Goal: Task Accomplishment & Management: Use online tool/utility

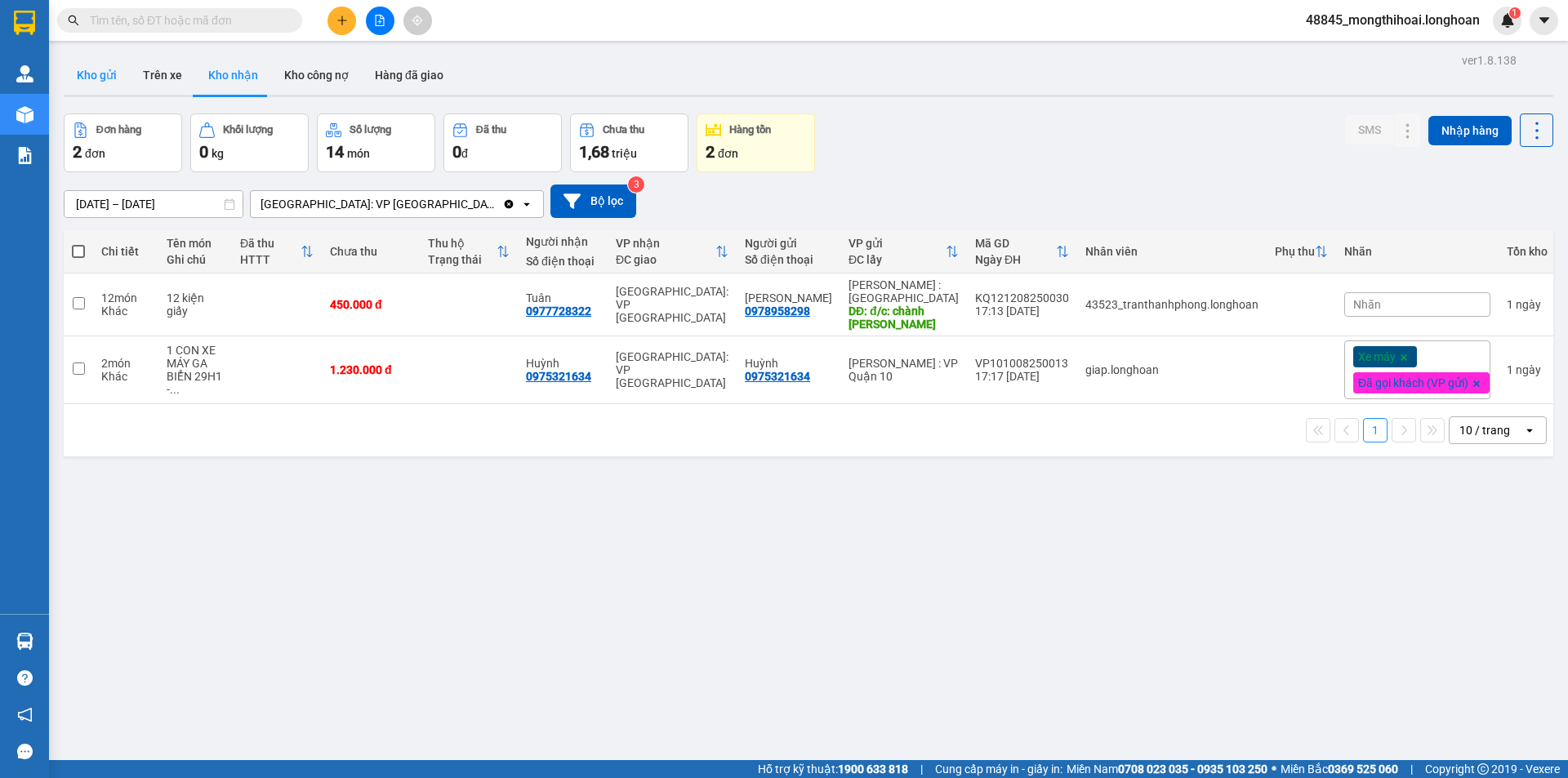
click at [94, 71] on button "Kho gửi" at bounding box center [97, 74] width 66 height 39
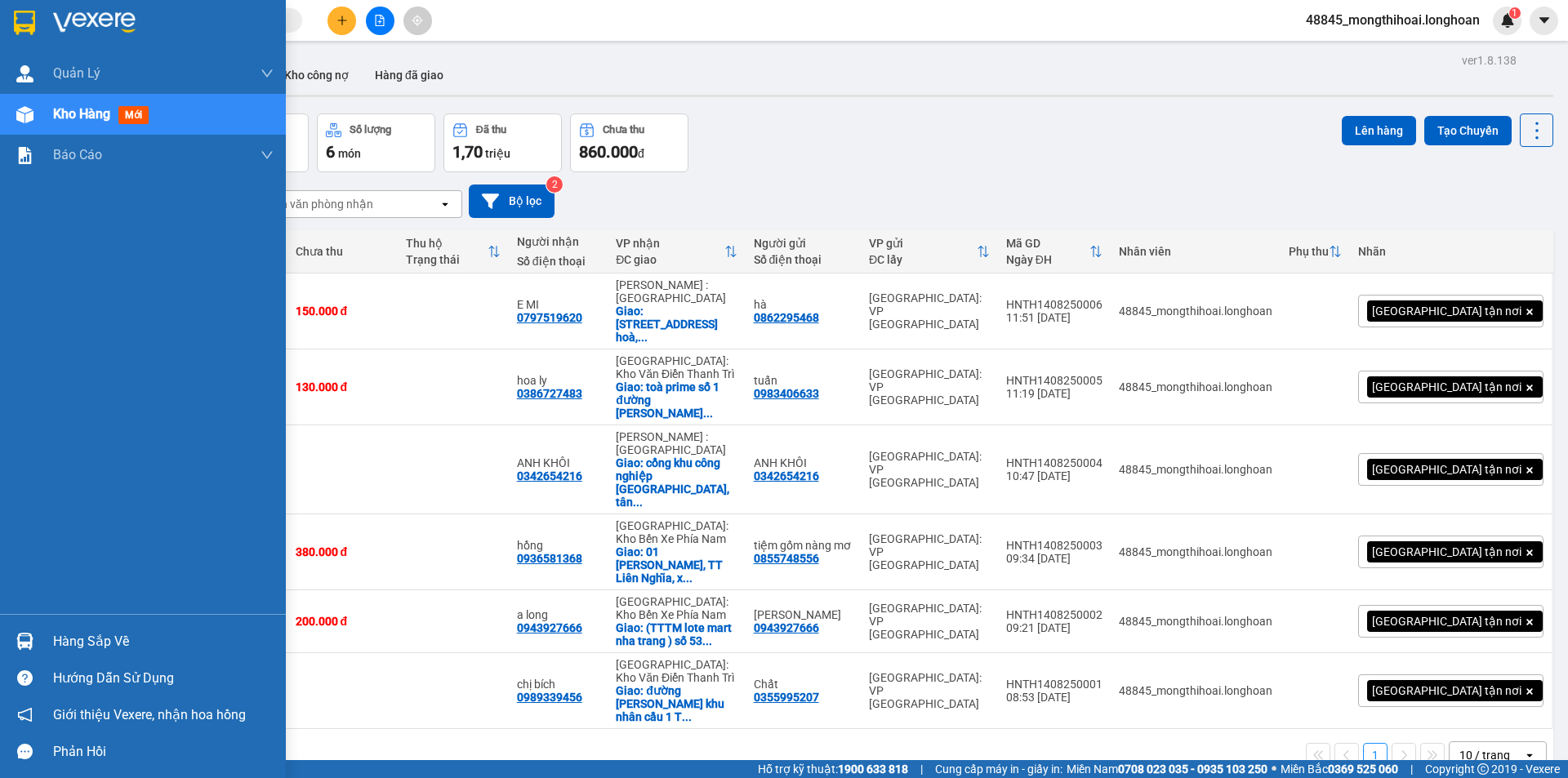
click at [17, 19] on img at bounding box center [25, 23] width 21 height 25
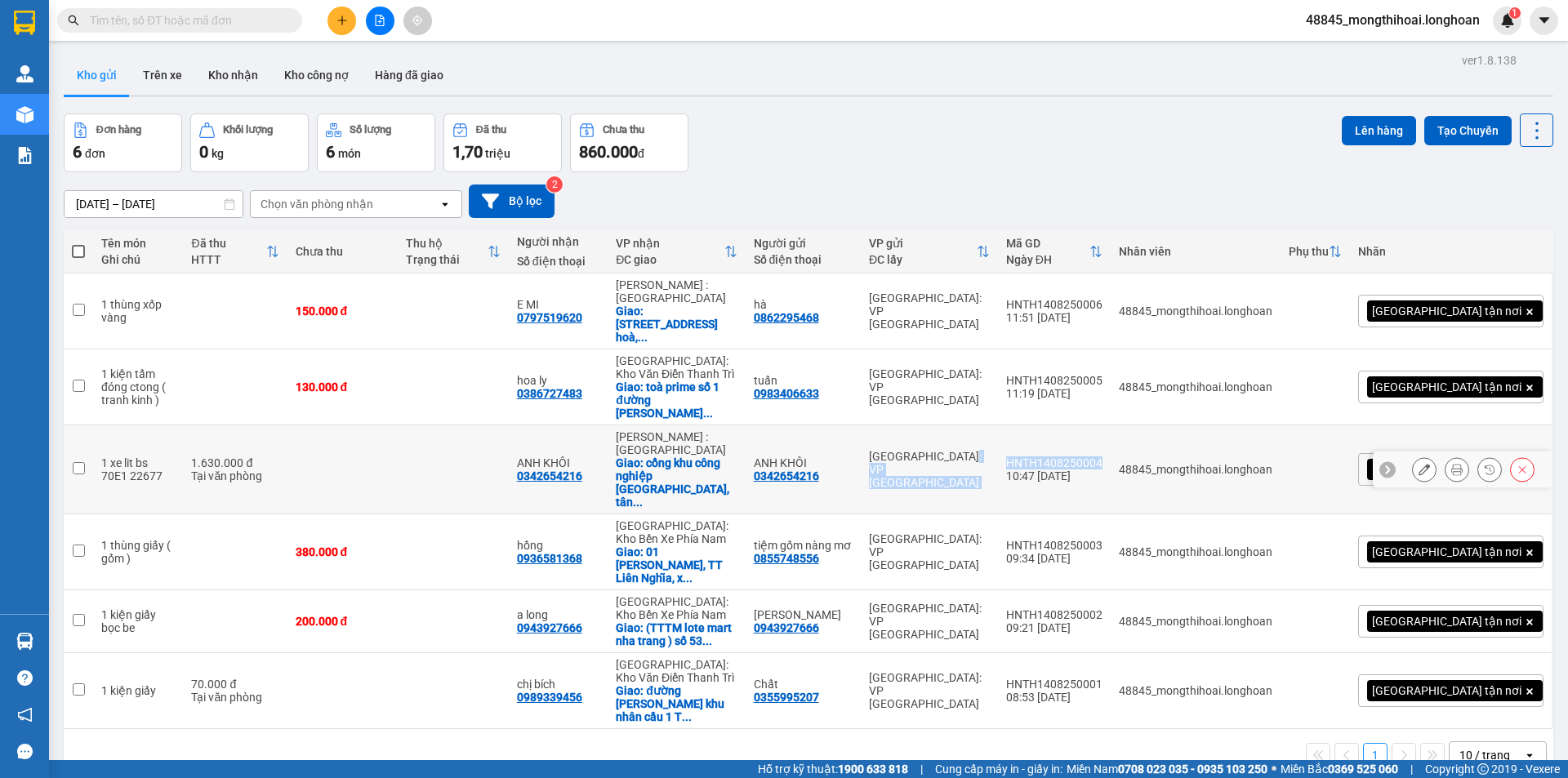
drag, startPoint x: 1077, startPoint y: 415, endPoint x: 1186, endPoint y: 421, distance: 109.2
click at [1186, 426] on tr "1 xe lit bs 70E1 22677 1.630.000 đ Tại văn phòng ANH KHÔI 0342654216 Hồ Chí Min…" at bounding box center [808, 470] width 1489 height 89
checkbox input "true"
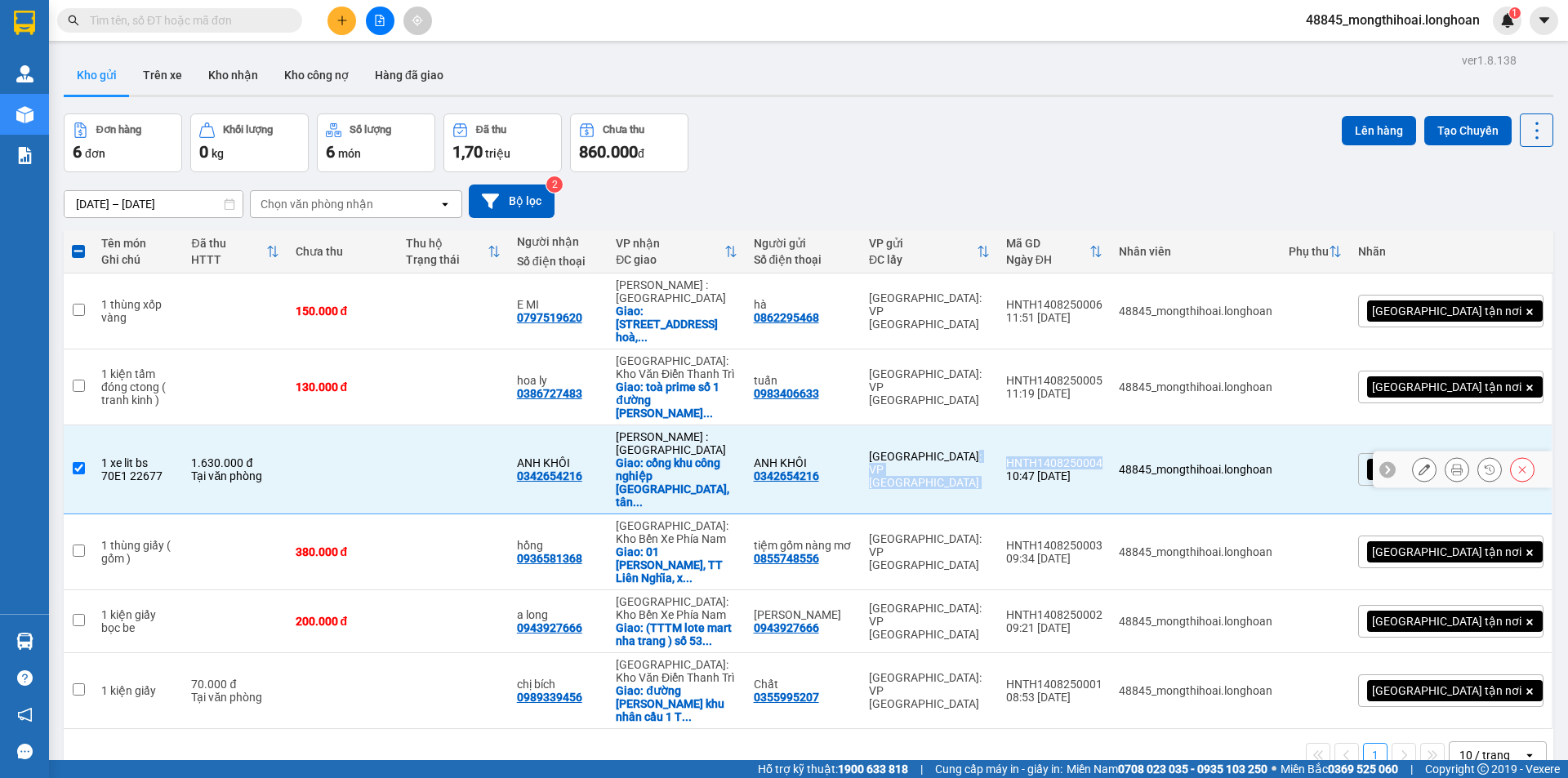
copy tr "Hà Nội: VP Tây Hồ HNTH1408250004"
click at [1451, 464] on icon at bounding box center [1457, 470] width 12 height 12
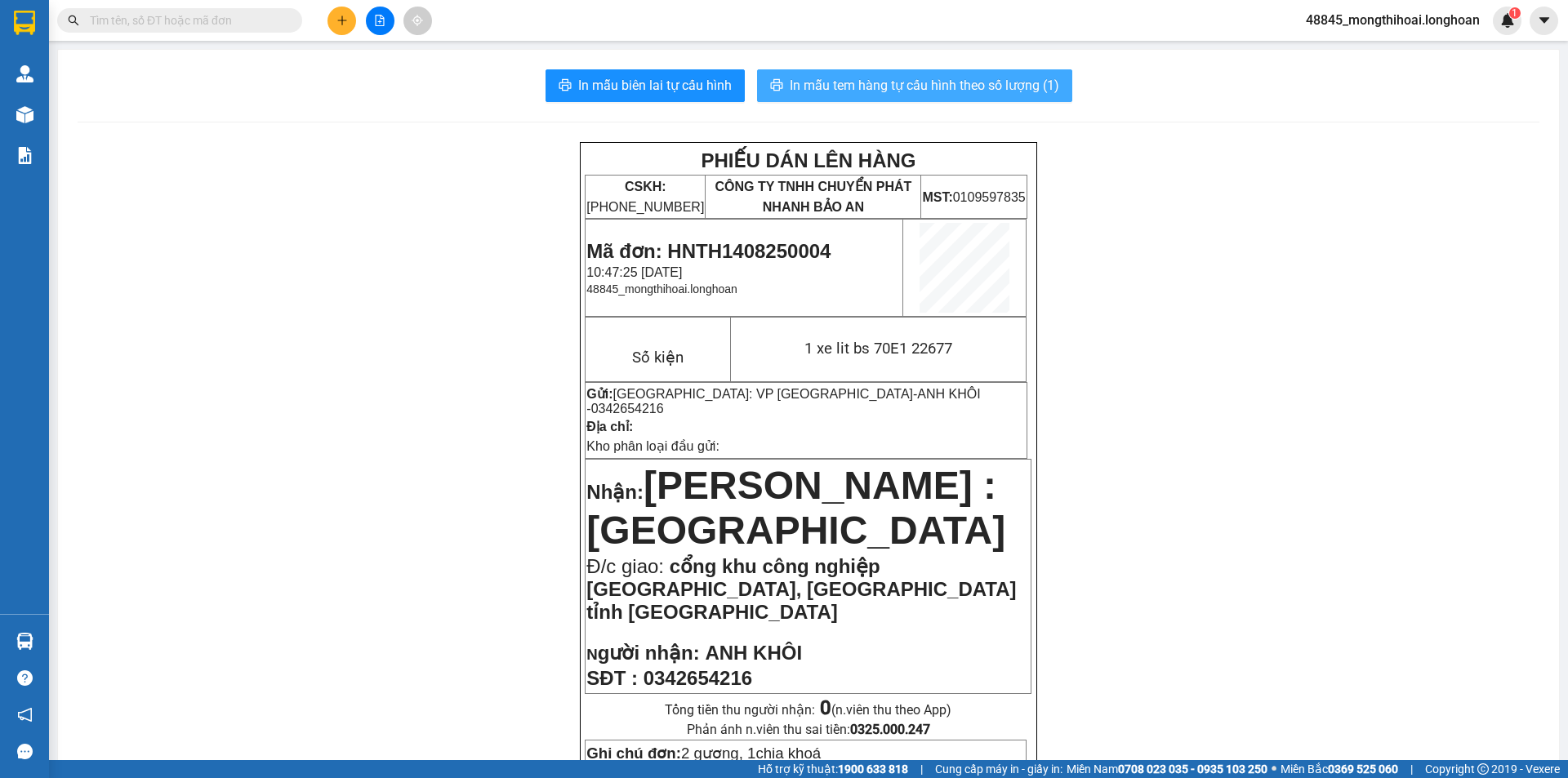
click at [953, 90] on span "In mẫu tem hàng tự cấu hình theo số lượng (1)" at bounding box center [924, 85] width 269 height 21
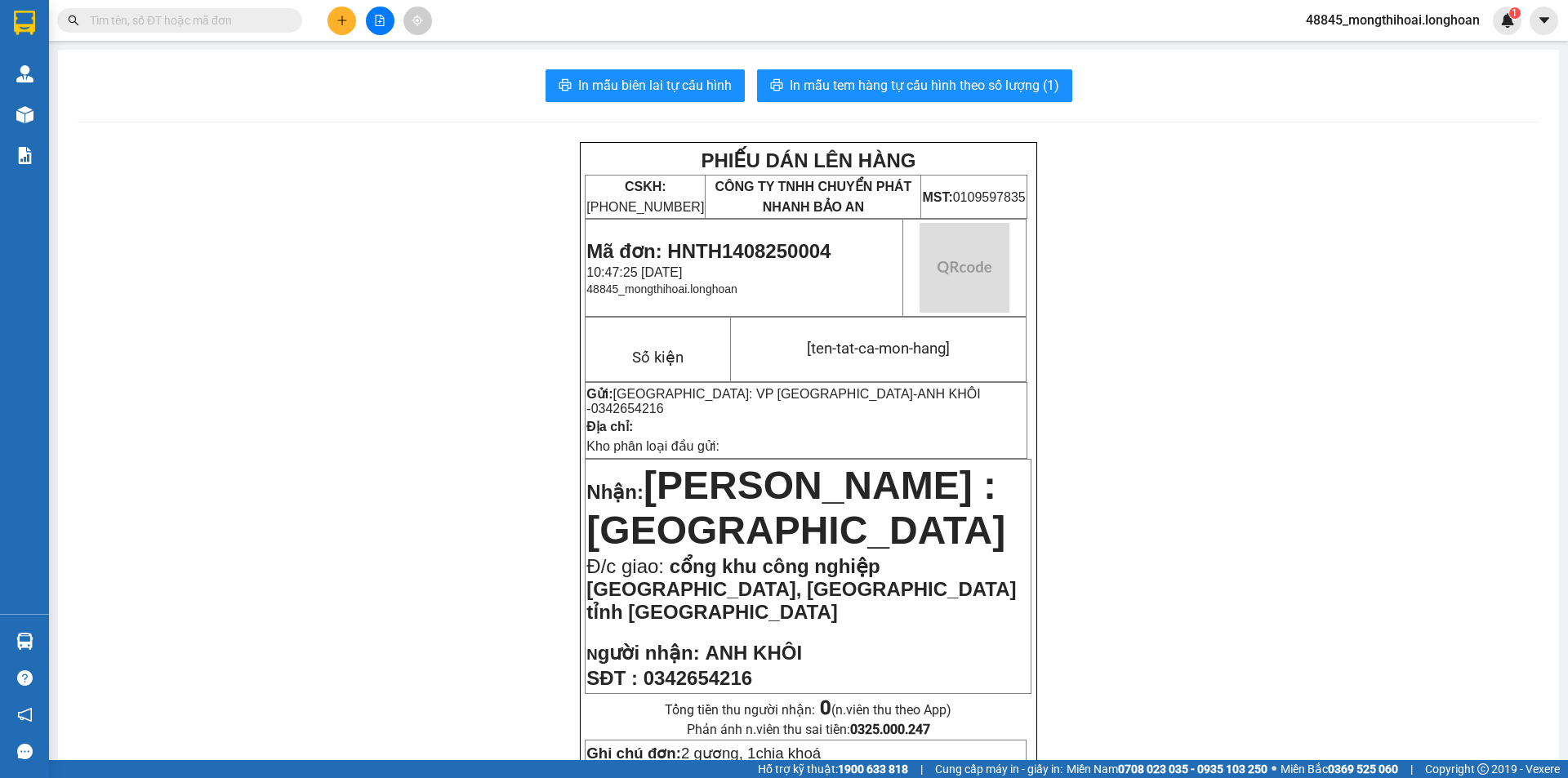
scroll to position [82, 0]
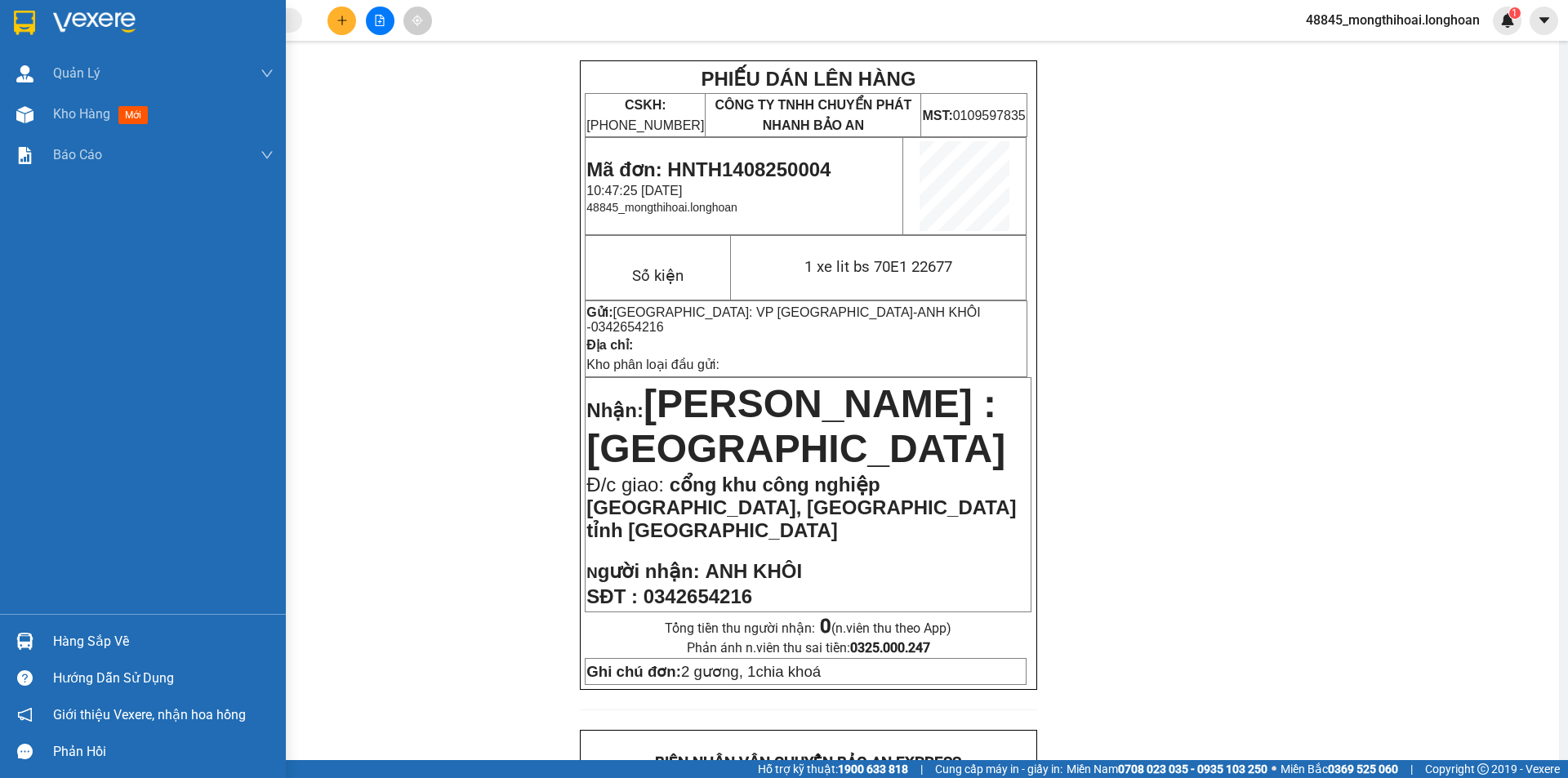
click at [0, 32] on div at bounding box center [143, 26] width 286 height 53
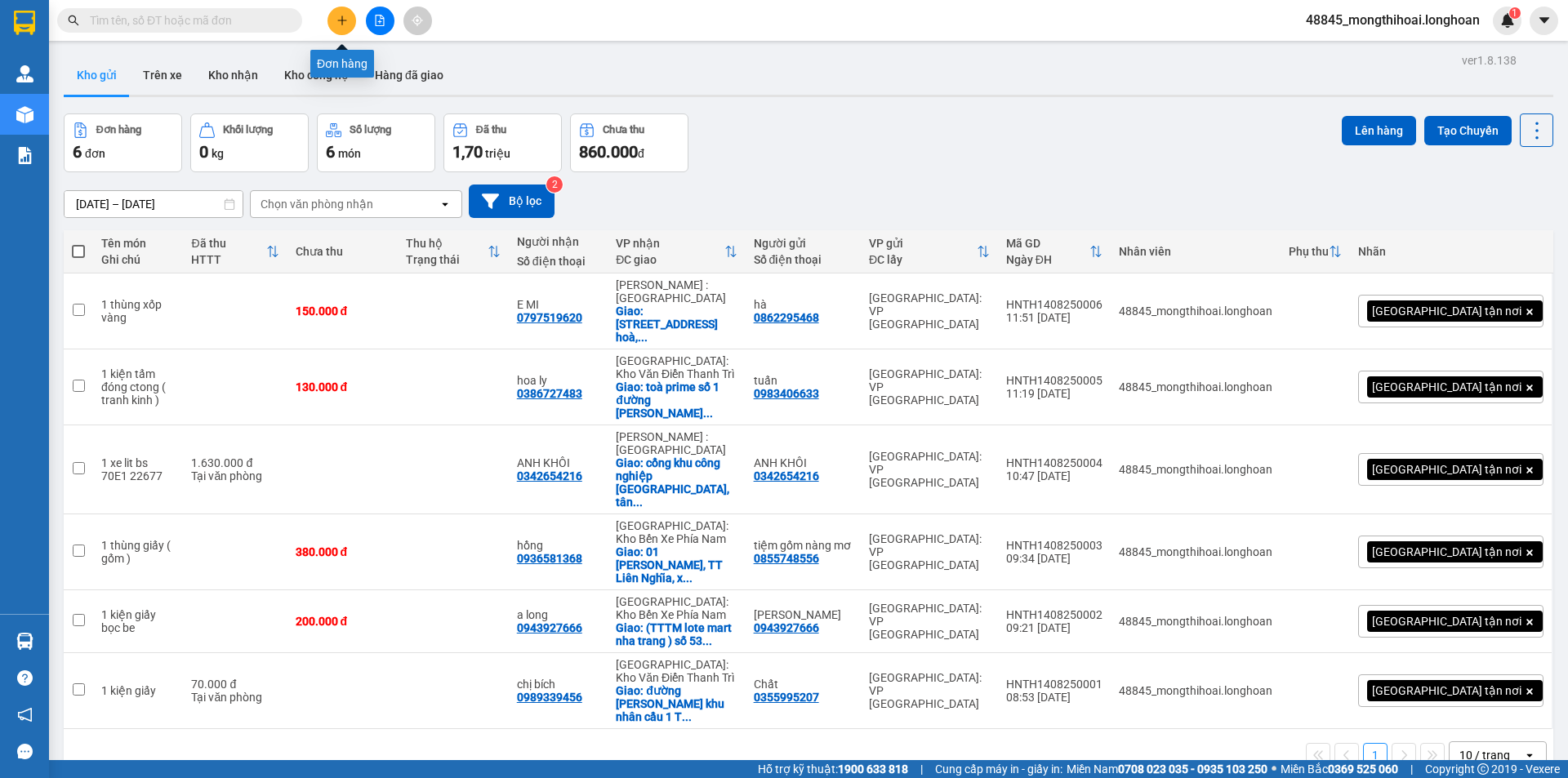
click at [348, 26] on button at bounding box center [341, 21] width 29 height 29
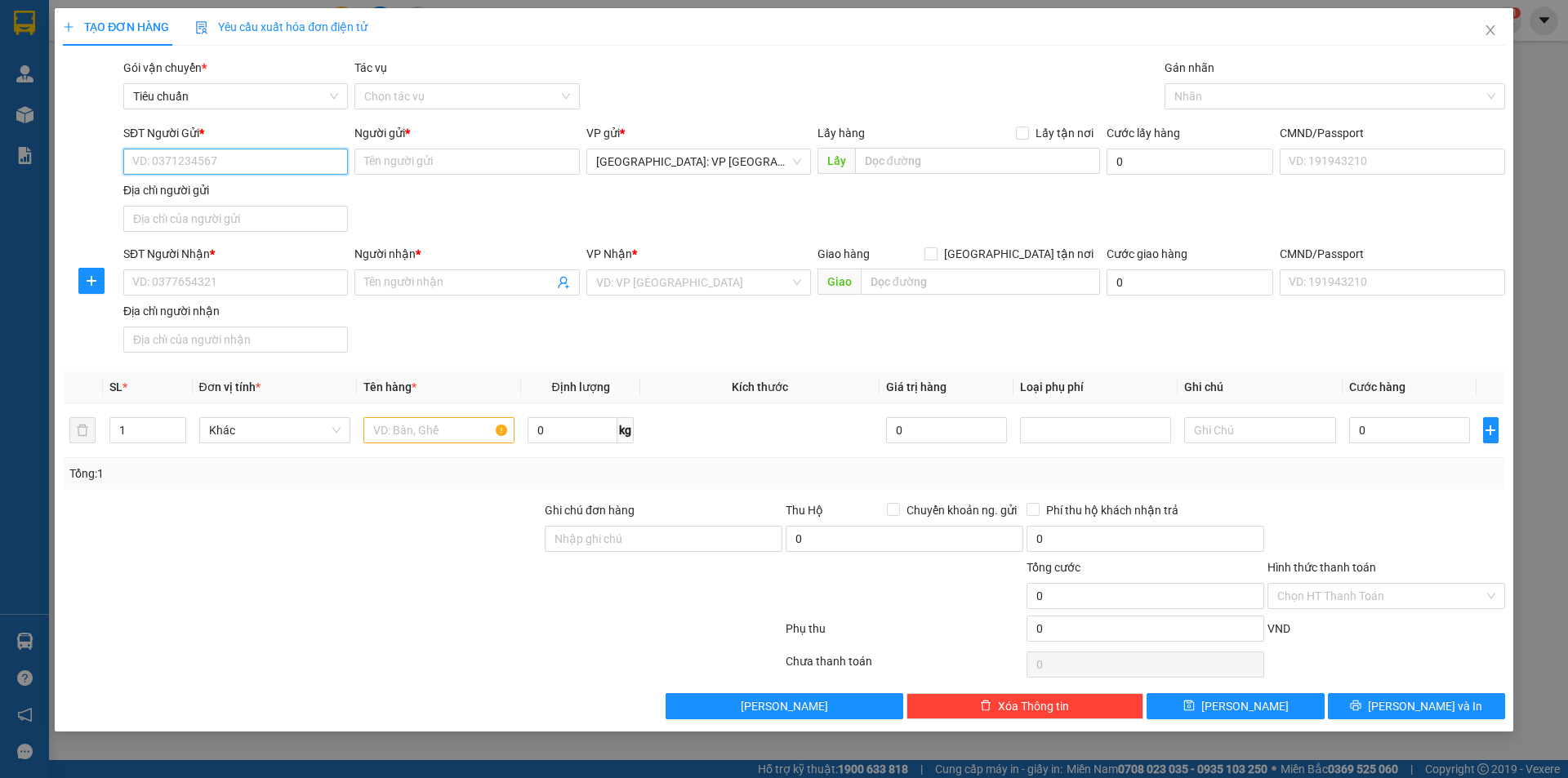
click at [330, 161] on input "SĐT Người Gửi *" at bounding box center [236, 162] width 225 height 26
click at [297, 148] on div "SĐT Người Gửi *" at bounding box center [236, 136] width 225 height 25
click at [258, 164] on input "SĐT Người Gửi *" at bounding box center [236, 162] width 225 height 26
drag, startPoint x: 214, startPoint y: 192, endPoint x: 373, endPoint y: 236, distance: 165.0
click at [215, 192] on div "0988654798 - A LONG" at bounding box center [236, 194] width 205 height 18
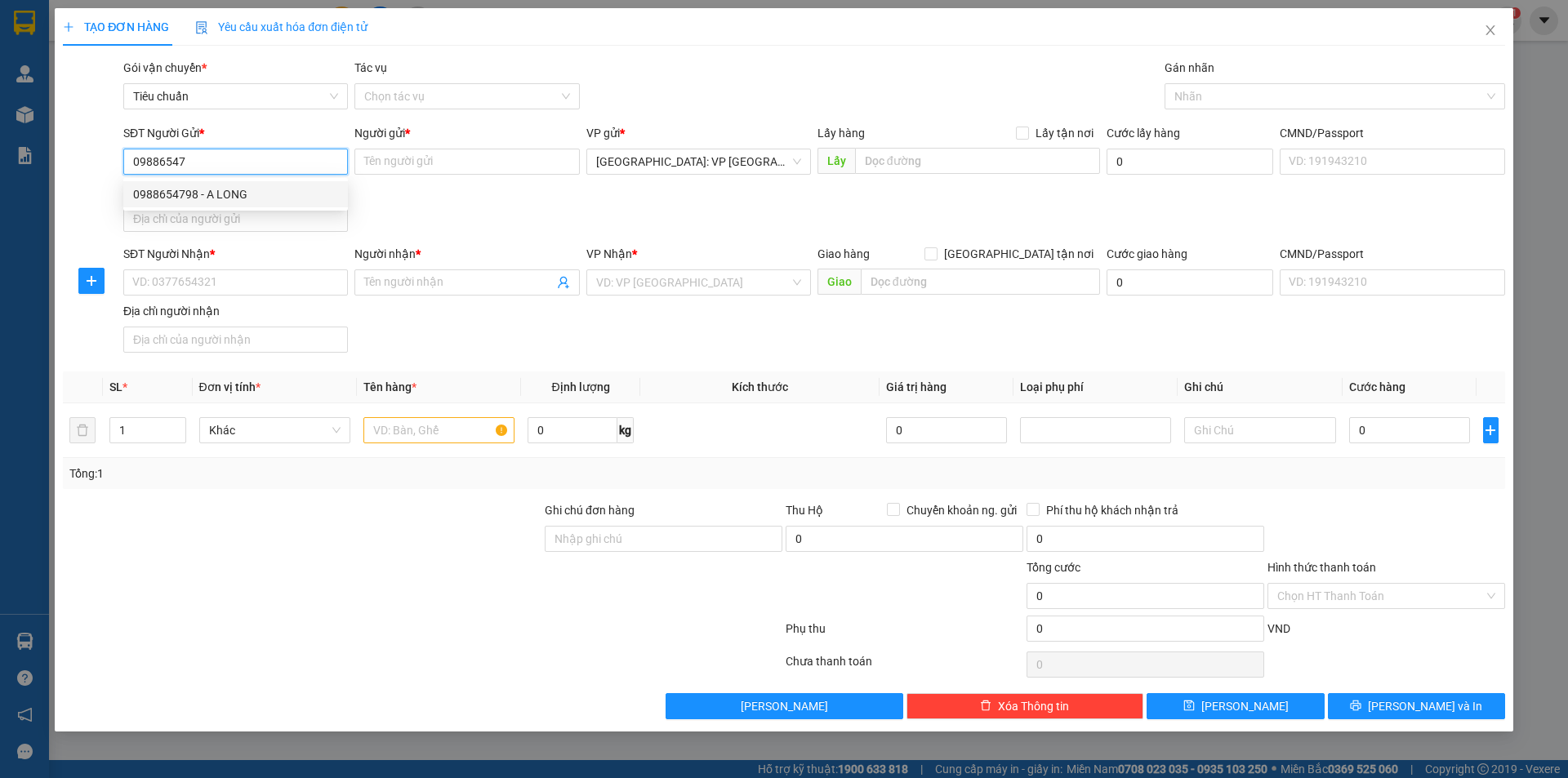
type input "0988654798"
type input "A LONG"
type input "0988654798"
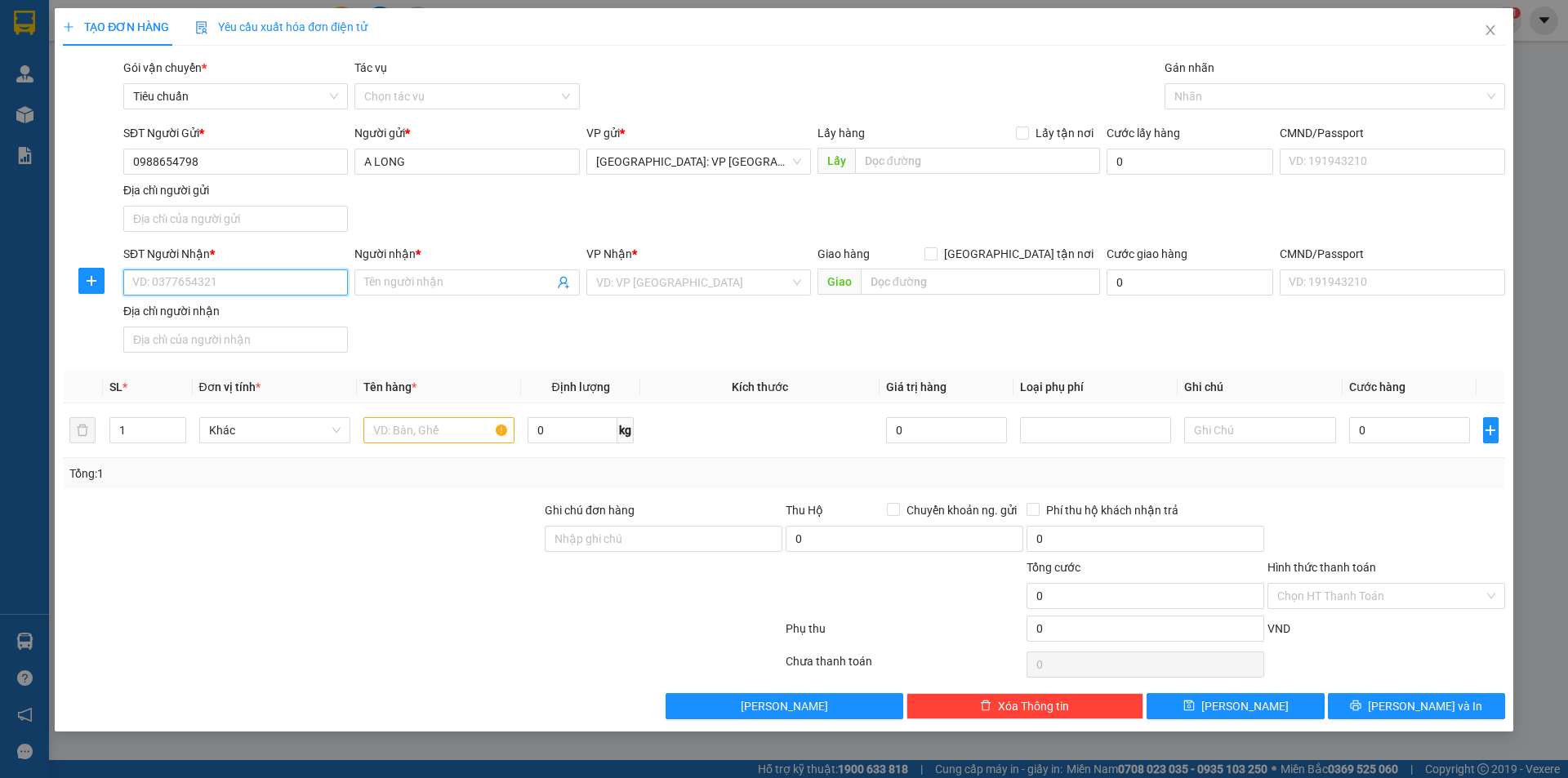
click at [319, 289] on input "SĐT Người Nhận *" at bounding box center [236, 283] width 225 height 26
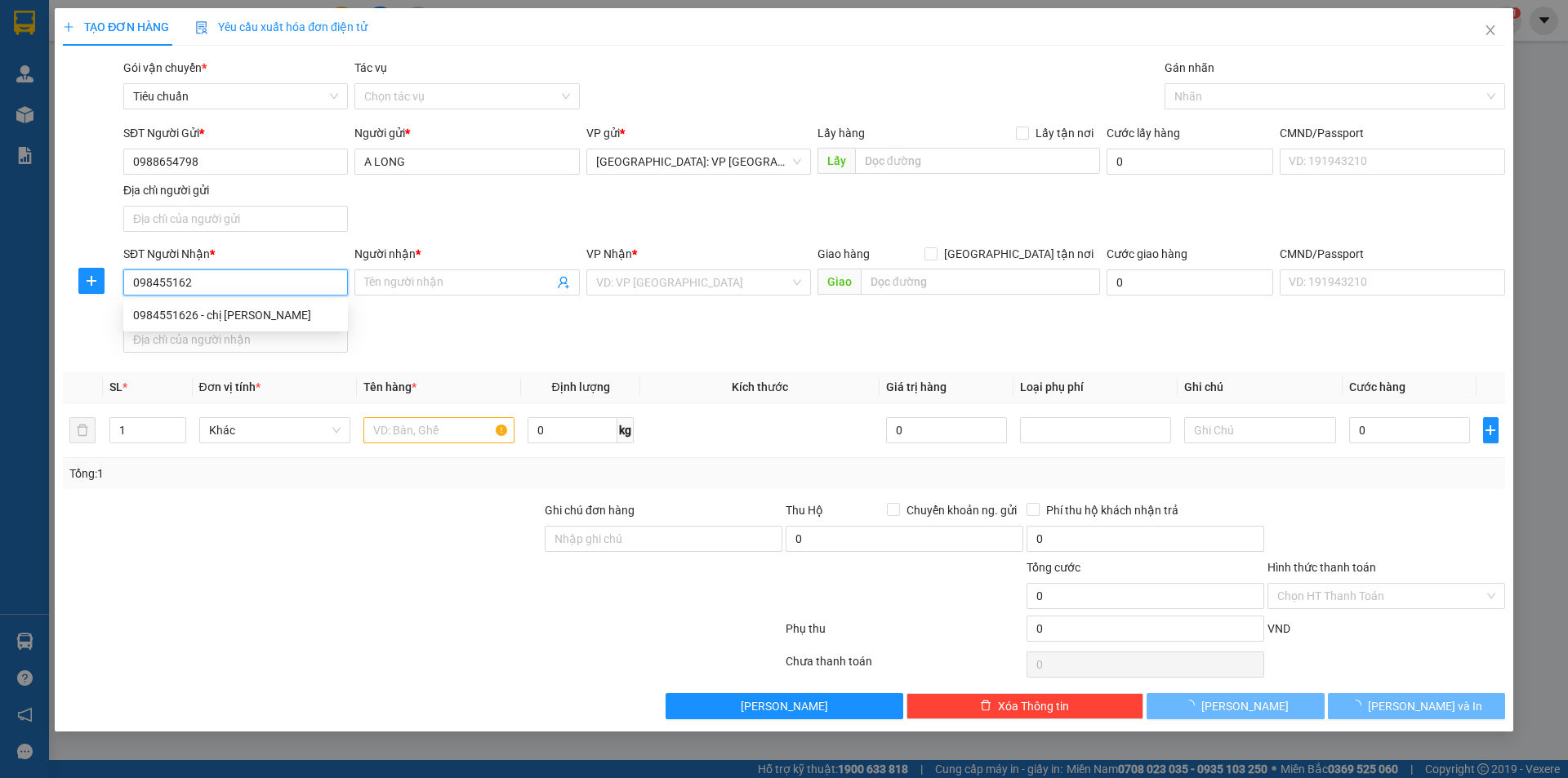
type input "0984551626"
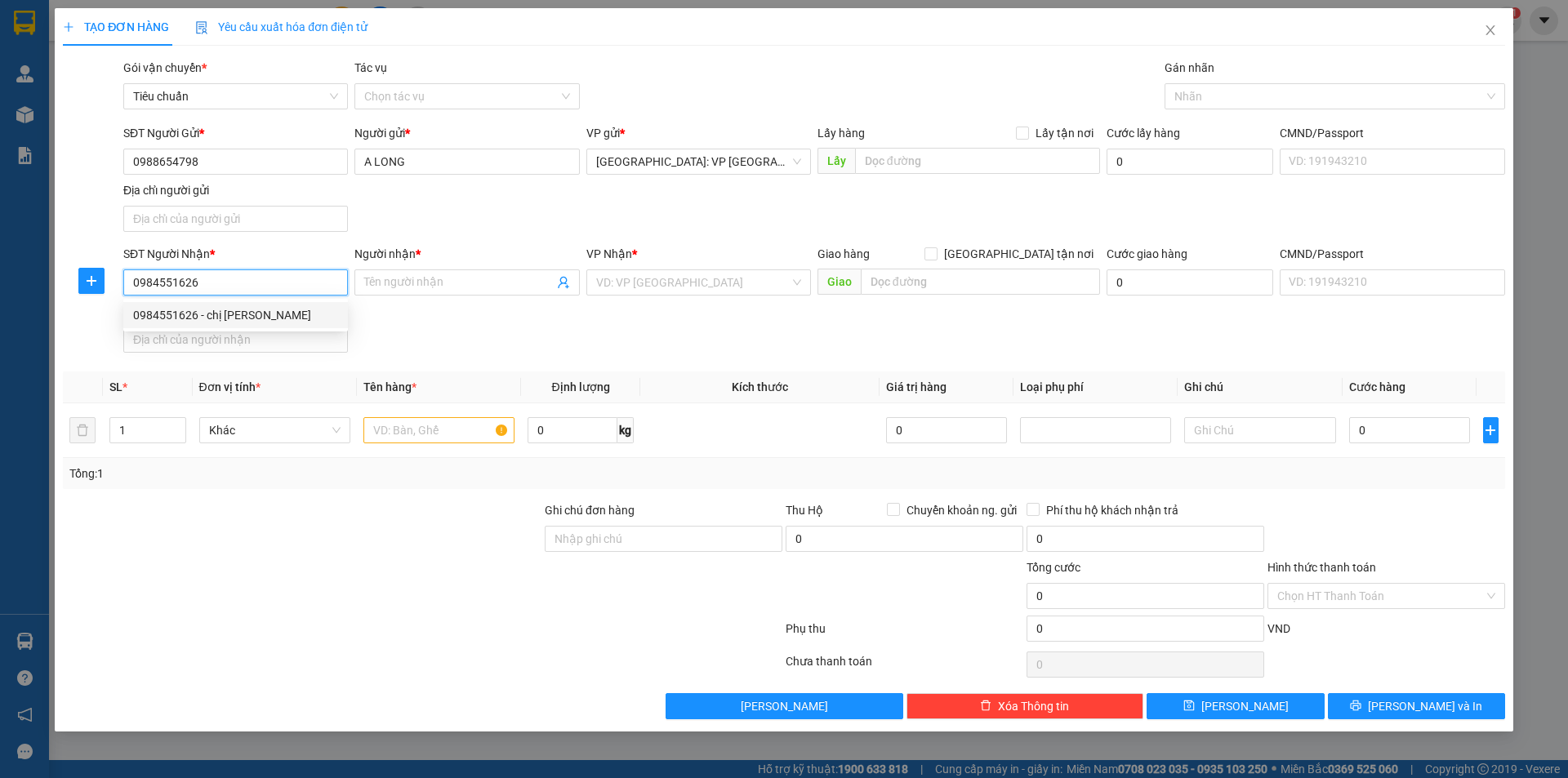
click at [272, 314] on div "0984551626 - chị hằng" at bounding box center [236, 315] width 205 height 18
type input "chị [PERSON_NAME]"
checkbox input "true"
type input "ấp Chánh xã Đức lập hạ [GEOGRAPHIC_DATA]"
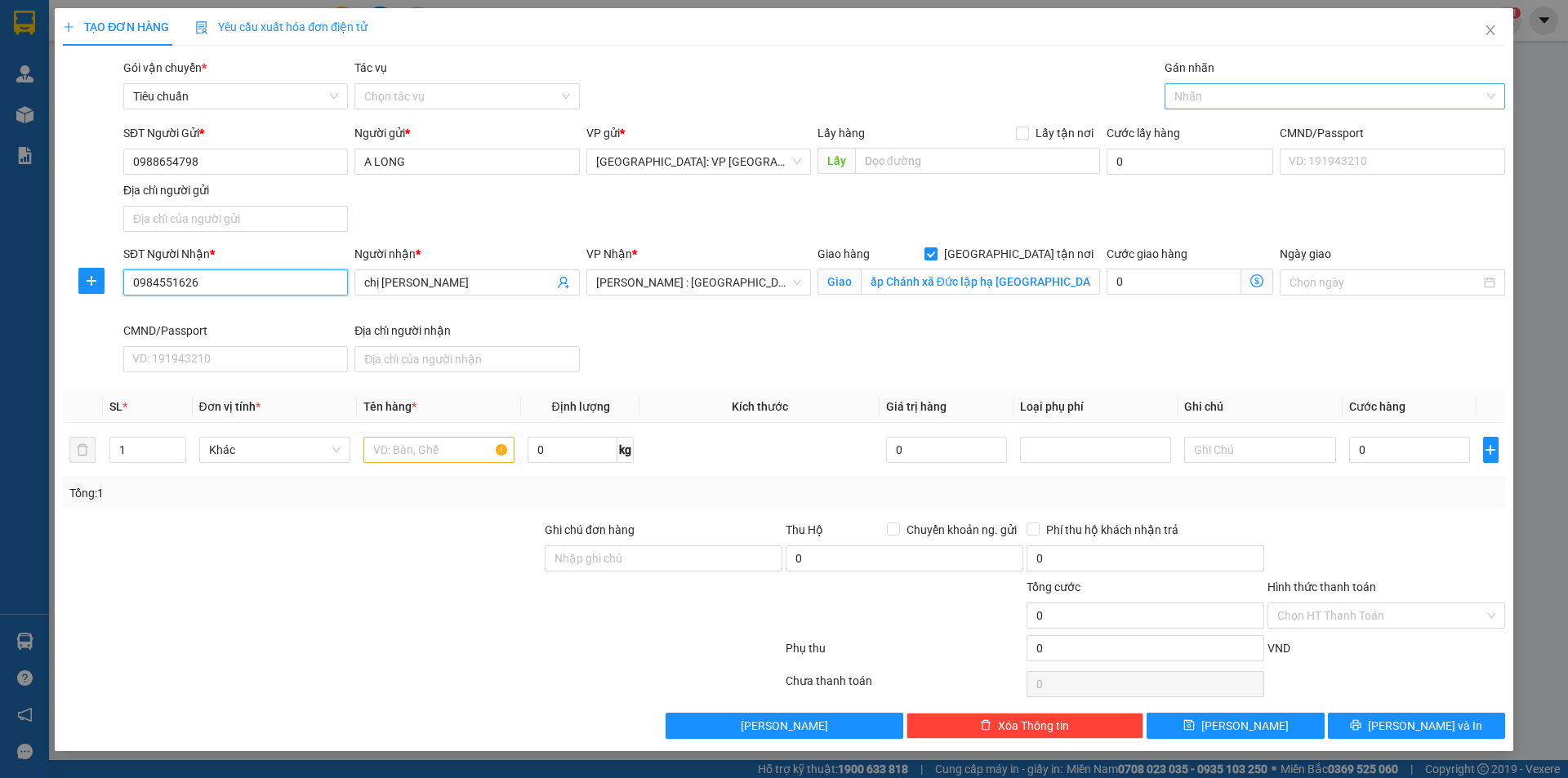
click at [1195, 95] on div at bounding box center [1327, 97] width 316 height 20
type input "0984551626"
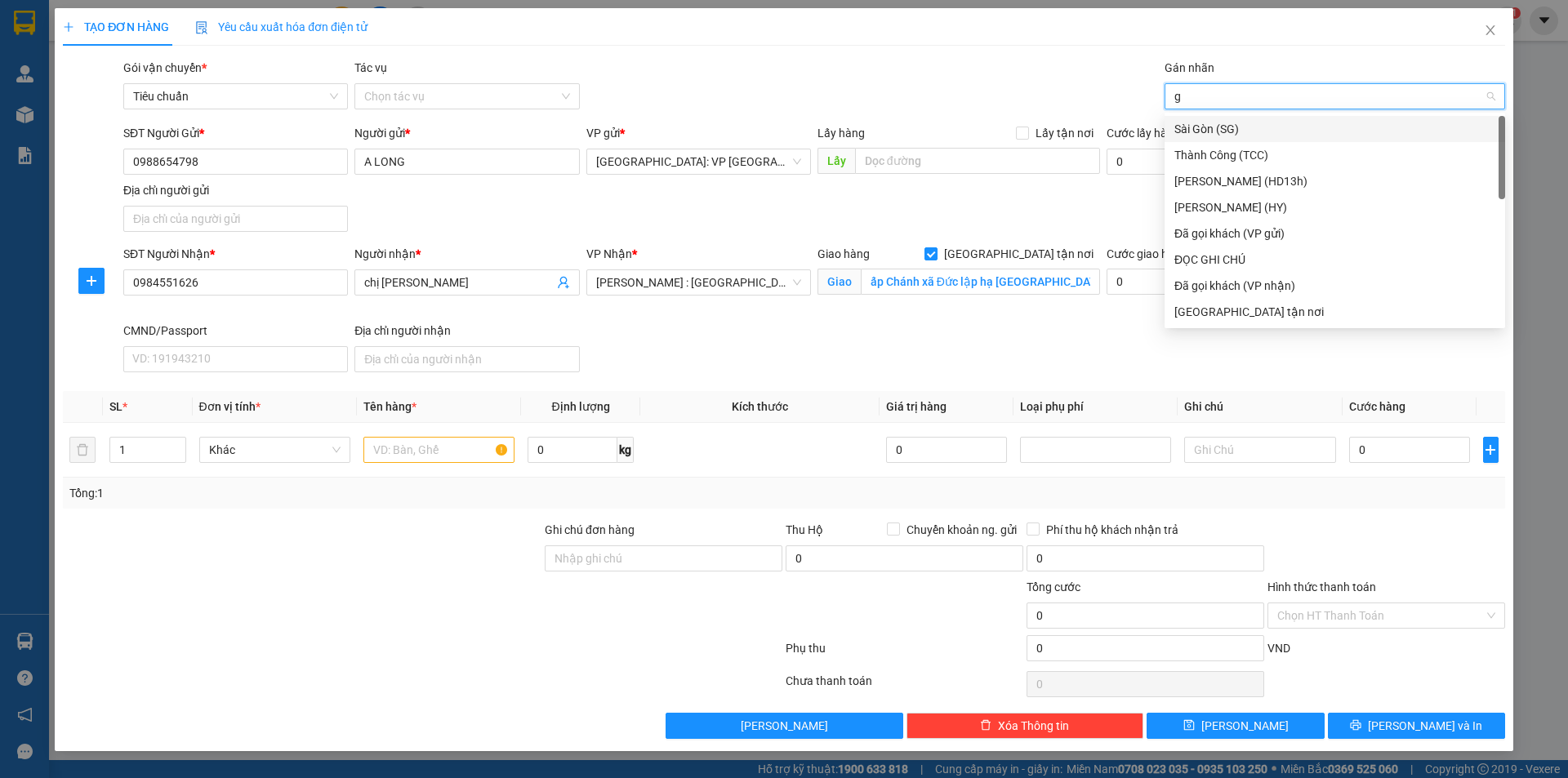
type input "gi"
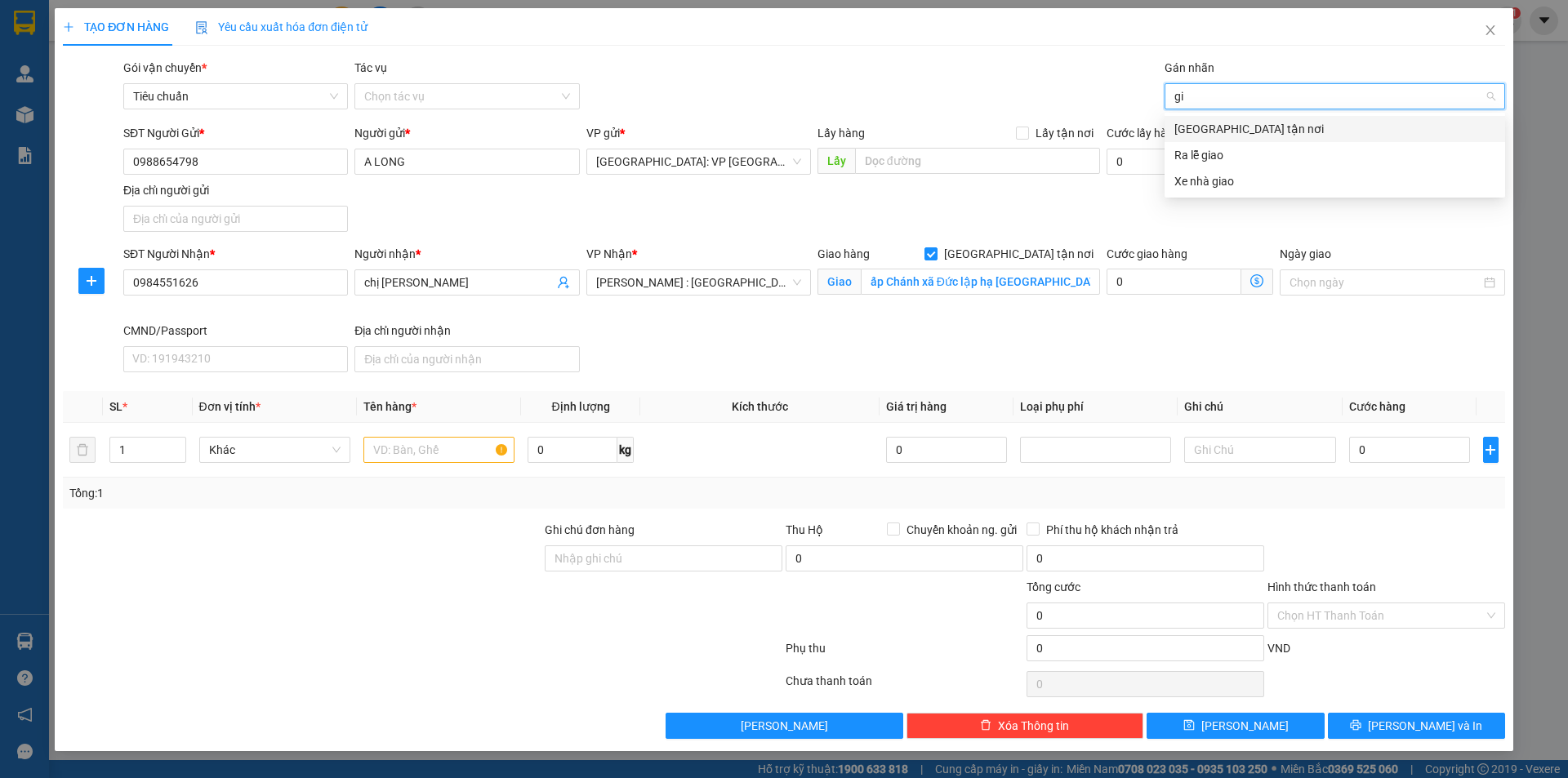
click at [1230, 131] on div "[GEOGRAPHIC_DATA] tận nơi" at bounding box center [1335, 129] width 321 height 18
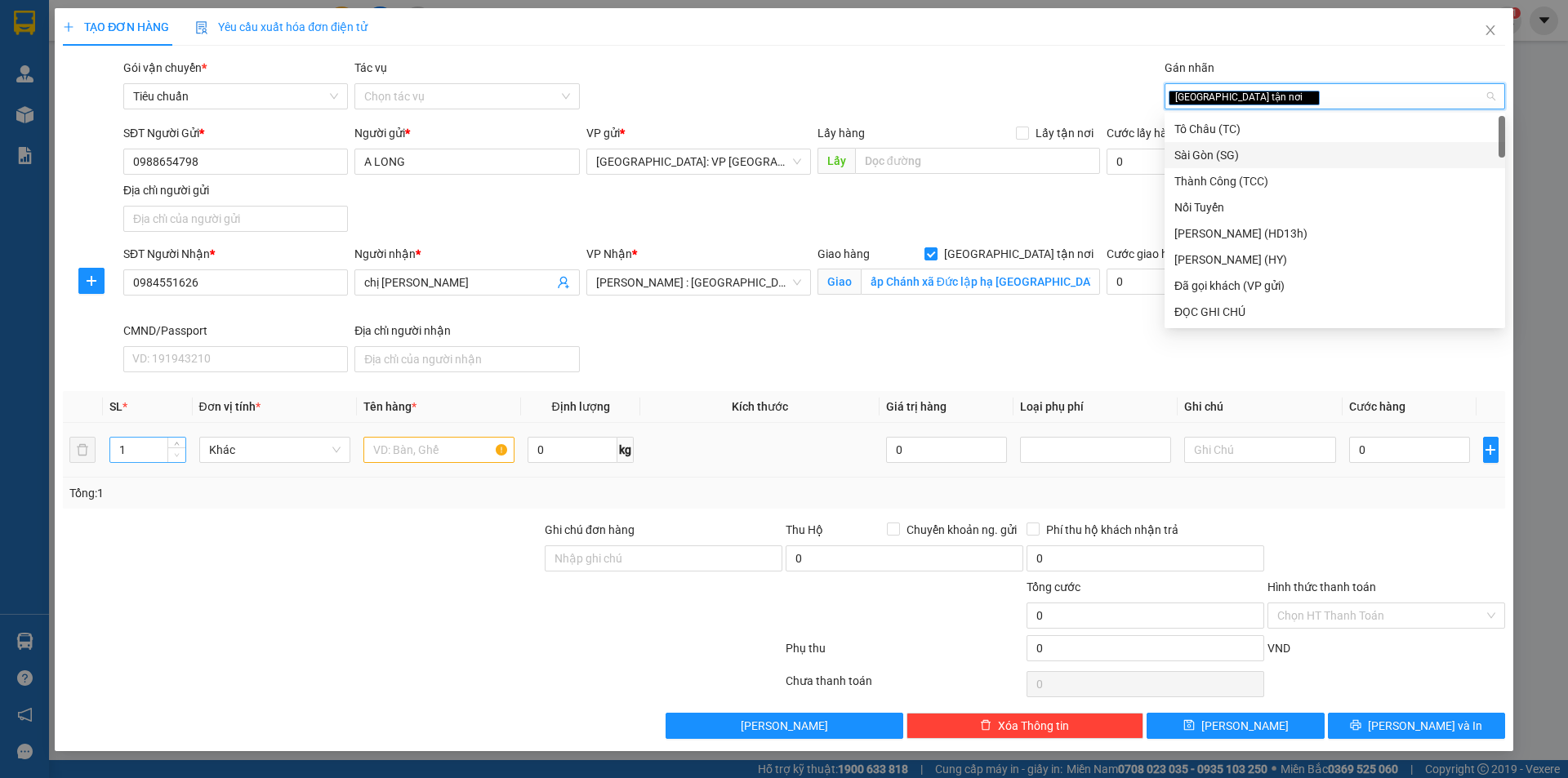
click at [179, 451] on span "down" at bounding box center [177, 456] width 10 height 10
type input "2"
click at [179, 446] on icon "up" at bounding box center [176, 446] width 6 height 6
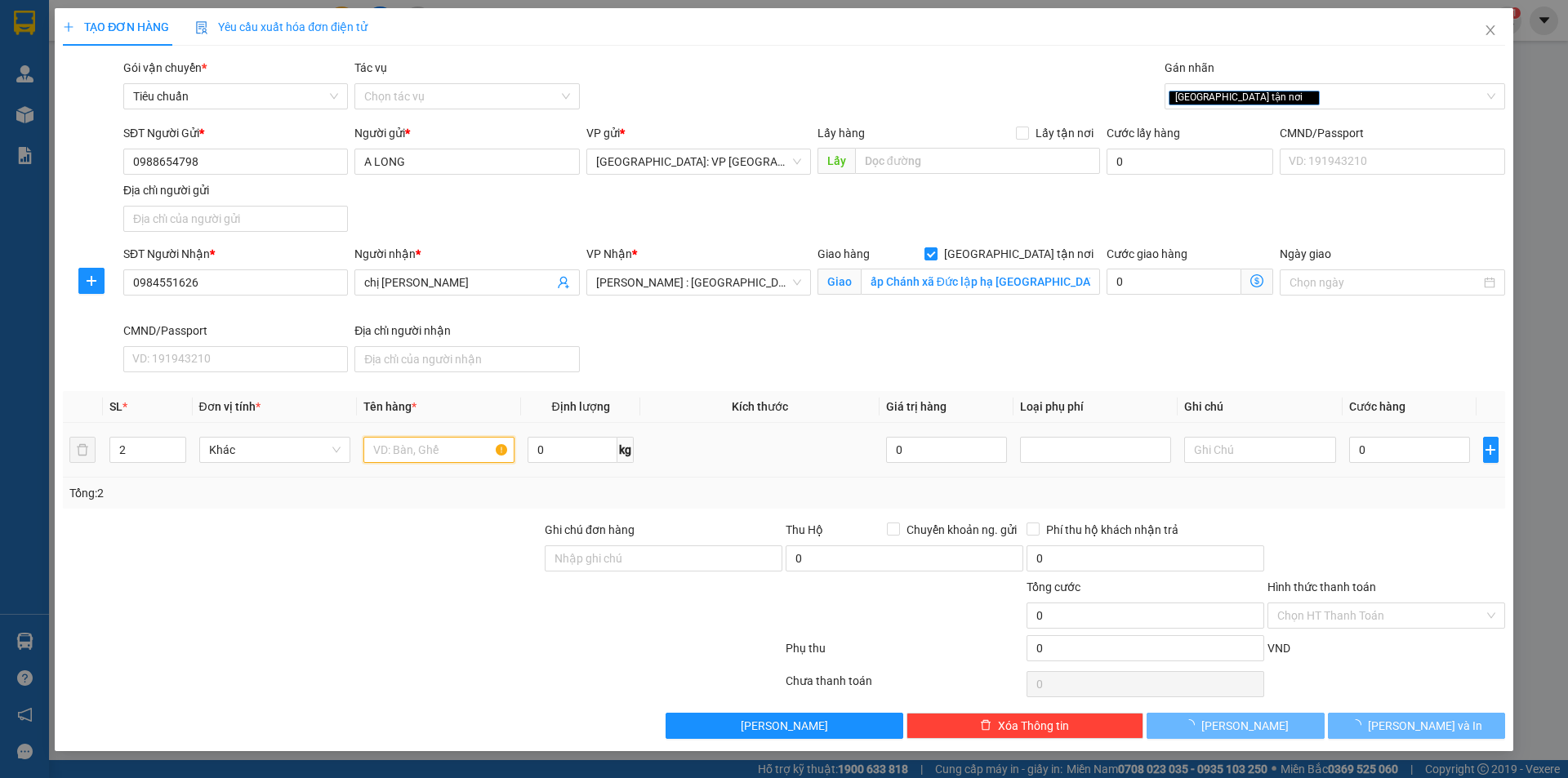
click at [420, 455] on input "text" at bounding box center [439, 451] width 151 height 26
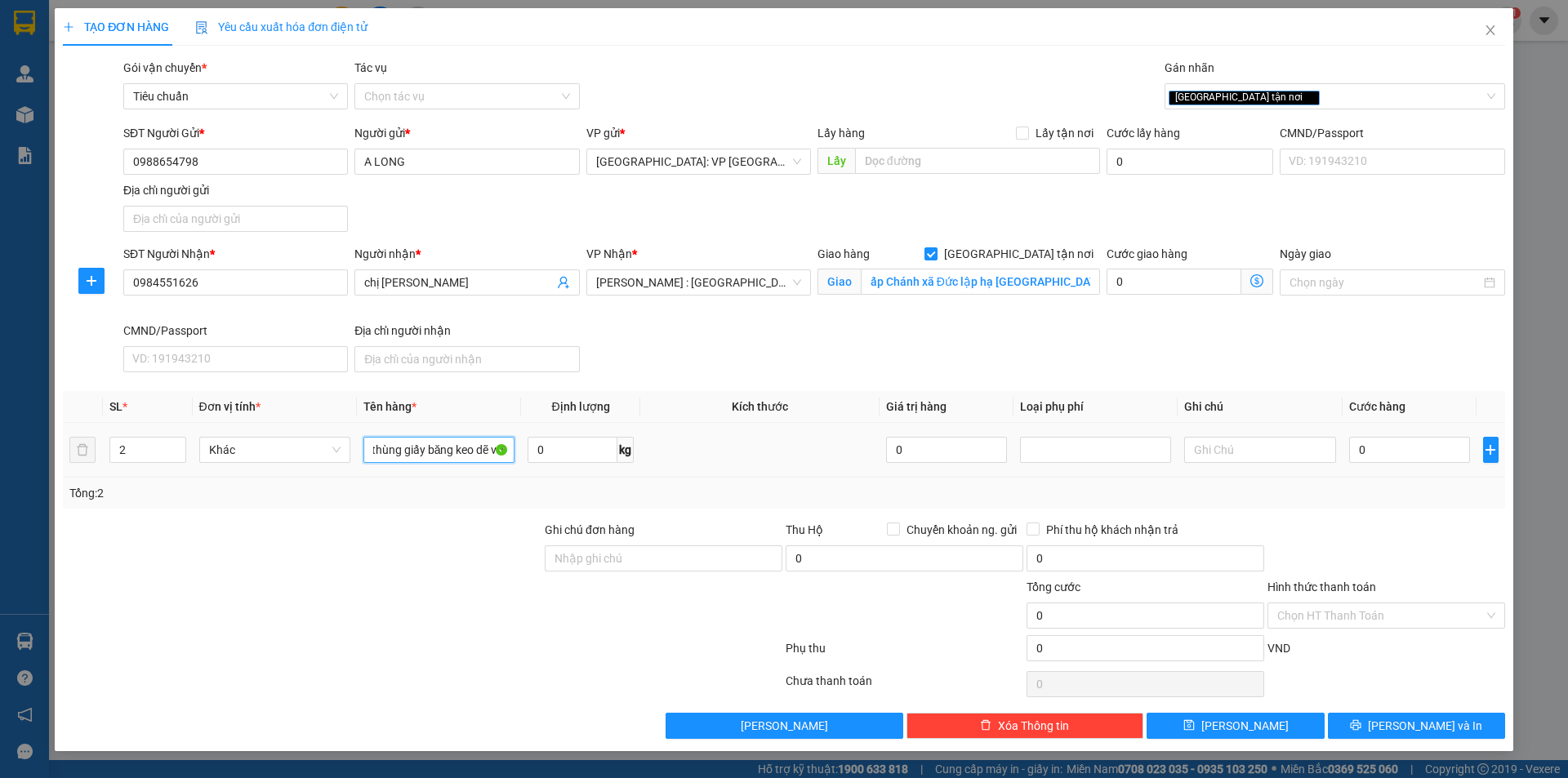
scroll to position [0, 13]
type input "2 thùng giấy băng keo dẽ vỡ"
click at [1396, 450] on input "0" at bounding box center [1409, 451] width 122 height 26
click at [1395, 453] on input "0" at bounding box center [1409, 451] width 122 height 26
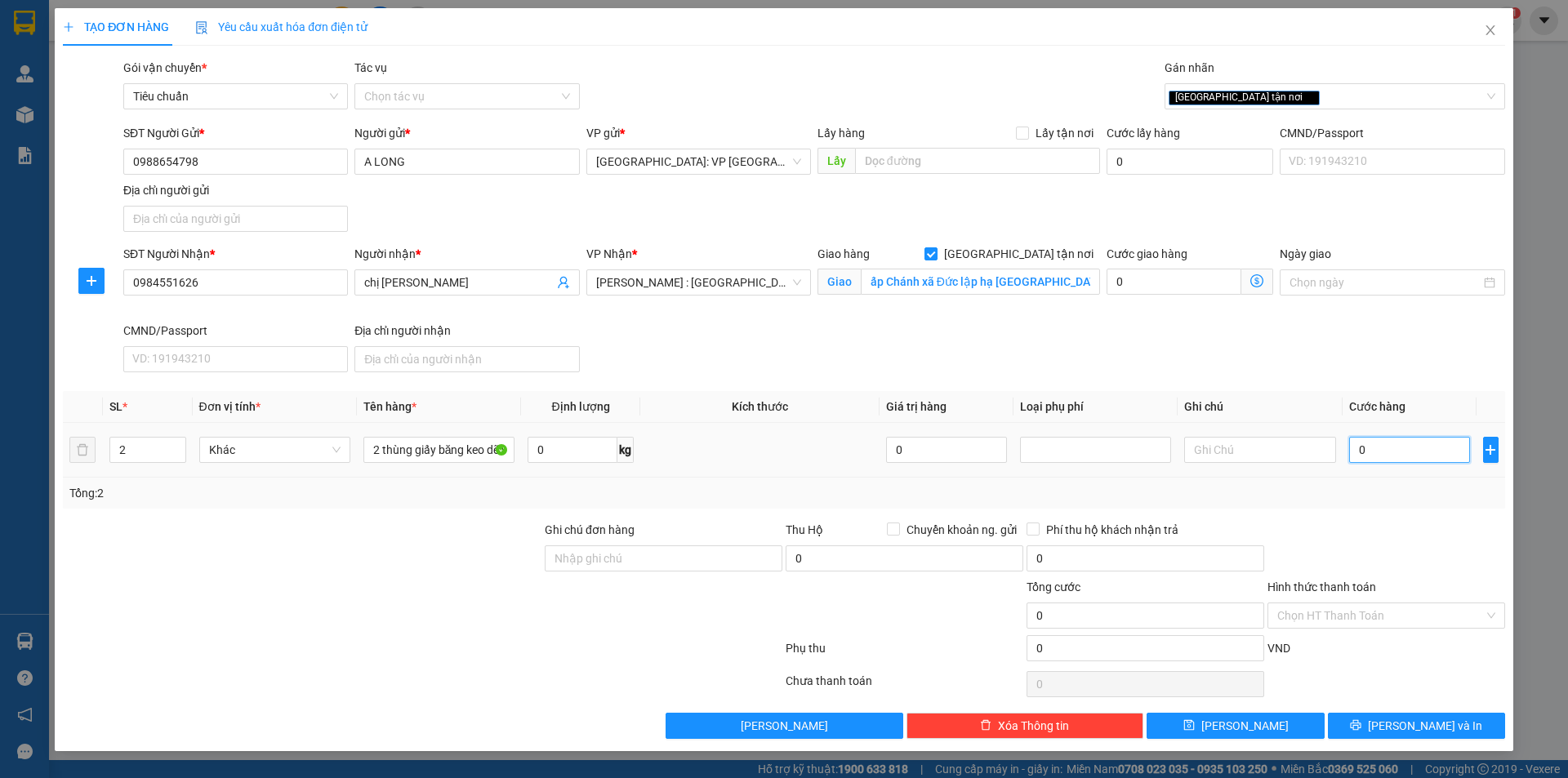
type input "05"
type input "5"
type input "058"
type input "58"
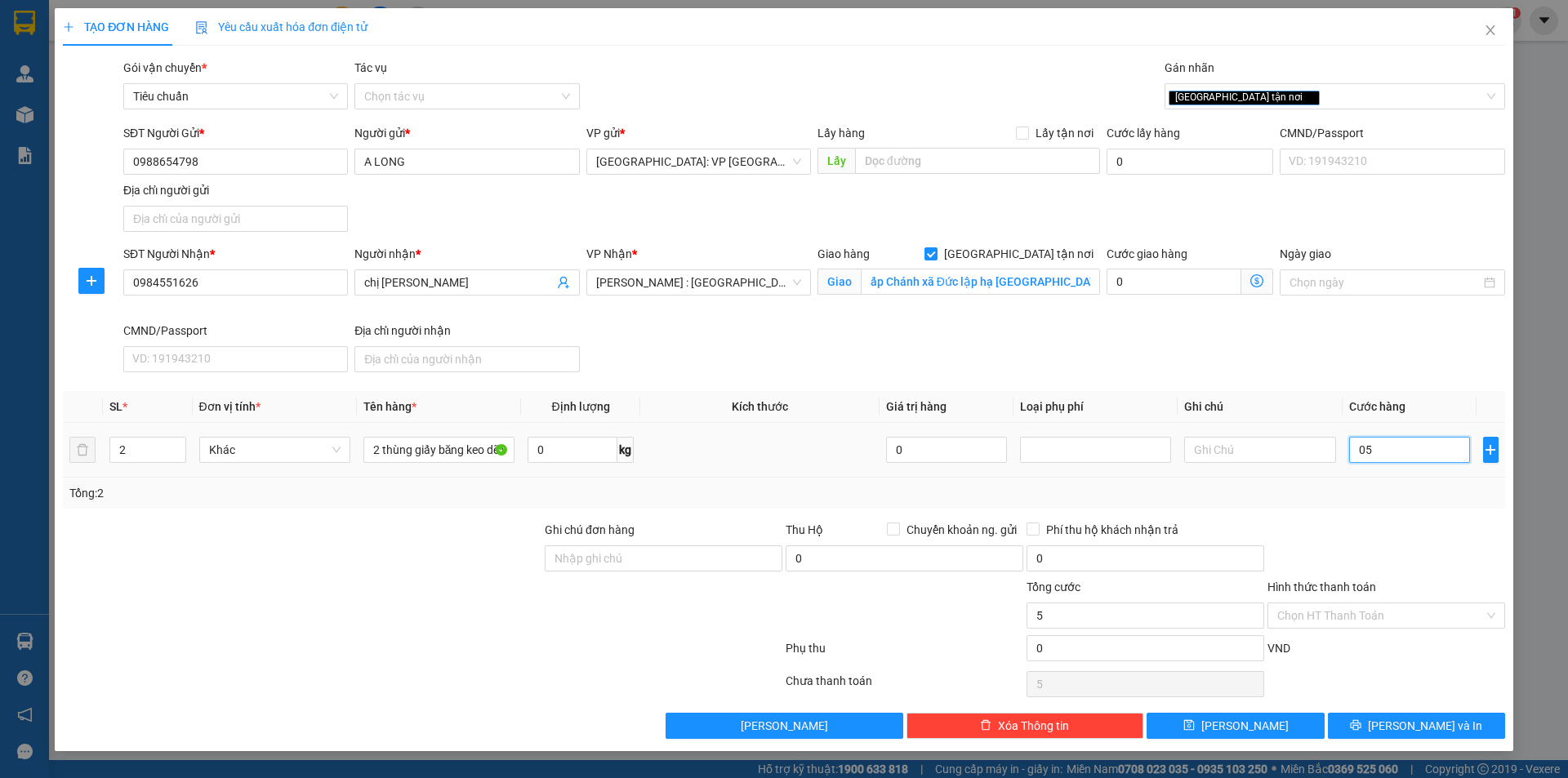
type input "58"
type input "0.588"
type input "588"
type input "05.880"
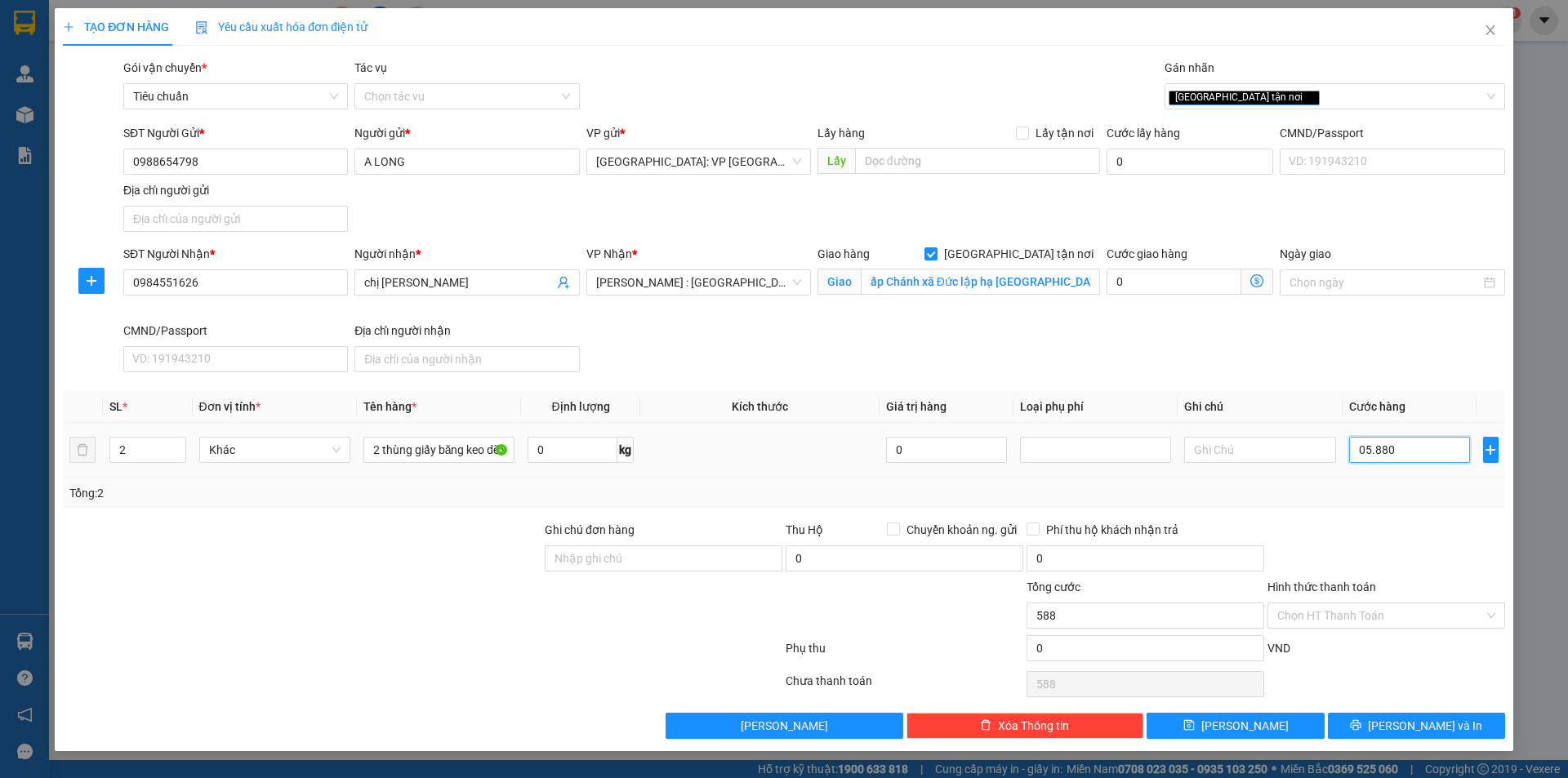
type input "5.880"
type input "058.800"
type input "58.800"
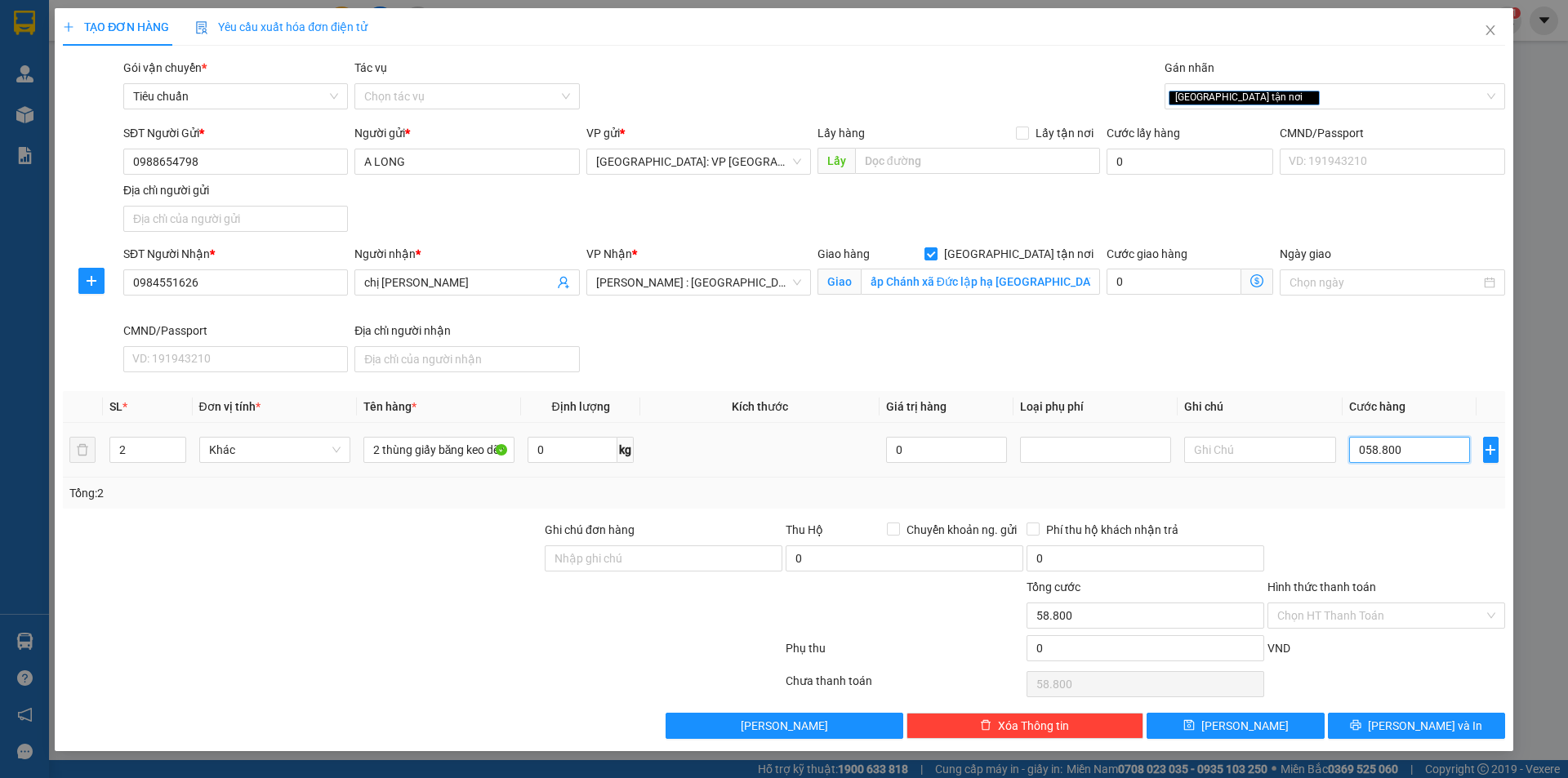
type input "0.588.000"
type input "588.000"
type input "05.880.000"
type input "5.880.000"
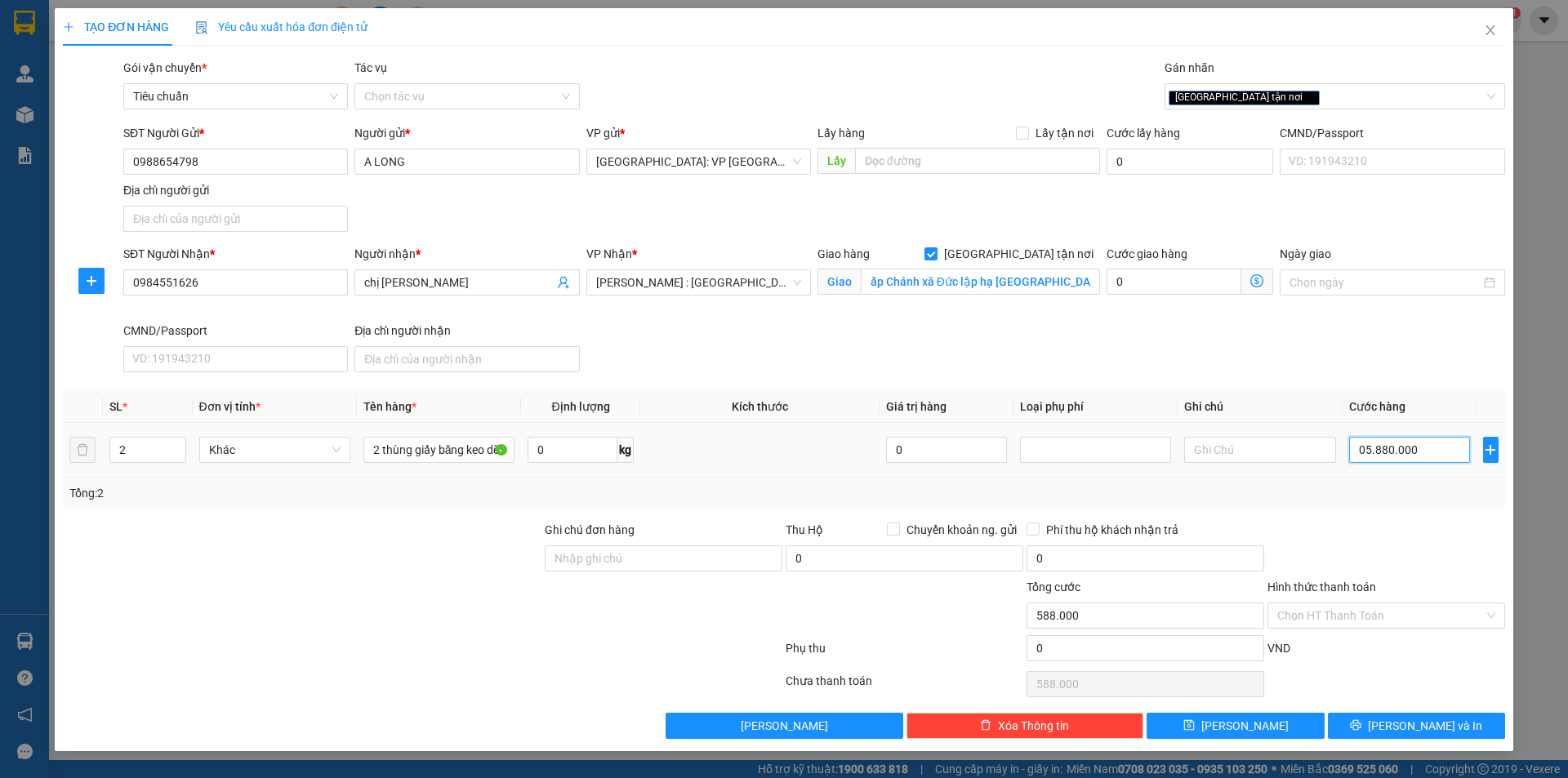
type input "5.880.000"
type input "0.588.000"
type input "588.000"
type input "058.800"
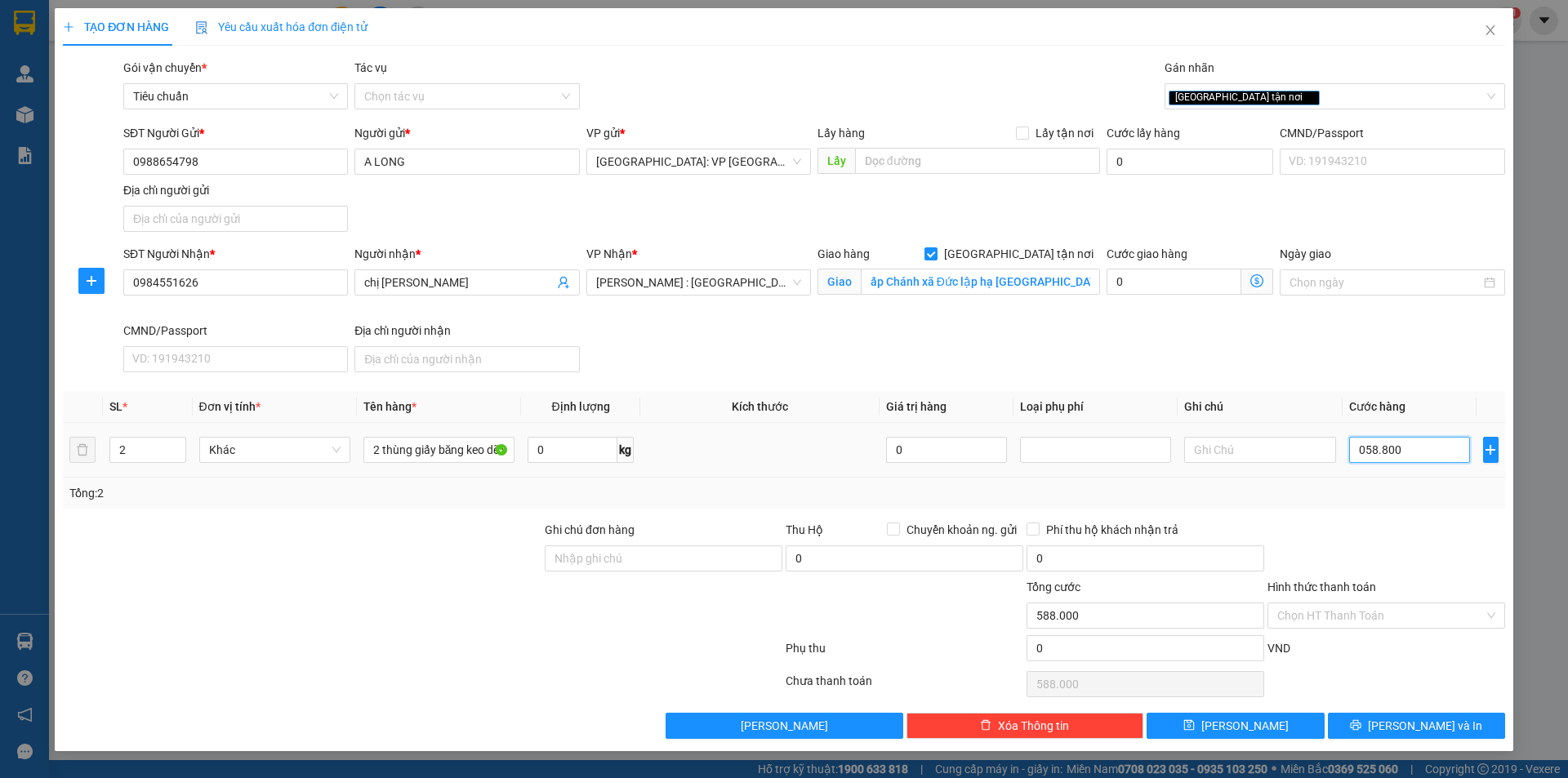
type input "58.800"
type input "05.880"
type input "5.880"
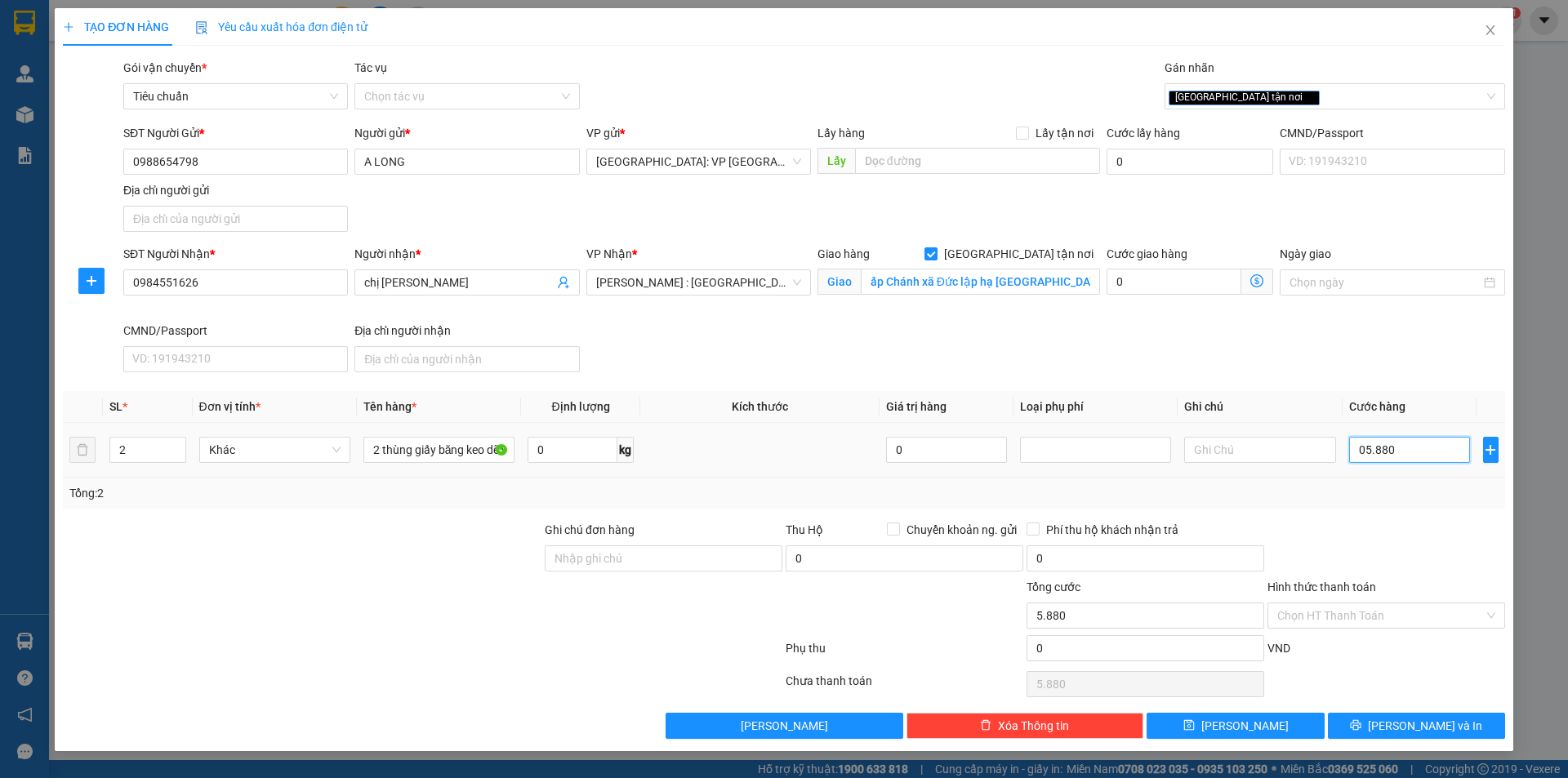
type input "0.588"
type input "588"
type input "058"
type input "58"
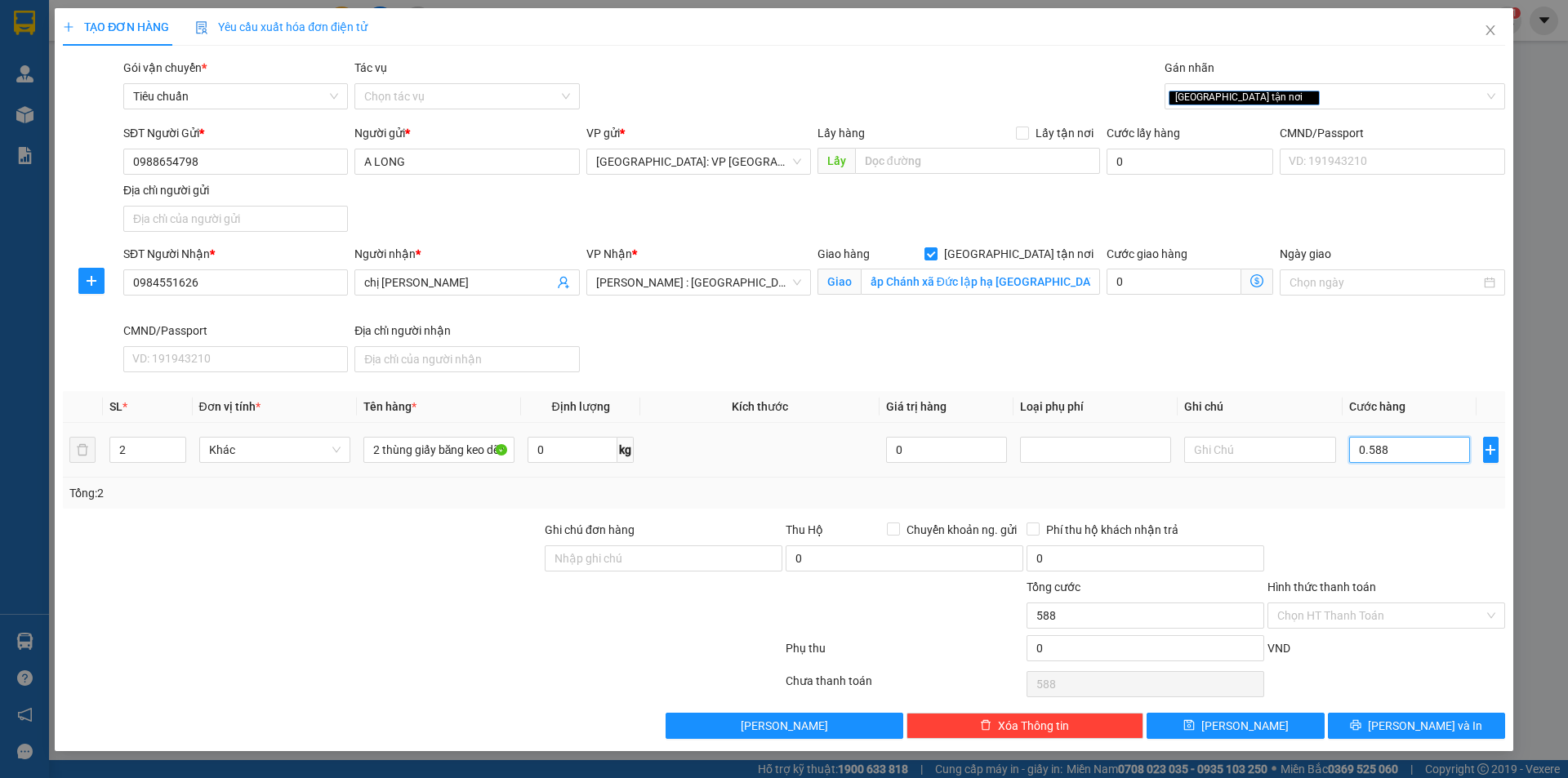
type input "58"
type input "0.580"
type input "580"
type input "05.800"
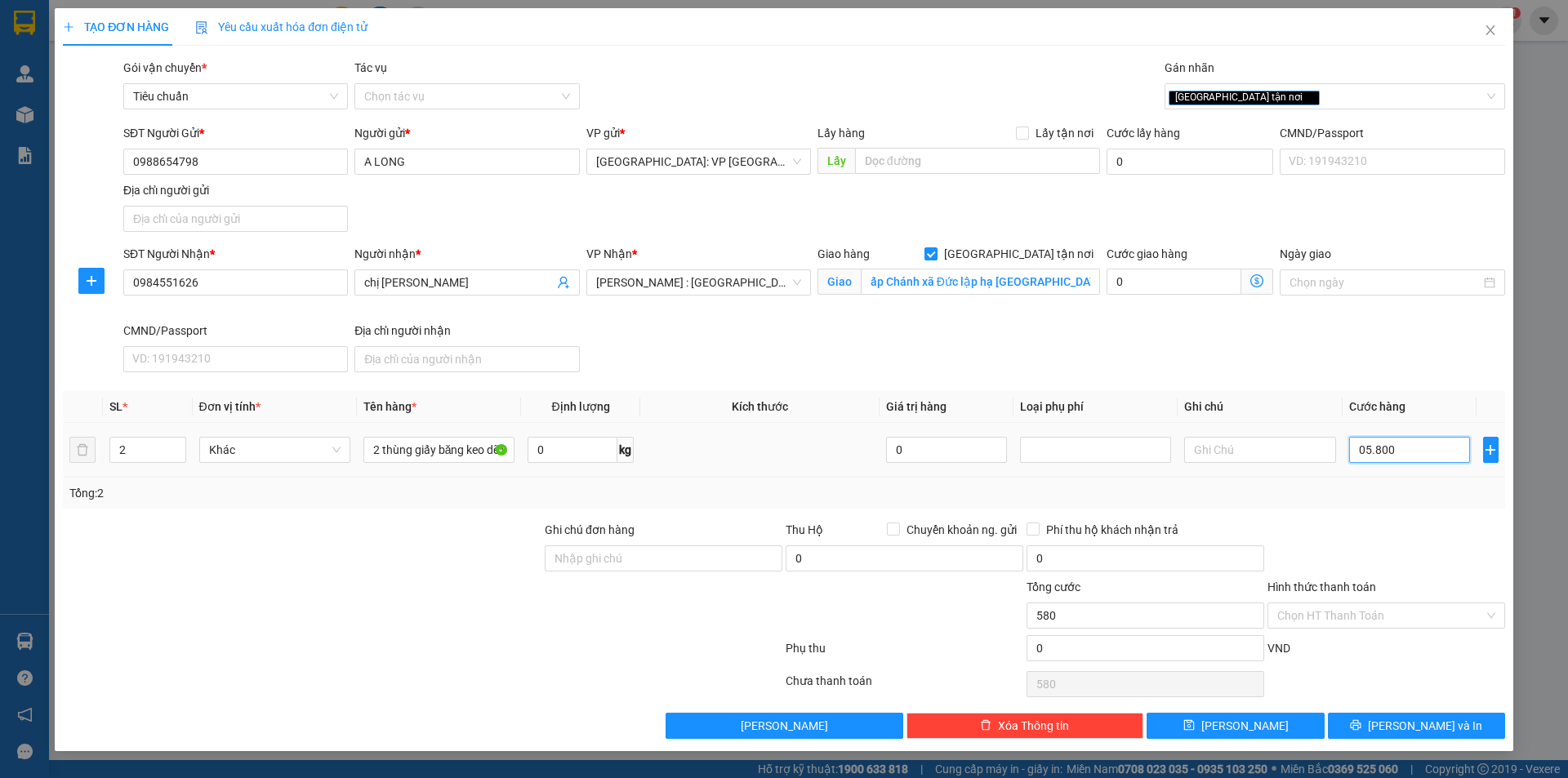
type input "5.800"
type input "058.000"
type input "58.000"
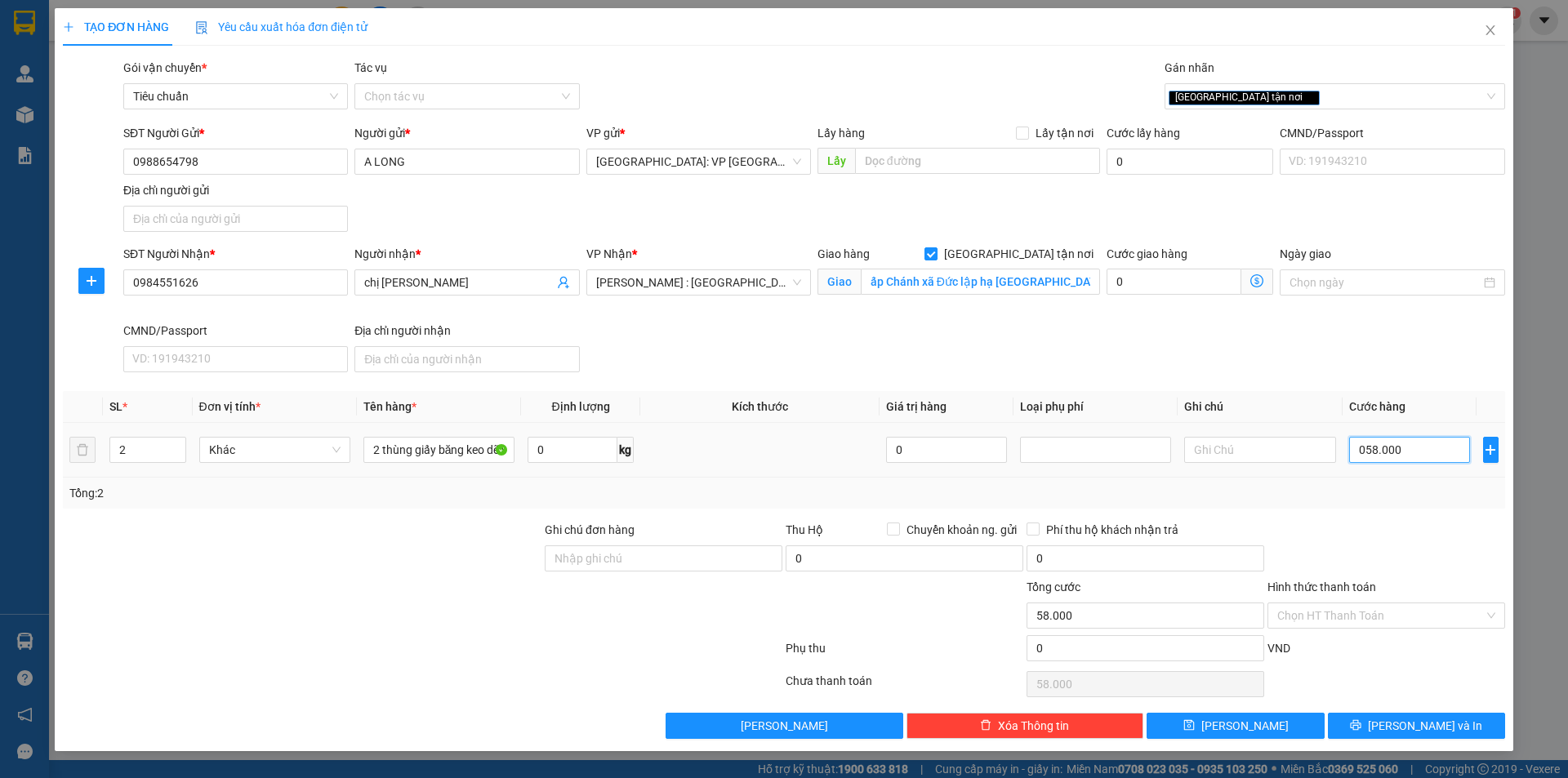
type input "0.580.000"
type input "580.000"
click at [1412, 723] on span "[PERSON_NAME] và In" at bounding box center [1425, 726] width 114 height 18
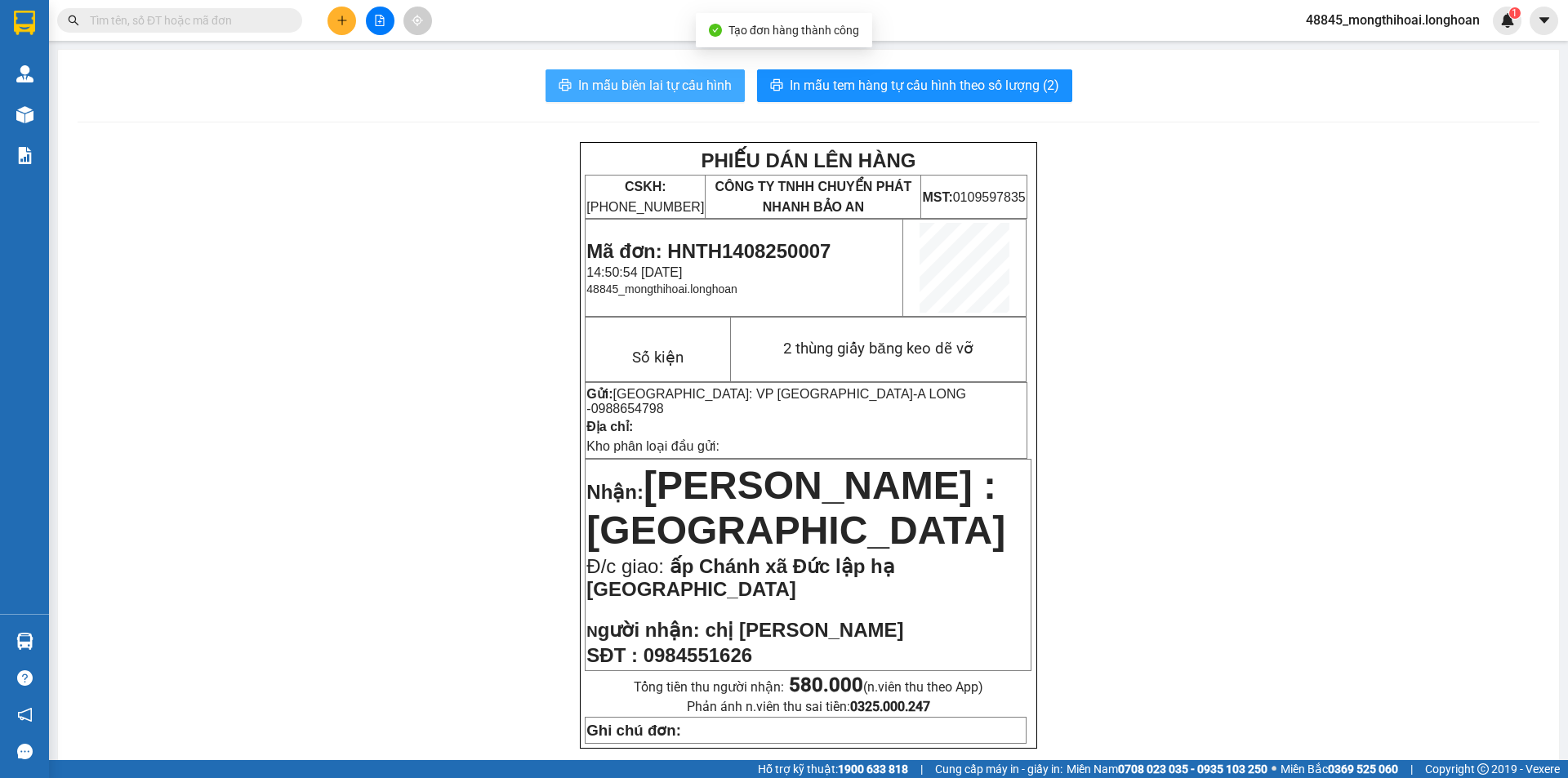
click at [632, 79] on span "In mẫu biên lai tự cấu hình" at bounding box center [655, 85] width 154 height 21
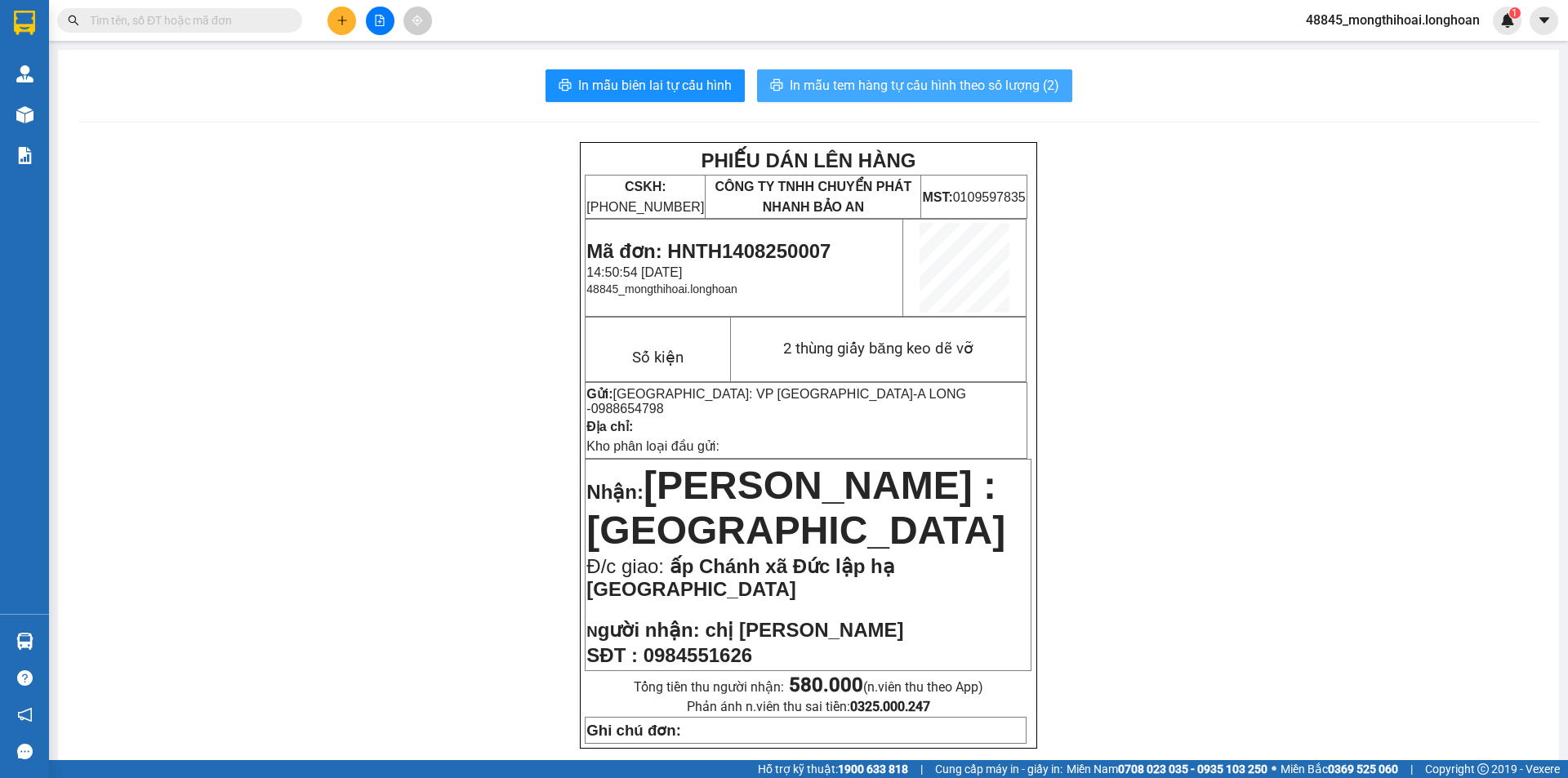
click at [898, 92] on span "In mẫu tem hàng tự cấu hình theo số lượng (2)" at bounding box center [924, 85] width 269 height 21
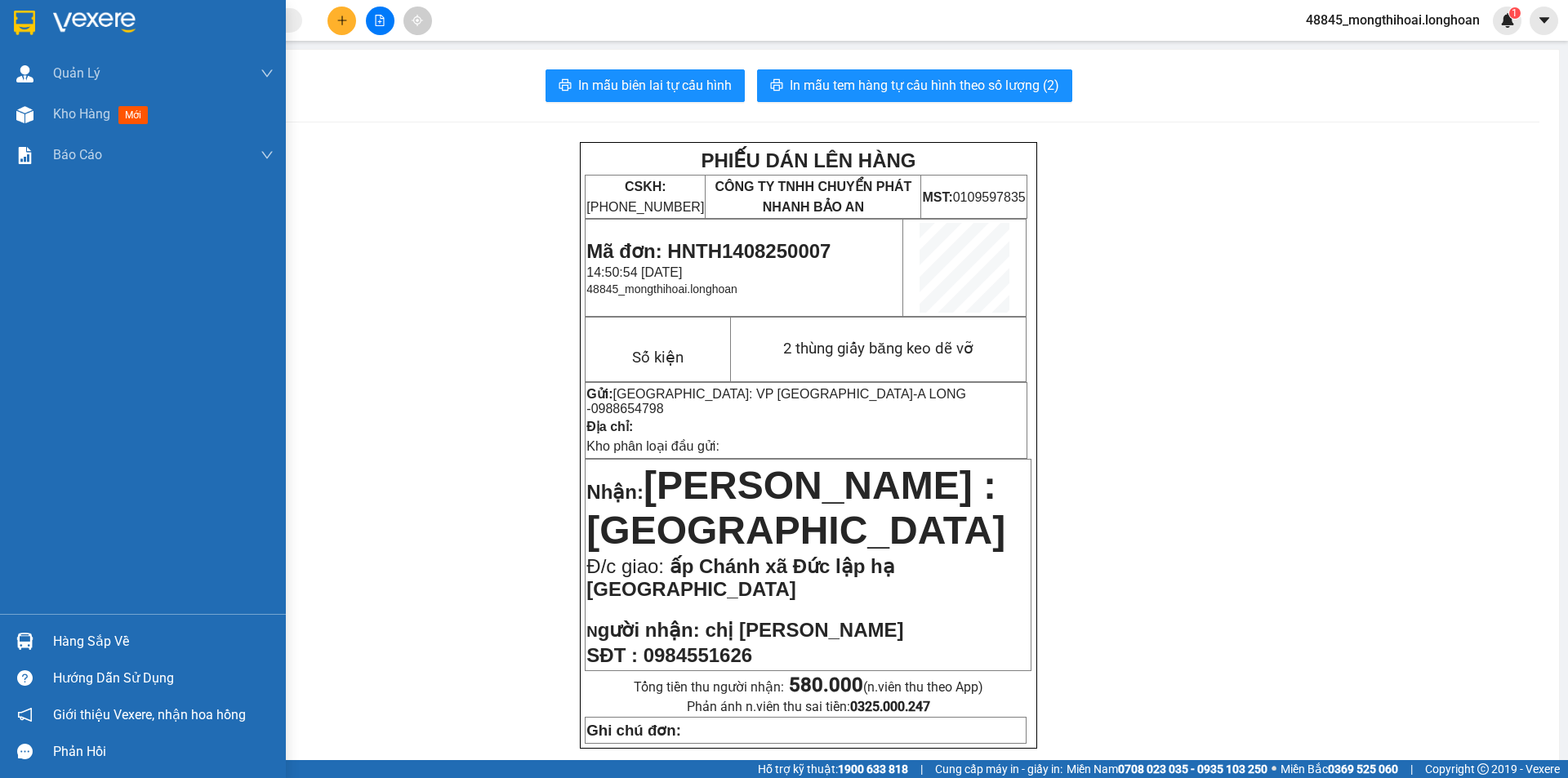
click at [0, 17] on div at bounding box center [143, 26] width 286 height 53
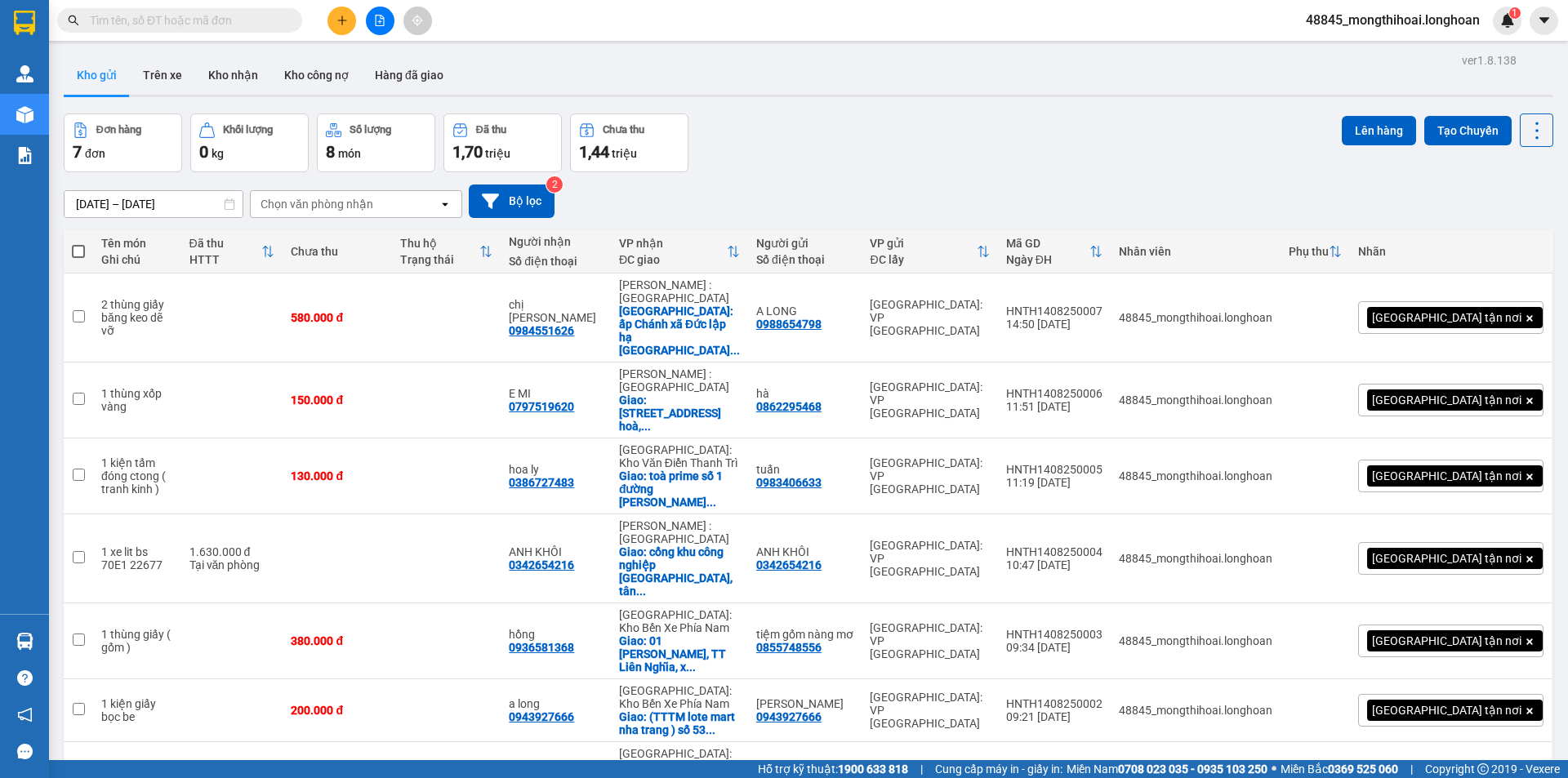
click at [344, 18] on icon "plus" at bounding box center [342, 21] width 12 height 12
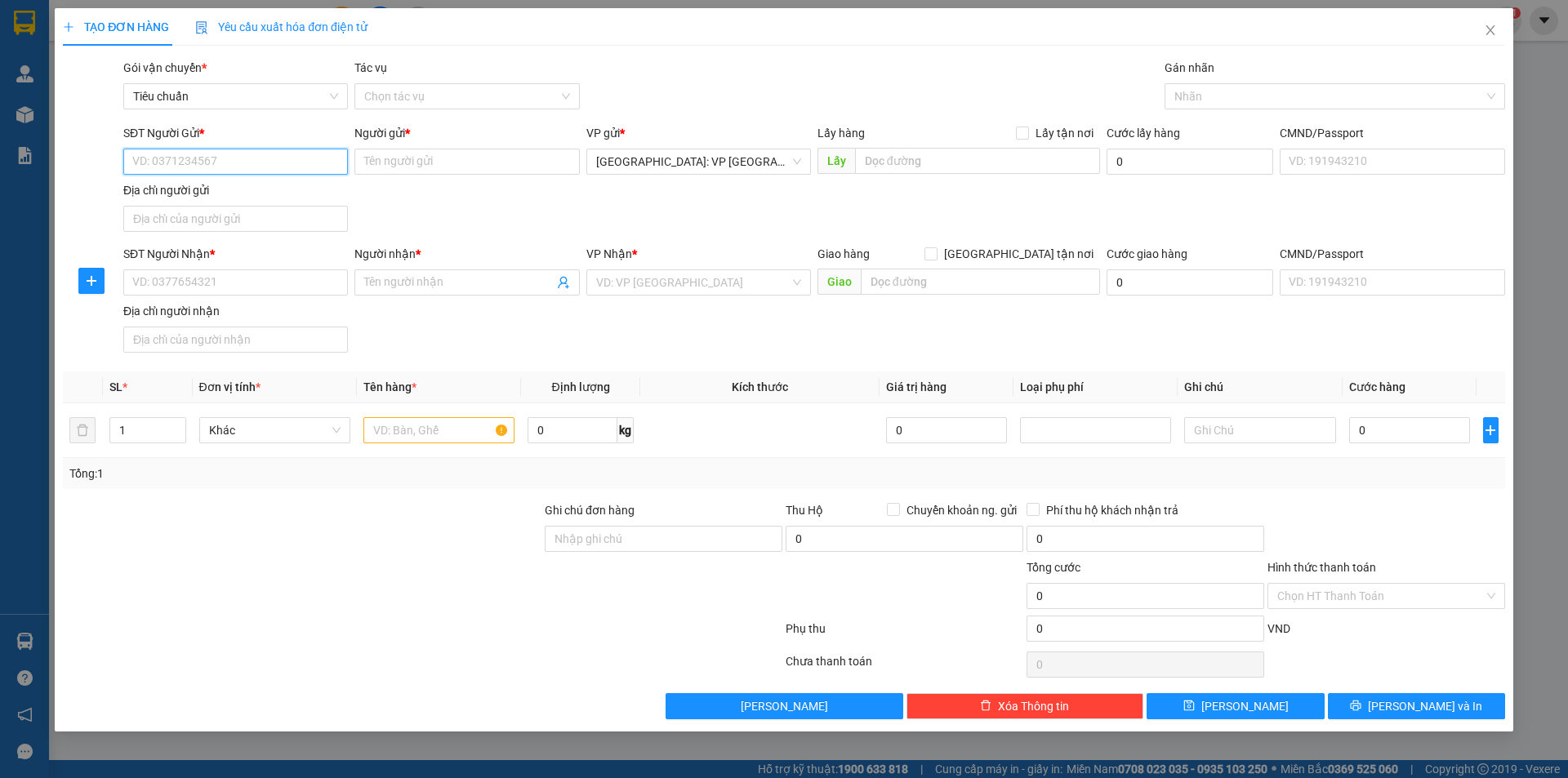
click at [324, 160] on input "SĐT Người Gửi *" at bounding box center [236, 162] width 225 height 26
click at [286, 150] on input "SĐT Người Gửi *" at bounding box center [236, 162] width 225 height 26
click at [238, 193] on div "0974880085 - anh hùng" at bounding box center [236, 194] width 205 height 18
type input "0974880085"
type input "anh hùng"
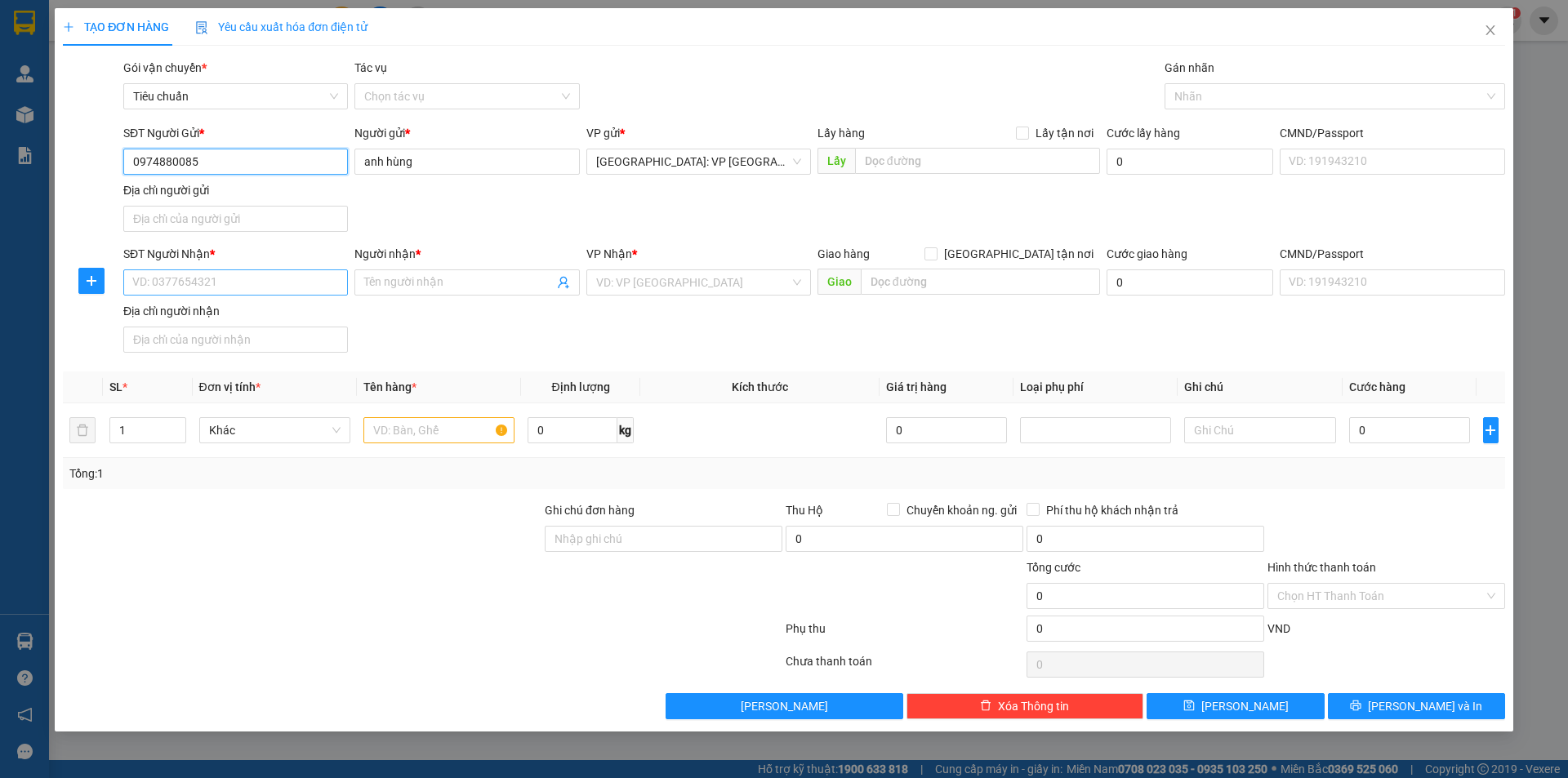
type input "0974880085"
click at [317, 274] on input "SĐT Người Nhận *" at bounding box center [236, 283] width 225 height 26
type input "0939257407"
click at [412, 275] on input "Người nhận *" at bounding box center [459, 283] width 188 height 18
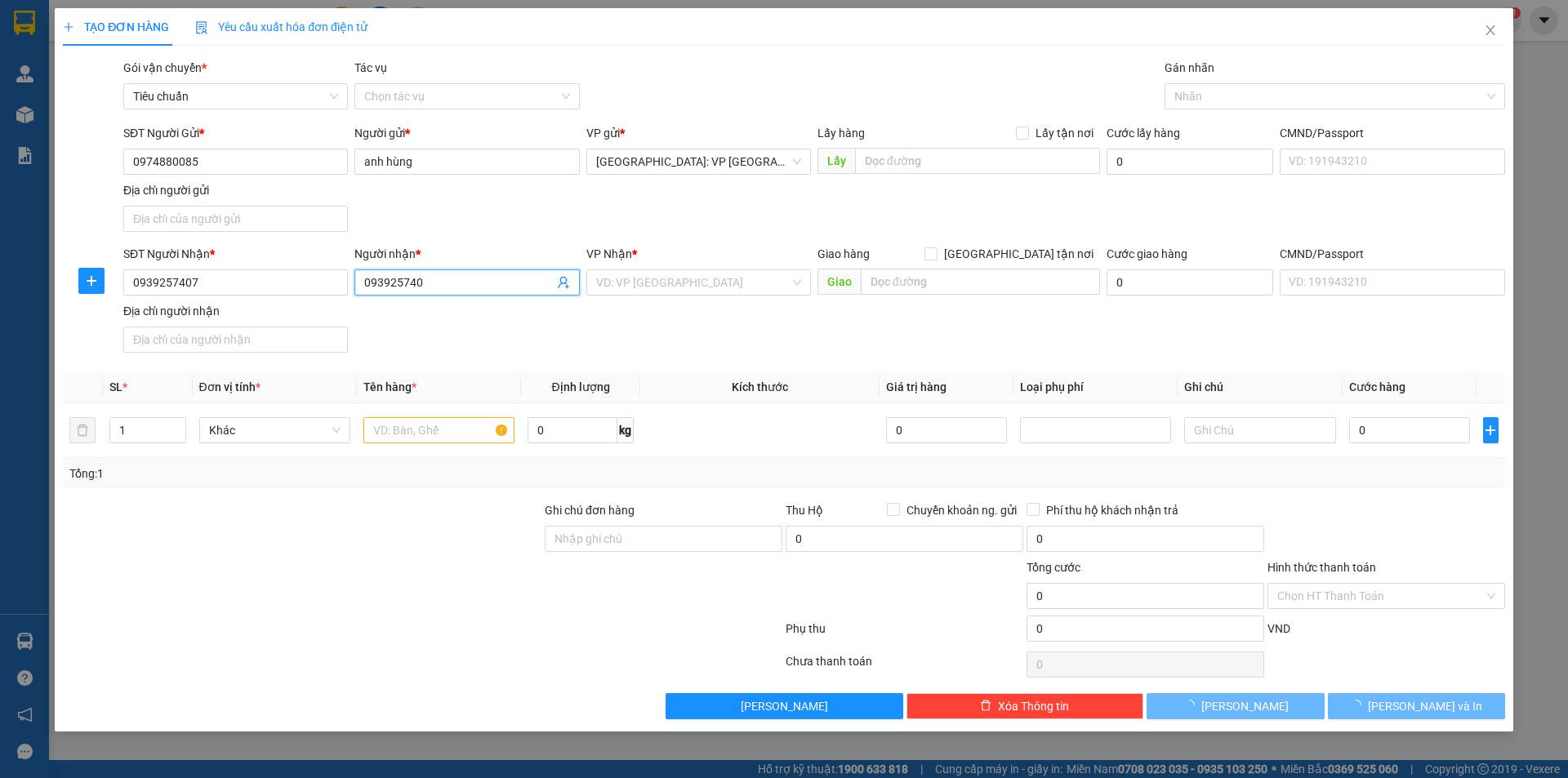
type input "0939257407"
click at [456, 285] on input "0939257407" at bounding box center [459, 283] width 188 height 18
click at [457, 286] on input "0939257407" at bounding box center [459, 283] width 188 height 18
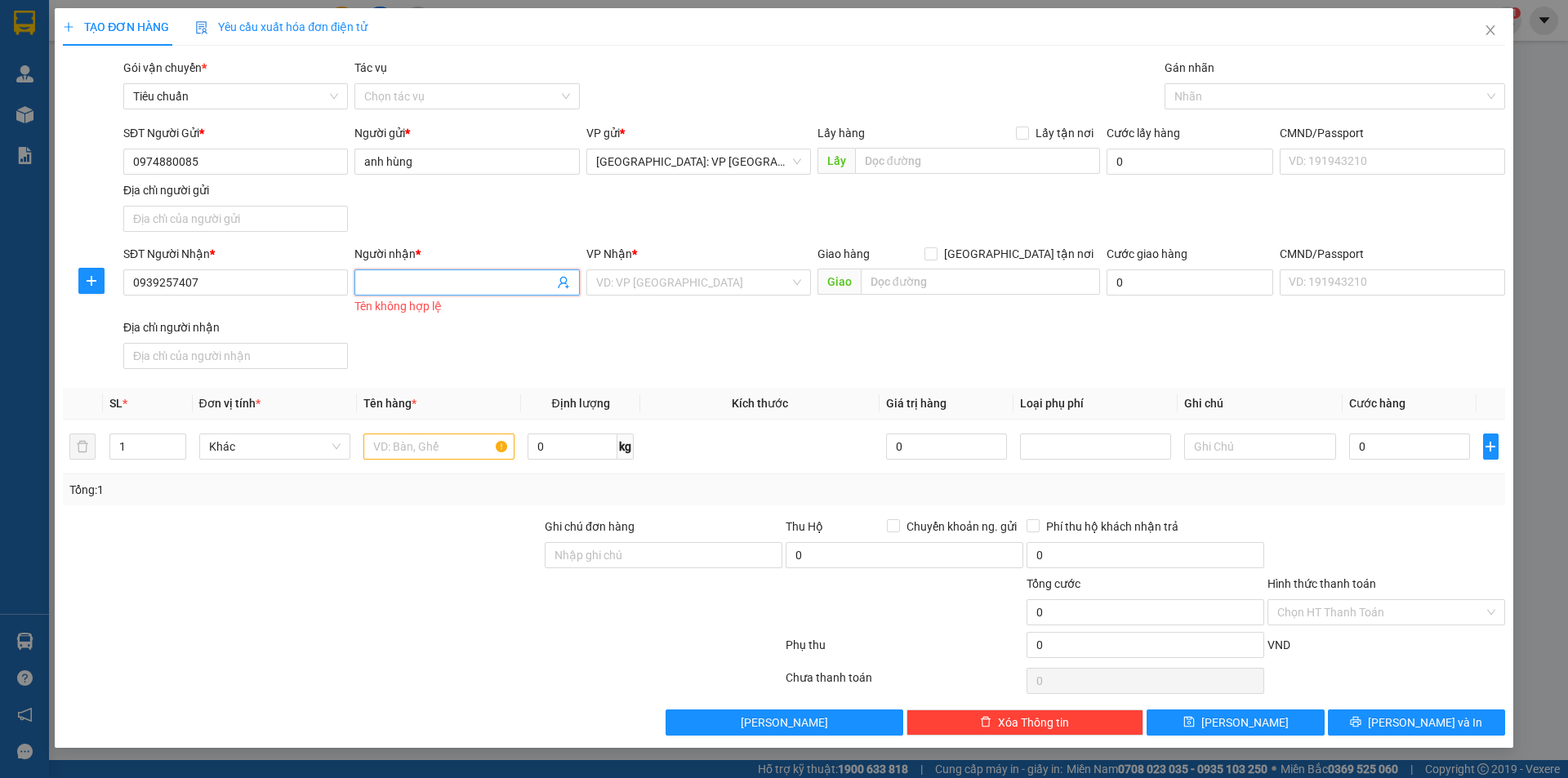
click at [391, 279] on input "Người nhận *" at bounding box center [459, 283] width 188 height 18
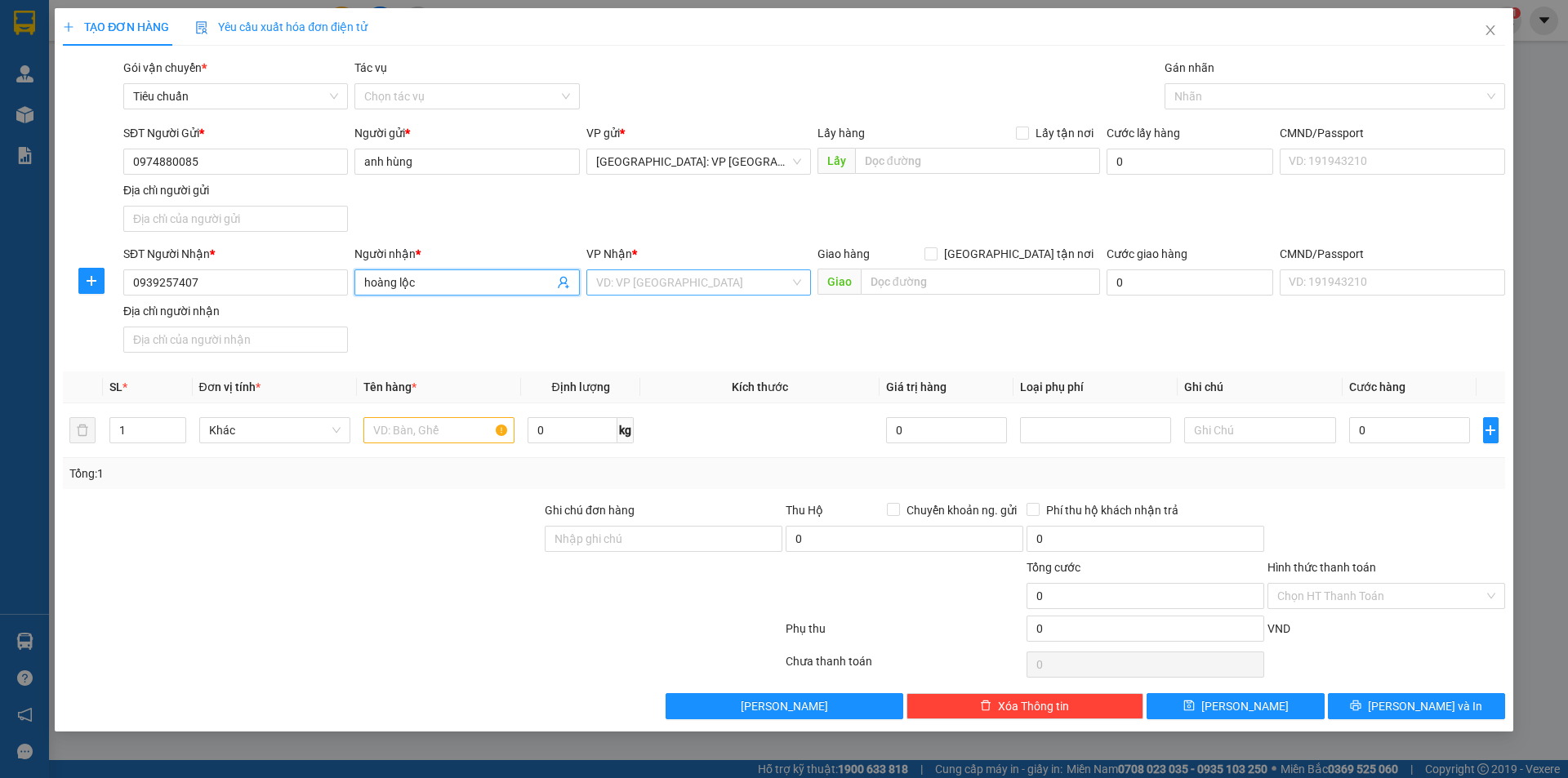
type input "hoàng lộc"
click at [728, 281] on input "search" at bounding box center [693, 283] width 193 height 25
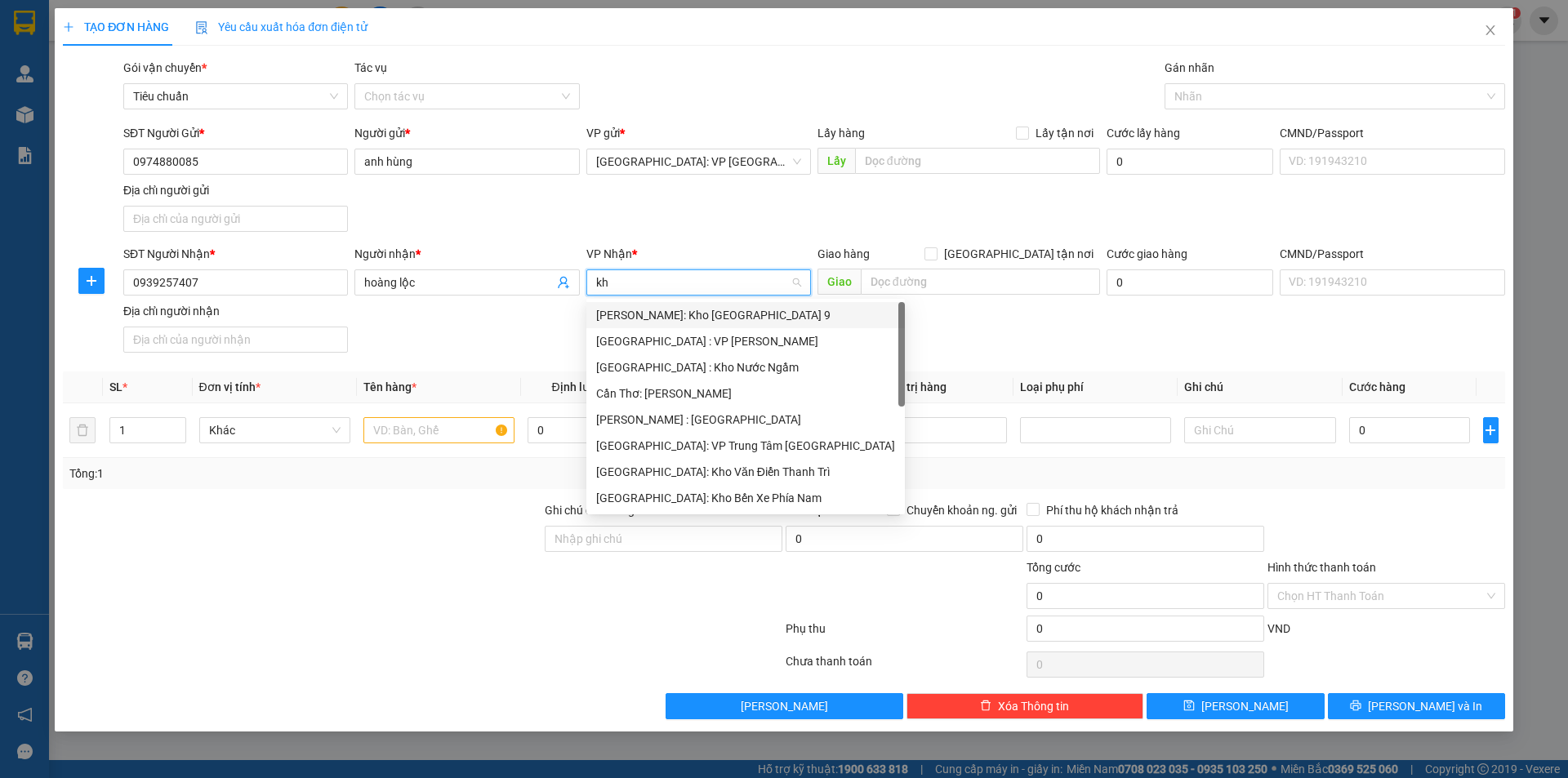
type input "kho"
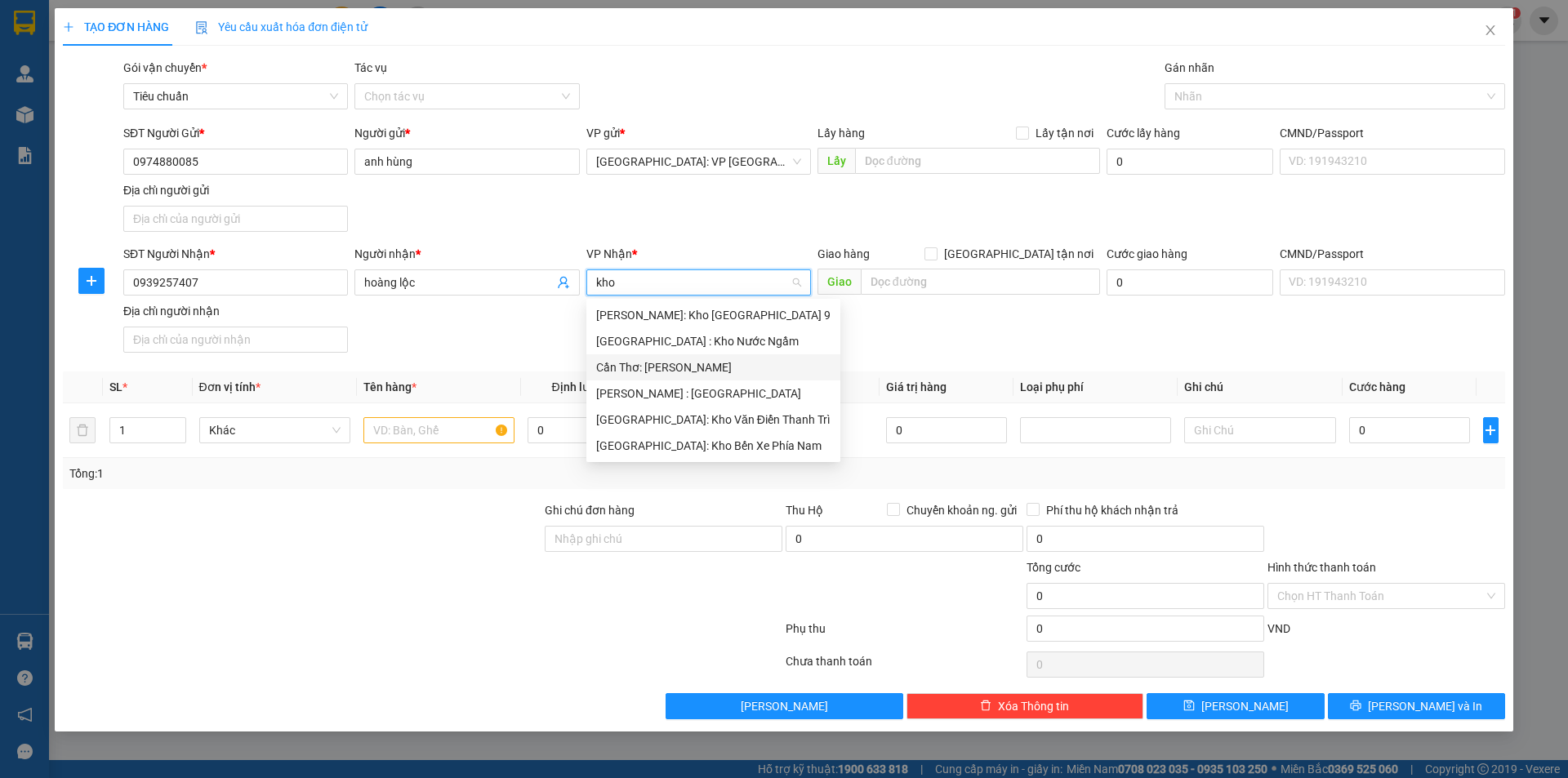
click at [684, 368] on div "Cần Thơ: [PERSON_NAME]" at bounding box center [713, 368] width 235 height 18
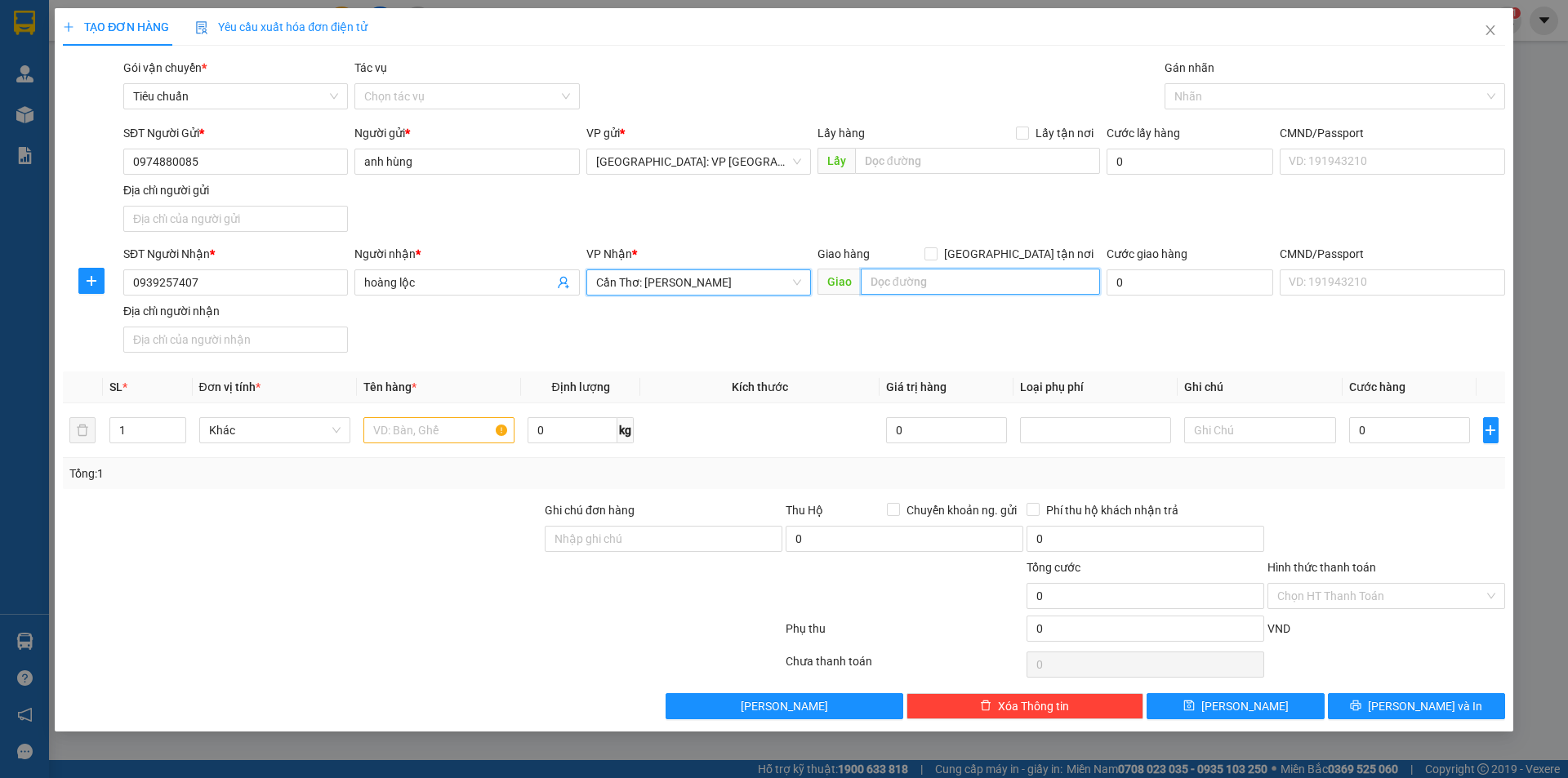
click at [990, 282] on input "text" at bounding box center [979, 282] width 239 height 26
click at [898, 276] on input "vinco xuân khánh," at bounding box center [979, 282] width 239 height 26
click at [970, 279] on input "vincom xuân khánh," at bounding box center [979, 282] width 239 height 26
click at [997, 274] on input "vincom xuân khánh," at bounding box center [979, 282] width 239 height 26
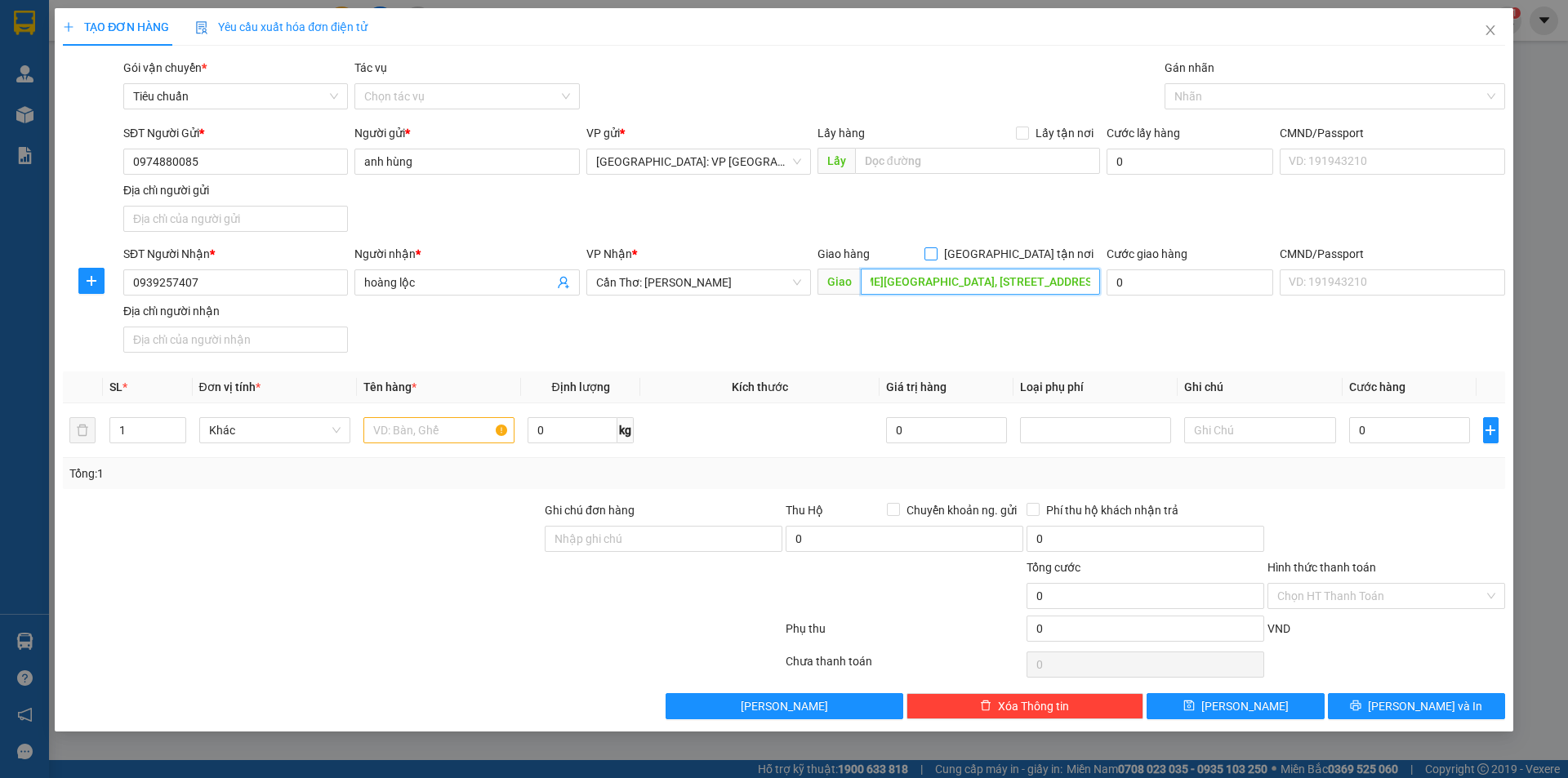
type input "vincom xuân khánh, 209 đường 30/4 Q ninh kiều cần thơ"
click at [936, 251] on input "[GEOGRAPHIC_DATA] tận nơi" at bounding box center [930, 253] width 12 height 12
checkbox input "true"
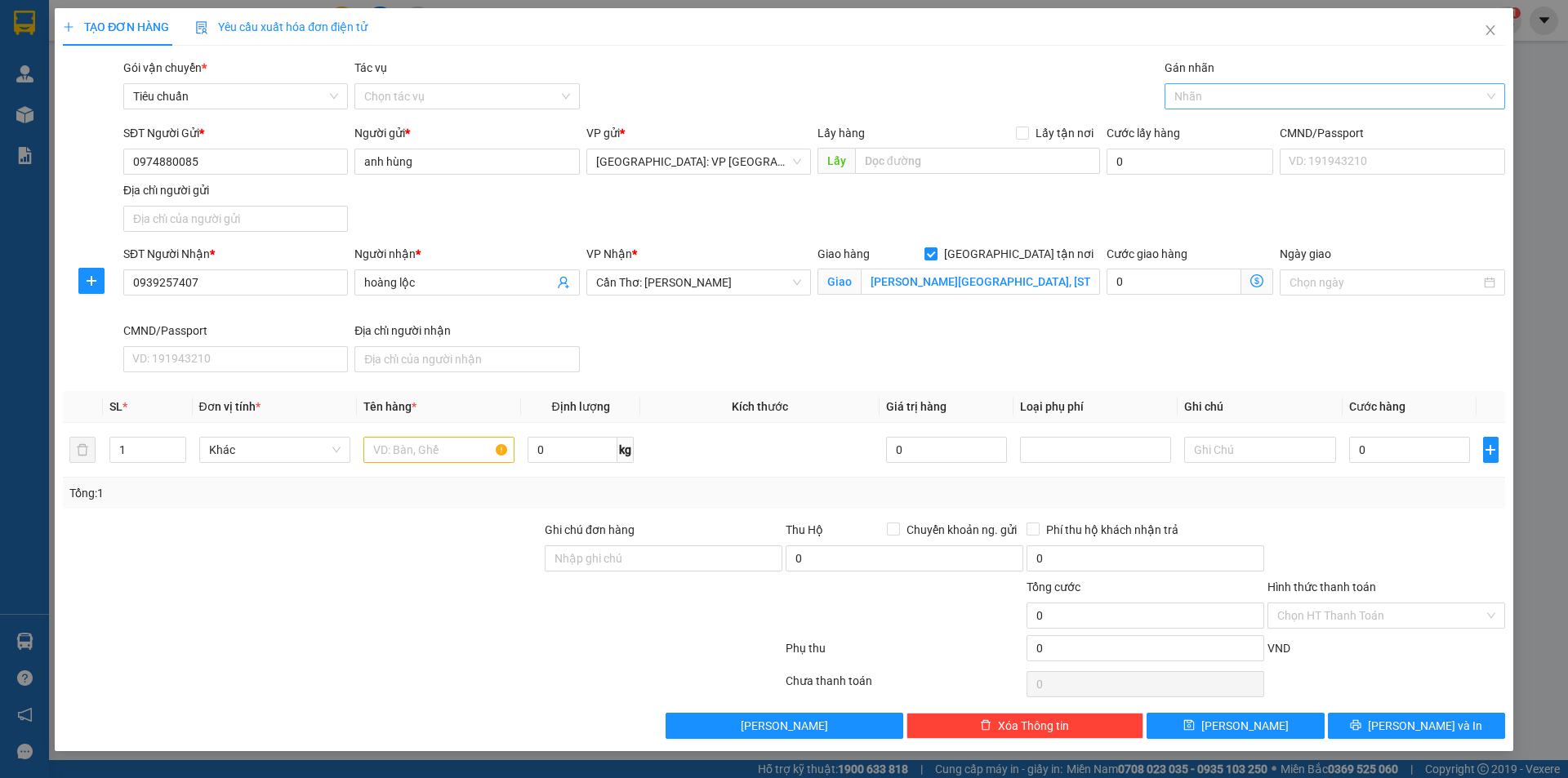
click at [1181, 99] on div at bounding box center [1327, 97] width 316 height 20
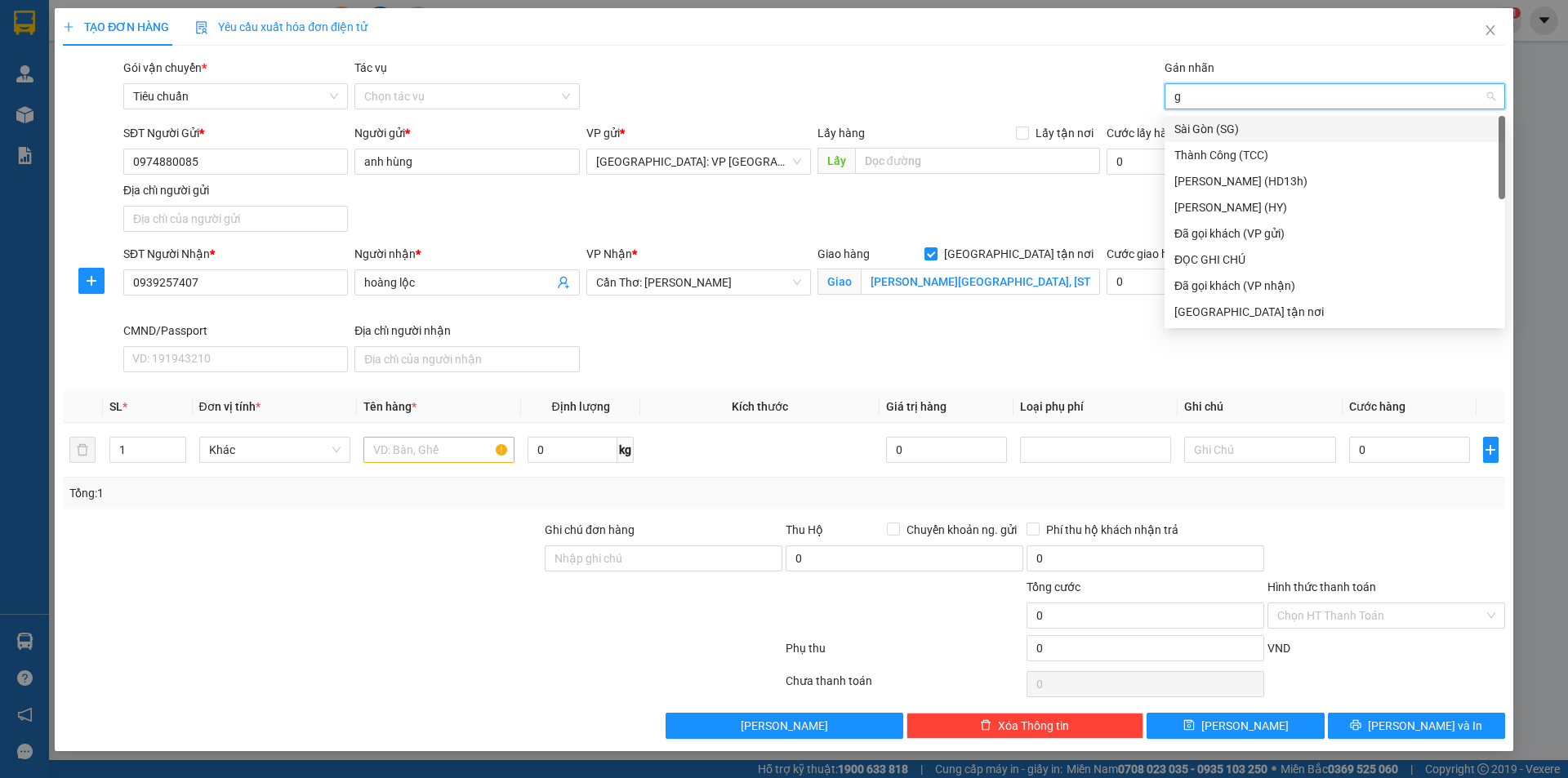
type input "gi"
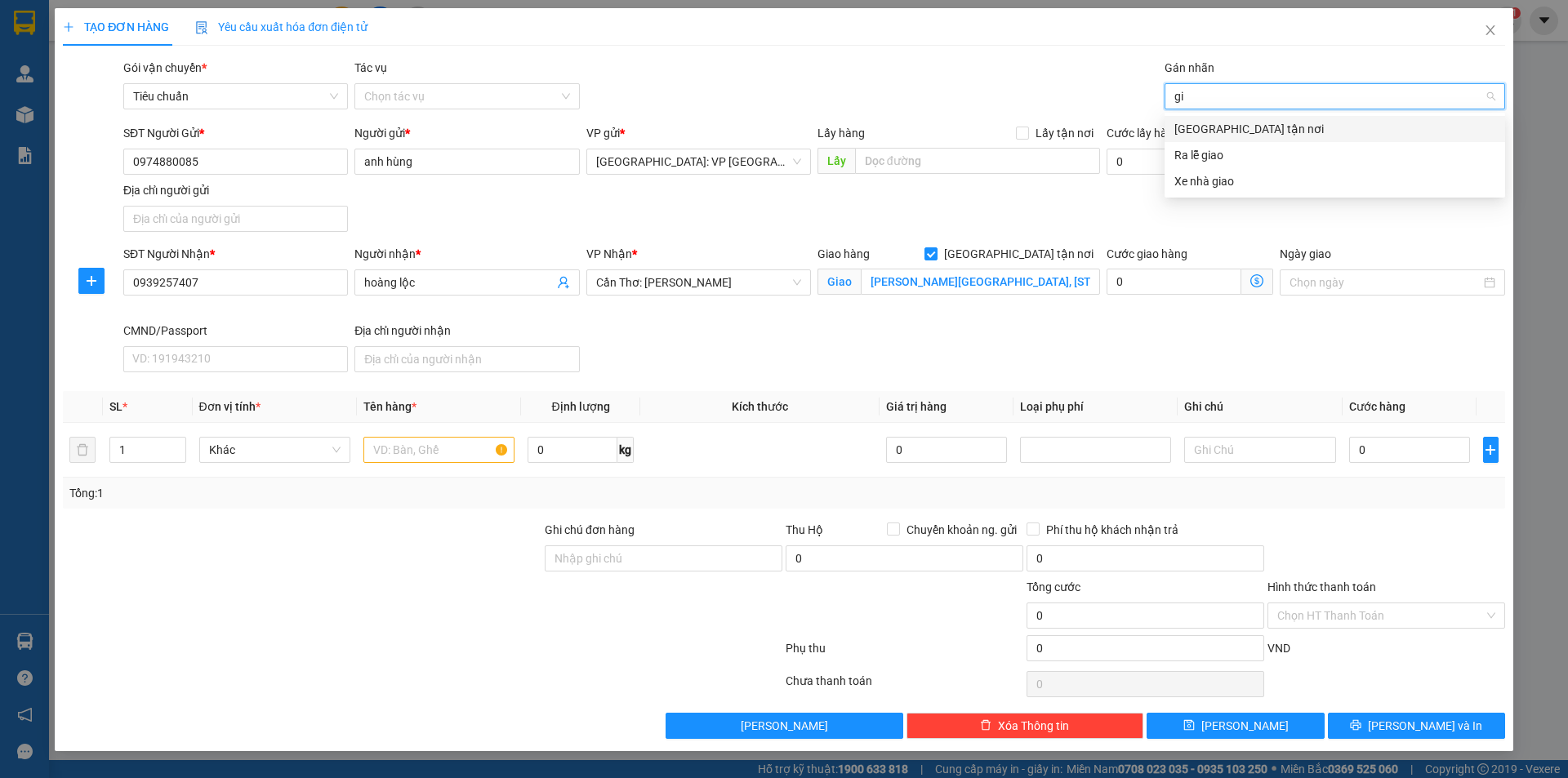
click at [1196, 126] on div "[GEOGRAPHIC_DATA] tận nơi" at bounding box center [1335, 129] width 321 height 18
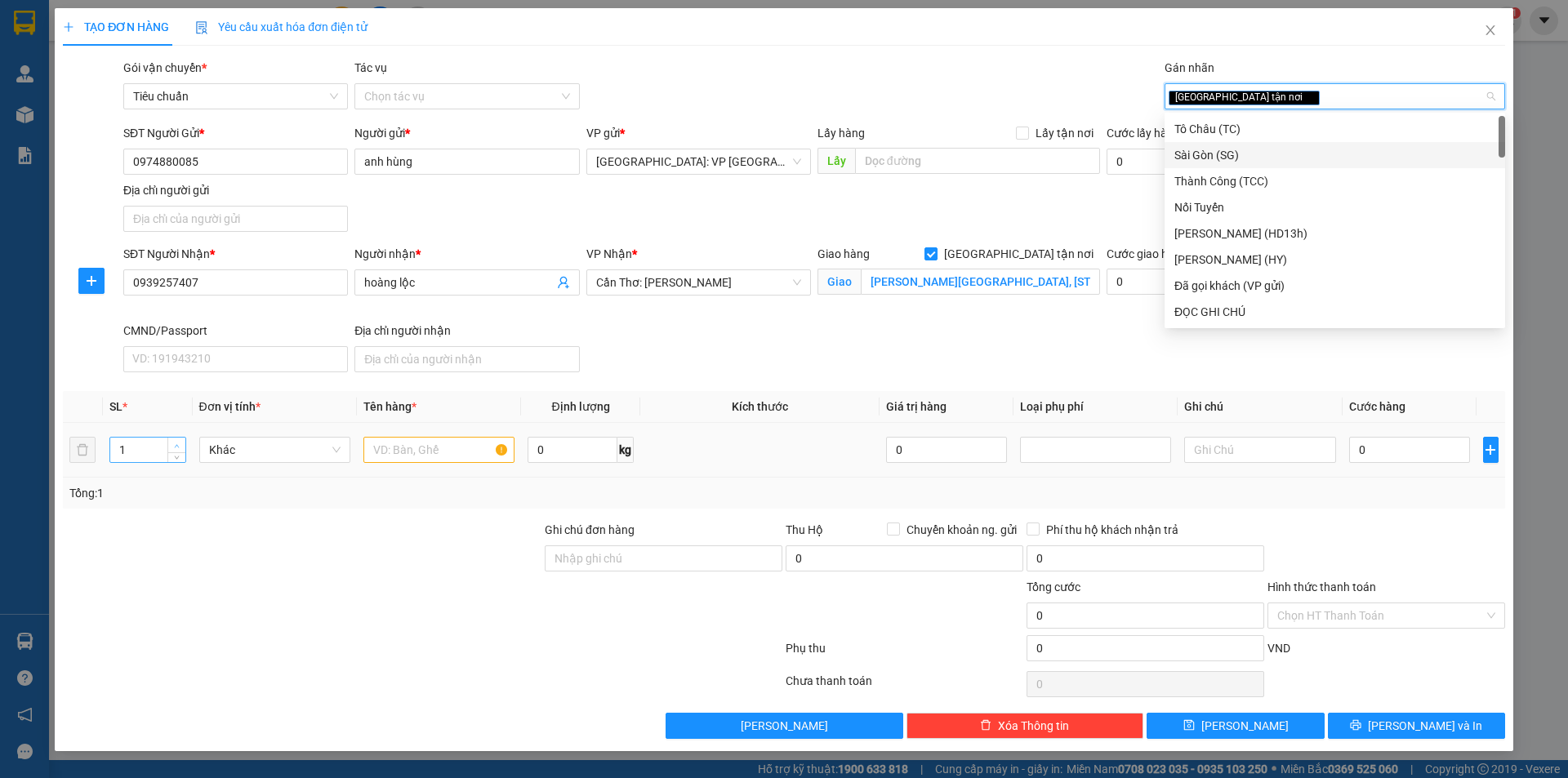
click at [177, 443] on icon "up" at bounding box center [176, 446] width 6 height 6
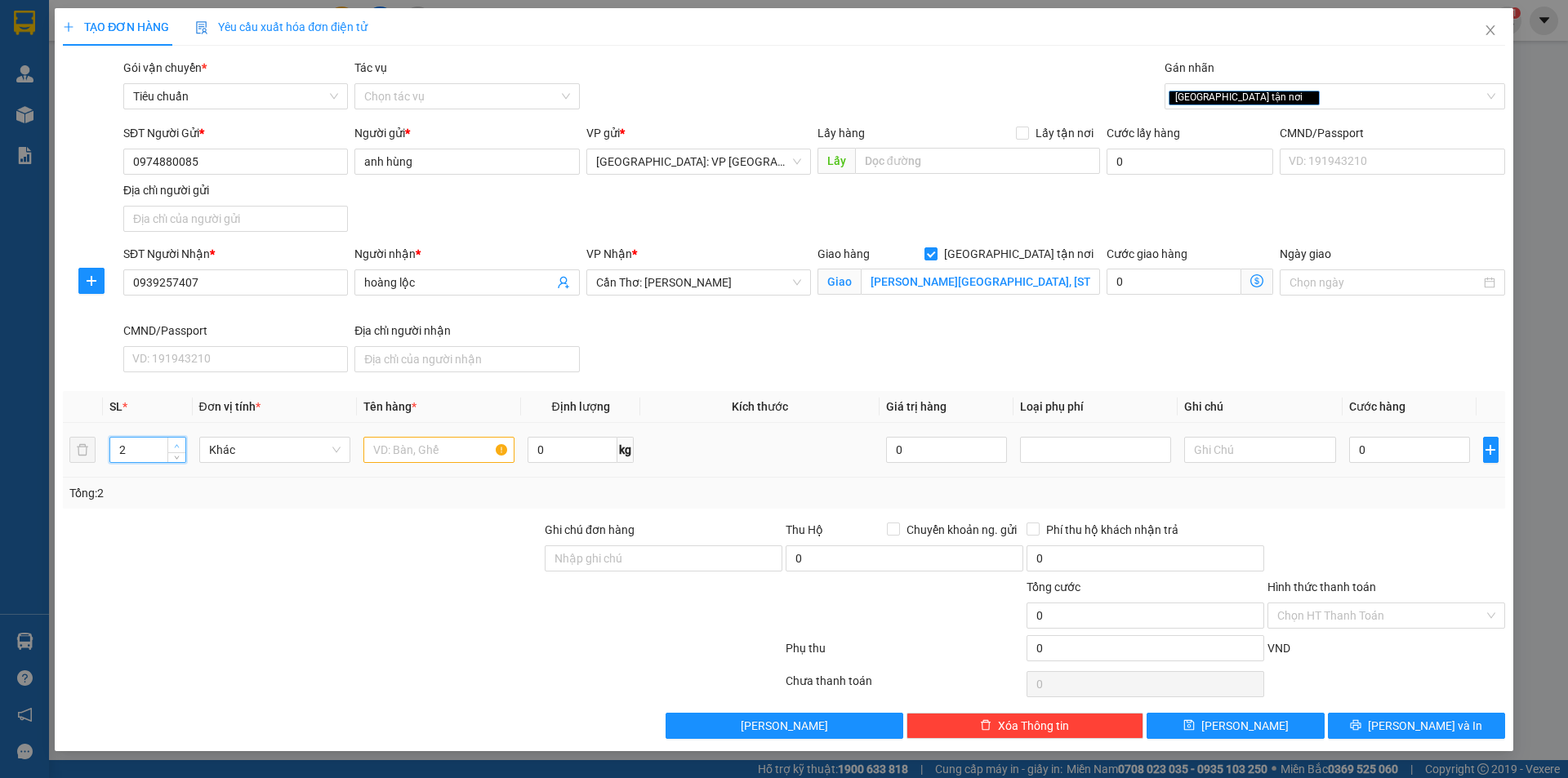
click at [177, 441] on span "up" at bounding box center [177, 446] width 10 height 10
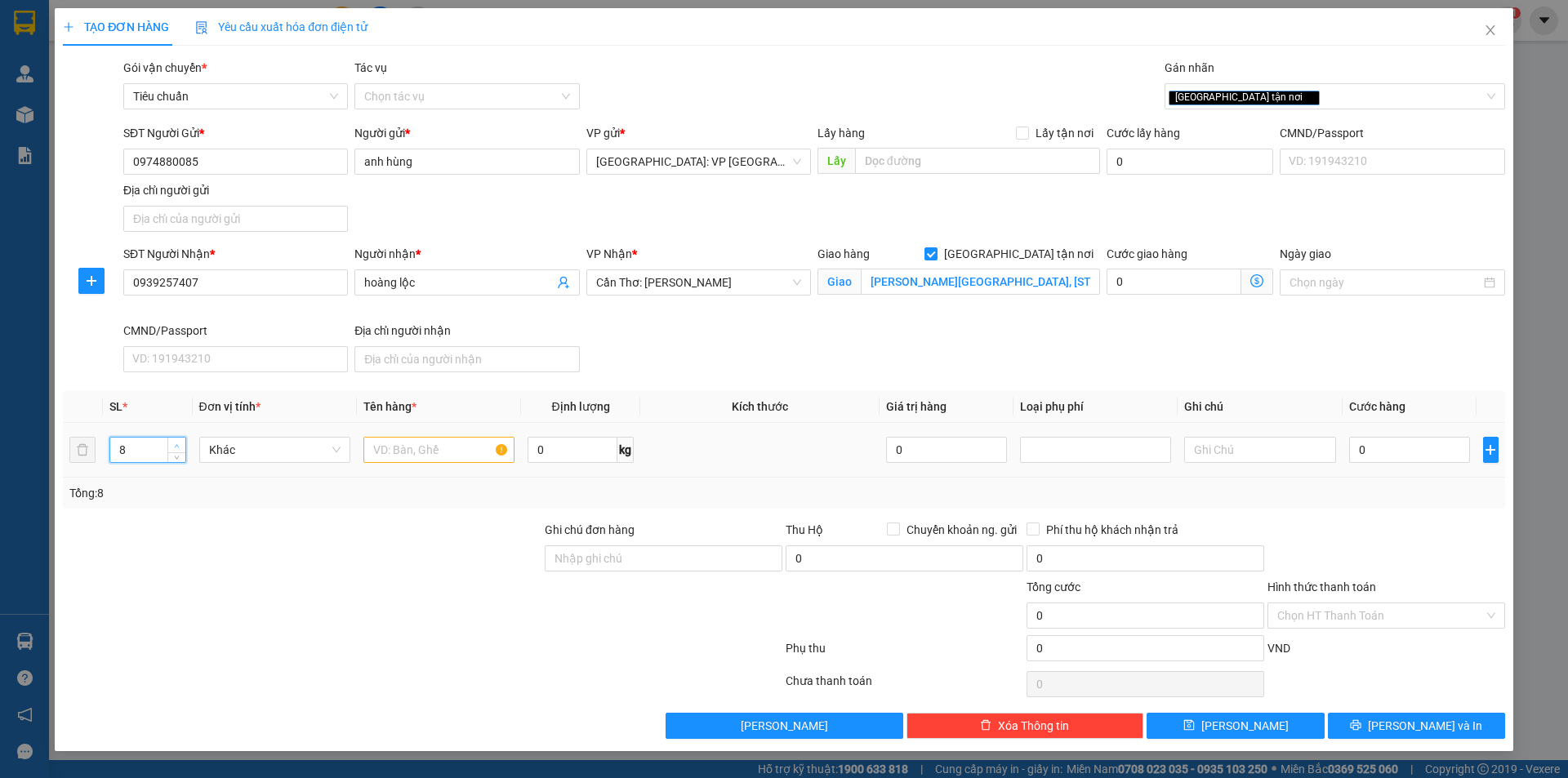
click at [177, 441] on span "up" at bounding box center [177, 446] width 10 height 10
type input "9"
click at [177, 441] on span "up" at bounding box center [177, 446] width 10 height 10
click at [436, 455] on input "text" at bounding box center [439, 451] width 151 height 26
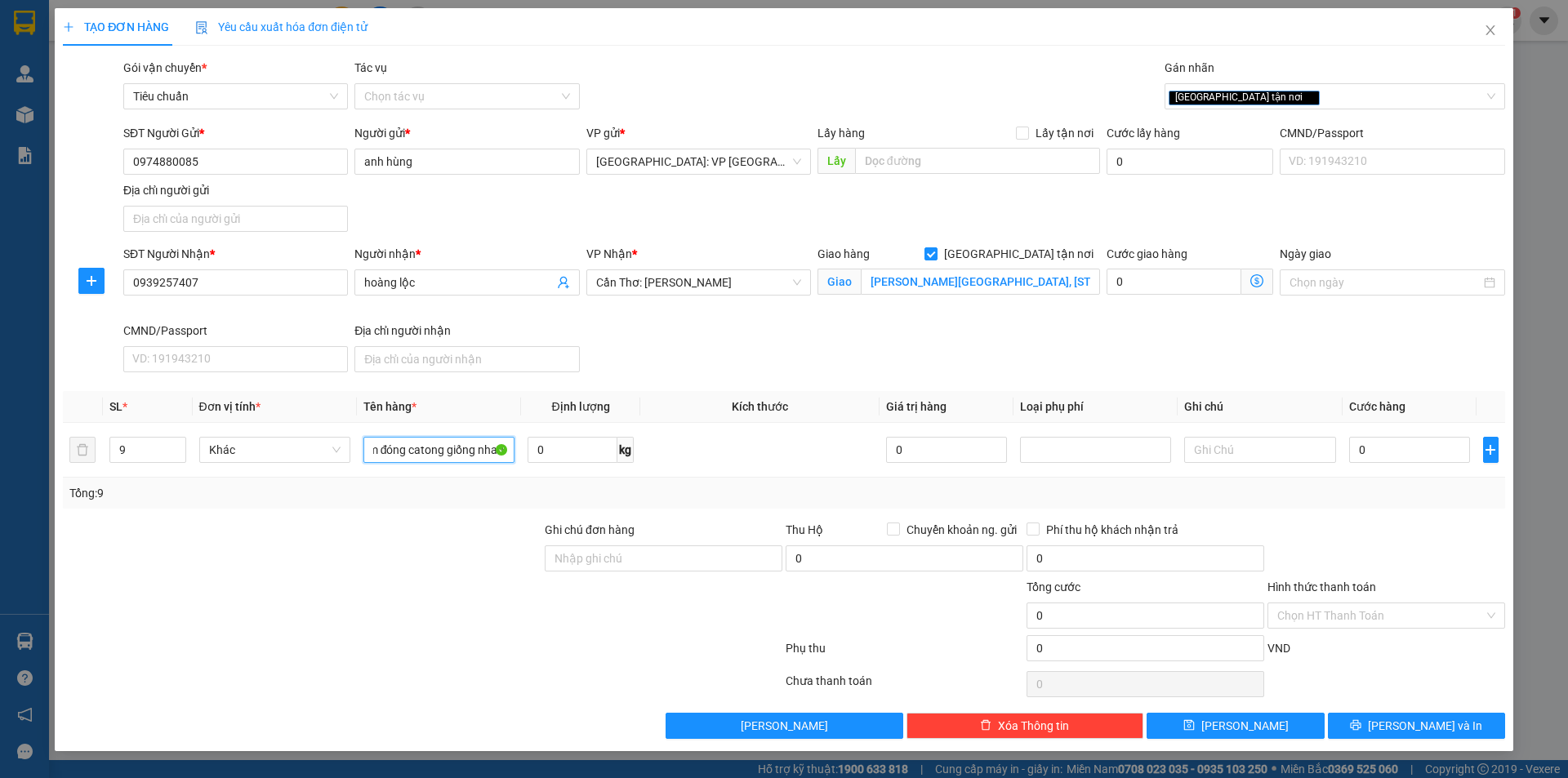
type input "9 kiện dài 1m đóng catong giống nhau"
click at [1397, 456] on input "0" at bounding box center [1409, 451] width 122 height 26
type input "6"
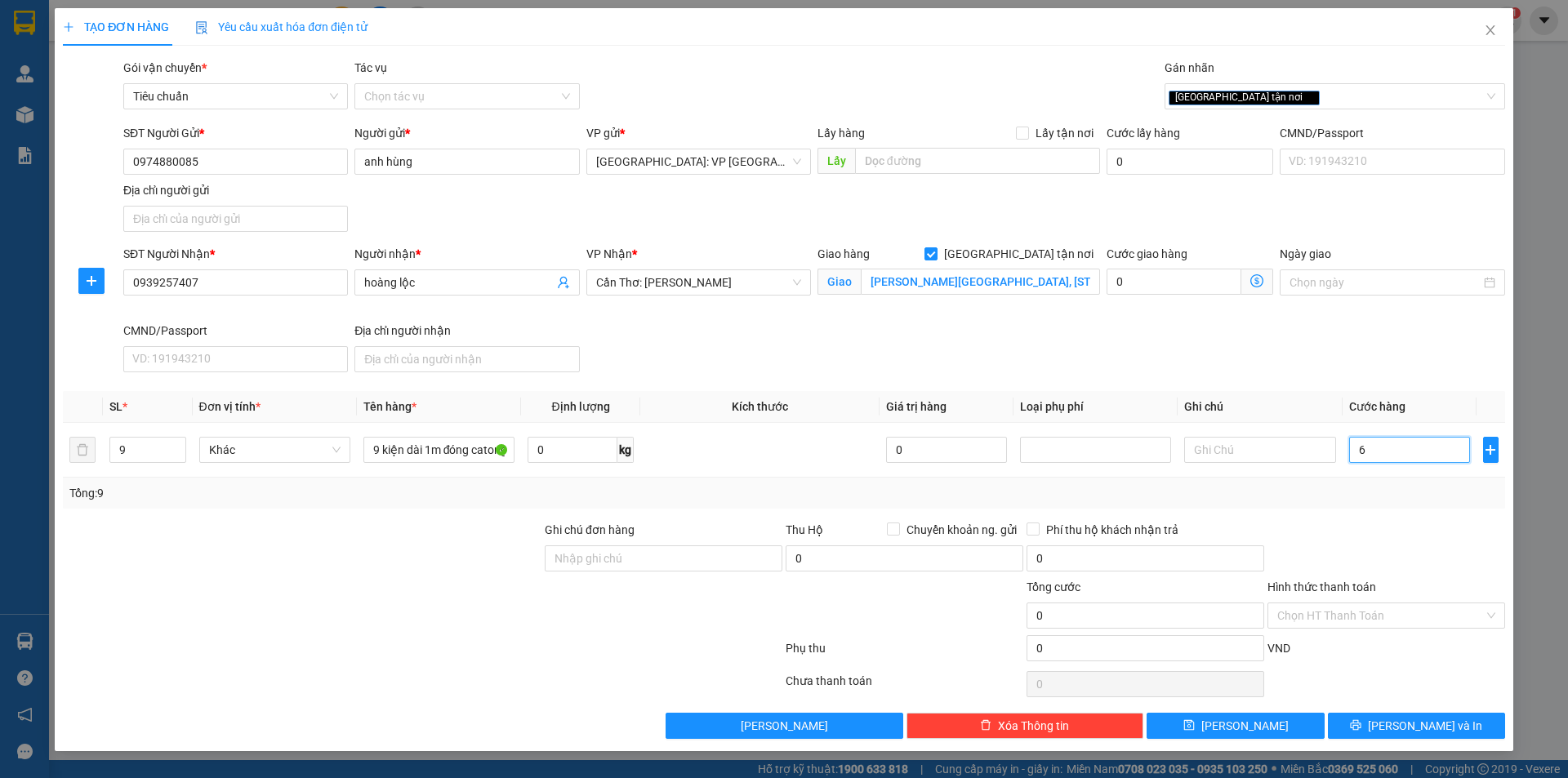
type input "6"
type input "65"
type input "650"
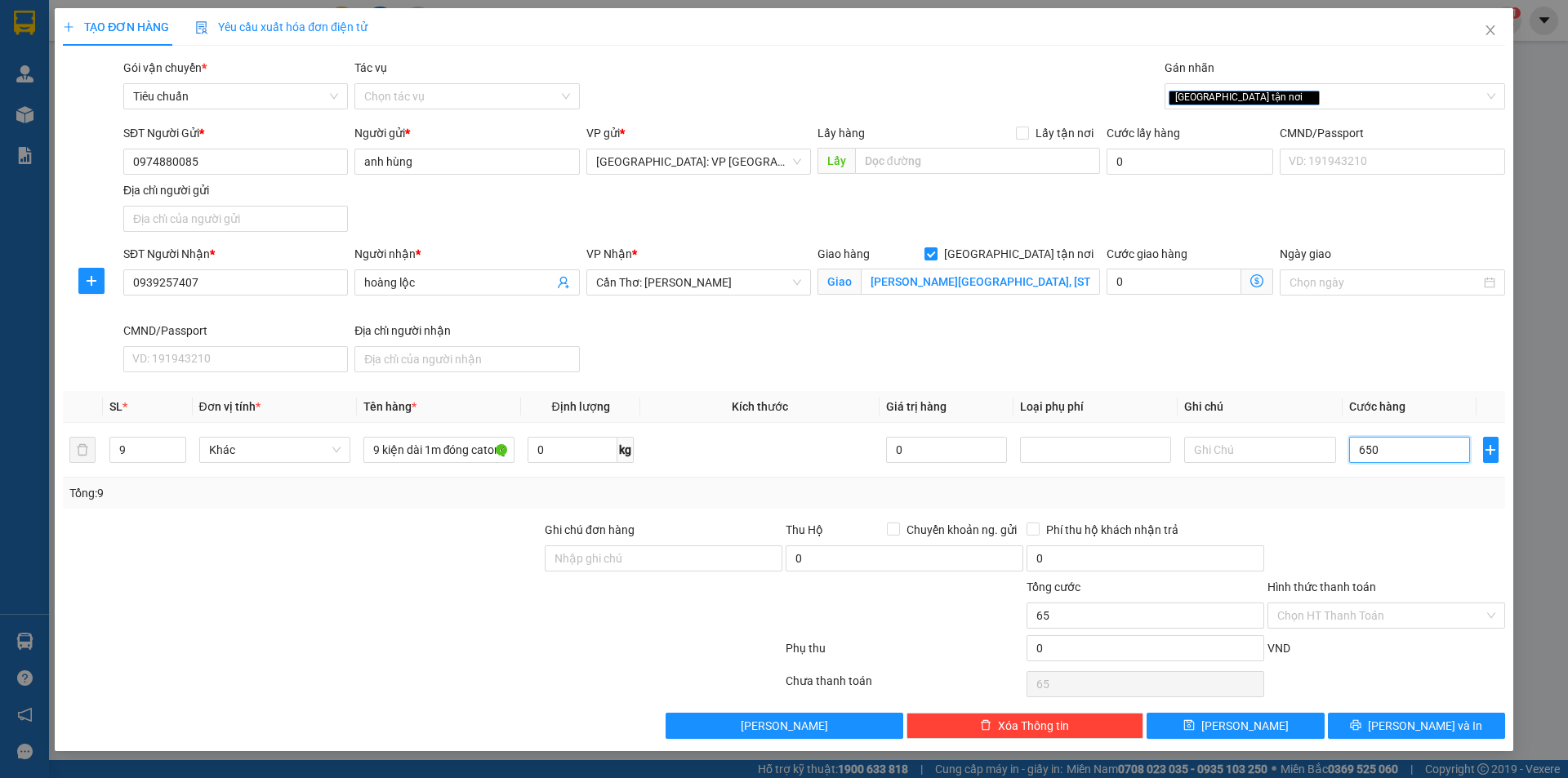
type input "650"
type input "6.500"
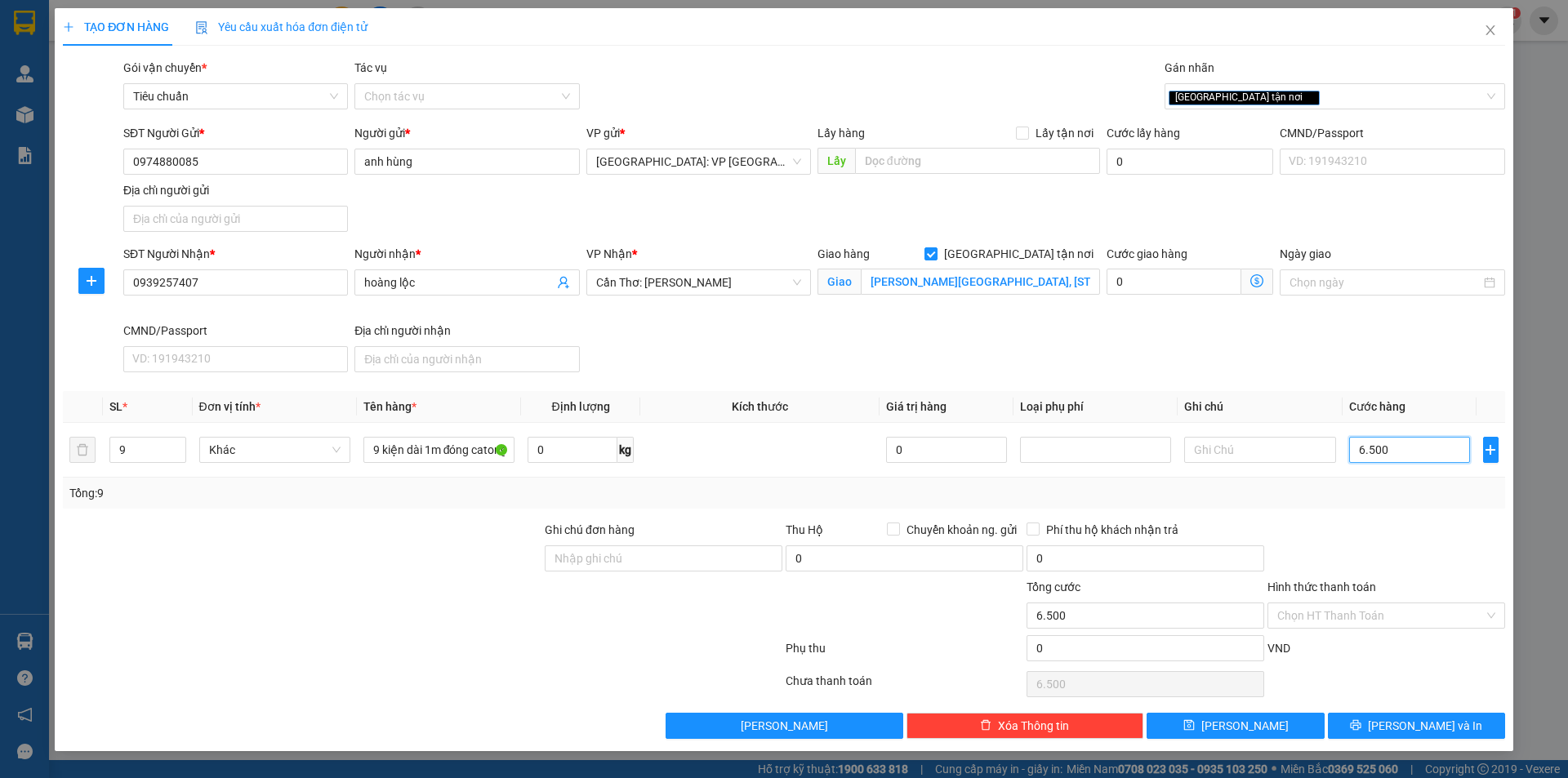
type input "65.000"
type input "650.000"
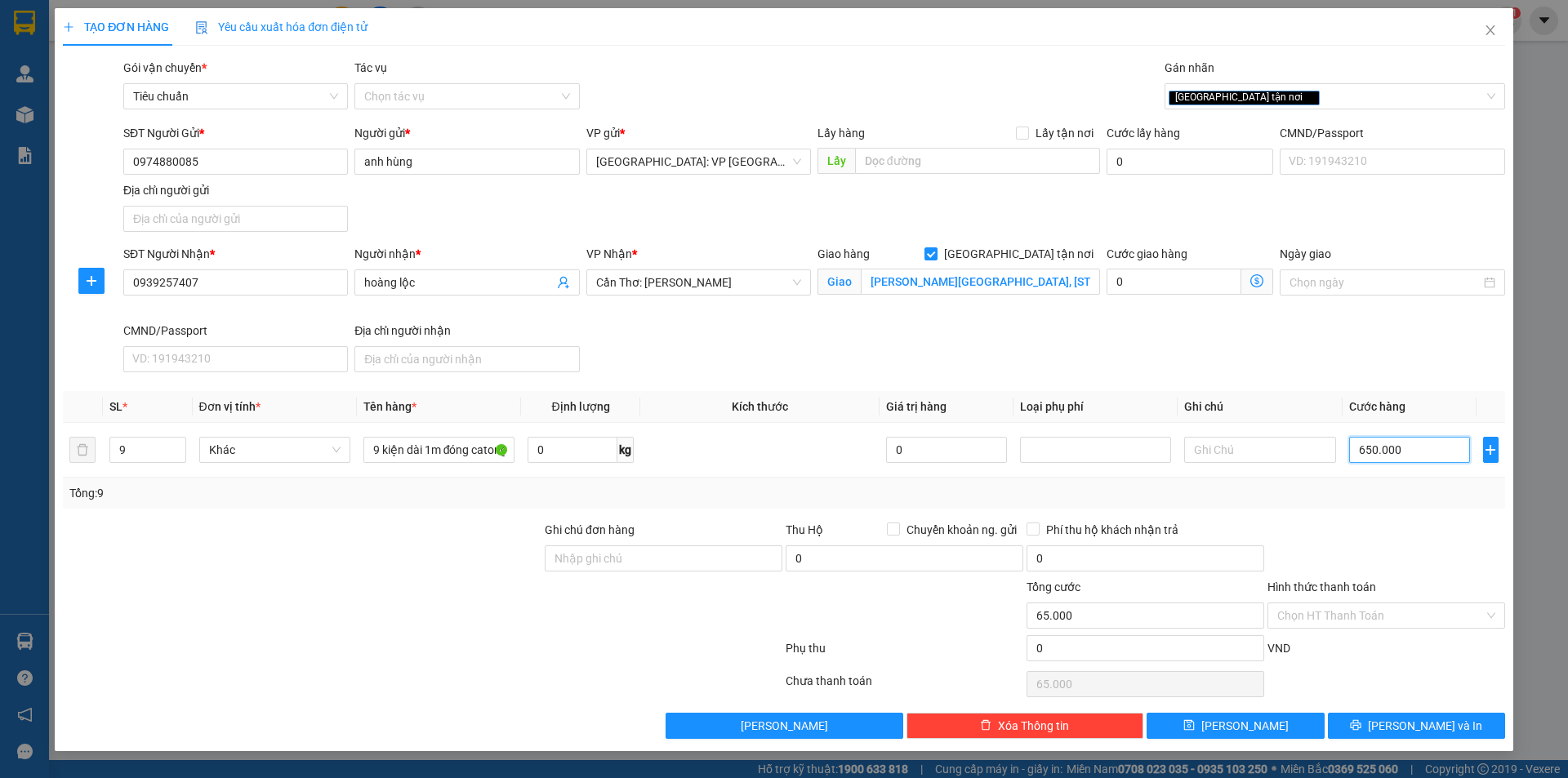
type input "650.000"
type input "6.500.000"
type input "650.000"
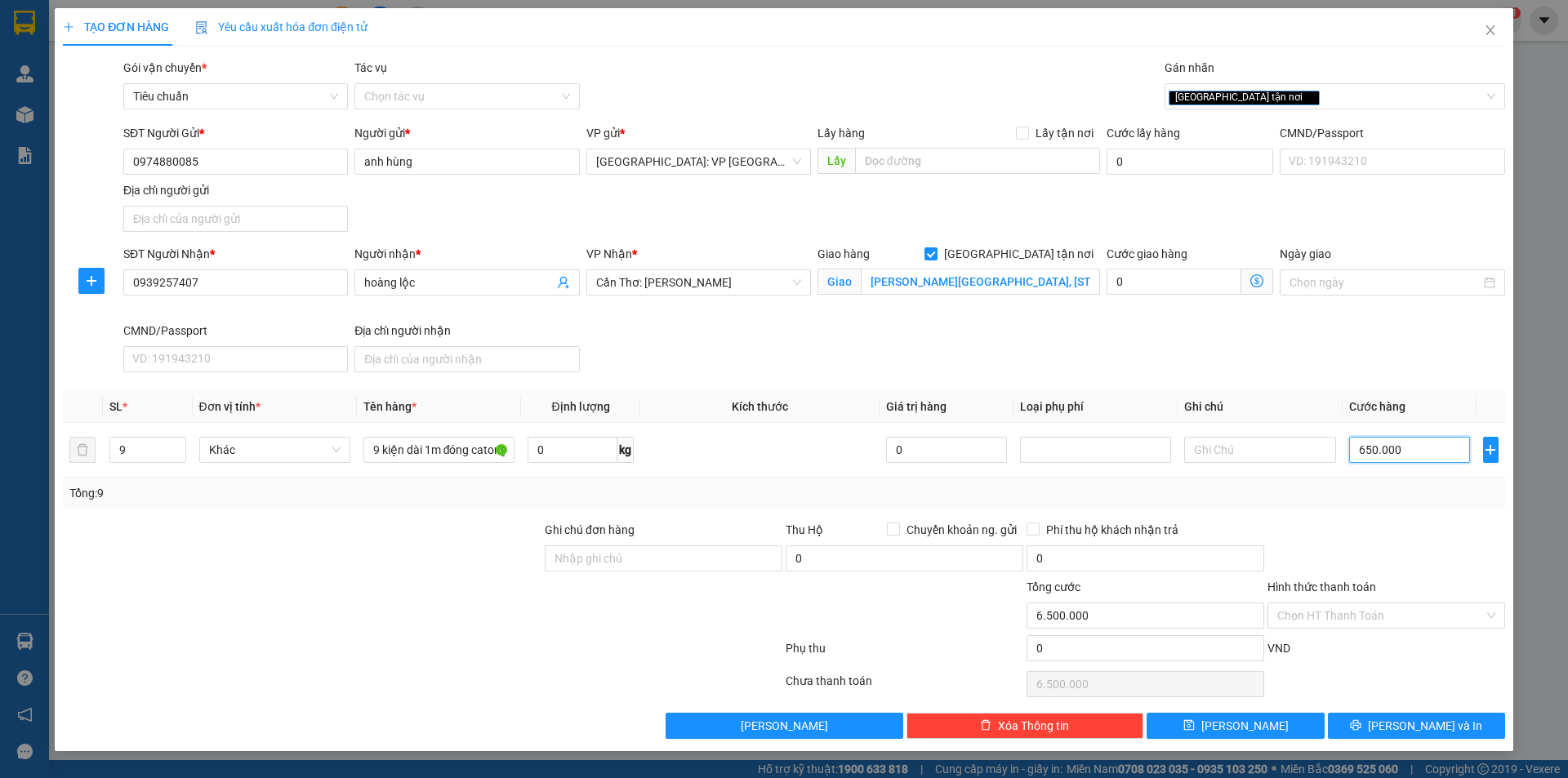
type input "650.000"
click at [1397, 728] on button "[PERSON_NAME] và In" at bounding box center [1416, 726] width 177 height 26
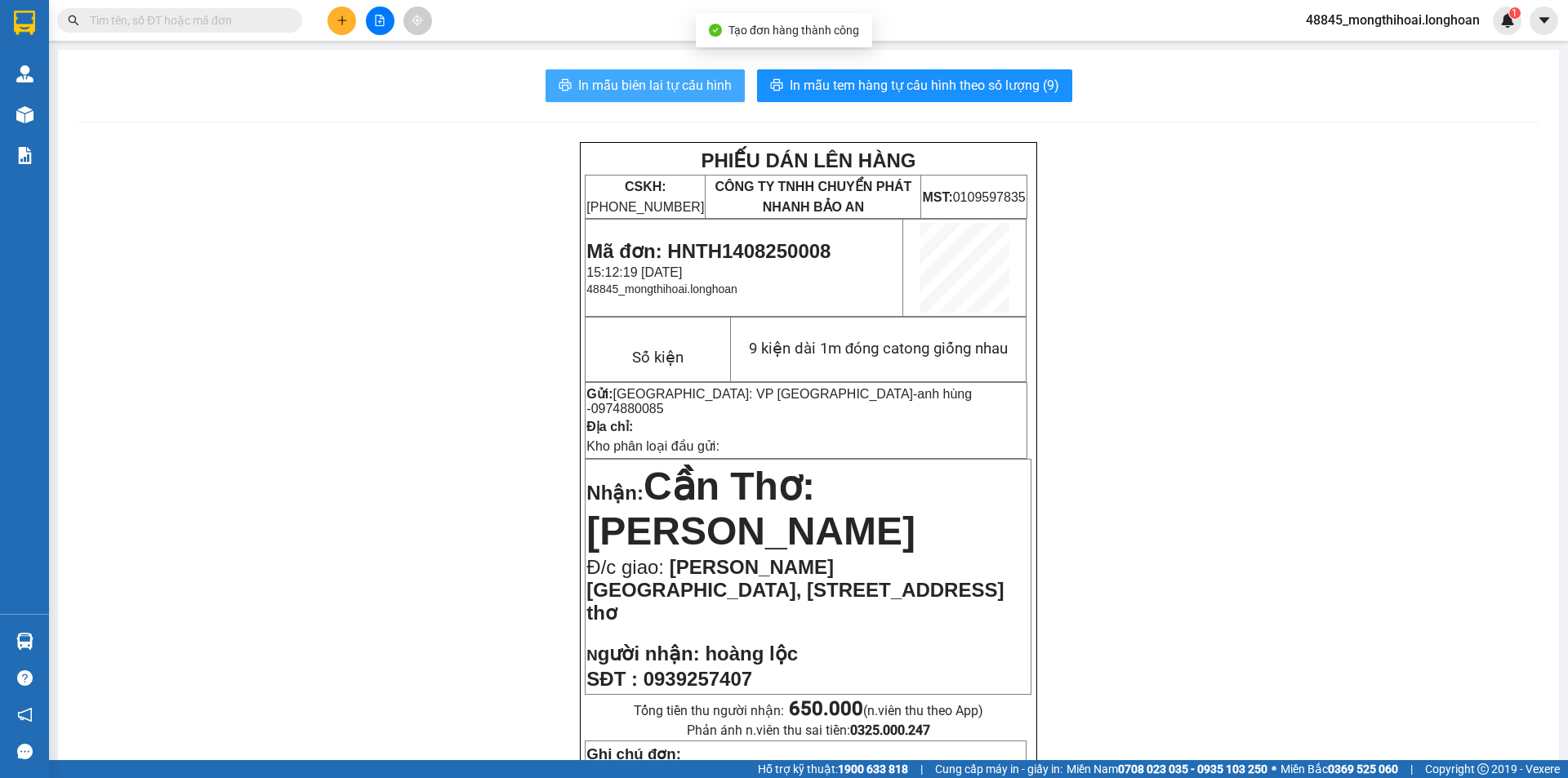
click at [639, 84] on span "In mẫu biên lai tự cấu hình" at bounding box center [655, 85] width 154 height 21
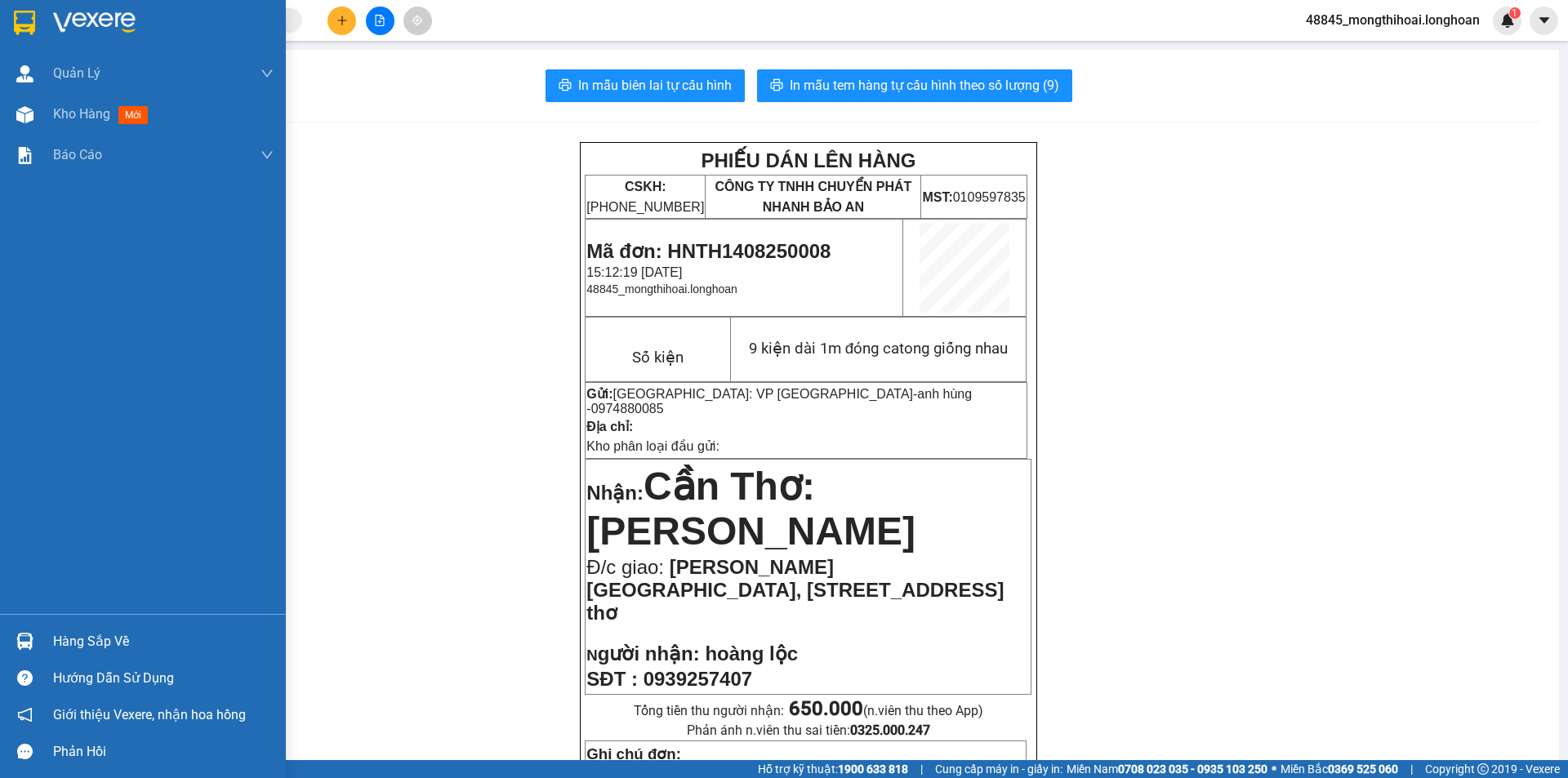
click at [0, 17] on div at bounding box center [143, 26] width 286 height 53
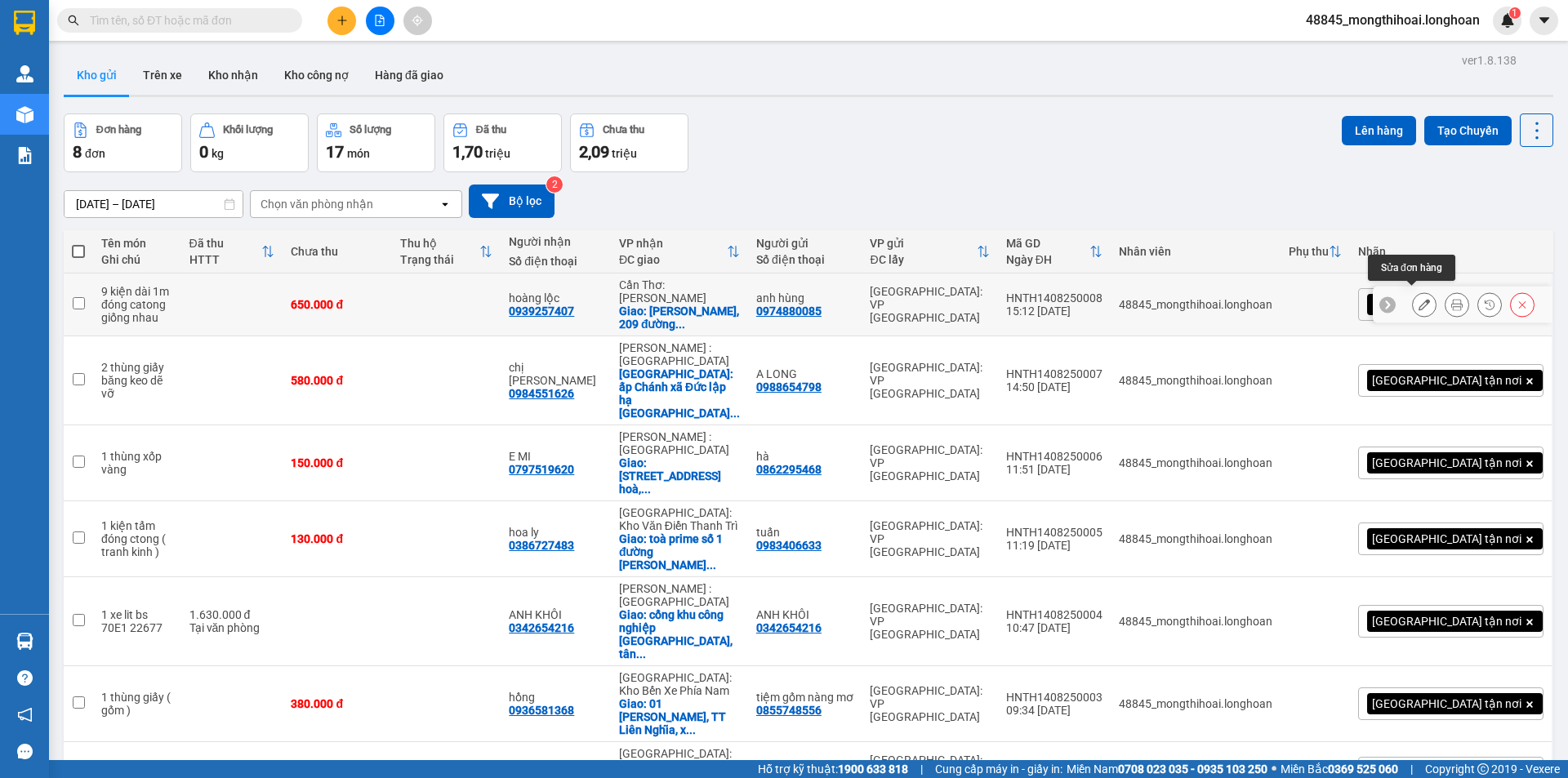
click at [1418, 299] on icon at bounding box center [1424, 305] width 12 height 12
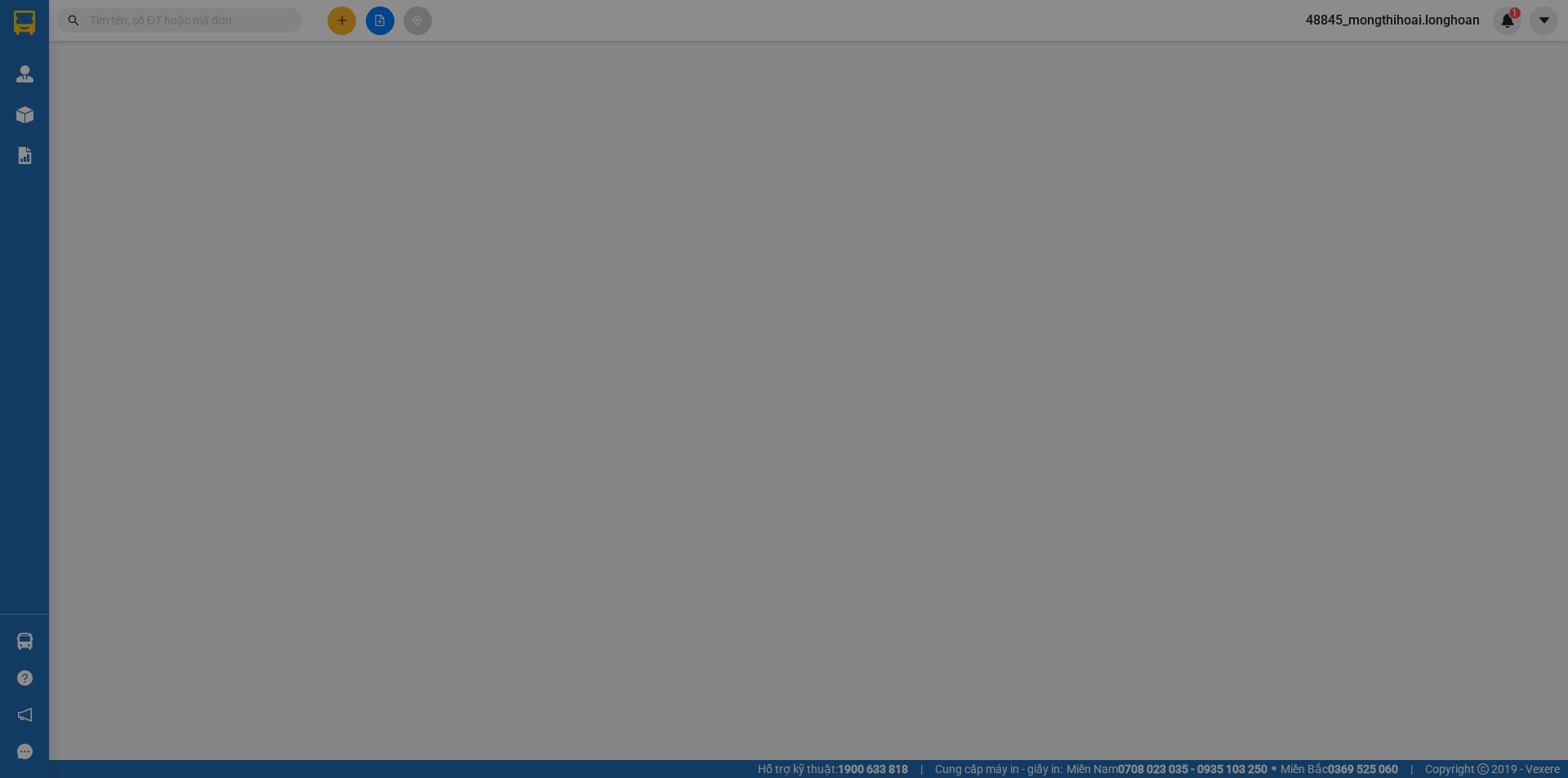
type input "0974880085"
type input "anh hùng"
type input "0939257407"
type input "hoàng lộc"
checkbox input "true"
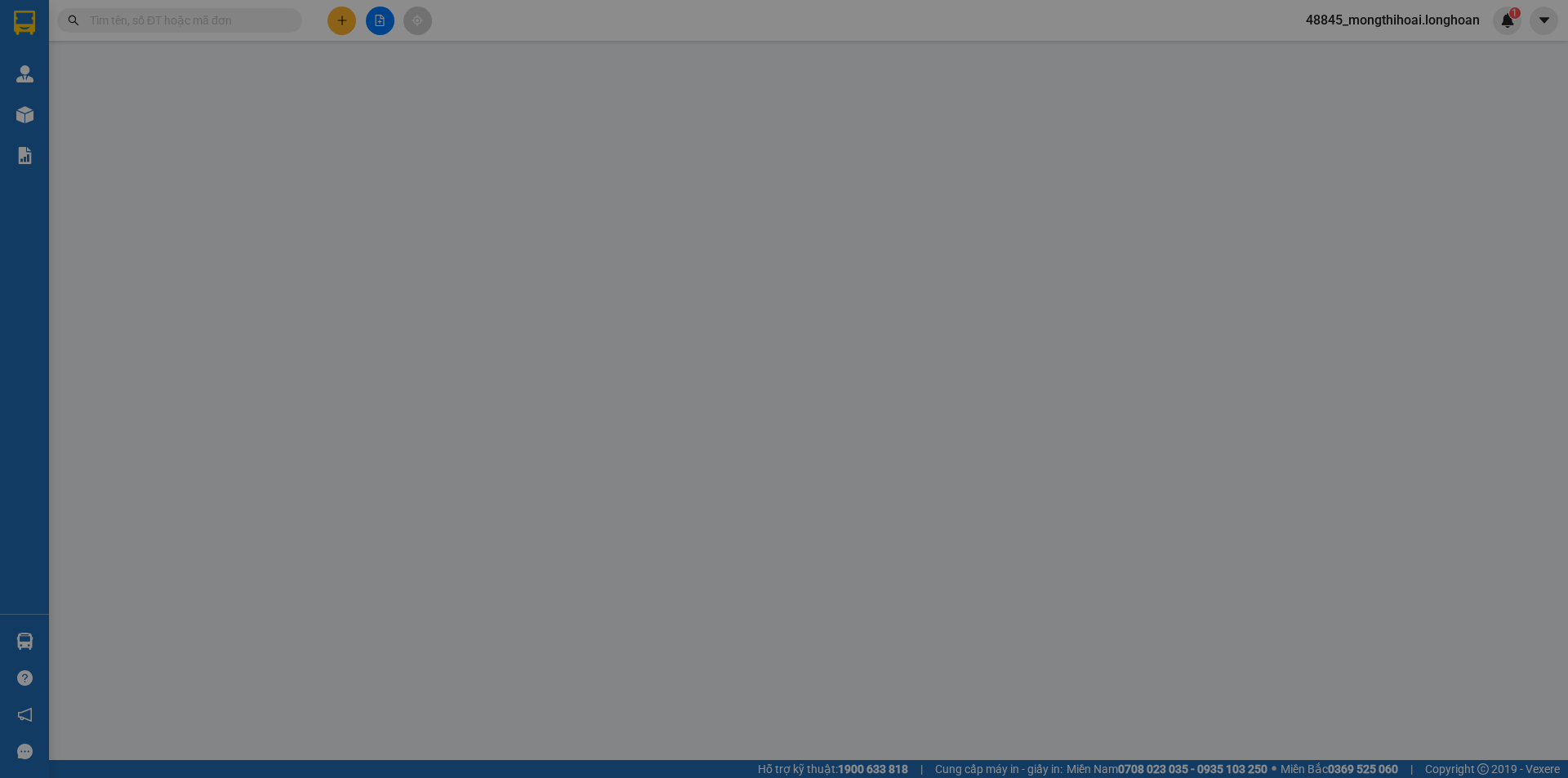
type input "vincom xuân khánh, 209 đường 30/4 Q ninh kiều cần thơ"
type input "650.000"
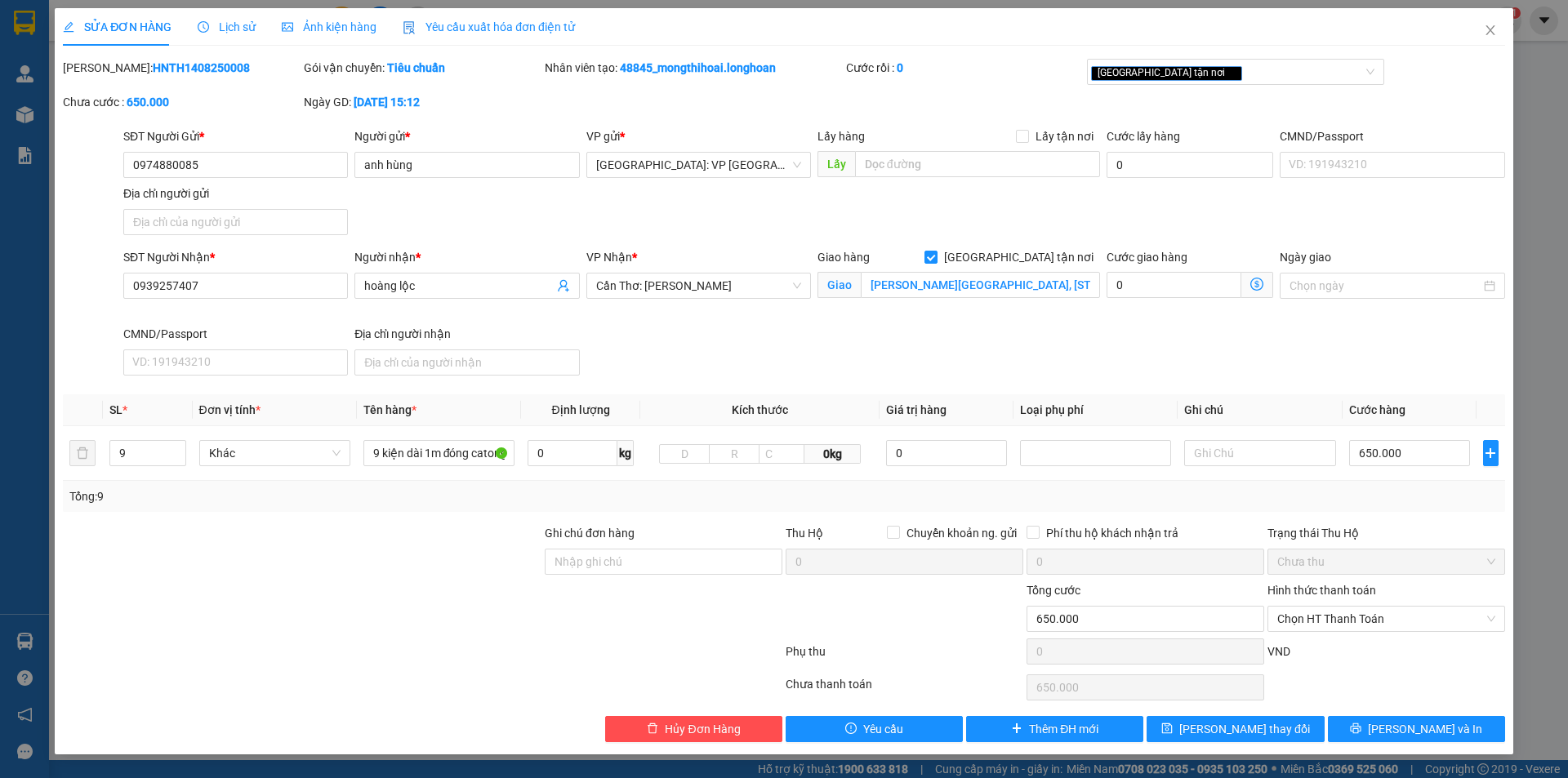
click at [1371, 589] on label "Hình thức thanh toán" at bounding box center [1321, 590] width 108 height 13
click at [1371, 607] on input "Hình thức thanh toán" at bounding box center [1380, 619] width 207 height 25
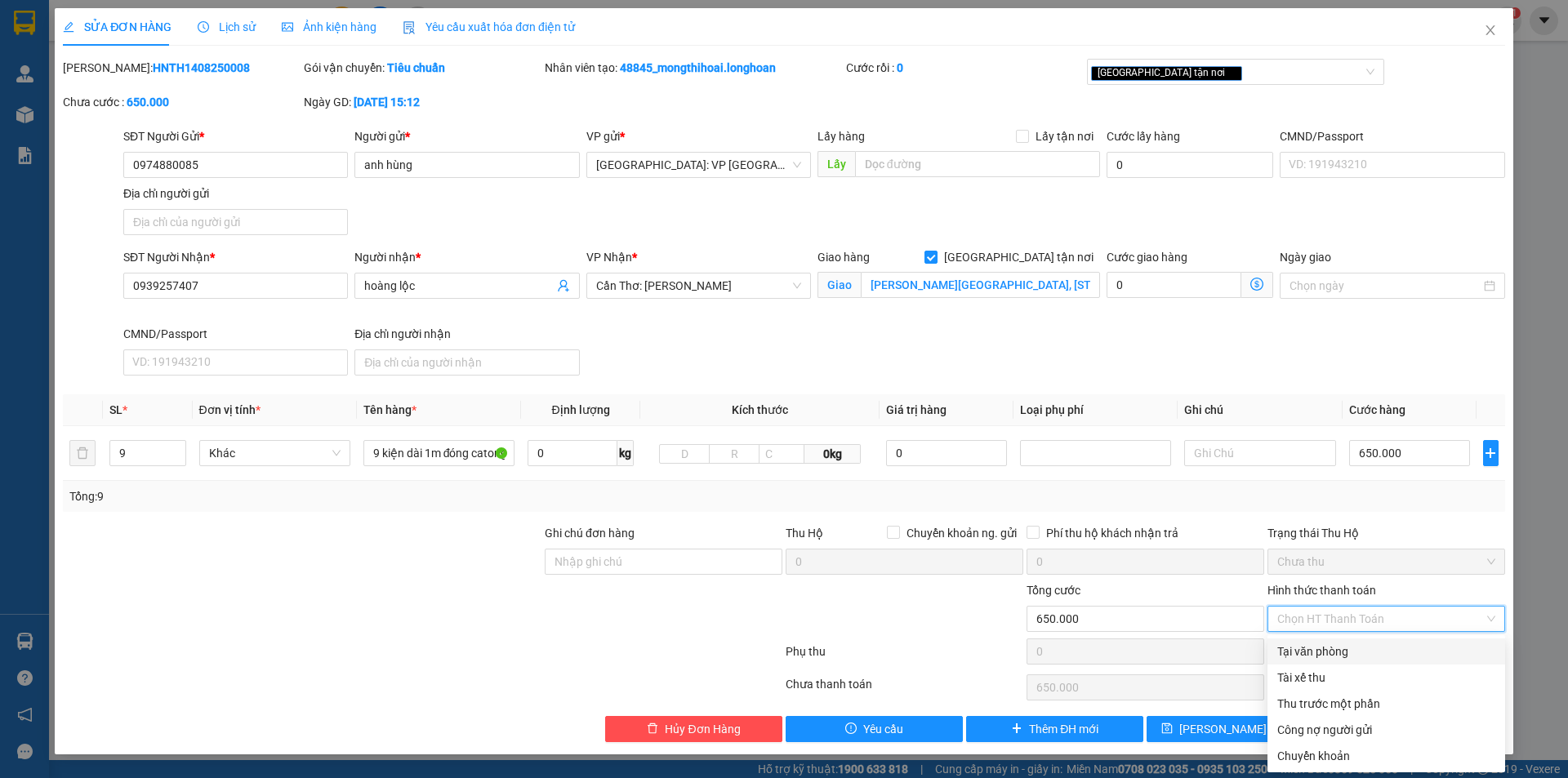
click at [1354, 647] on div "Tại văn phòng" at bounding box center [1386, 652] width 218 height 18
type input "0"
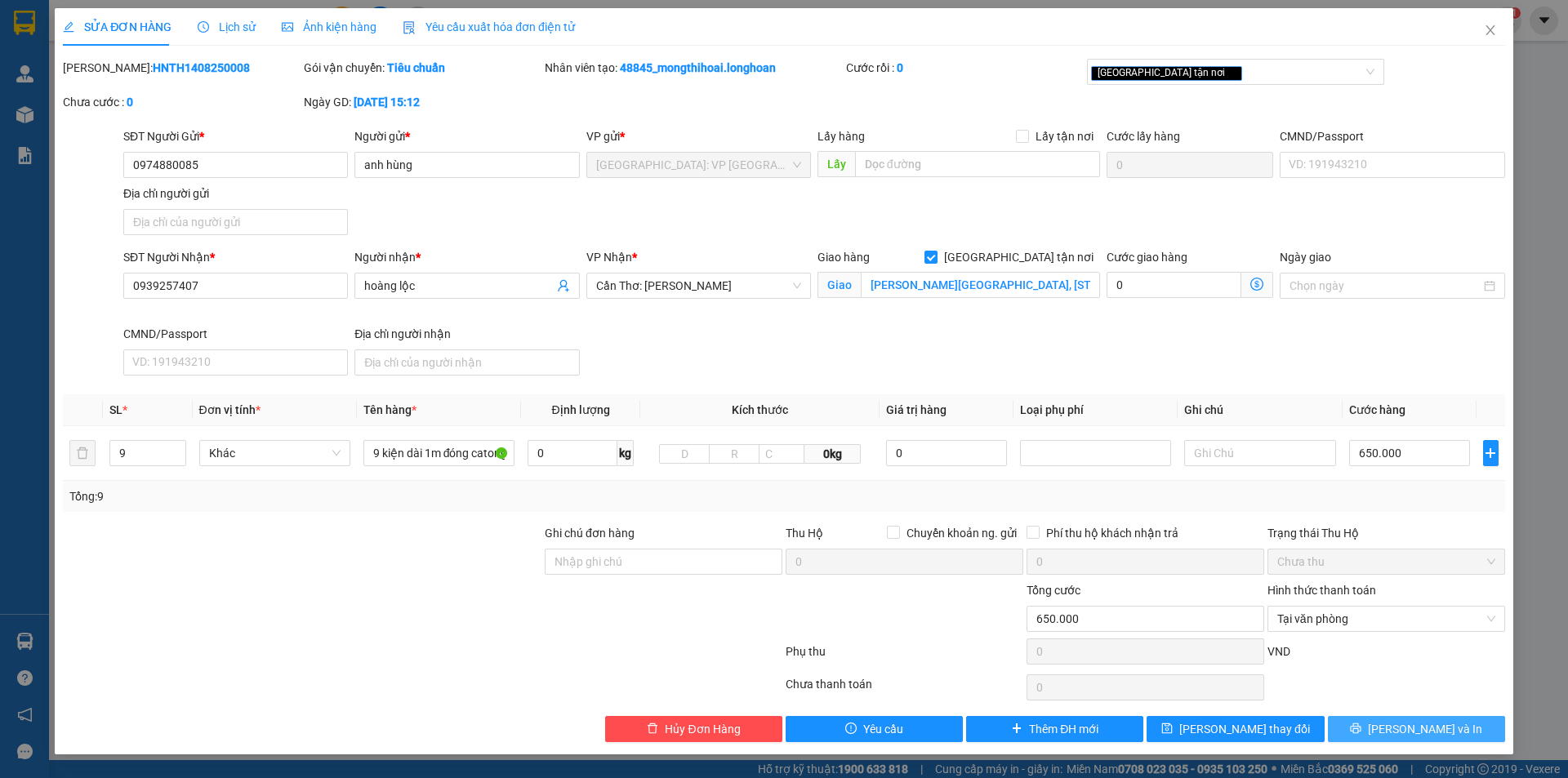
click at [1361, 730] on icon "printer" at bounding box center [1356, 728] width 12 height 12
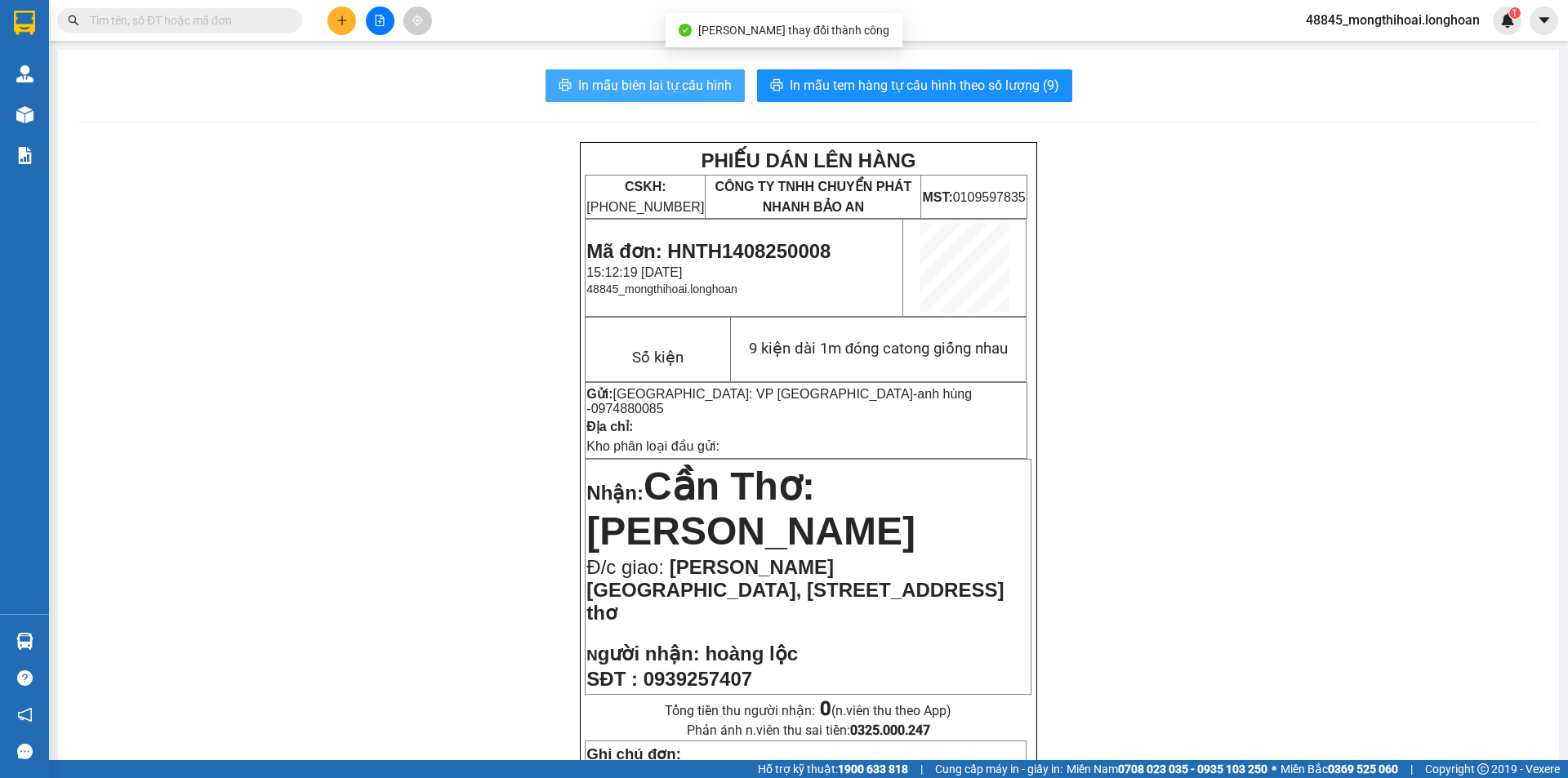
drag, startPoint x: 673, startPoint y: 98, endPoint x: 672, endPoint y: 79, distance: 19.0
click at [673, 97] on button "In mẫu biên lai tự cấu hình" at bounding box center [645, 86] width 199 height 33
click at [672, 78] on span "In mẫu biên lai tự cấu hình" at bounding box center [655, 85] width 154 height 21
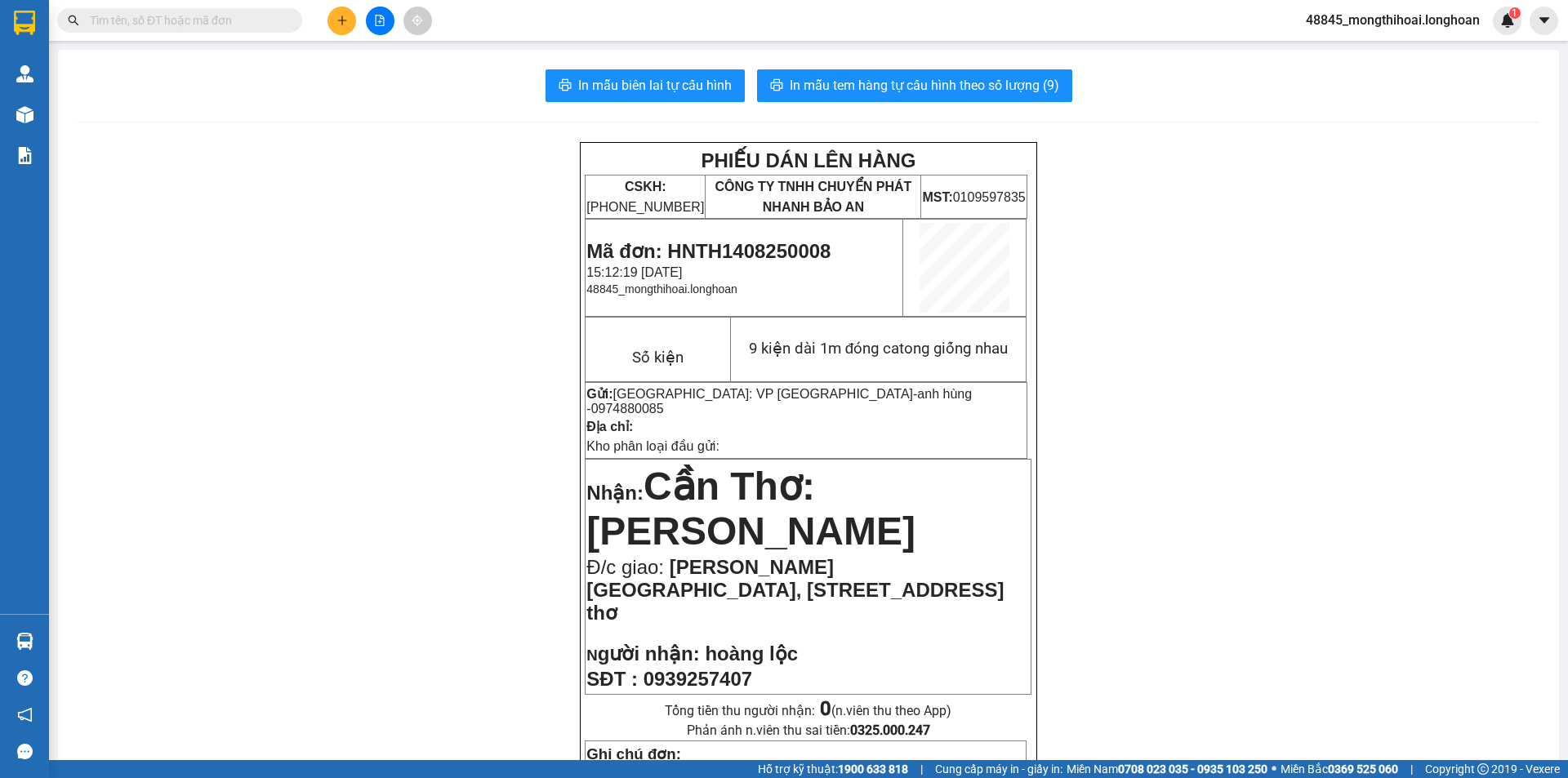
scroll to position [245, 0]
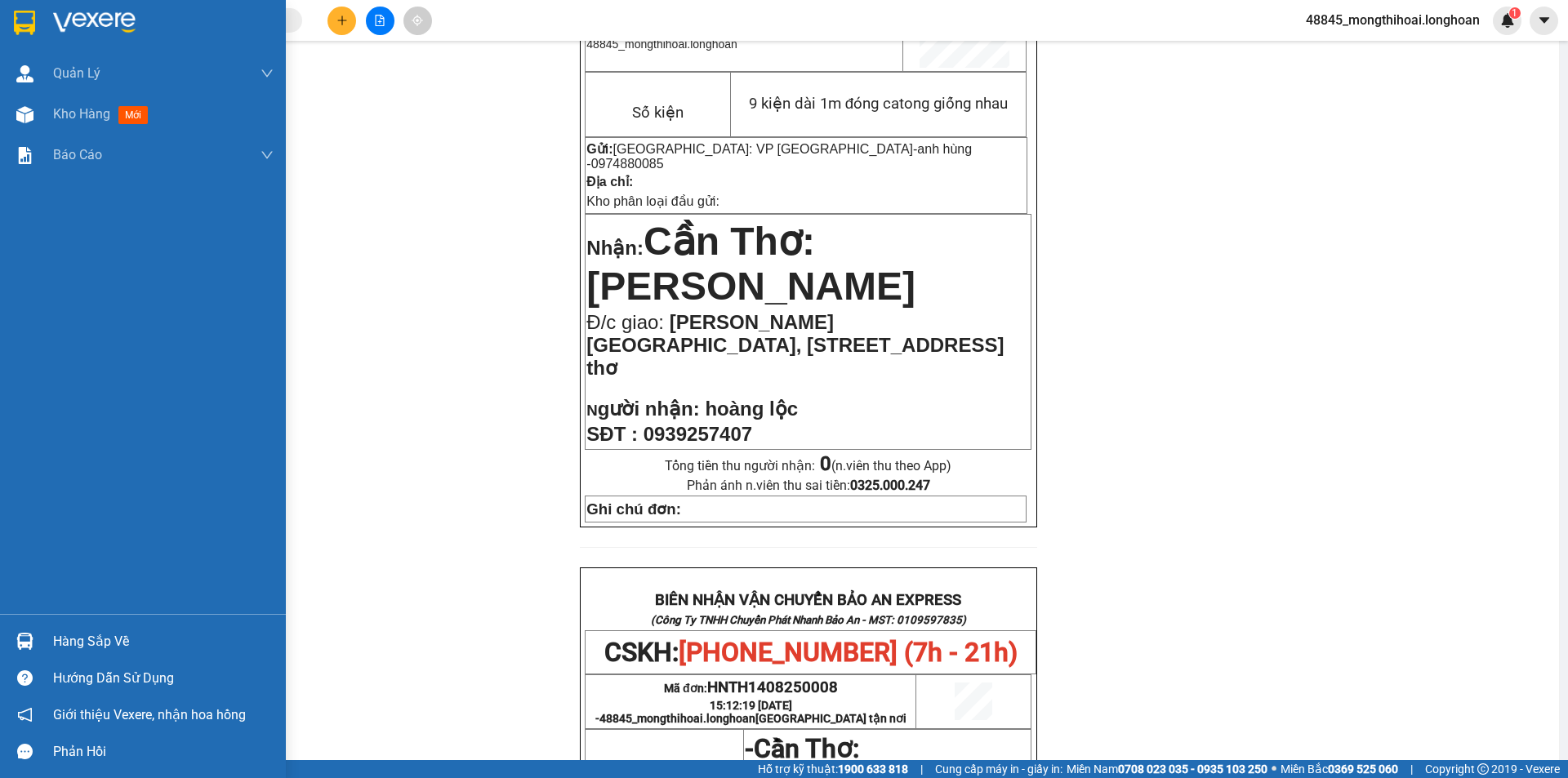
click at [0, 17] on div at bounding box center [143, 26] width 286 height 53
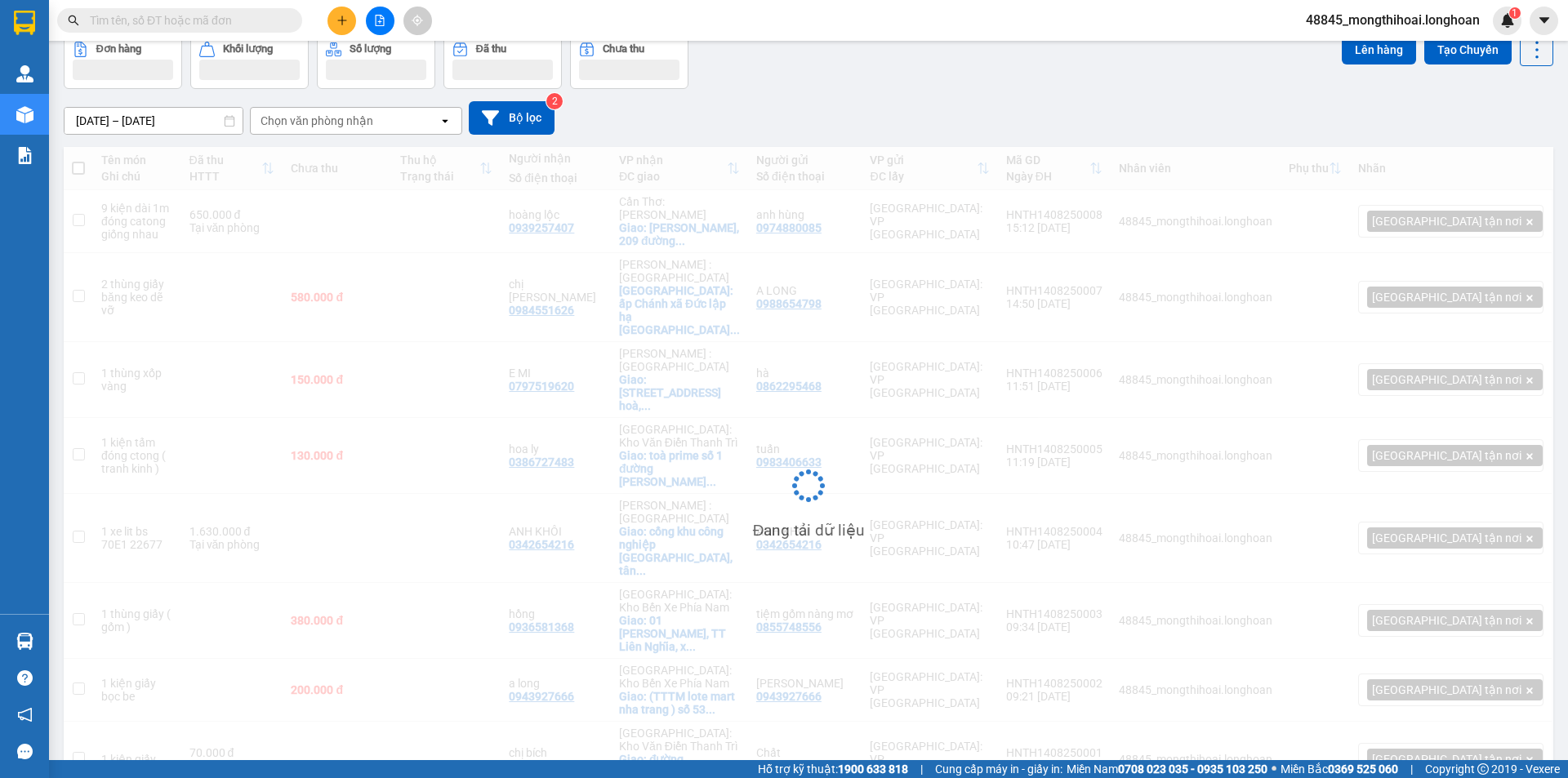
scroll to position [84, 0]
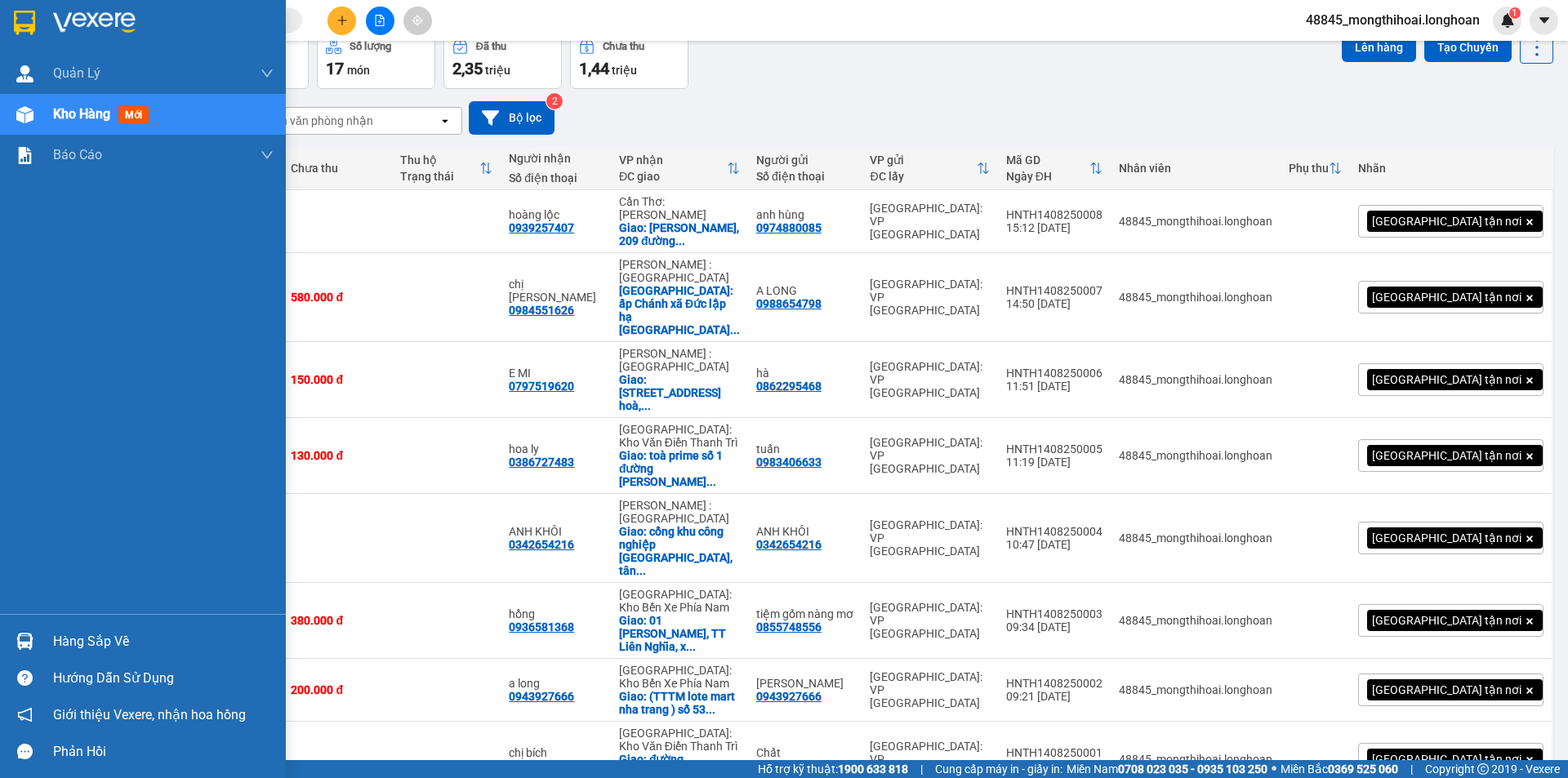
click at [4, 19] on div at bounding box center [143, 26] width 286 height 53
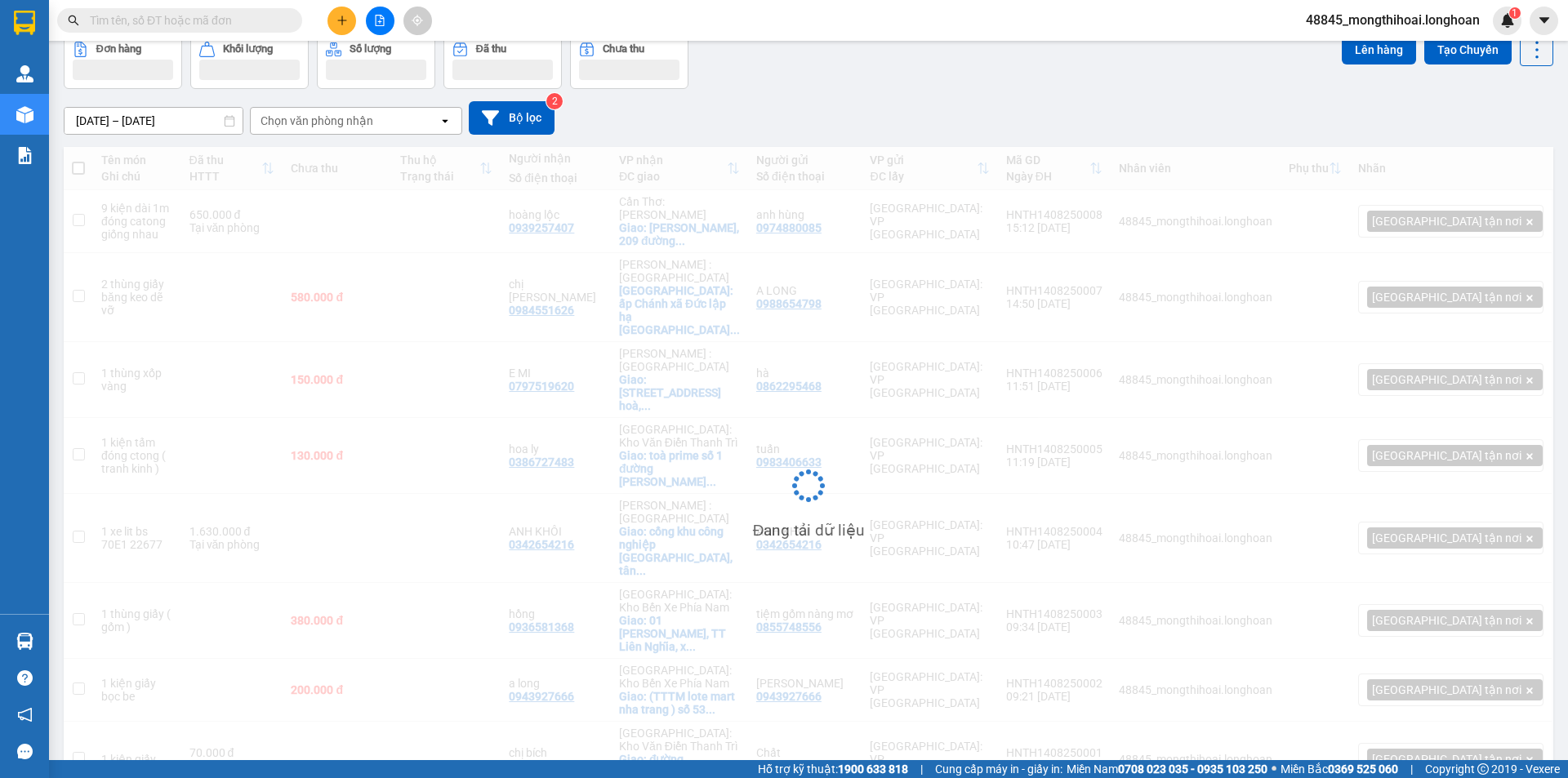
scroll to position [84, 0]
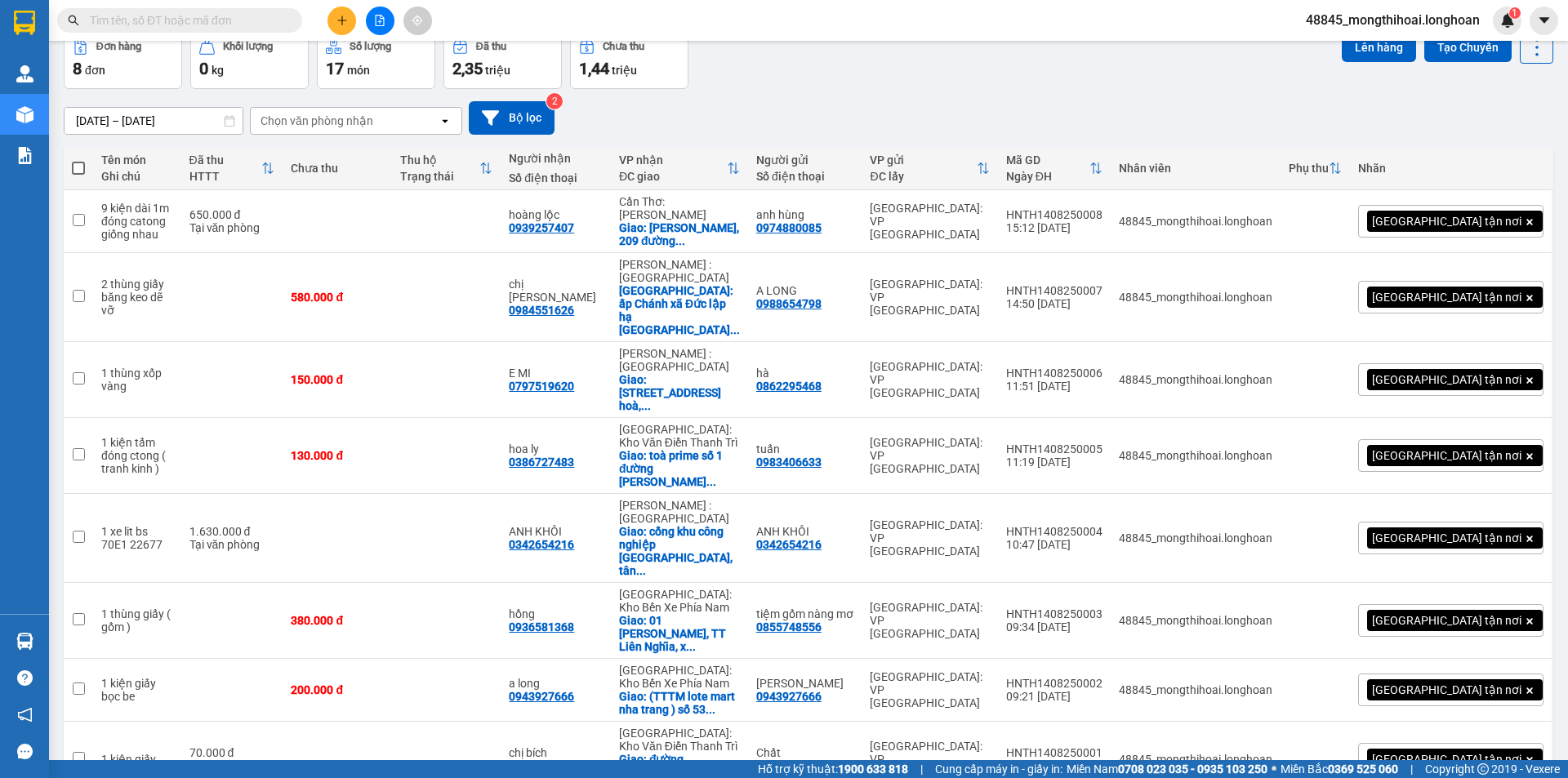
click at [337, 26] on button at bounding box center [341, 21] width 29 height 29
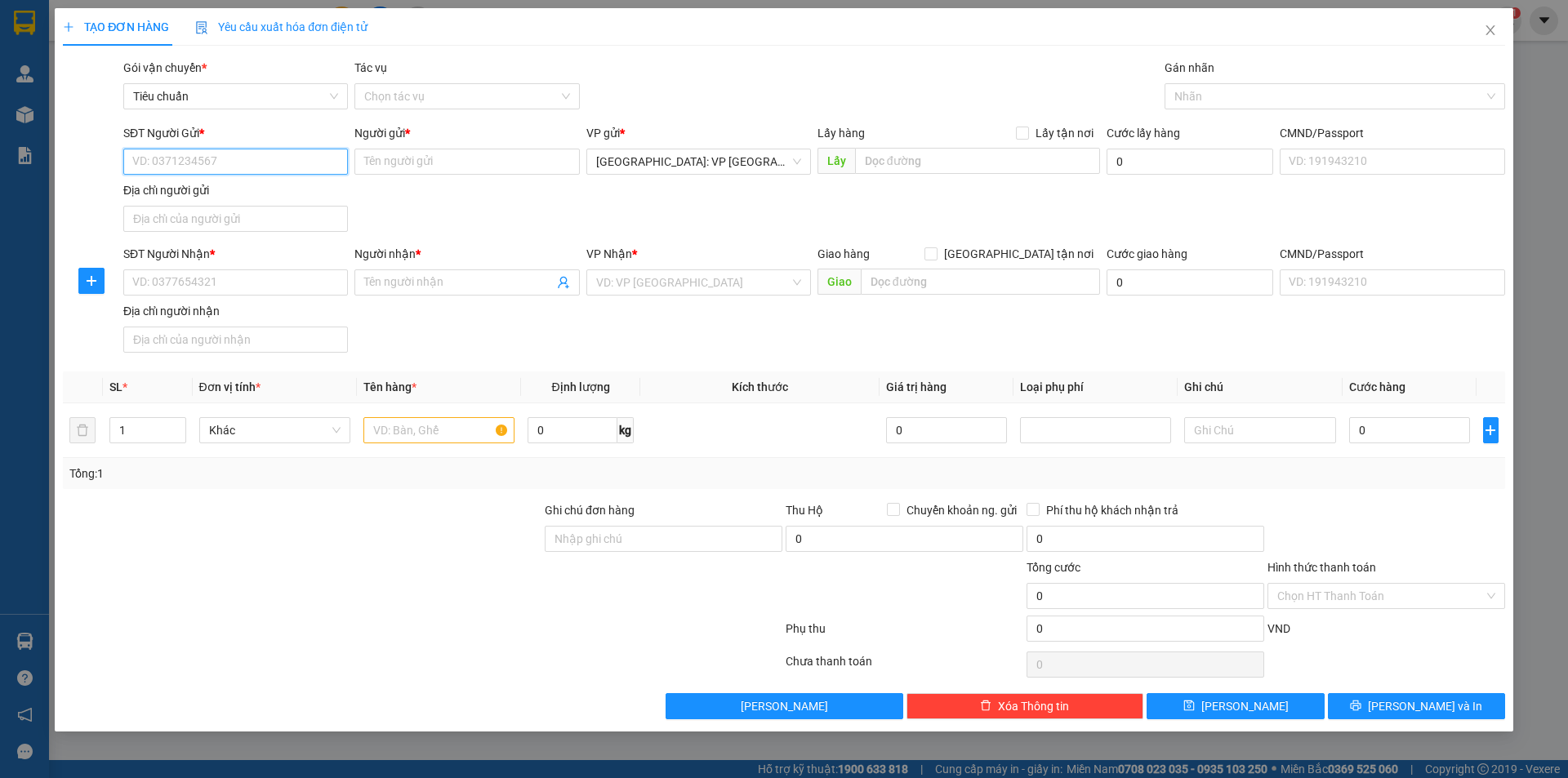
click at [309, 162] on input "SĐT Người Gửi *" at bounding box center [236, 162] width 225 height 26
type input "0778509718"
click at [227, 194] on div "0778509718 - anh hiếu" at bounding box center [236, 194] width 205 height 18
type input "anh hiếu"
type input "0778509718"
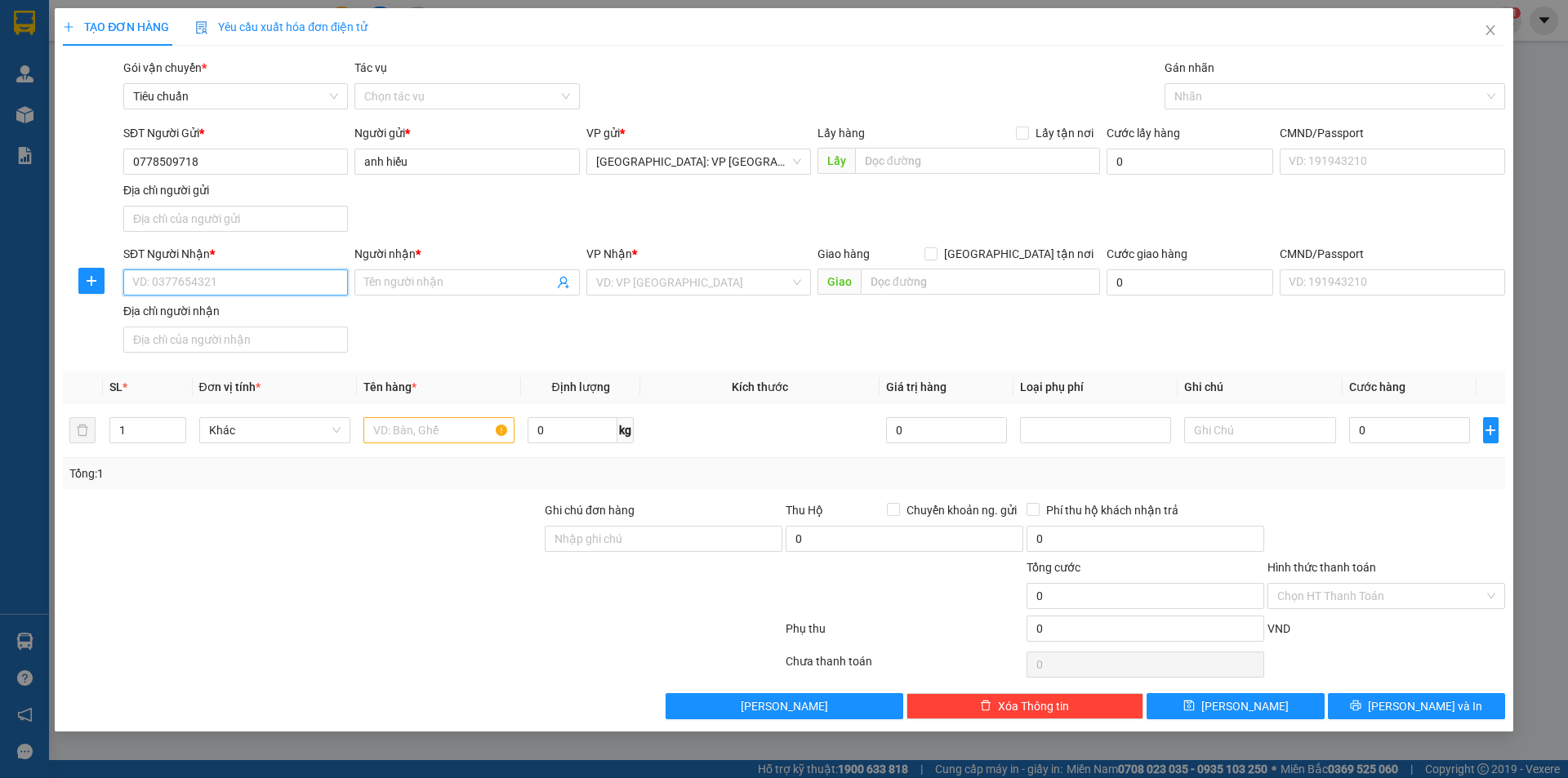
click at [302, 289] on input "SĐT Người Nhận *" at bounding box center [236, 283] width 225 height 26
click at [217, 279] on input "091452" at bounding box center [236, 283] width 225 height 26
type input "0914524318"
click at [219, 328] on div "0914524318 0914524318 - linh" at bounding box center [236, 316] width 225 height 33
click at [446, 280] on input "Người nhận *" at bounding box center [459, 283] width 188 height 18
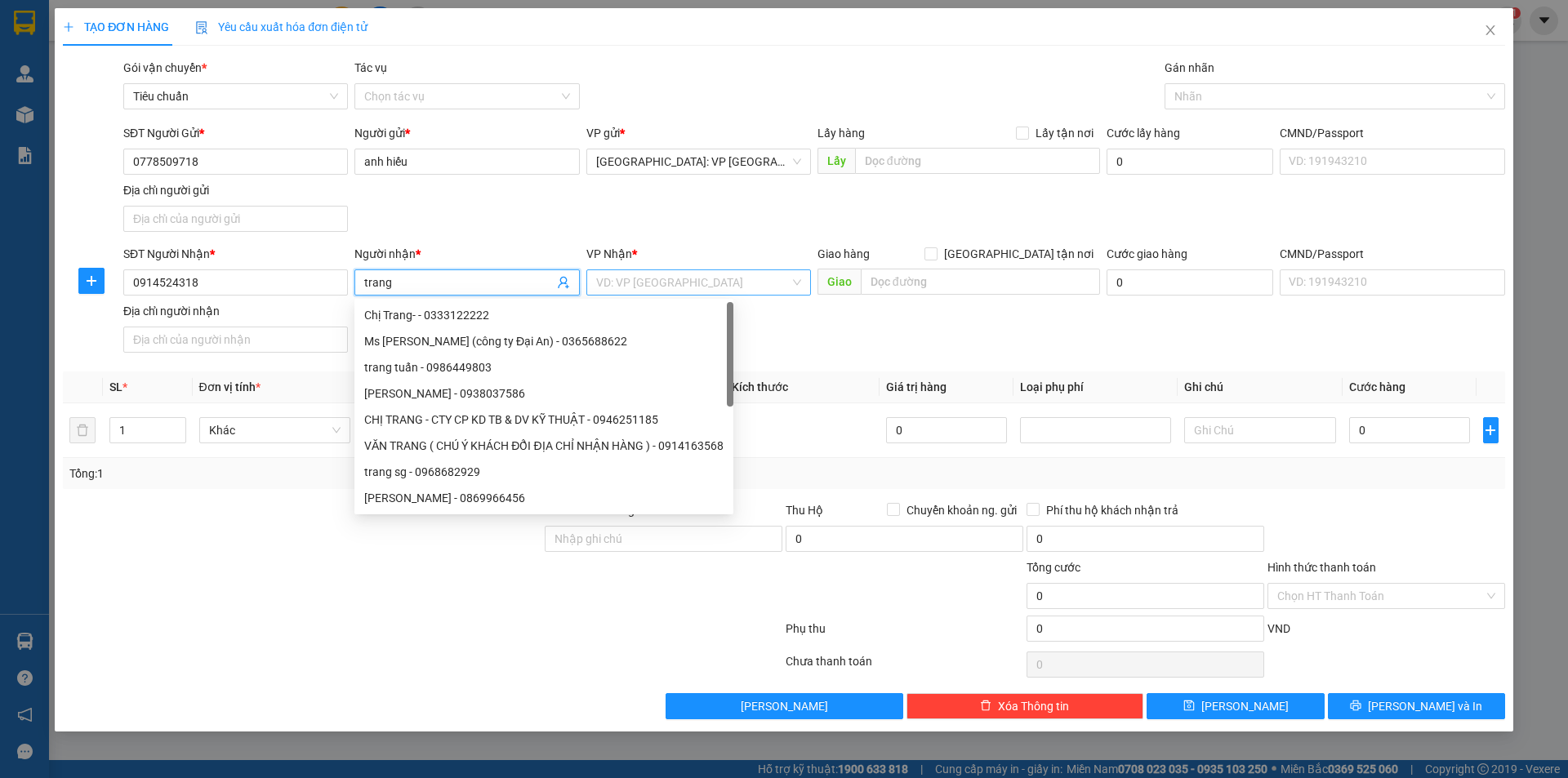
type input "trang"
click at [664, 290] on input "search" at bounding box center [693, 283] width 193 height 25
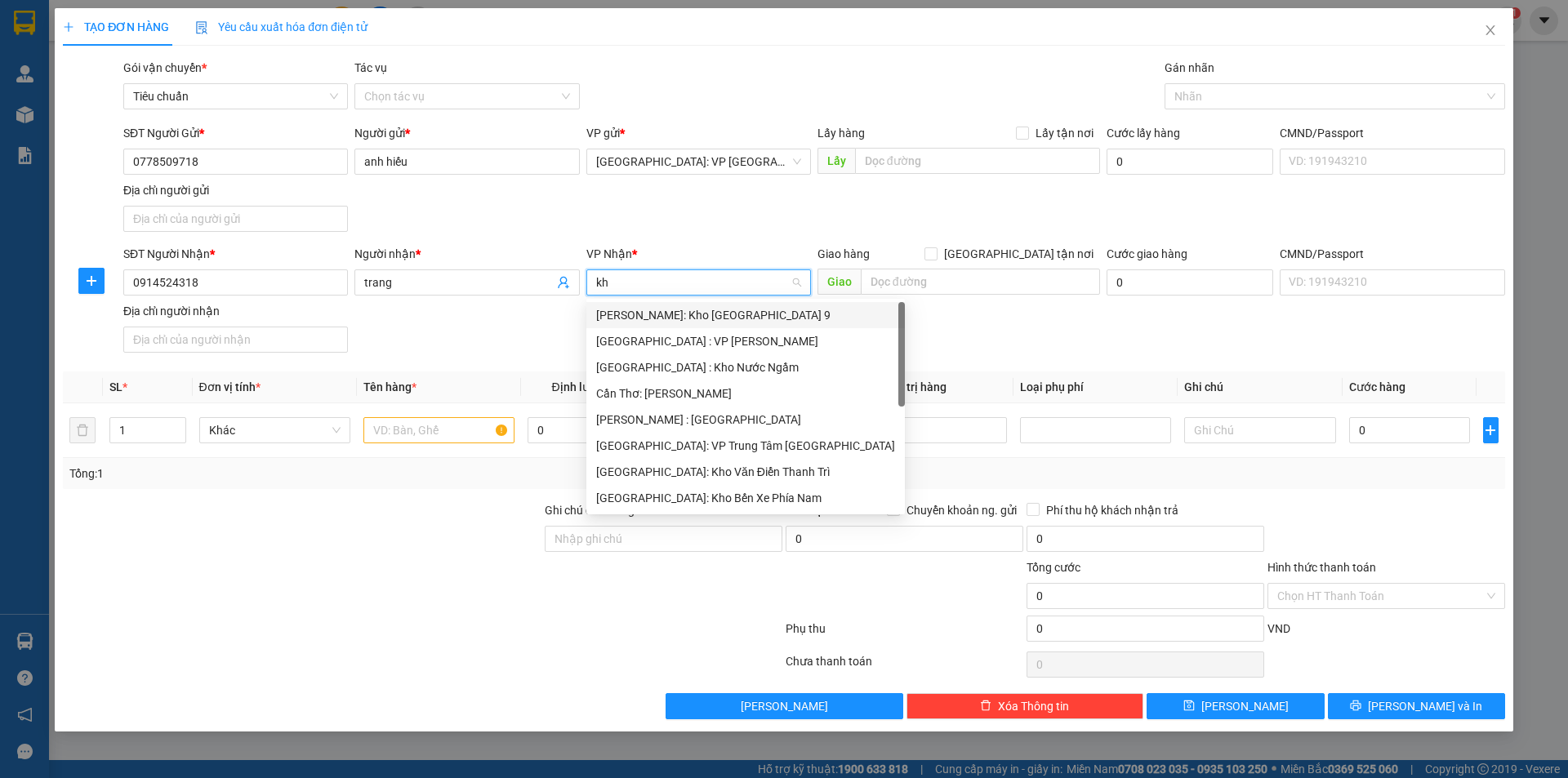
type input "kho"
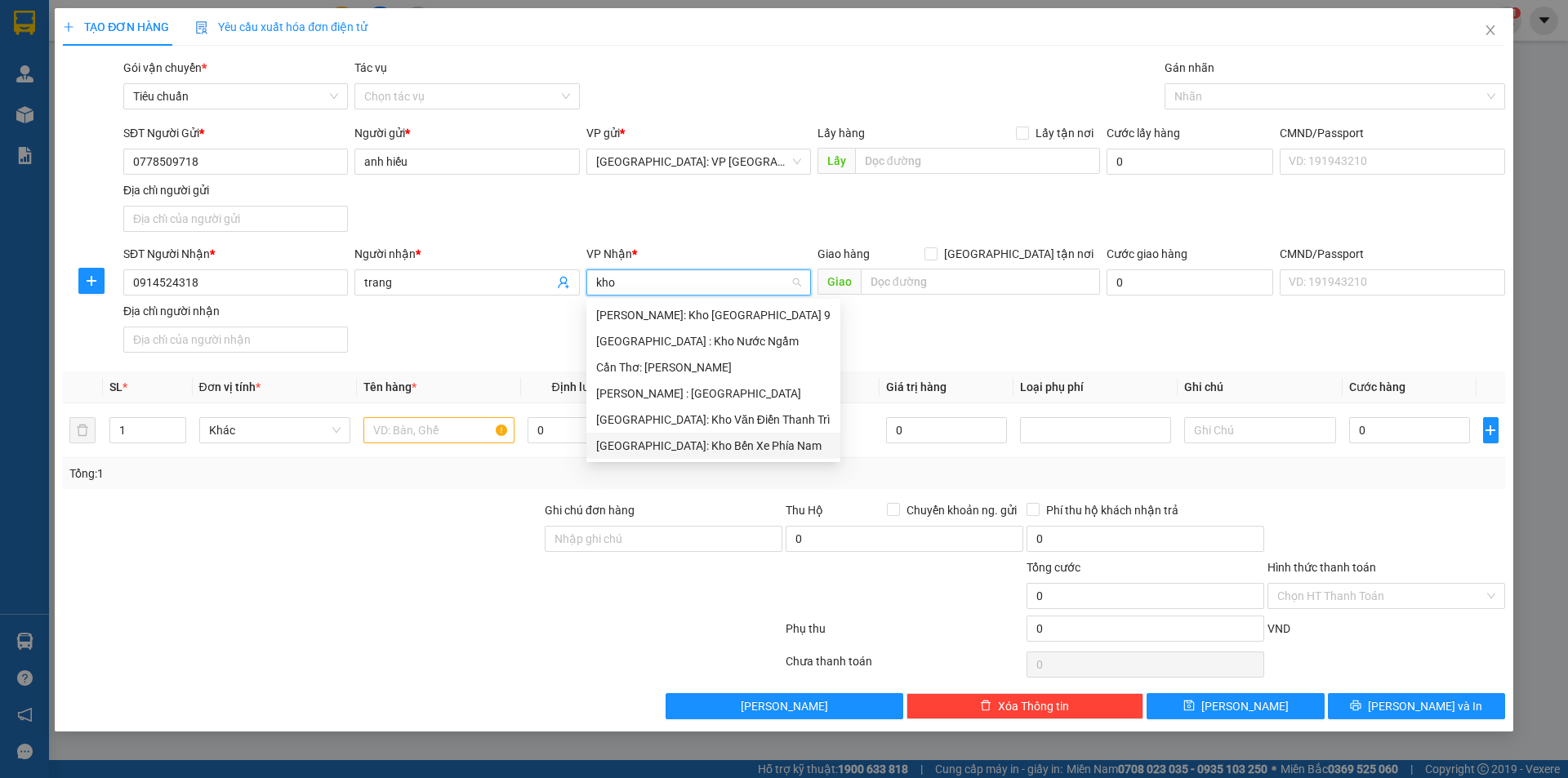
drag, startPoint x: 729, startPoint y: 441, endPoint x: 860, endPoint y: 334, distance: 169.1
click at [730, 439] on div "[GEOGRAPHIC_DATA]: Kho Bến Xe Phía Nam" at bounding box center [713, 446] width 235 height 18
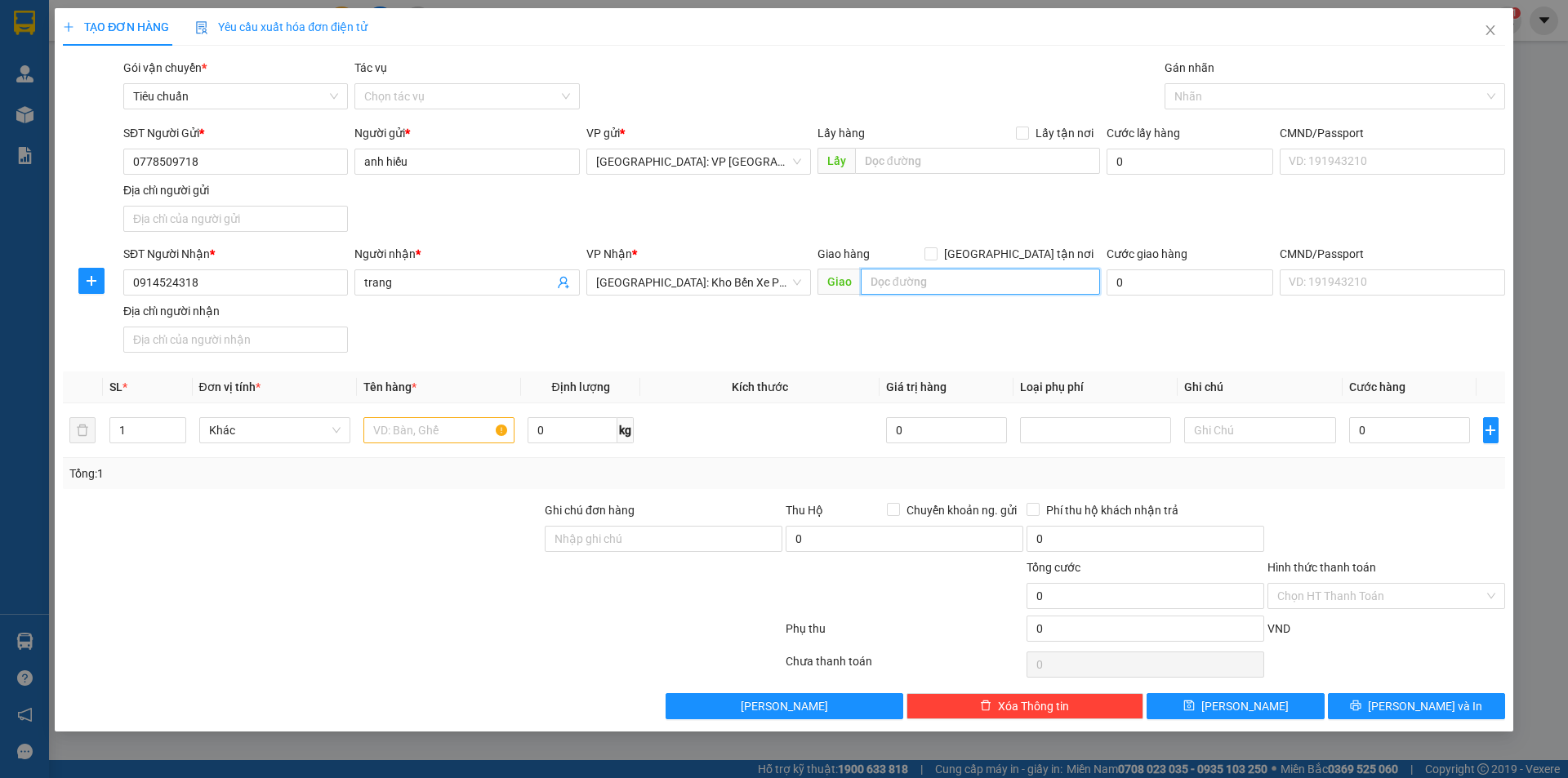
click at [902, 285] on input "text" at bounding box center [979, 282] width 239 height 26
click at [979, 300] on div "Giao hàng Giao tận nơi Giao 98D/13 trần phú lo" at bounding box center [959, 273] width 283 height 57
click at [983, 291] on input "98D/13 trần phú lo" at bounding box center [979, 282] width 239 height 26
click at [989, 281] on input "98D/13 trần phú lo" at bounding box center [979, 282] width 239 height 26
type input "98D/13 [PERSON_NAME][GEOGRAPHIC_DATA]"
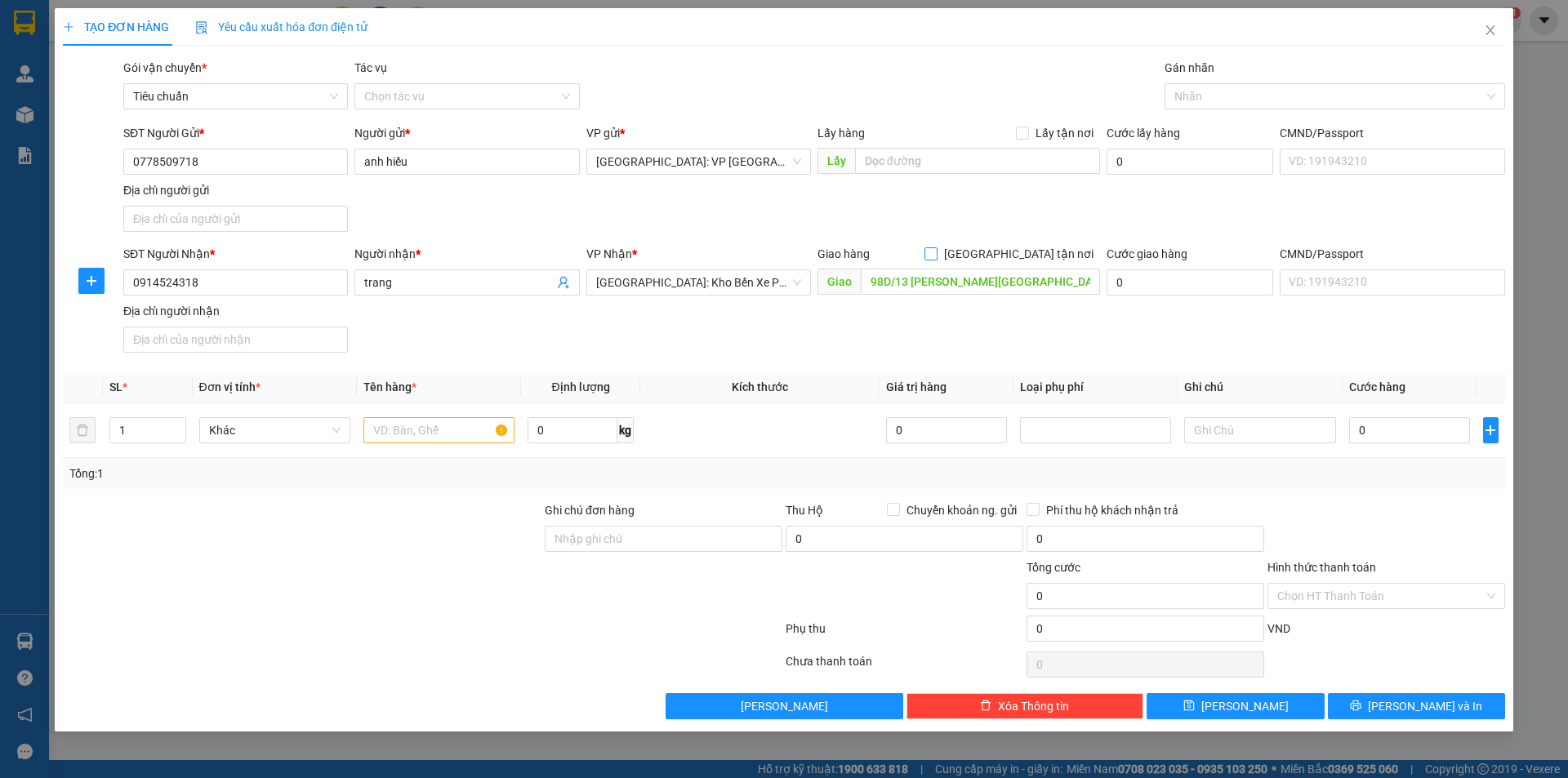
click at [936, 256] on input "[GEOGRAPHIC_DATA] tận nơi" at bounding box center [930, 253] width 12 height 12
checkbox input "true"
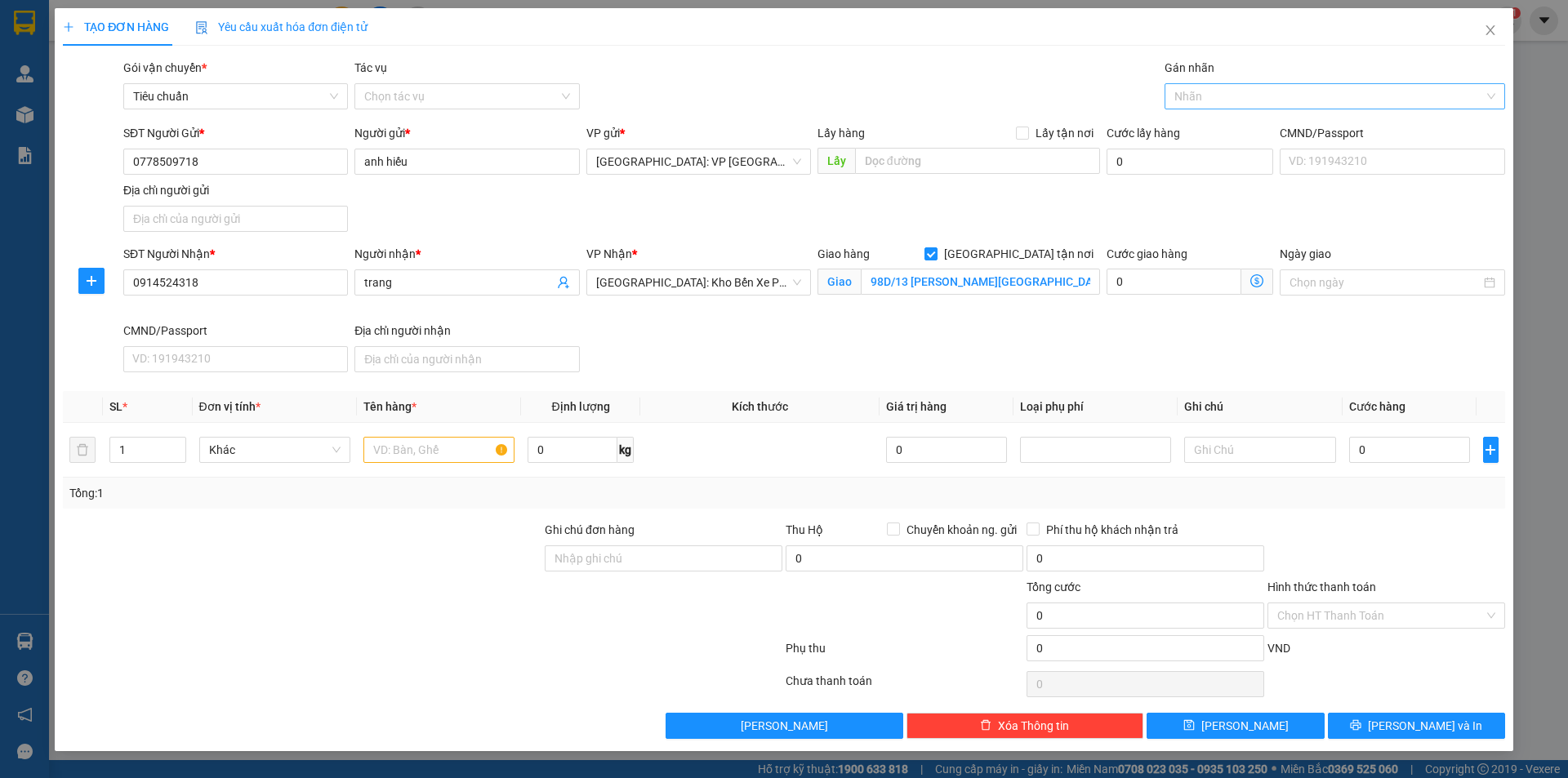
click at [1181, 100] on div at bounding box center [1327, 97] width 316 height 20
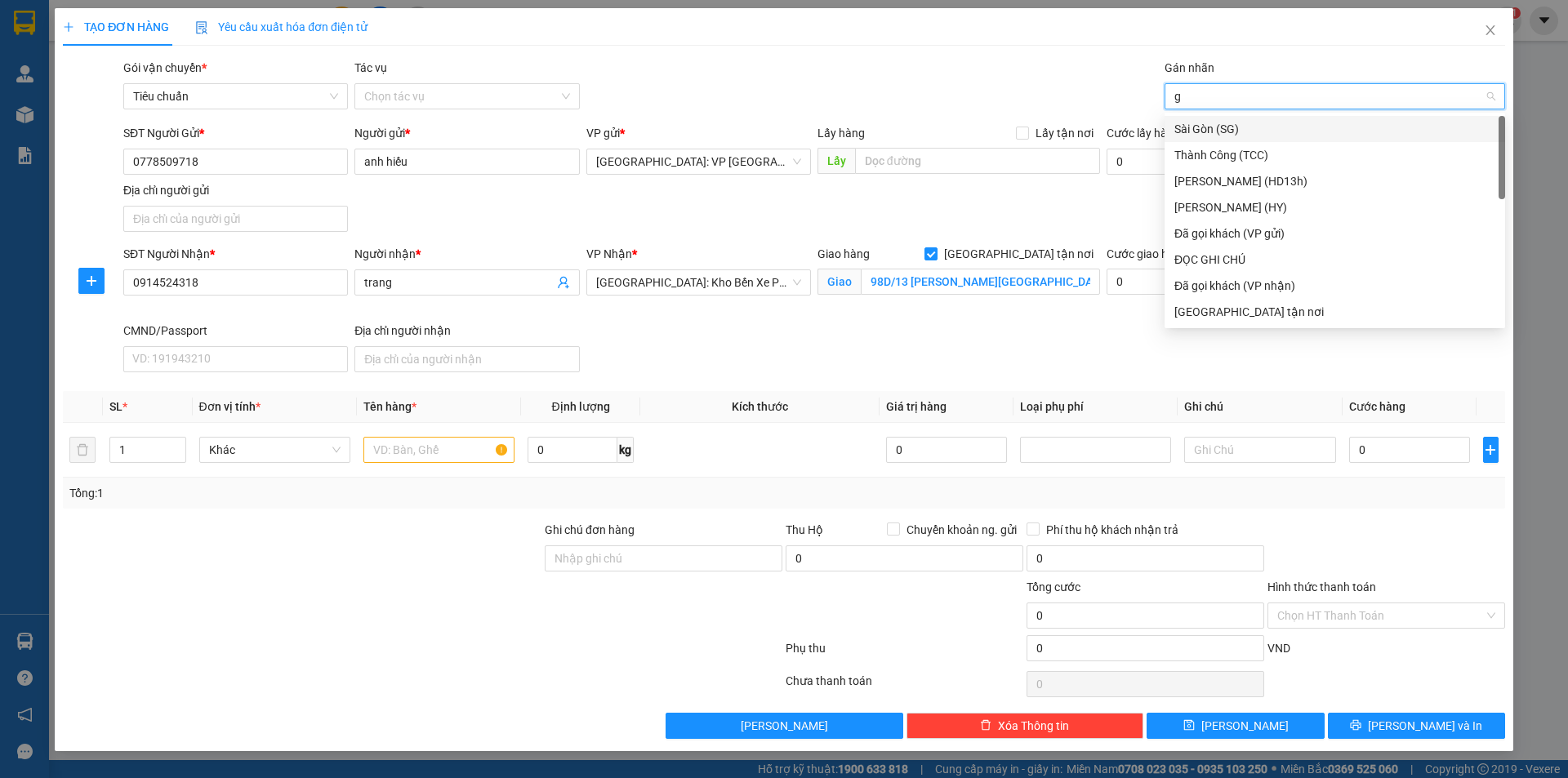
type input "gi"
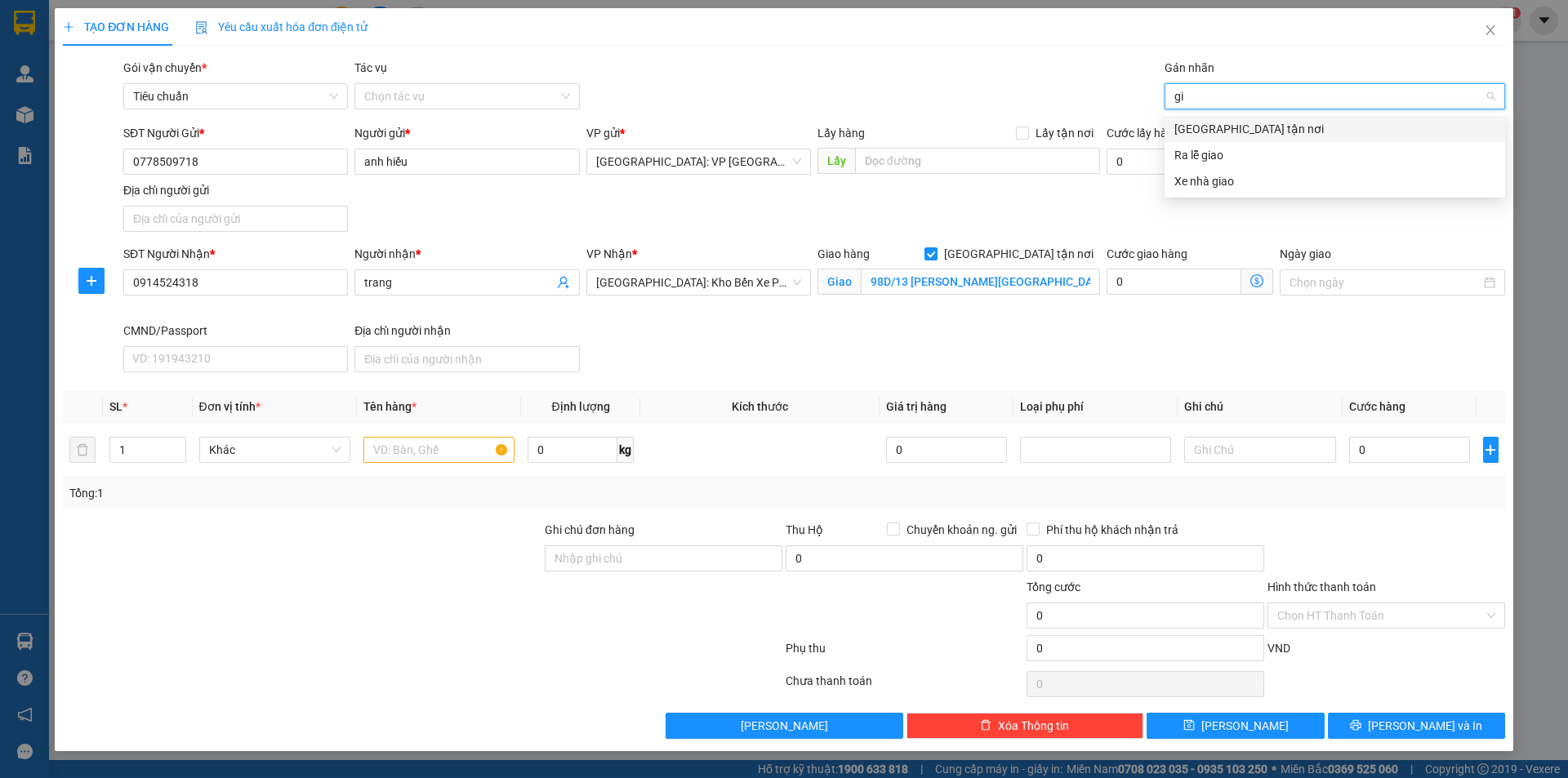
click at [1223, 138] on div "[GEOGRAPHIC_DATA] tận nơi" at bounding box center [1335, 129] width 341 height 26
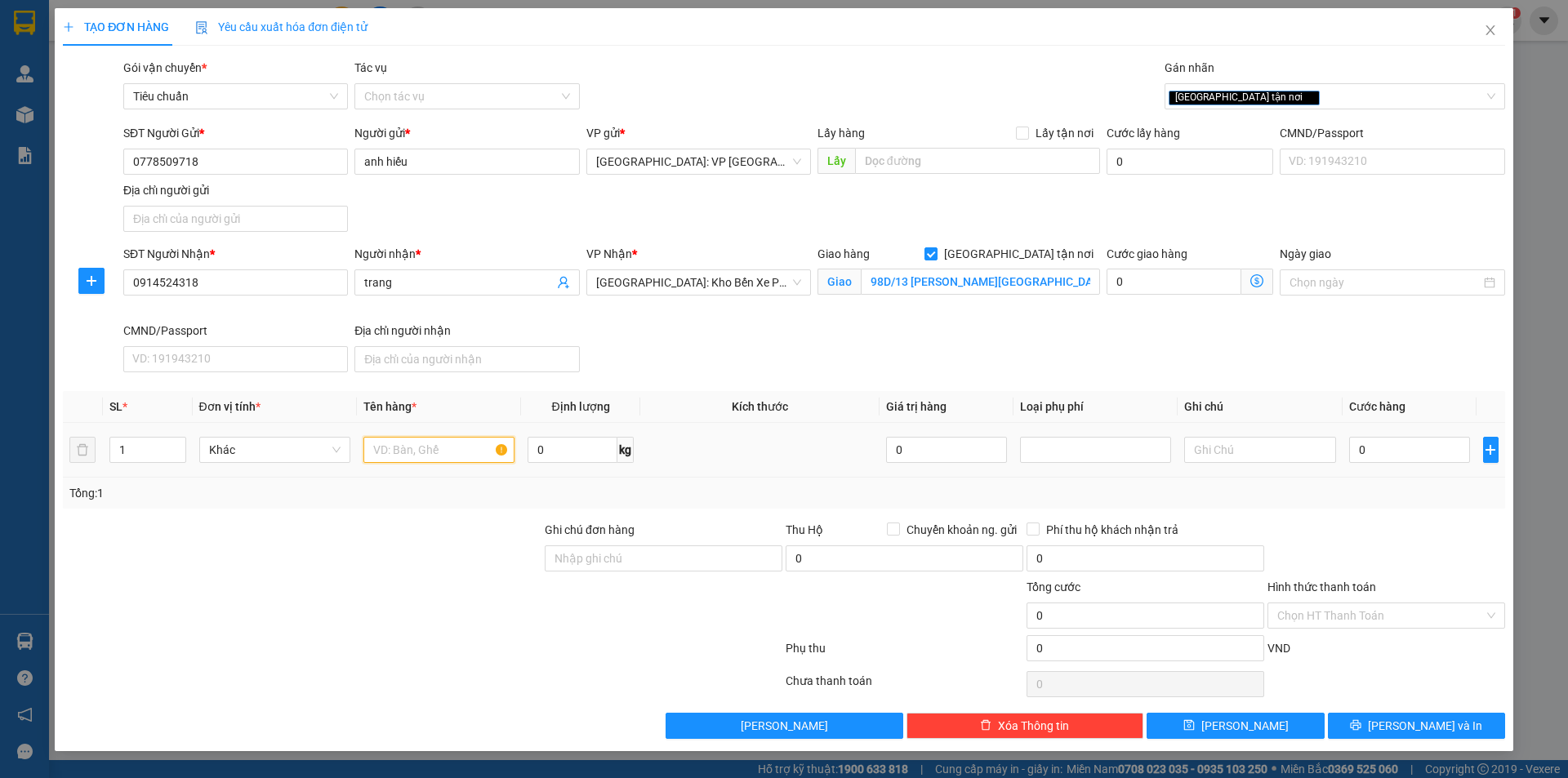
click at [428, 458] on input "text" at bounding box center [439, 451] width 151 height 26
type input "1 kiện giấy bé kẻ sọc nâu"
click at [1394, 458] on input "0" at bounding box center [1409, 451] width 122 height 26
type input "1"
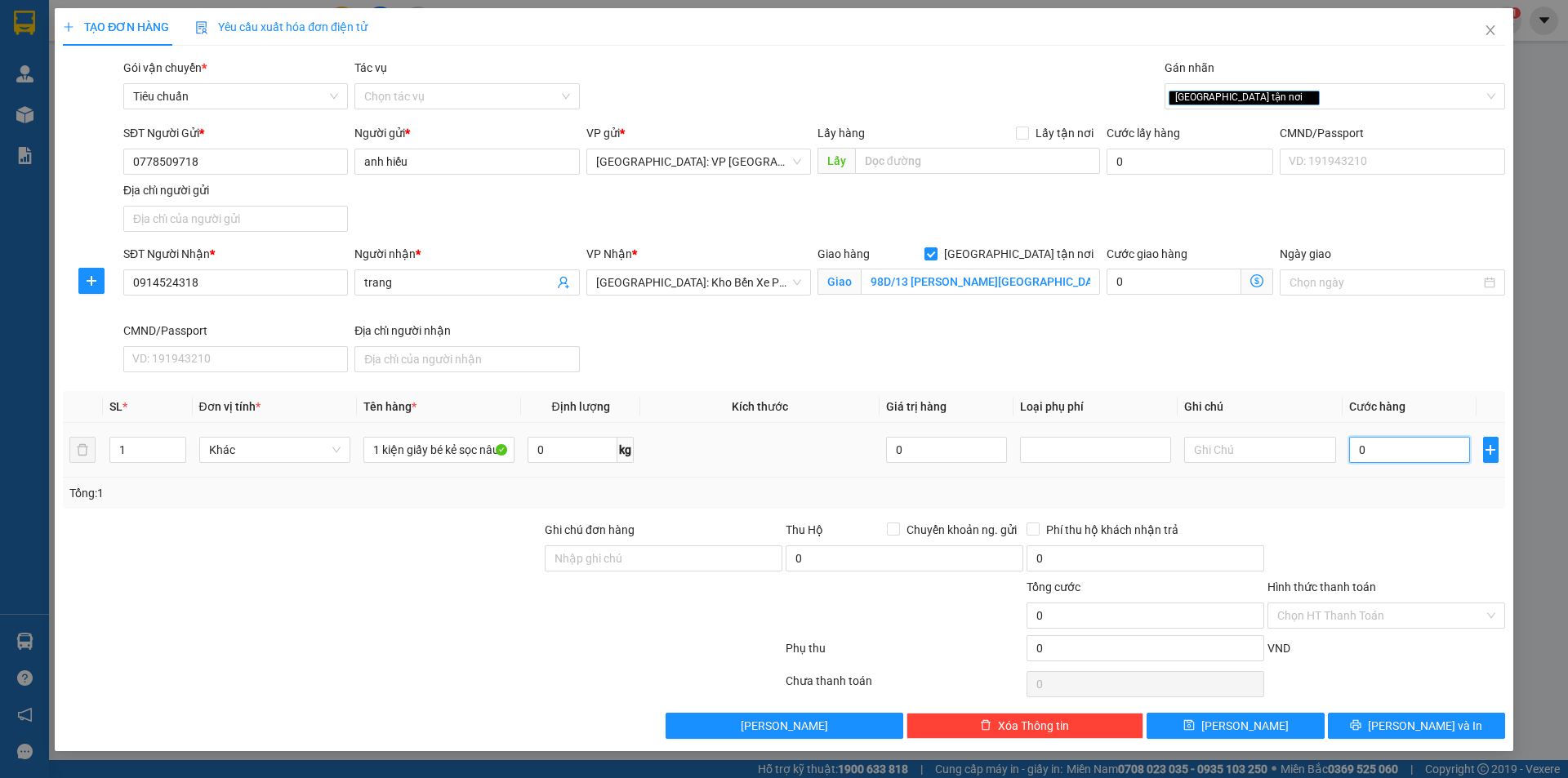
type input "1"
type input "10"
type input "100"
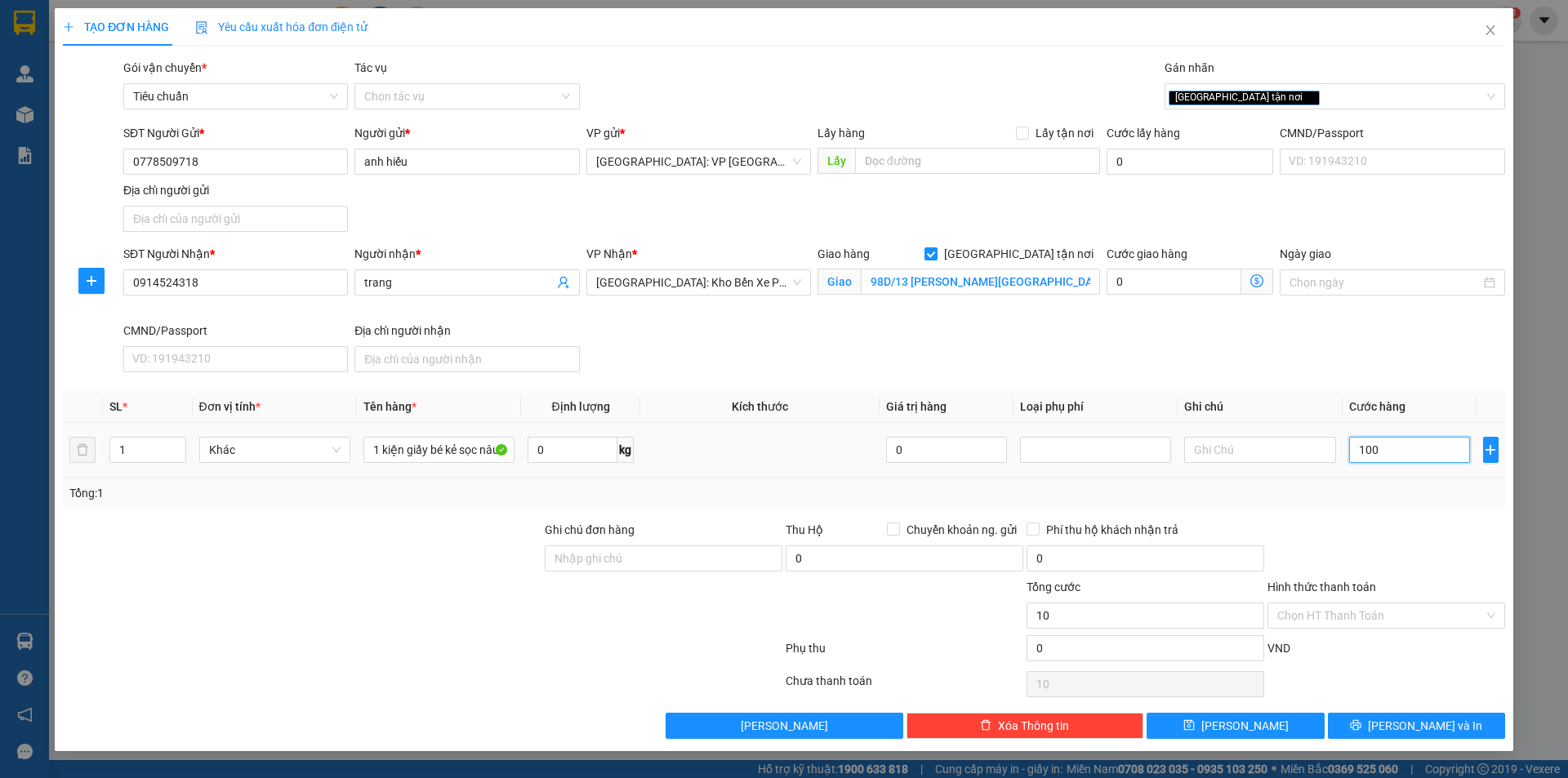
type input "100"
type input "1.000"
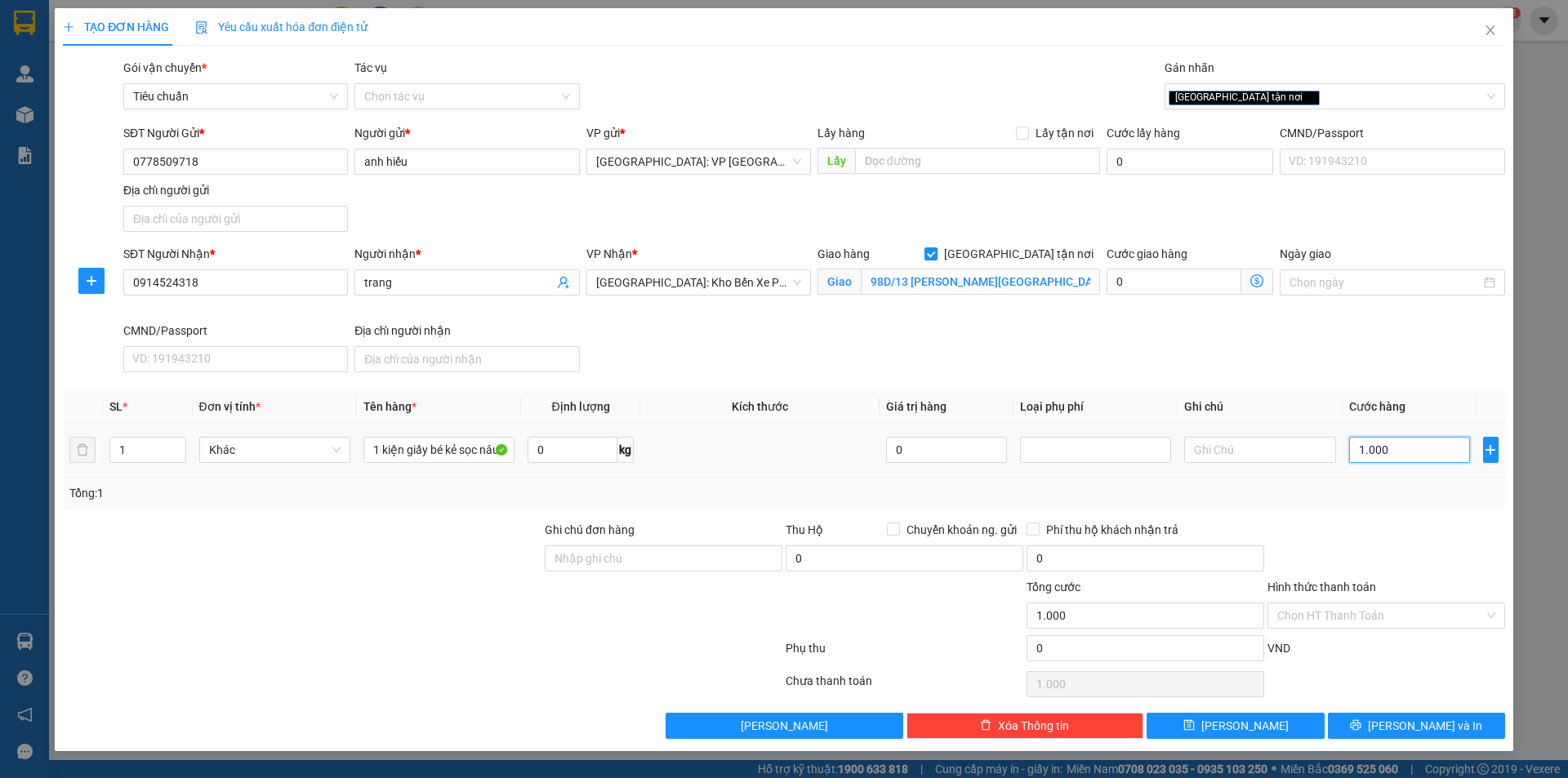
type input "10.000"
type input "100.000"
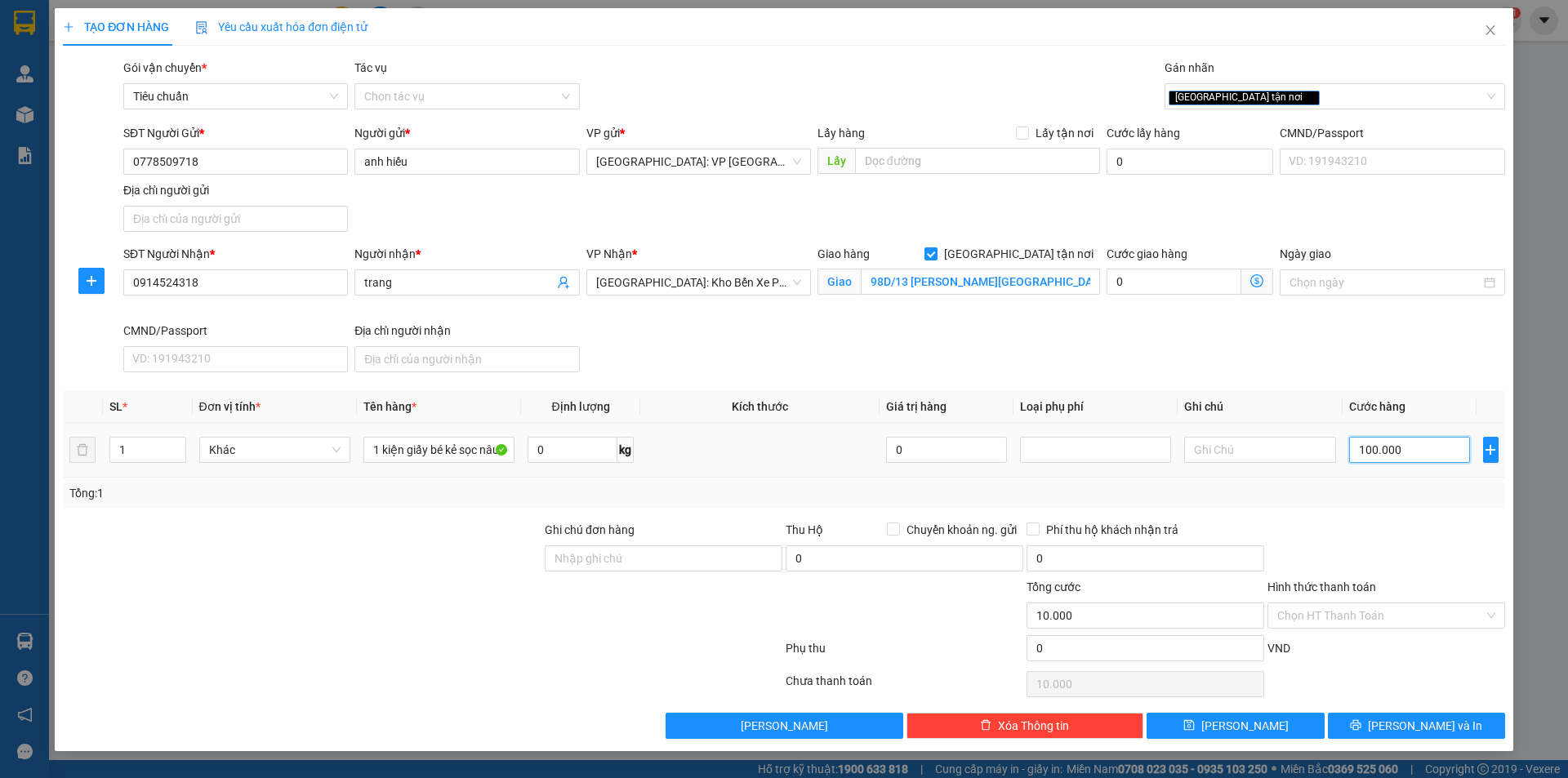
type input "100.000"
click at [1404, 721] on span "[PERSON_NAME] và In" at bounding box center [1425, 726] width 114 height 18
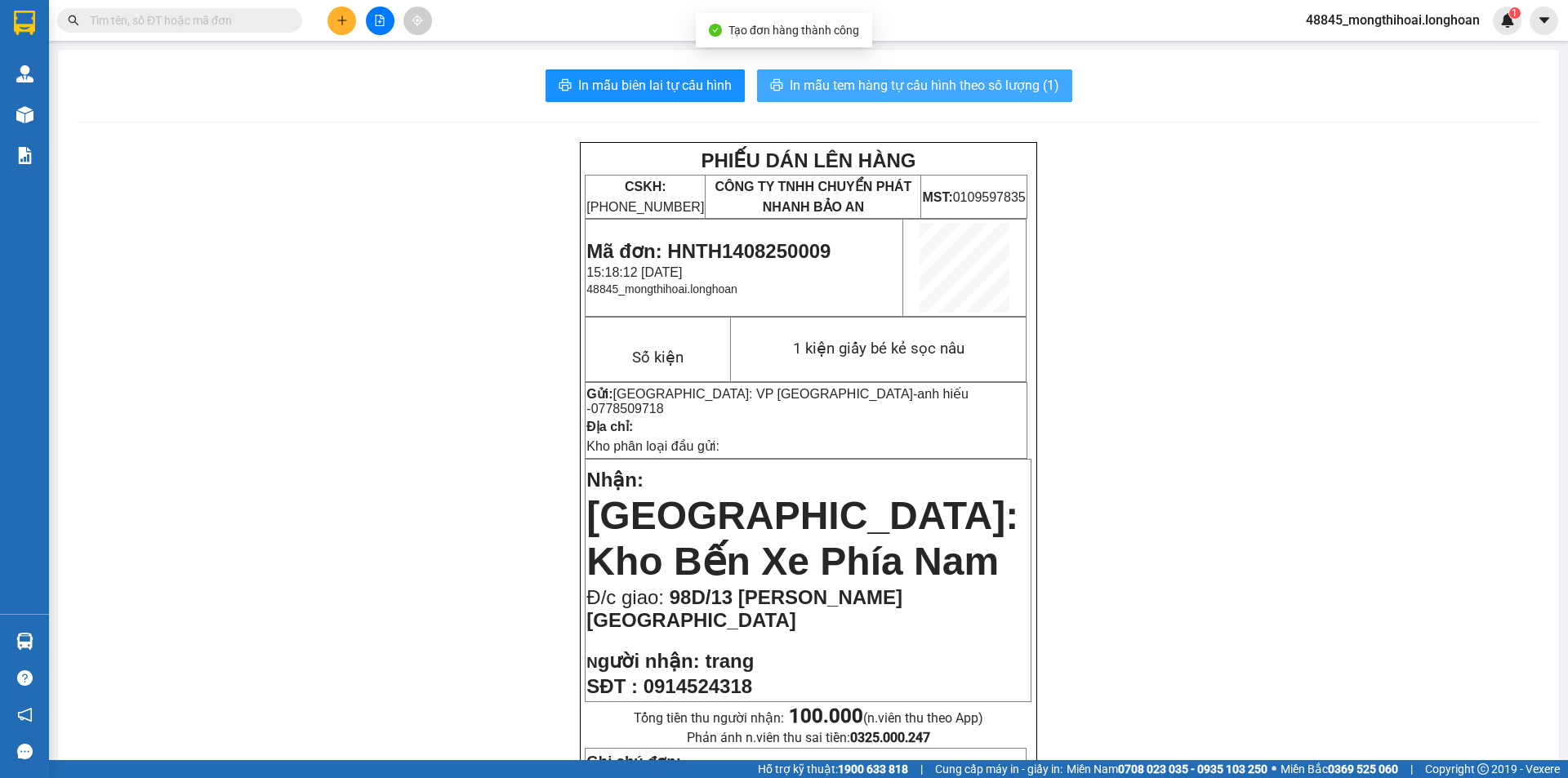
click at [804, 78] on span "In mẫu tem hàng tự cấu hình theo số lượng (1)" at bounding box center [924, 85] width 269 height 21
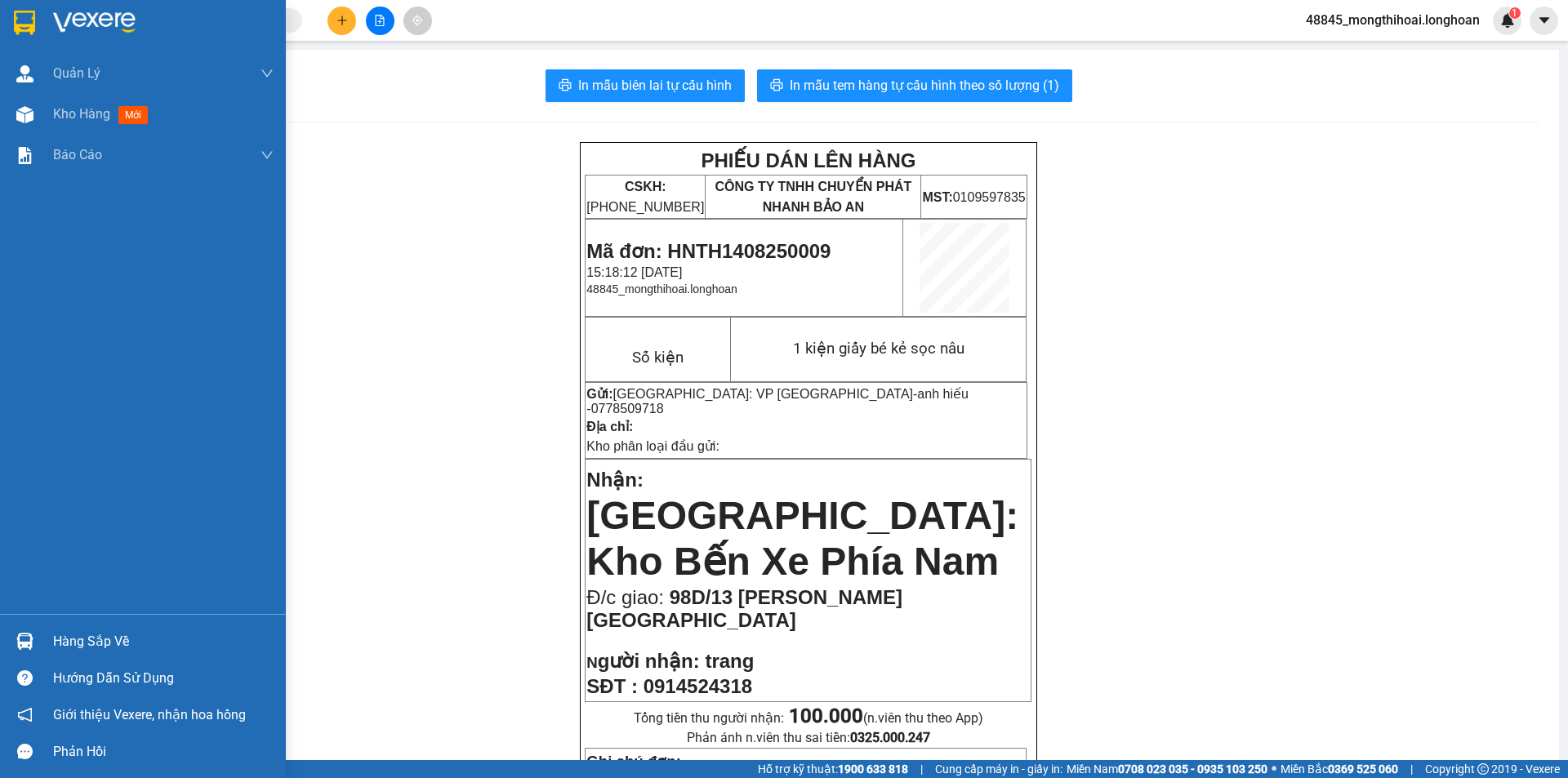
click at [19, 21] on img at bounding box center [25, 23] width 21 height 25
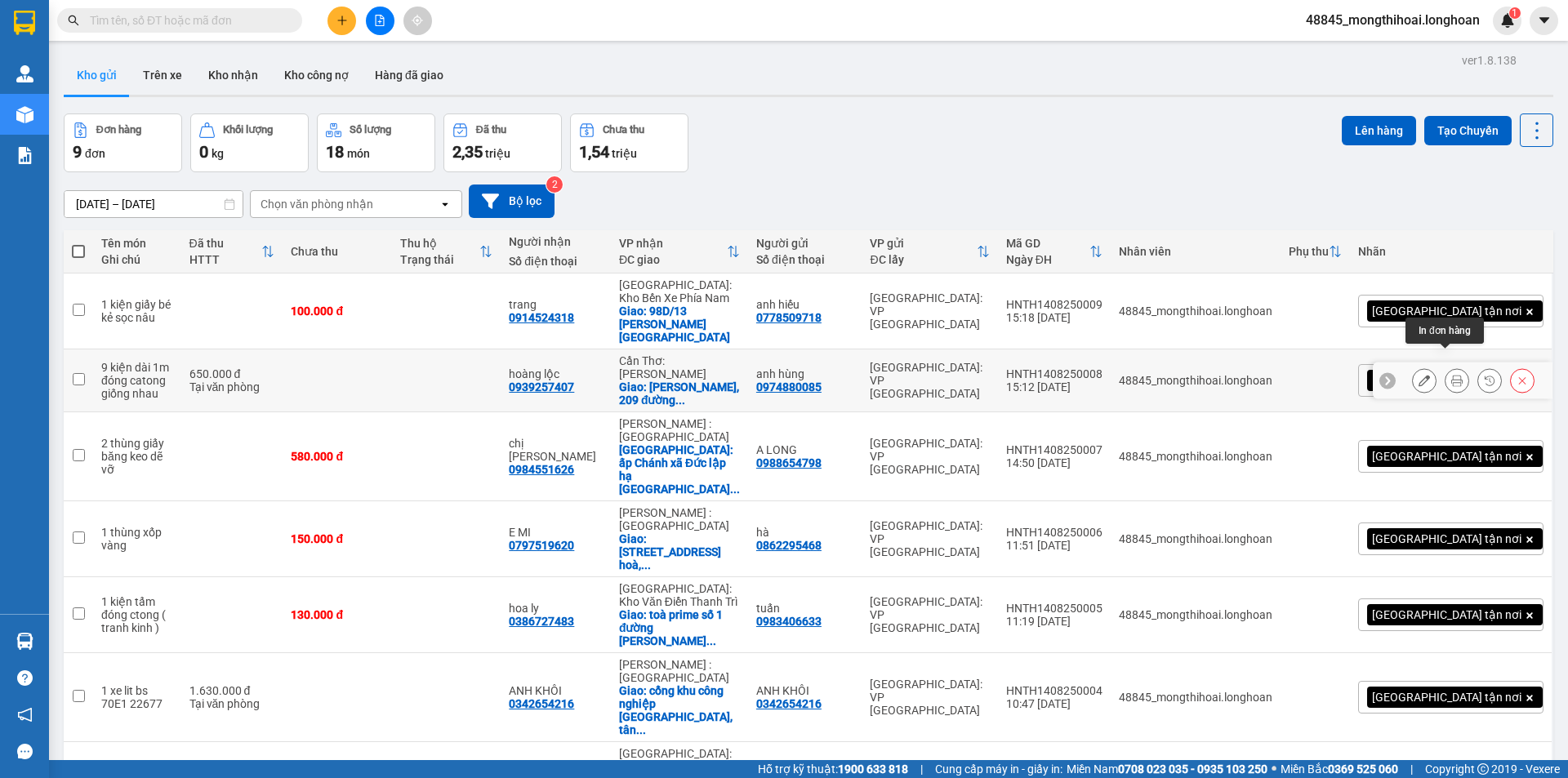
click at [1446, 367] on button at bounding box center [1457, 381] width 23 height 29
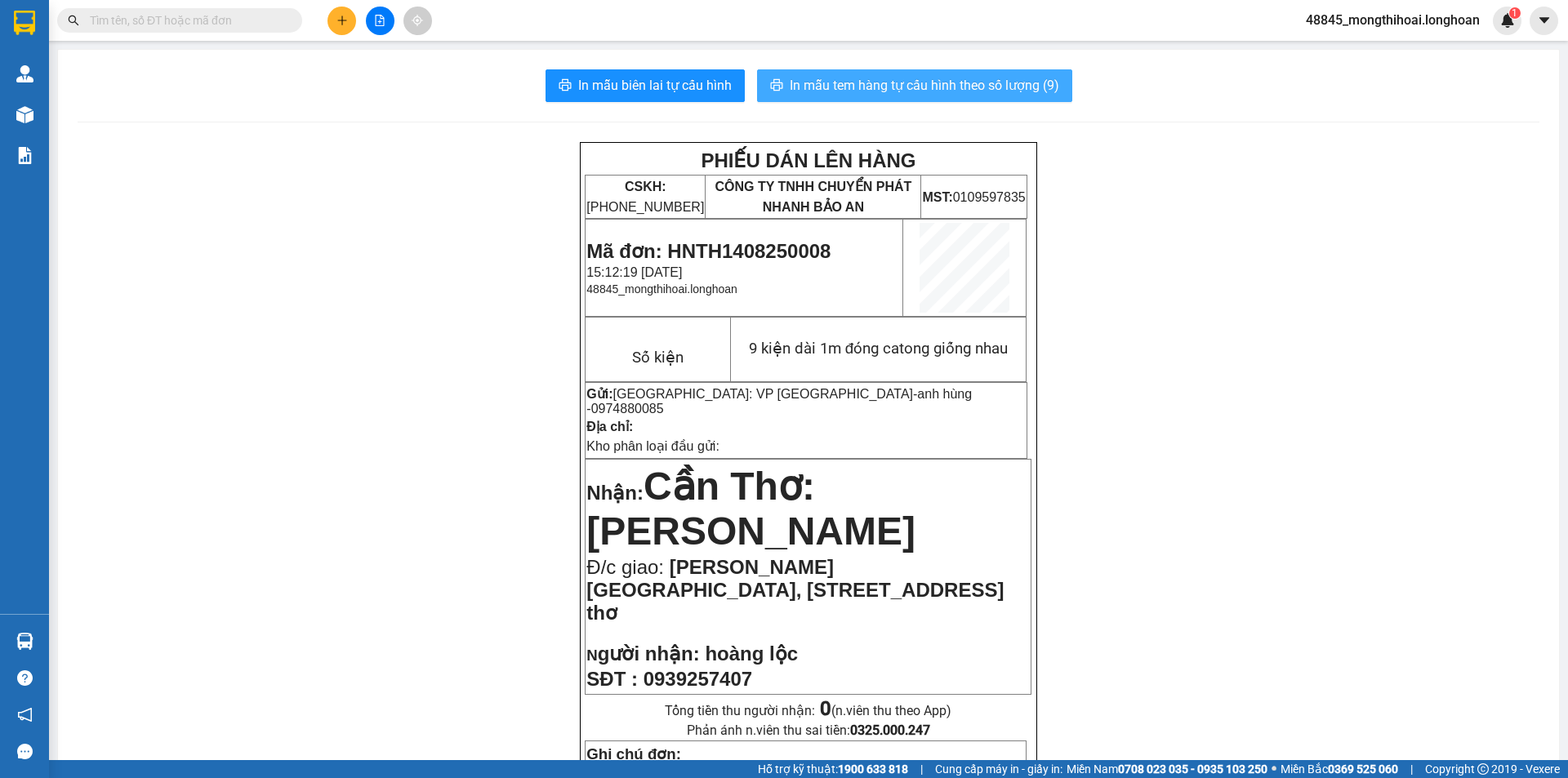
click at [979, 83] on span "In mẫu tem hàng tự cấu hình theo số lượng (9)" at bounding box center [924, 85] width 269 height 21
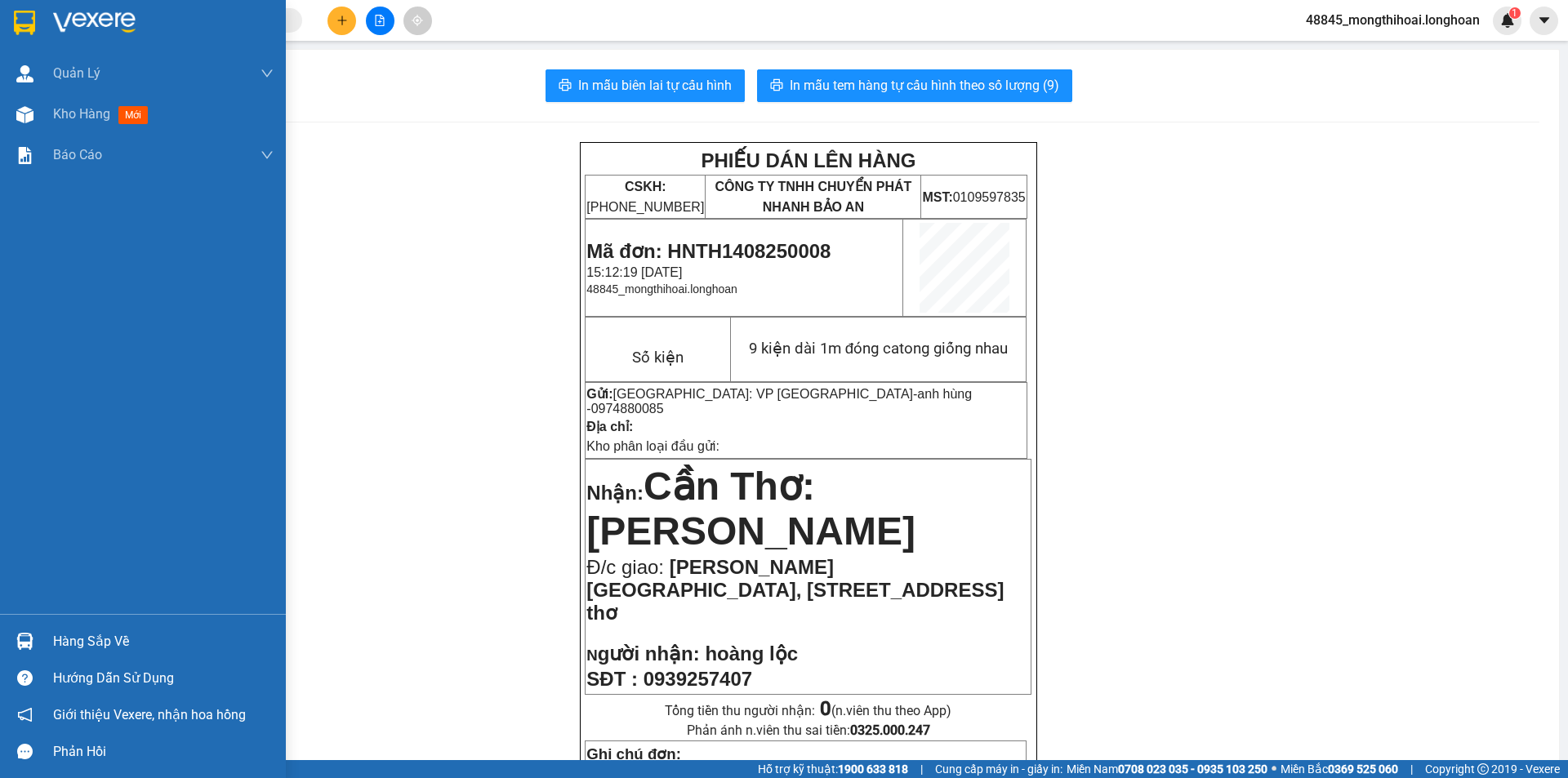
click at [2, 17] on div at bounding box center [143, 26] width 286 height 53
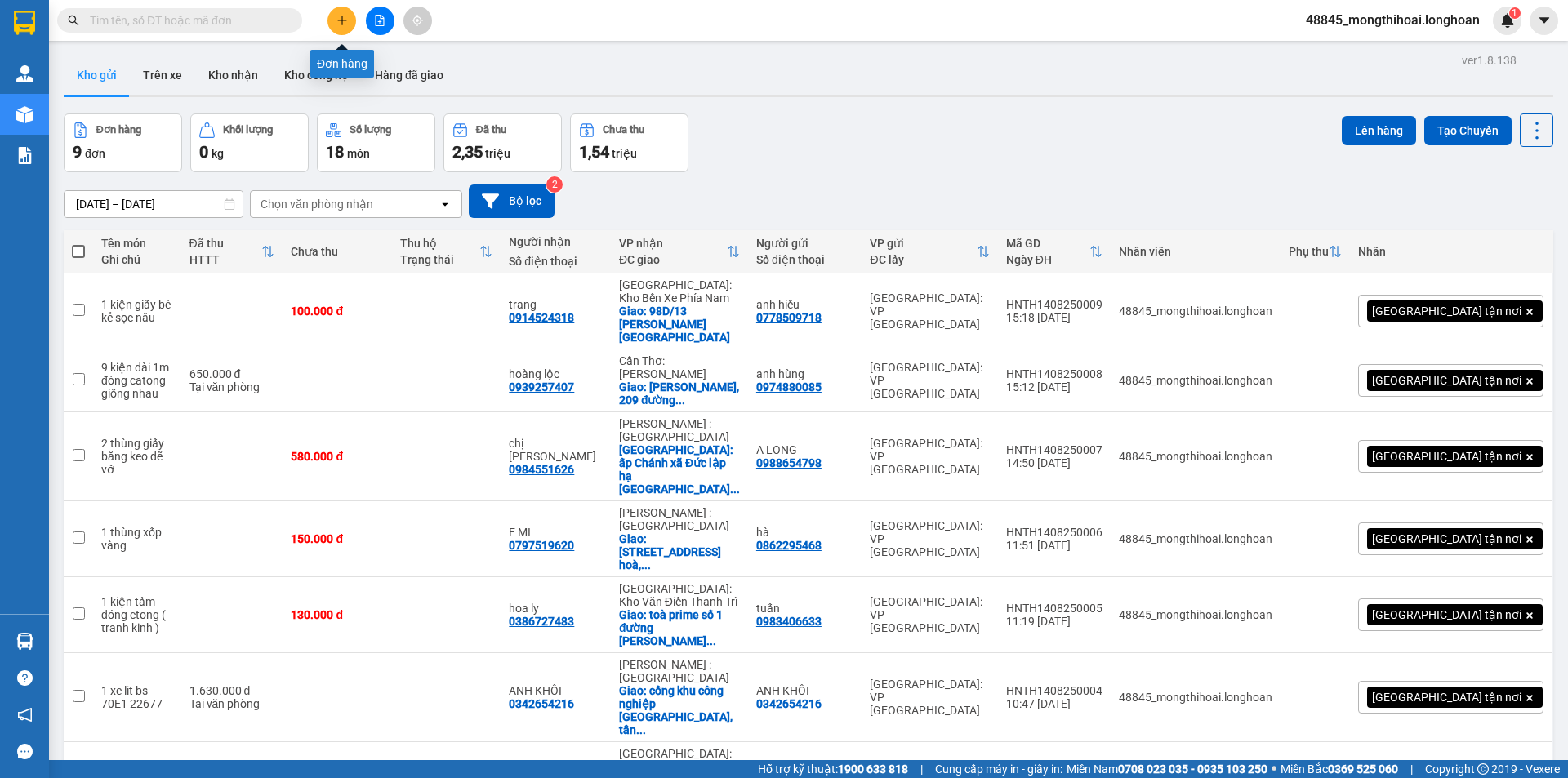
click at [329, 21] on button at bounding box center [341, 21] width 29 height 29
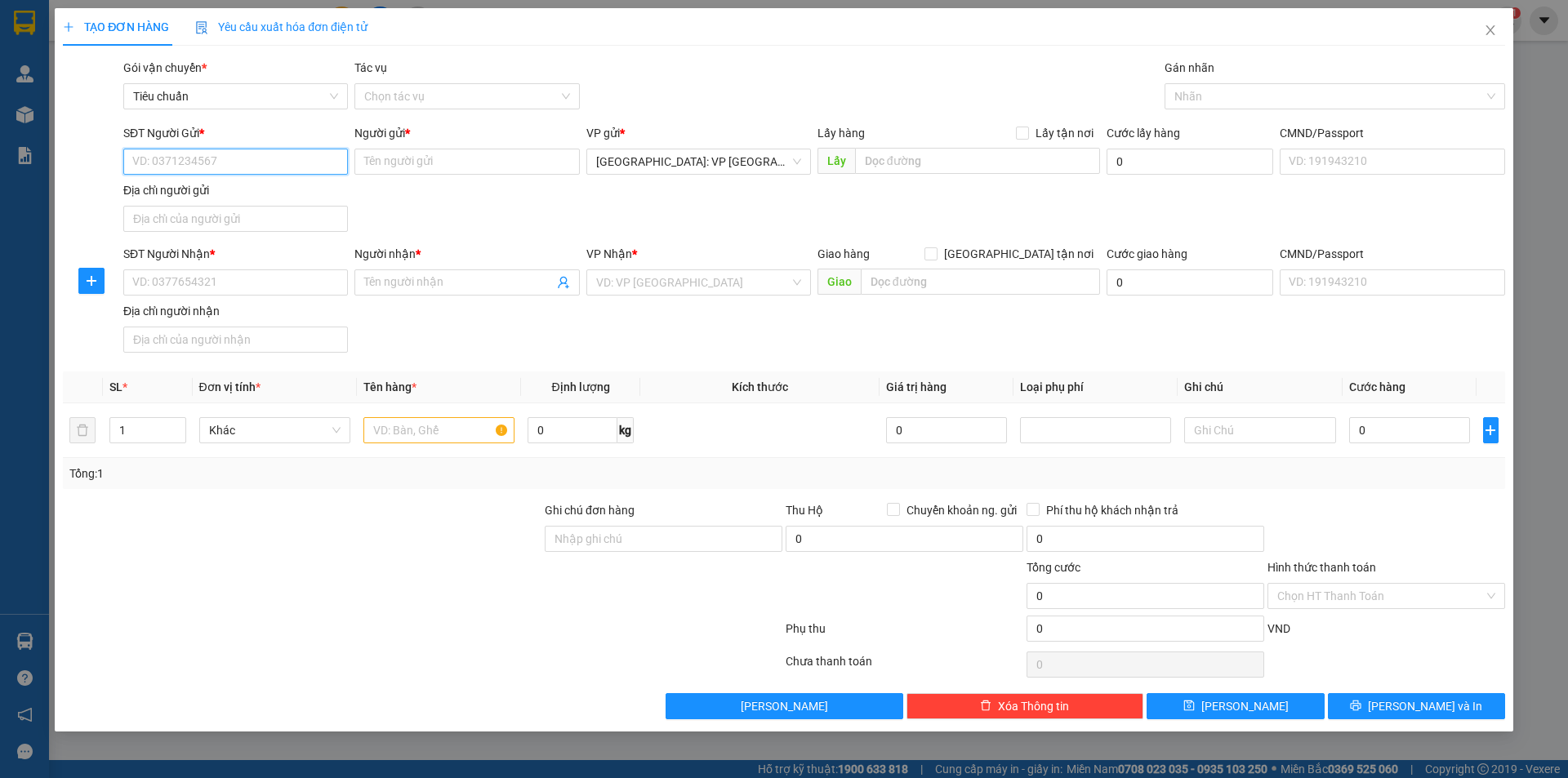
click at [293, 173] on input "SĐT Người Gửi *" at bounding box center [236, 162] width 225 height 26
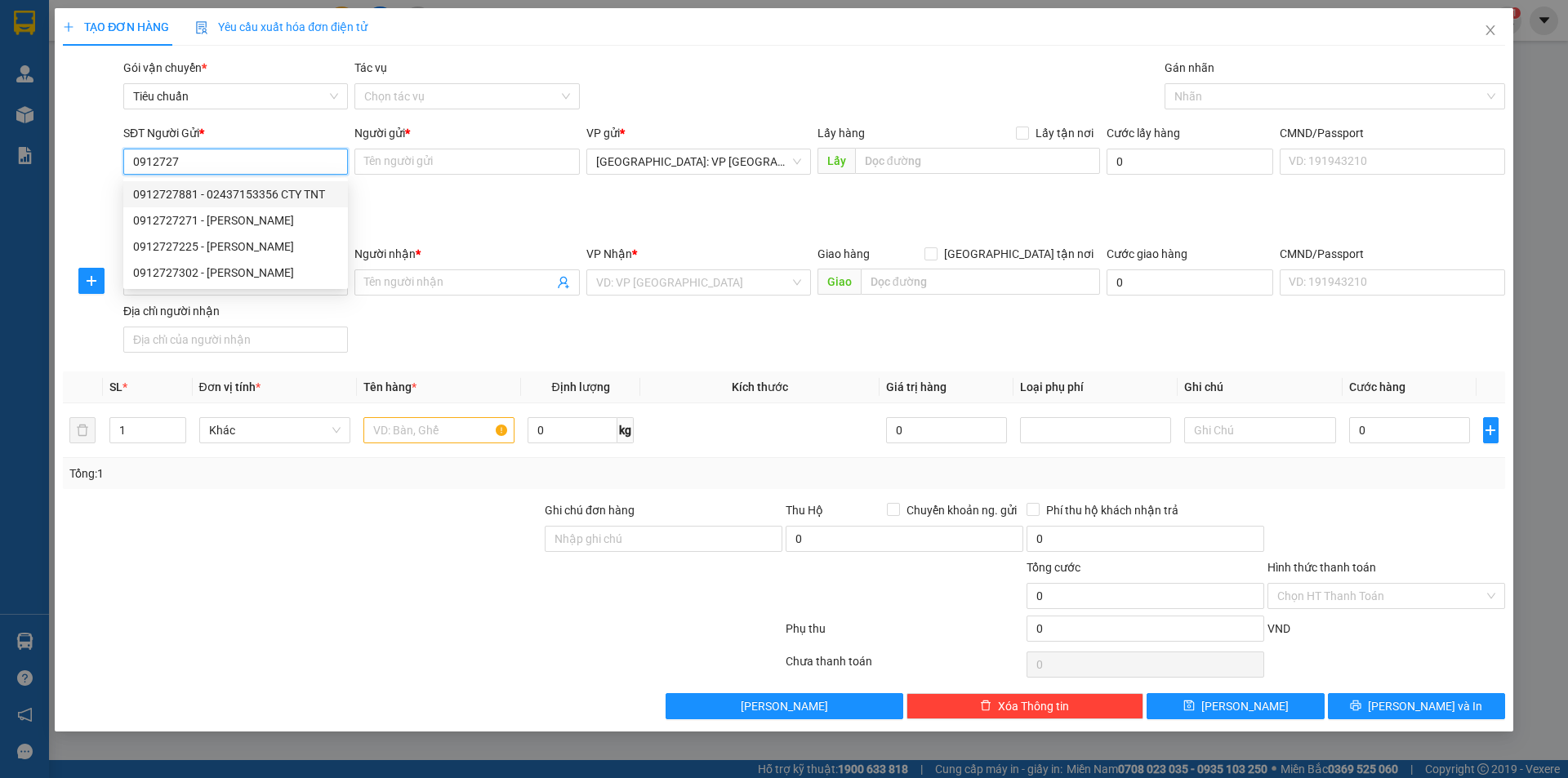
click at [298, 195] on div "0912727881 - 02437153356 CTY TNT" at bounding box center [236, 194] width 205 height 18
type input "0912727881"
type input "02437153356 CTY TNT"
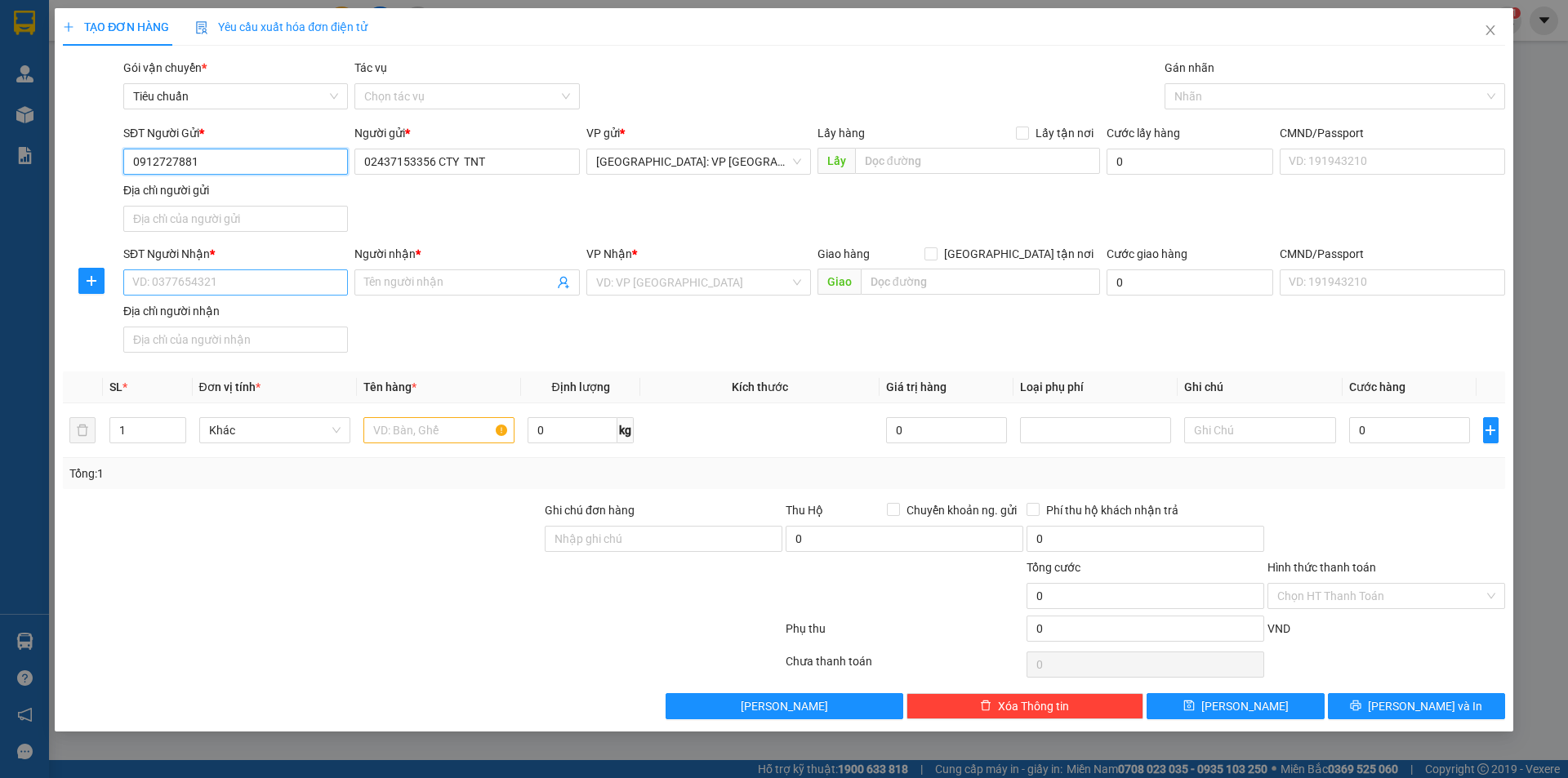
type input "0912727881"
click at [312, 290] on input "SĐT Người Nhận *" at bounding box center [236, 283] width 225 height 26
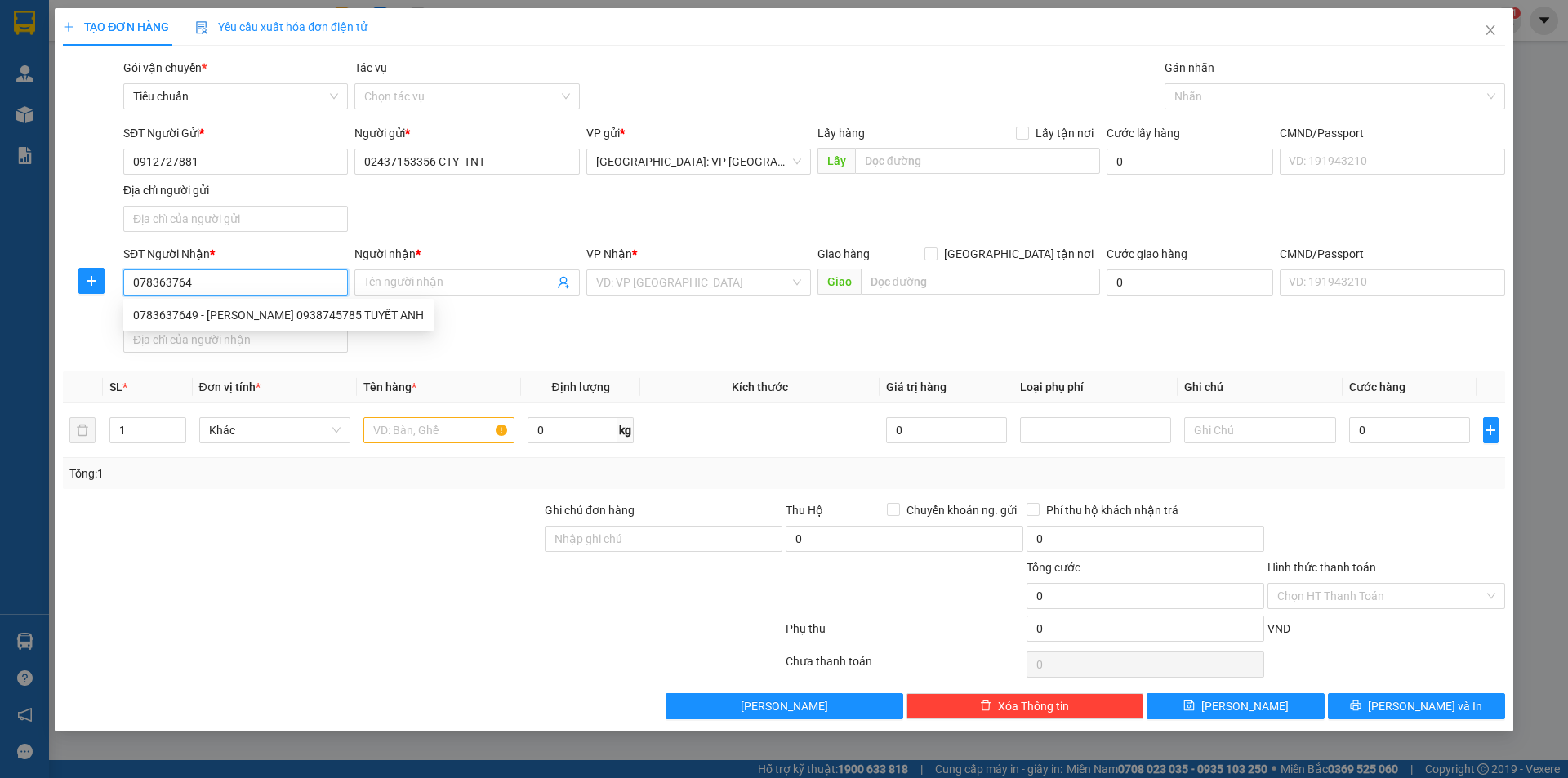
type input "0783637649"
click at [312, 319] on div "0783637649 - XUÂN PHÚC 0938745785 TUYẾT ANH" at bounding box center [279, 315] width 291 height 18
type input "XUÂN PHÚC 0938745785 TUYẾT ANH"
checkbox input "true"
type input "66 nguyễn minh hoàng p12 quận tân bình hcm"
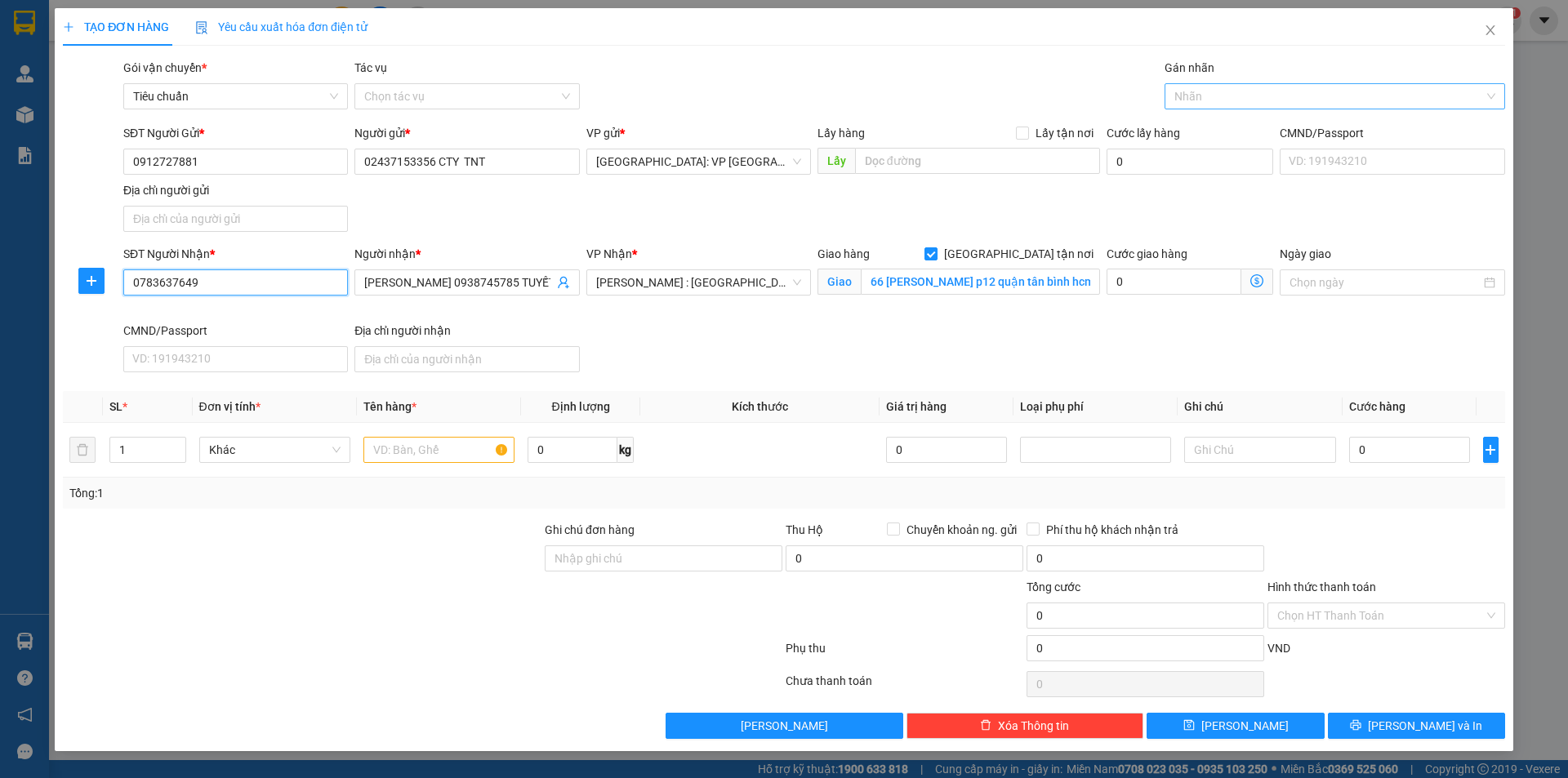
click at [1198, 92] on div at bounding box center [1327, 97] width 316 height 20
type input "0783637649"
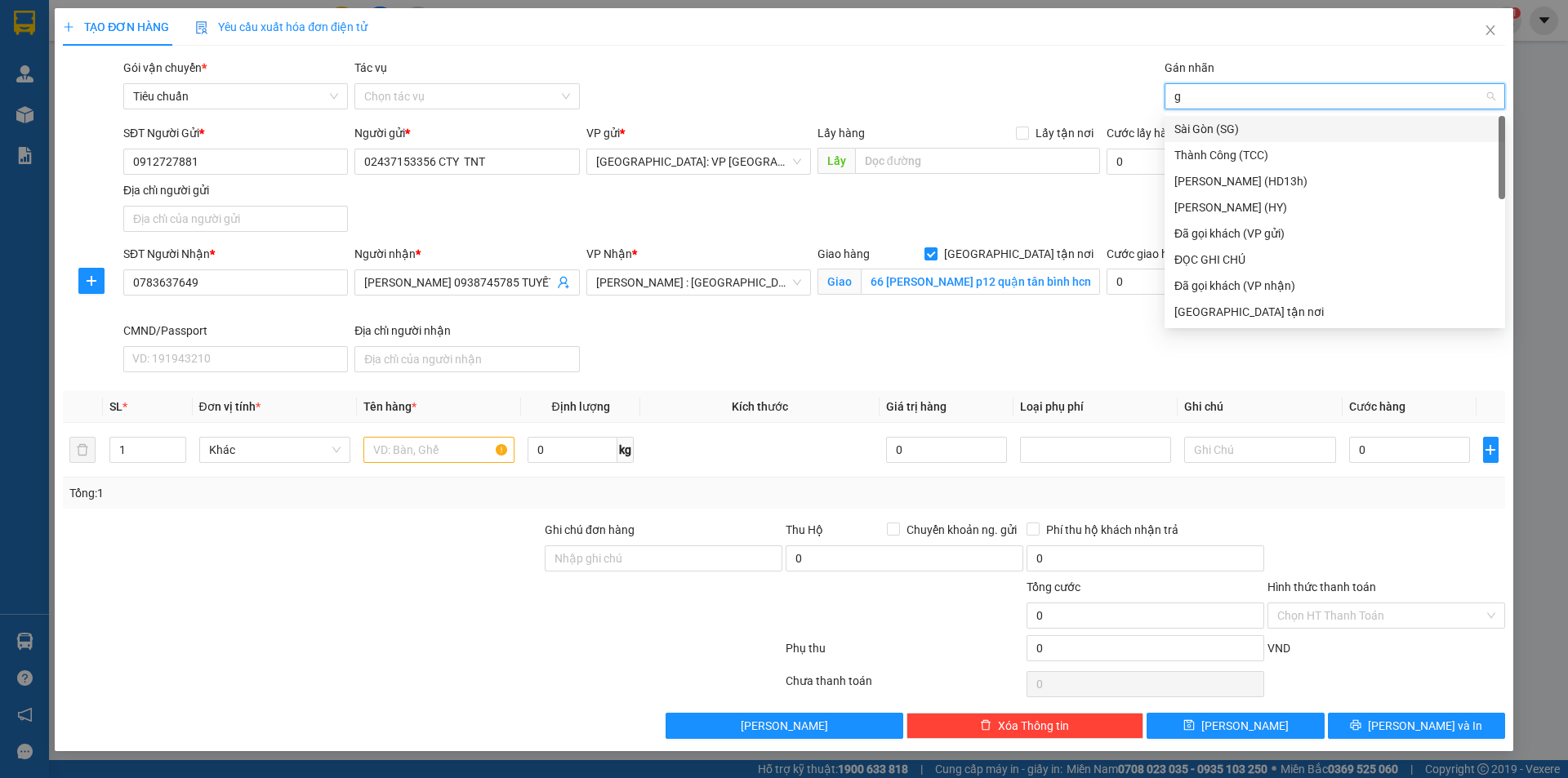
type input "gi"
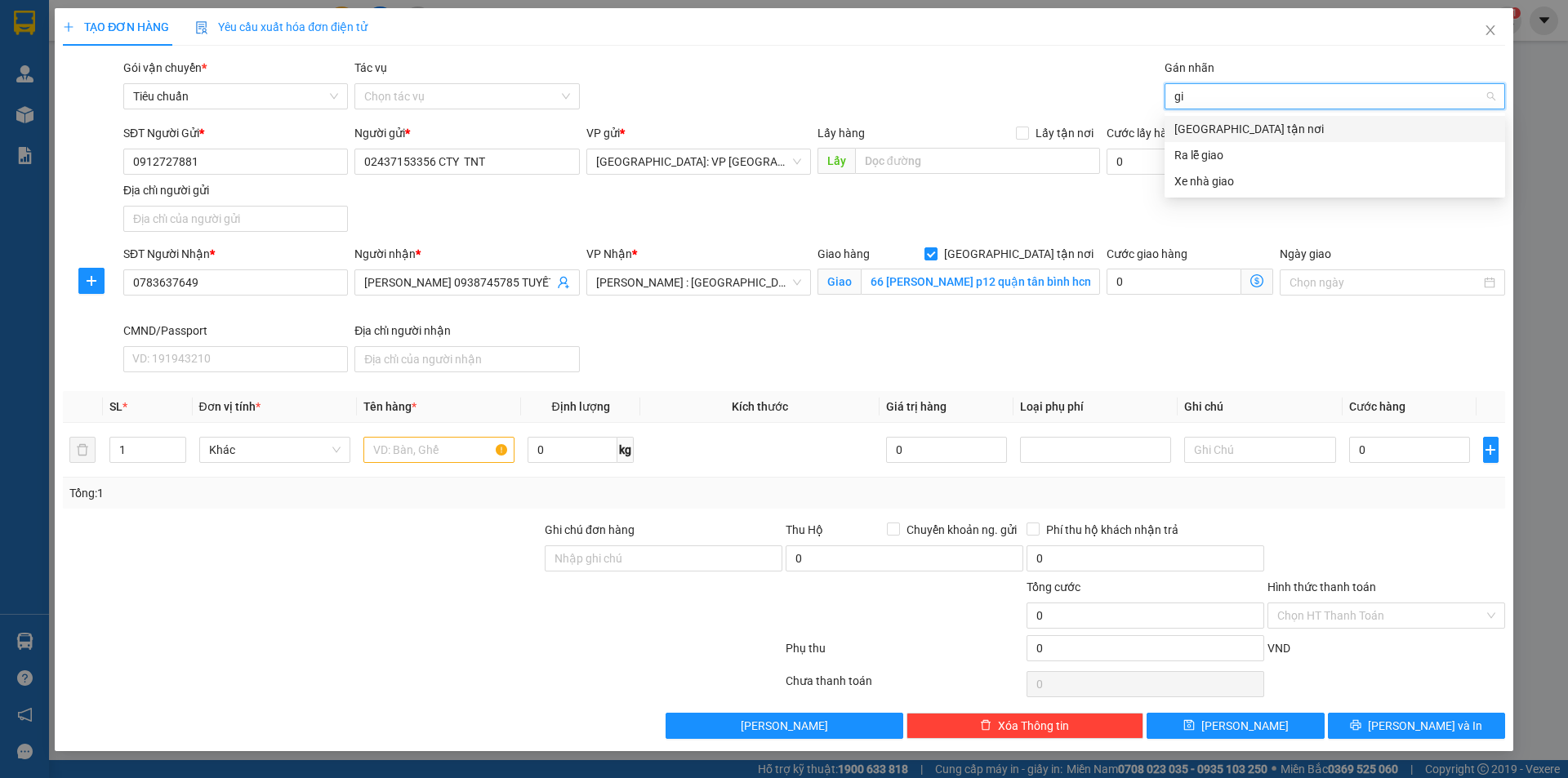
click at [1213, 133] on div "[GEOGRAPHIC_DATA] tận nơi" at bounding box center [1335, 129] width 321 height 18
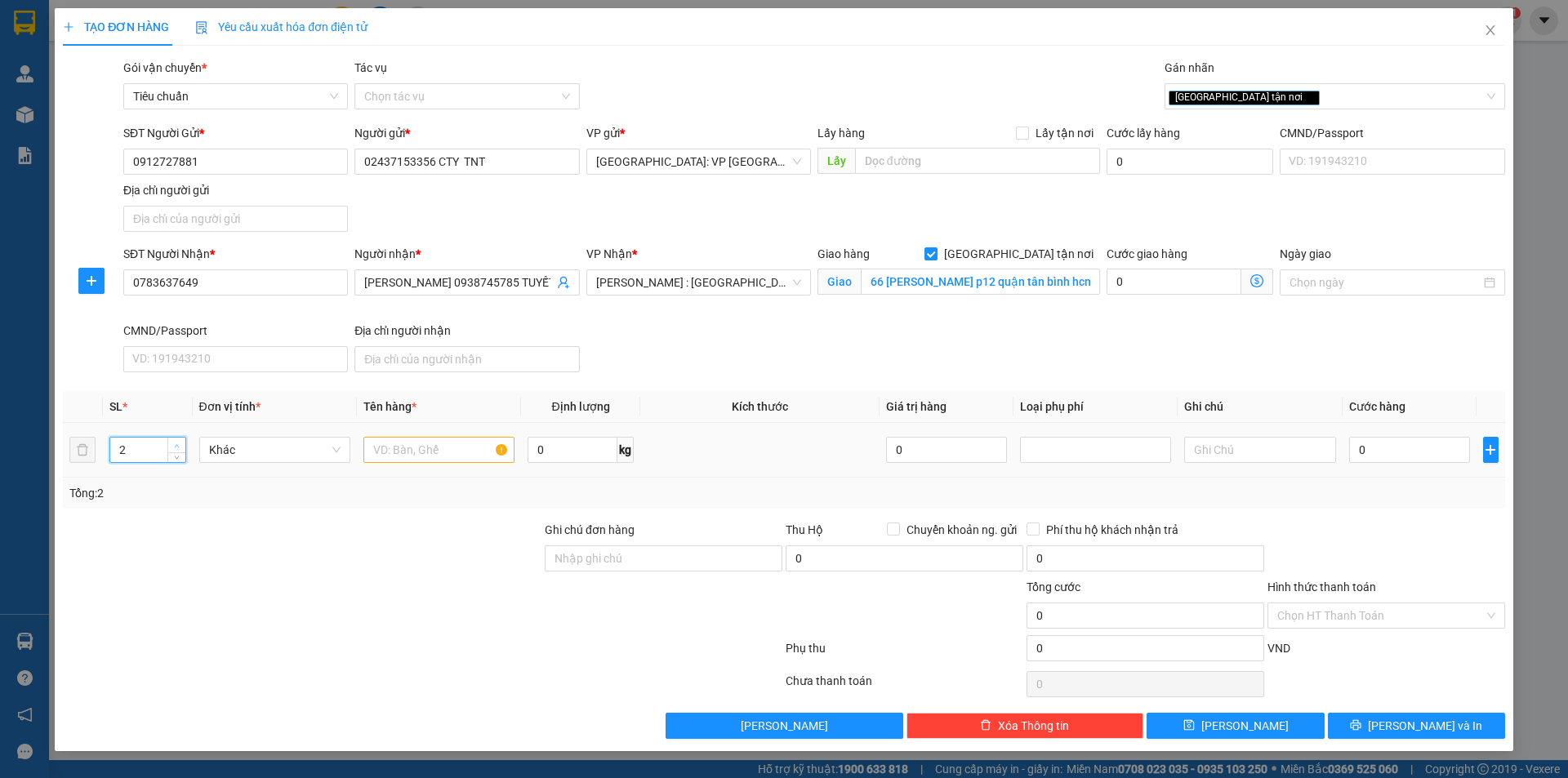
click at [177, 443] on icon "up" at bounding box center [176, 446] width 6 height 6
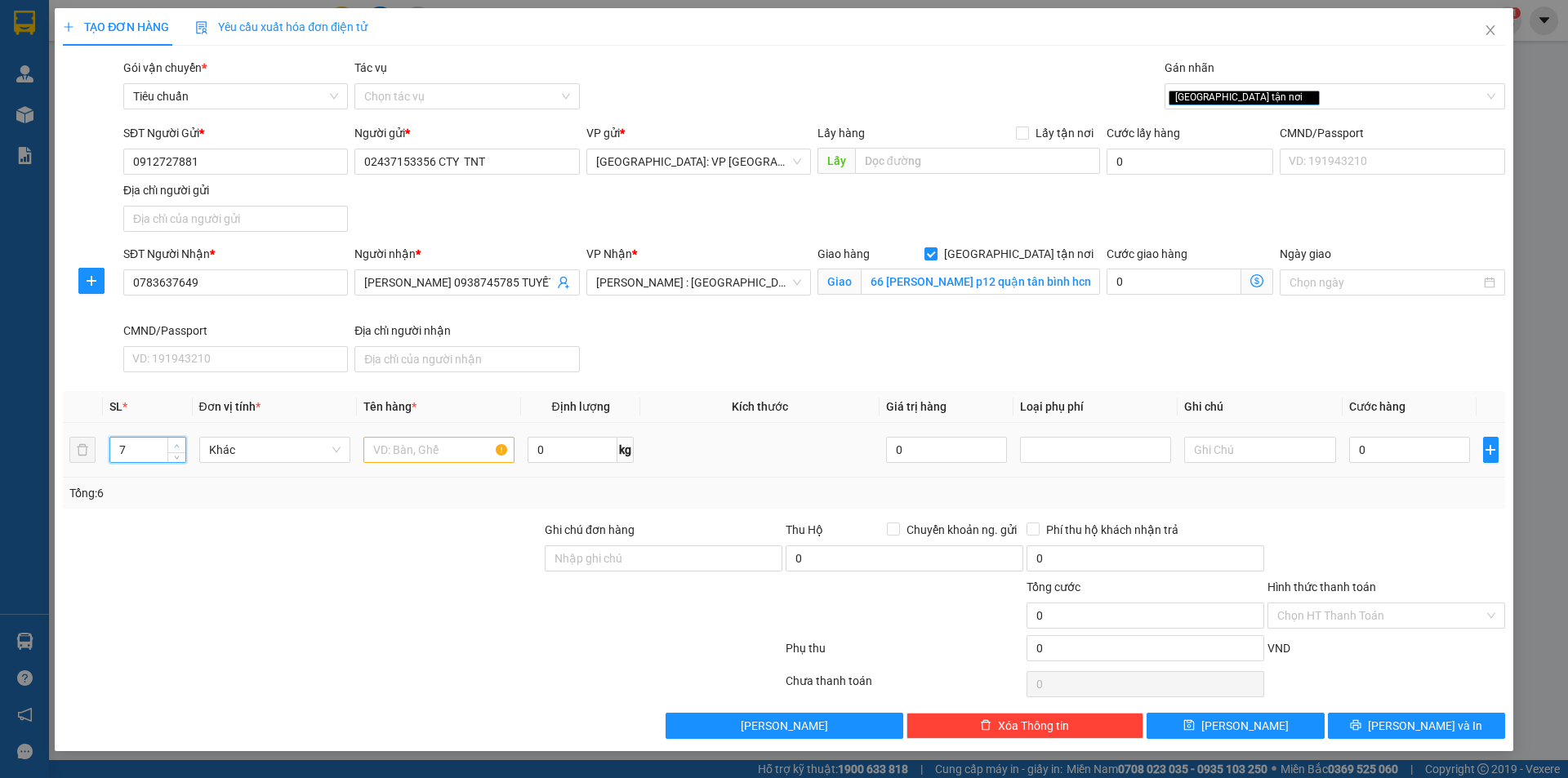
click at [177, 443] on icon "up" at bounding box center [176, 446] width 6 height 6
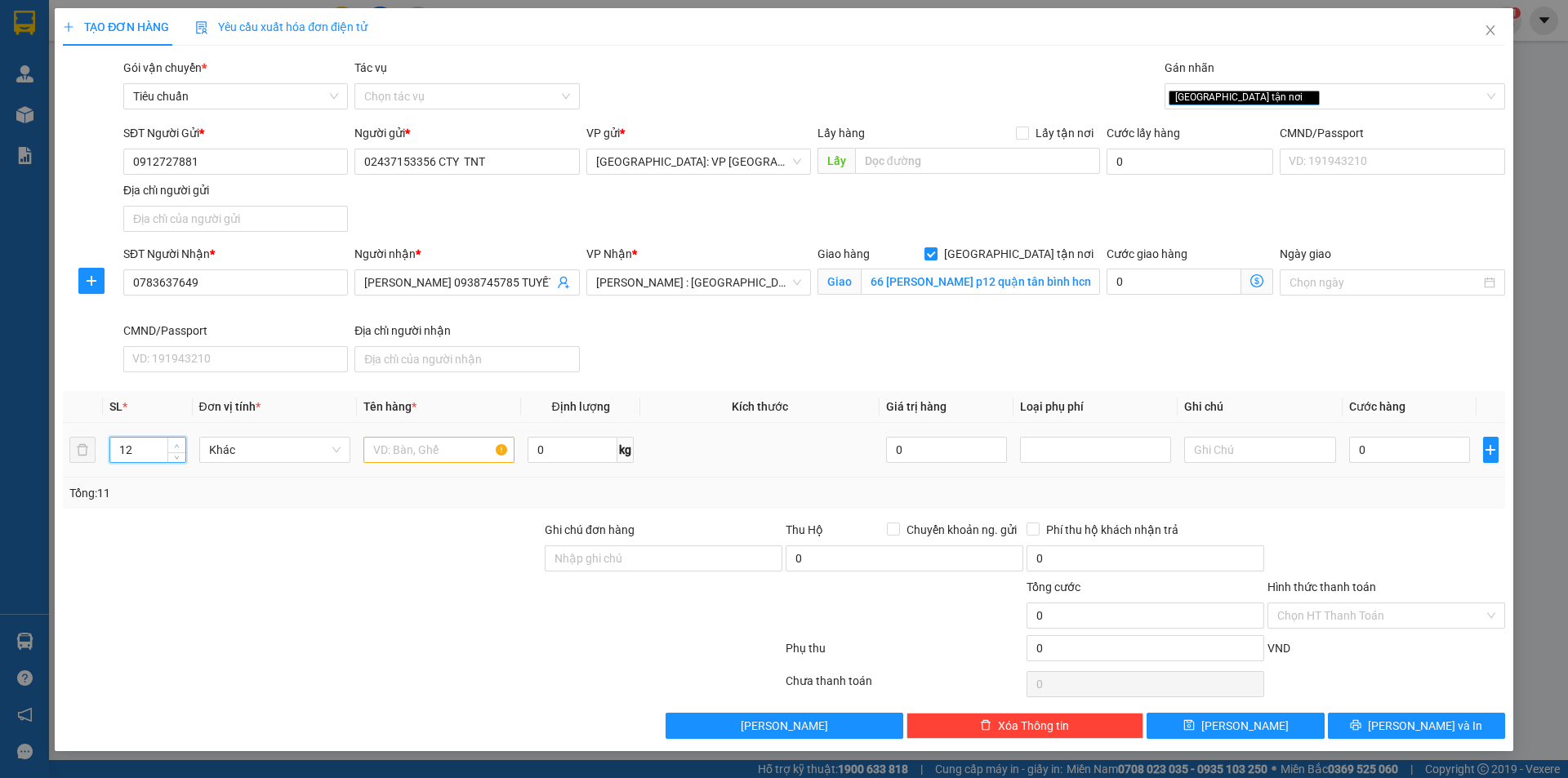
click at [178, 443] on icon "up" at bounding box center [176, 446] width 6 height 6
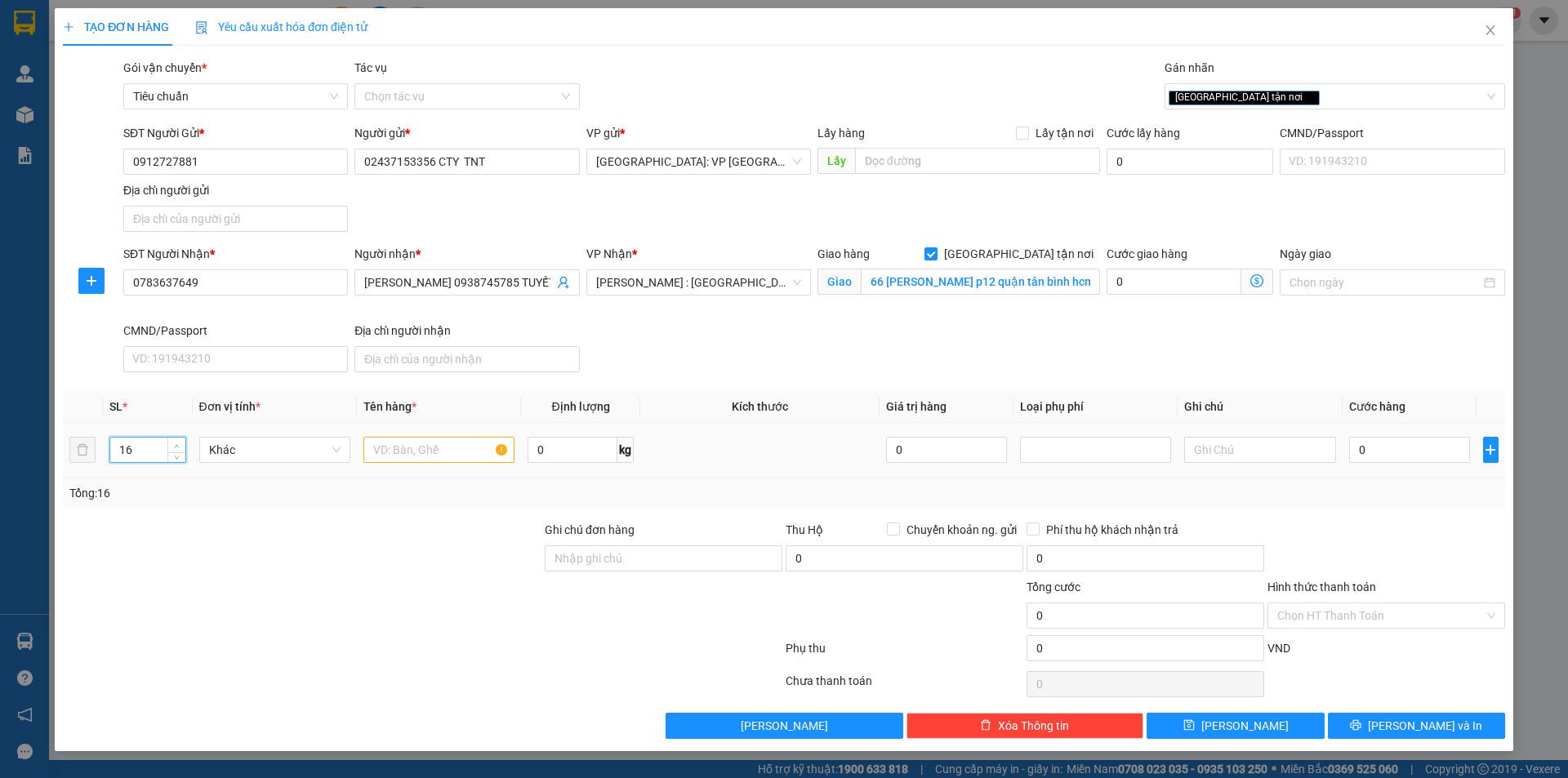
click at [178, 443] on icon "up" at bounding box center [176, 446] width 6 height 6
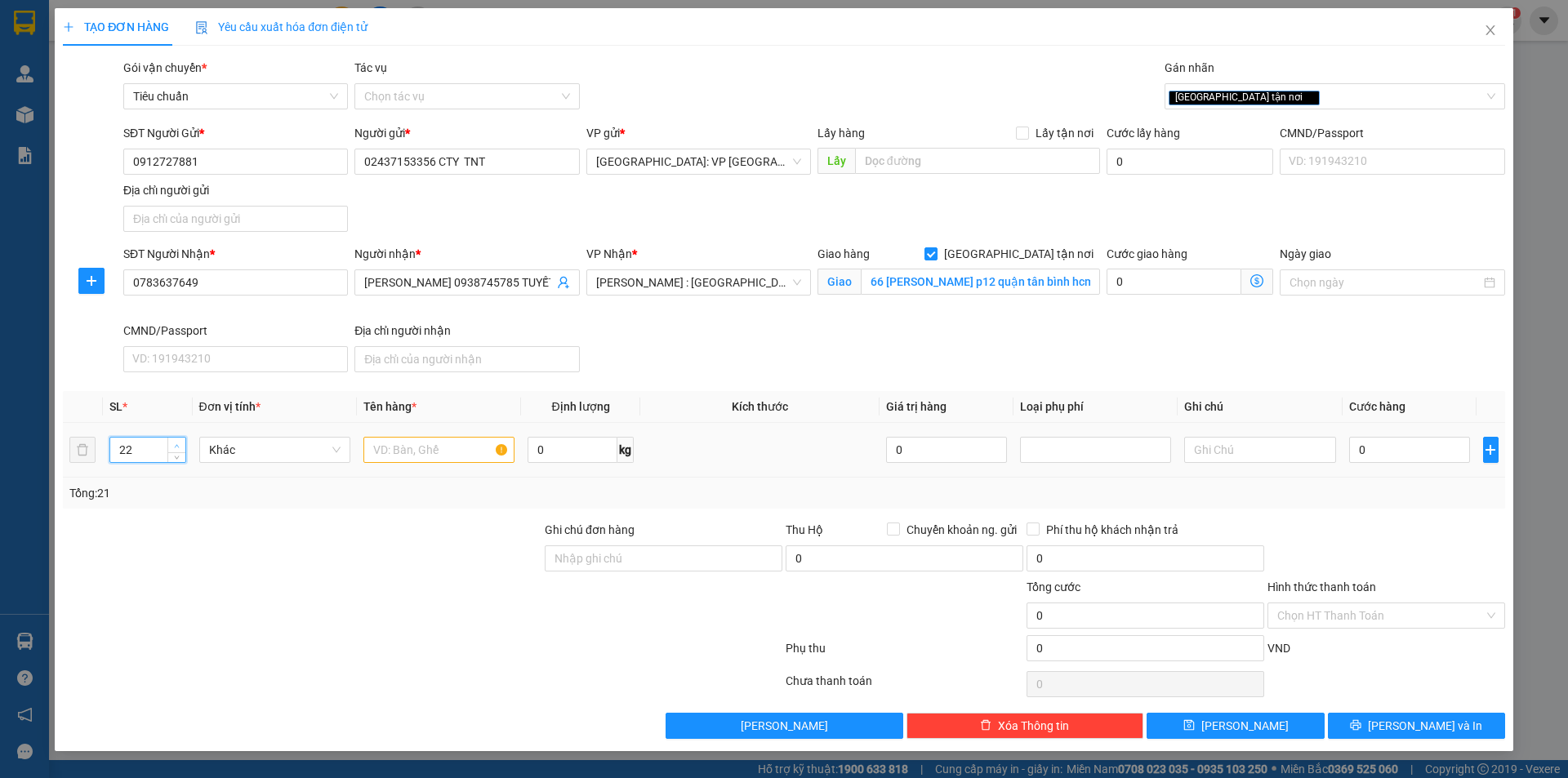
click at [178, 443] on icon "up" at bounding box center [176, 446] width 6 height 6
click at [174, 443] on icon "up" at bounding box center [176, 446] width 6 height 6
click at [174, 442] on span "up" at bounding box center [177, 446] width 10 height 10
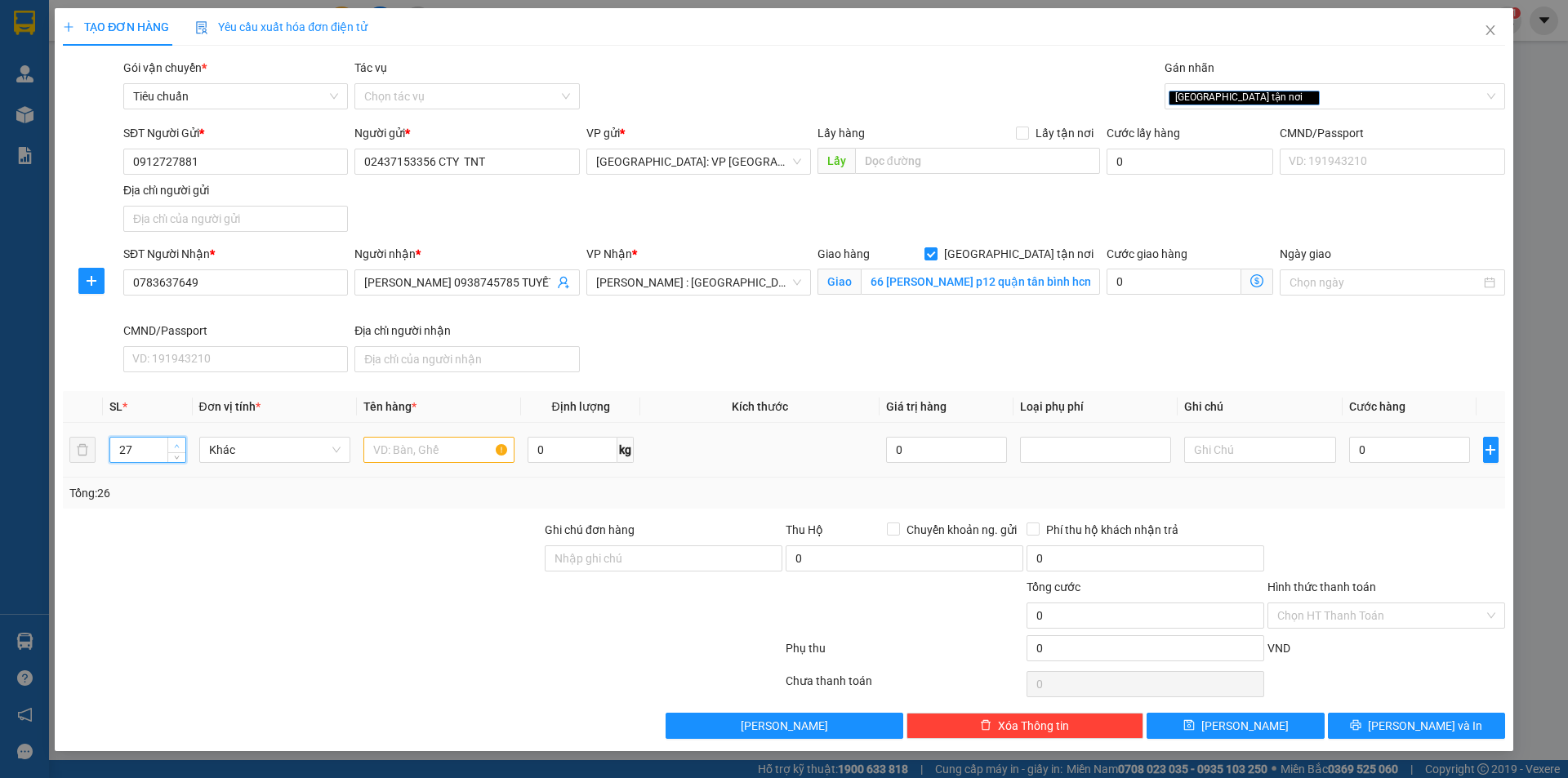
click at [174, 442] on span "up" at bounding box center [177, 446] width 10 height 10
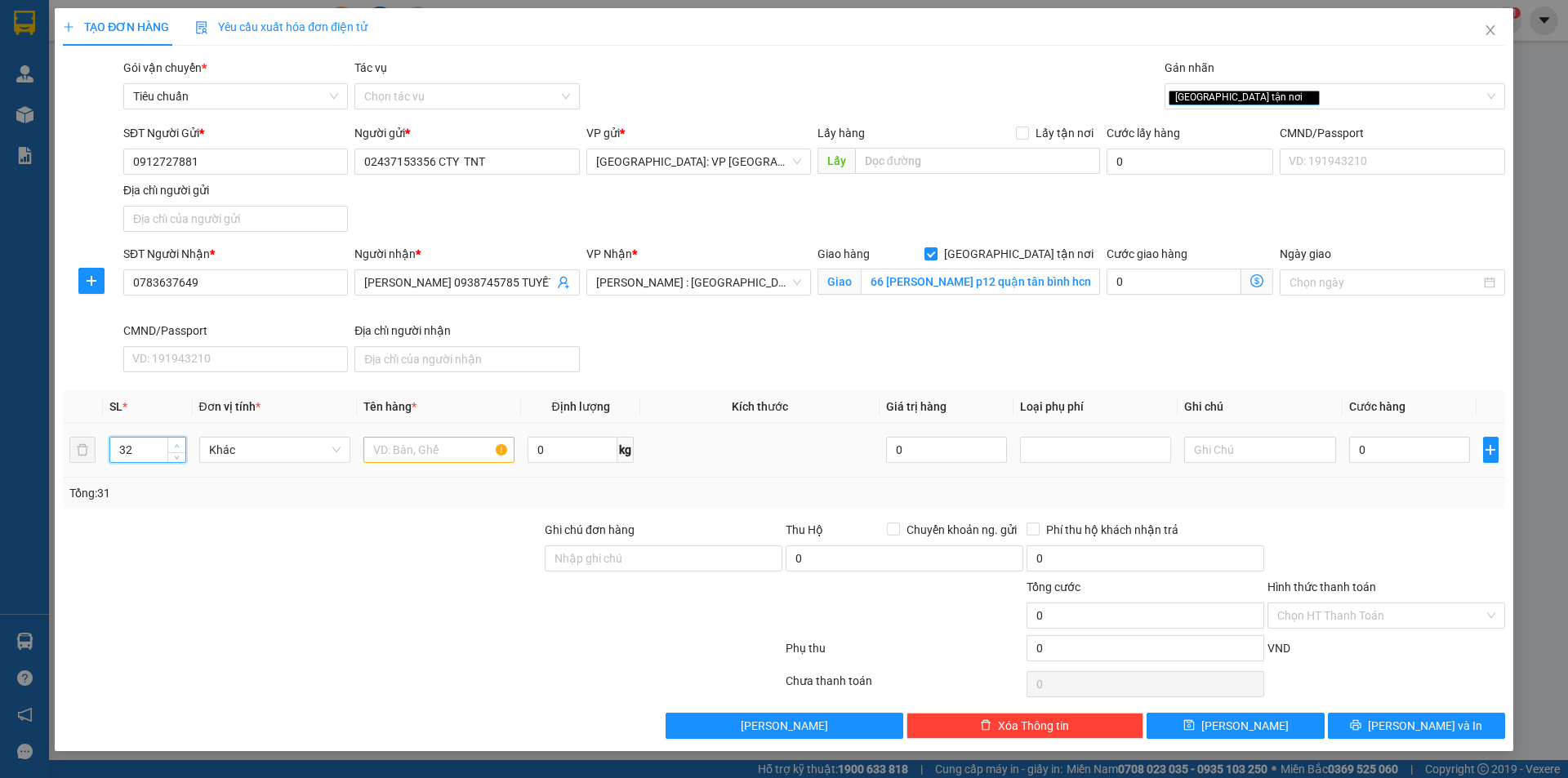
click at [174, 442] on span "up" at bounding box center [177, 446] width 10 height 10
type input "36"
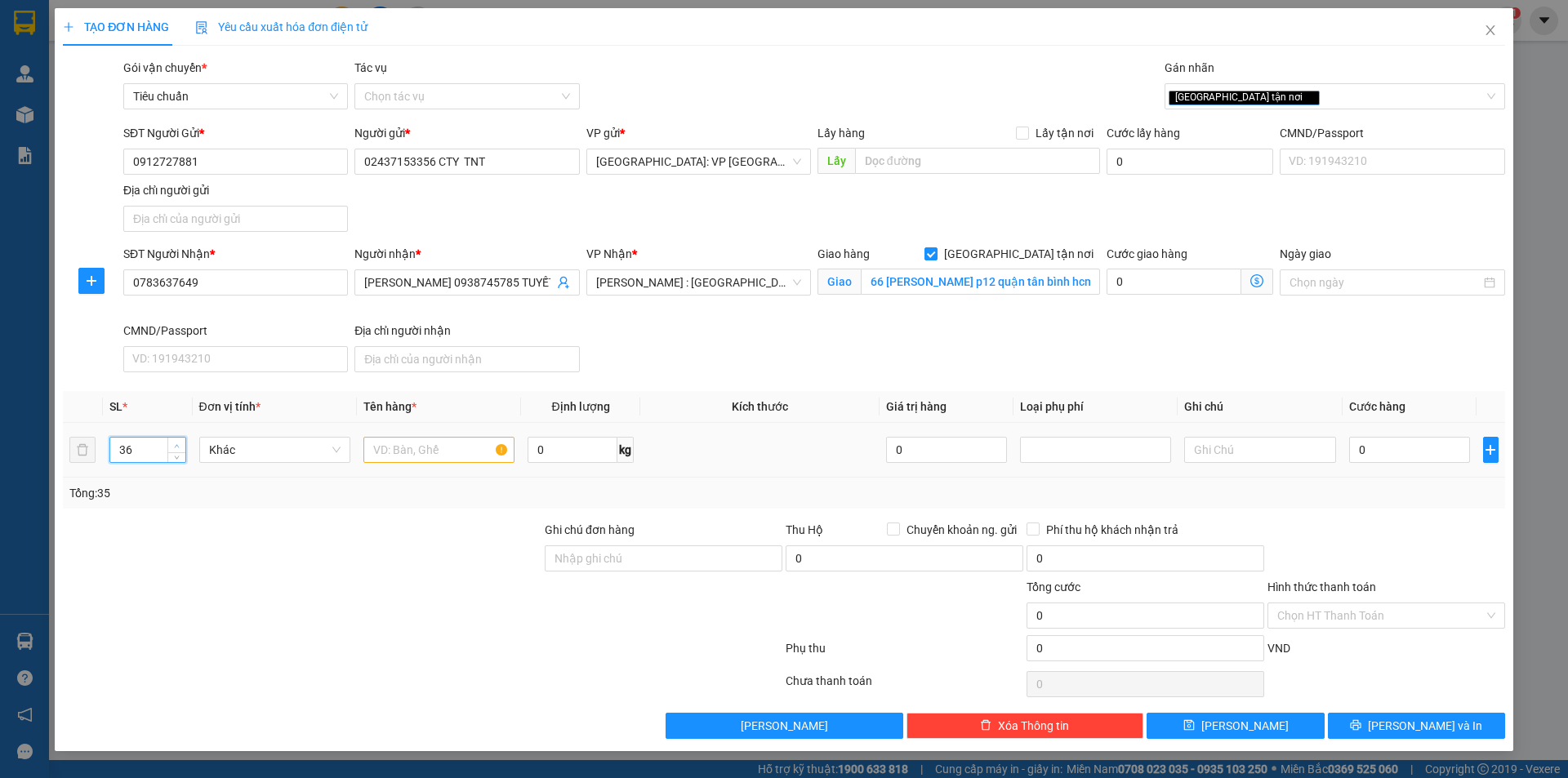
click at [174, 442] on span "up" at bounding box center [177, 446] width 10 height 10
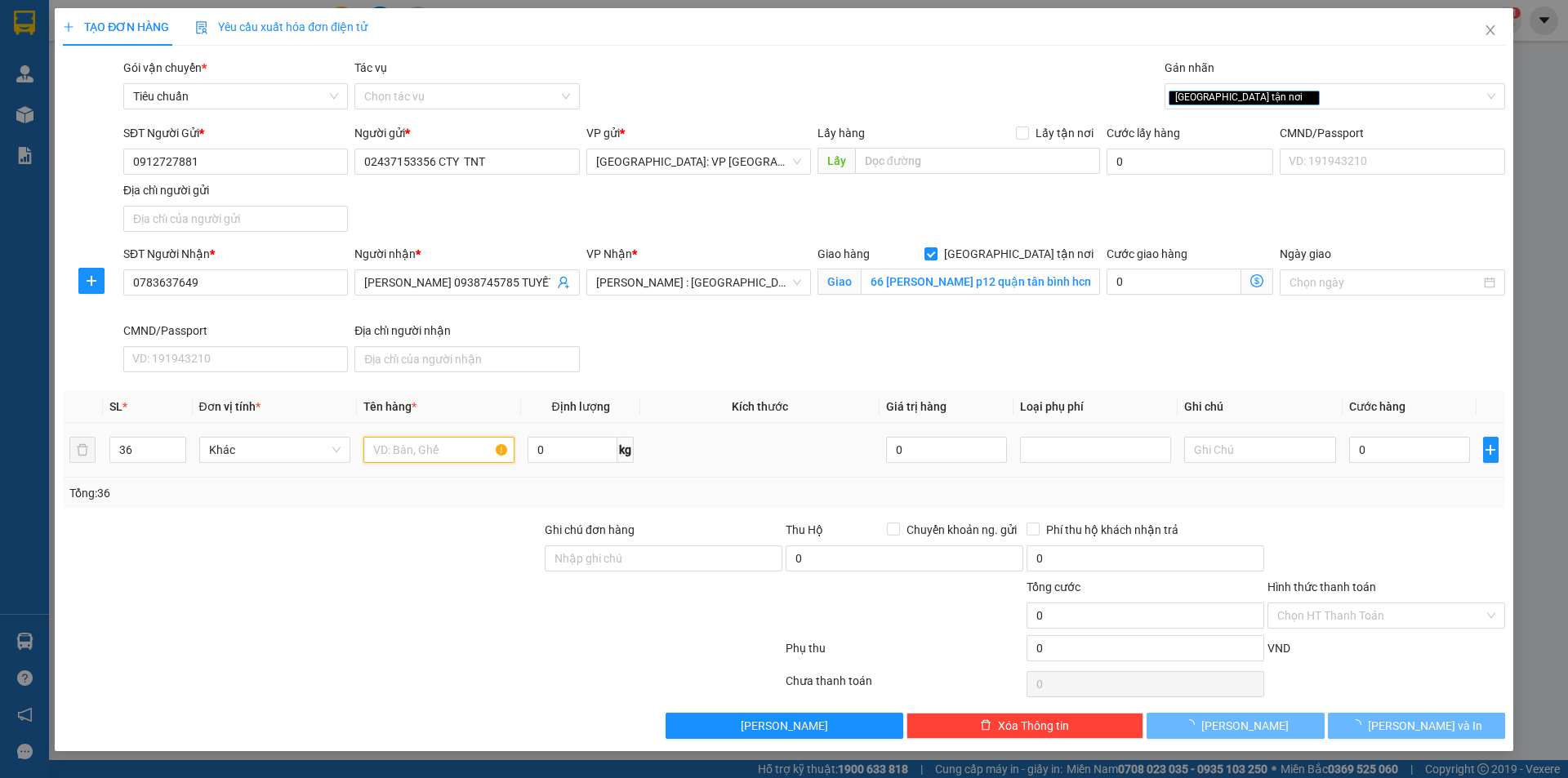
click at [458, 456] on input "text" at bounding box center [439, 451] width 151 height 26
click at [440, 449] on input "text" at bounding box center [439, 451] width 151 height 26
type input "1"
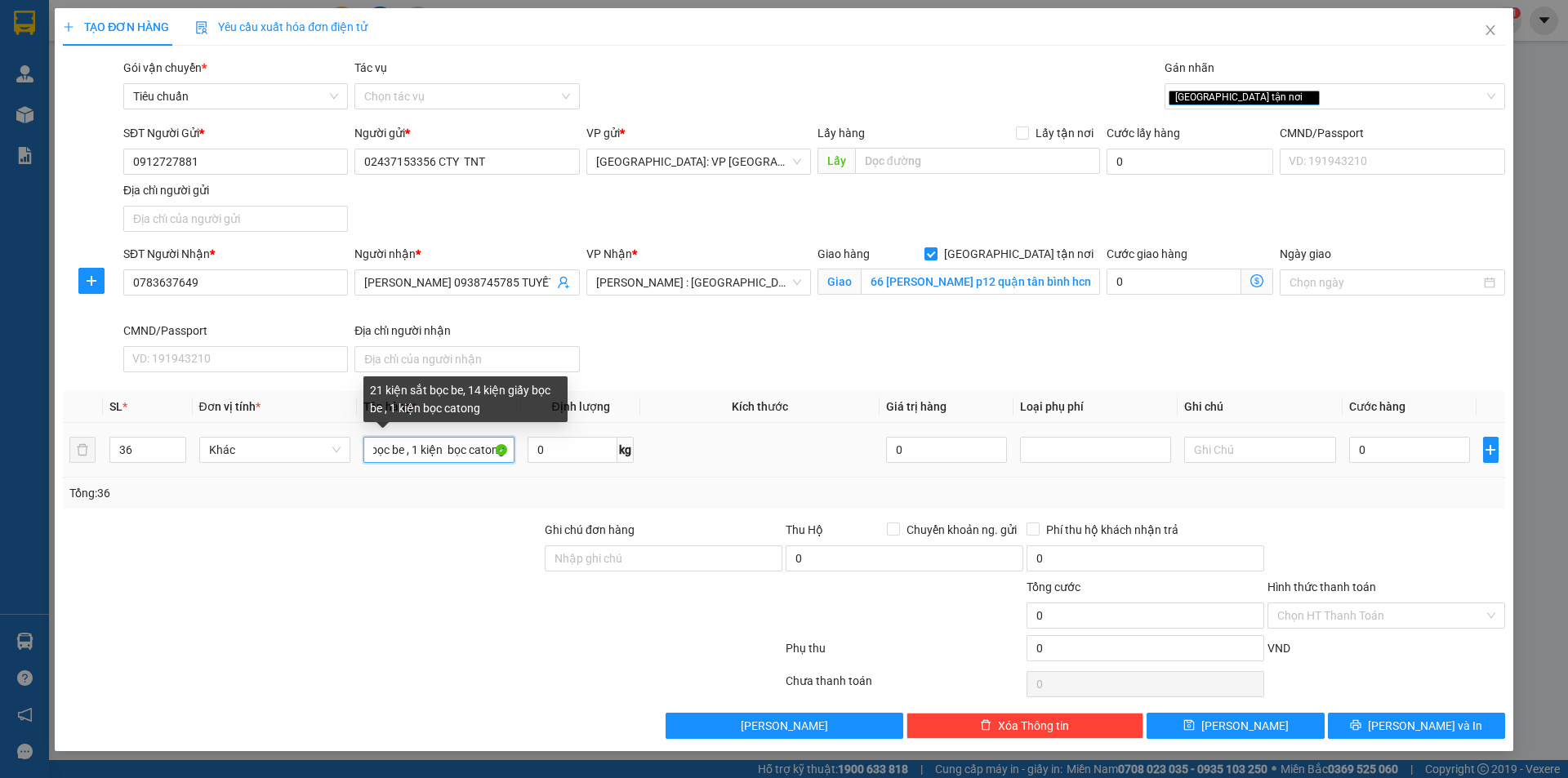
scroll to position [0, 171]
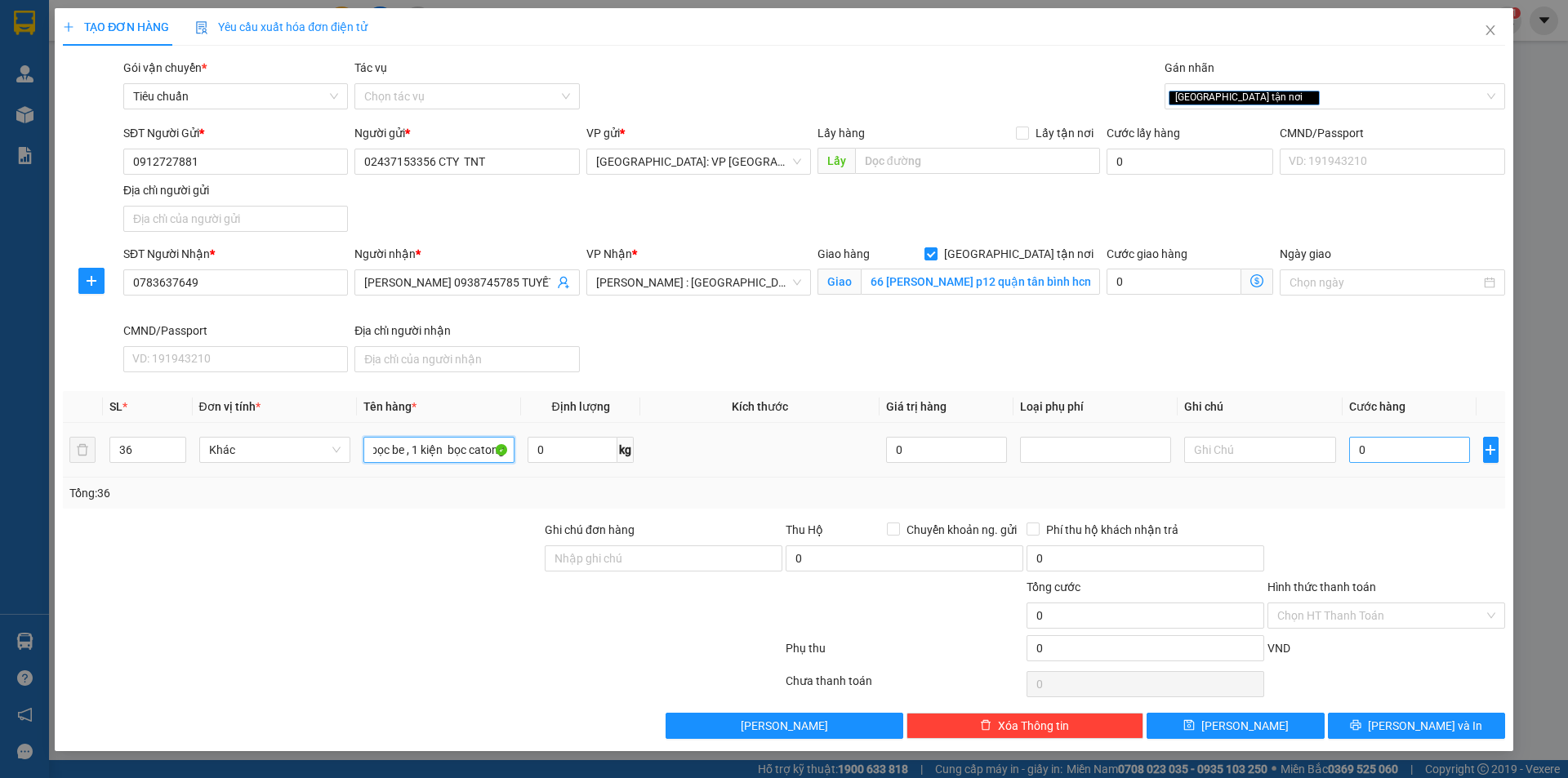
type input "21 kiện sắt bọc be, 14 kiện giấy bọc be , 1 kiện bọc catong"
click at [1408, 461] on input "0" at bounding box center [1409, 451] width 122 height 26
click at [1389, 446] on input "0" at bounding box center [1409, 451] width 122 height 26
type input "02"
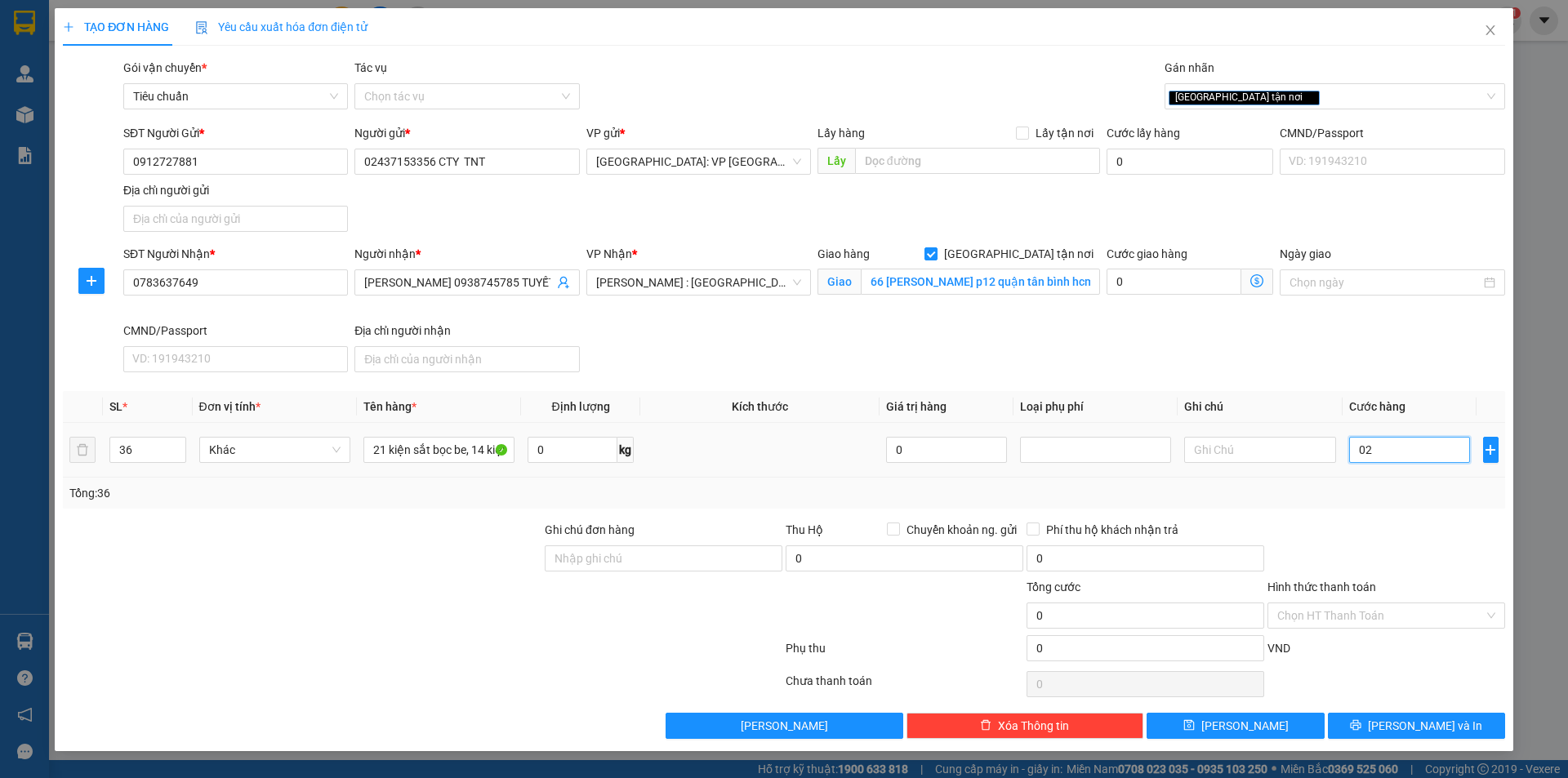
type input "2"
type input "025"
type input "25"
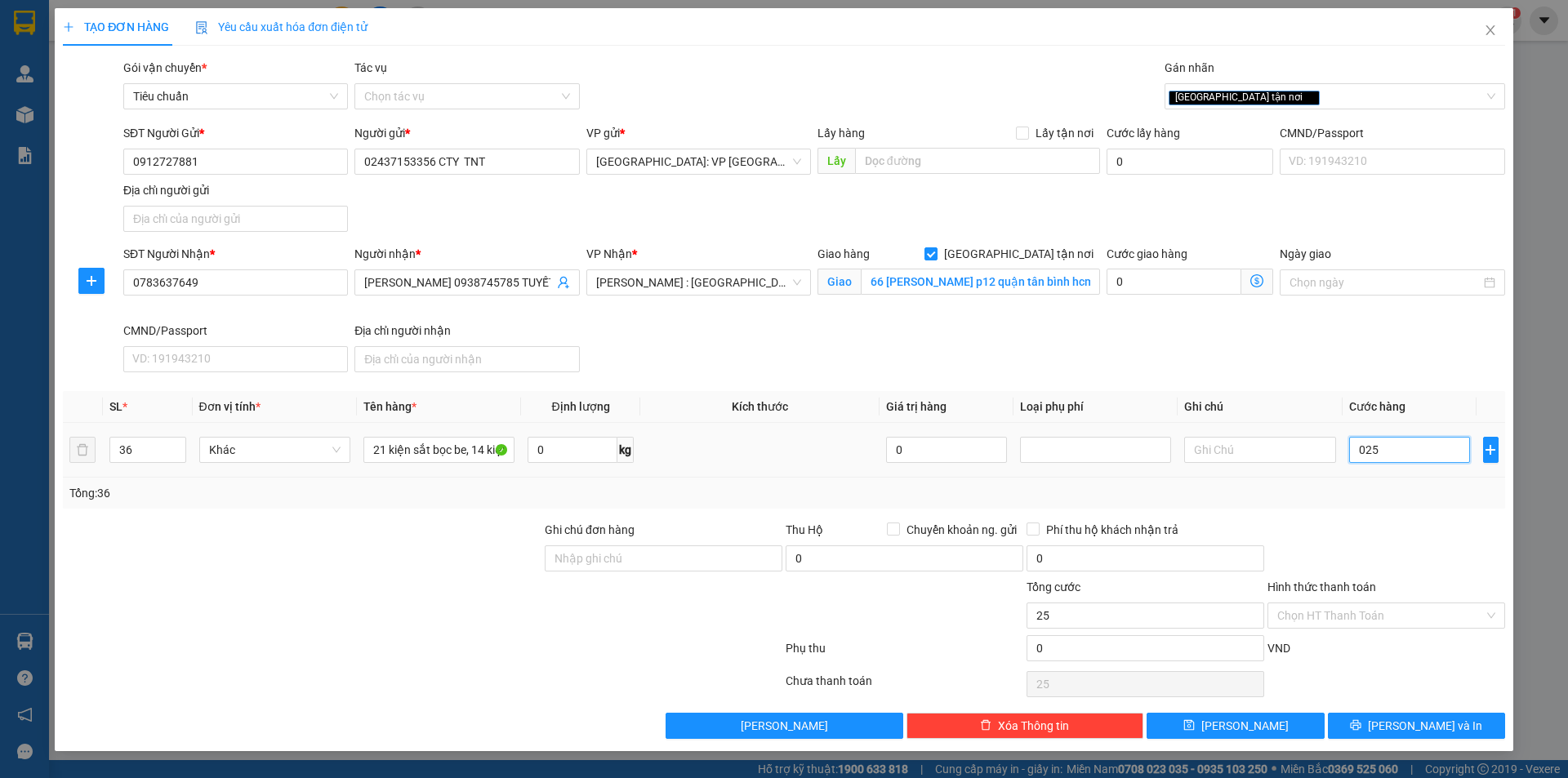
type input "0.250"
type input "250"
type input "02.500"
type input "2.500"
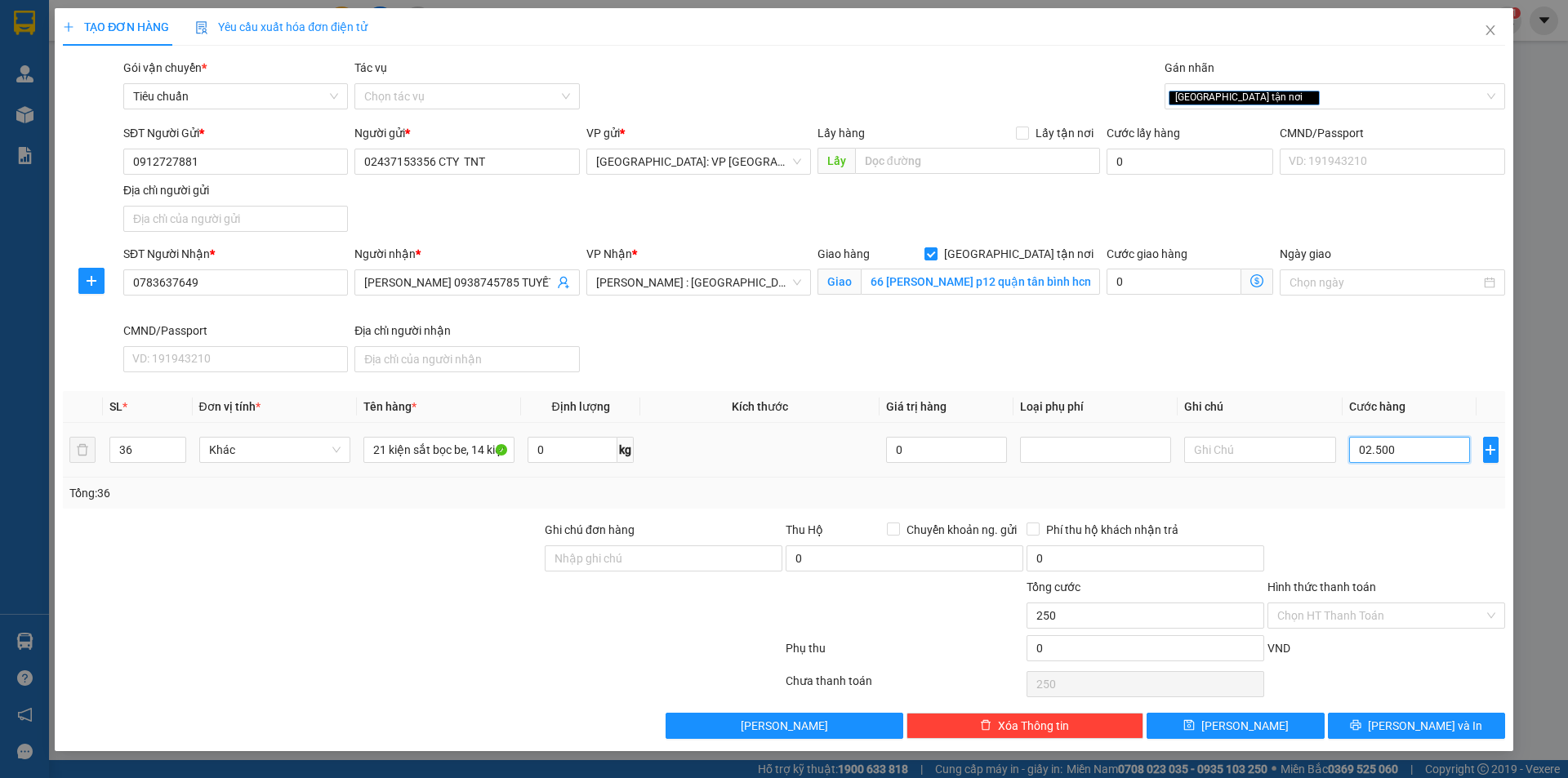
type input "2.500"
type input "025.000"
type input "25.000"
type input "0.250.000"
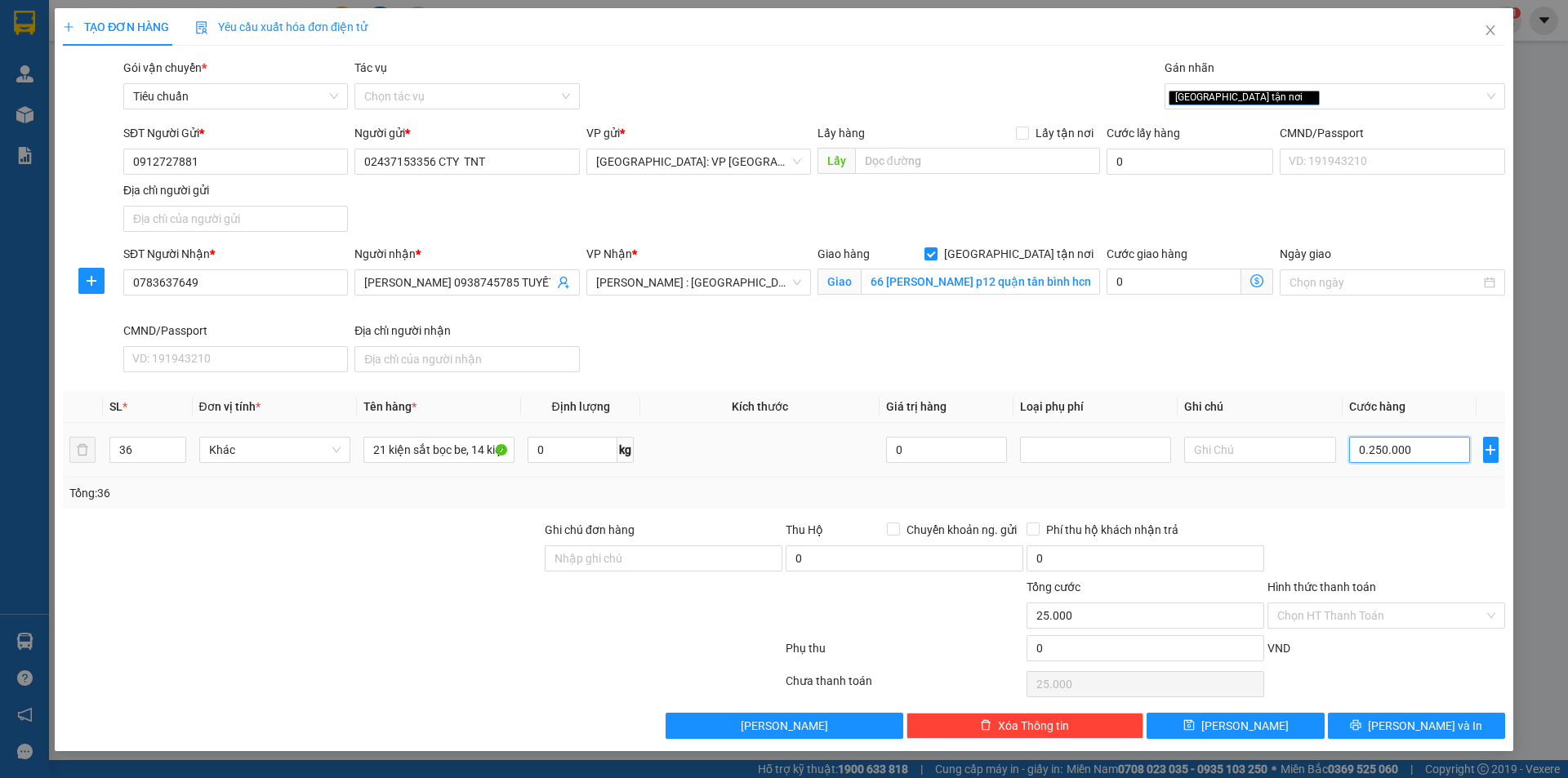
type input "250.000"
type input "02.500.000"
type input "2.500.000"
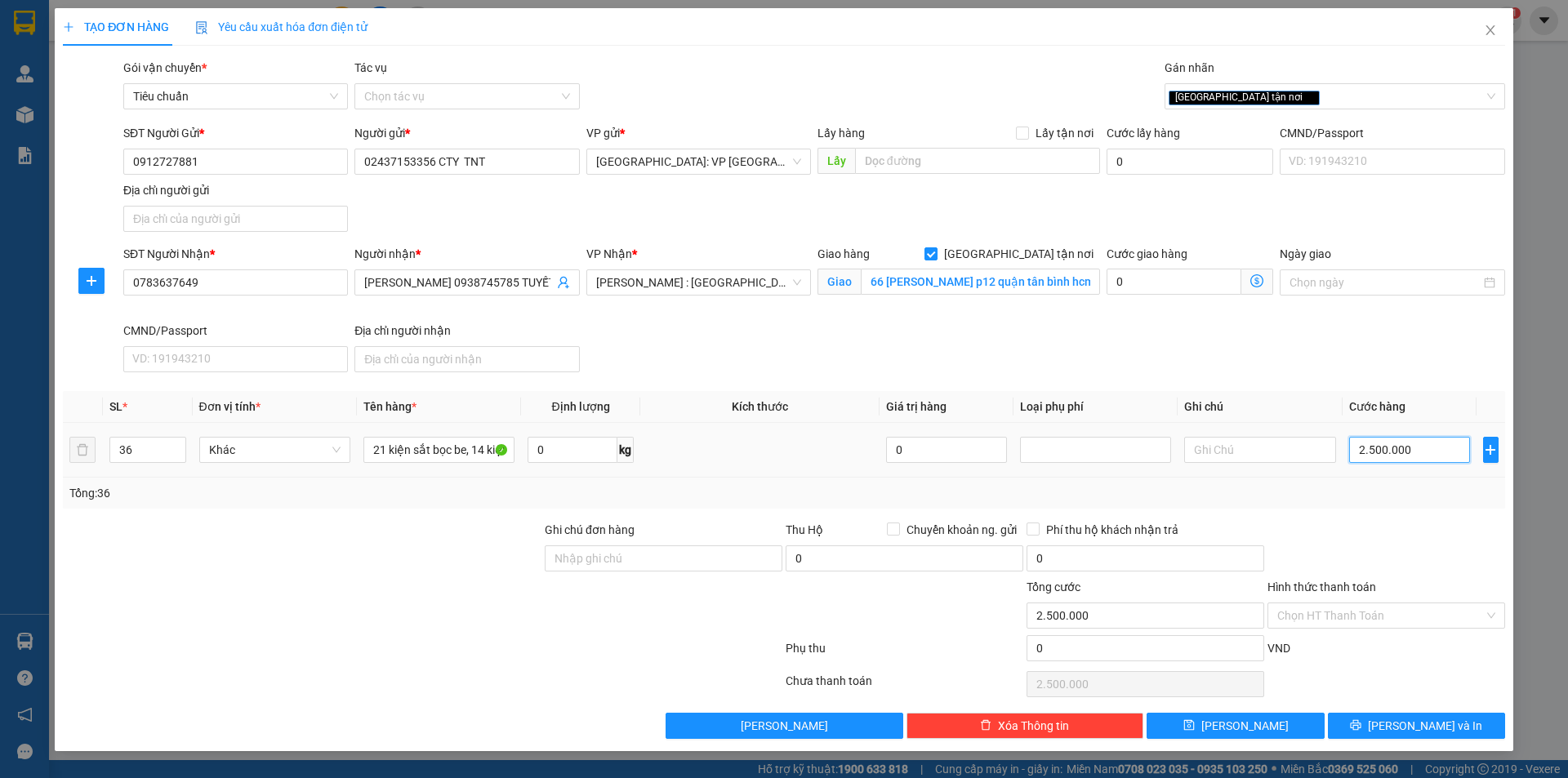
click at [1404, 459] on input "2.500.000" at bounding box center [1409, 451] width 122 height 26
type input "250.000"
type input "0"
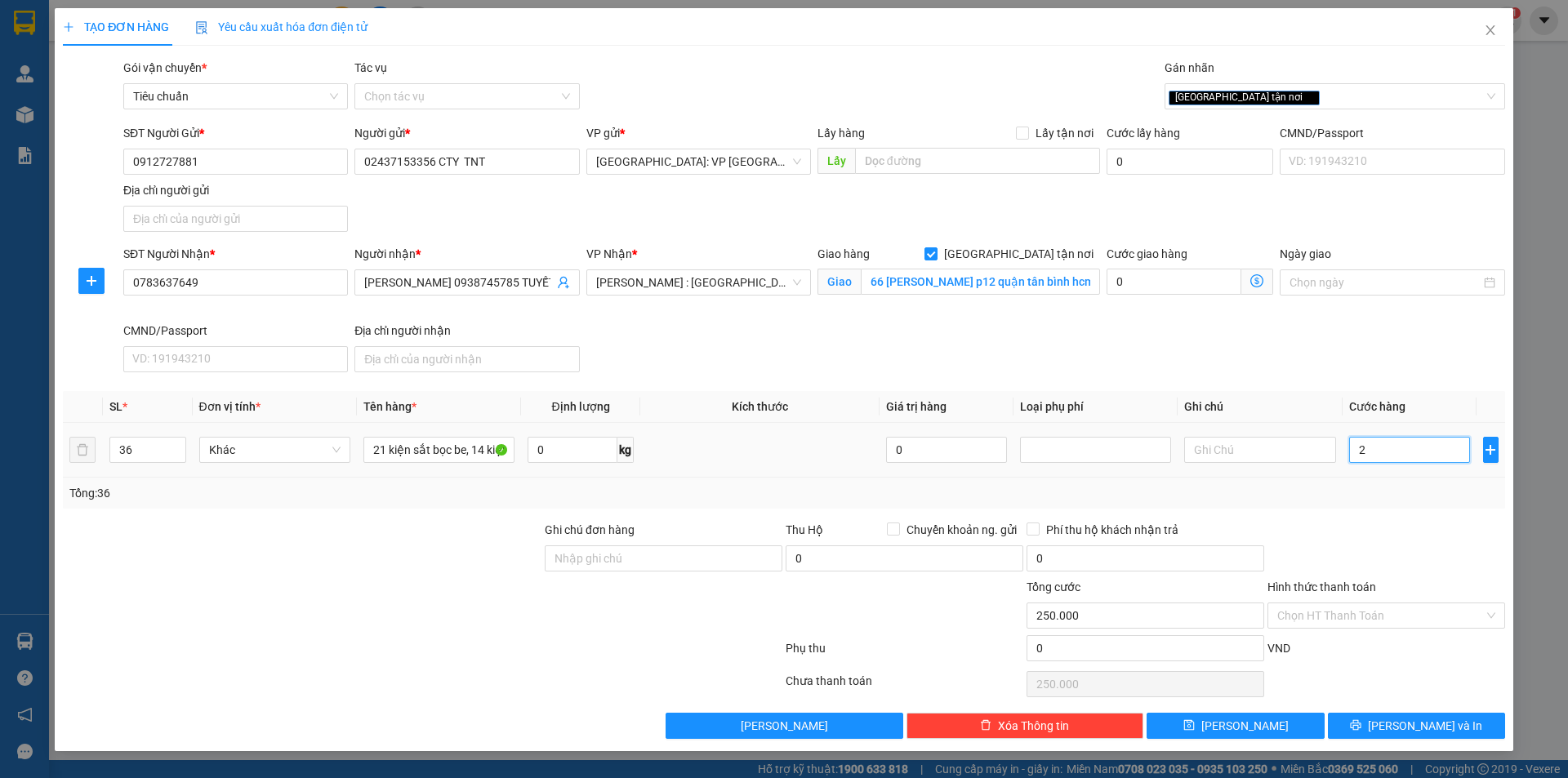
type input "0"
type input "04"
type input "4"
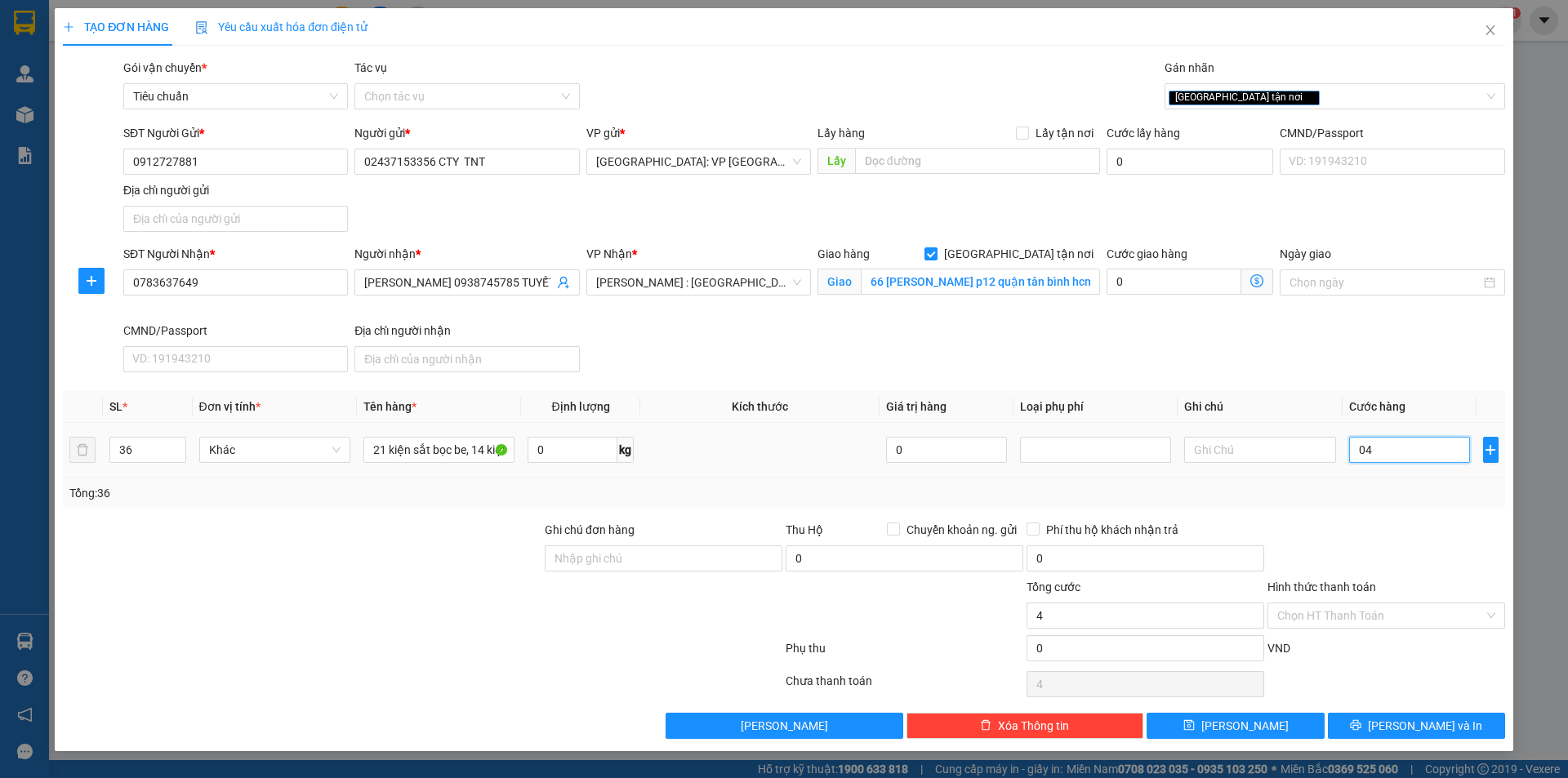
type input "0"
type input "02"
type input "2"
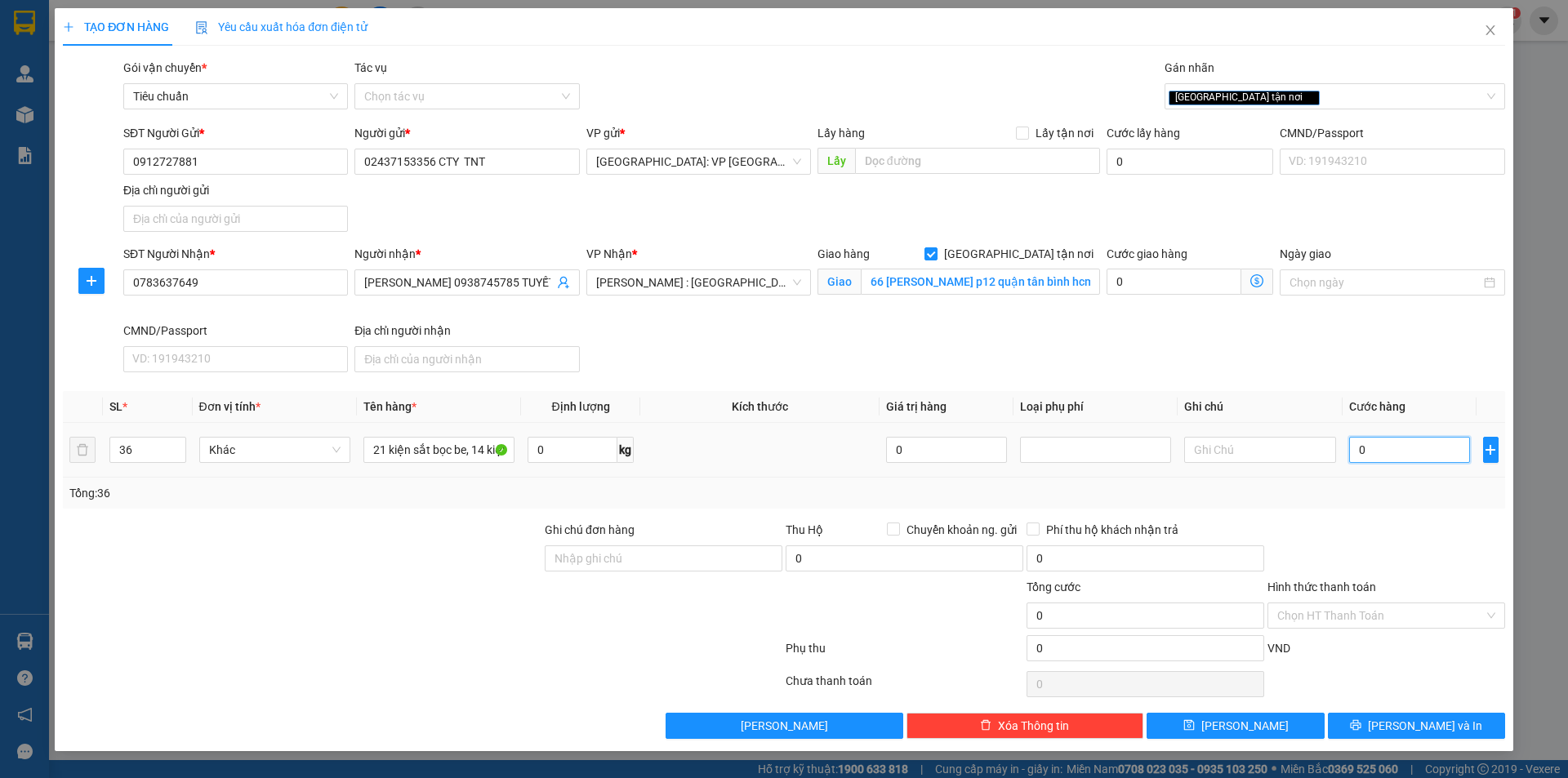
type input "2"
type input "024"
type input "24"
type input "0.248"
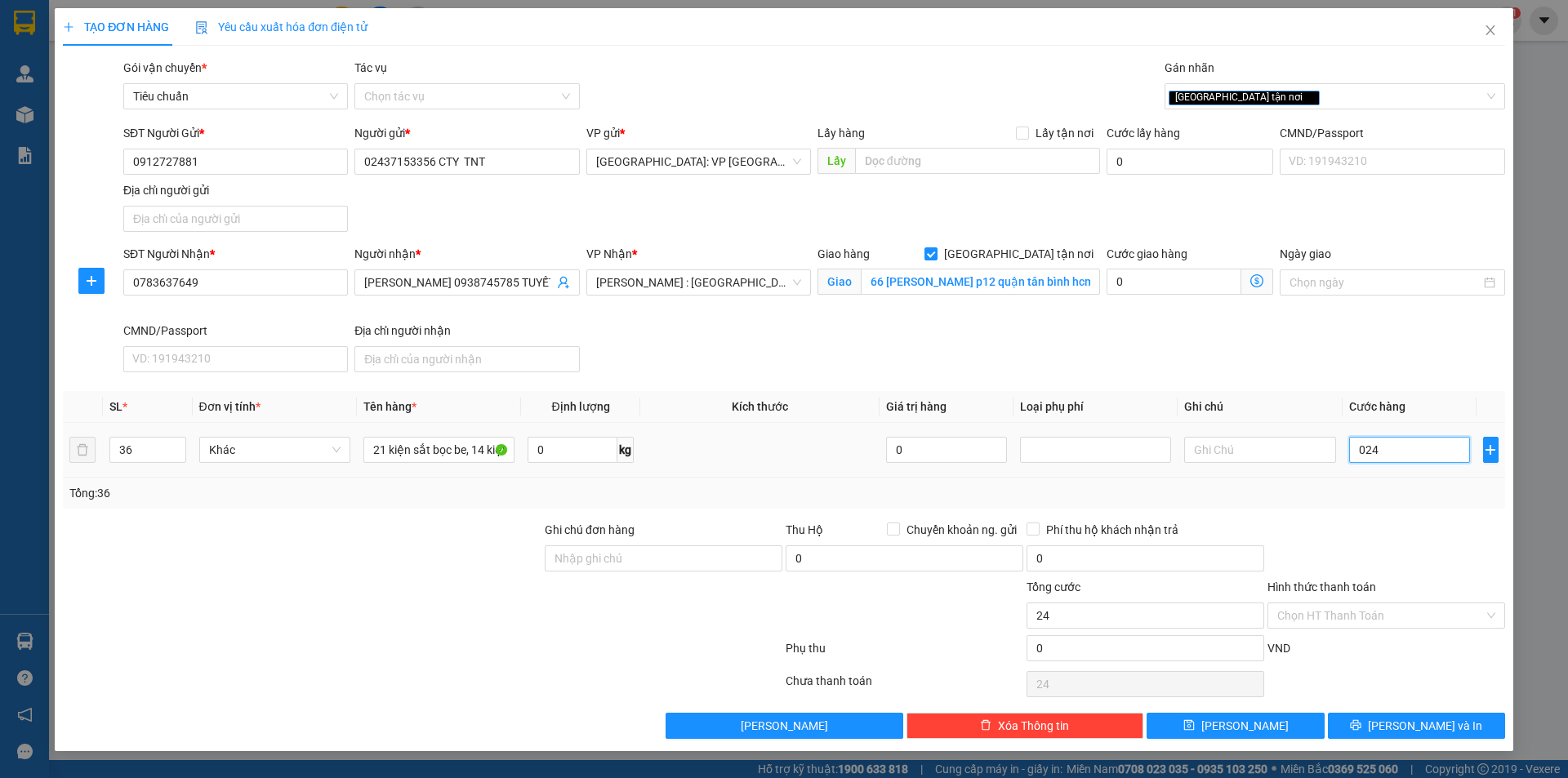
type input "248"
type input "02.480"
type input "2.480"
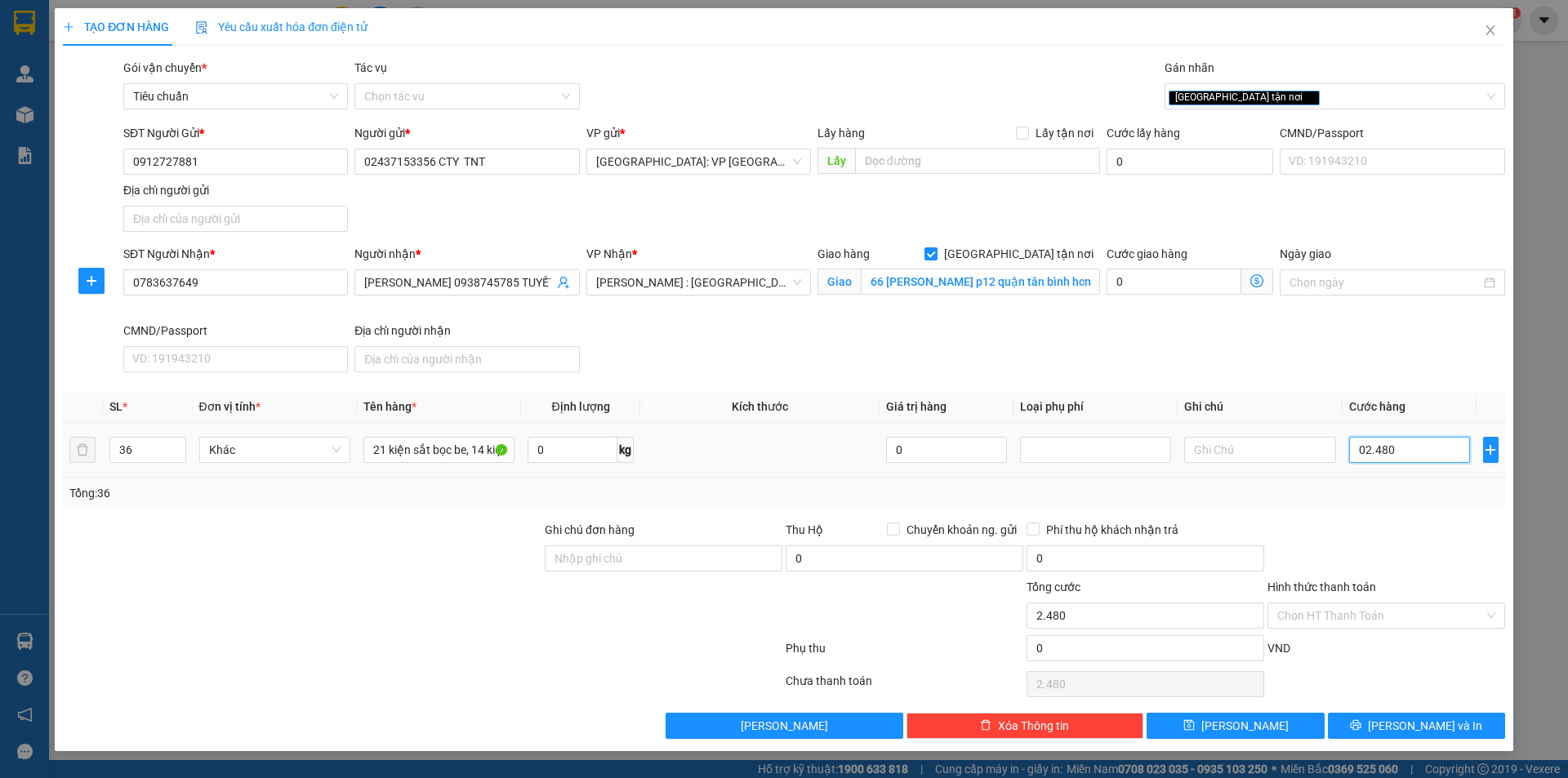
type input "024.800"
type input "24.800"
click at [1355, 612] on input "Hình thức thanh toán" at bounding box center [1380, 616] width 207 height 25
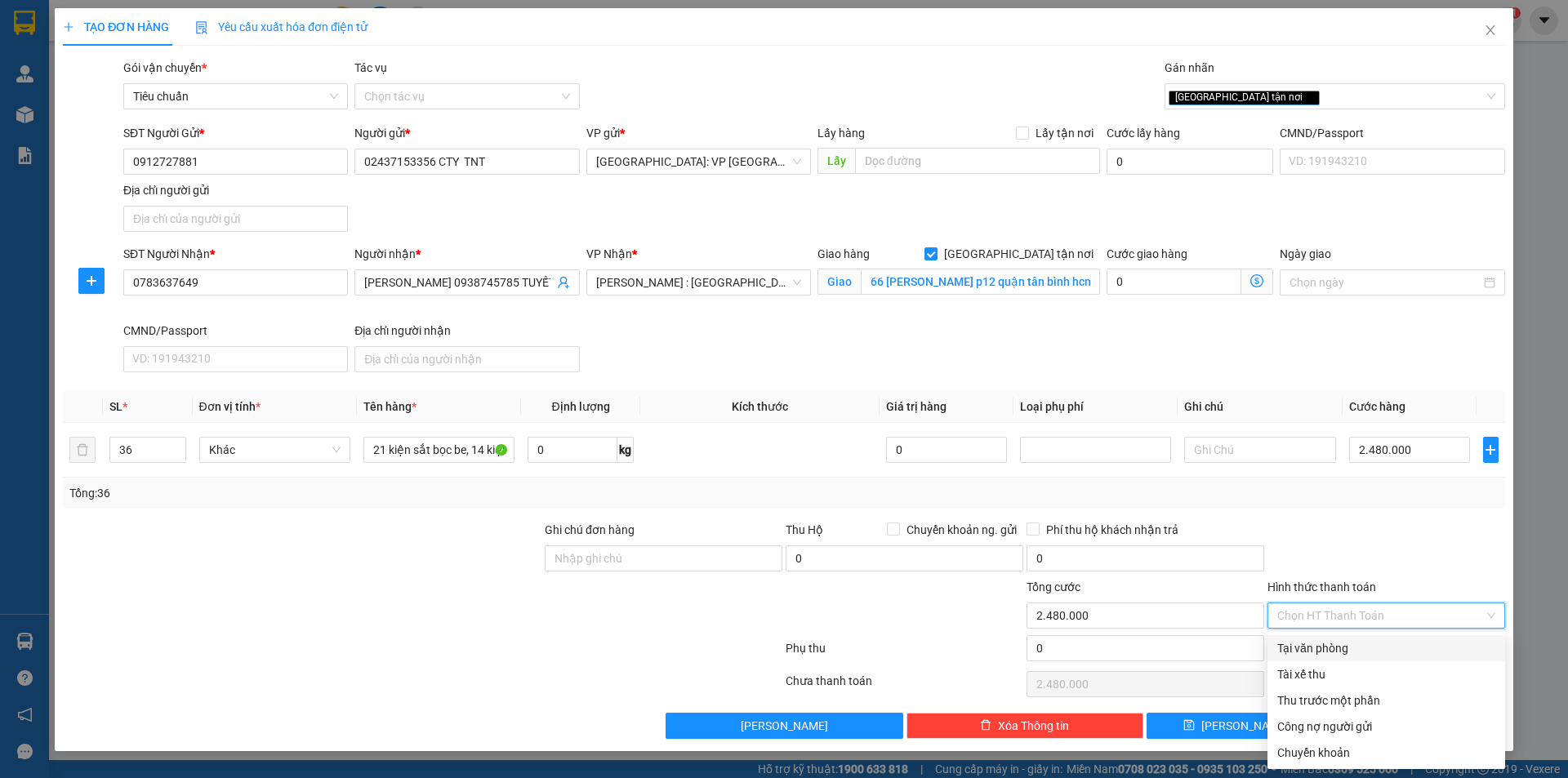
click at [1325, 643] on div "Tại văn phòng" at bounding box center [1386, 649] width 218 height 18
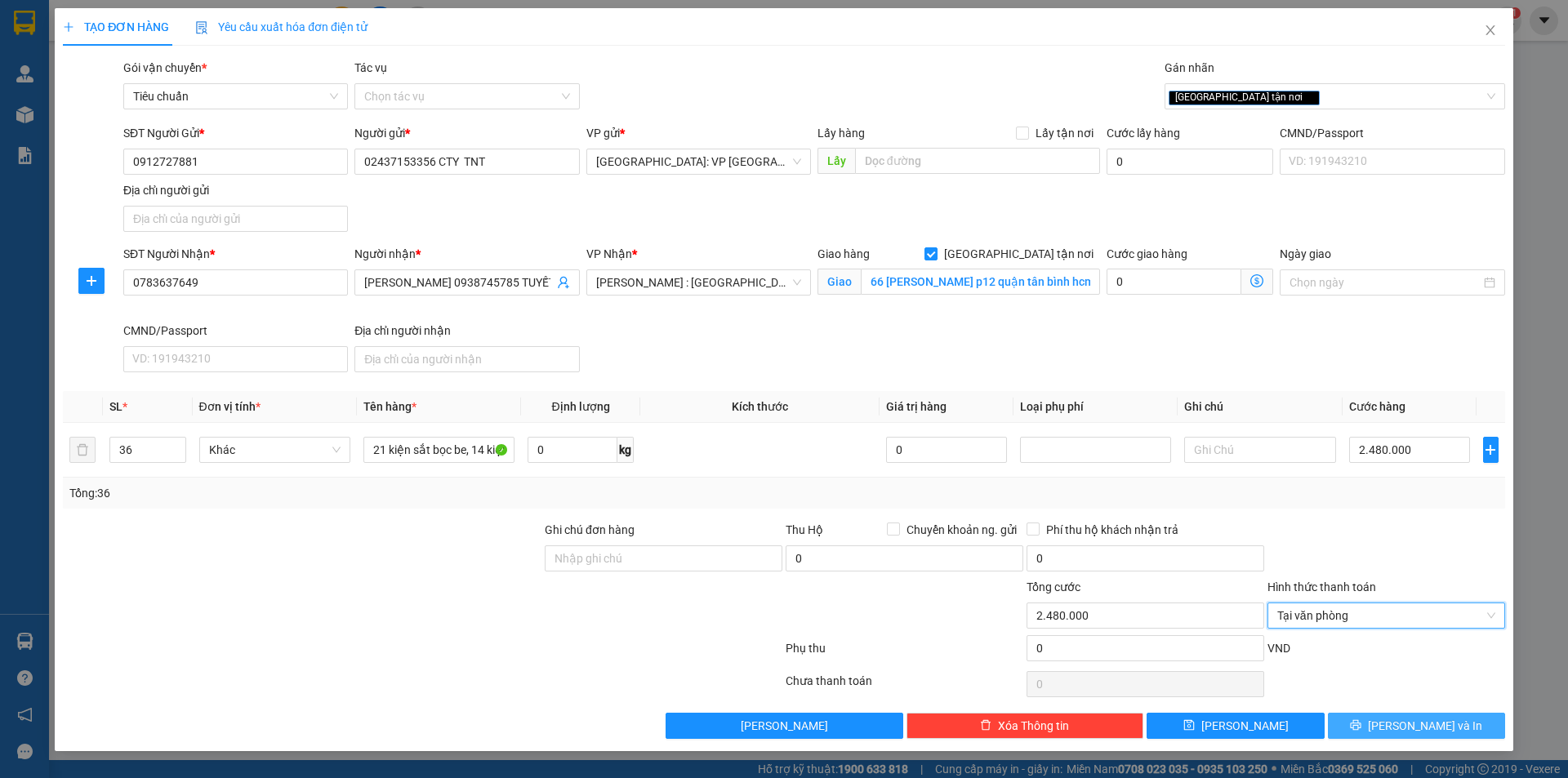
click at [1361, 728] on icon "printer" at bounding box center [1356, 725] width 12 height 12
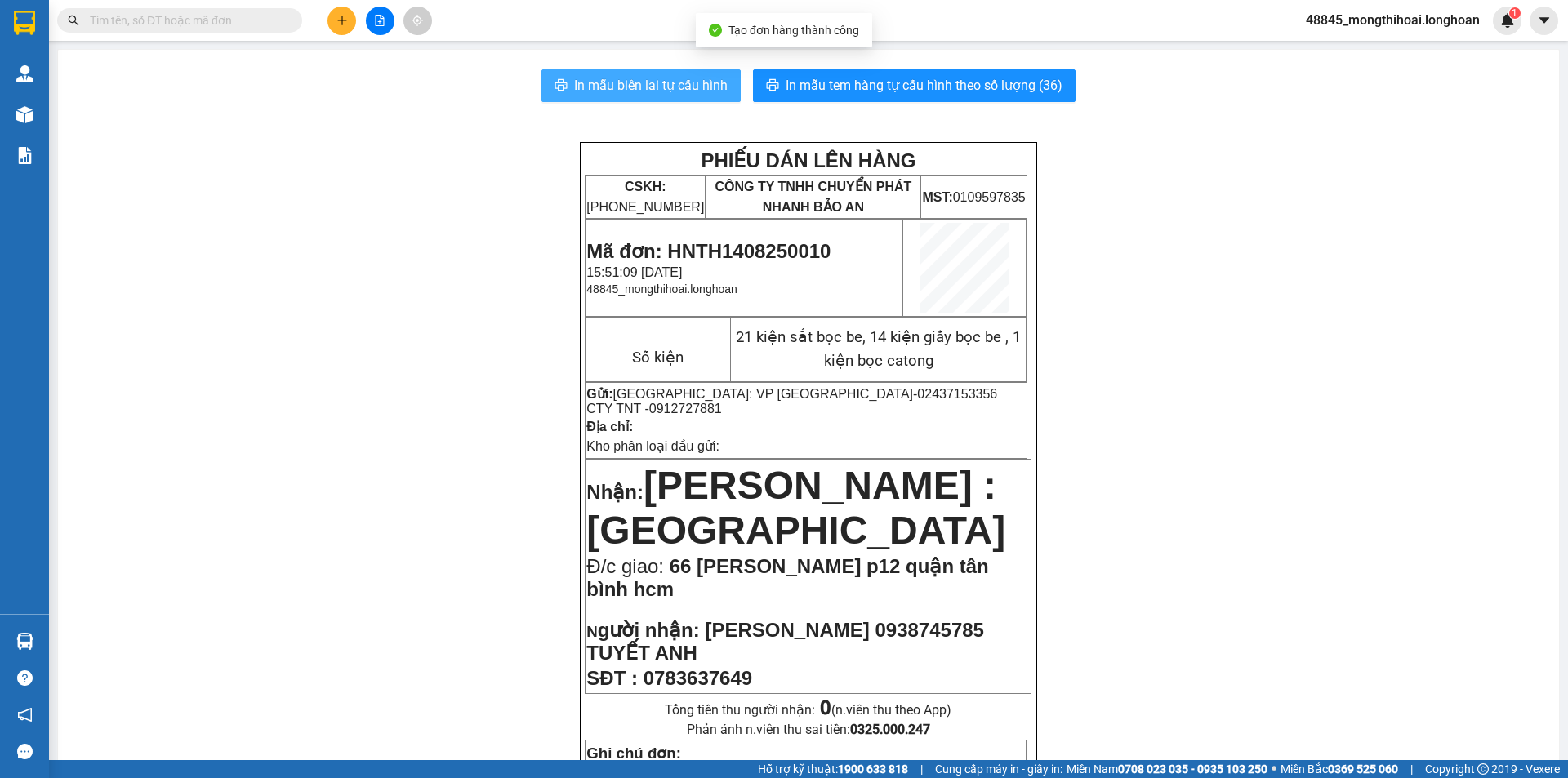
click at [665, 74] on button "In mẫu biên lai tự cấu hình" at bounding box center [641, 86] width 199 height 33
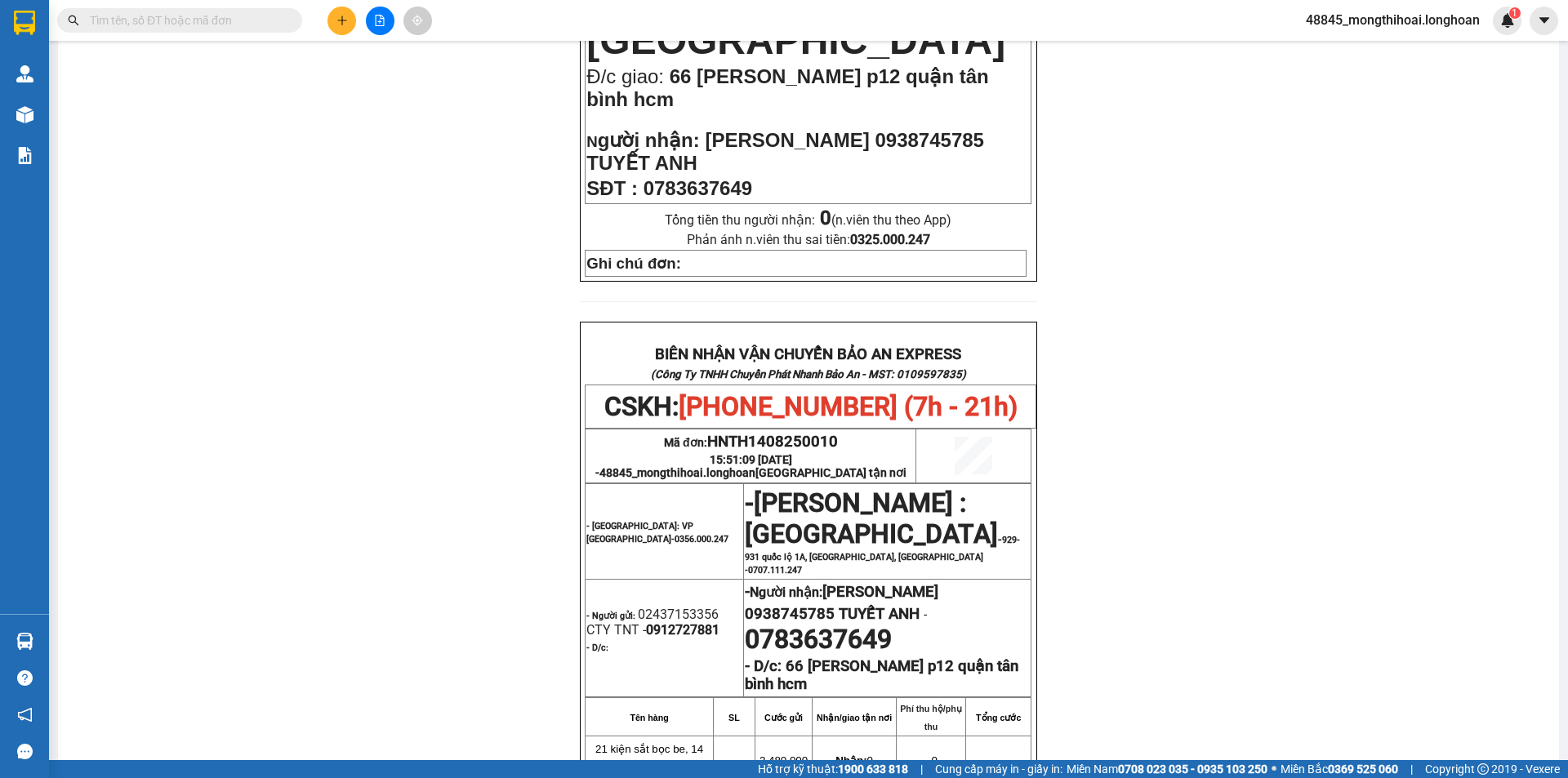
scroll to position [958, 0]
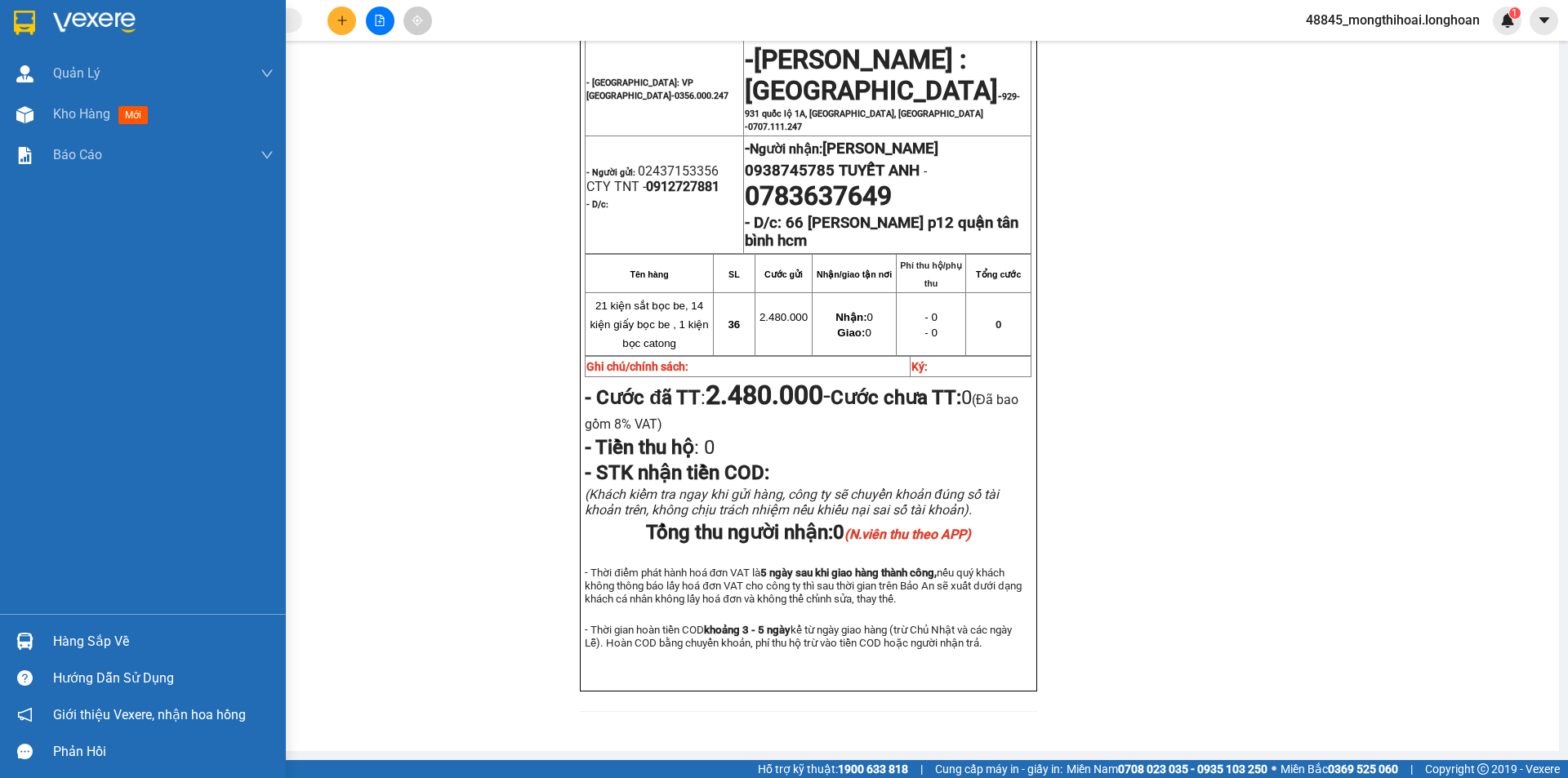
click at [13, 3] on div at bounding box center [143, 26] width 286 height 53
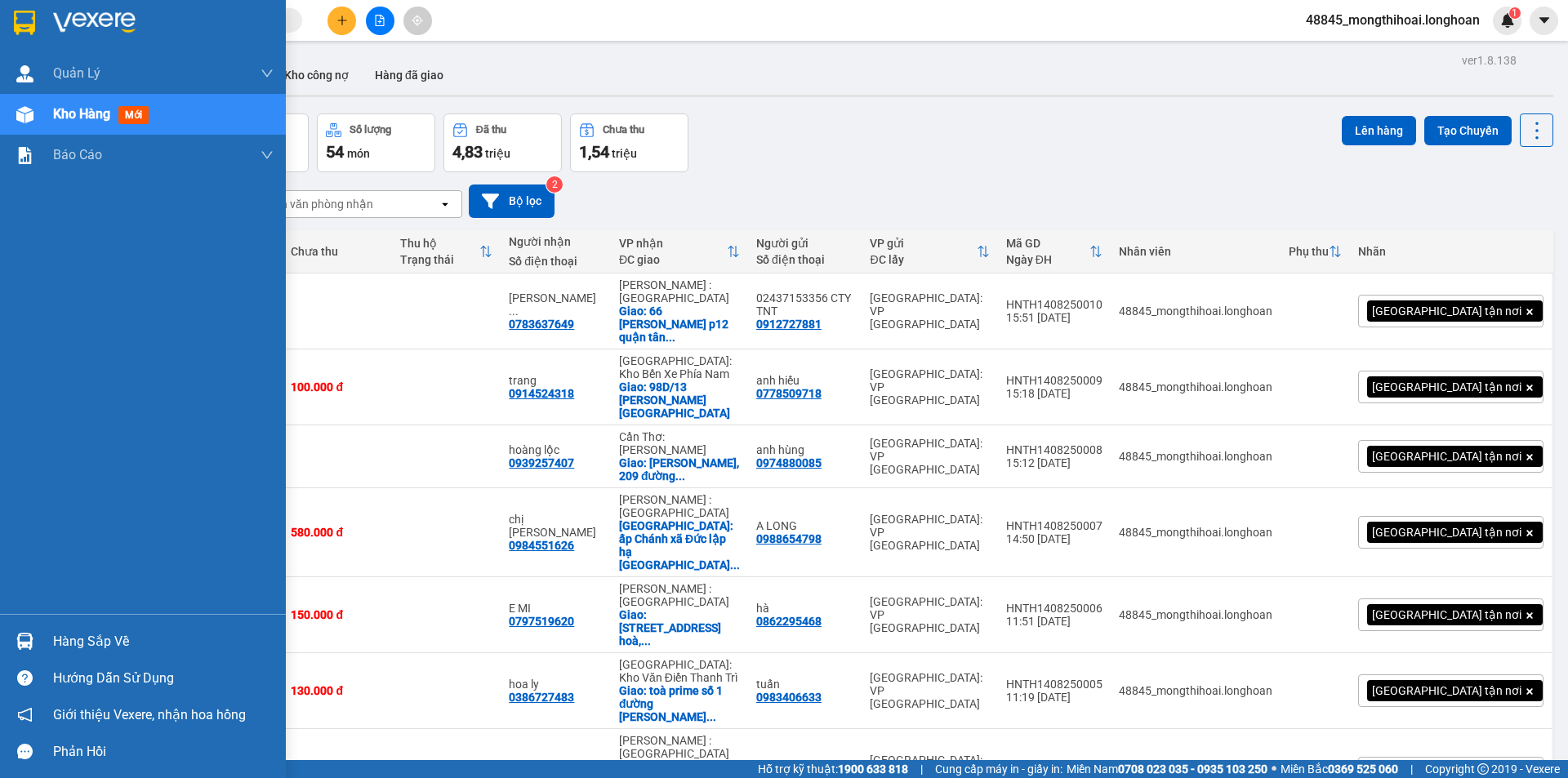
drag, startPoint x: 7, startPoint y: 12, endPoint x: 22, endPoint y: 3, distance: 17.5
click at [7, 11] on div at bounding box center [143, 26] width 286 height 53
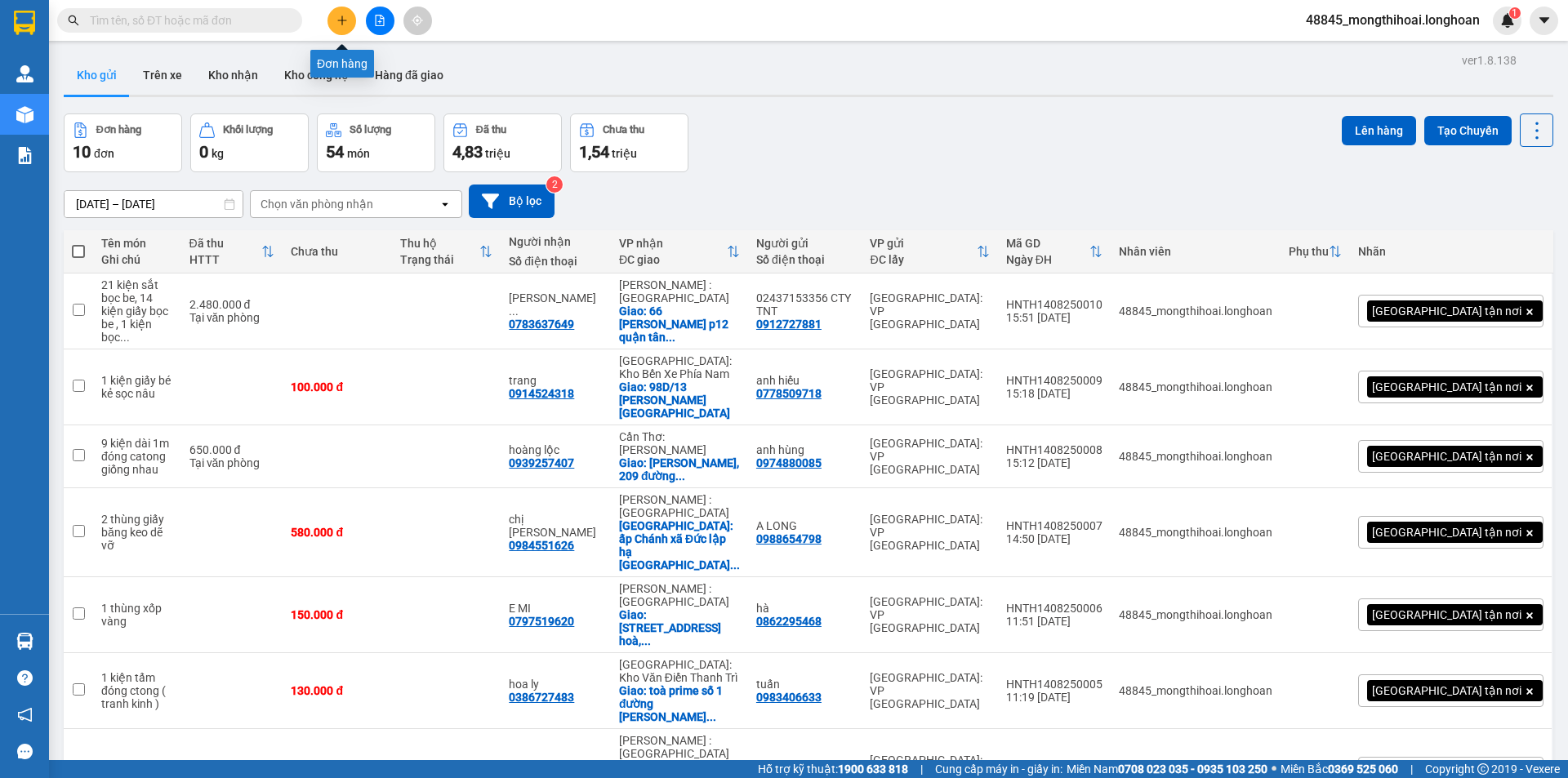
click at [345, 24] on icon "plus" at bounding box center [342, 21] width 12 height 12
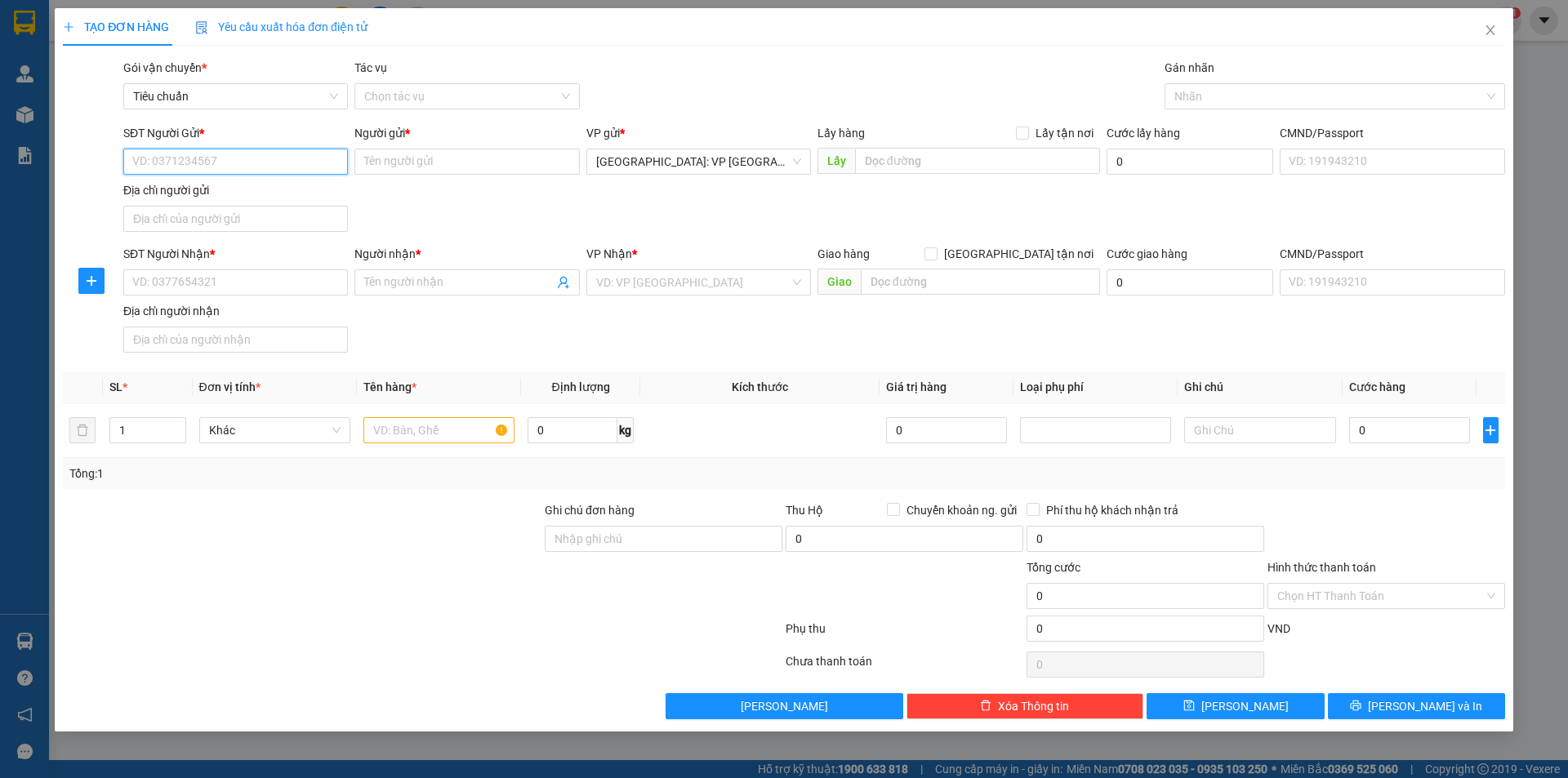
click at [299, 162] on input "SĐT Người Gửi *" at bounding box center [236, 162] width 225 height 26
click at [203, 225] on div "0363330608 - anh long" at bounding box center [236, 221] width 205 height 18
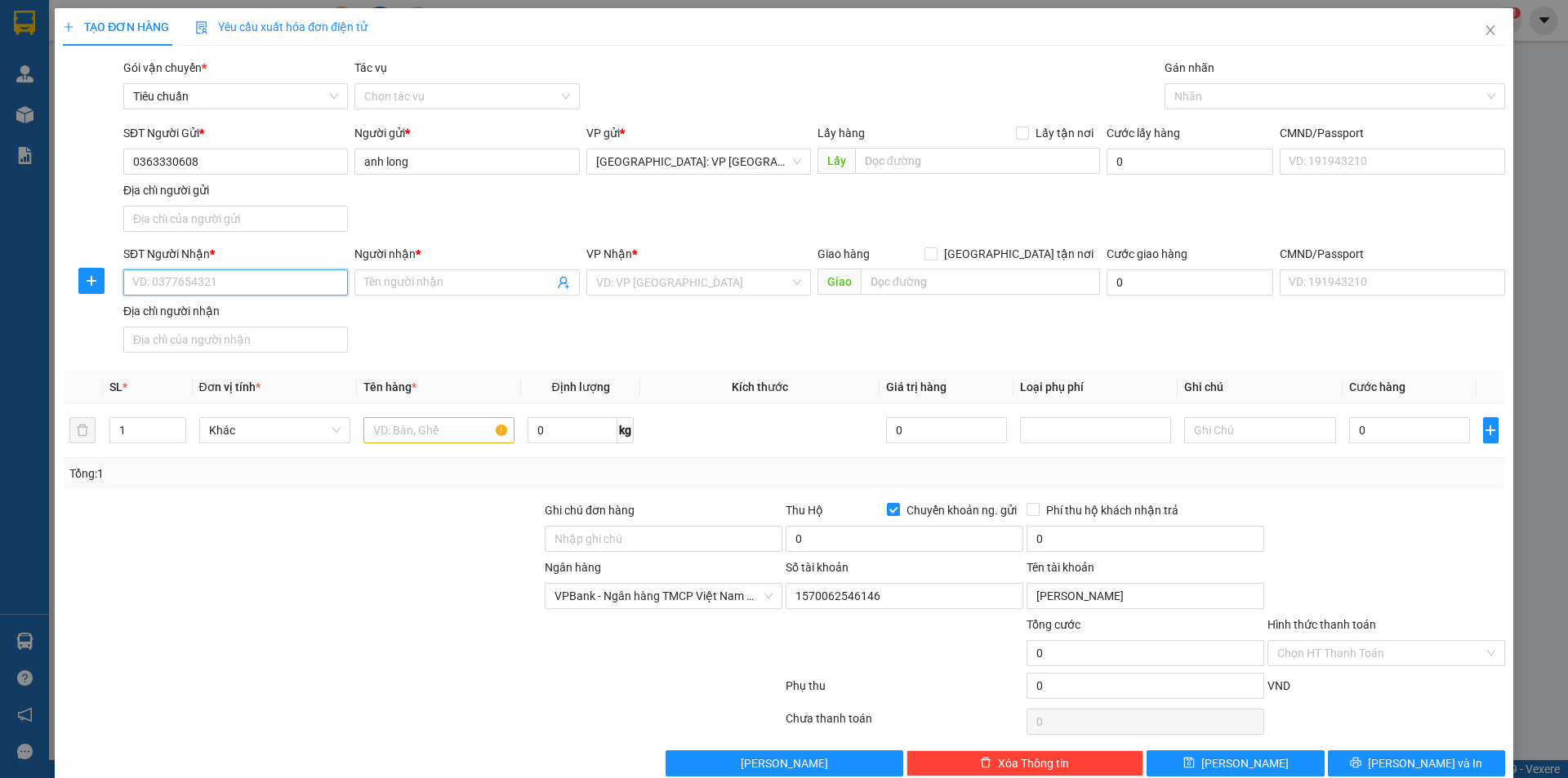
click at [294, 289] on input "SĐT Người Nhận *" at bounding box center [236, 283] width 225 height 26
click at [294, 275] on input "SĐT Người Nhận *" at bounding box center [236, 283] width 225 height 26
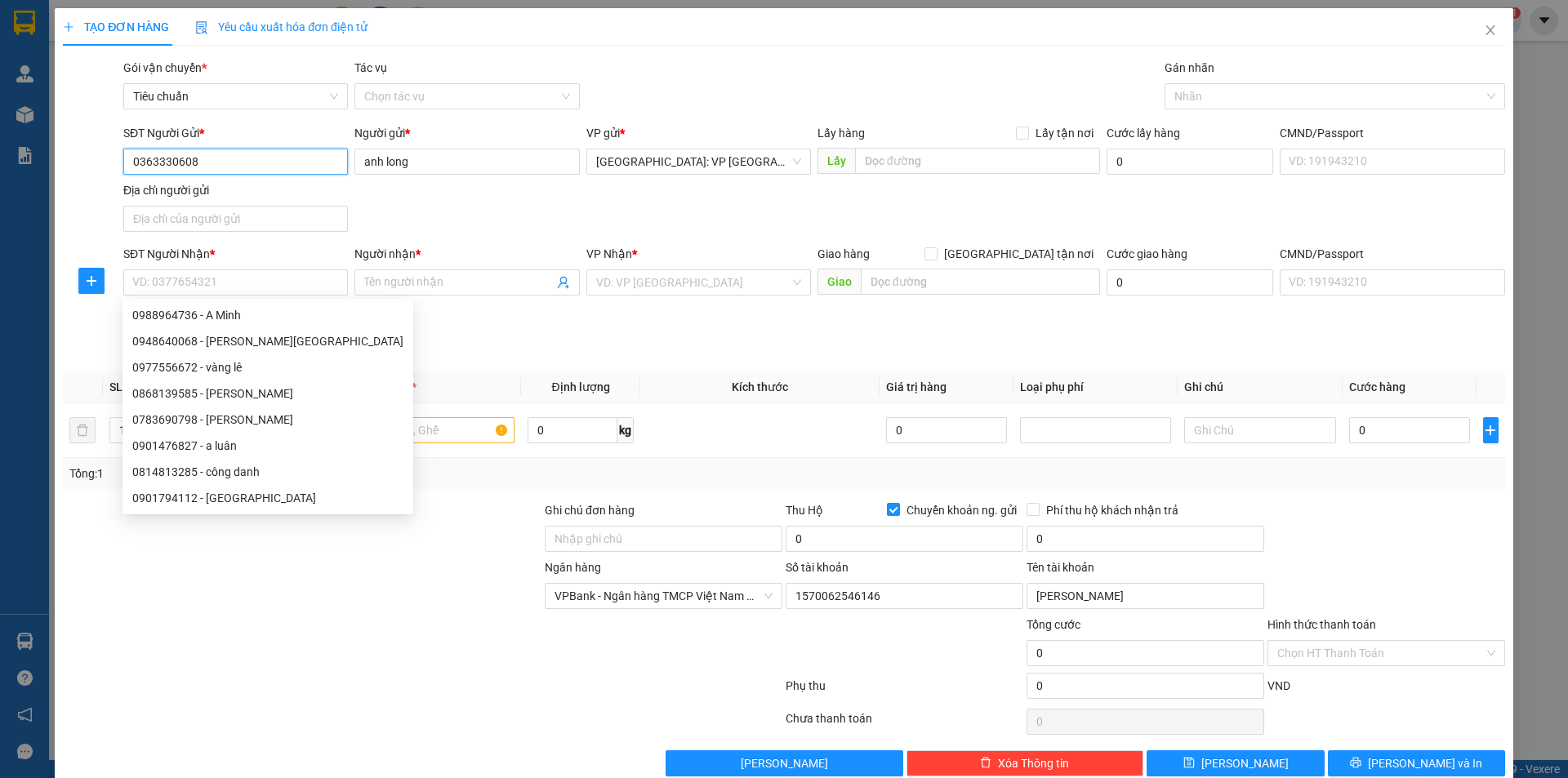
click at [298, 155] on input "0363330608" at bounding box center [236, 162] width 225 height 26
click at [296, 155] on input "0363330608" at bounding box center [236, 162] width 225 height 26
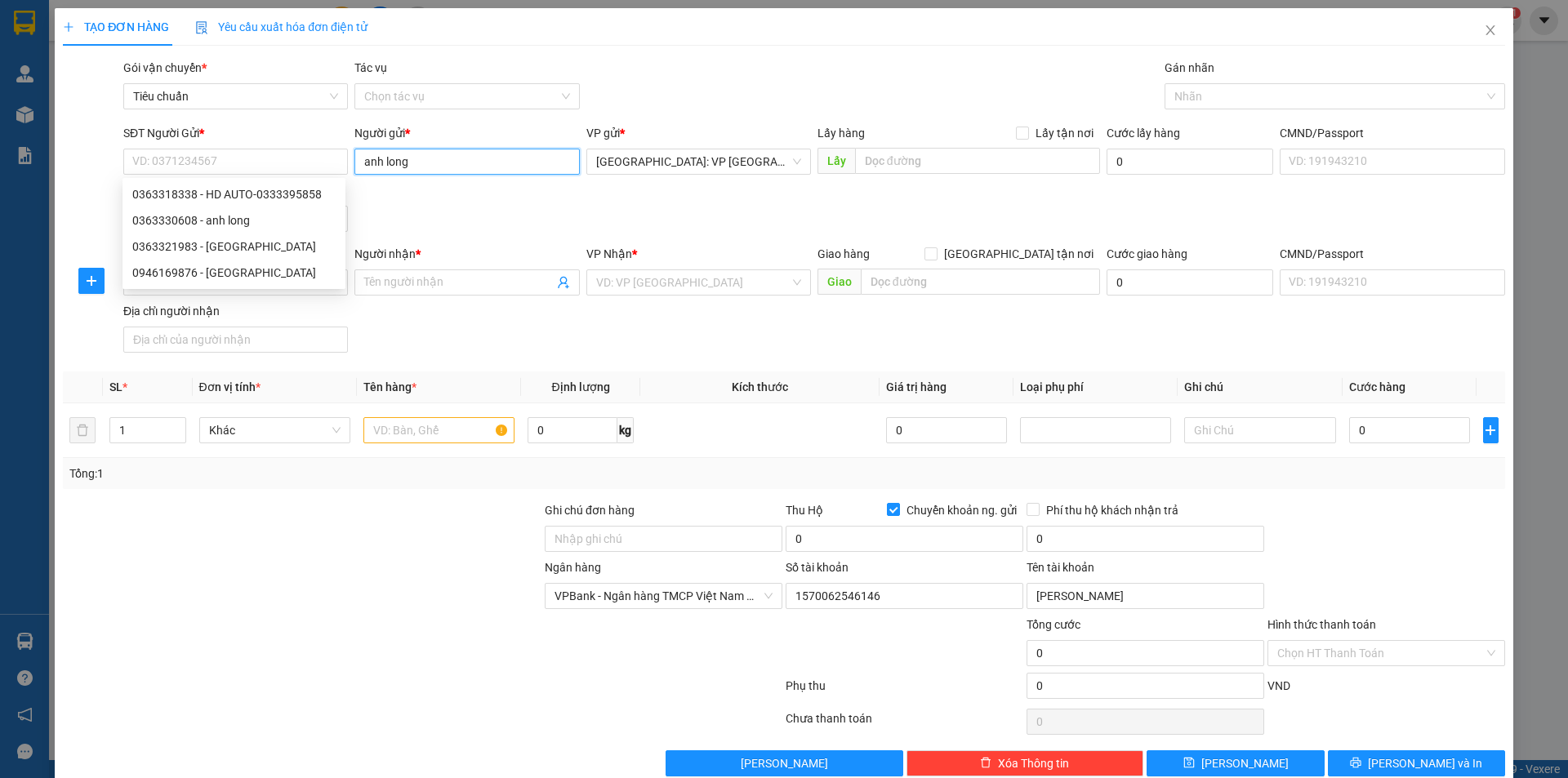
click at [494, 171] on input "anh long" at bounding box center [467, 162] width 225 height 26
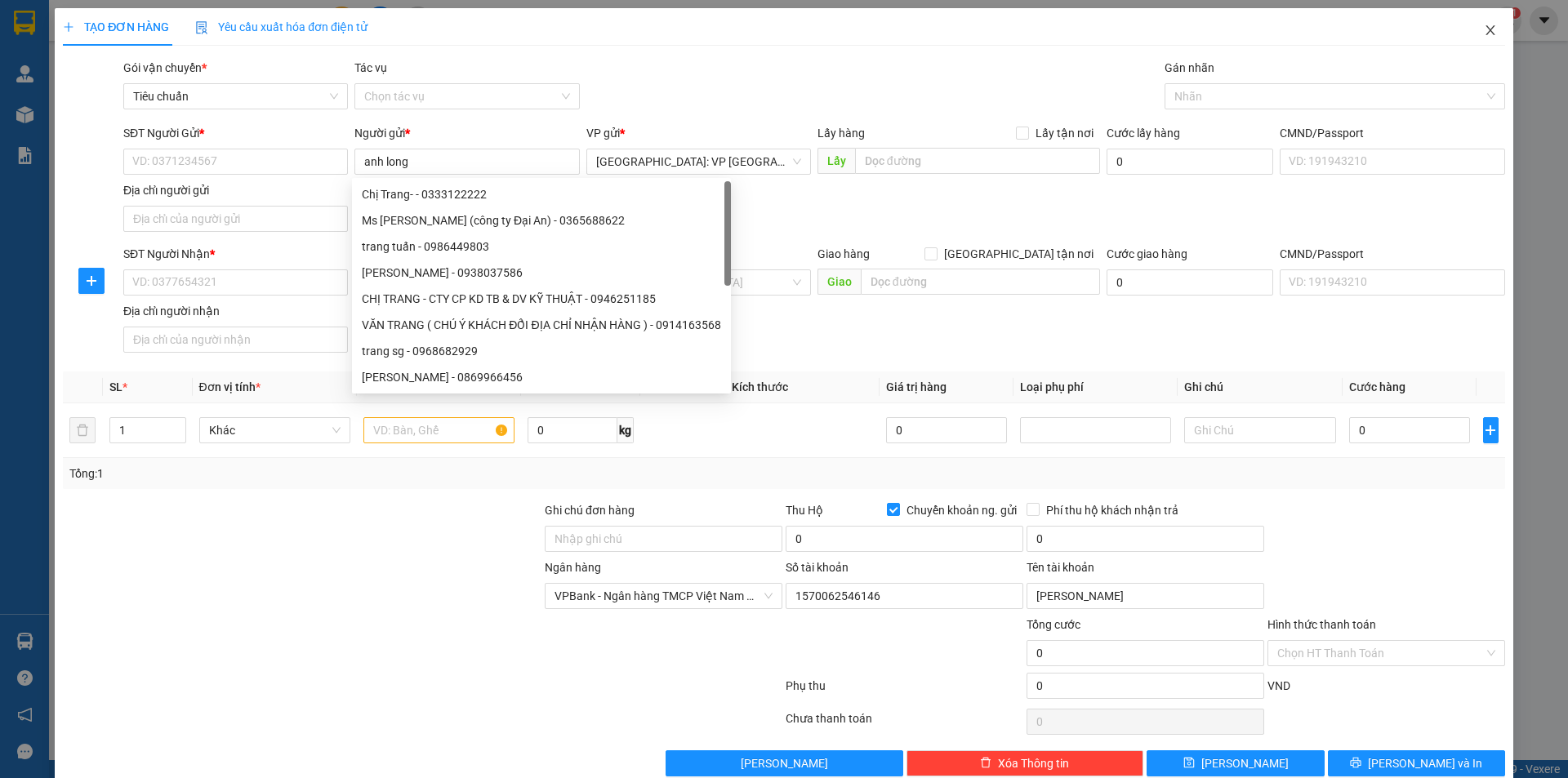
drag, startPoint x: 1475, startPoint y: 26, endPoint x: 1555, endPoint y: 773, distance: 751.3
click at [1484, 25] on icon "close" at bounding box center [1490, 31] width 13 height 13
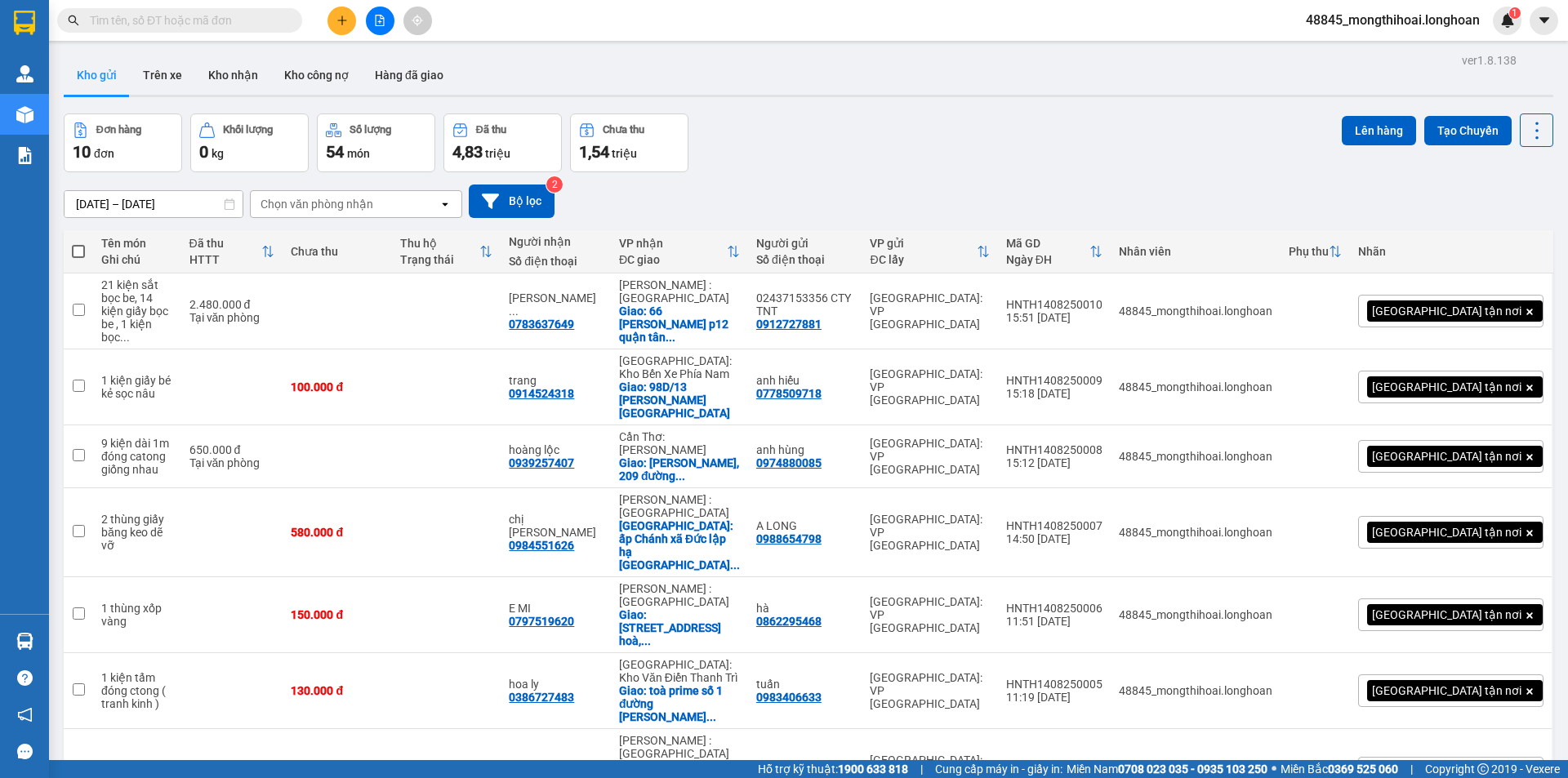
click at [330, 19] on button at bounding box center [341, 21] width 29 height 29
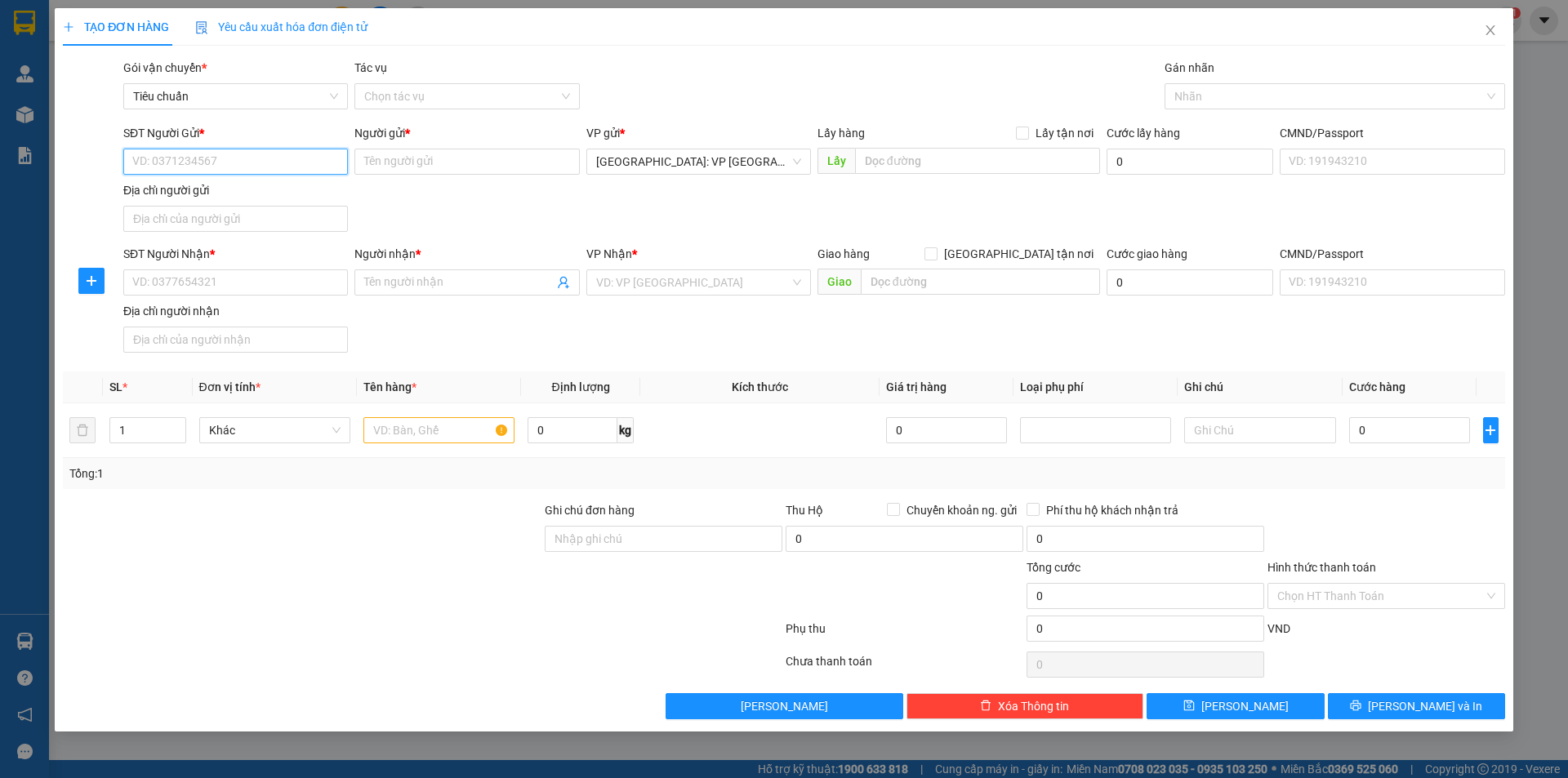
click at [288, 164] on input "SĐT Người Gửi *" at bounding box center [236, 162] width 225 height 26
click at [376, 162] on input "Người gửi *" at bounding box center [467, 162] width 225 height 26
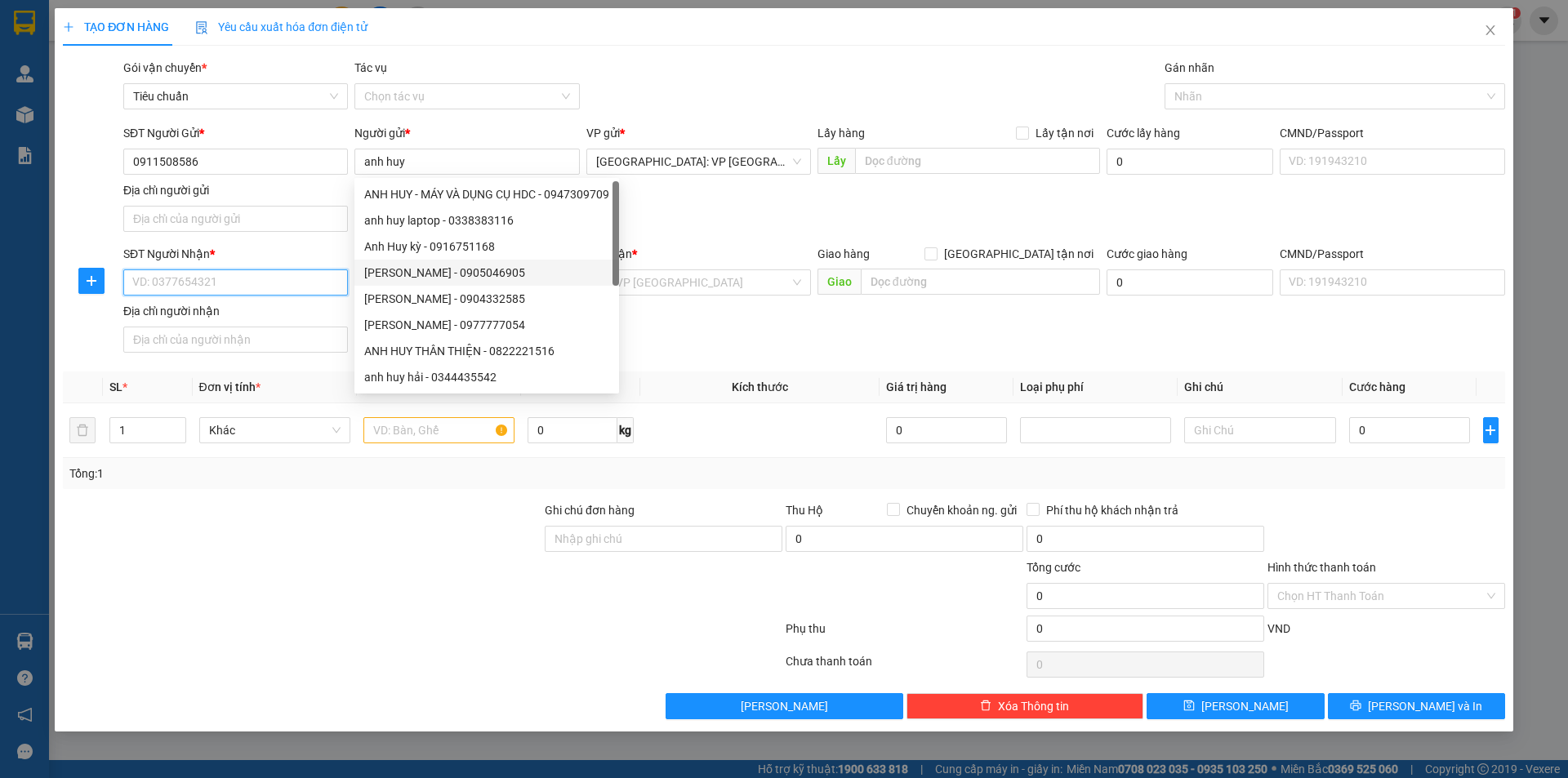
click at [288, 287] on input "SĐT Người Nhận *" at bounding box center [236, 283] width 225 height 26
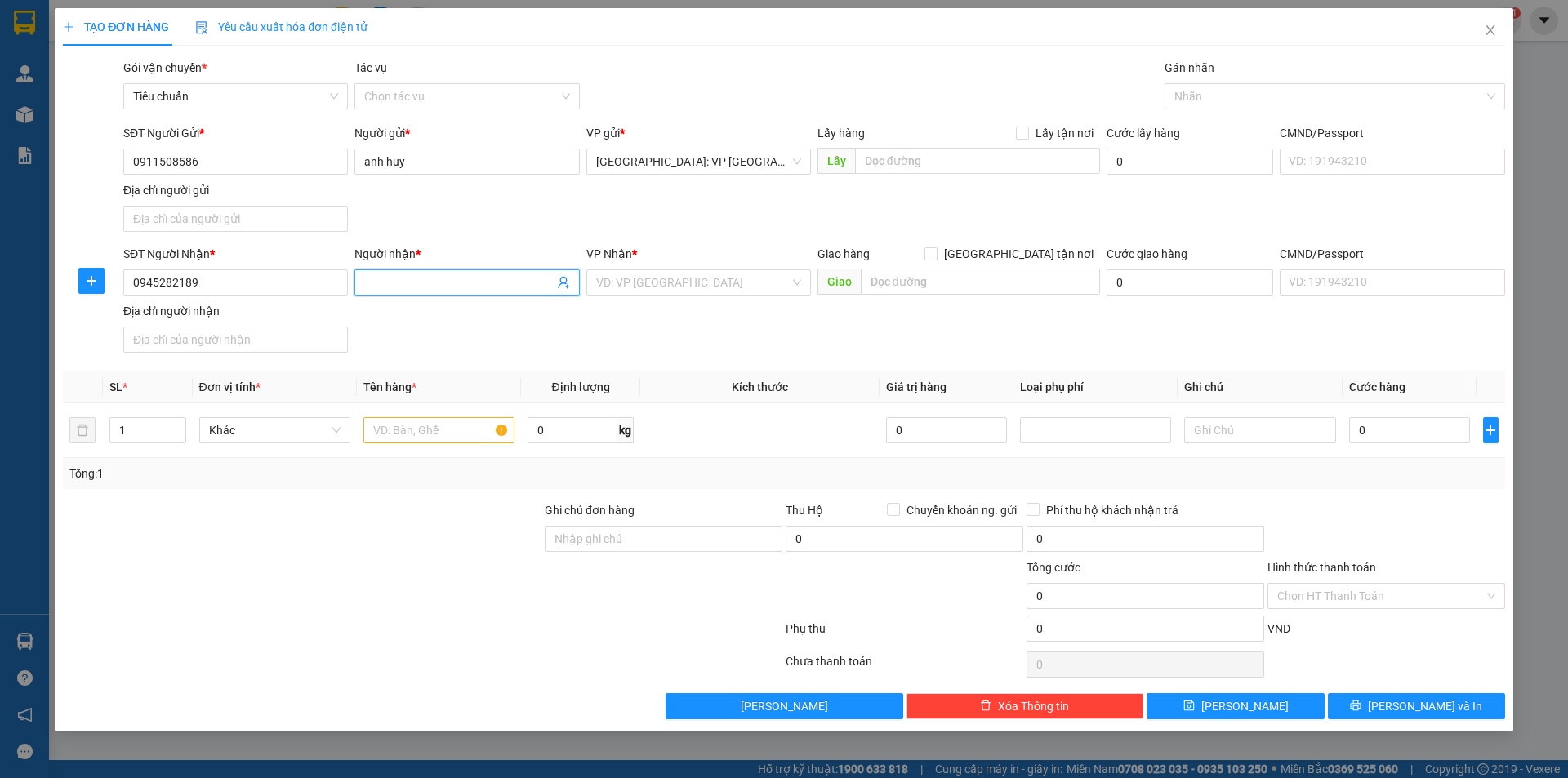
click at [371, 279] on input "Người nhận *" at bounding box center [459, 283] width 188 height 18
click at [640, 278] on input "search" at bounding box center [693, 283] width 193 height 25
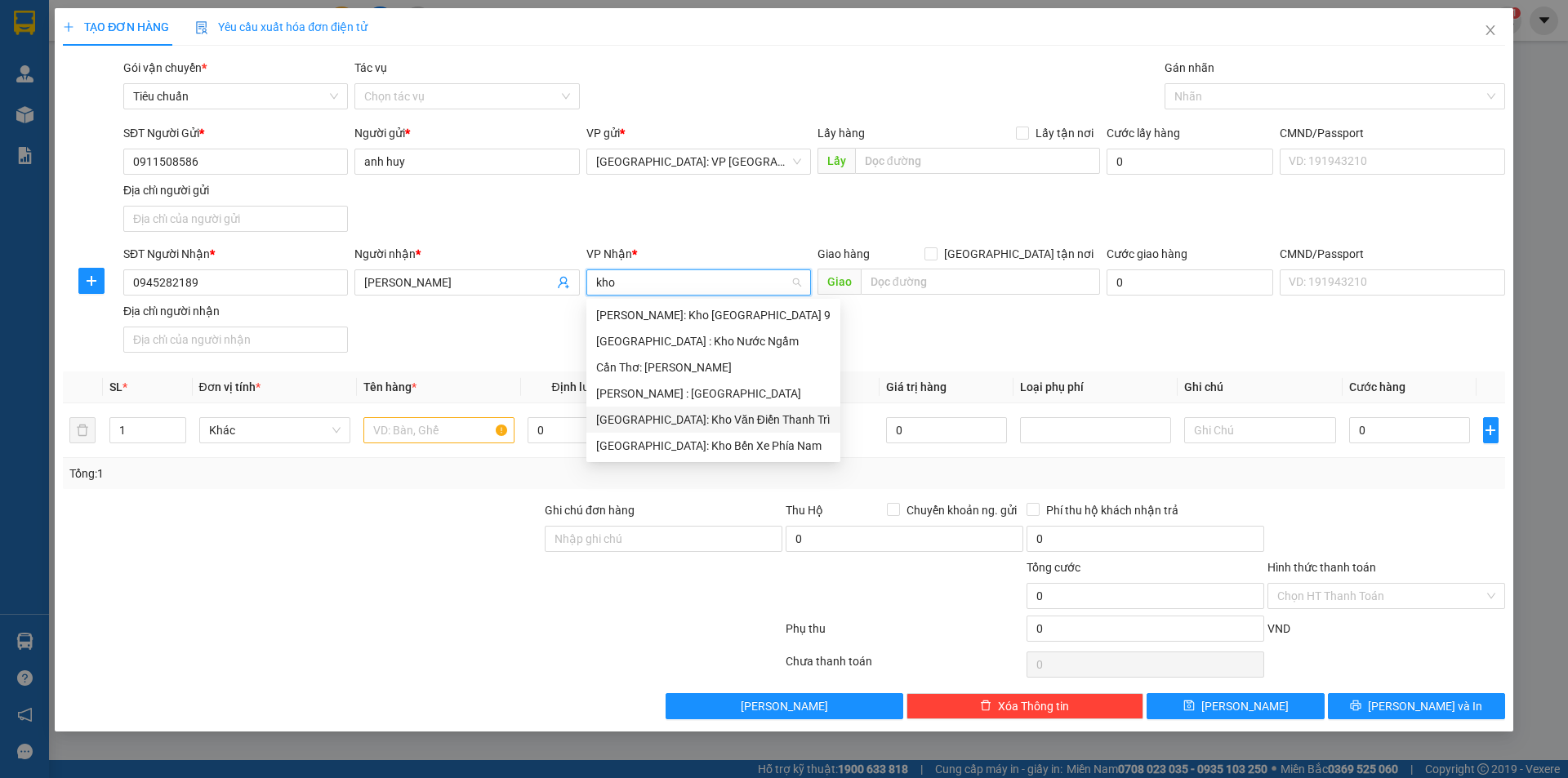
click at [722, 426] on div "[GEOGRAPHIC_DATA]: Kho Văn Điển Thanh Trì" at bounding box center [713, 420] width 235 height 18
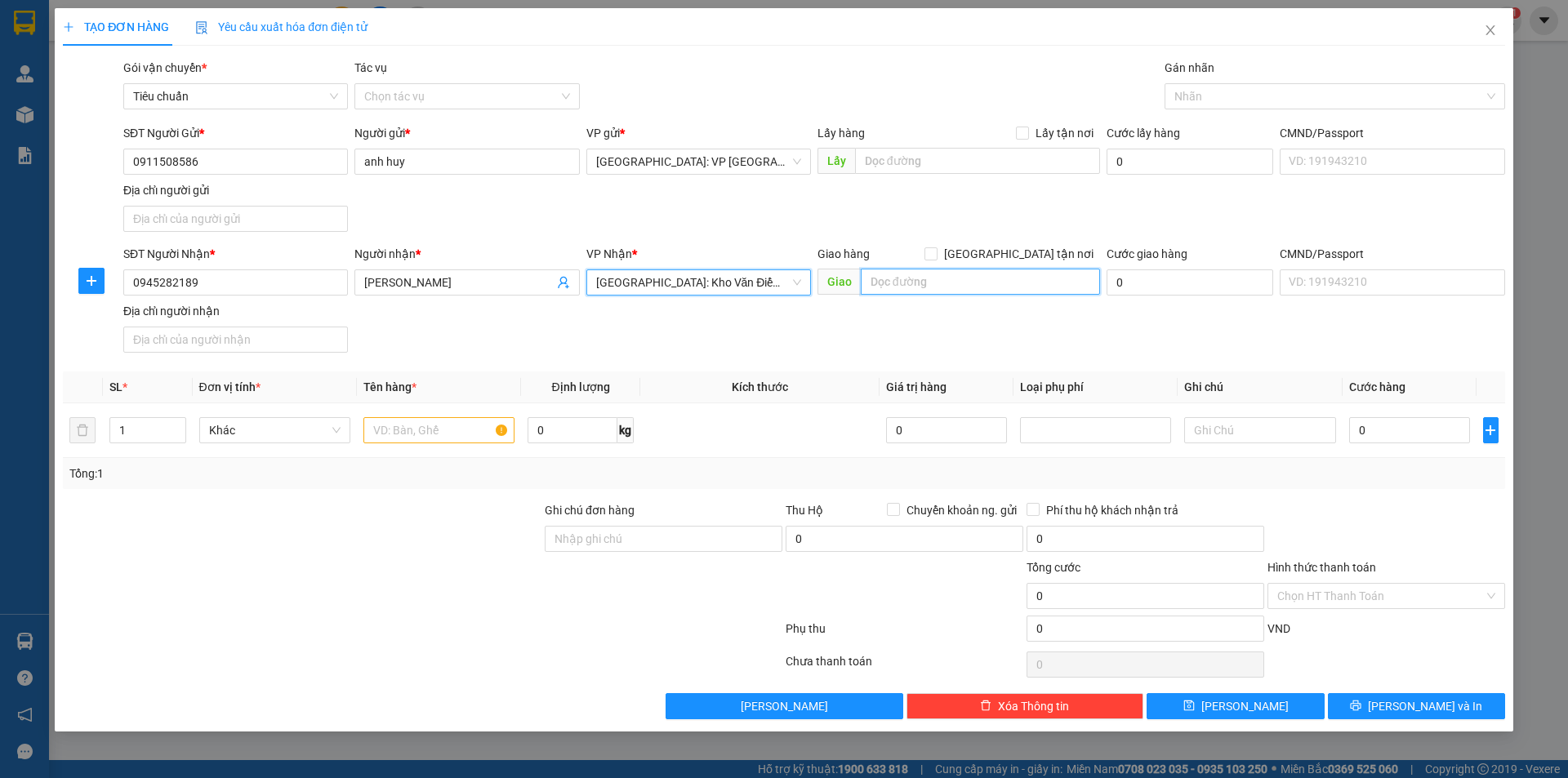
click at [904, 290] on input "text" at bounding box center [979, 282] width 239 height 26
click at [883, 286] on input "text" at bounding box center [979, 282] width 239 height 26
click at [1052, 289] on input "41 tống văn trân, phường" at bounding box center [979, 282] width 239 height 26
click at [979, 282] on input "41 tống văn trân," at bounding box center [979, 282] width 239 height 26
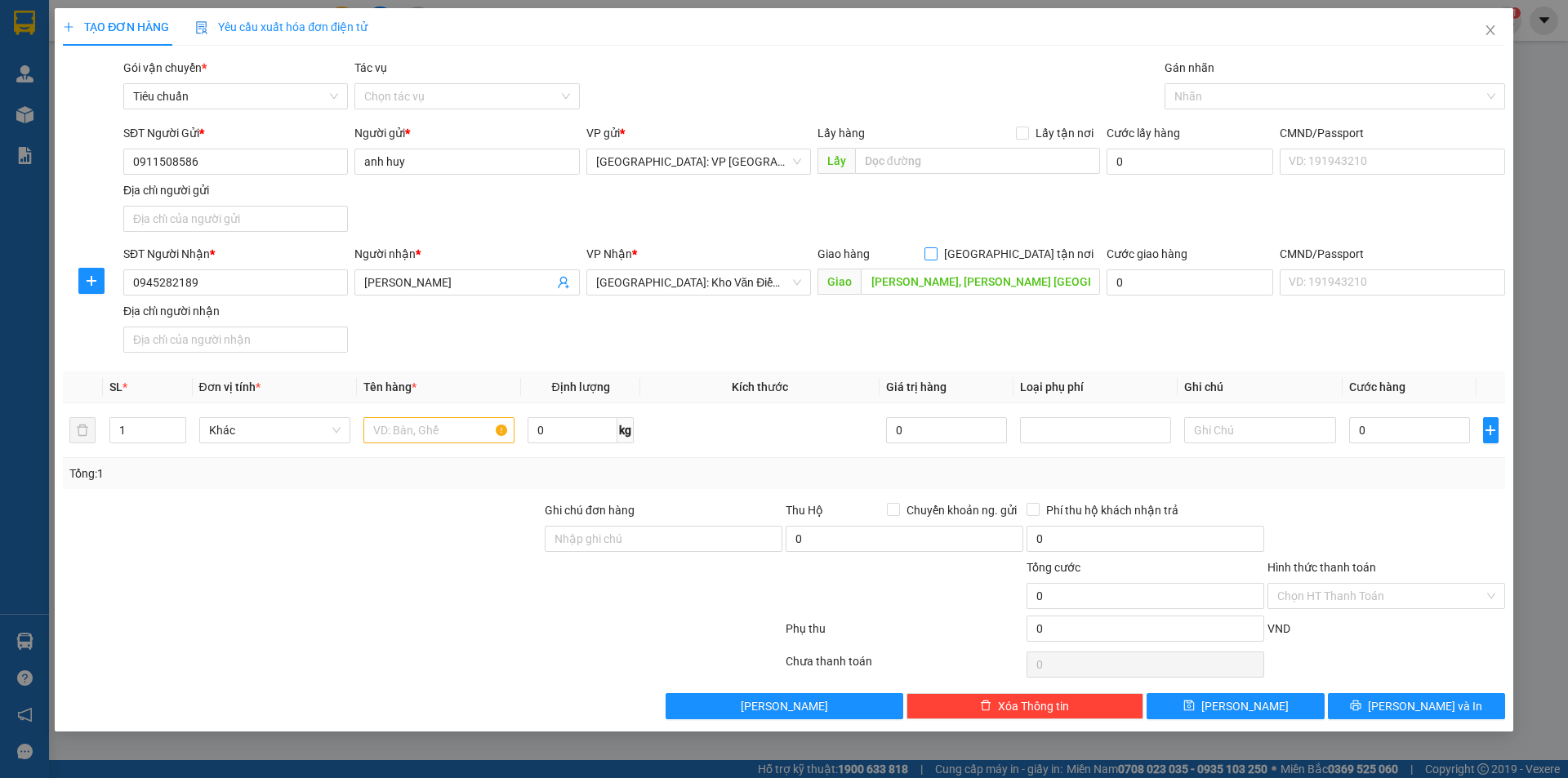
click at [936, 250] on input "[GEOGRAPHIC_DATA] tận nơi" at bounding box center [930, 253] width 12 height 12
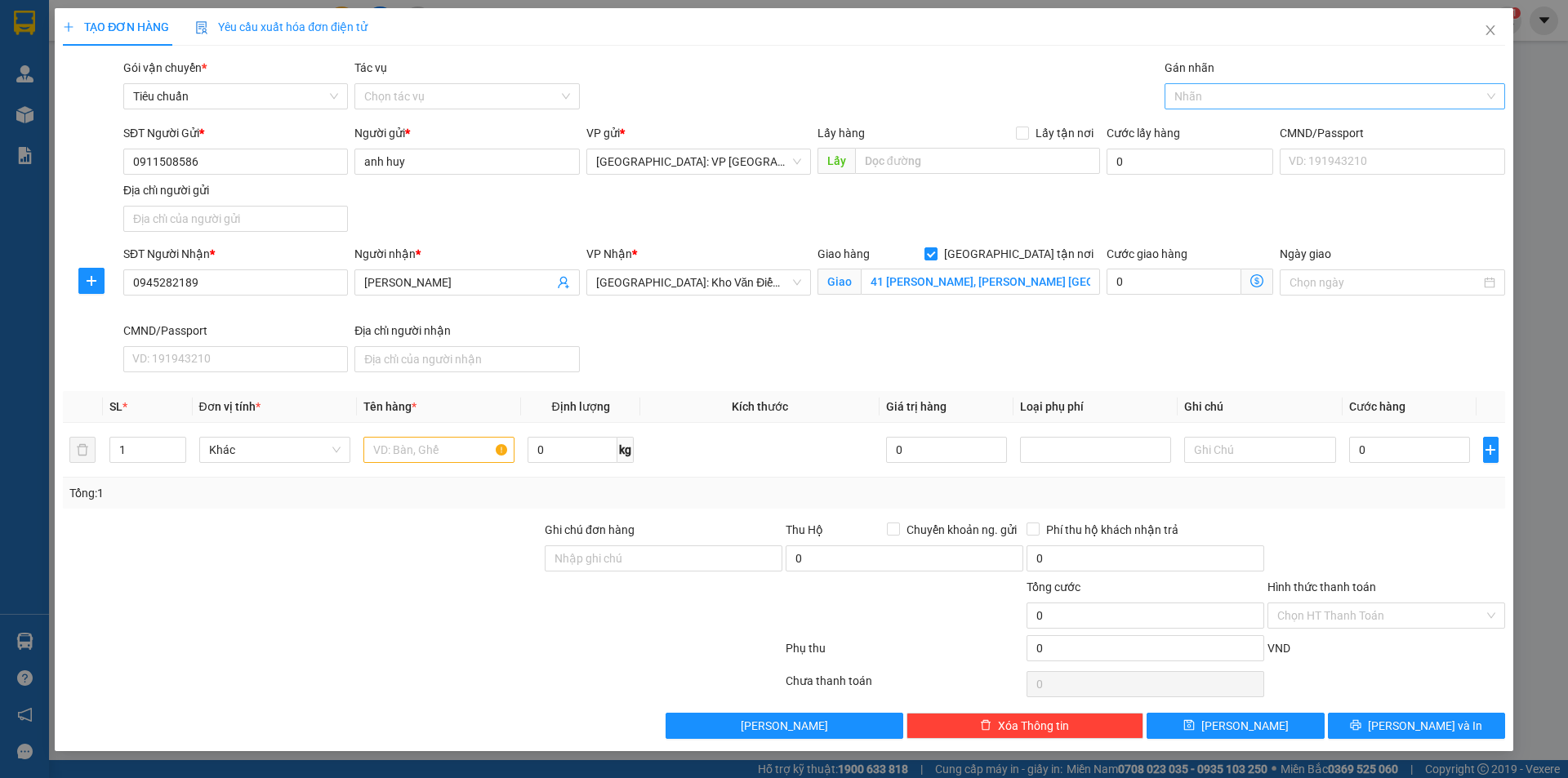
drag, startPoint x: 1201, startPoint y: 83, endPoint x: 1203, endPoint y: 91, distance: 8.2
click at [1201, 84] on div "Gán nhãn Nhãn" at bounding box center [1335, 87] width 341 height 57
click at [1218, 103] on div at bounding box center [1327, 97] width 316 height 20
click at [1203, 130] on div "[GEOGRAPHIC_DATA] tận nơi" at bounding box center [1335, 129] width 321 height 18
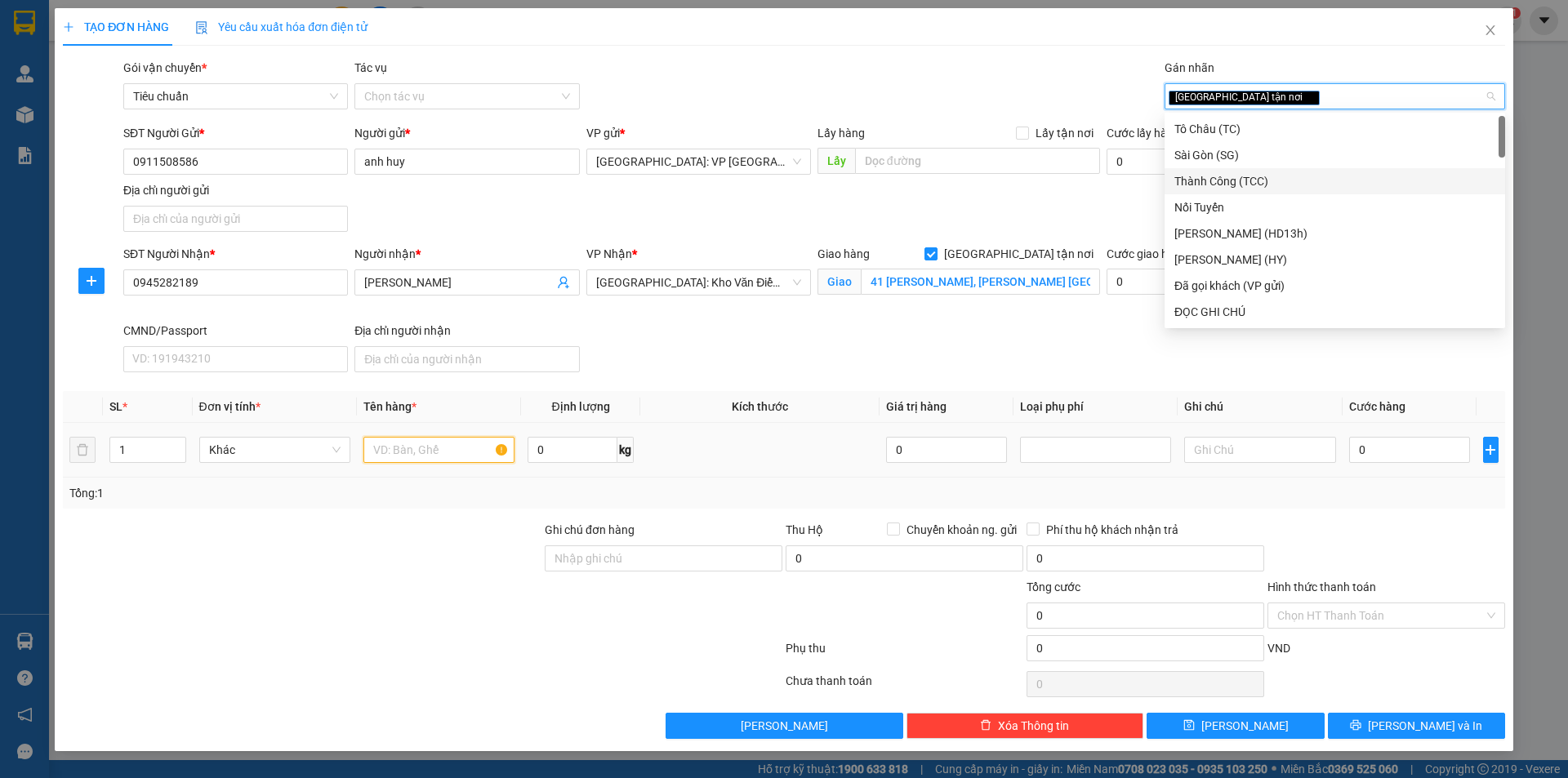
click at [422, 442] on input "text" at bounding box center [439, 451] width 151 height 26
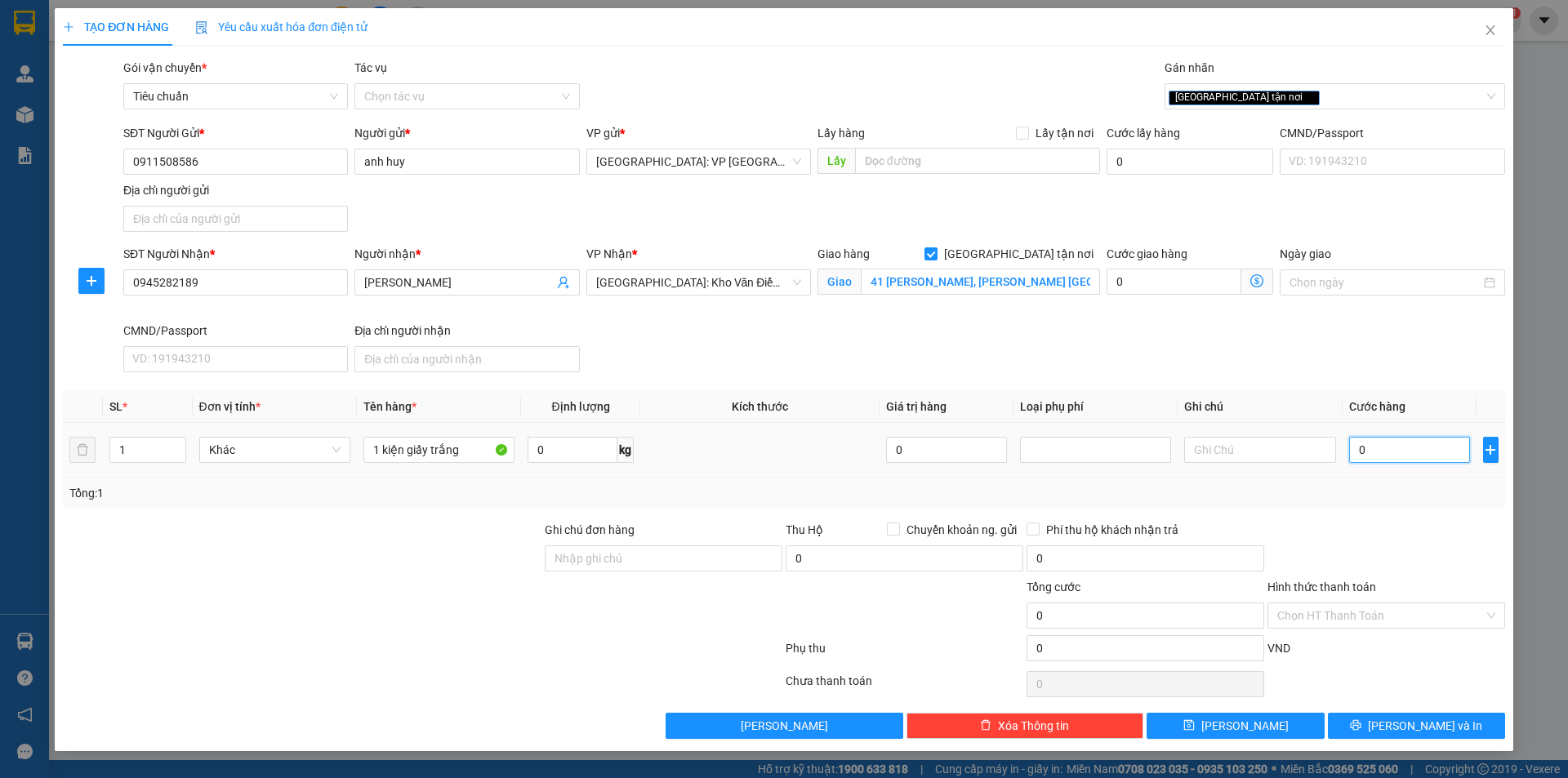
click at [1370, 446] on input "0" at bounding box center [1409, 451] width 122 height 26
click at [468, 442] on input "1 kiện giấy trắng" at bounding box center [439, 451] width 151 height 26
click at [1429, 447] on input "0" at bounding box center [1409, 451] width 122 height 26
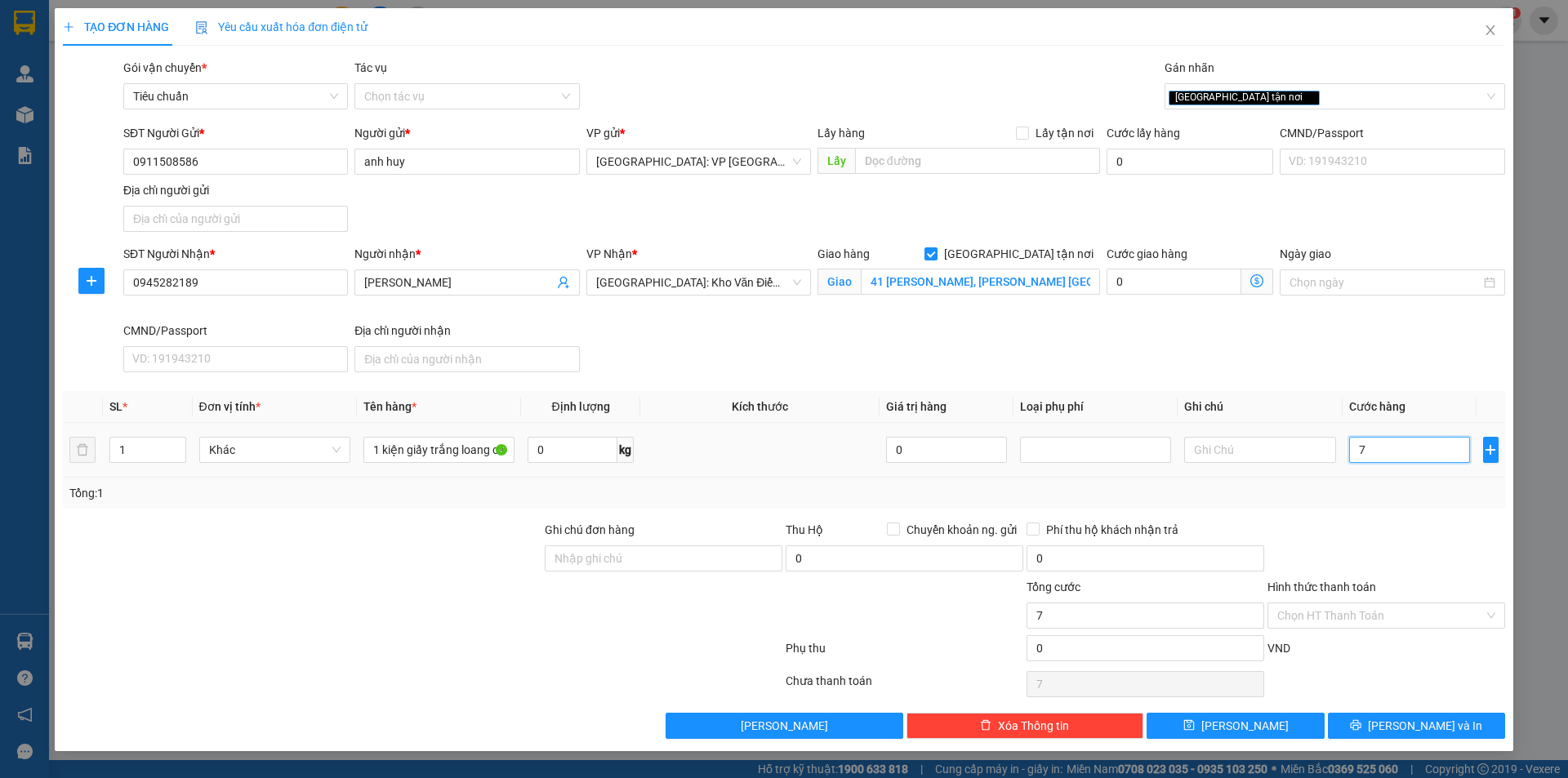
click at [1407, 447] on input "7" at bounding box center [1409, 451] width 122 height 26
click at [1408, 457] on input "7" at bounding box center [1409, 451] width 122 height 26
click at [1387, 613] on input "Hình thức thanh toán" at bounding box center [1380, 616] width 207 height 25
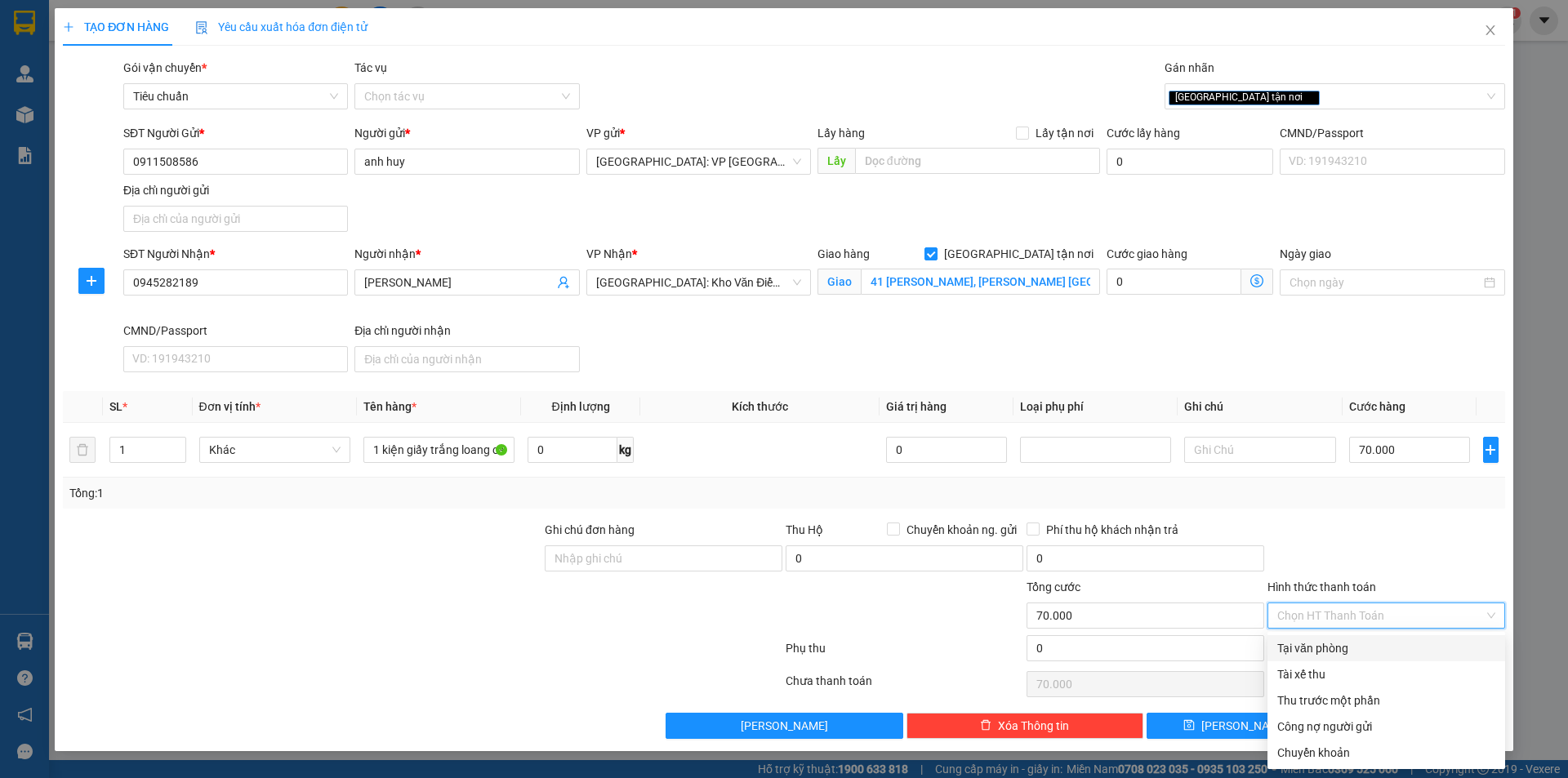
click at [1316, 651] on div "Tại văn phòng" at bounding box center [1386, 649] width 218 height 18
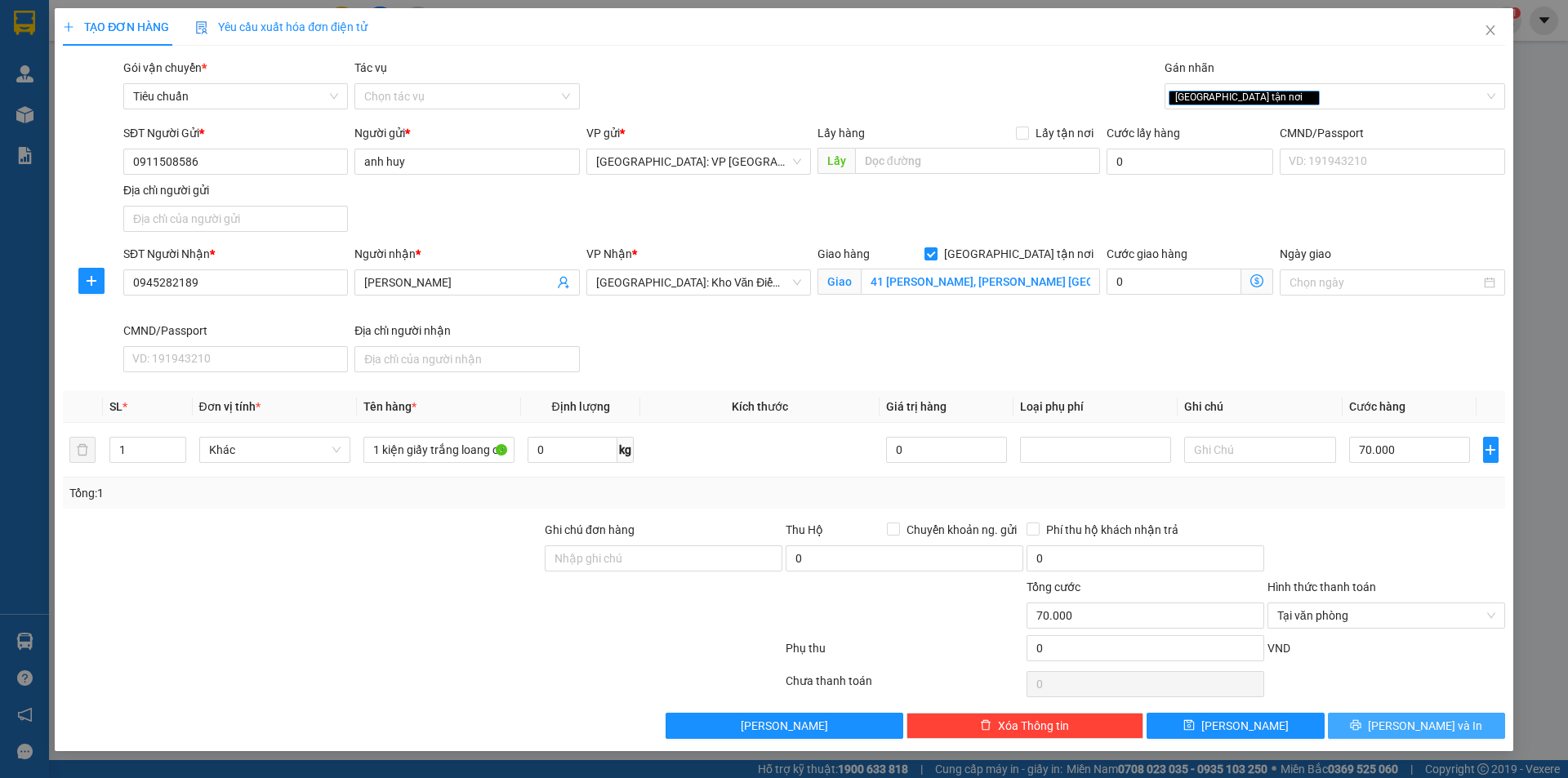
click at [1419, 730] on span "Lưu và In" at bounding box center [1425, 726] width 114 height 18
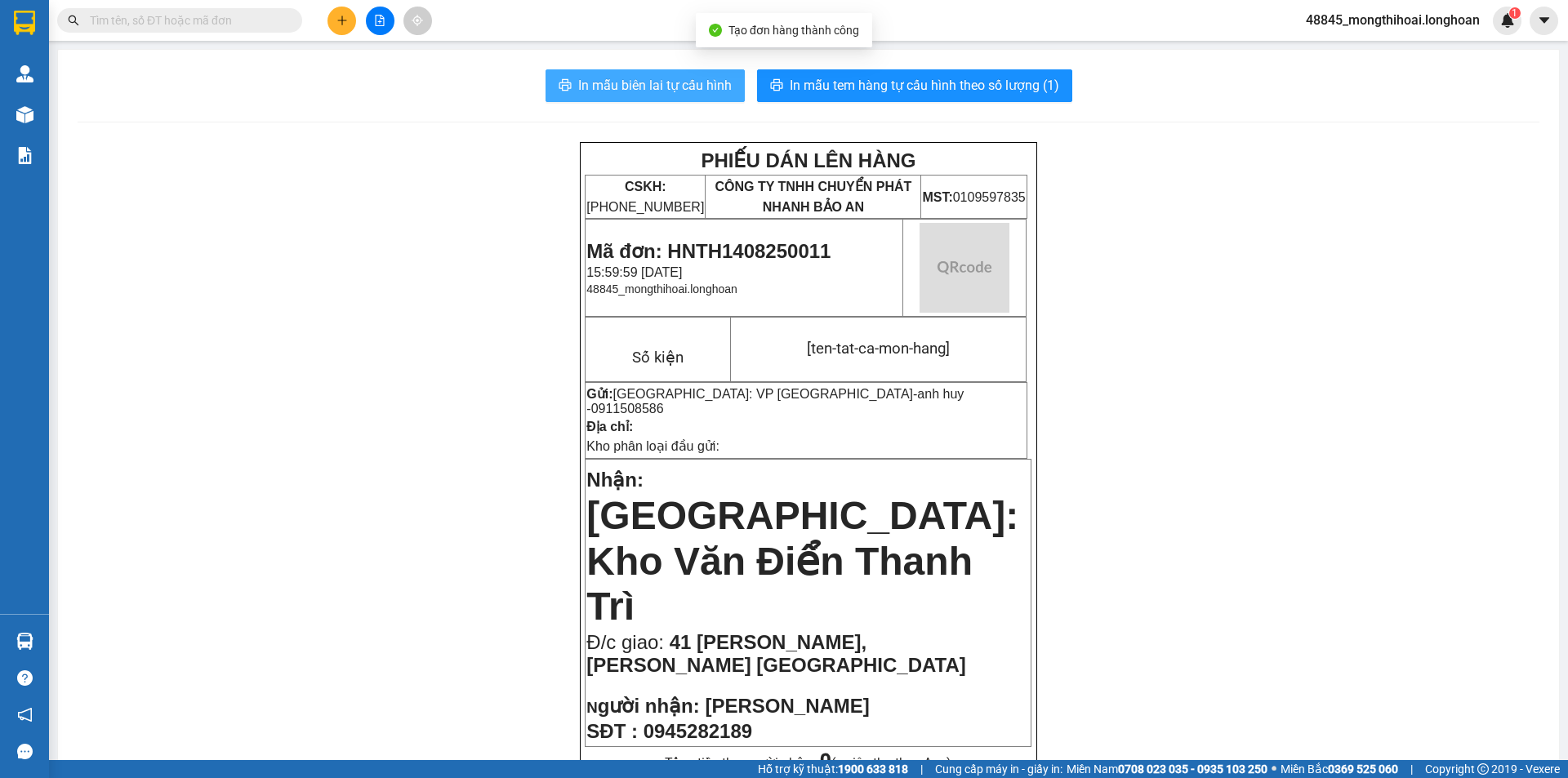
click at [647, 82] on span "In mẫu biên lai tự cấu hình" at bounding box center [655, 85] width 154 height 21
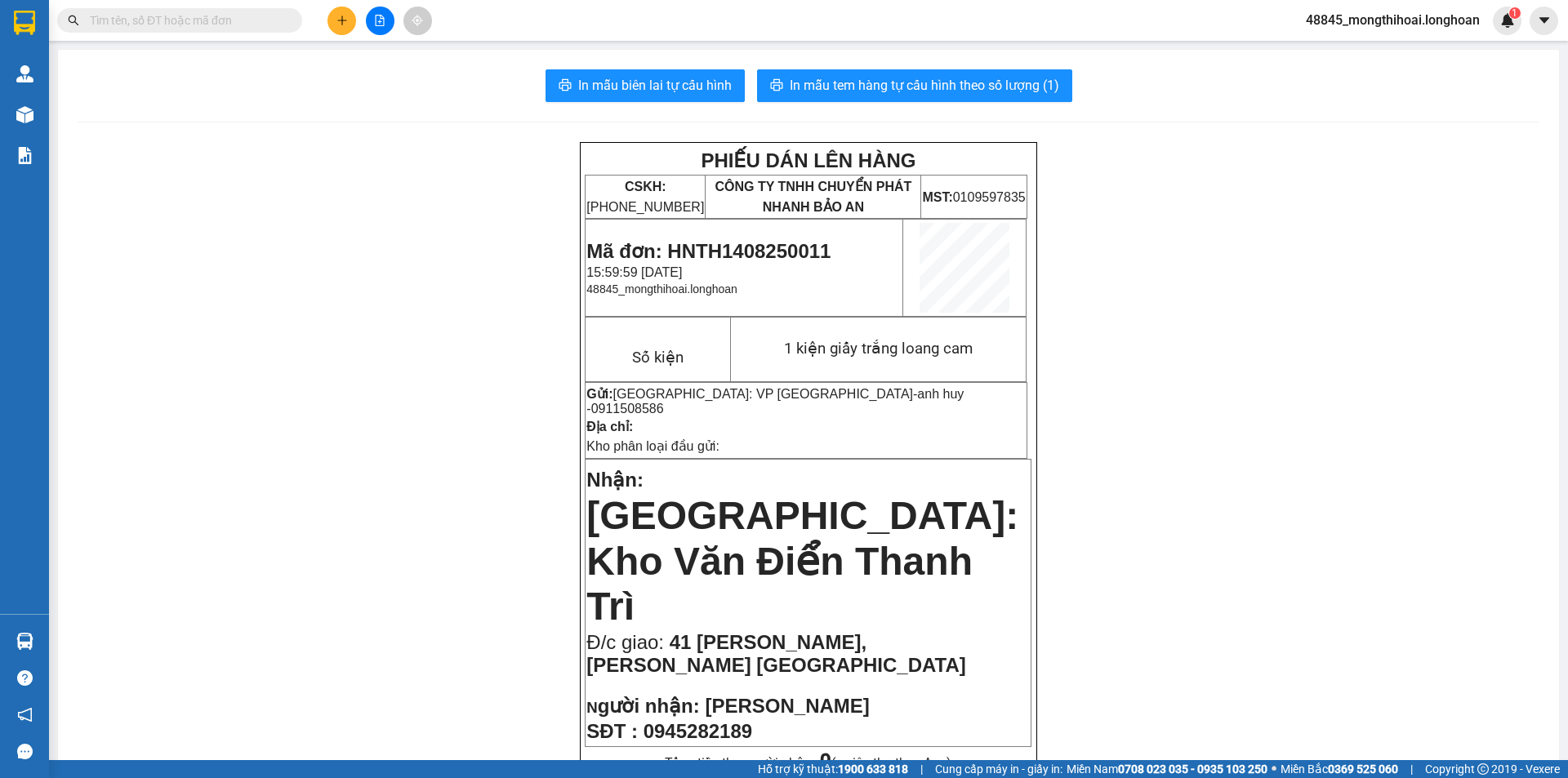
scroll to position [245, 0]
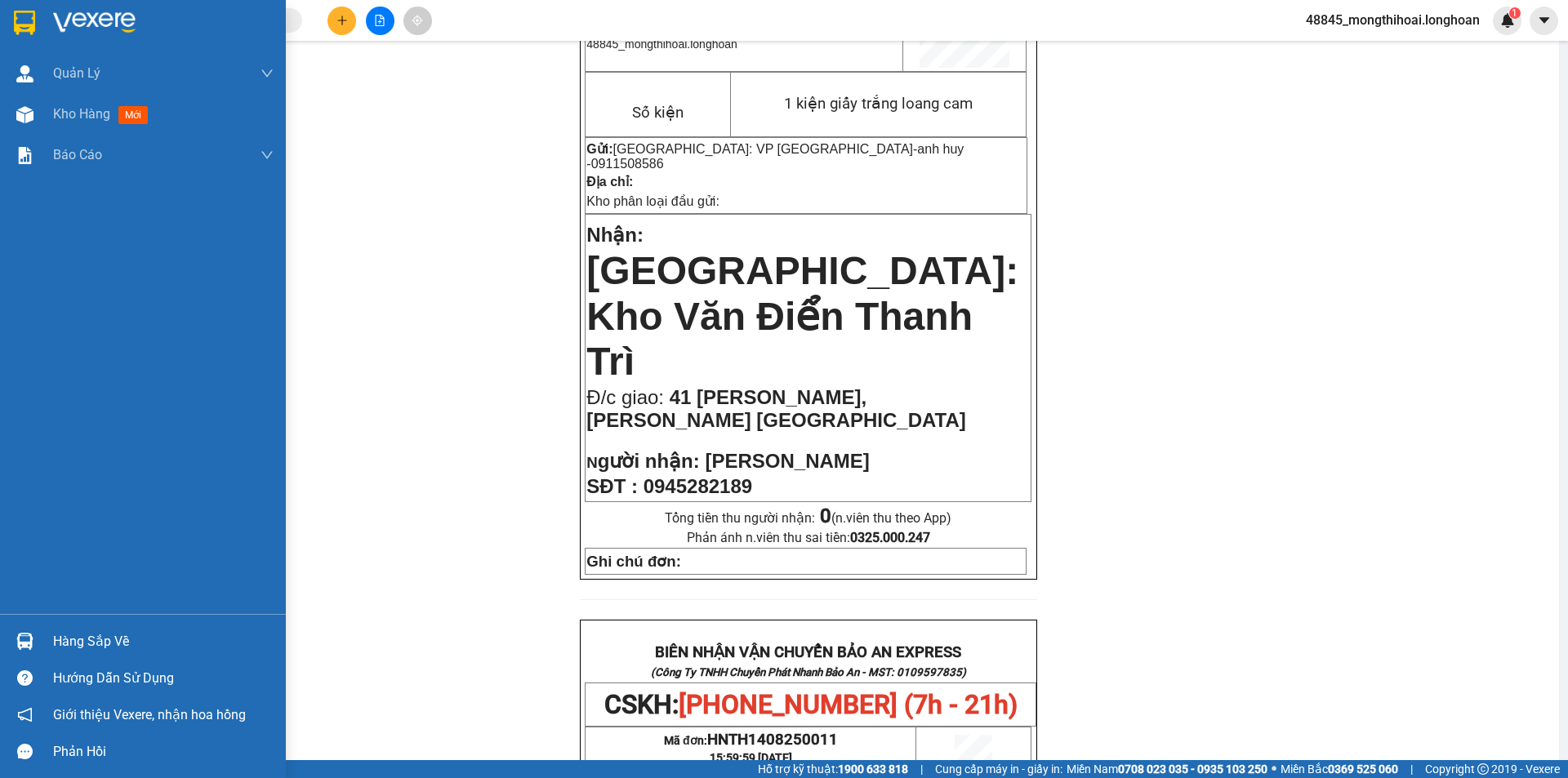
click at [0, 21] on div at bounding box center [143, 26] width 286 height 53
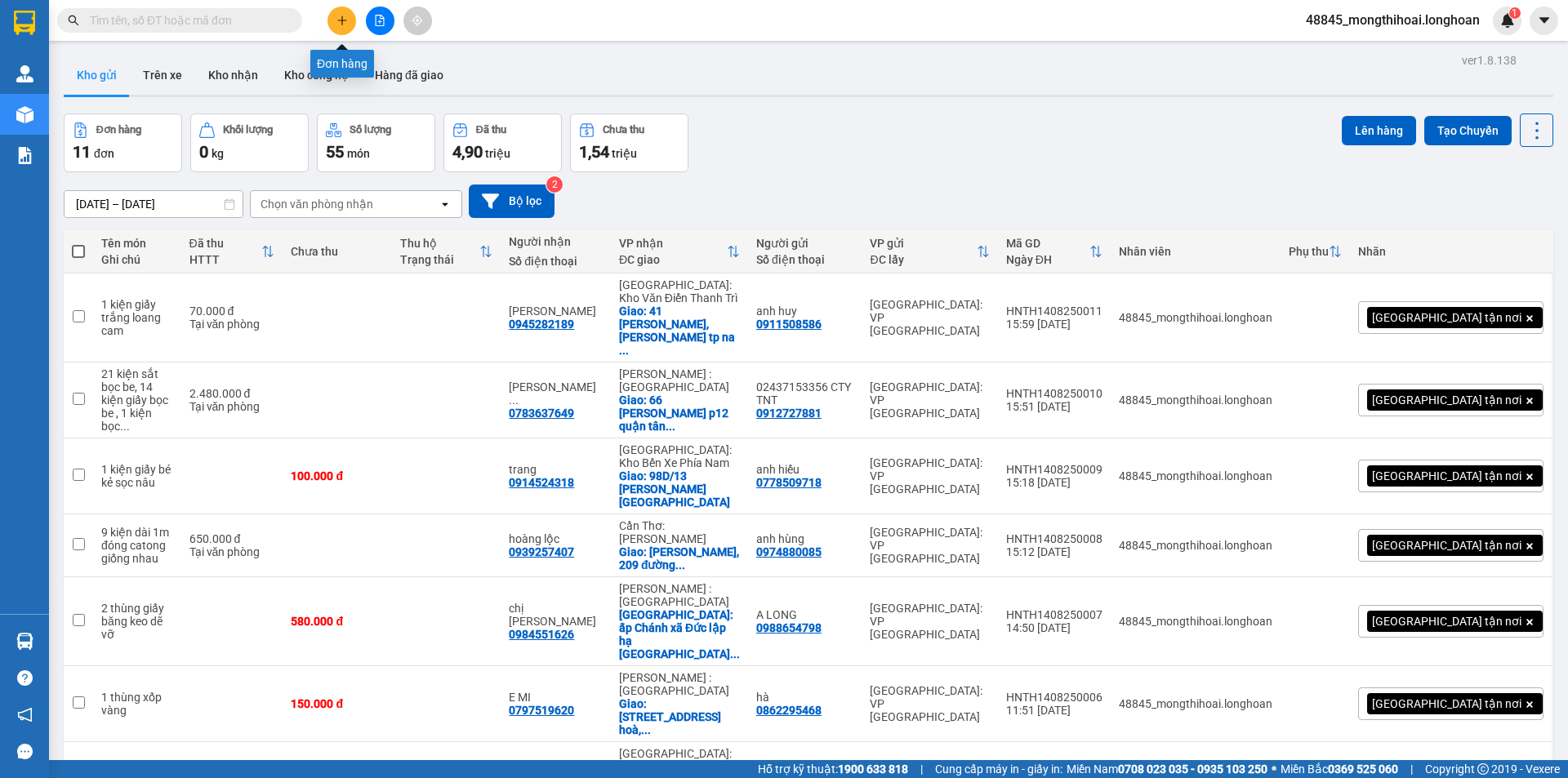
click at [338, 13] on button at bounding box center [341, 21] width 29 height 29
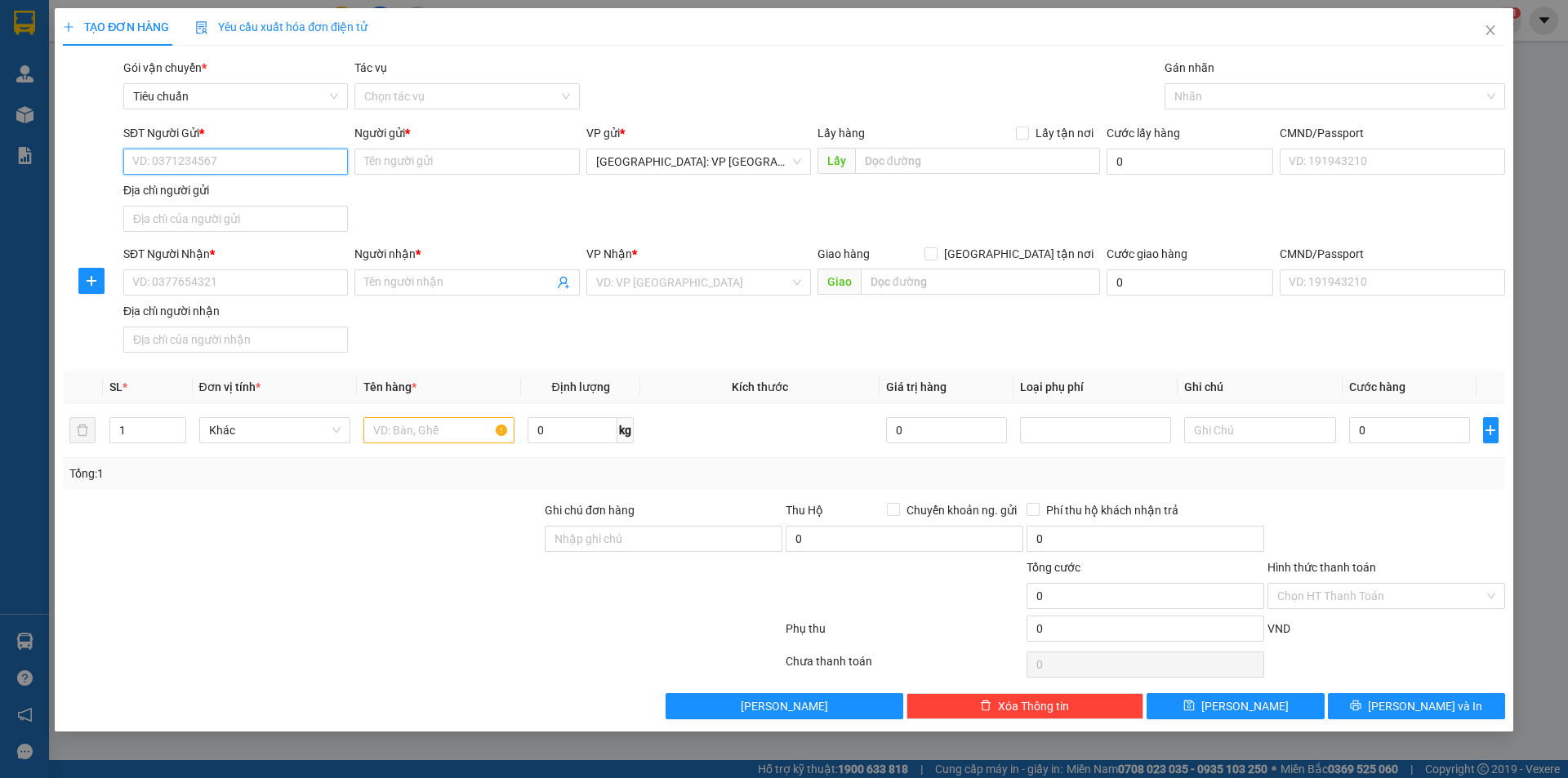
click at [303, 154] on input "SĐT Người Gửi *" at bounding box center [236, 162] width 225 height 26
click at [226, 184] on div "0363330608 - anh long" at bounding box center [236, 194] width 225 height 26
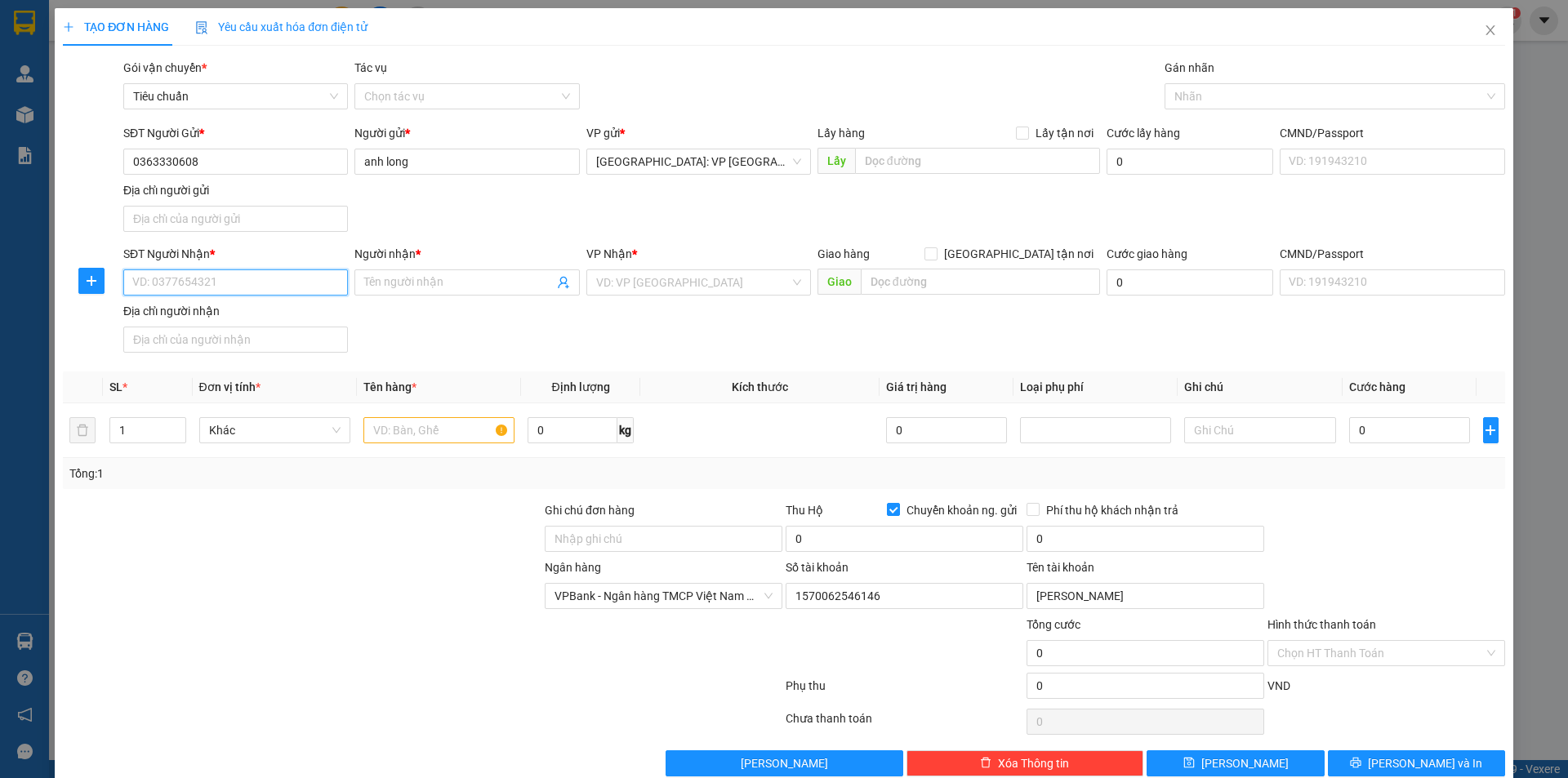
click at [313, 287] on input "SĐT Người Nhận *" at bounding box center [236, 283] width 225 height 26
click at [386, 283] on input "Người nhận *" at bounding box center [459, 283] width 188 height 18
click at [887, 290] on input "text" at bounding box center [979, 282] width 239 height 26
click at [956, 284] on input "153 QL22" at bounding box center [979, 282] width 239 height 26
click at [933, 277] on input "153 QL22" at bounding box center [979, 282] width 239 height 26
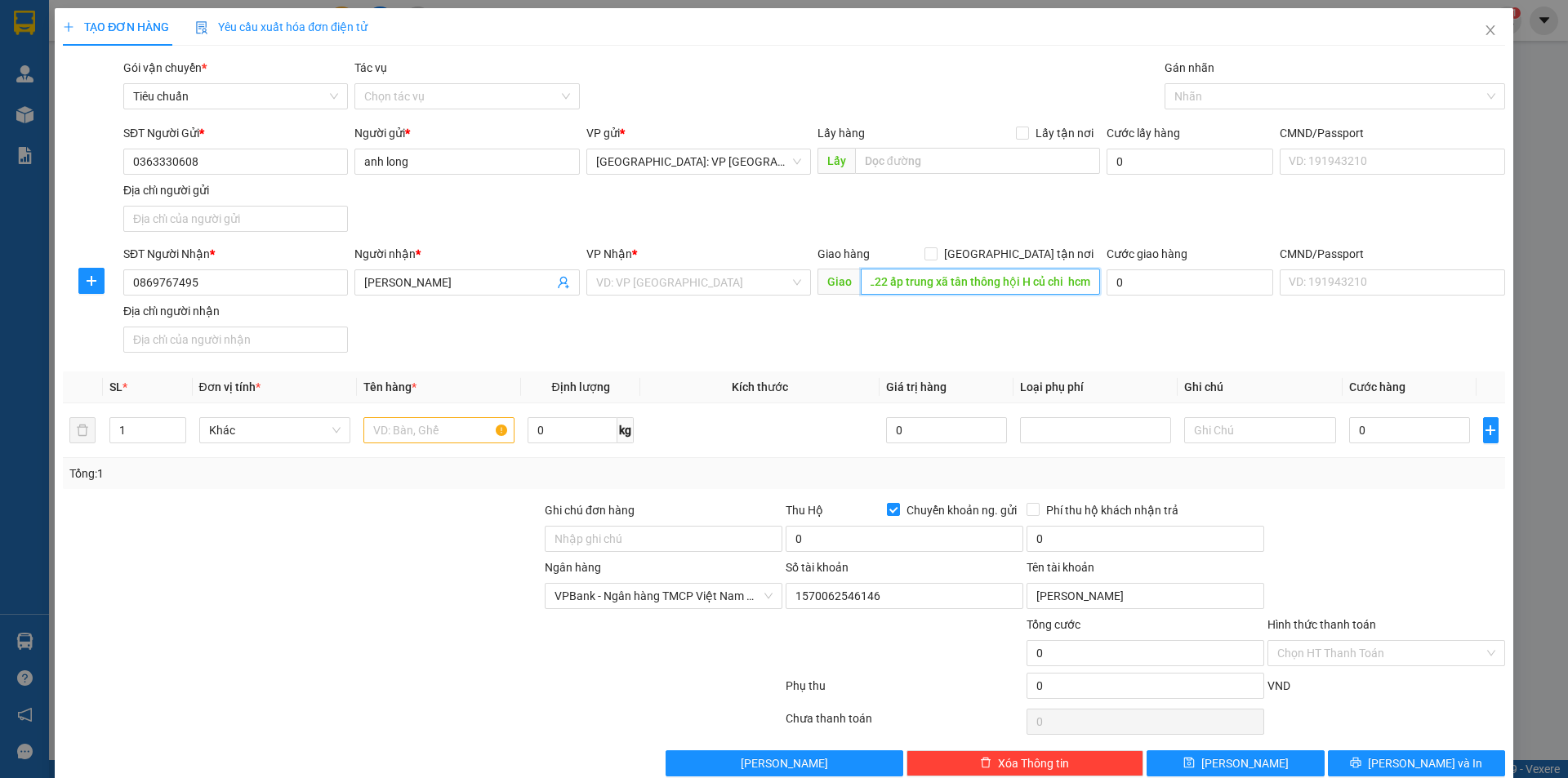
scroll to position [0, 44]
click at [690, 281] on input "search" at bounding box center [693, 283] width 193 height 25
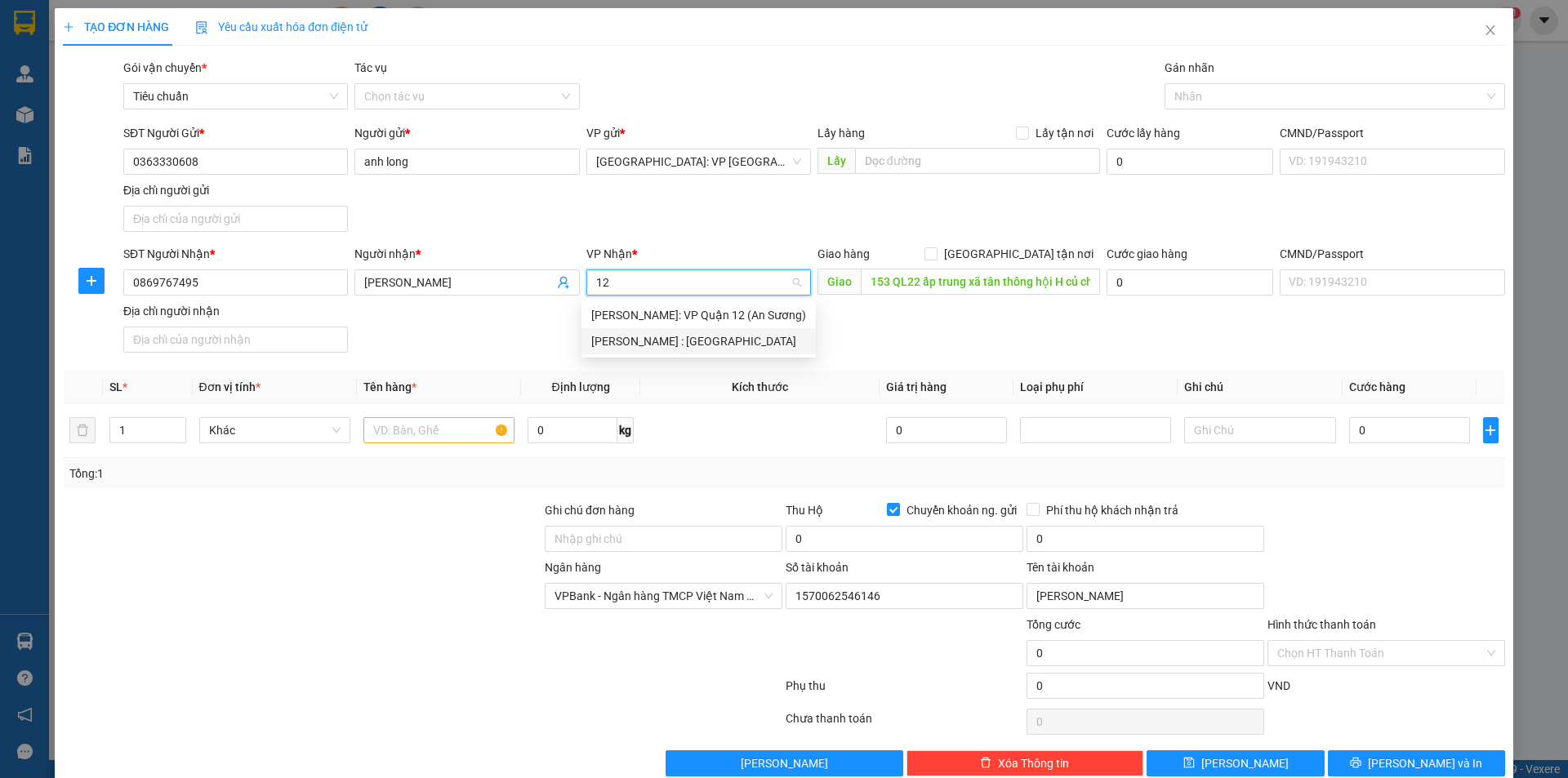
click at [679, 341] on div "[PERSON_NAME] : [GEOGRAPHIC_DATA]" at bounding box center [698, 341] width 215 height 18
drag, startPoint x: 1006, startPoint y: 250, endPoint x: 1095, endPoint y: 170, distance: 119.7
click at [936, 248] on input "[GEOGRAPHIC_DATA] tận nơi" at bounding box center [930, 253] width 12 height 12
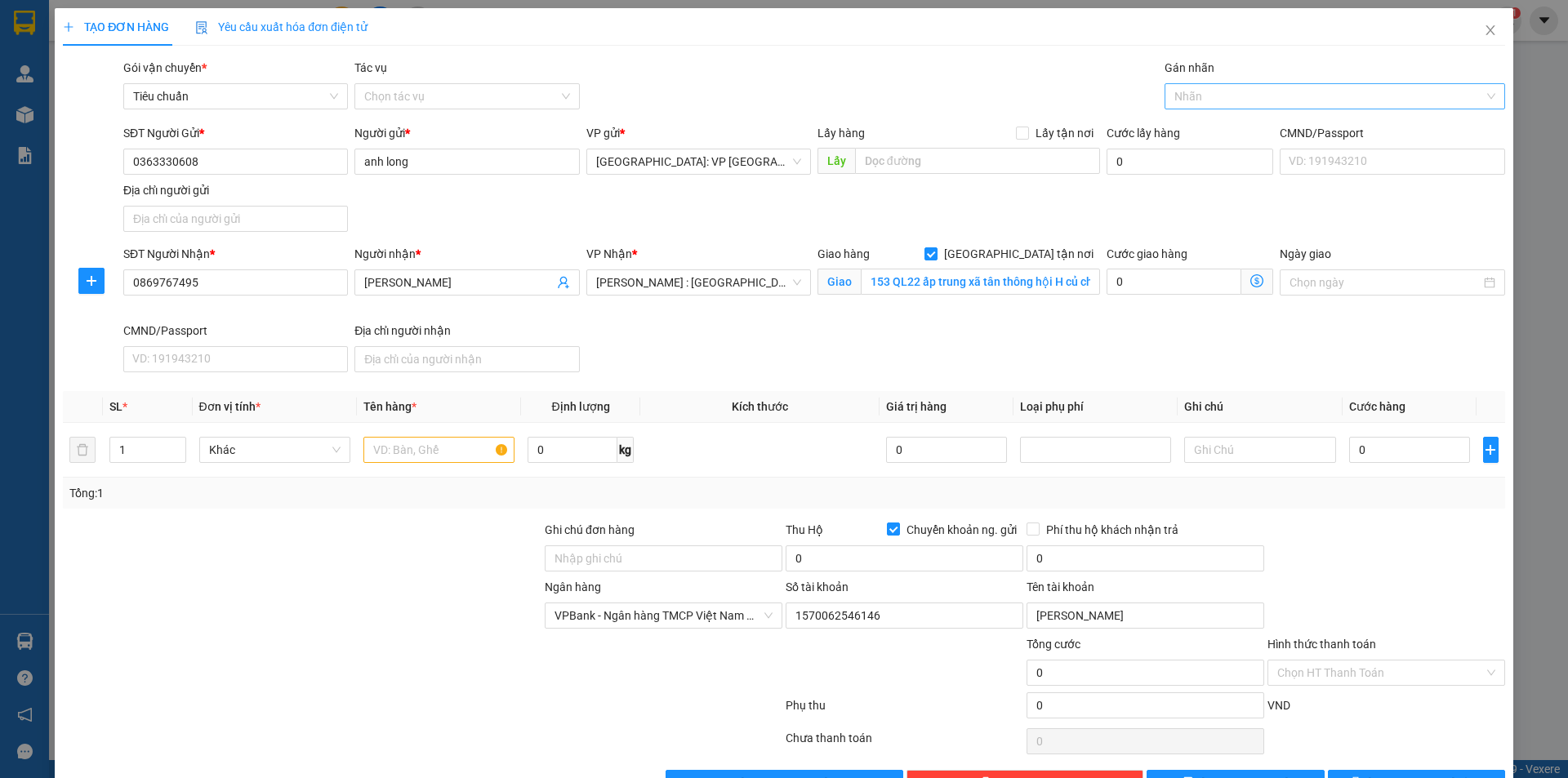
click at [1198, 94] on div at bounding box center [1327, 97] width 316 height 20
click at [1202, 115] on body "Kết quả tìm kiếm ( 4 ) Bộ lọc Mã ĐH Trạng thái Món hàng Thu hộ Tổng cước Chưa c…" at bounding box center [784, 389] width 1568 height 778
click at [1206, 103] on div at bounding box center [1327, 97] width 316 height 20
click at [1207, 121] on div "[GEOGRAPHIC_DATA] tận nơi" at bounding box center [1324, 129] width 318 height 18
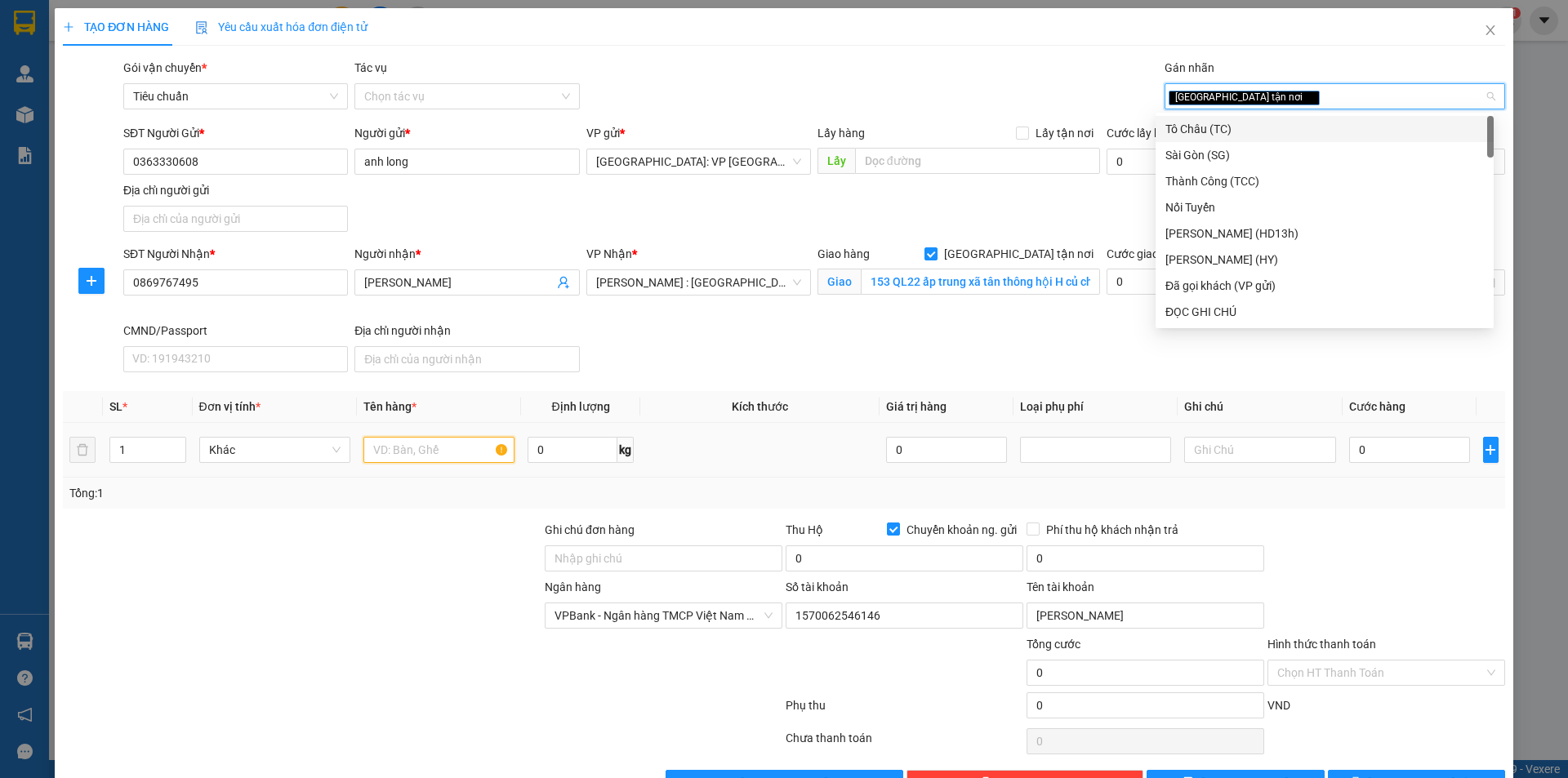
click at [429, 451] on input "text" at bounding box center [439, 451] width 151 height 26
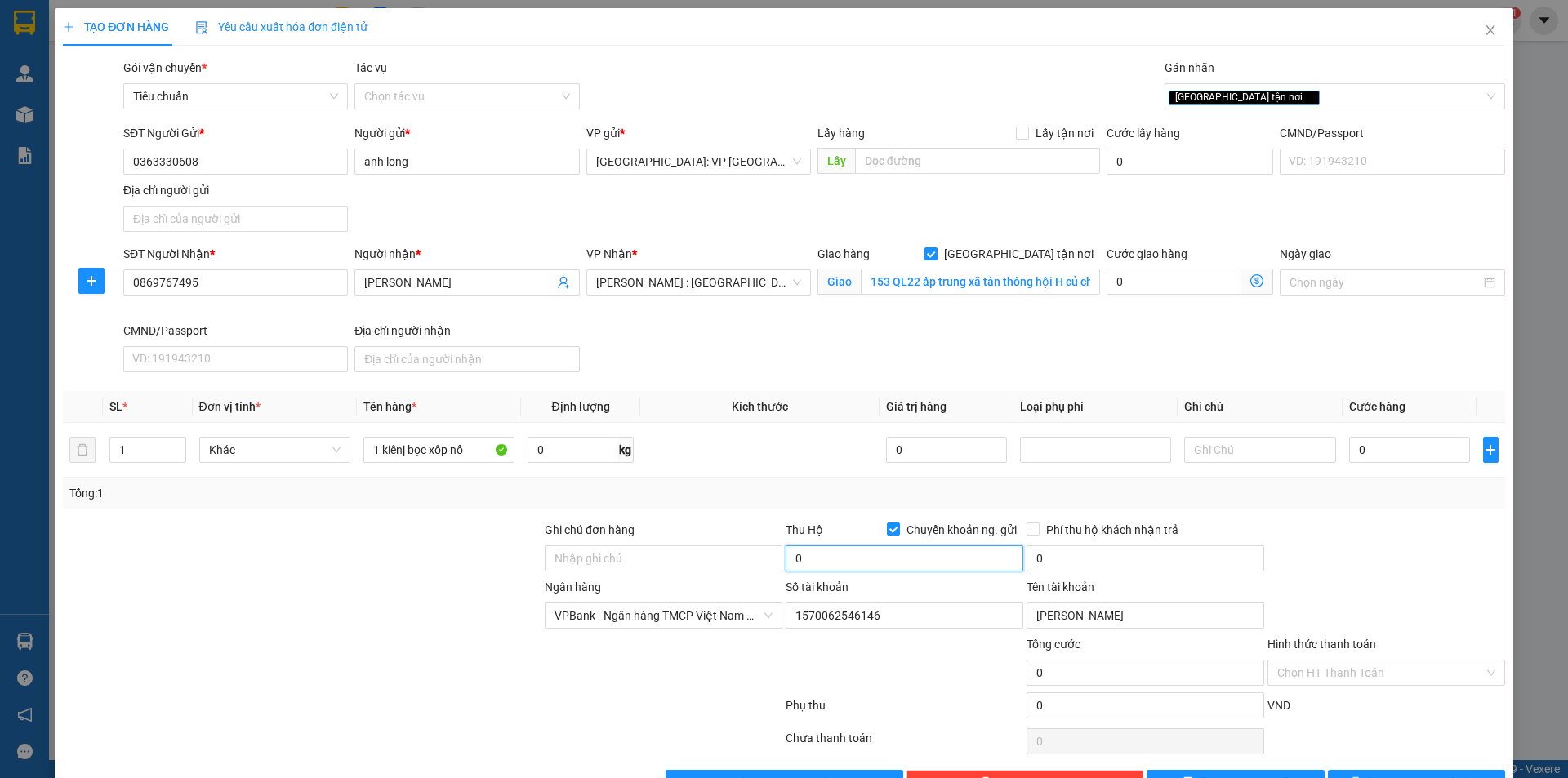
click at [874, 565] on input "0" at bounding box center [903, 559] width 237 height 26
click at [1099, 566] on input "0" at bounding box center [1145, 559] width 237 height 26
click at [1406, 464] on div "0" at bounding box center [1409, 451] width 122 height 33
click at [1379, 437] on input "0" at bounding box center [1409, 451] width 122 height 26
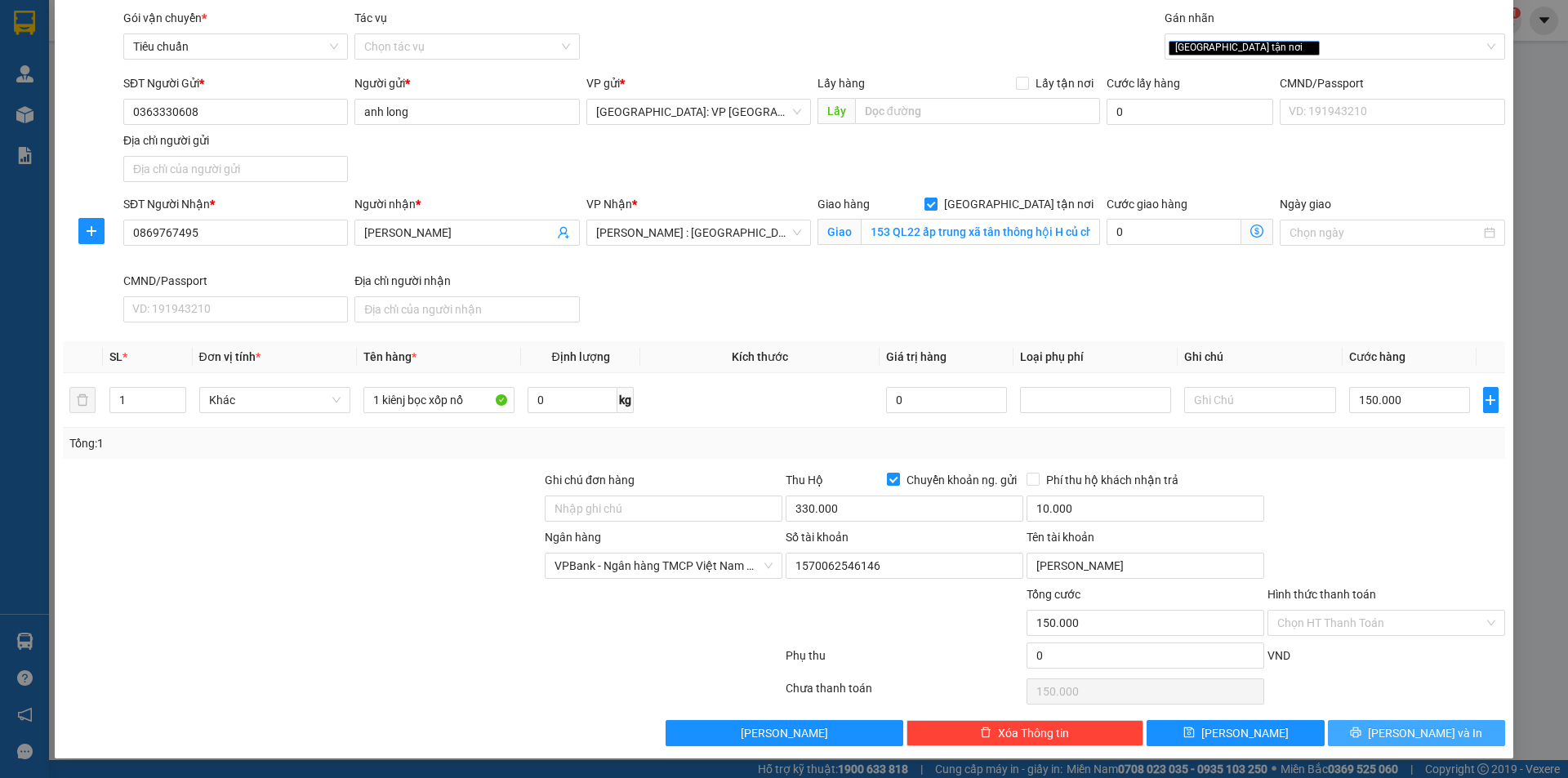
click at [1361, 728] on icon "printer" at bounding box center [1356, 733] width 12 height 12
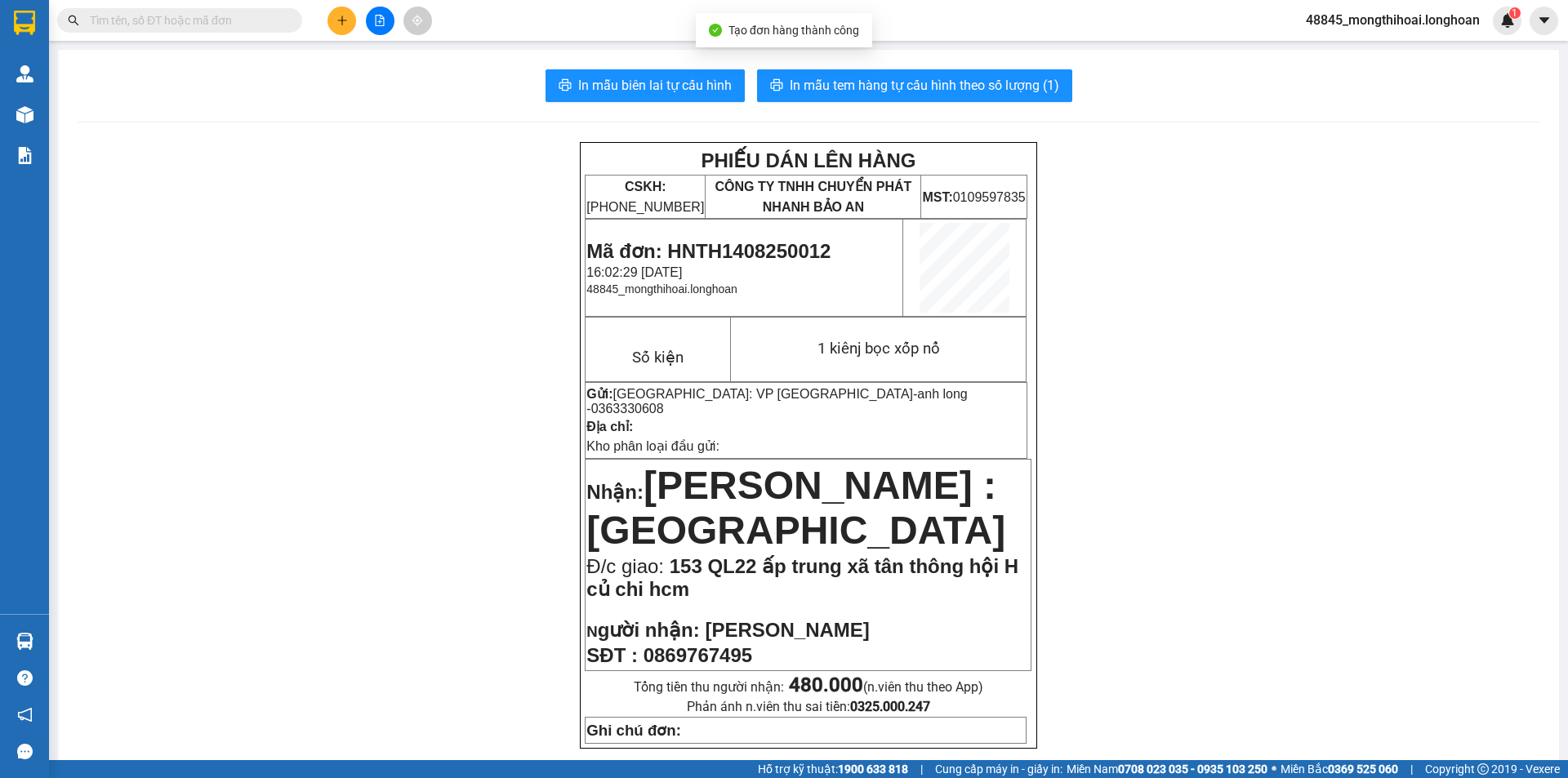
scroll to position [245, 0]
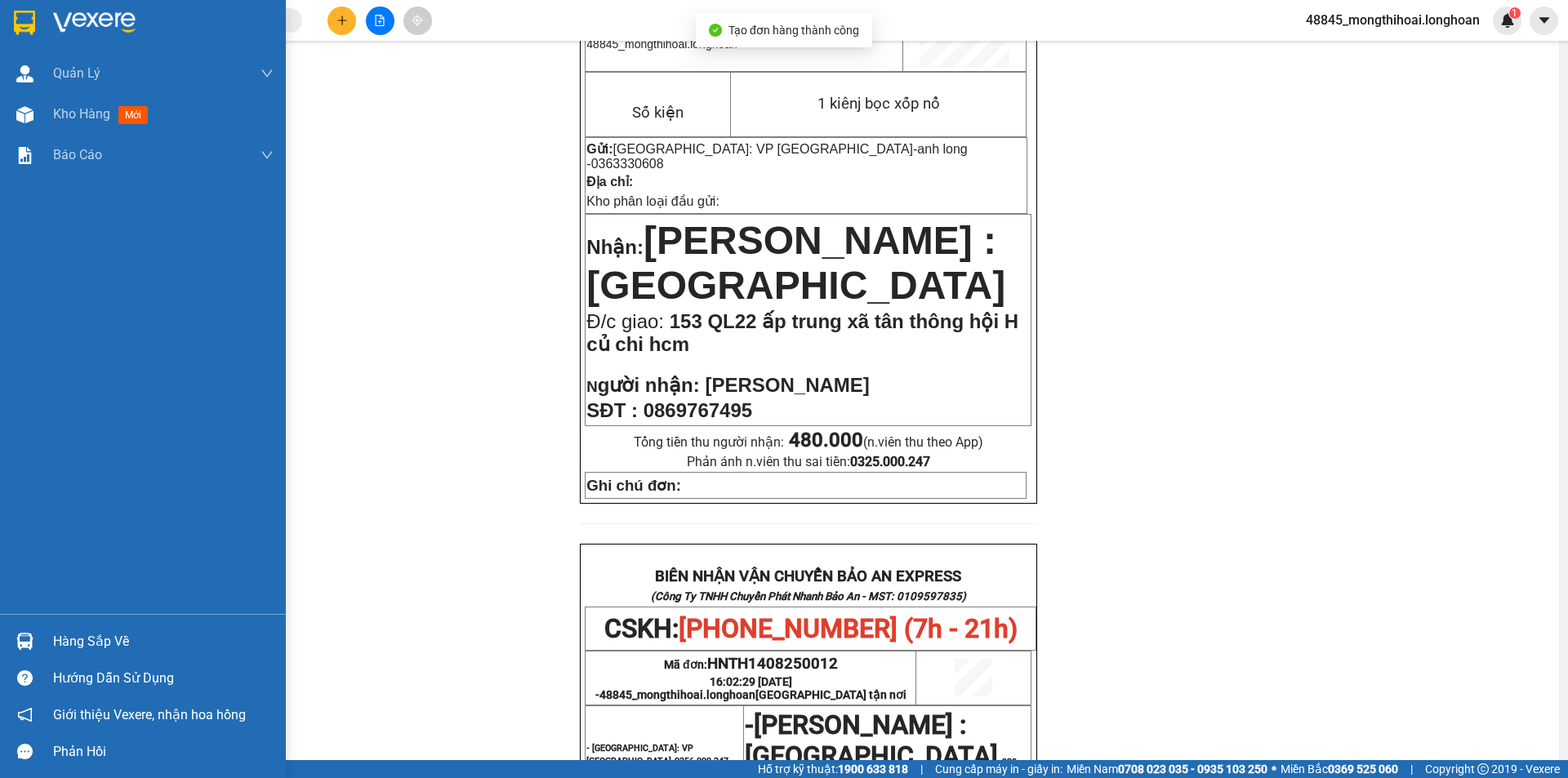
click at [7, 19] on div at bounding box center [143, 26] width 286 height 53
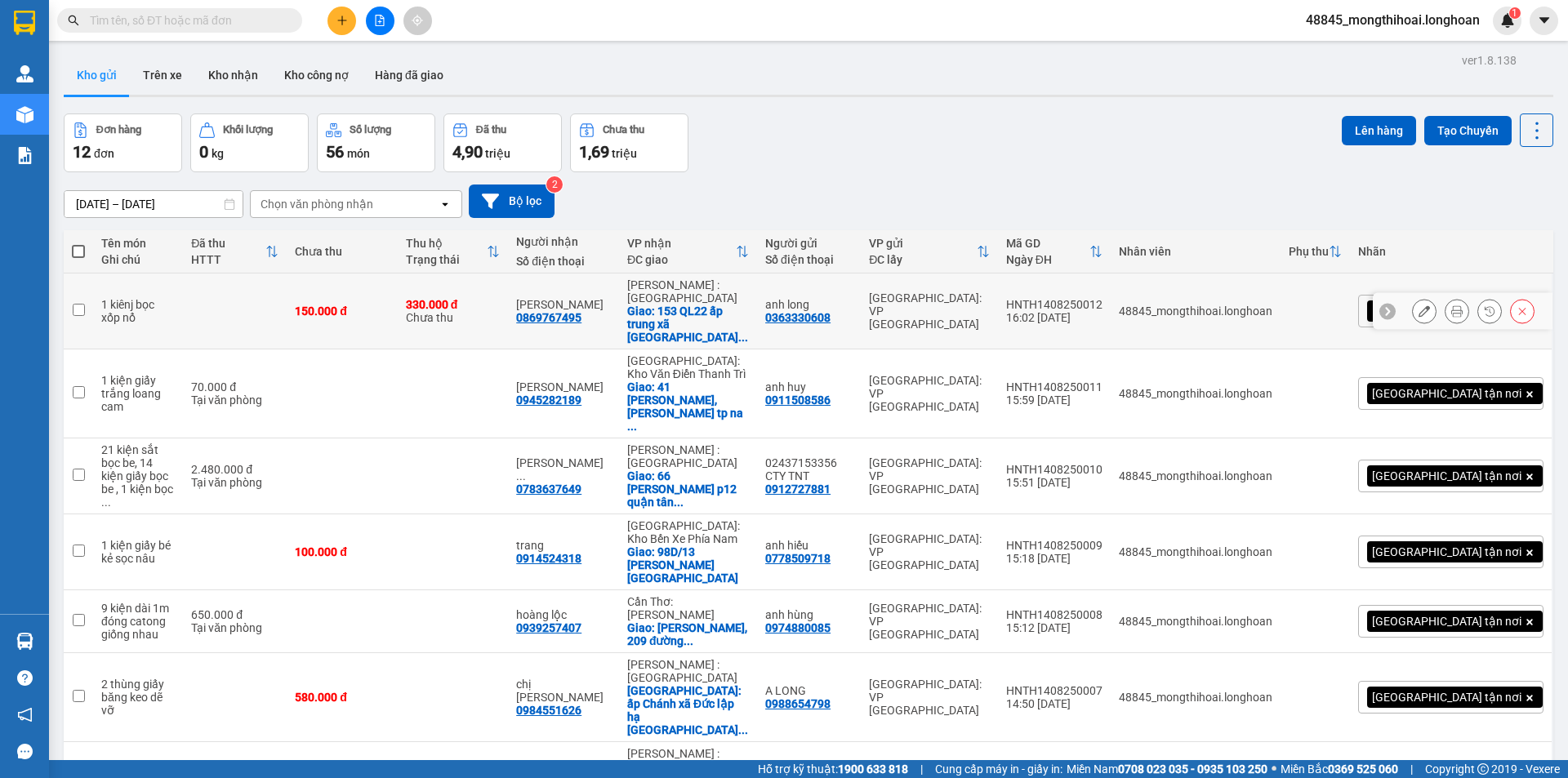
click at [1413, 304] on button at bounding box center [1424, 312] width 23 height 29
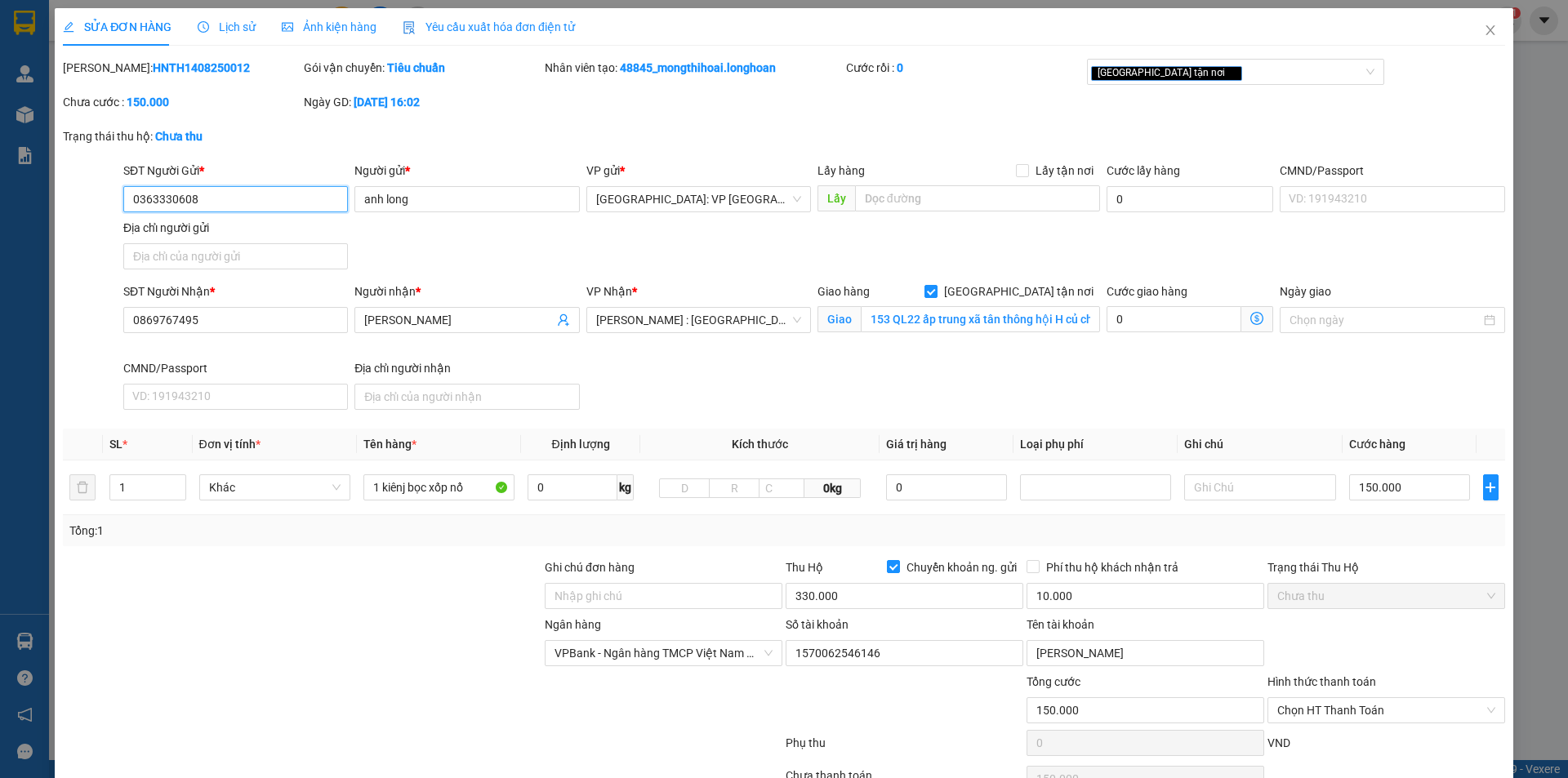
click at [258, 195] on input "0363330608" at bounding box center [236, 199] width 225 height 26
click at [1484, 26] on icon "close" at bounding box center [1490, 31] width 13 height 13
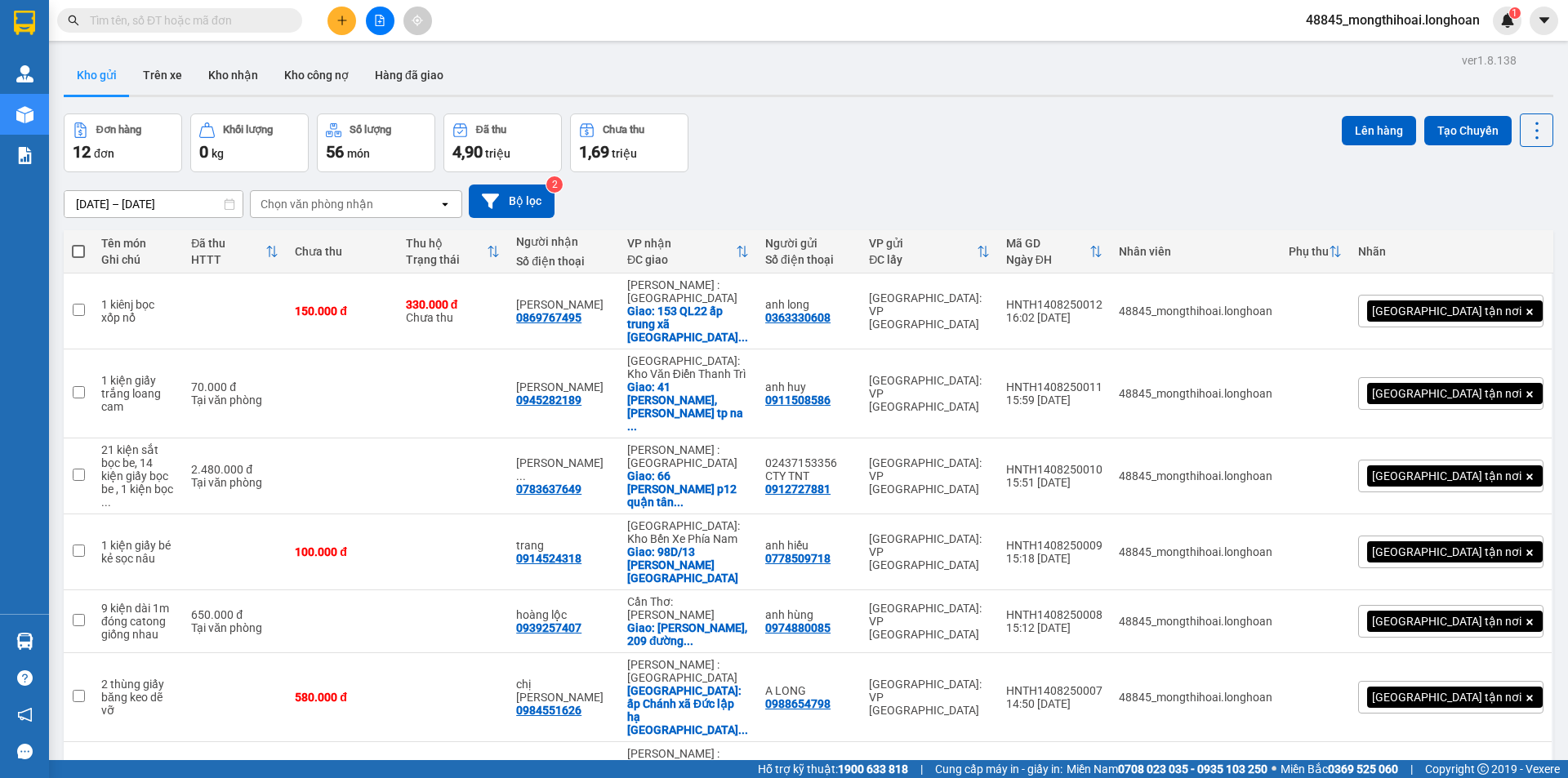
click at [338, 21] on icon "plus" at bounding box center [342, 21] width 12 height 12
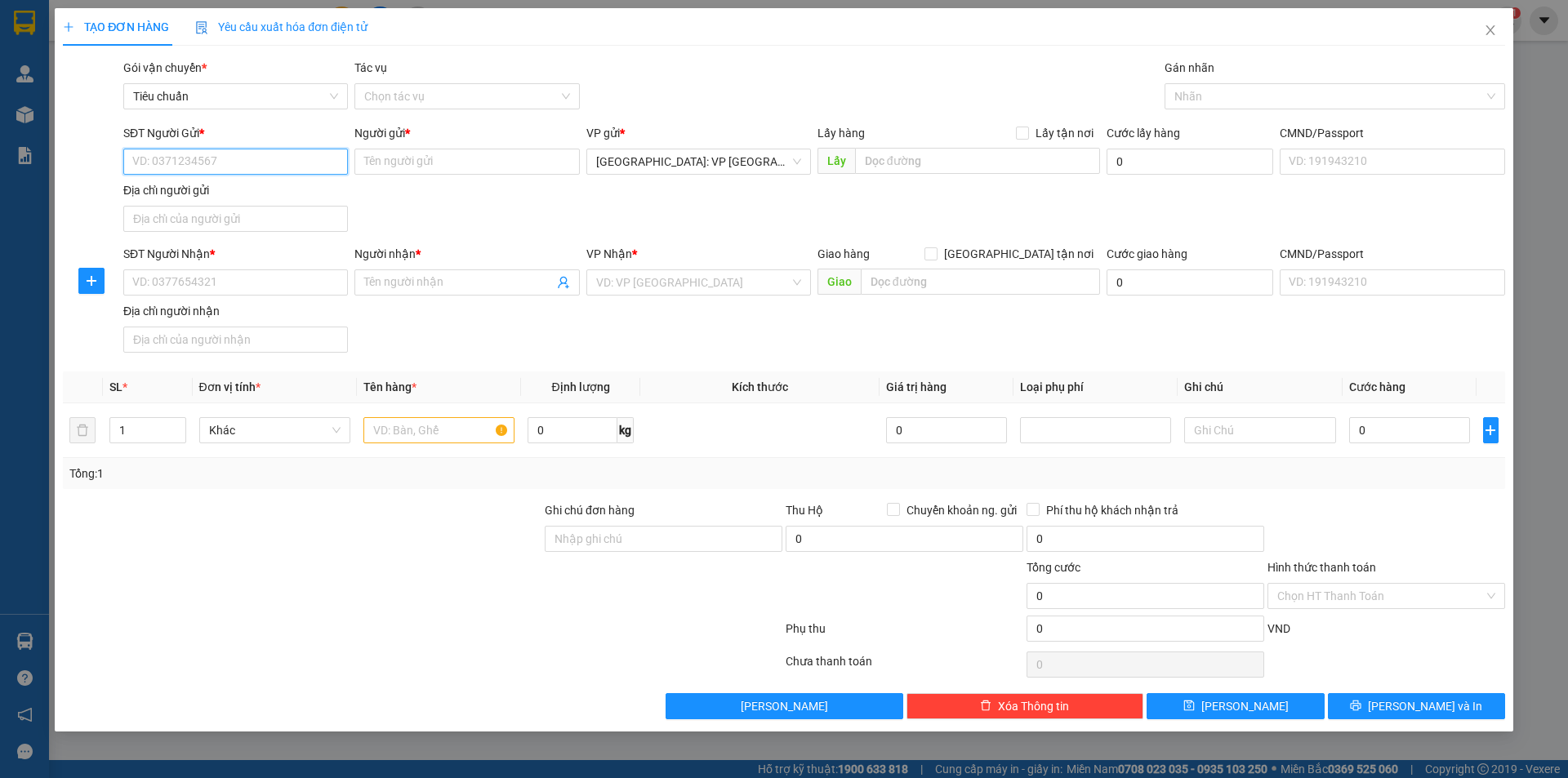
click at [276, 154] on input "SĐT Người Gửi *" at bounding box center [236, 162] width 225 height 26
paste input "0363330608"
click at [276, 154] on input "0363330608" at bounding box center [236, 162] width 225 height 26
drag, startPoint x: 238, startPoint y: 191, endPoint x: 265, endPoint y: 169, distance: 34.8
click at [238, 189] on div "0363330608 - anh long" at bounding box center [236, 194] width 205 height 18
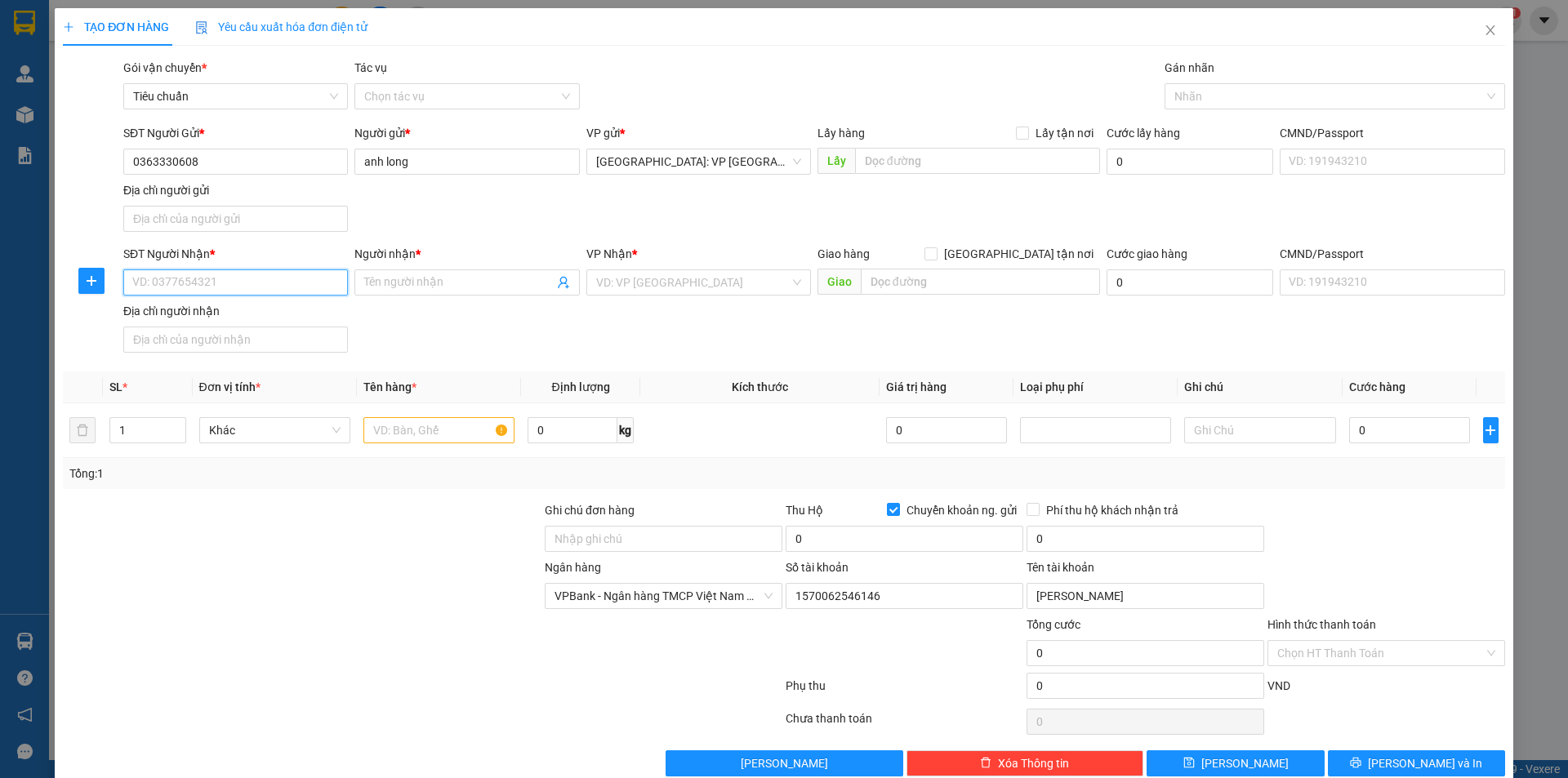
click at [295, 278] on input "SĐT Người Nhận *" at bounding box center [236, 283] width 225 height 26
click at [250, 303] on div "0375923549 - thanh nguyen" at bounding box center [234, 316] width 223 height 26
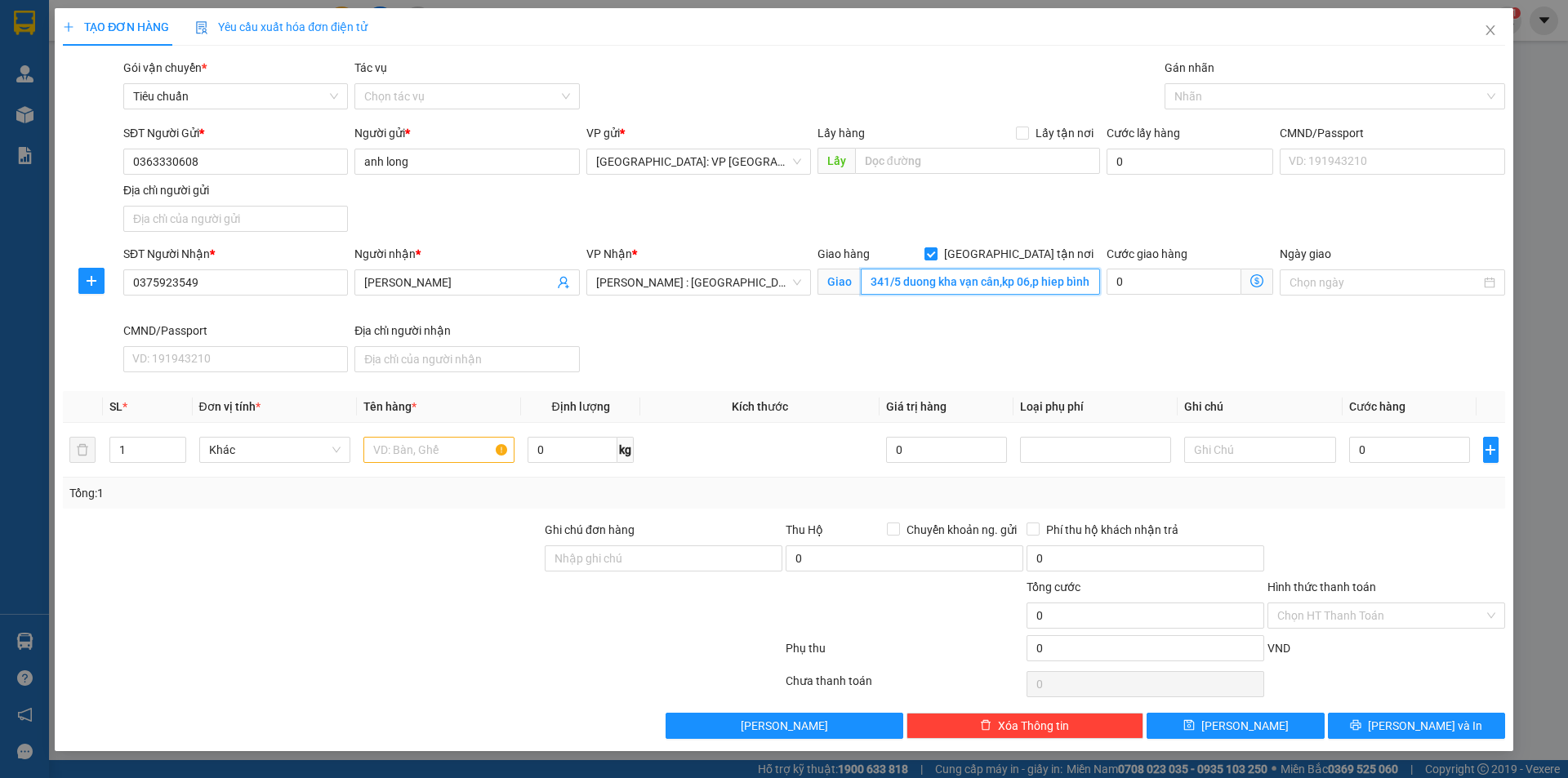
click at [1014, 289] on input "341/5 duong kha vạn cân,kp 06,p hiep bình chánh,thủ đức" at bounding box center [979, 282] width 239 height 26
click at [1007, 286] on input "341/5 duong kha vạn cân,kp 06,p hiep bình chánh,thủ đức" at bounding box center [979, 282] width 239 height 26
click at [923, 280] on input "341/5 duong kha vạn cân,kp 06,p hiep bình chánh,thủ đức" at bounding box center [979, 282] width 239 height 26
click at [913, 283] on input "341/5 duong kha vạn cân,kp 06,p hiep bình chánh,thủ đức" at bounding box center [979, 282] width 239 height 26
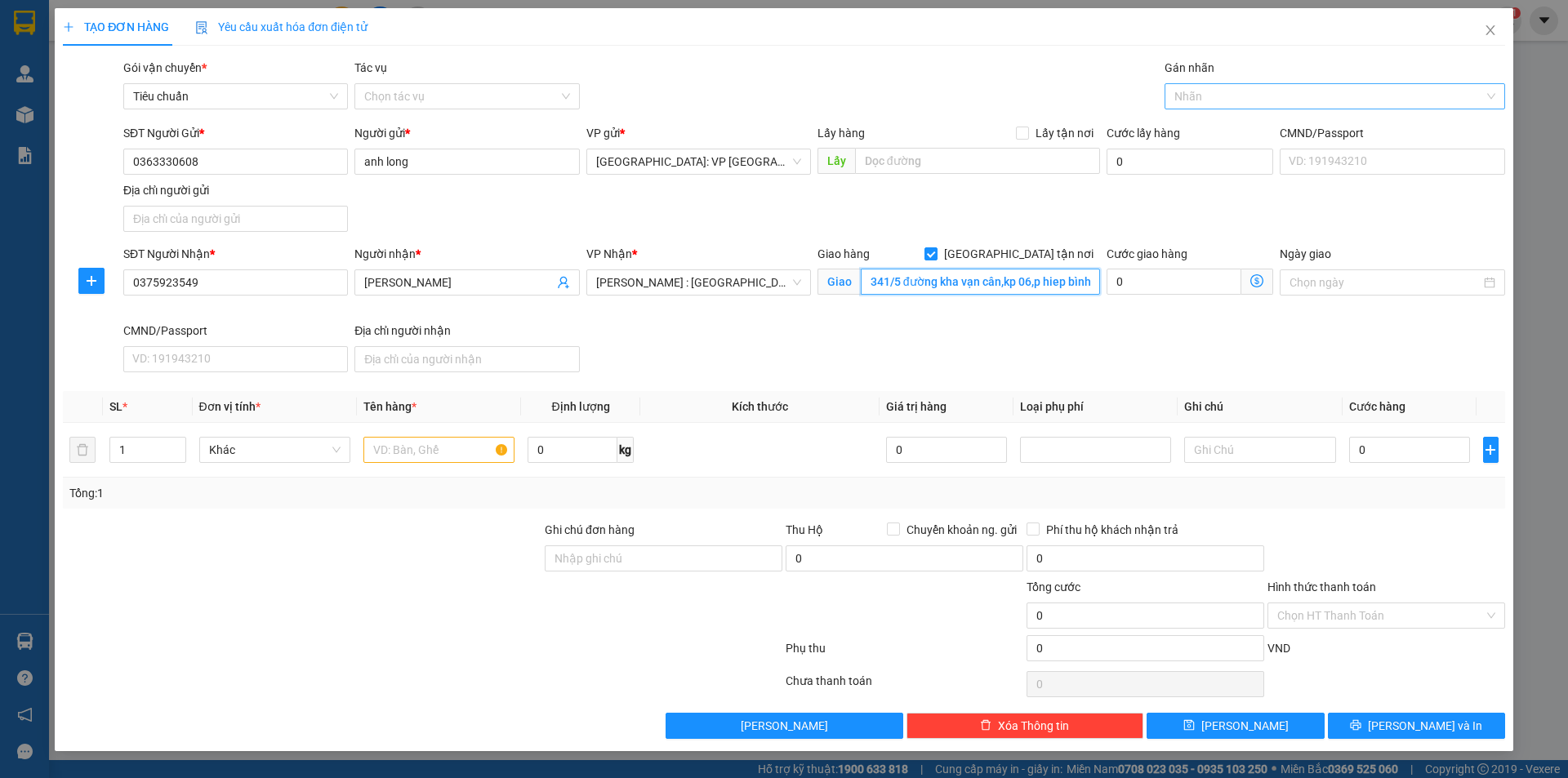
click at [1204, 100] on div at bounding box center [1327, 97] width 316 height 20
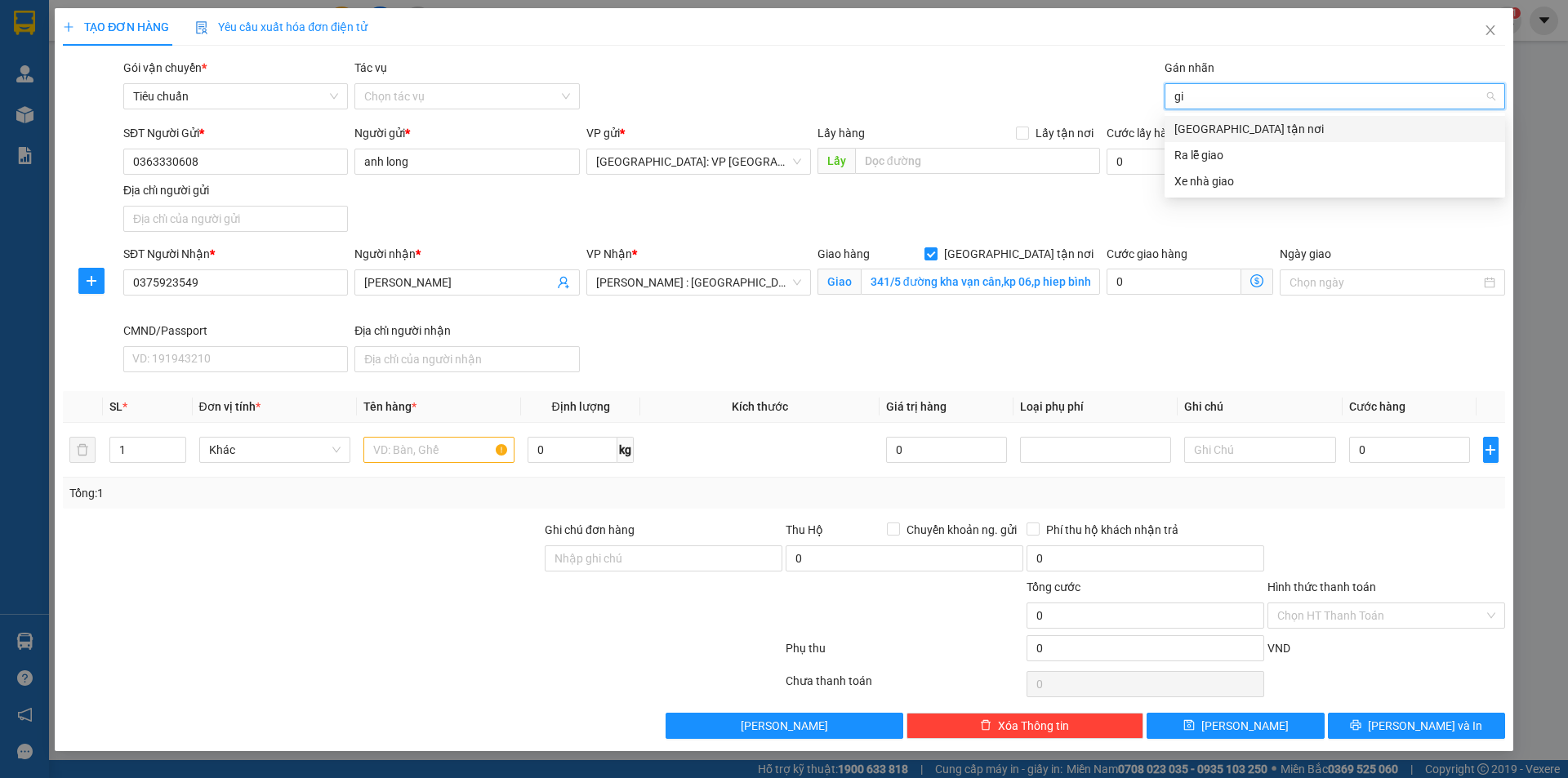
click at [1203, 117] on div "[GEOGRAPHIC_DATA] tận nơi" at bounding box center [1335, 129] width 341 height 26
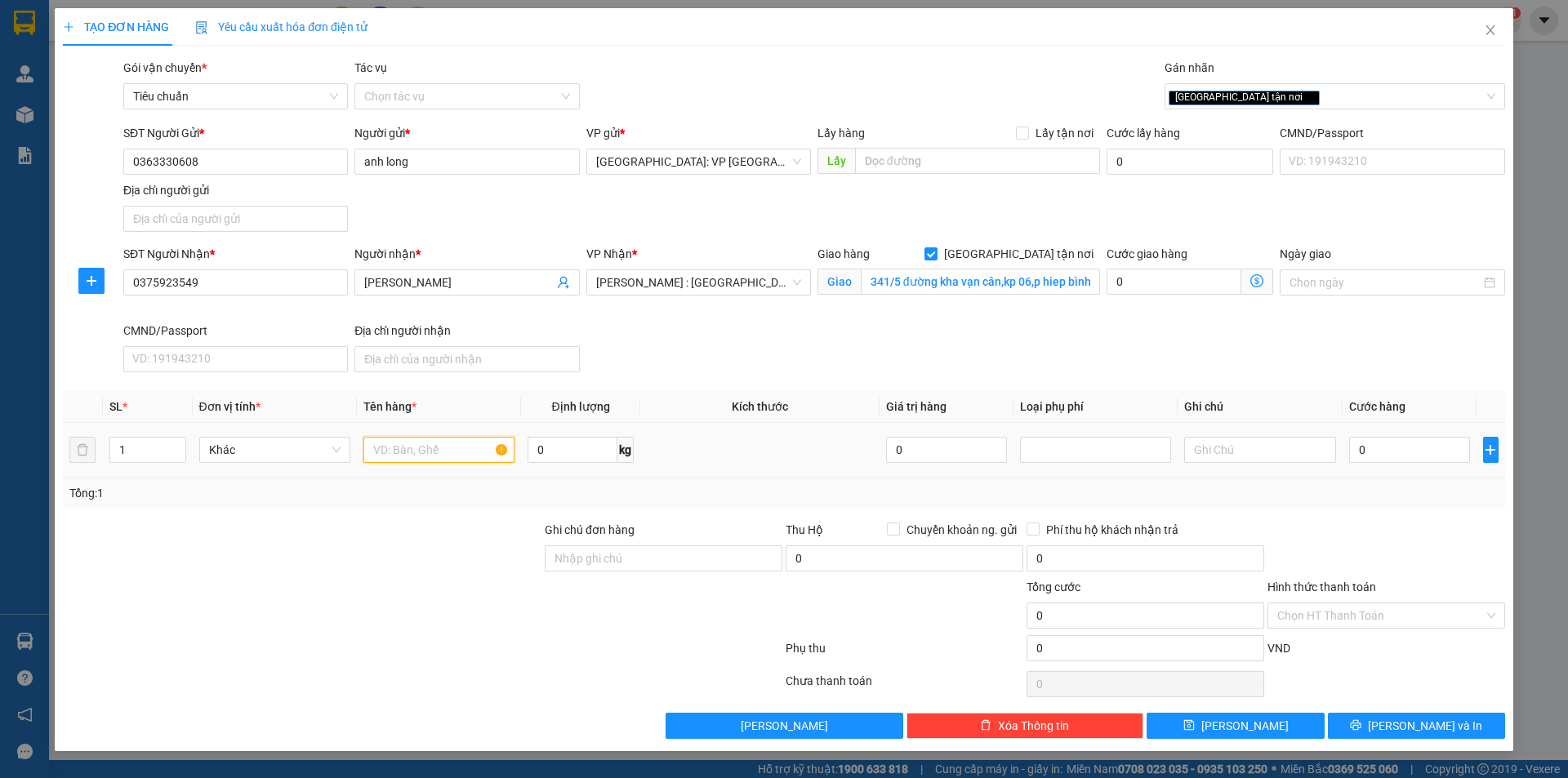
click at [427, 439] on input "text" at bounding box center [439, 451] width 151 height 26
click at [1376, 453] on input "0" at bounding box center [1409, 451] width 122 height 26
click at [891, 522] on label "Chuyển khoản ng. gửi" at bounding box center [955, 530] width 136 height 18
click at [891, 523] on input "Chuyển khoản ng. gửi" at bounding box center [893, 528] width 12 height 12
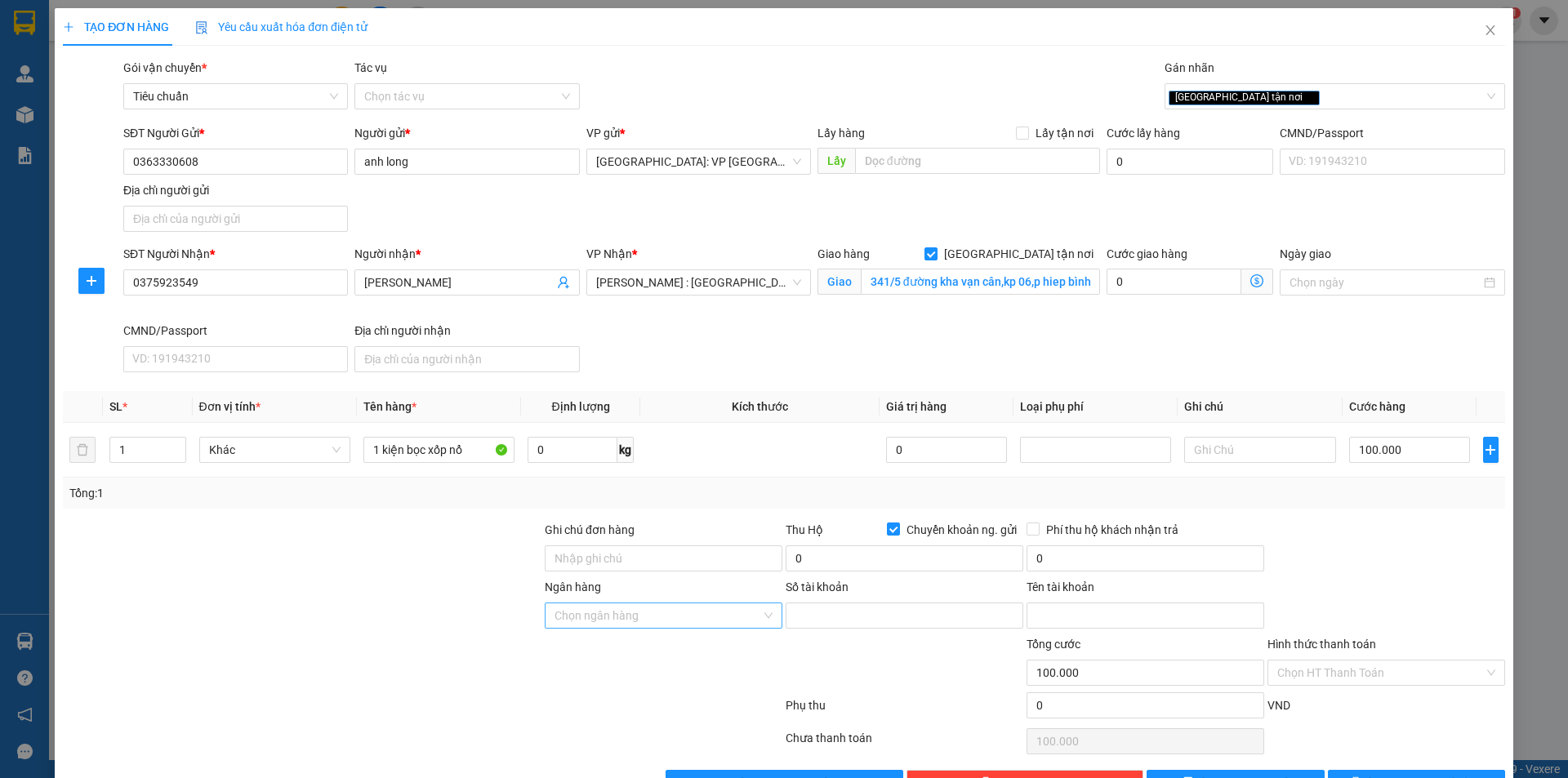
click at [665, 606] on input "Ngân hàng" at bounding box center [658, 616] width 207 height 25
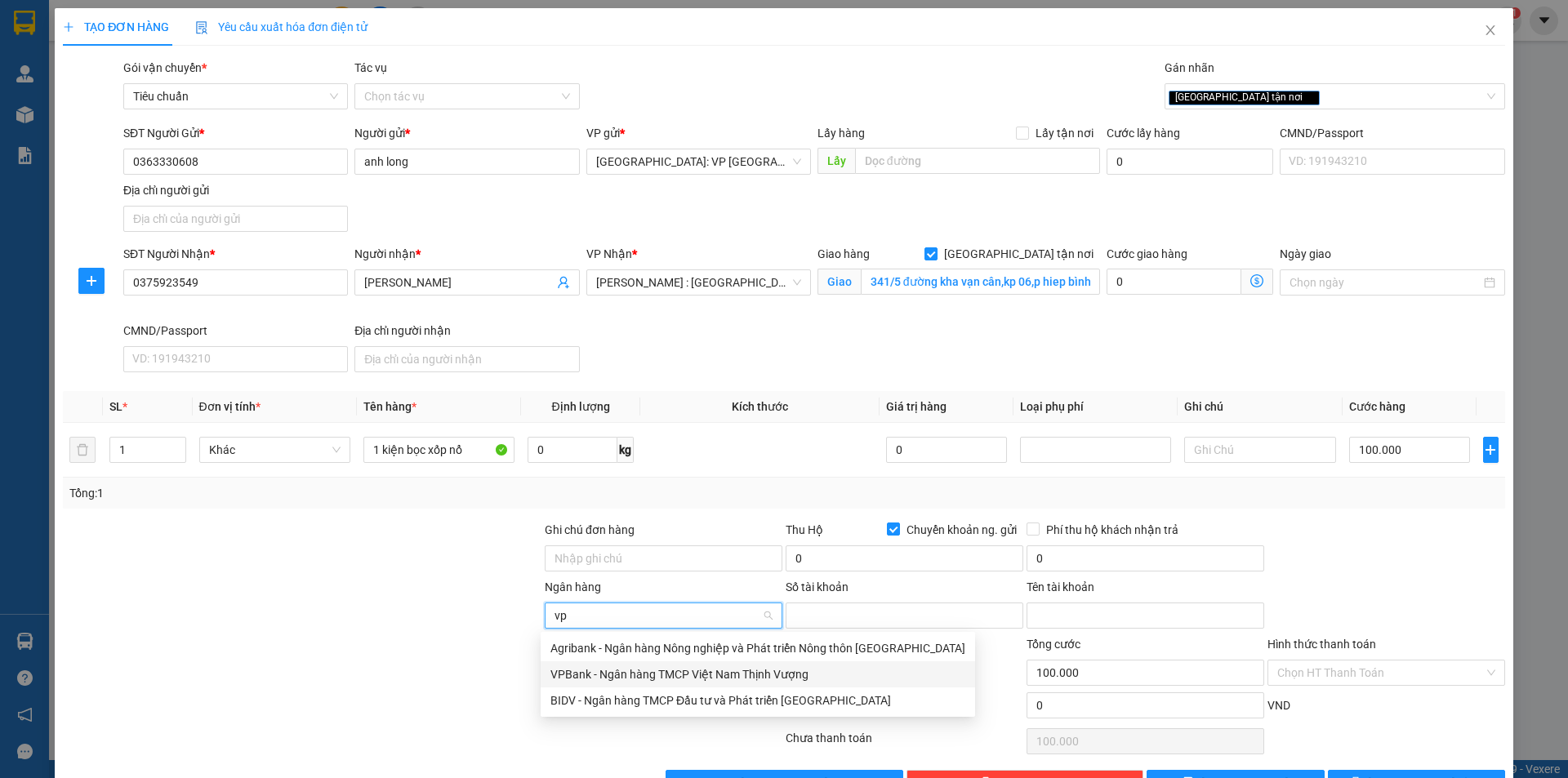
click at [631, 673] on div "VPBank - Ngân hàng TMCP Việt Nam Thịnh Vượng" at bounding box center [758, 675] width 415 height 18
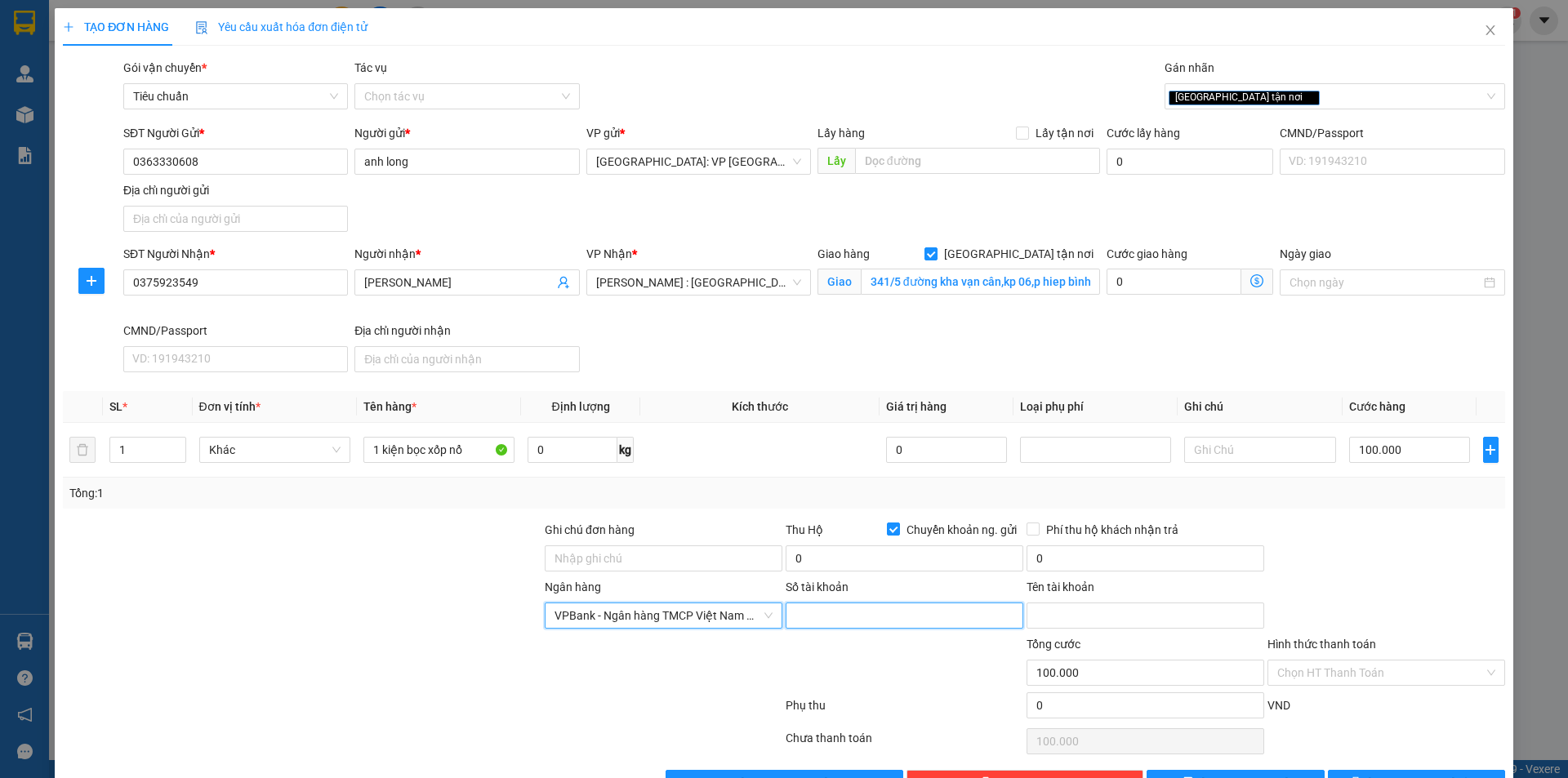
click at [879, 616] on input "Số tài khoản" at bounding box center [903, 616] width 237 height 26
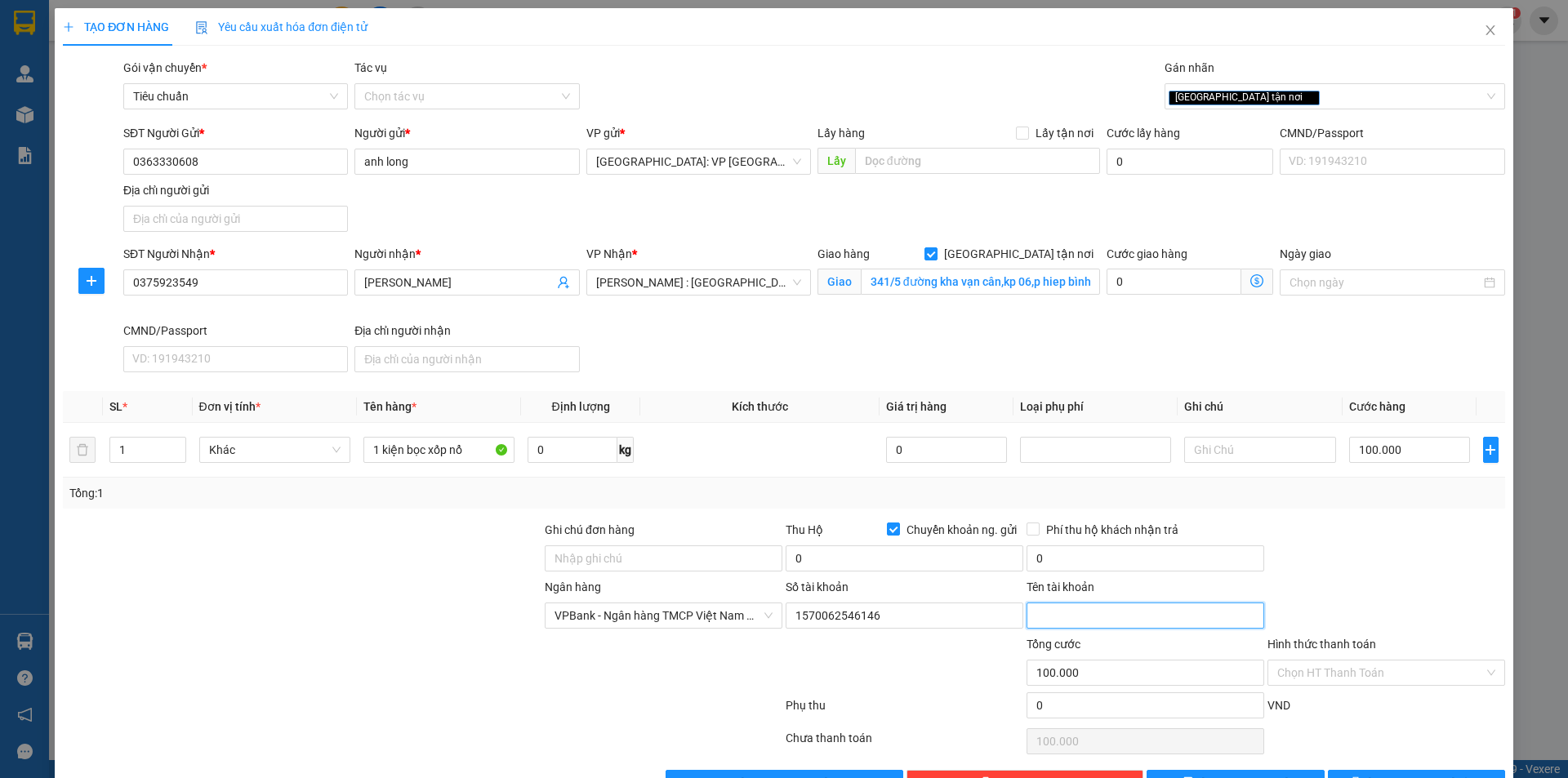
click at [1124, 618] on input "Tên tài khoản" at bounding box center [1145, 616] width 237 height 26
click at [1037, 561] on input "0" at bounding box center [1145, 559] width 237 height 26
click at [850, 561] on input "0" at bounding box center [903, 559] width 237 height 26
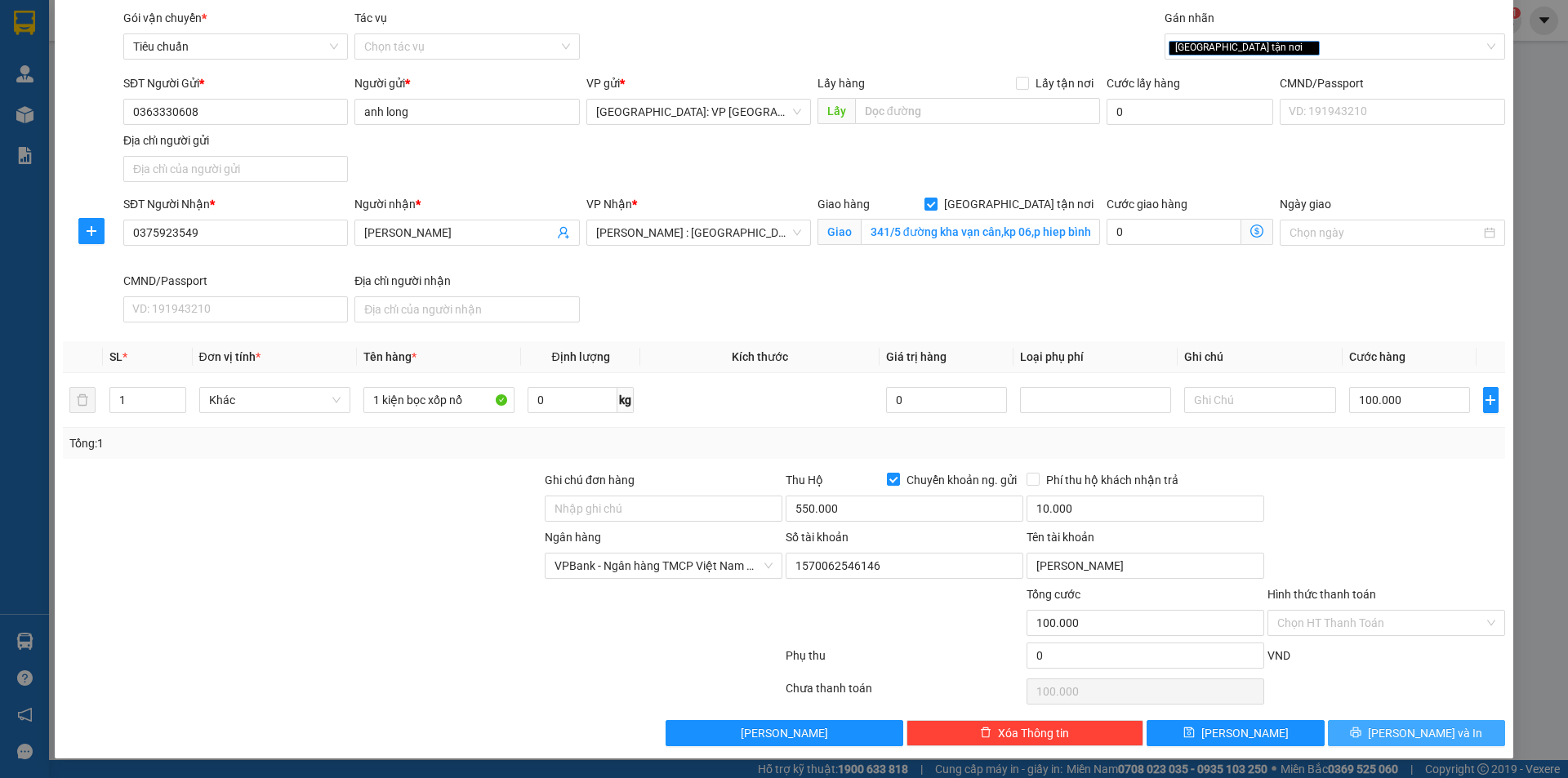
click at [1389, 736] on button "Lưu và In" at bounding box center [1416, 733] width 177 height 26
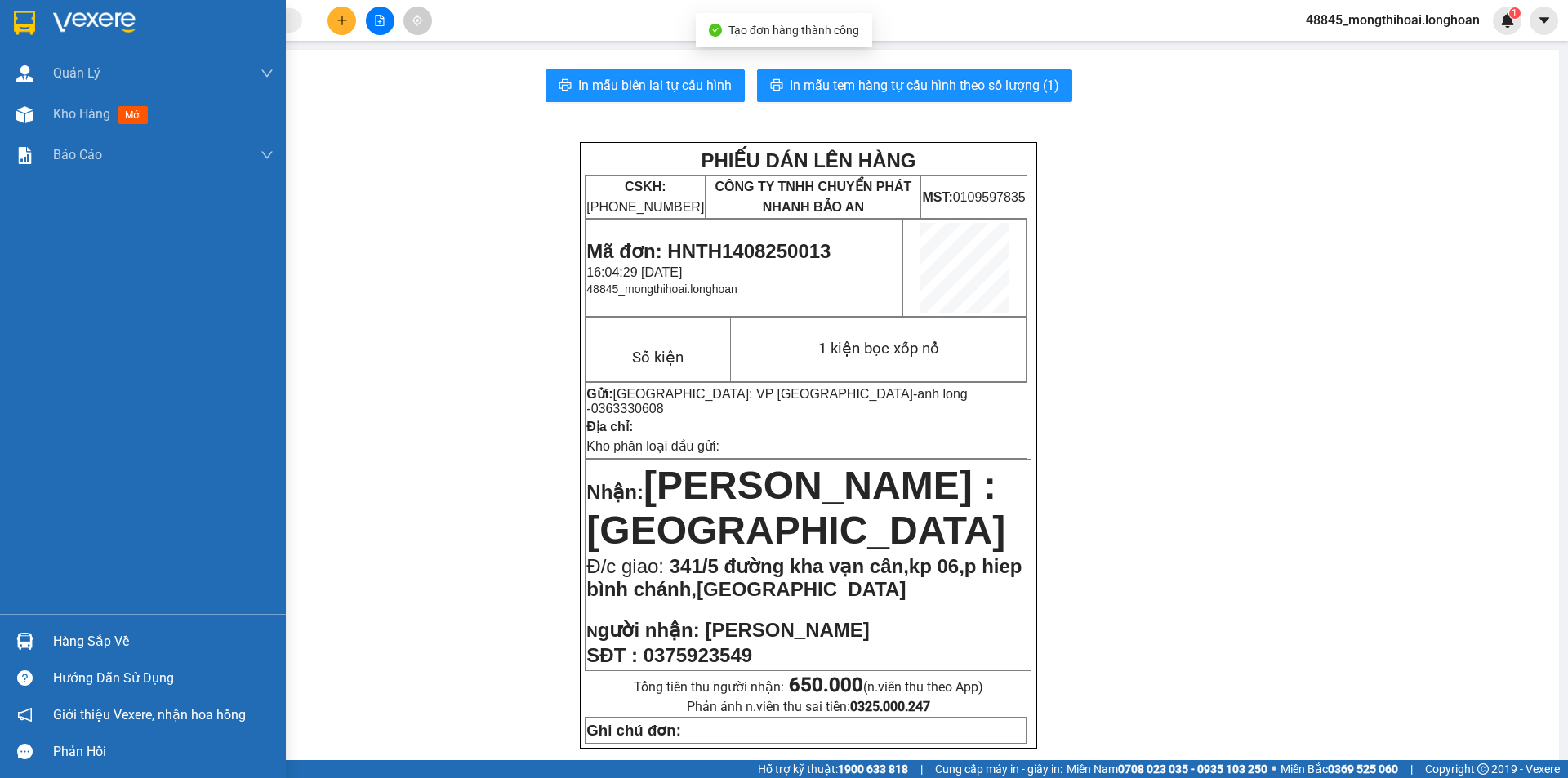
click at [9, 25] on div at bounding box center [143, 26] width 286 height 53
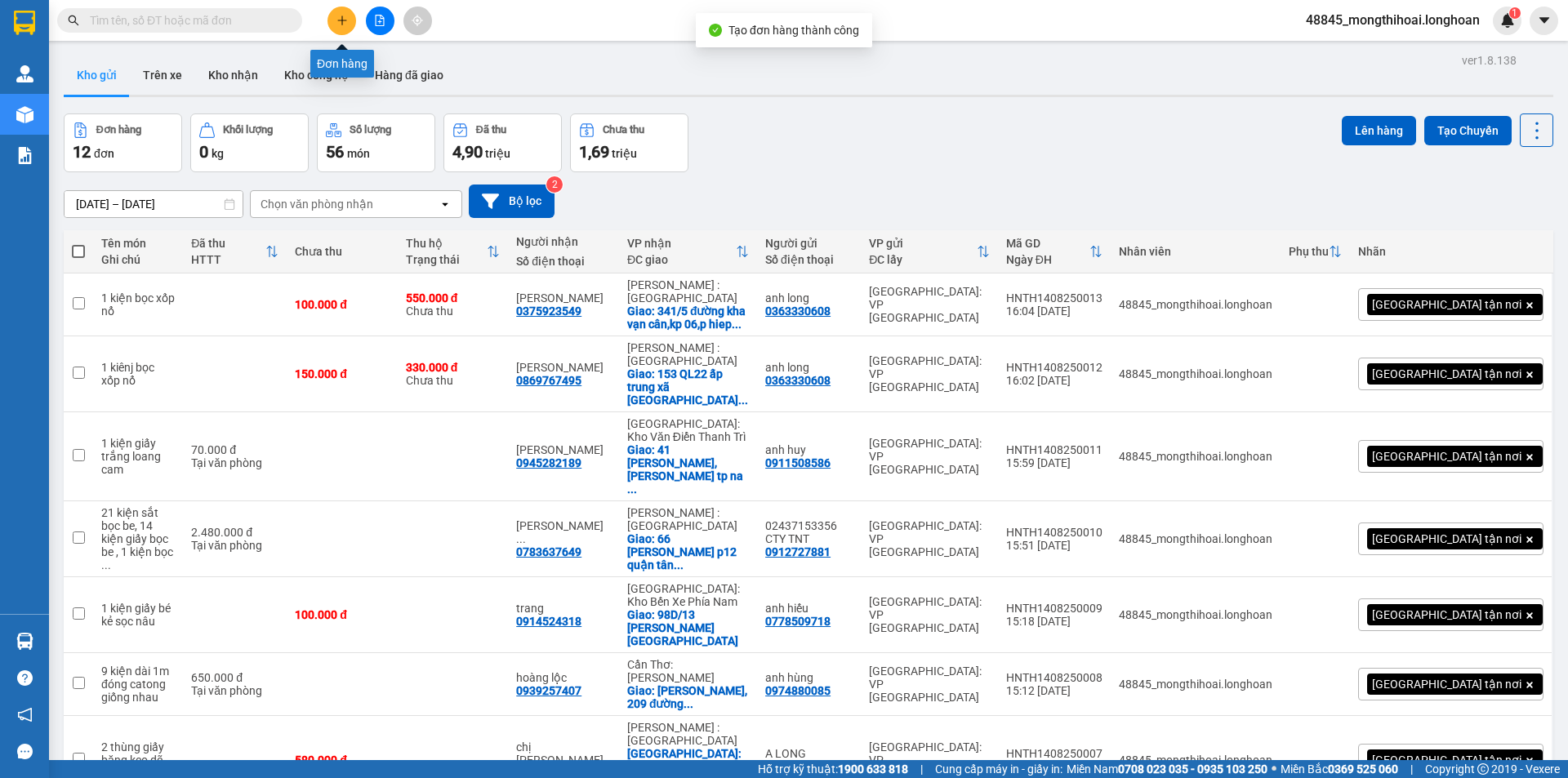
click at [334, 16] on button at bounding box center [341, 21] width 29 height 29
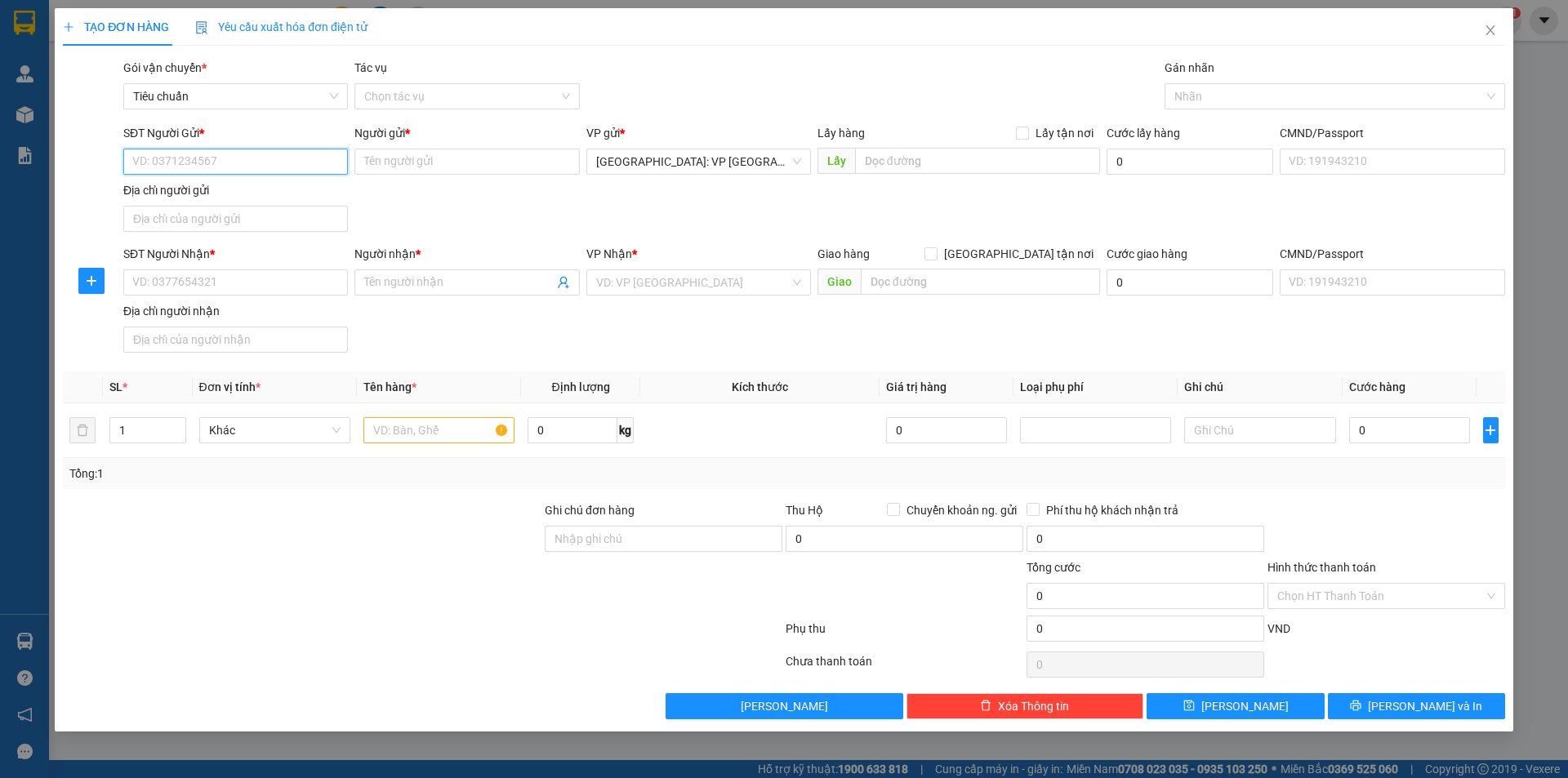
click at [299, 155] on input "SĐT Người Gửi *" at bounding box center [236, 162] width 225 height 26
paste input "0363330608"
click at [299, 155] on input "0363330608" at bounding box center [236, 162] width 225 height 26
click at [272, 198] on div "0363330608 - anh long" at bounding box center [236, 194] width 205 height 18
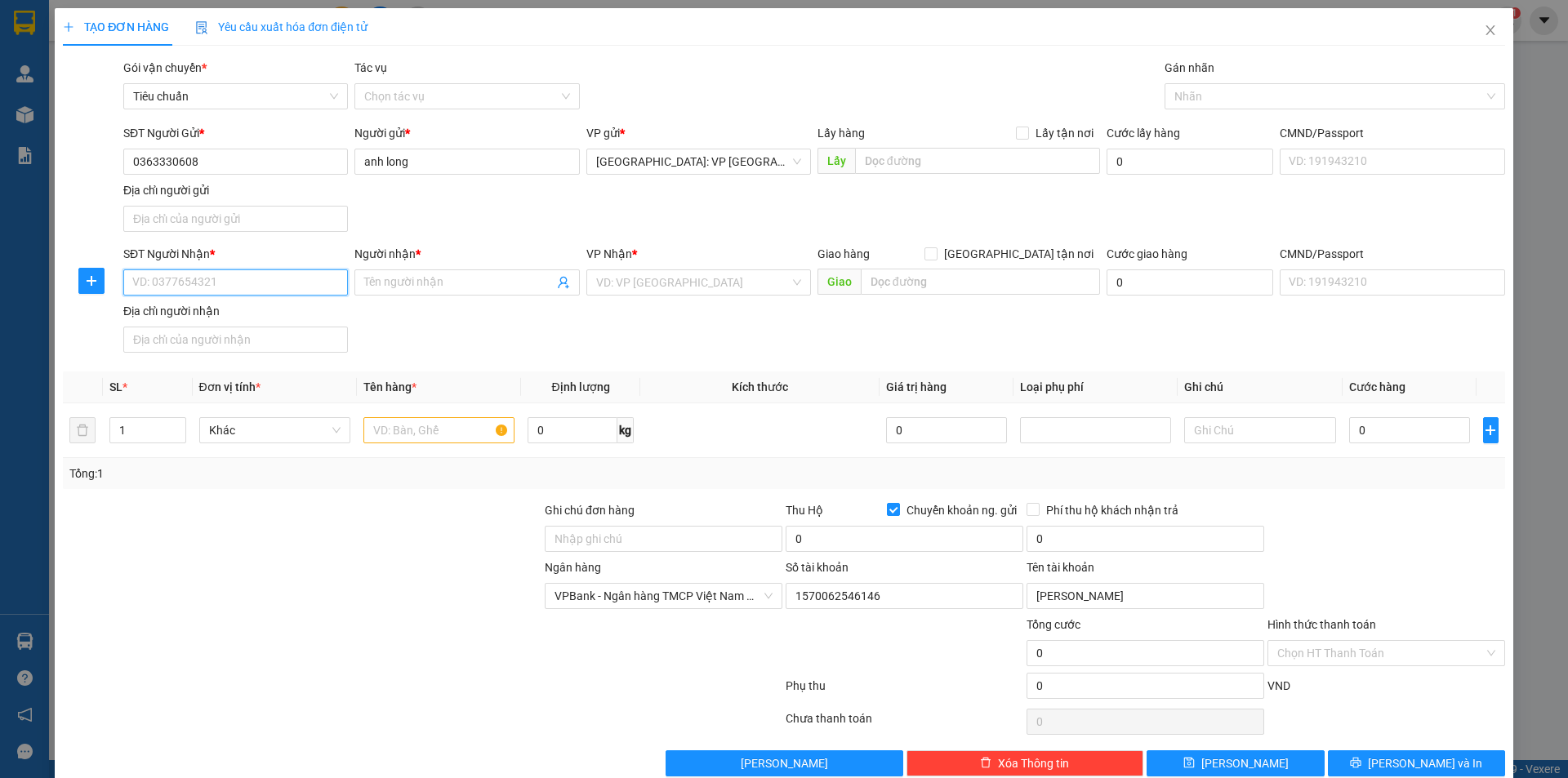
click at [290, 279] on input "SĐT Người Nhận *" at bounding box center [236, 283] width 225 height 26
click at [367, 290] on input "Người nhận *" at bounding box center [459, 283] width 188 height 18
click at [625, 282] on input "search" at bounding box center [693, 283] width 193 height 25
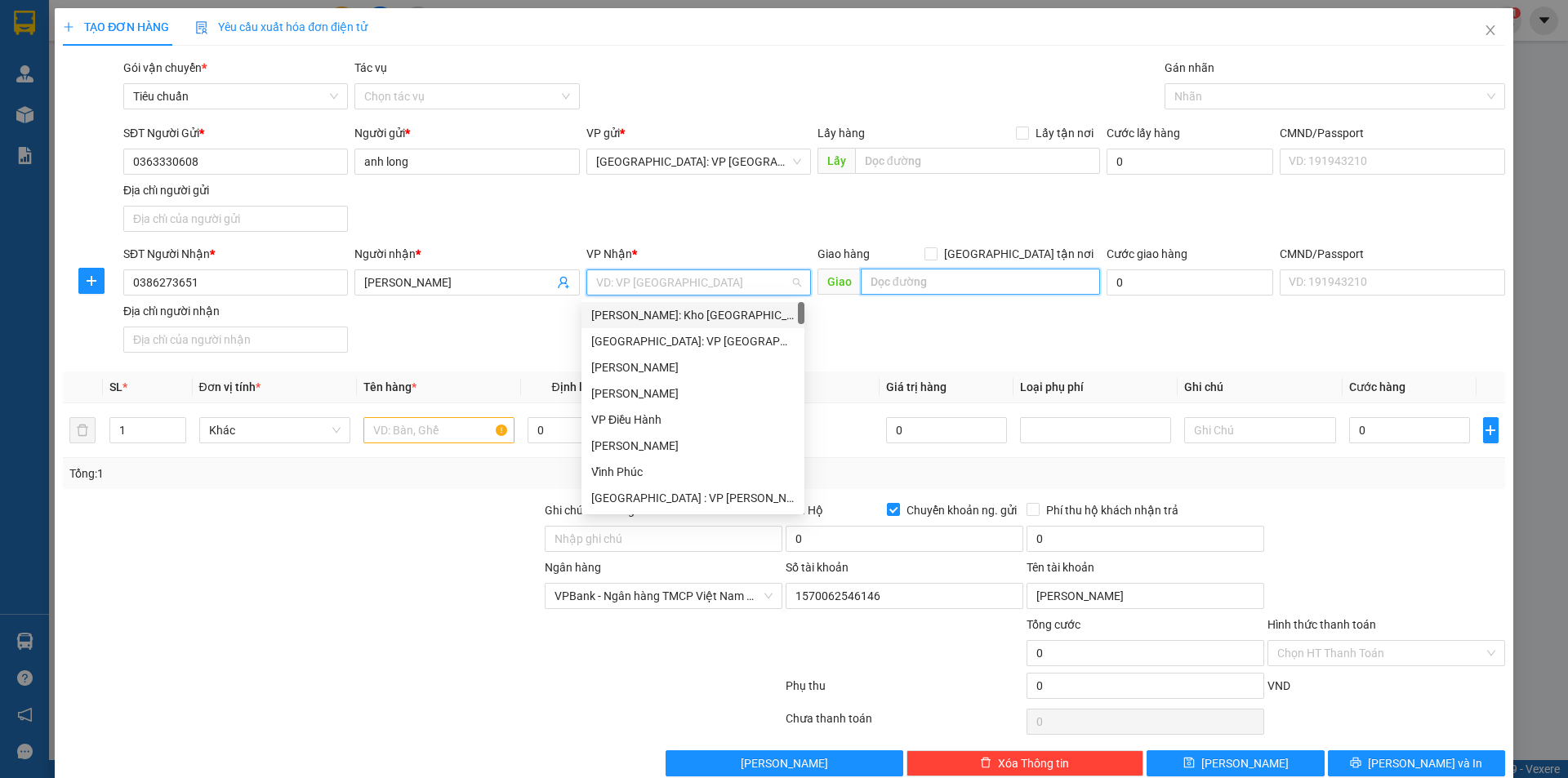
click at [913, 276] on input "text" at bounding box center [979, 282] width 239 height 26
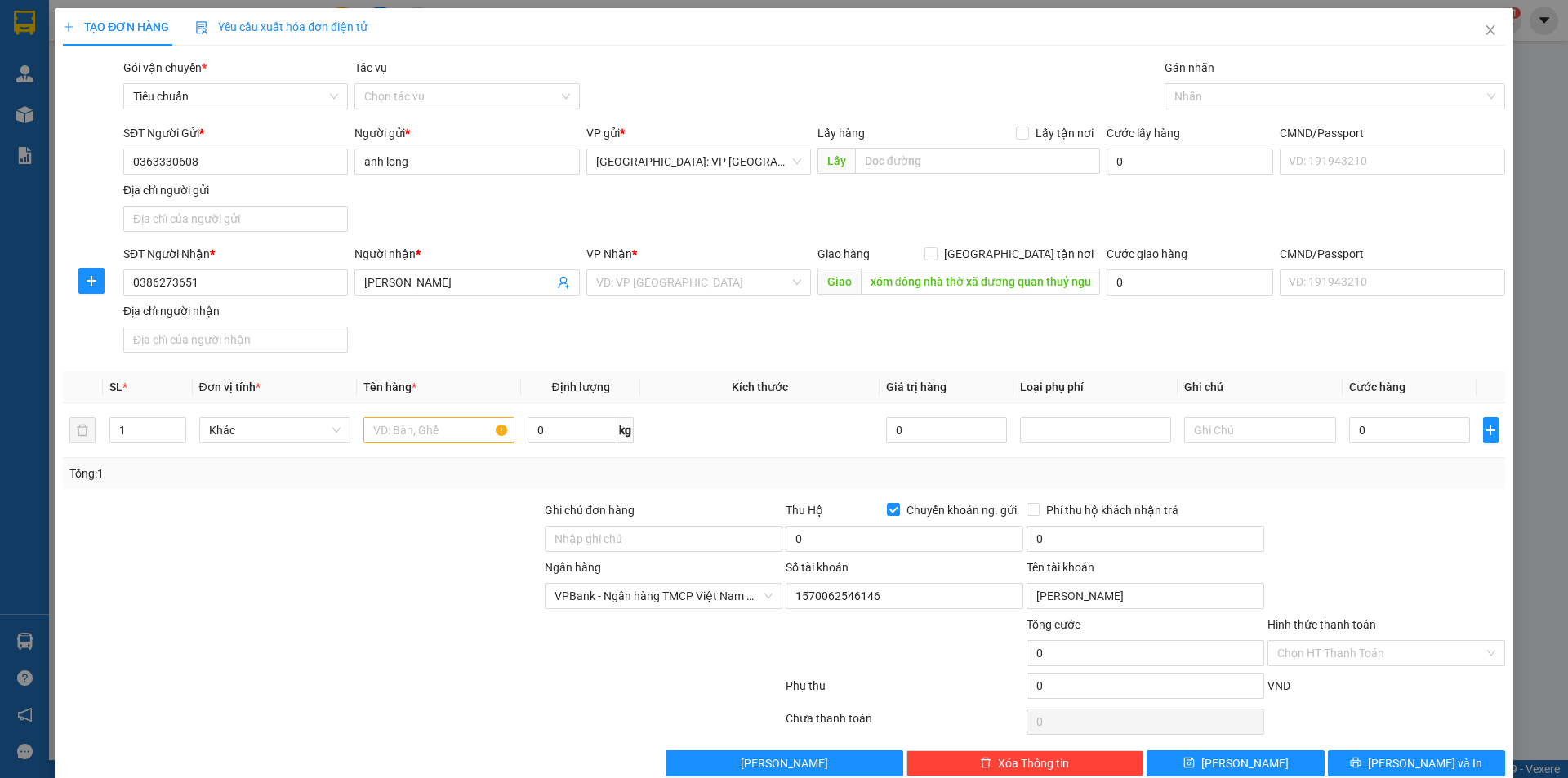
click at [706, 298] on div "VP Nhận * VD: VP Sài Gòn" at bounding box center [698, 273] width 225 height 57
click at [738, 289] on input "search" at bounding box center [693, 283] width 193 height 25
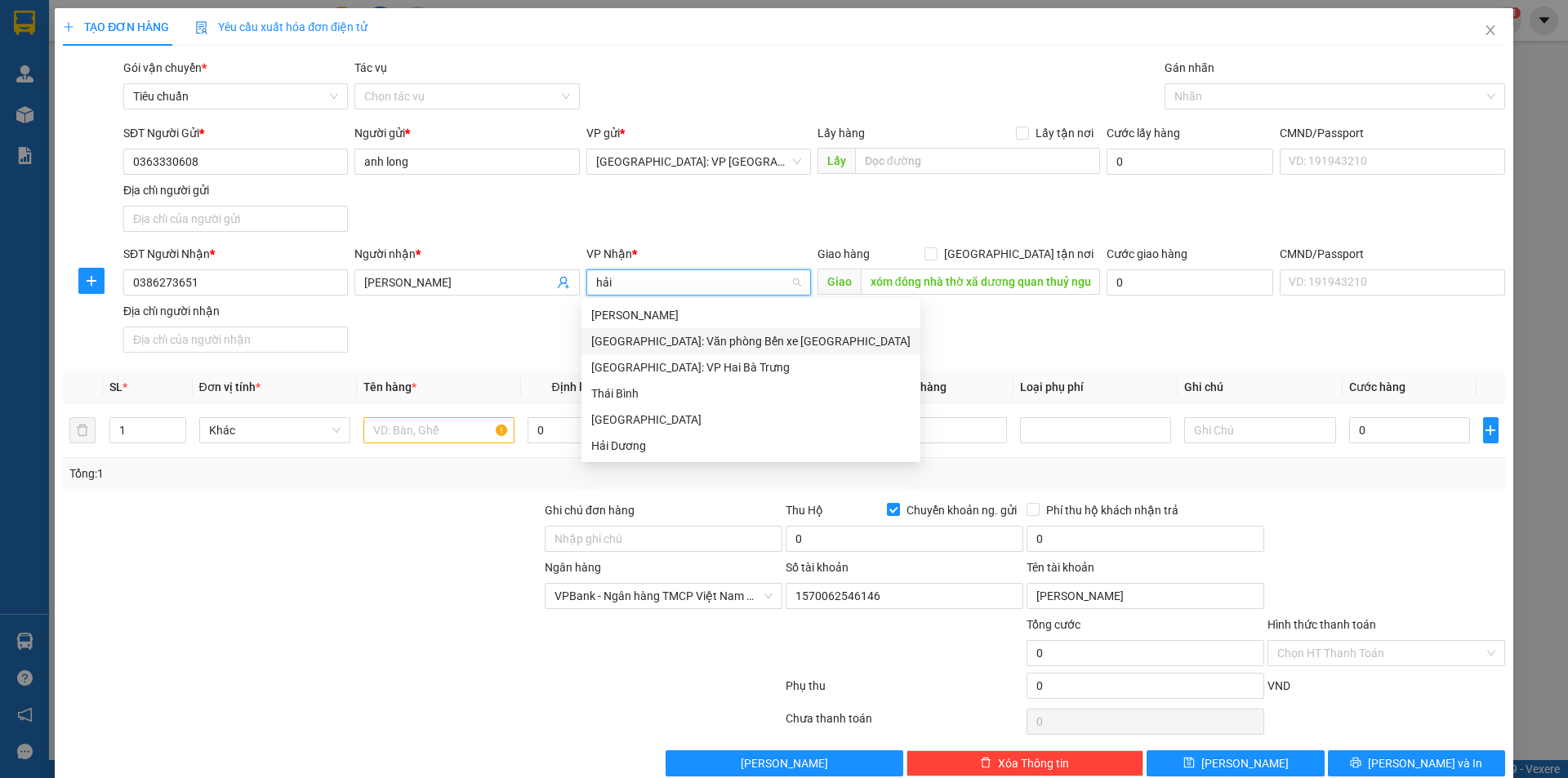
click at [751, 332] on div "[GEOGRAPHIC_DATA]: Văn phòng Bến xe [GEOGRAPHIC_DATA]" at bounding box center [751, 341] width 319 height 18
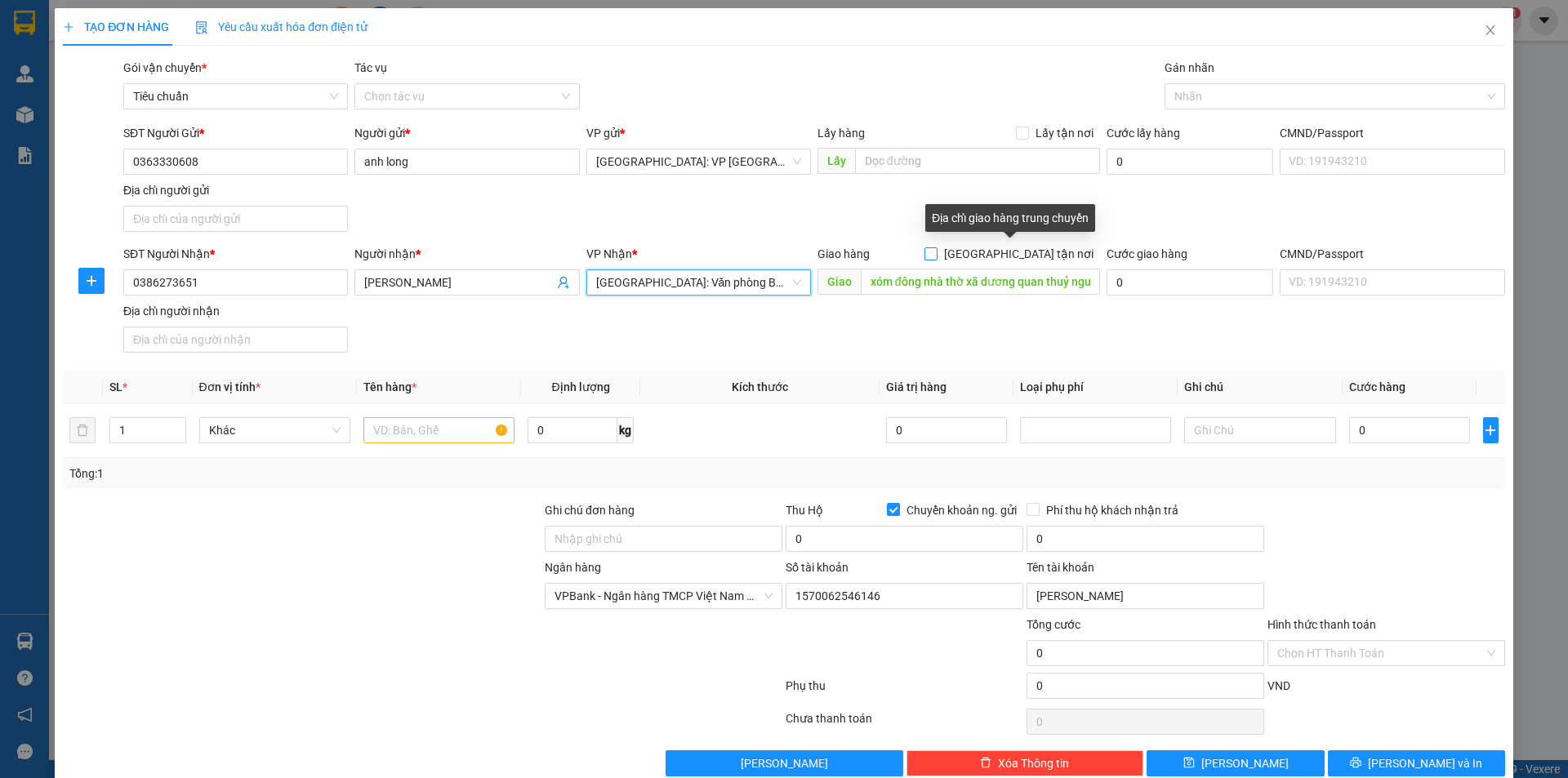
drag, startPoint x: 1004, startPoint y: 249, endPoint x: 1041, endPoint y: 228, distance: 42.5
click at [936, 250] on input "[GEOGRAPHIC_DATA] tận nơi" at bounding box center [930, 253] width 12 height 12
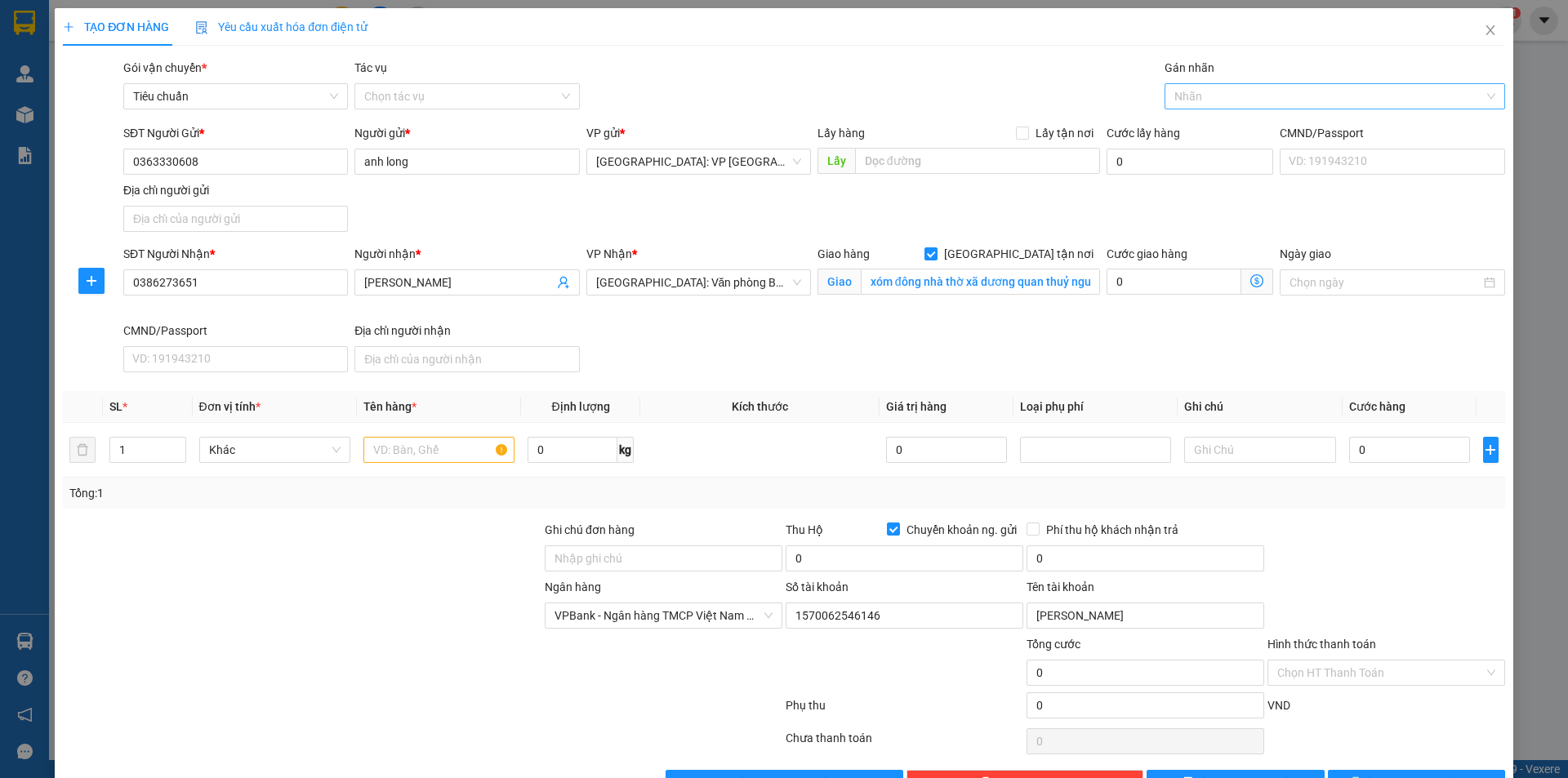
click at [1199, 108] on div "Nhãn" at bounding box center [1335, 97] width 341 height 26
click at [1201, 122] on div "[GEOGRAPHIC_DATA] tận nơi" at bounding box center [1324, 129] width 318 height 18
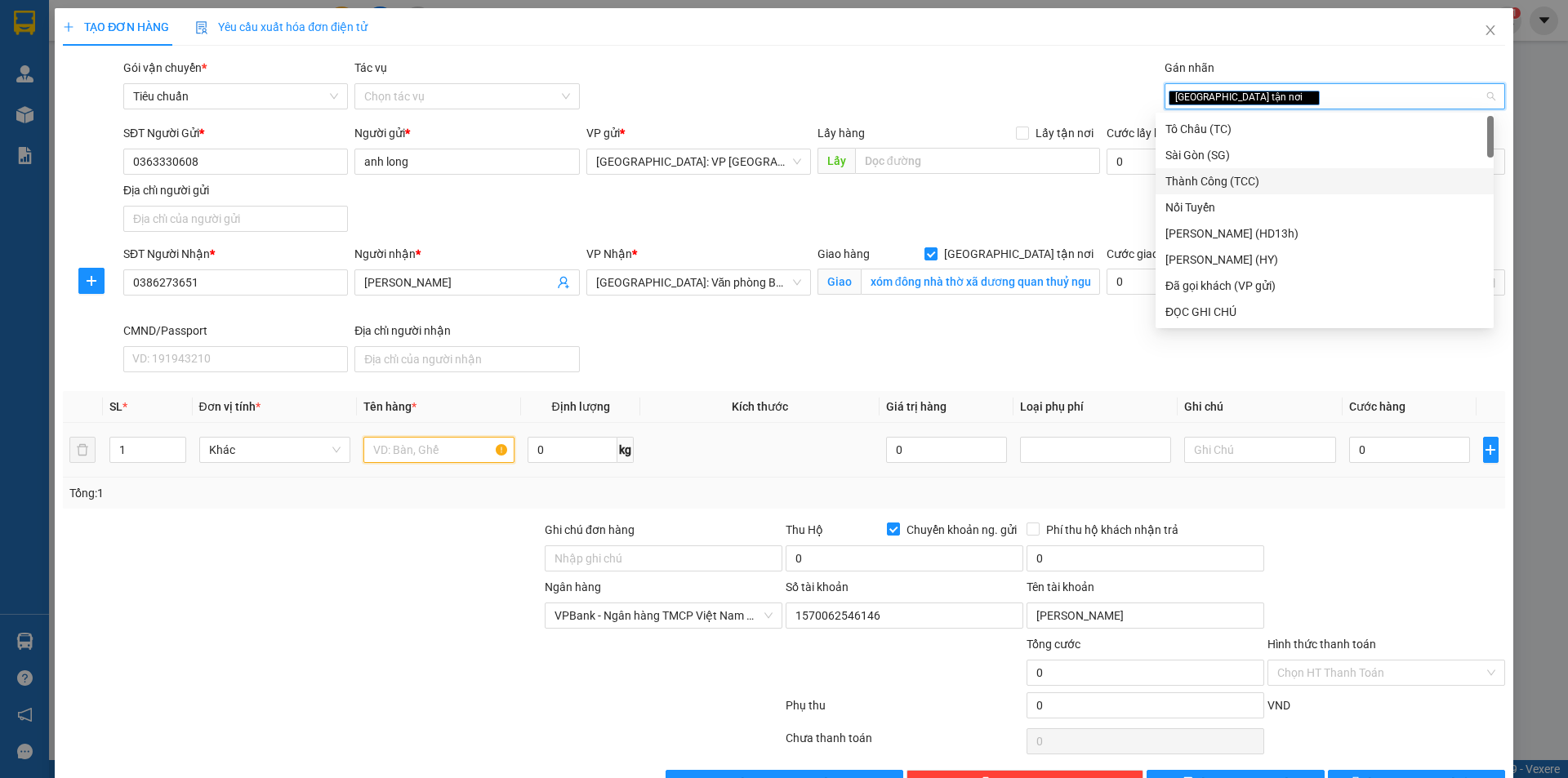
click at [390, 440] on input "text" at bounding box center [439, 451] width 151 height 26
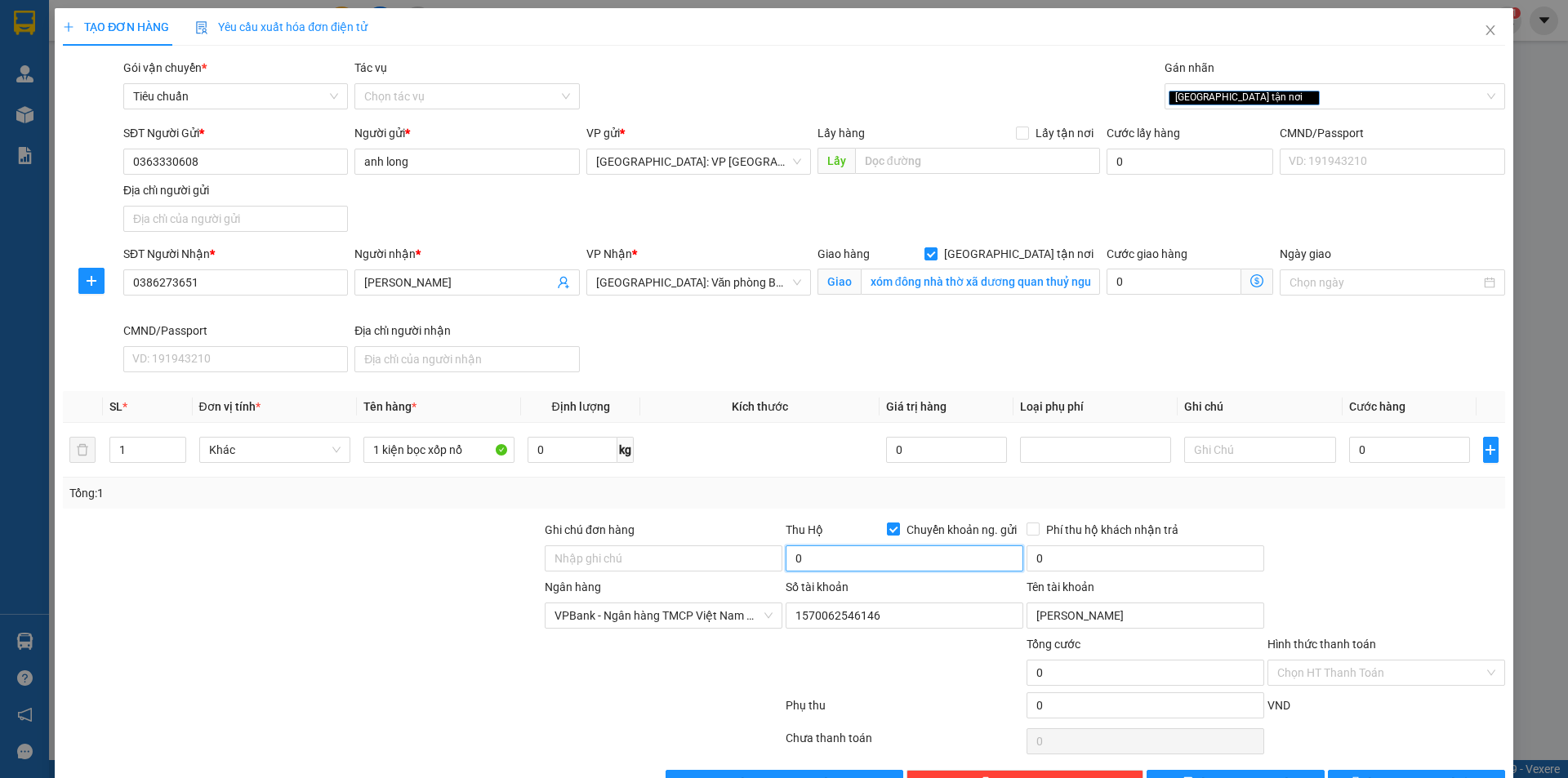
click at [838, 566] on input "0" at bounding box center [903, 559] width 237 height 26
click at [1056, 566] on input "0" at bounding box center [1145, 559] width 237 height 26
click at [1370, 450] on input "0" at bounding box center [1409, 451] width 122 height 26
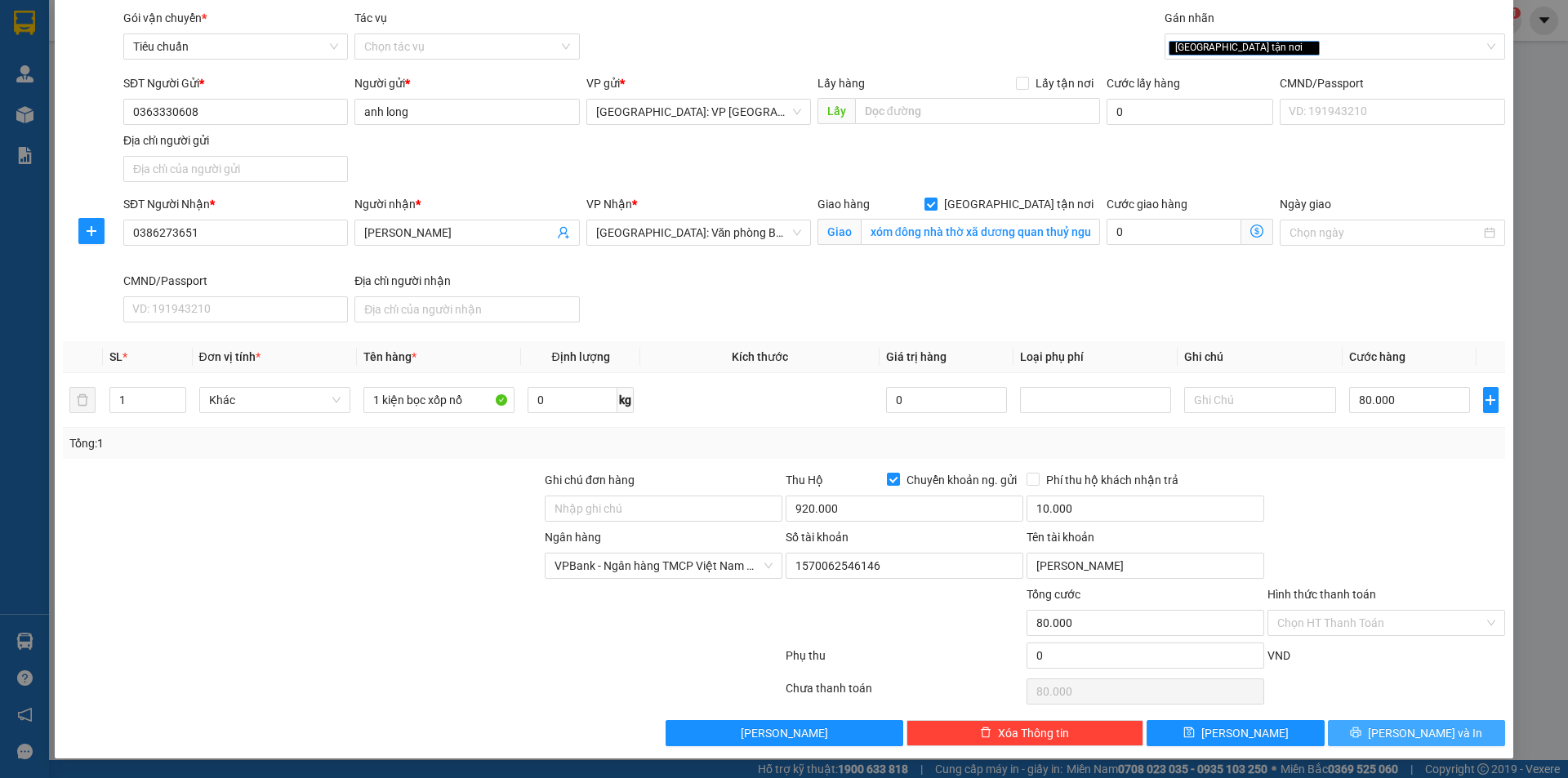
click at [1411, 725] on span "Lưu và In" at bounding box center [1425, 733] width 114 height 18
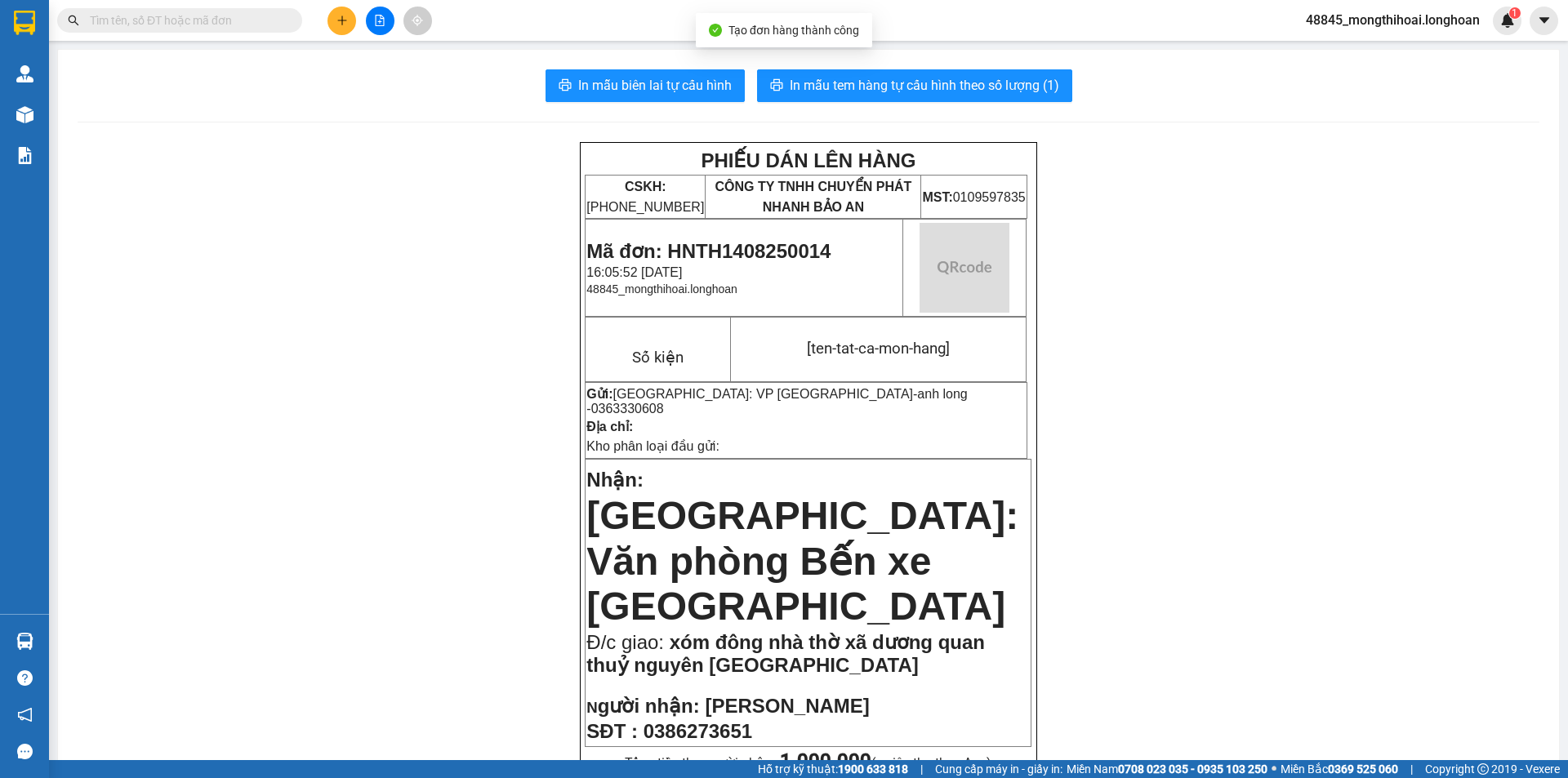
scroll to position [245, 0]
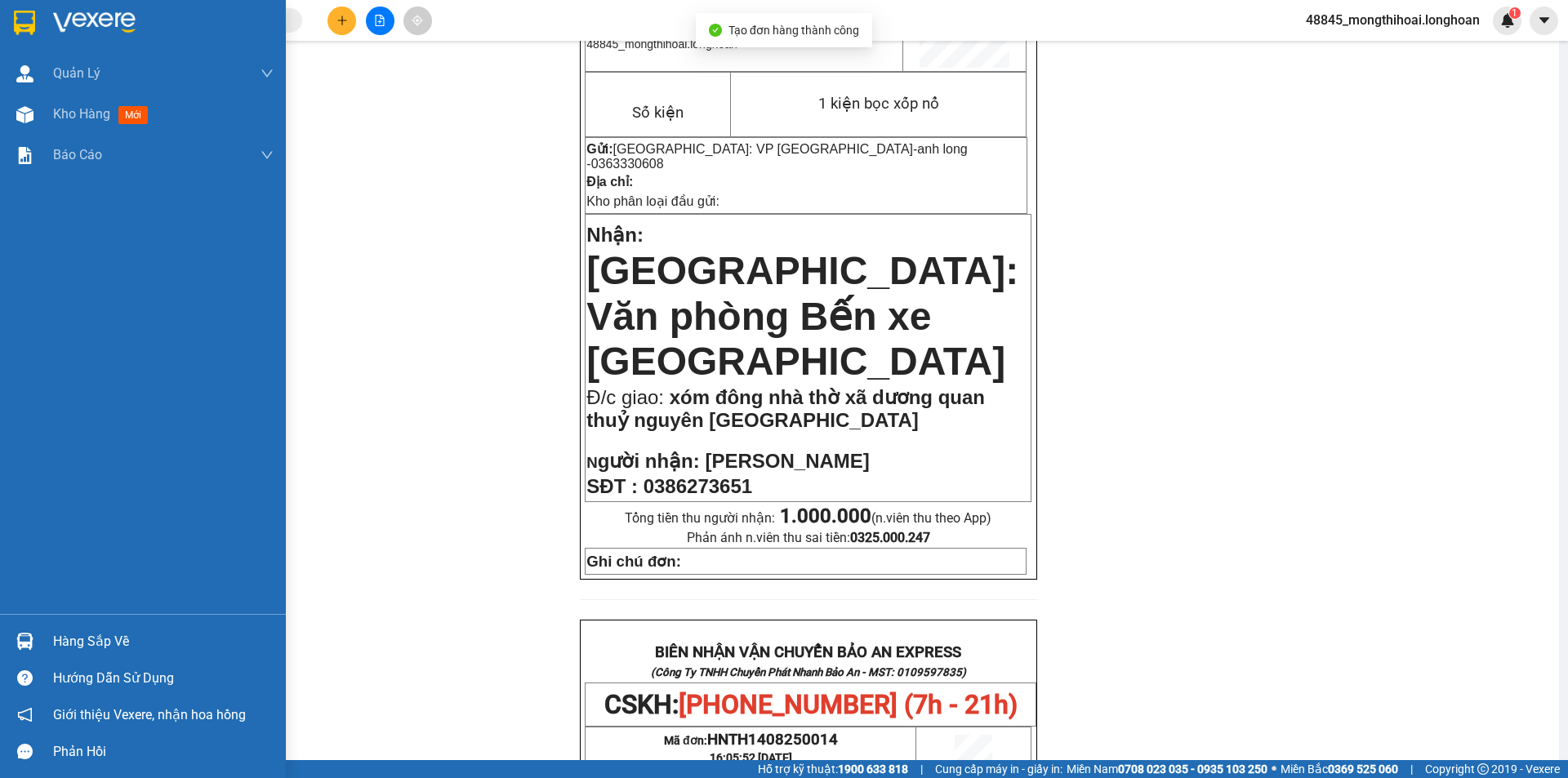
click at [6, 42] on div at bounding box center [143, 26] width 286 height 53
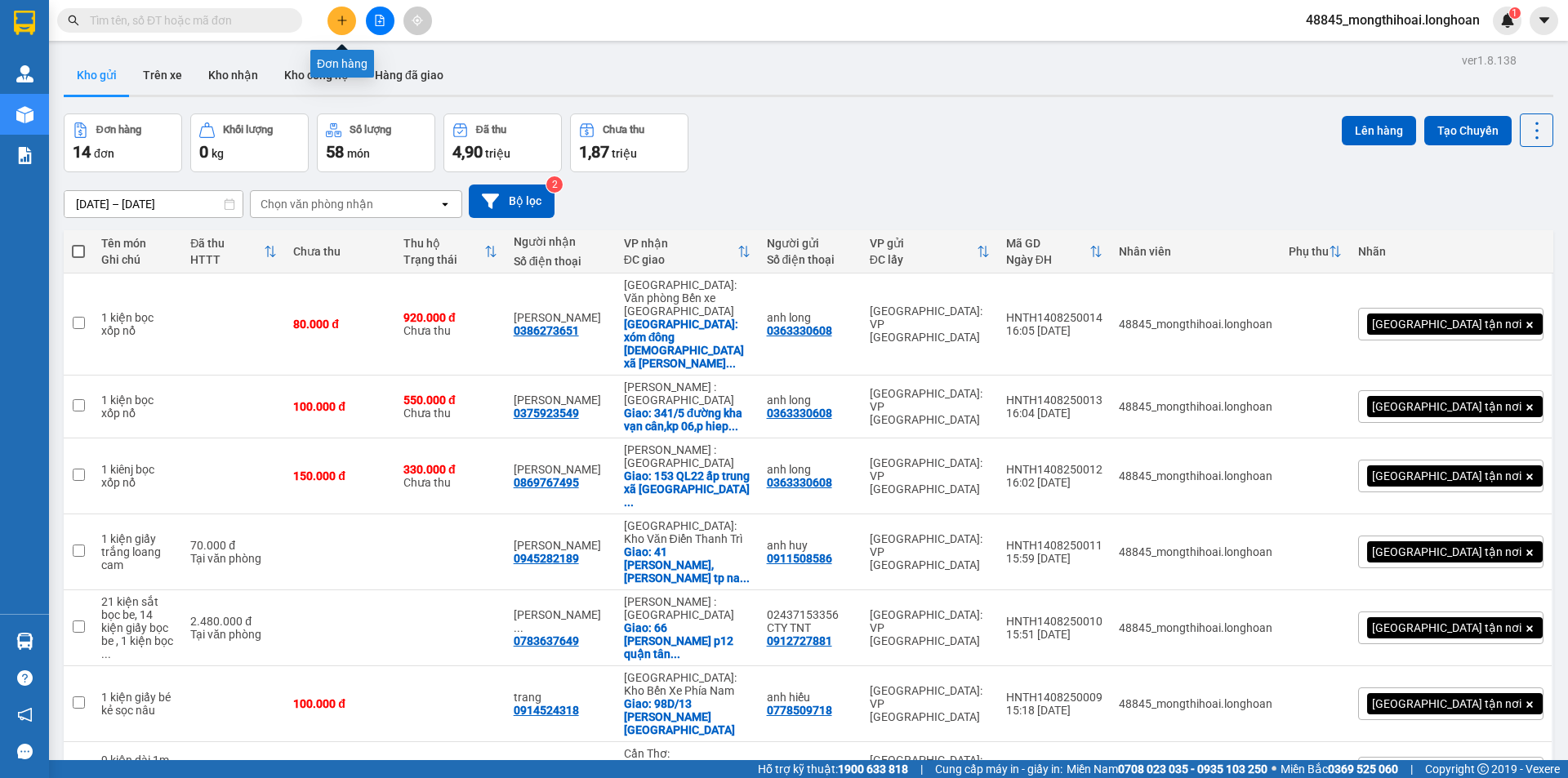
click at [339, 15] on icon "plus" at bounding box center [342, 21] width 12 height 12
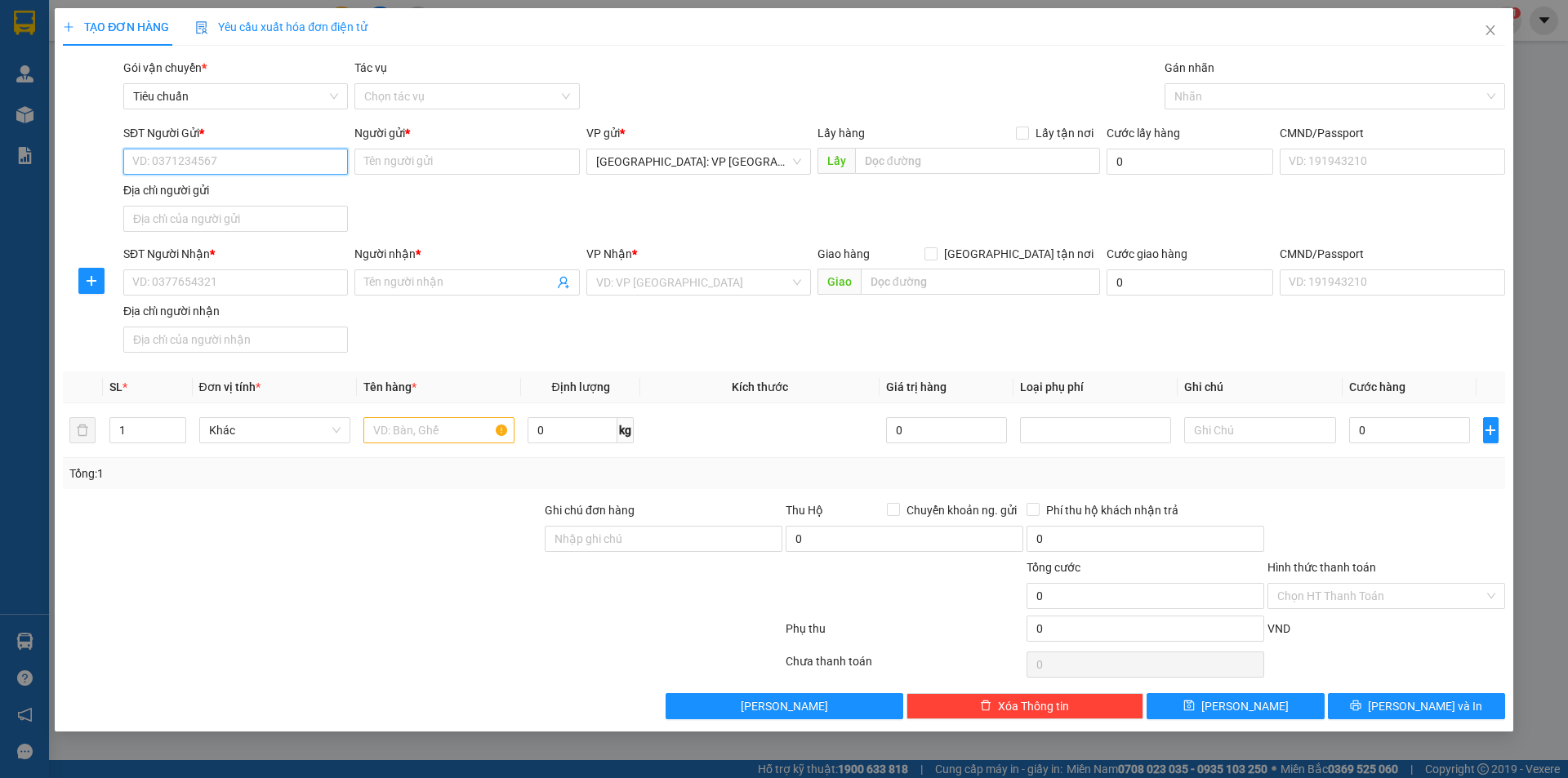
click at [303, 169] on input "SĐT Người Gửi *" at bounding box center [236, 162] width 225 height 26
paste input "0363330608"
click at [303, 169] on input "0363330608" at bounding box center [236, 162] width 225 height 26
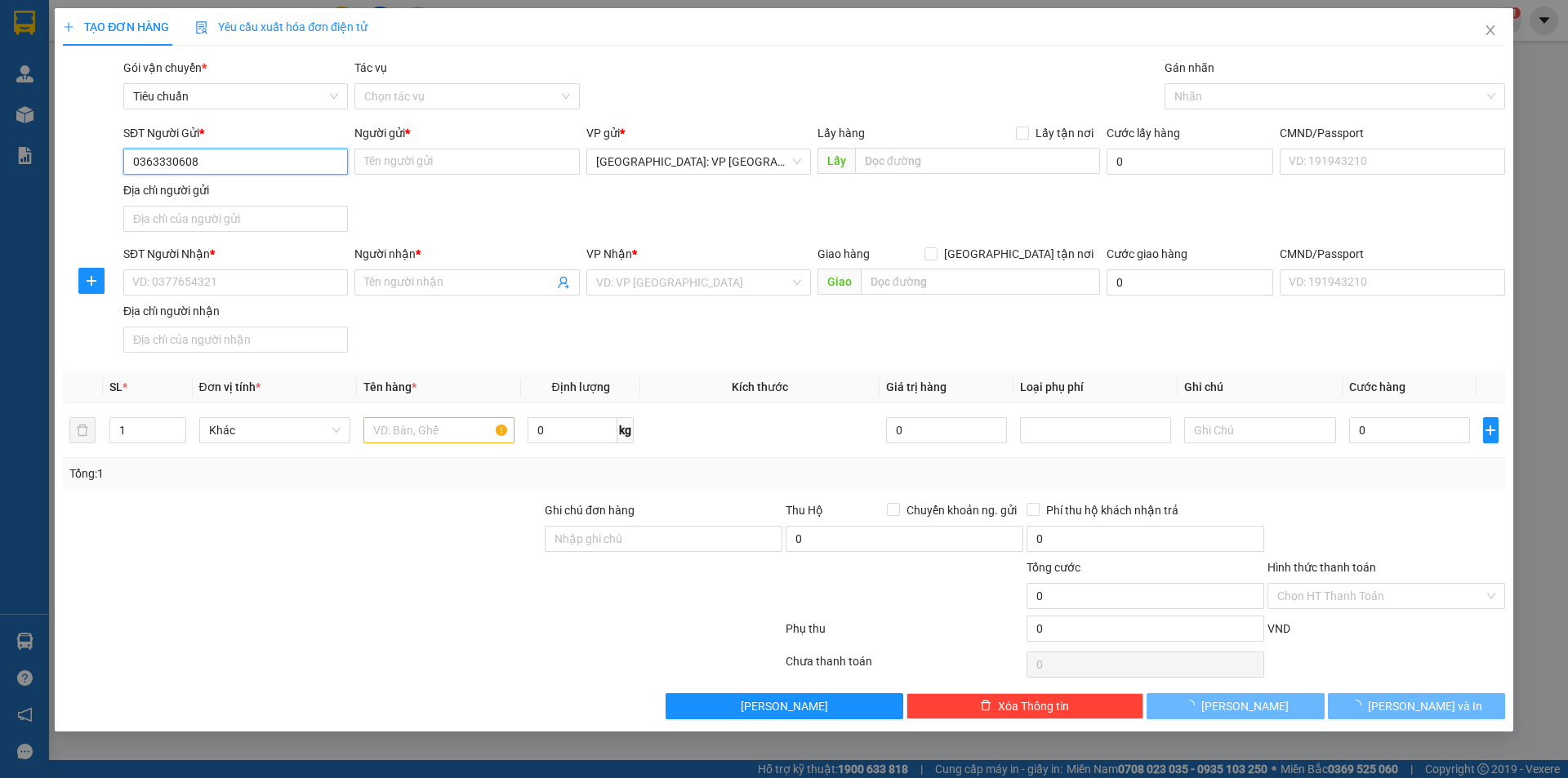
click at [303, 166] on input "0363330608" at bounding box center [236, 162] width 225 height 26
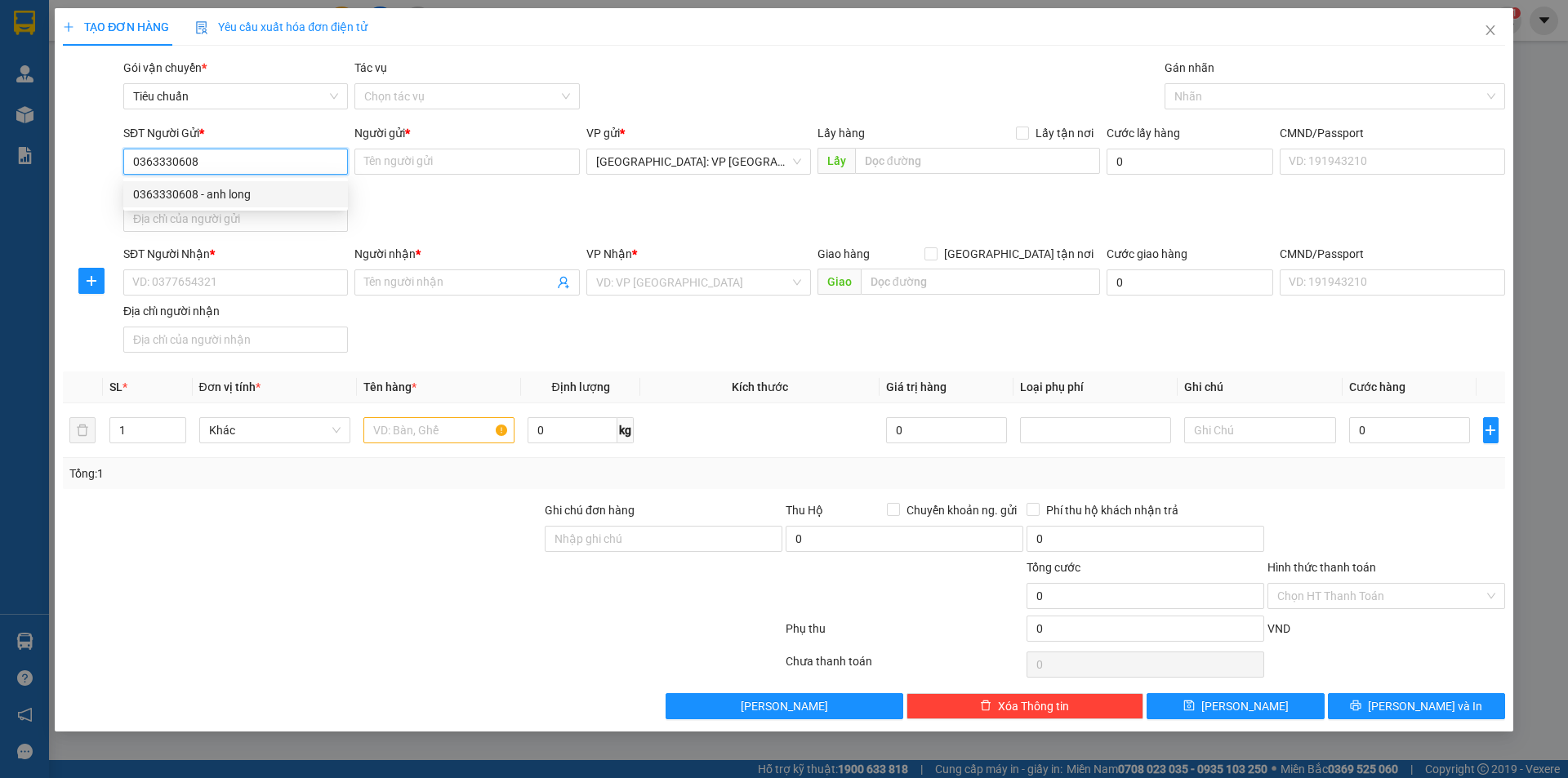
click at [240, 189] on div "0363330608 - anh long" at bounding box center [236, 194] width 205 height 18
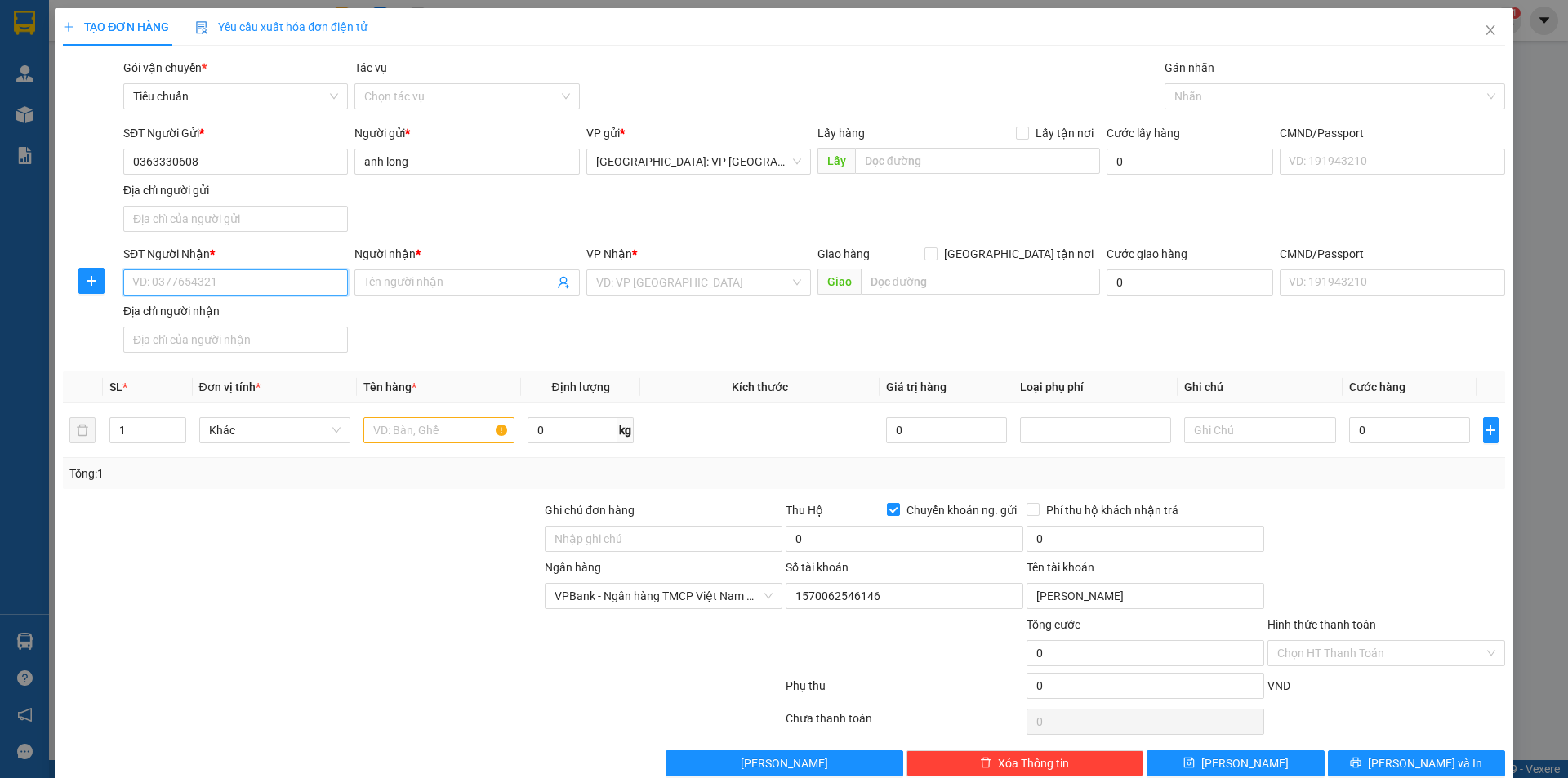
click at [302, 275] on input "SĐT Người Nhận *" at bounding box center [236, 283] width 225 height 26
click at [383, 278] on input "Người nhận *" at bounding box center [459, 283] width 188 height 18
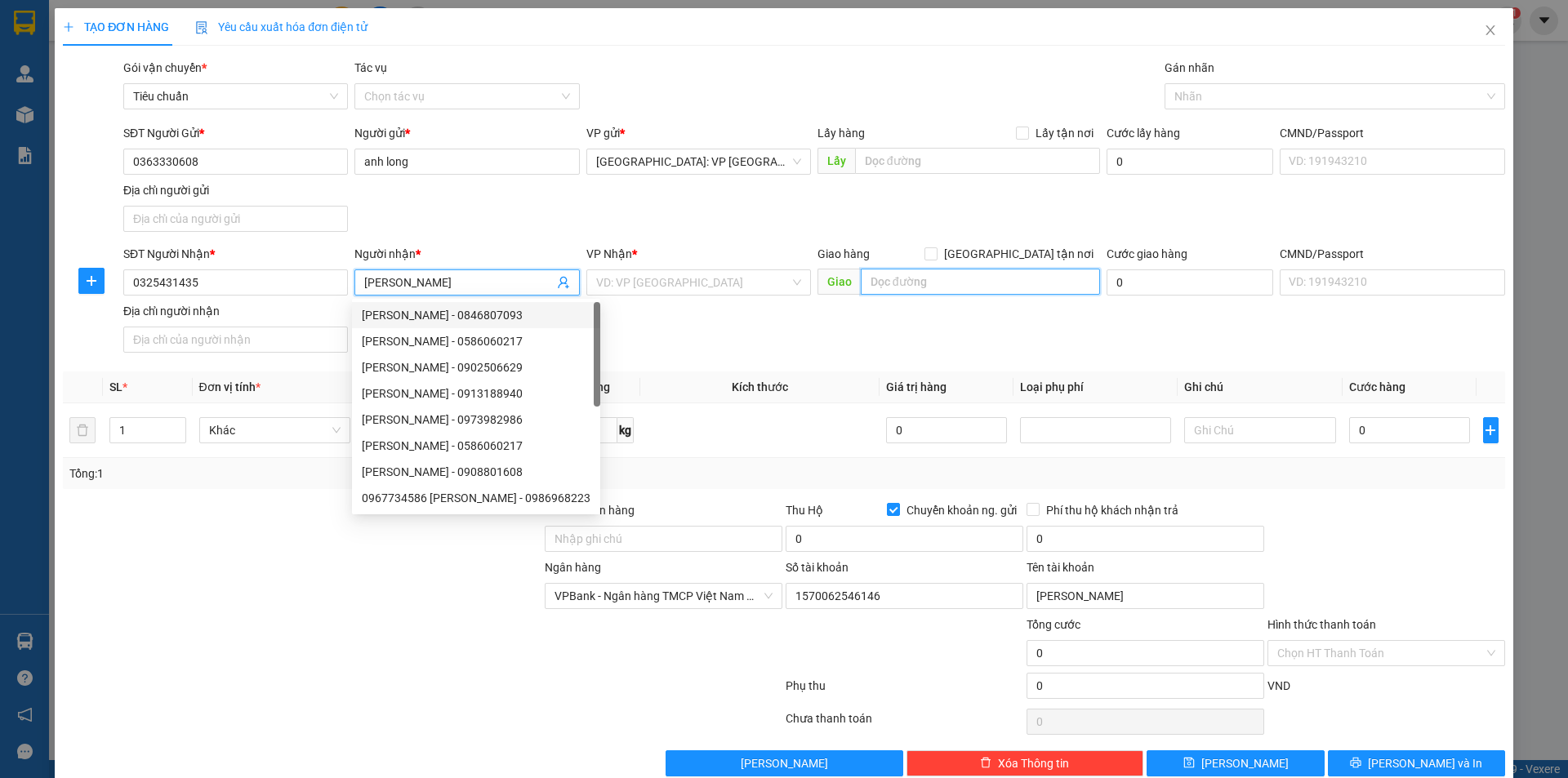
click at [863, 278] on input "text" at bounding box center [979, 282] width 239 height 26
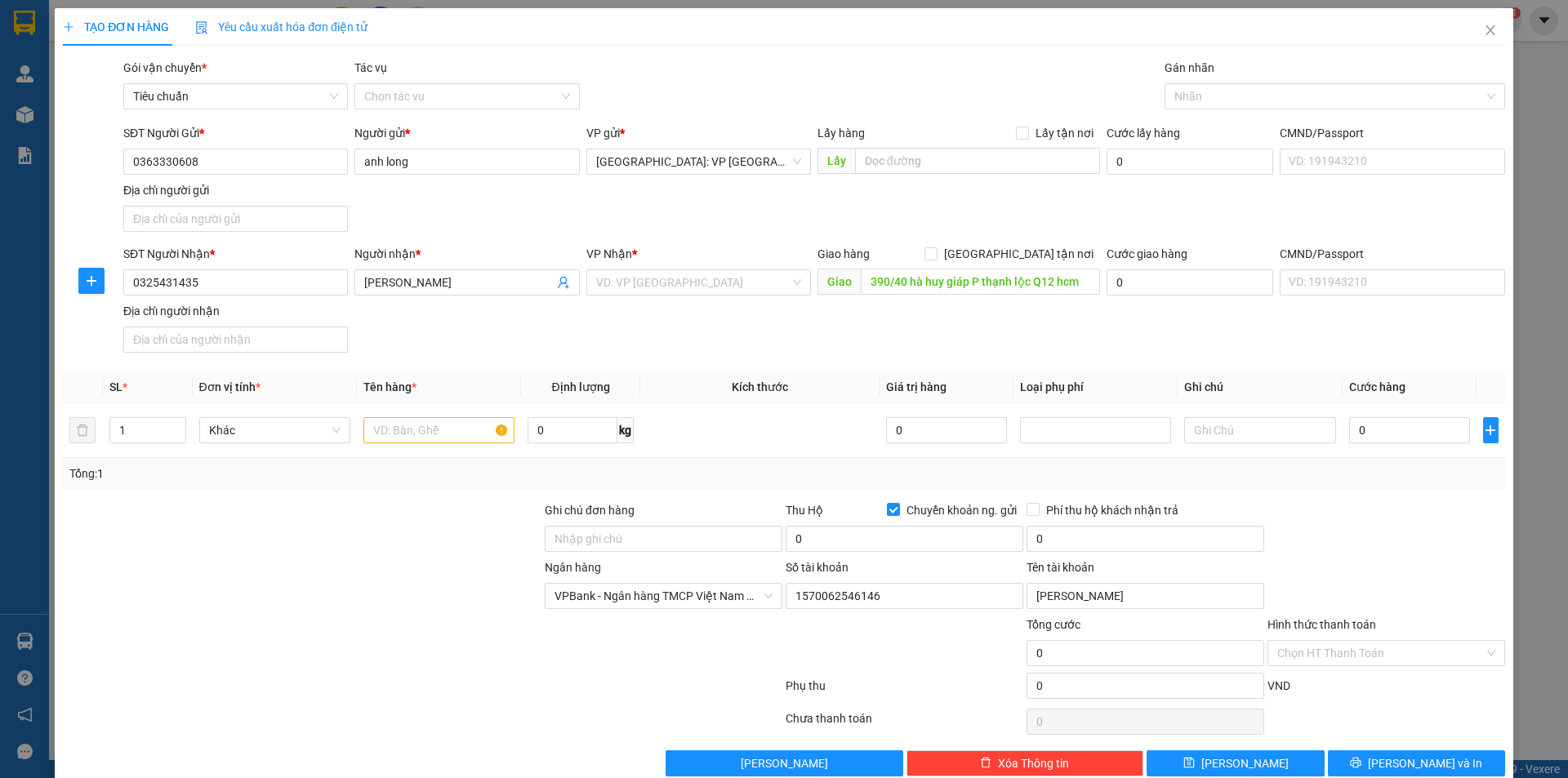
click at [698, 298] on div "VP Nhận * VD: VP Sài Gòn" at bounding box center [698, 273] width 225 height 57
click at [699, 289] on input "search" at bounding box center [693, 283] width 193 height 25
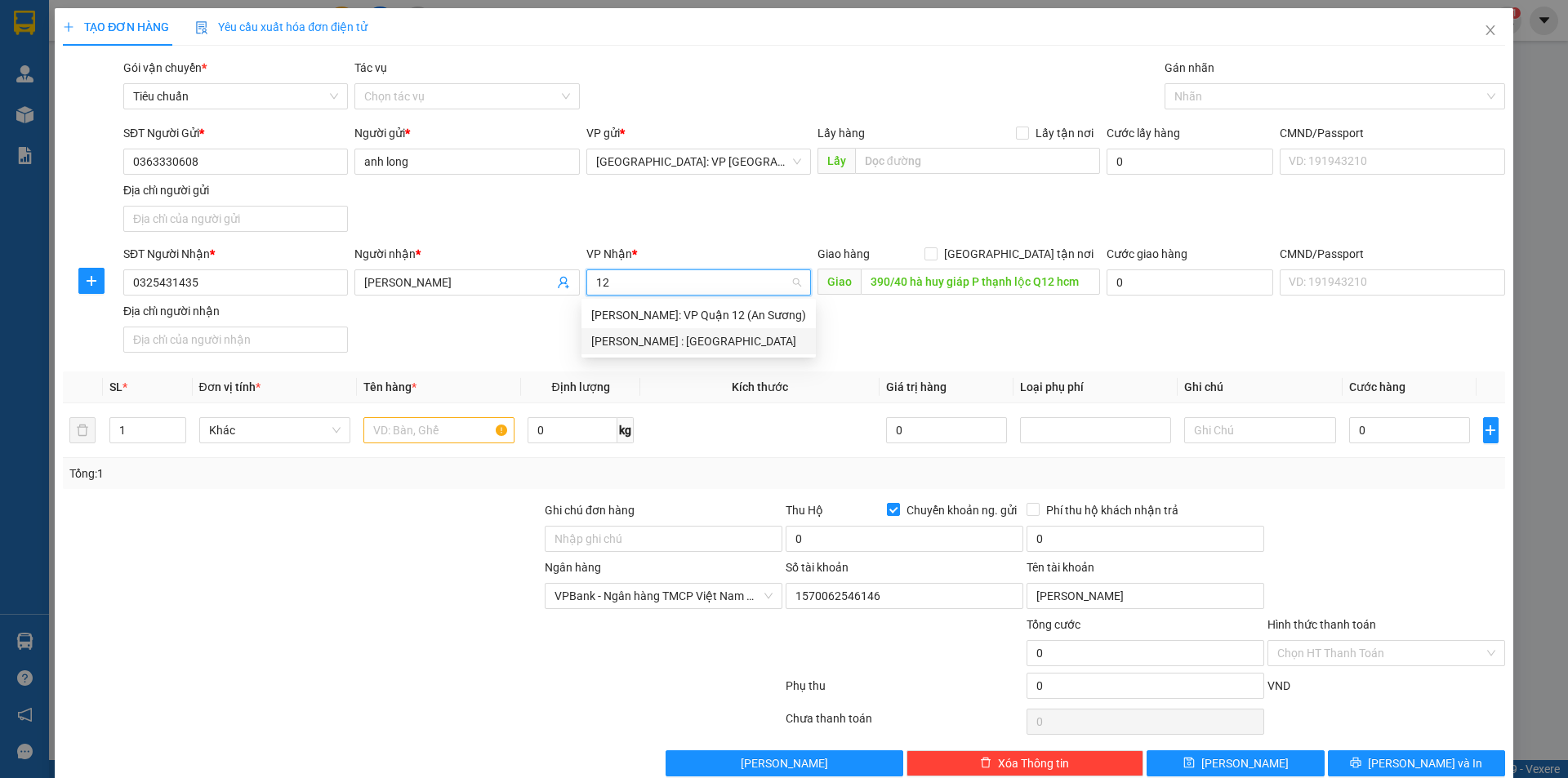
click at [691, 332] on div "[PERSON_NAME] : [GEOGRAPHIC_DATA]" at bounding box center [698, 341] width 235 height 26
click at [1017, 246] on span "[GEOGRAPHIC_DATA] tận nơi" at bounding box center [1018, 254] width 163 height 18
click at [936, 247] on input "[GEOGRAPHIC_DATA] tận nơi" at bounding box center [930, 253] width 12 height 12
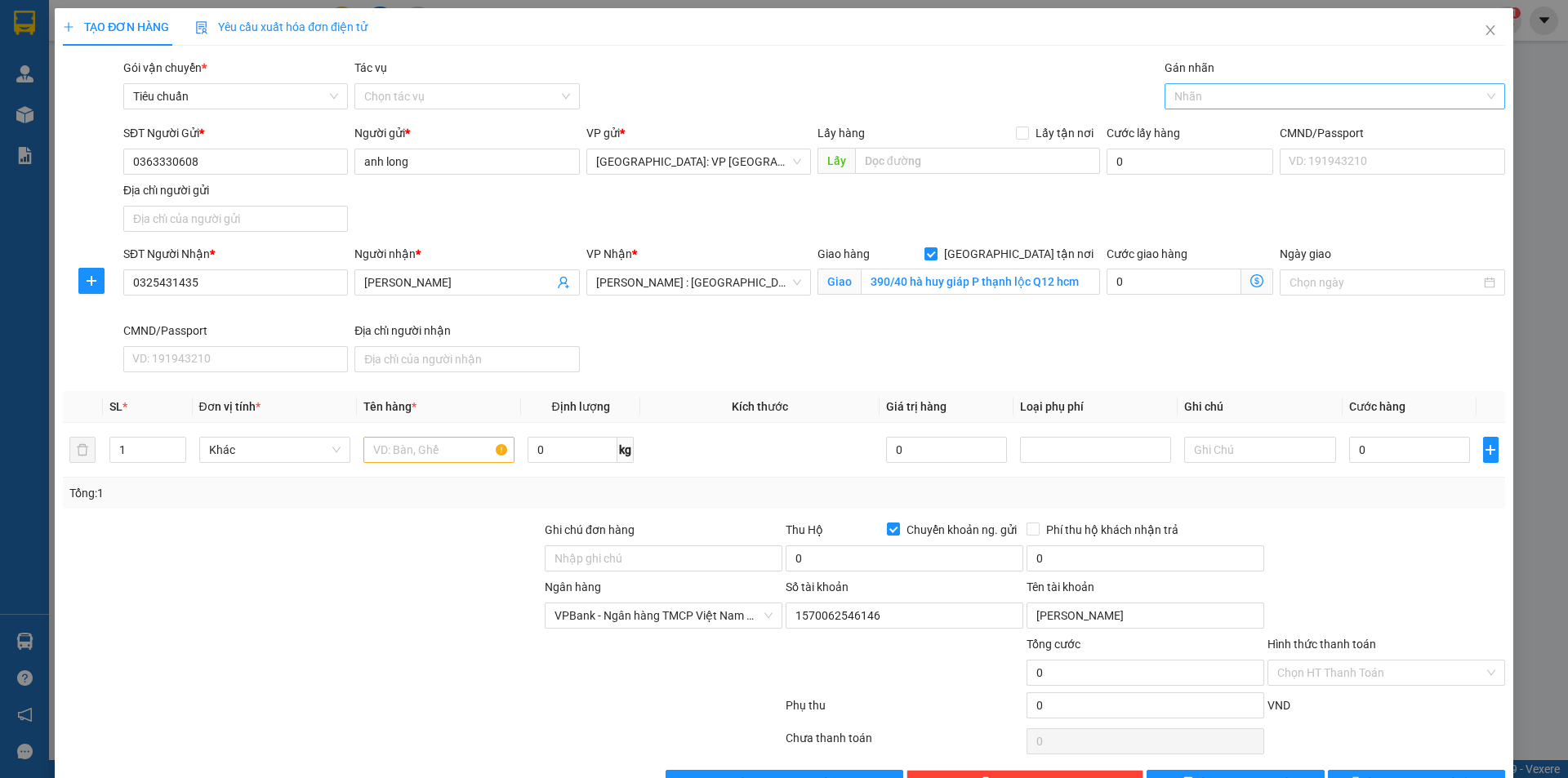
click at [1193, 101] on div at bounding box center [1327, 97] width 316 height 20
click at [1186, 126] on div "[GEOGRAPHIC_DATA] tận nơi" at bounding box center [1324, 129] width 318 height 18
click at [817, 557] on input "0" at bounding box center [903, 559] width 237 height 26
click at [445, 451] on input "text" at bounding box center [439, 451] width 151 height 26
click at [1411, 456] on input "0" at bounding box center [1409, 451] width 122 height 26
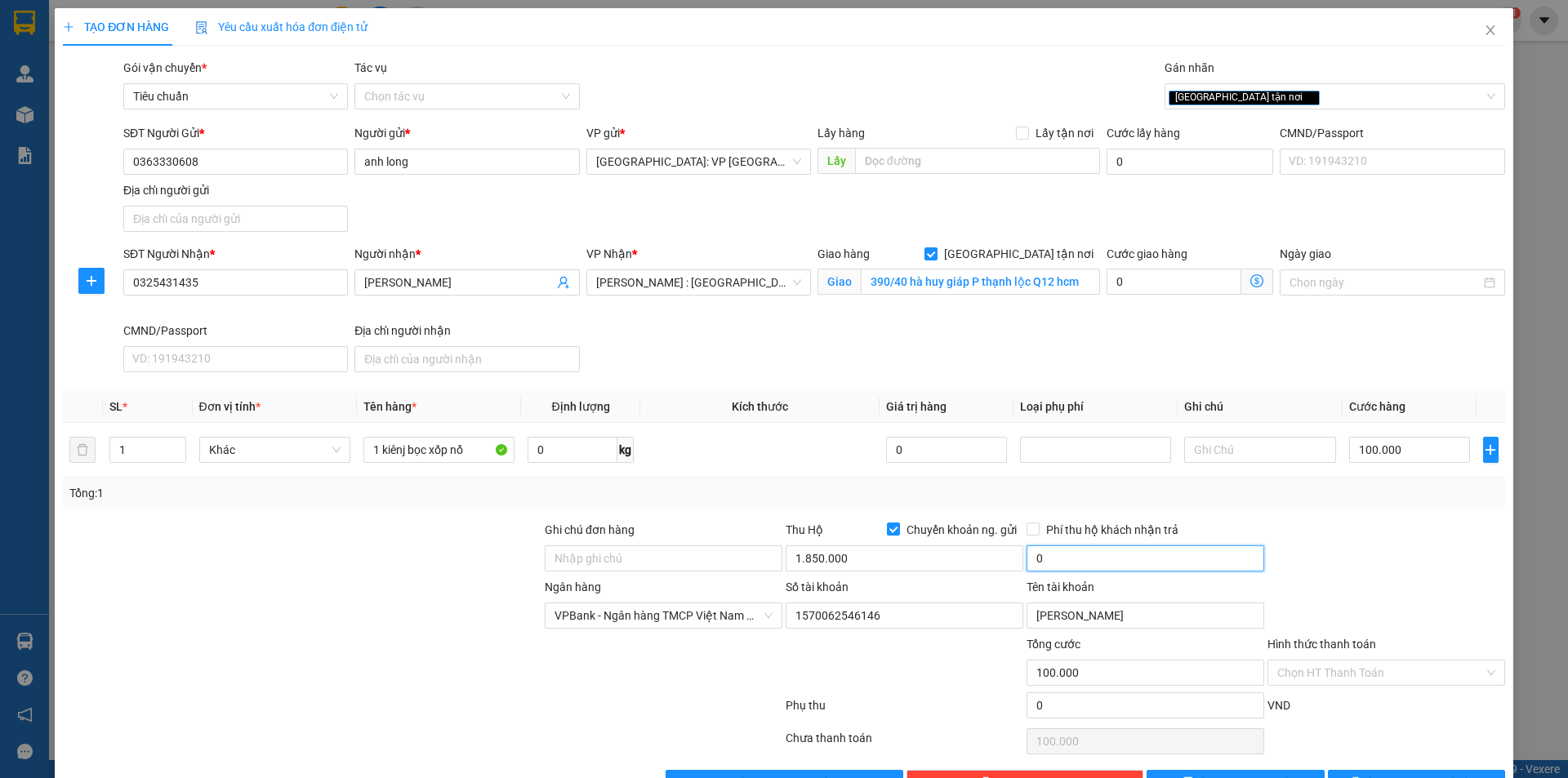
click at [1100, 562] on input "0" at bounding box center [1145, 559] width 237 height 26
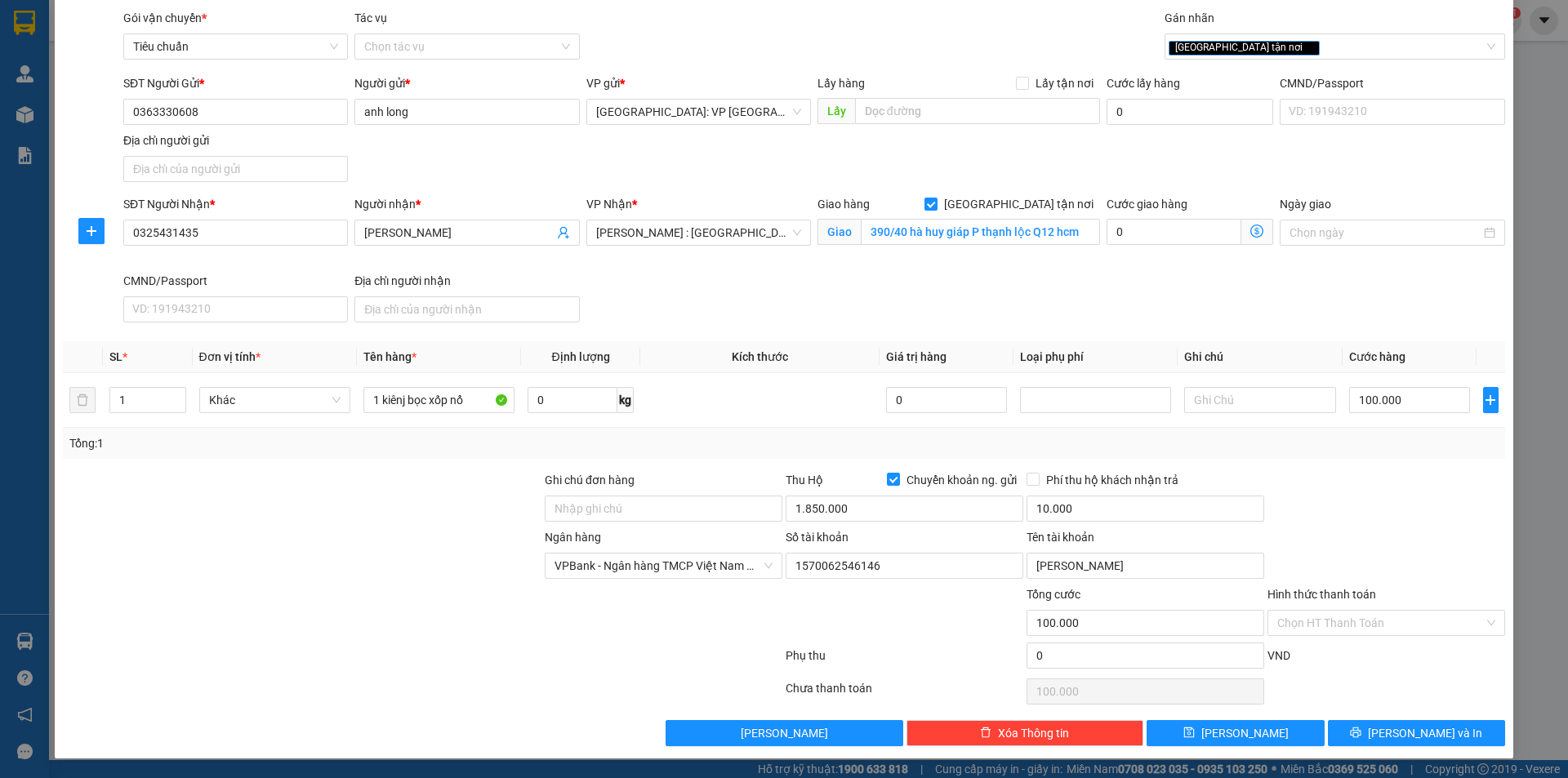
click at [1385, 714] on div "Transit Pickup Surcharge Ids Transit Deliver Surcharge Ids Transit Deliver Surc…" at bounding box center [784, 378] width 1442 height 737
click at [1389, 736] on button "Lưu và In" at bounding box center [1416, 733] width 177 height 26
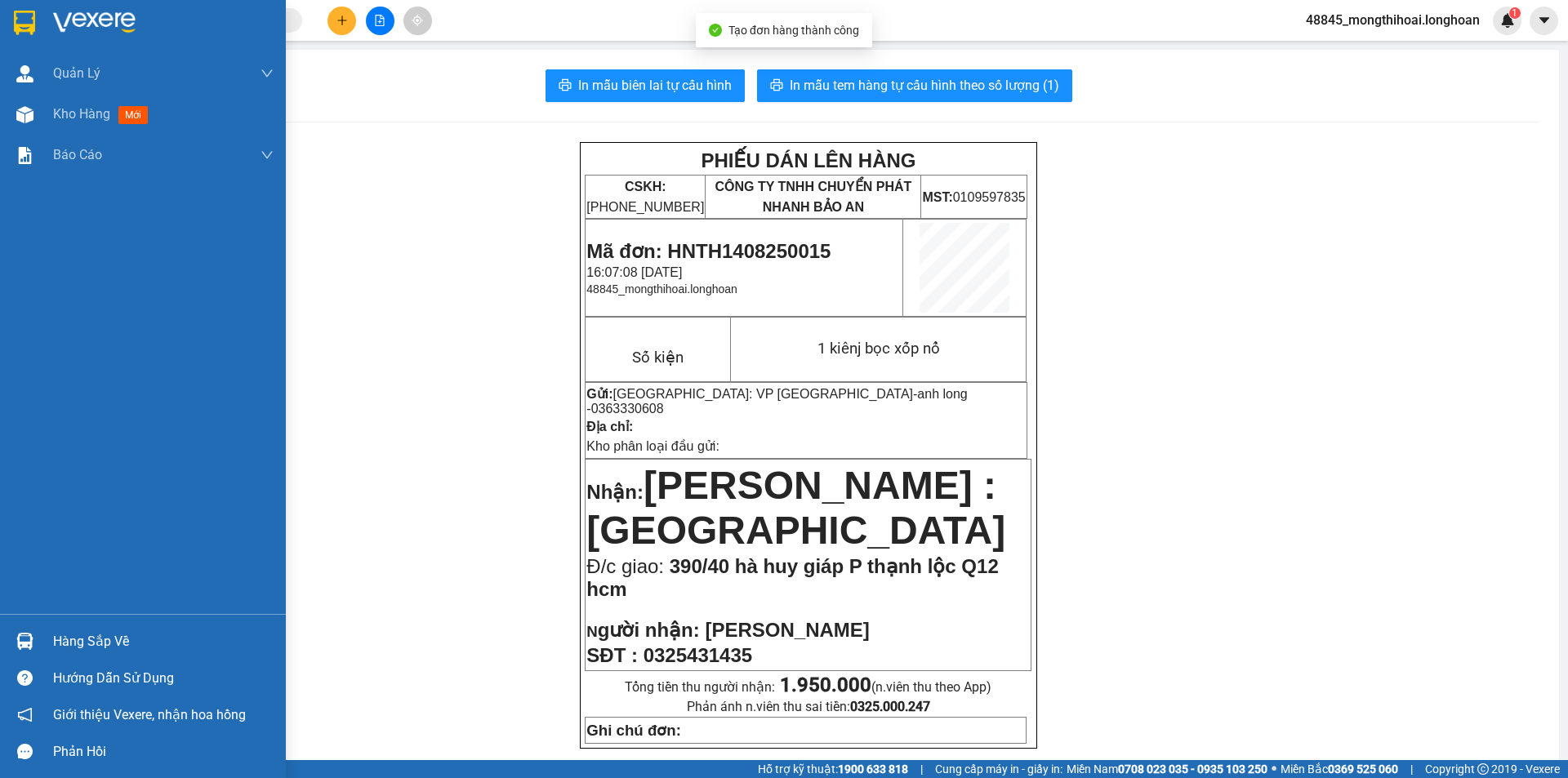
click at [2, 24] on div at bounding box center [143, 26] width 286 height 53
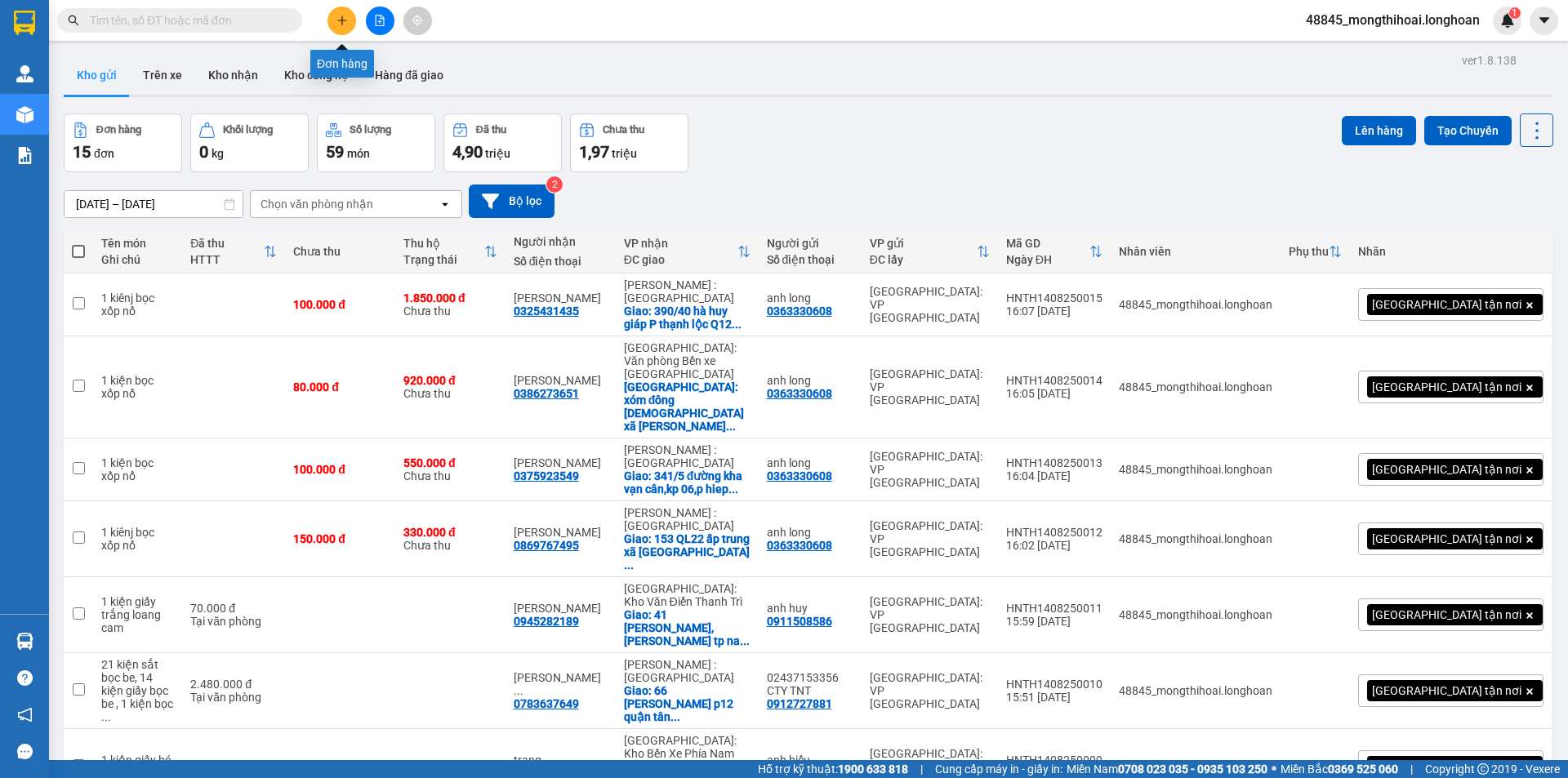
click at [343, 14] on button at bounding box center [341, 21] width 29 height 29
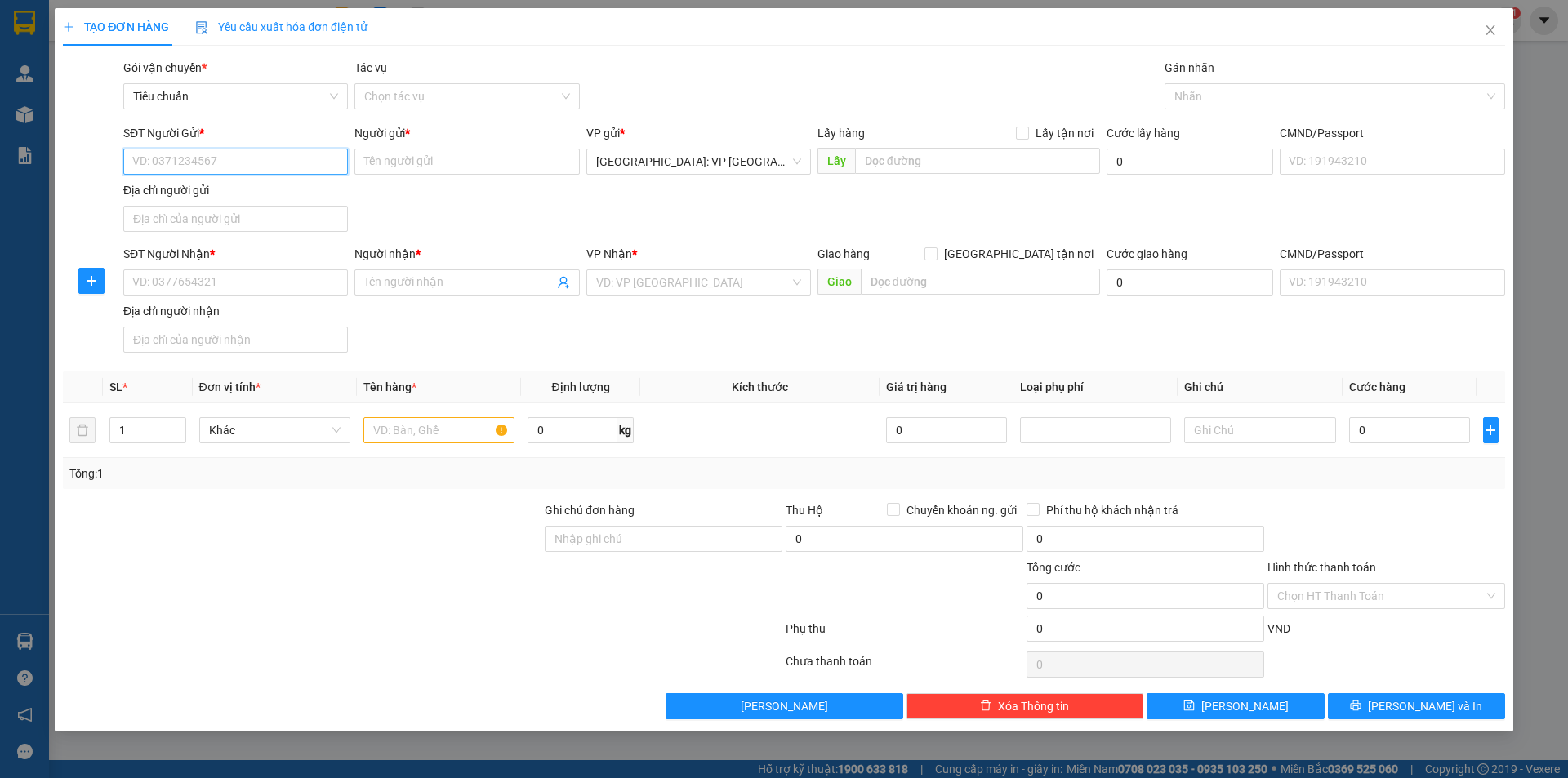
click at [313, 162] on input "SĐT Người Gửi *" at bounding box center [236, 162] width 225 height 26
paste input "0363330608"
click at [313, 162] on input "0363330608" at bounding box center [236, 162] width 225 height 26
click at [234, 185] on div "0363330608 - anh long" at bounding box center [236, 194] width 205 height 18
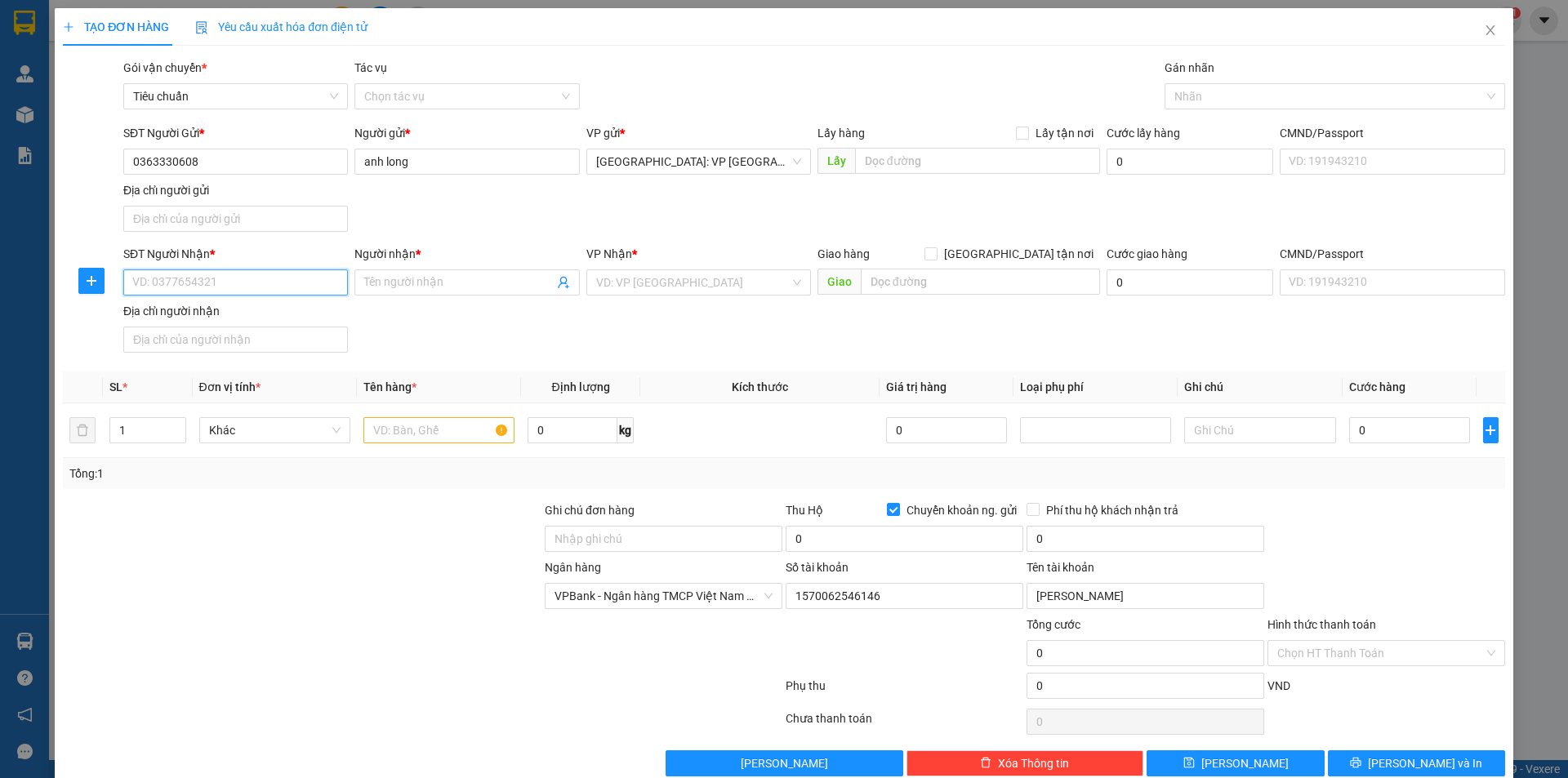
click at [303, 274] on input "SĐT Người Nhận *" at bounding box center [236, 283] width 225 height 26
click at [379, 289] on input "Người nhận *" at bounding box center [459, 283] width 188 height 18
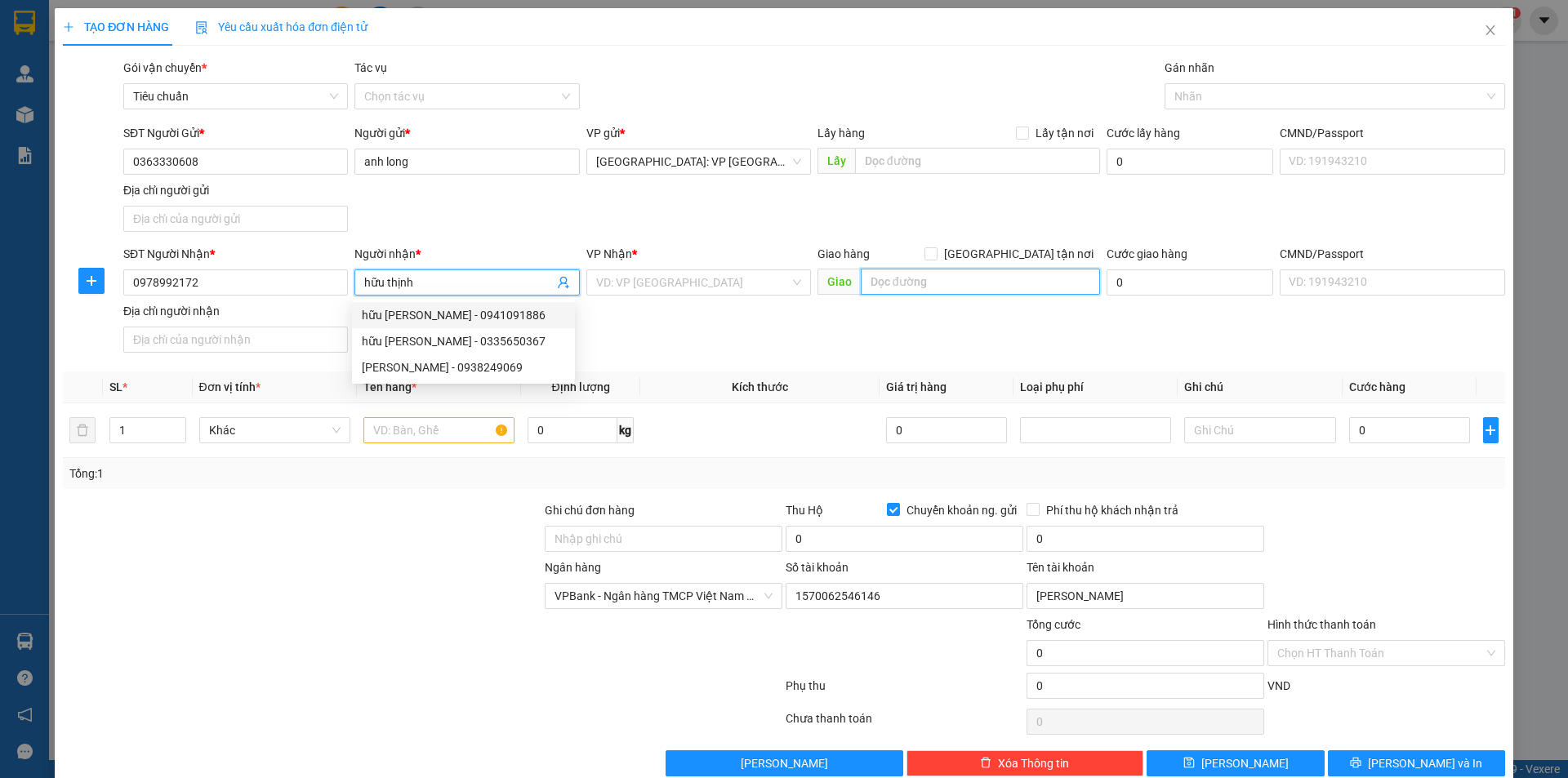
click at [933, 289] on input "text" at bounding box center [979, 282] width 239 height 26
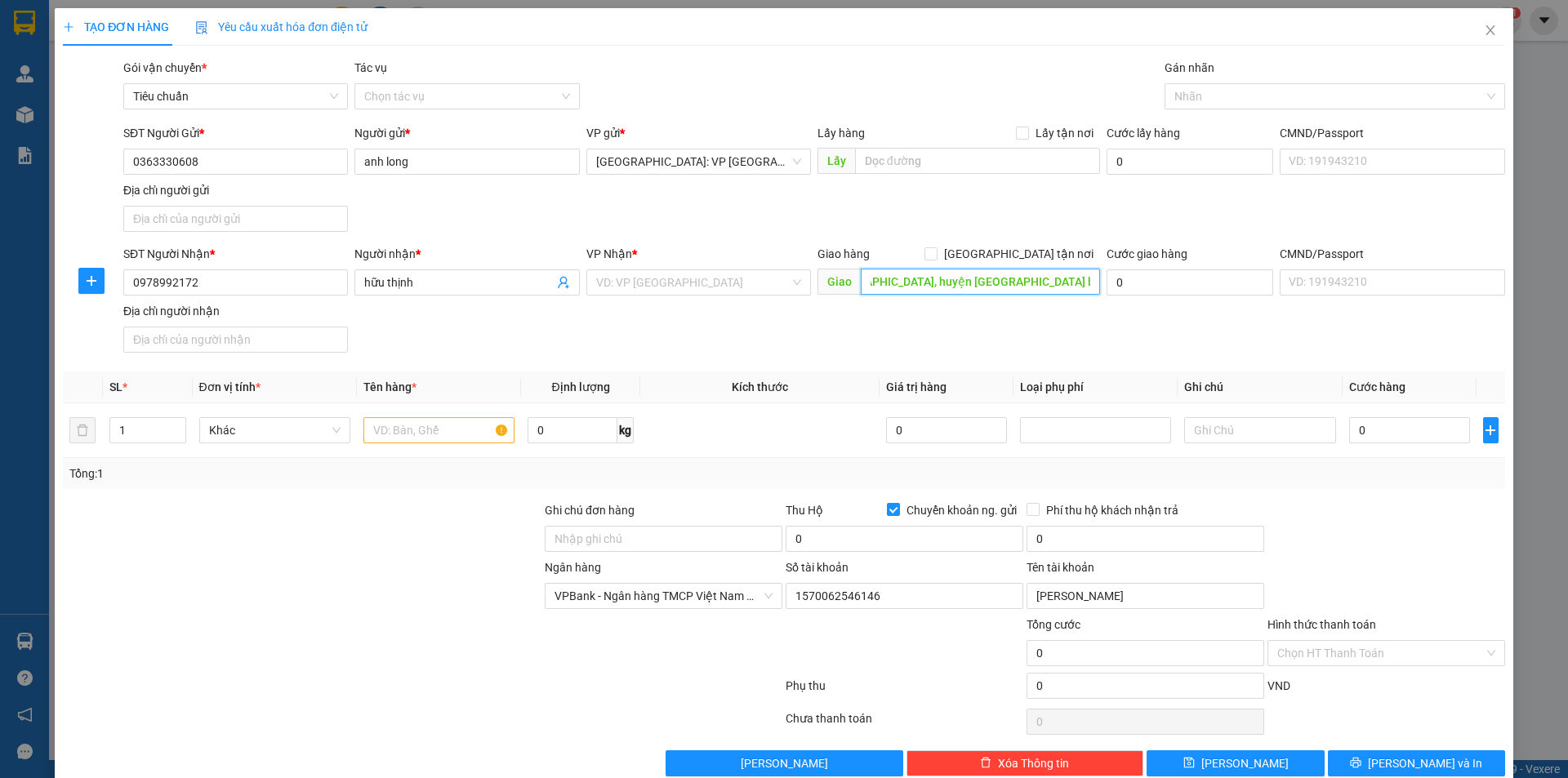
scroll to position [0, 105]
click at [1047, 276] on input "tổ 4 thôn phước trung xã đá bạc, huyện châu đức bà bịa vũng" at bounding box center [979, 282] width 239 height 26
click at [1038, 281] on input "tổ 4 thôn phước trung xã đá bạc, huyện châu đức bà bịa vũng" at bounding box center [979, 282] width 239 height 26
click at [1082, 277] on input "tổ 4 thôn phước trung xã đá bạc, huyện châu đức bà rịa vũng" at bounding box center [979, 282] width 239 height 26
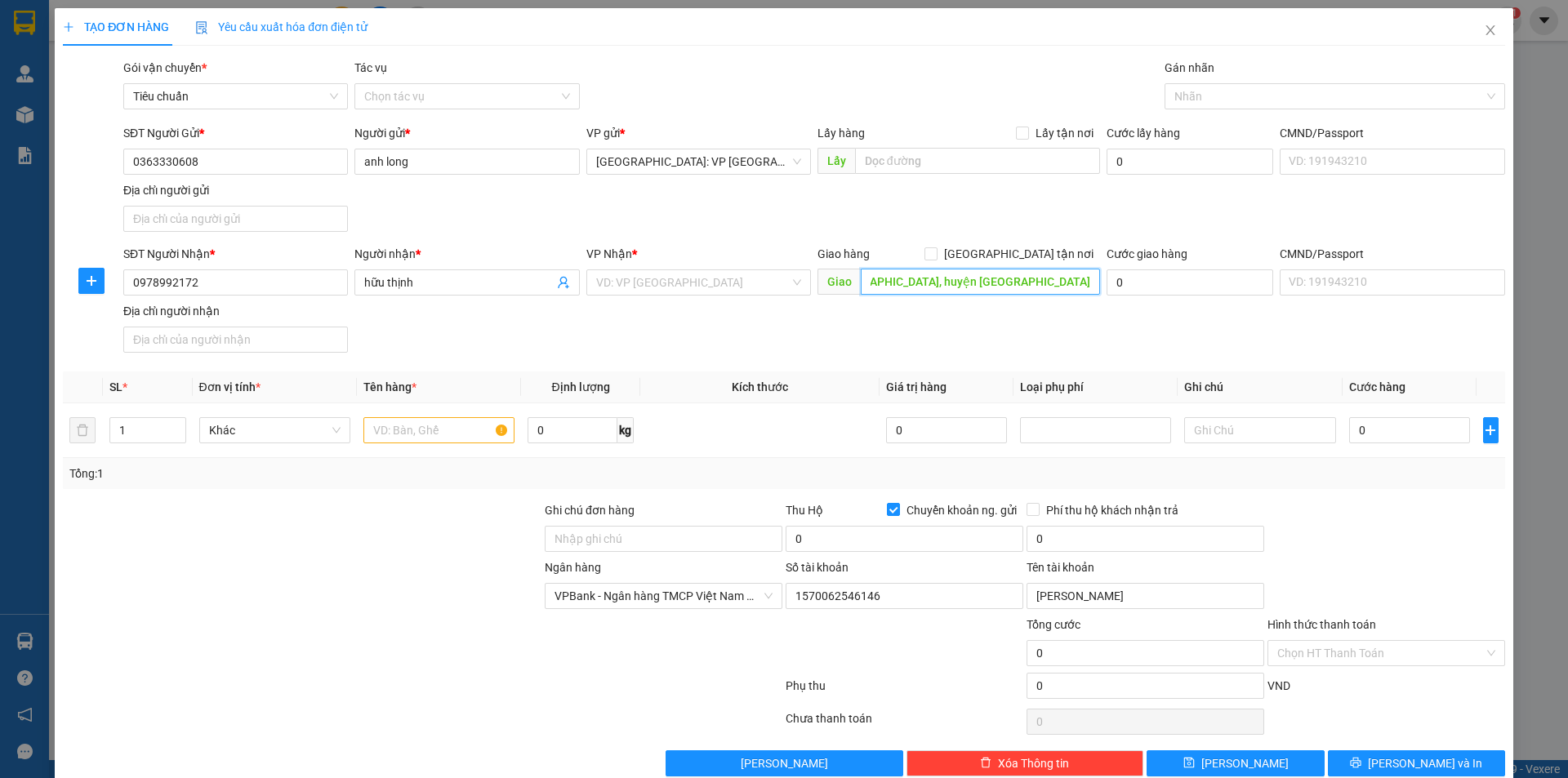
scroll to position [0, 121]
drag, startPoint x: 1006, startPoint y: 253, endPoint x: 1065, endPoint y: 195, distance: 82.7
click at [936, 251] on input "[GEOGRAPHIC_DATA] tận nơi" at bounding box center [930, 253] width 12 height 12
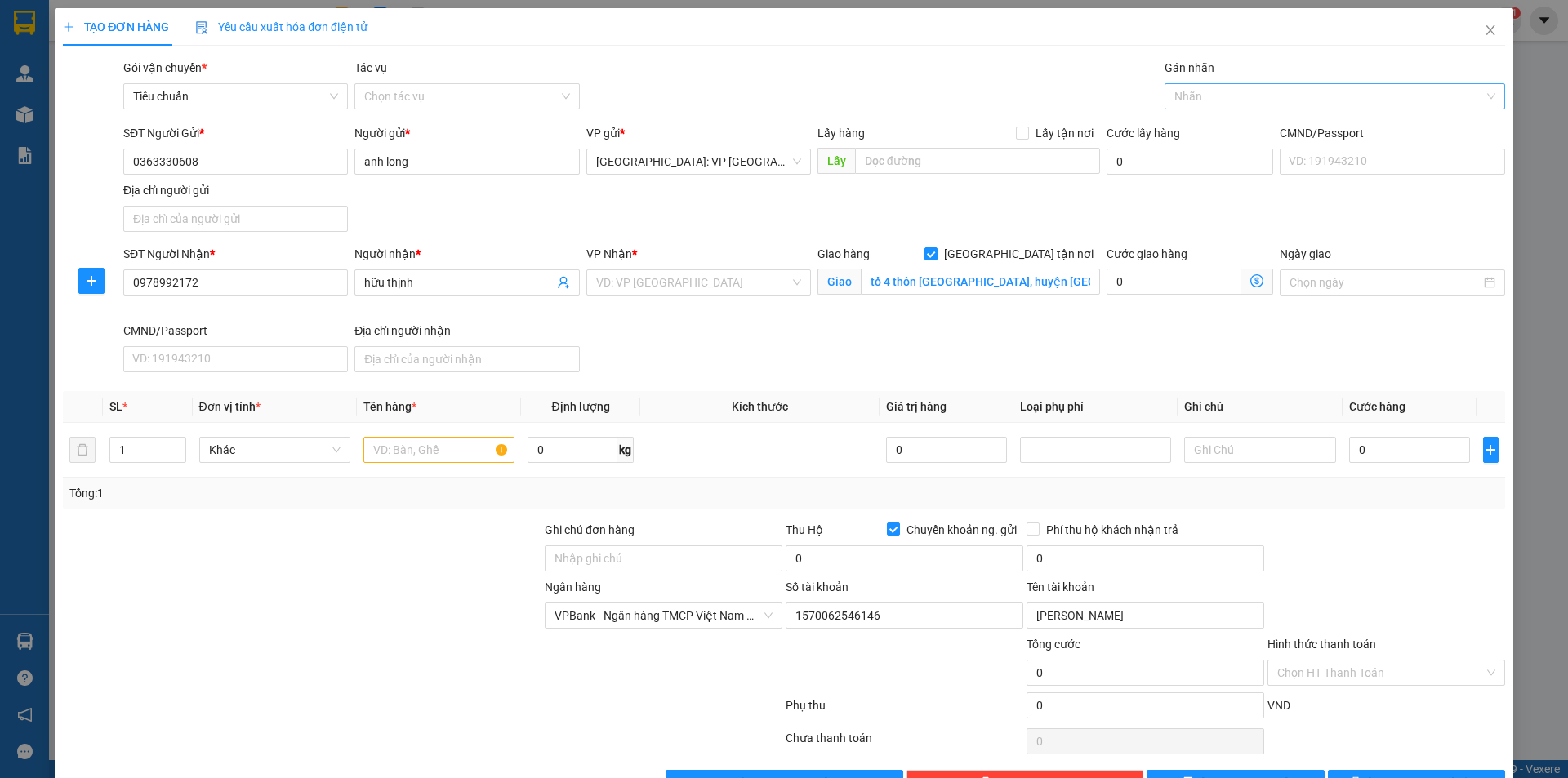
click at [1202, 89] on div at bounding box center [1327, 97] width 316 height 20
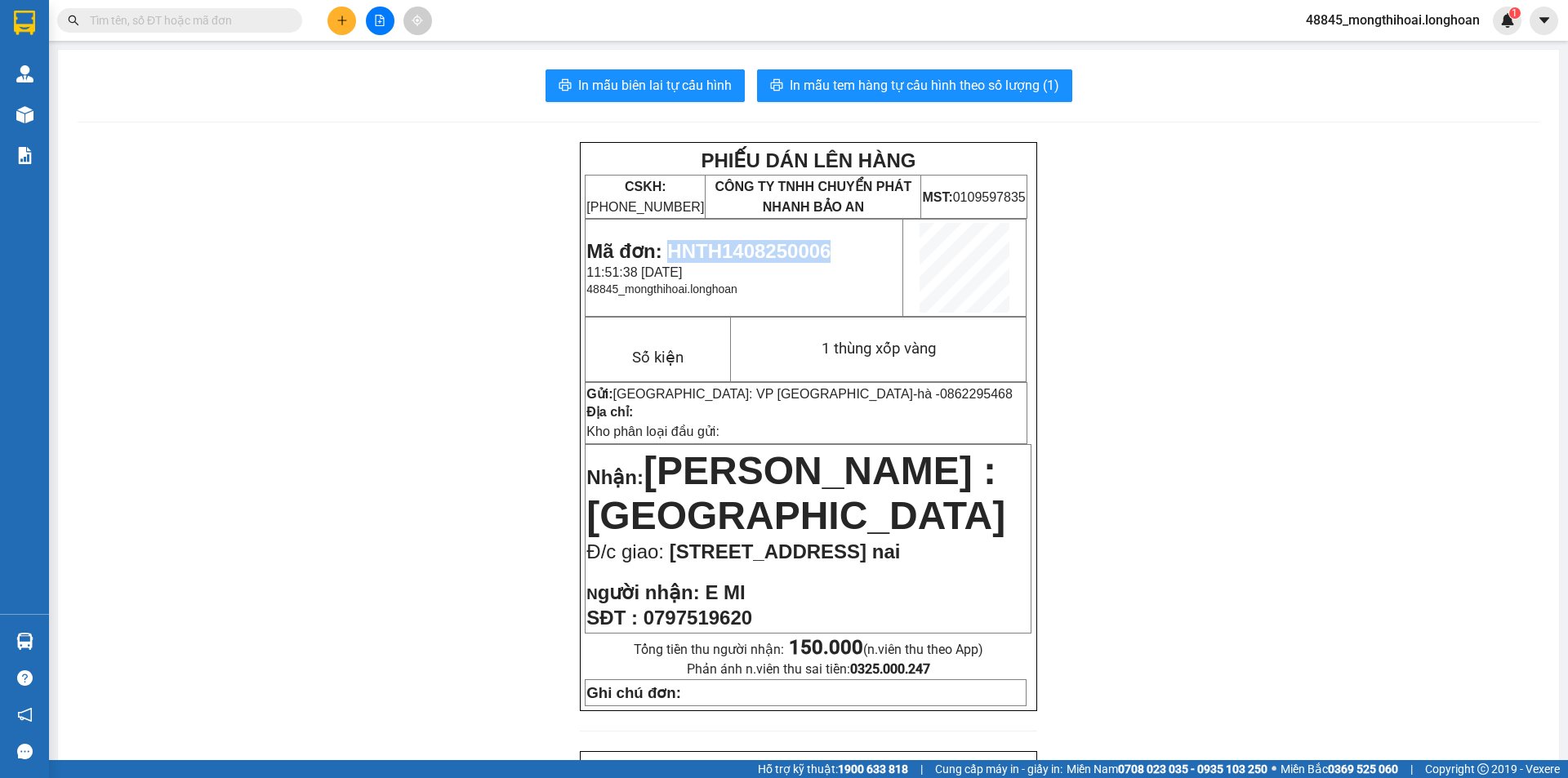
scroll to position [82, 0]
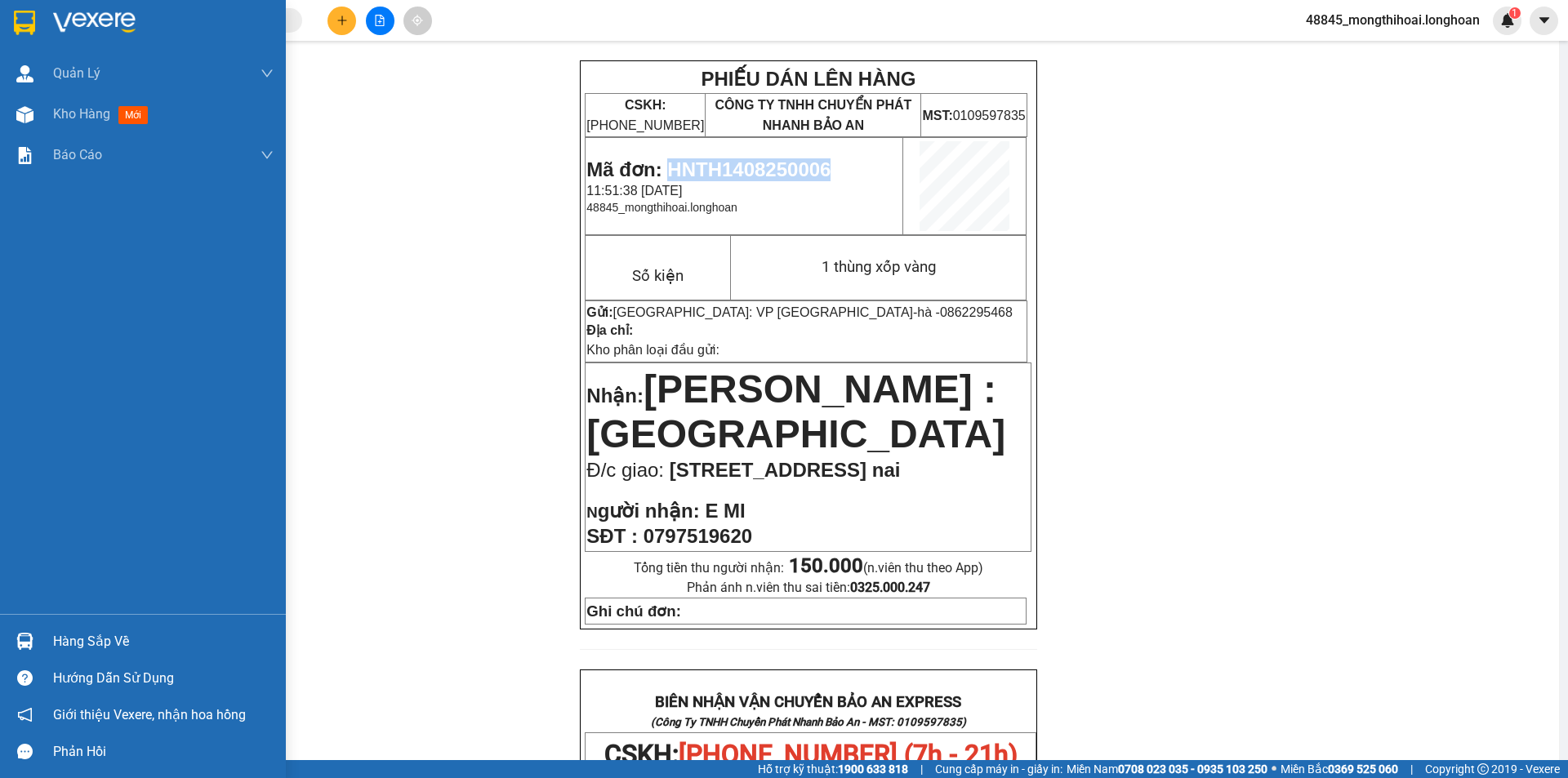
click at [14, 8] on div at bounding box center [25, 22] width 29 height 29
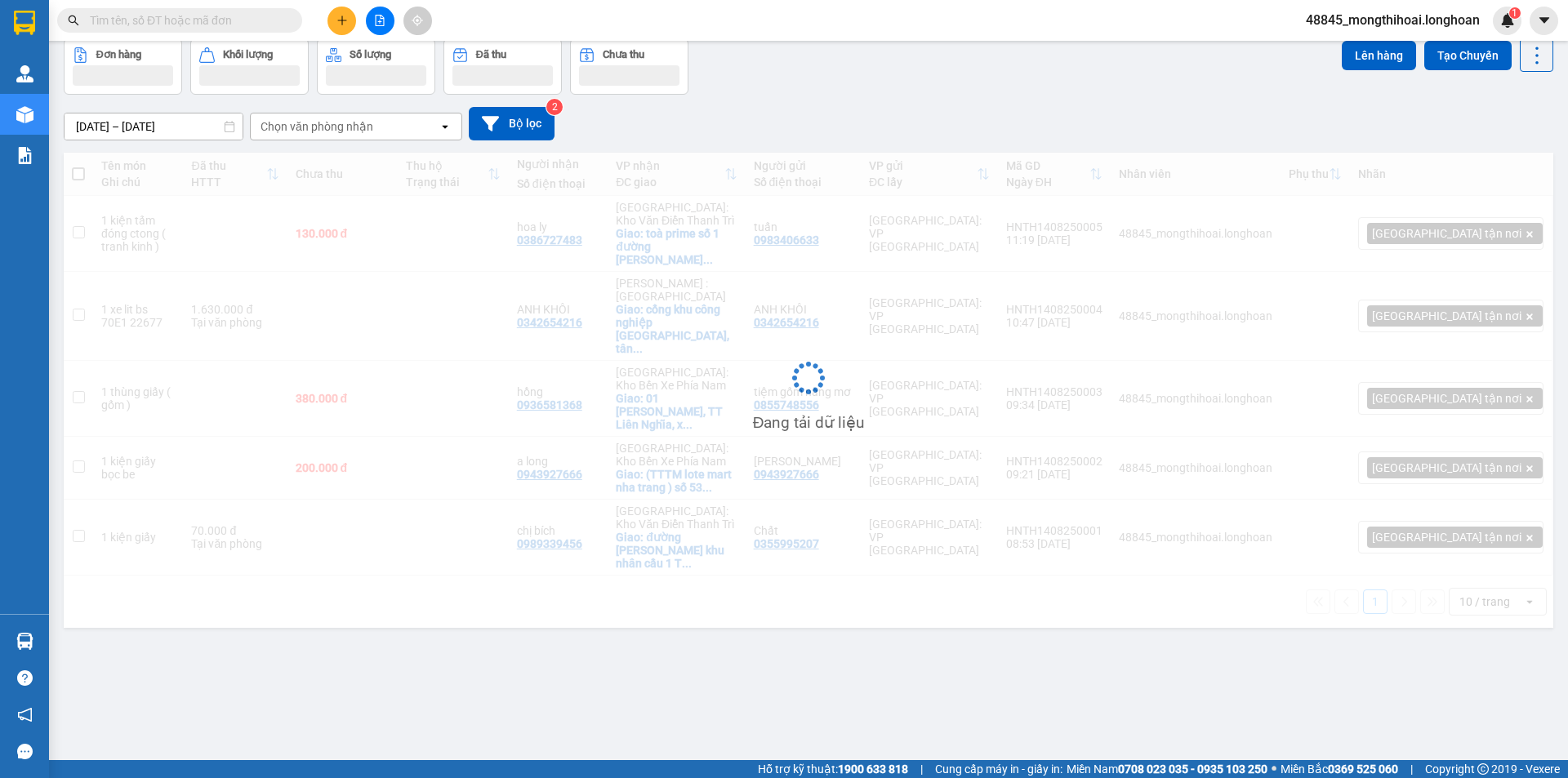
scroll to position [75, 0]
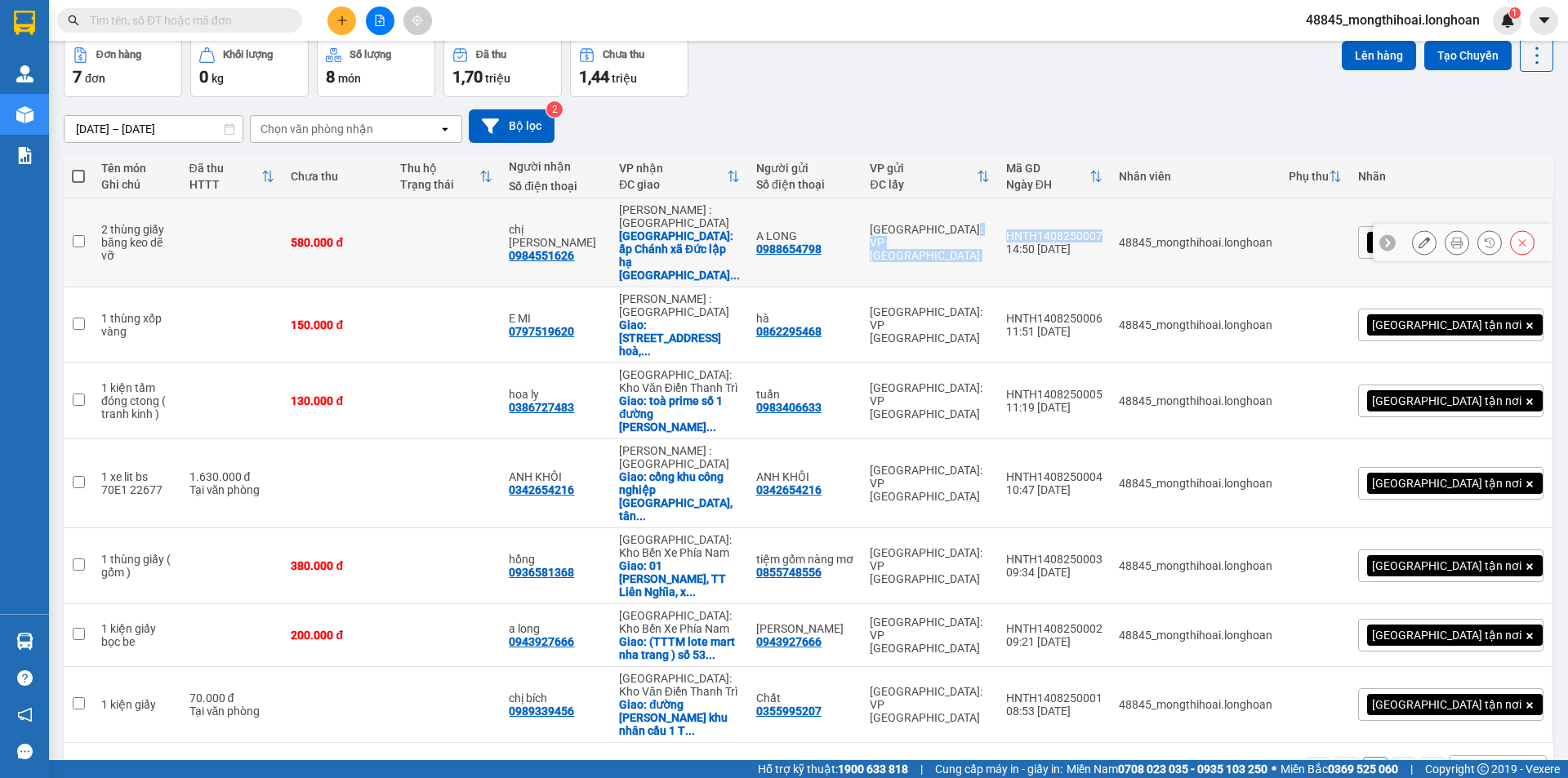
drag, startPoint x: 1073, startPoint y: 216, endPoint x: 1180, endPoint y: 227, distance: 107.6
click at [1182, 226] on tr "2 thùng giấy băng keo dẽ vỡ 580.000 đ chị hằng 0984551626 Hồ Chí Minh : Kho Quậ…" at bounding box center [808, 243] width 1489 height 89
checkbox input "true"
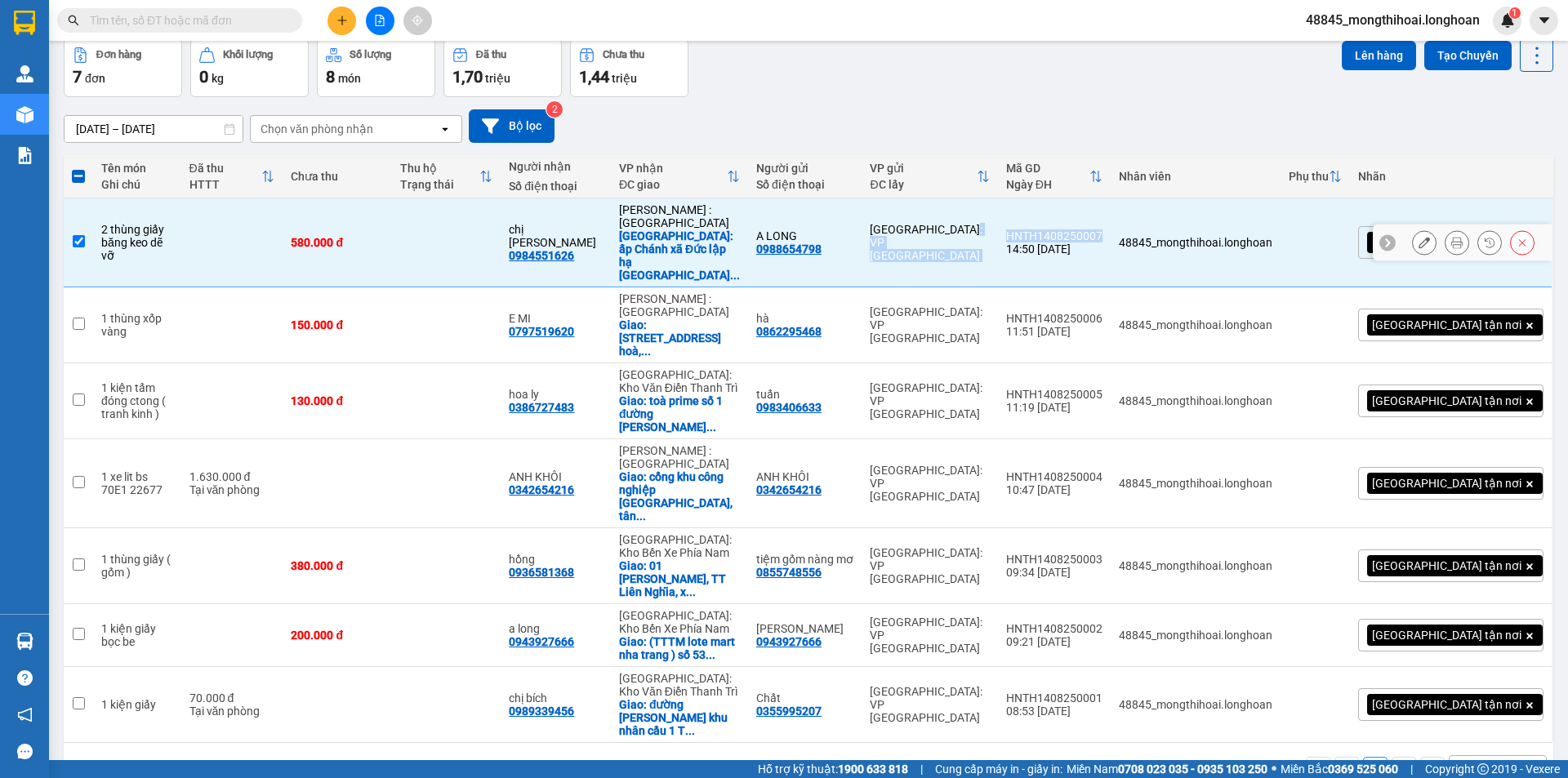
copy tr "Hà Nội: VP Tây Hồ HNTH1408250007"
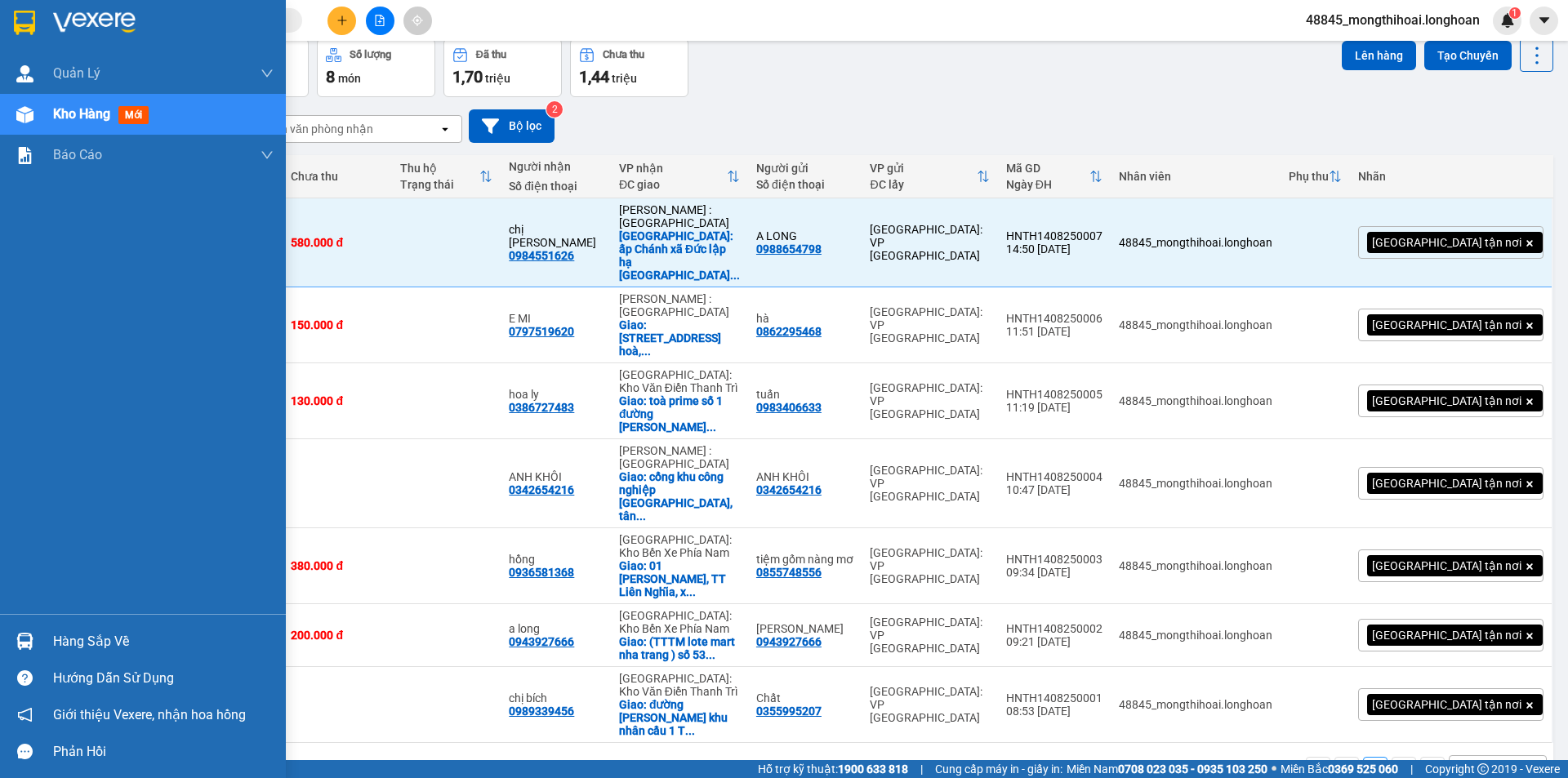
click at [15, 35] on div at bounding box center [25, 22] width 29 height 29
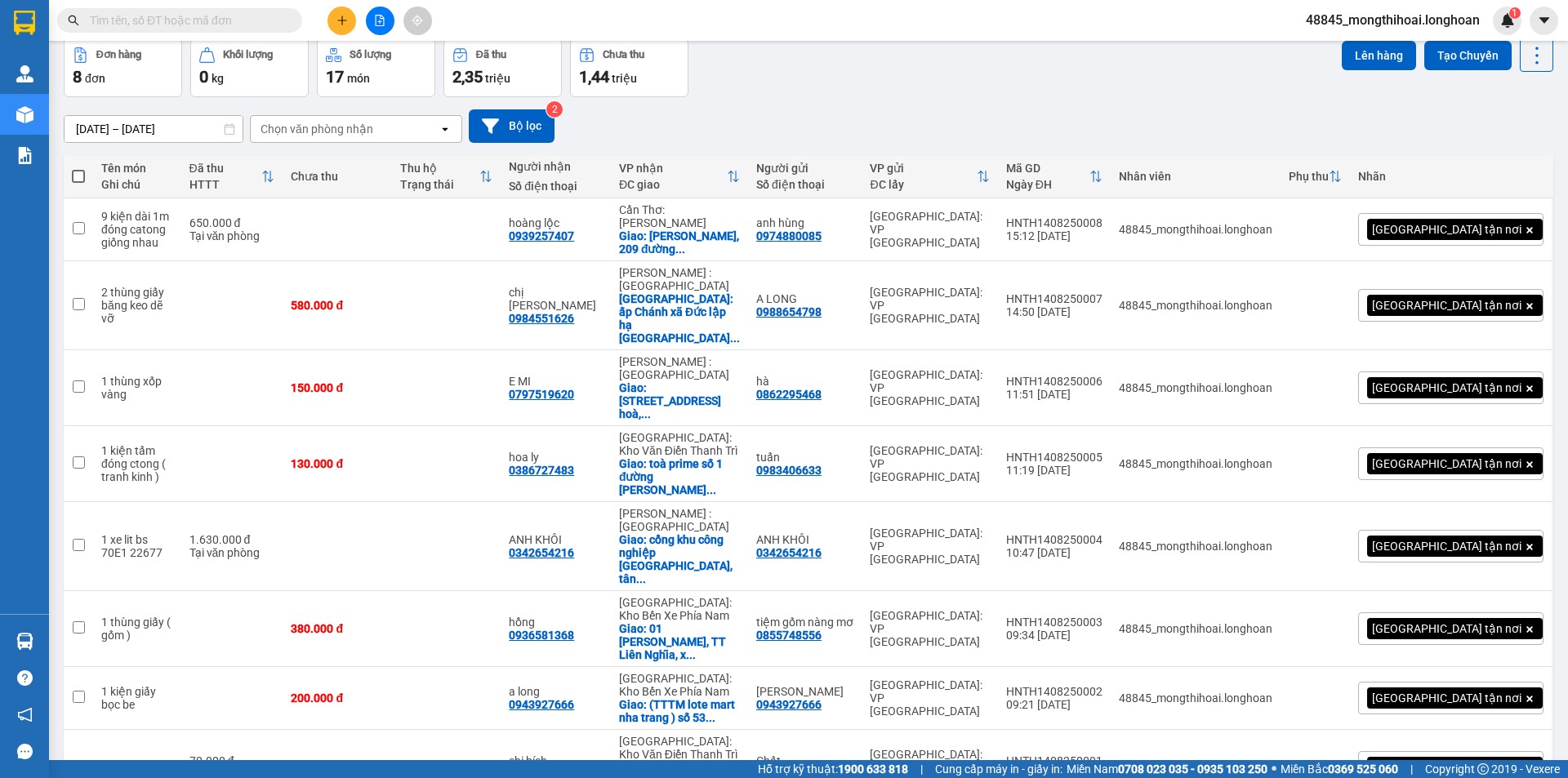
click at [277, 18] on input "text" at bounding box center [186, 21] width 193 height 18
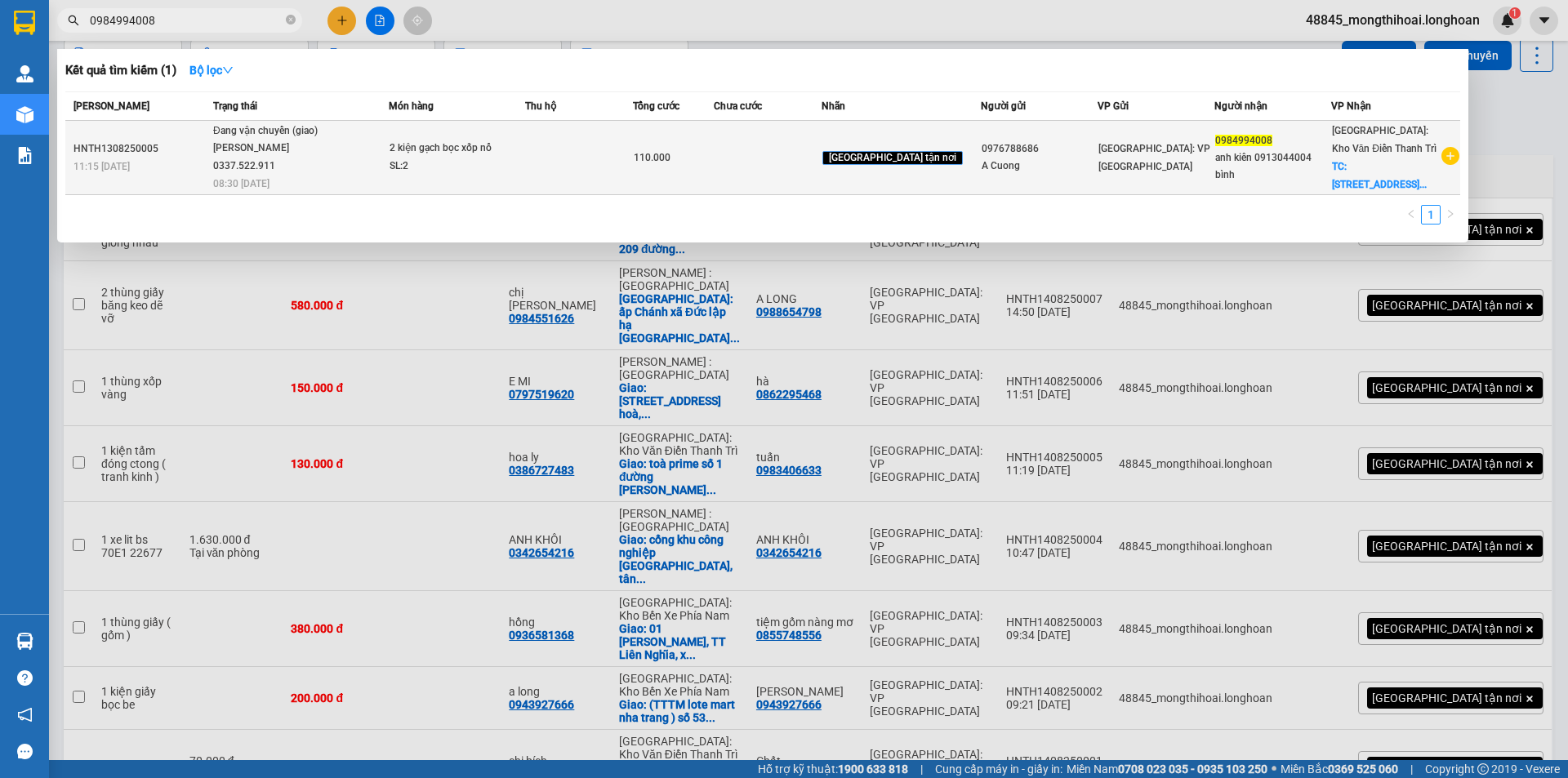
type input "0984994008"
click at [617, 162] on td at bounding box center [579, 158] width 107 height 74
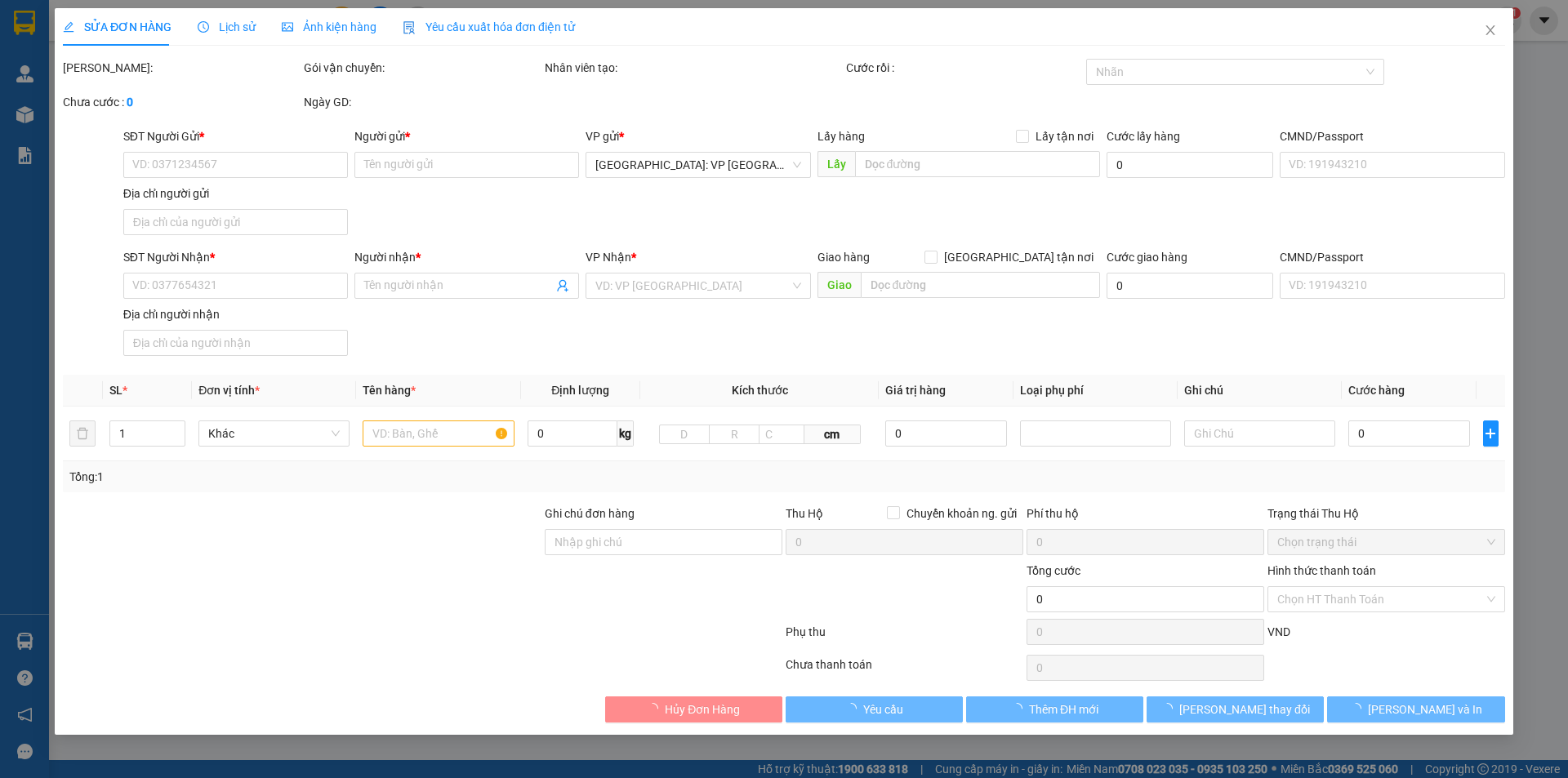
type input "0976788686"
type input "A Cuong"
type input "0984994008"
type input "anh kiên 0913044004 bình"
checkbox input "true"
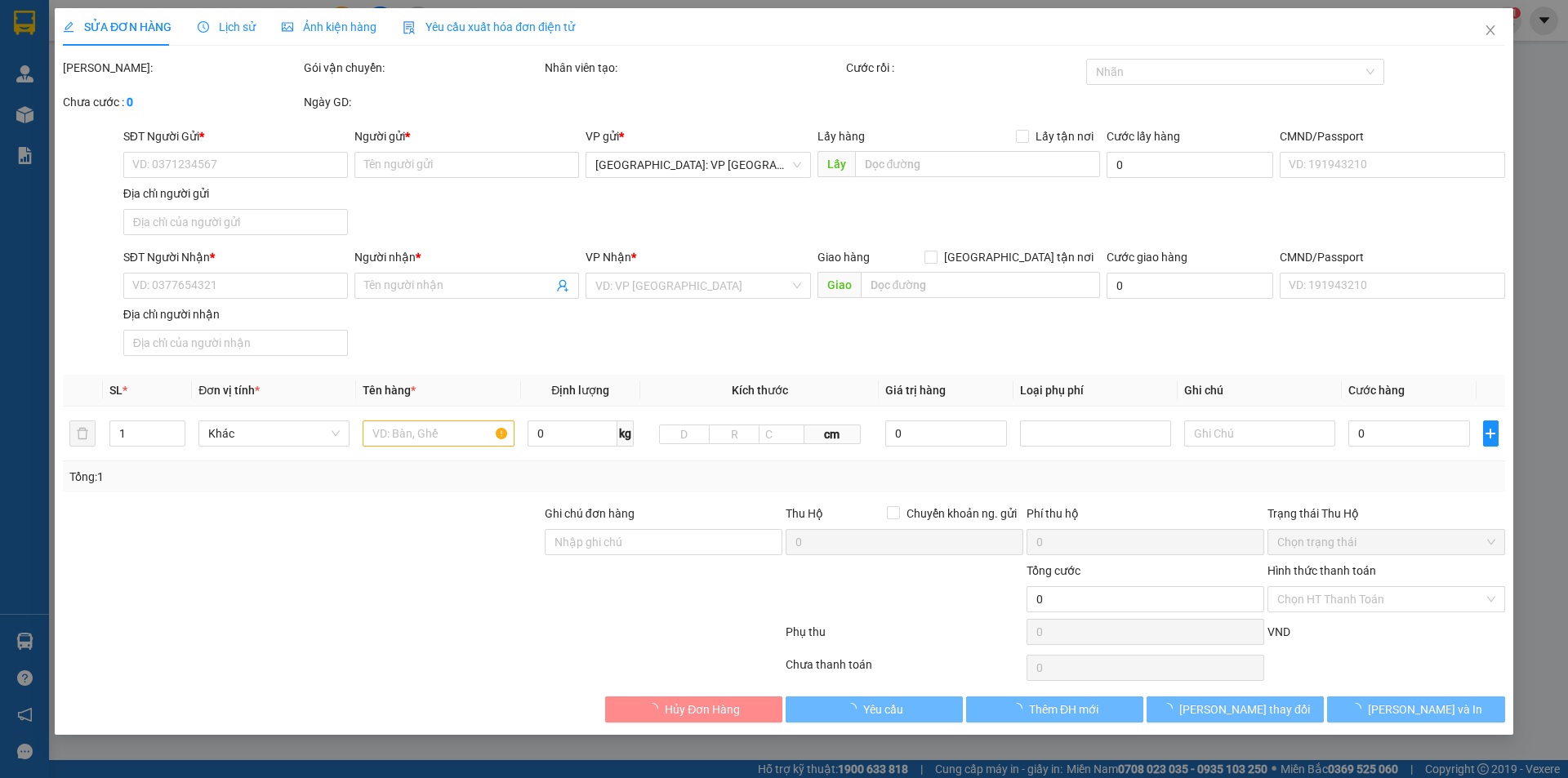
type input "số 20 đường nguyễn du tp thái nguyên"
type input "110.000"
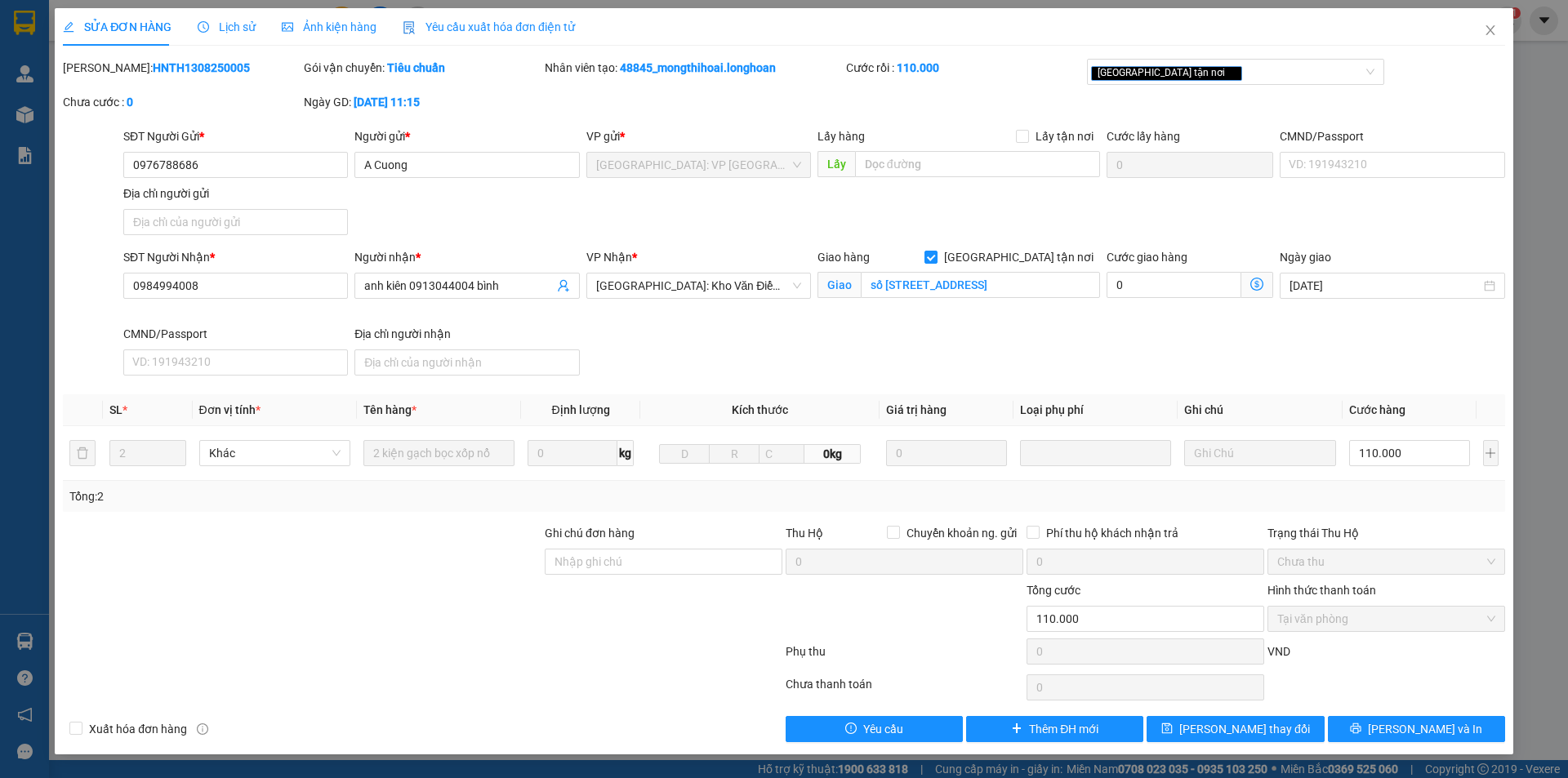
click at [241, 26] on span "Lịch sử" at bounding box center [226, 27] width 58 height 13
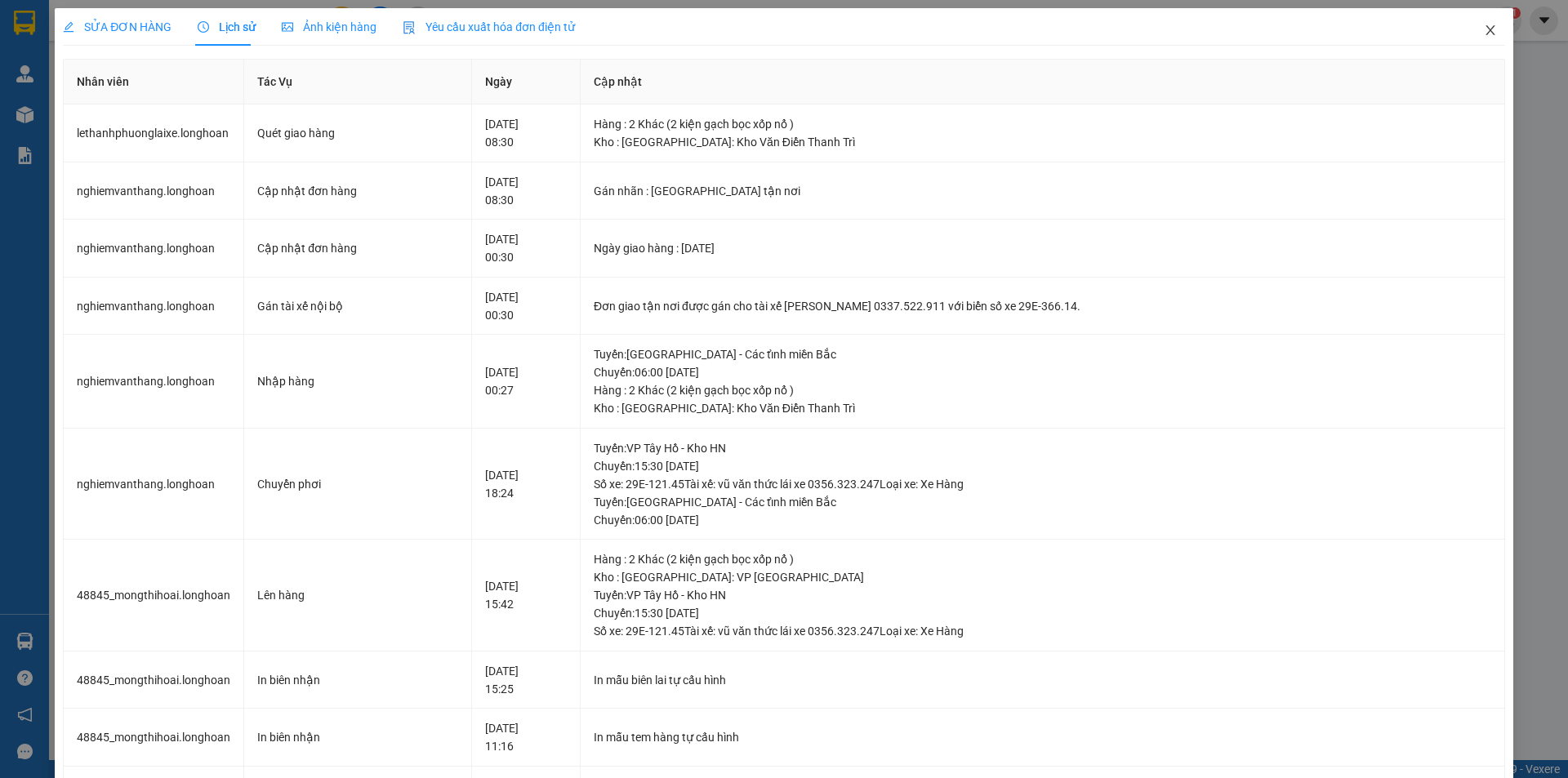
click at [1470, 31] on span "Close" at bounding box center [1489, 31] width 45 height 45
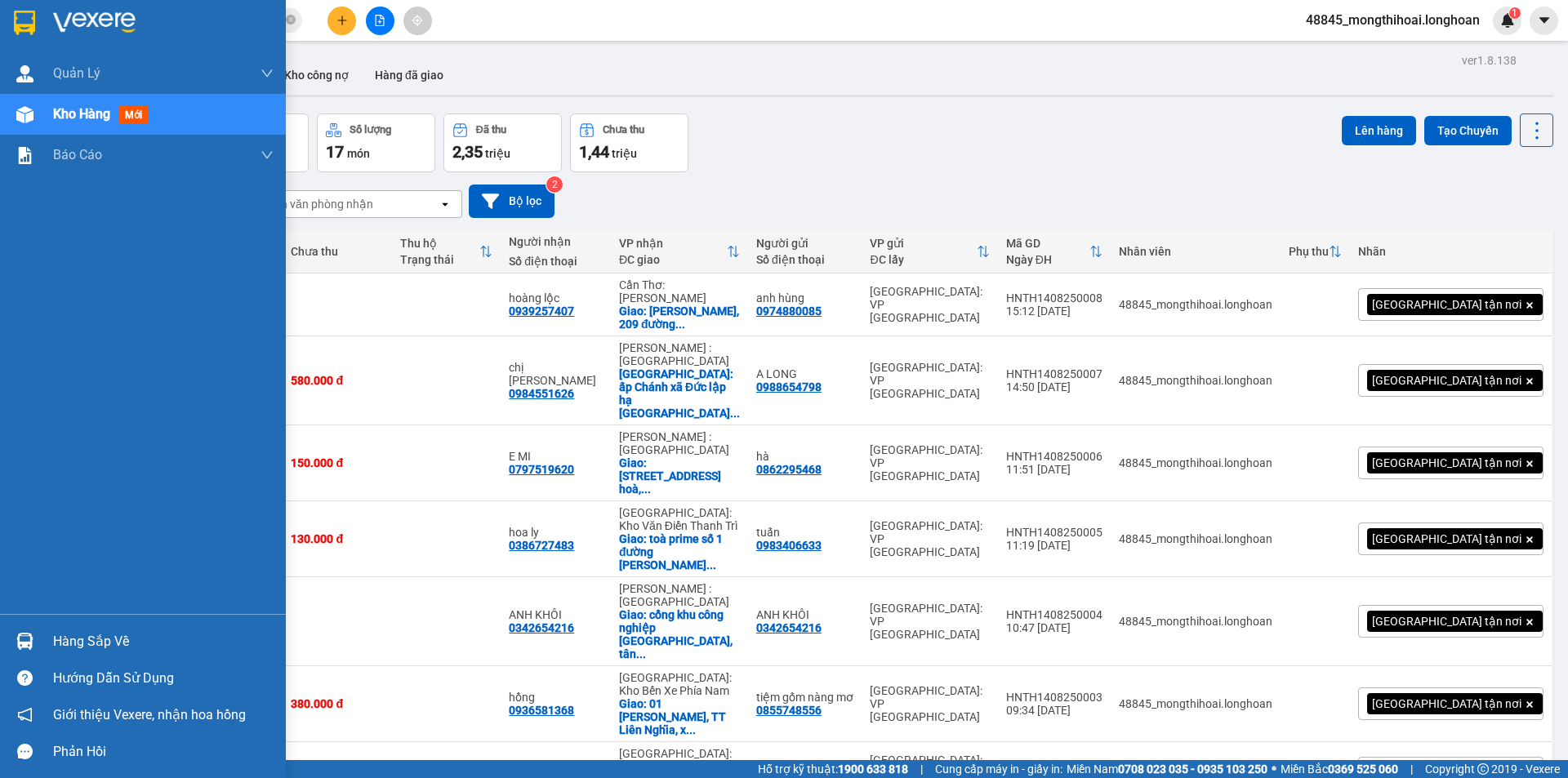
click at [11, 26] on div at bounding box center [25, 22] width 29 height 29
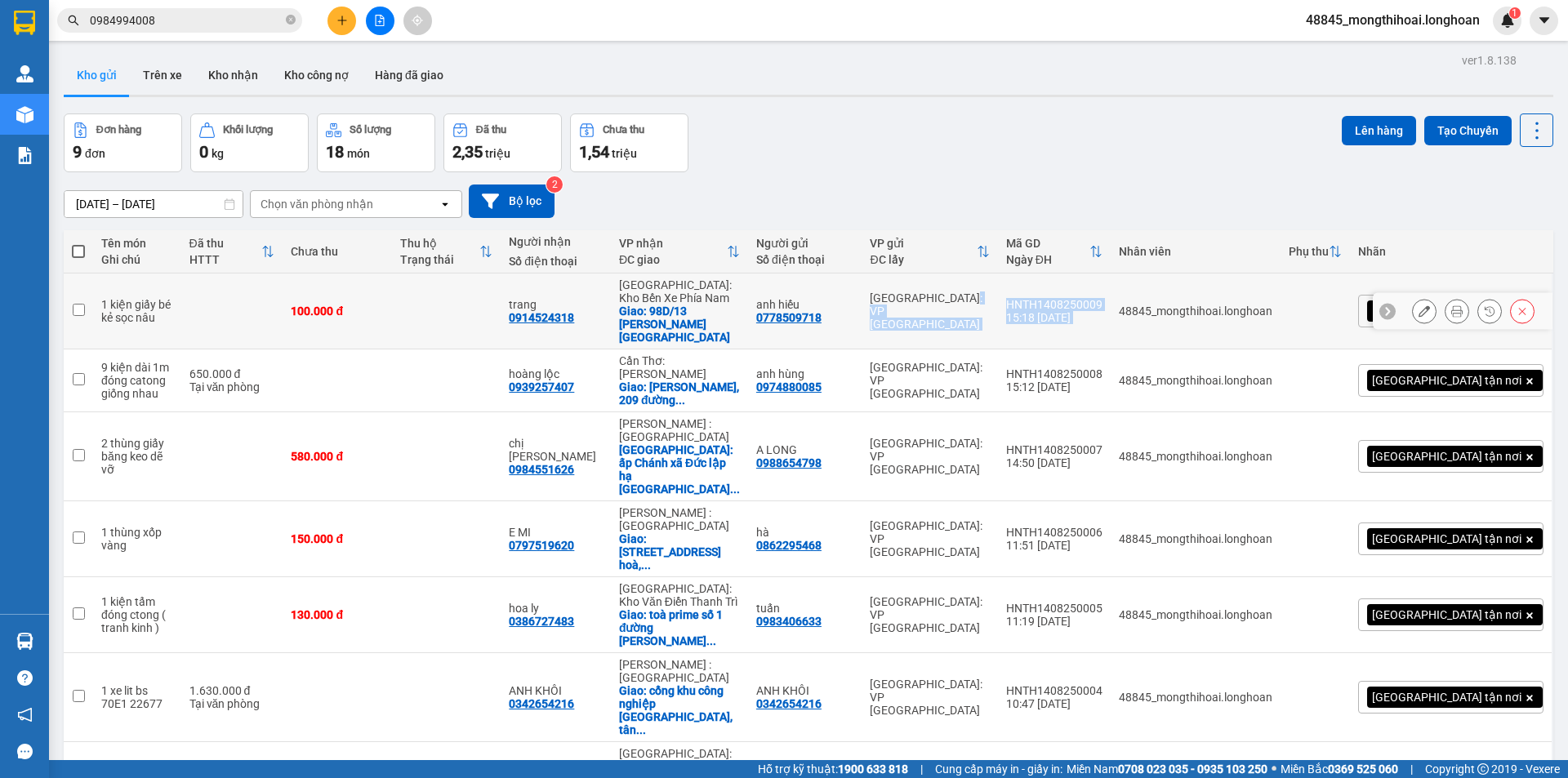
drag, startPoint x: 1084, startPoint y: 291, endPoint x: 1189, endPoint y: 302, distance: 105.6
click at [1189, 302] on tr "1 kiện giấy bé kẻ sọc nâu 100.000 đ trang 0914524318 Nha Trang: Kho Bến Xe Phía…" at bounding box center [808, 312] width 1489 height 76
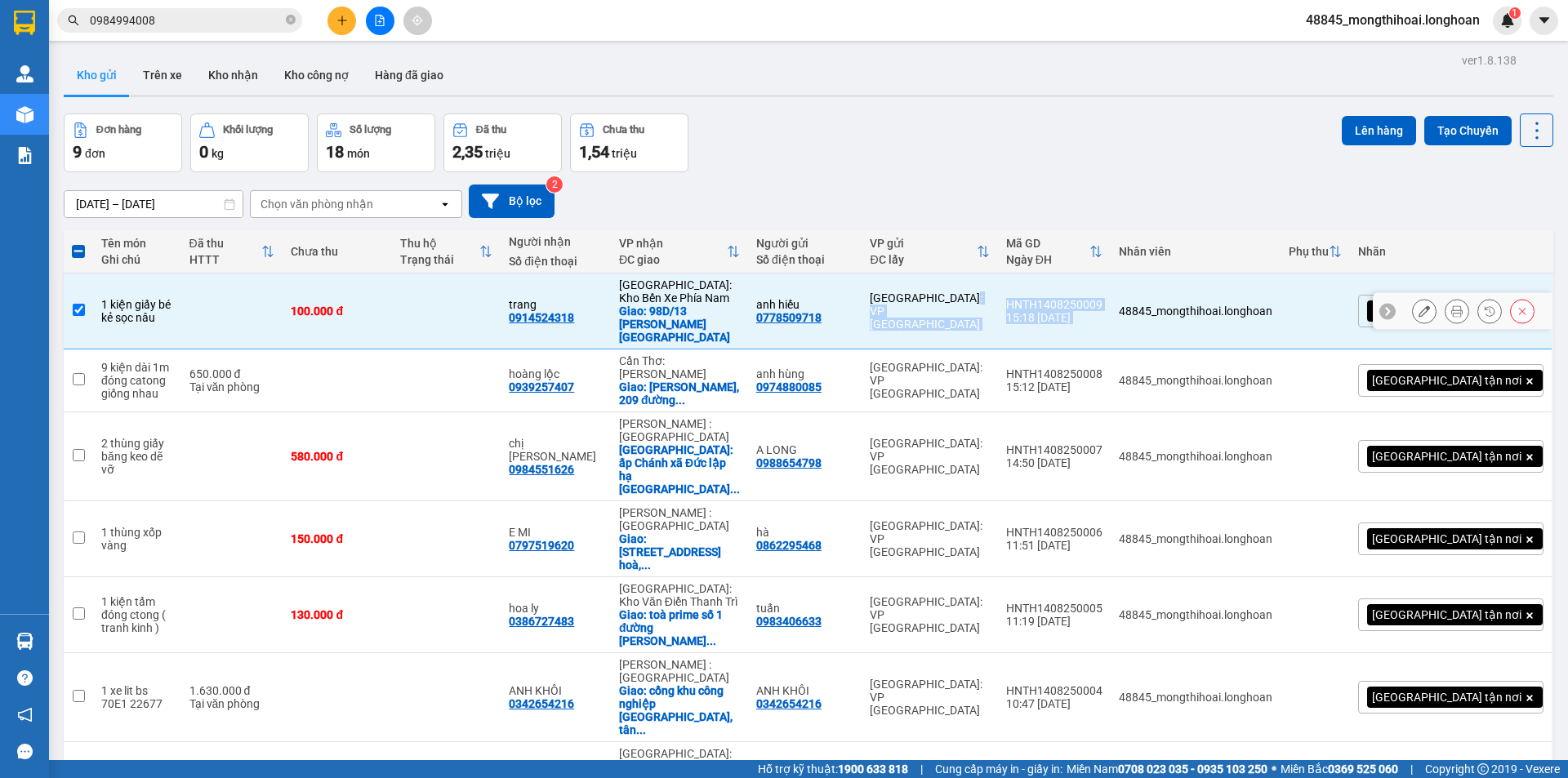
click at [1188, 302] on td "48845_mongthihoai.longhoan" at bounding box center [1195, 312] width 169 height 76
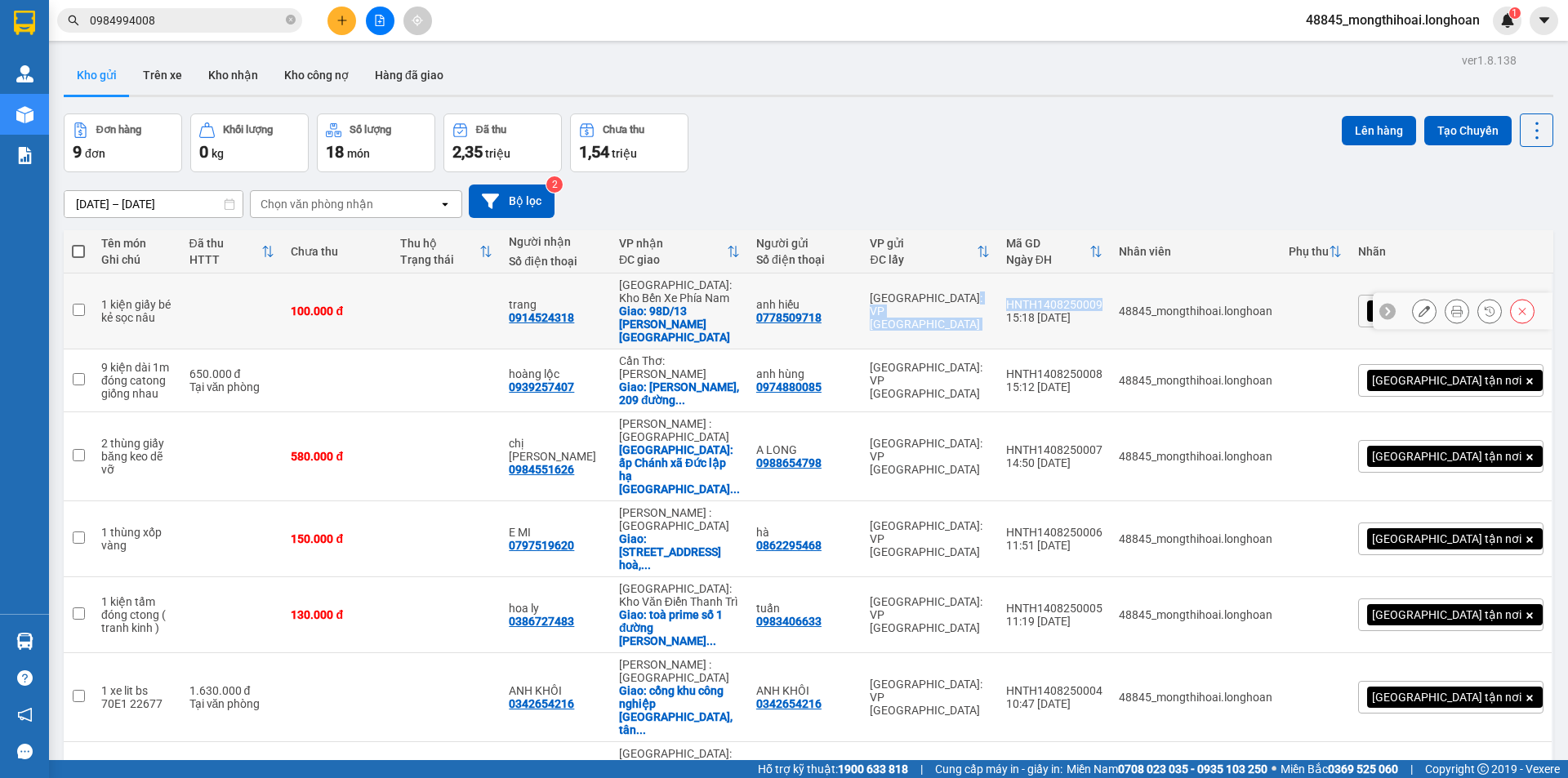
drag, startPoint x: 1132, startPoint y: 297, endPoint x: 1182, endPoint y: 292, distance: 50.2
click at [1182, 292] on tr "1 kiện giấy bé kẻ sọc nâu 100.000 đ trang 0914524318 Nha Trang: Kho Bến Xe Phía…" at bounding box center [808, 312] width 1489 height 76
checkbox input "true"
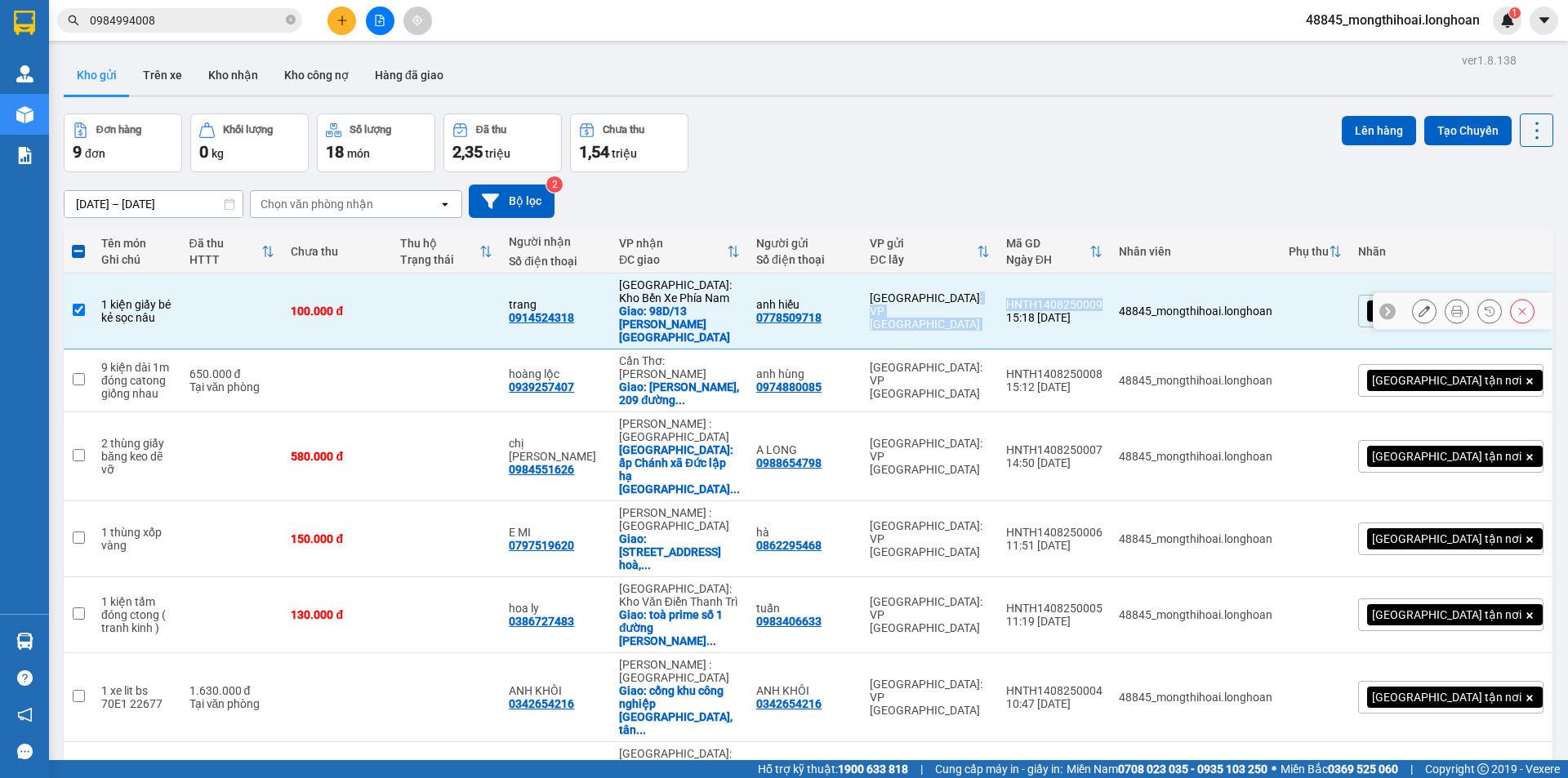
copy tr "Hà Nội: VP Tây Hồ HNTH1408250009"
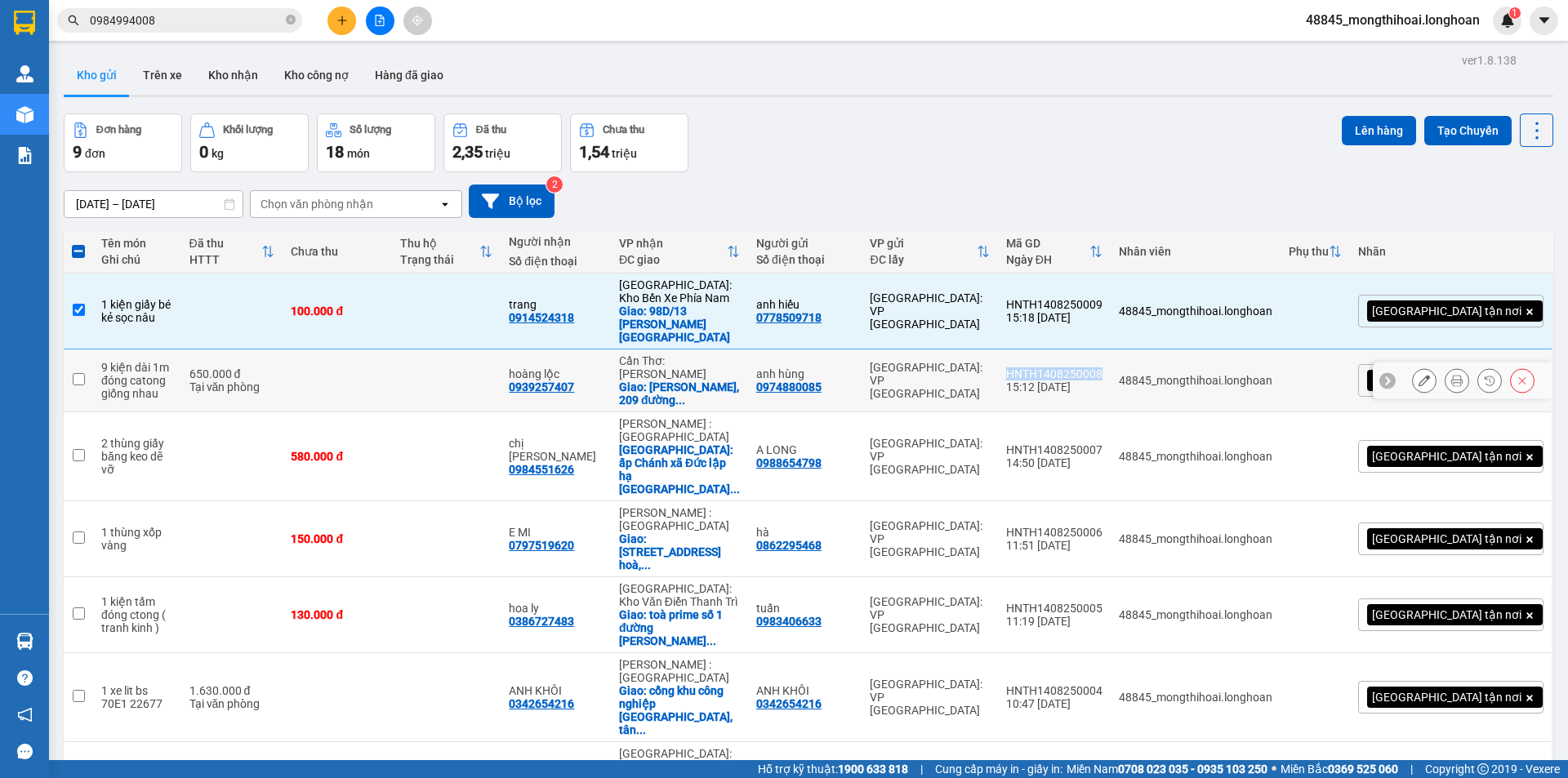
drag, startPoint x: 1079, startPoint y: 351, endPoint x: 1180, endPoint y: 358, distance: 101.2
click at [1111, 358] on td "HNTH1408250008 15:12 14/08" at bounding box center [1054, 381] width 112 height 63
checkbox input "true"
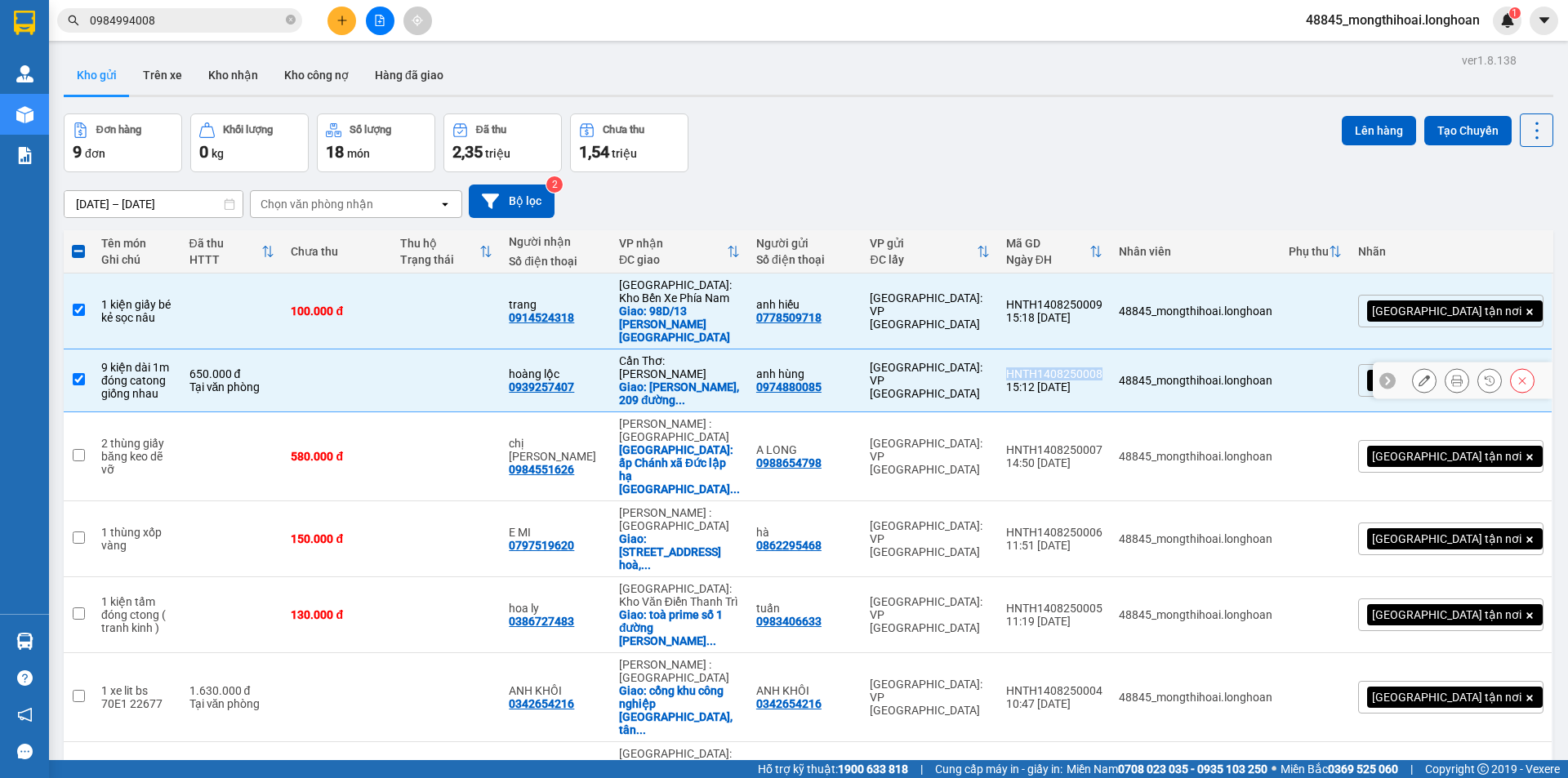
copy div "HNTH1408250008"
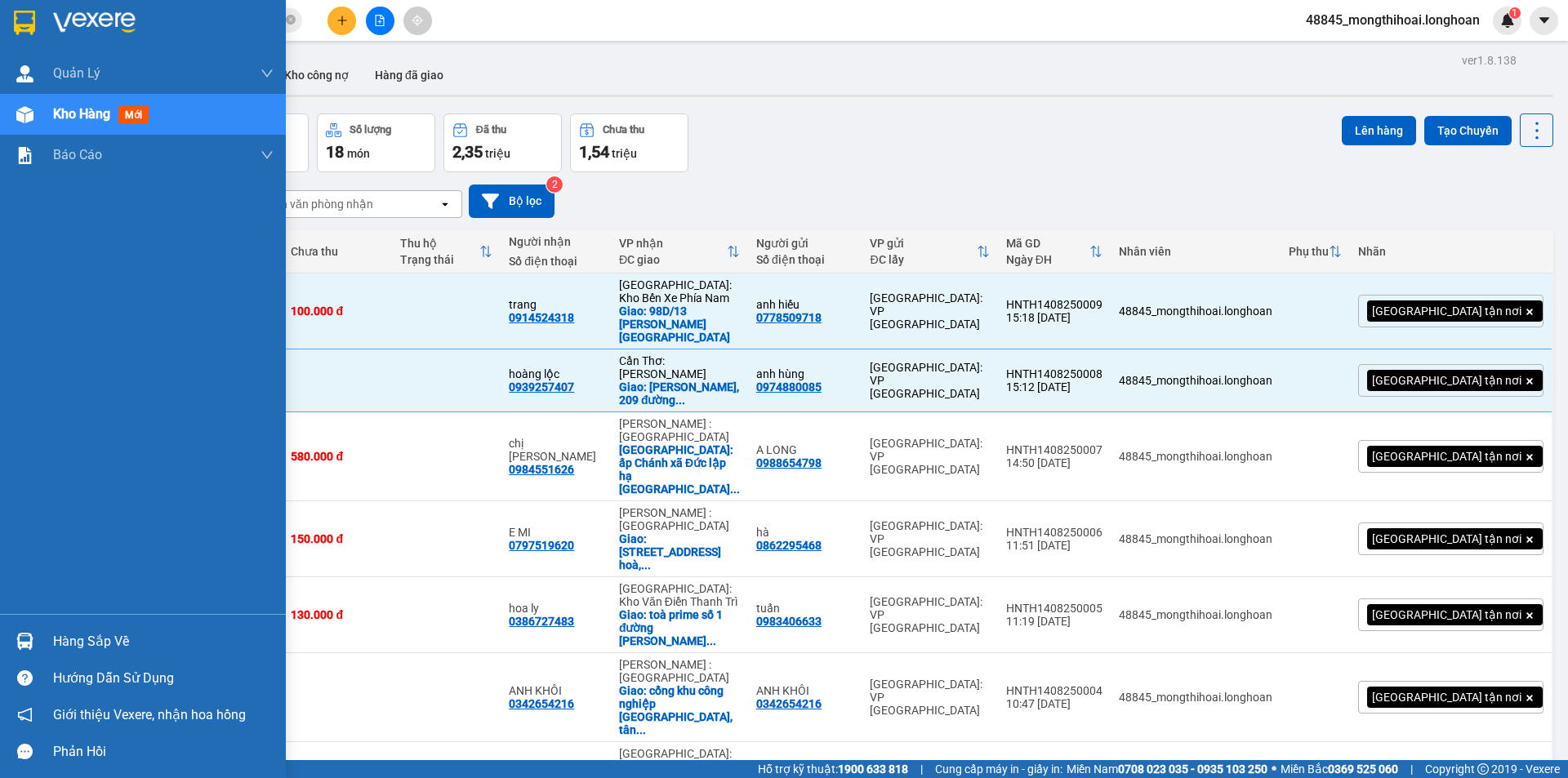
drag, startPoint x: 0, startPoint y: 19, endPoint x: 287, endPoint y: 31, distance: 287.3
click at [1, 18] on div at bounding box center [143, 26] width 286 height 53
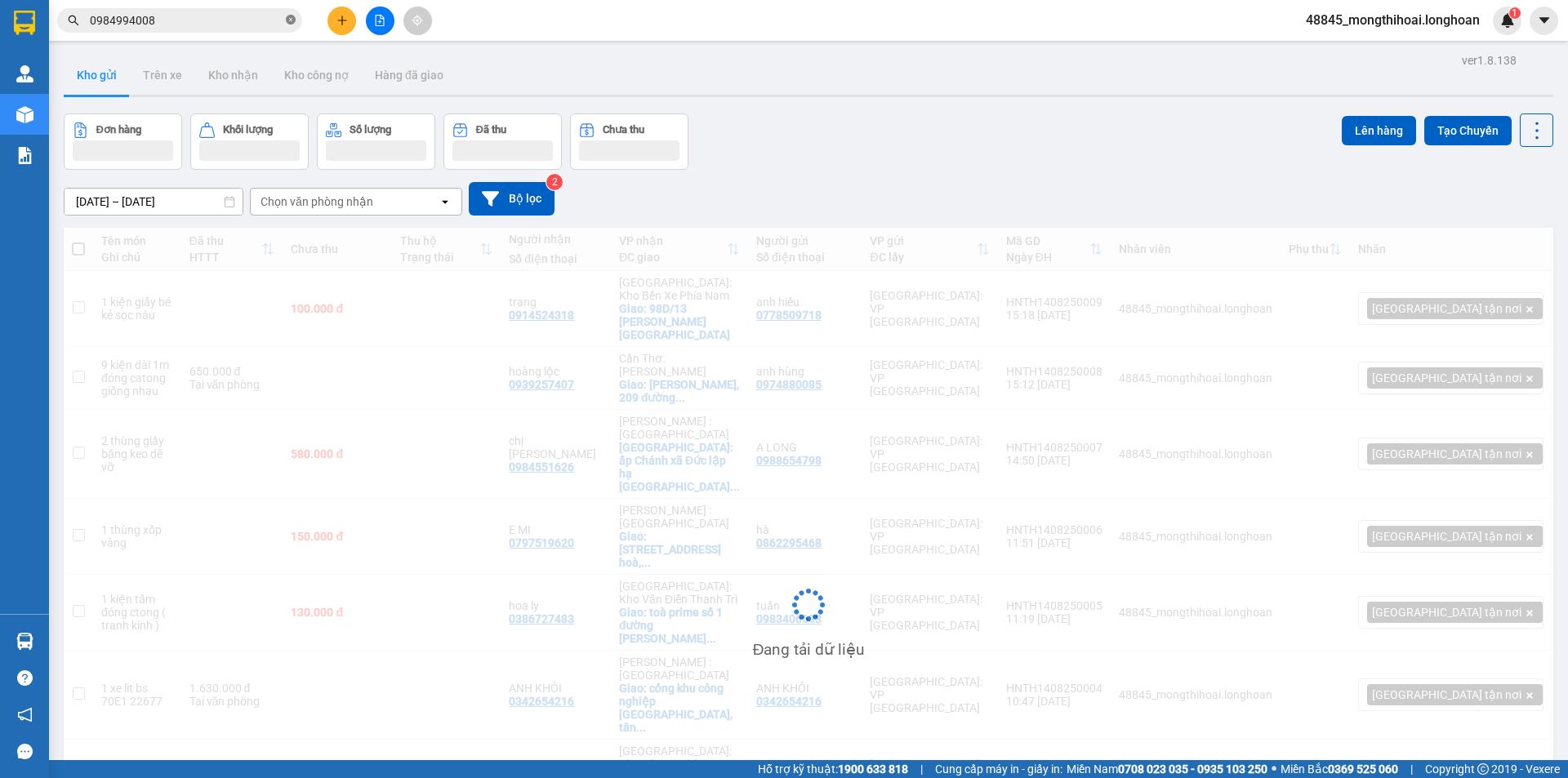
click at [288, 18] on icon "close-circle" at bounding box center [291, 20] width 10 height 10
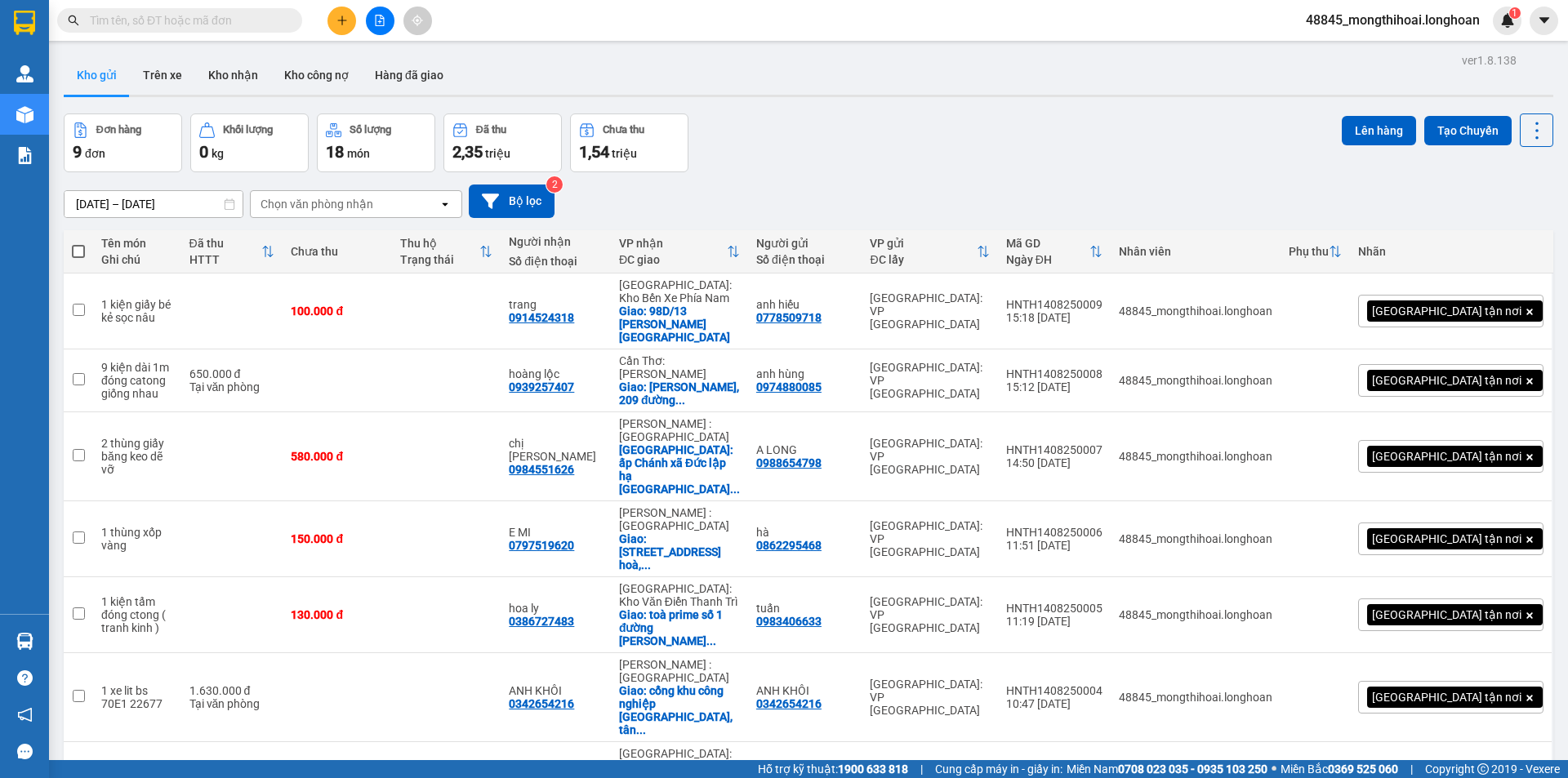
click at [232, 23] on input "text" at bounding box center [186, 21] width 193 height 18
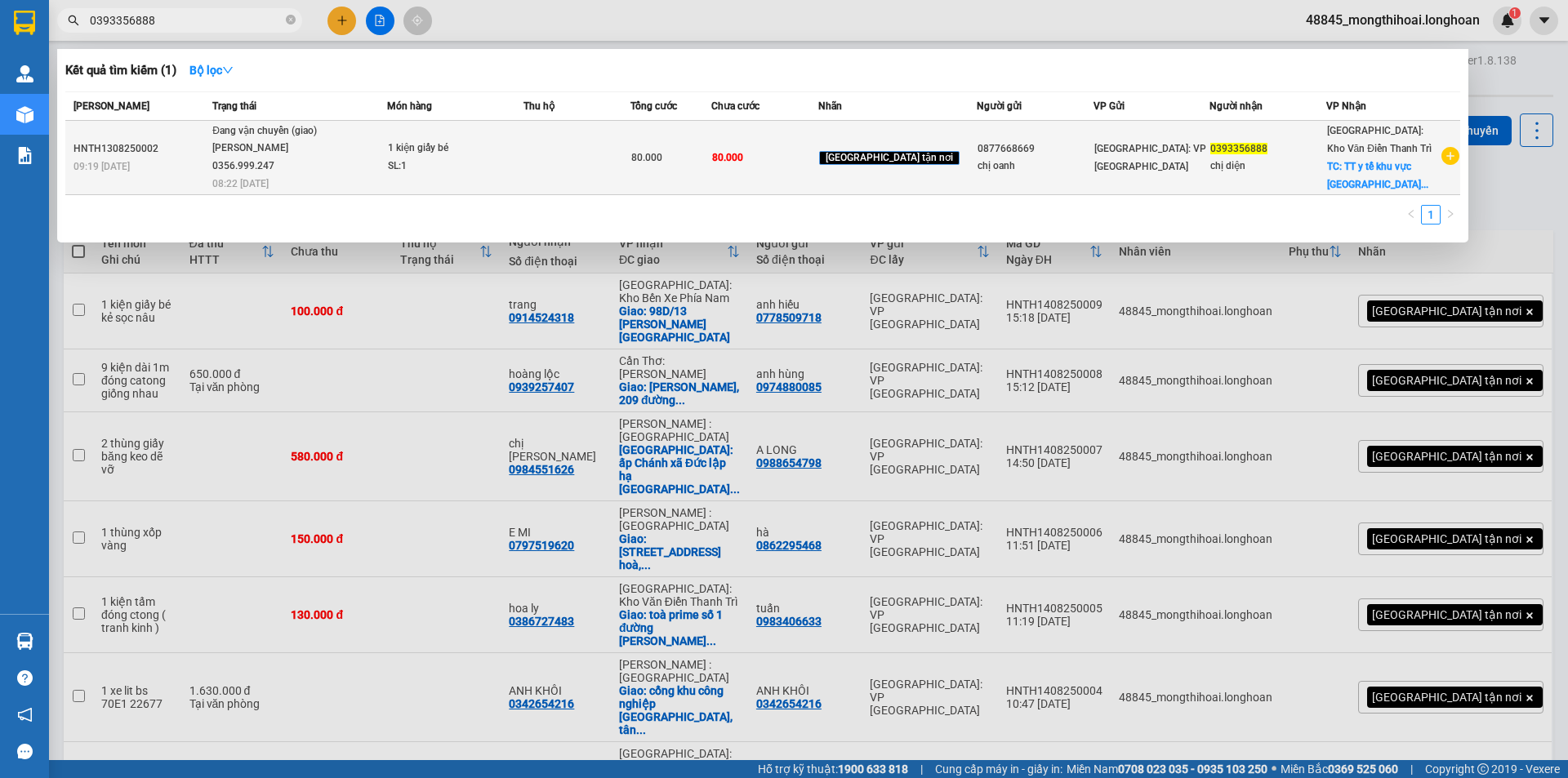
type input "0393356888"
click at [510, 159] on div "SL: 1" at bounding box center [449, 167] width 122 height 18
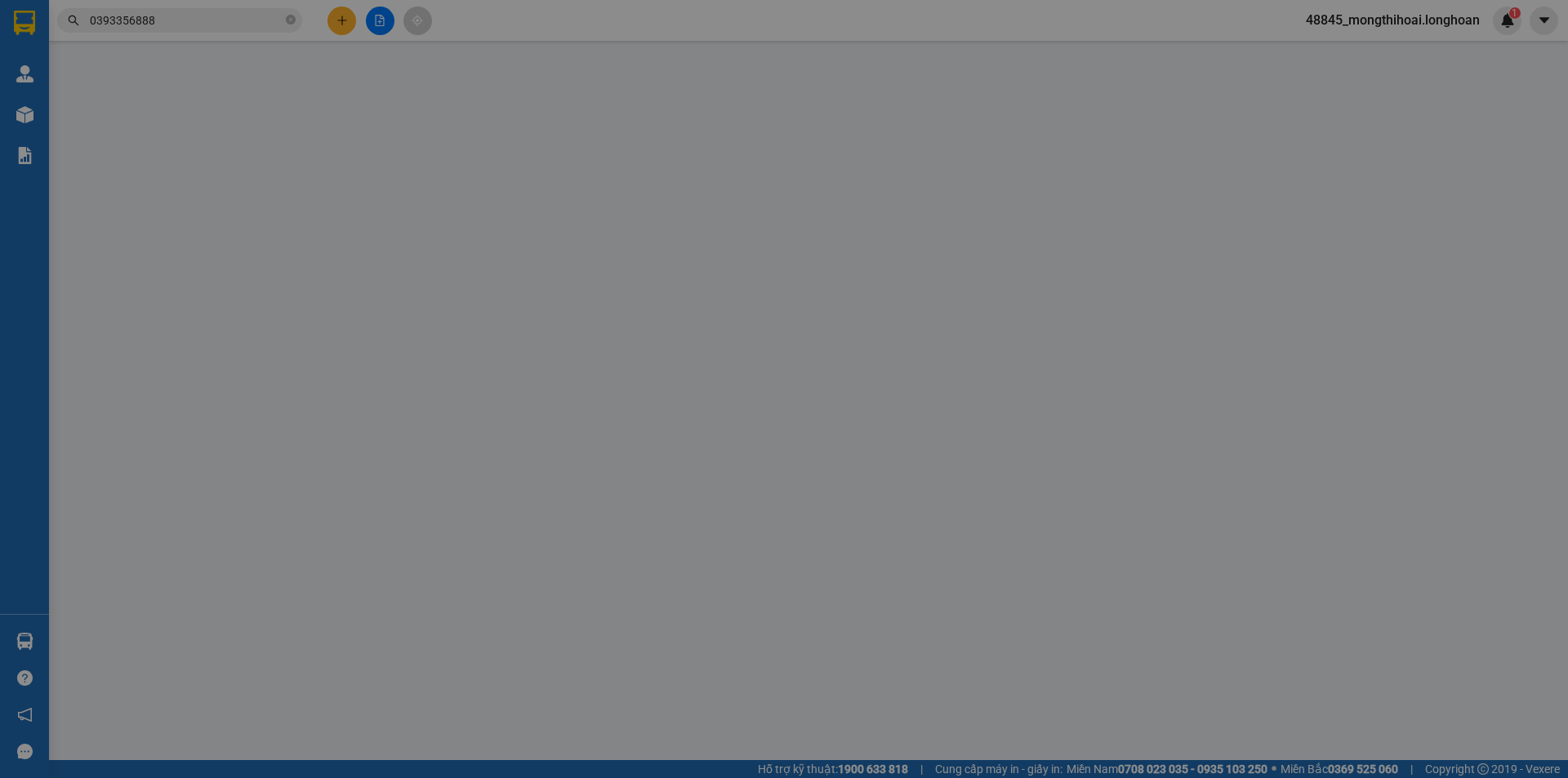
type input "0877668669"
type input "chị oanh"
type input "0393356888"
type input "chị diện"
checkbox input "true"
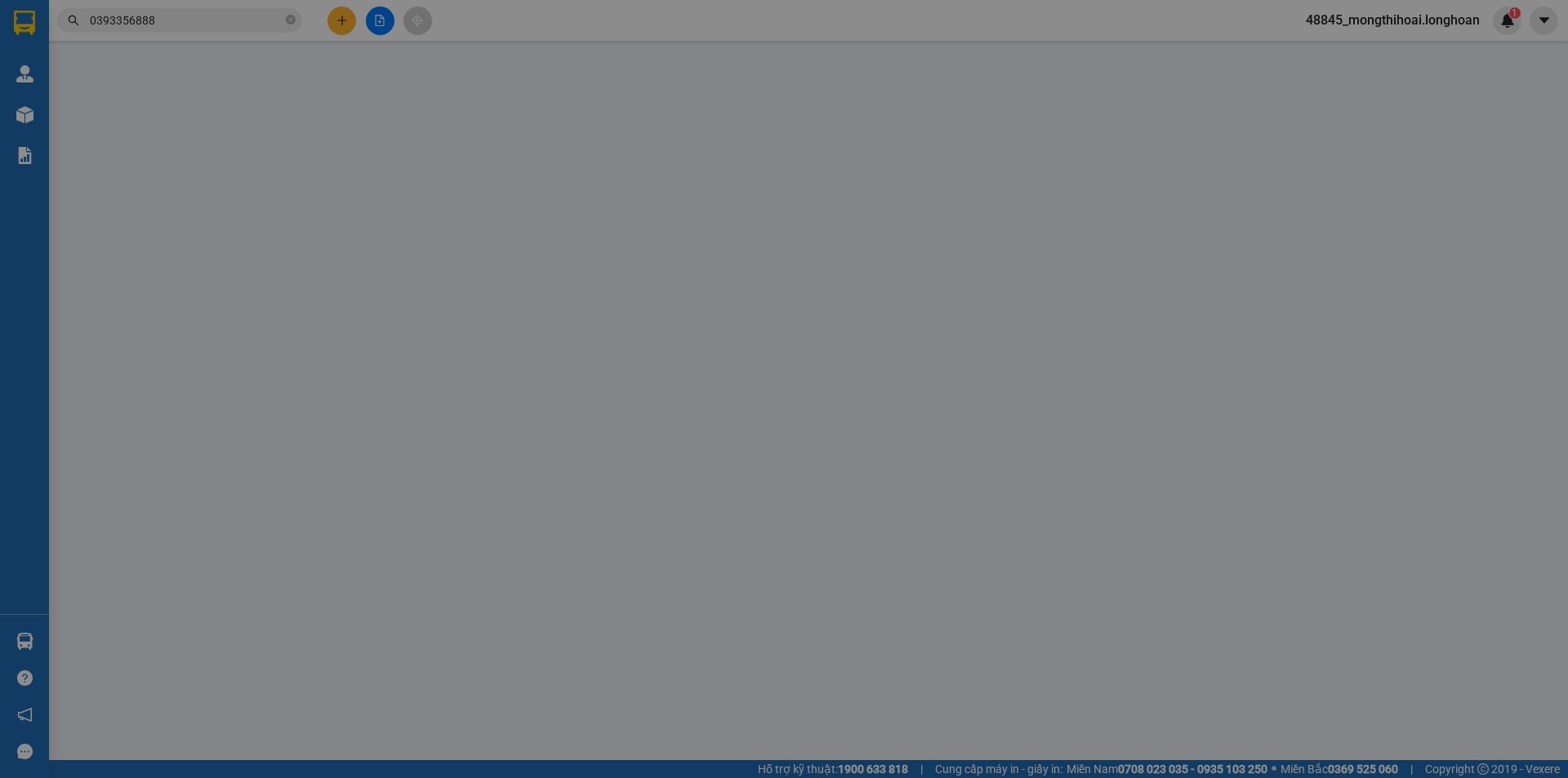
type input "TT y tế khu vực thanh thuỷ, TT thanh thuỷ tỉnh phú thọ"
type input "80.000"
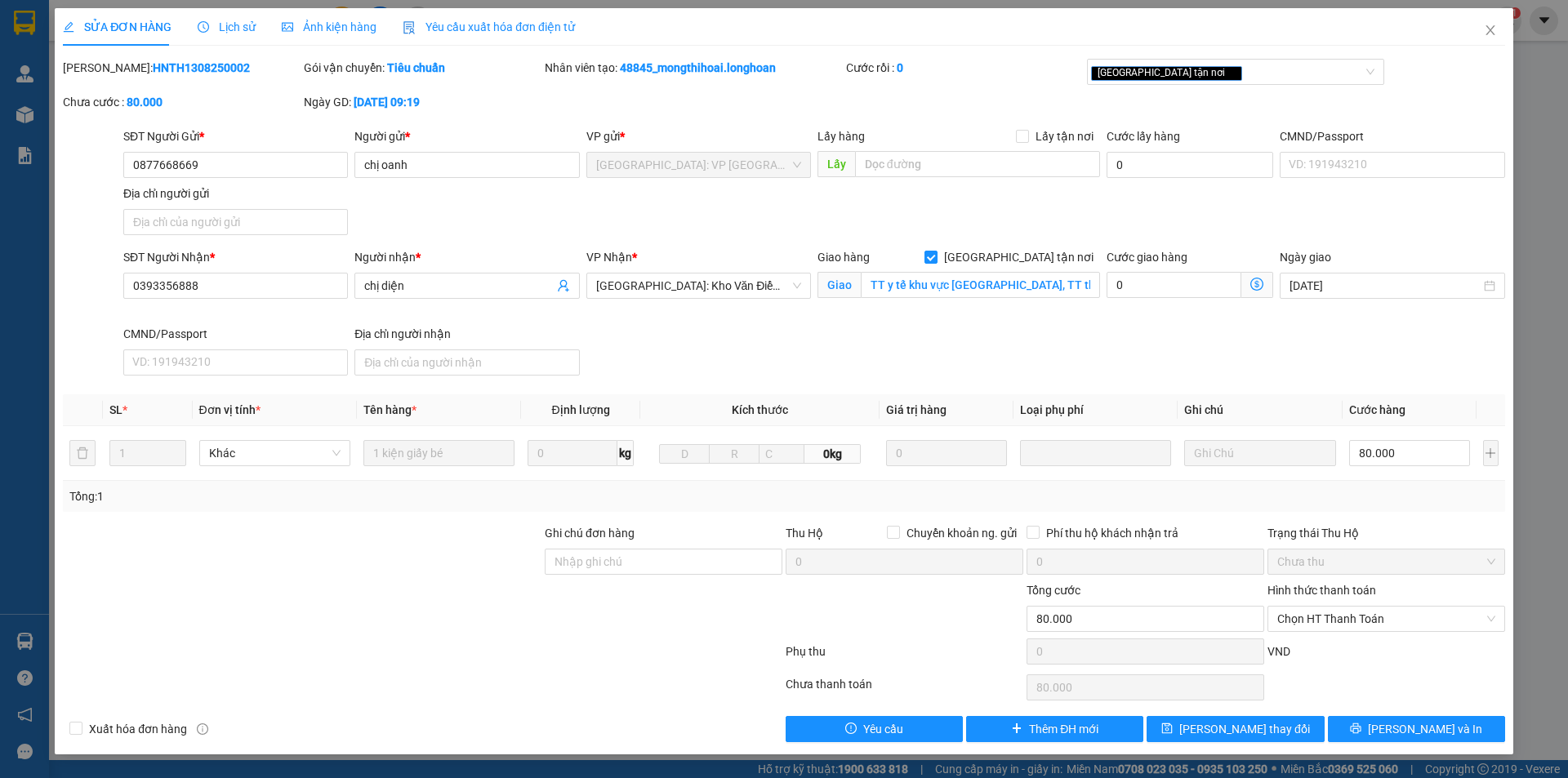
click at [227, 9] on div "Lịch sử" at bounding box center [226, 26] width 58 height 37
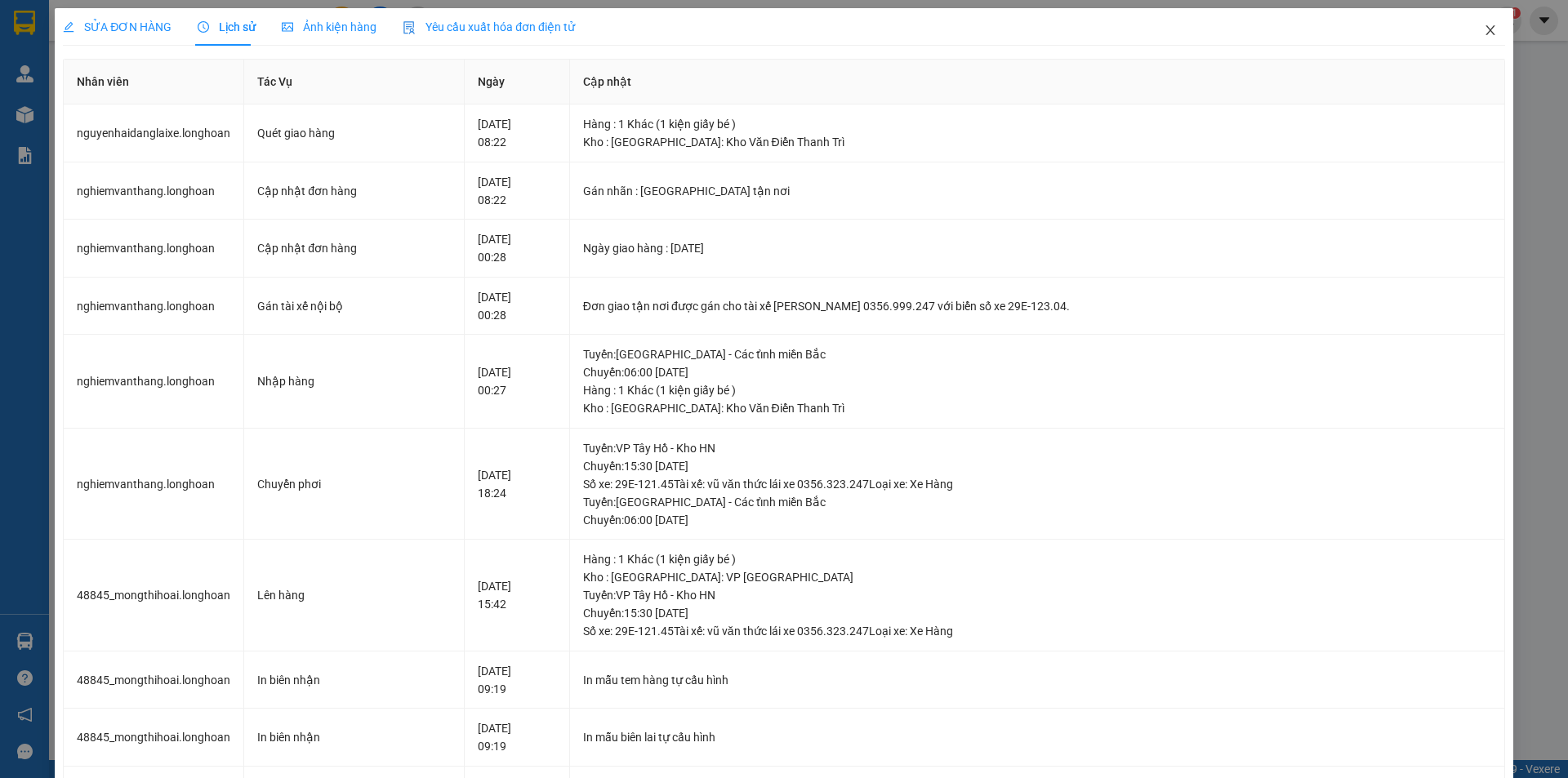
click at [1484, 31] on icon "close" at bounding box center [1490, 31] width 13 height 13
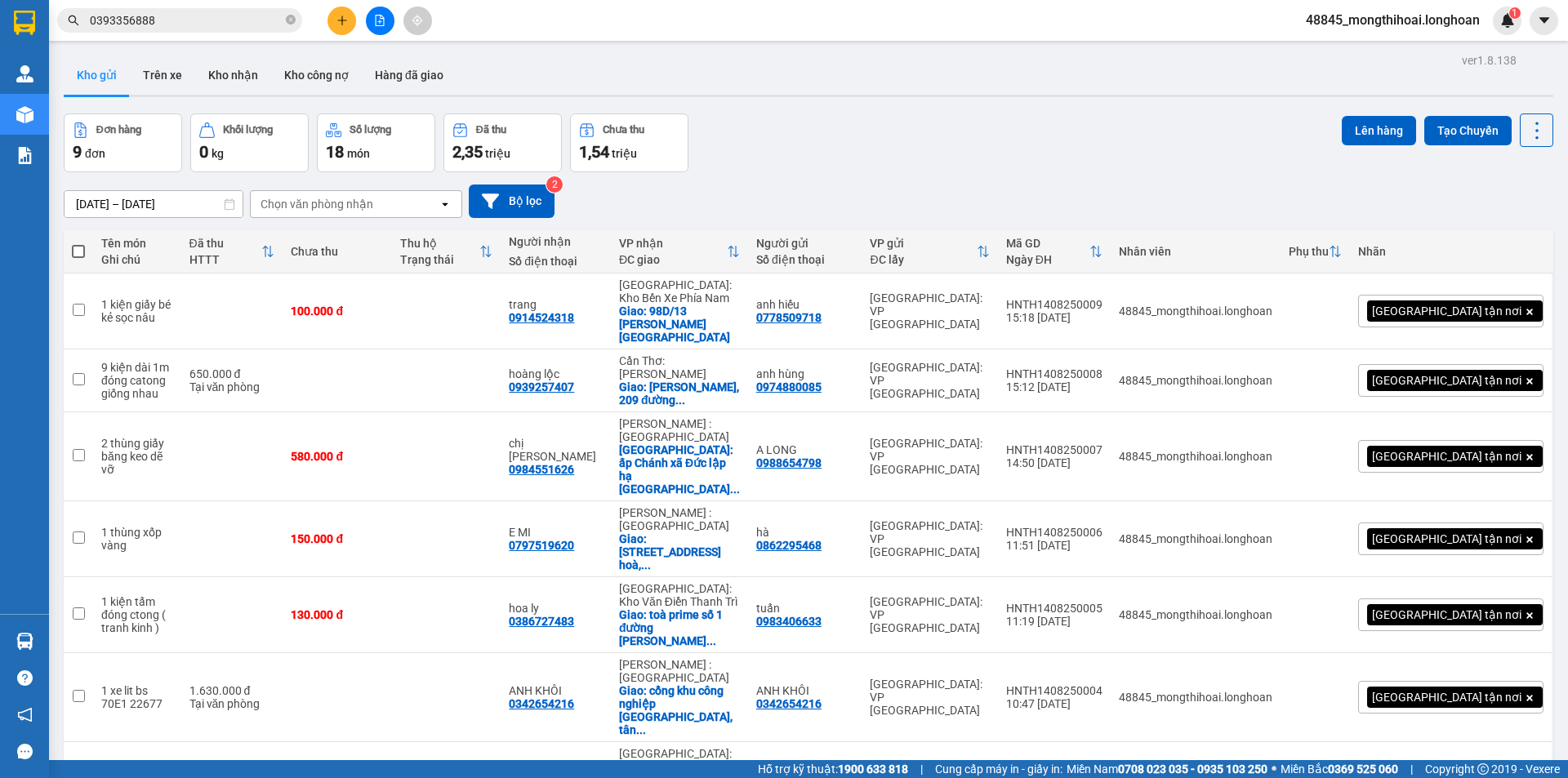
click at [241, 21] on input "0393356888" at bounding box center [186, 21] width 193 height 18
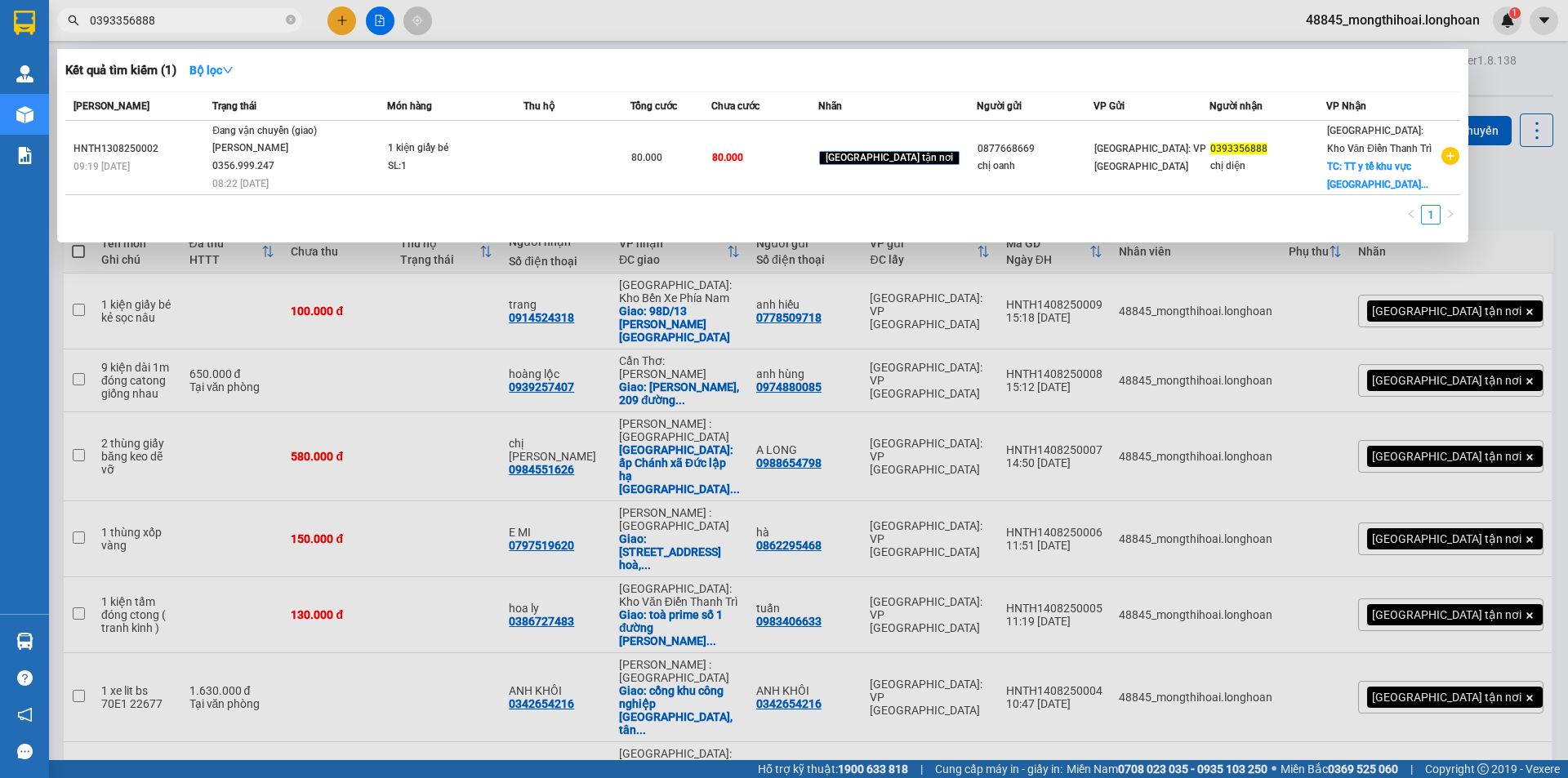
click at [284, 21] on span "0393356888" at bounding box center [179, 21] width 245 height 25
click at [288, 17] on icon "close-circle" at bounding box center [291, 20] width 10 height 10
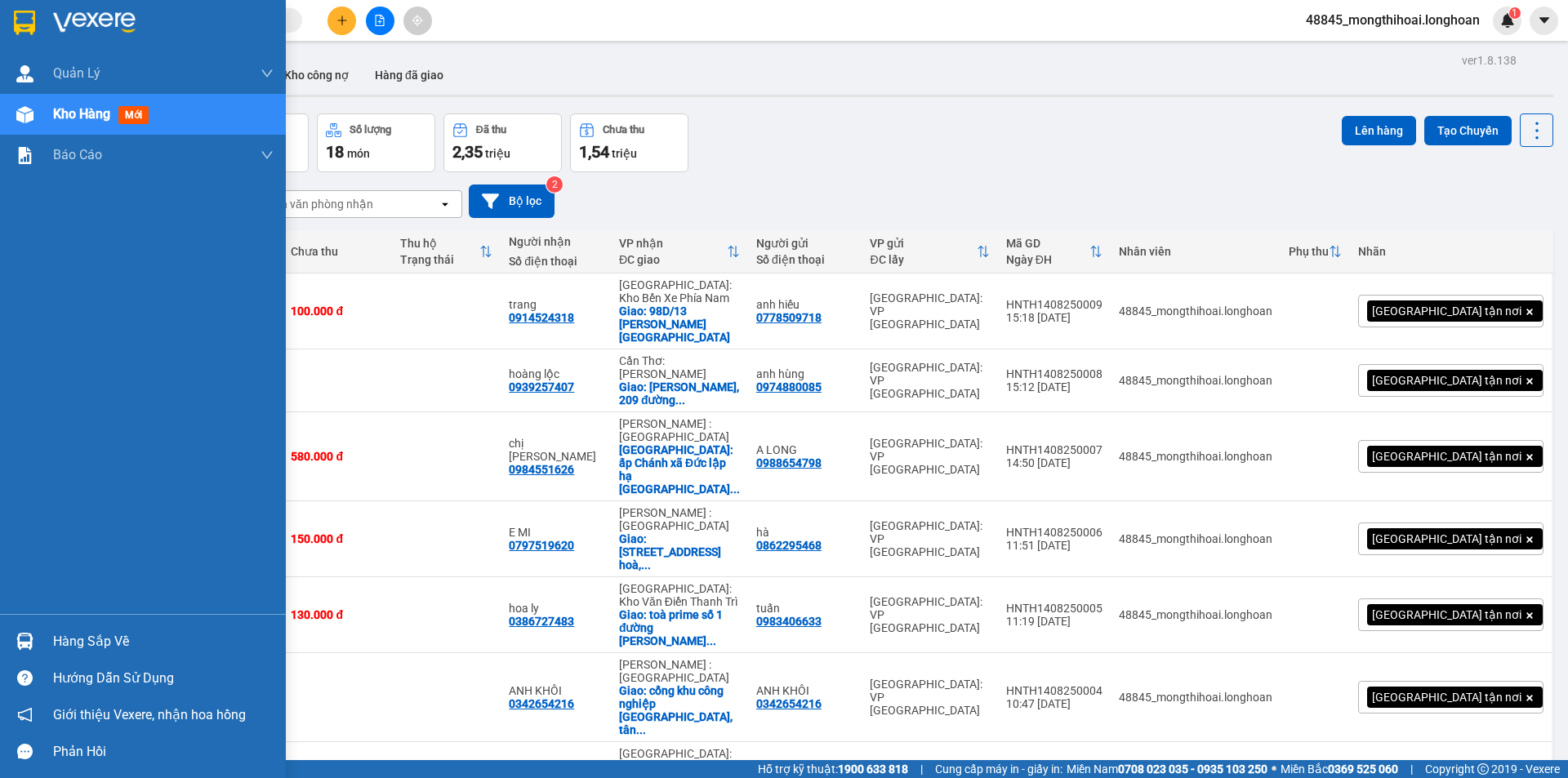
click at [1, 16] on div at bounding box center [143, 26] width 286 height 53
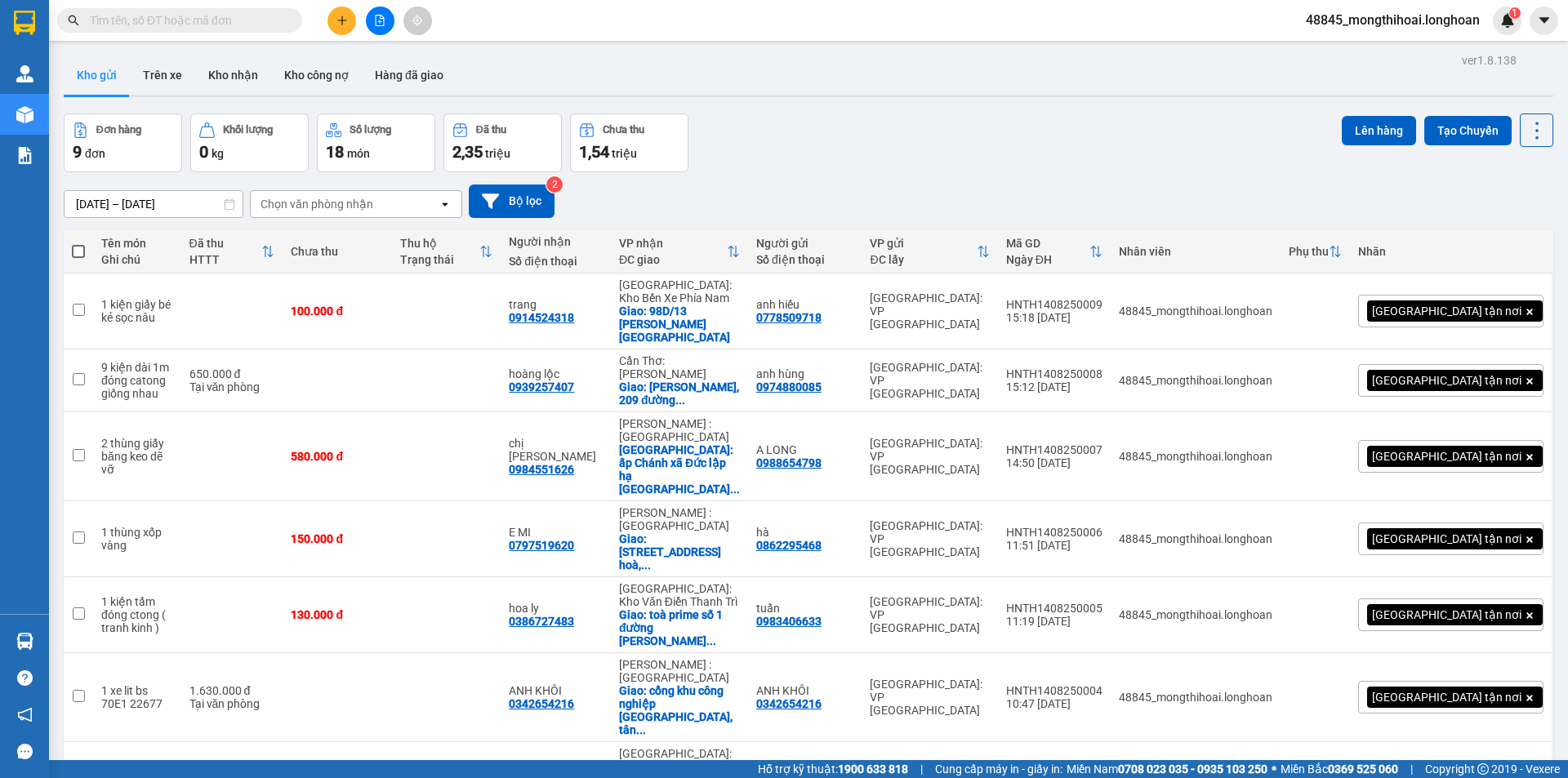
drag, startPoint x: 250, startPoint y: 17, endPoint x: 246, endPoint y: 26, distance: 9.8
click at [248, 17] on input "text" at bounding box center [186, 21] width 193 height 18
click at [246, 26] on input "text" at bounding box center [186, 21] width 193 height 18
paste input "HNTH1207250015"
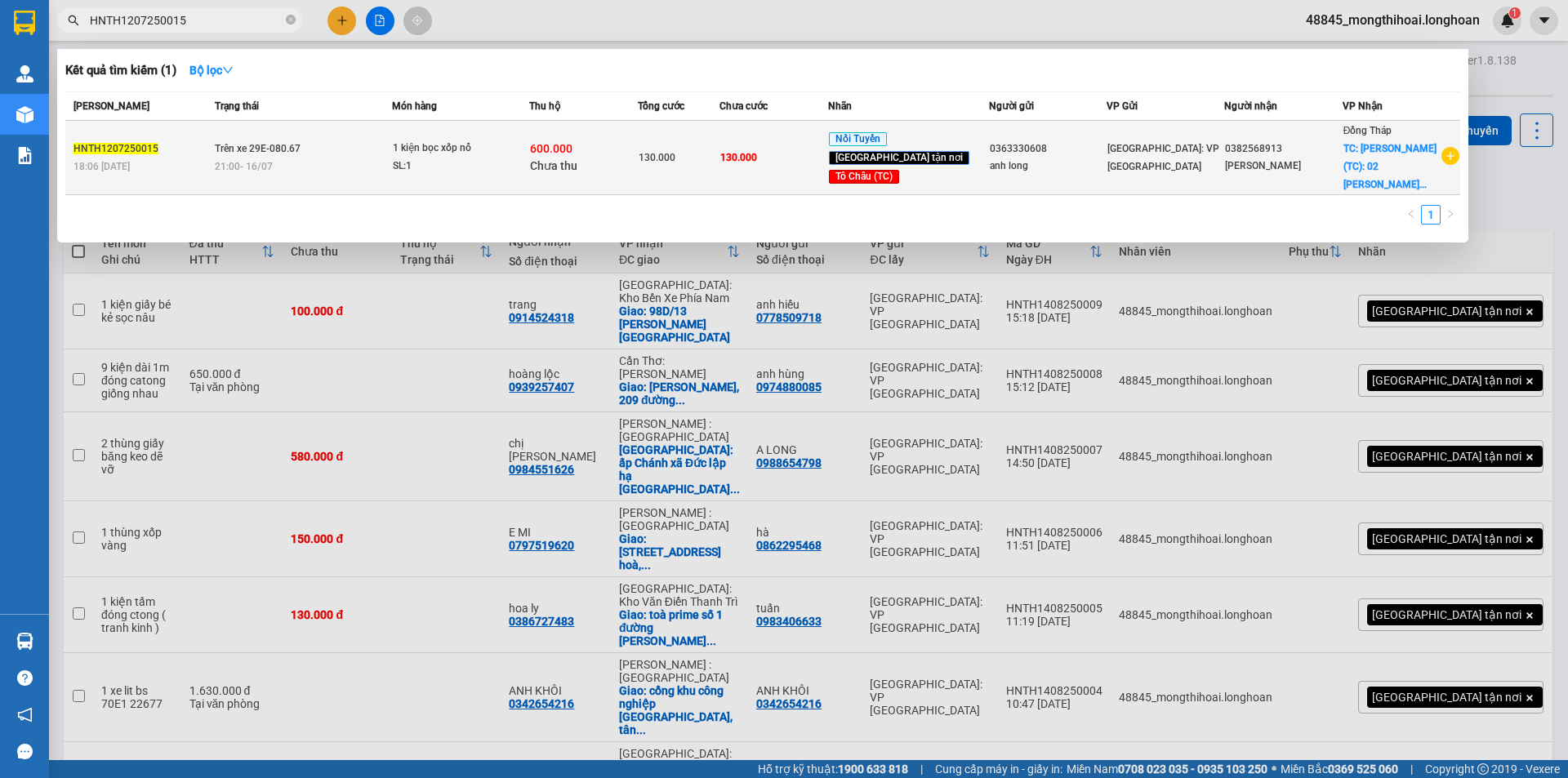
type input "HNTH1207250015"
click at [818, 145] on td "130.000" at bounding box center [773, 158] width 108 height 74
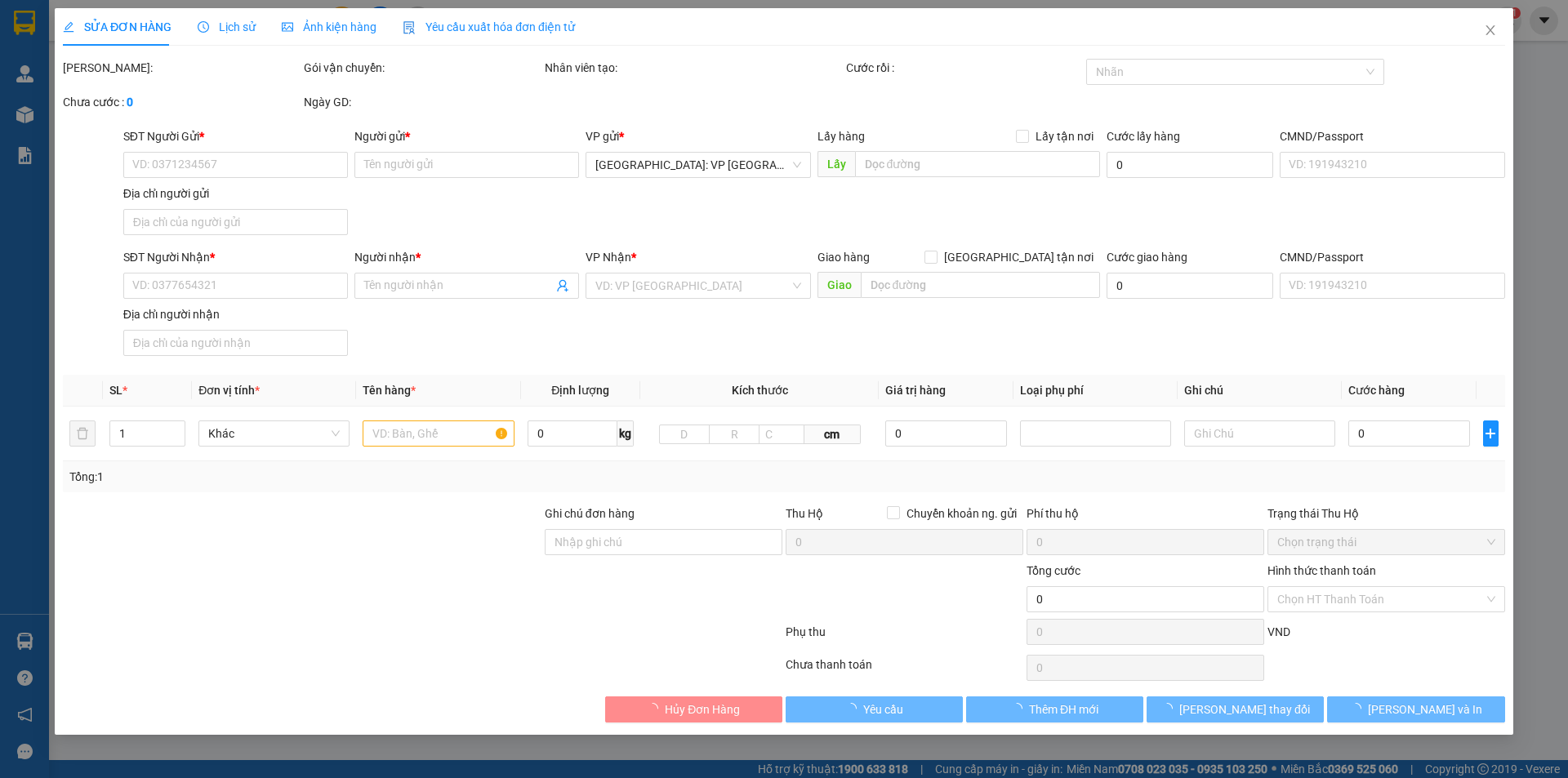
type input "0363330608"
type input "anh long"
type input "0382568913"
type input "[PERSON_NAME]"
checkbox input "true"
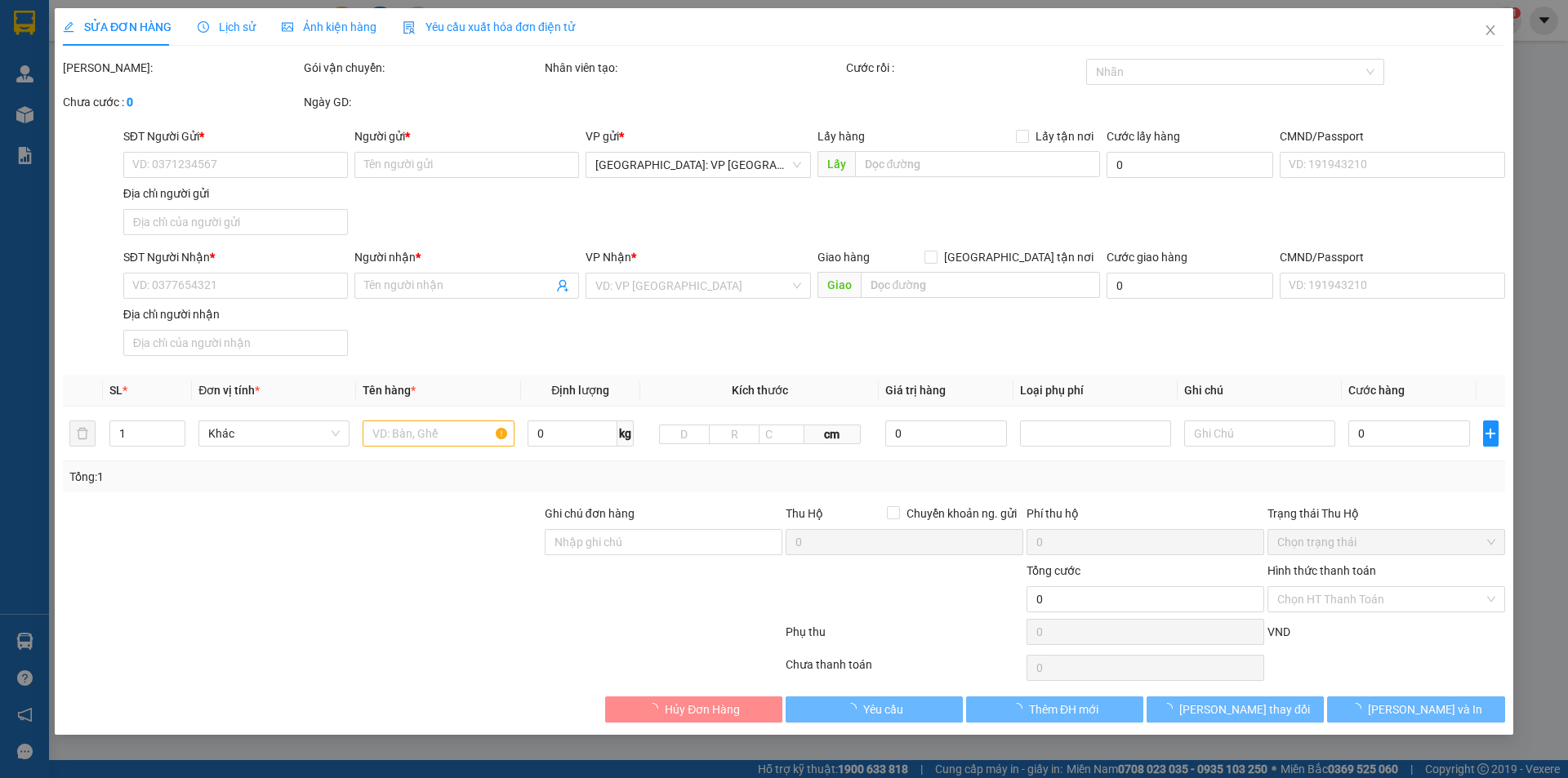
type input "Hồng Ngự (TC): 02 Nguyễn Văn Cừ, K4, P.Thạnh An, TP Hồng Ngự"
type input "130.000"
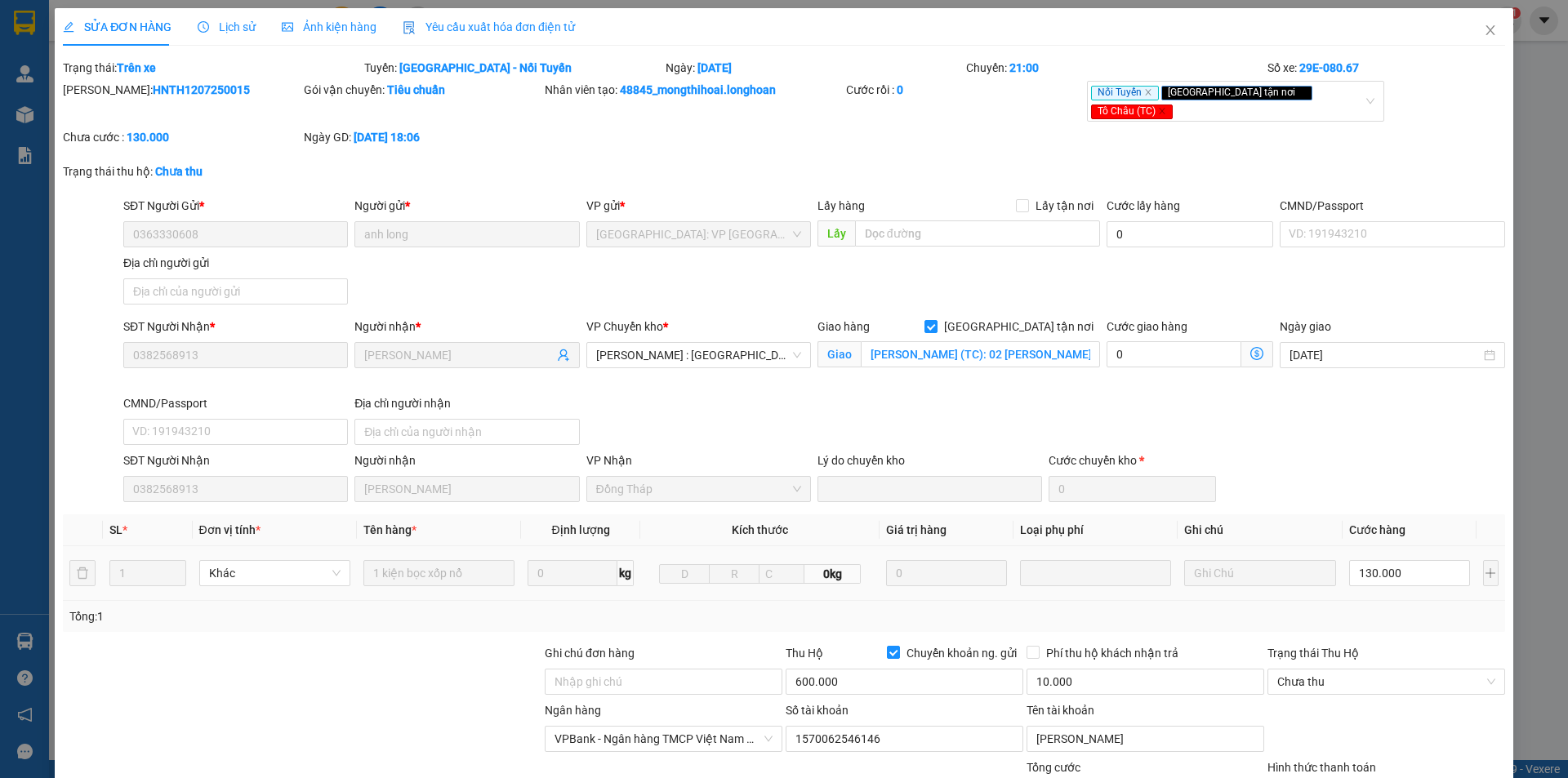
scroll to position [160, 0]
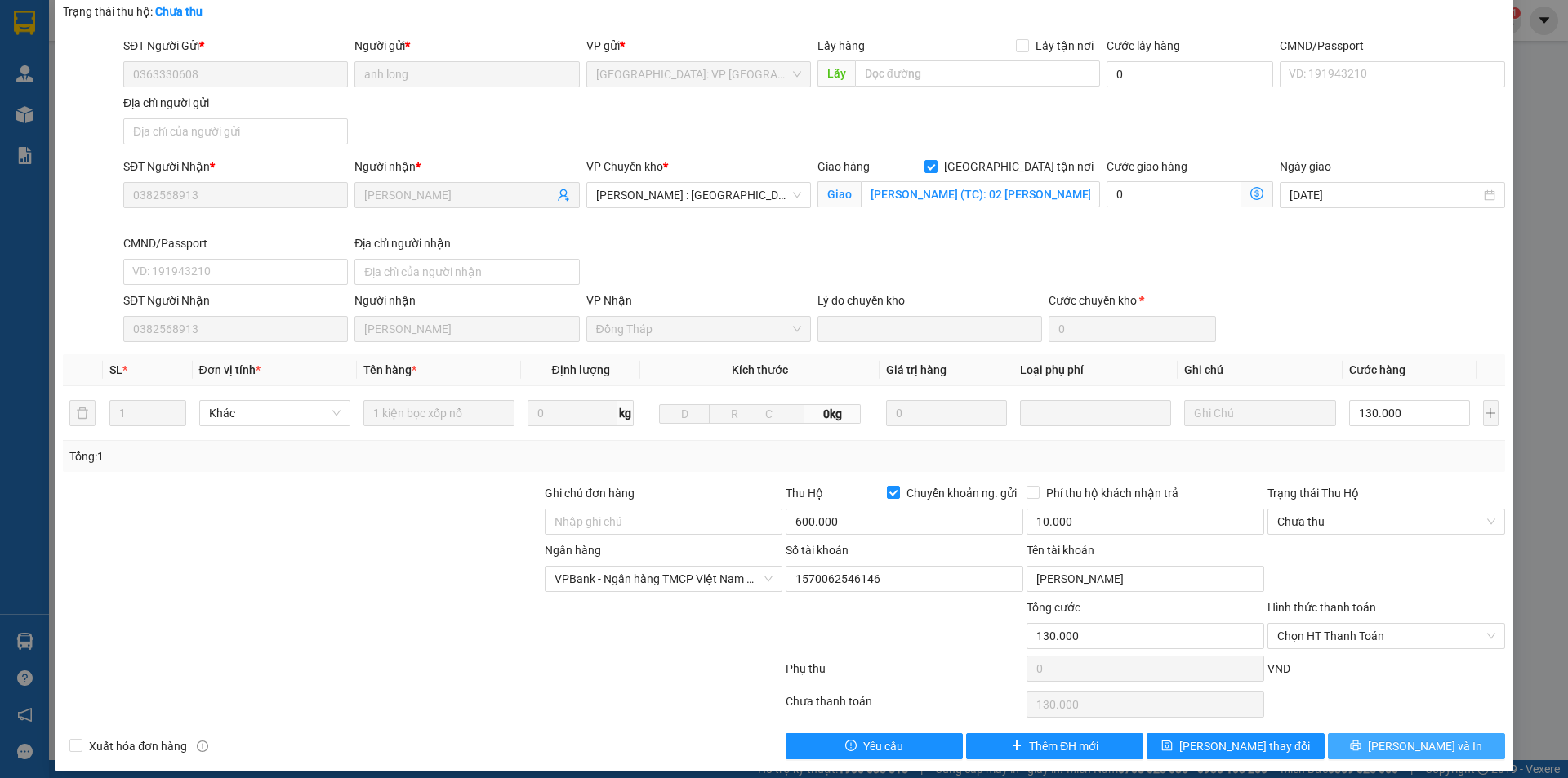
click at [1434, 737] on span "[PERSON_NAME] và In" at bounding box center [1425, 747] width 114 height 18
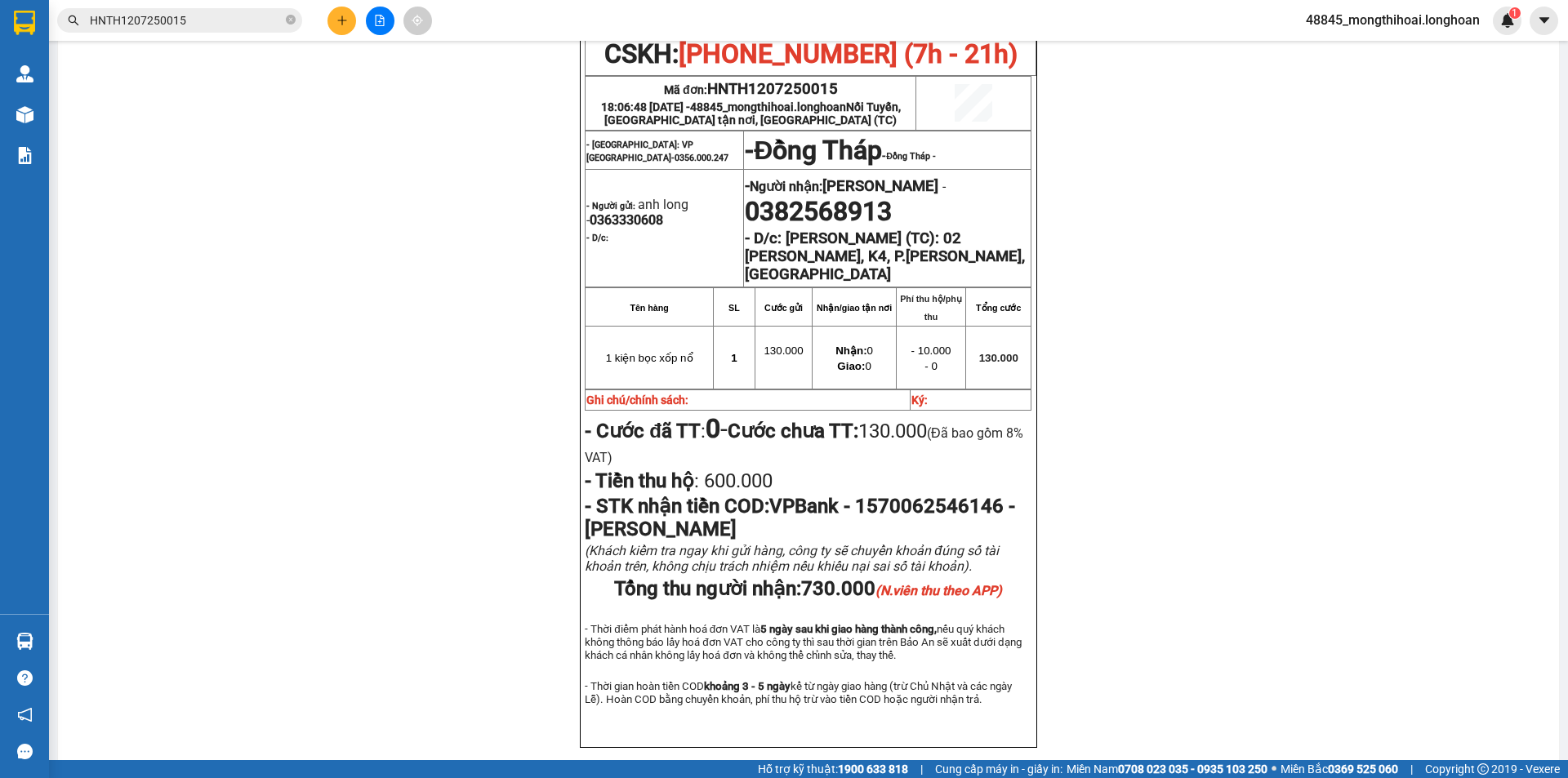
scroll to position [735, 0]
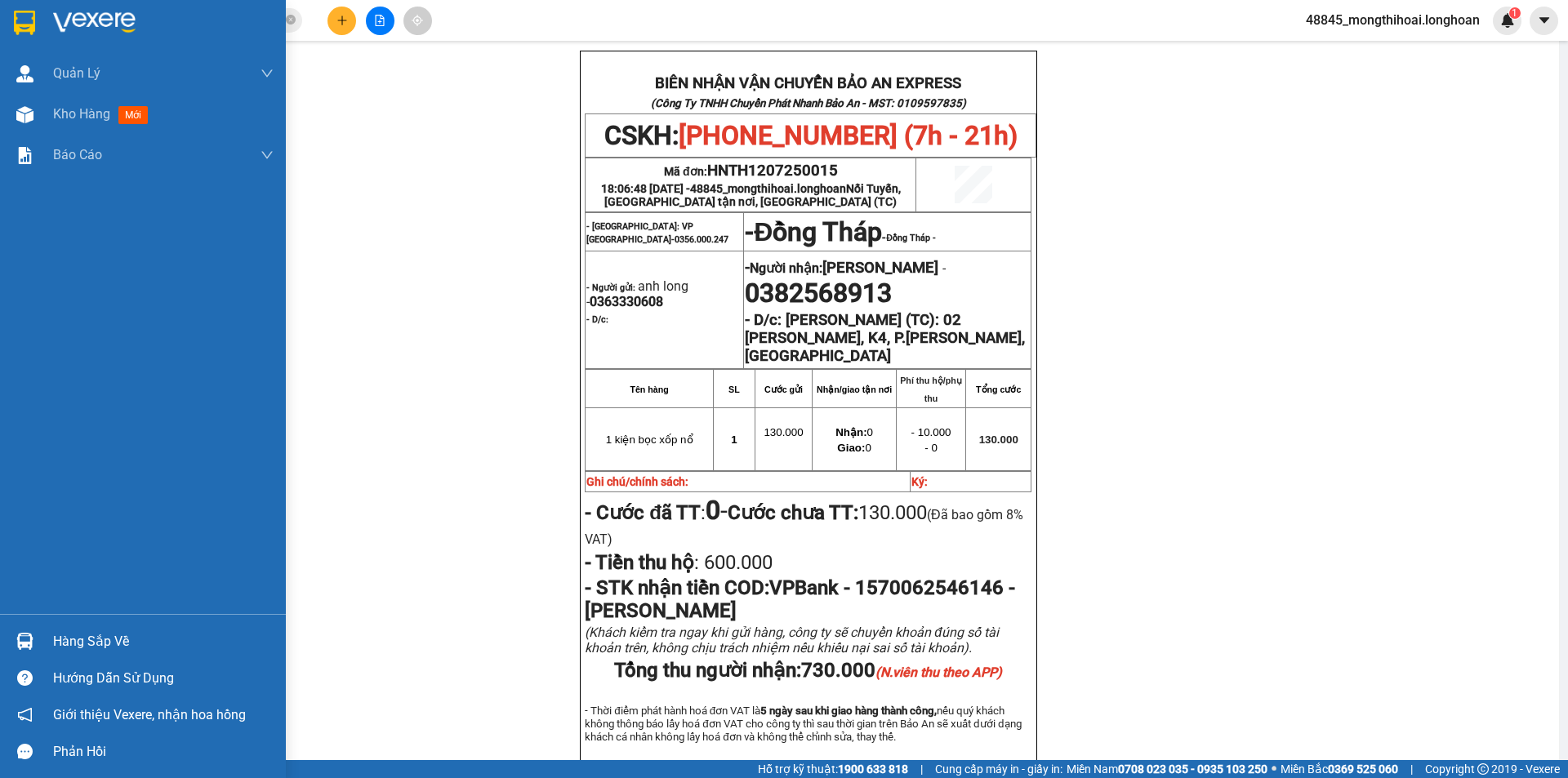
drag, startPoint x: 2, startPoint y: 20, endPoint x: 315, endPoint y: 0, distance: 313.6
click at [3, 20] on div at bounding box center [143, 26] width 286 height 53
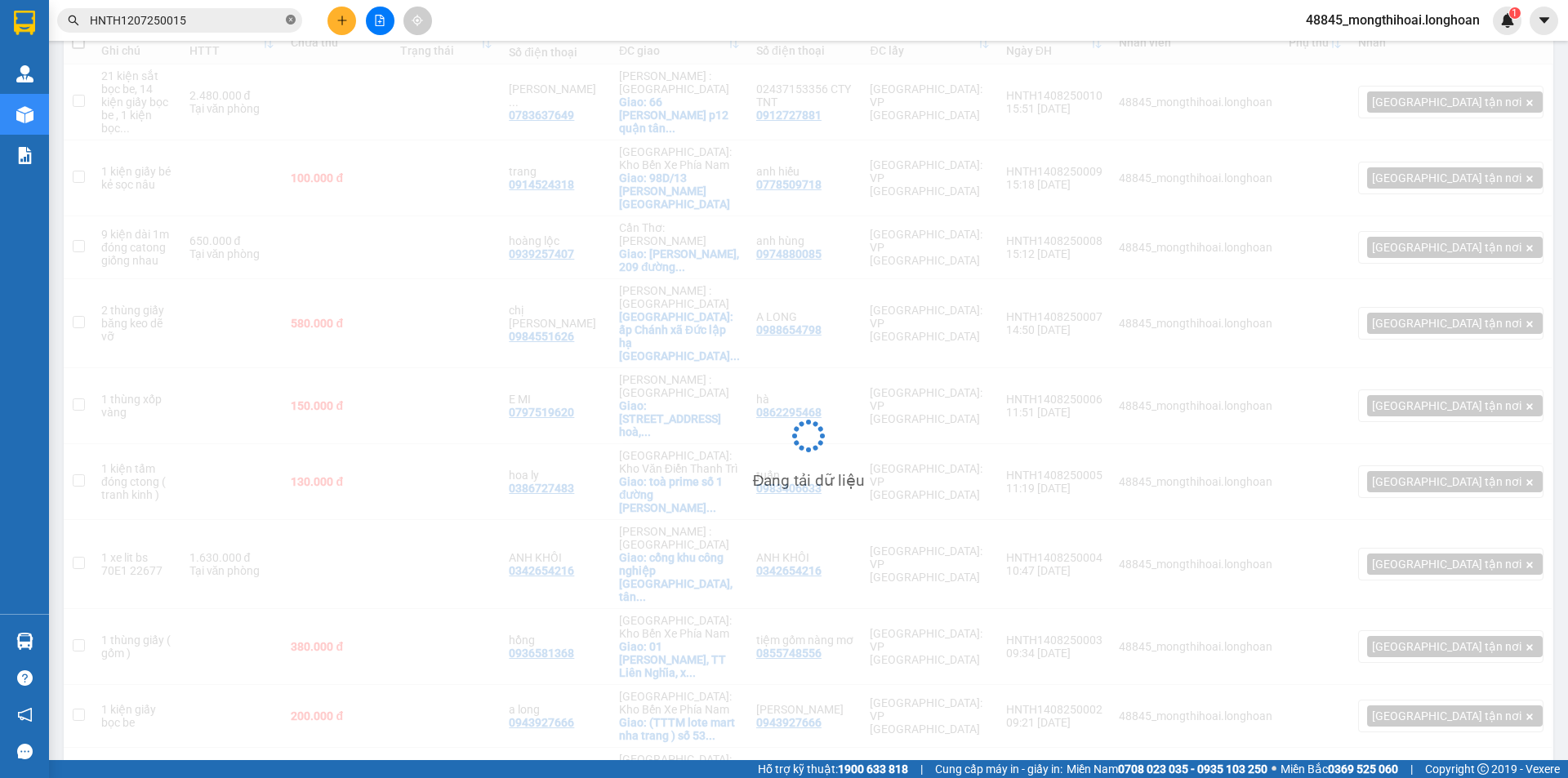
scroll to position [209, 0]
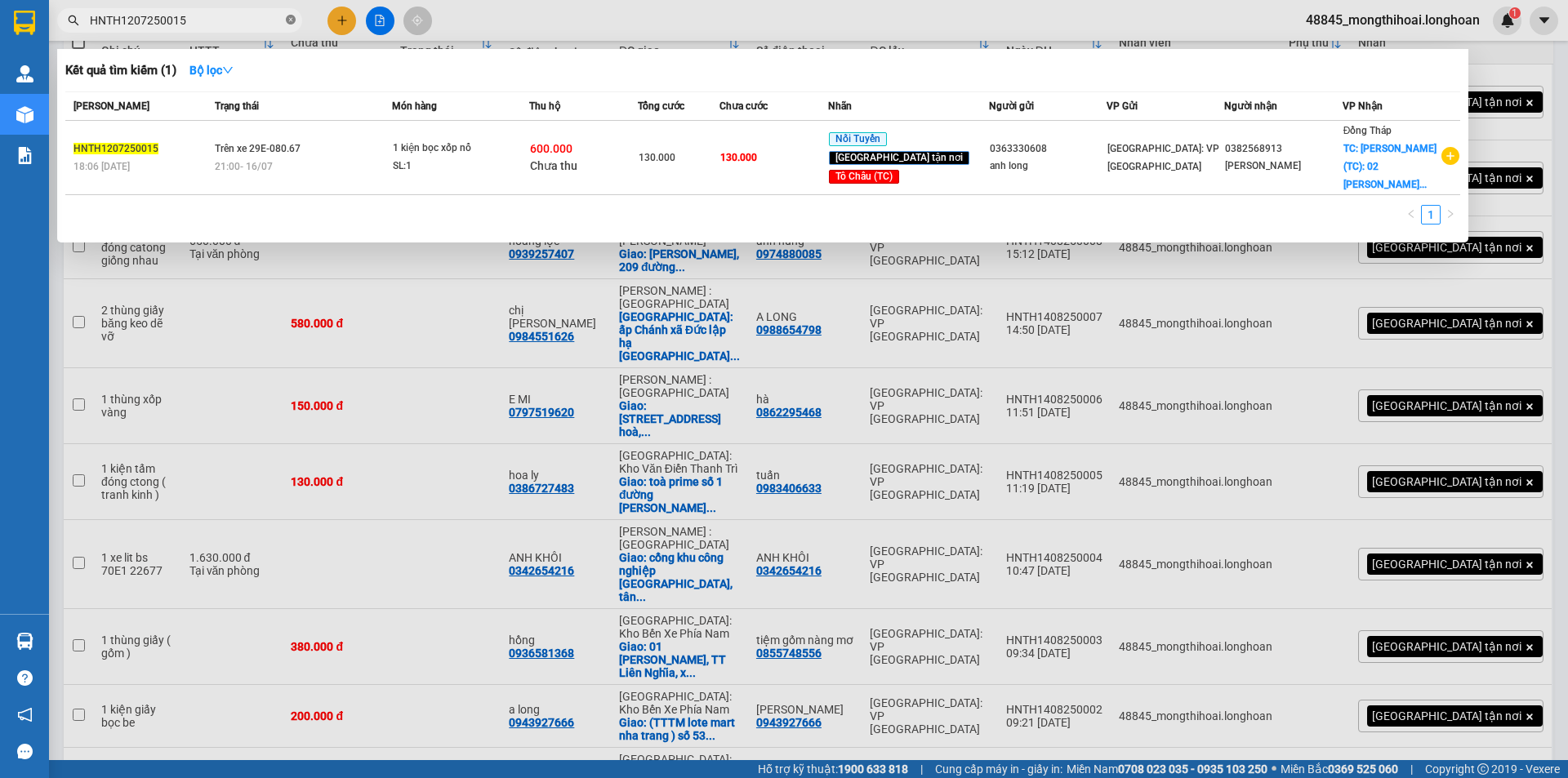
click at [286, 20] on icon "close-circle" at bounding box center [291, 20] width 10 height 10
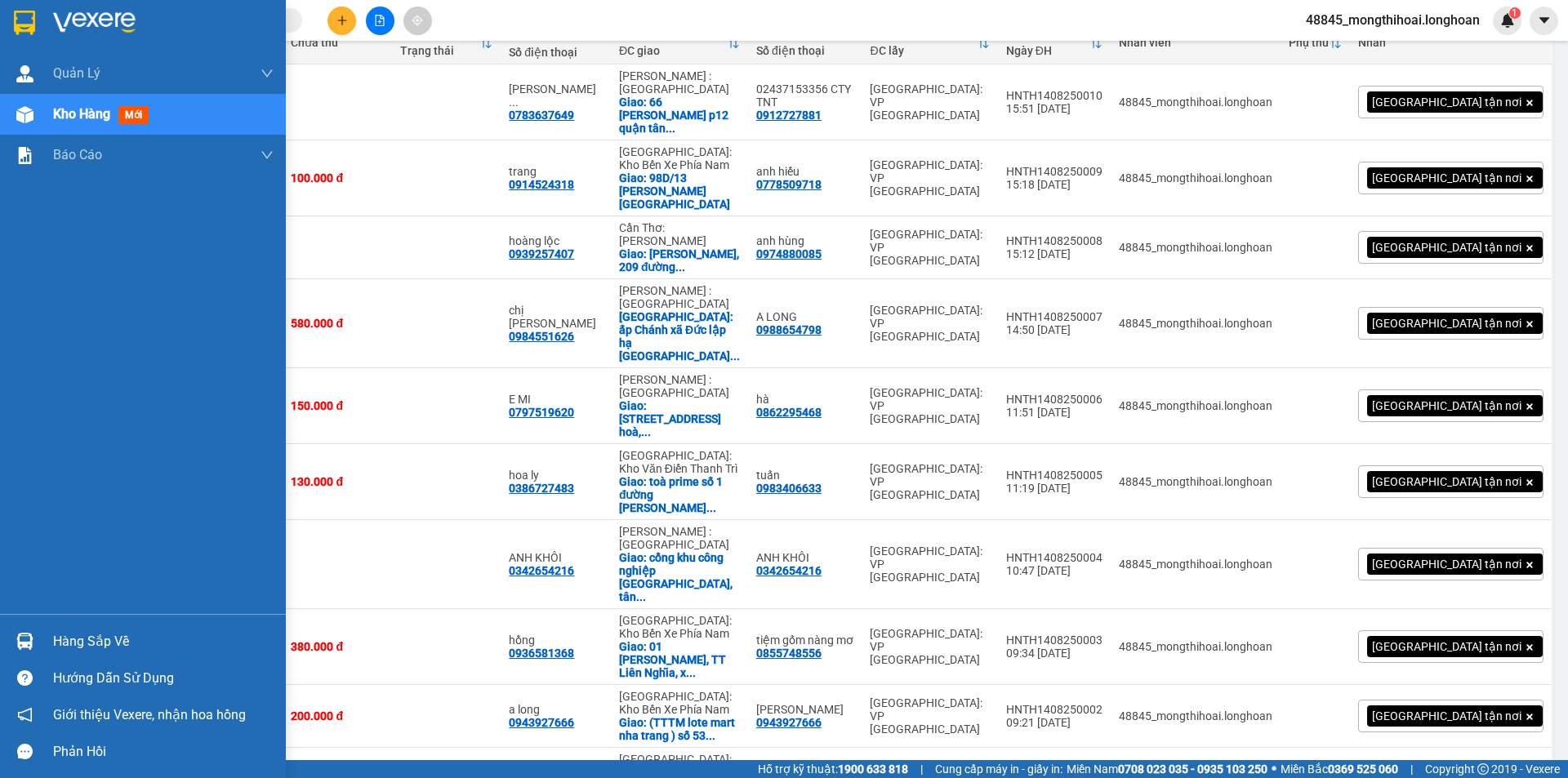
click at [2, 14] on div at bounding box center [143, 26] width 286 height 53
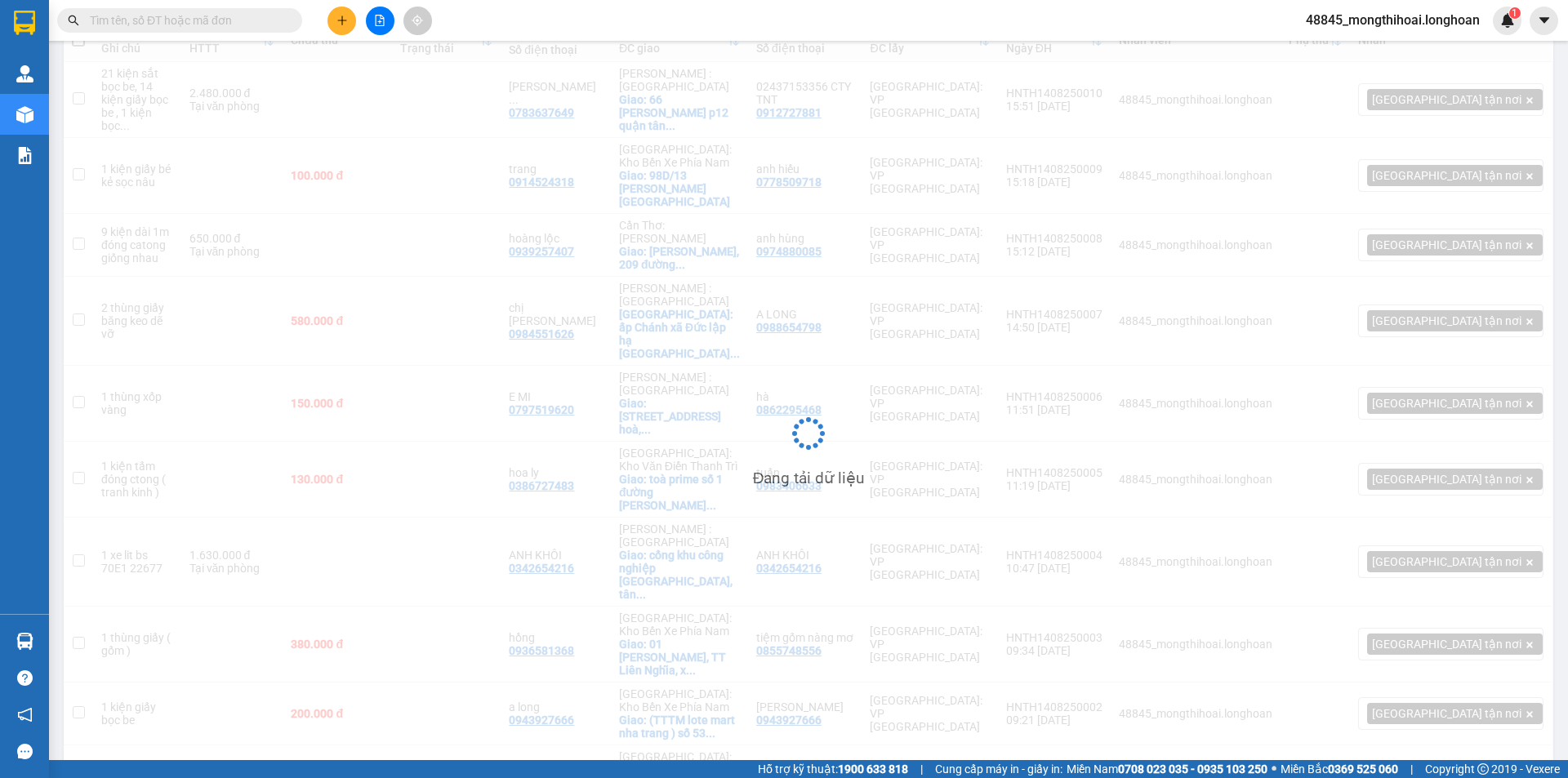
scroll to position [209, 0]
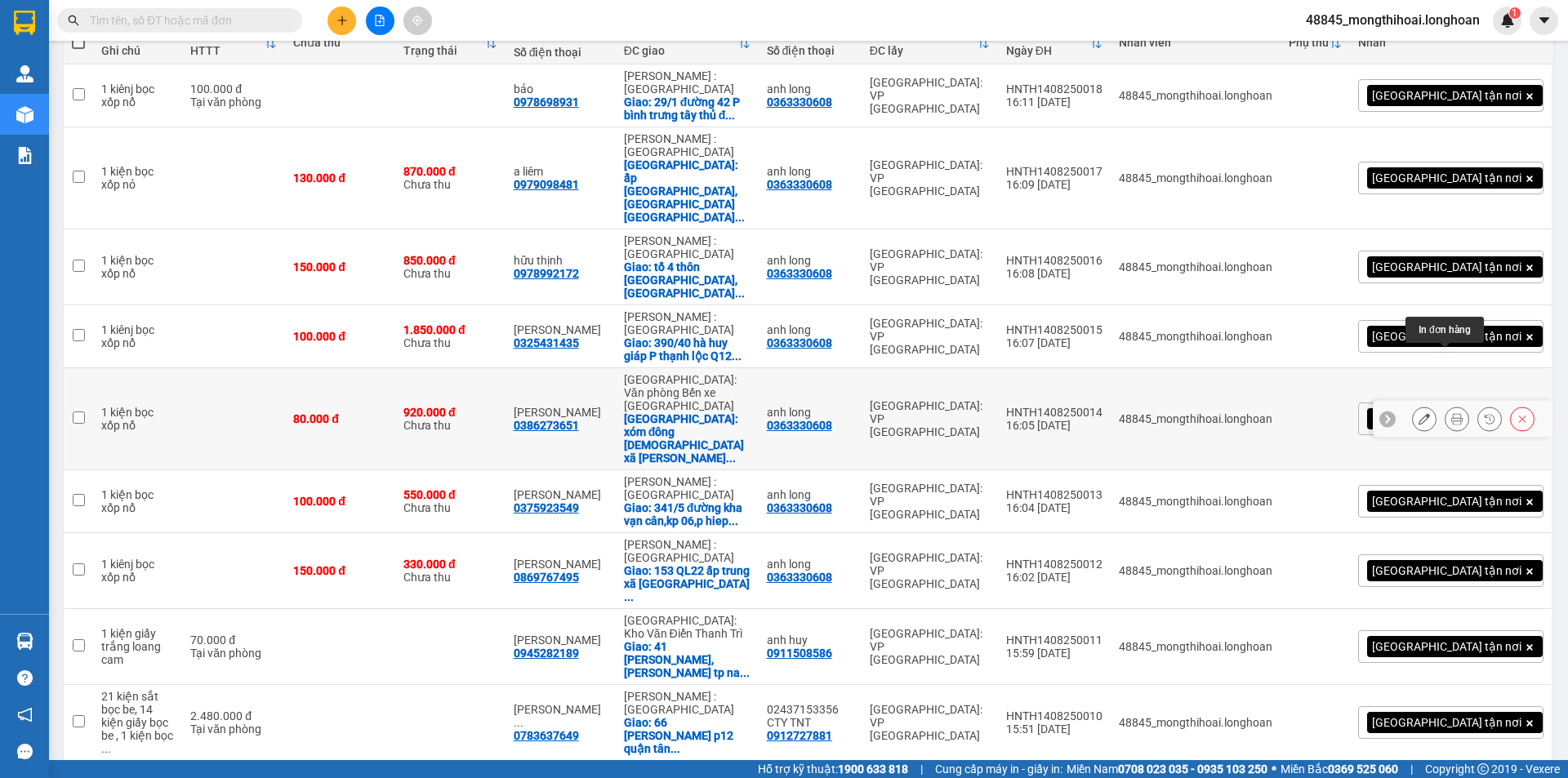
click at [1451, 413] on icon at bounding box center [1457, 419] width 12 height 12
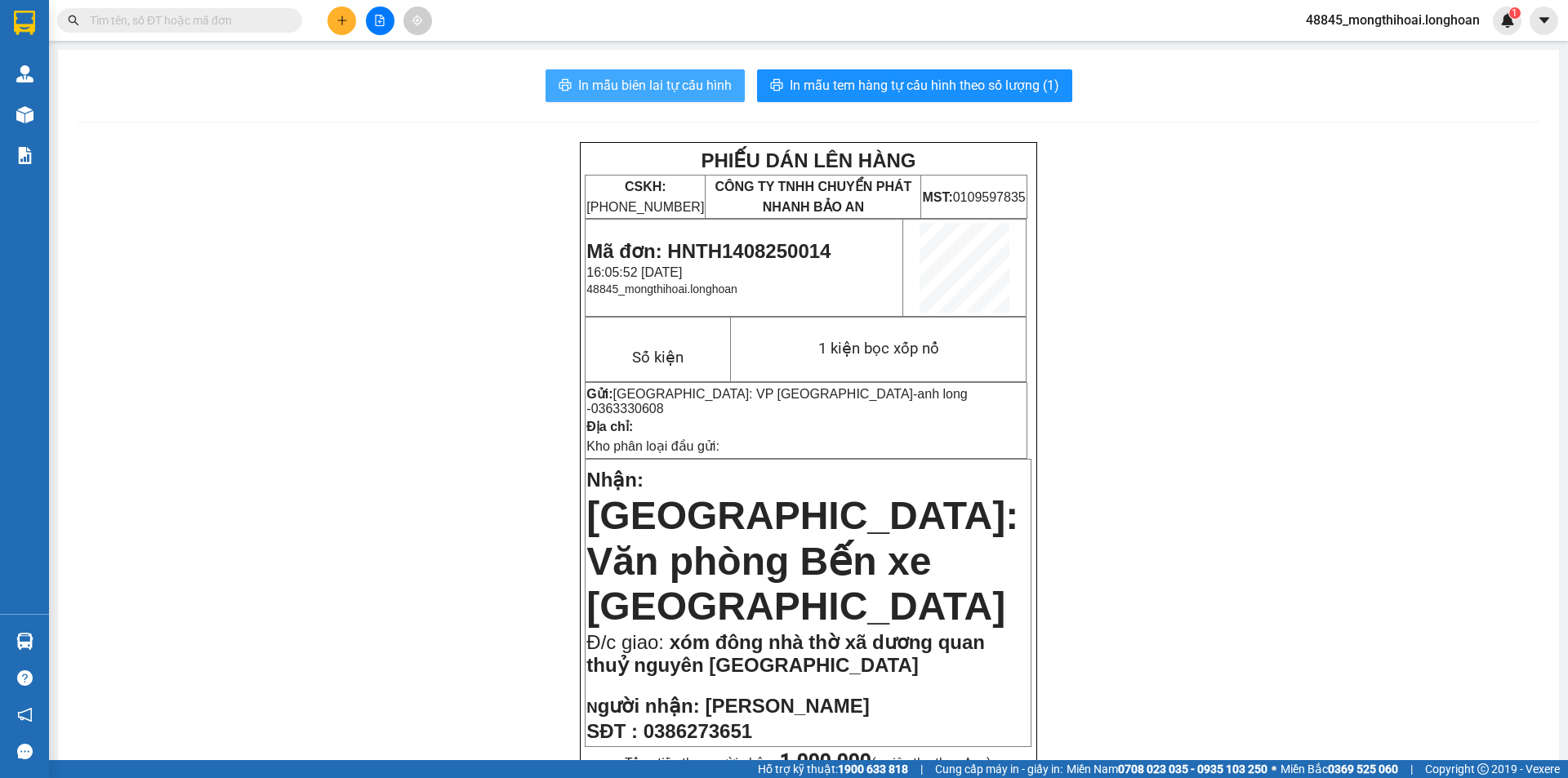
click at [697, 88] on span "In mẫu biên lai tự cấu hình" at bounding box center [655, 85] width 154 height 21
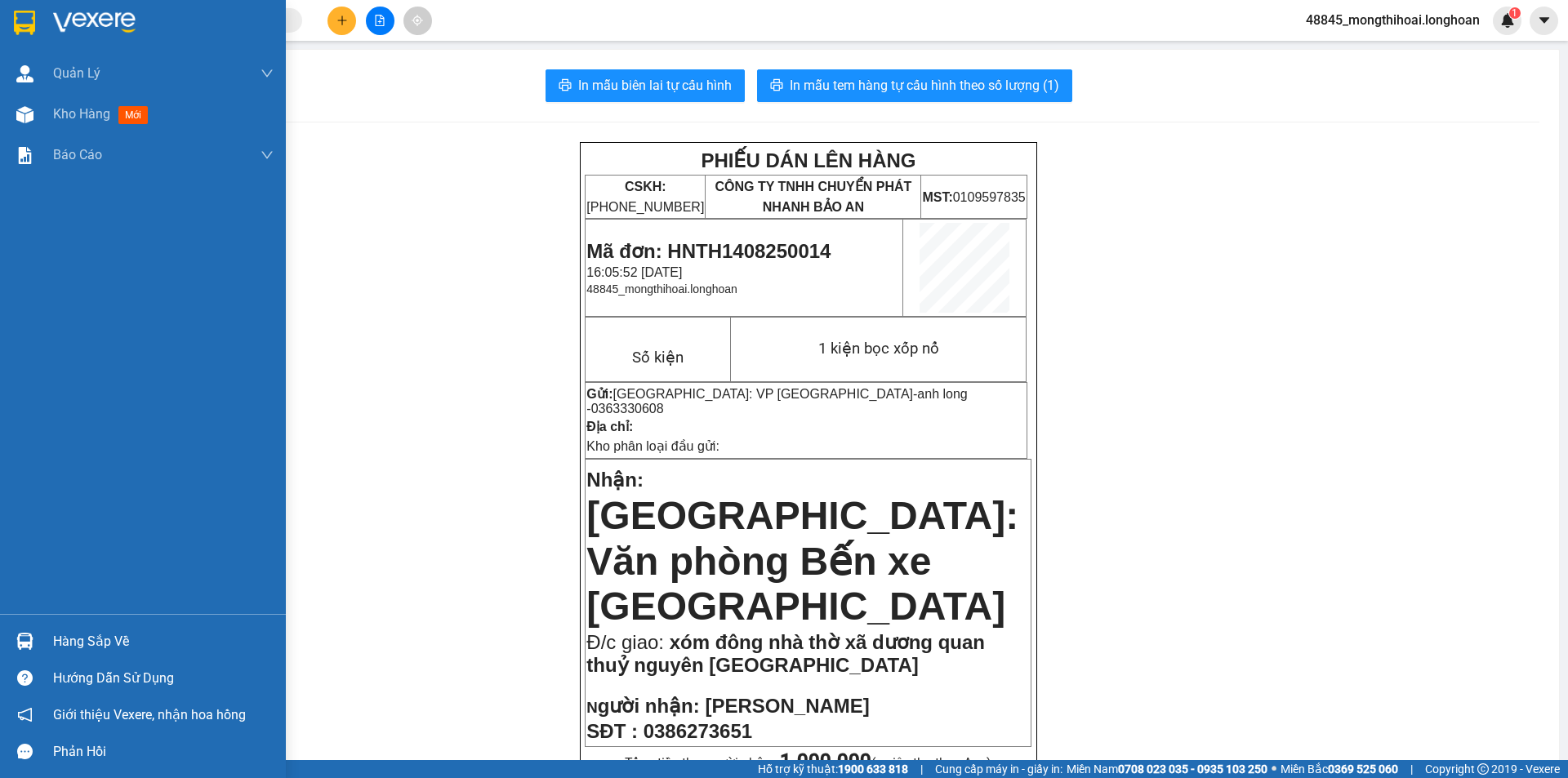
drag, startPoint x: 12, startPoint y: 14, endPoint x: 29, endPoint y: 3, distance: 20.2
click at [12, 12] on div at bounding box center [25, 22] width 29 height 29
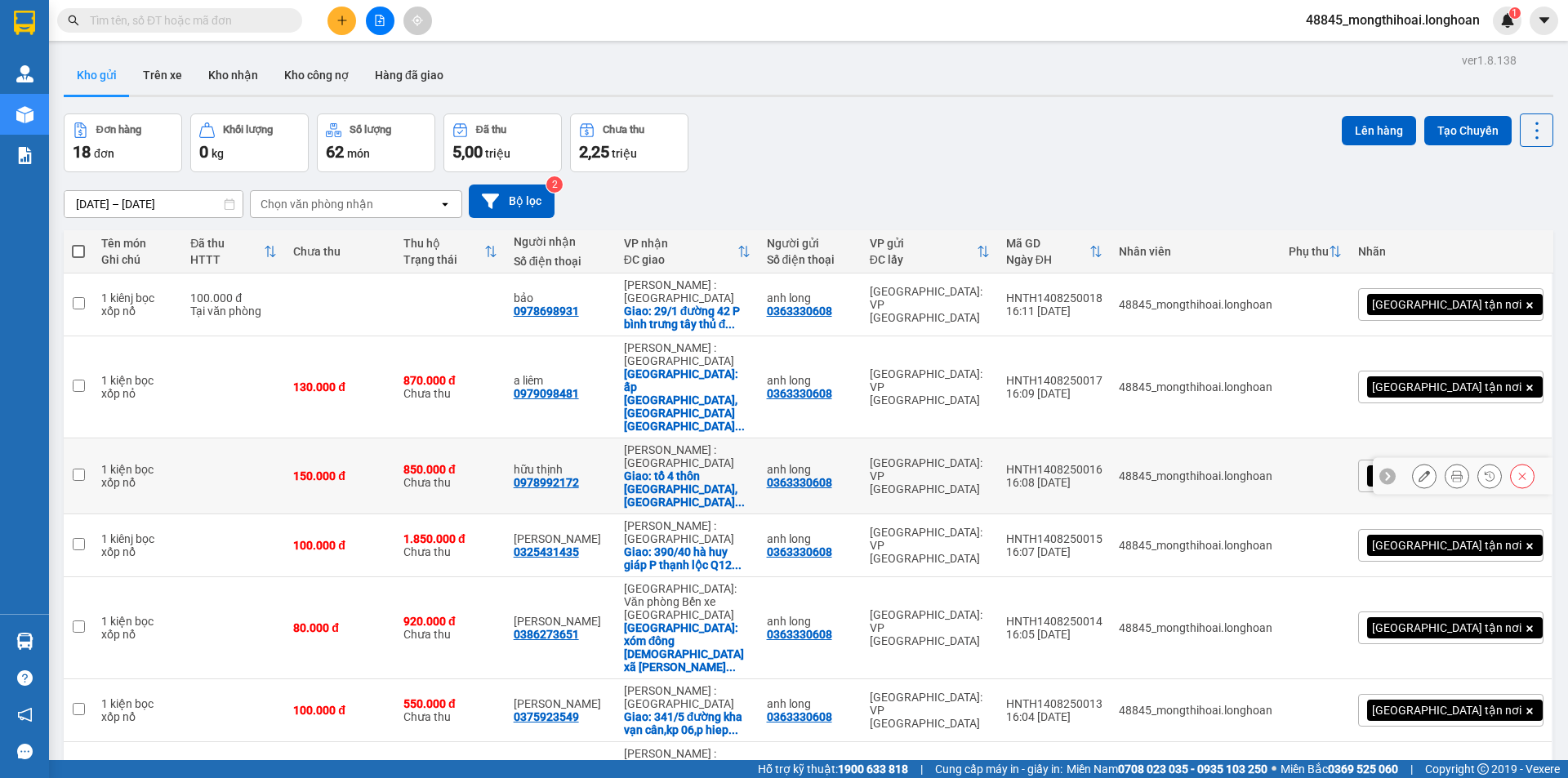
scroll to position [222, 0]
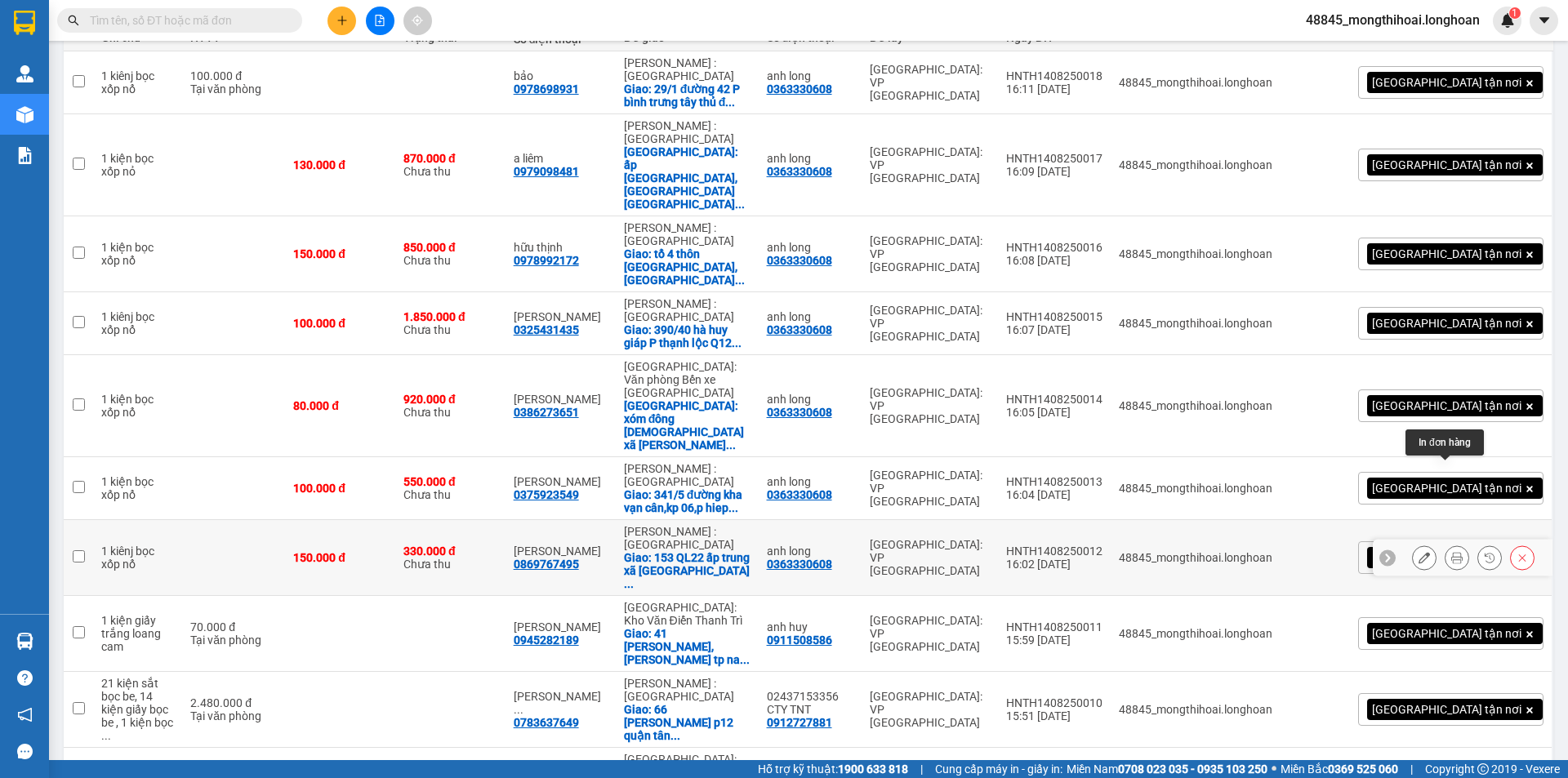
click at [1451, 544] on button at bounding box center [1457, 558] width 23 height 29
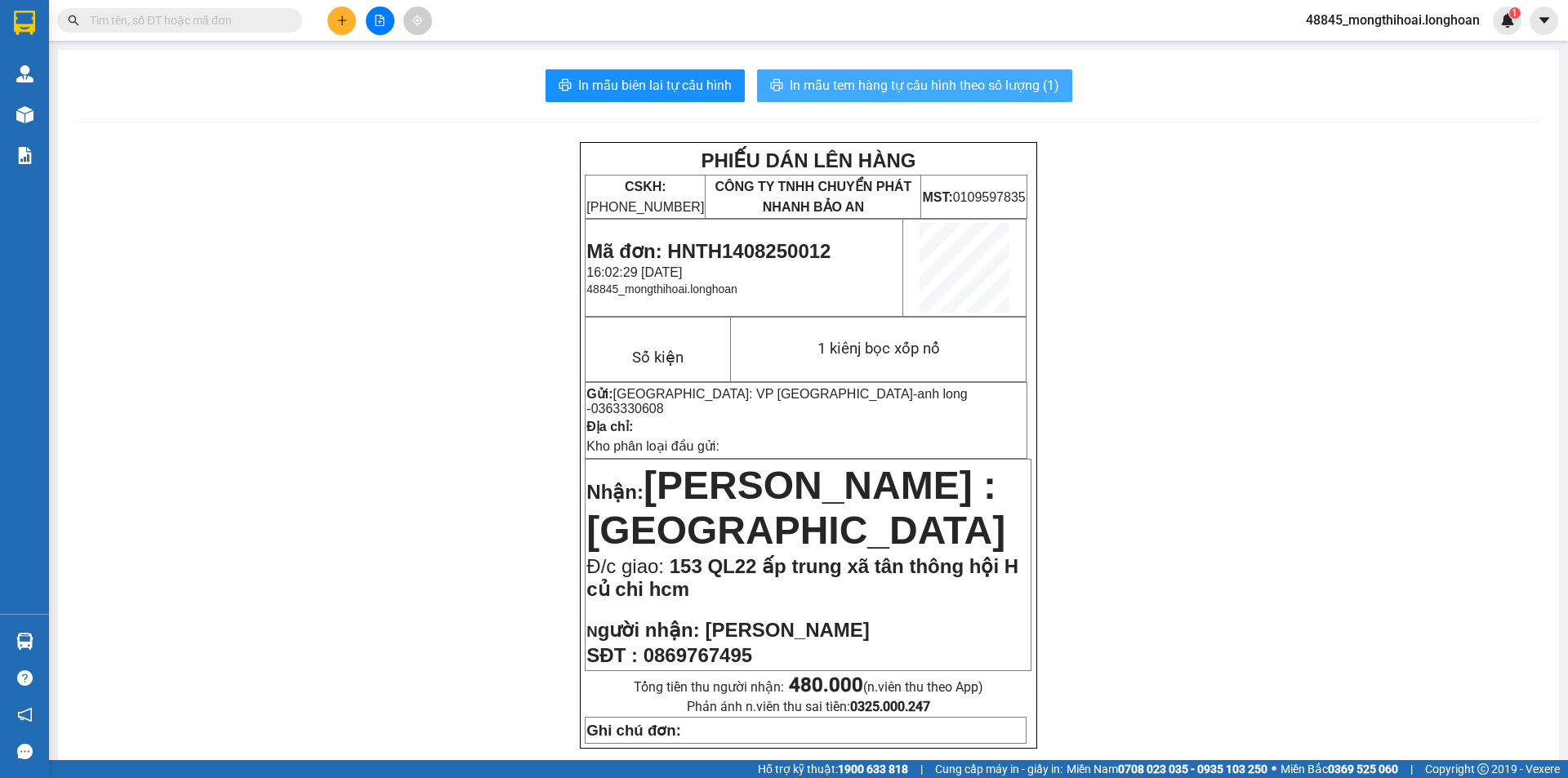
click at [944, 81] on span "In mẫu tem hàng tự cấu hình theo số lượng (1)" at bounding box center [924, 85] width 269 height 21
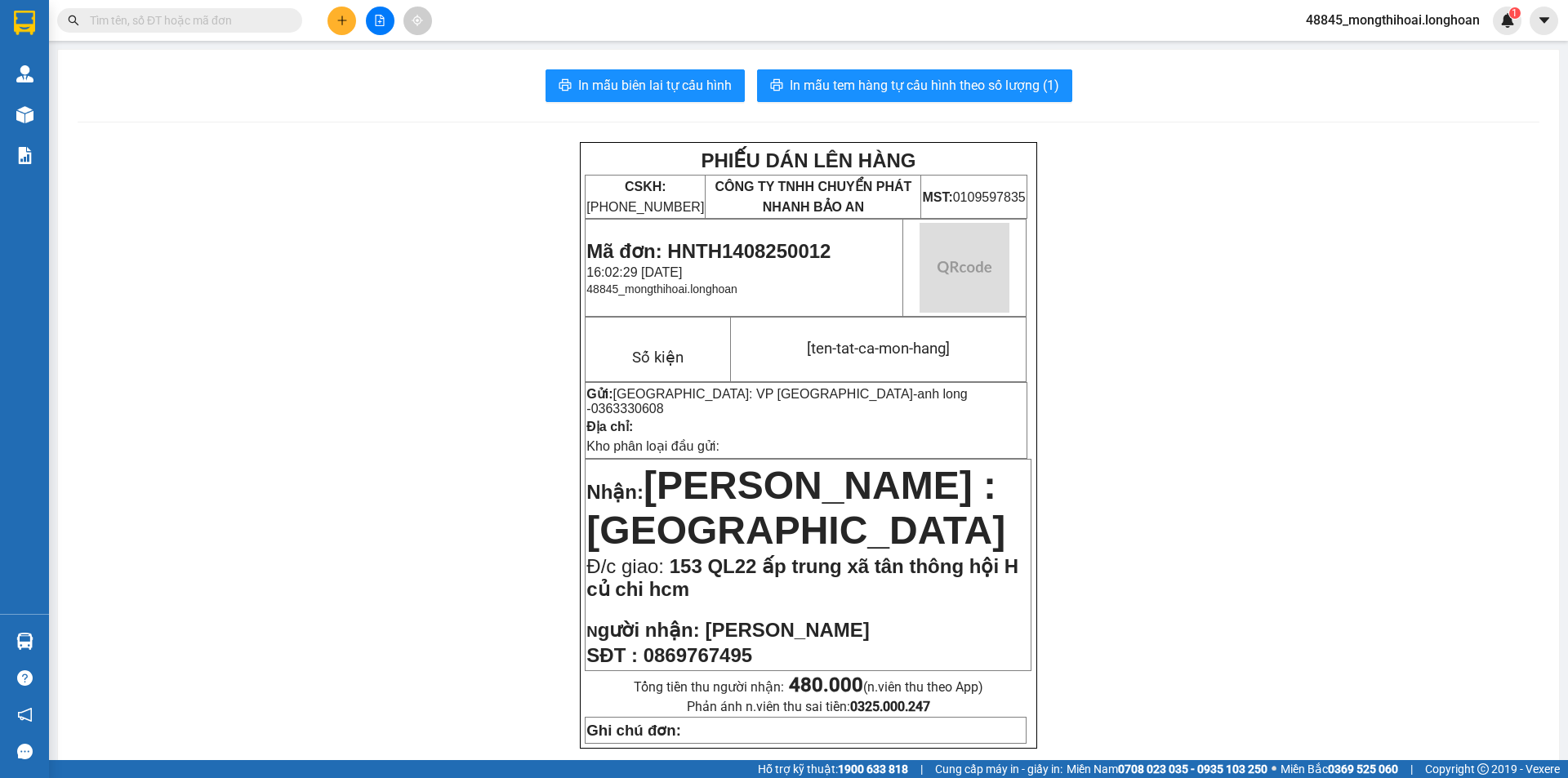
scroll to position [82, 0]
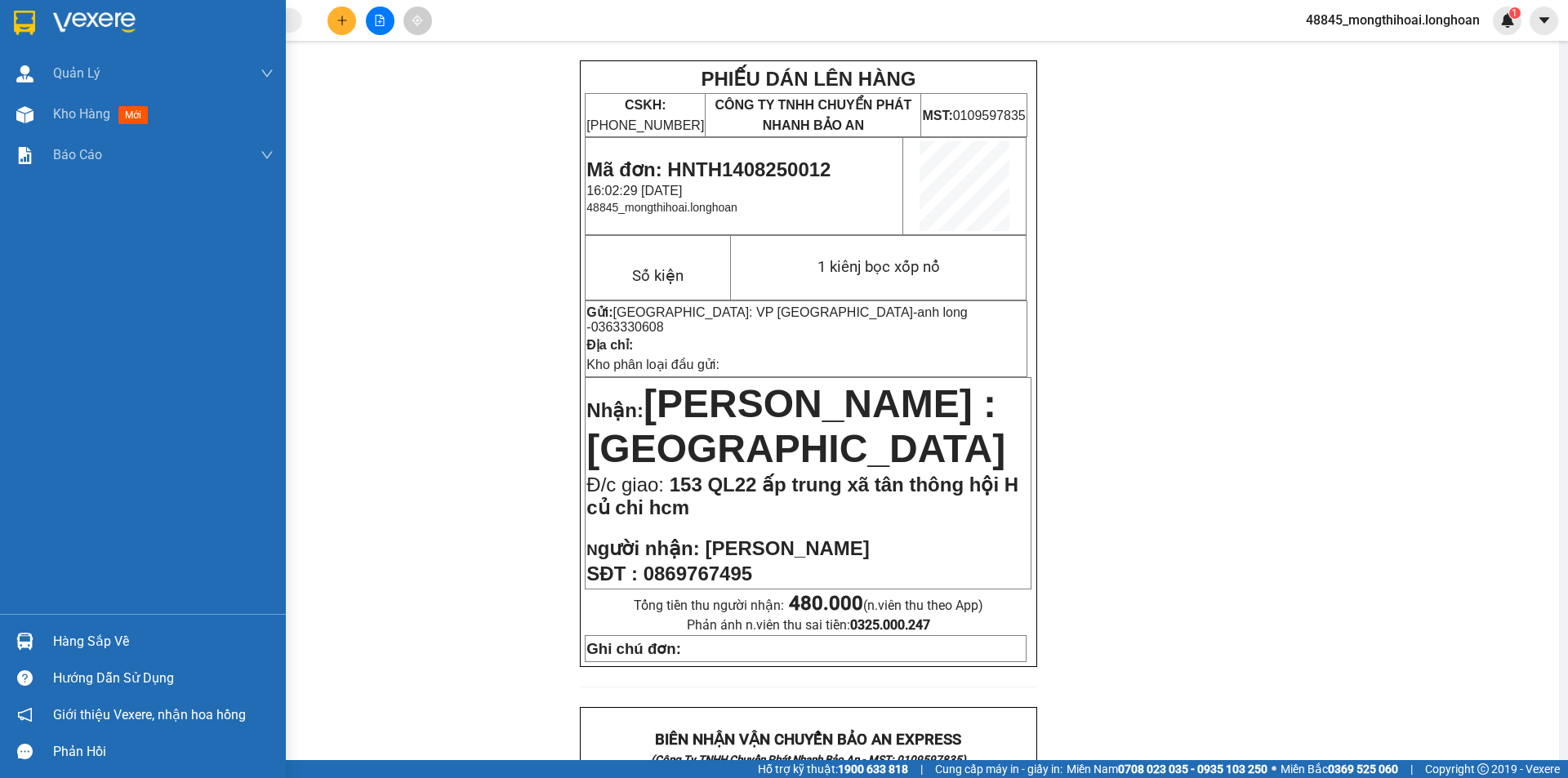
drag, startPoint x: 2, startPoint y: 1, endPoint x: 24, endPoint y: 1, distance: 22.0
click at [4, 1] on div at bounding box center [143, 26] width 286 height 53
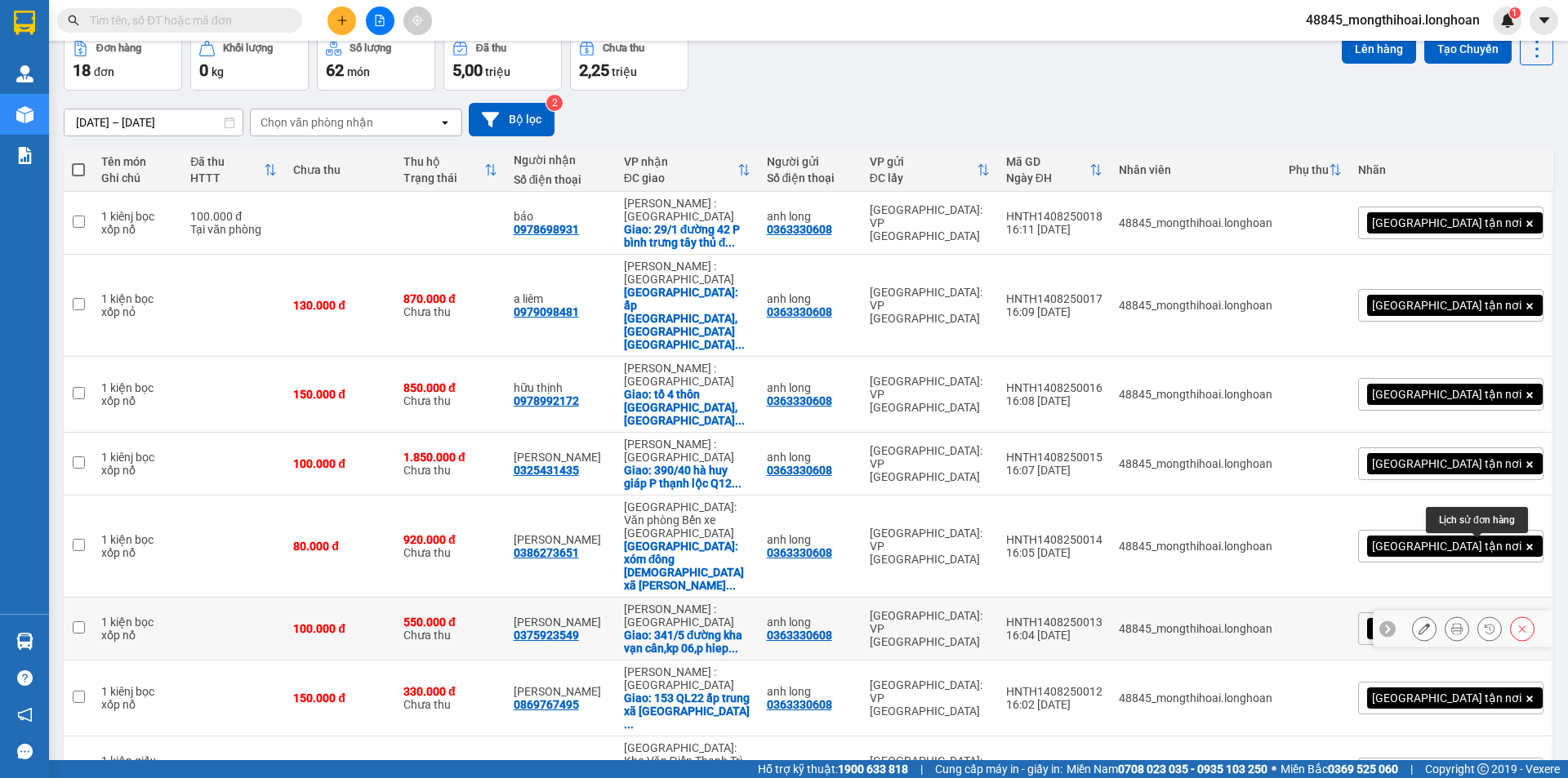
click at [1451, 623] on icon at bounding box center [1457, 629] width 12 height 12
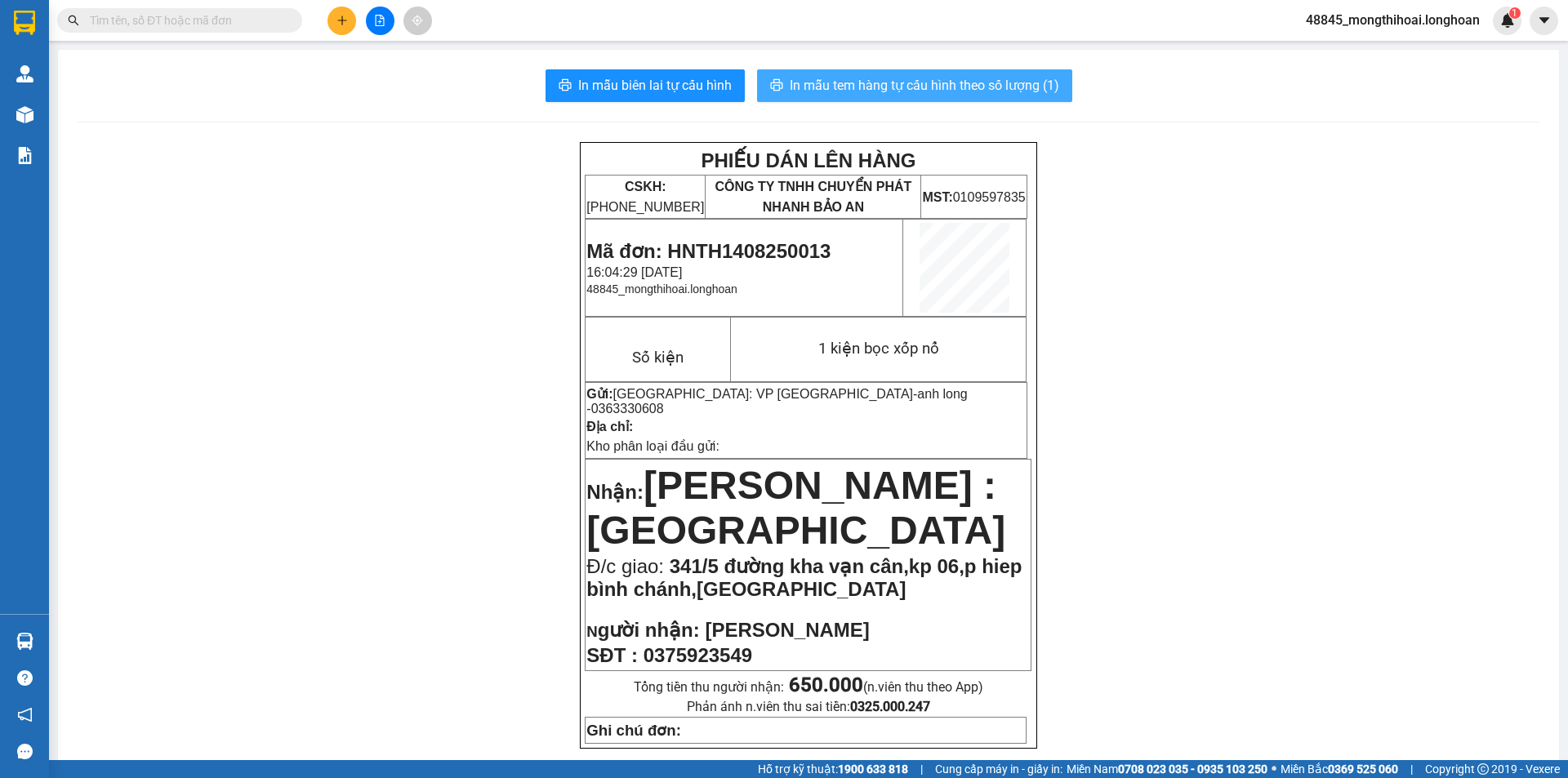
click at [953, 88] on span "In mẫu tem hàng tự cấu hình theo số lượng (1)" at bounding box center [924, 85] width 269 height 21
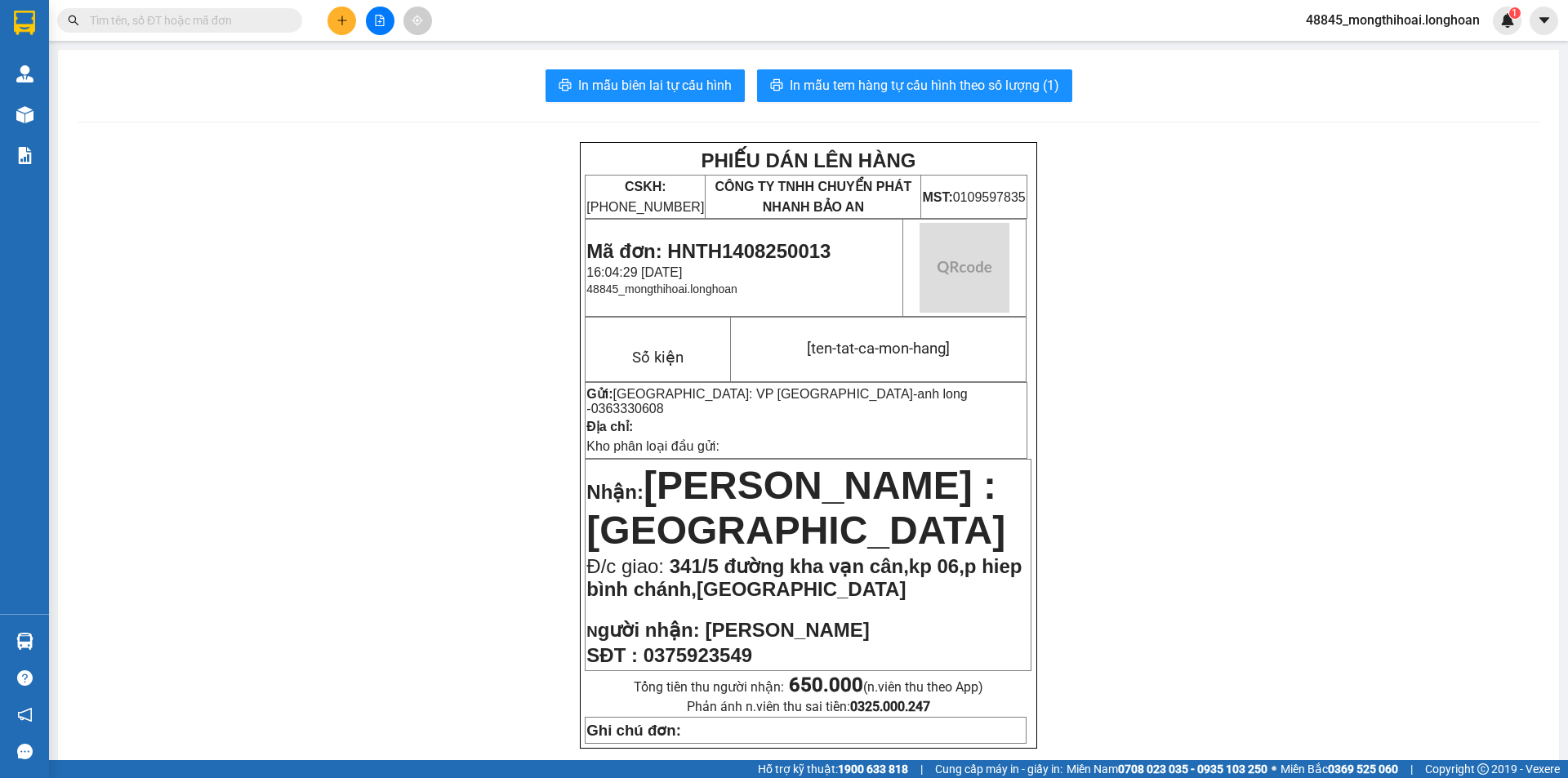
scroll to position [245, 0]
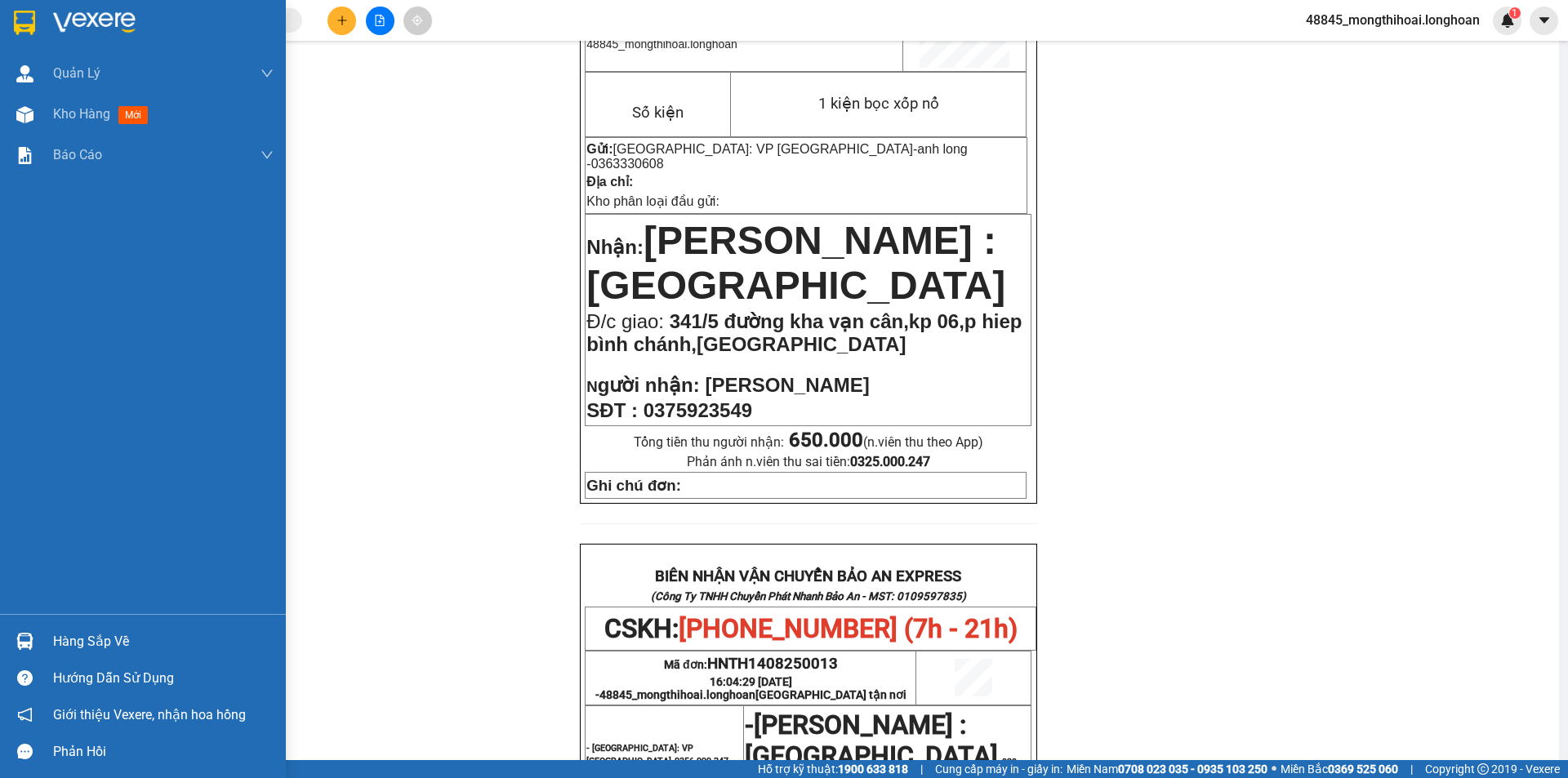
click at [7, 31] on div at bounding box center [143, 26] width 286 height 53
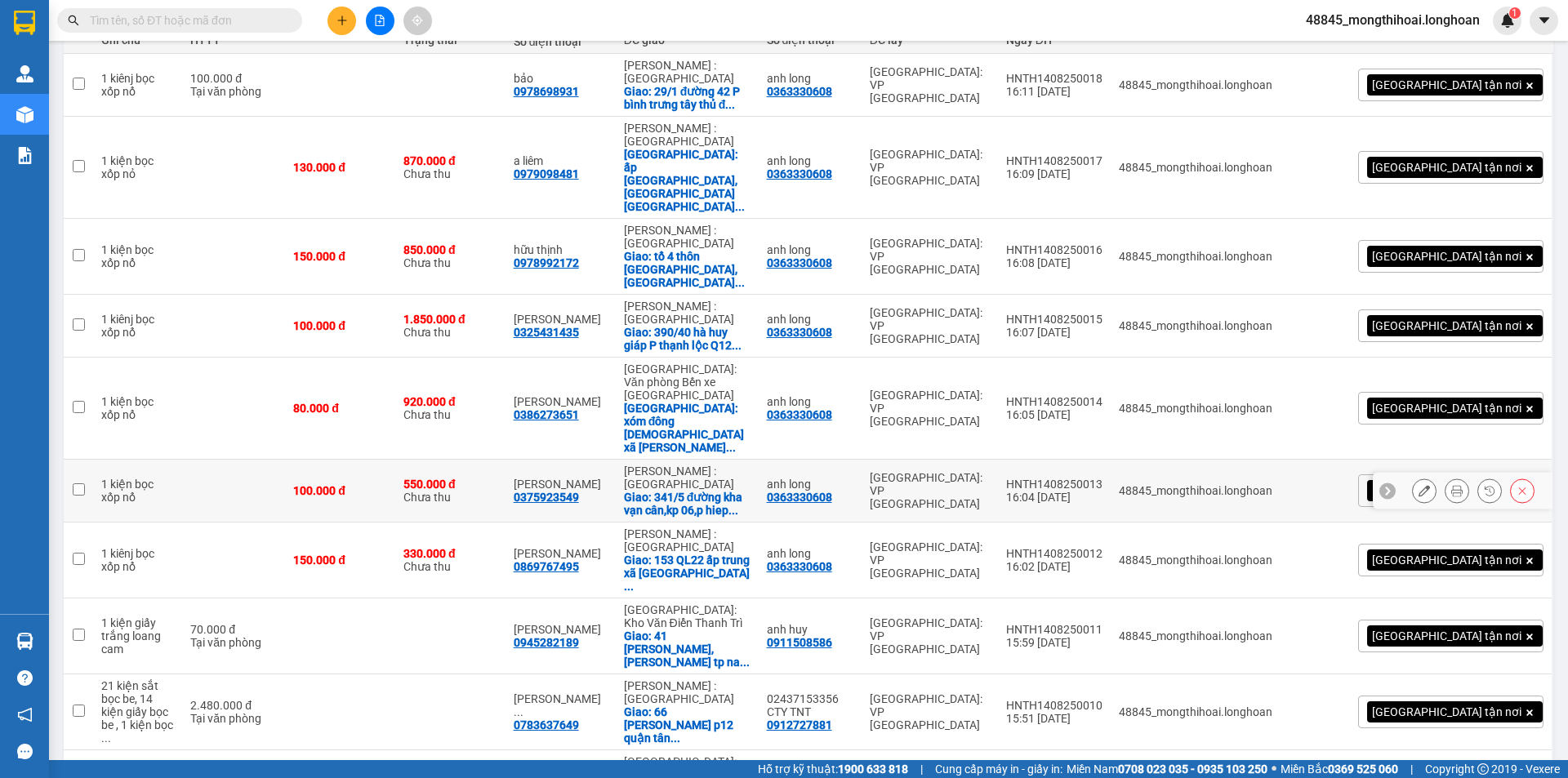
scroll to position [222, 0]
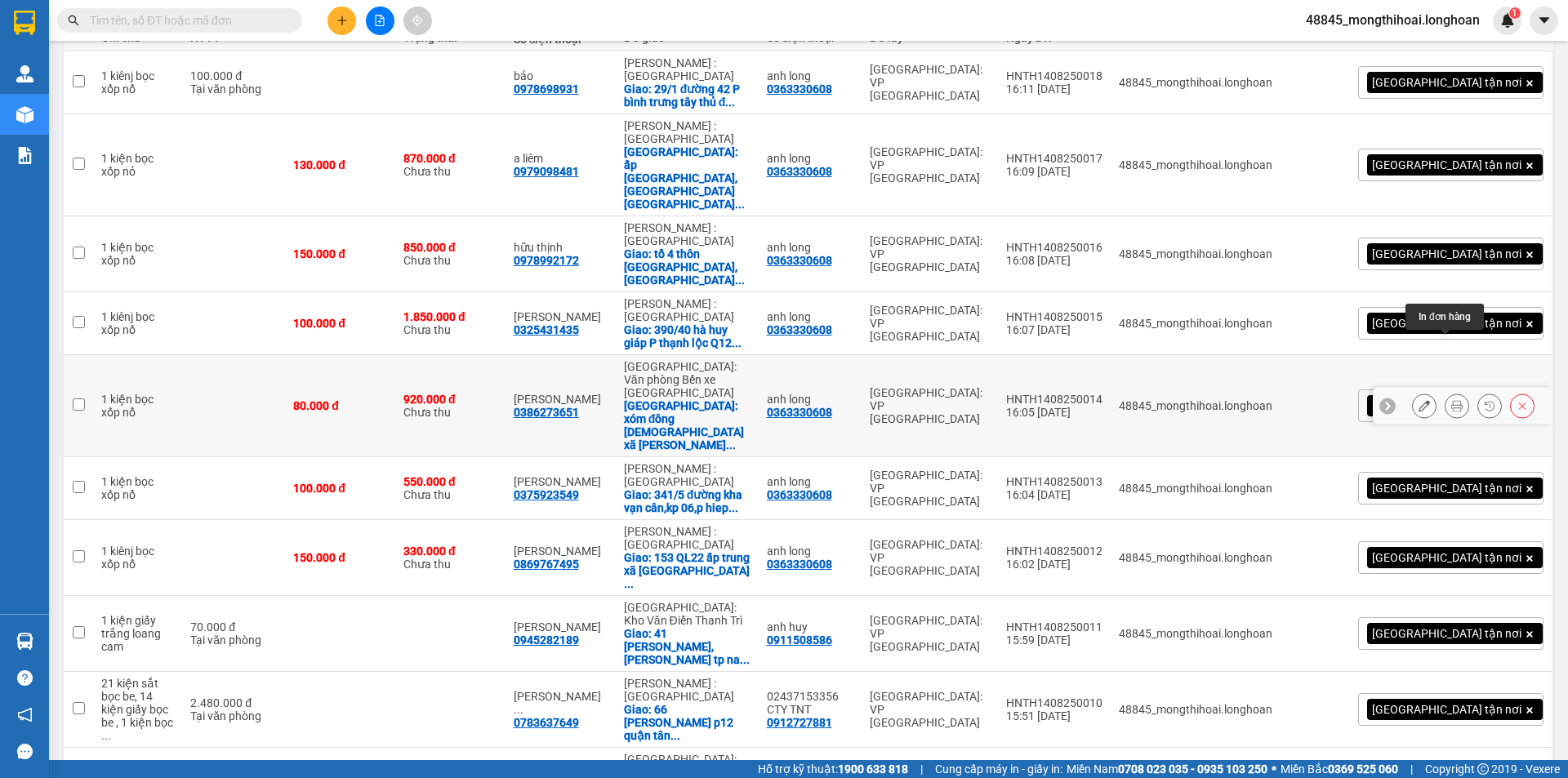
click at [1451, 400] on icon at bounding box center [1457, 406] width 12 height 12
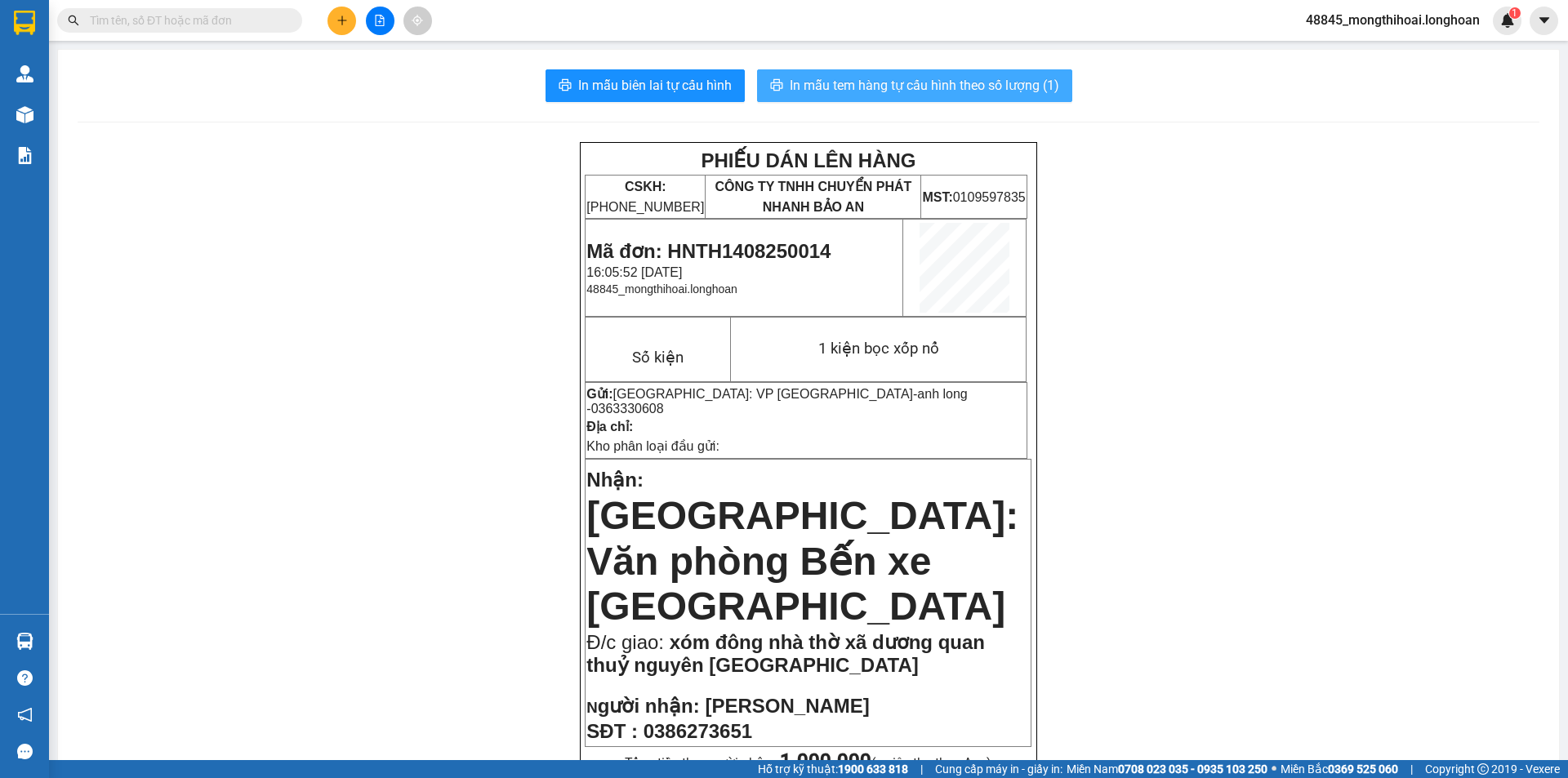
click at [892, 84] on span "In mẫu tem hàng tự cấu hình theo số lượng (1)" at bounding box center [924, 85] width 269 height 21
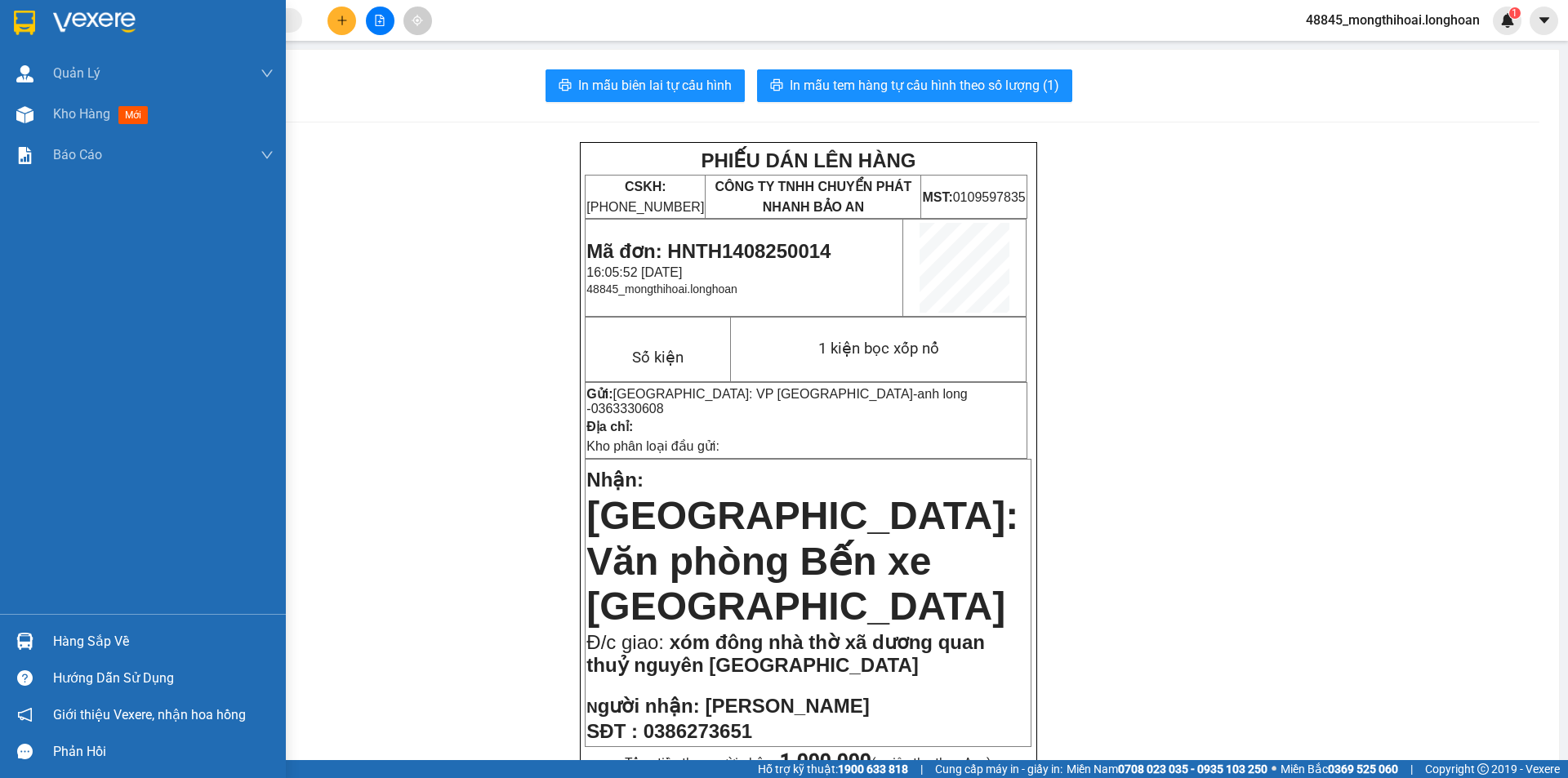
click at [0, 11] on div at bounding box center [143, 26] width 286 height 53
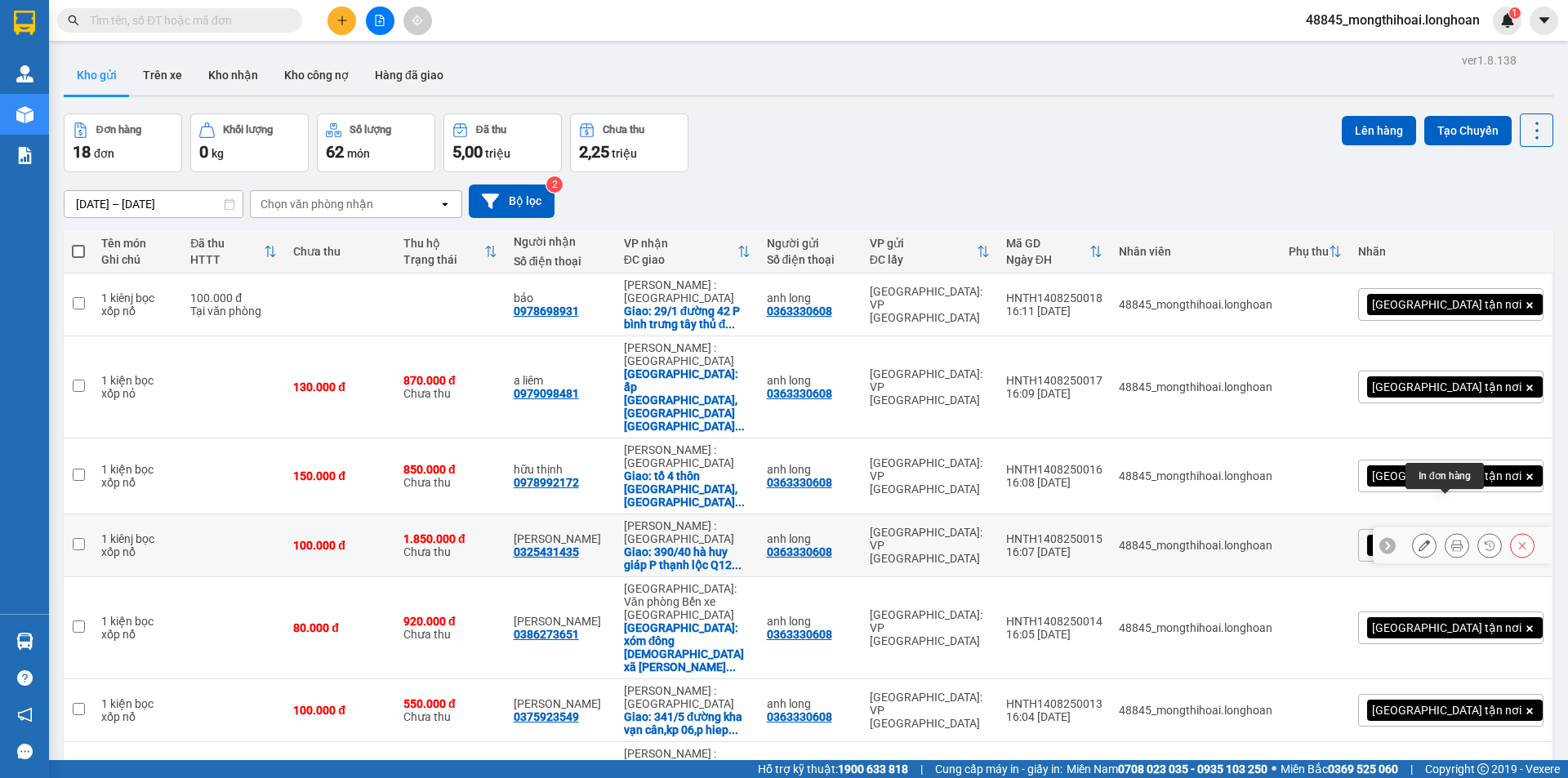
click at [1451, 540] on icon at bounding box center [1457, 546] width 12 height 12
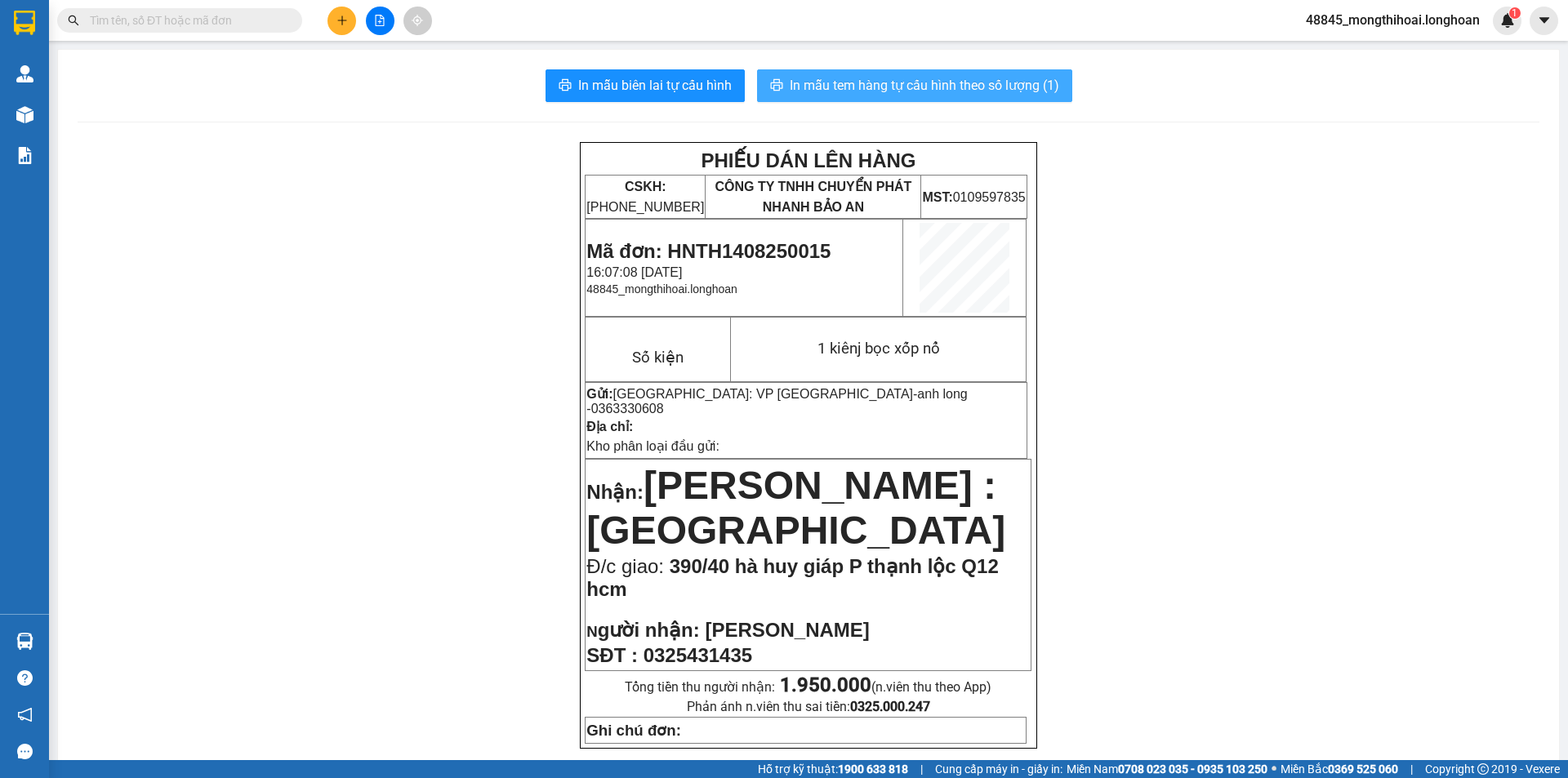
click at [951, 87] on span "In mẫu tem hàng tự cấu hình theo số lượng (1)" at bounding box center [924, 85] width 269 height 21
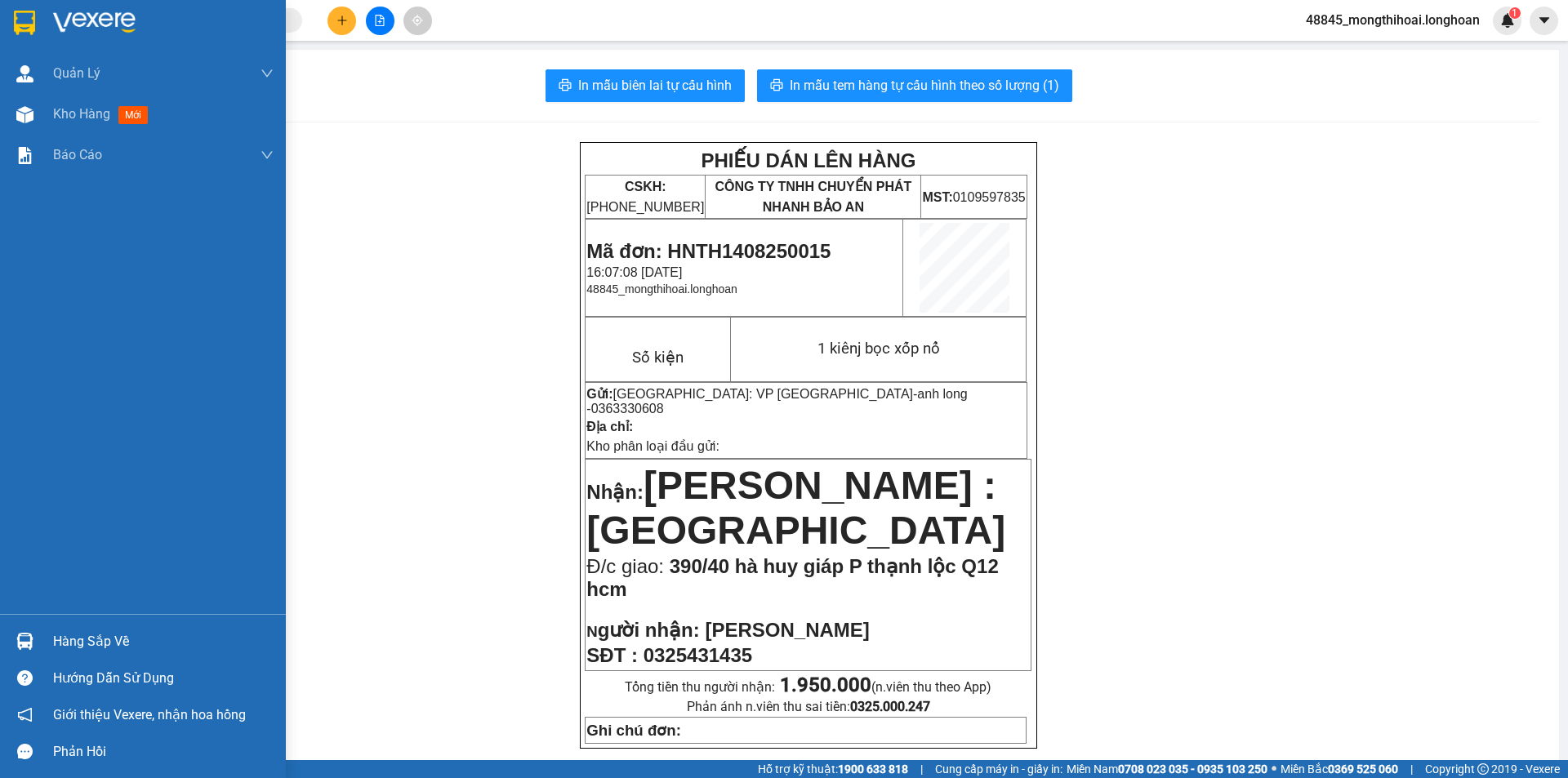
click at [11, 23] on div at bounding box center [25, 22] width 29 height 29
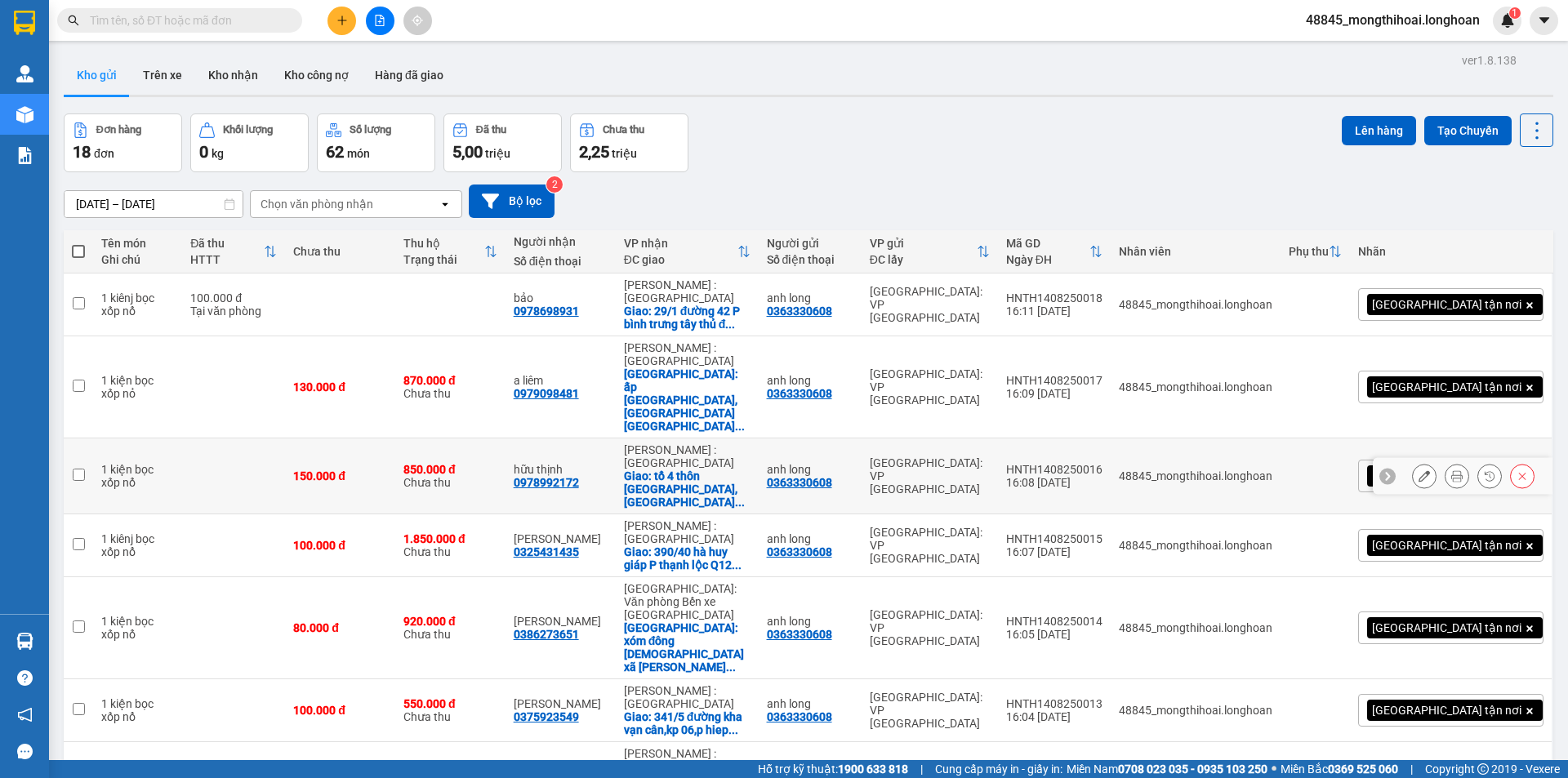
click at [1451, 470] on icon at bounding box center [1457, 476] width 12 height 12
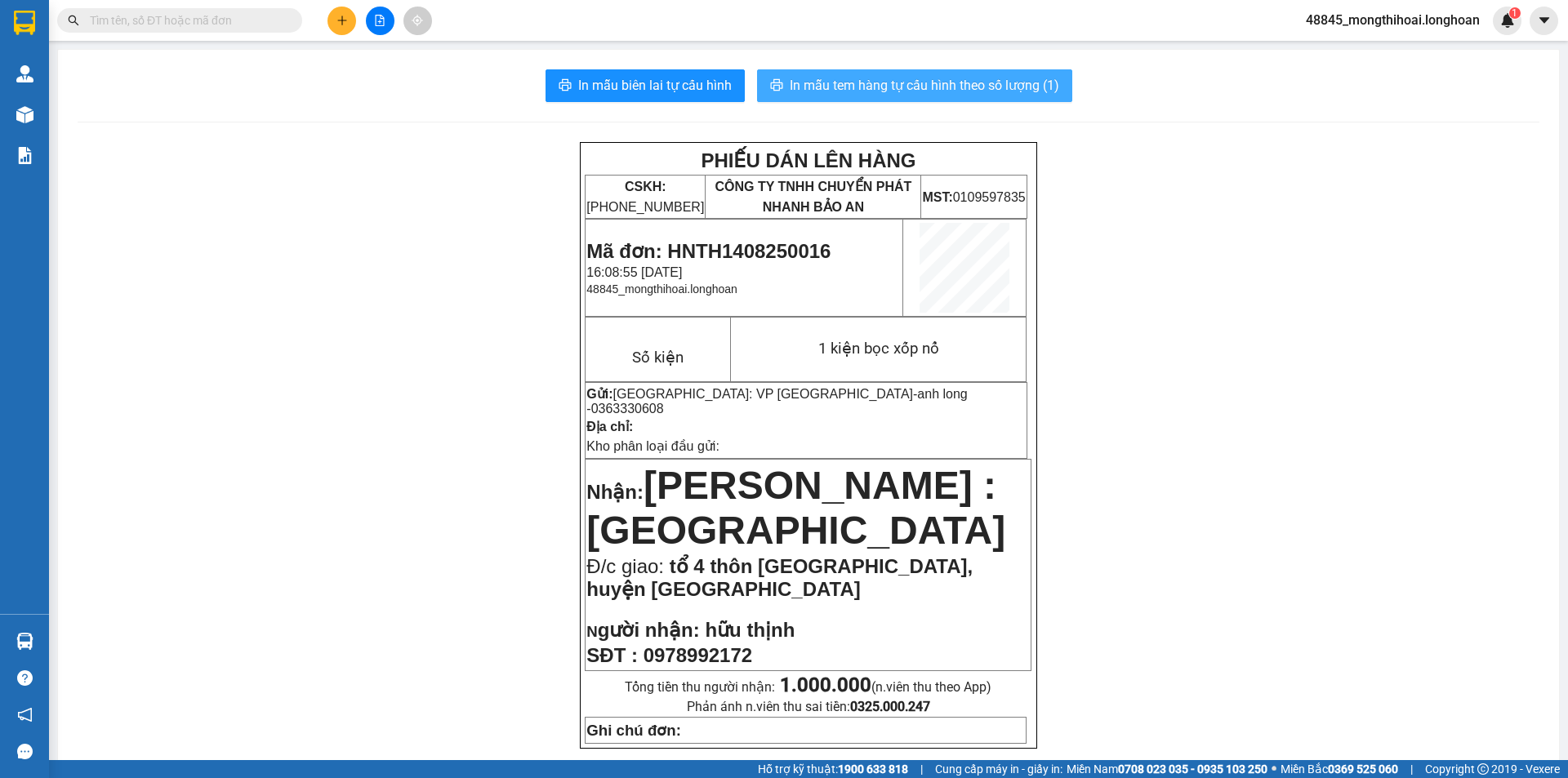
click at [936, 83] on span "In mẫu tem hàng tự cấu hình theo số lượng (1)" at bounding box center [924, 85] width 269 height 21
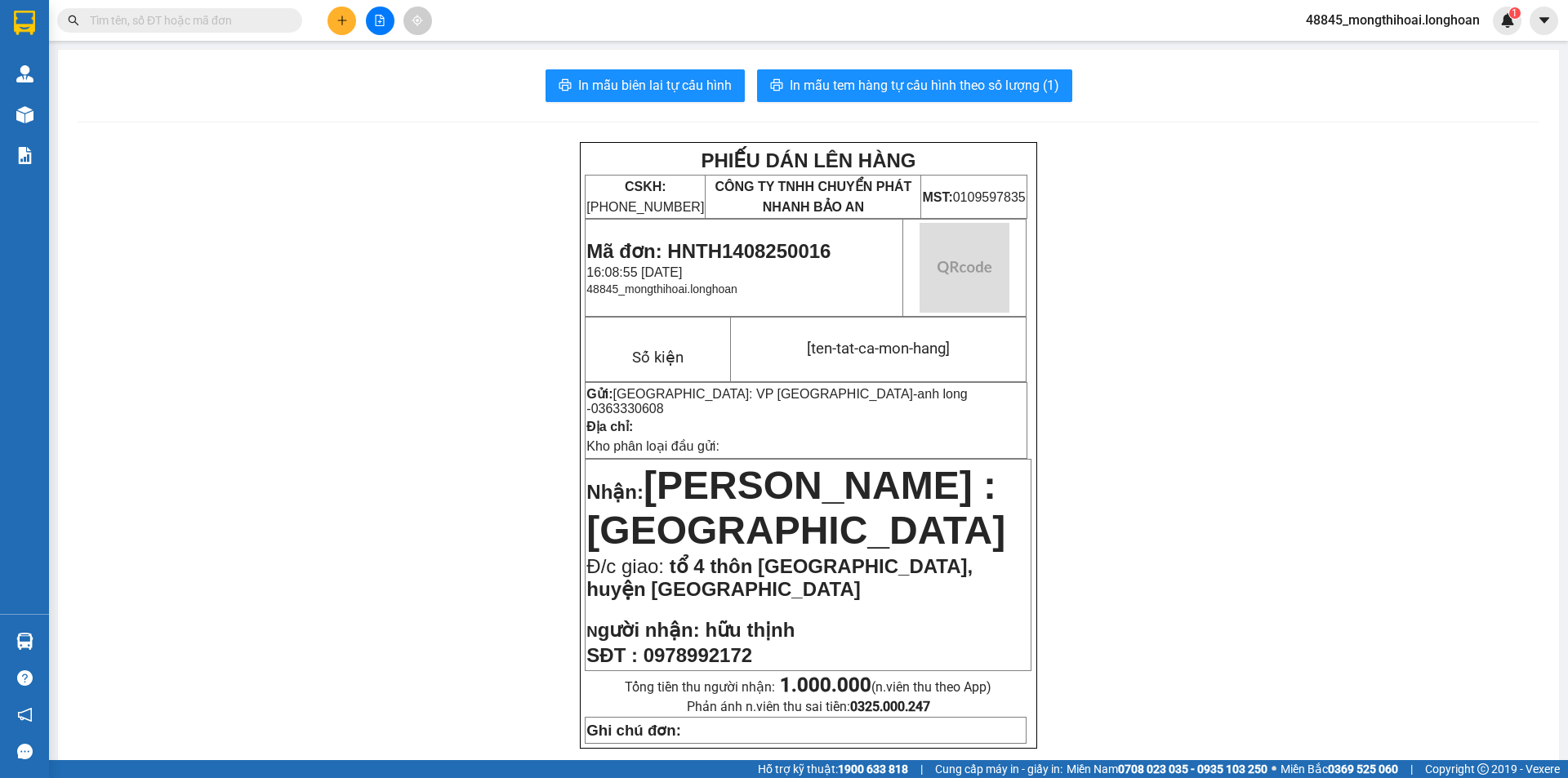
scroll to position [82, 0]
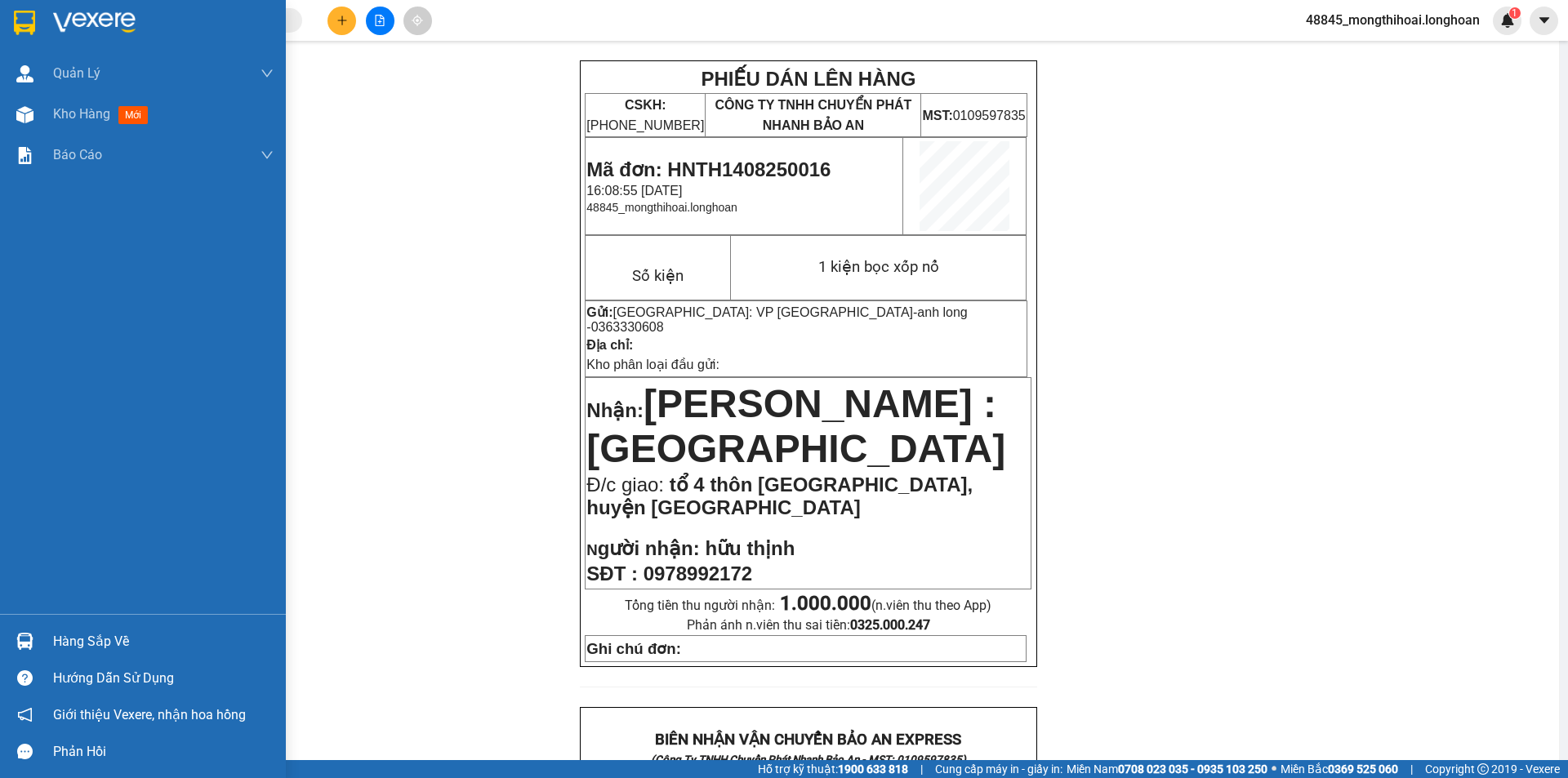
click at [0, 8] on div at bounding box center [143, 26] width 286 height 53
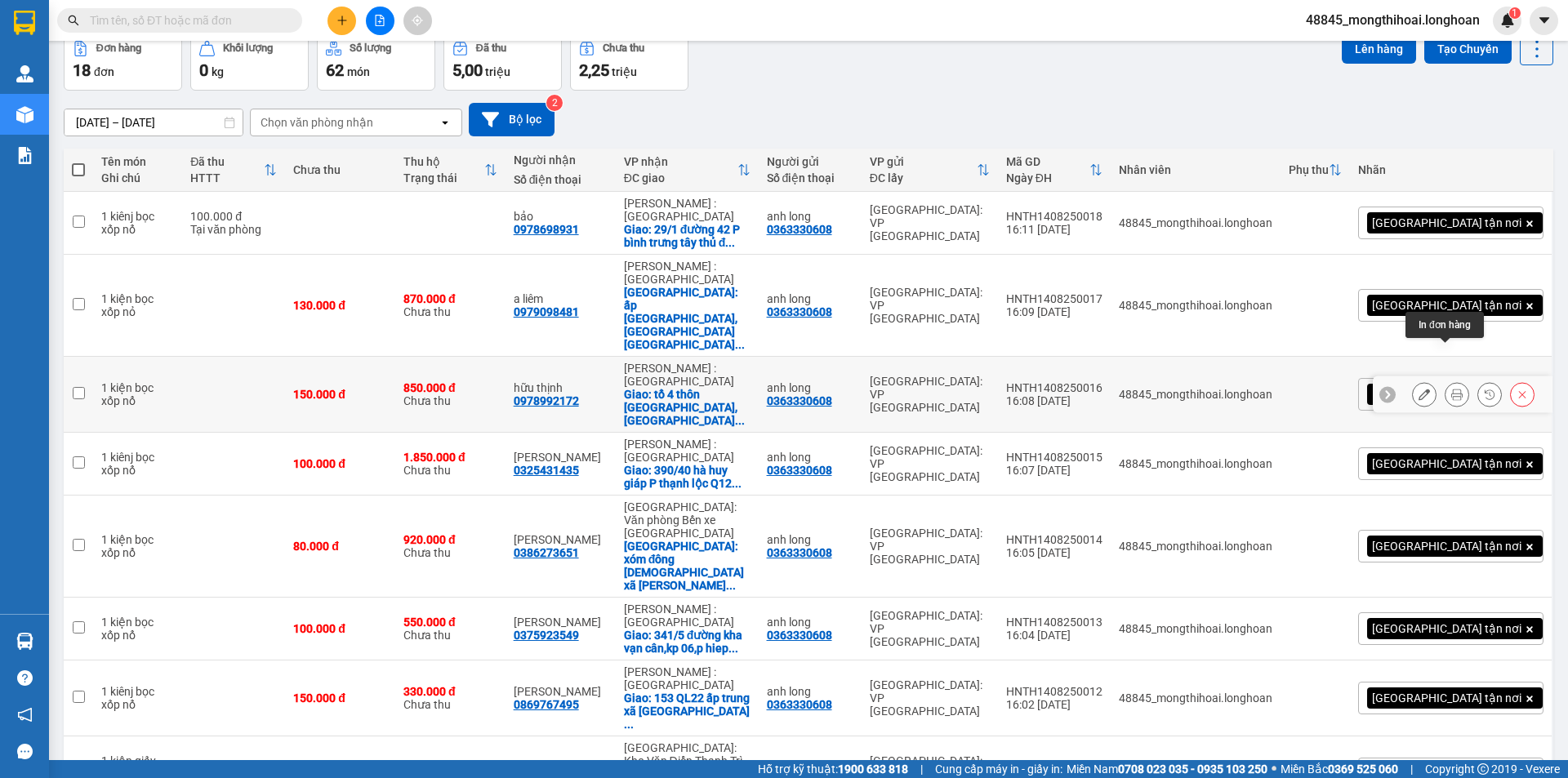
click at [1451, 389] on icon at bounding box center [1457, 394] width 12 height 12
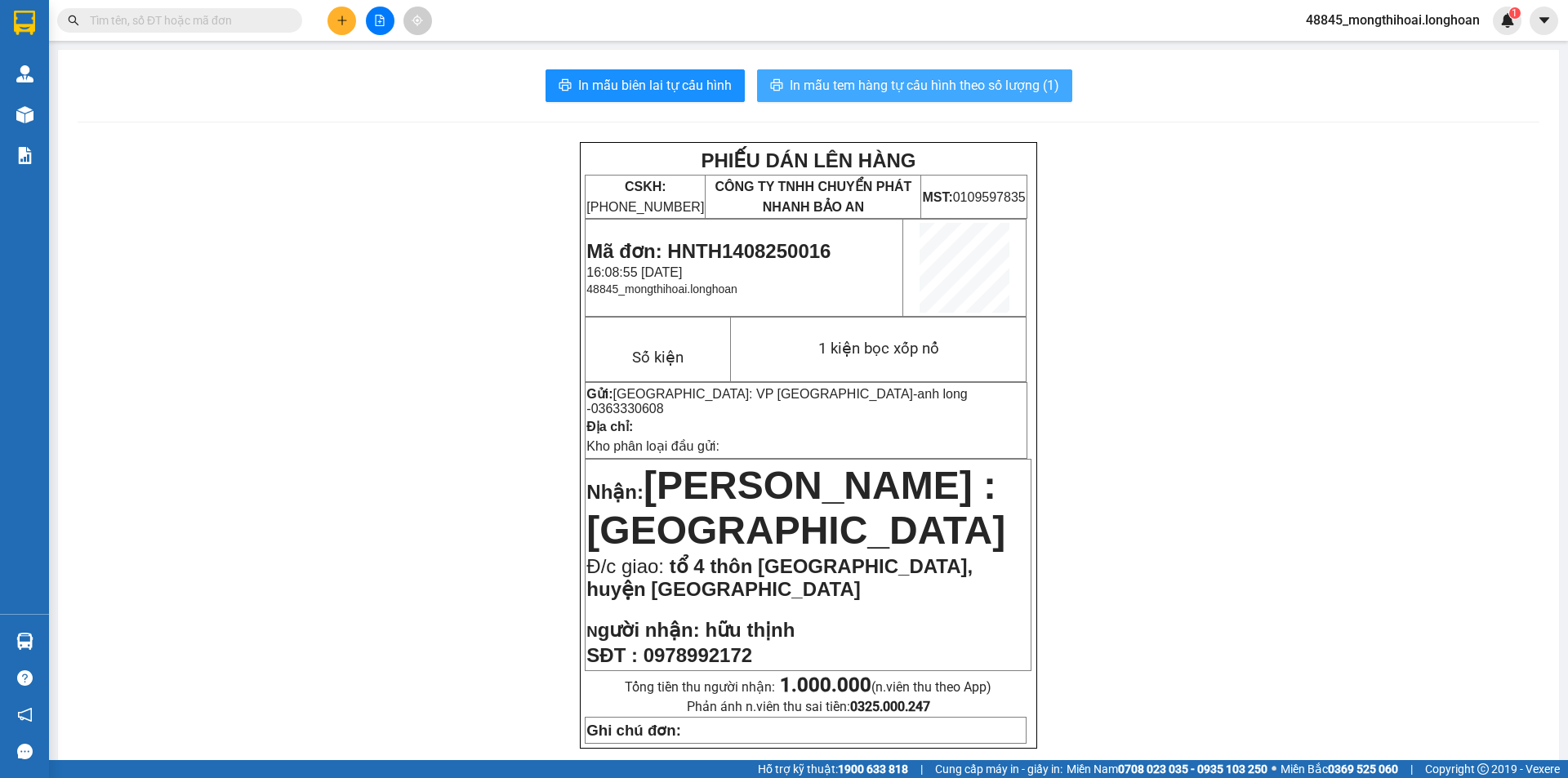
click at [888, 77] on span "In mẫu tem hàng tự cấu hình theo số lượng (1)" at bounding box center [924, 85] width 269 height 21
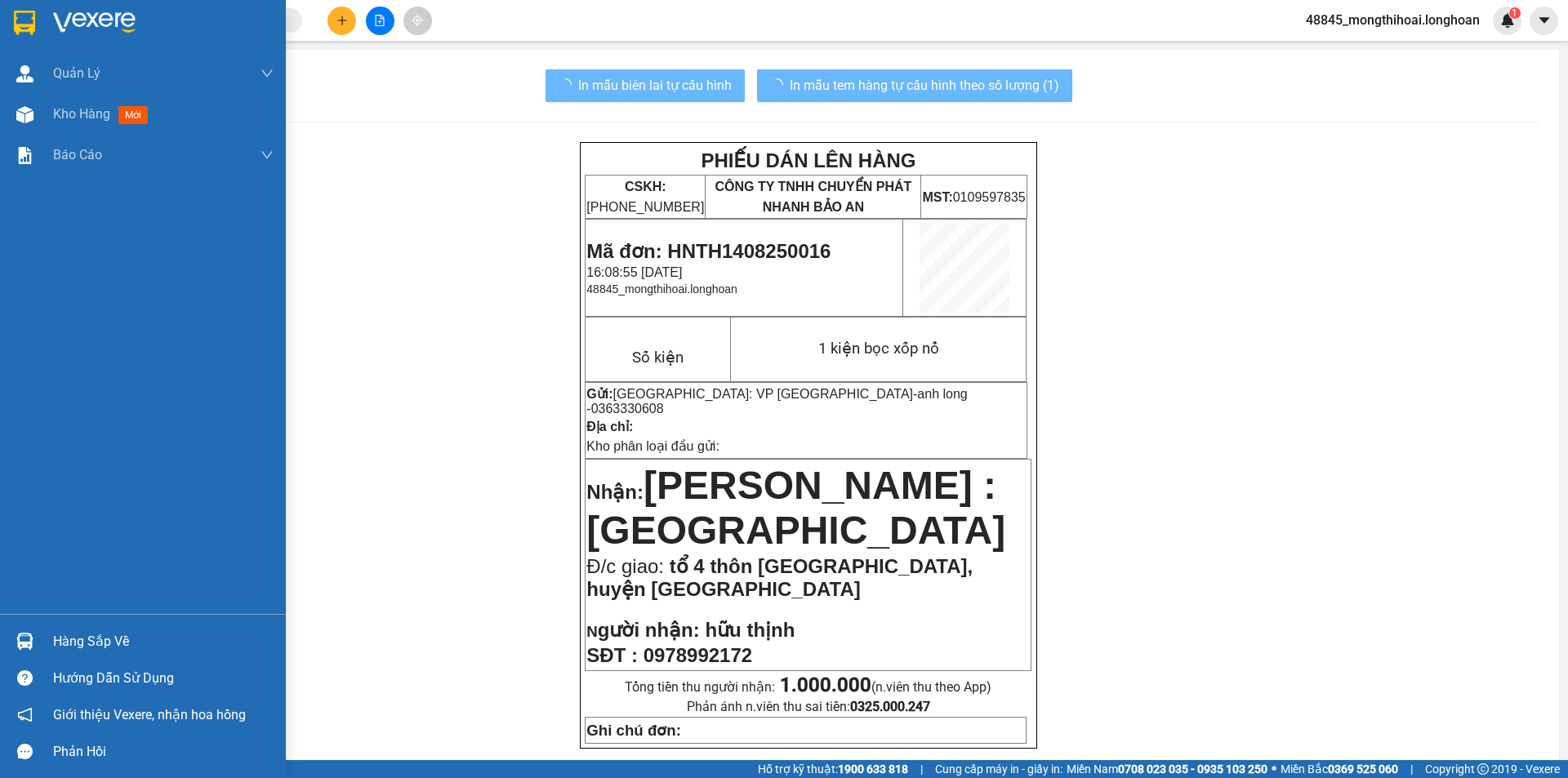
click at [0, 21] on div at bounding box center [143, 26] width 286 height 53
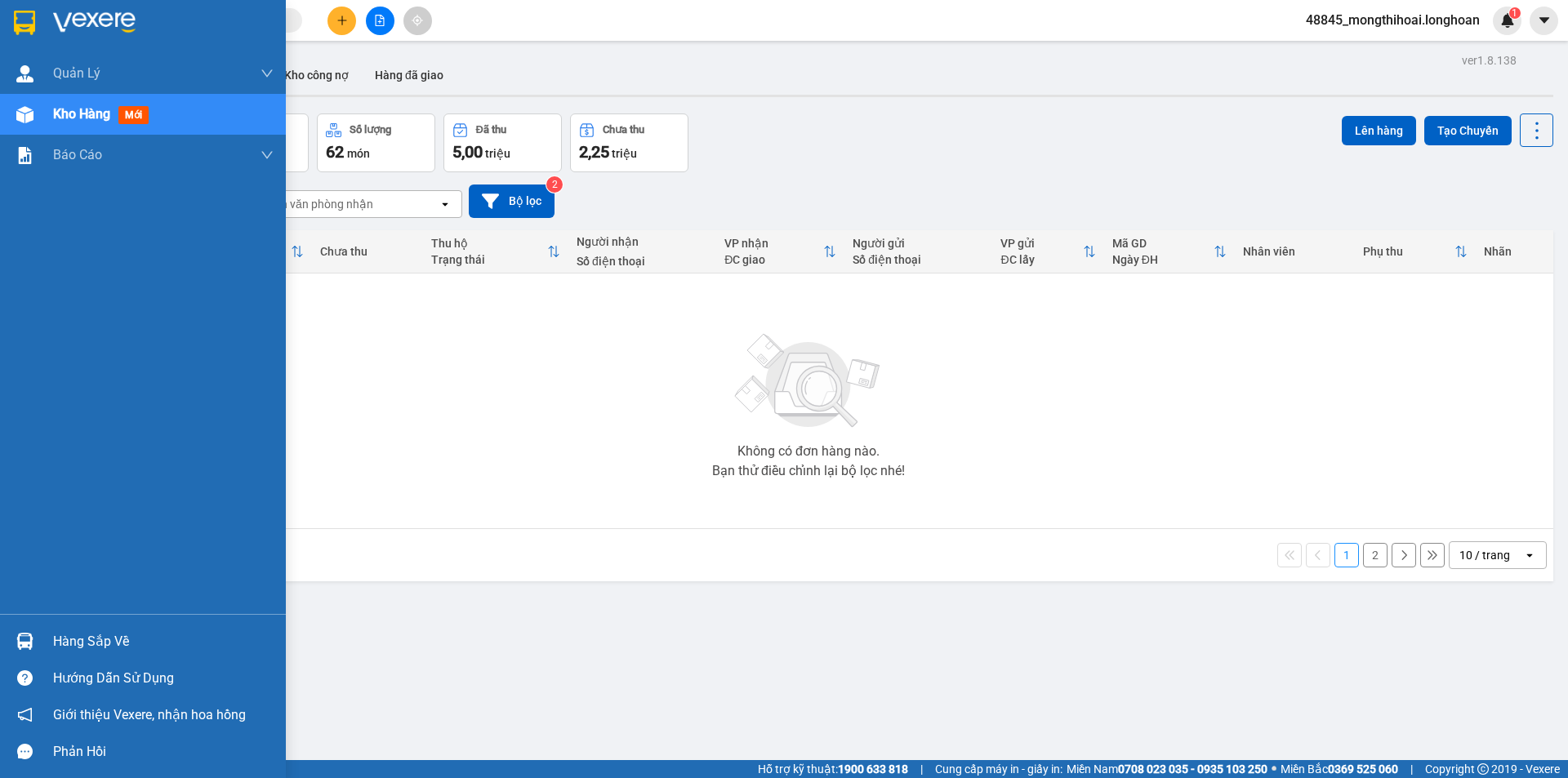
drag, startPoint x: 0, startPoint y: 15, endPoint x: 405, endPoint y: 34, distance: 405.4
click at [1, 14] on div at bounding box center [143, 26] width 286 height 53
drag, startPoint x: 8, startPoint y: 10, endPoint x: 10, endPoint y: 2, distance: 8.2
click at [9, 7] on div at bounding box center [143, 26] width 286 height 53
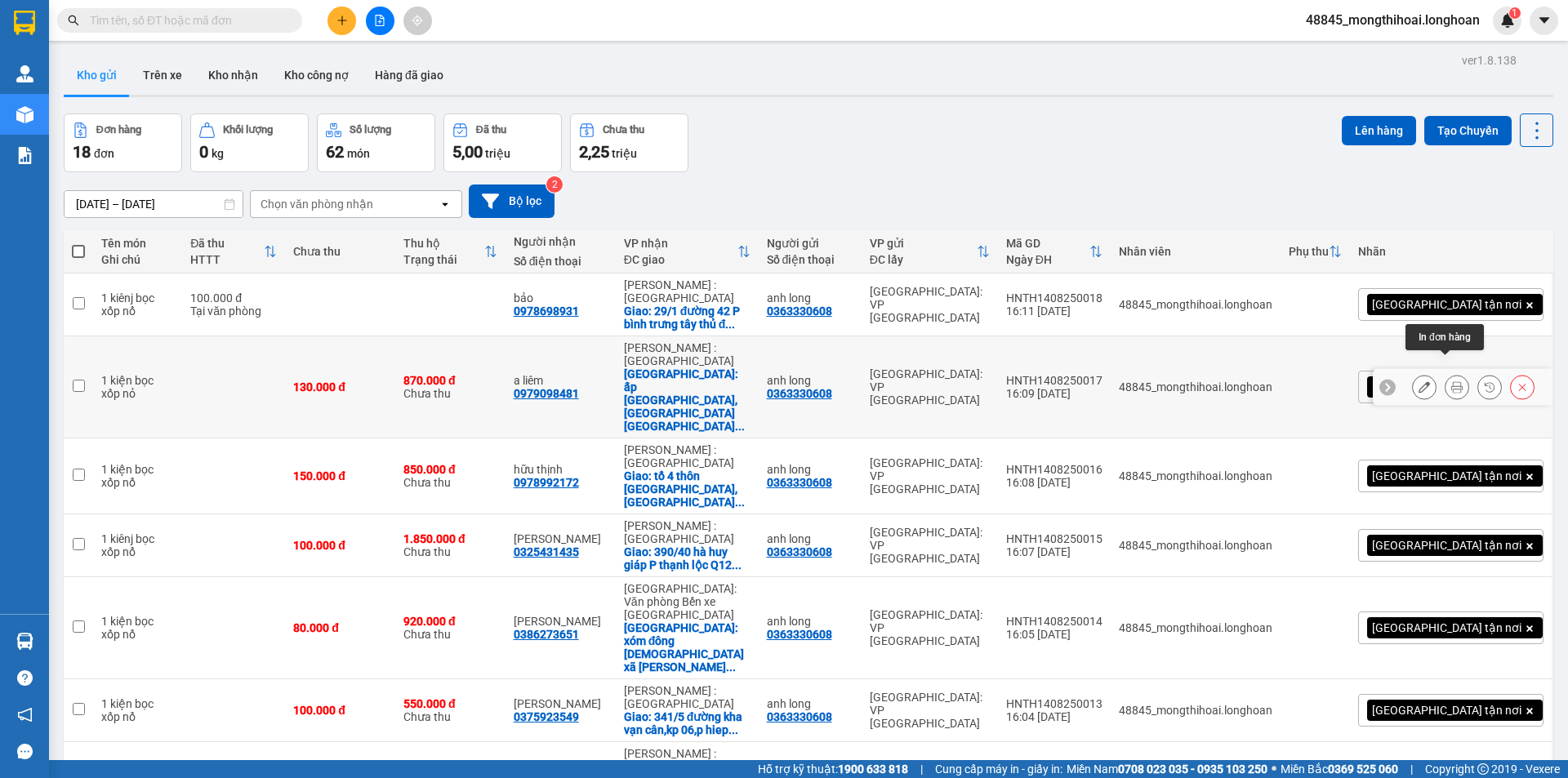
click at [1451, 381] on icon at bounding box center [1457, 387] width 12 height 12
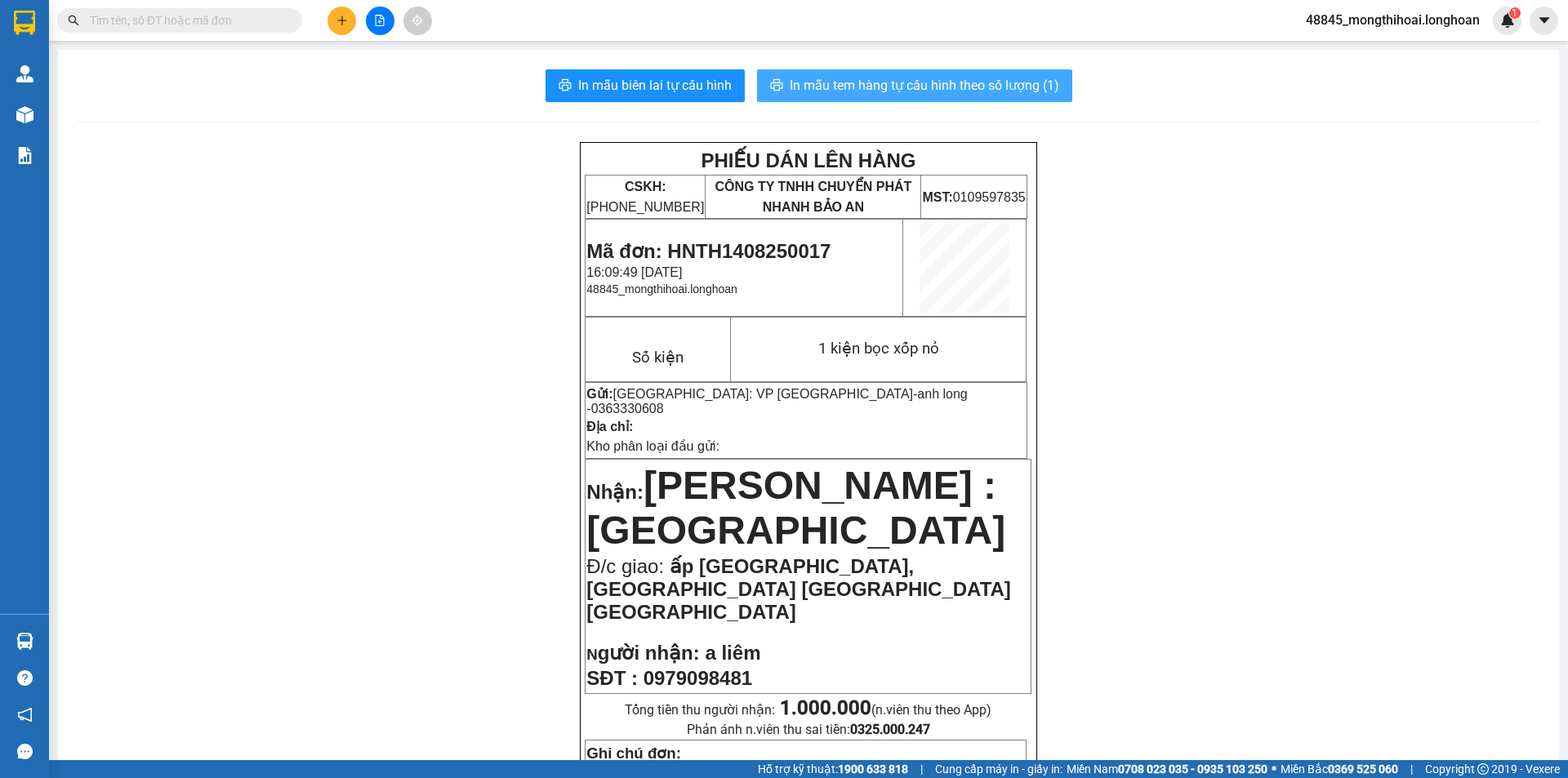
click at [932, 71] on button "In mẫu tem hàng tự cấu hình theo số lượng (1)" at bounding box center [914, 86] width 315 height 33
click at [932, 78] on span "In mẫu tem hàng tự cấu hình theo số lượng (1)" at bounding box center [924, 85] width 269 height 21
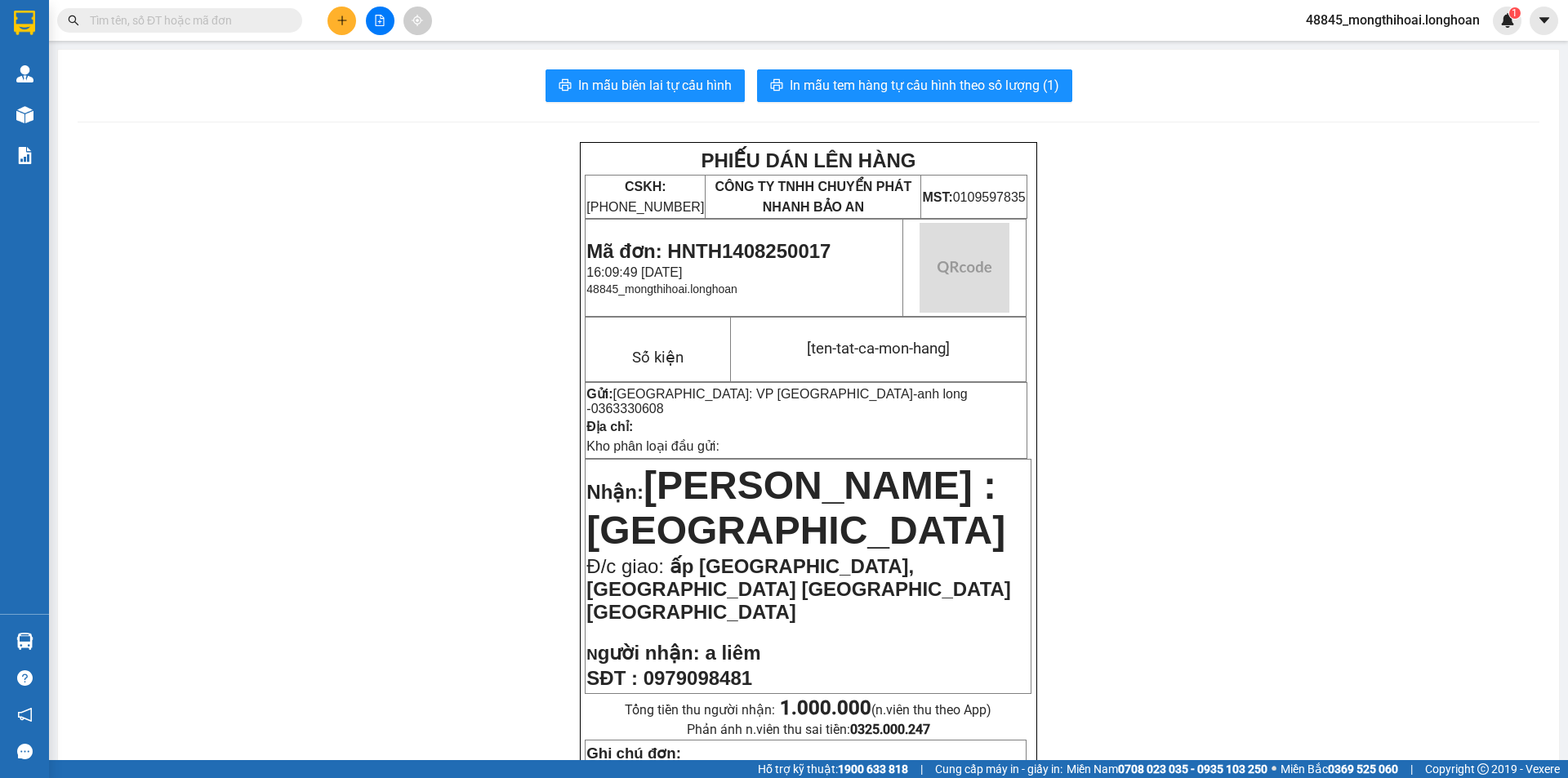
scroll to position [164, 0]
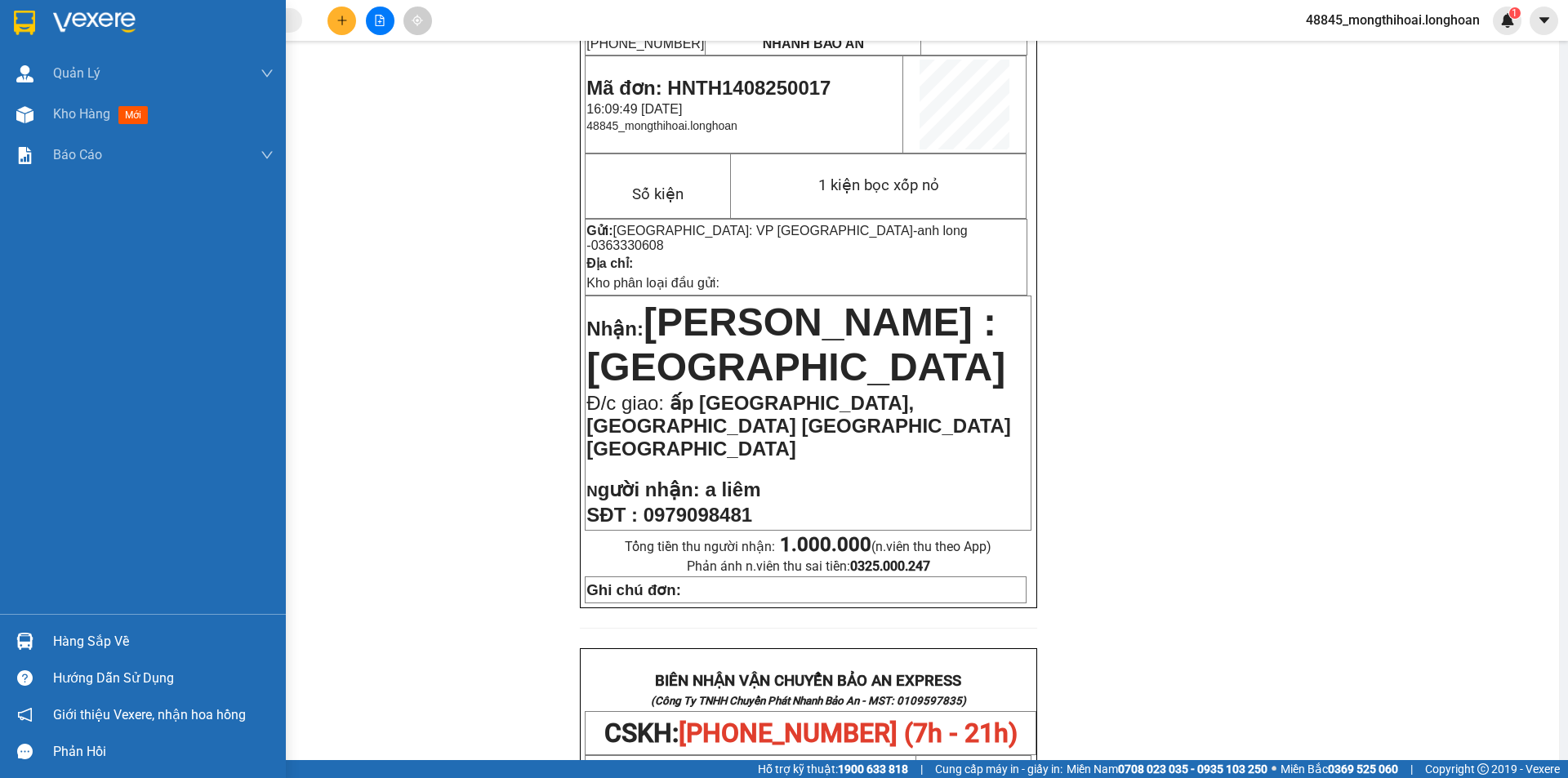
click at [17, 21] on img at bounding box center [25, 23] width 21 height 25
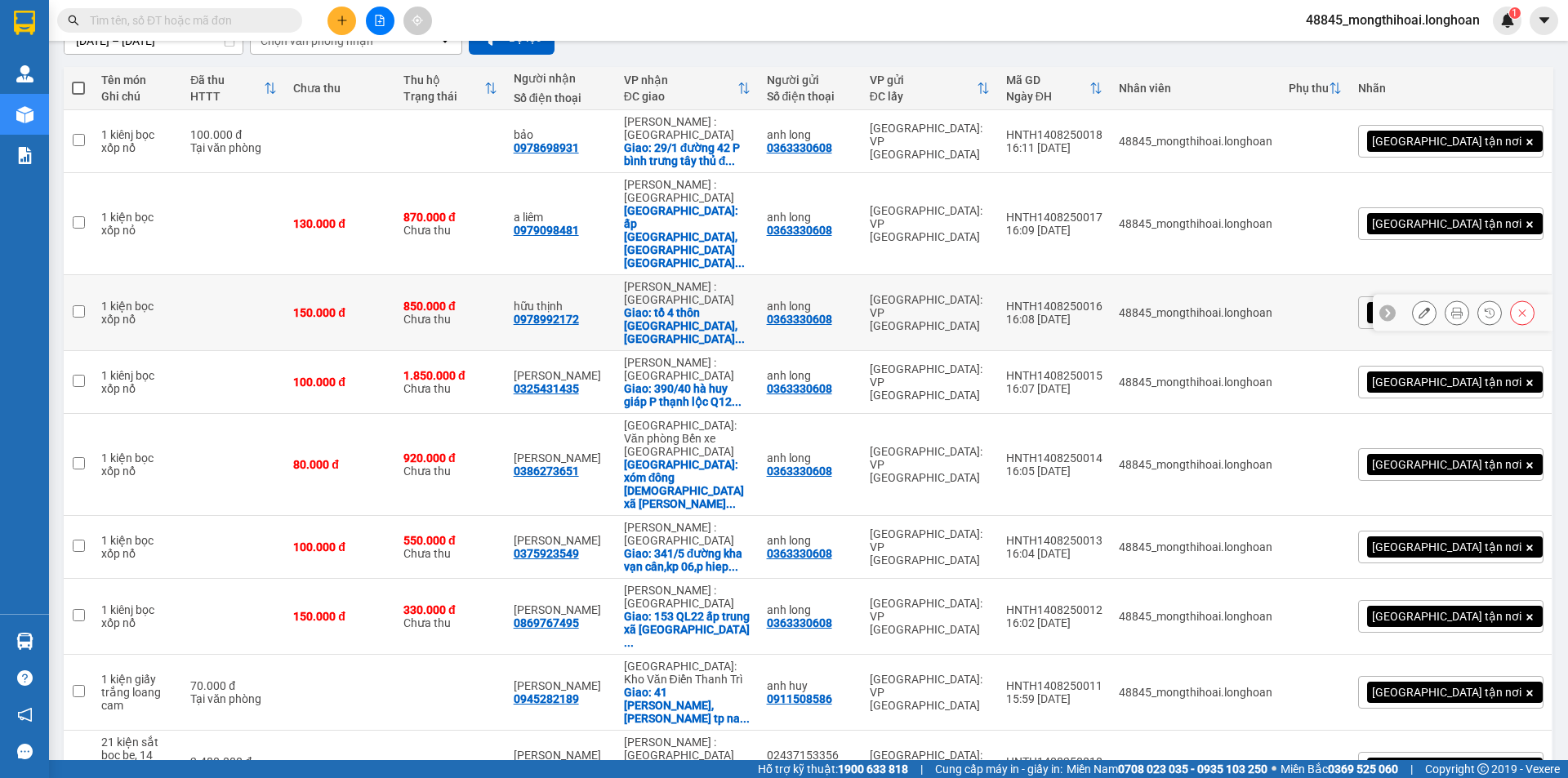
scroll to position [82, 0]
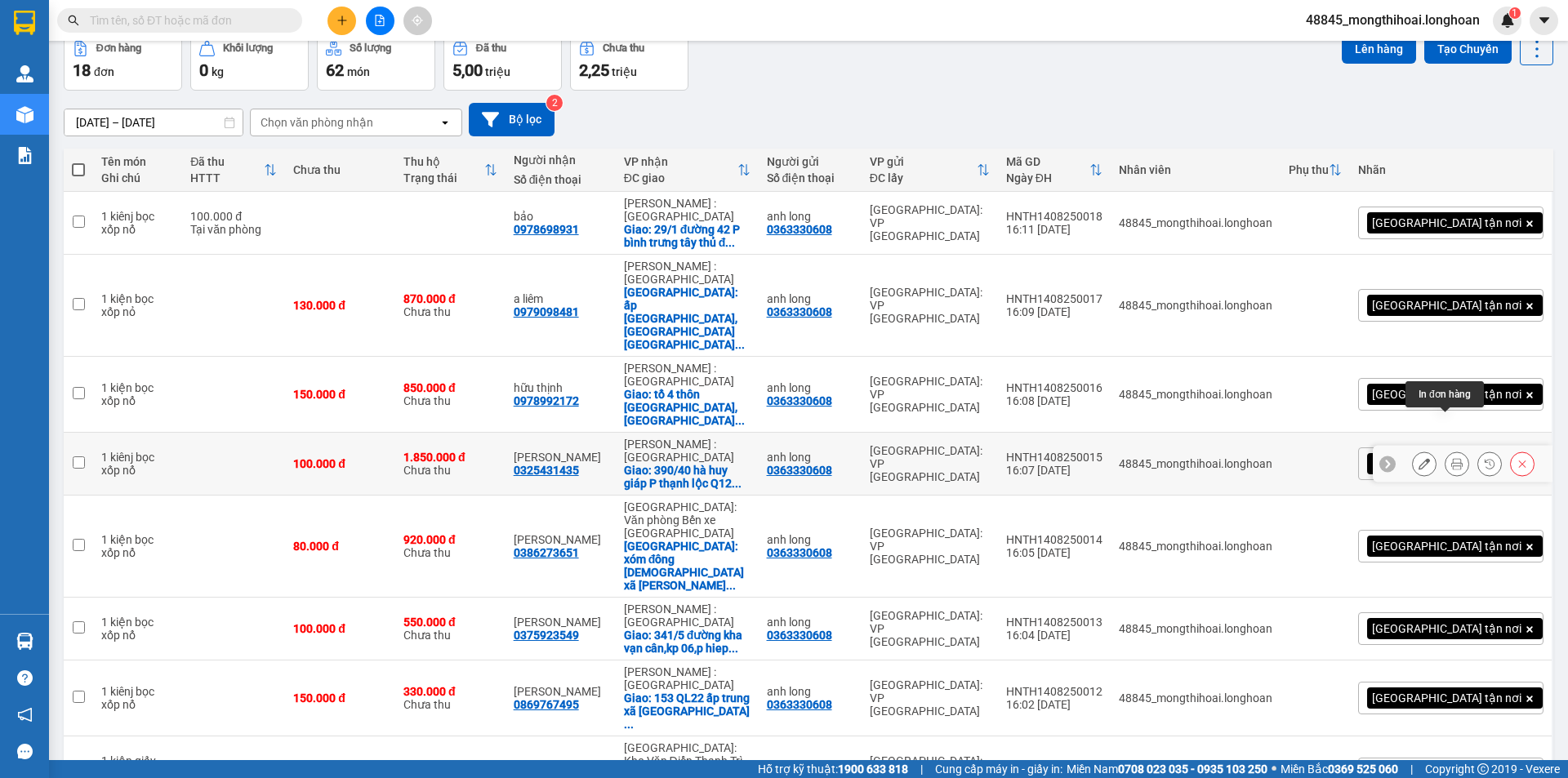
click at [1451, 458] on icon at bounding box center [1457, 464] width 12 height 12
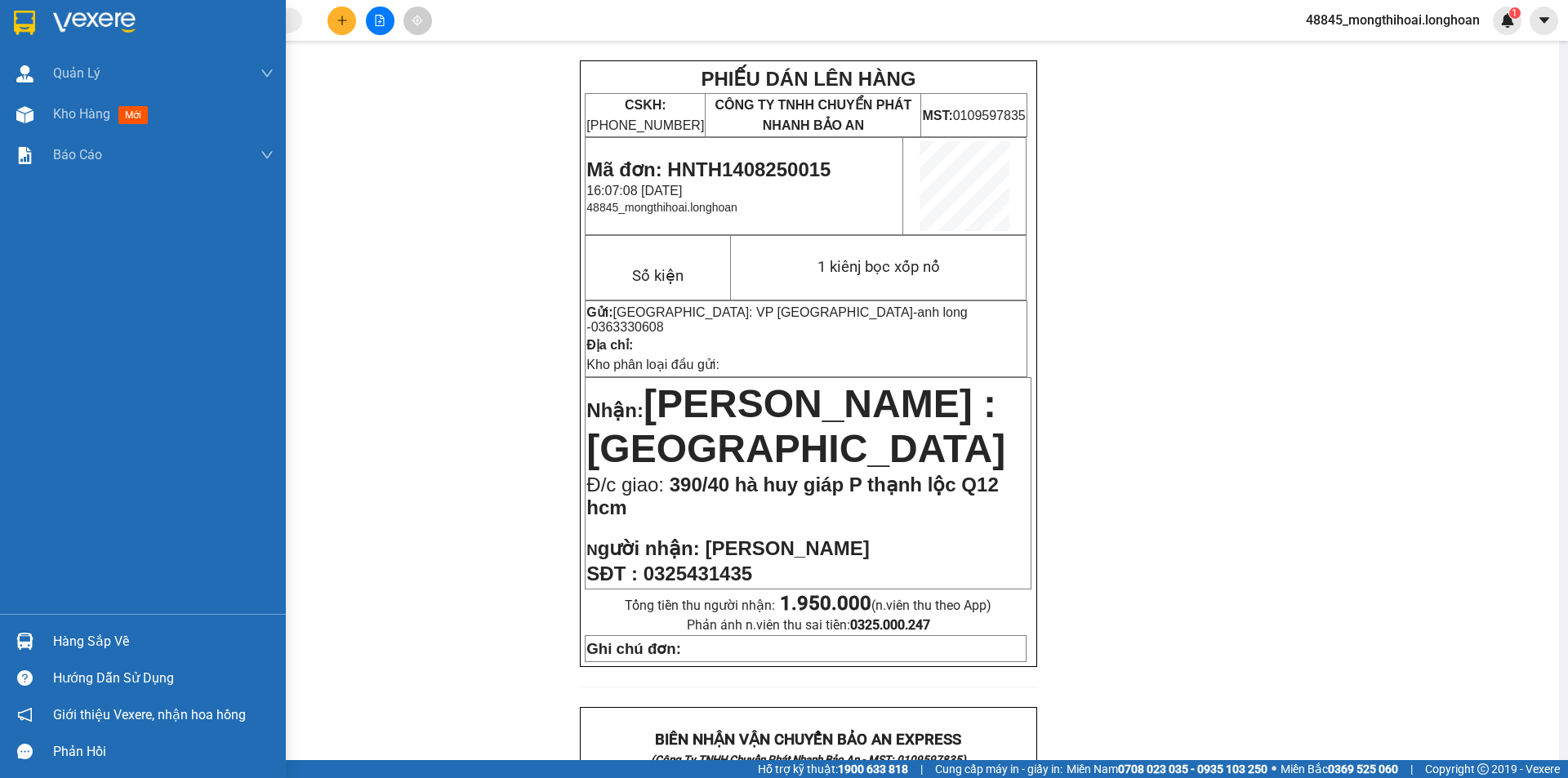
click at [5, 26] on div at bounding box center [143, 26] width 286 height 53
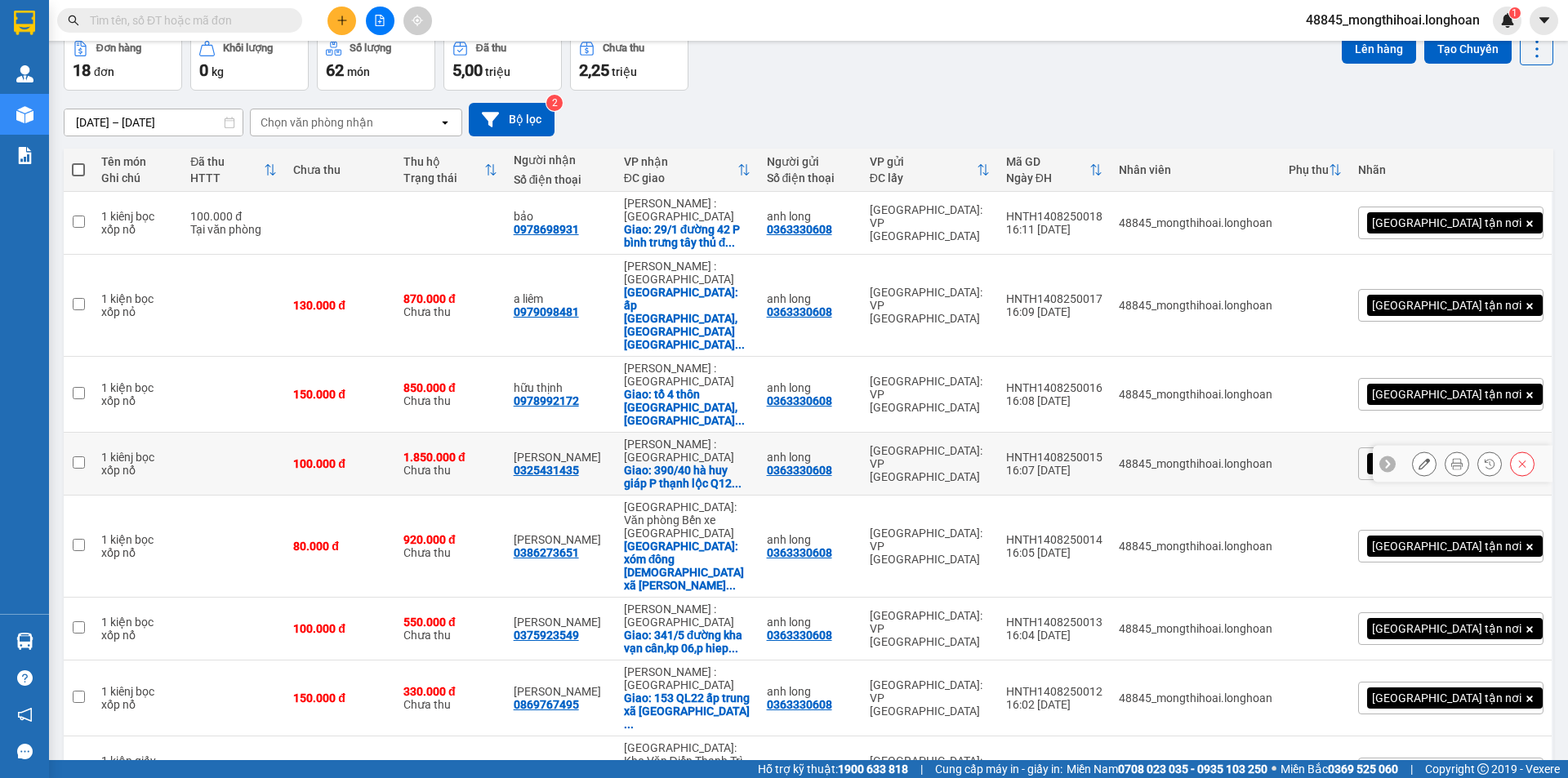
click at [1451, 458] on icon at bounding box center [1457, 464] width 12 height 12
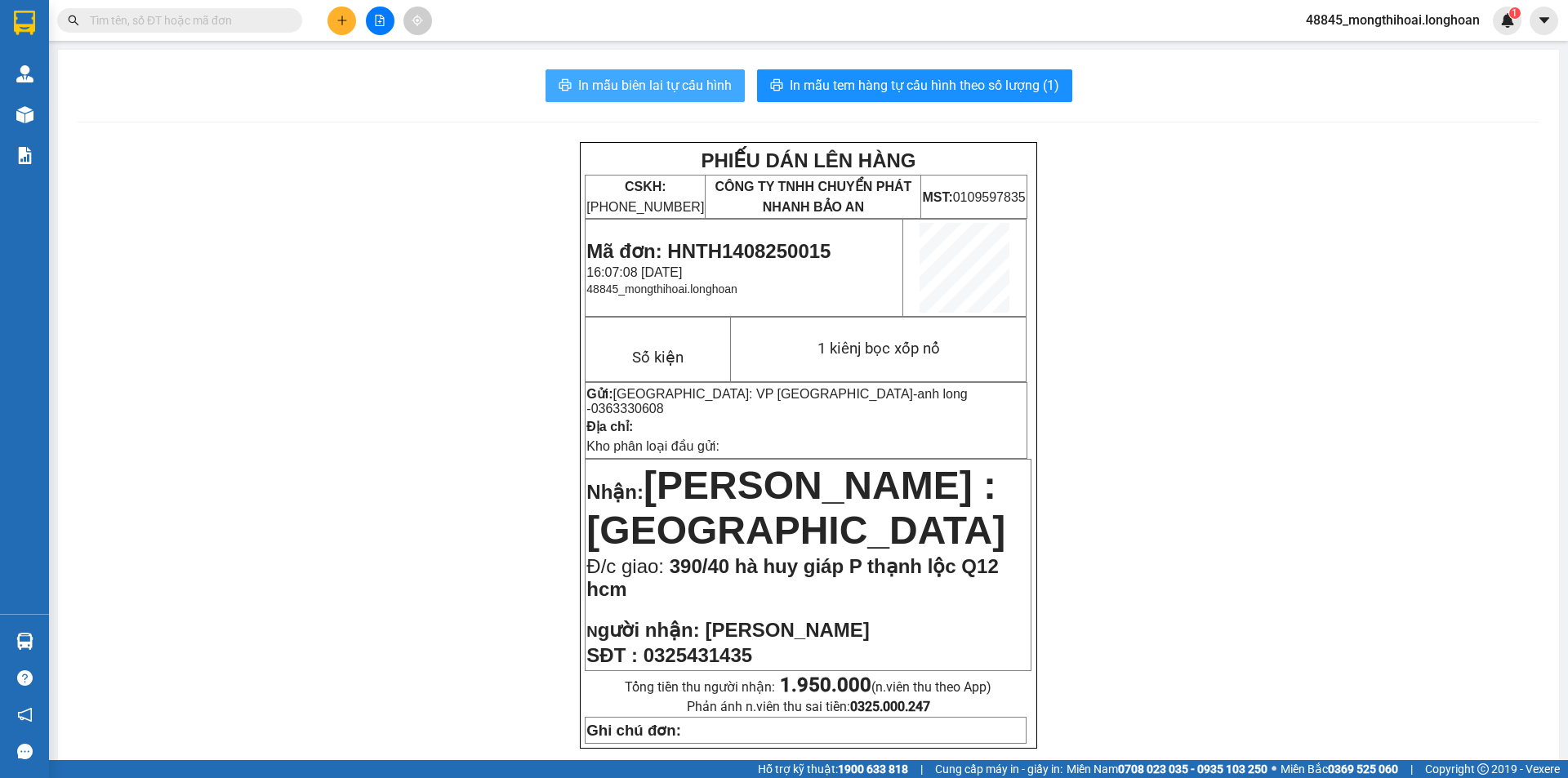
click at [685, 71] on button "In mẫu biên lai tự cấu hình" at bounding box center [645, 86] width 199 height 33
click at [684, 84] on span "In mẫu biên lai tự cấu hình" at bounding box center [655, 85] width 154 height 21
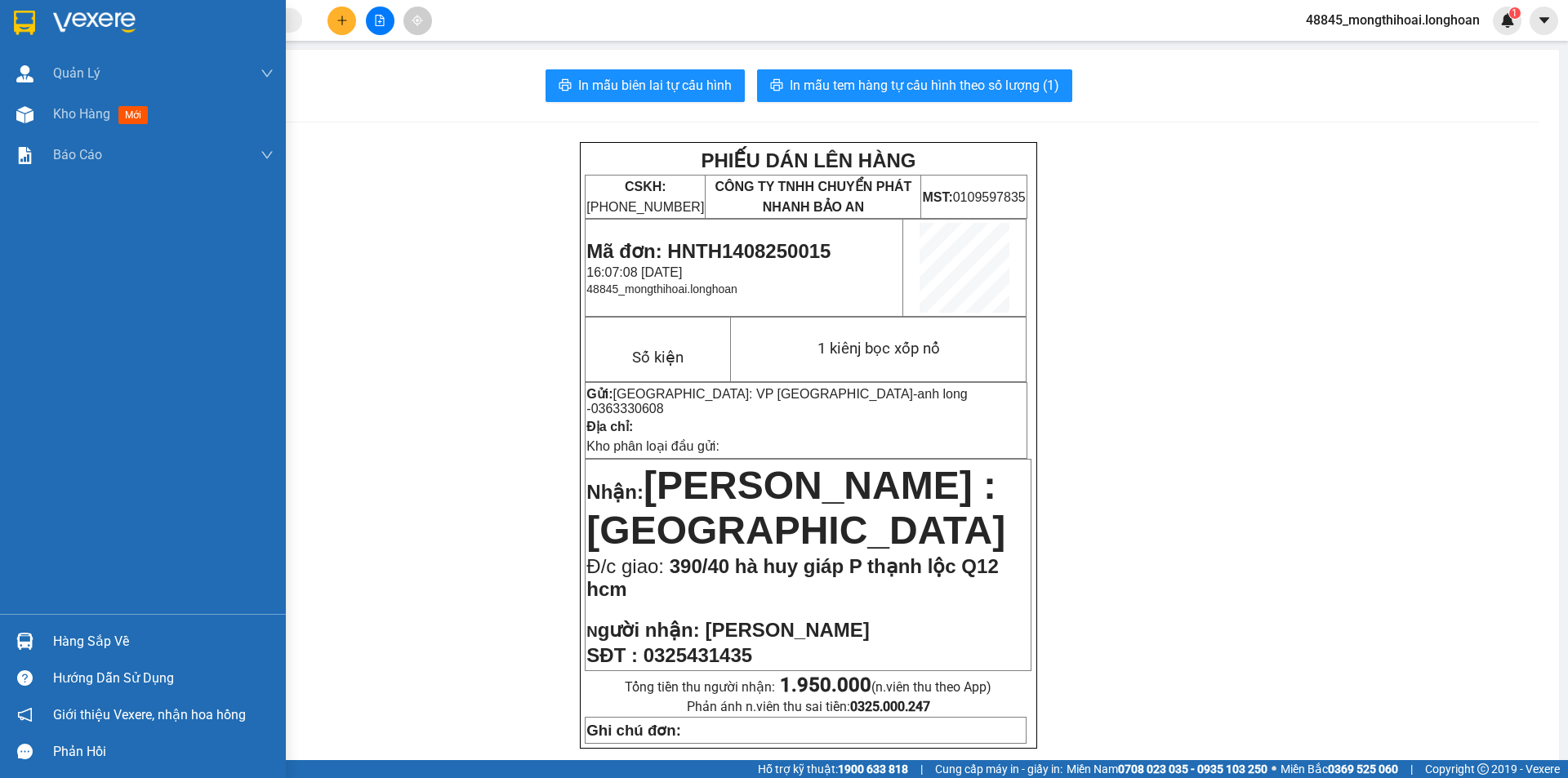
click at [5, 14] on div at bounding box center [143, 26] width 286 height 53
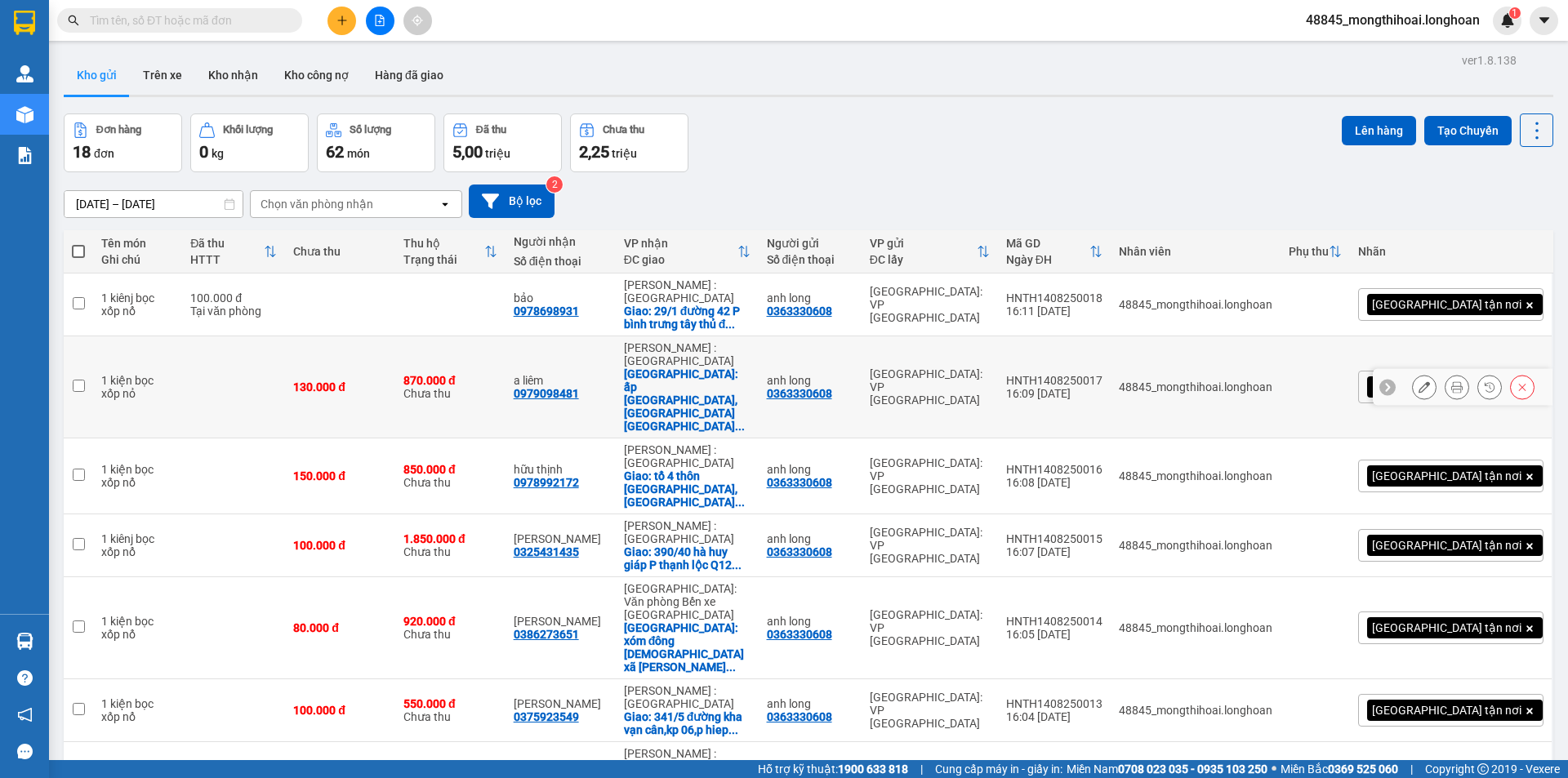
scroll to position [164, 0]
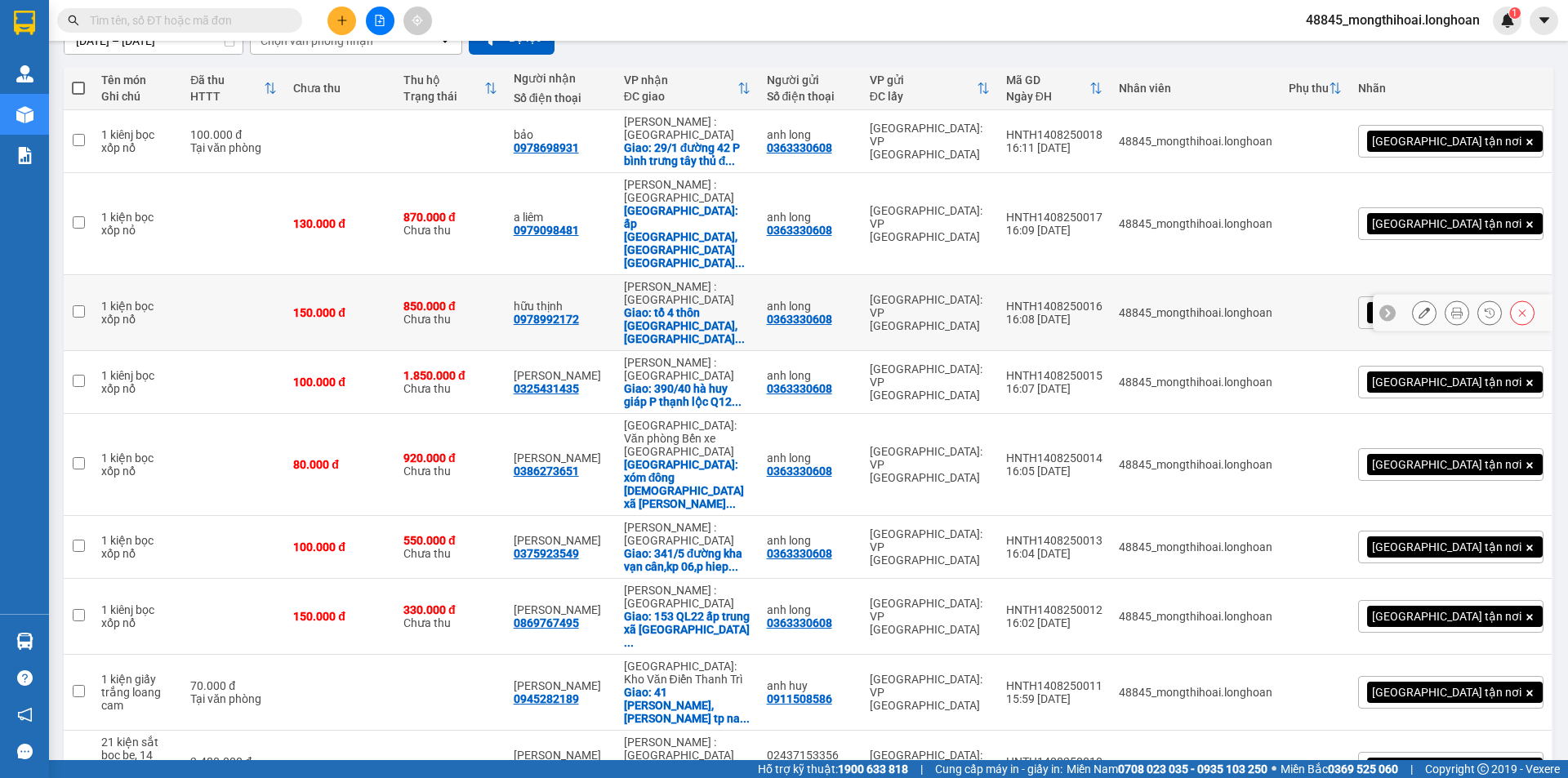
click at [1451, 307] on icon at bounding box center [1457, 313] width 12 height 12
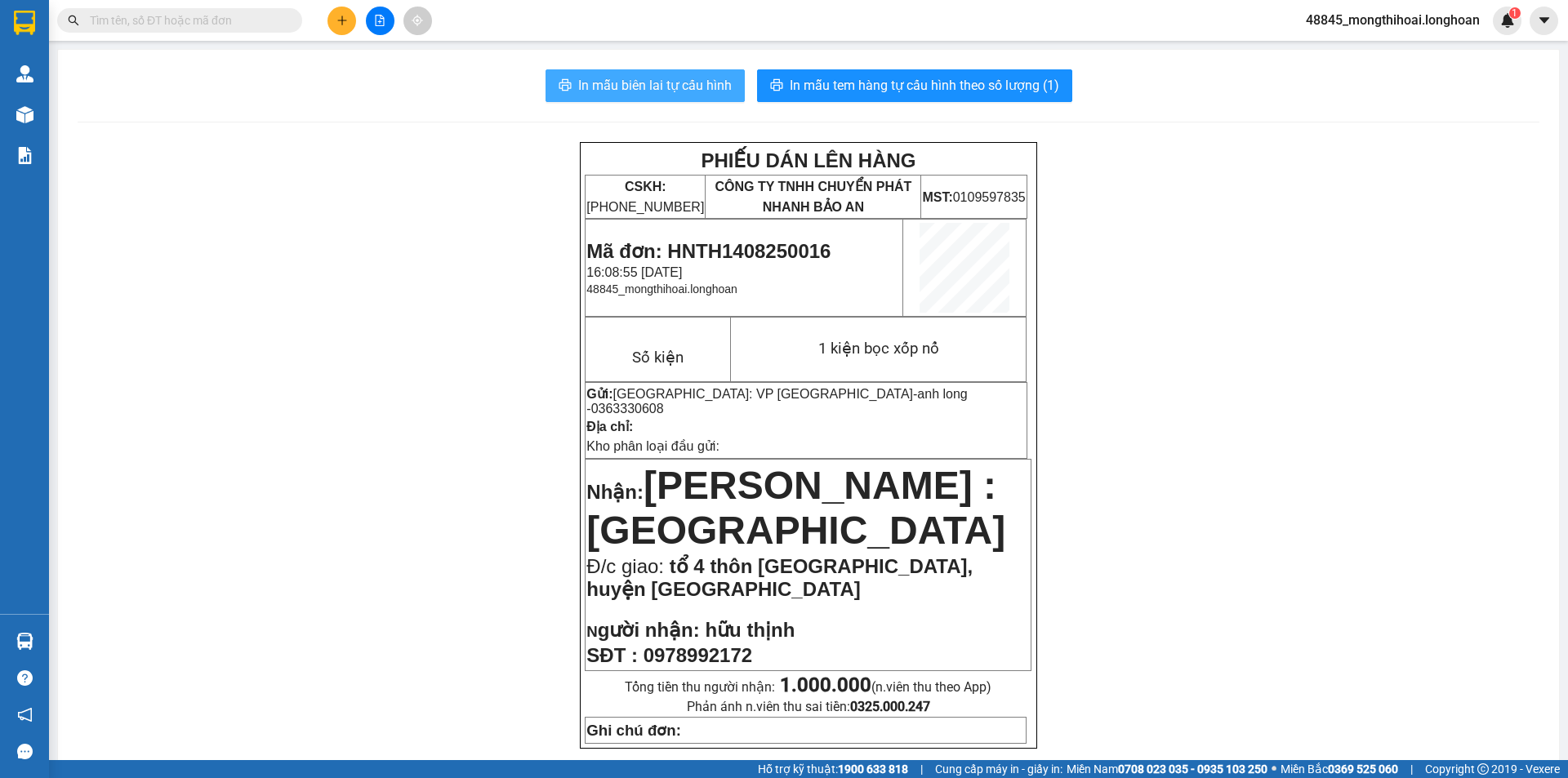
click at [702, 82] on span "In mẫu biên lai tự cấu hình" at bounding box center [655, 85] width 154 height 21
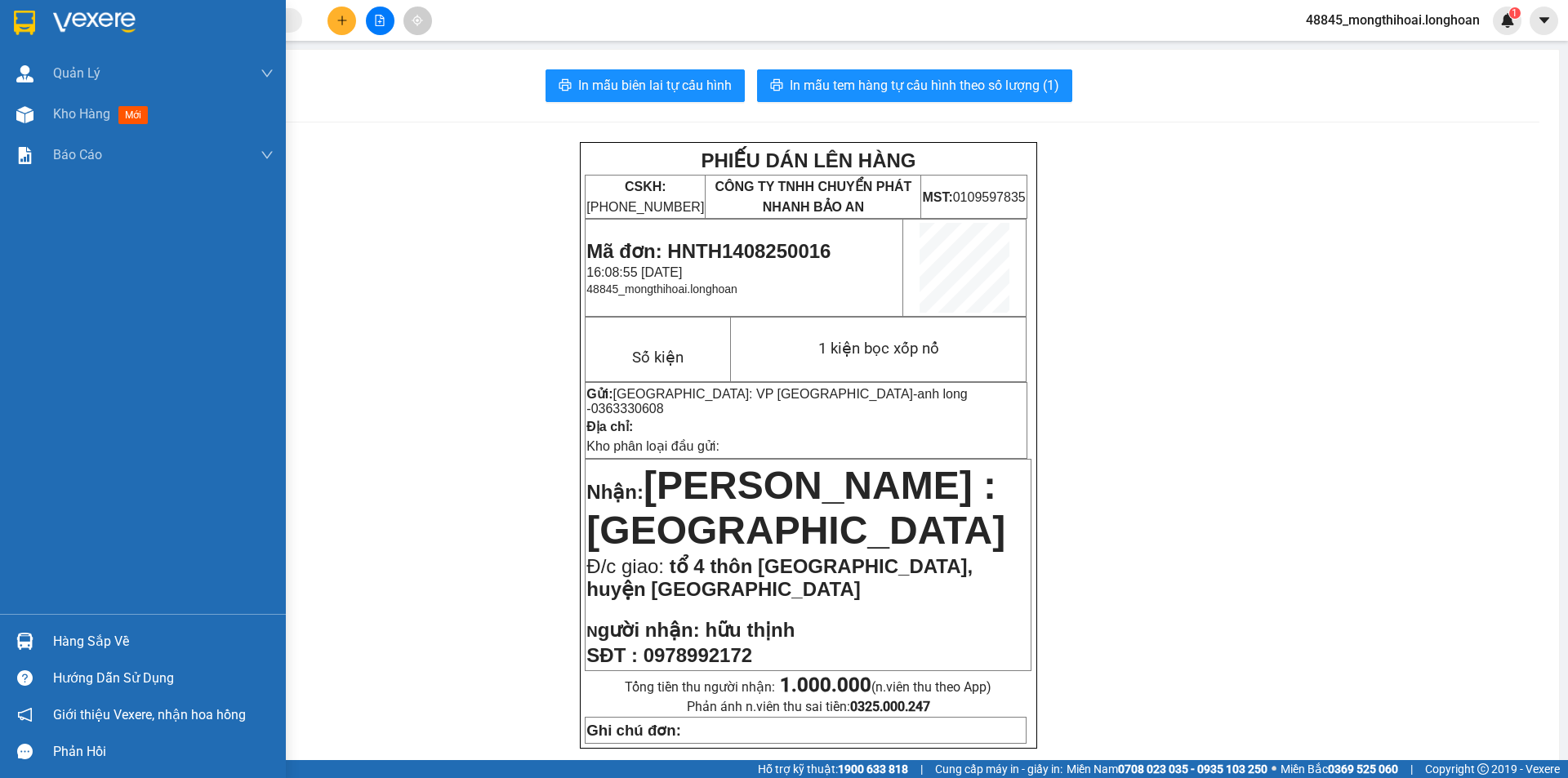
click at [3, 14] on div at bounding box center [143, 26] width 286 height 53
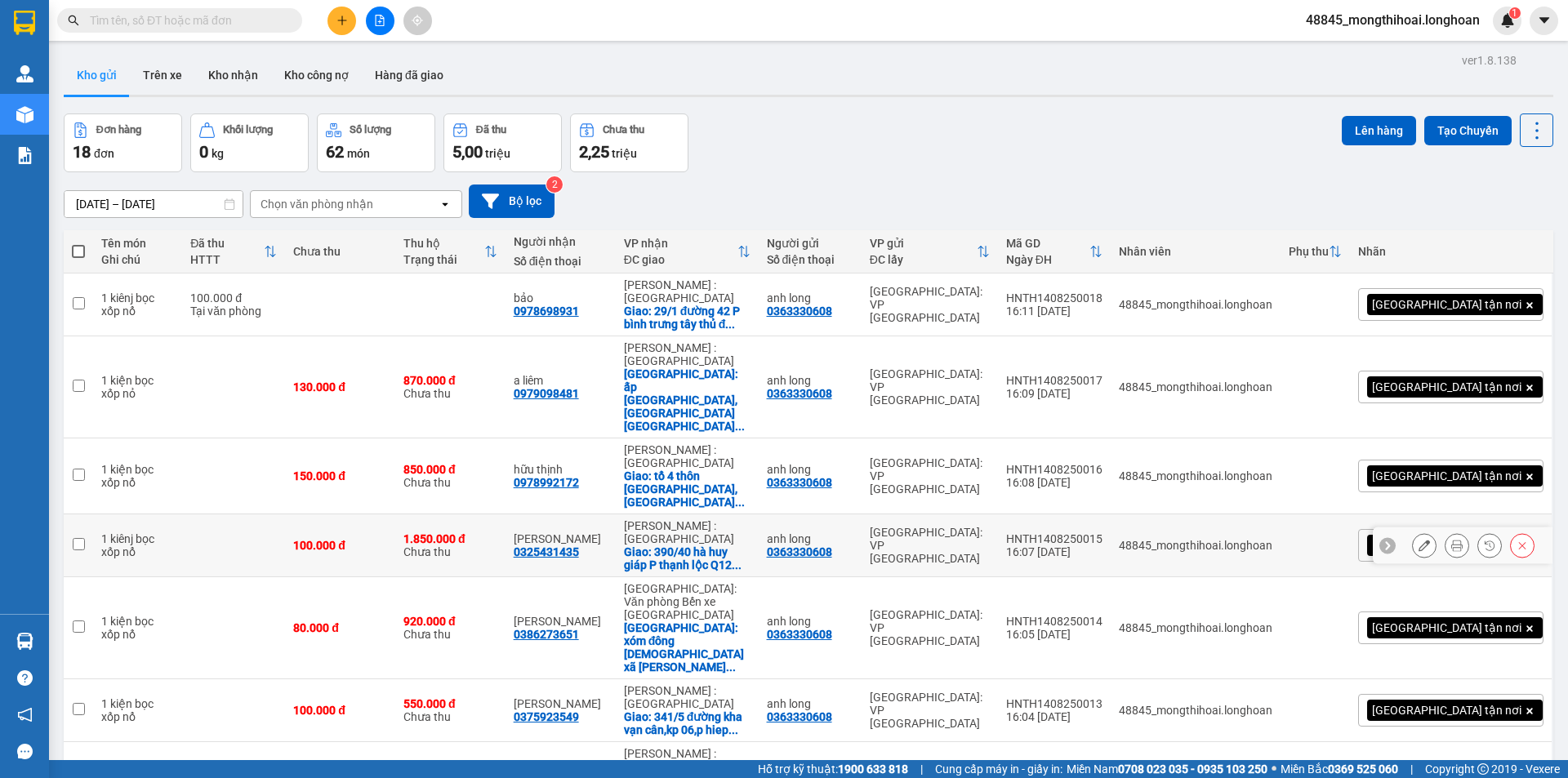
scroll to position [82, 0]
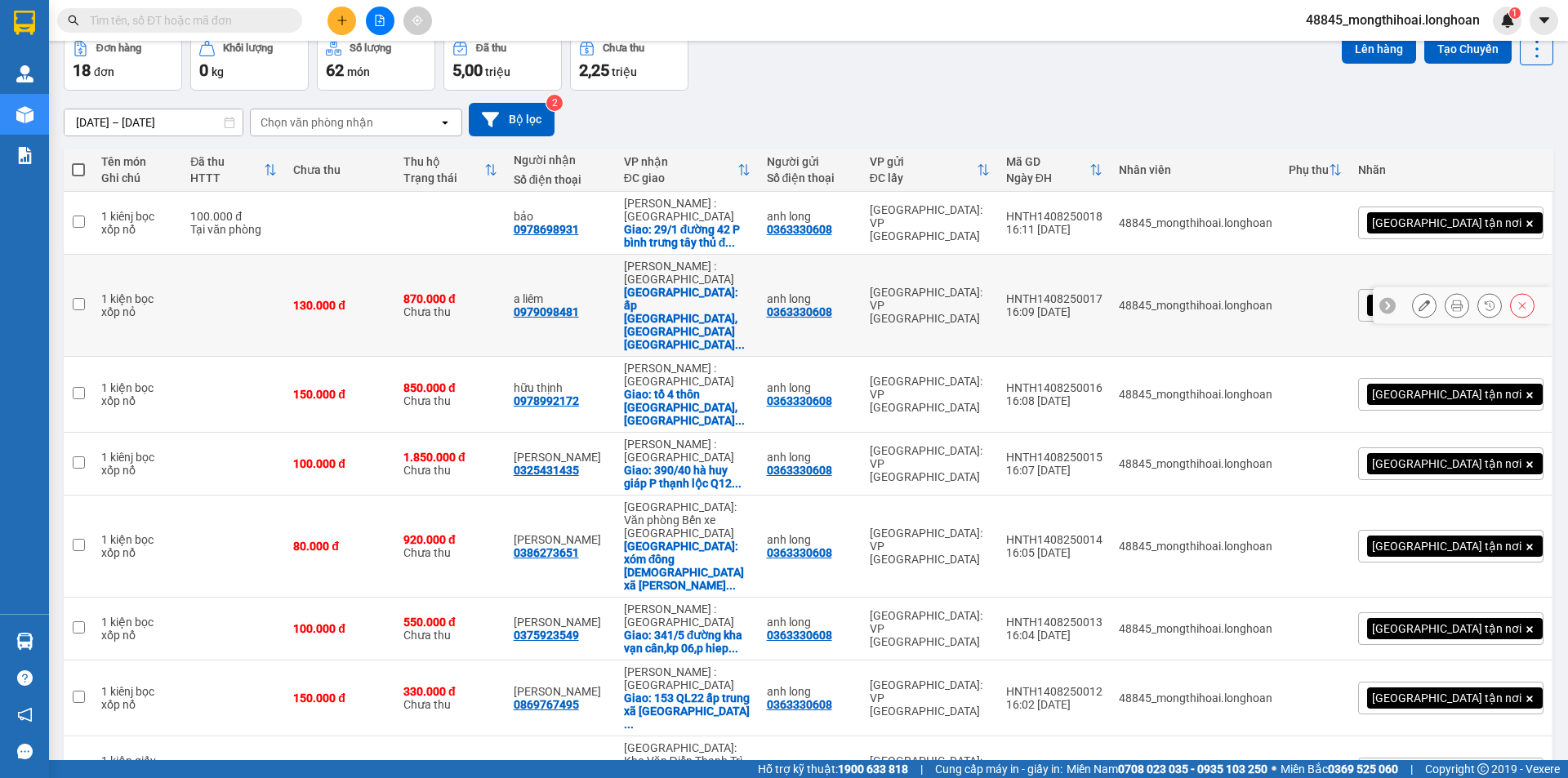
click at [1451, 300] on icon at bounding box center [1457, 306] width 12 height 12
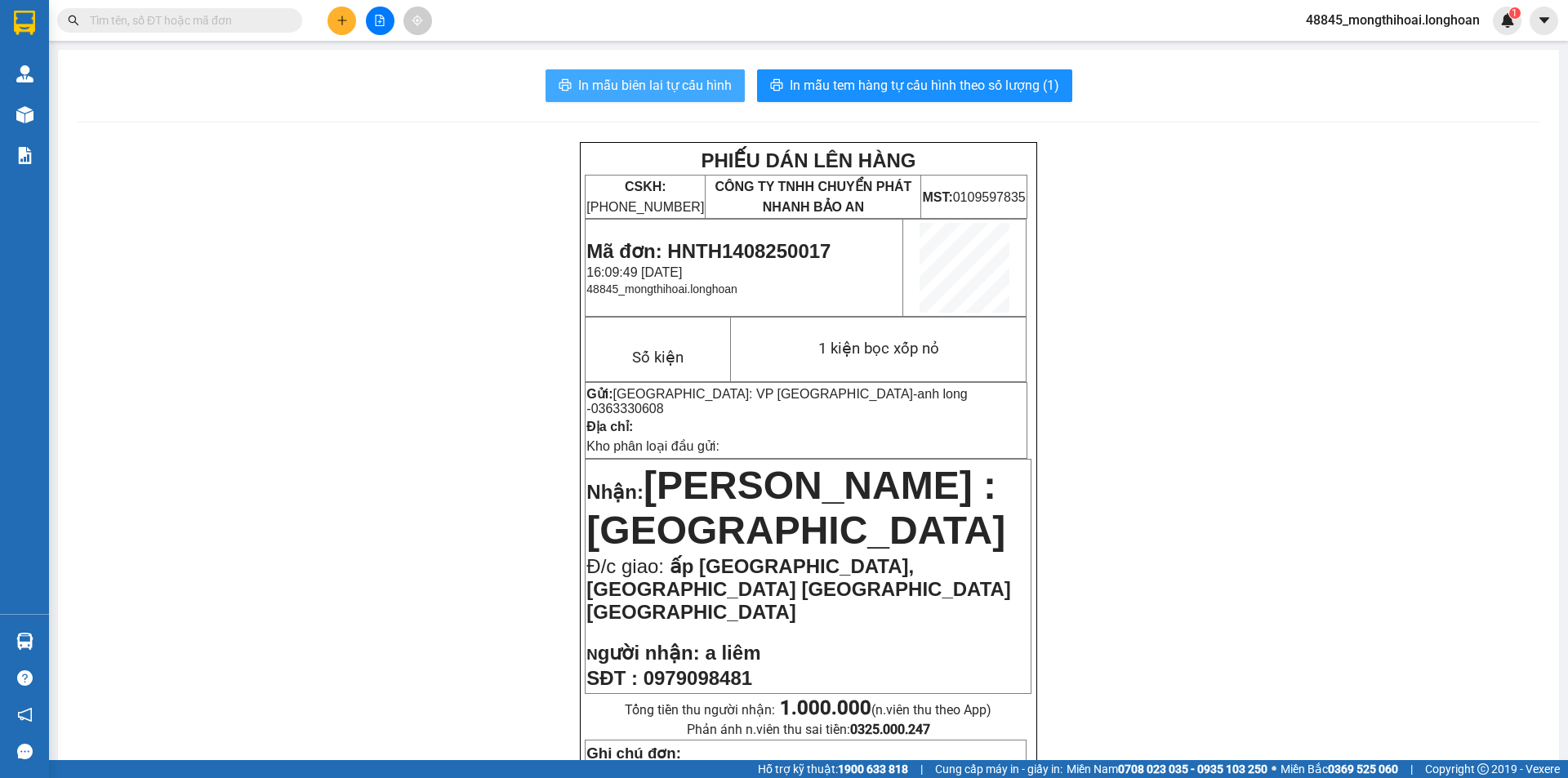
click at [689, 86] on span "In mẫu biên lai tự cấu hình" at bounding box center [655, 85] width 154 height 21
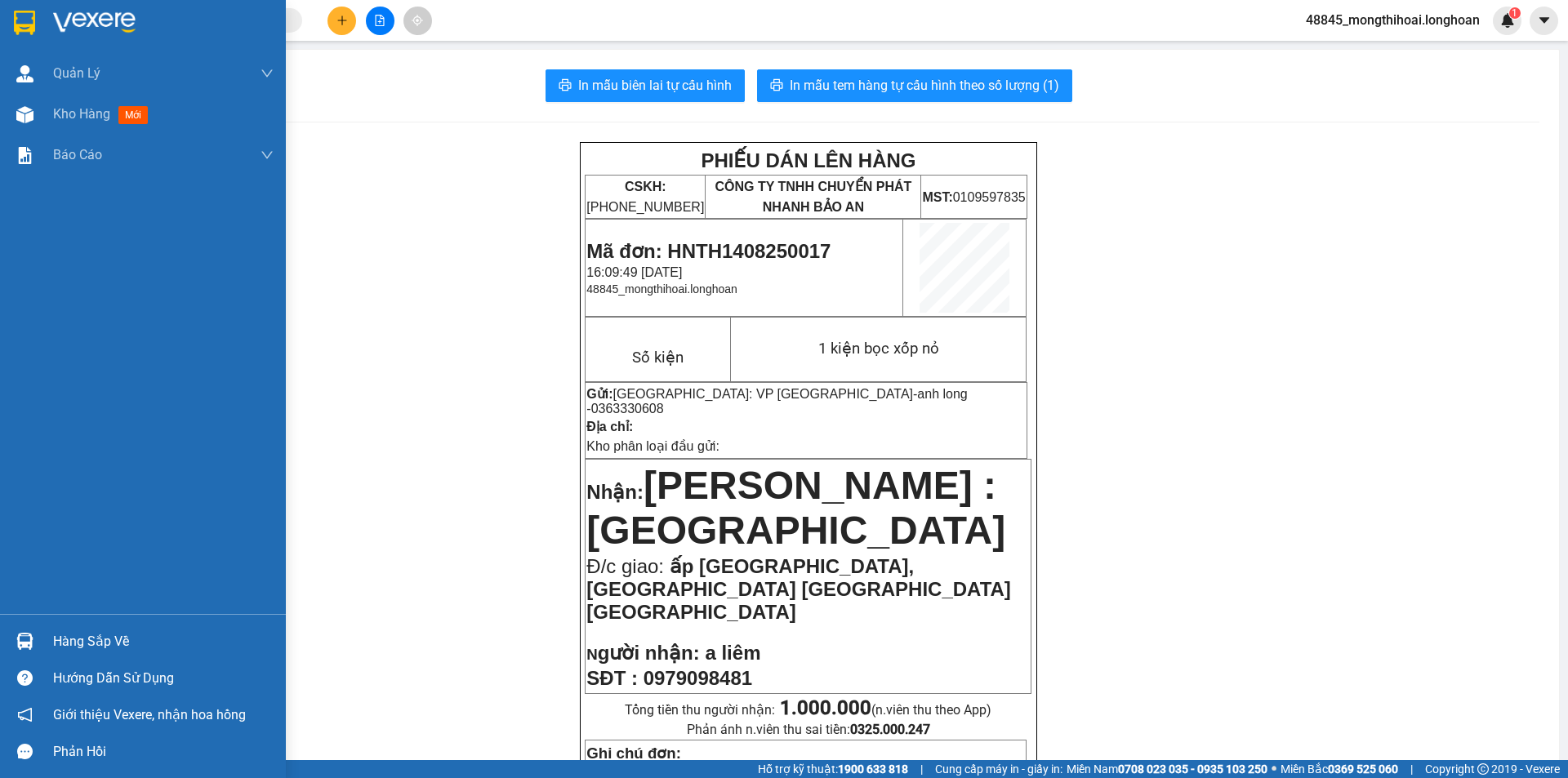
click at [12, 21] on div at bounding box center [143, 26] width 286 height 53
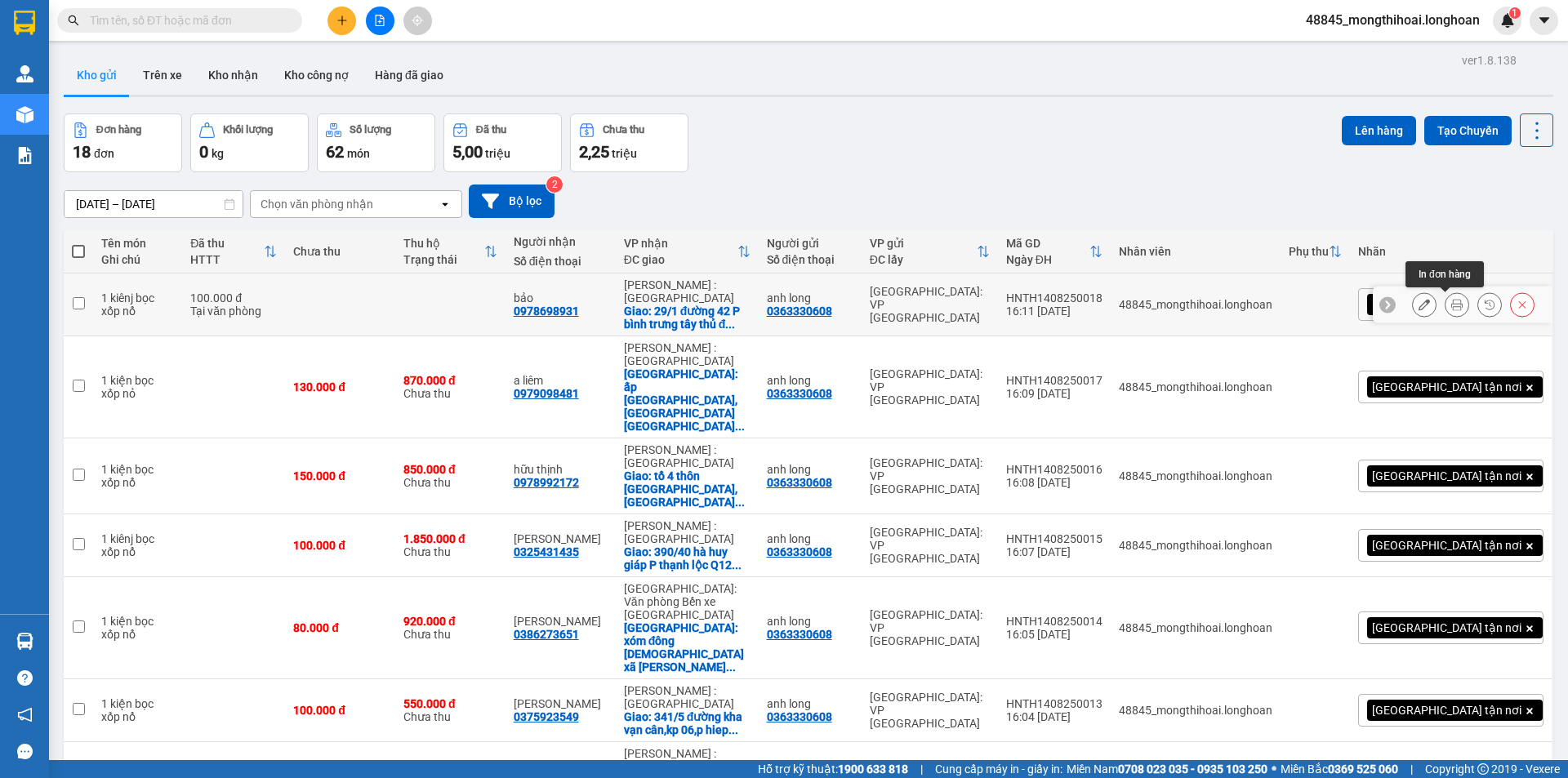
click at [1446, 303] on button at bounding box center [1457, 305] width 23 height 29
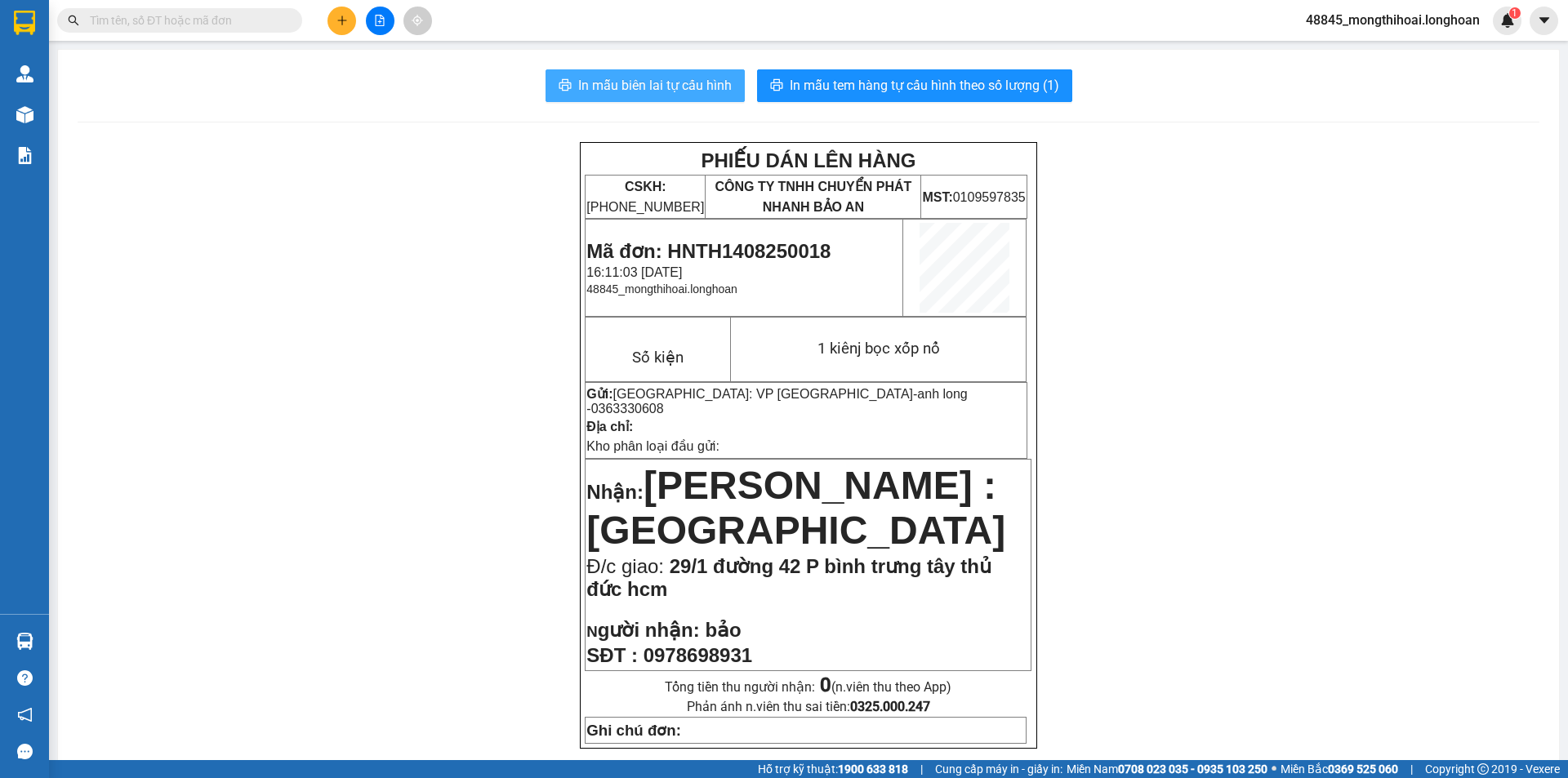
click at [660, 79] on span "In mẫu biên lai tự cấu hình" at bounding box center [655, 85] width 154 height 21
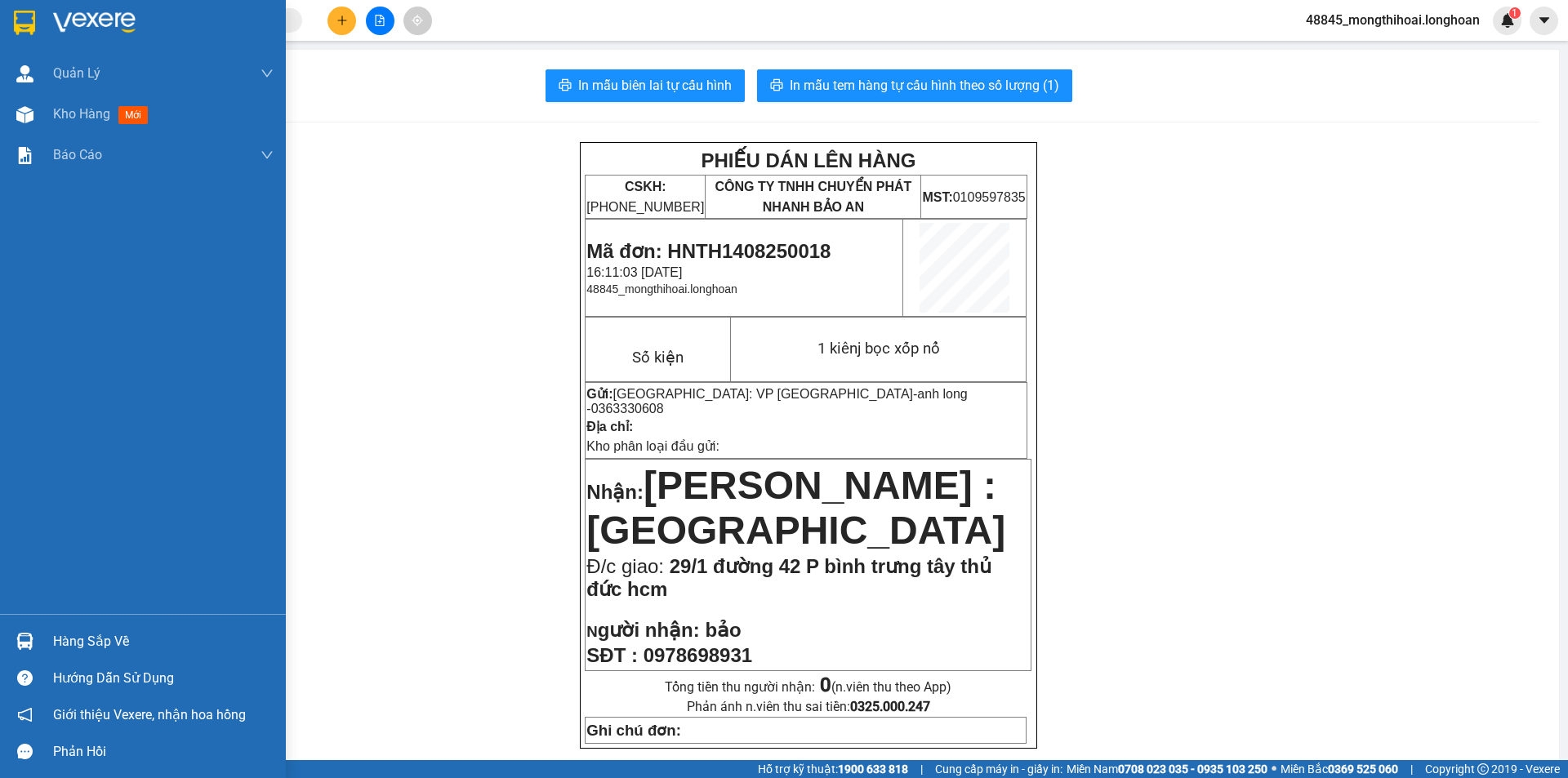
drag, startPoint x: 18, startPoint y: 17, endPoint x: 52, endPoint y: 1, distance: 37.6
click at [20, 16] on img at bounding box center [25, 23] width 21 height 25
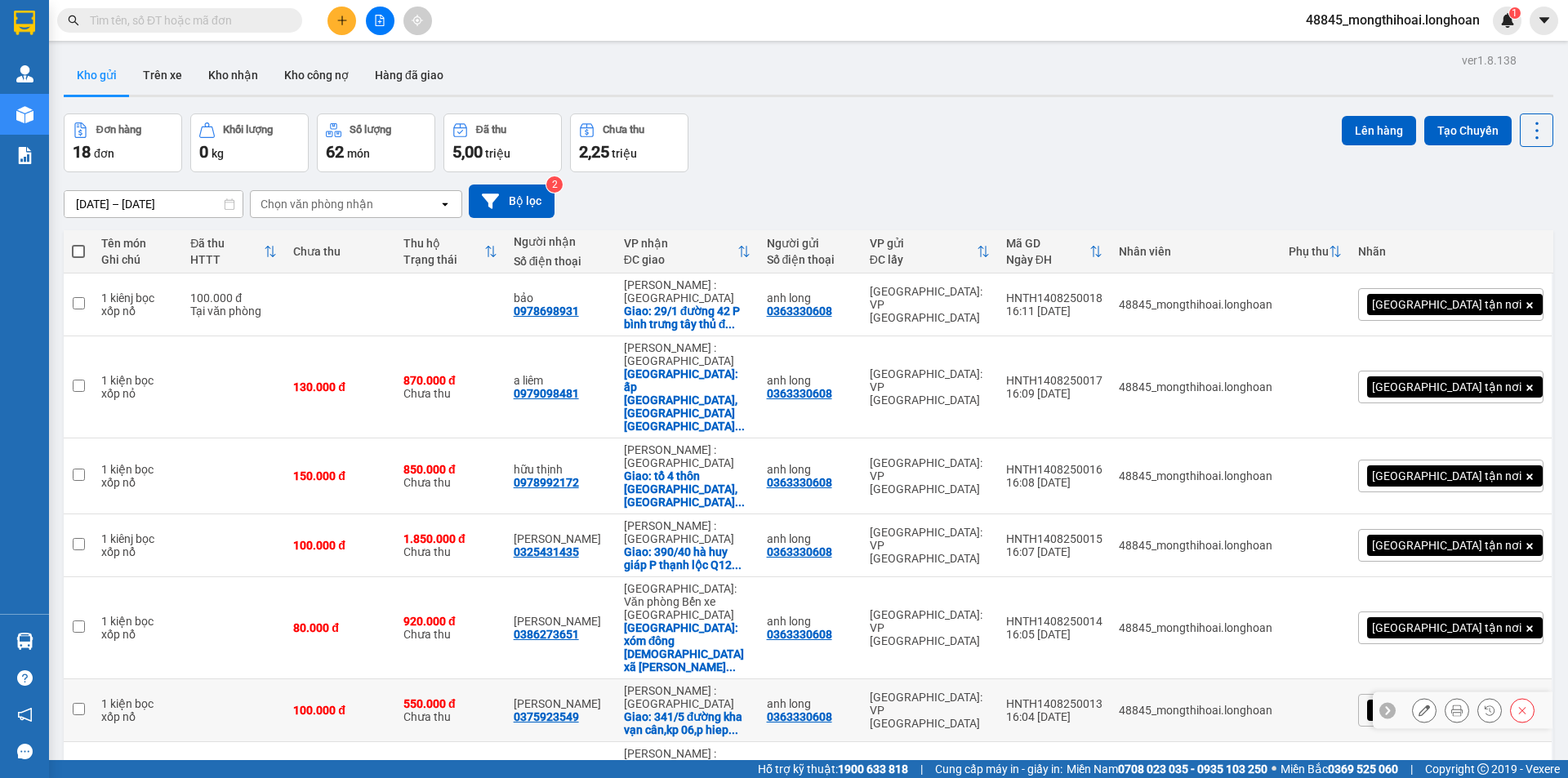
scroll to position [222, 0]
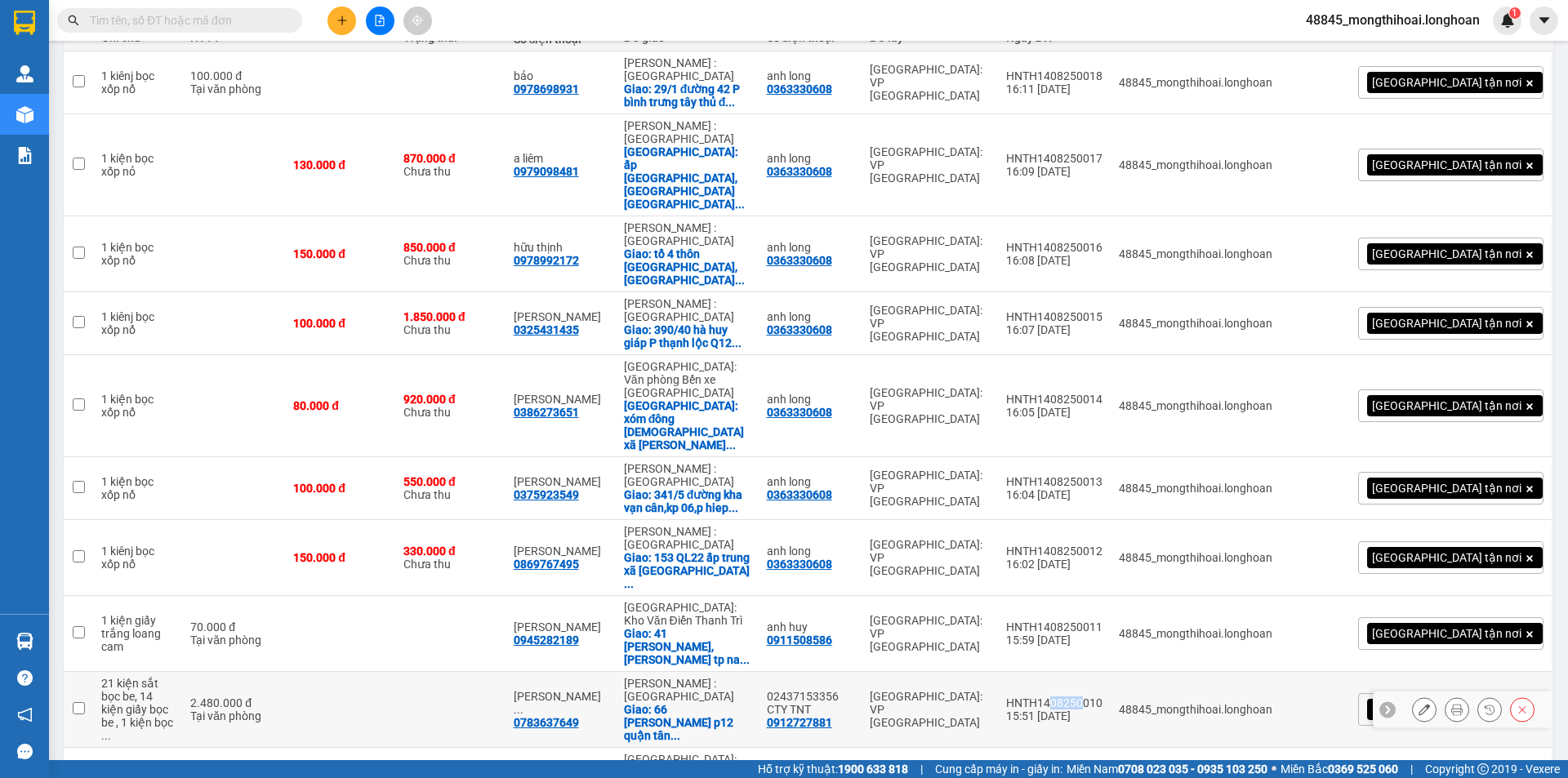
drag, startPoint x: 1129, startPoint y: 581, endPoint x: 1161, endPoint y: 587, distance: 32.6
click at [1111, 672] on td "HNTH1408250010 15:51 14/08" at bounding box center [1054, 710] width 112 height 76
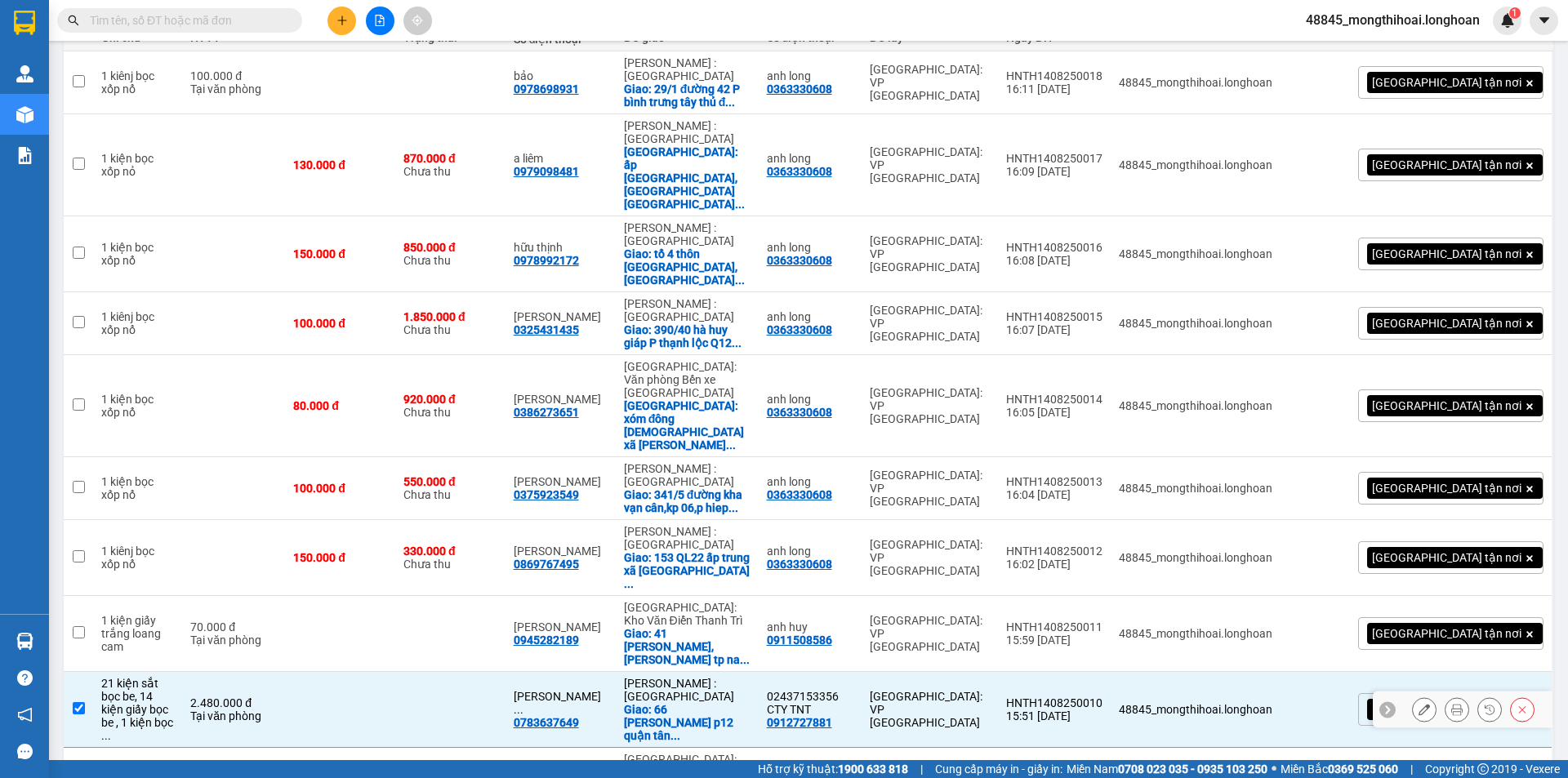
click at [1082, 672] on td "HNTH1408250010 15:51 14/08" at bounding box center [1054, 710] width 112 height 76
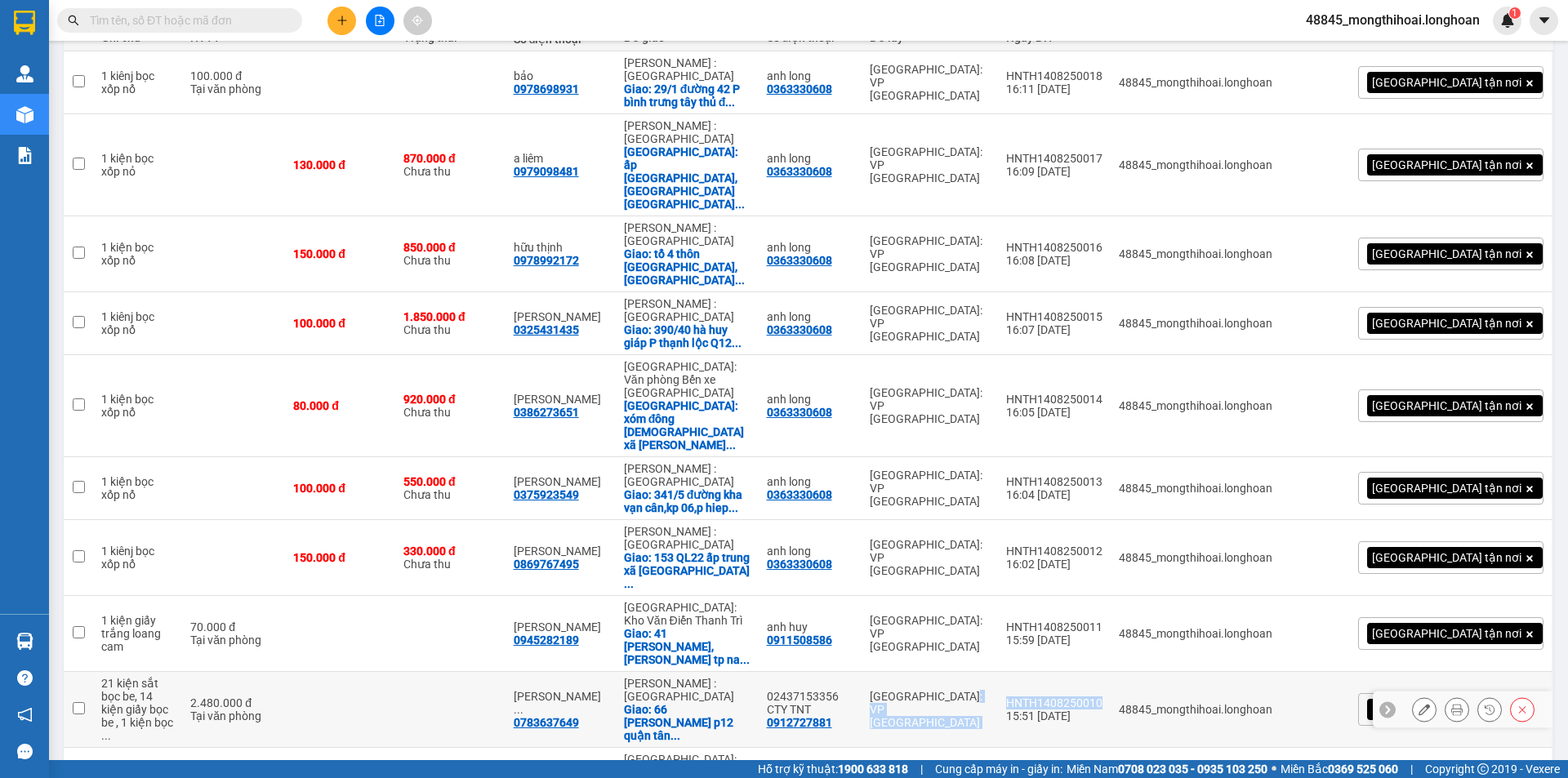
drag, startPoint x: 1076, startPoint y: 584, endPoint x: 1181, endPoint y: 588, distance: 105.1
click at [1181, 672] on tr "21 kiện sắt bọc be, 14 kiện giấy bọc be , 1 kiện bọc ... 2.480.000 đ Tại văn ph…" at bounding box center [808, 710] width 1489 height 76
checkbox input "true"
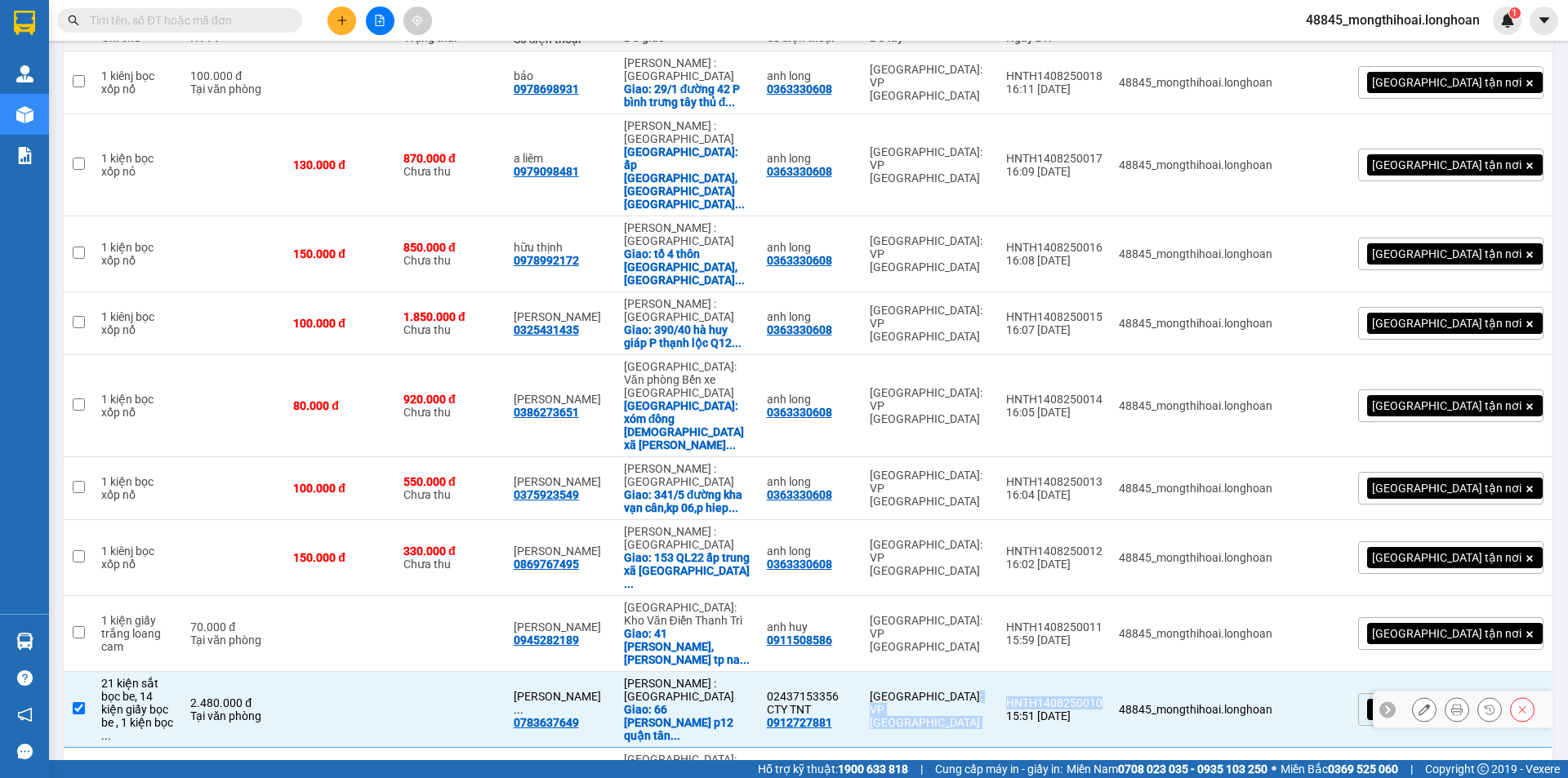
copy tr "Hà Nội: VP Tây Hồ HNTH1408250010"
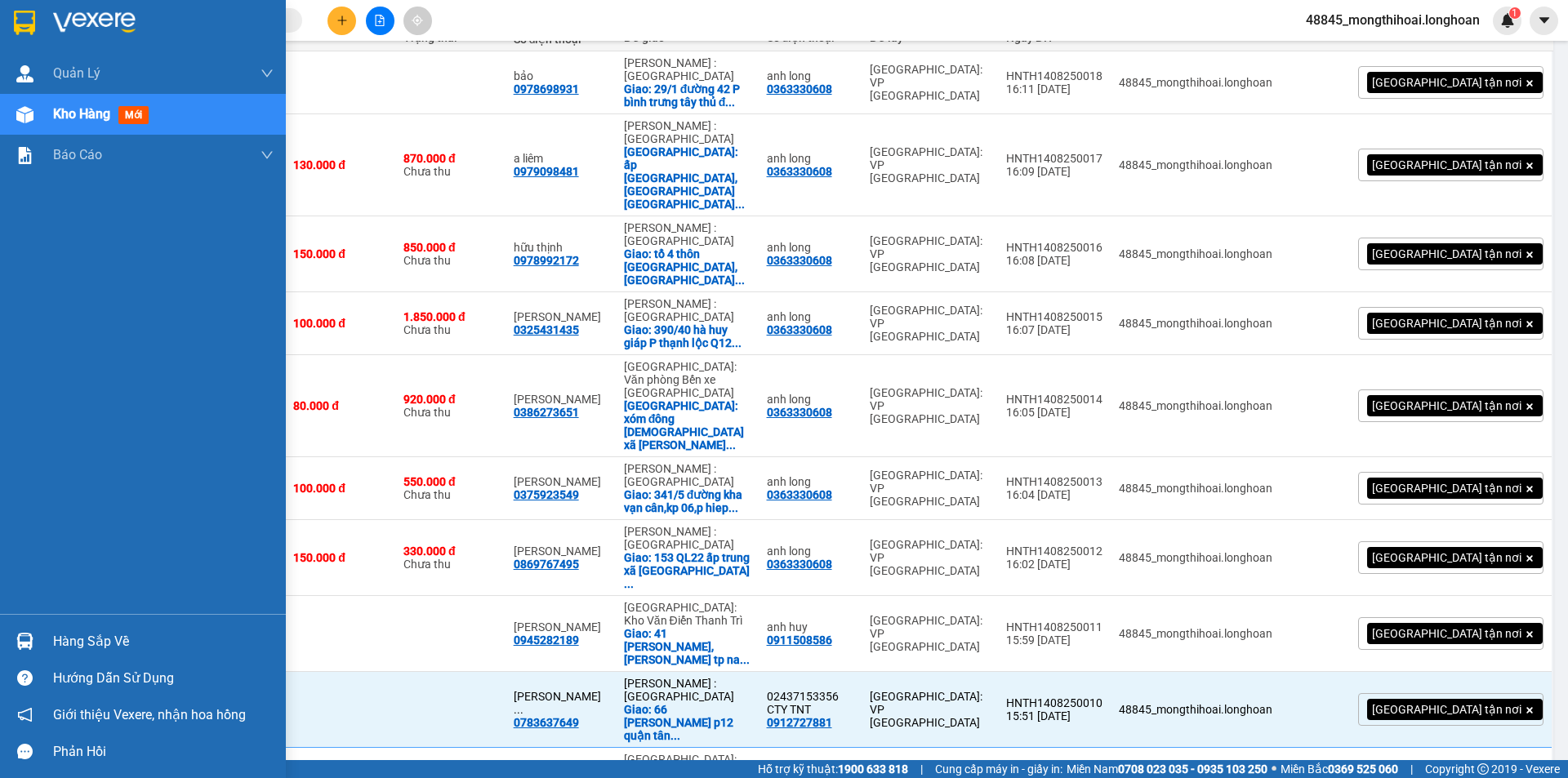
click at [1, 21] on div at bounding box center [143, 26] width 286 height 53
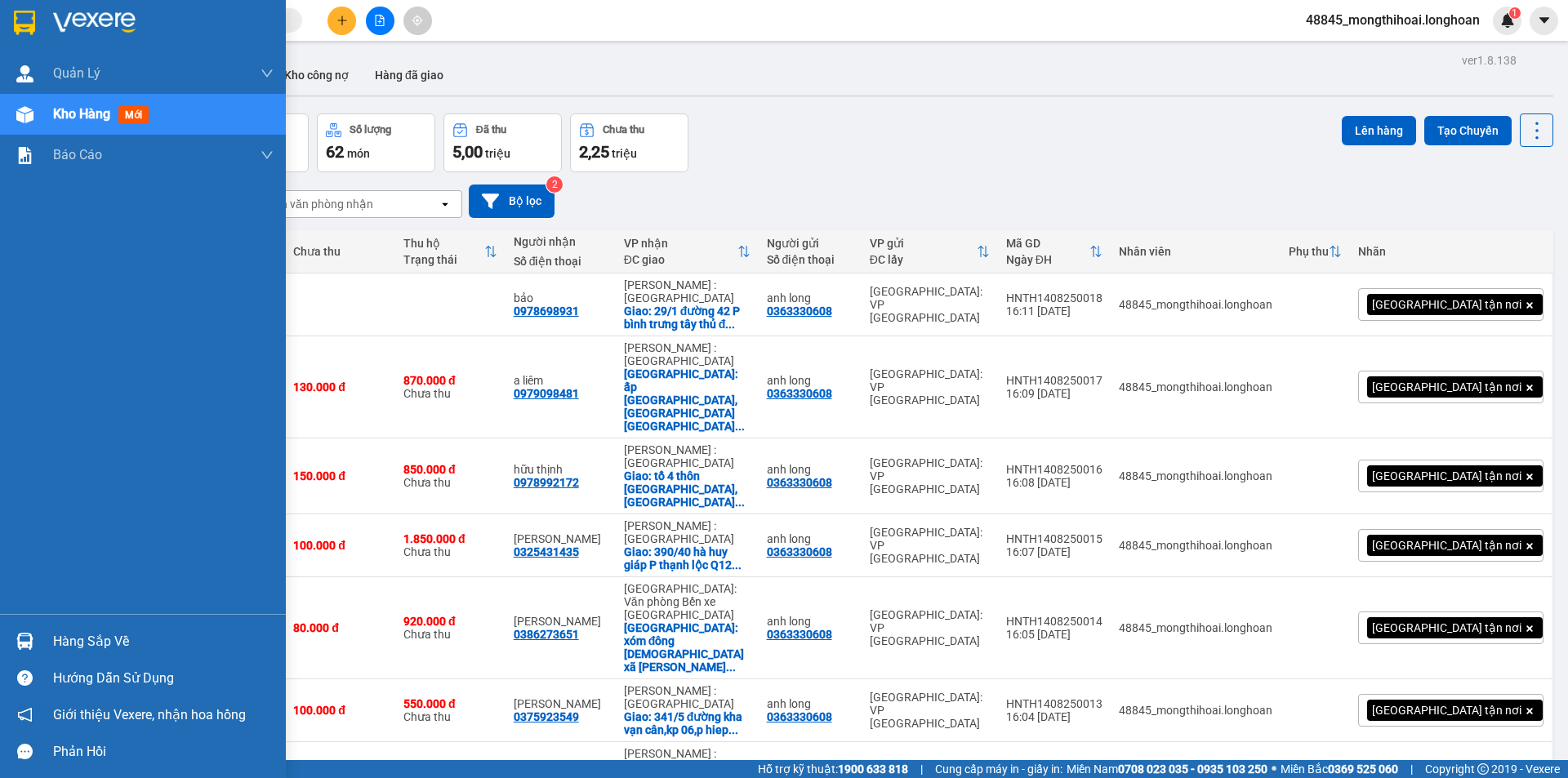
click at [21, 15] on img at bounding box center [25, 23] width 21 height 25
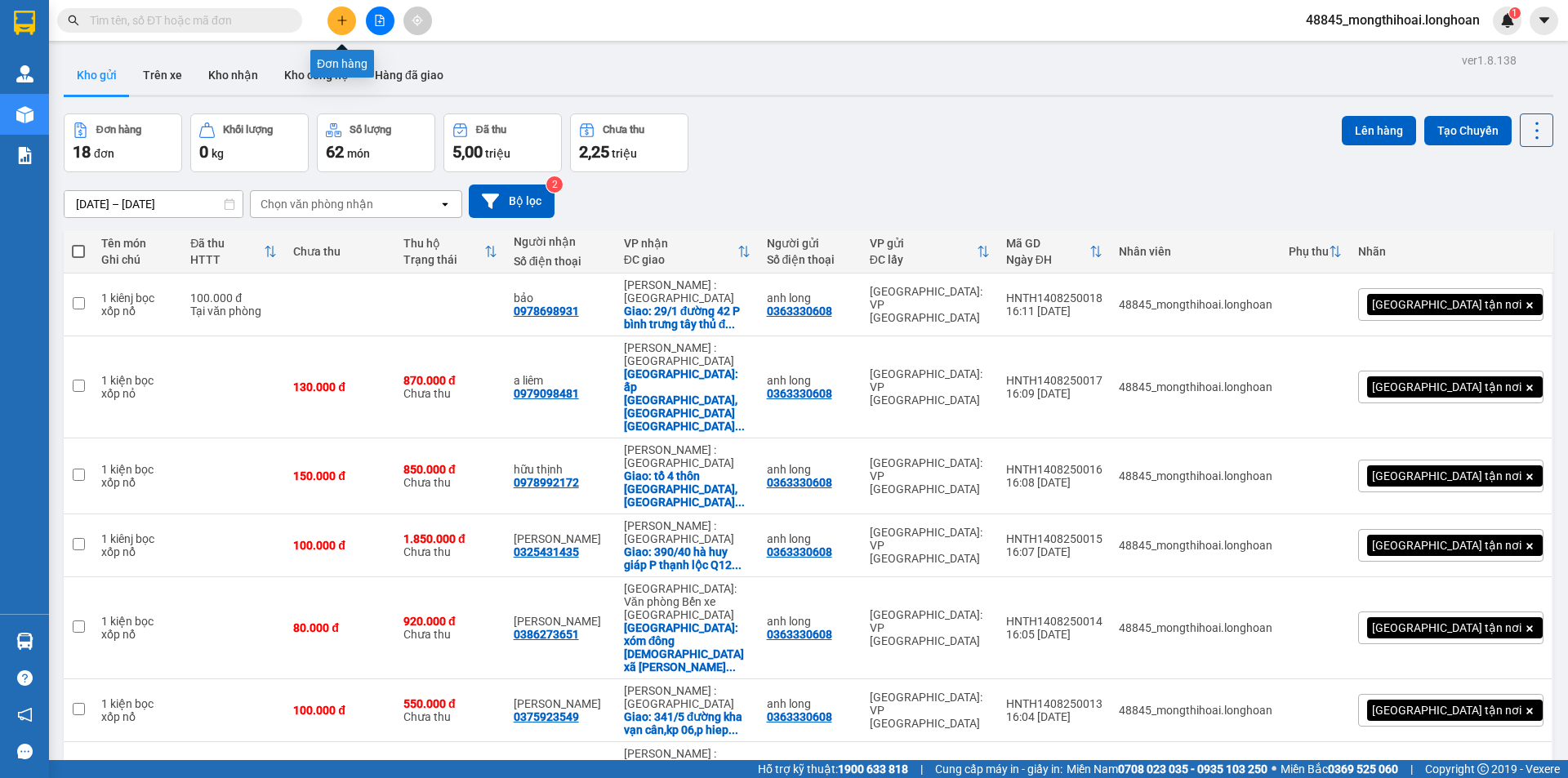
click at [351, 19] on button at bounding box center [341, 21] width 29 height 29
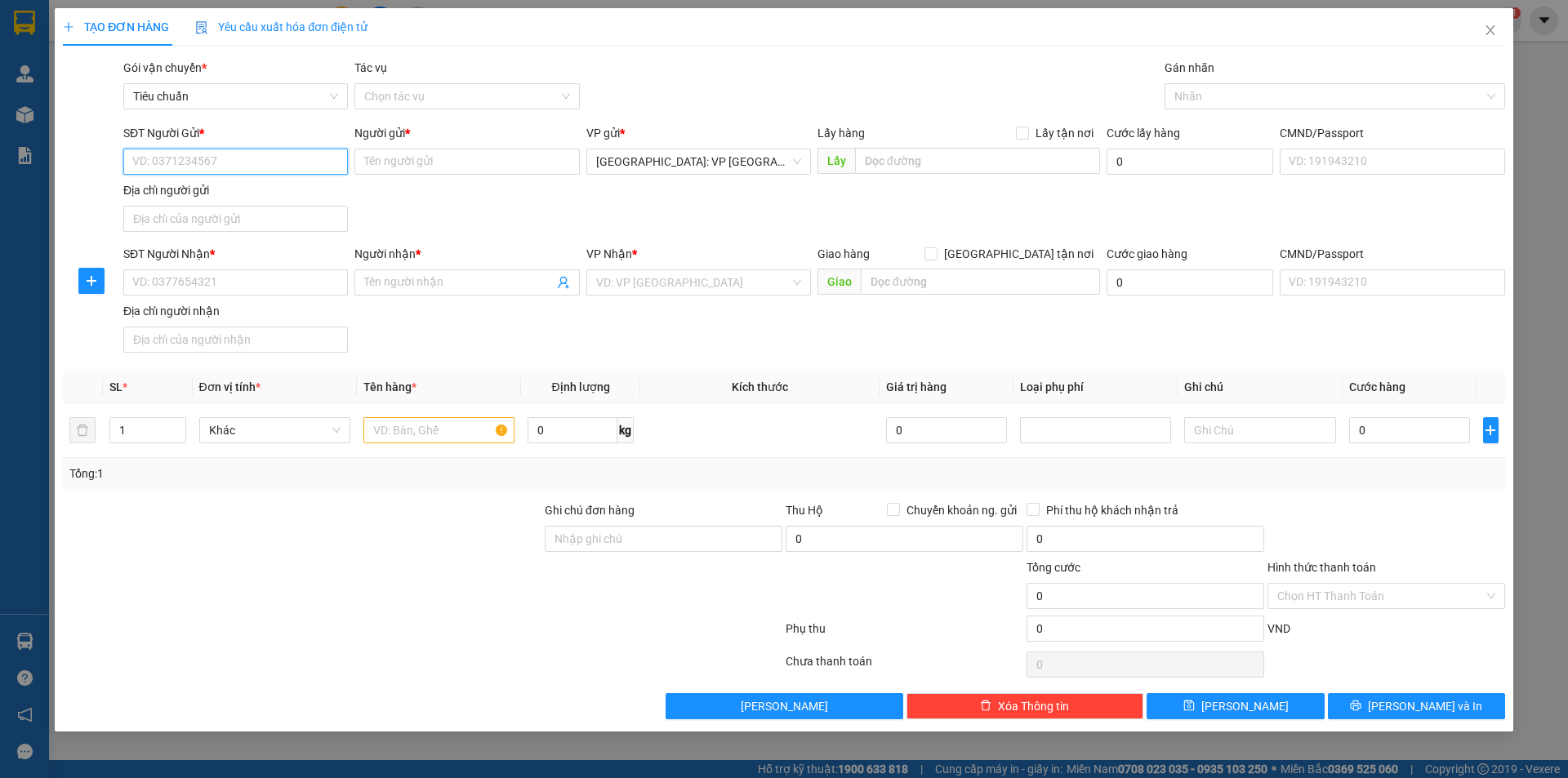
click at [314, 160] on input "SĐT Người Gửi *" at bounding box center [236, 162] width 225 height 26
click at [235, 206] on div "0982722677 - anh luật" at bounding box center [236, 194] width 225 height 26
type input "0982722677"
type input "anh luật"
type input "0982722677"
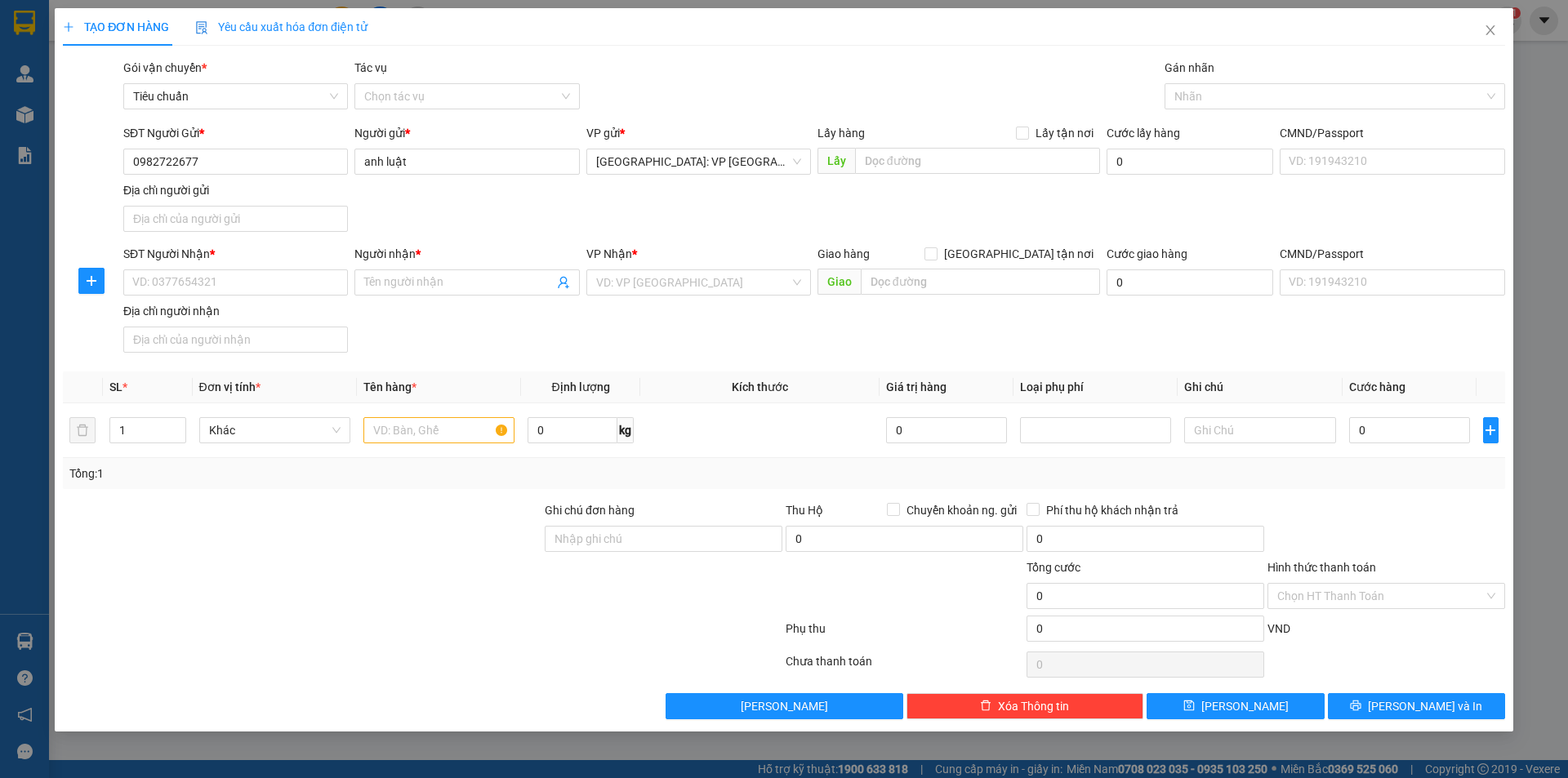
click at [281, 303] on div "Địa chỉ người nhận" at bounding box center [236, 312] width 225 height 18
click at [281, 327] on input "Địa chỉ người nhận" at bounding box center [236, 340] width 225 height 26
click at [301, 285] on input "SĐT Người Nhận *" at bounding box center [236, 283] width 225 height 26
type input "0933261562"
click at [393, 280] on input "Người nhận *" at bounding box center [459, 283] width 188 height 18
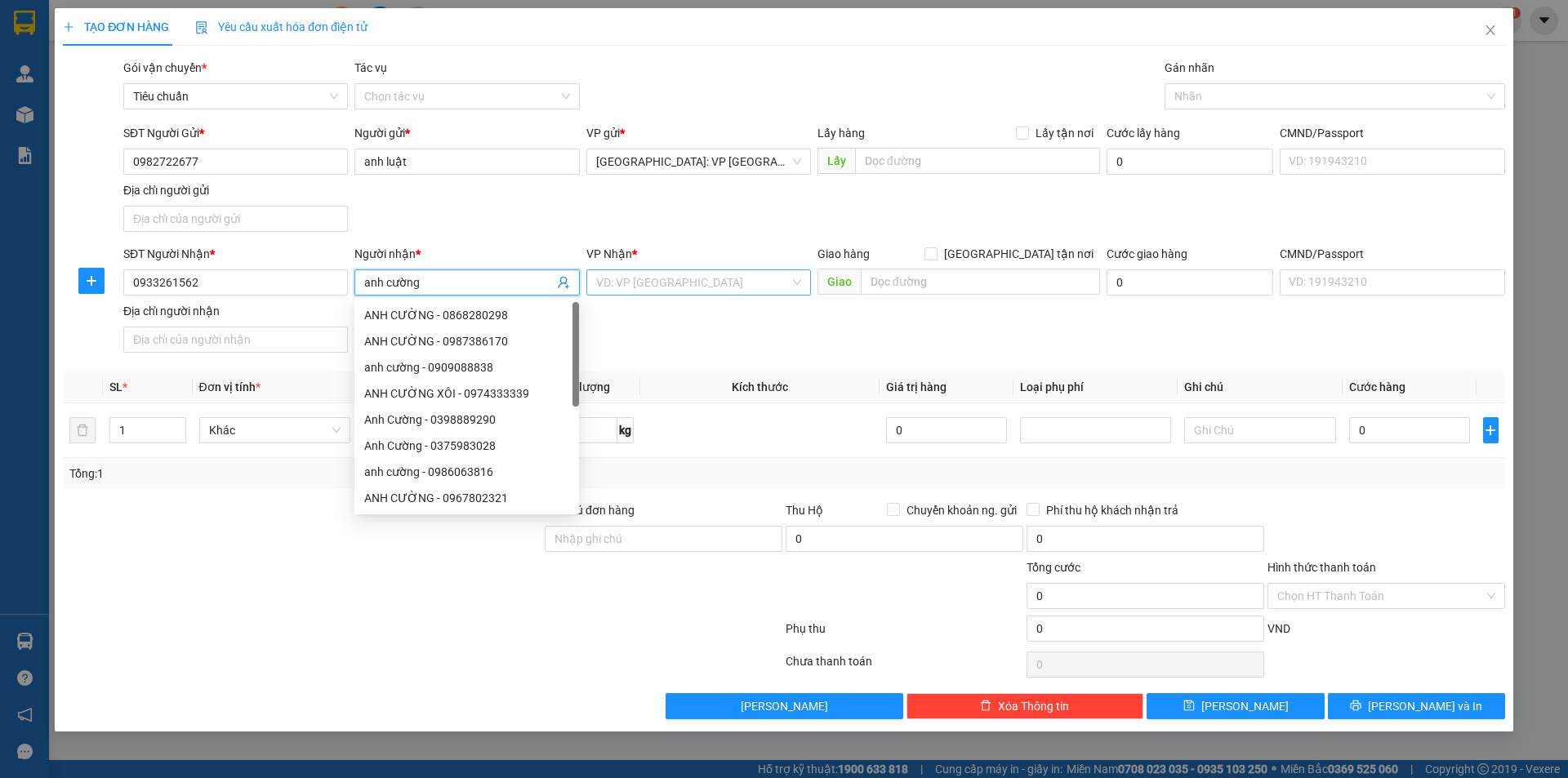
type input "anh cường"
click at [651, 274] on input "search" at bounding box center [693, 283] width 193 height 25
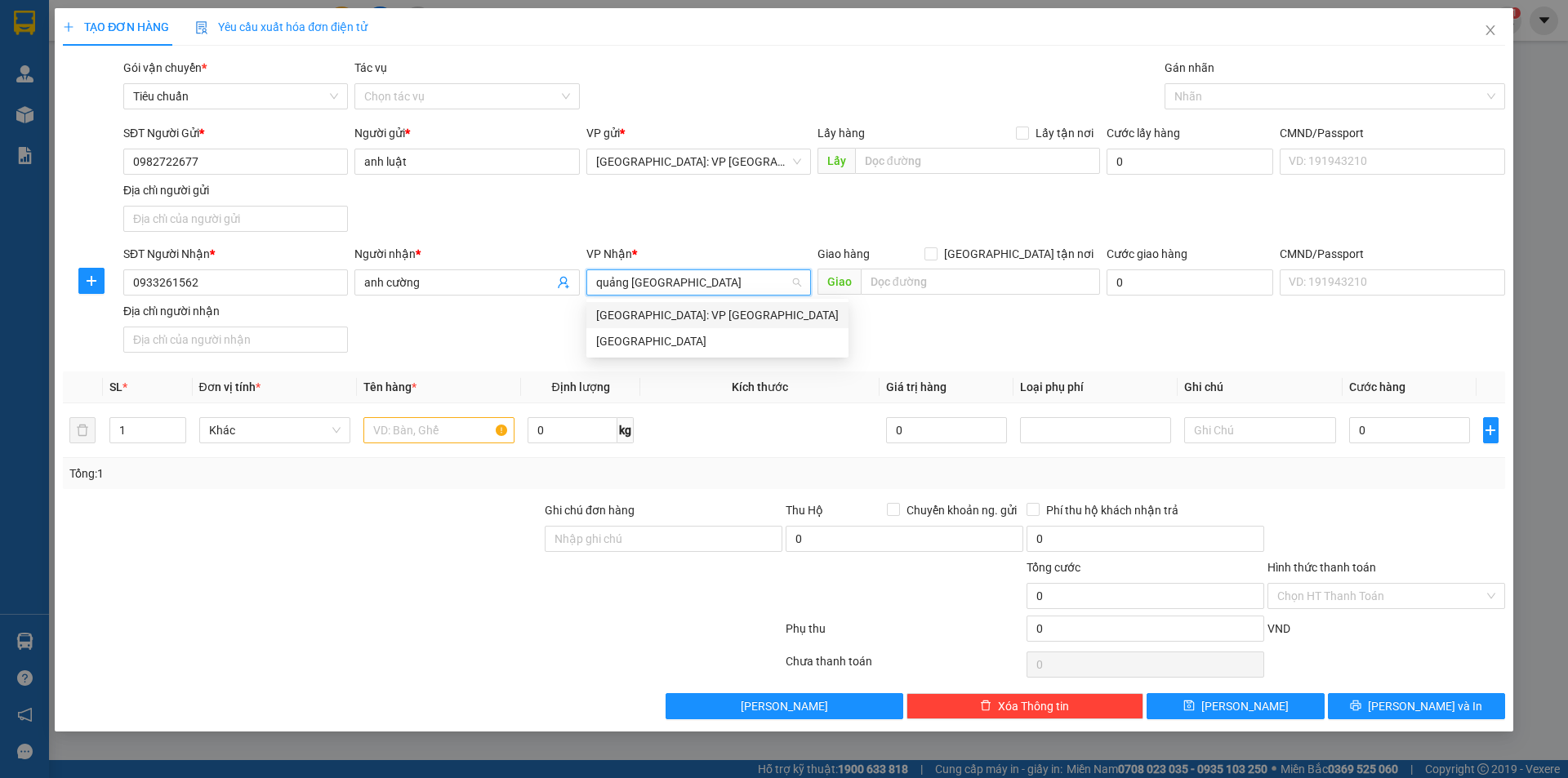
type input "quảng ngai"
click at [655, 346] on div "[GEOGRAPHIC_DATA]" at bounding box center [717, 341] width 242 height 18
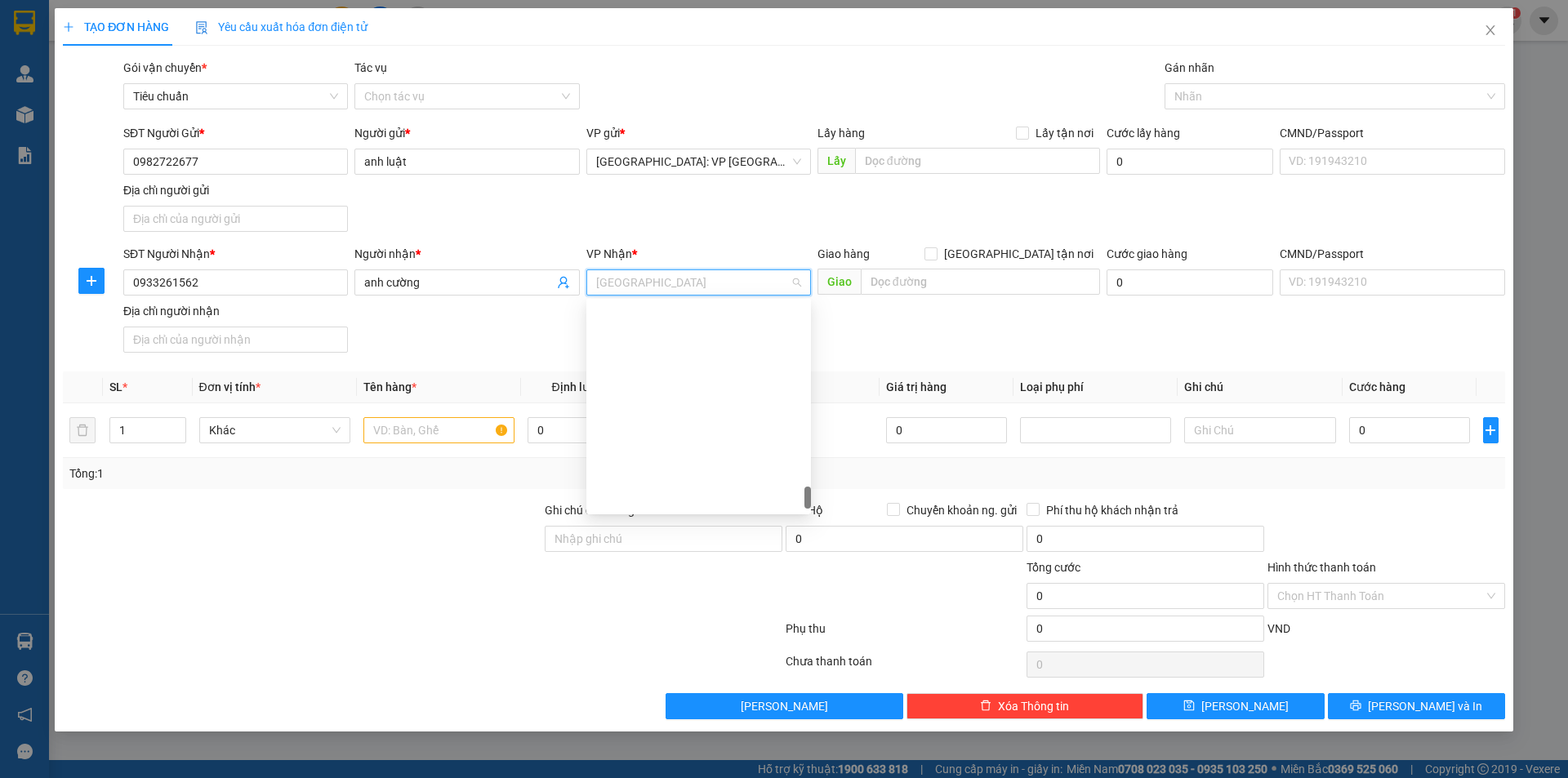
scroll to position [1790, 0]
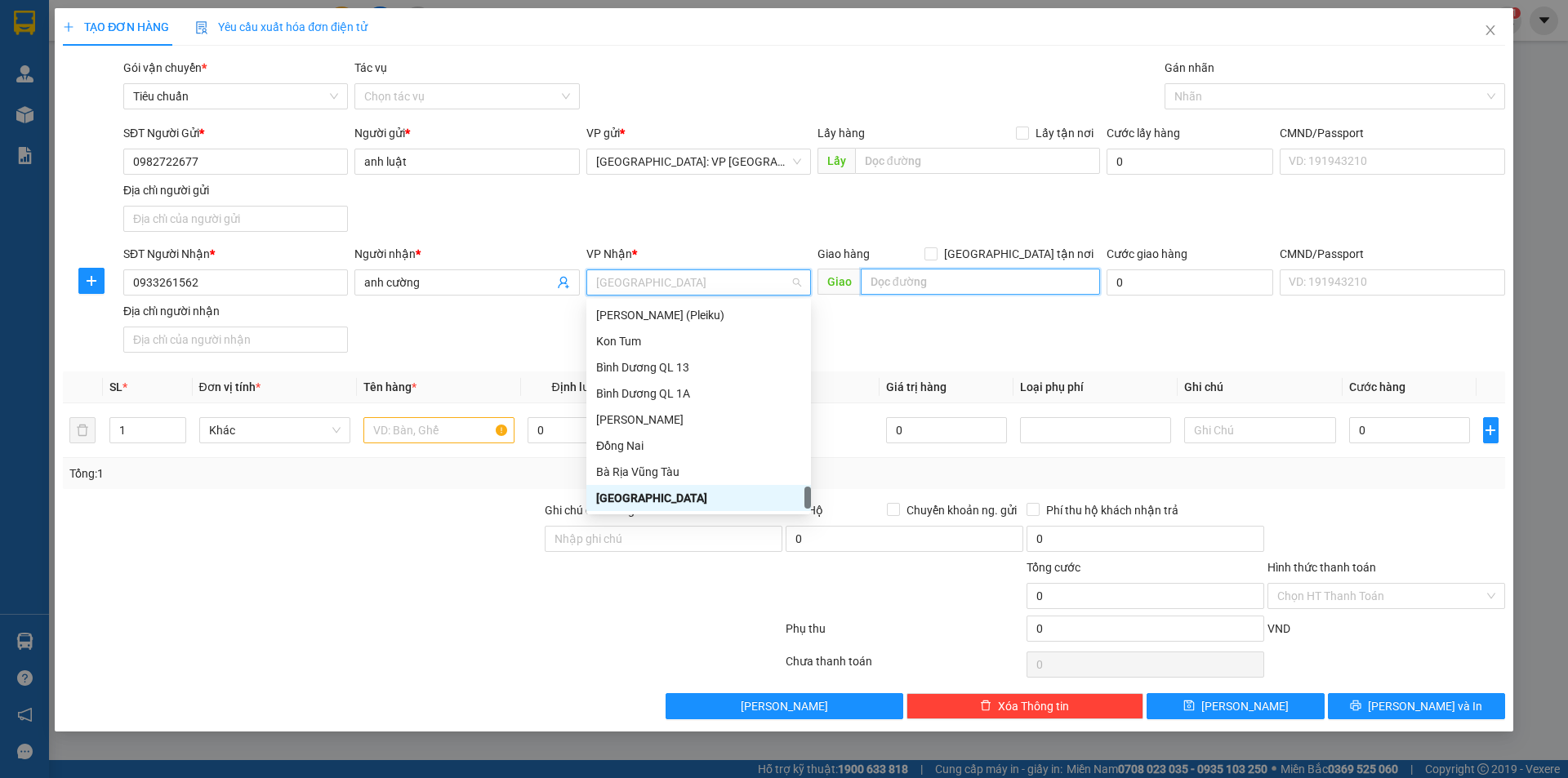
click at [914, 284] on input "text" at bounding box center [979, 282] width 239 height 26
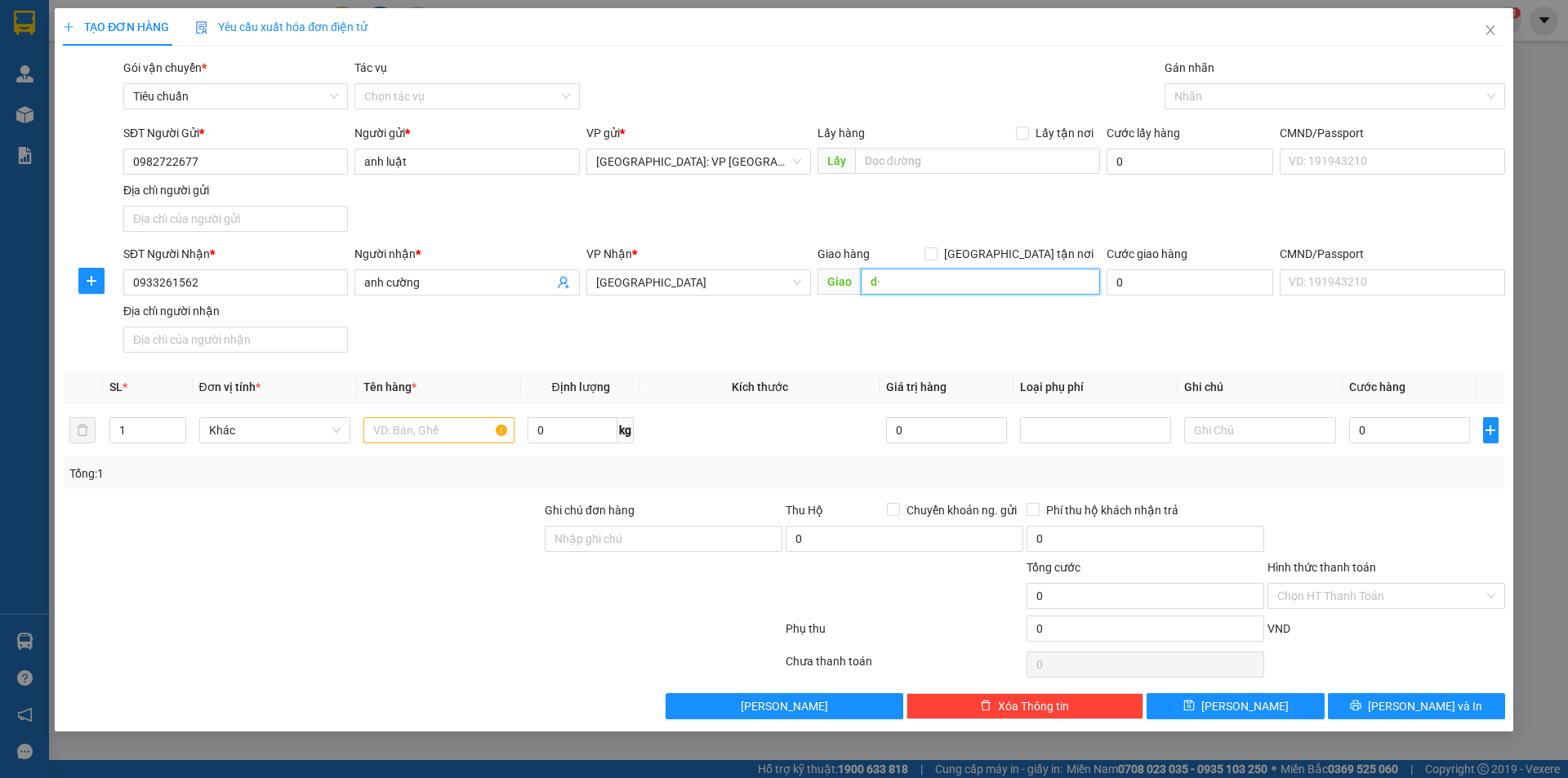
type input "d"
type input "đ"
type input "g"
type input "r"
type input "R"
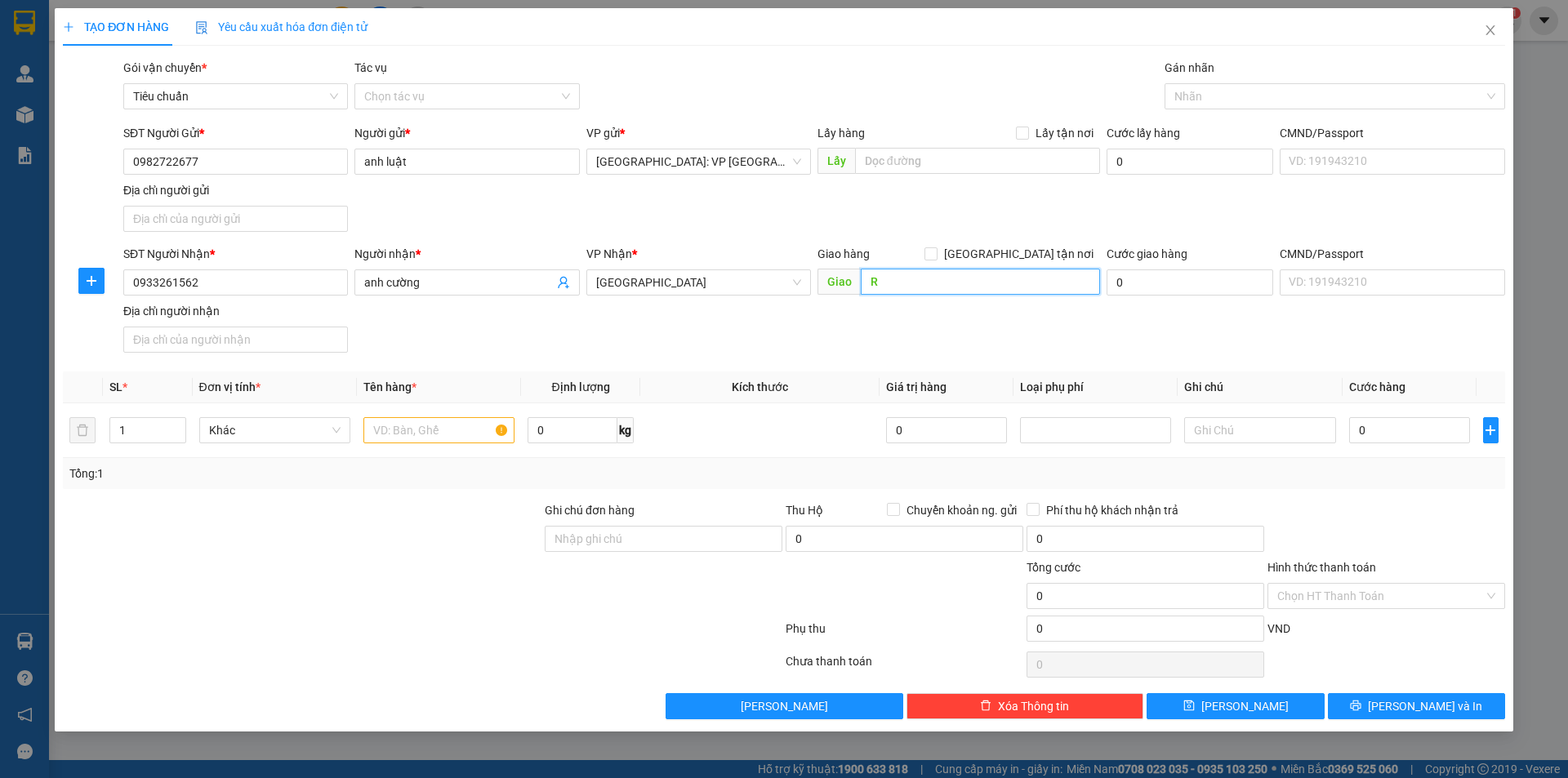
click at [893, 284] on input "R" at bounding box center [979, 282] width 239 height 26
click at [899, 282] on input "R" at bounding box center [979, 282] width 239 height 26
click at [896, 284] on input "text" at bounding box center [979, 282] width 239 height 26
type input "ngã 3 dốc sỏi quảng ngãi"
click at [398, 437] on input "text" at bounding box center [439, 431] width 151 height 26
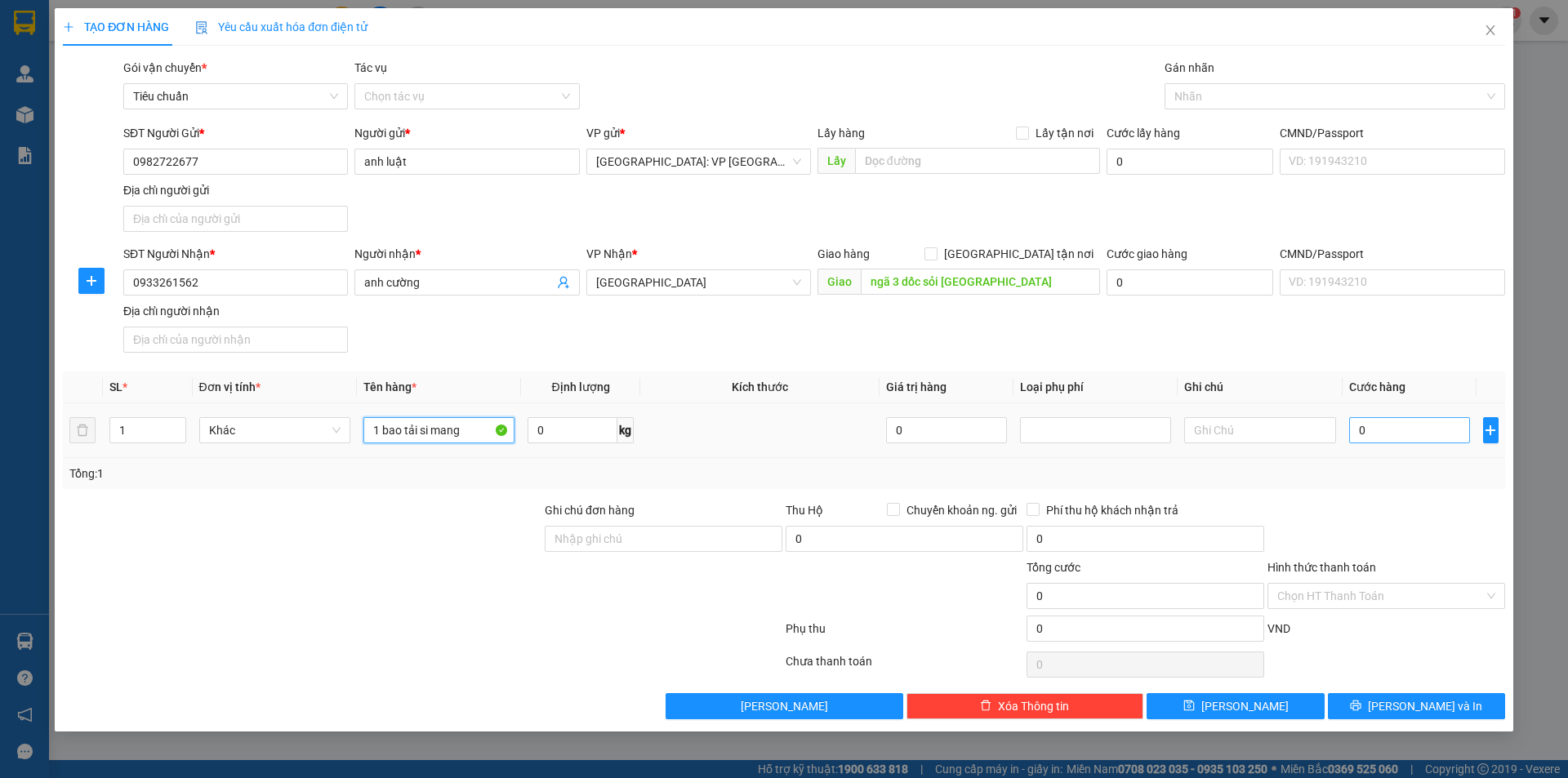
type input "1 bao tải si mang"
click at [1386, 433] on input "0" at bounding box center [1409, 431] width 122 height 26
click at [1418, 418] on input "0" at bounding box center [1409, 431] width 122 height 26
type input "01"
type input "1"
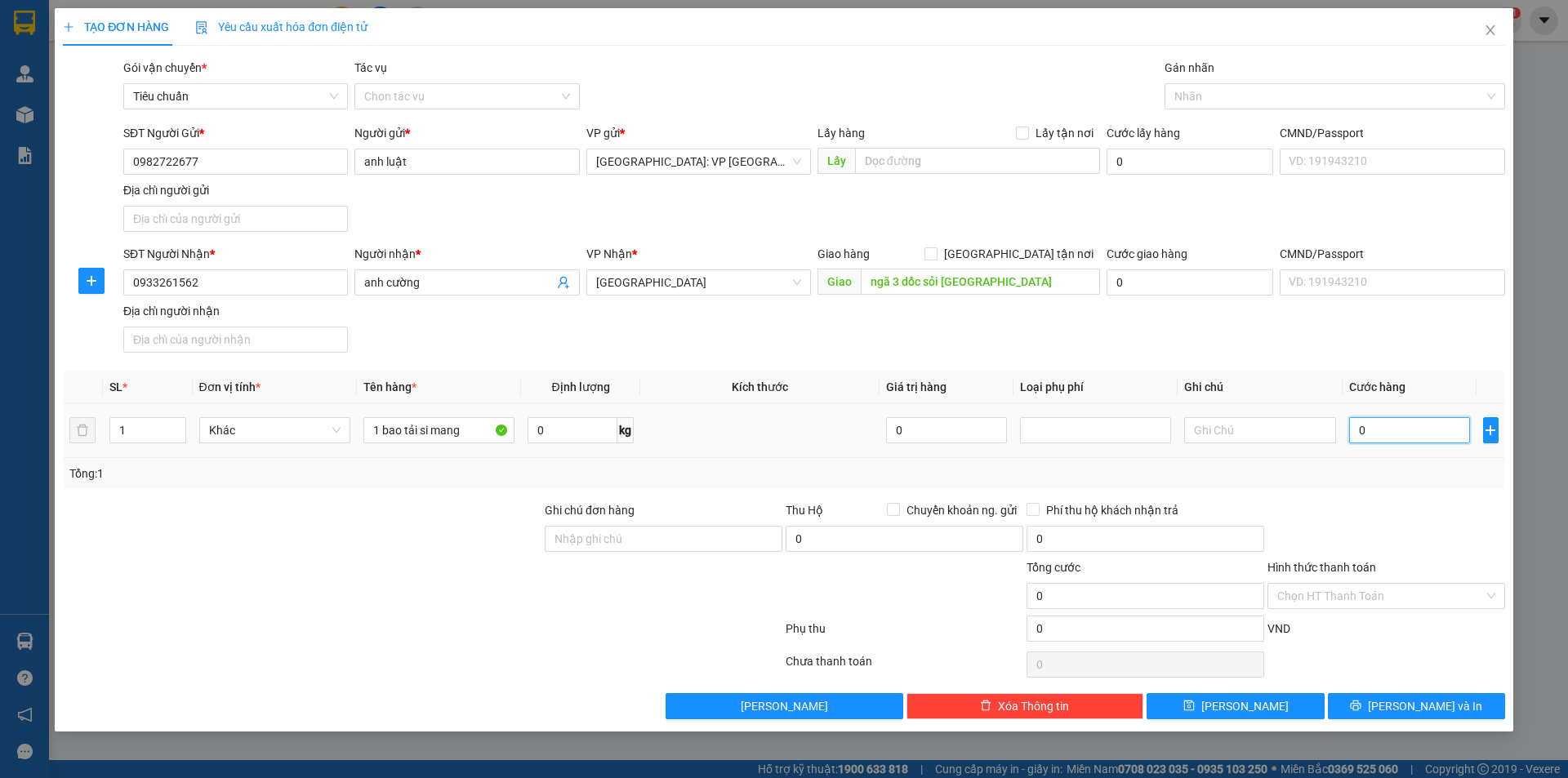
type input "1"
type input "015"
type input "15"
type input "0.150"
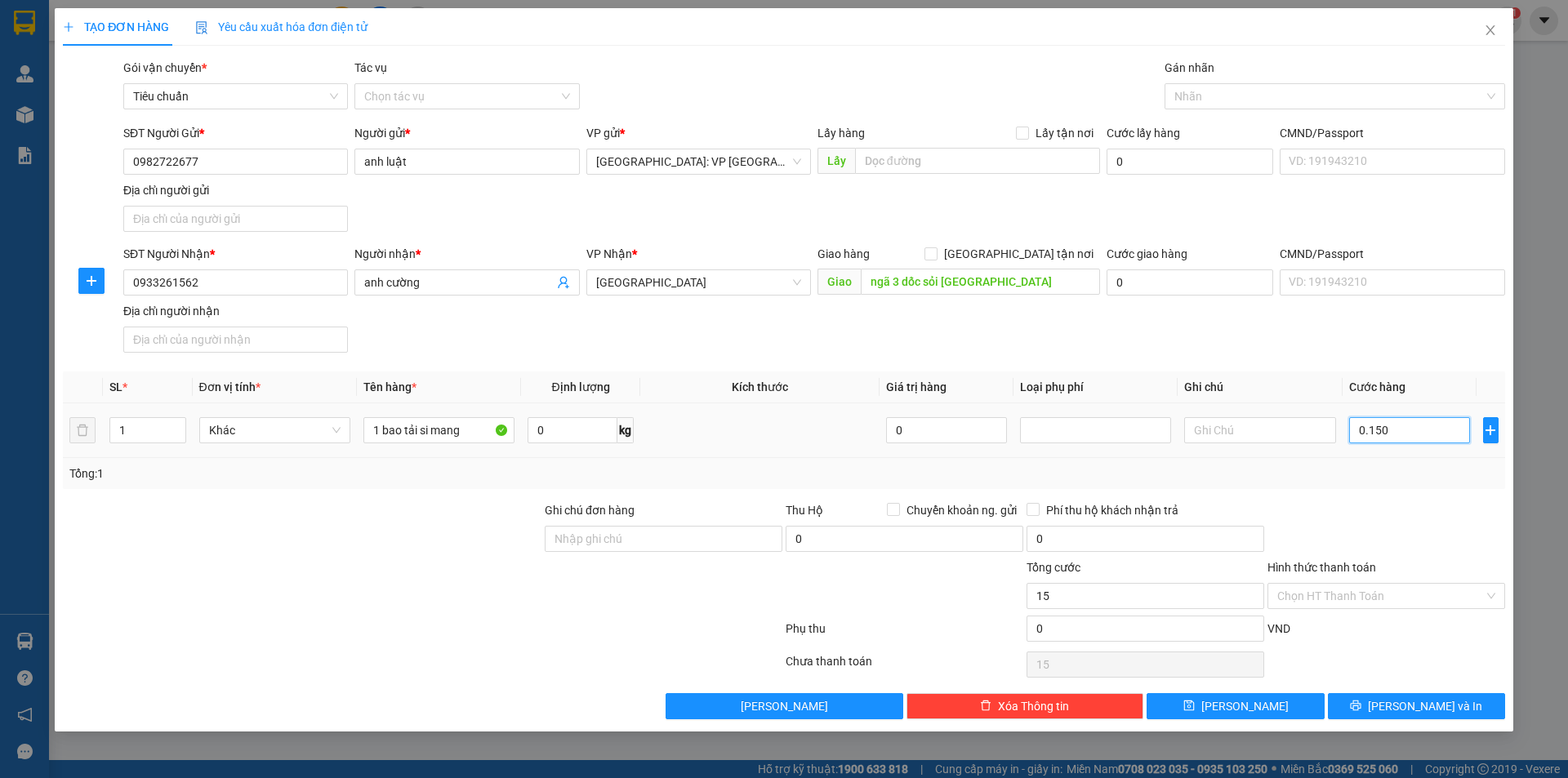
type input "150"
type input "01.500"
type input "1.500"
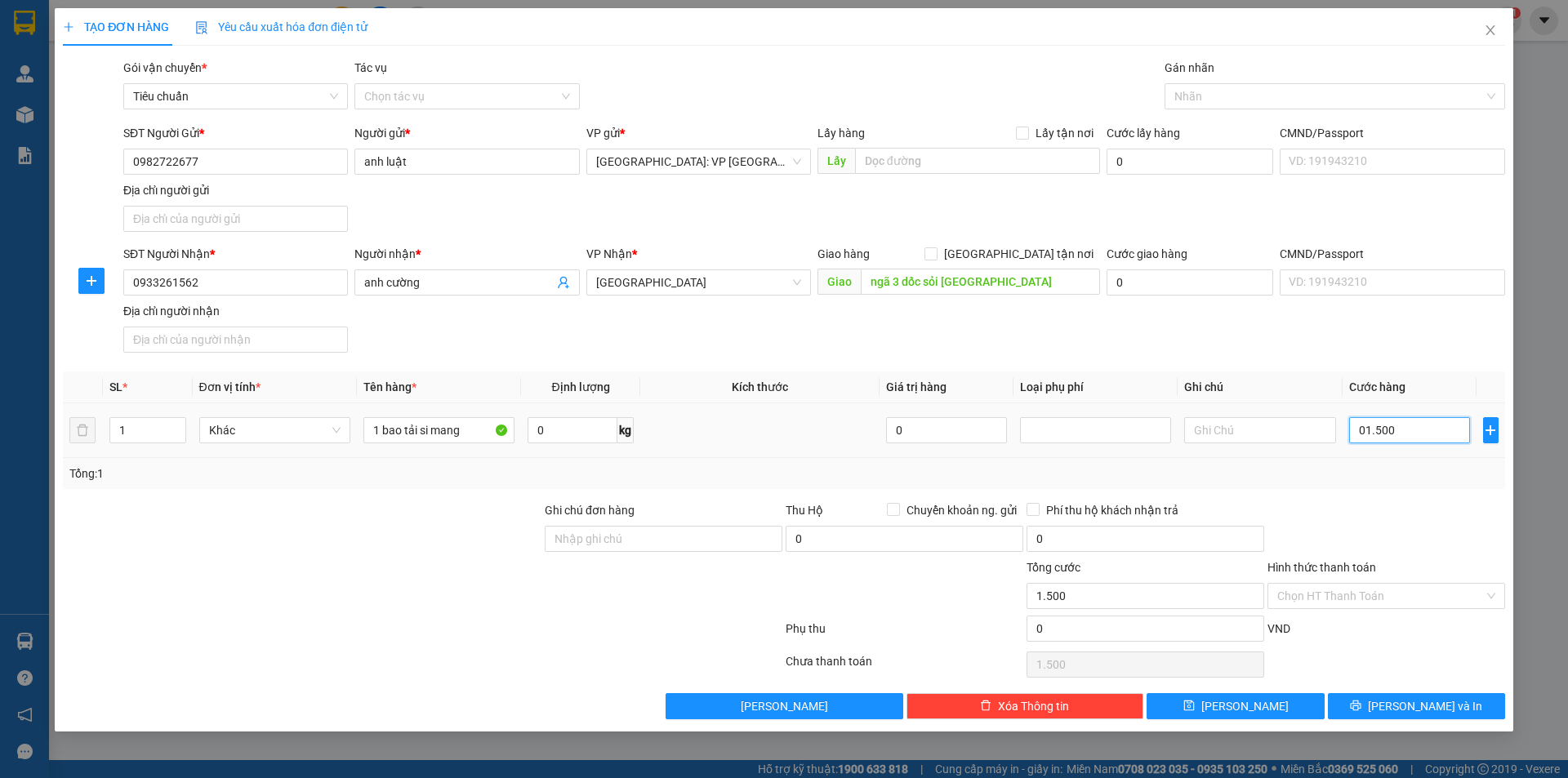
type input "015.000"
type input "15.000"
type input "0.150.000"
type input "150.000"
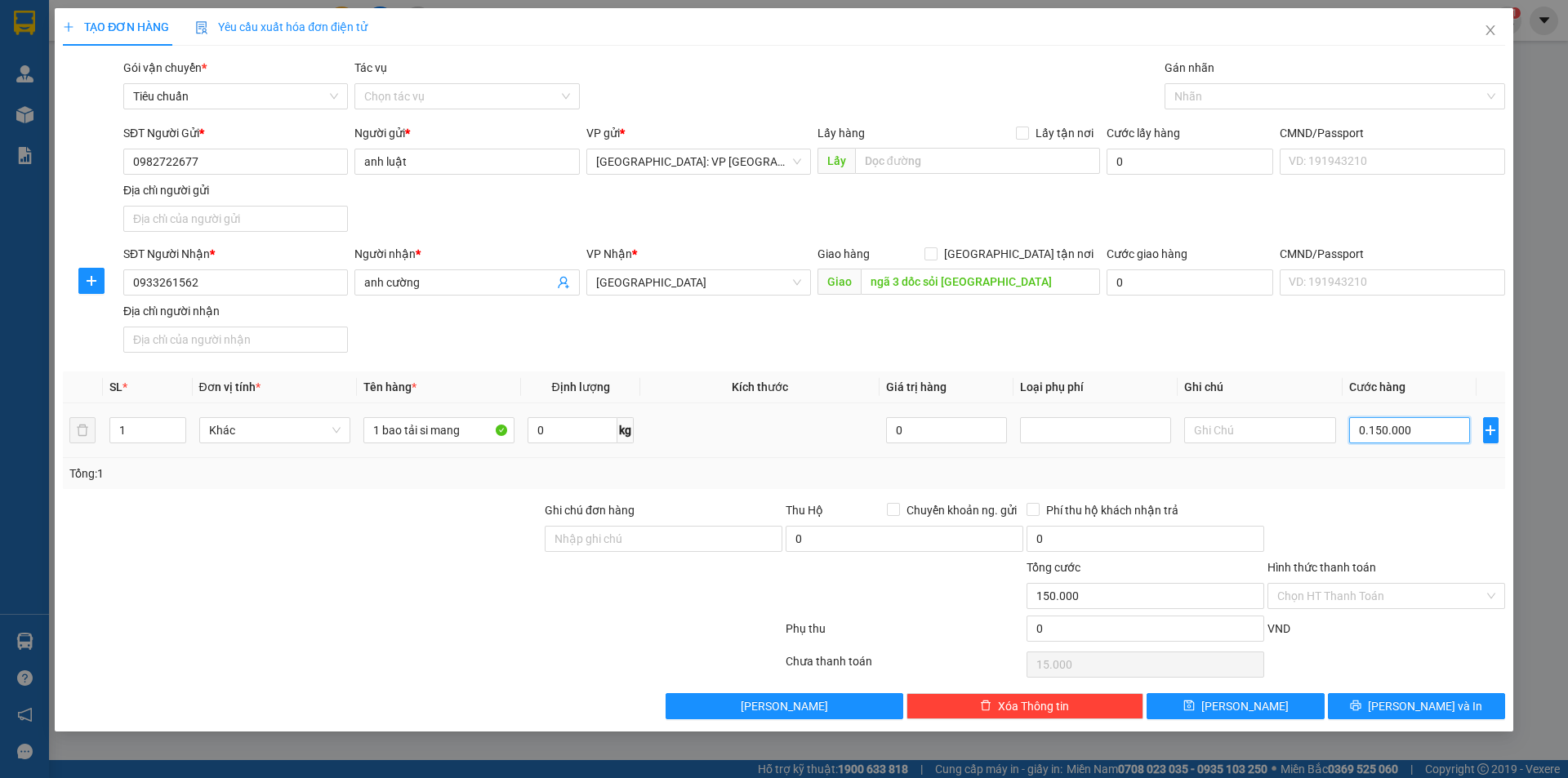
type input "150.000"
type input "01.500.000"
type input "1.500.000"
type input "0.150.000"
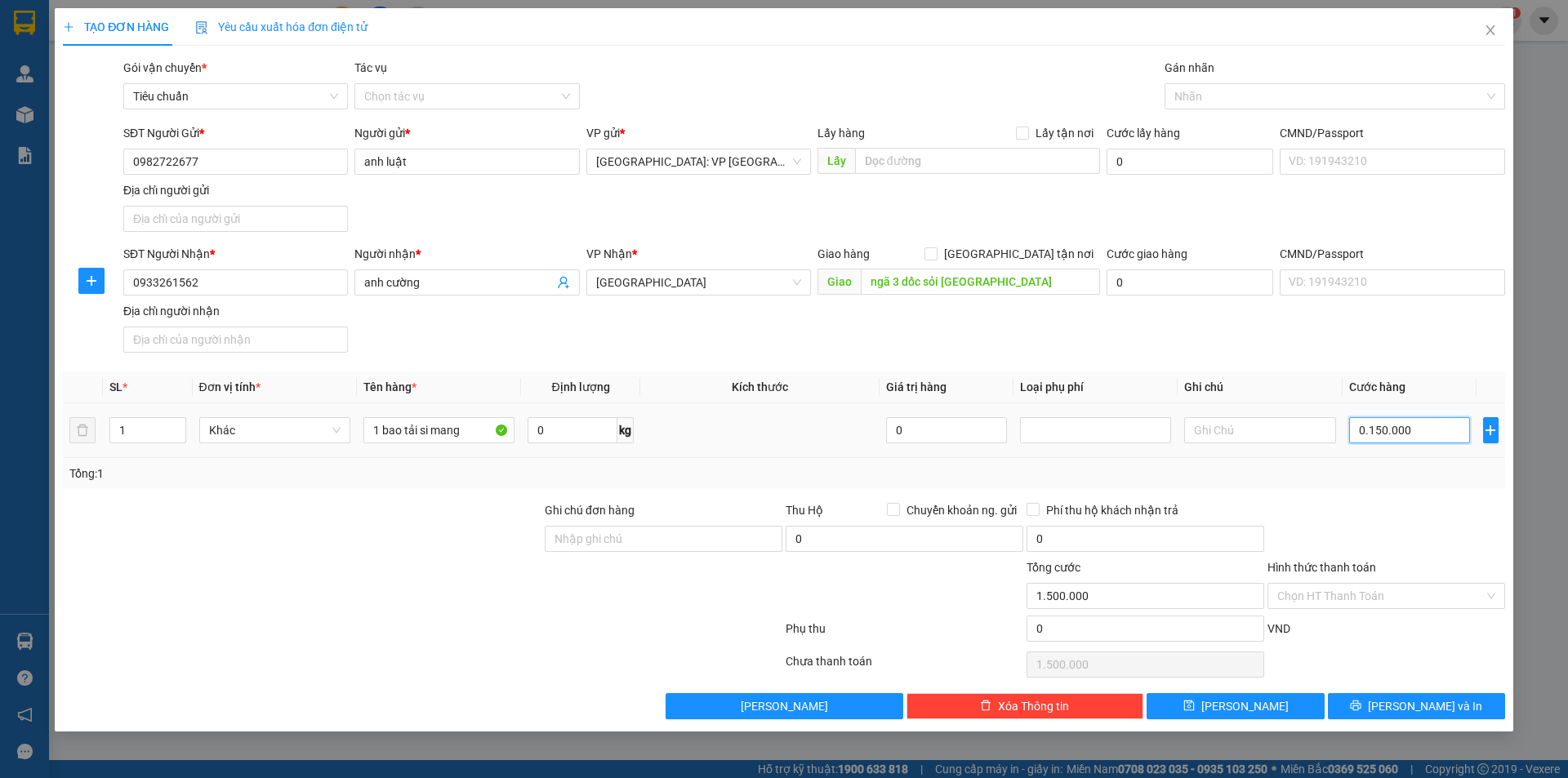
type input "150.000"
click at [1423, 704] on span "Lưu và In" at bounding box center [1425, 707] width 114 height 18
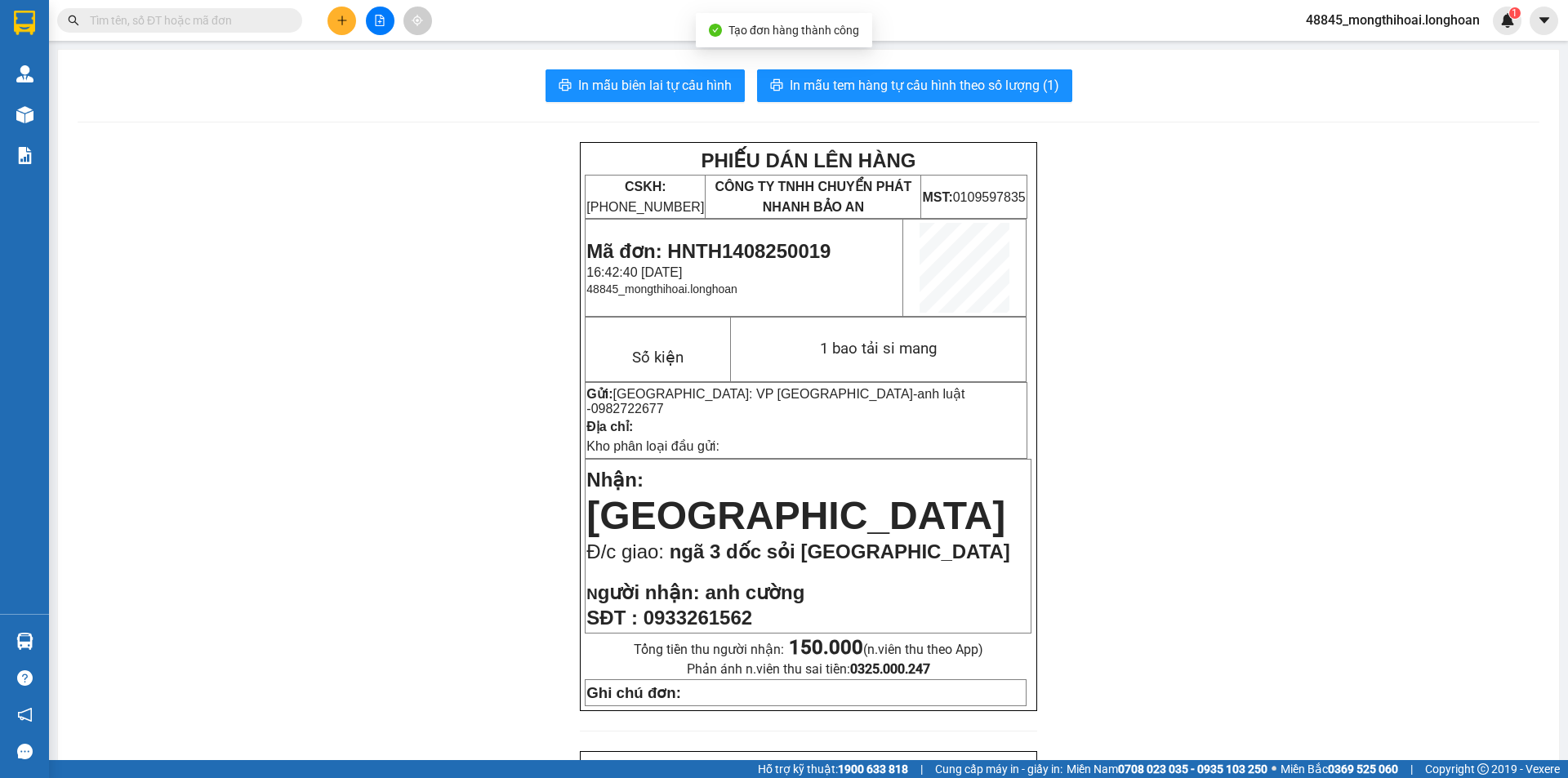
click at [0, 5] on div at bounding box center [24, 26] width 49 height 53
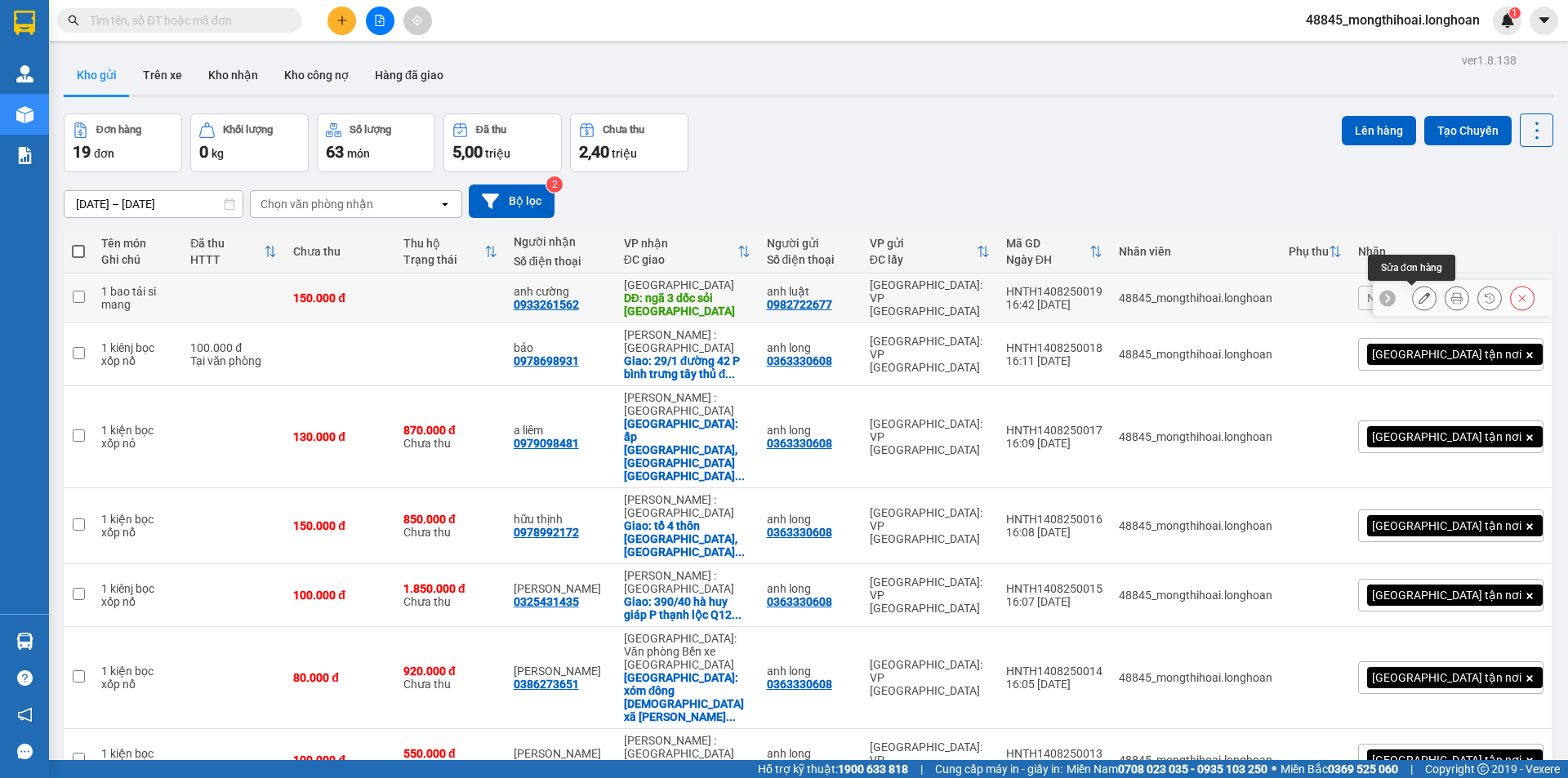
click at [1418, 298] on icon at bounding box center [1424, 298] width 12 height 12
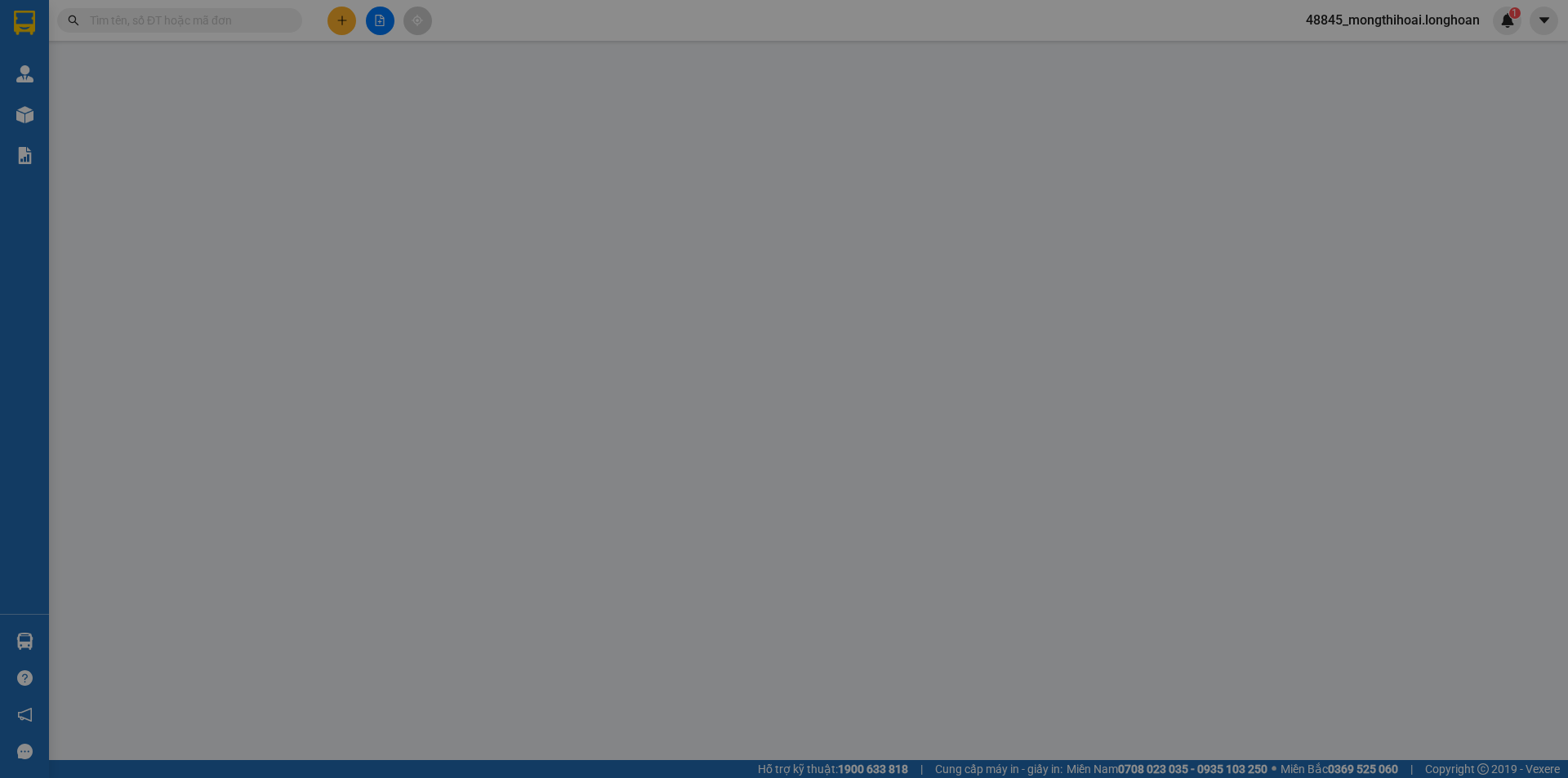
type input "0982722677"
type input "anh luật"
type input "0933261562"
type input "anh cường"
type input "ngã 3 dốc sỏi quảng ngãi"
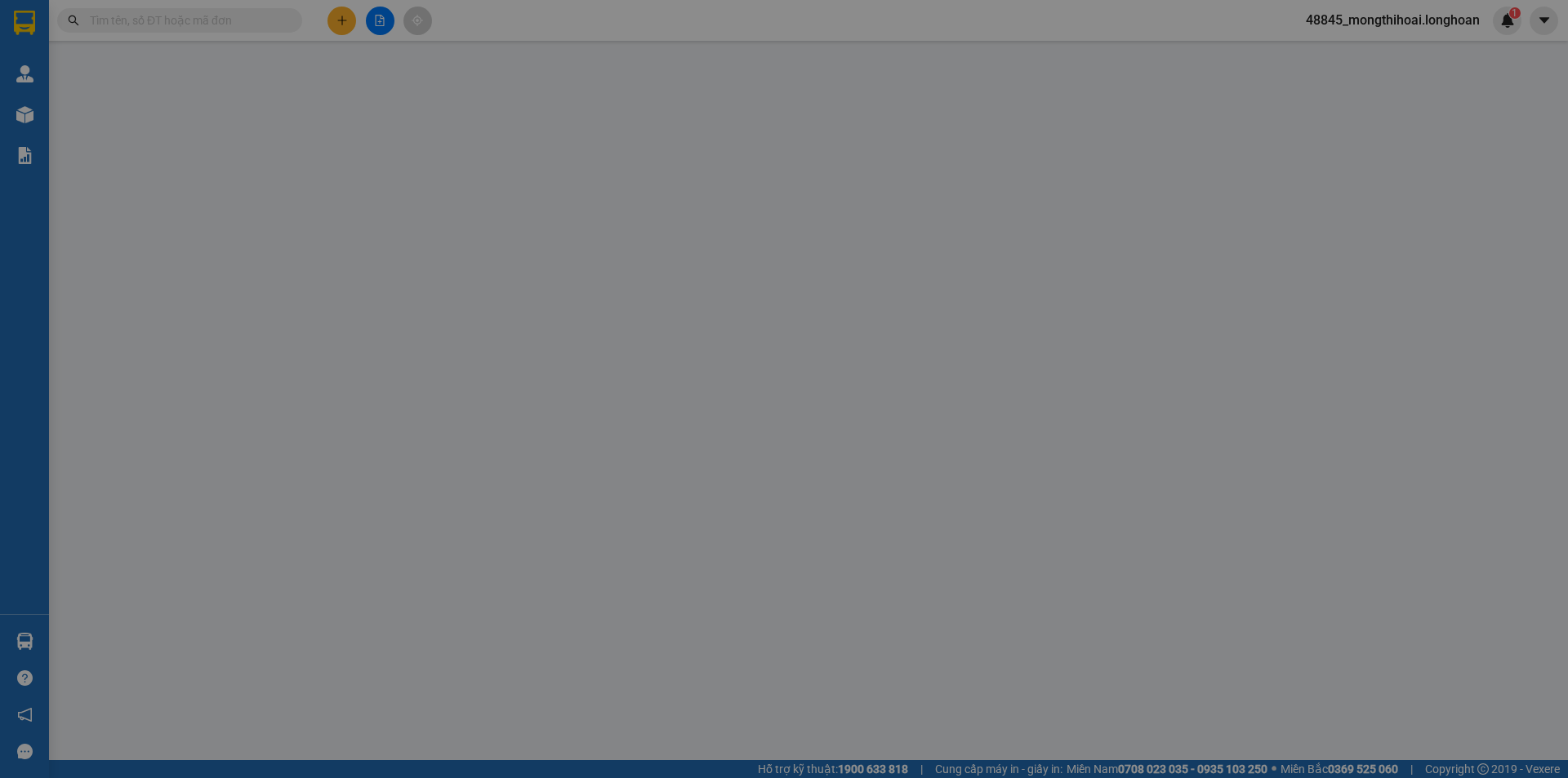
type input "150.000"
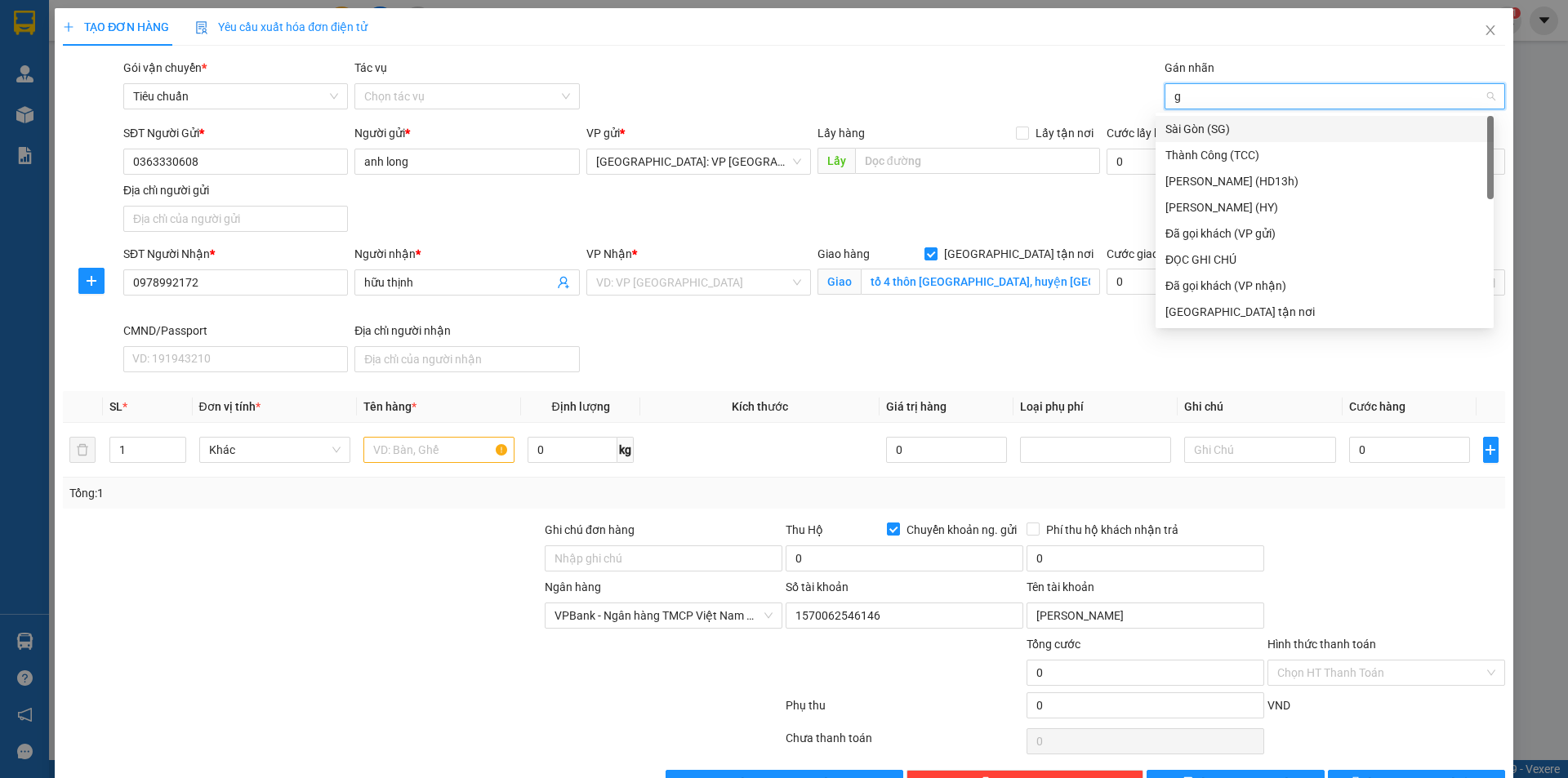
type input "gi"
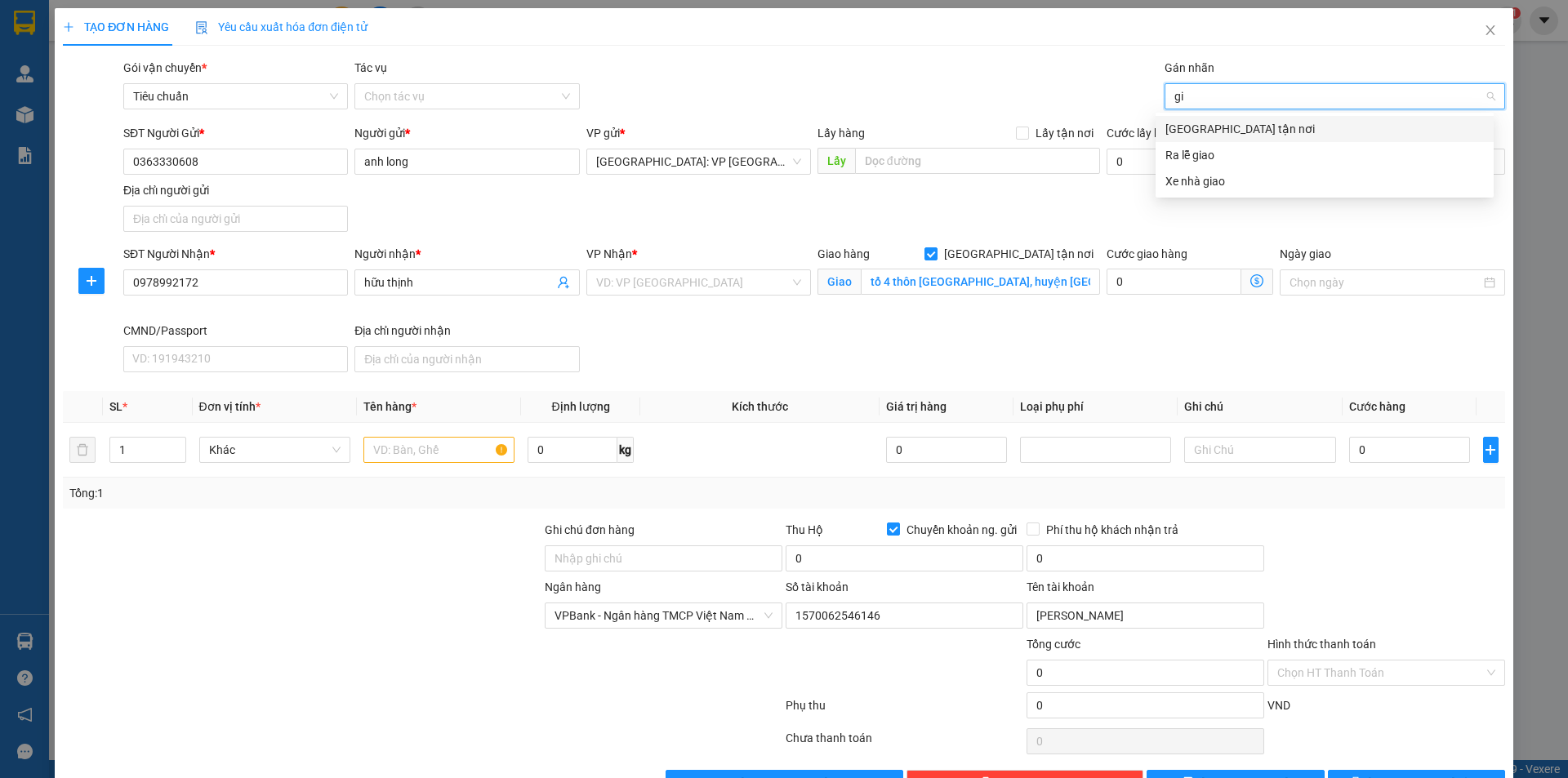
click at [1207, 122] on div "[GEOGRAPHIC_DATA] tận nơi" at bounding box center [1324, 129] width 318 height 18
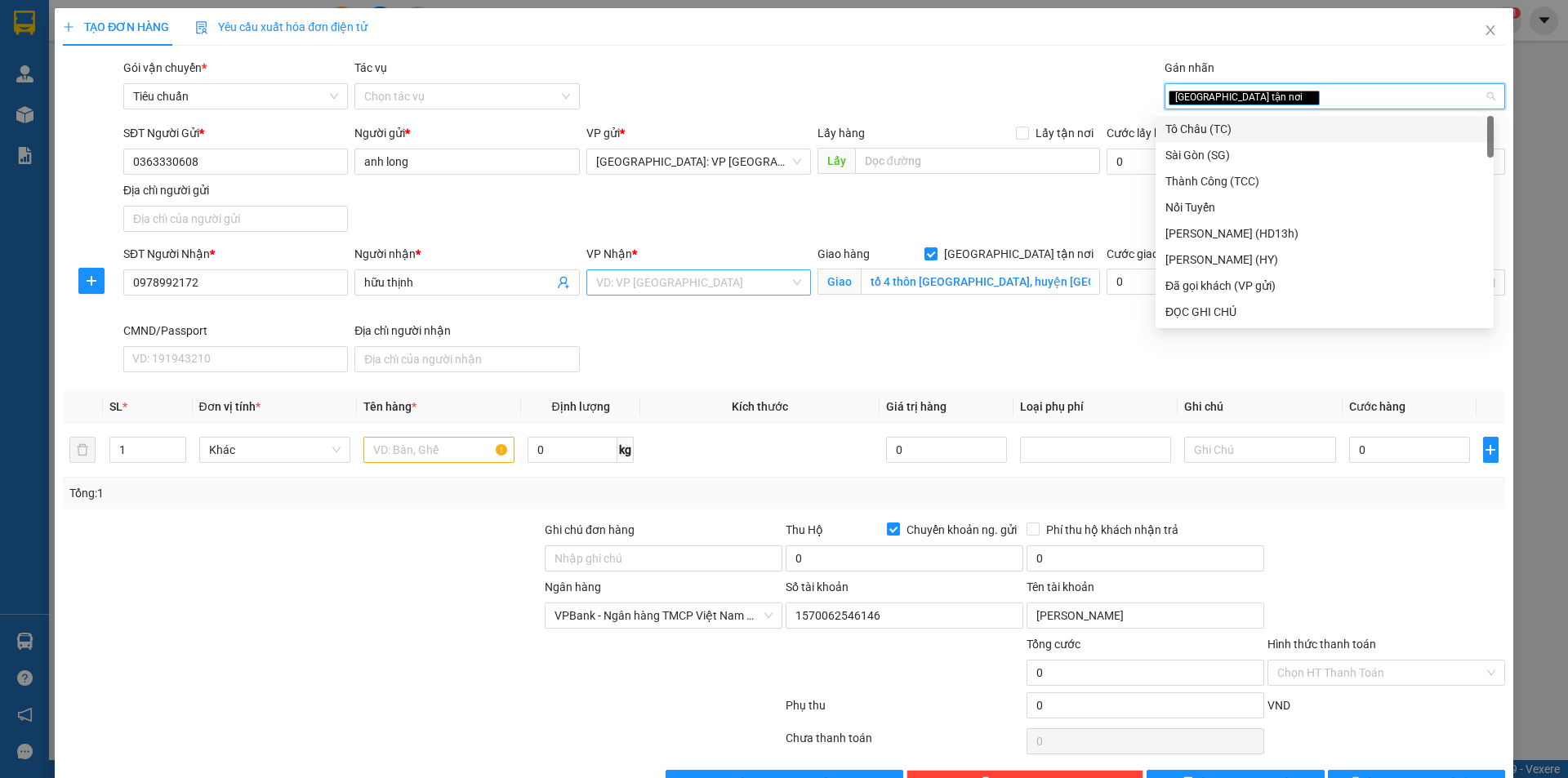
click at [773, 282] on input "search" at bounding box center [693, 283] width 193 height 25
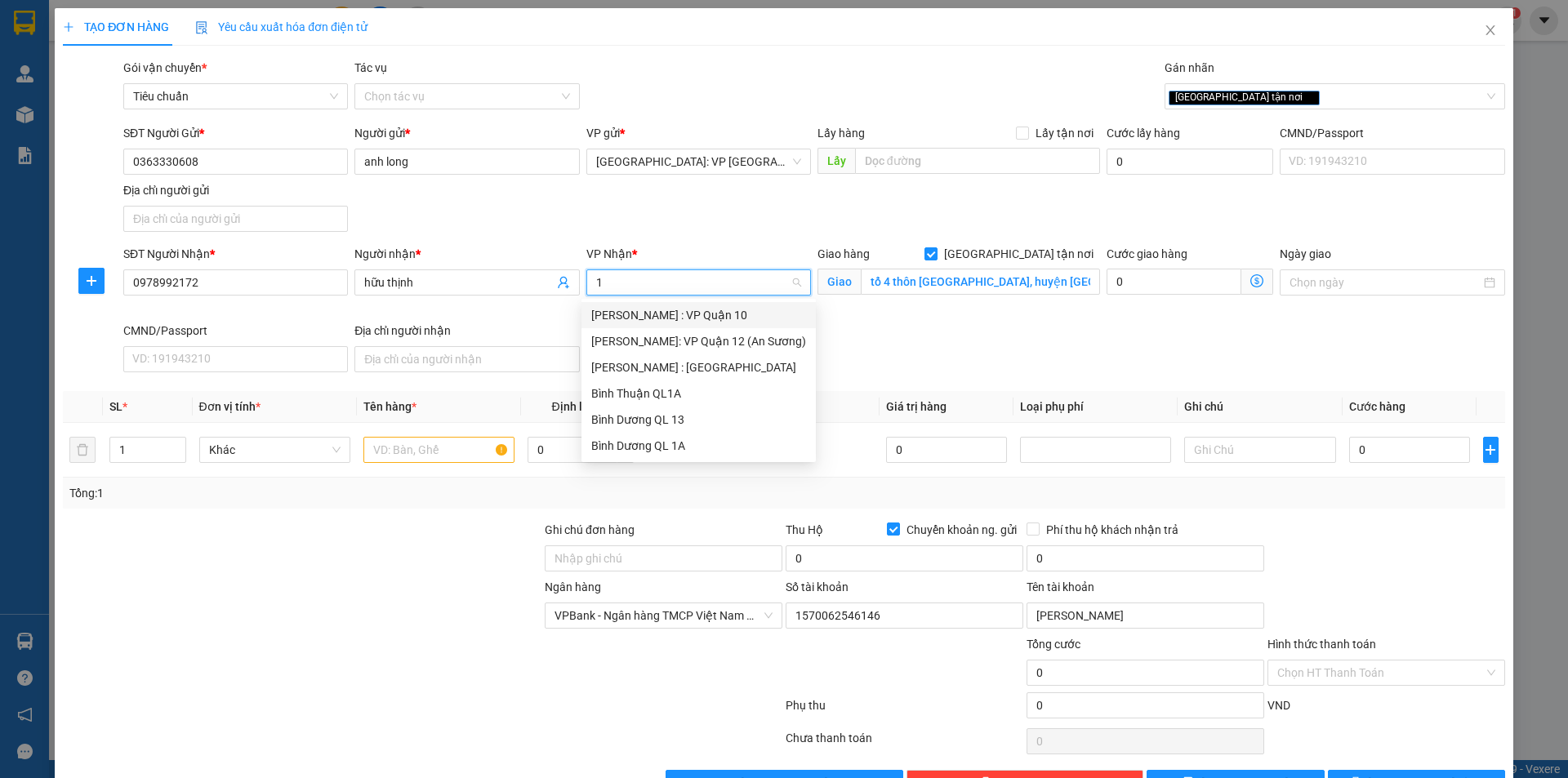
type input "12"
click at [674, 333] on div "[PERSON_NAME] : [GEOGRAPHIC_DATA]" at bounding box center [698, 341] width 215 height 18
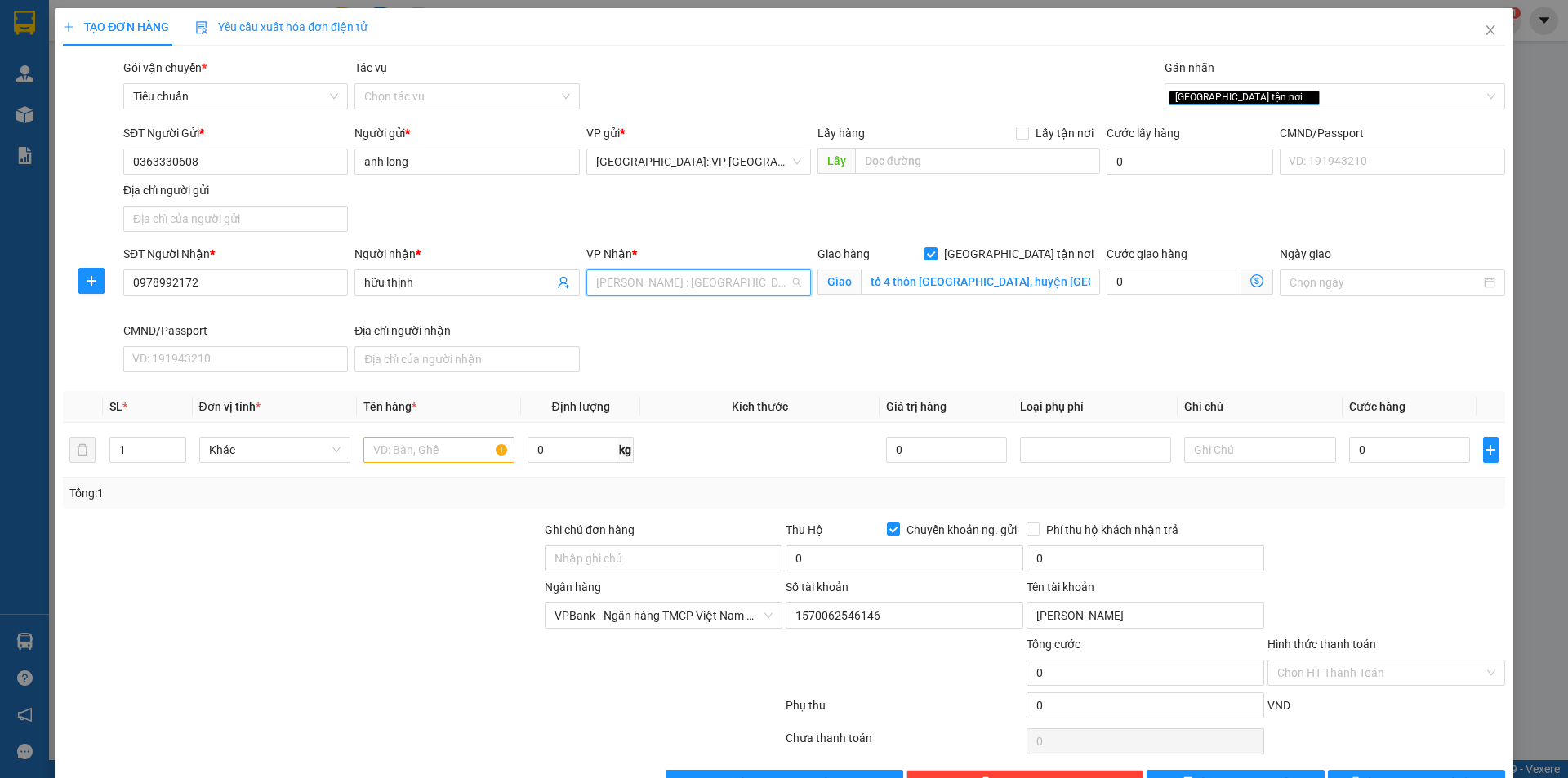
scroll to position [385, 0]
click at [1374, 450] on input "0" at bounding box center [1409, 451] width 122 height 26
type input "1"
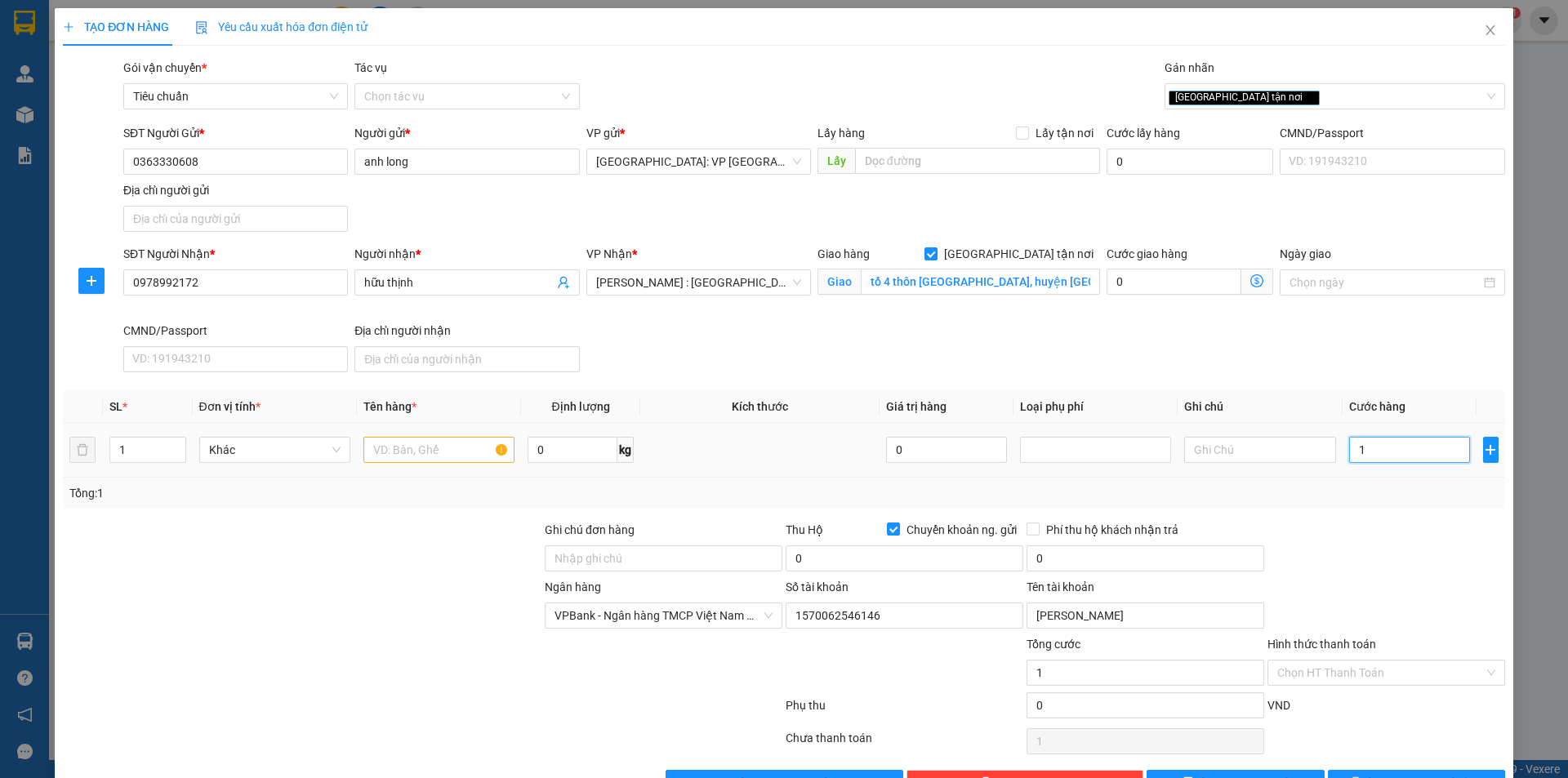
type input "15"
type input "150"
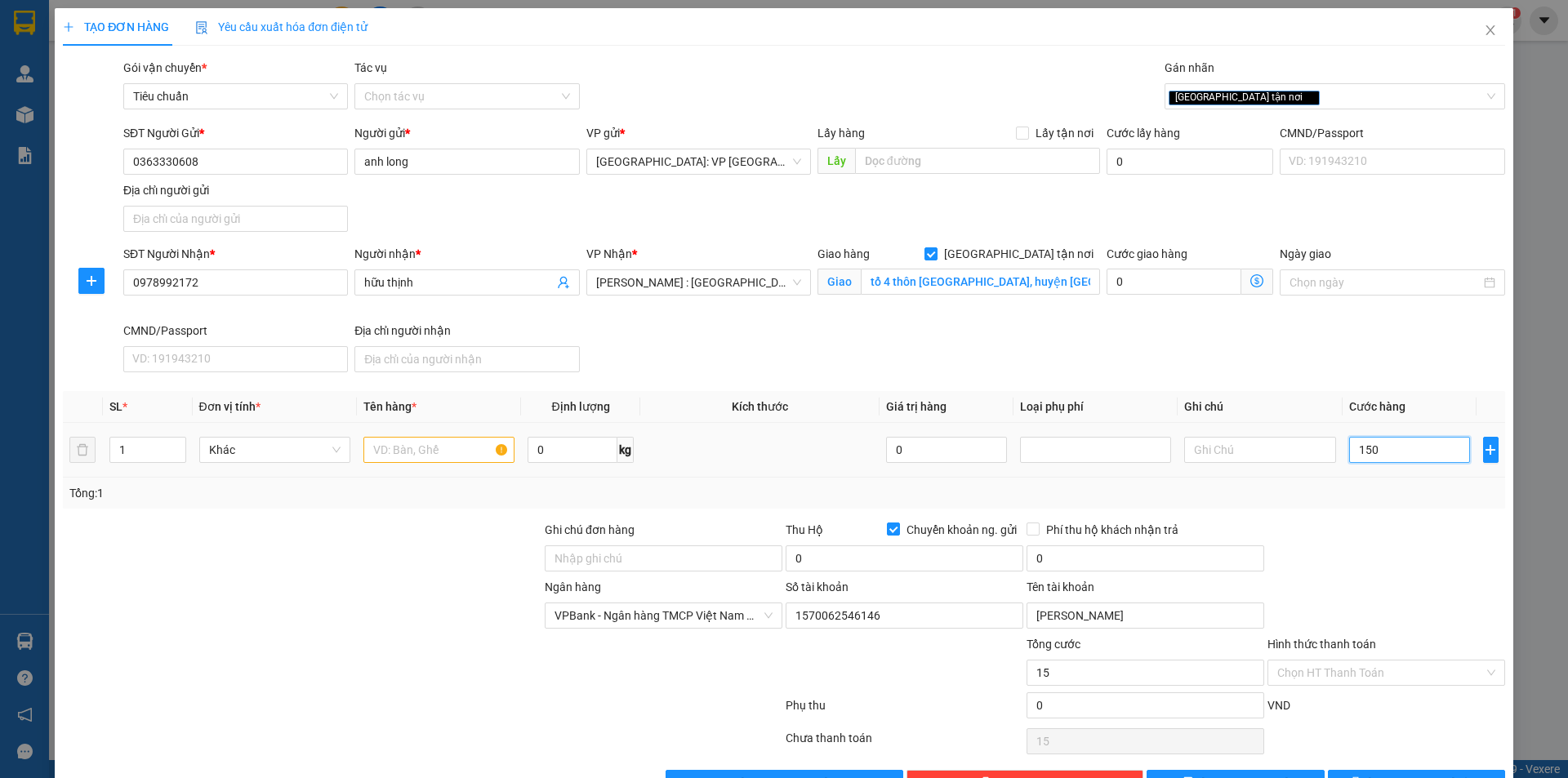
type input "150"
type input "1.500"
type input "15.000"
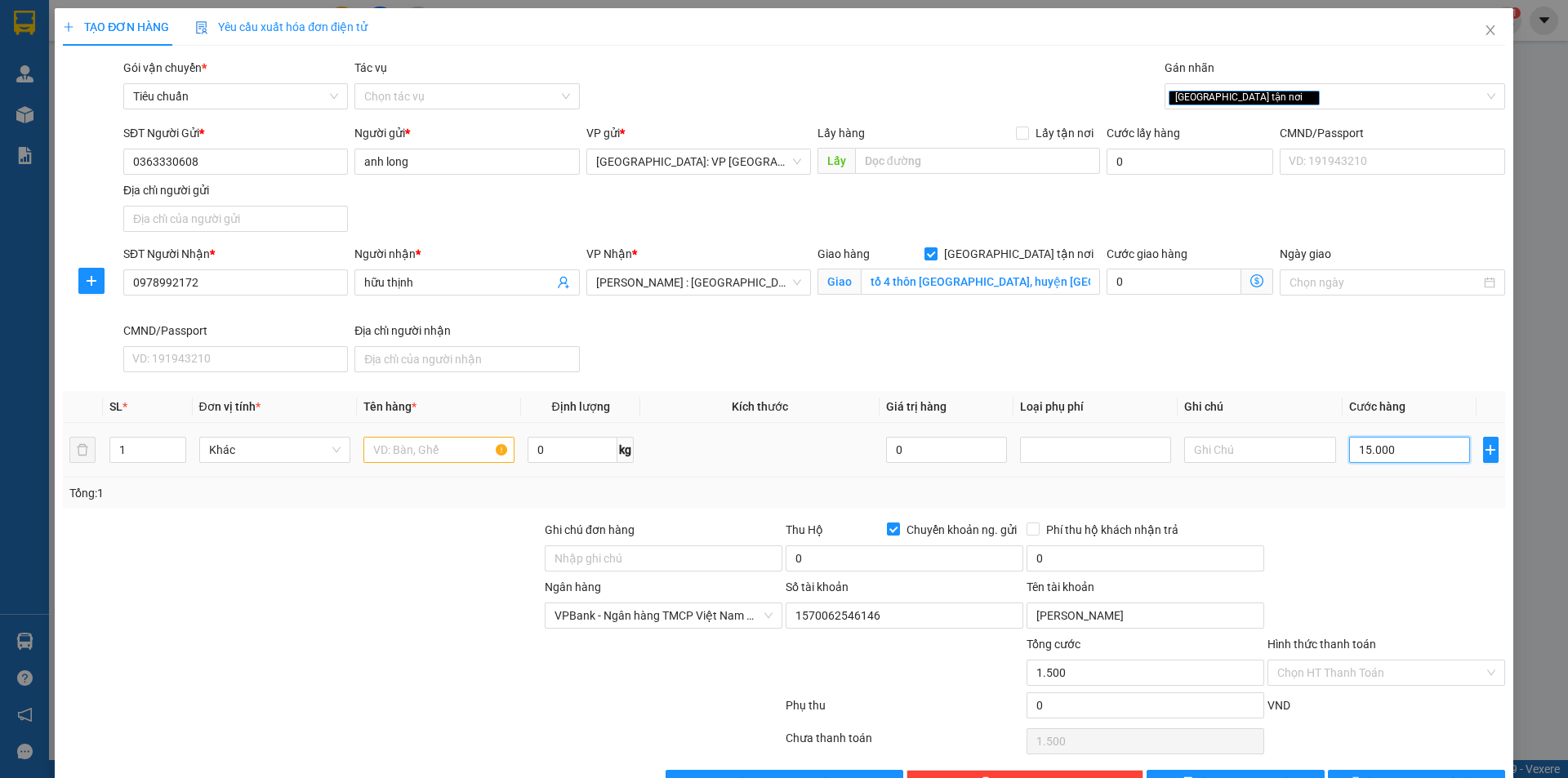
type input "15.000"
type input "150.000"
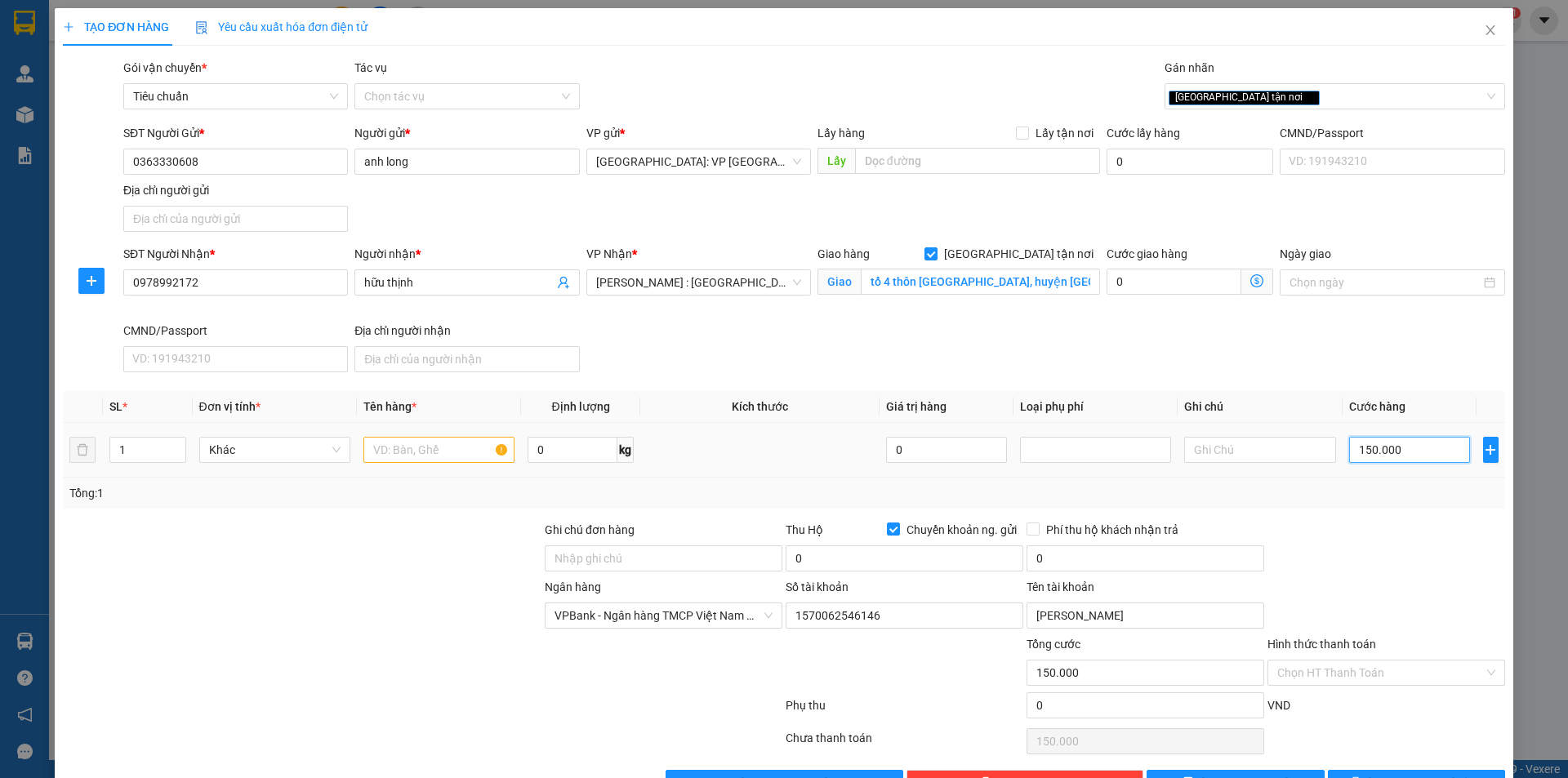
type input "150.000"
click at [412, 439] on input "text" at bounding box center [439, 451] width 151 height 26
type input "1 kiện bọc xốp nổ"
click at [812, 562] on input "0" at bounding box center [903, 559] width 237 height 26
type input "850.000"
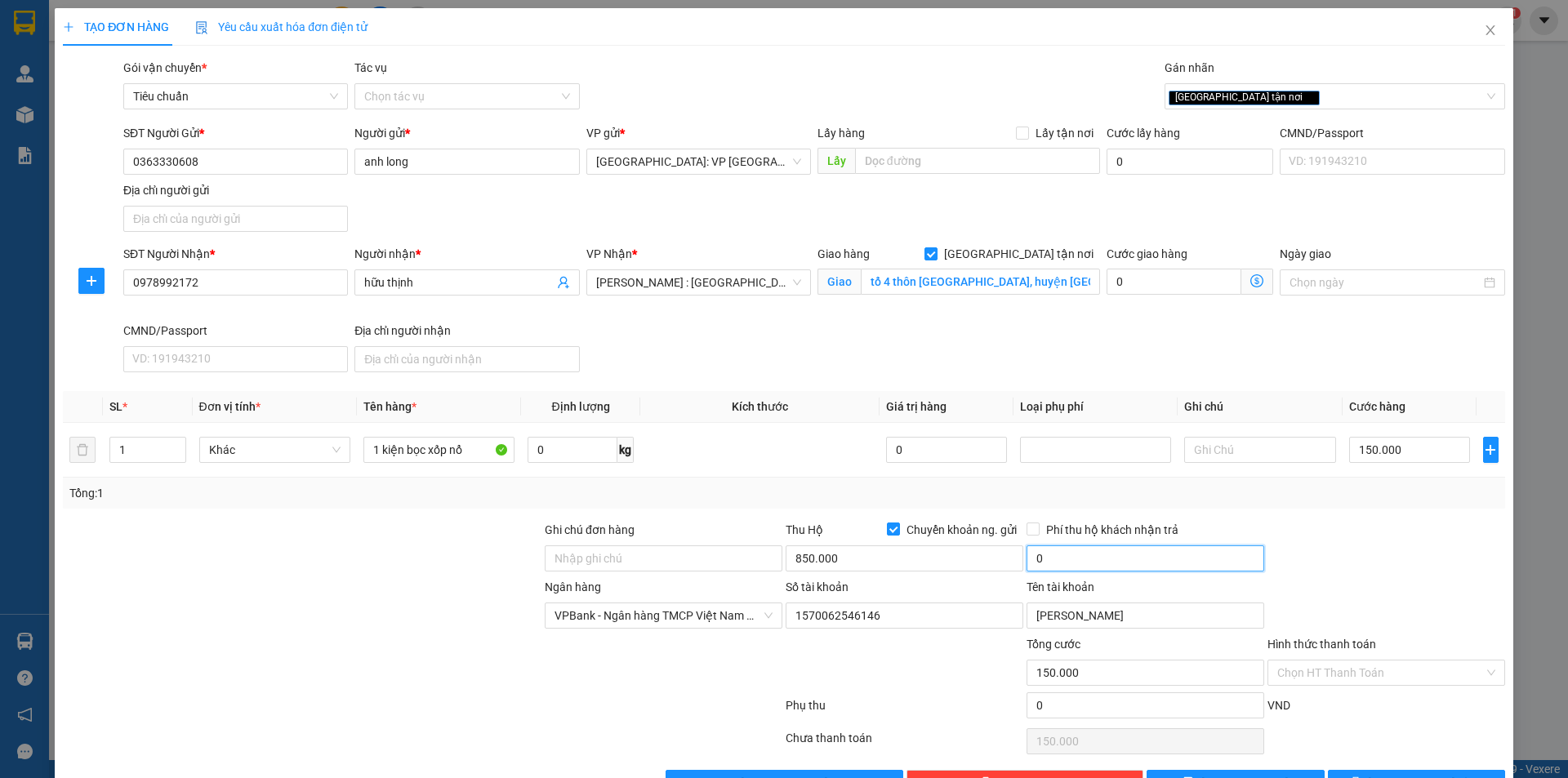
click at [1081, 552] on input "0" at bounding box center [1145, 559] width 237 height 26
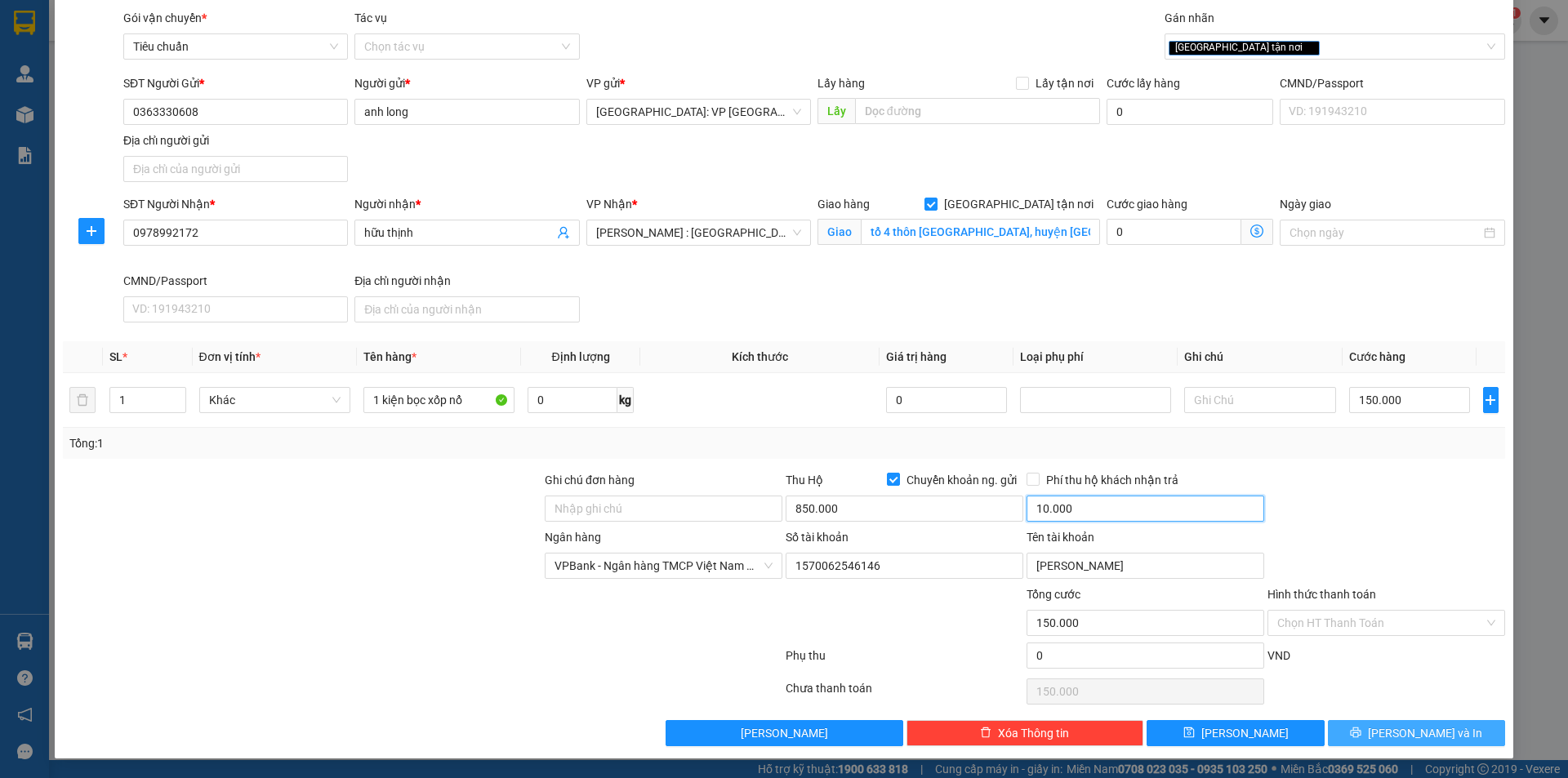
type input "10.000"
click at [1396, 728] on span "[PERSON_NAME] và In" at bounding box center [1425, 733] width 114 height 18
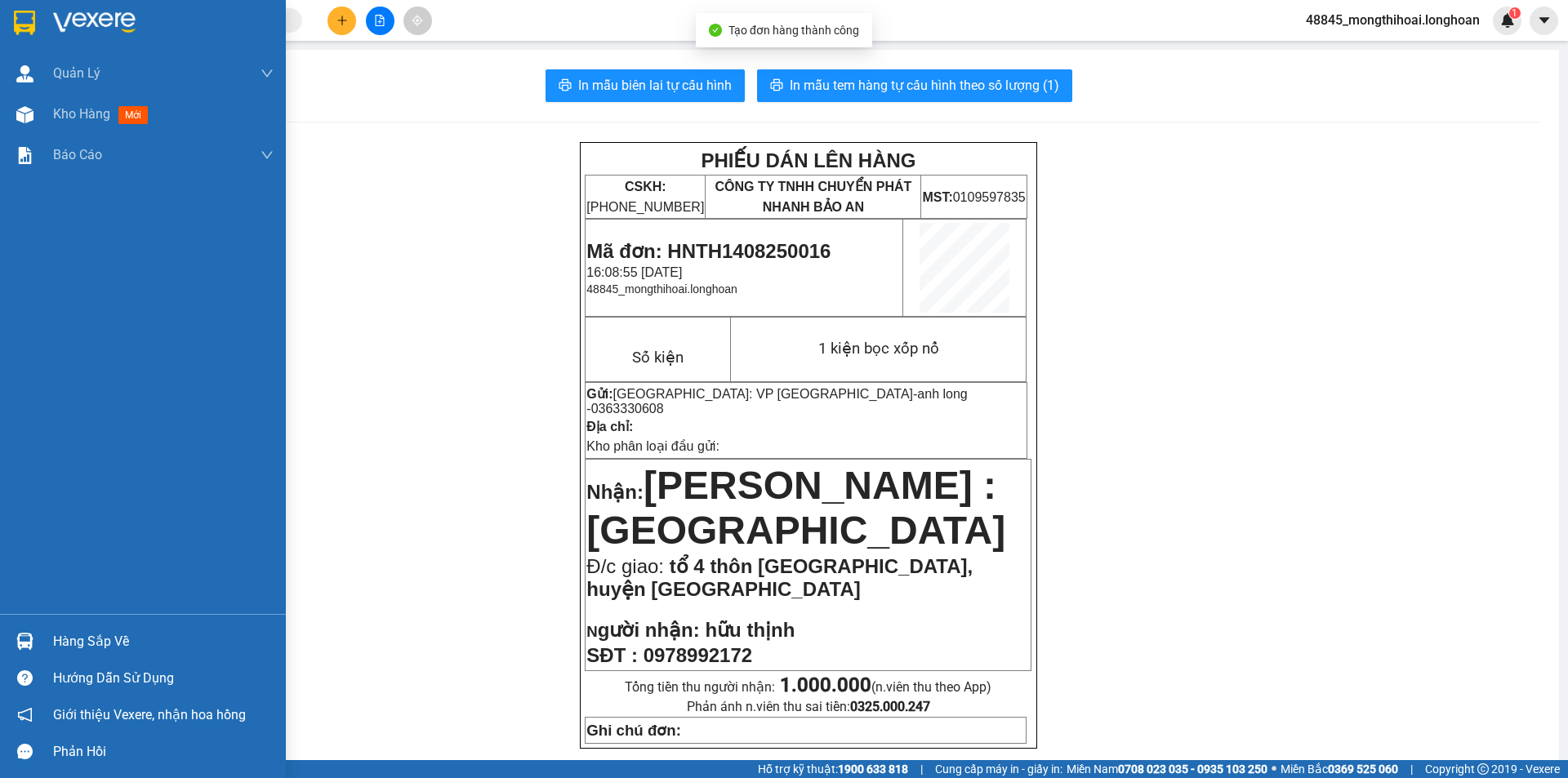
click at [0, 7] on div at bounding box center [143, 26] width 286 height 53
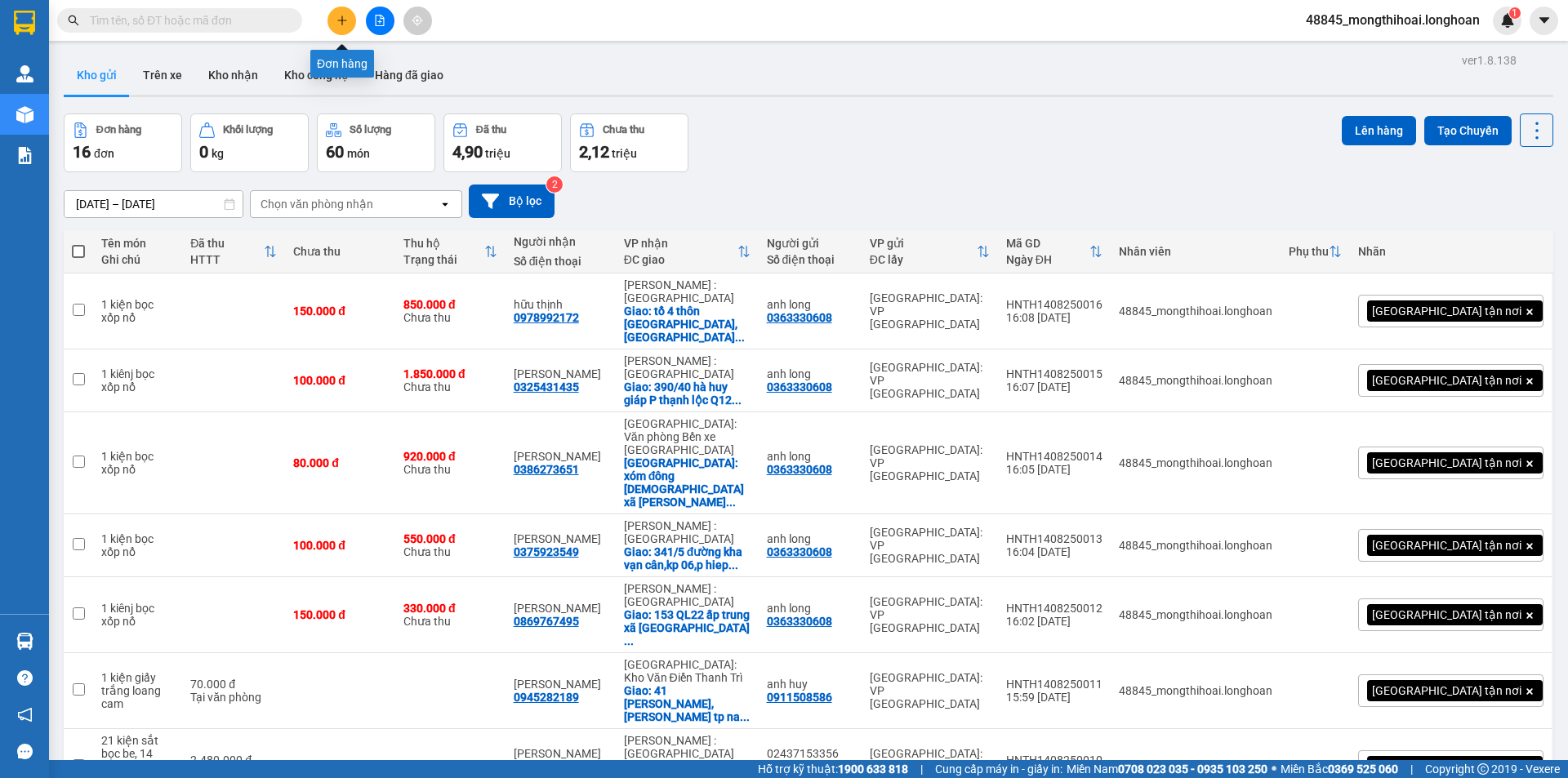
click at [339, 19] on icon "plus" at bounding box center [342, 21] width 12 height 12
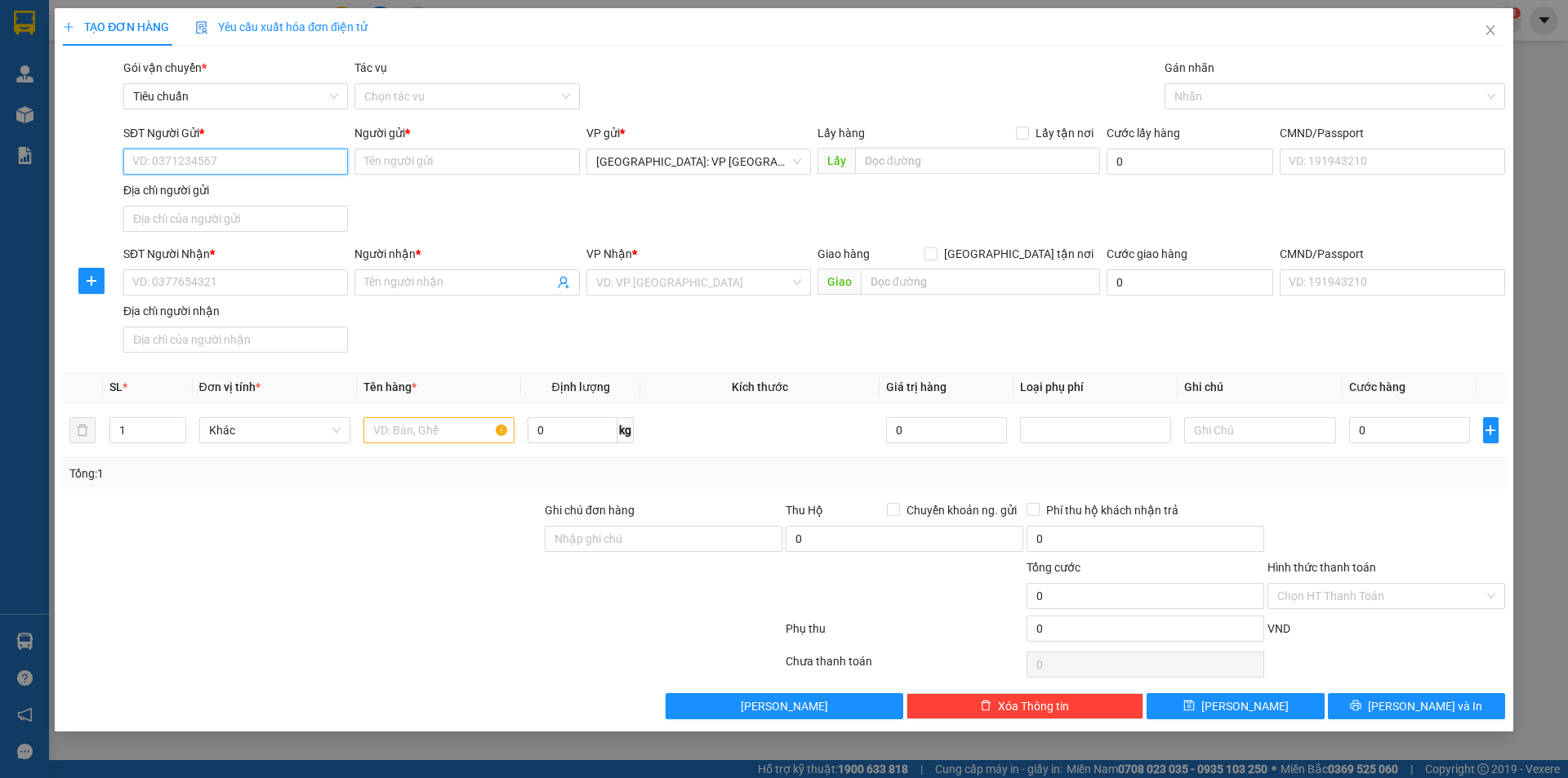
click at [322, 158] on input "SĐT Người Gửi *" at bounding box center [236, 162] width 225 height 26
paste input "0363330608"
click at [322, 158] on input "0363330608" at bounding box center [236, 162] width 225 height 26
type input "0363330608"
click at [252, 208] on div "0363330608 0363330608 - anh long" at bounding box center [236, 194] width 225 height 33
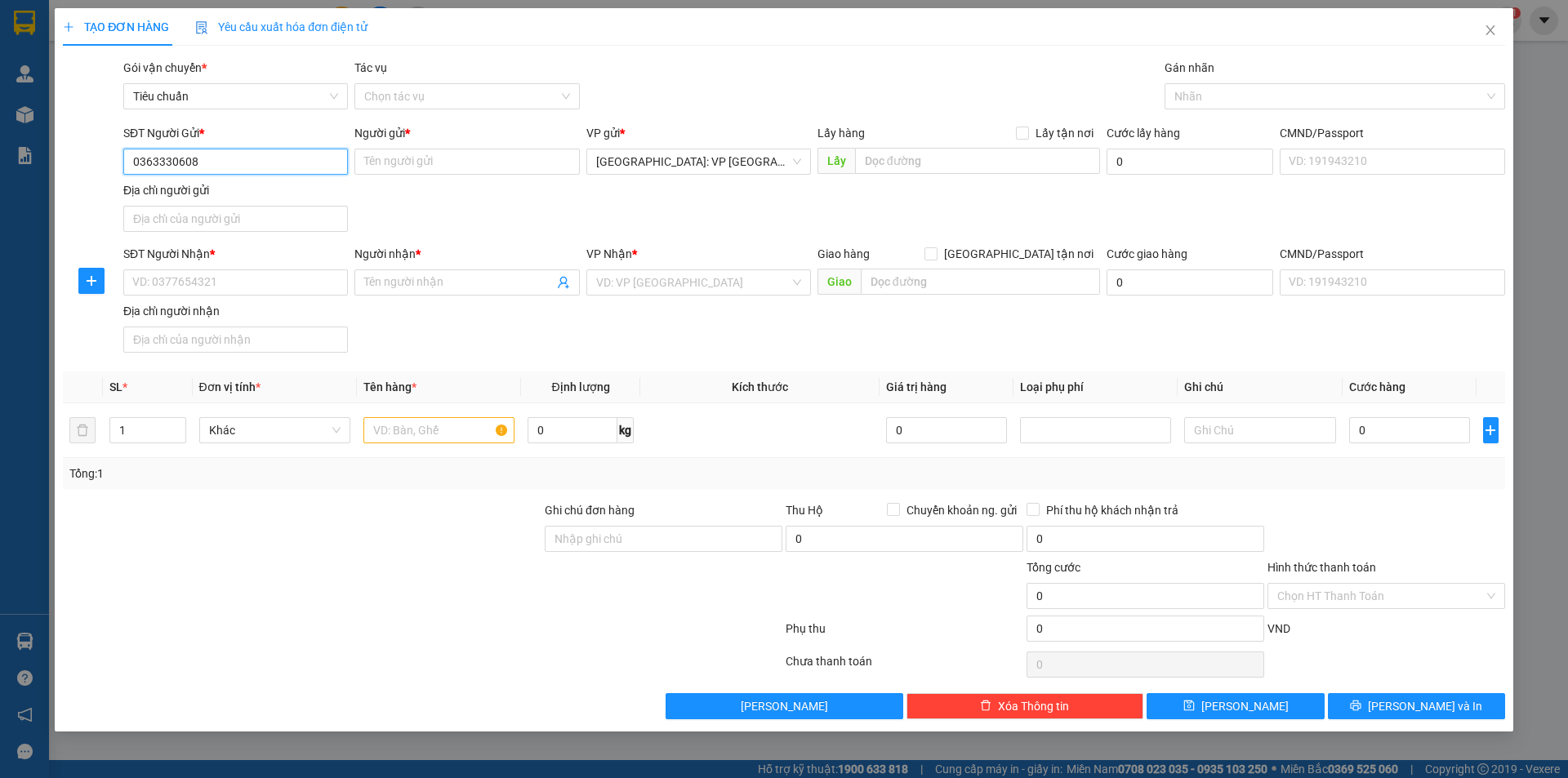
click at [279, 165] on input "0363330608" at bounding box center [236, 162] width 225 height 26
click at [236, 196] on div "0363330608 - anh long" at bounding box center [236, 194] width 205 height 18
type input "anh long"
checkbox input "true"
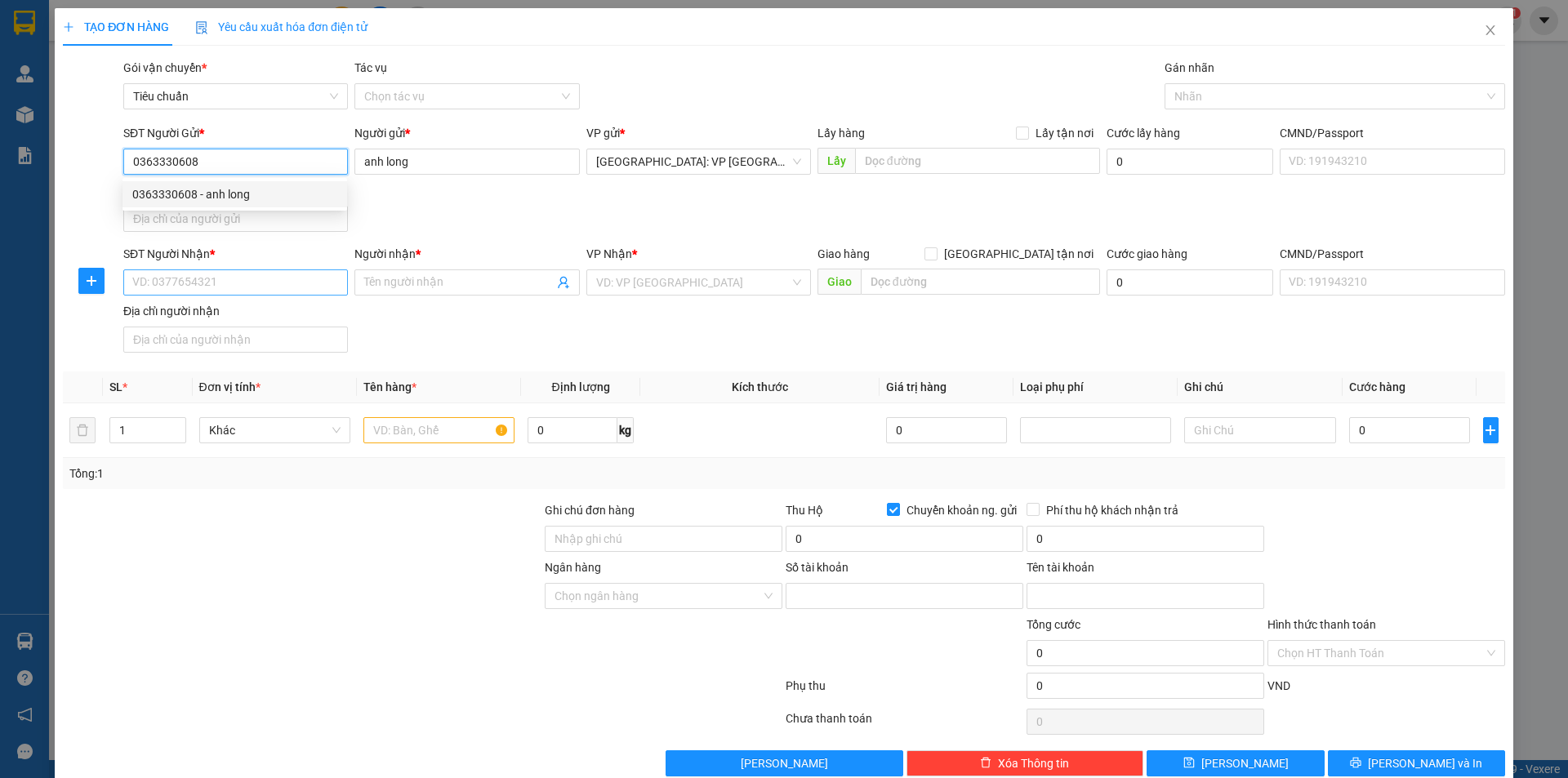
type input "1570062546146"
type input "lương hùng anh"
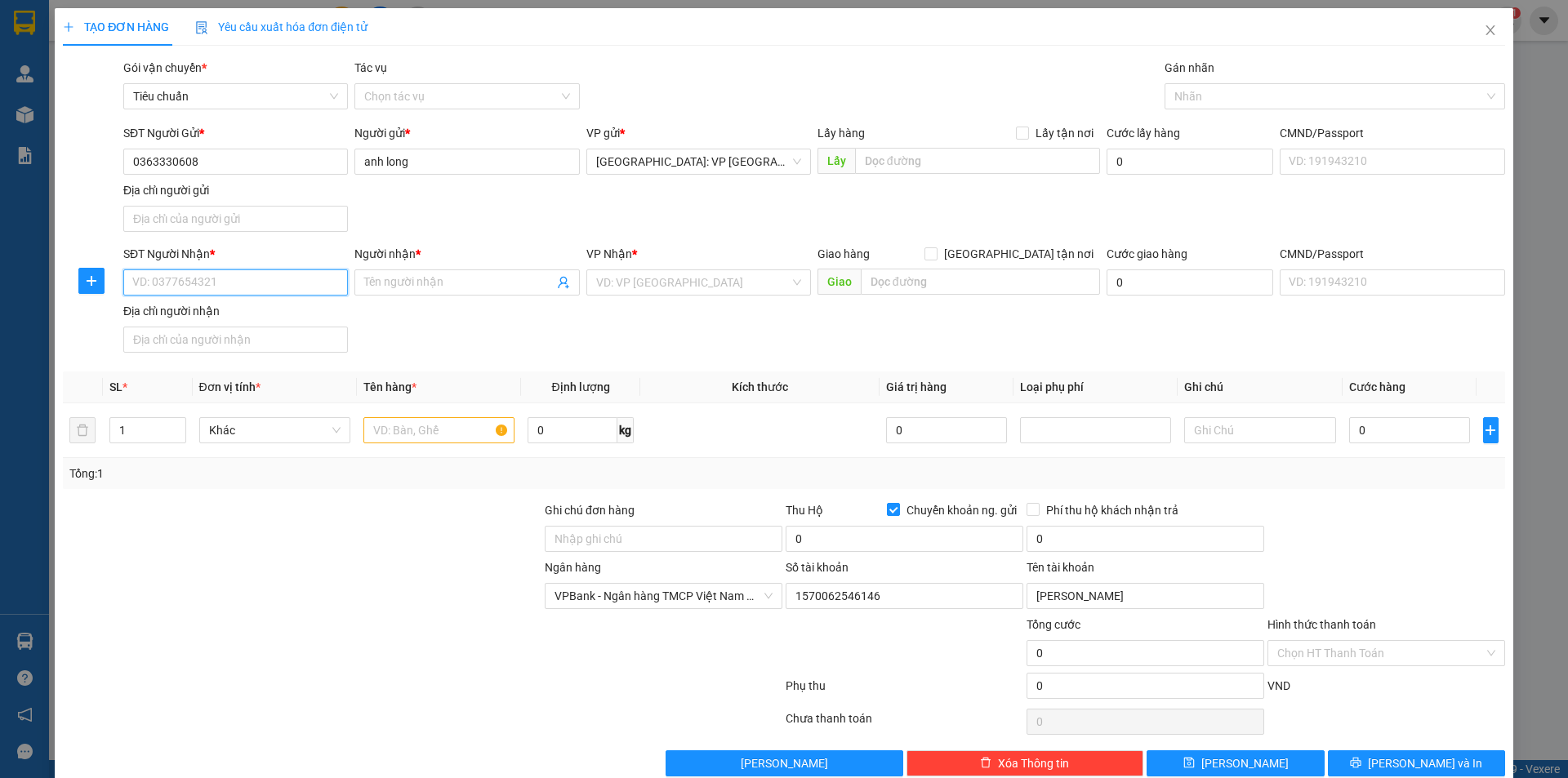
click at [284, 279] on input "SĐT Người Nhận *" at bounding box center [236, 283] width 225 height 26
type input "0979098481"
click at [190, 319] on div "0979098481 - a liêm" at bounding box center [234, 315] width 203 height 18
type input "a liêm"
checkbox input "true"
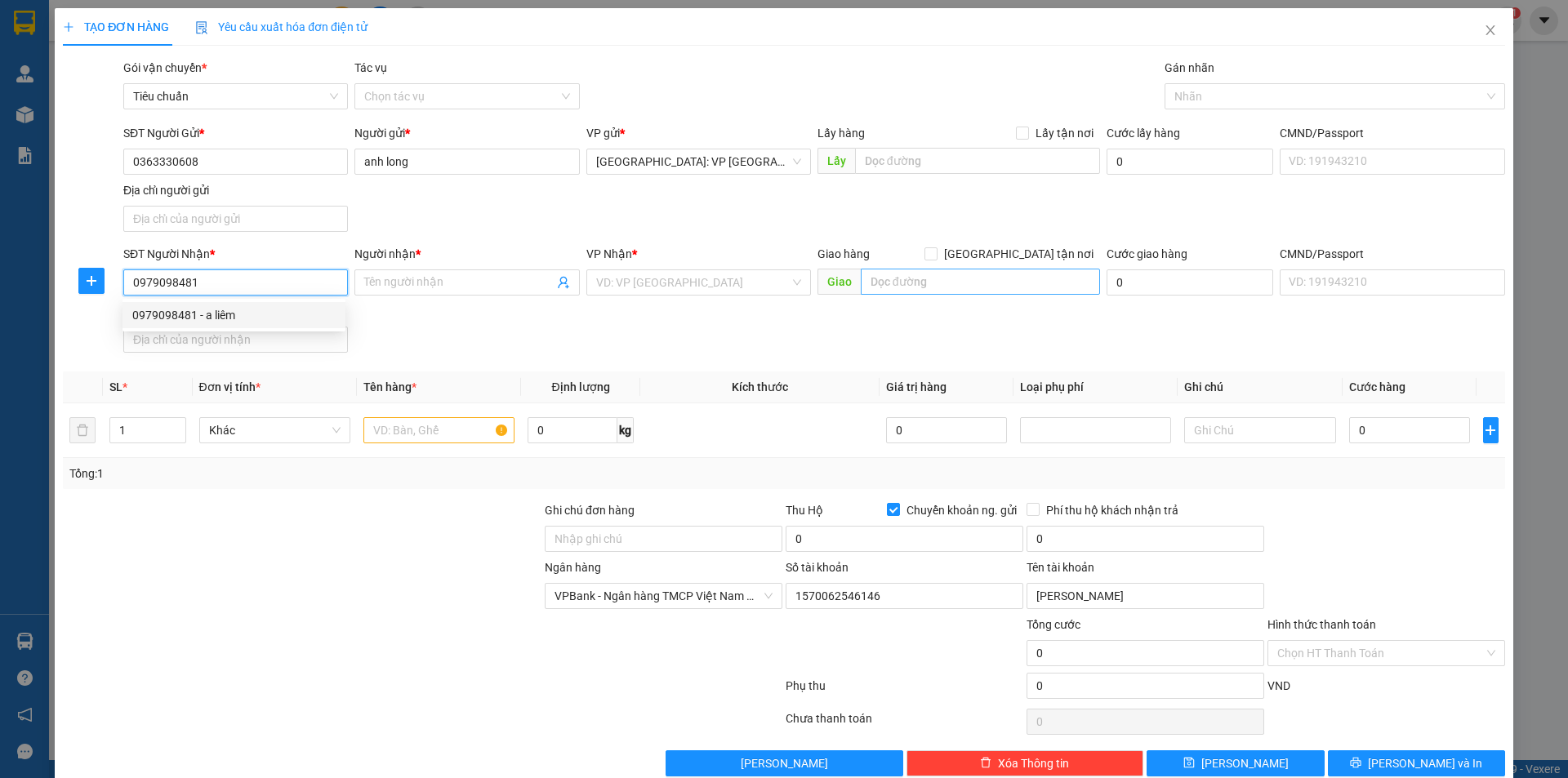
type input "ấp [GEOGRAPHIC_DATA], [GEOGRAPHIC_DATA] [GEOGRAPHIC_DATA] [GEOGRAPHIC_DATA]"
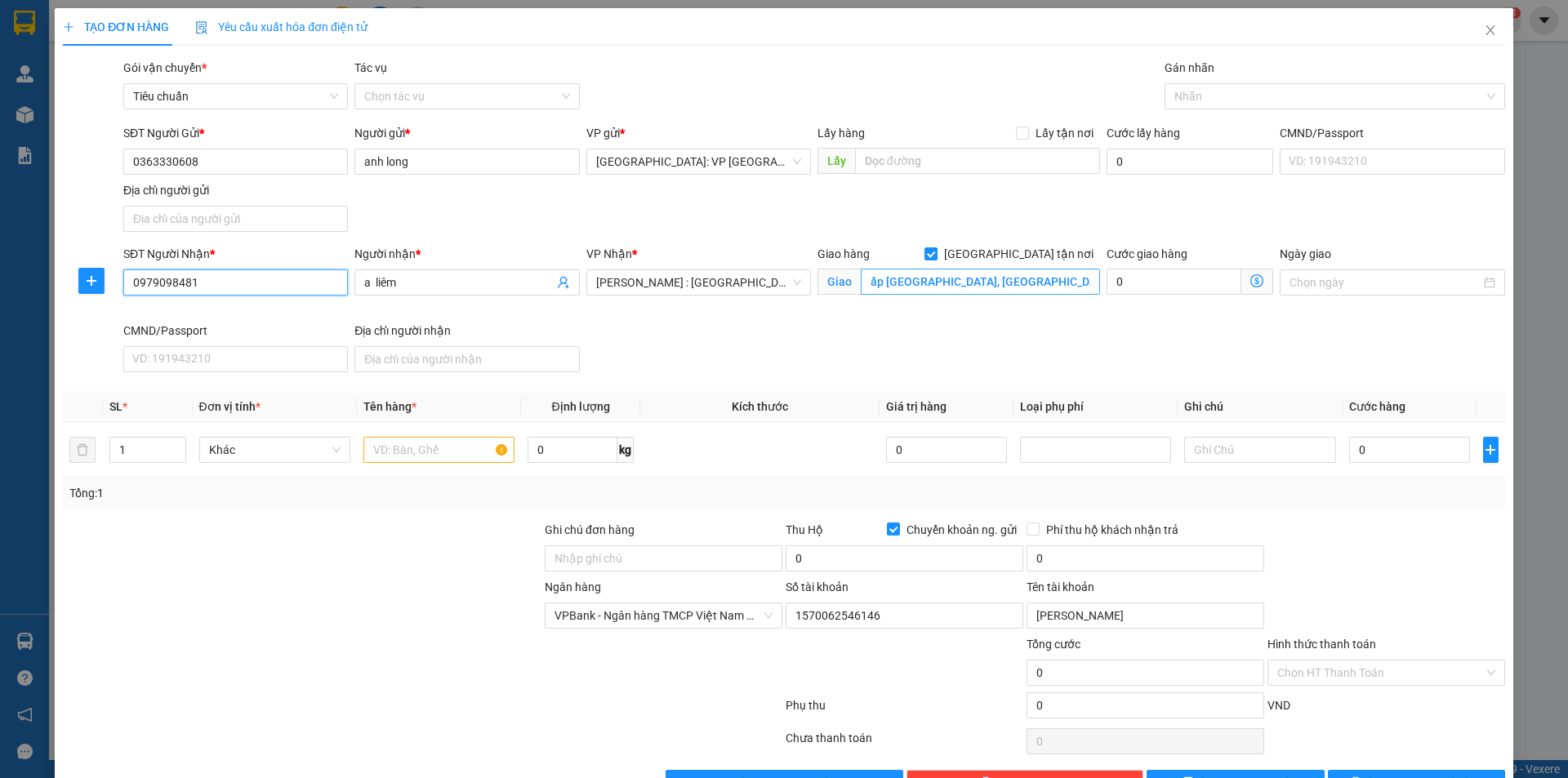
type input "0979098481"
click at [1024, 284] on input "ấp [GEOGRAPHIC_DATA], [GEOGRAPHIC_DATA] [GEOGRAPHIC_DATA] [GEOGRAPHIC_DATA]" at bounding box center [979, 282] width 239 height 26
click at [1029, 284] on input "ấp [GEOGRAPHIC_DATA], [GEOGRAPHIC_DATA] [GEOGRAPHIC_DATA] [GEOGRAPHIC_DATA]" at bounding box center [979, 282] width 239 height 26
click at [454, 451] on input "text" at bounding box center [439, 451] width 151 height 26
type input "1 kiện bọc xốp nỏ"
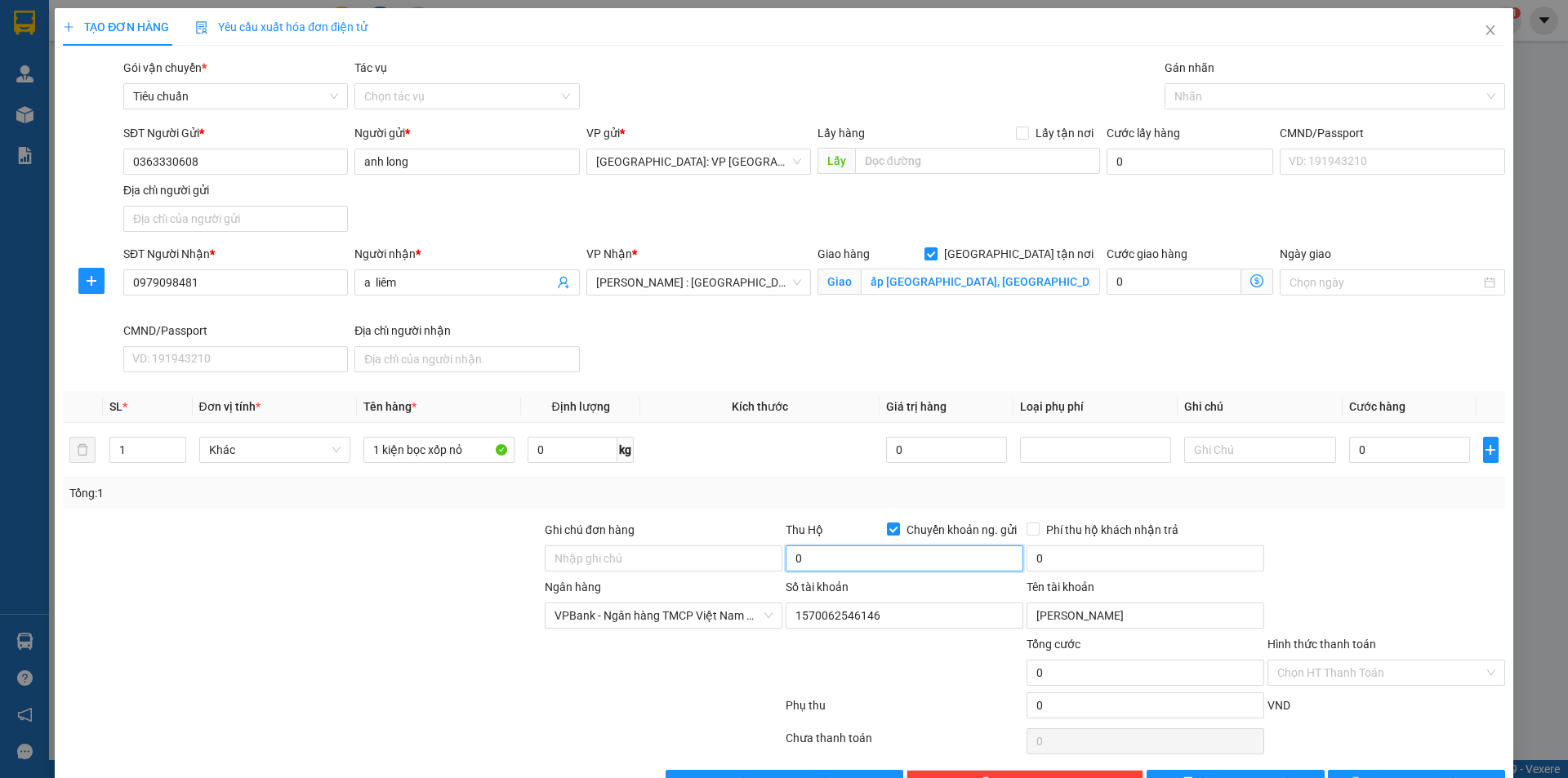
click at [875, 564] on input "0" at bounding box center [903, 559] width 237 height 26
click at [1199, 98] on div at bounding box center [1327, 97] width 316 height 20
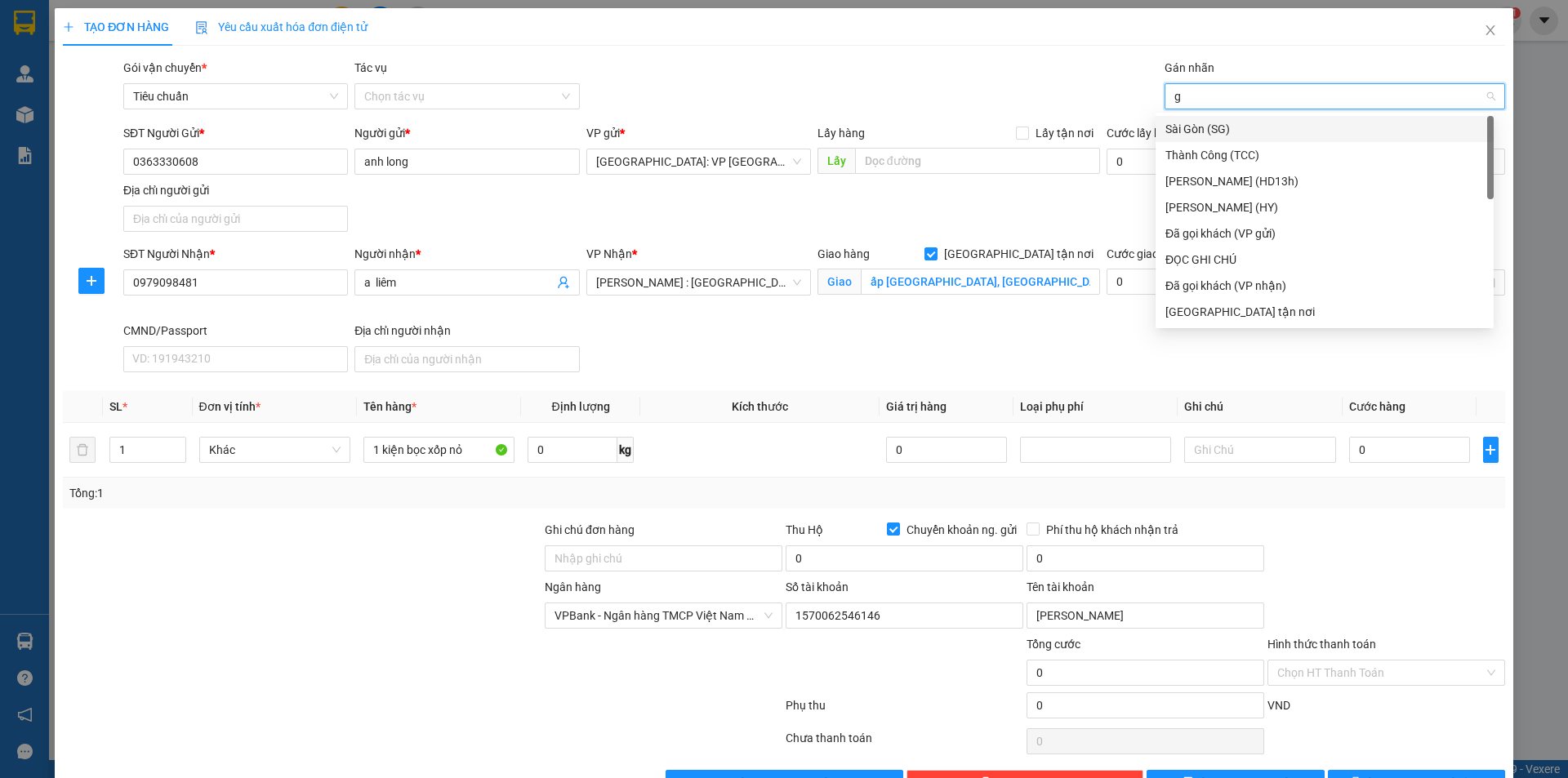
type input "gi"
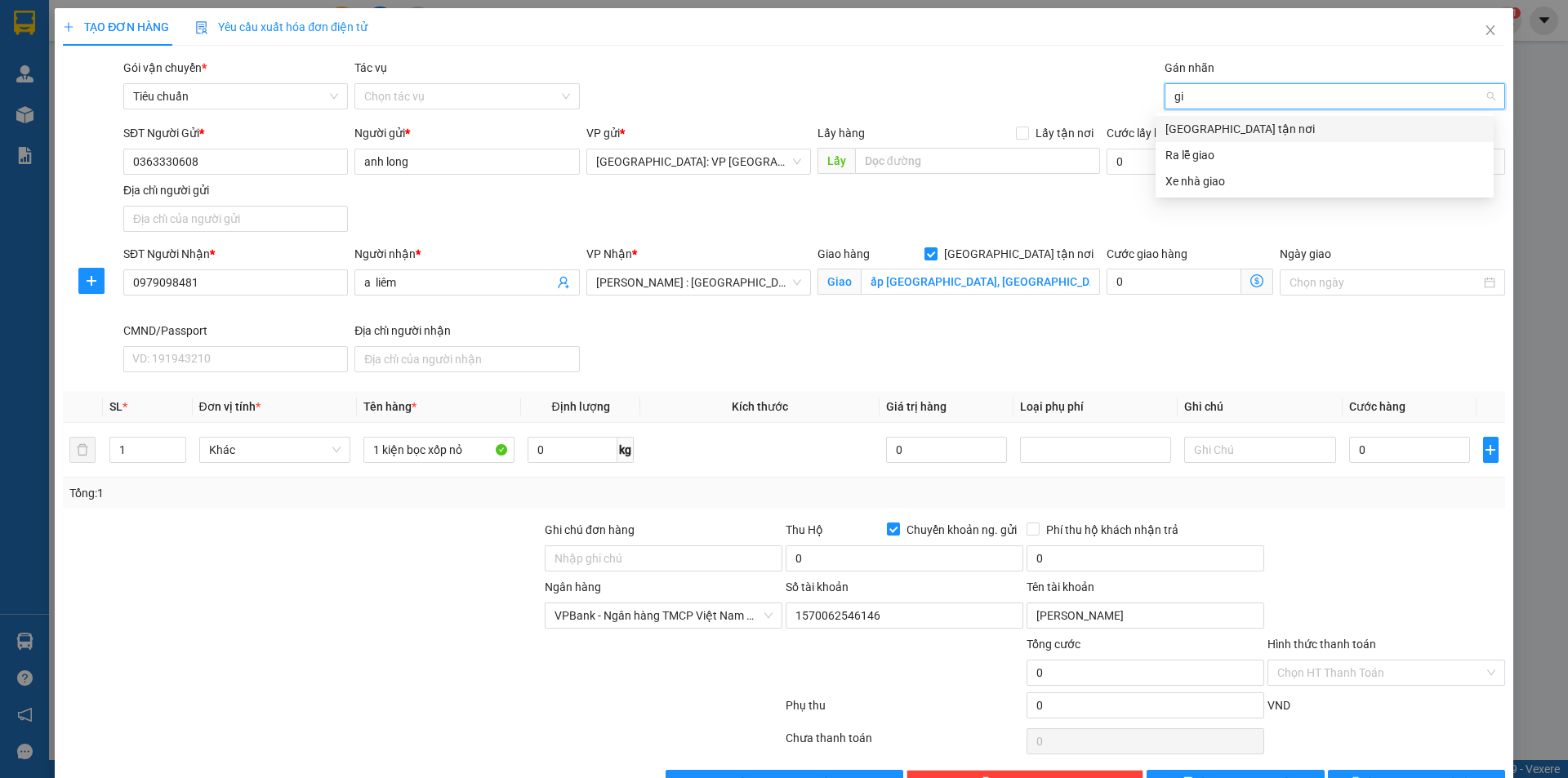
click at [1190, 122] on div "[GEOGRAPHIC_DATA] tận nơi" at bounding box center [1324, 129] width 318 height 18
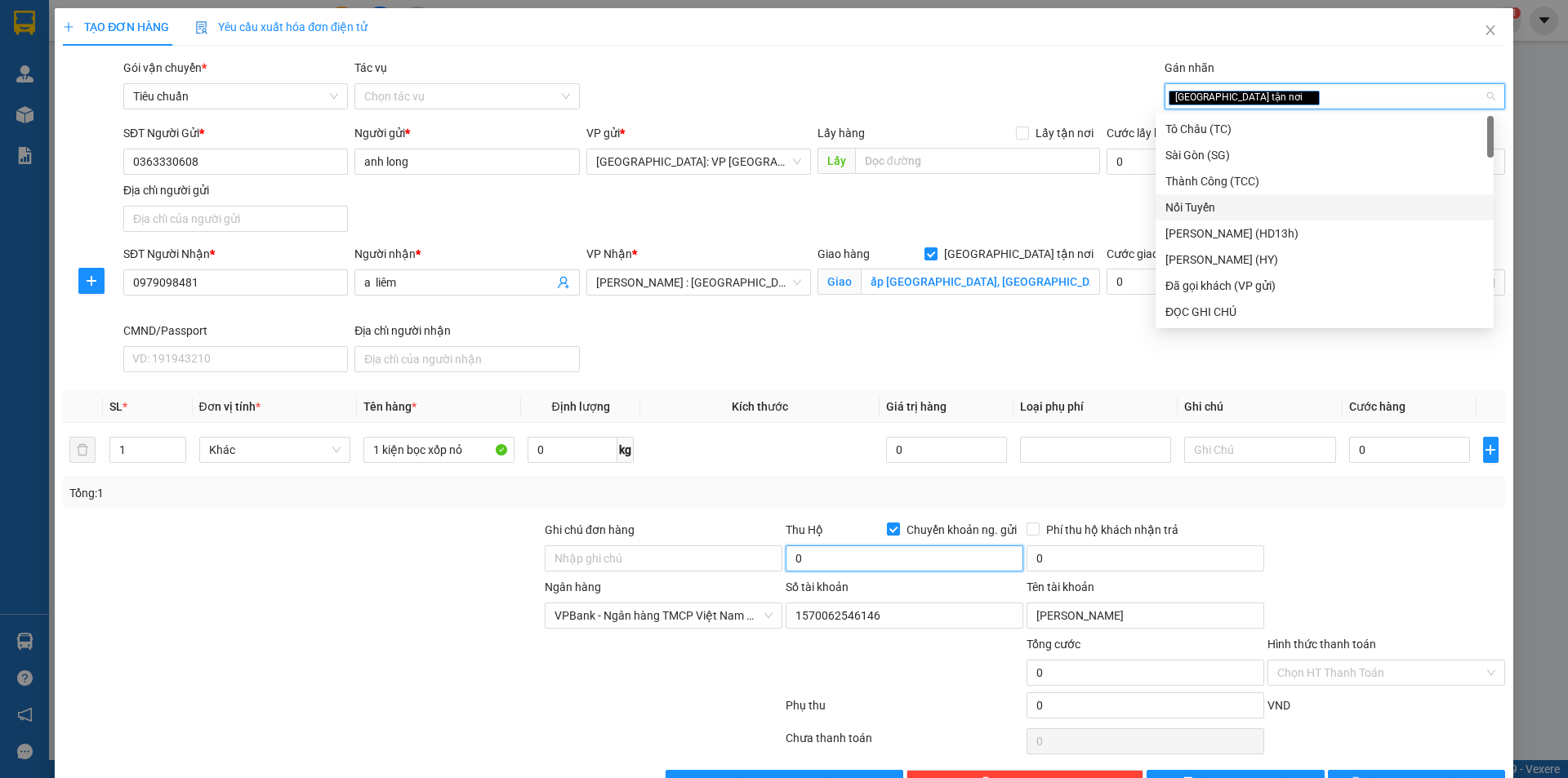
click at [862, 568] on input "0" at bounding box center [903, 559] width 237 height 26
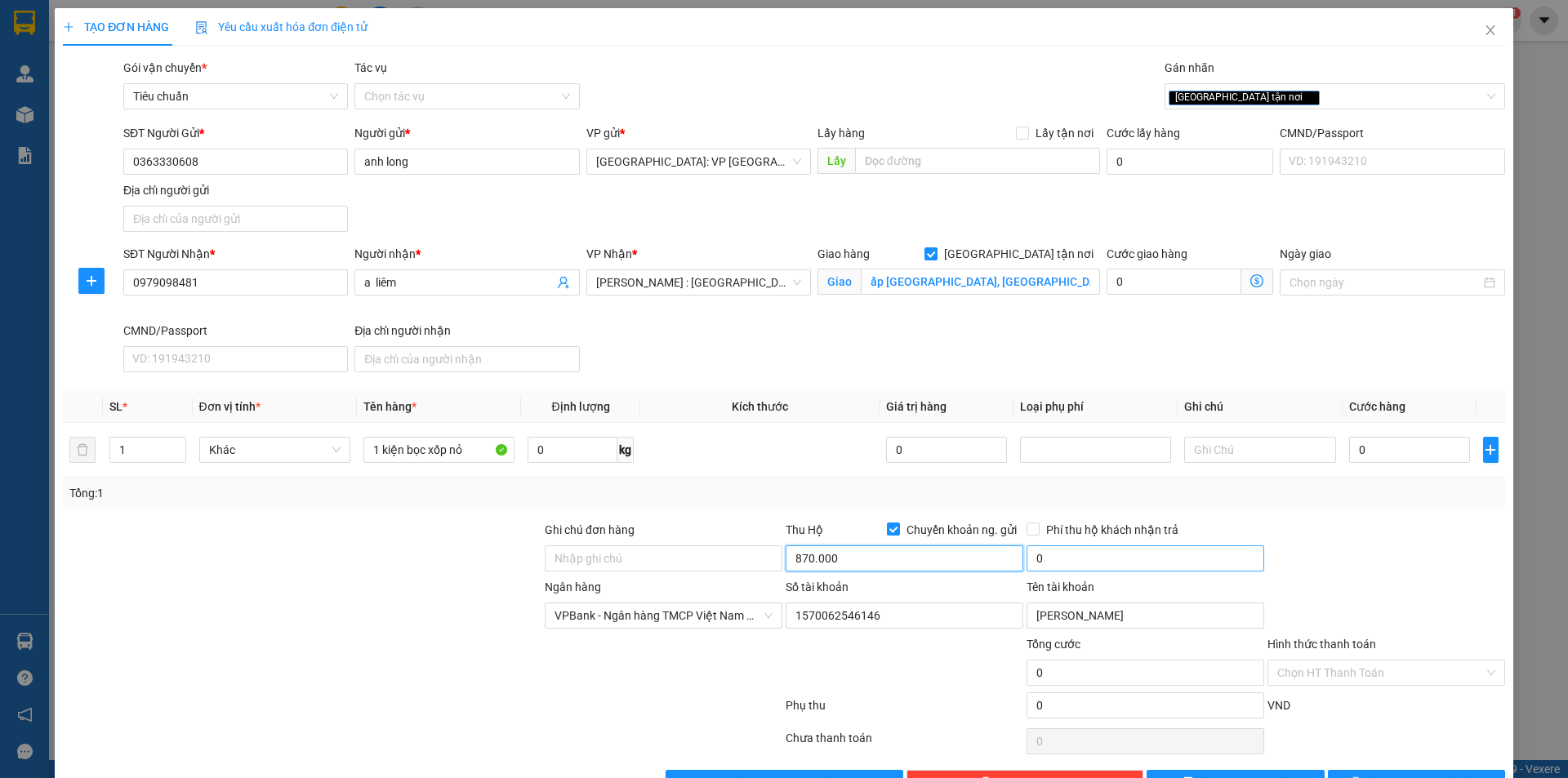
type input "870.000"
click at [1050, 559] on input "0" at bounding box center [1145, 559] width 237 height 26
type input "10.000"
click at [1392, 454] on input "0" at bounding box center [1409, 451] width 122 height 26
type input "1"
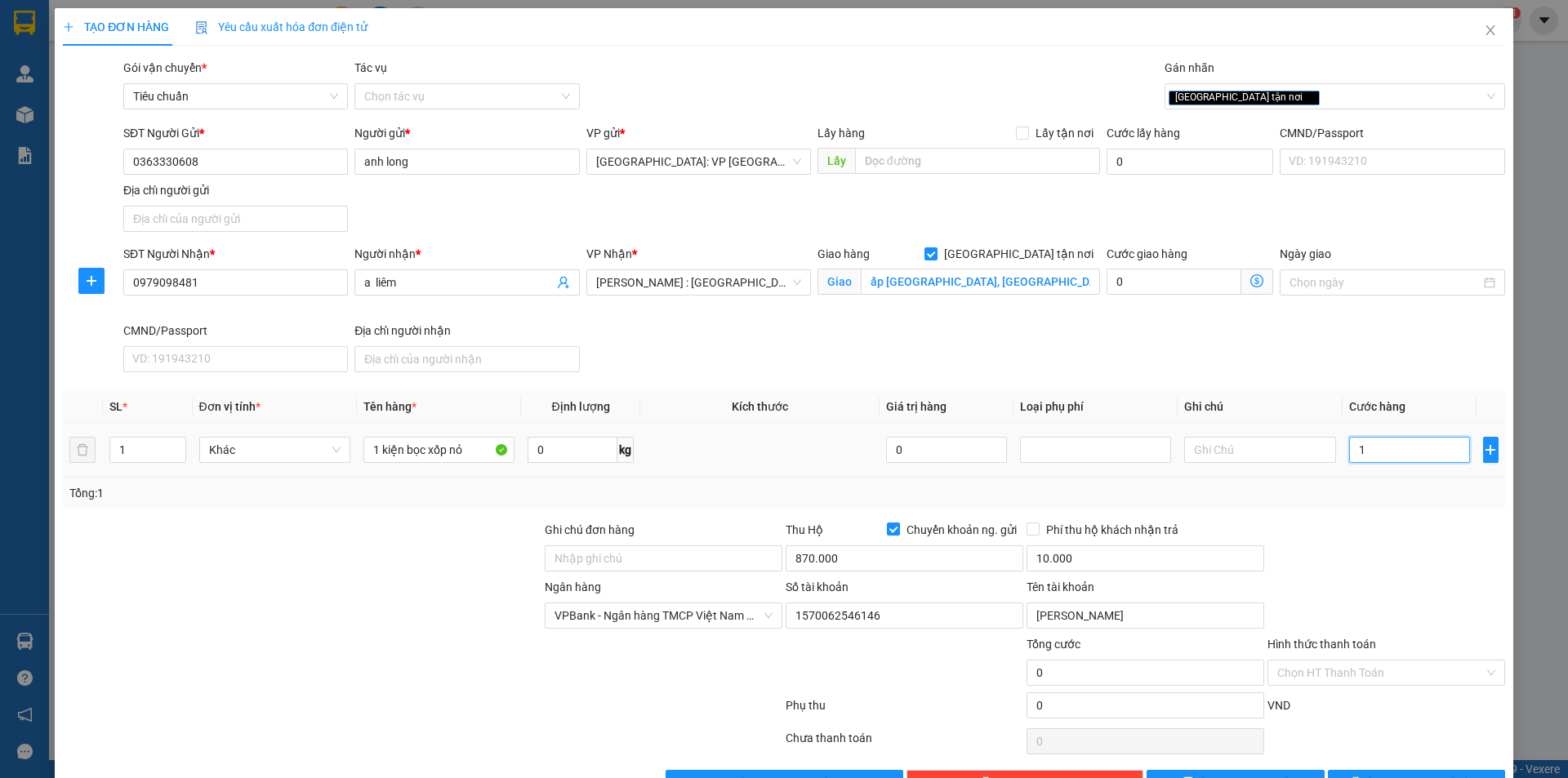
type input "1"
type input "13"
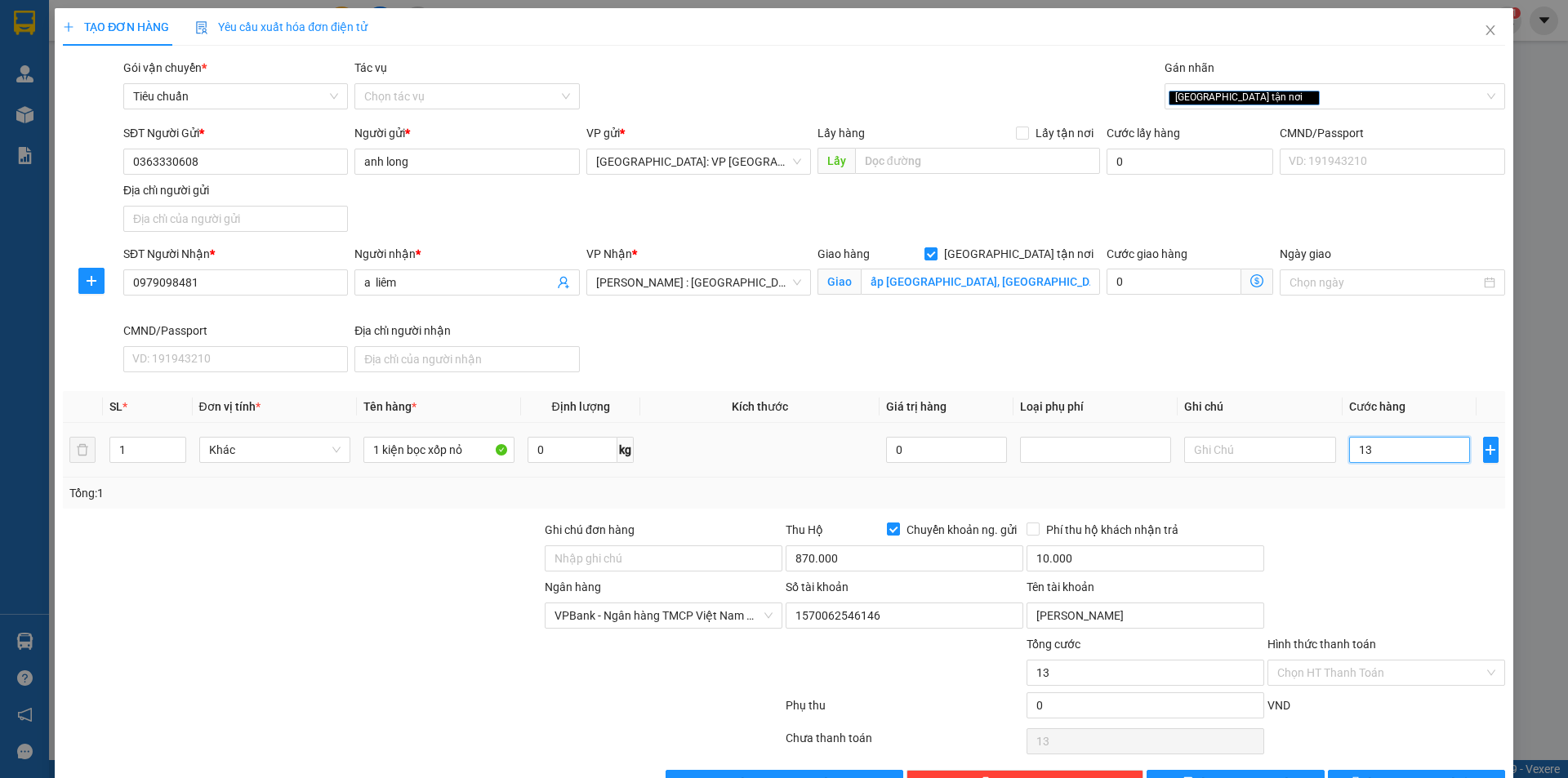
type input "130"
type input "1.300"
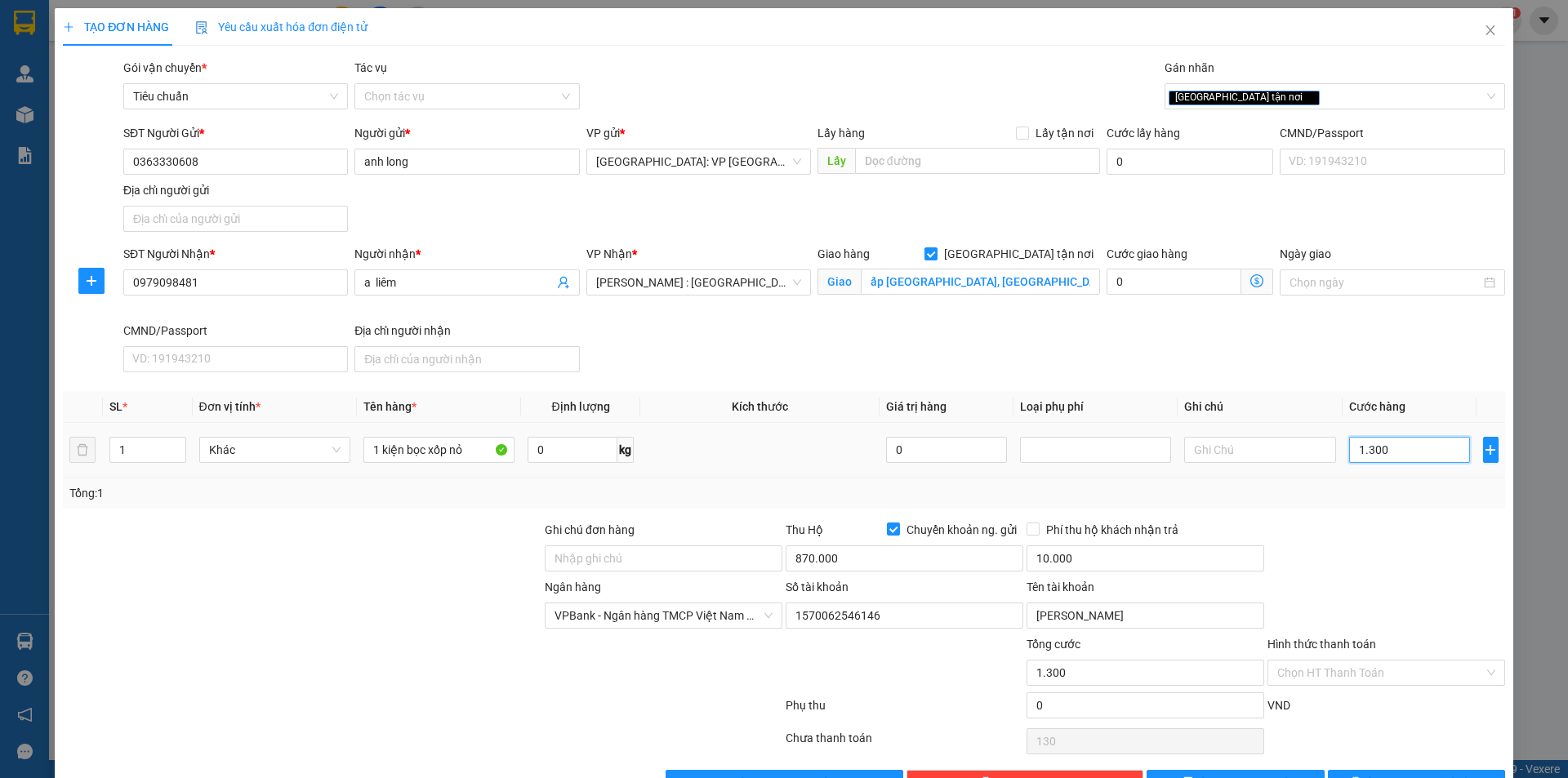
type input "1.300"
type input "13.000"
type input "130.000"
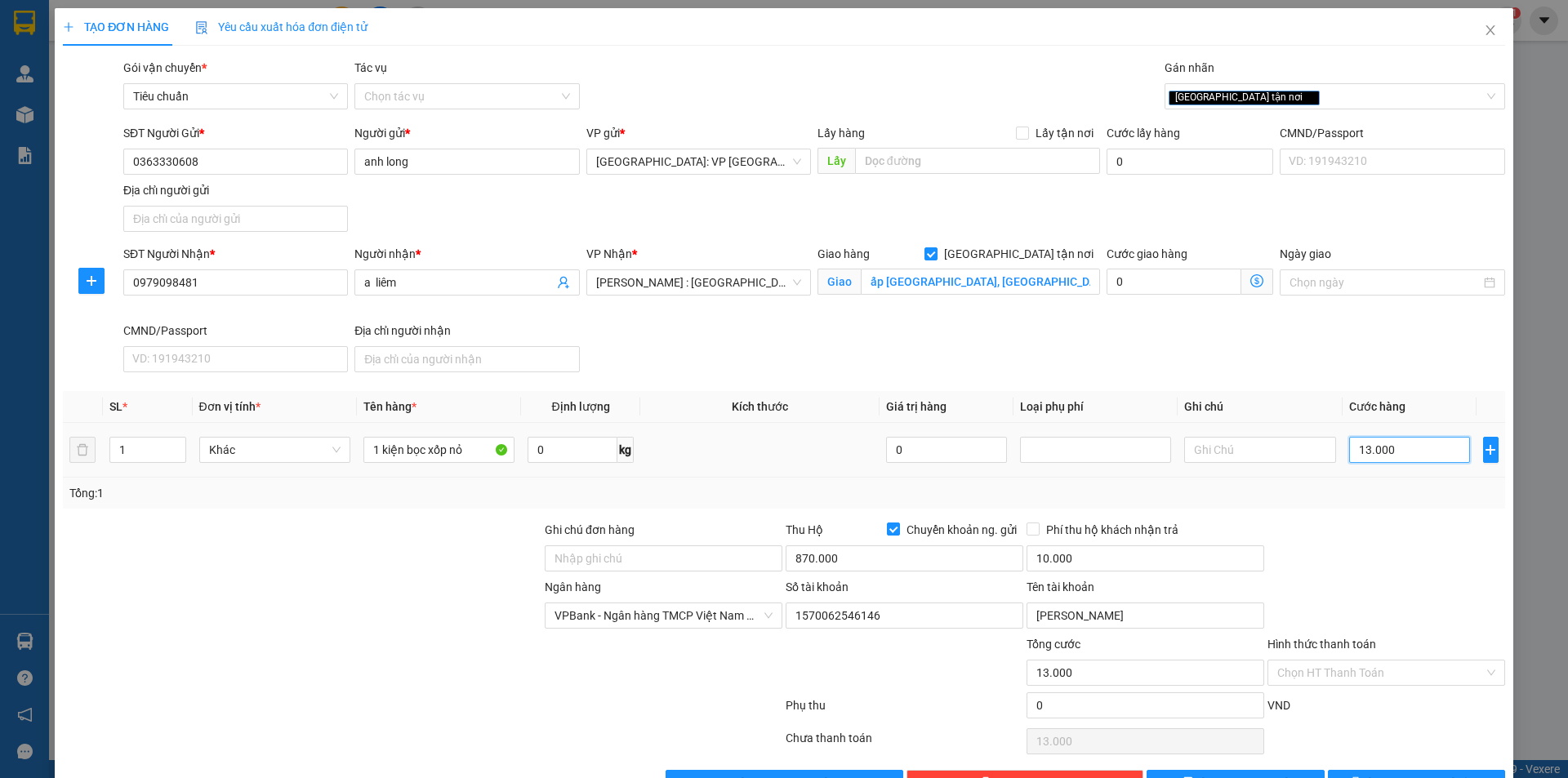
type input "130.000"
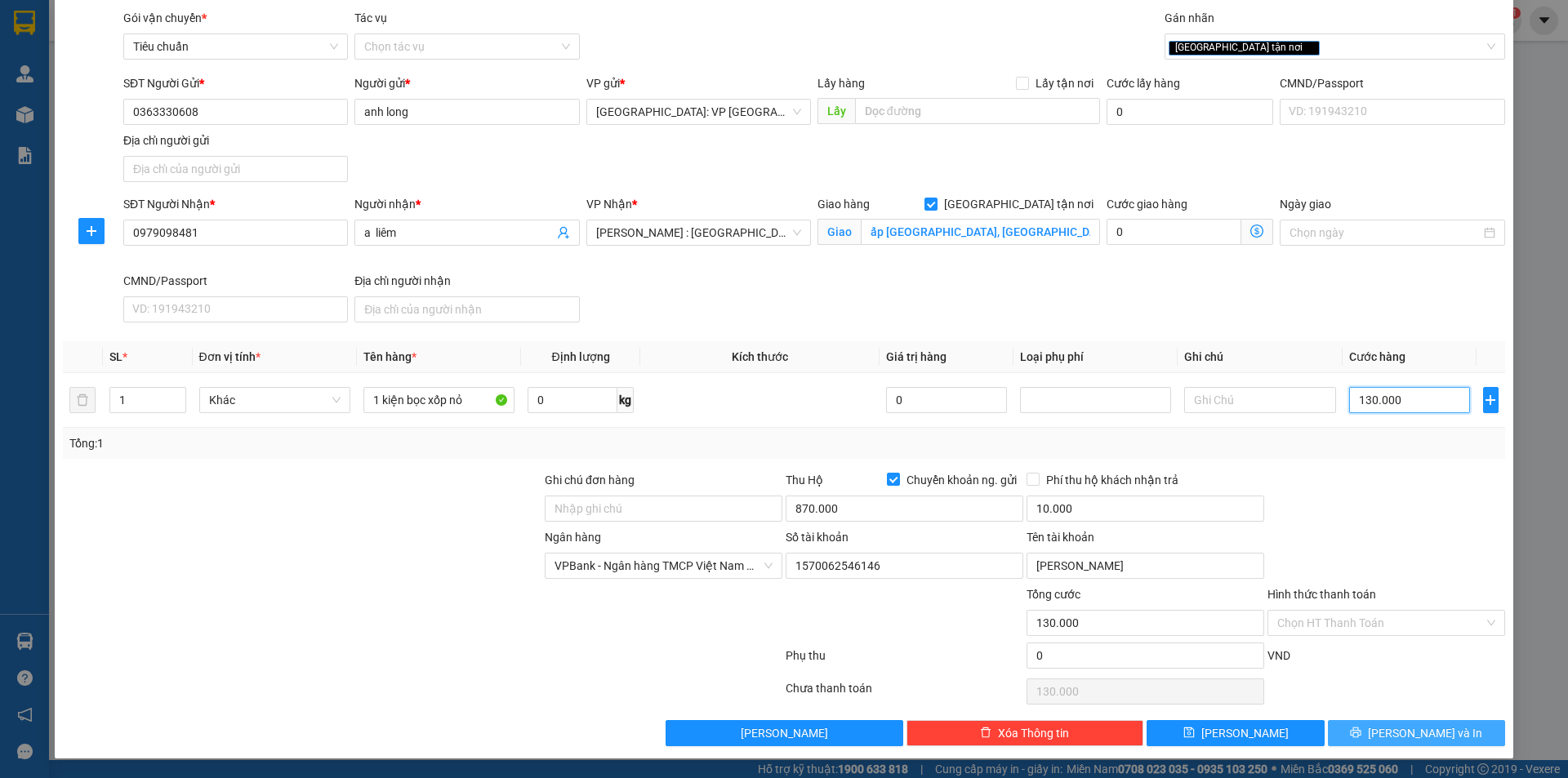
type input "130.000"
click at [1361, 728] on icon "printer" at bounding box center [1356, 733] width 11 height 11
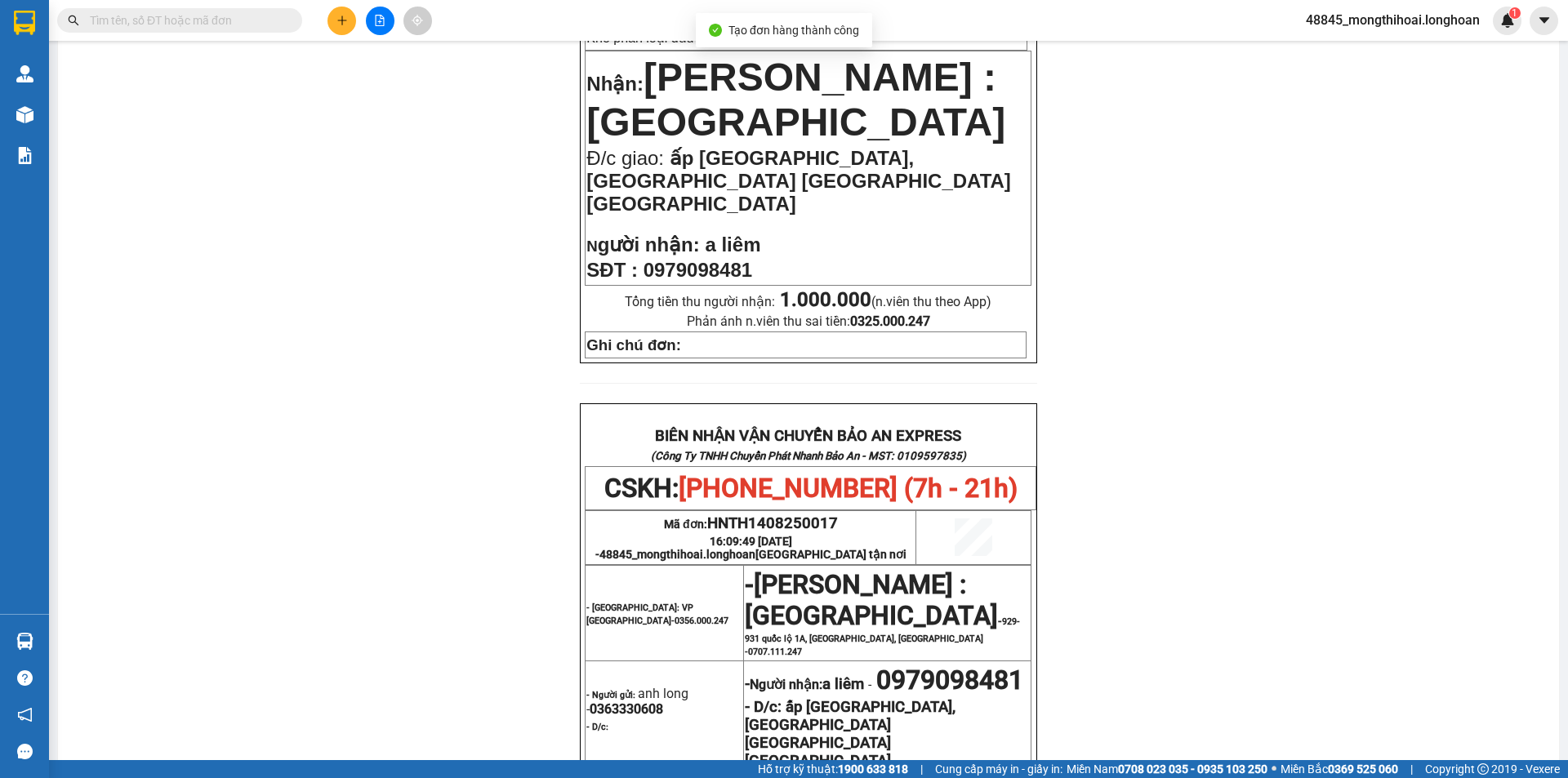
scroll to position [245, 0]
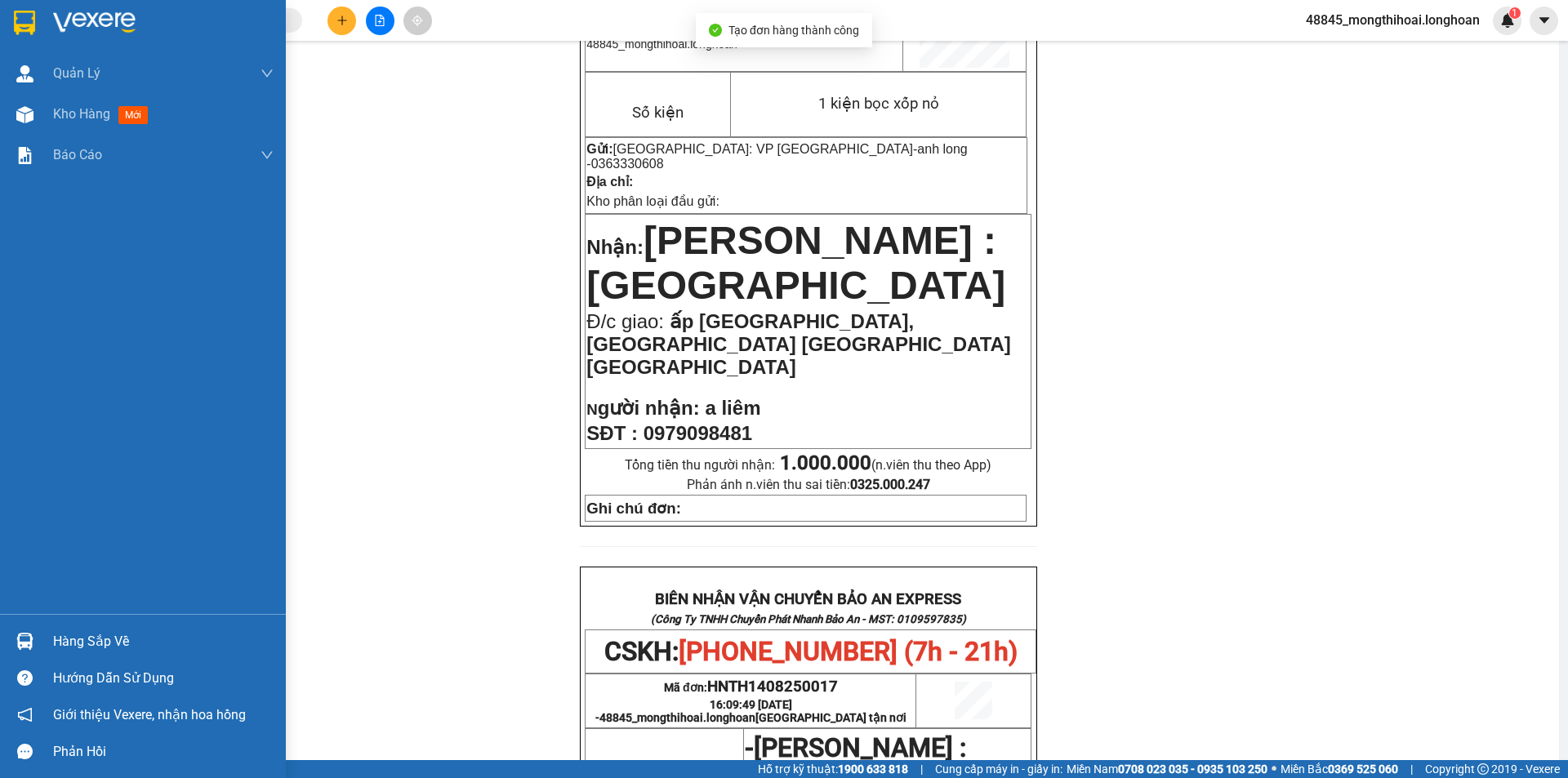
click at [0, 17] on div at bounding box center [143, 26] width 286 height 53
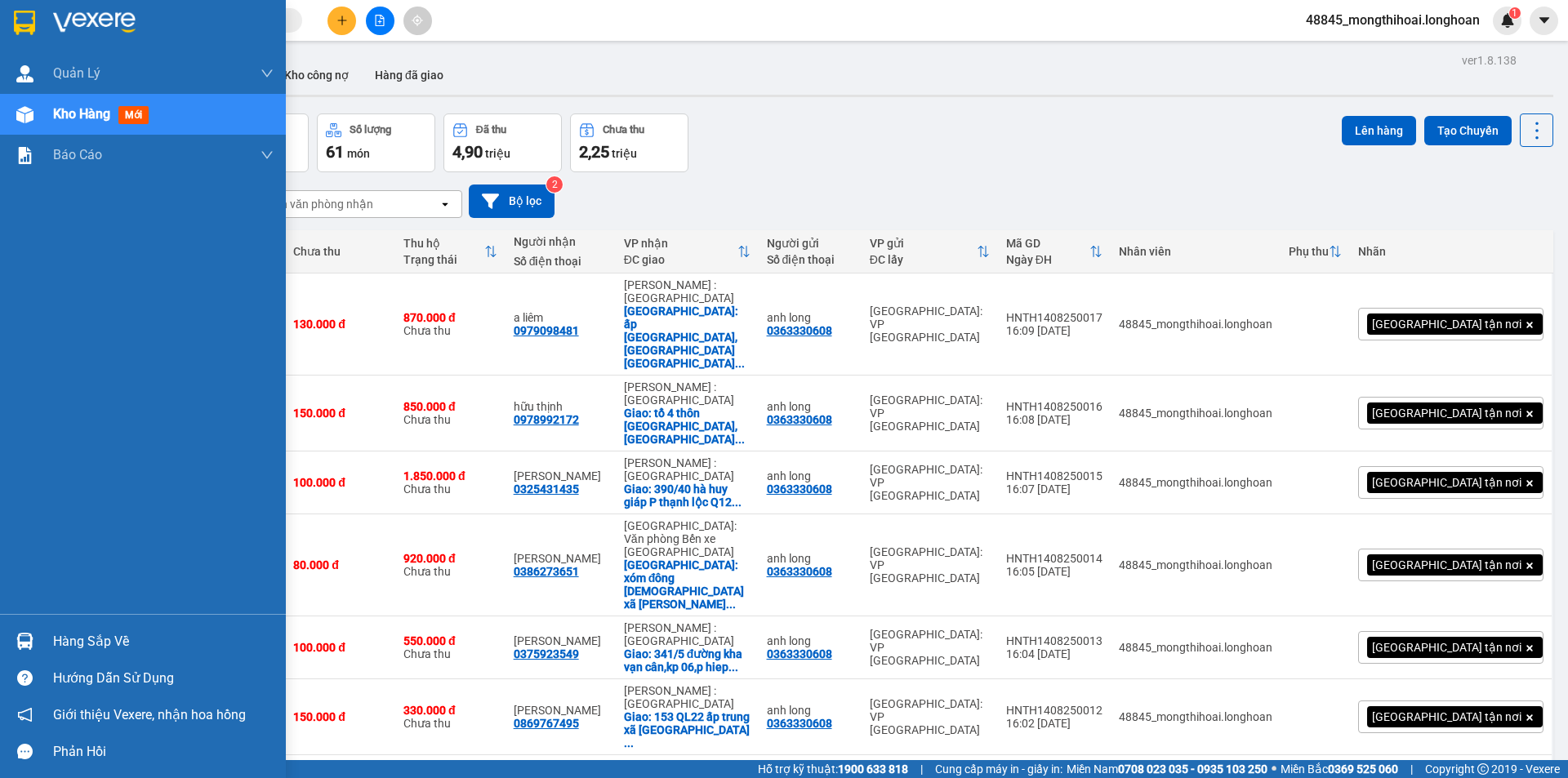
click at [15, 18] on img at bounding box center [25, 23] width 21 height 25
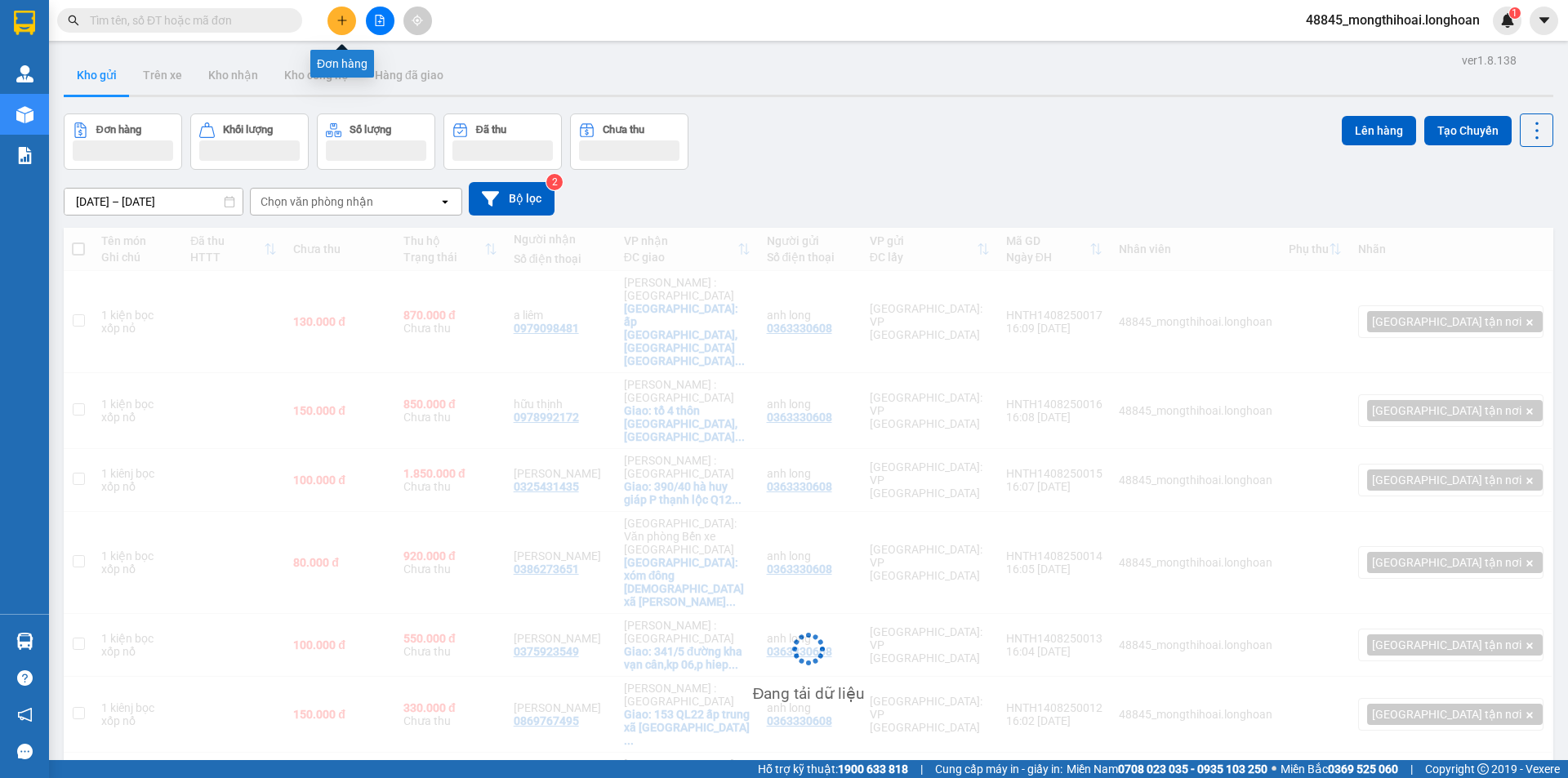
click at [339, 16] on icon "plus" at bounding box center [342, 21] width 12 height 12
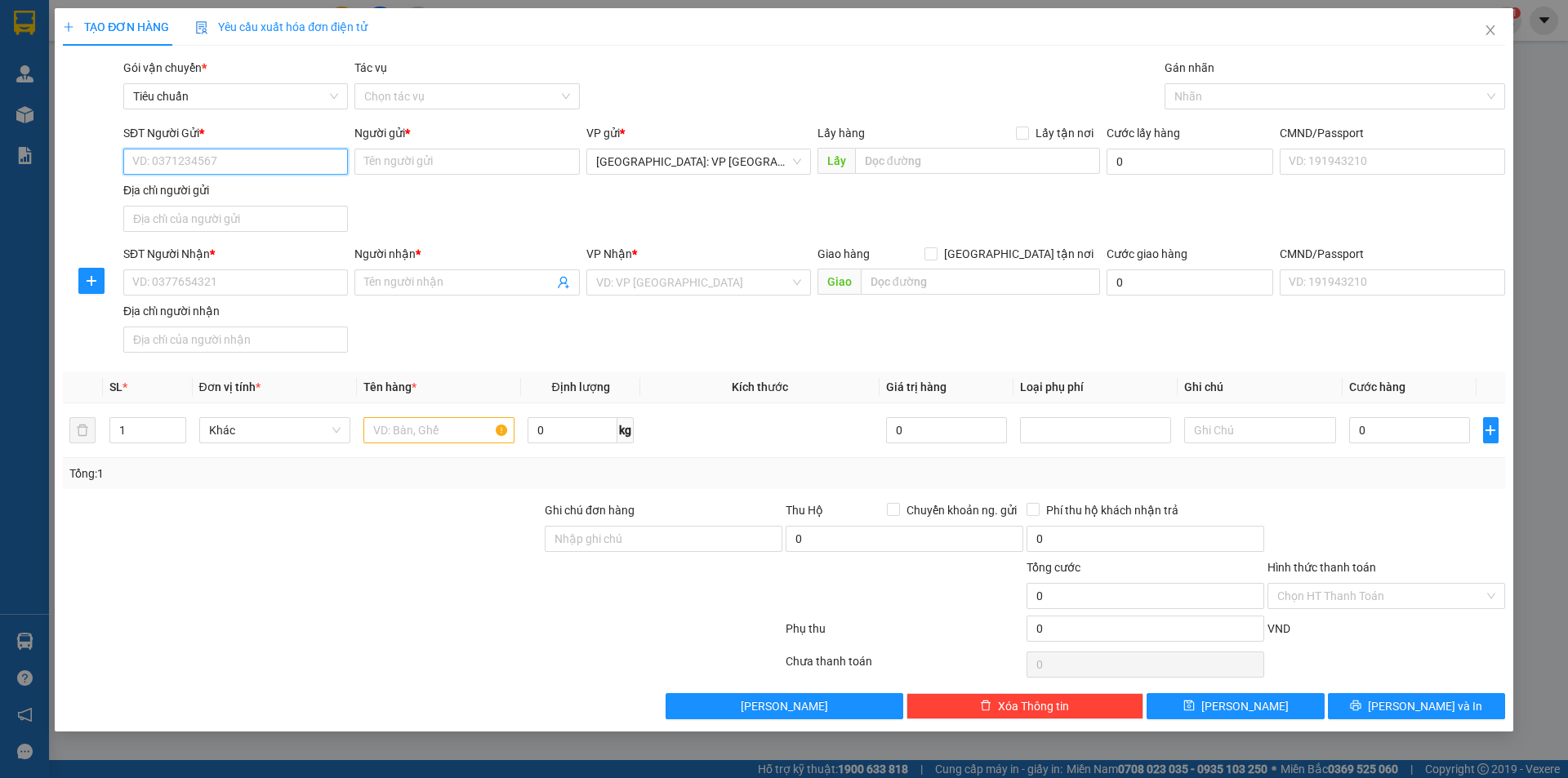
click at [303, 162] on input "SĐT Người Gửi *" at bounding box center [236, 162] width 225 height 26
paste input "0363330608"
type input "0363330608"
click at [303, 164] on input "0363330608" at bounding box center [236, 162] width 225 height 26
click at [244, 190] on div "0363330608 - anh long" at bounding box center [236, 194] width 205 height 18
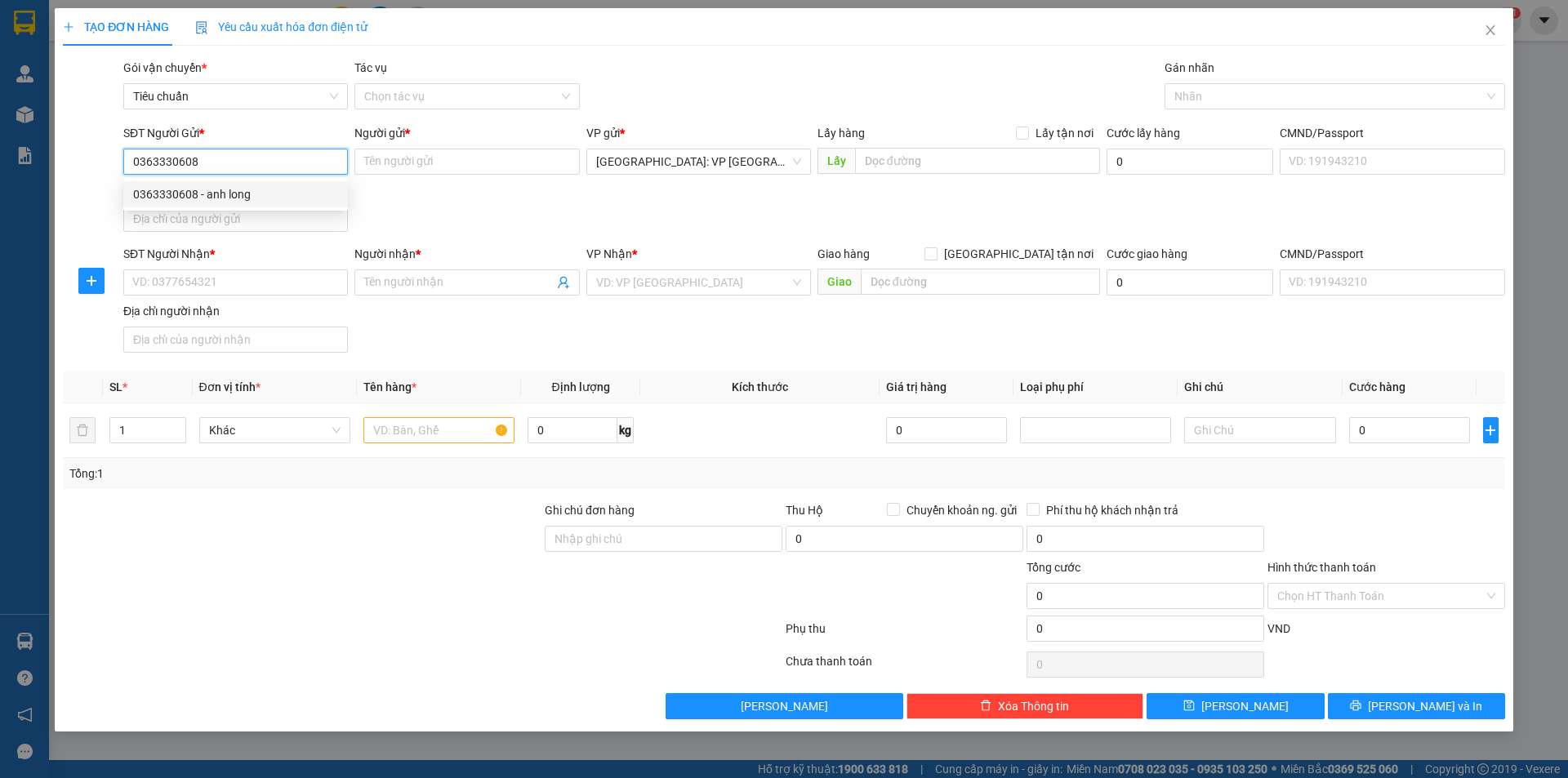
type input "anh long"
checkbox input "true"
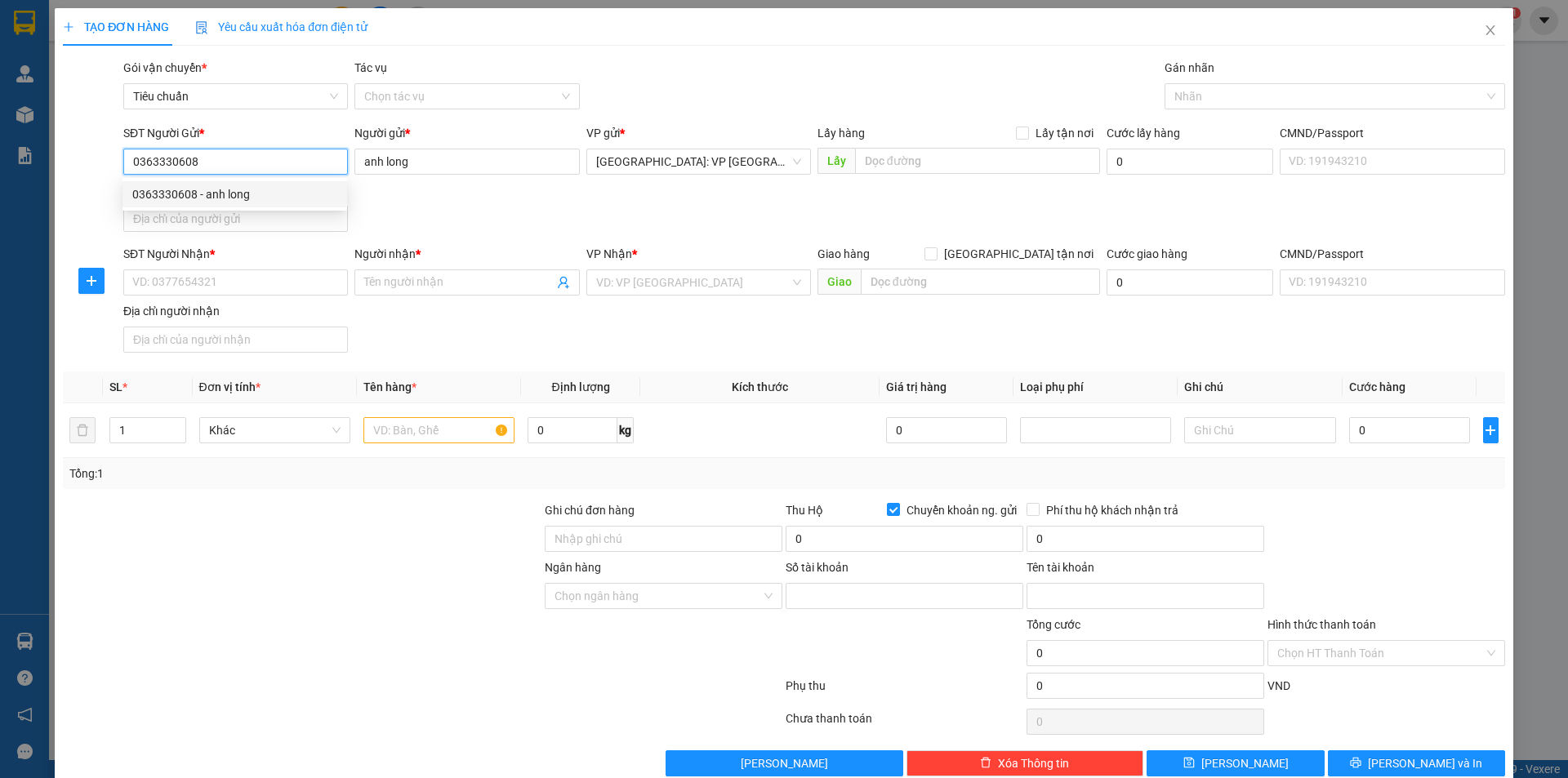
type input "1570062546146"
type input "lương hùng anh"
type input "0363330608"
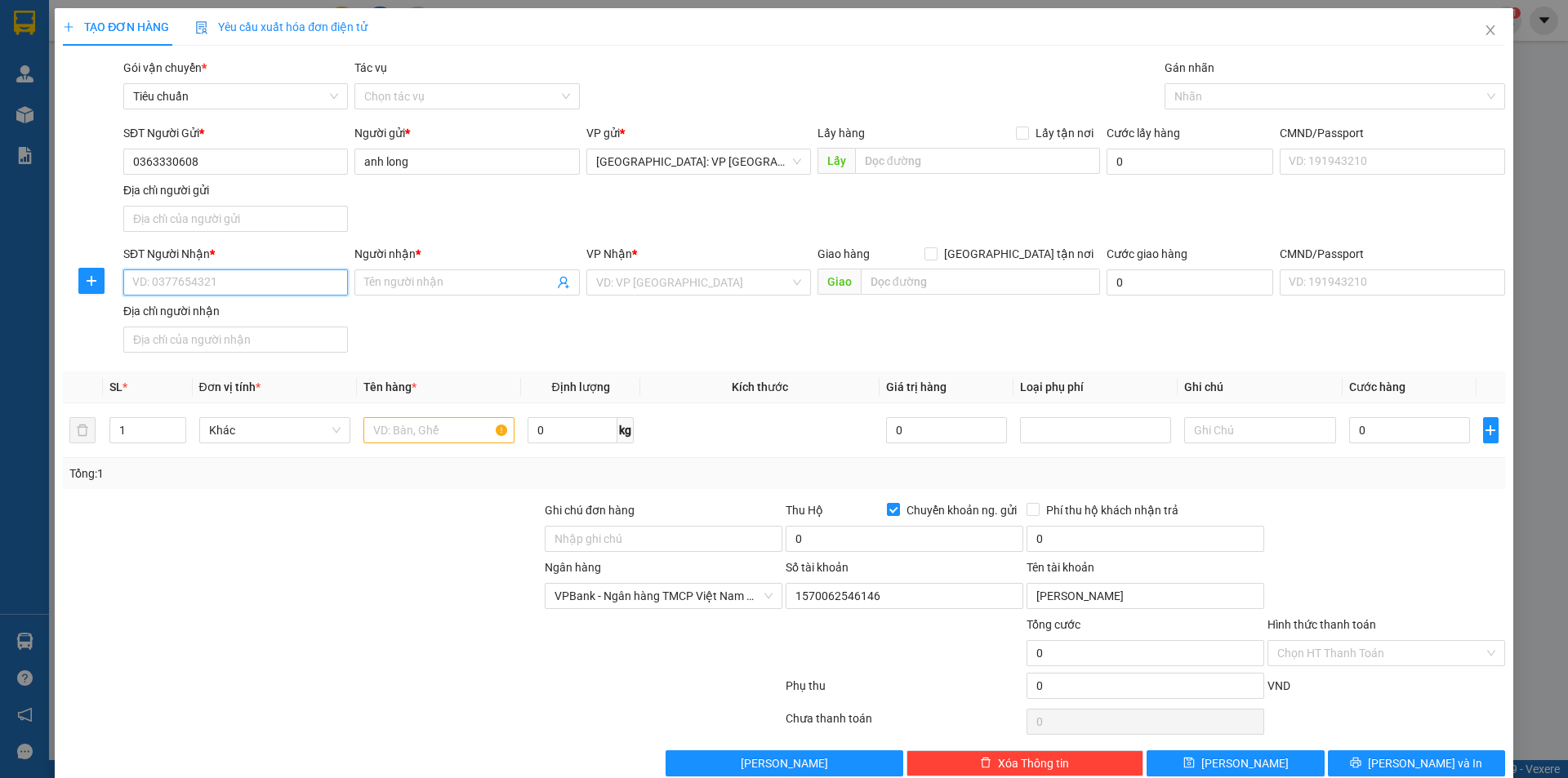
click at [320, 276] on input "SĐT Người Nhận *" at bounding box center [236, 283] width 225 height 26
type input "0978698931"
click at [376, 276] on input "Người nhận *" at bounding box center [459, 283] width 188 height 18
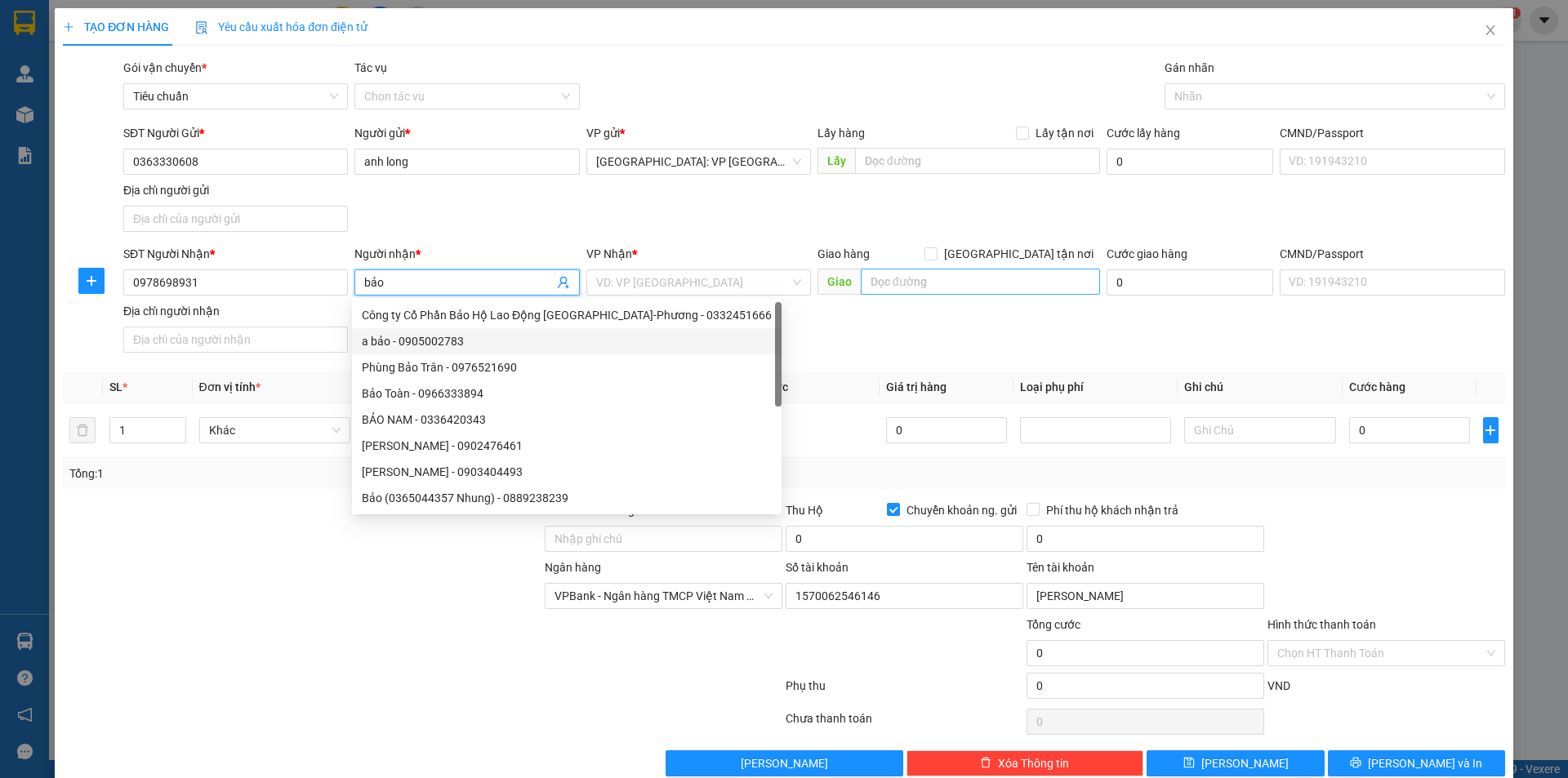
type input "bảo"
click at [874, 286] on input "text" at bounding box center [979, 282] width 239 height 26
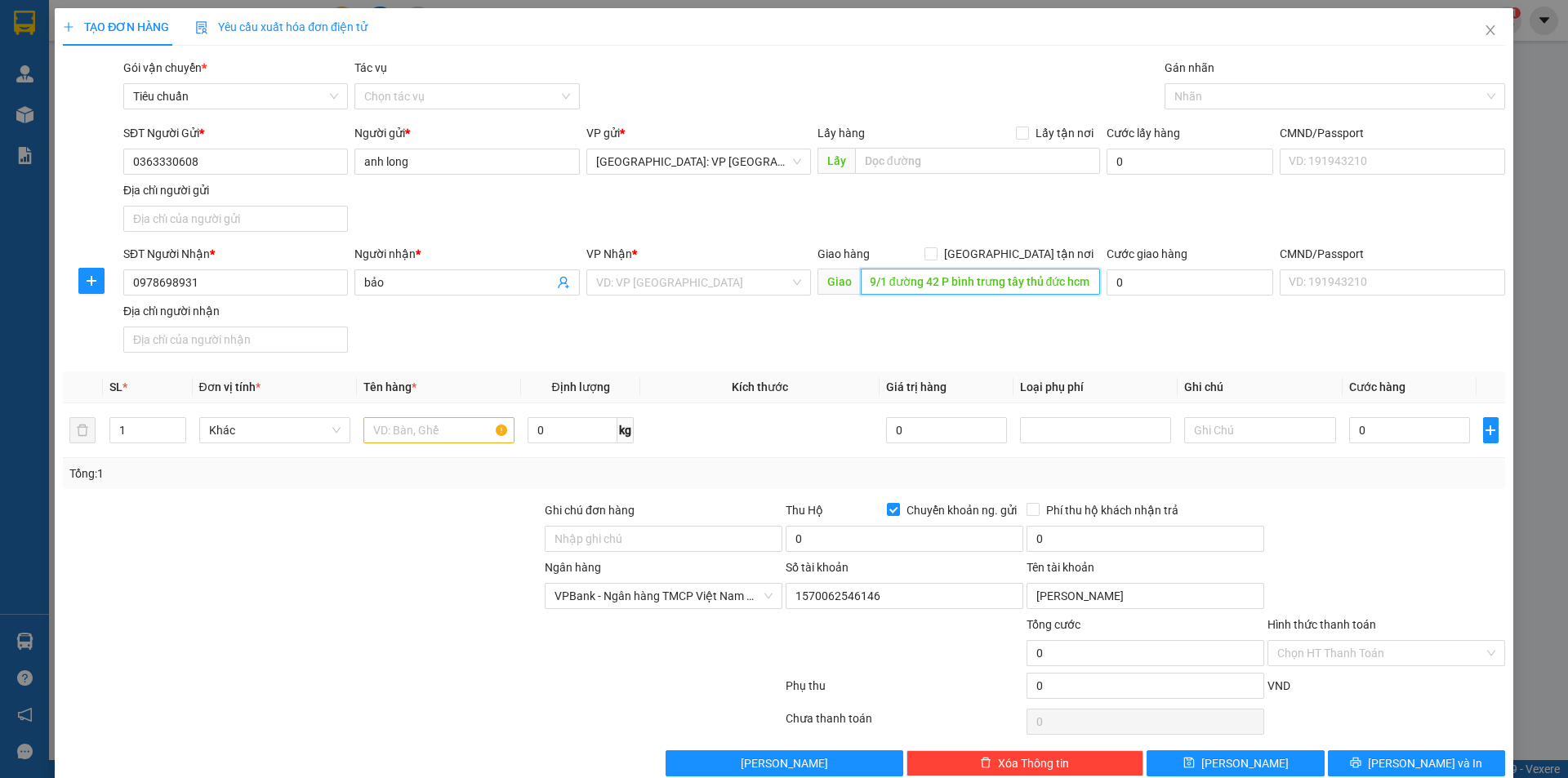
scroll to position [0, 19]
type input "29/1 đường 42 P bình trưng tây thủ đức hcm"
click at [706, 273] on input "search" at bounding box center [693, 283] width 193 height 25
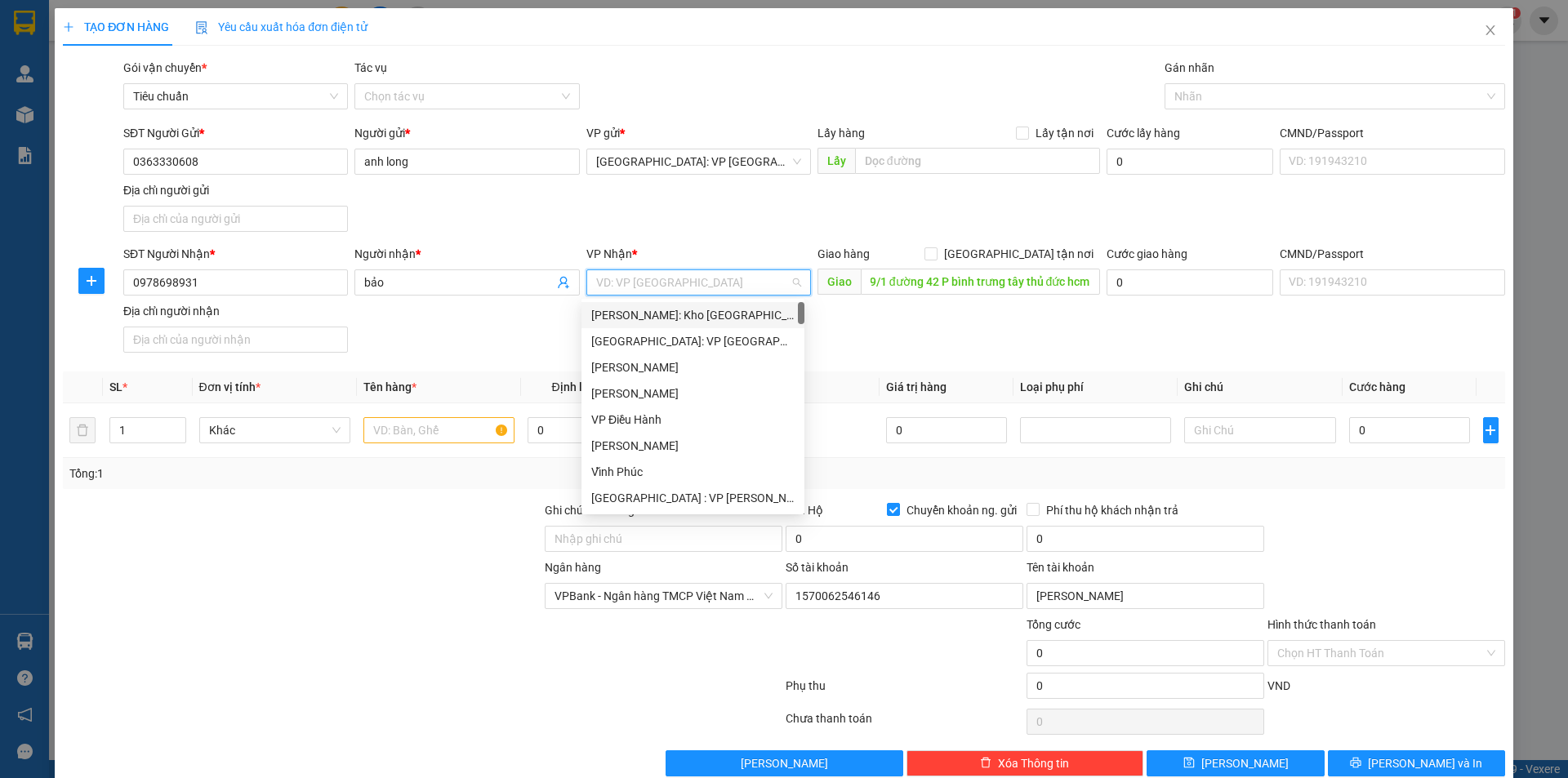
scroll to position [0, 0]
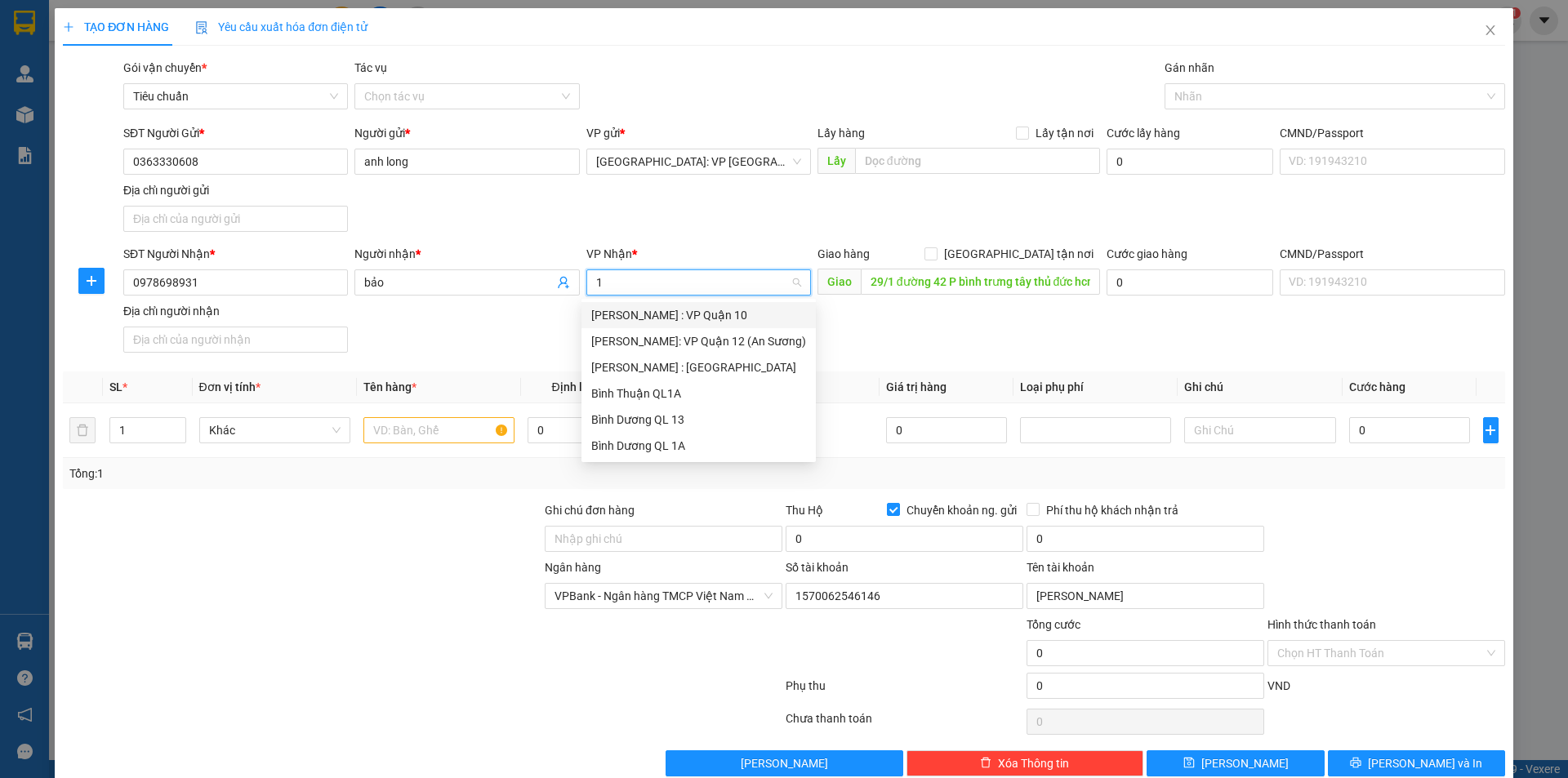
type input "12"
click at [684, 341] on div "[PERSON_NAME] : [GEOGRAPHIC_DATA]" at bounding box center [698, 341] width 215 height 18
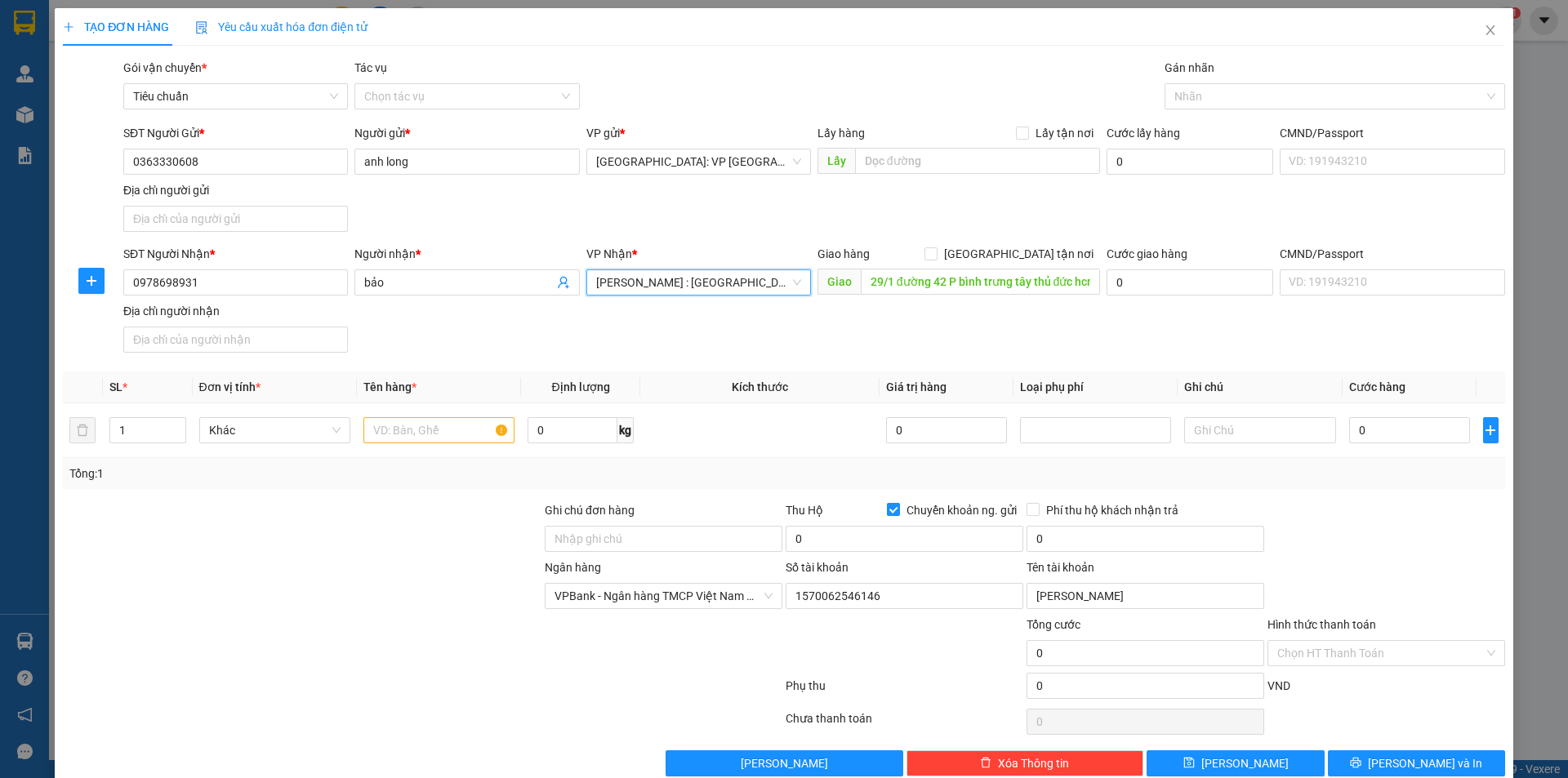
click at [887, 504] on input "Chuyển khoản ng. gửi" at bounding box center [893, 509] width 12 height 12
checkbox input "false"
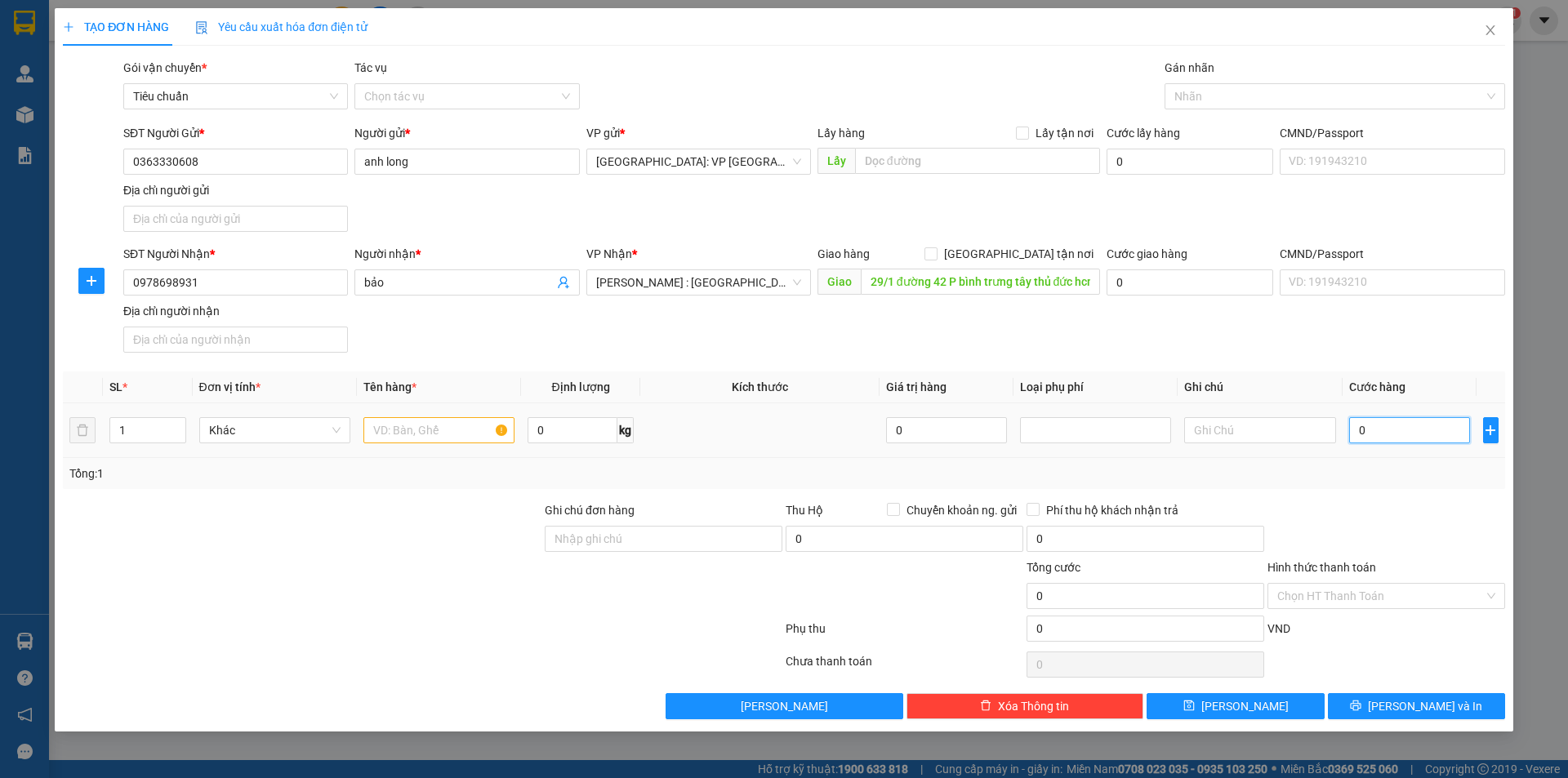
click at [1376, 433] on input "0" at bounding box center [1409, 431] width 122 height 26
type input "1"
type input "10"
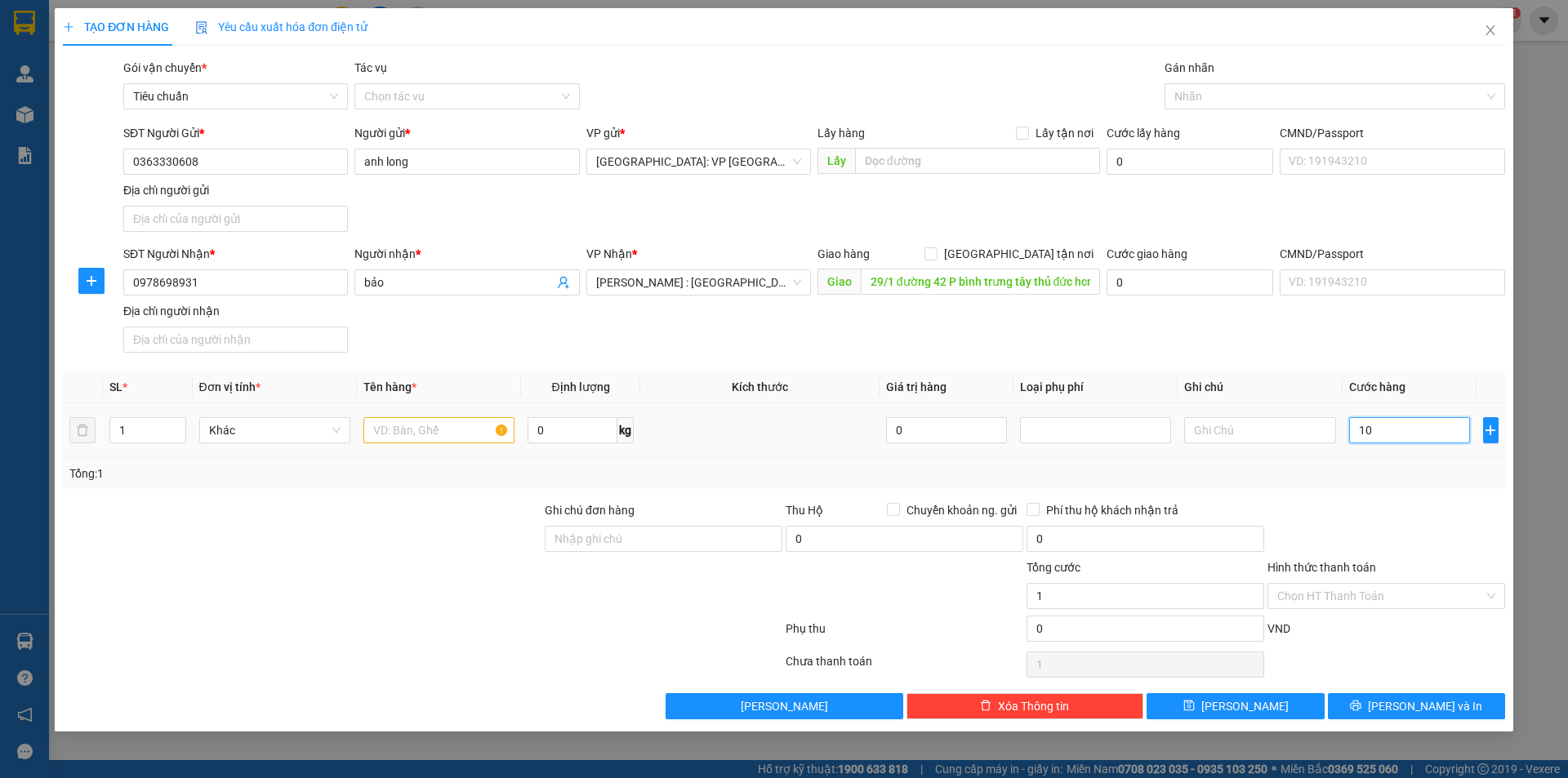
type input "10"
type input "100"
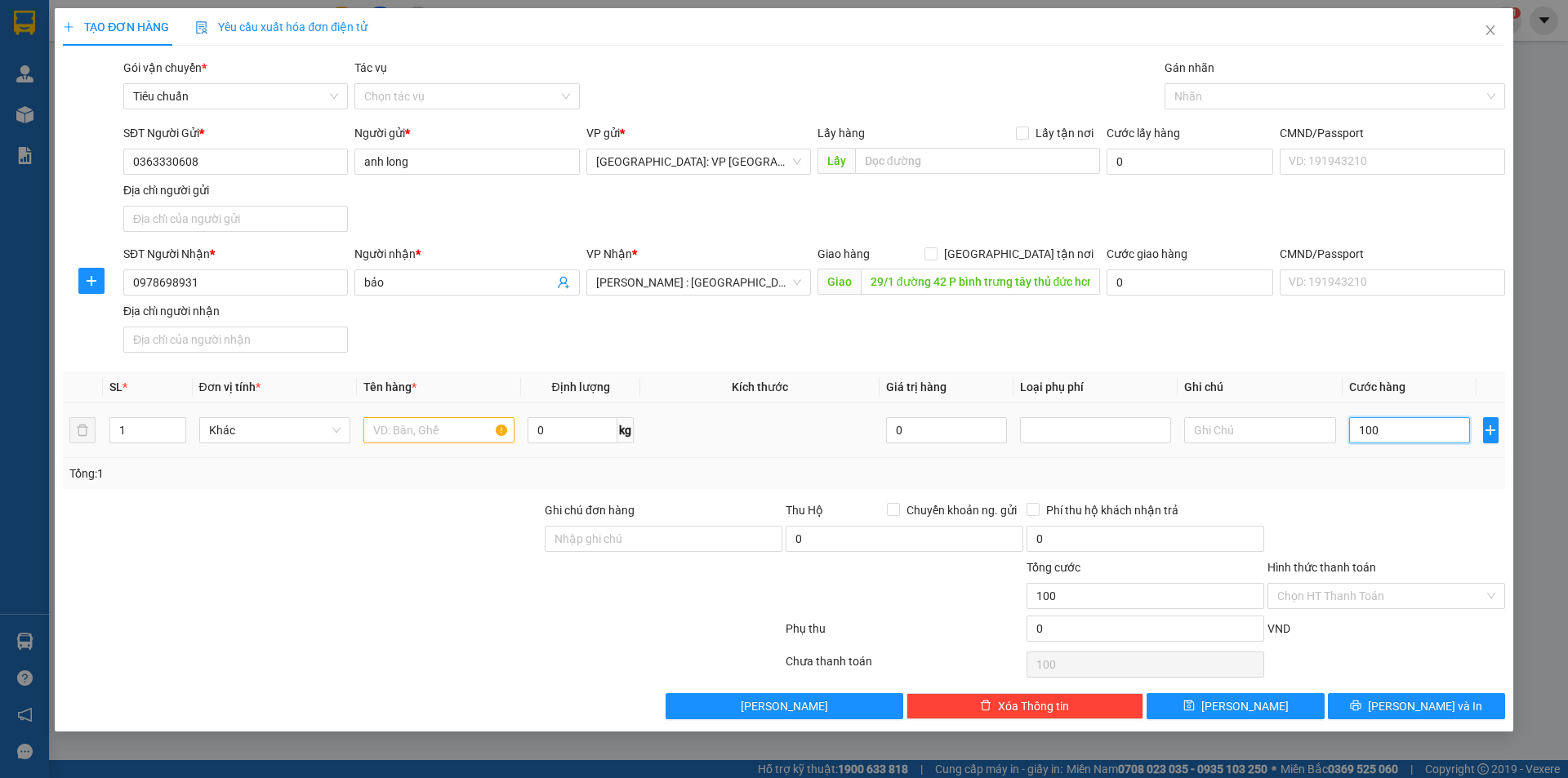
type input "1.000"
type input "10.000"
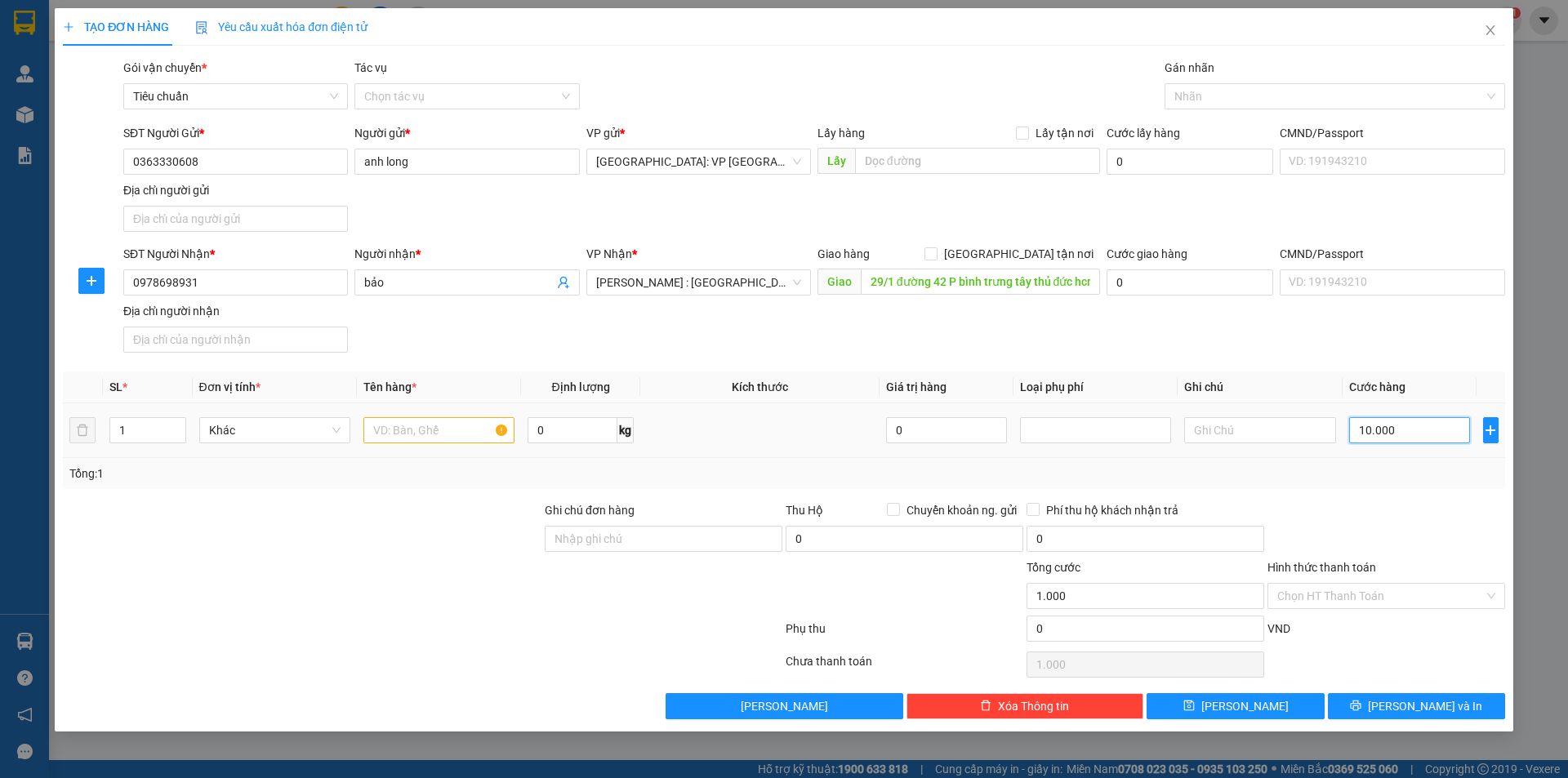
type input "10.000"
type input "100.000"
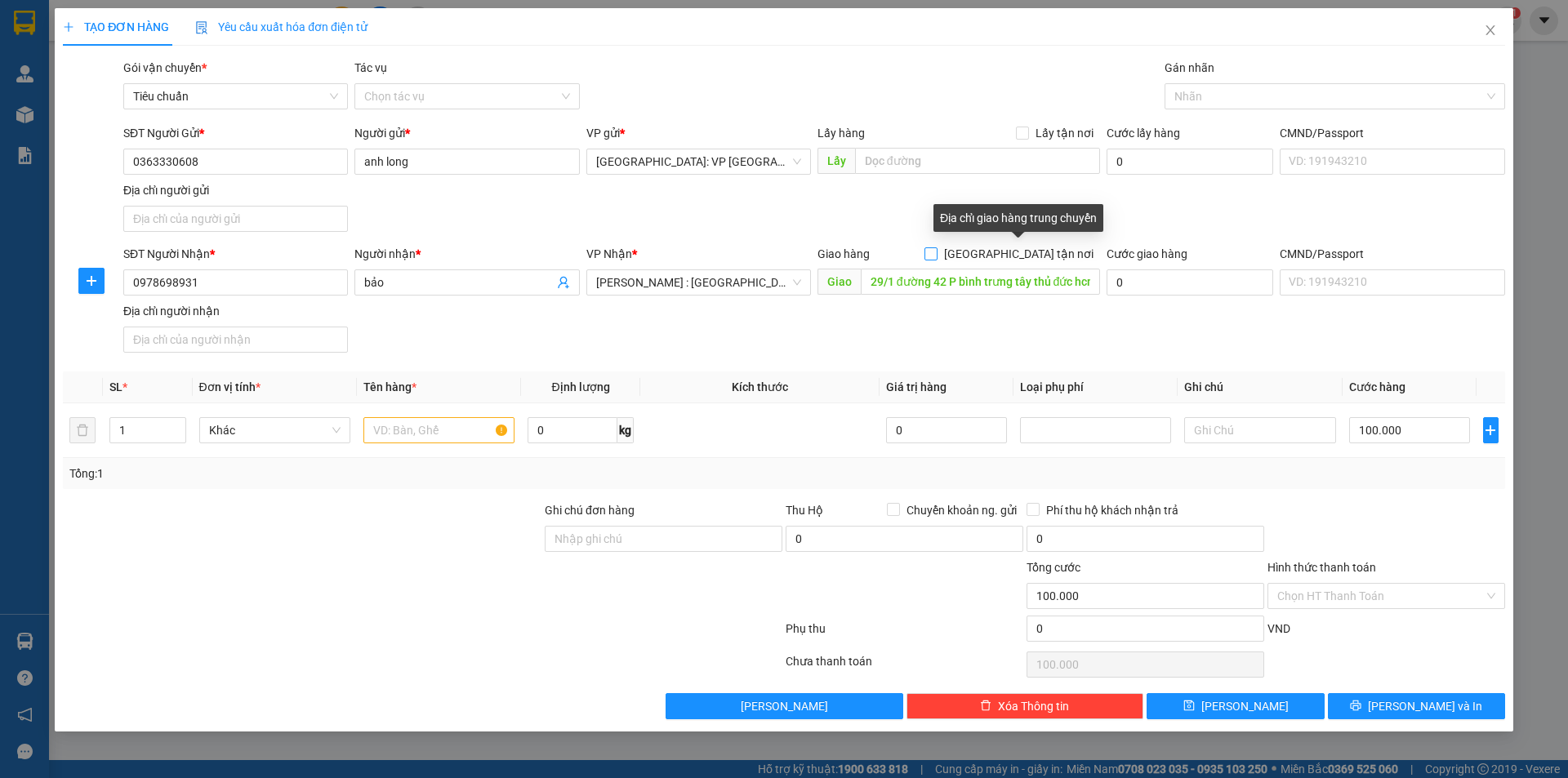
click at [936, 251] on input "[GEOGRAPHIC_DATA] tận nơi" at bounding box center [930, 253] width 12 height 12
checkbox input "true"
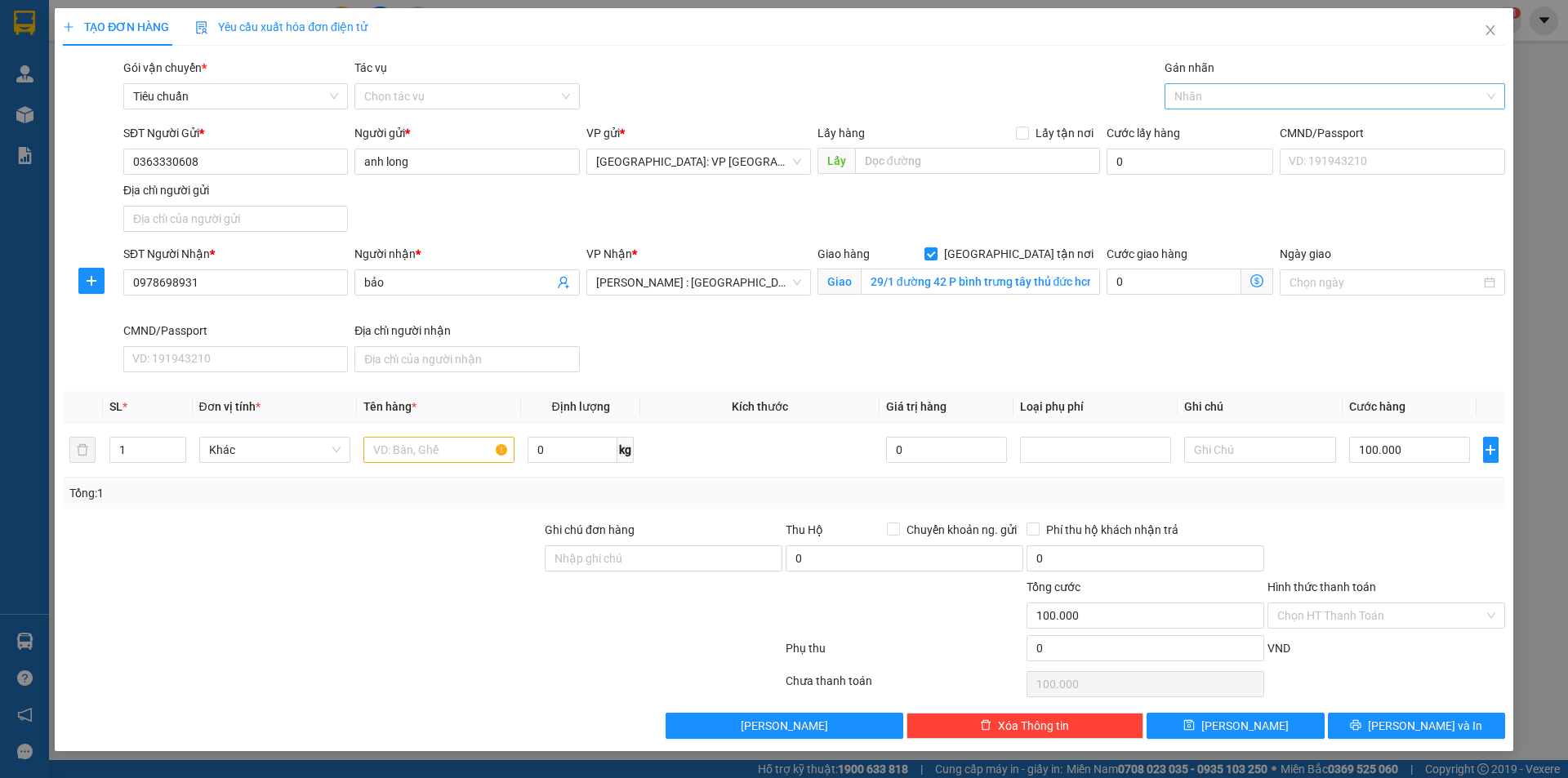
click at [1185, 104] on div at bounding box center [1327, 97] width 316 height 20
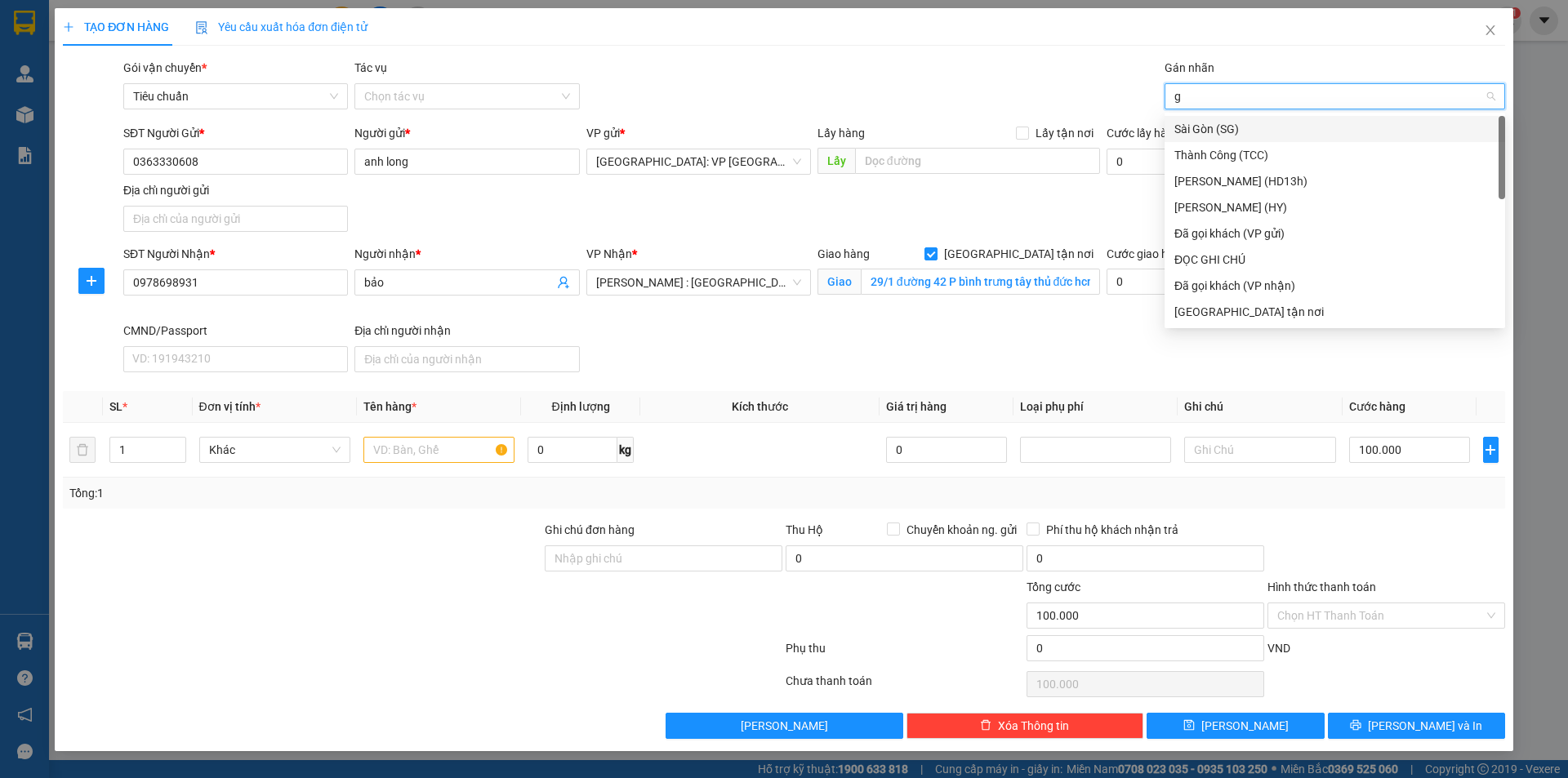
type input "gi"
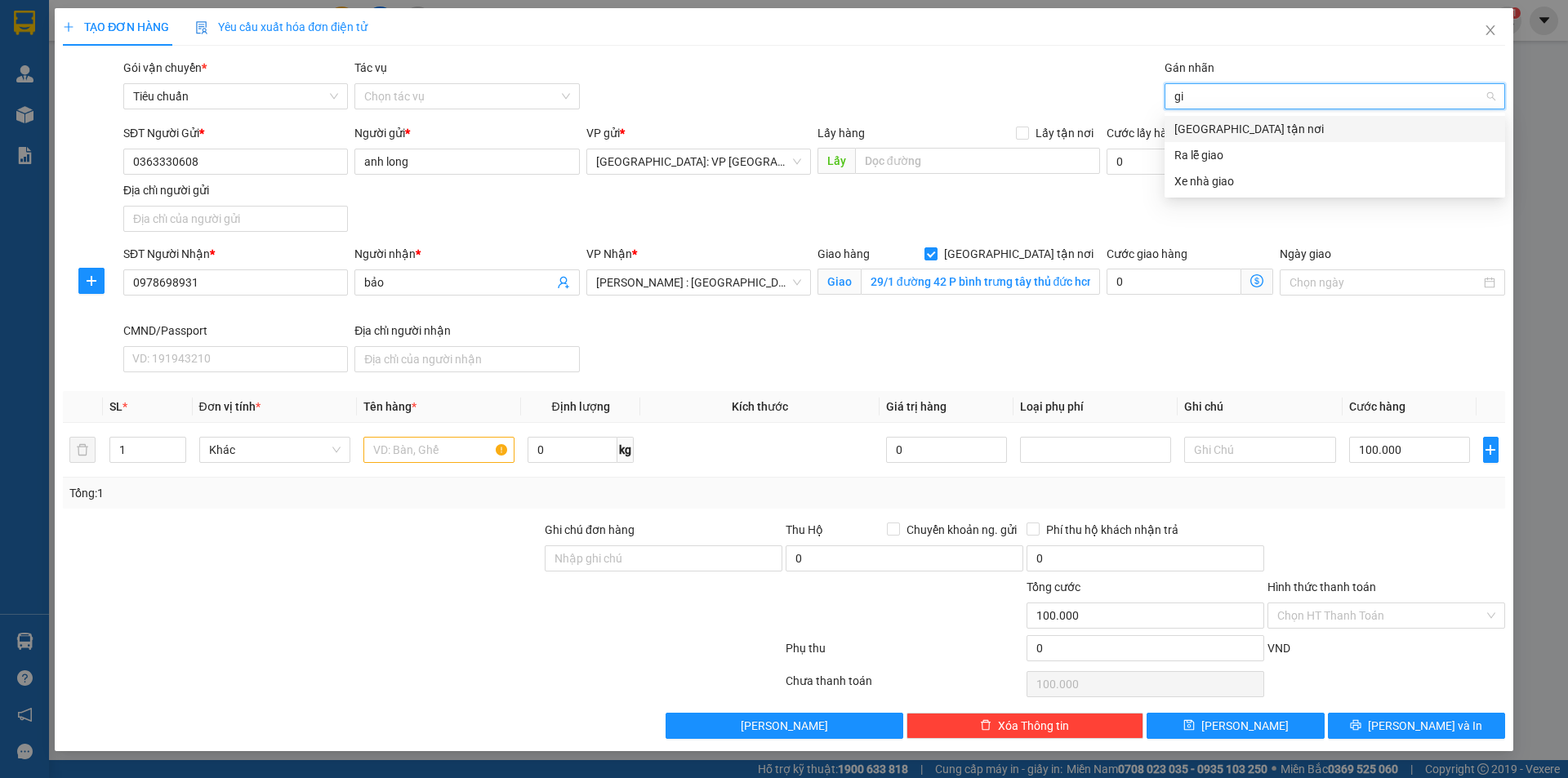
click at [1232, 136] on div "[GEOGRAPHIC_DATA] tận nơi" at bounding box center [1335, 129] width 321 height 18
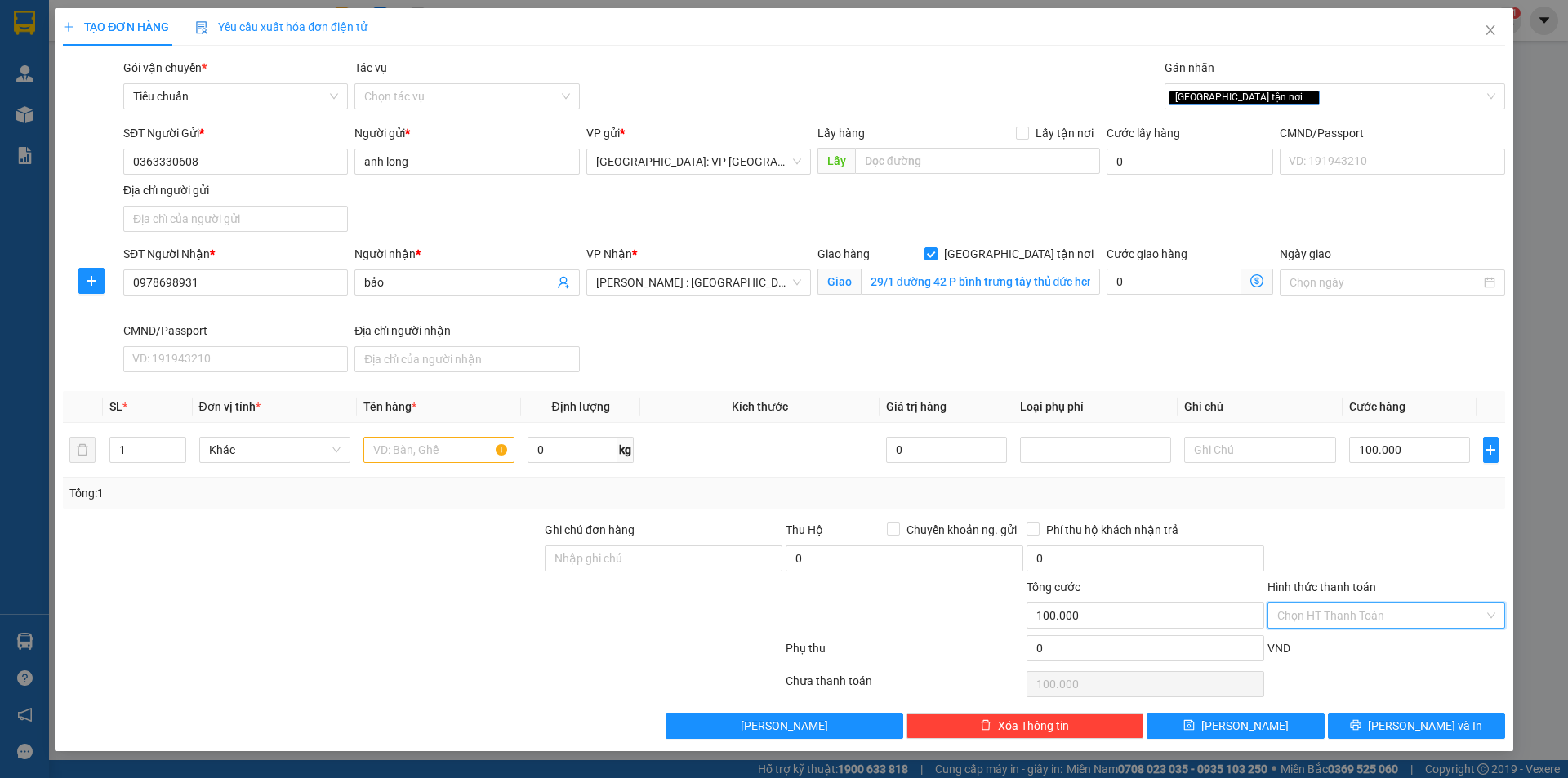
click at [1384, 617] on input "Hình thức thanh toán" at bounding box center [1380, 616] width 207 height 25
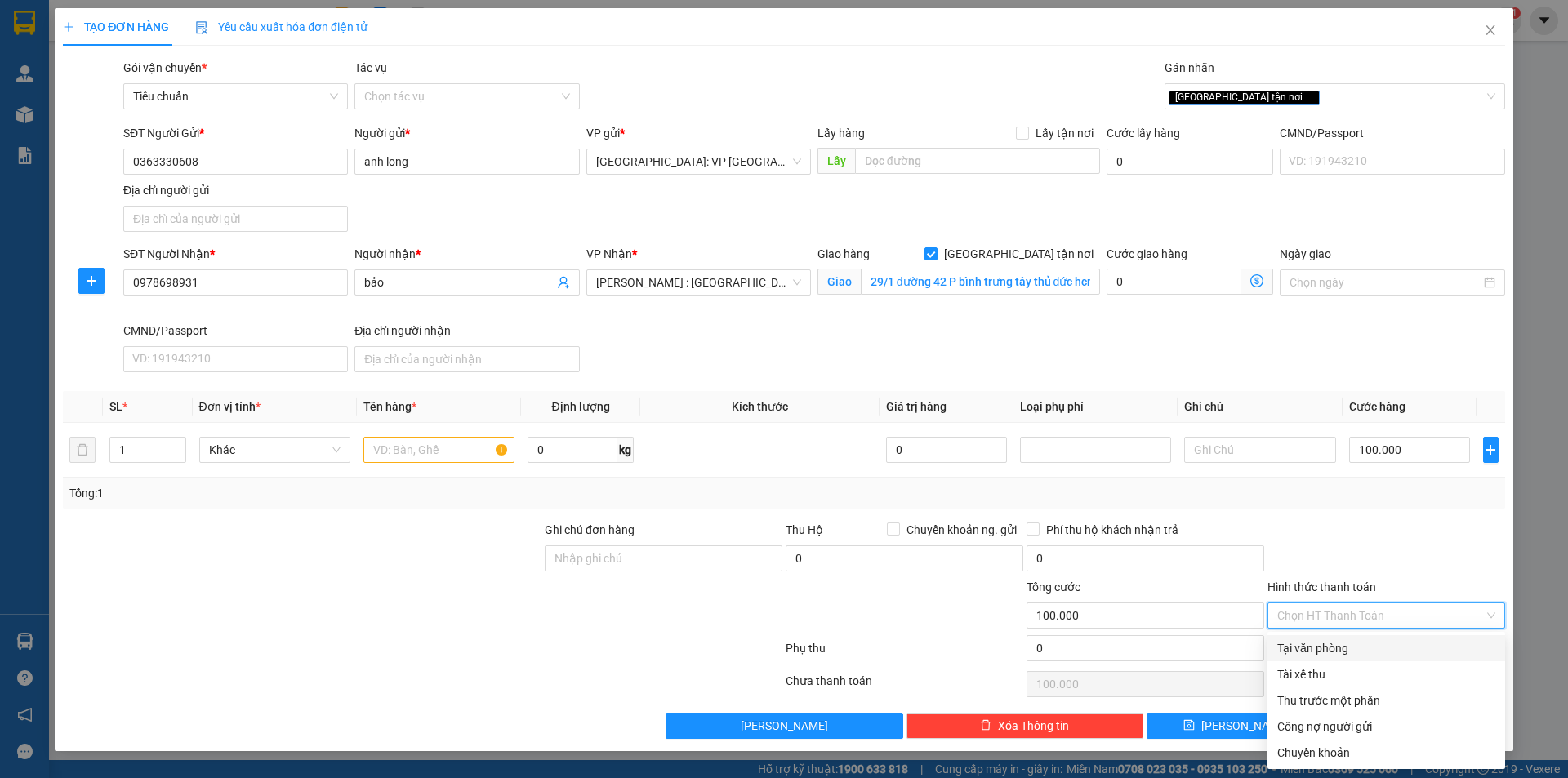
click at [1329, 647] on div "Tại văn phòng" at bounding box center [1386, 649] width 218 height 18
type input "0"
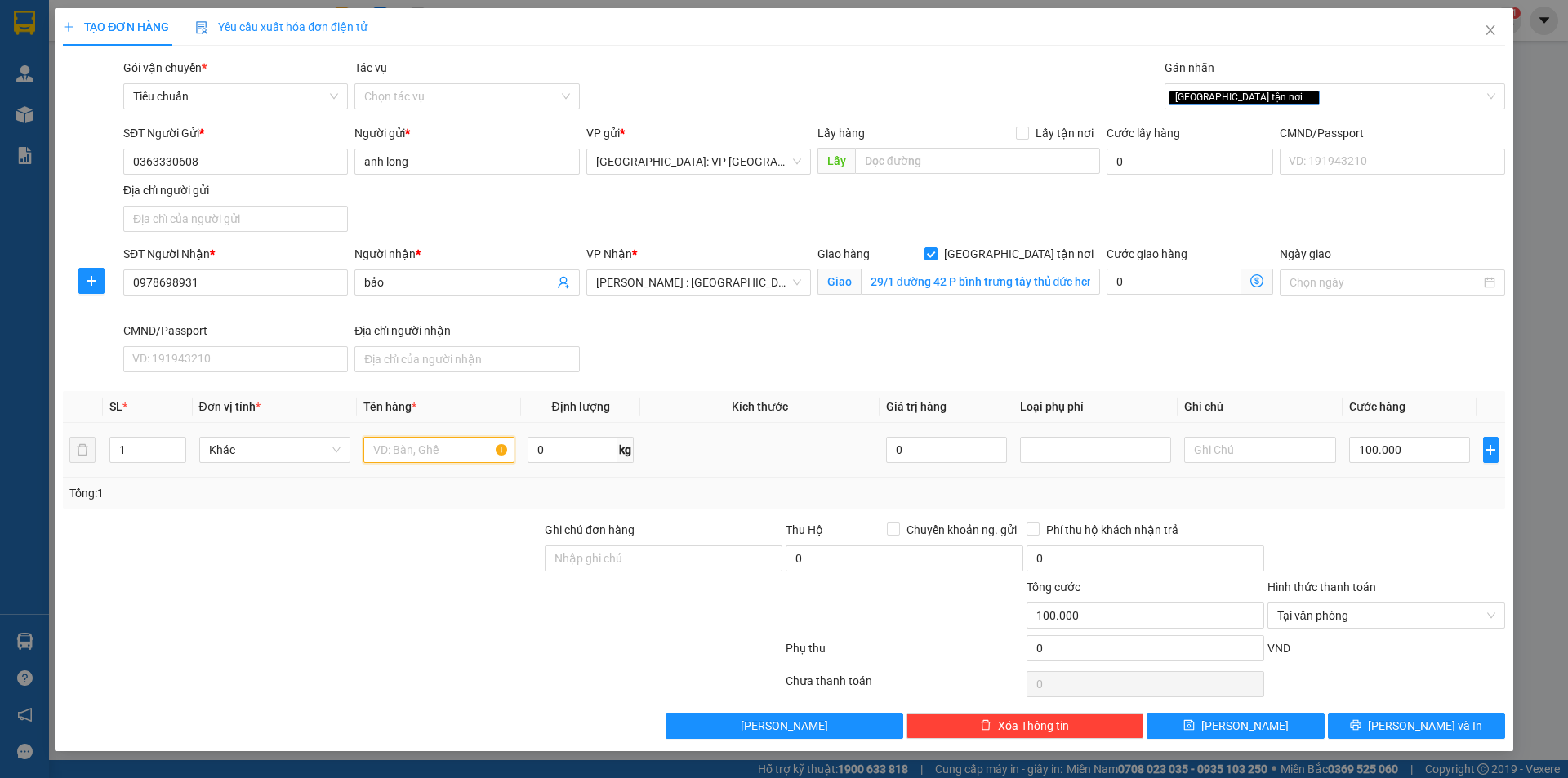
click at [418, 451] on input "text" at bounding box center [439, 451] width 151 height 26
type input "1 kiênj bọc xốp nổ"
click at [1361, 726] on icon "printer" at bounding box center [1356, 725] width 11 height 11
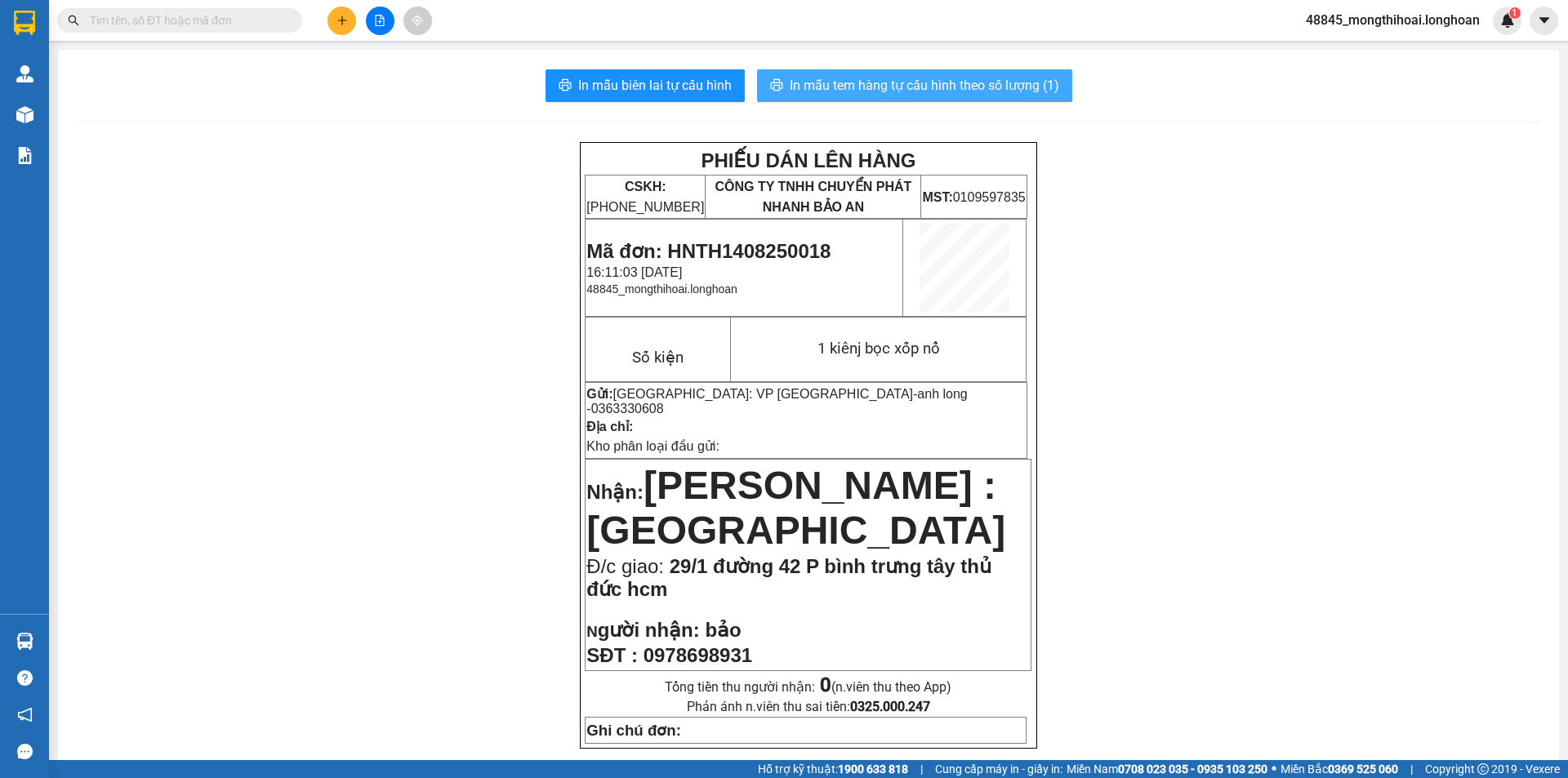
click at [900, 86] on span "In mẫu tem hàng tự cấu hình theo số lượng (1)" at bounding box center [924, 85] width 269 height 21
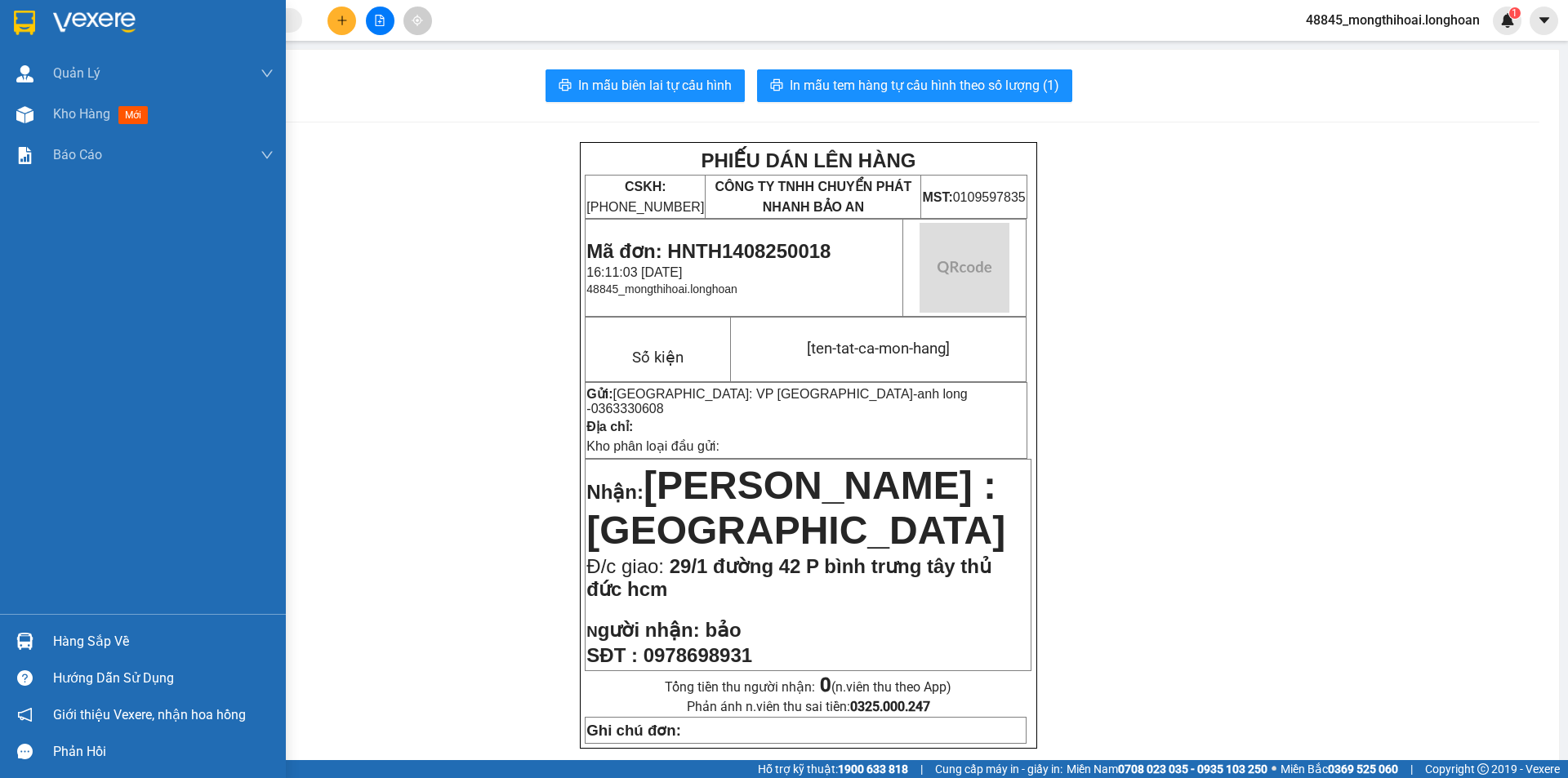
scroll to position [164, 0]
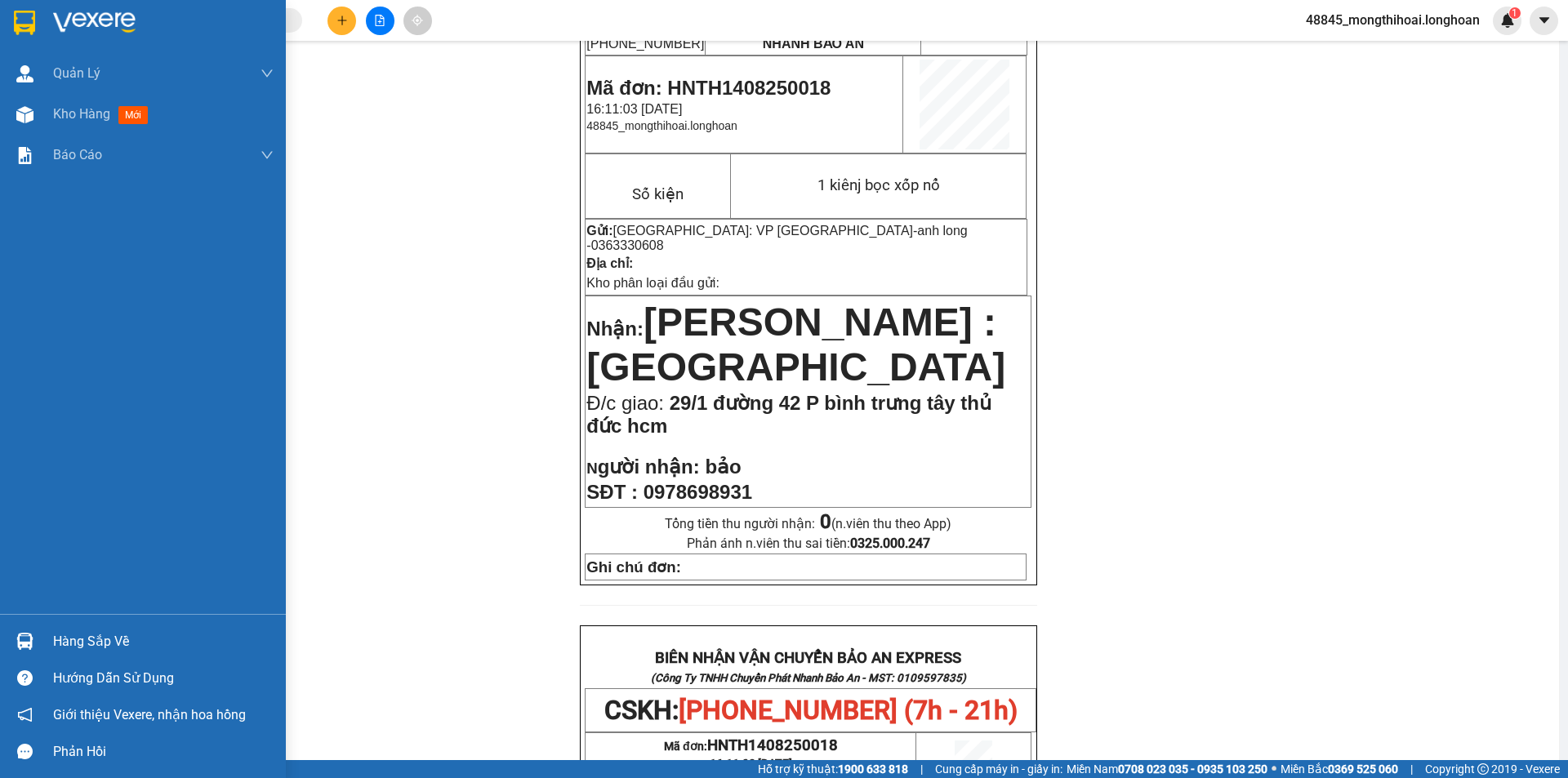
click at [2, 28] on div at bounding box center [143, 26] width 286 height 53
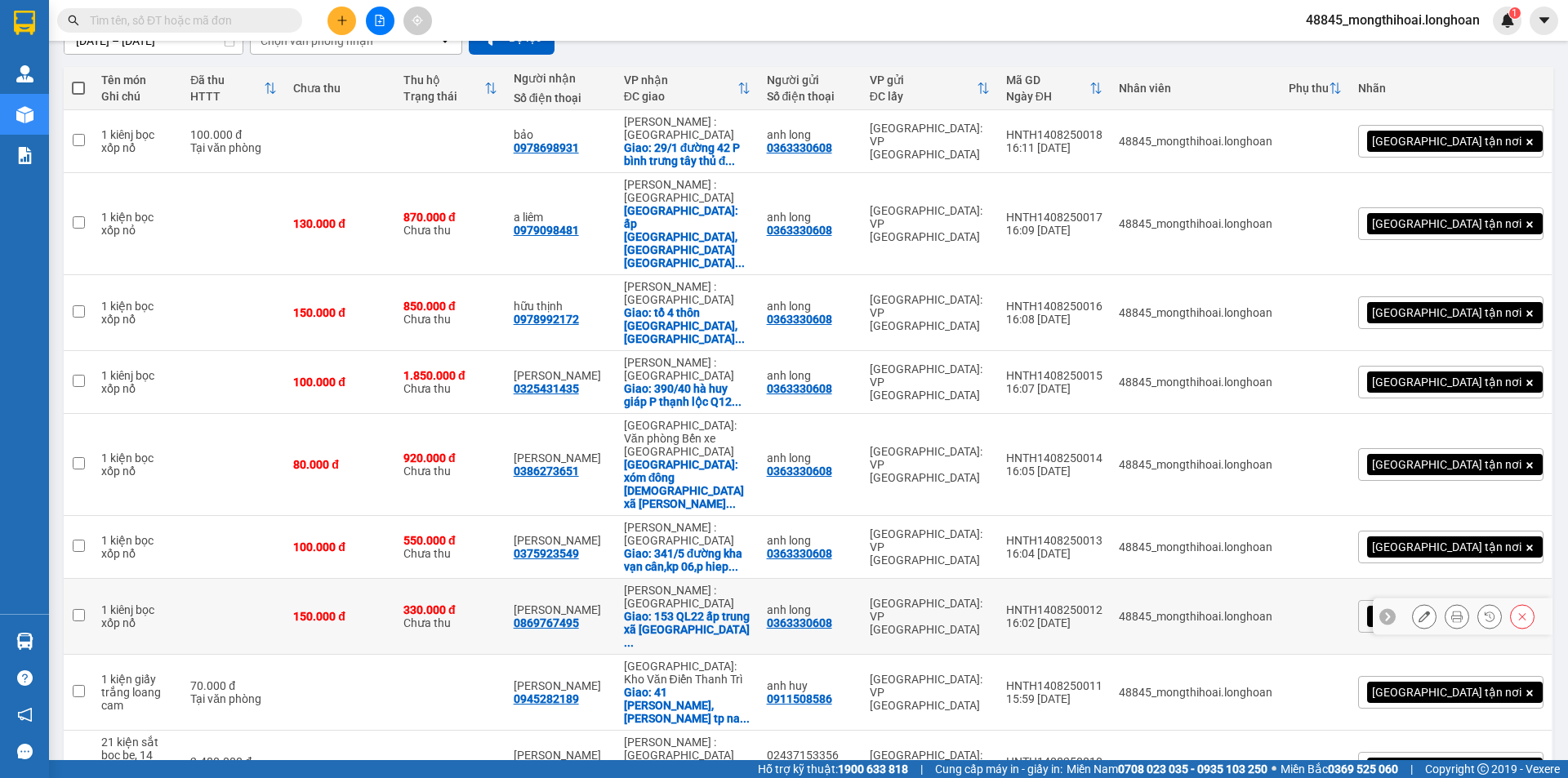
scroll to position [222, 0]
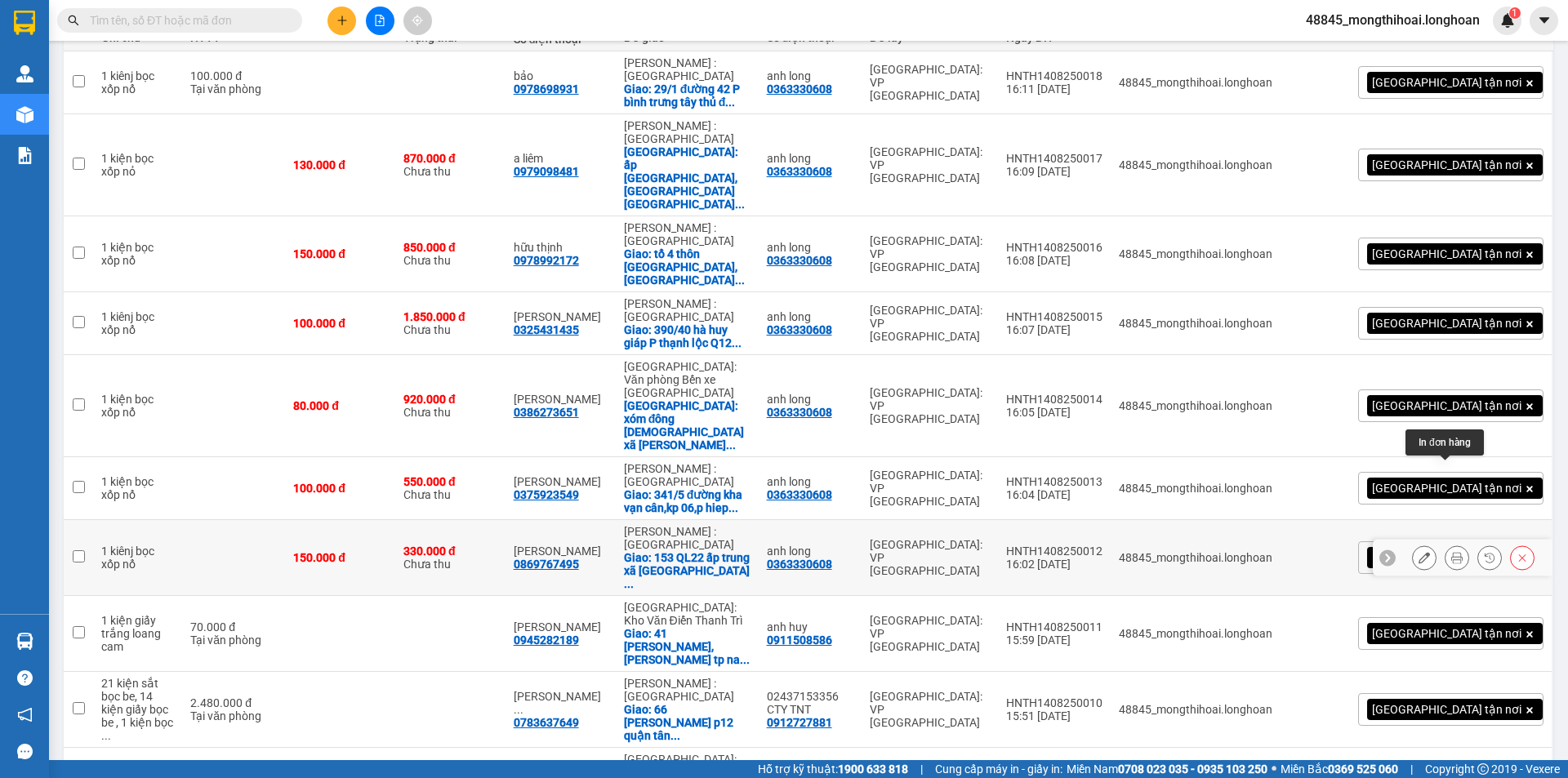
click at [1451, 552] on icon at bounding box center [1457, 558] width 12 height 12
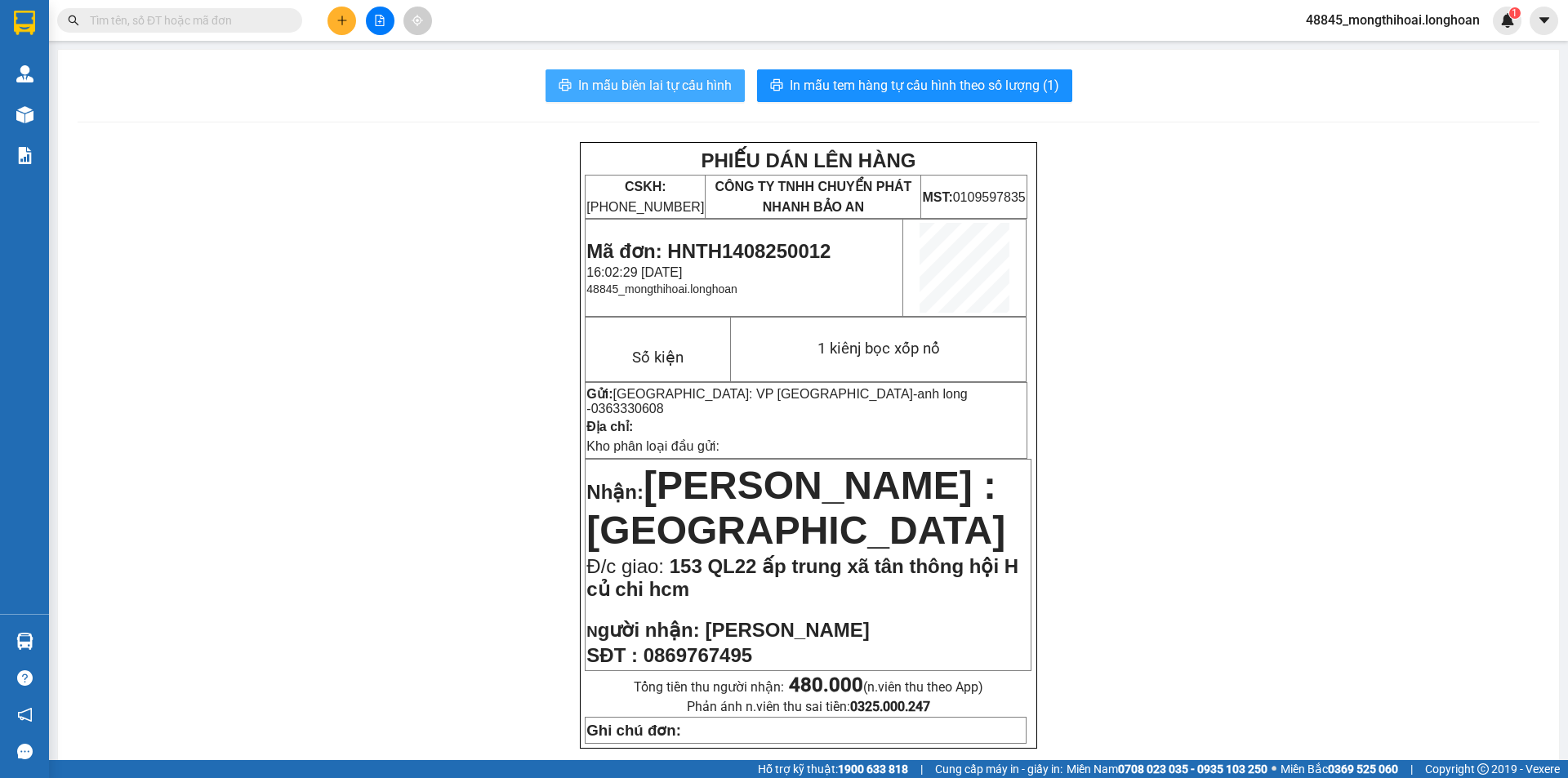
click at [642, 84] on span "In mẫu biên lai tự cấu hình" at bounding box center [655, 85] width 154 height 21
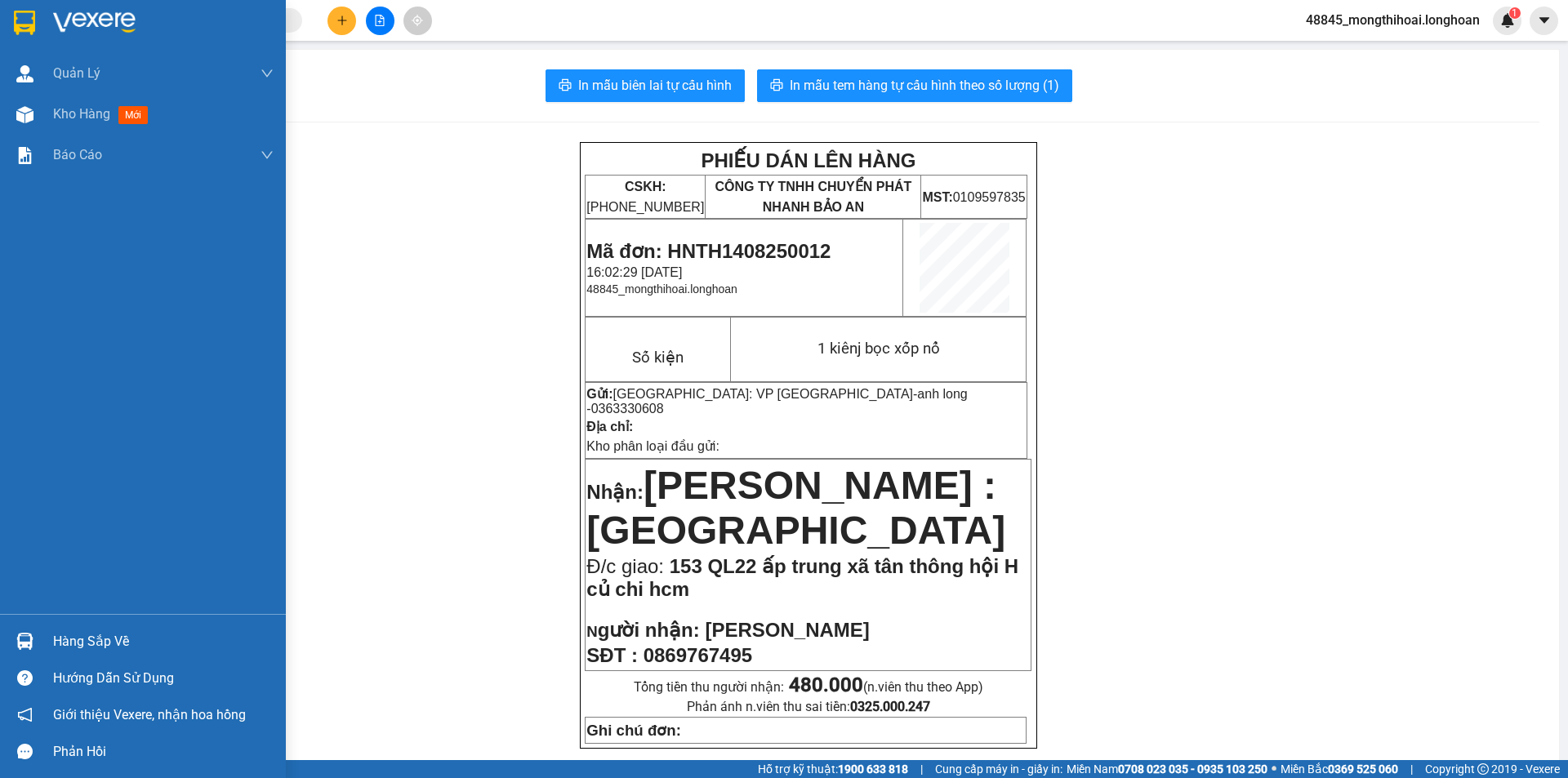
click at [7, 17] on div at bounding box center [143, 26] width 286 height 53
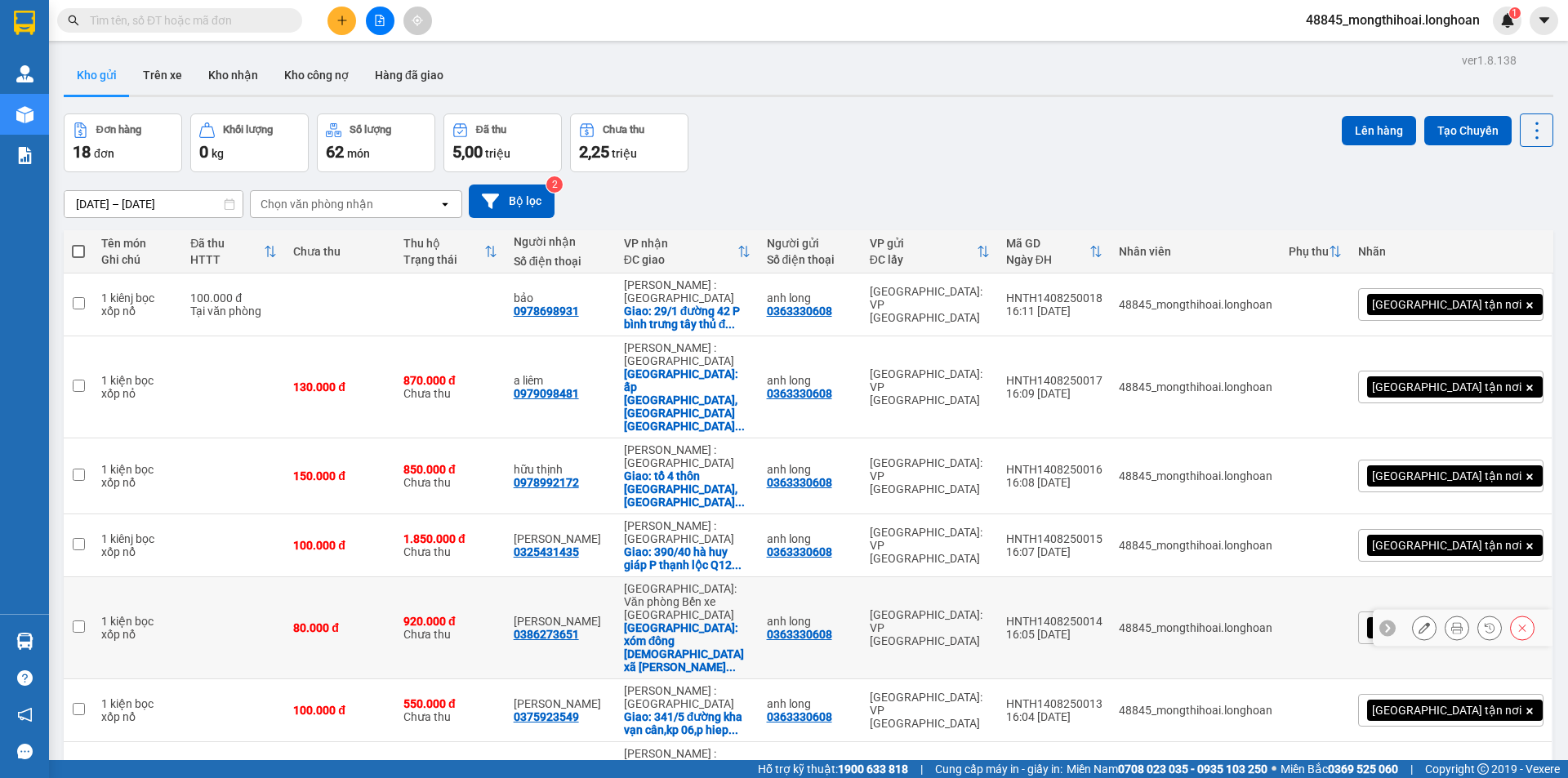
scroll to position [222, 0]
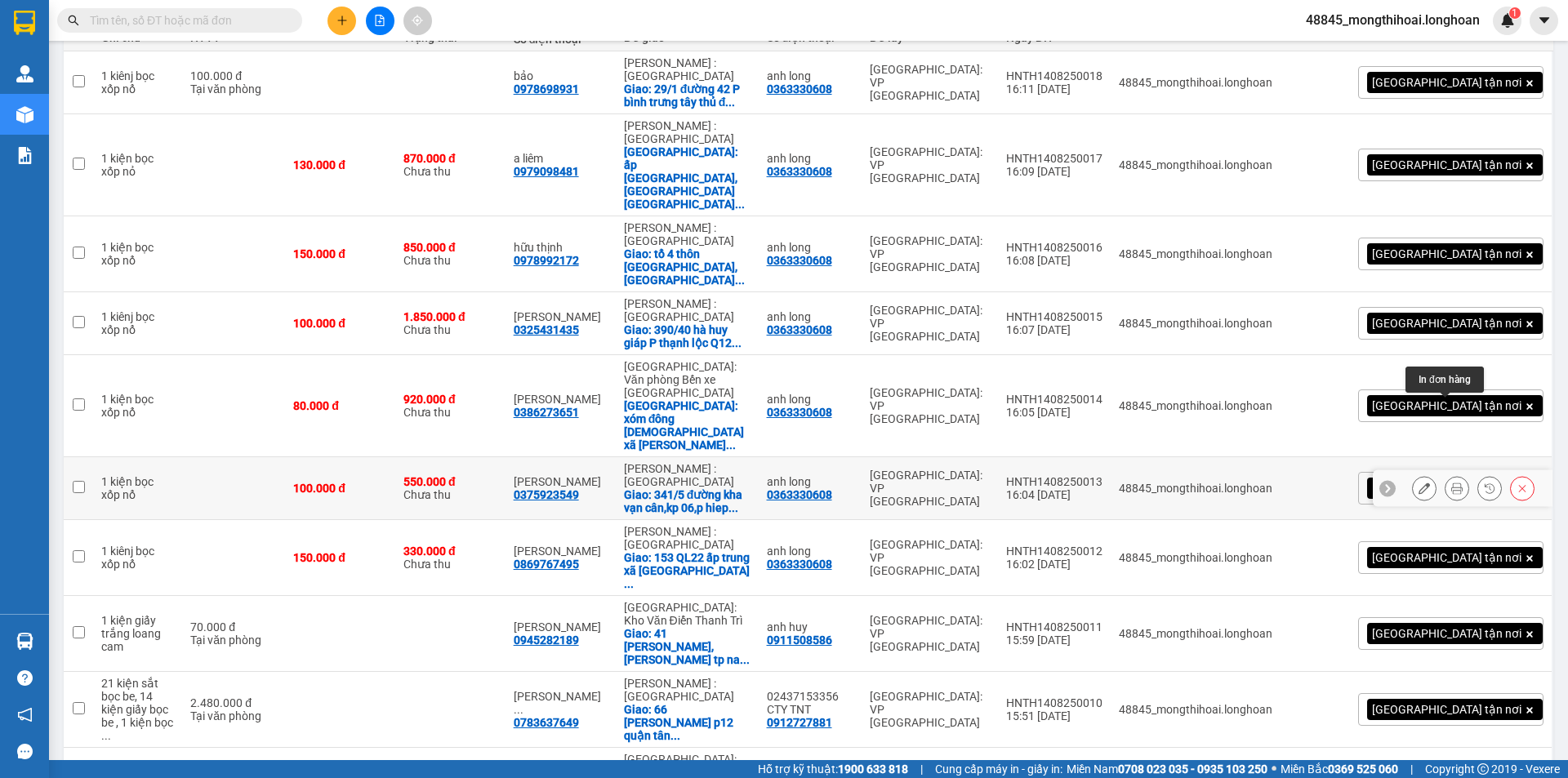
click at [1446, 475] on button at bounding box center [1457, 489] width 23 height 29
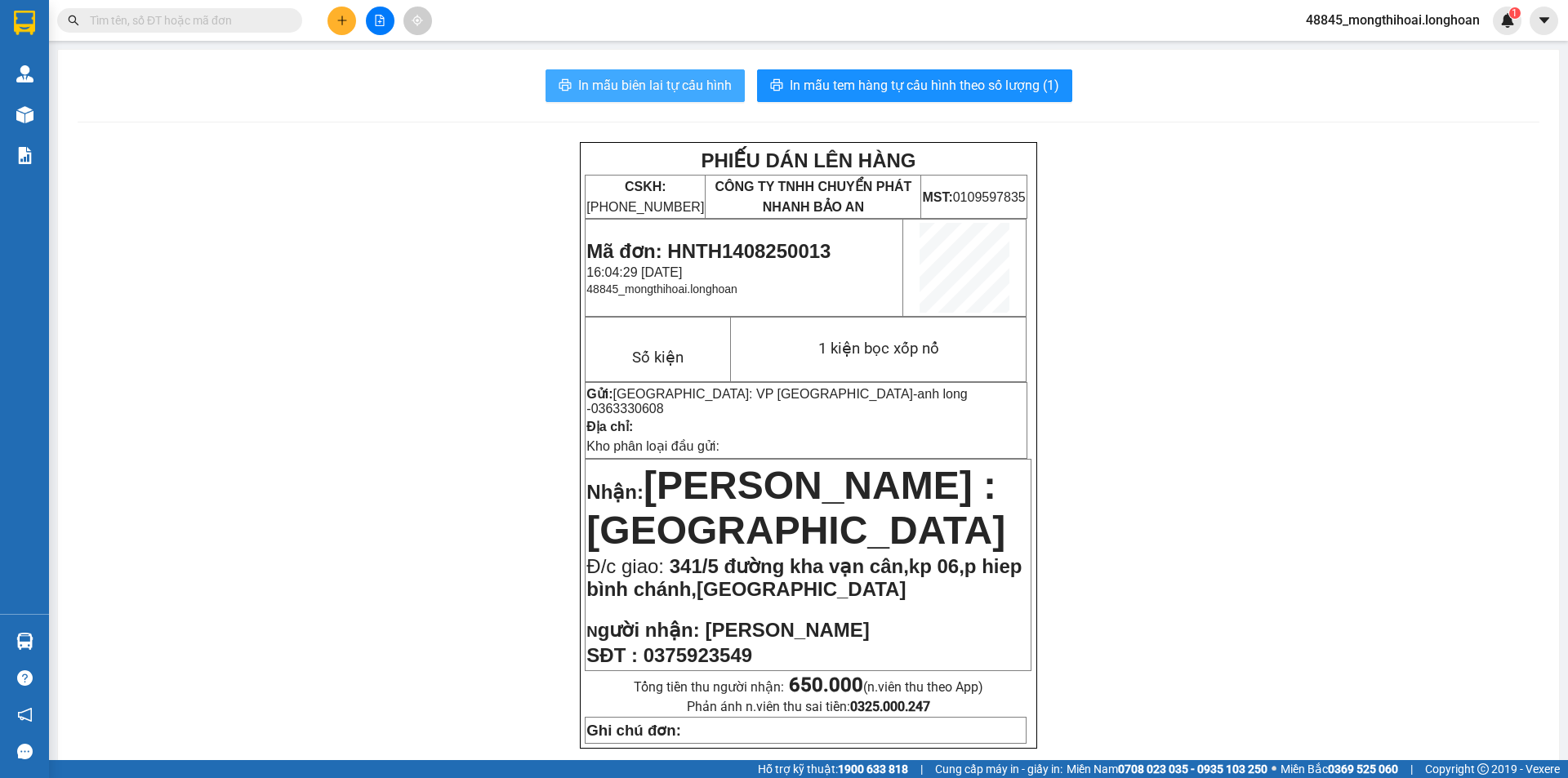
click at [684, 81] on span "In mẫu biên lai tự cấu hình" at bounding box center [655, 85] width 154 height 21
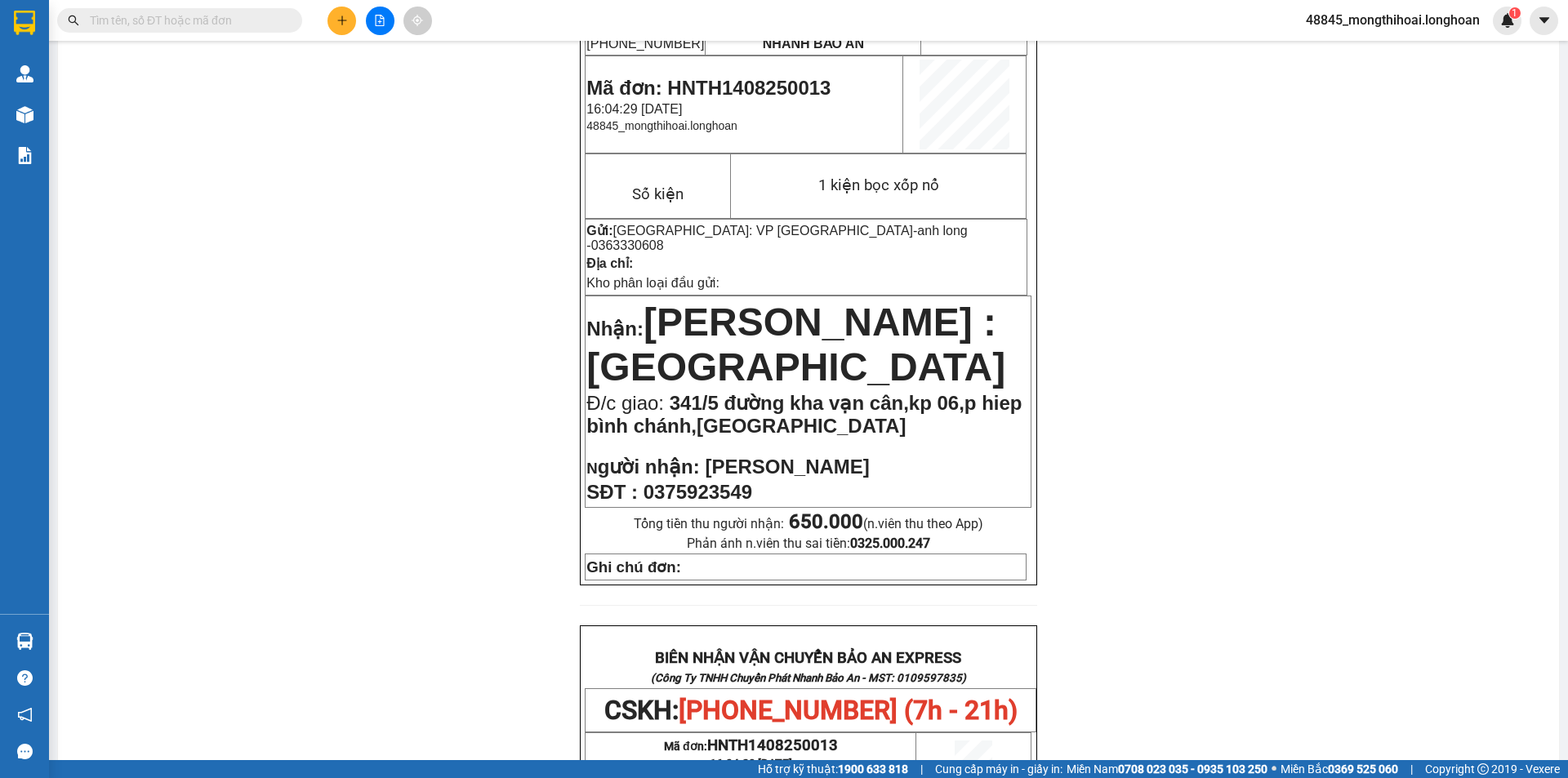
scroll to position [653, 0]
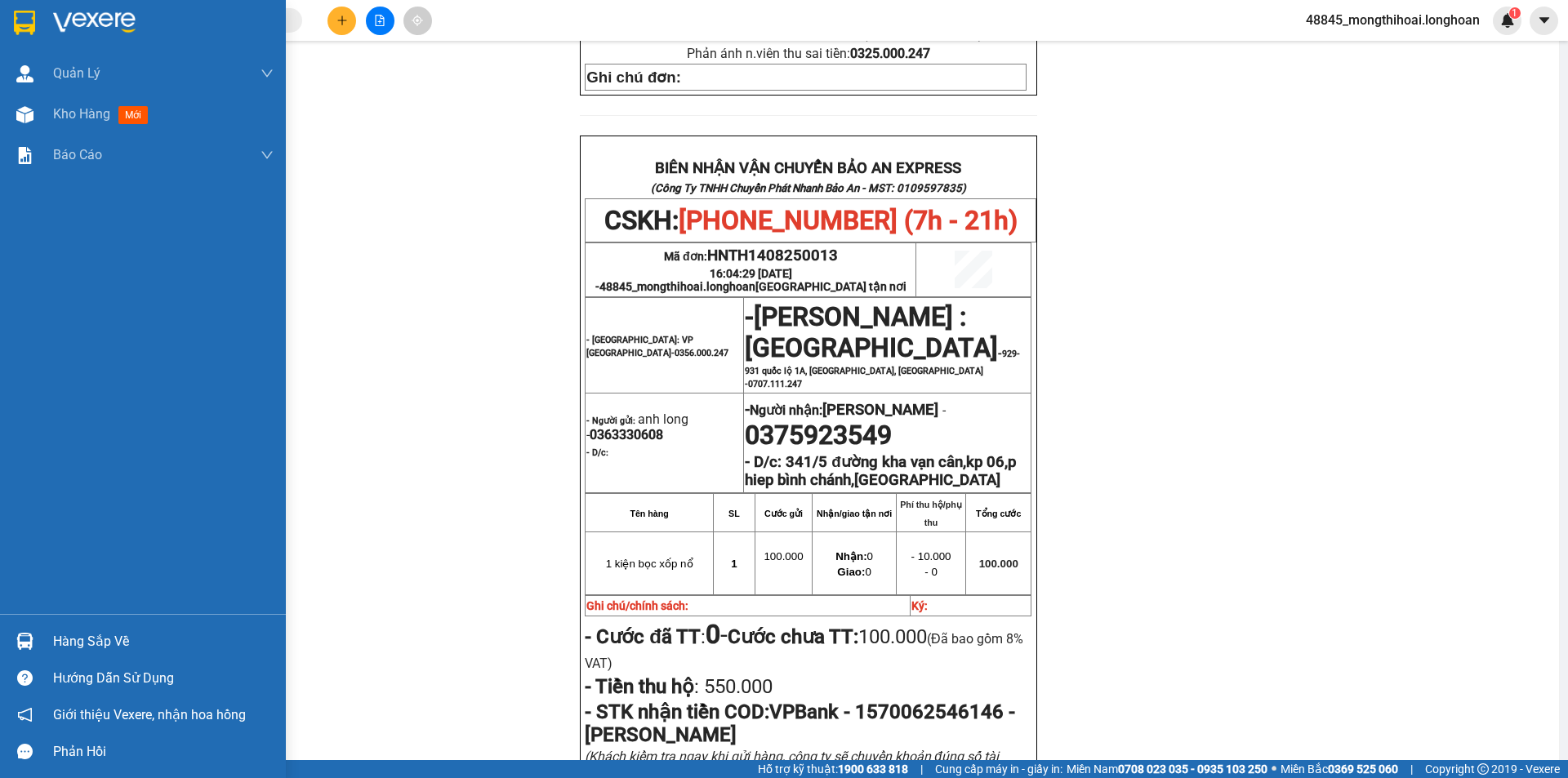
click at [1, 21] on div at bounding box center [143, 26] width 286 height 53
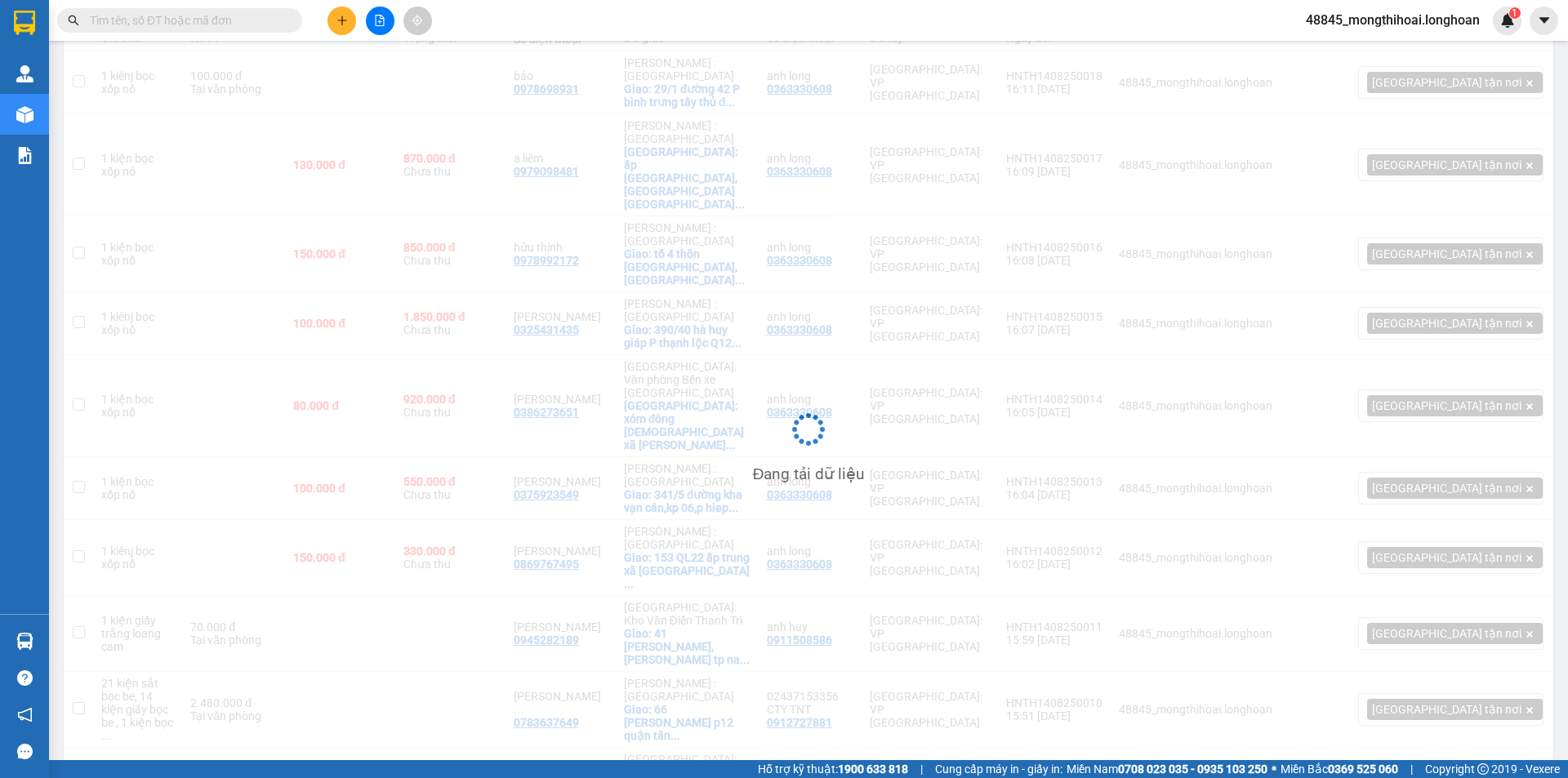
scroll to position [222, 0]
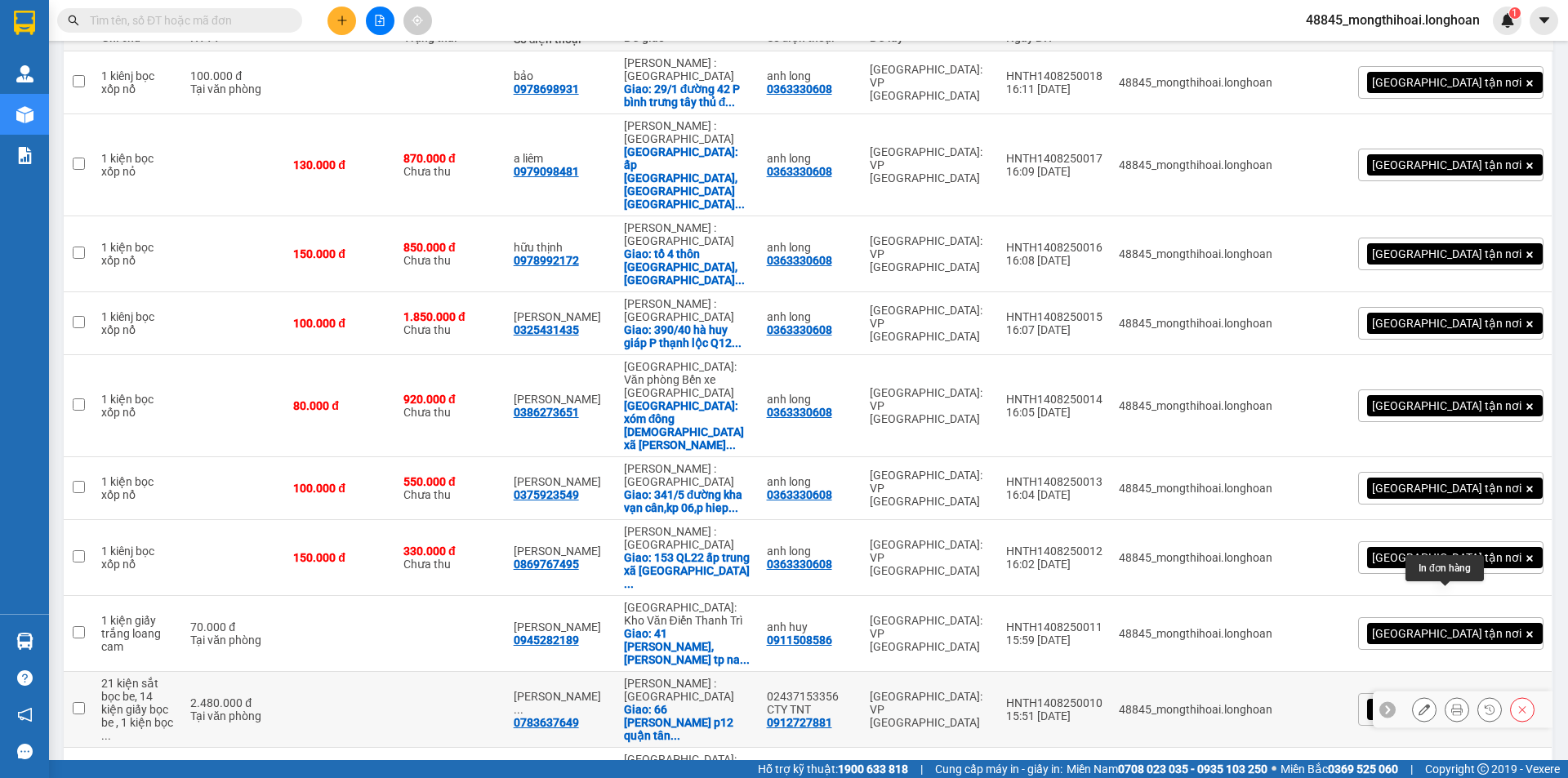
click at [1451, 704] on icon at bounding box center [1457, 710] width 12 height 12
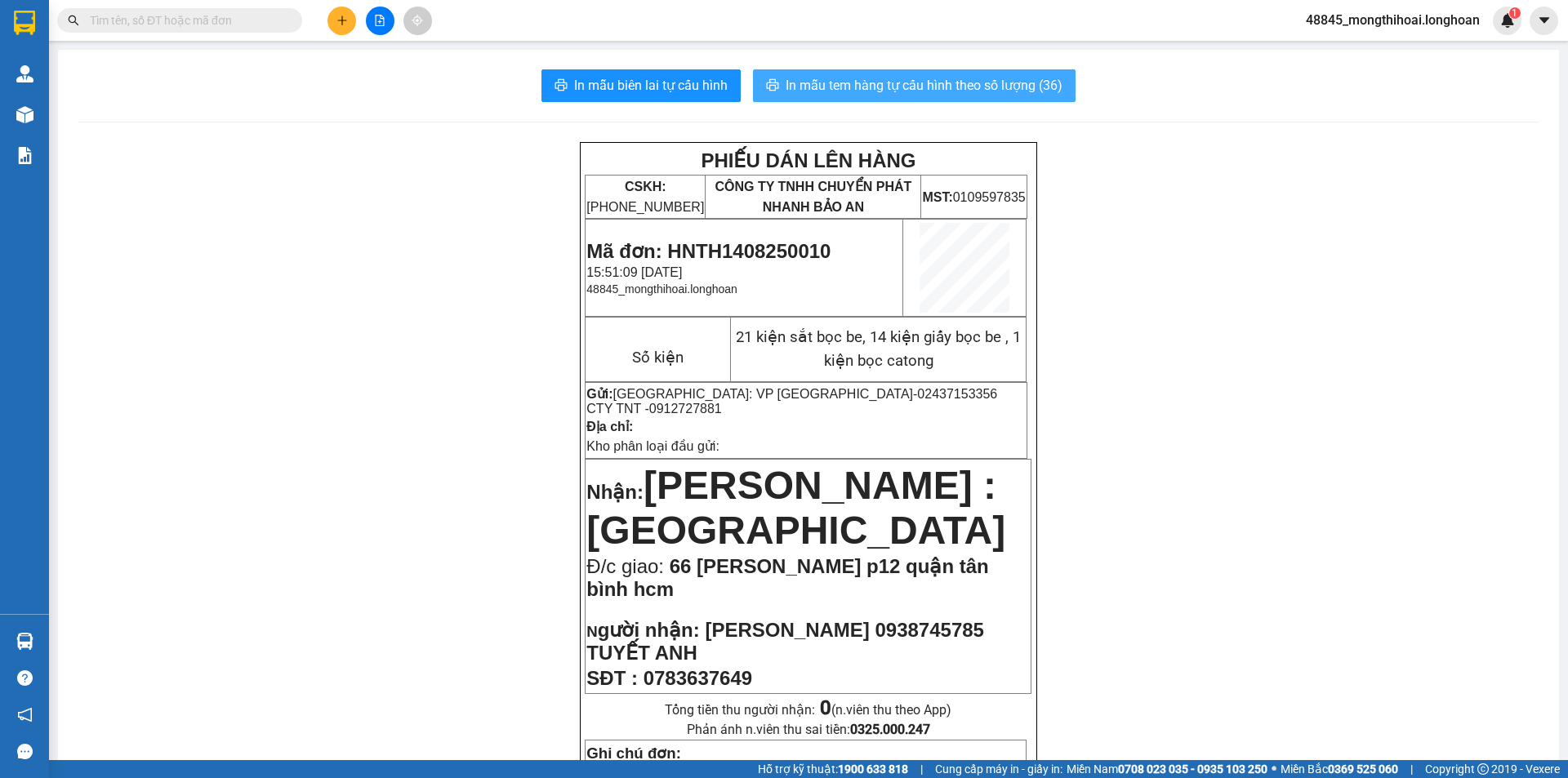
click at [946, 76] on span "In mẫu tem hàng tự cấu hình theo số lượng (36)" at bounding box center [923, 85] width 277 height 21
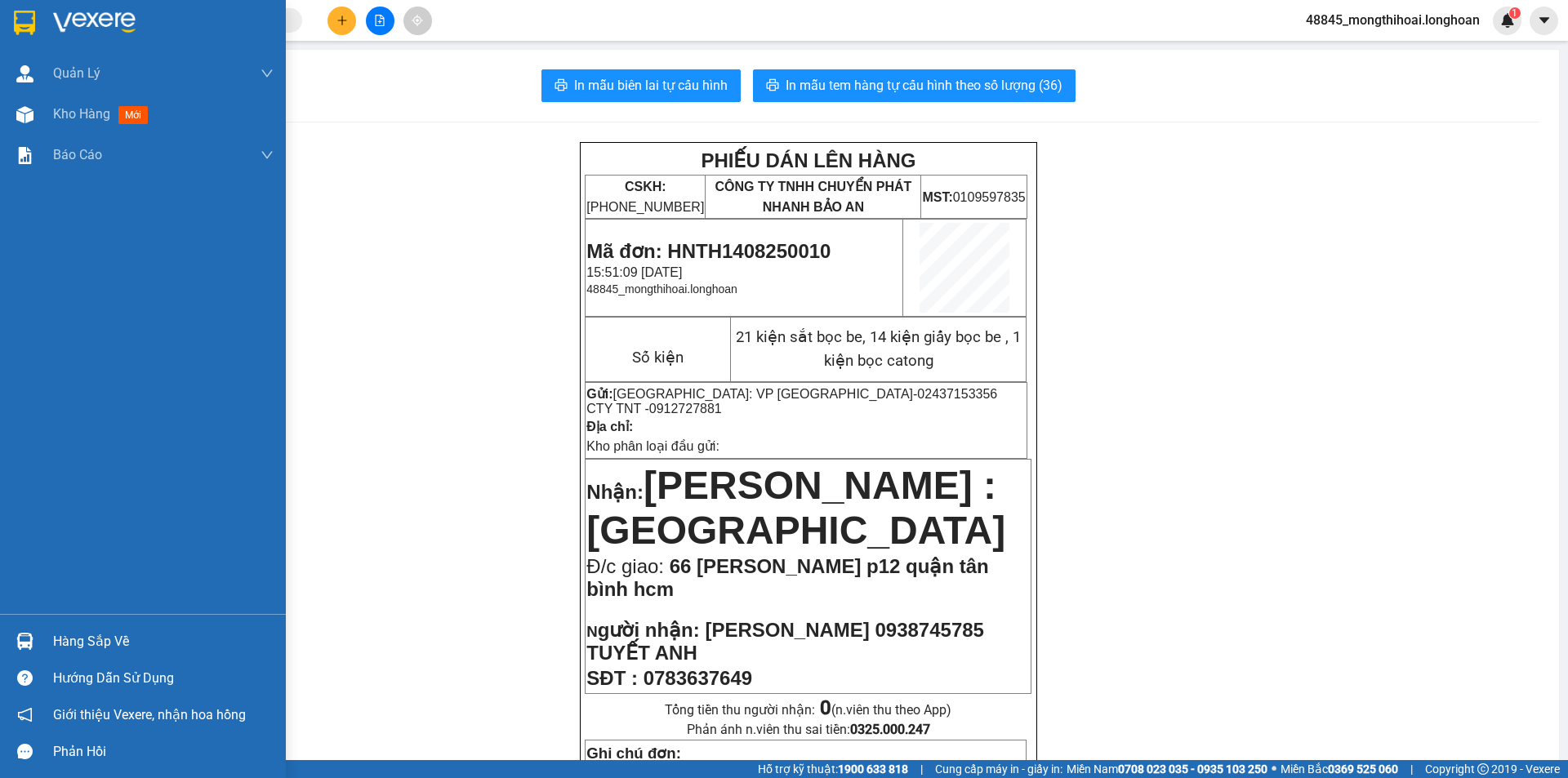
click at [6, 17] on div at bounding box center [143, 26] width 286 height 53
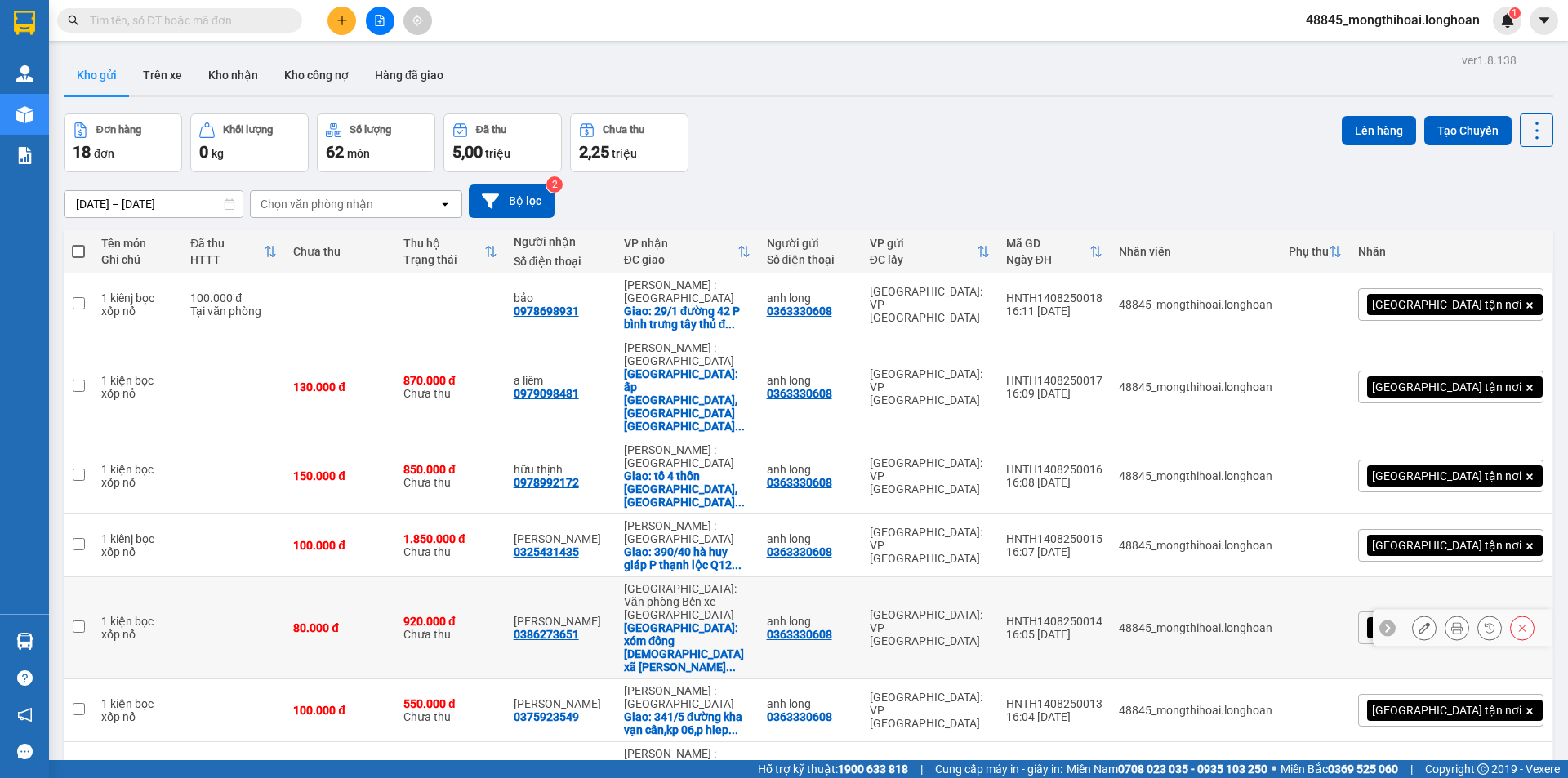
scroll to position [222, 0]
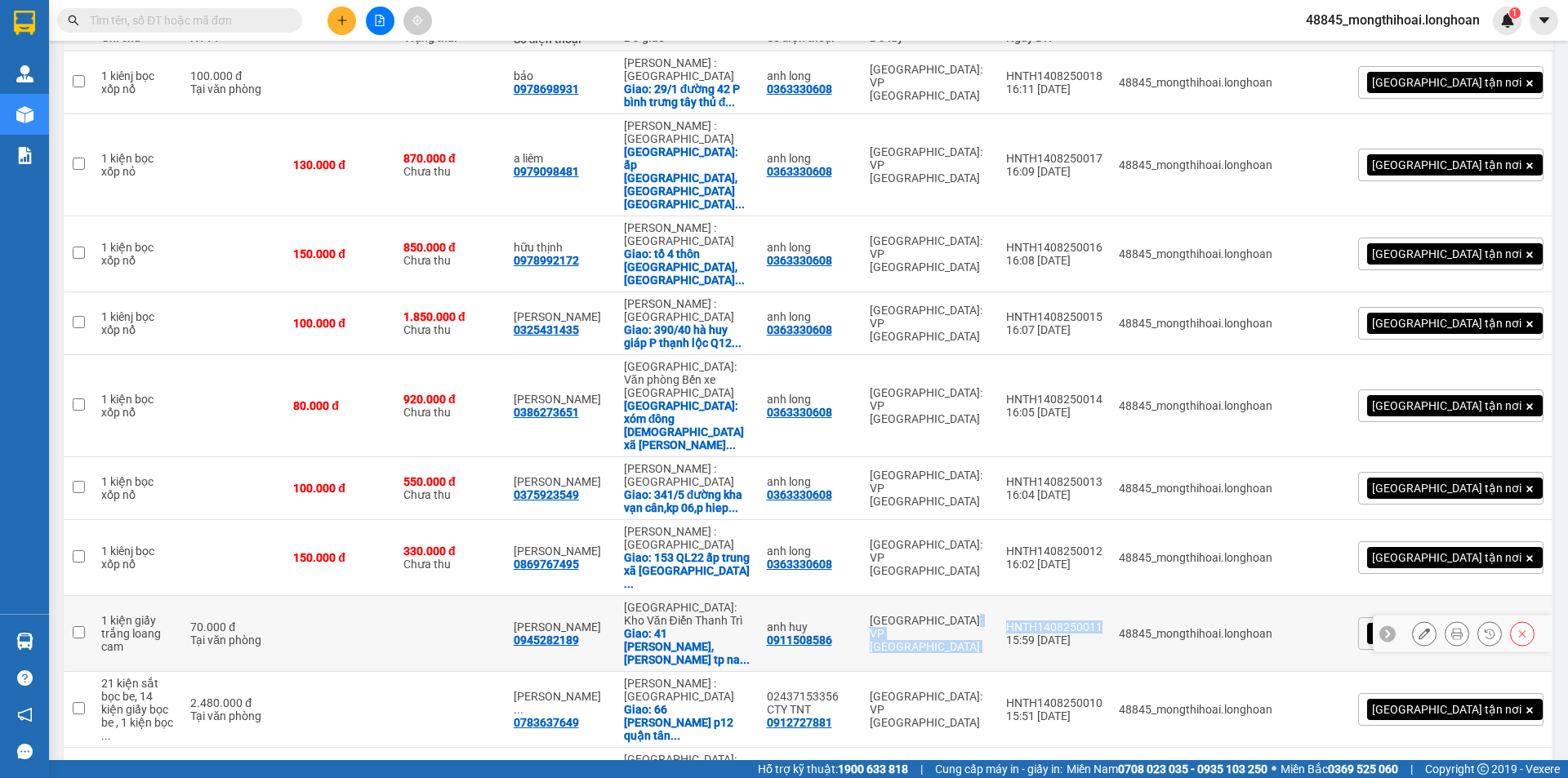
drag, startPoint x: 1075, startPoint y: 522, endPoint x: 1180, endPoint y: 532, distance: 105.5
click at [1180, 596] on tr "1 kiện giấy trắng loang cam 70.000 đ Tại văn phòng bùi đức hải 0945282189 Hà Nộ…" at bounding box center [808, 634] width 1489 height 76
checkbox input "true"
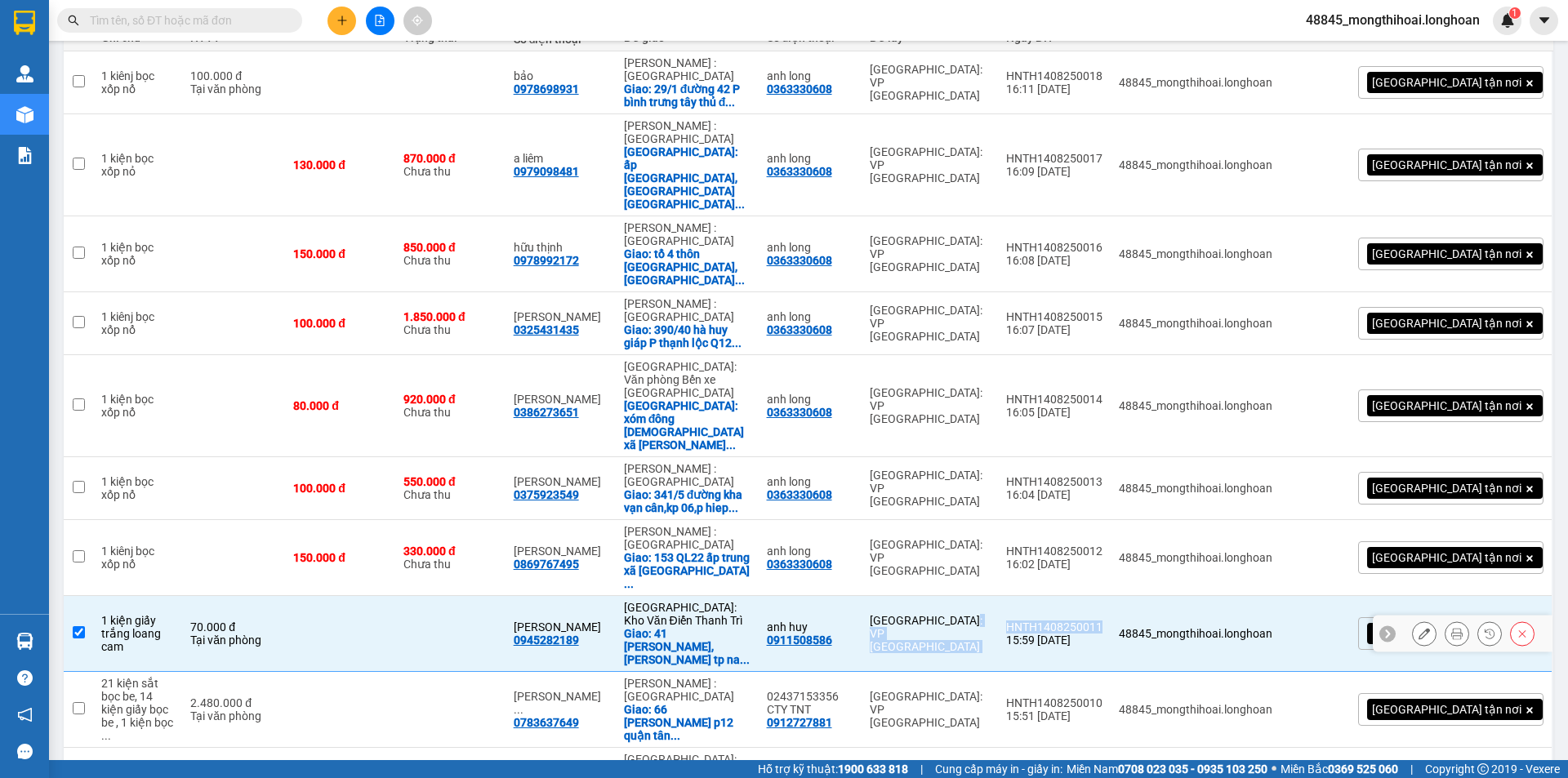
copy tr "Hà Nội: VP Tây Hồ HNTH1408250011"
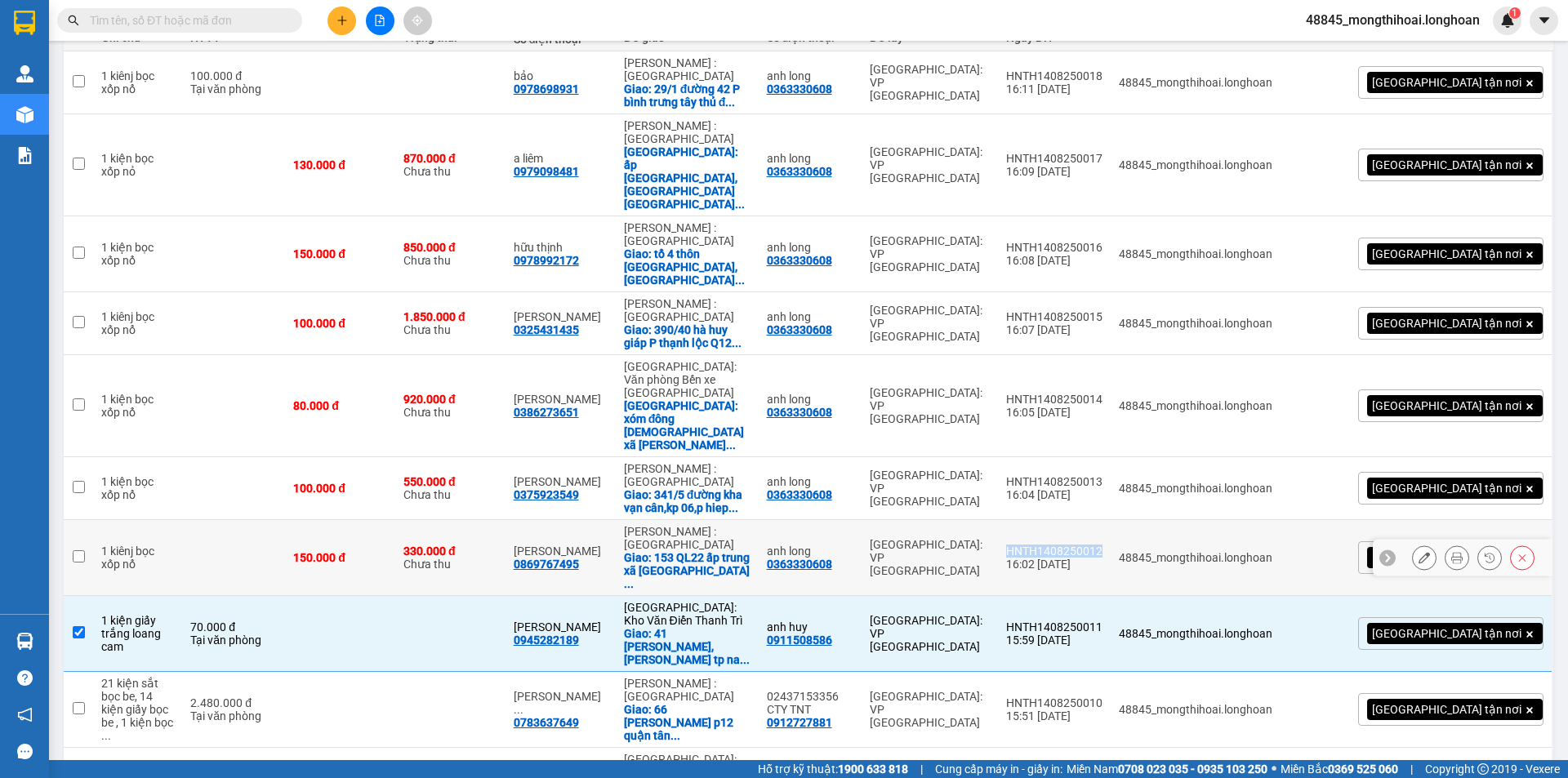
drag, startPoint x: 1084, startPoint y: 461, endPoint x: 1182, endPoint y: 460, distance: 98.0
click at [1111, 520] on td "HNTH1408250012 16:02 14/08" at bounding box center [1054, 558] width 112 height 76
checkbox input "true"
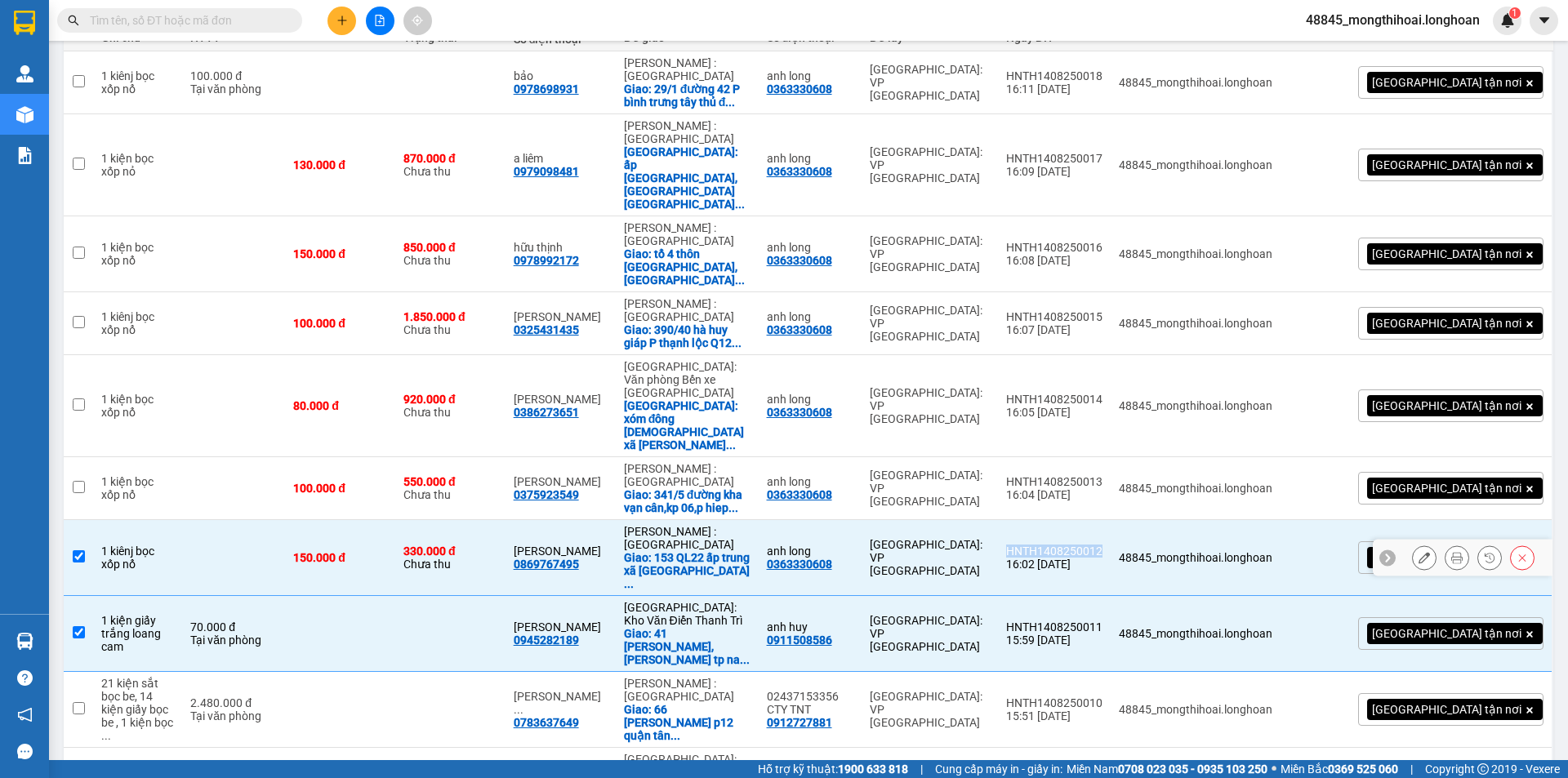
copy div "HNTH1408250012"
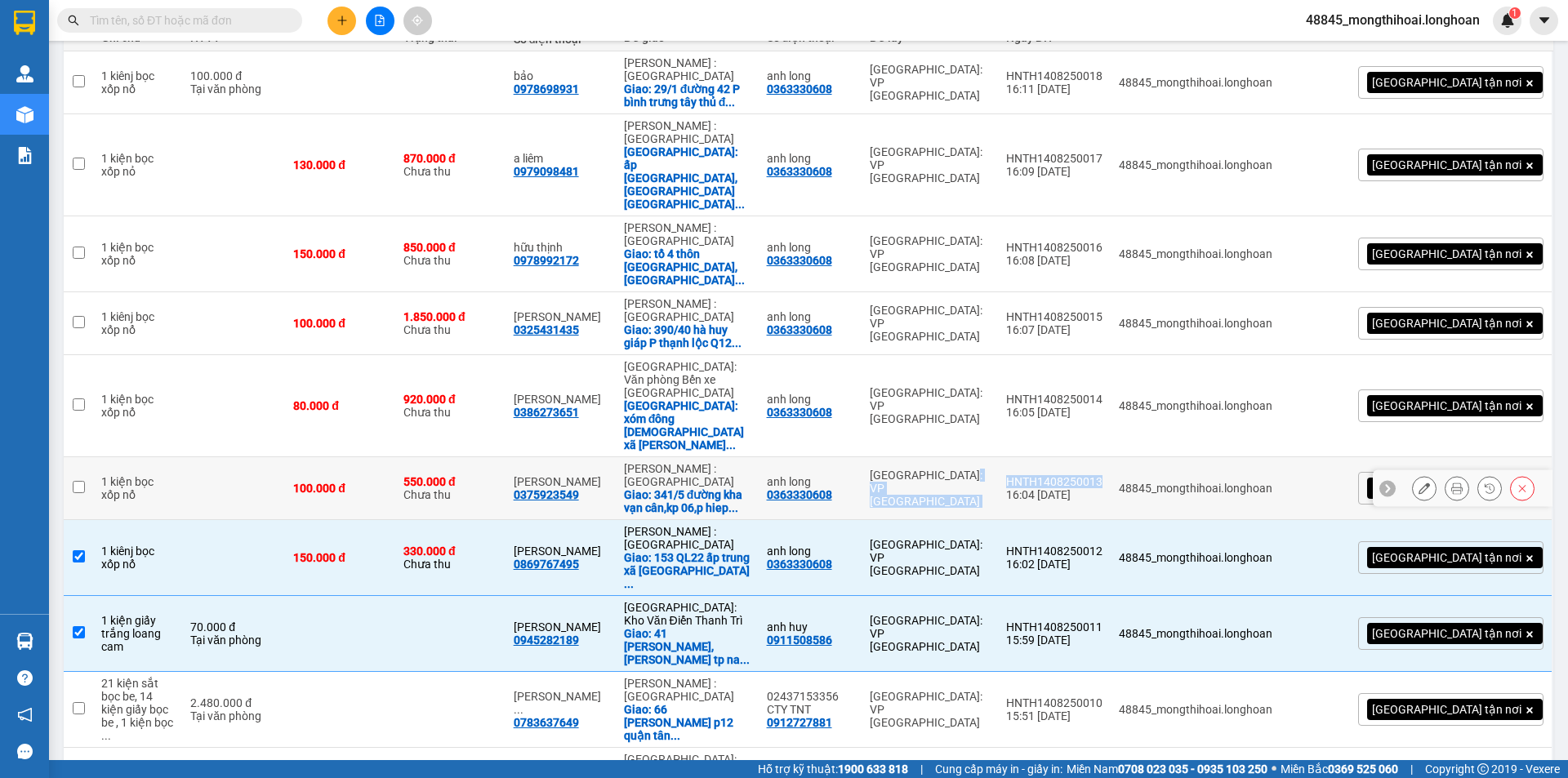
drag, startPoint x: 1070, startPoint y: 399, endPoint x: 1181, endPoint y: 400, distance: 111.0
click at [1181, 457] on tr "1 kiện bọc xốp nổ 100.000 đ 550.000 đ Chưa thu thanh nguyen 0375923549 Hồ Chí M…" at bounding box center [808, 489] width 1489 height 63
checkbox input "true"
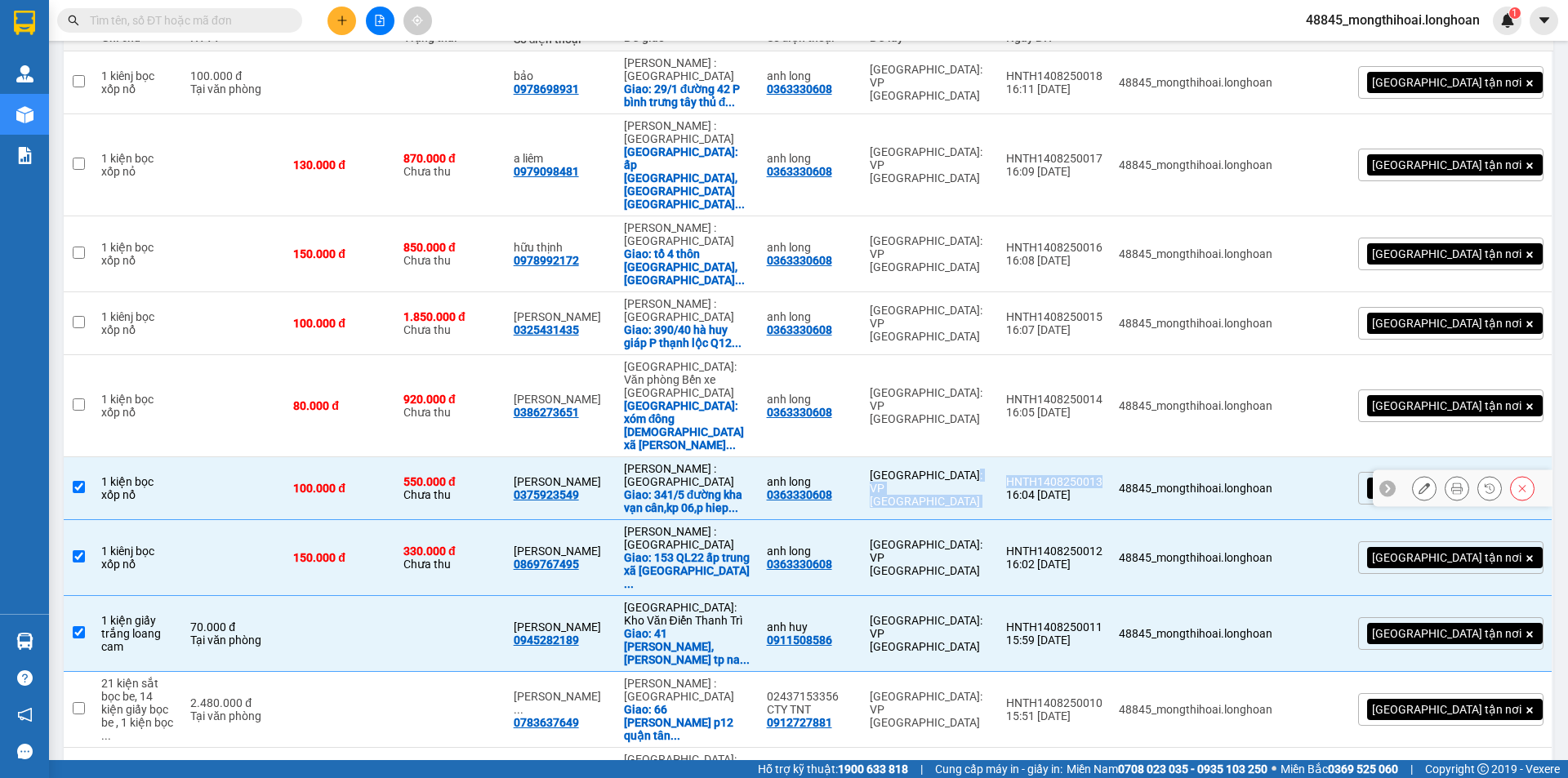
copy tr "Hà Nội: VP Tây Hồ HNTH1408250013"
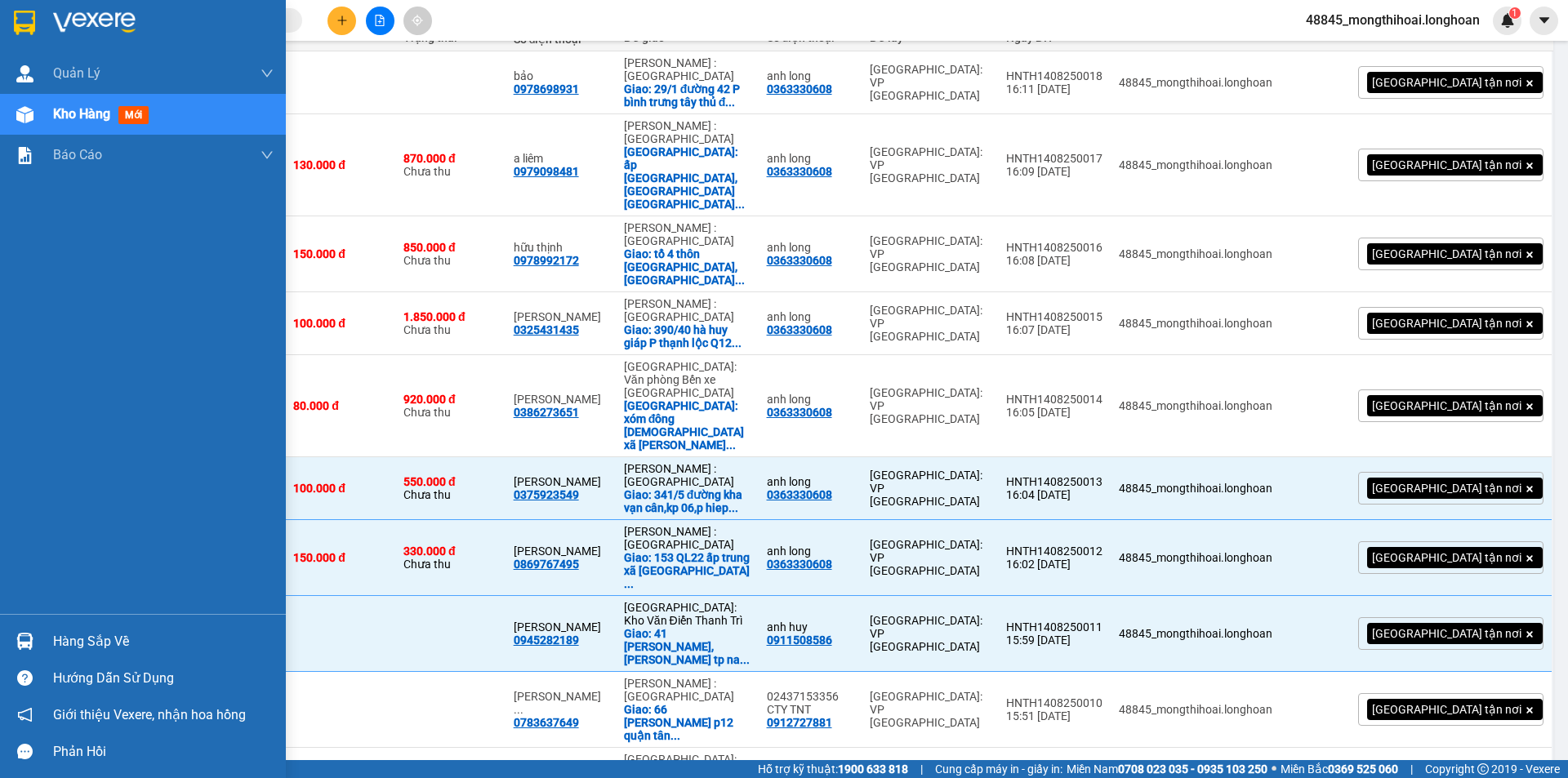
click at [2, 18] on div at bounding box center [143, 26] width 286 height 53
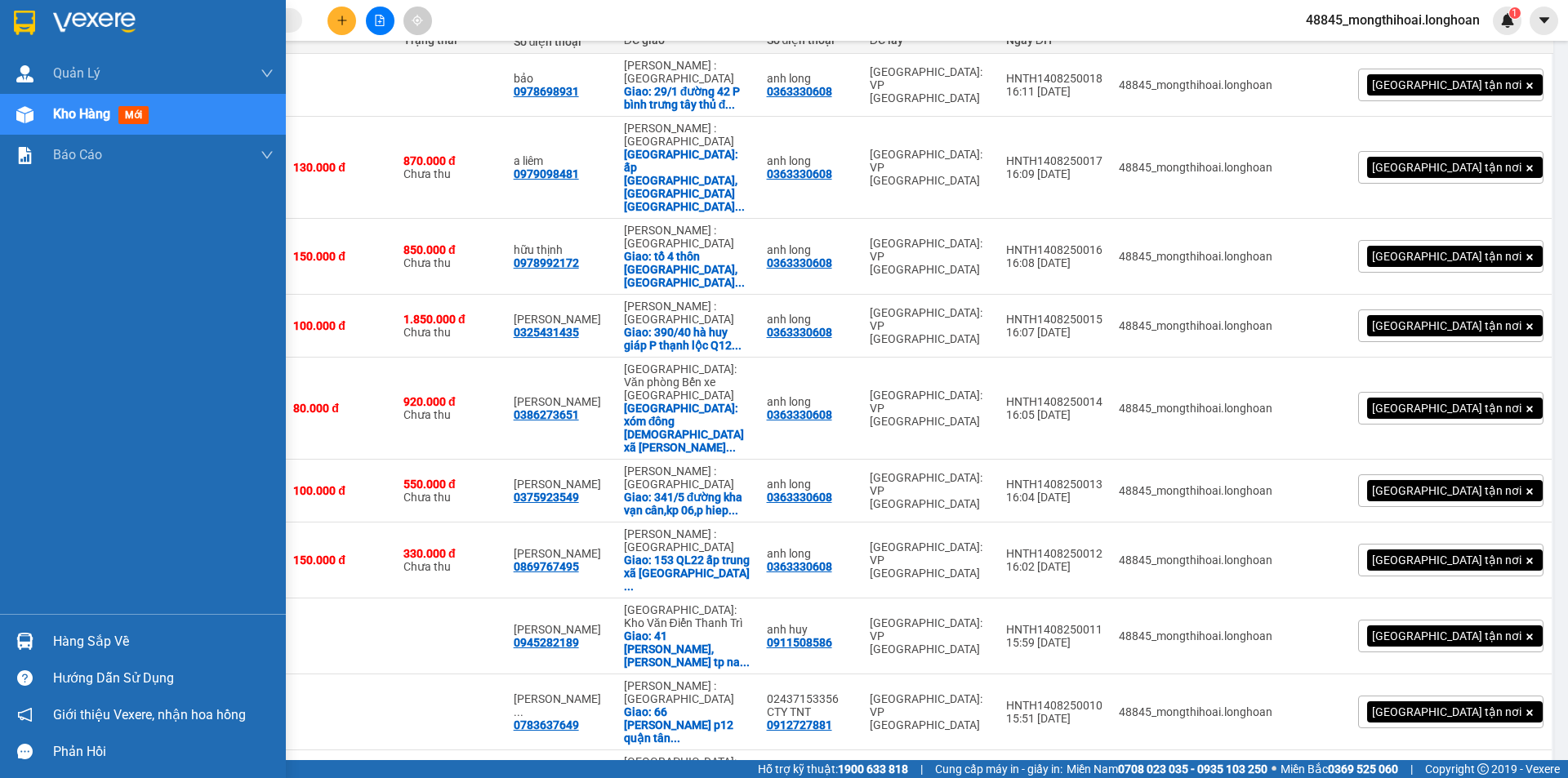
scroll to position [222, 0]
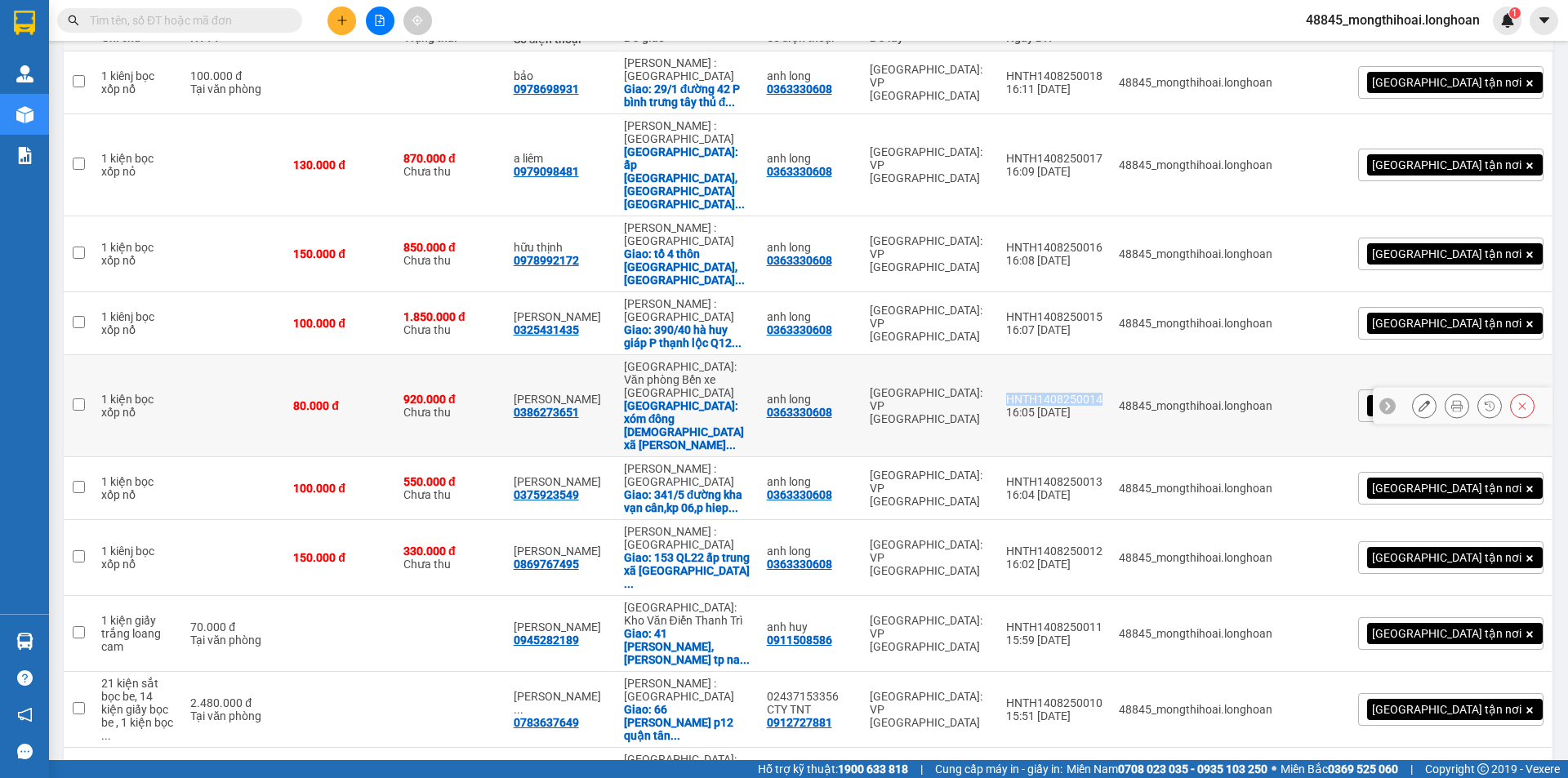
drag, startPoint x: 1081, startPoint y: 335, endPoint x: 1180, endPoint y: 340, distance: 99.1
click at [1111, 356] on td "HNTH1408250014 16:05 14/08" at bounding box center [1054, 406] width 112 height 102
checkbox input "true"
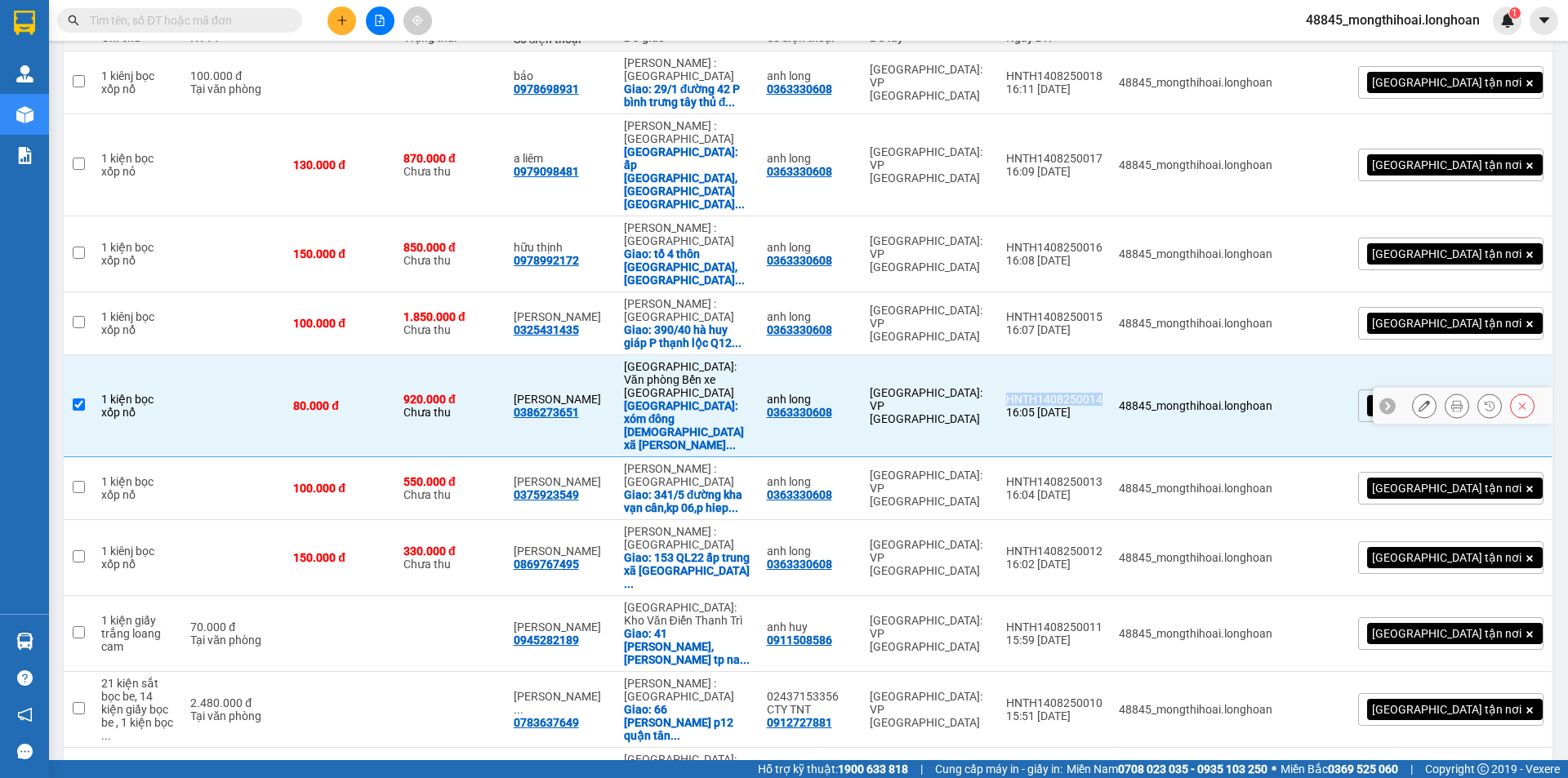
copy div "HNTH1408250014"
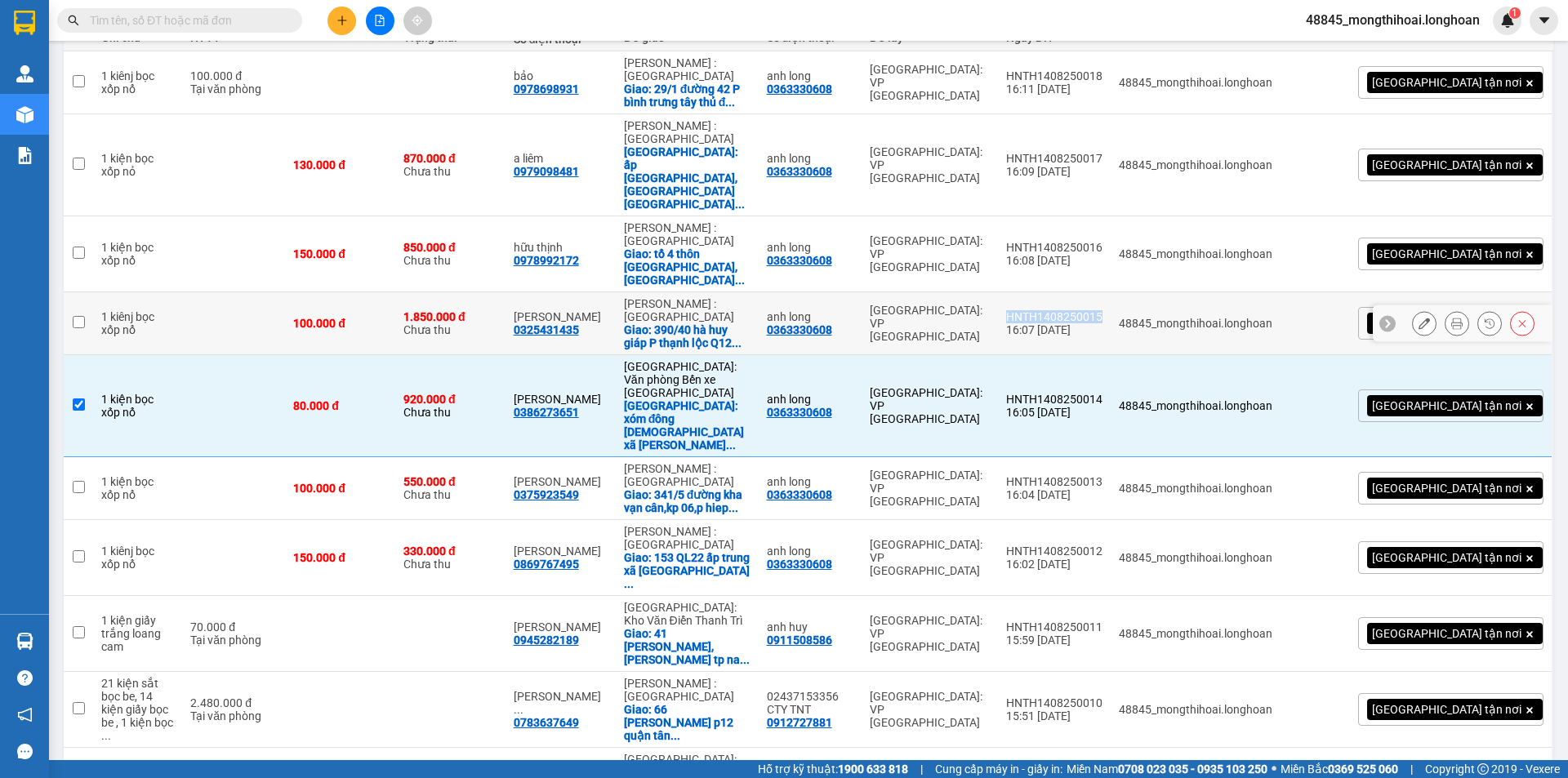
drag, startPoint x: 1082, startPoint y: 270, endPoint x: 1179, endPoint y: 278, distance: 97.3
click at [1111, 293] on td "HNTH1408250015 16:07 14/08" at bounding box center [1054, 324] width 112 height 63
checkbox input "true"
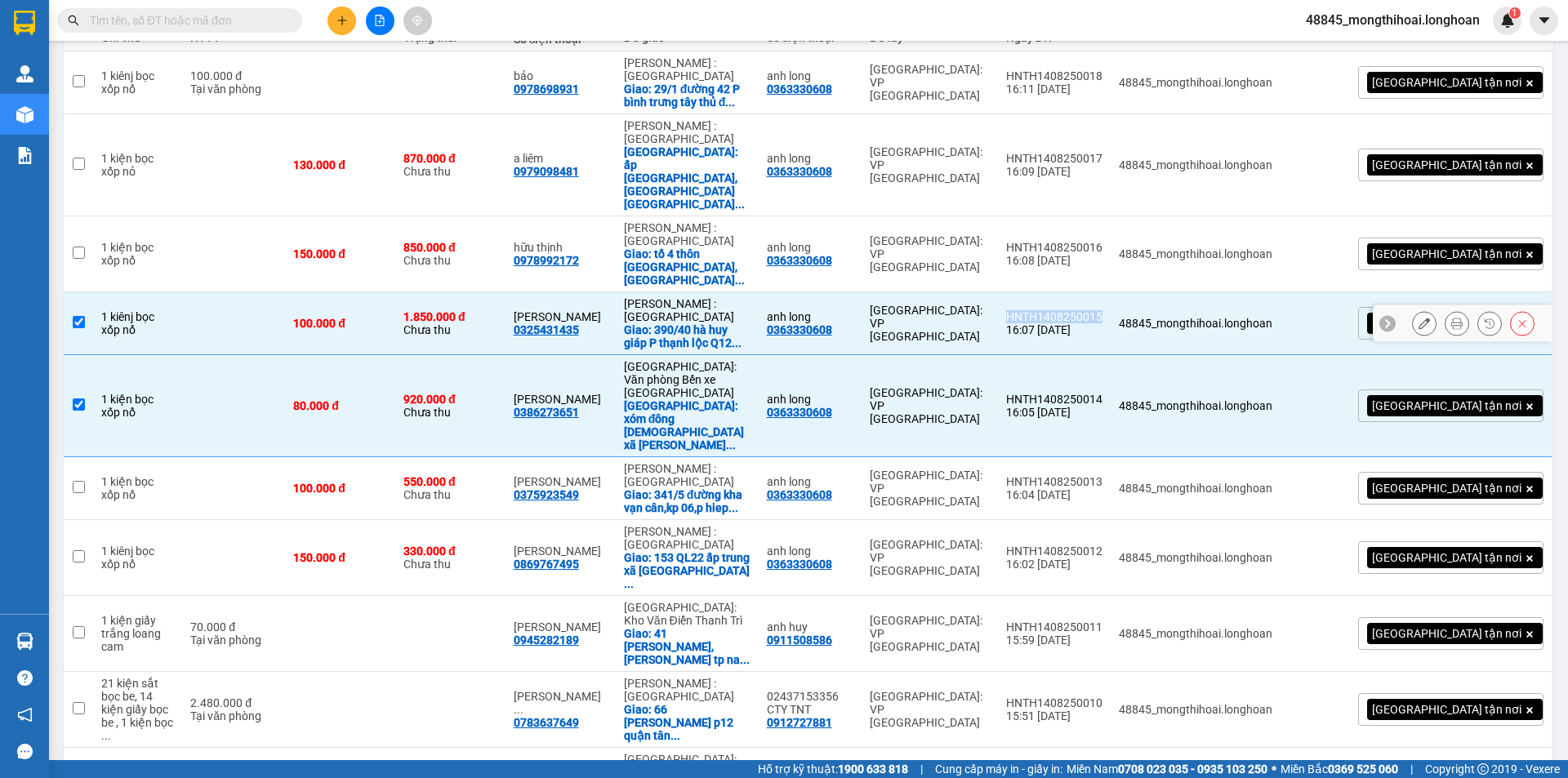
copy div "HNTH1408250015"
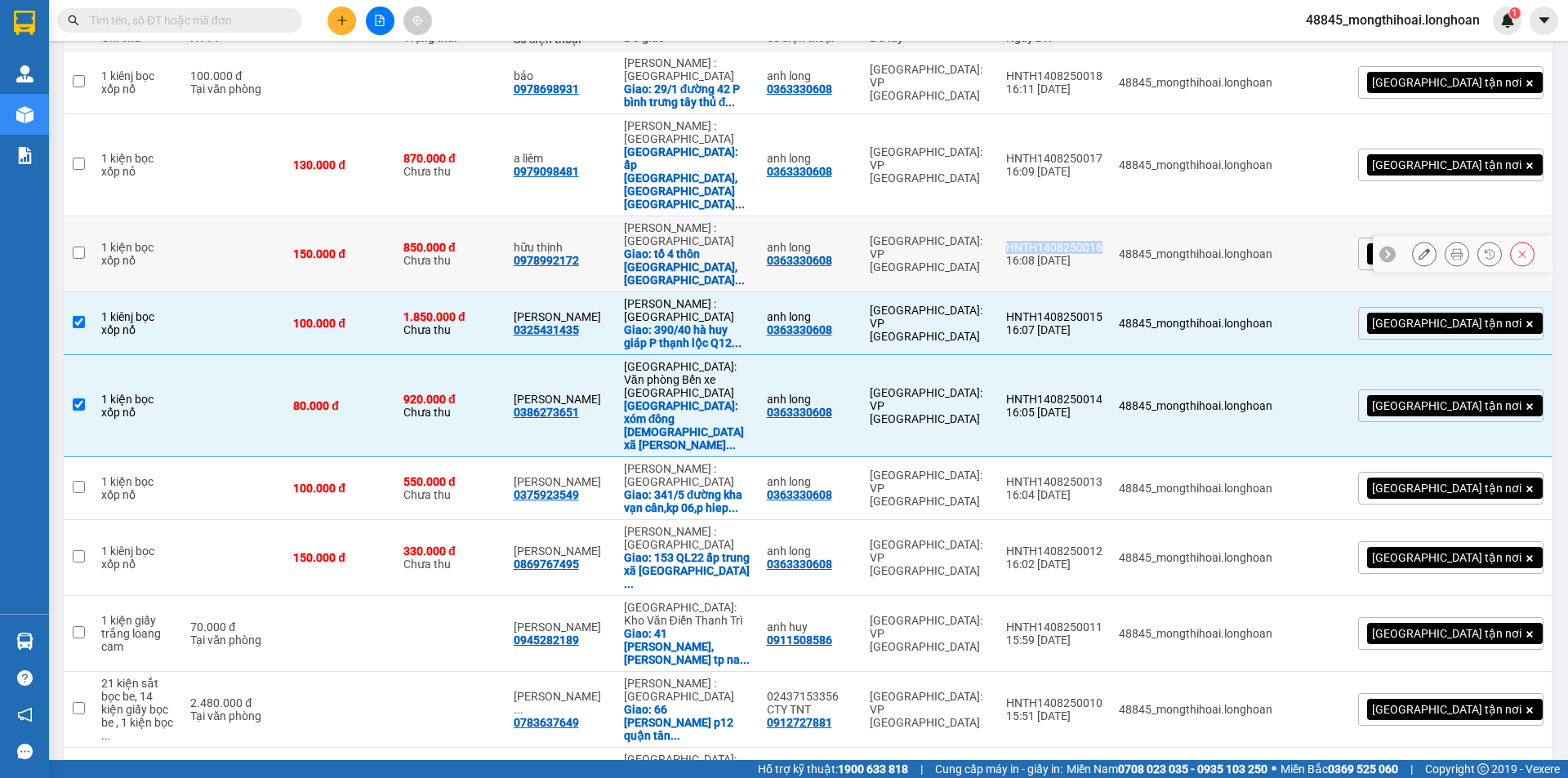
drag, startPoint x: 1080, startPoint y: 198, endPoint x: 1180, endPoint y: 202, distance: 100.1
click at [1111, 217] on td "HNTH1408250016 16:08 14/08" at bounding box center [1054, 255] width 112 height 76
checkbox input "true"
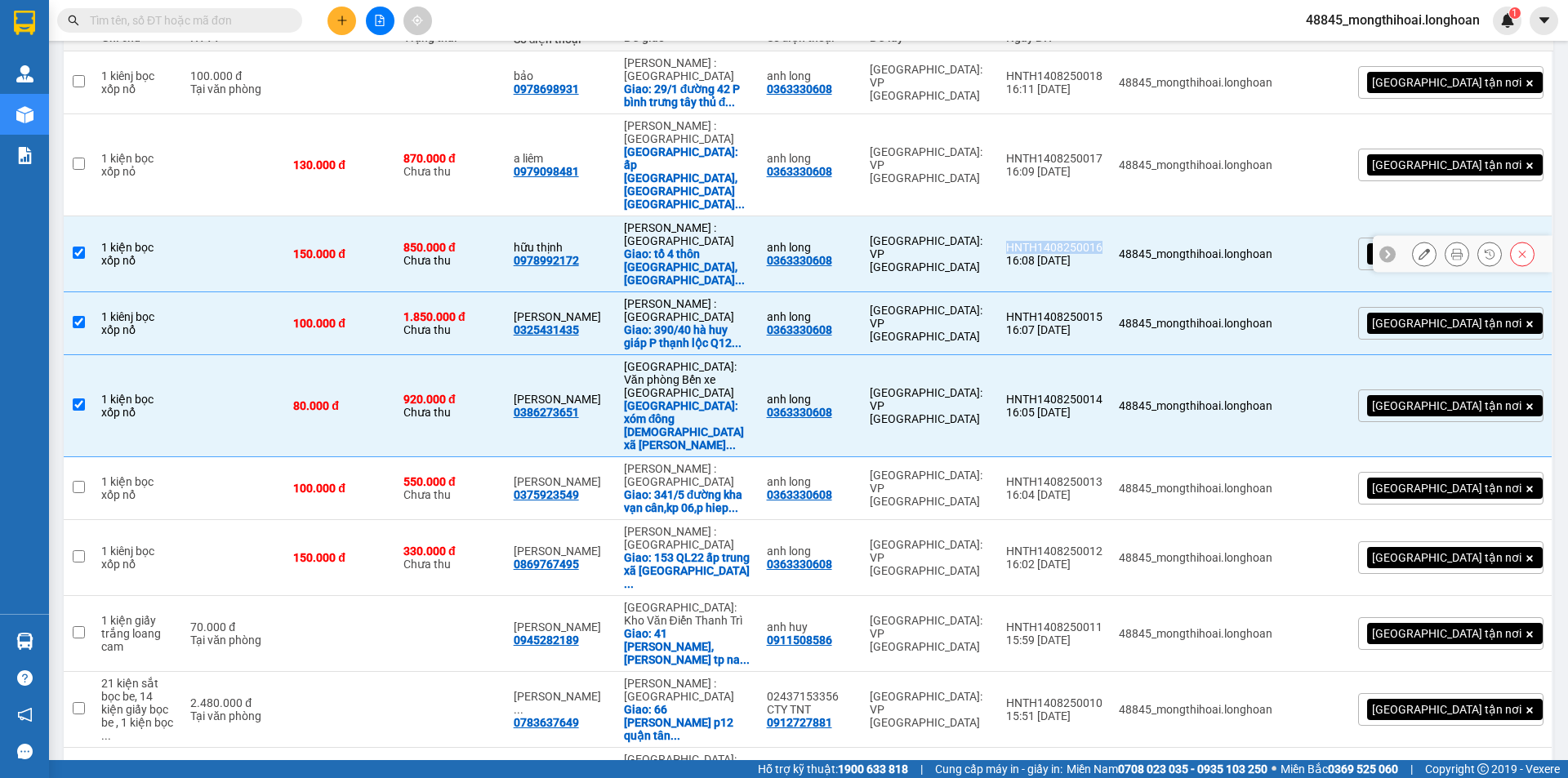
copy div "HNTH1408250016"
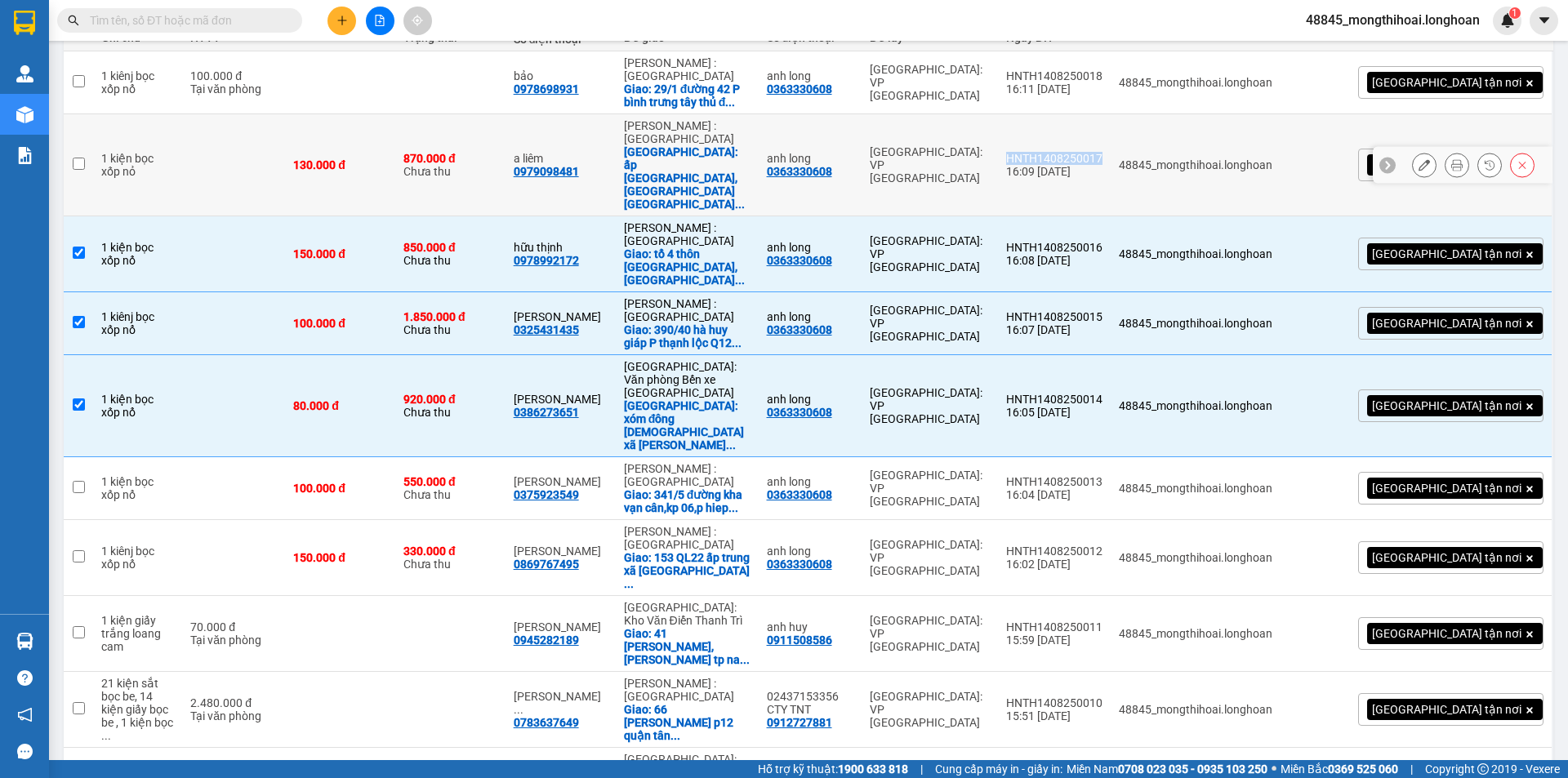
drag, startPoint x: 1084, startPoint y: 134, endPoint x: 1182, endPoint y: 136, distance: 98.0
click at [1111, 136] on td "HNTH1408250017 16:09 14/08" at bounding box center [1054, 165] width 112 height 102
checkbox input "true"
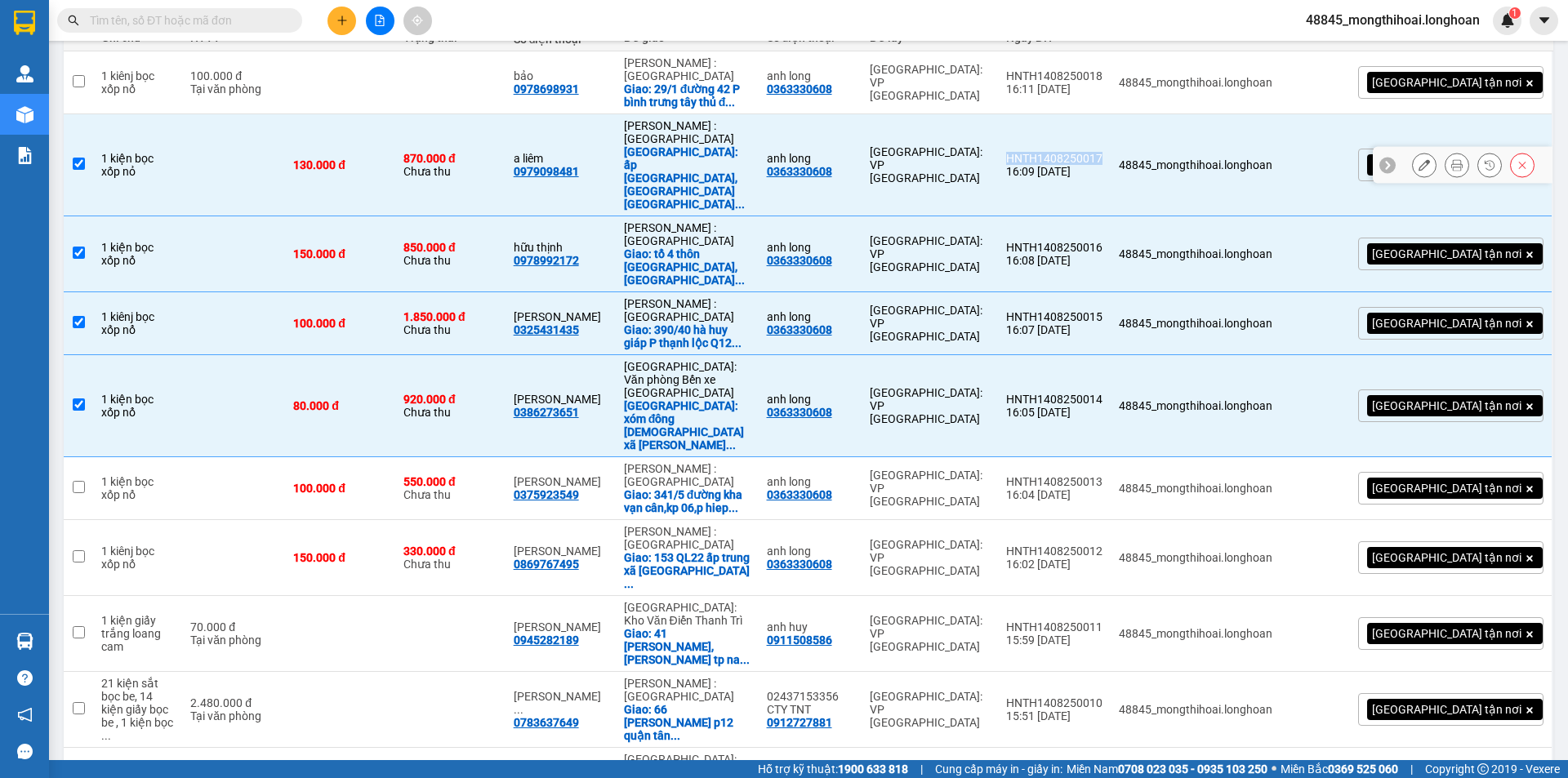
copy div "HNTH1408250017"
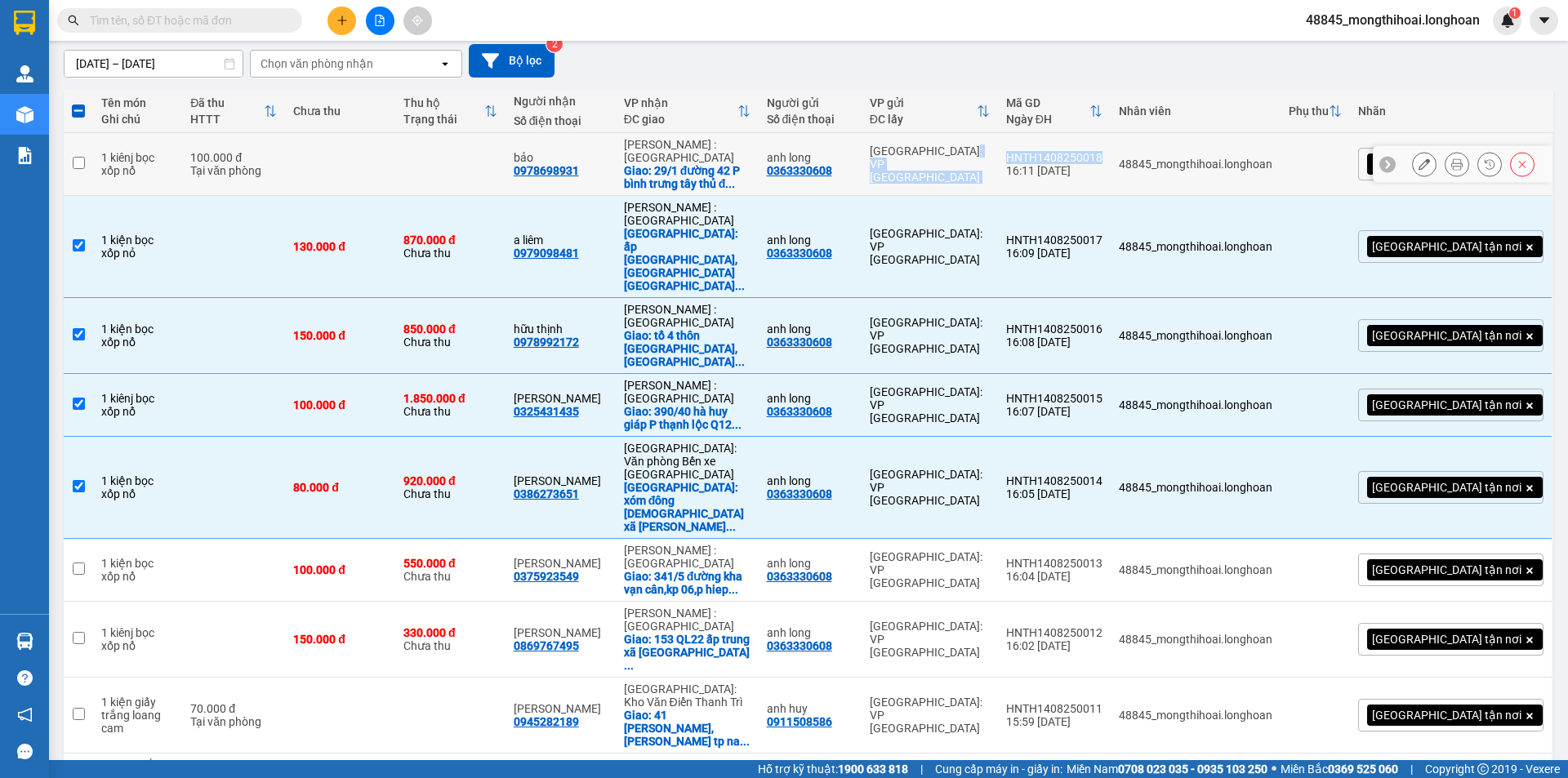
drag, startPoint x: 1070, startPoint y: 156, endPoint x: 1186, endPoint y: 151, distance: 116.1
click at [1186, 151] on tr "1 kiênj bọc xốp nổ 100.000 đ Tại văn phòng bảo 0978698931 Hồ Chí Minh : Kho Quậ…" at bounding box center [808, 165] width 1489 height 63
checkbox input "true"
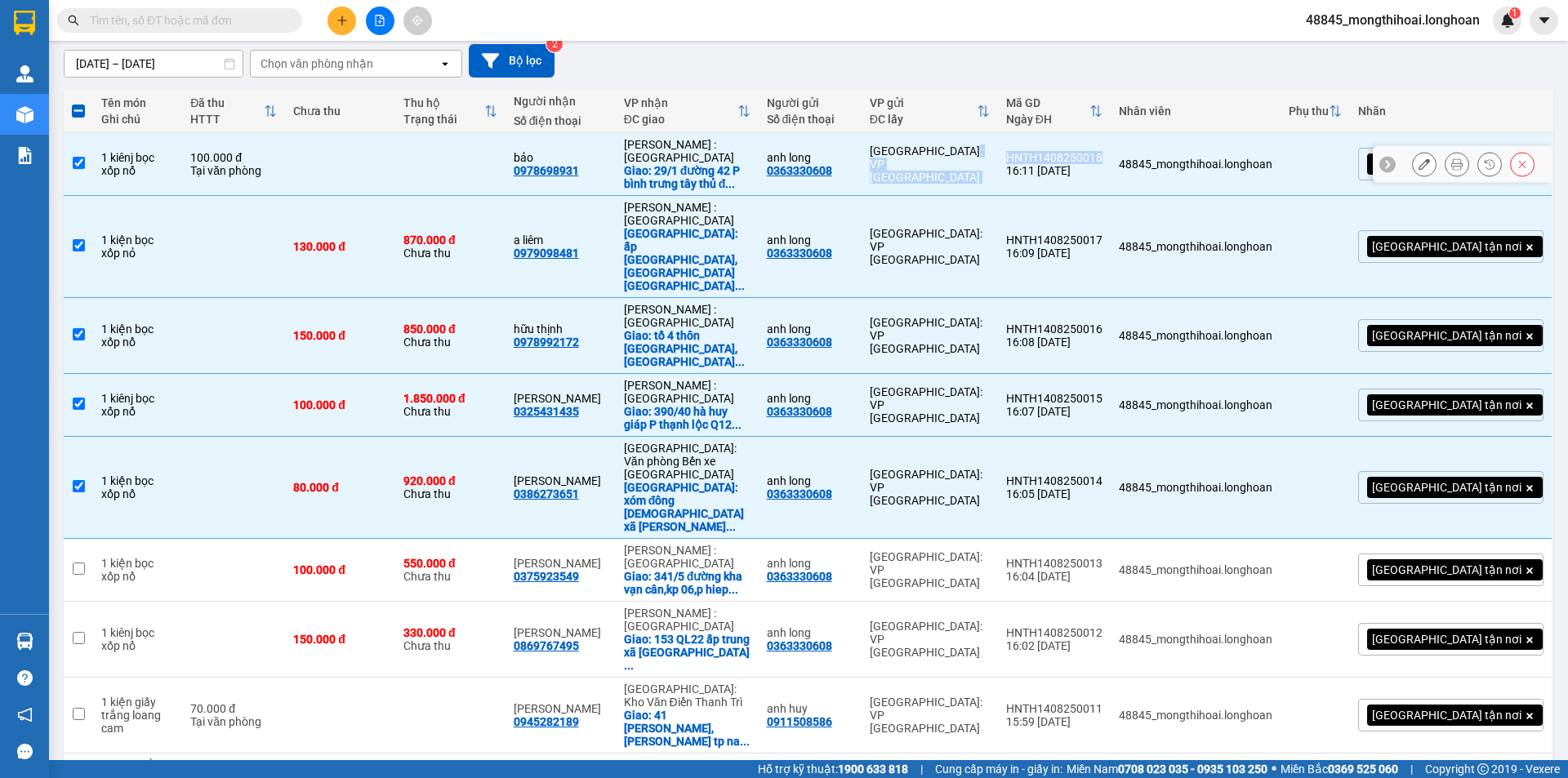
copy tr "Hà Nội: VP Tây Hồ HNTH1408250018"
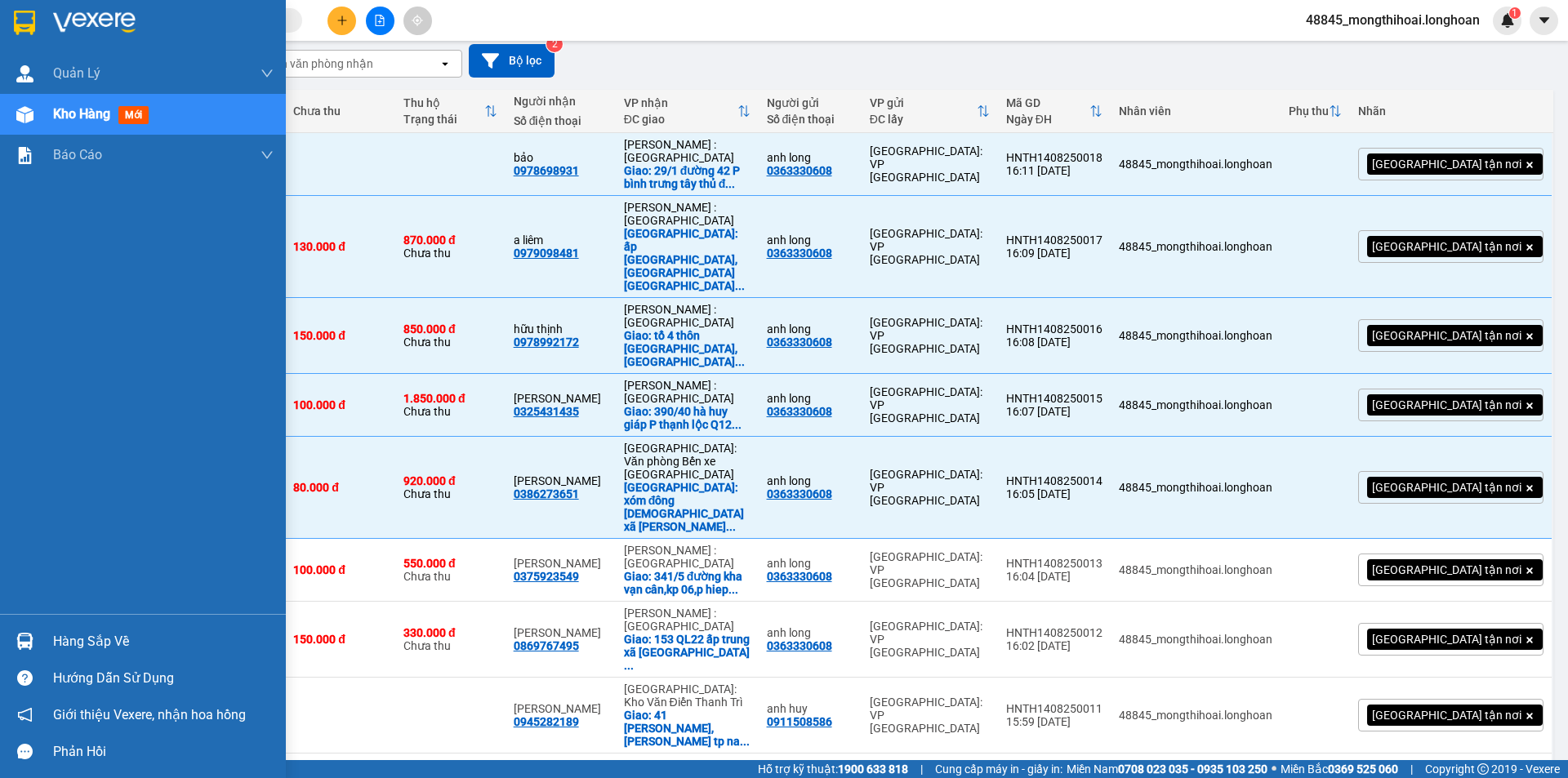
drag, startPoint x: 0, startPoint y: 27, endPoint x: 101, endPoint y: 0, distance: 104.5
click at [2, 25] on div at bounding box center [143, 26] width 286 height 53
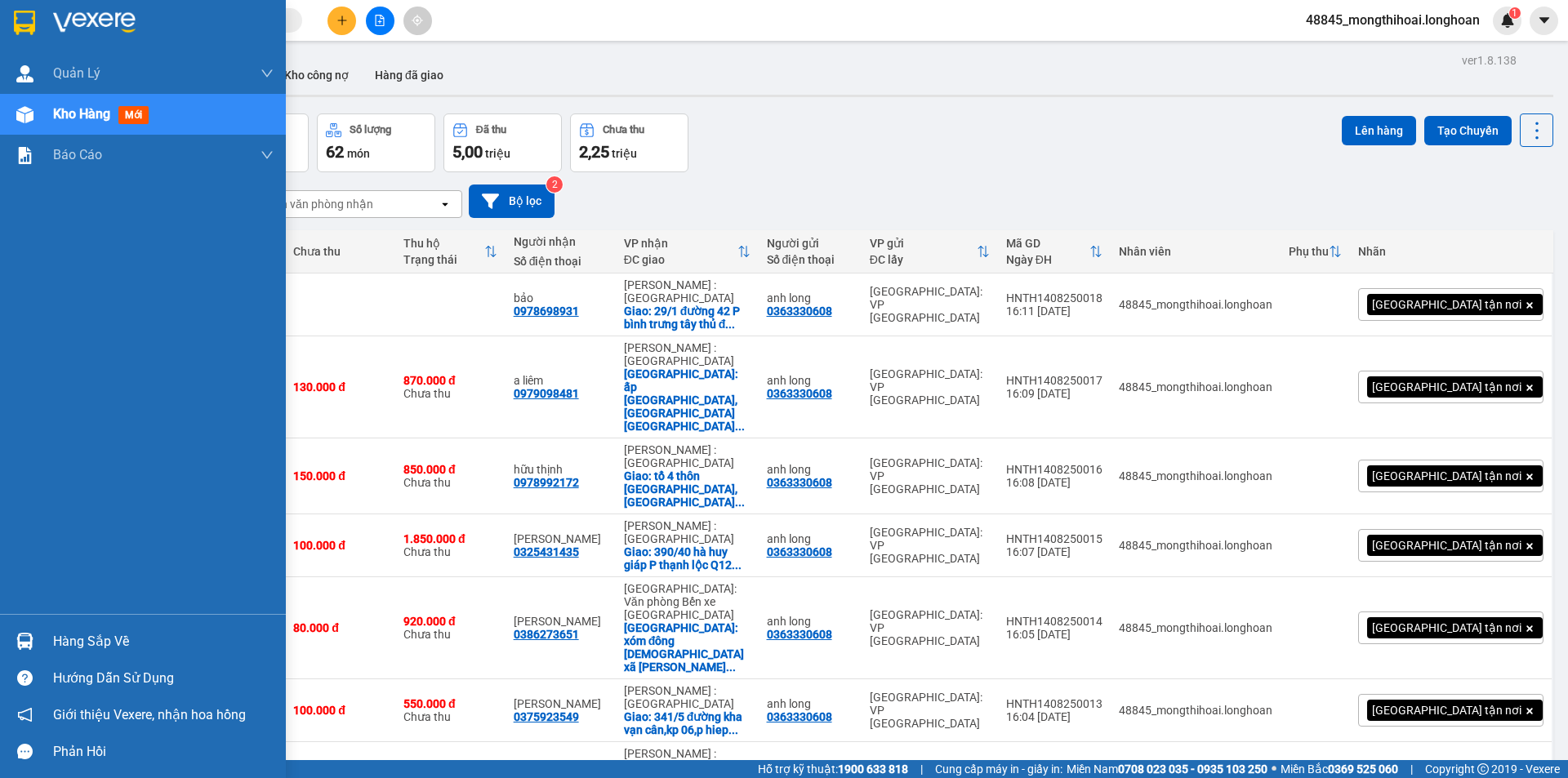
drag, startPoint x: 2, startPoint y: 12, endPoint x: 32, endPoint y: 0, distance: 32.3
click at [7, 11] on div at bounding box center [143, 26] width 286 height 53
click at [1, 23] on div at bounding box center [143, 26] width 286 height 53
click at [19, 22] on img at bounding box center [25, 23] width 21 height 25
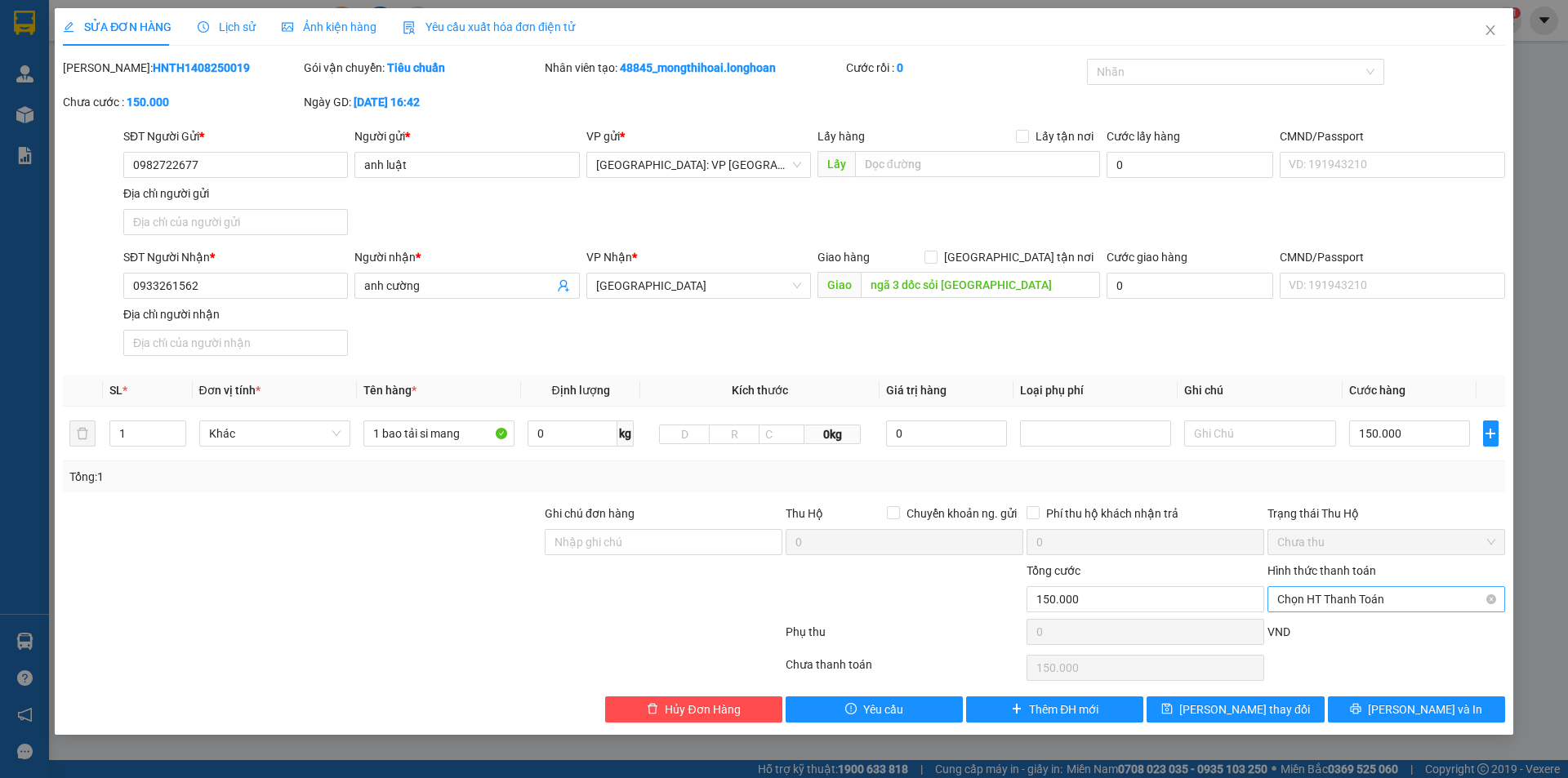
click at [1385, 592] on span "Chọn HT Thanh Toán" at bounding box center [1386, 599] width 218 height 25
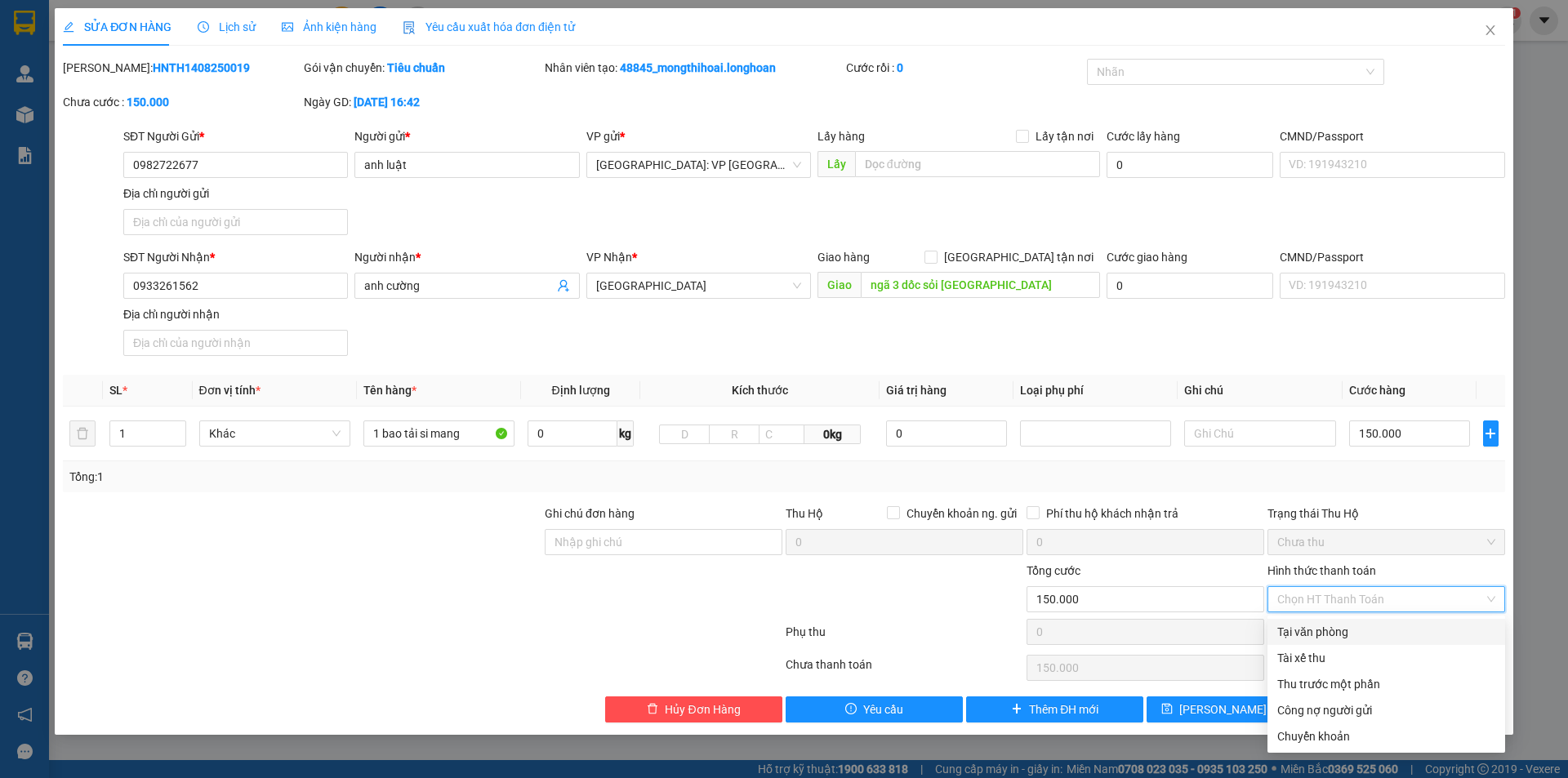
click at [1333, 625] on div "Tại văn phòng" at bounding box center [1386, 632] width 218 height 18
type input "0"
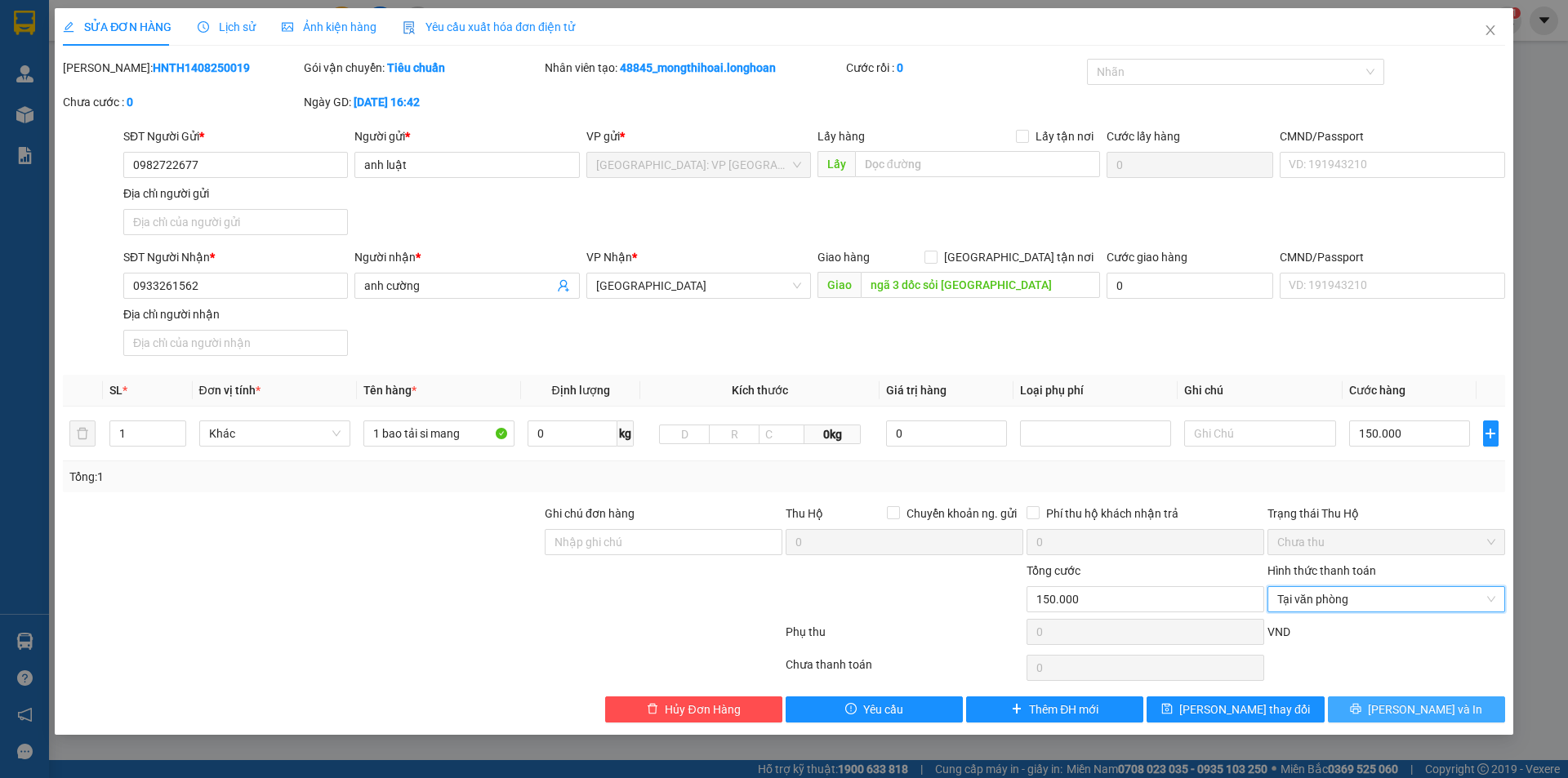
click at [1361, 712] on icon "printer" at bounding box center [1356, 709] width 11 height 11
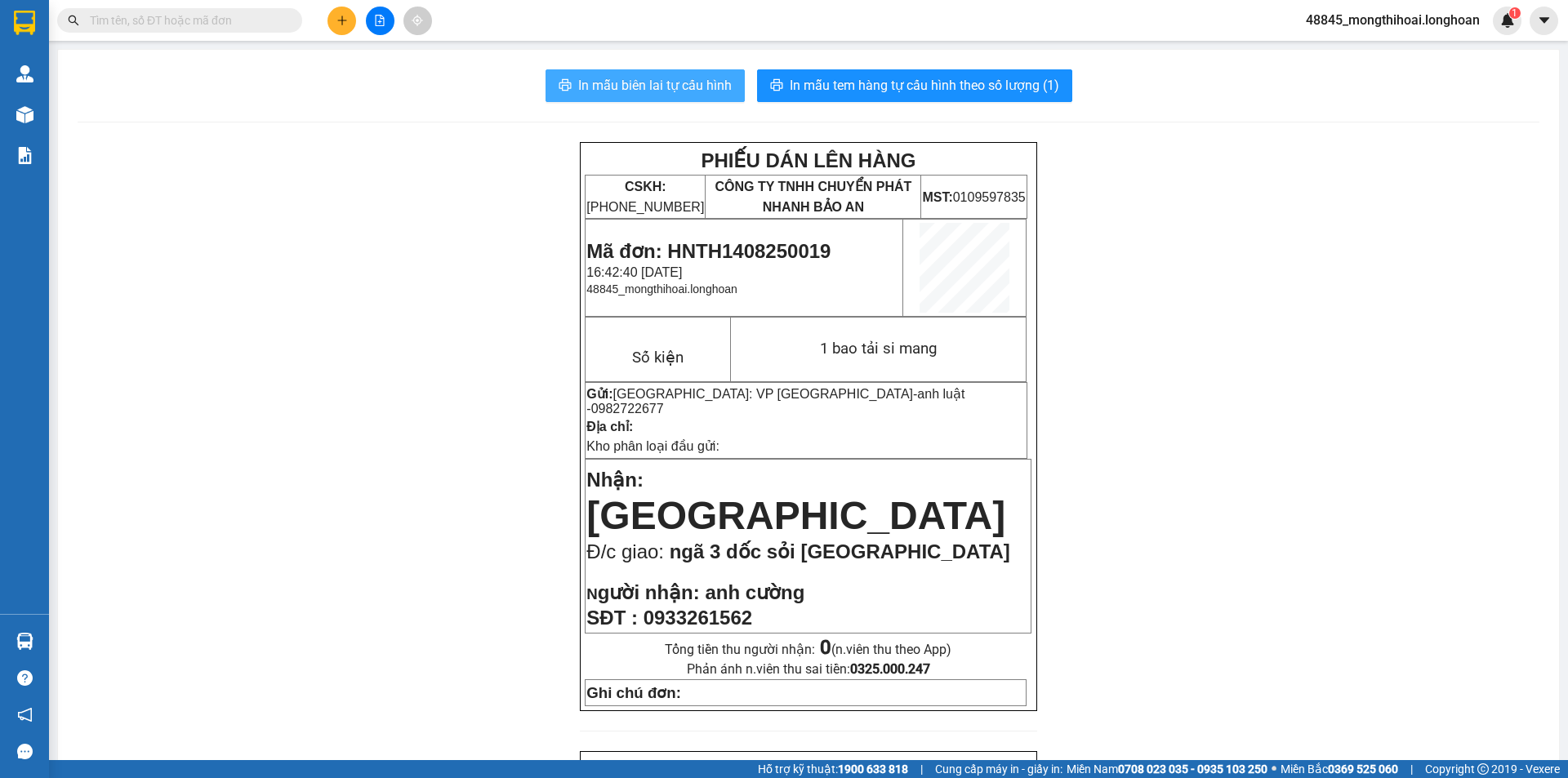
click at [645, 84] on span "In mẫu biên lai tự cấu hình" at bounding box center [655, 85] width 154 height 21
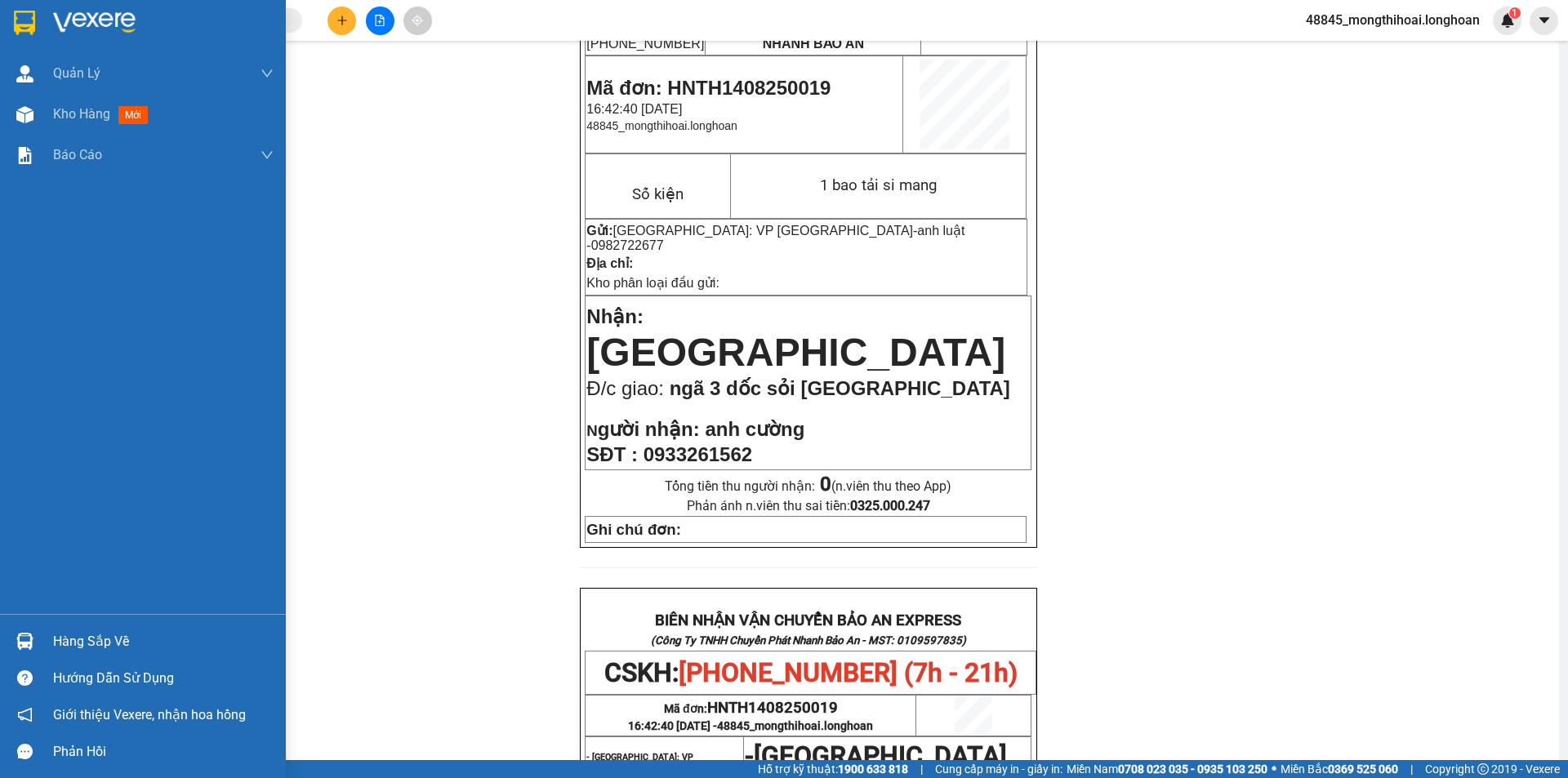
click at [0, 17] on div at bounding box center [143, 26] width 286 height 53
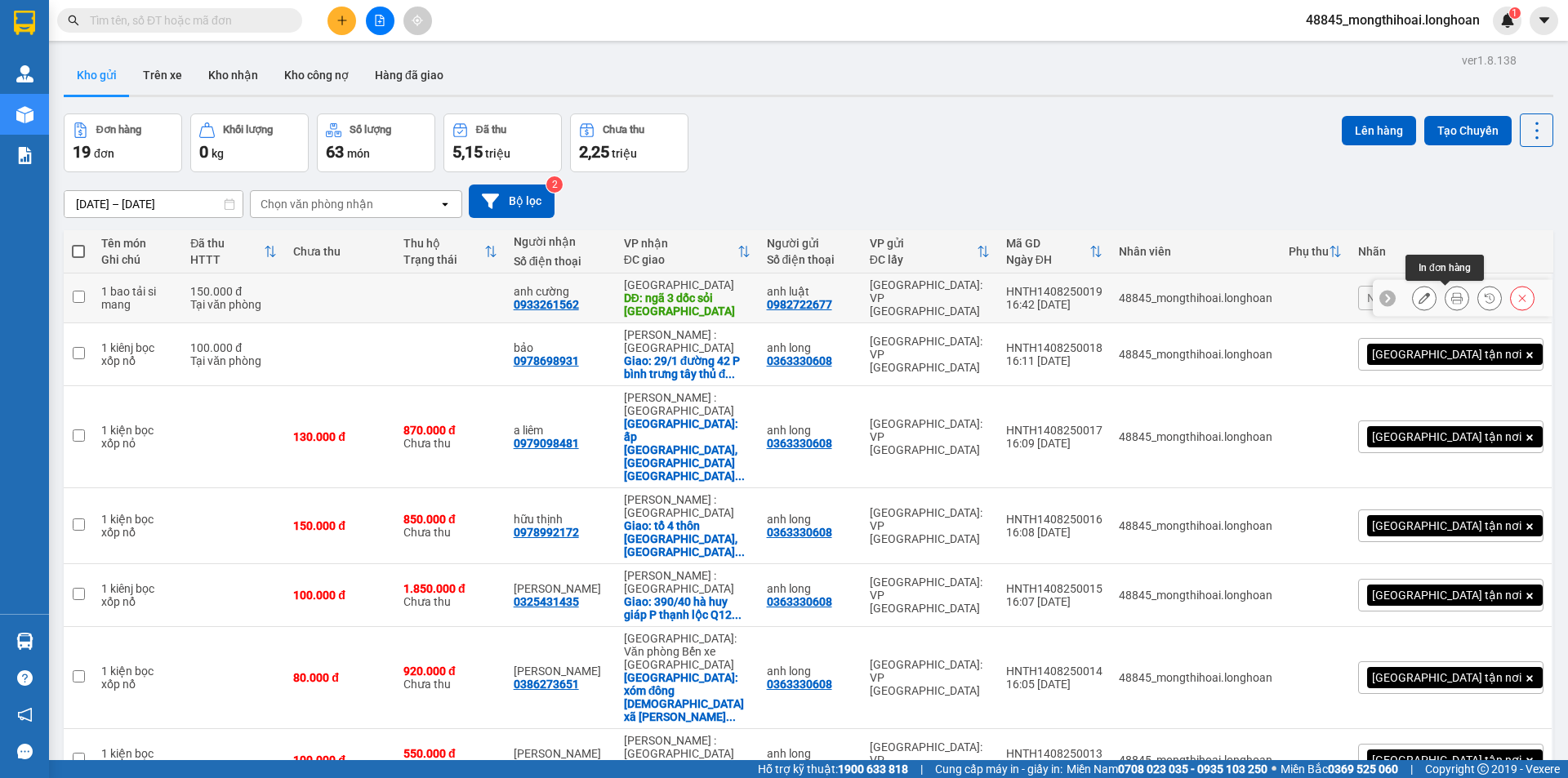
click at [1451, 294] on icon at bounding box center [1457, 298] width 12 height 12
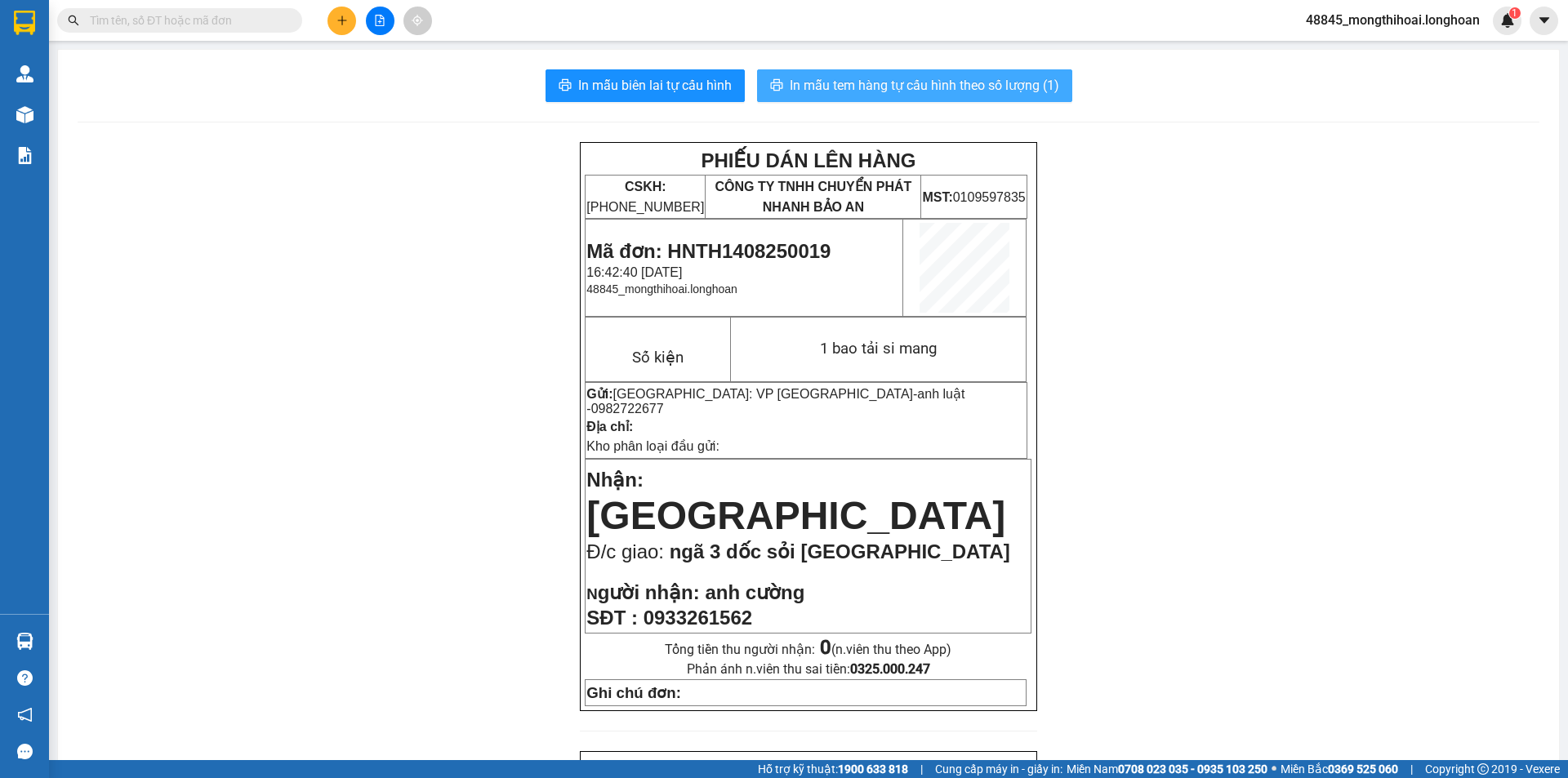
click at [931, 88] on span "In mẫu tem hàng tự cấu hình theo số lượng (1)" at bounding box center [924, 85] width 269 height 21
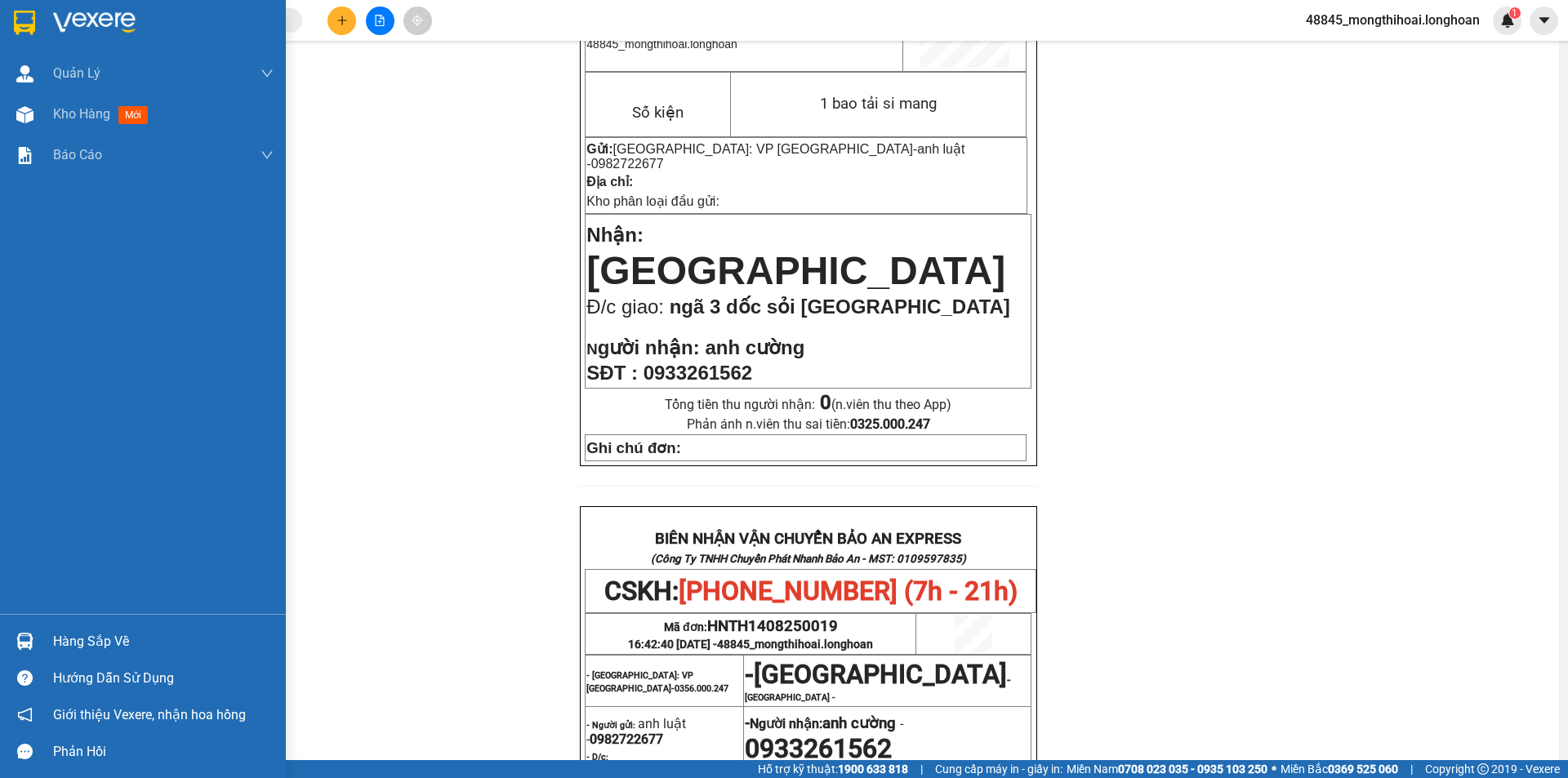
click at [0, 34] on div at bounding box center [143, 26] width 286 height 53
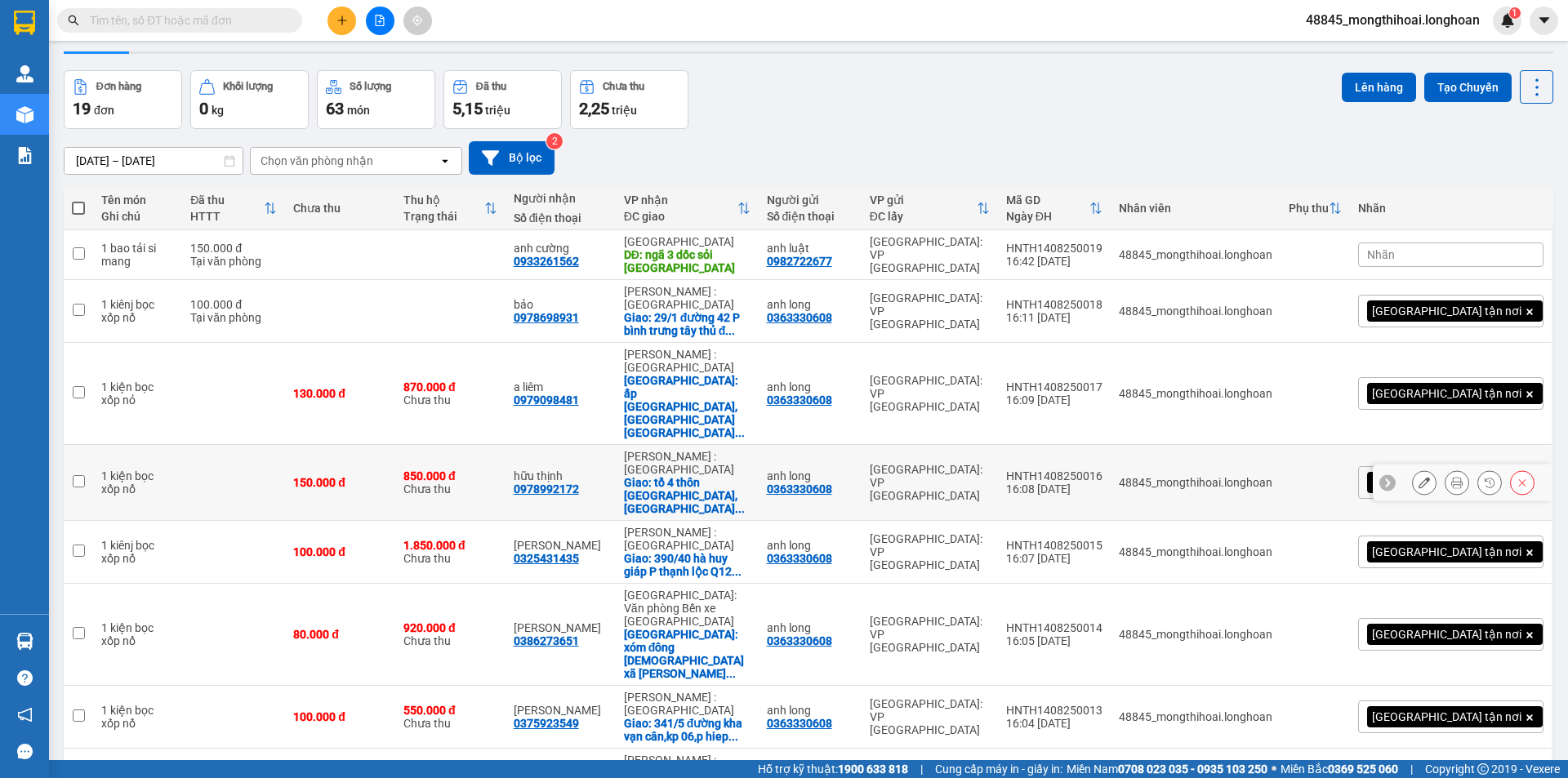
scroll to position [209, 0]
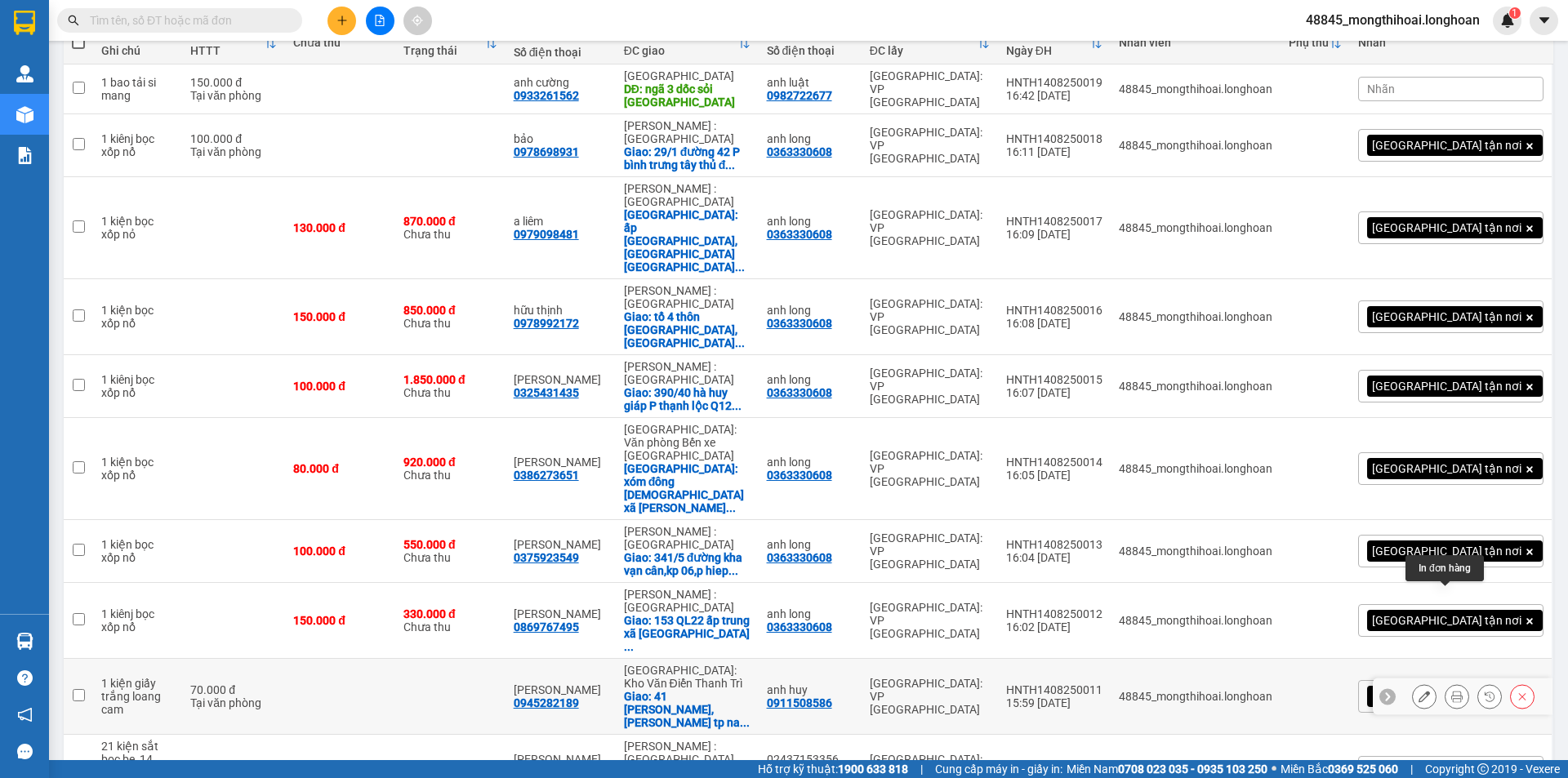
click at [1451, 691] on icon at bounding box center [1457, 697] width 12 height 12
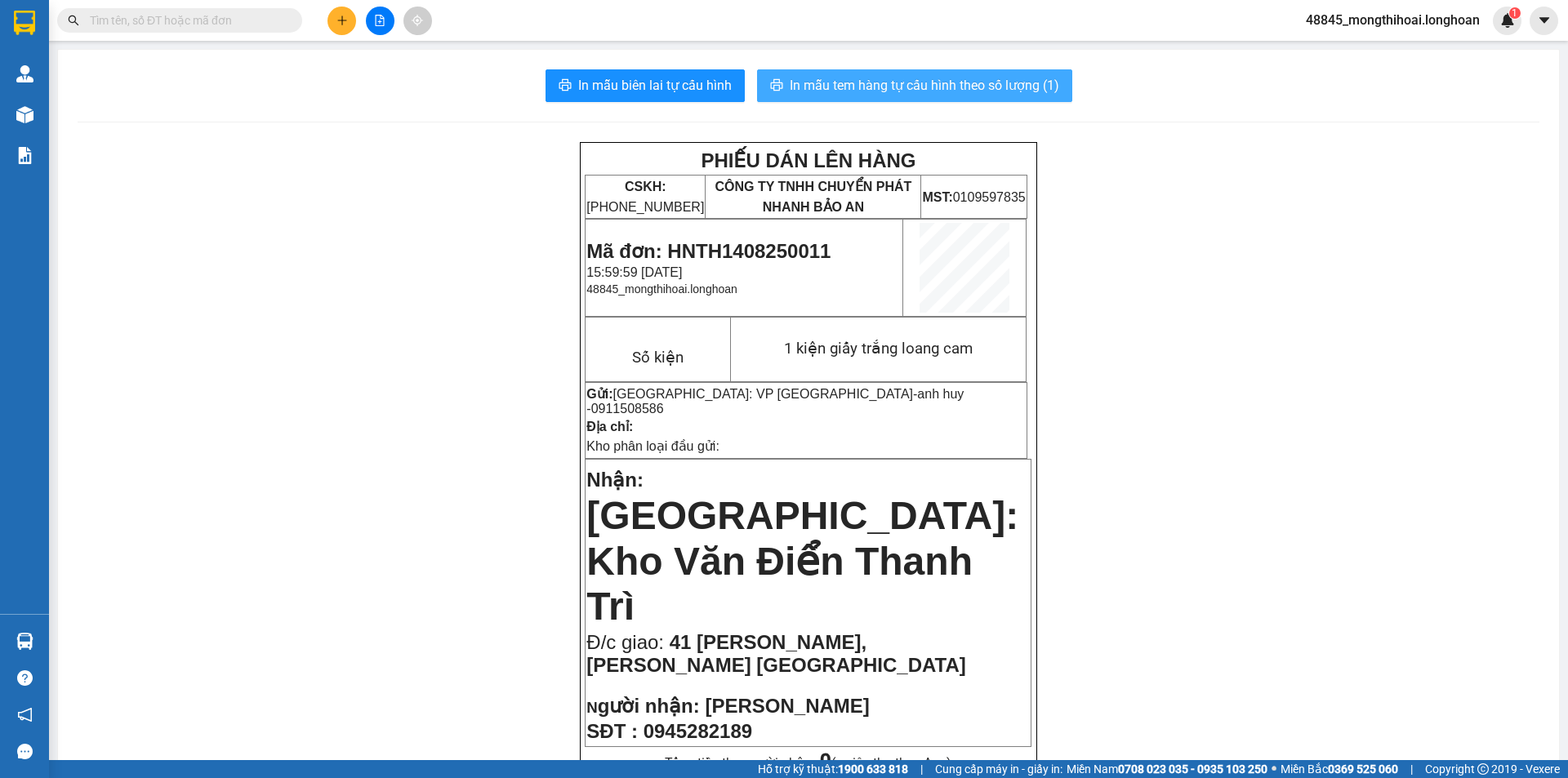
click at [860, 78] on span "In mẫu tem hàng tự cấu hình theo số lượng (1)" at bounding box center [924, 85] width 269 height 21
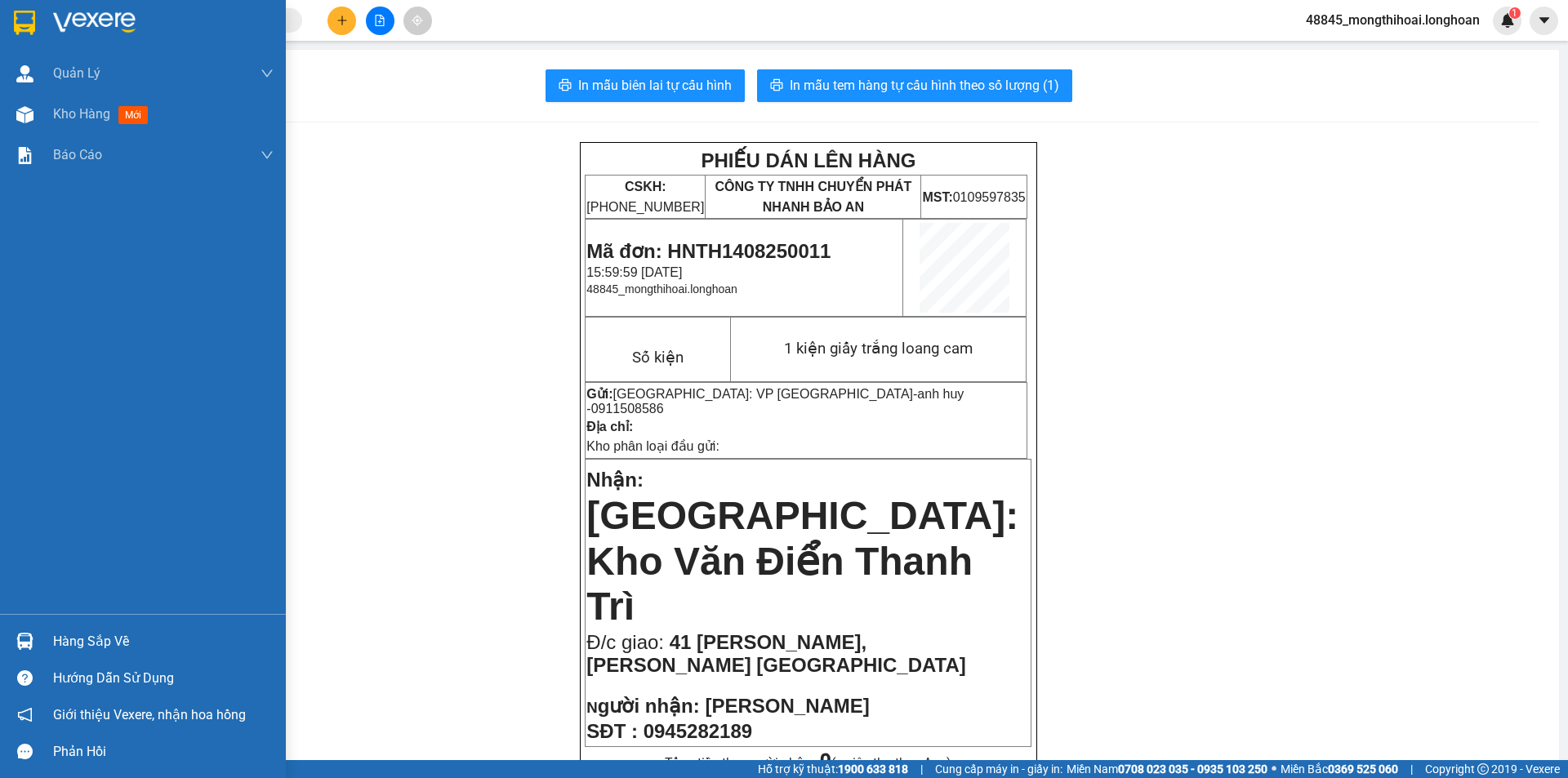
click at [0, 12] on div at bounding box center [143, 26] width 286 height 53
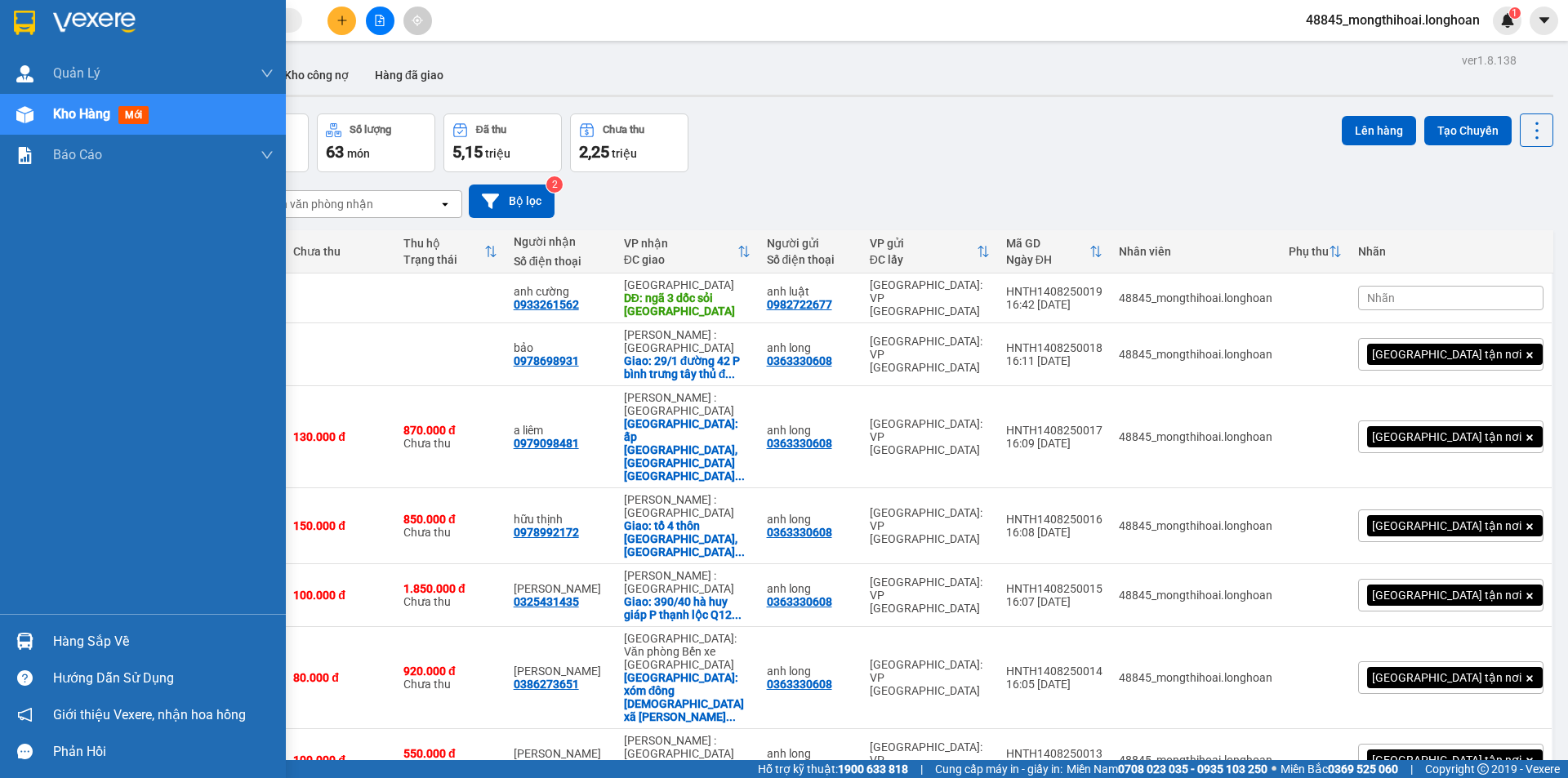
click at [11, 11] on div at bounding box center [25, 22] width 29 height 29
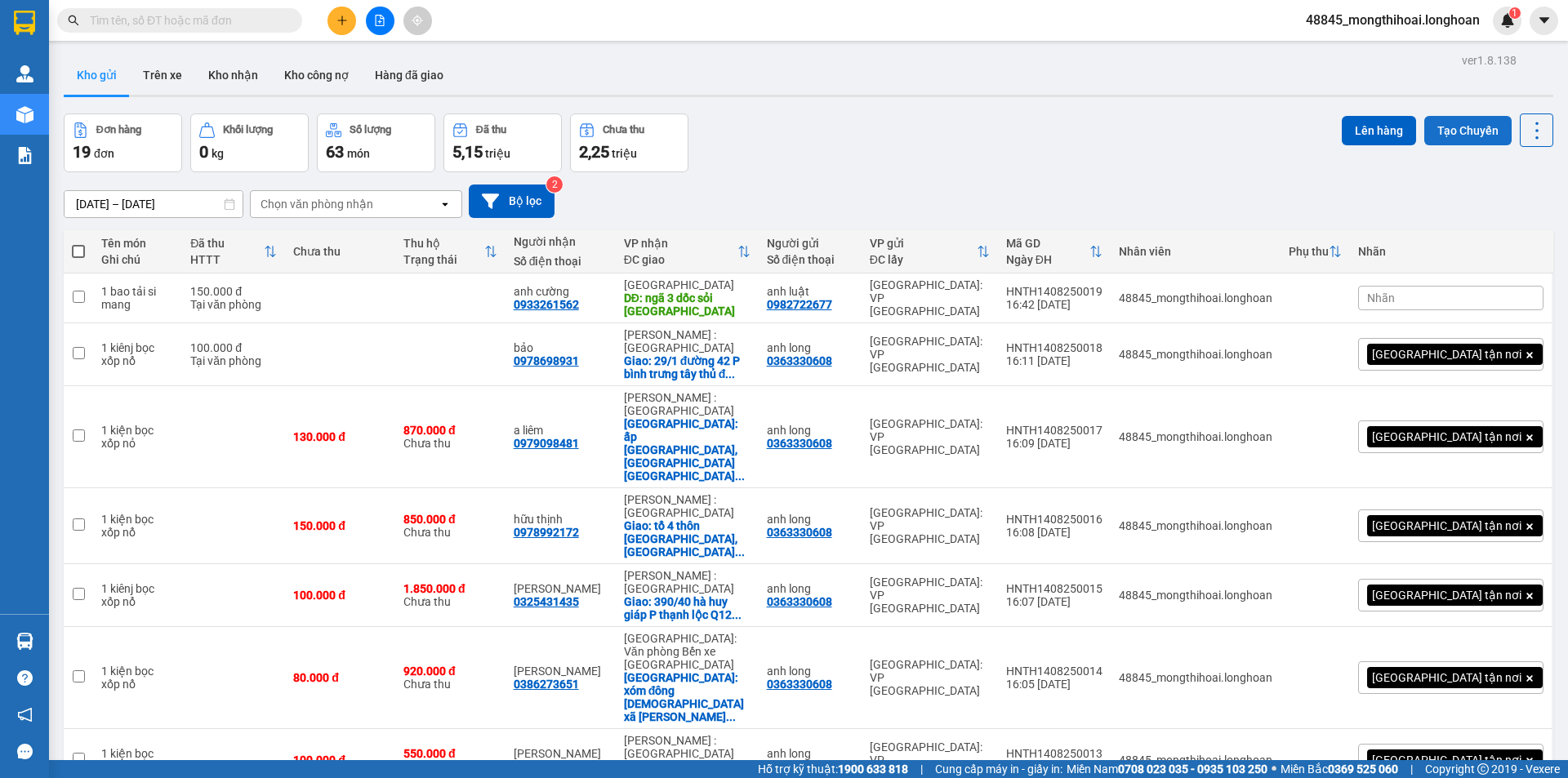
click at [1447, 137] on button "Tạo Chuyến" at bounding box center [1468, 131] width 88 height 30
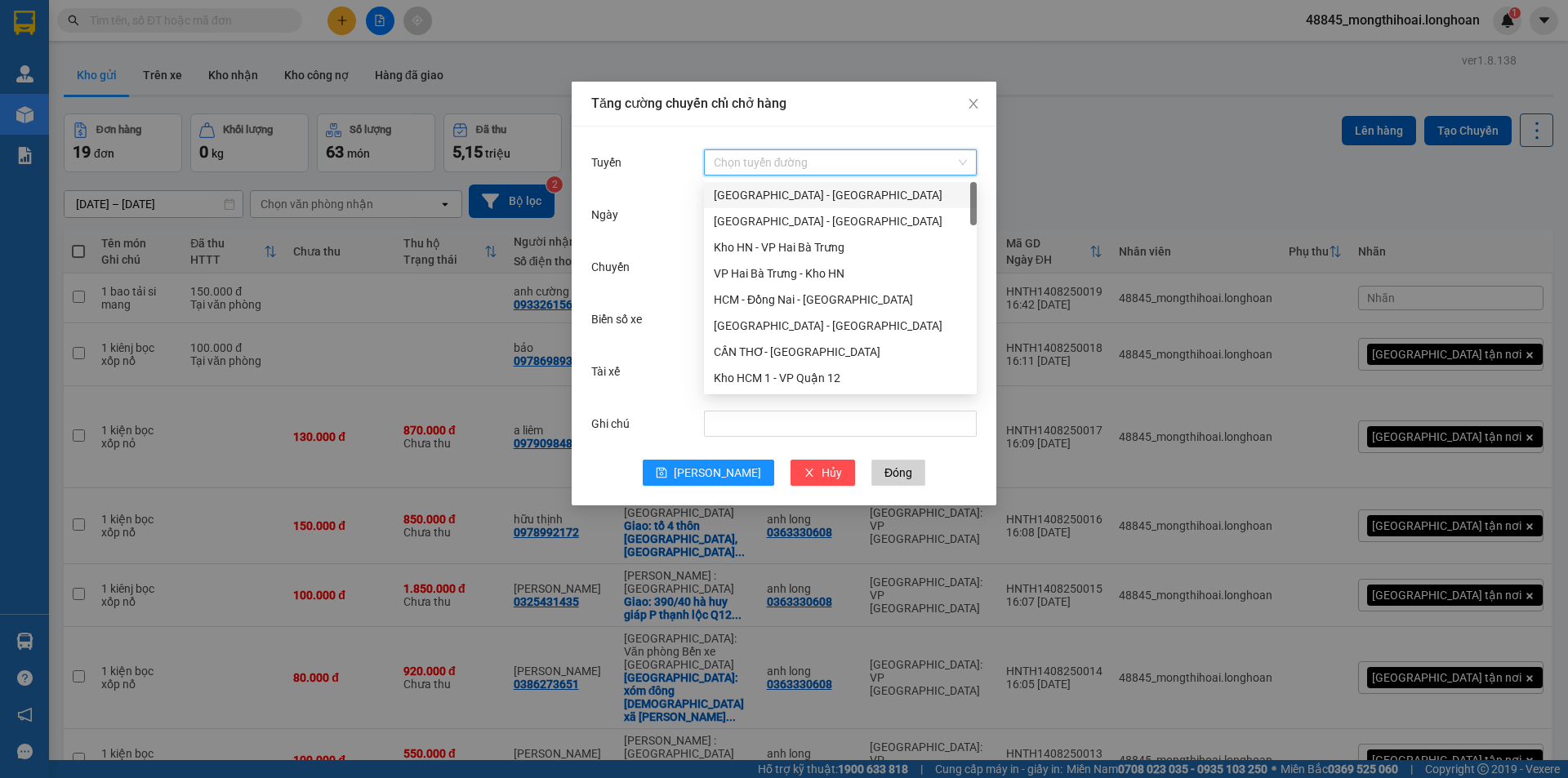
click at [818, 161] on input "Tuyến" at bounding box center [834, 163] width 241 height 25
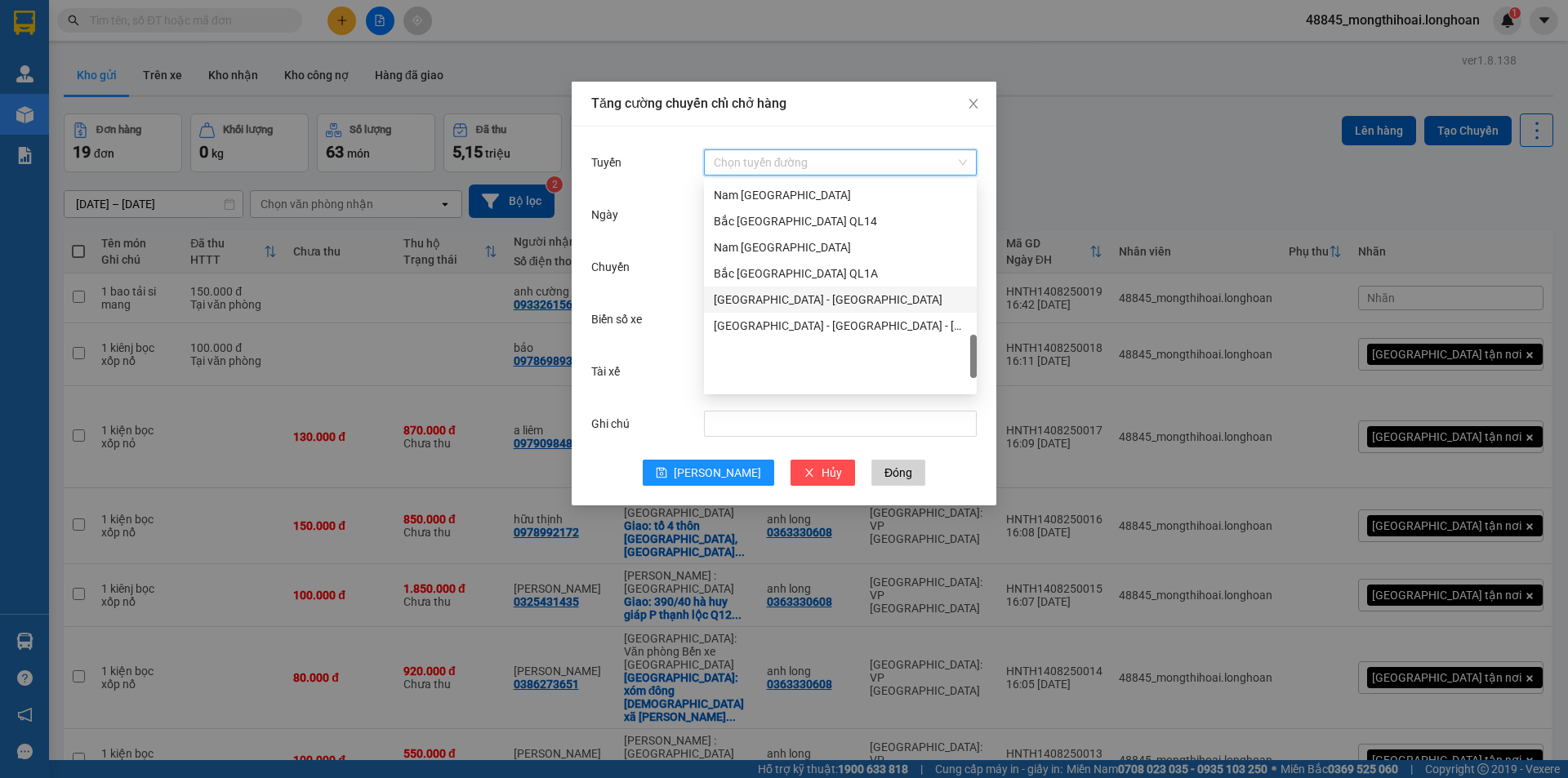
scroll to position [718, 0]
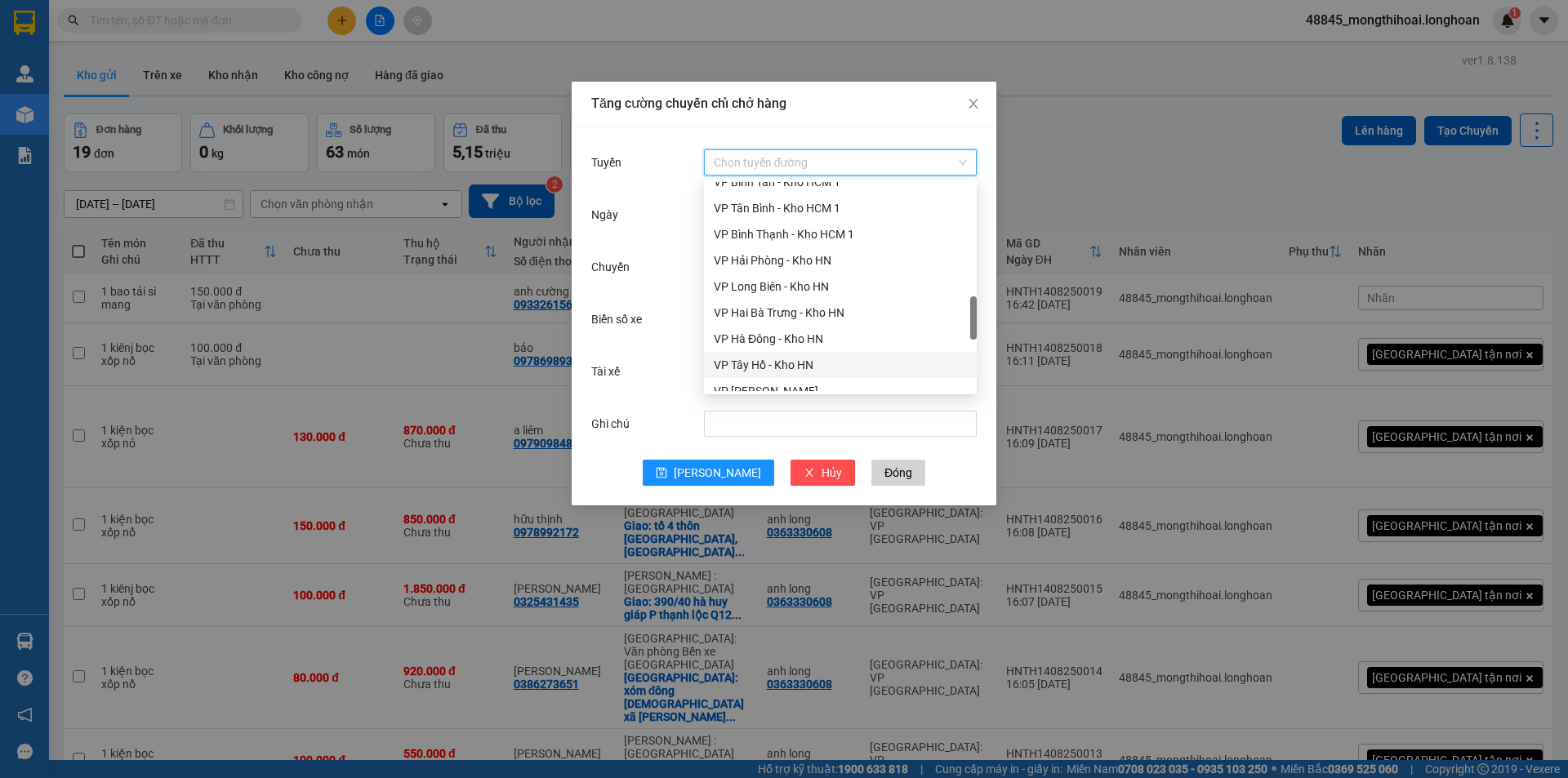
click at [770, 363] on div "VP Tây Hồ - Kho HN" at bounding box center [840, 365] width 253 height 18
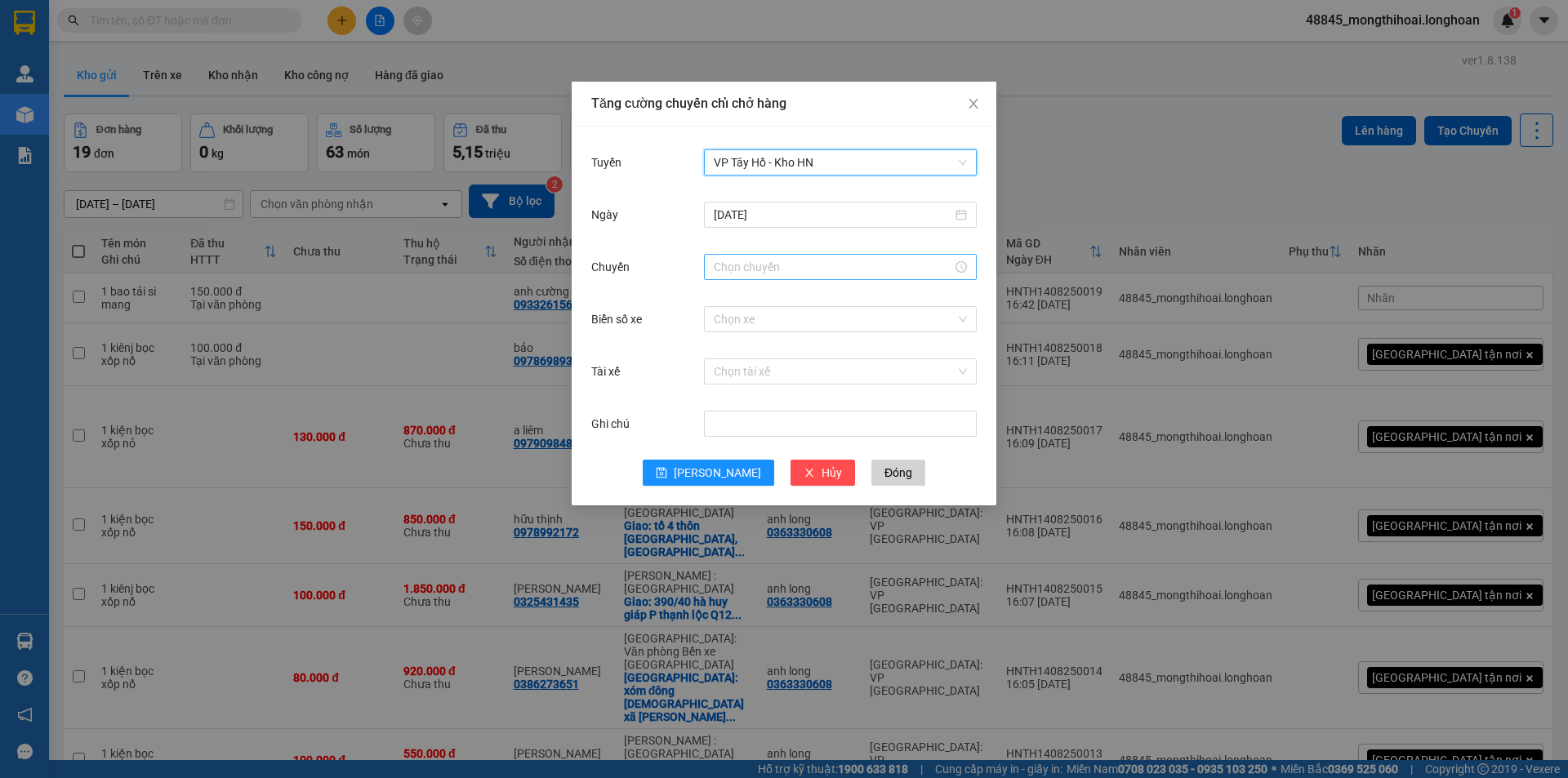
click at [772, 265] on input "Chuyến" at bounding box center [832, 267] width 238 height 18
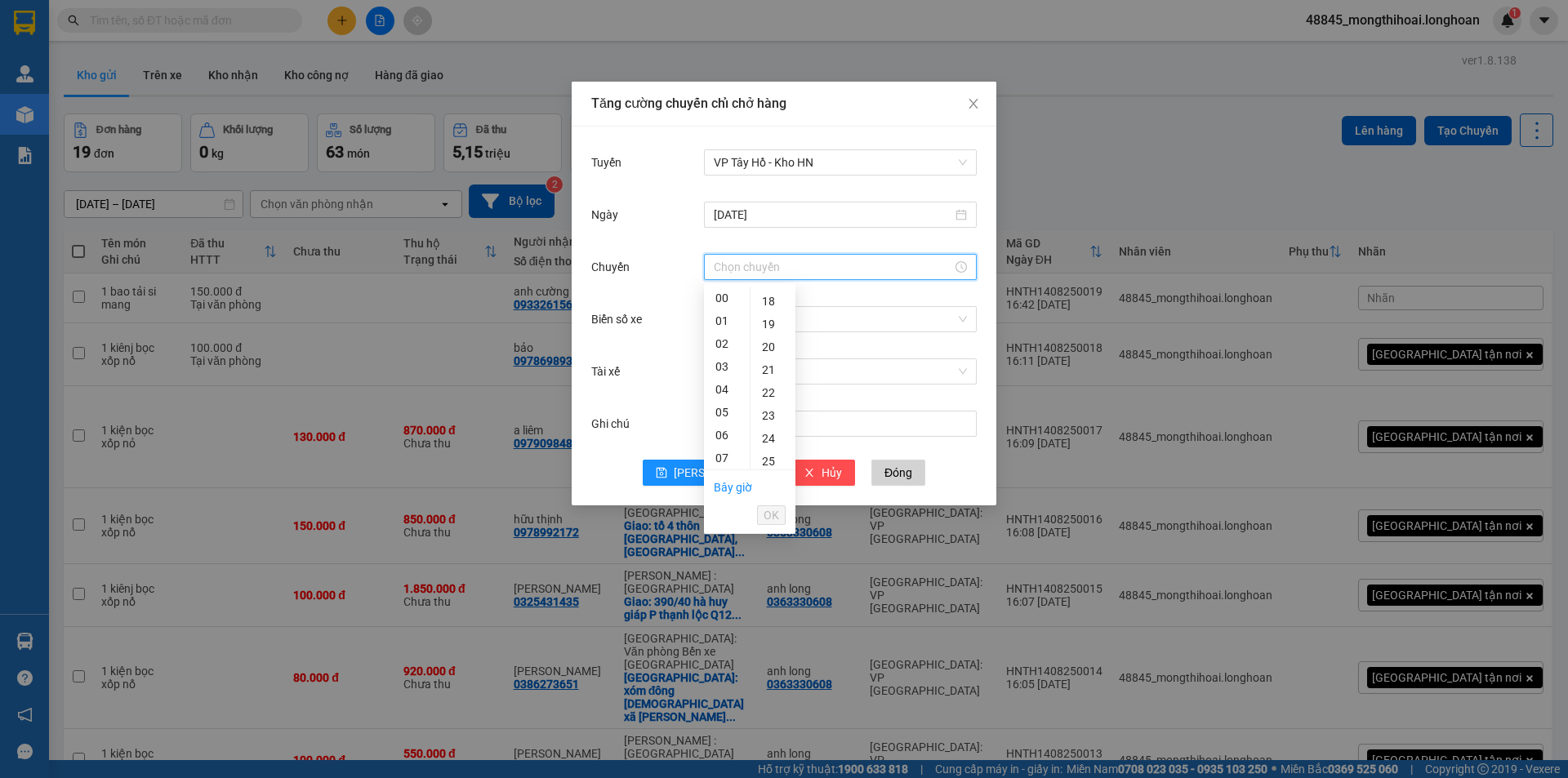
scroll to position [327, 0]
click at [726, 313] on div "15" at bounding box center [727, 315] width 45 height 23
click at [722, 319] on div "16" at bounding box center [727, 321] width 45 height 23
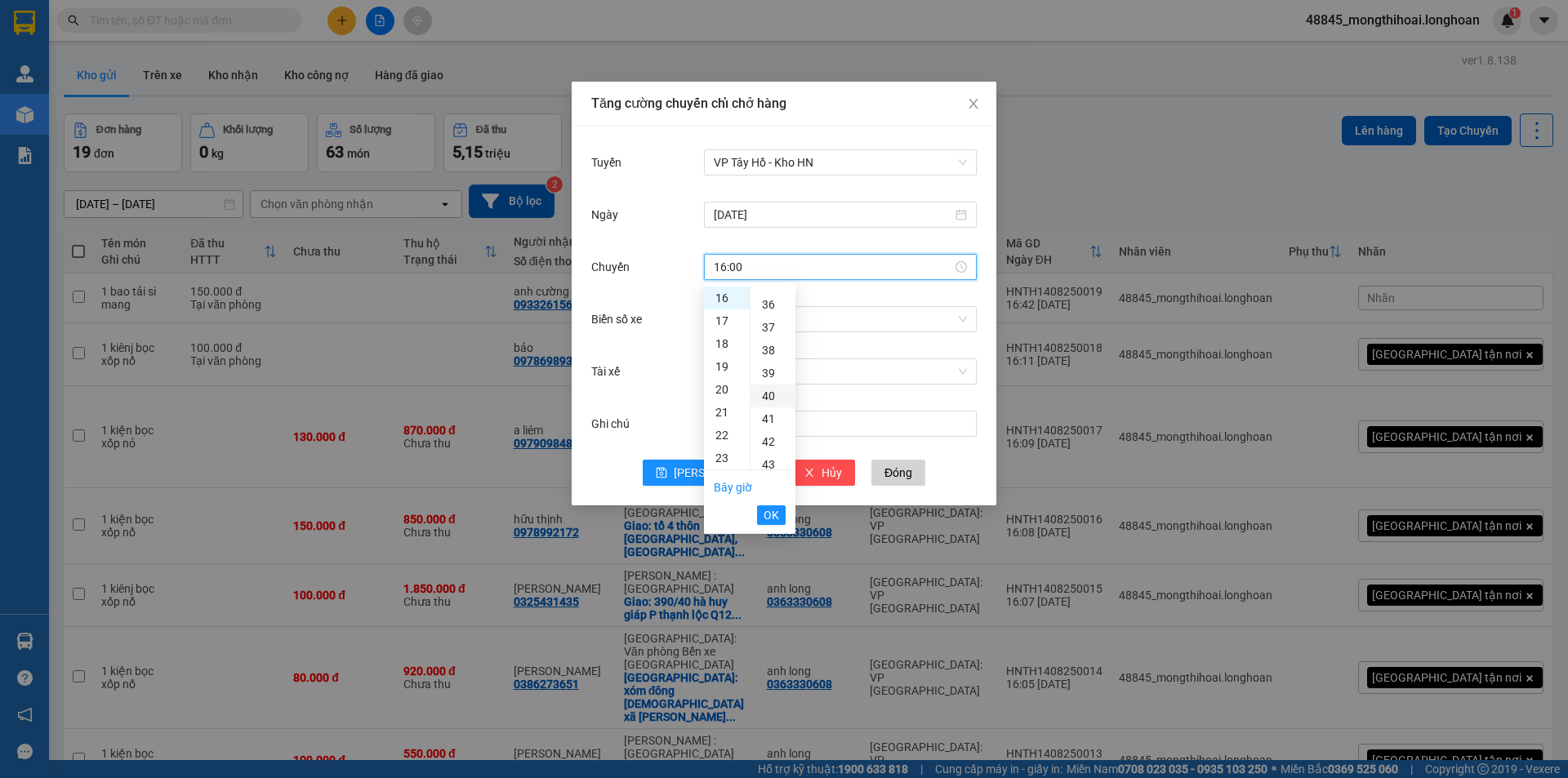
click at [767, 392] on div "40" at bounding box center [773, 396] width 45 height 23
type input "16:40"
click at [768, 517] on span "OK" at bounding box center [771, 515] width 16 height 18
click at [770, 316] on input "Biển số xe" at bounding box center [834, 319] width 241 height 25
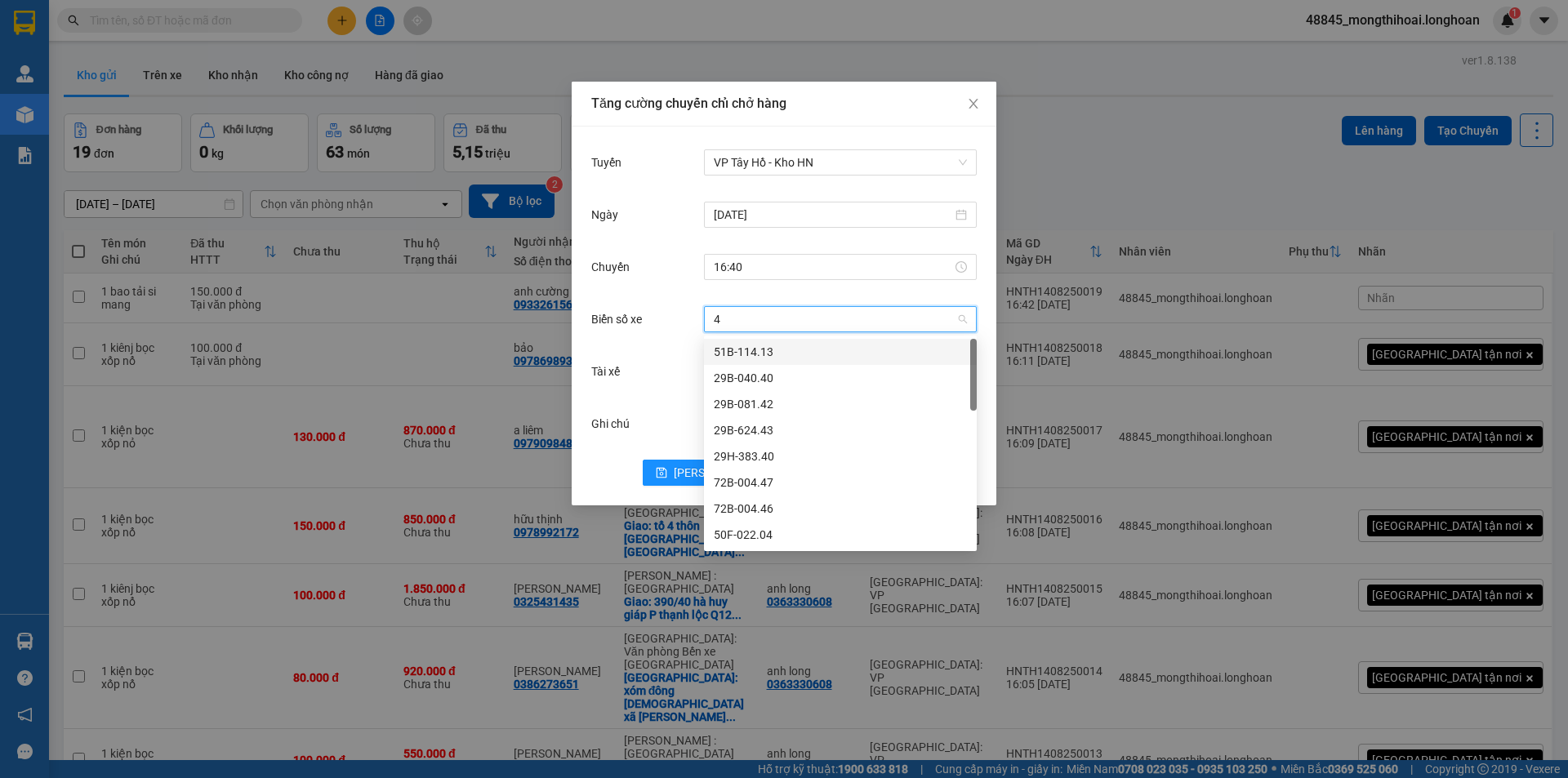
type input "45"
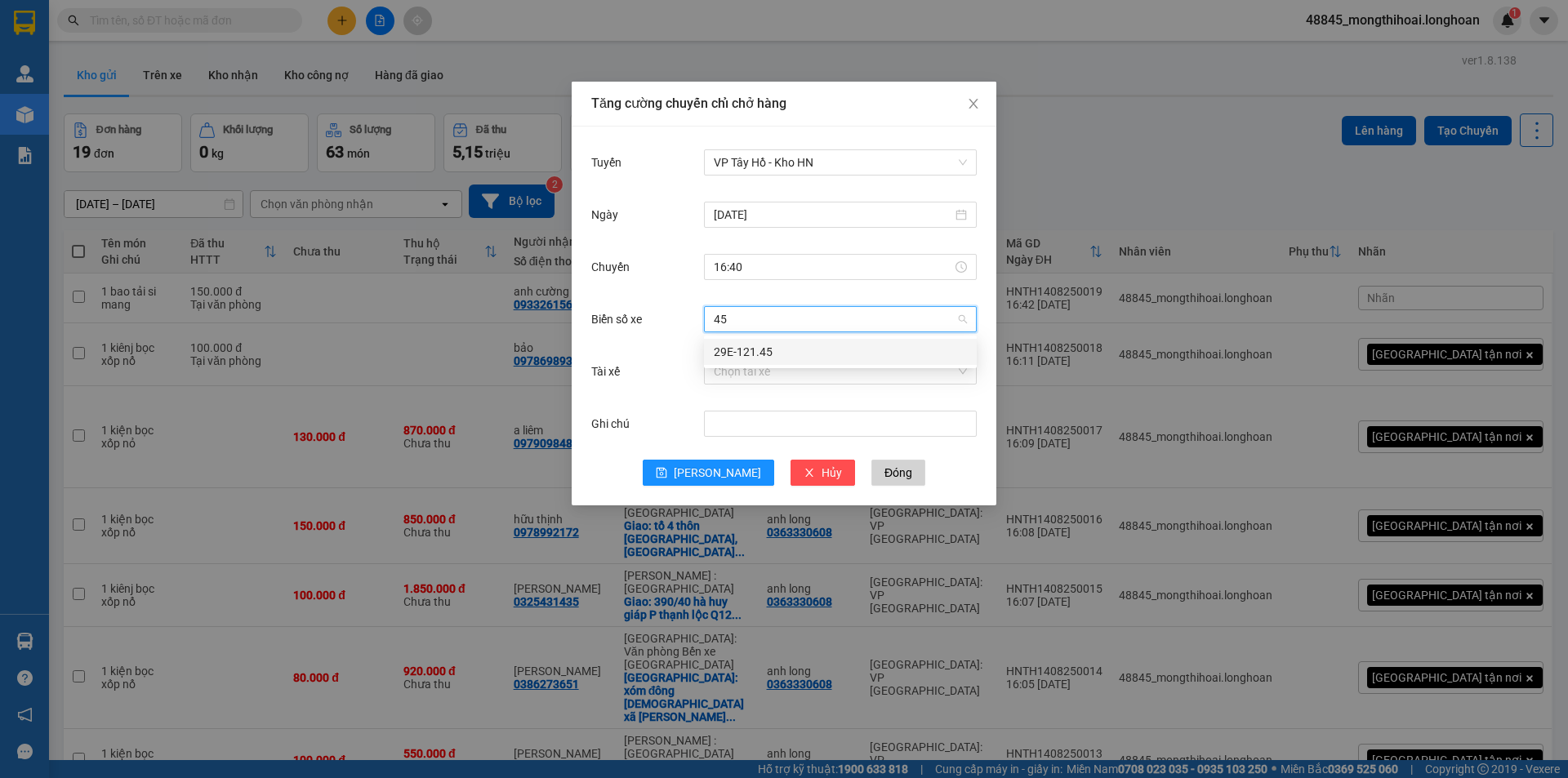
click at [761, 356] on div "29E-121.45" at bounding box center [840, 352] width 253 height 18
type input "t"
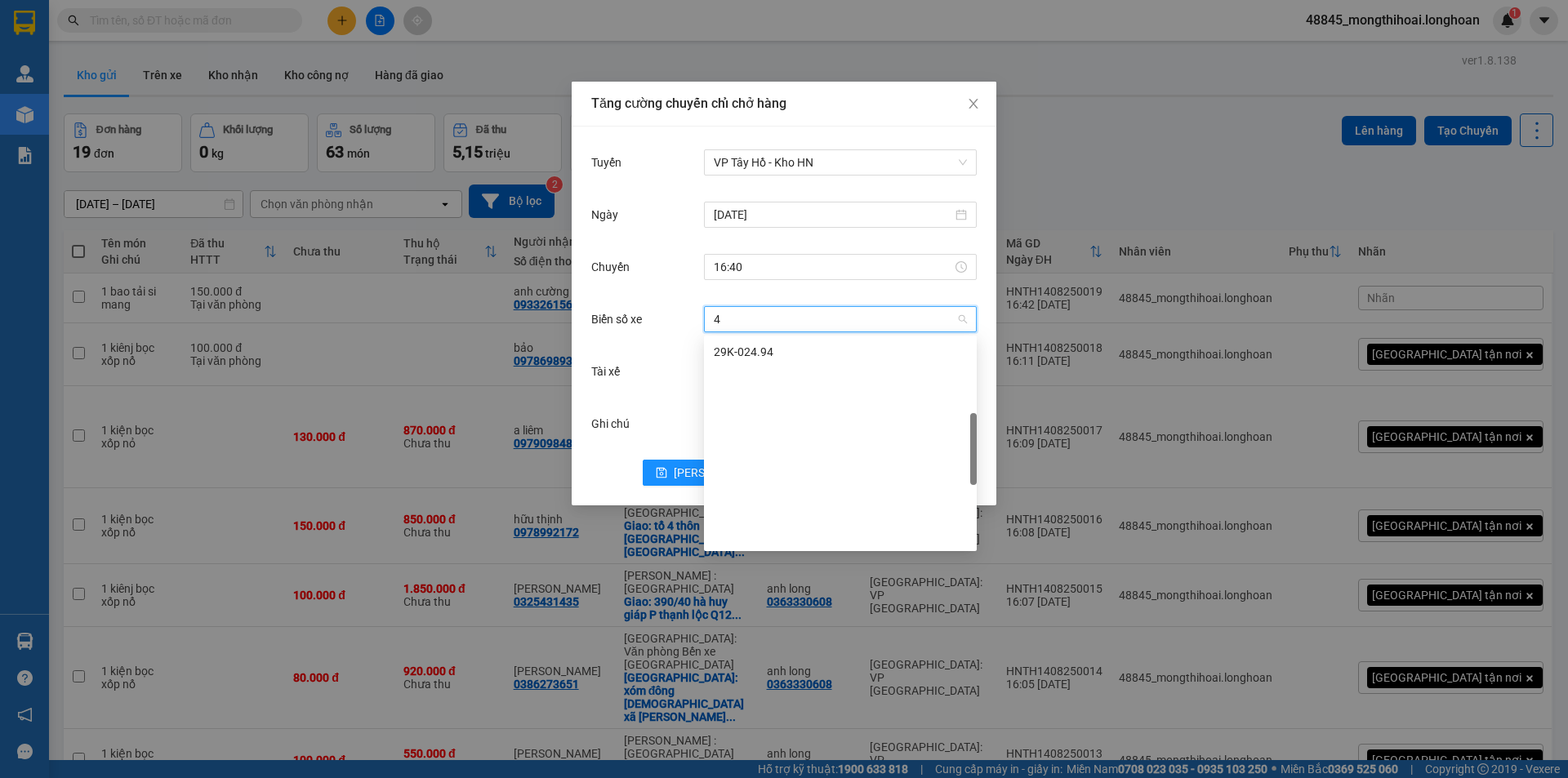
scroll to position [281, 0]
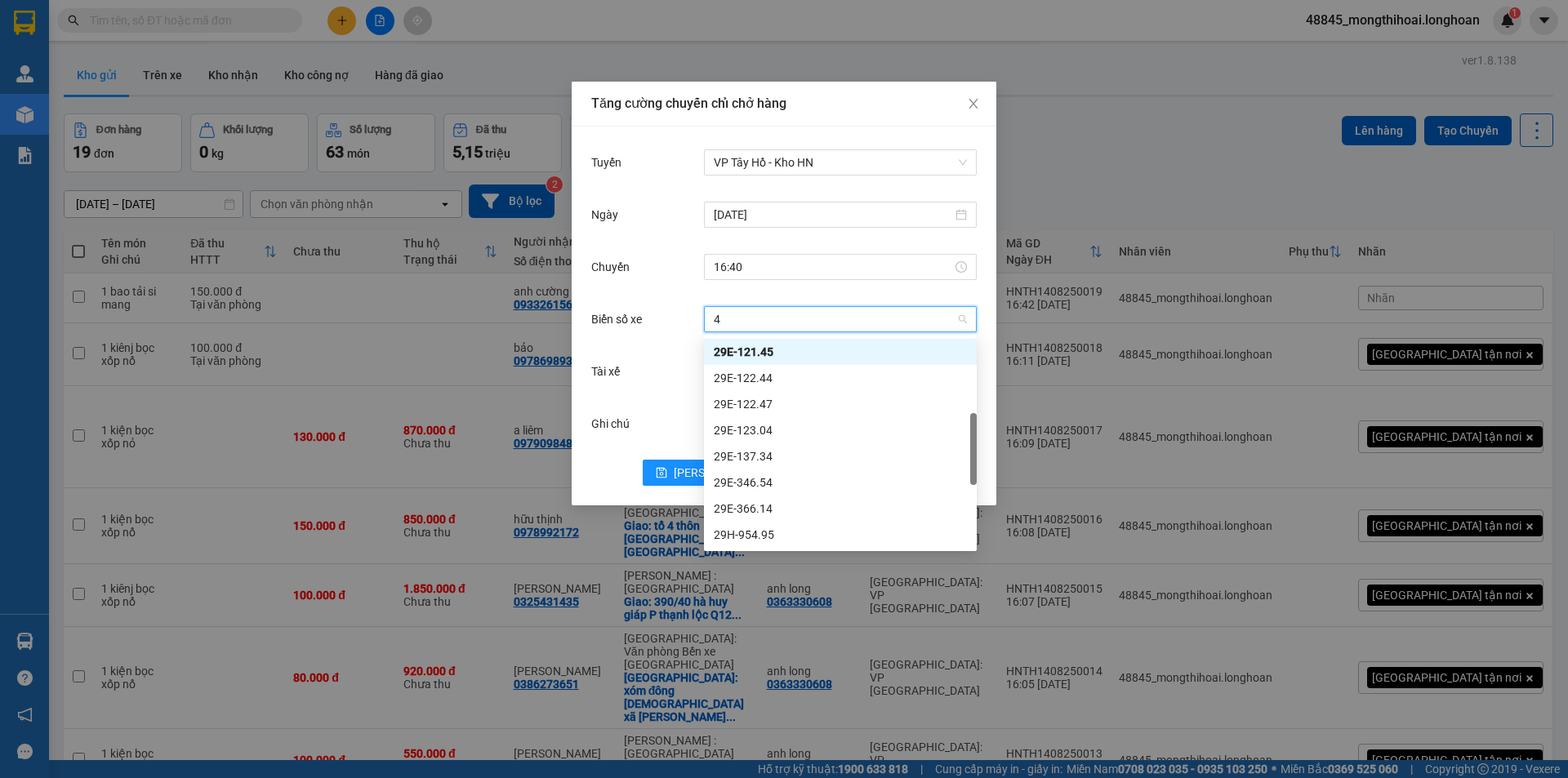
type input "45"
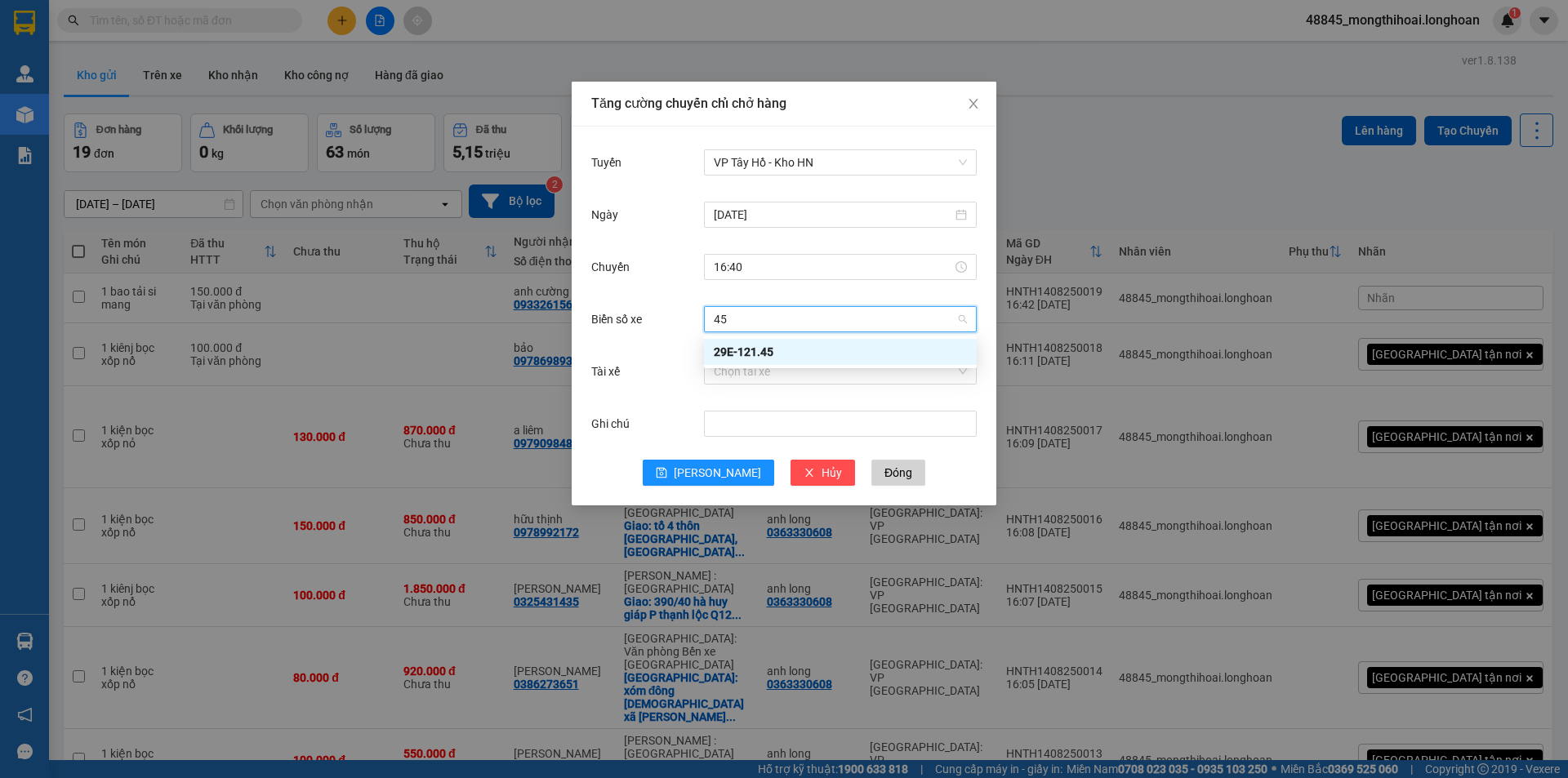
click at [774, 346] on div "29E-121.45" at bounding box center [840, 352] width 253 height 18
click at [792, 375] on input "Tài xế" at bounding box center [834, 372] width 241 height 25
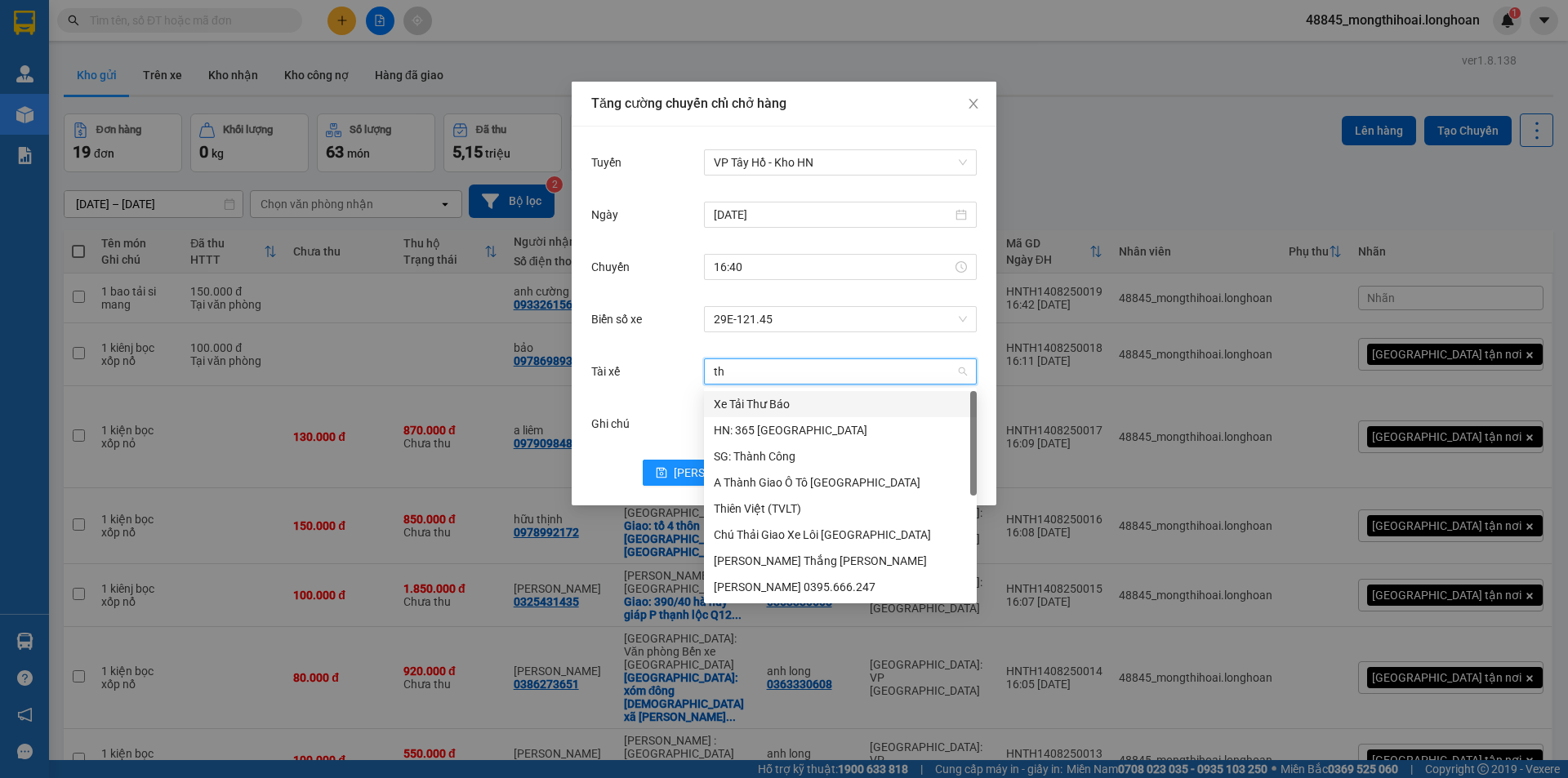
type input "thu"
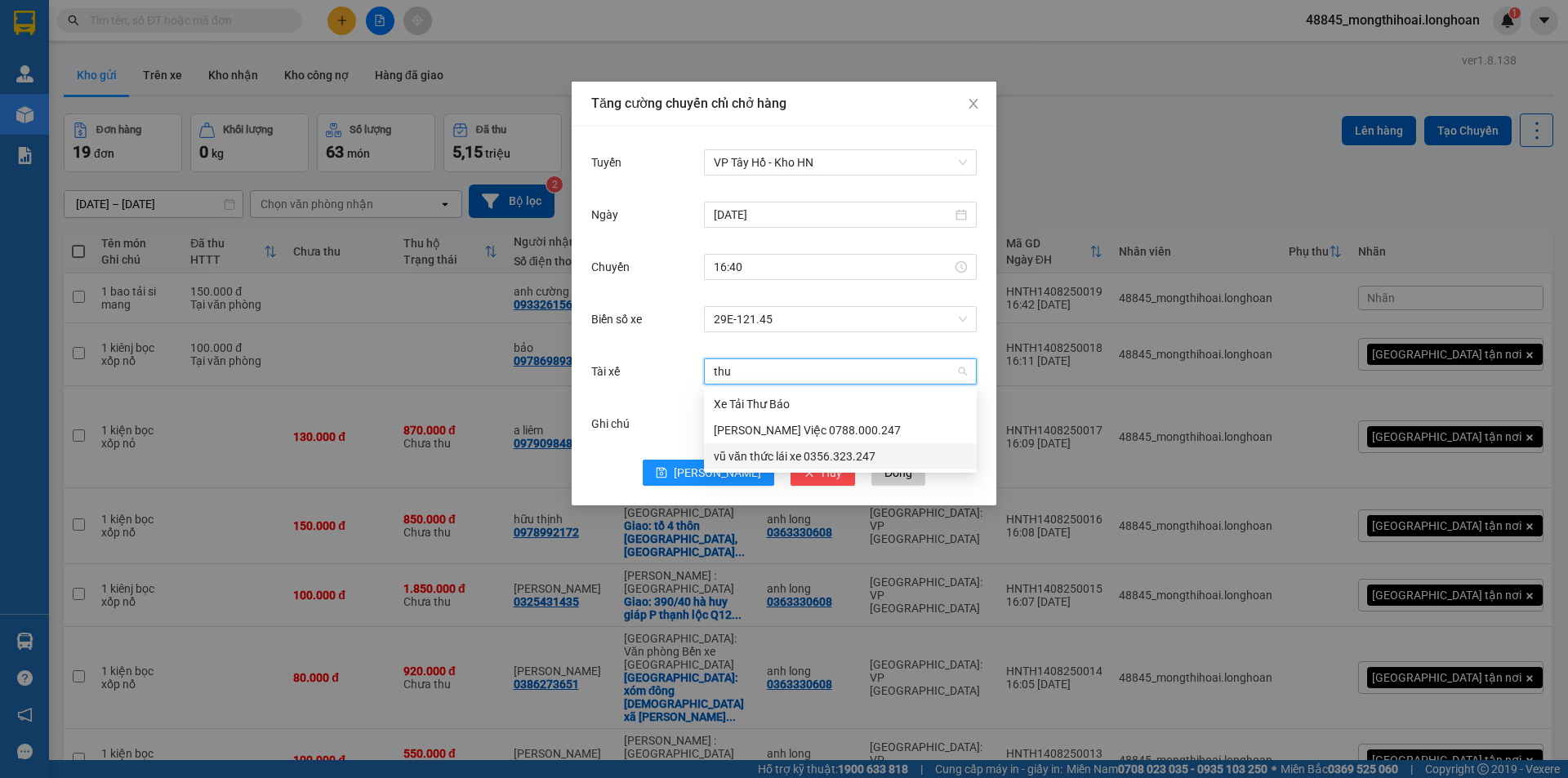
click at [761, 454] on div "vũ văn thức lái xe 0356.323.247" at bounding box center [840, 456] width 253 height 18
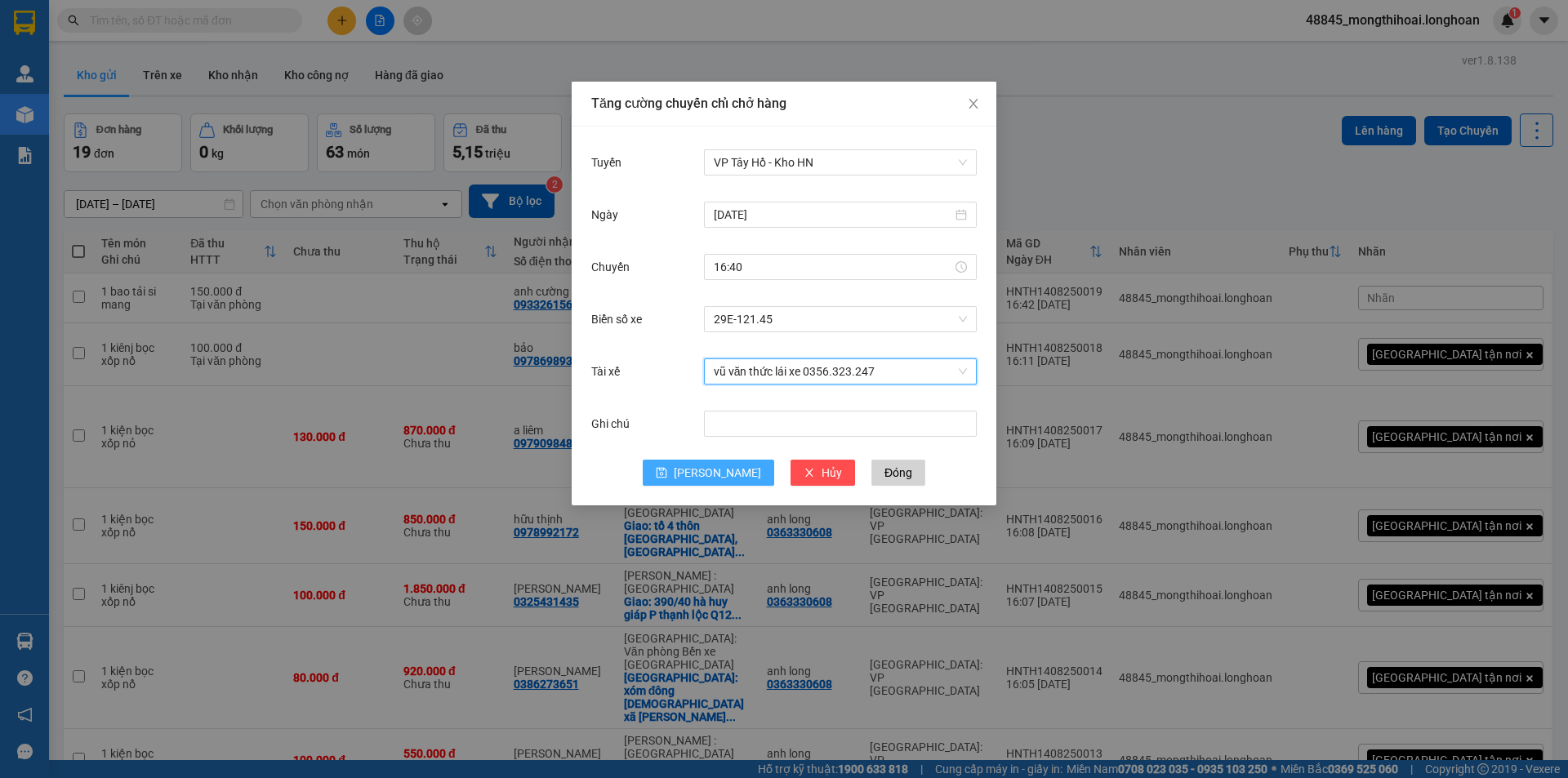
click at [703, 477] on button "Lưu" at bounding box center [708, 473] width 131 height 26
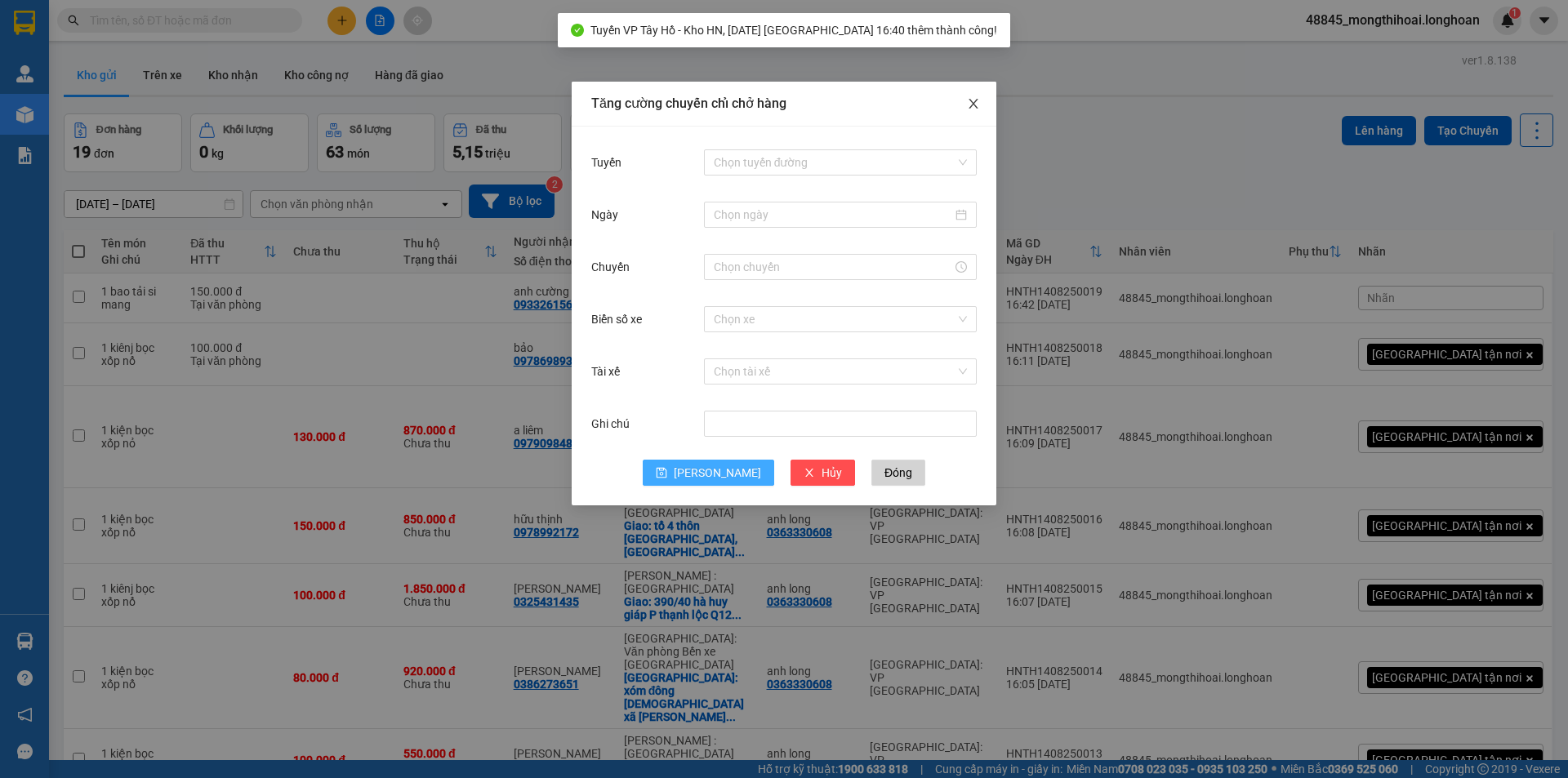
click at [964, 98] on span "Close" at bounding box center [973, 104] width 45 height 45
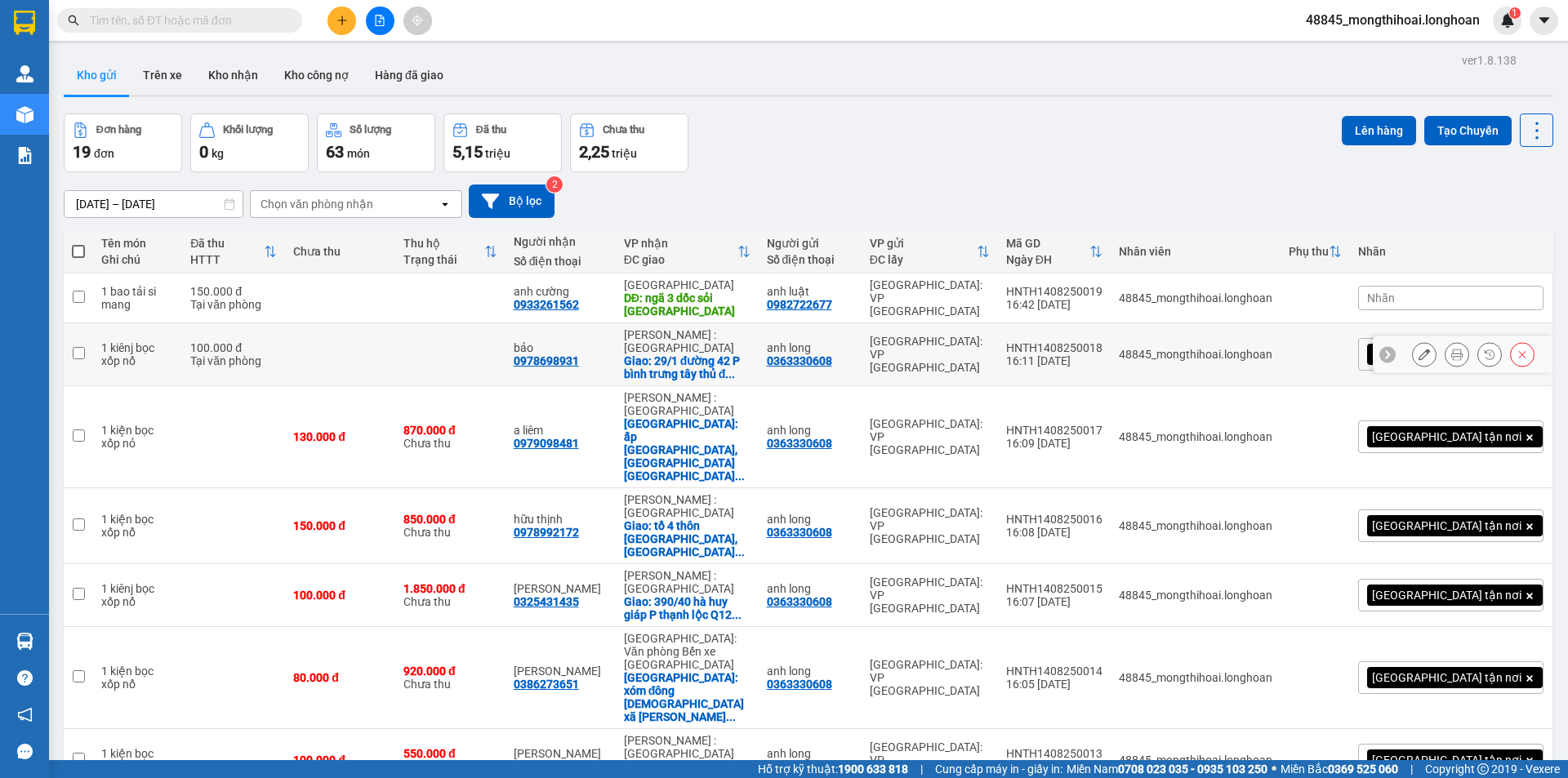
click at [81, 354] on input "checkbox" at bounding box center [79, 353] width 12 height 12
checkbox input "true"
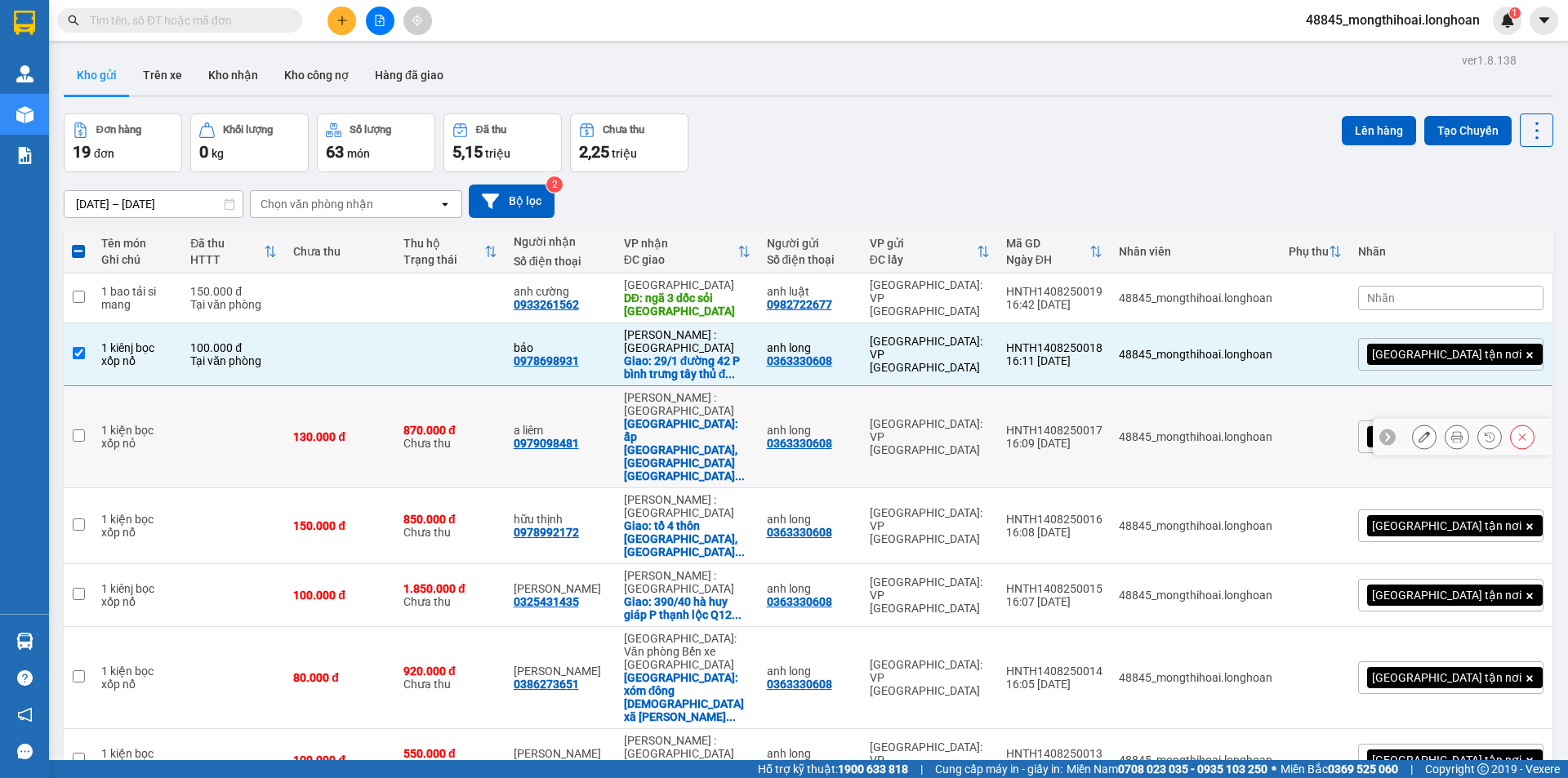
click at [74, 430] on input "checkbox" at bounding box center [79, 436] width 12 height 12
checkbox input "true"
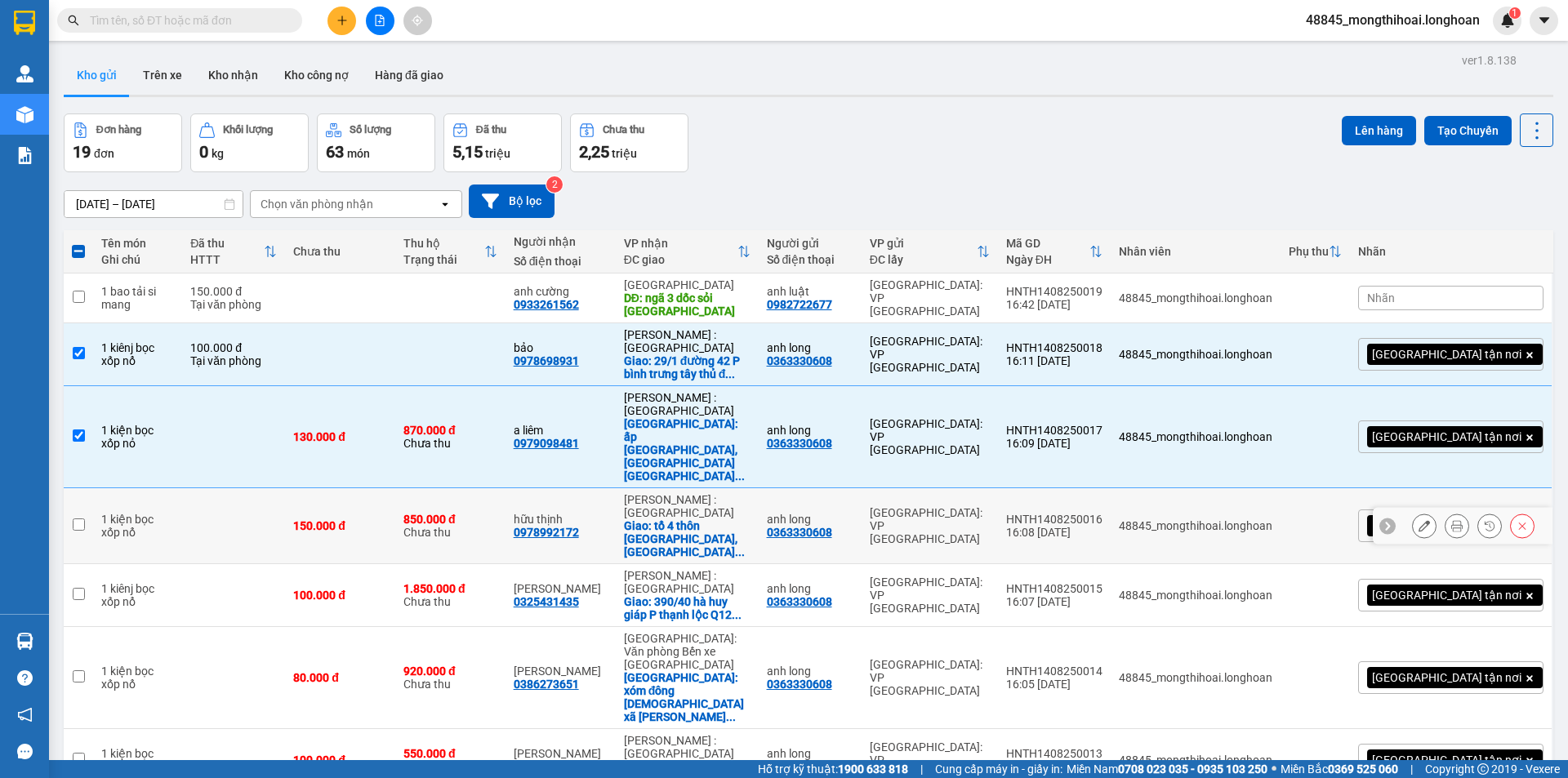
scroll to position [209, 0]
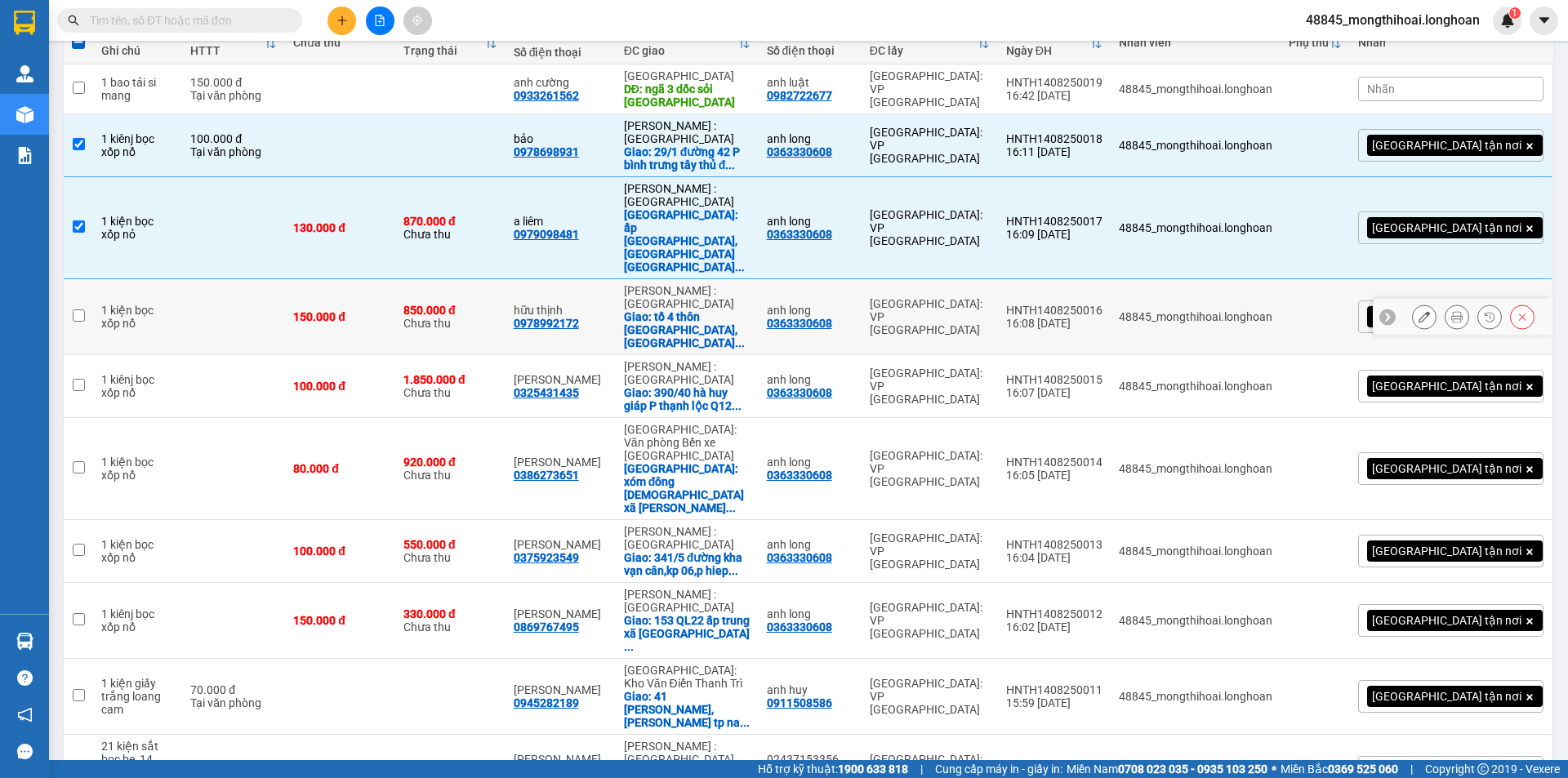
click at [72, 279] on td at bounding box center [79, 317] width 30 height 76
checkbox input "true"
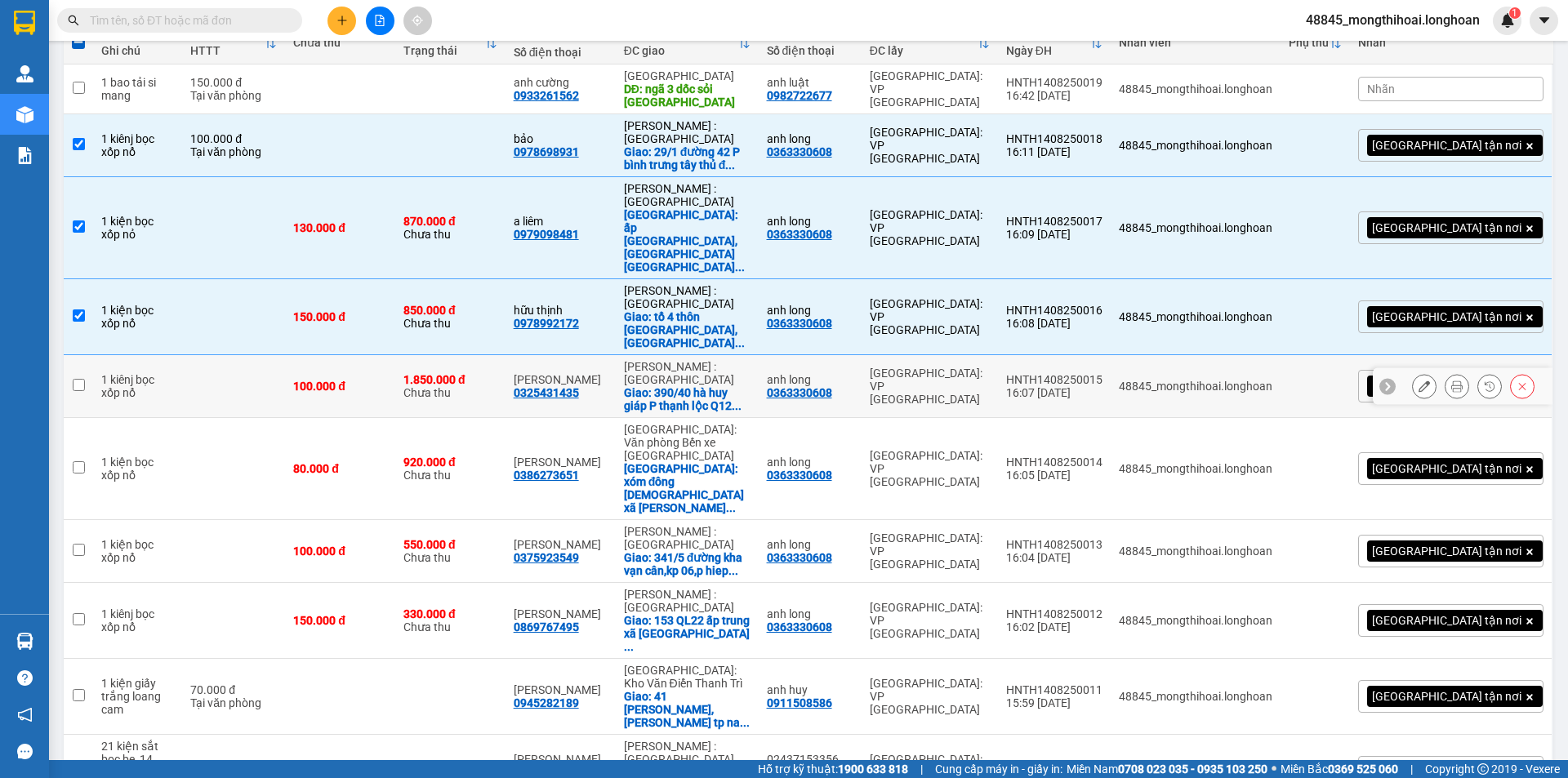
click at [73, 356] on td at bounding box center [79, 387] width 30 height 63
checkbox input "true"
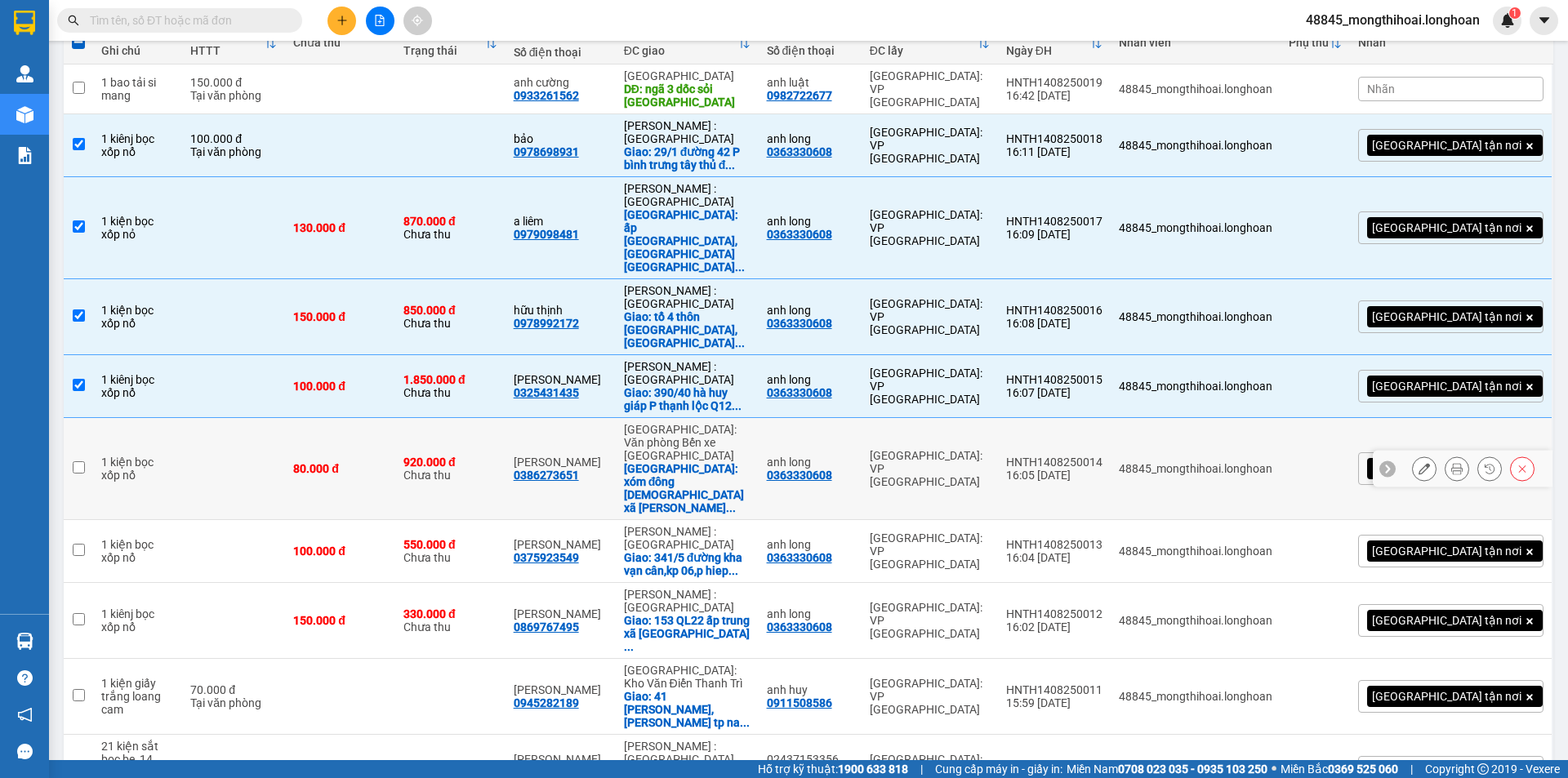
click at [79, 461] on input "checkbox" at bounding box center [79, 467] width 12 height 12
checkbox input "true"
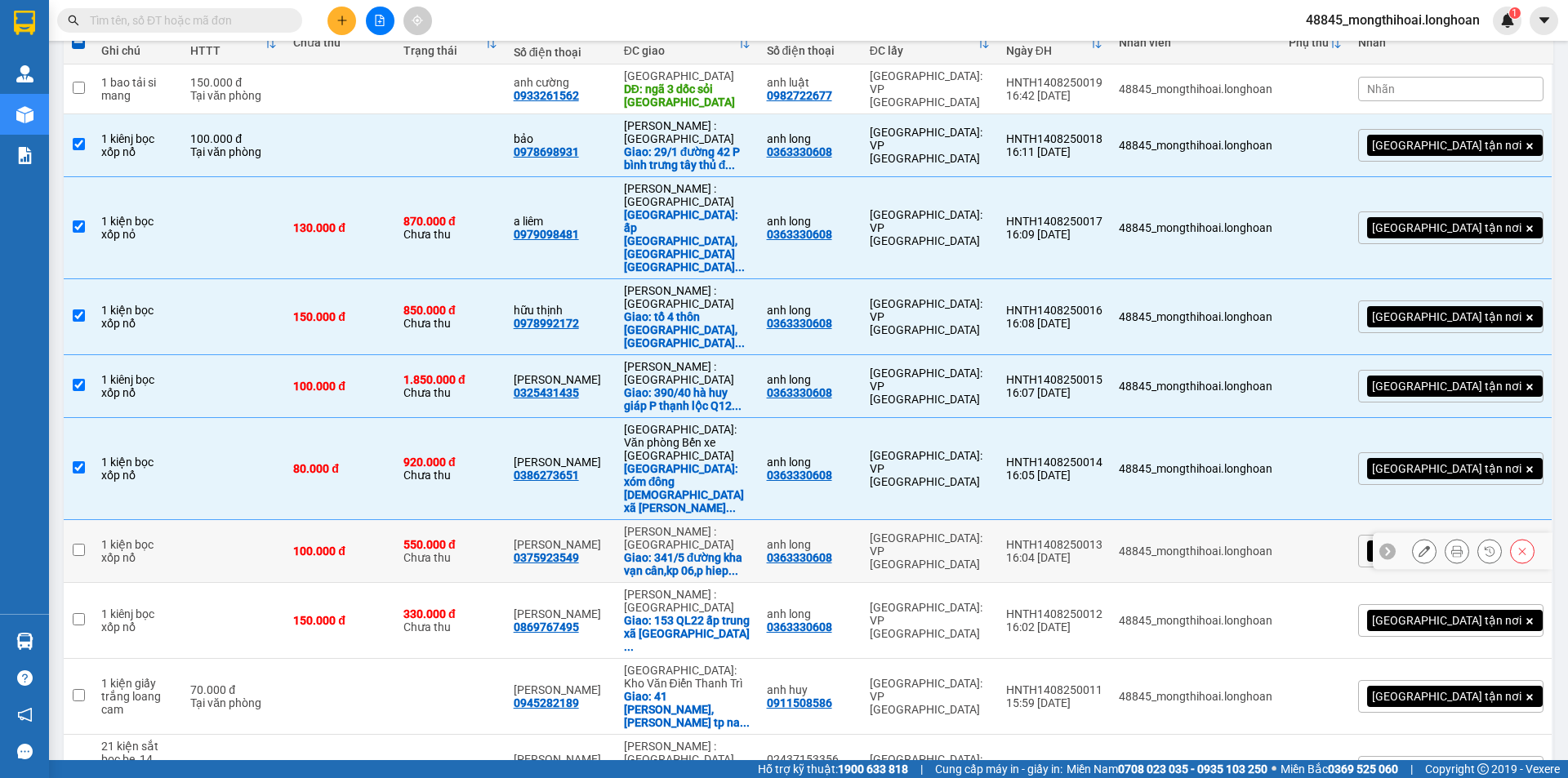
click at [79, 544] on input "checkbox" at bounding box center [79, 550] width 12 height 12
checkbox input "true"
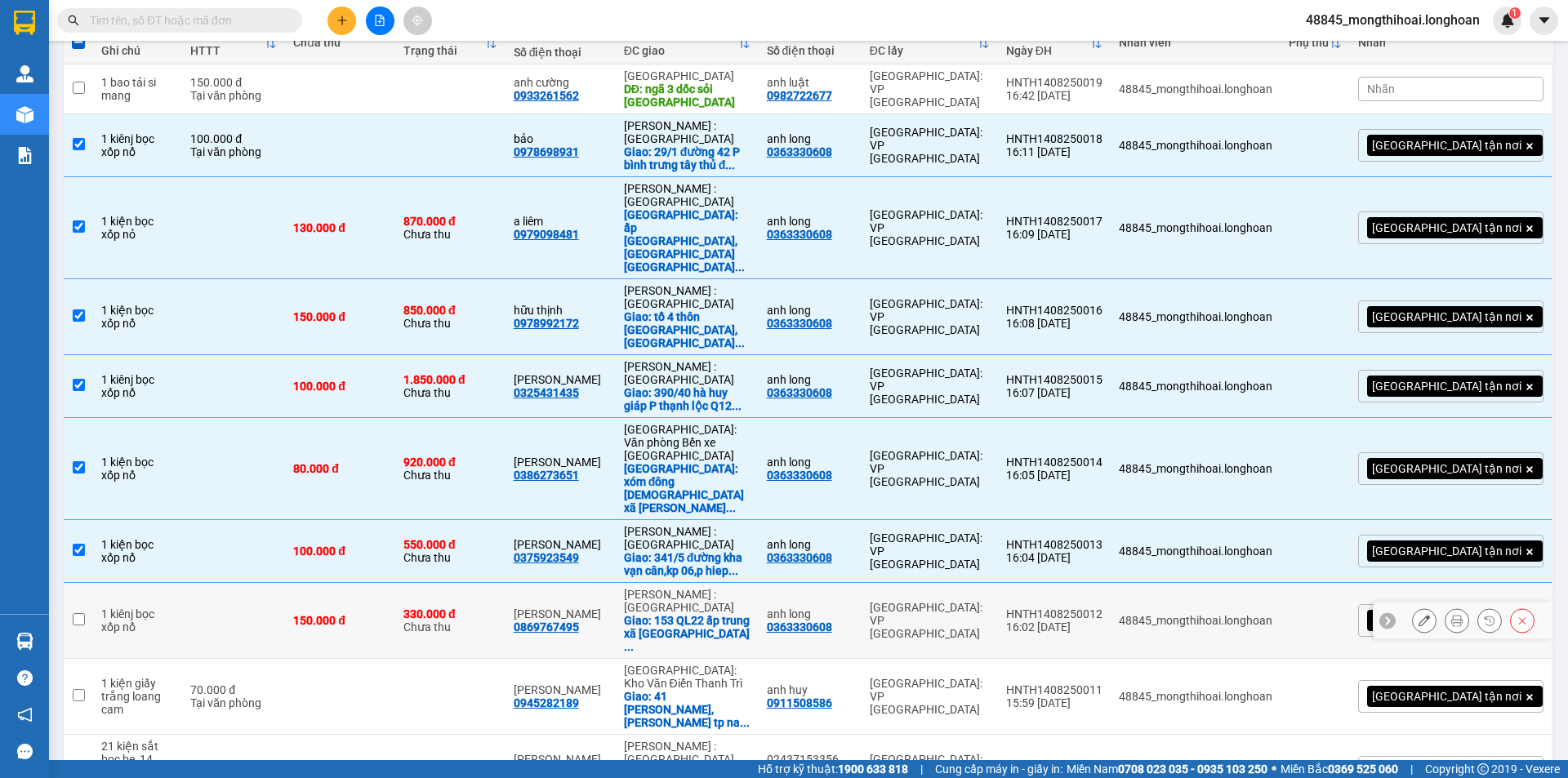
click at [79, 613] on input "checkbox" at bounding box center [79, 619] width 12 height 12
checkbox input "true"
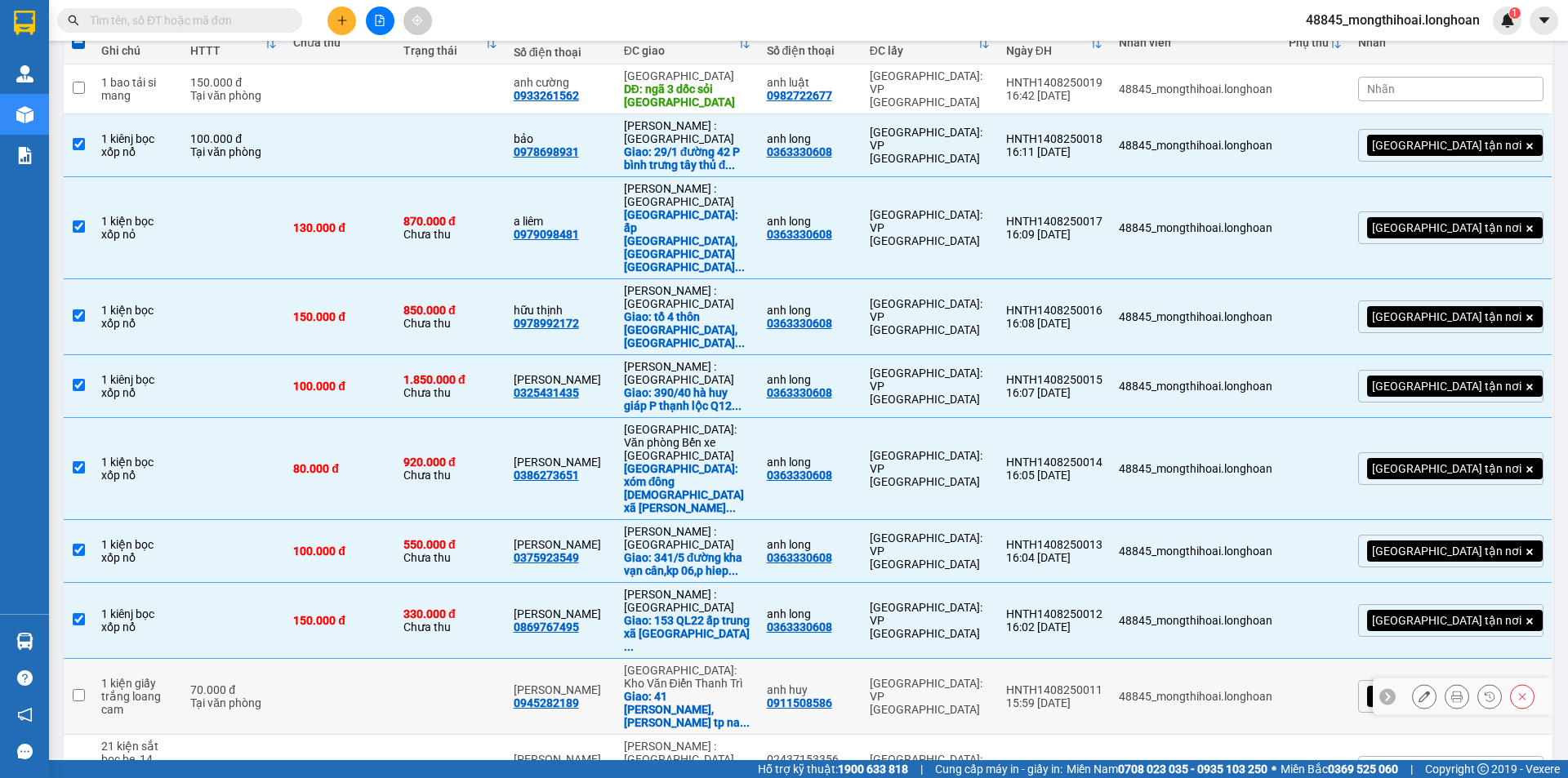
click at [73, 690] on input "checkbox" at bounding box center [79, 695] width 12 height 12
checkbox input "true"
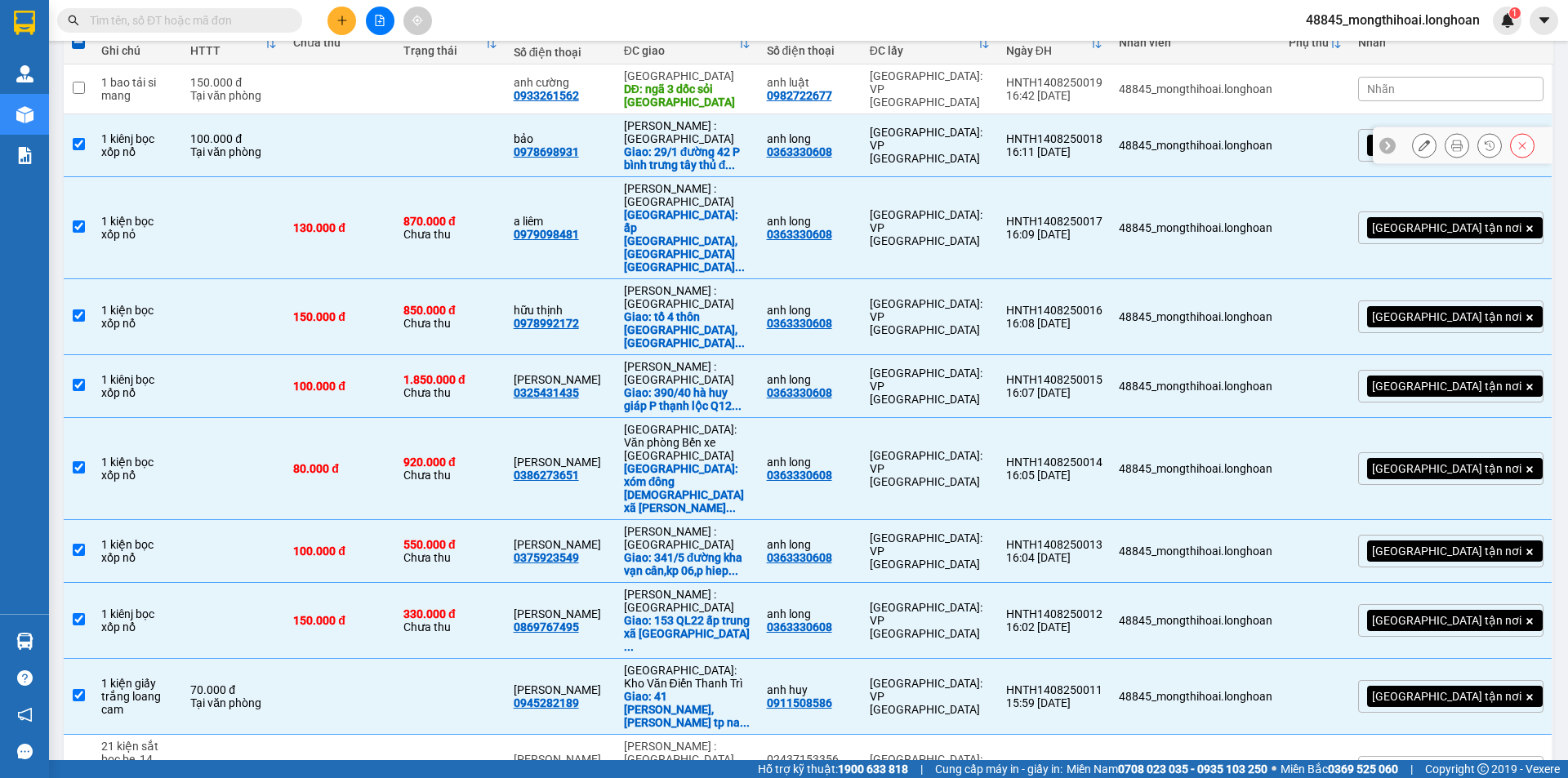
scroll to position [0, 0]
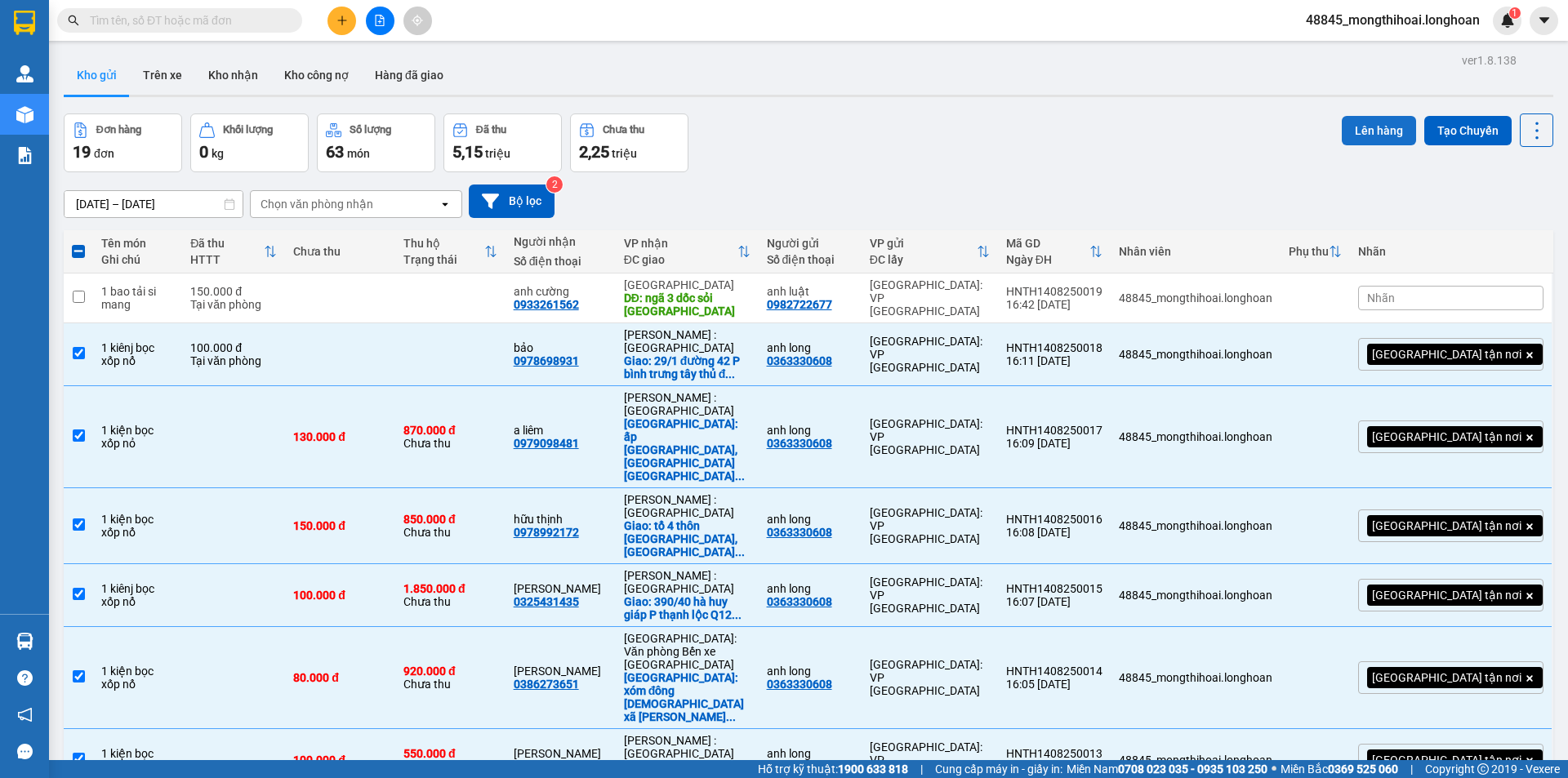
click at [1371, 127] on button "Lên hàng" at bounding box center [1379, 131] width 74 height 30
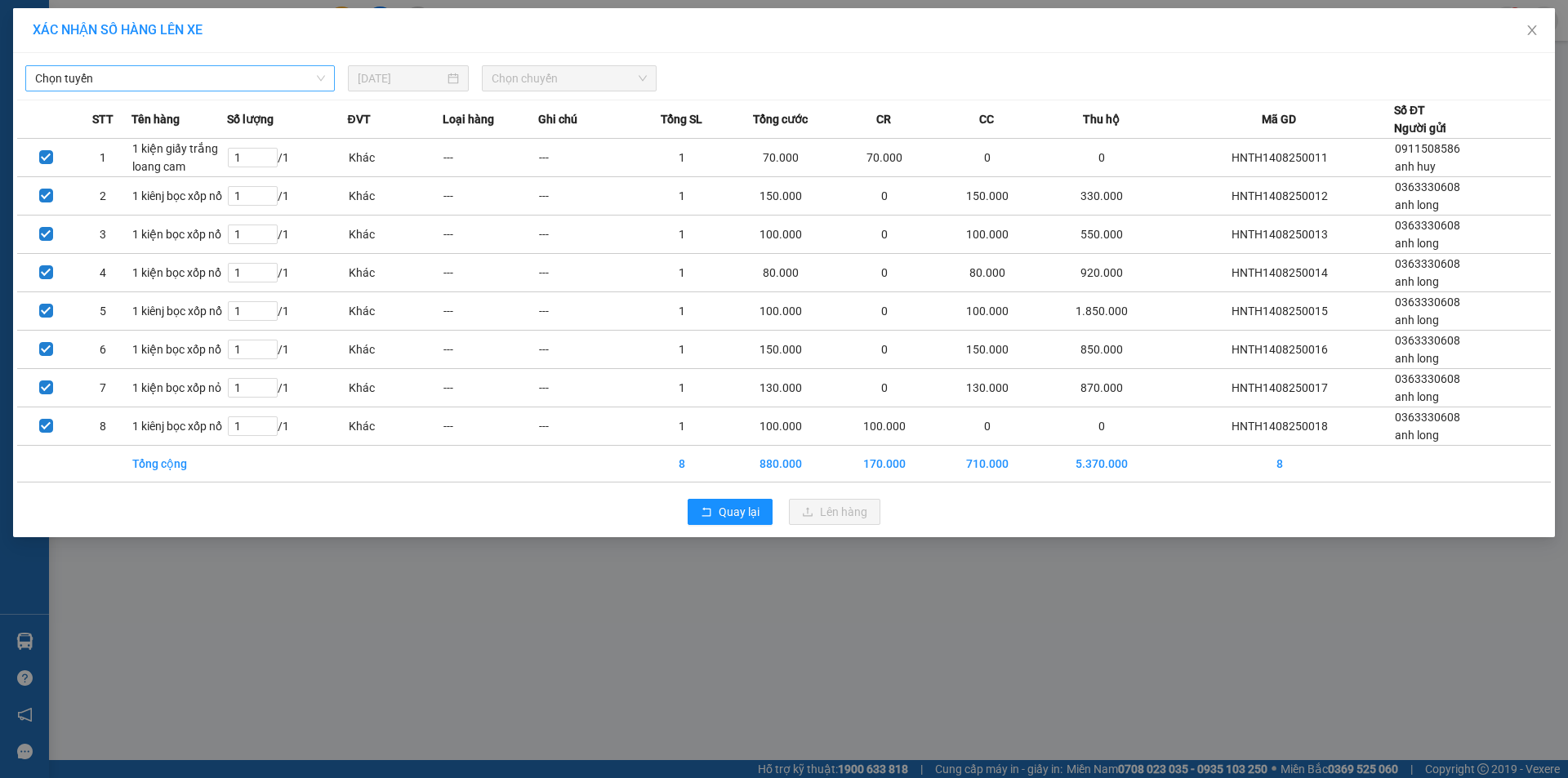
click at [250, 81] on span "Chọn tuyến" at bounding box center [179, 79] width 290 height 25
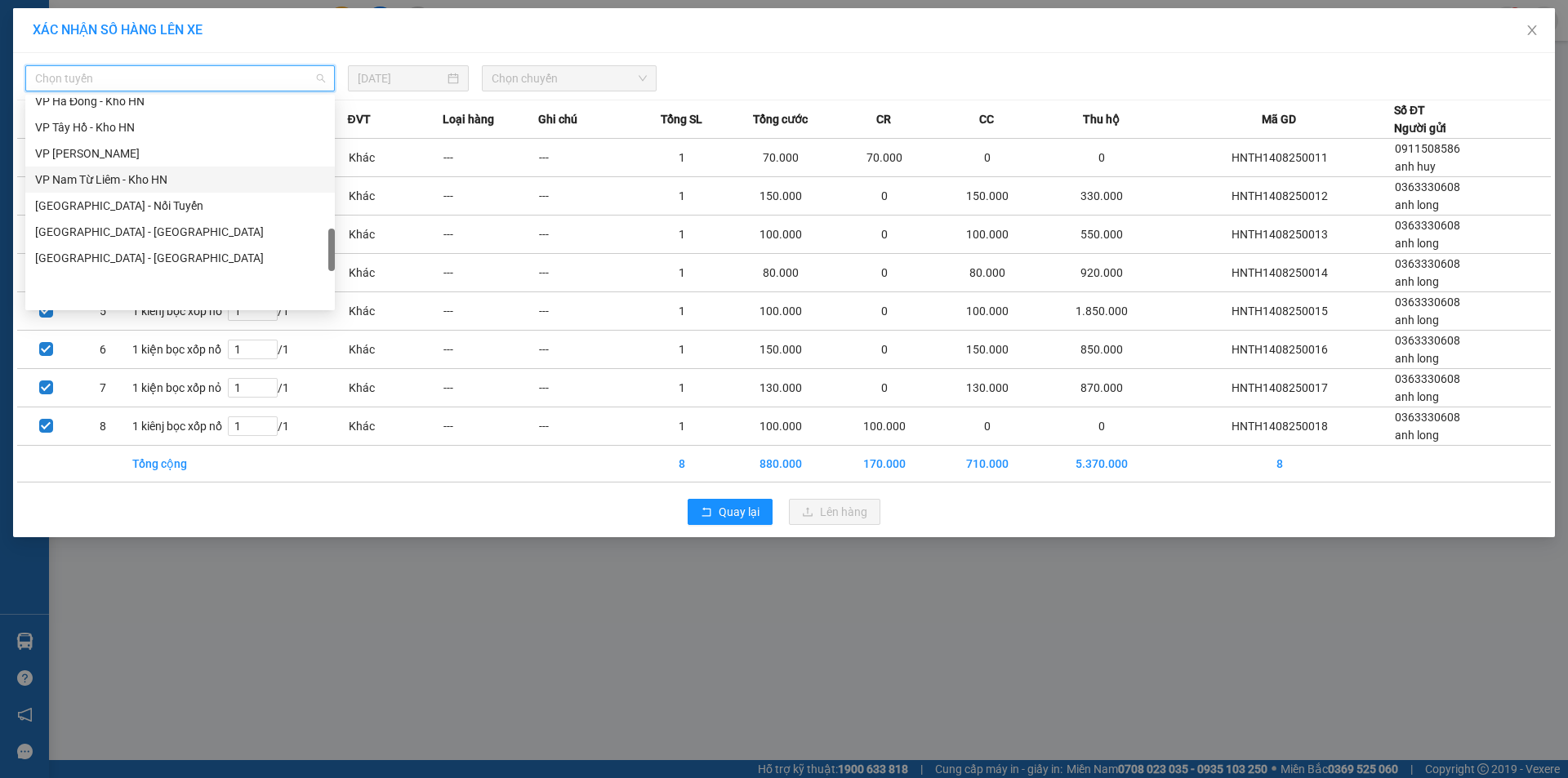
scroll to position [817, 0]
click at [102, 207] on div "VP Tây Hồ - Kho HN" at bounding box center [179, 209] width 290 height 18
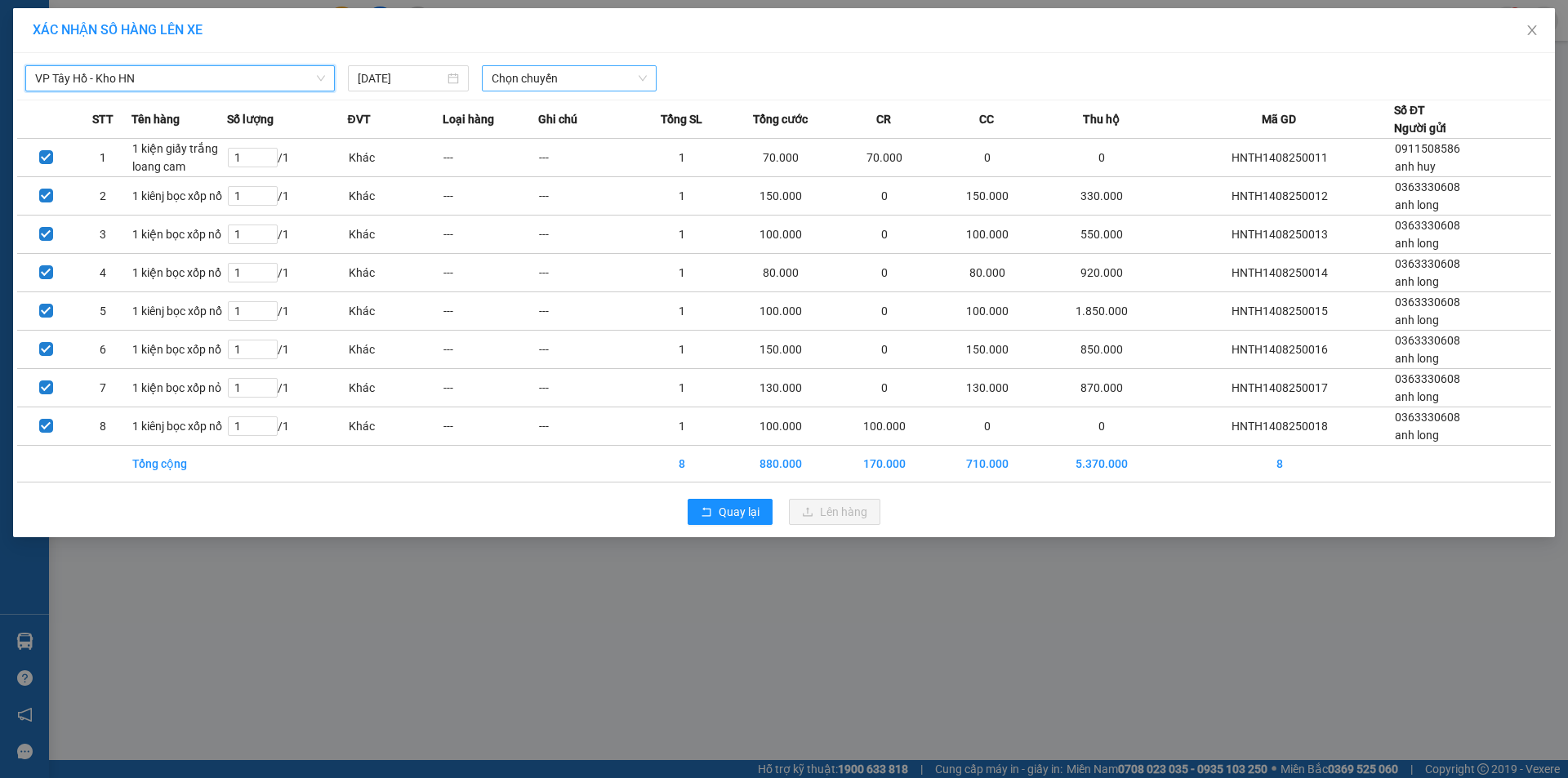
click at [564, 77] on span "Chọn chuyến" at bounding box center [570, 79] width 155 height 25
click at [532, 141] on div "16:40 (TC) - 29E-121.45" at bounding box center [555, 137] width 127 height 18
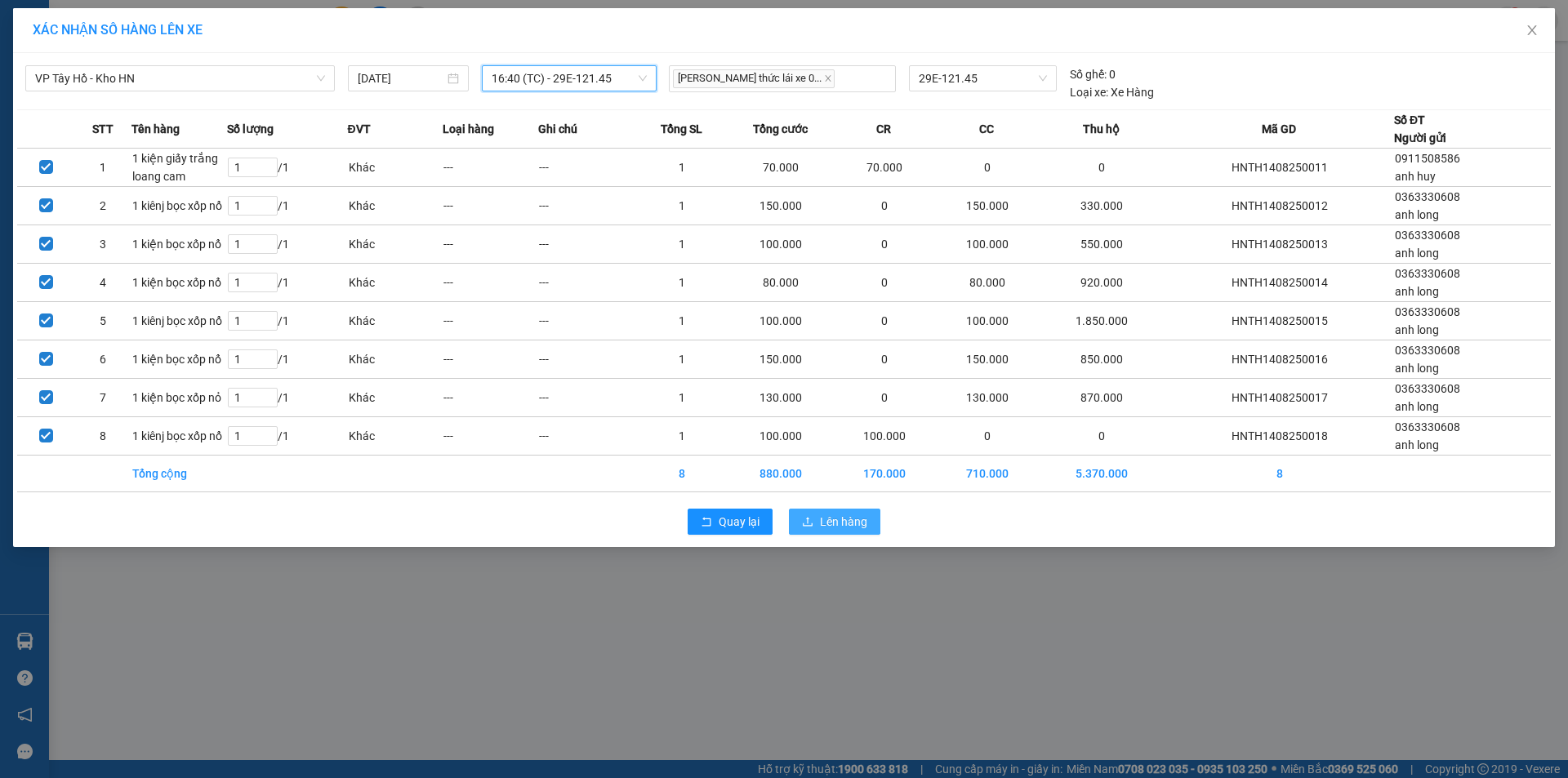
click at [818, 513] on button "Lên hàng" at bounding box center [834, 522] width 92 height 26
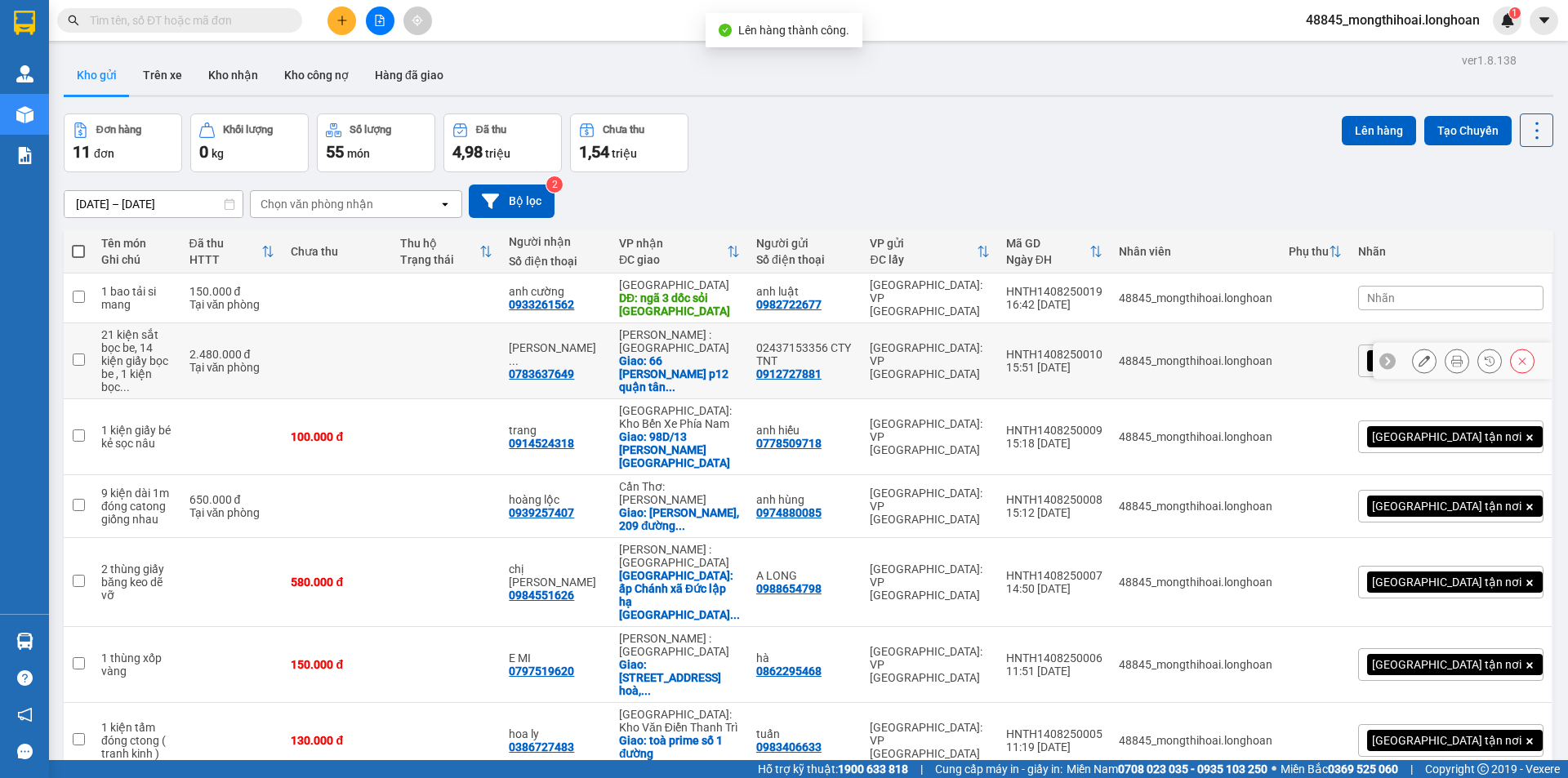
scroll to position [82, 0]
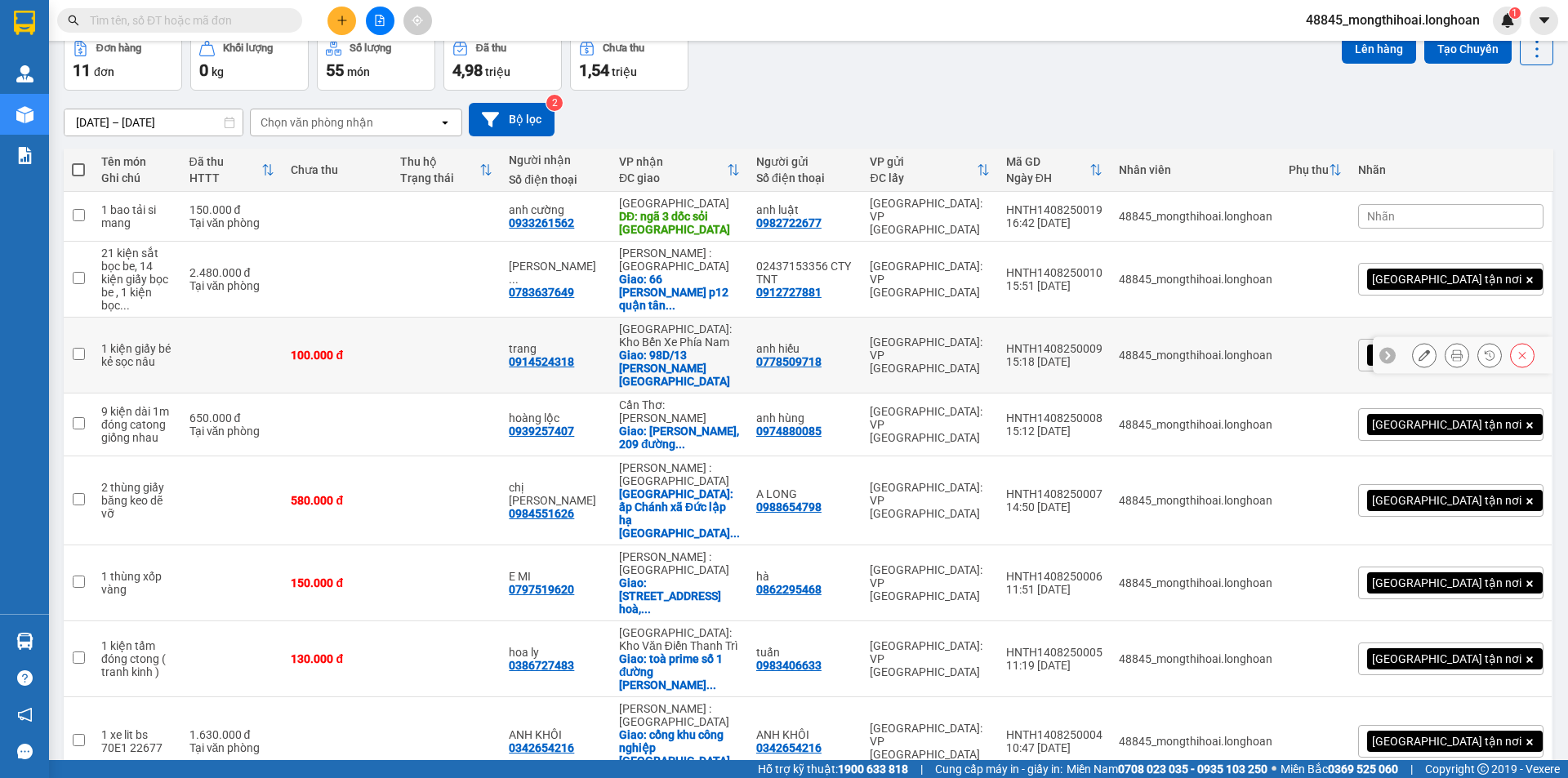
click at [79, 348] on input "checkbox" at bounding box center [79, 354] width 12 height 12
checkbox input "true"
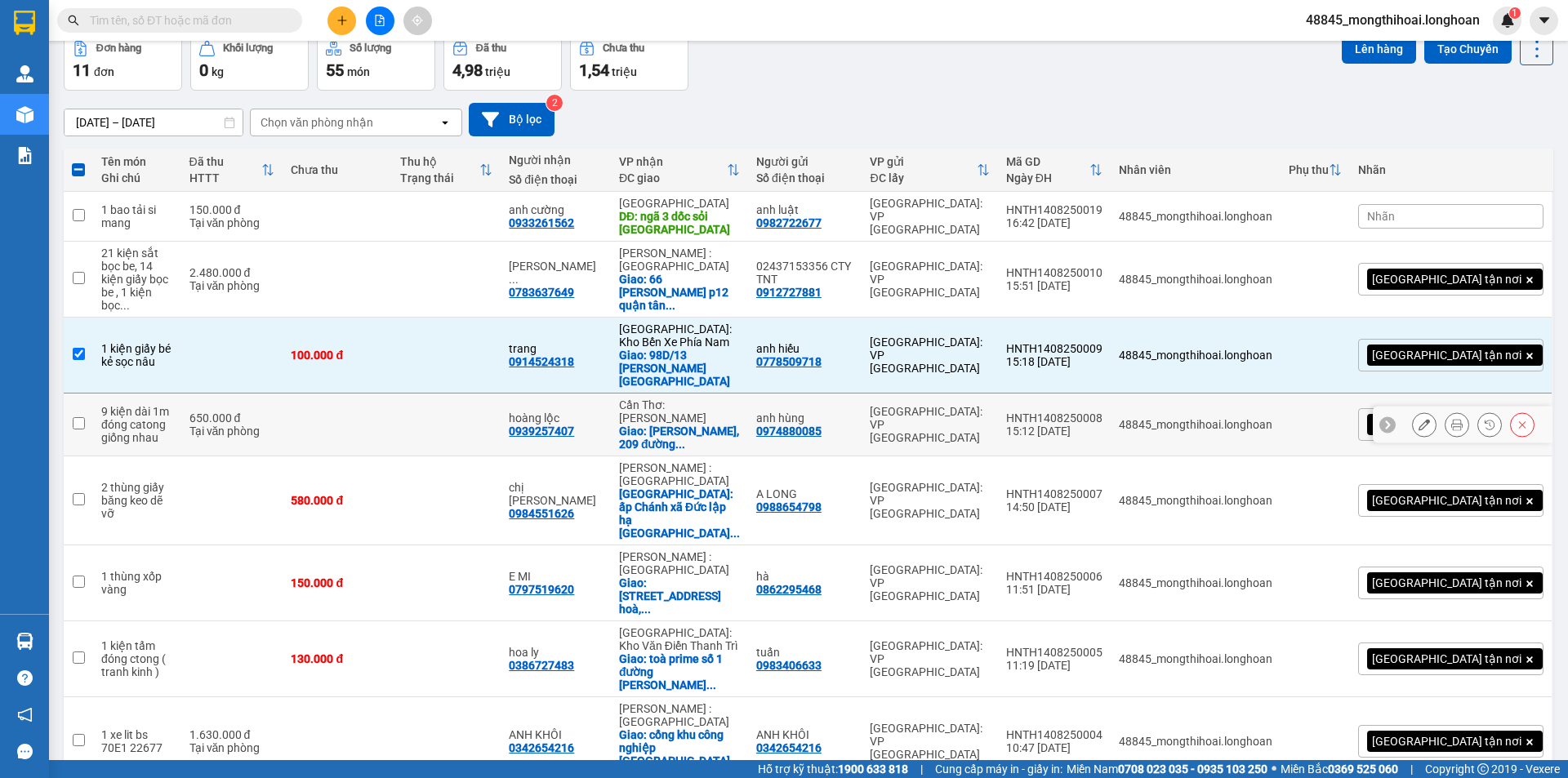
scroll to position [164, 0]
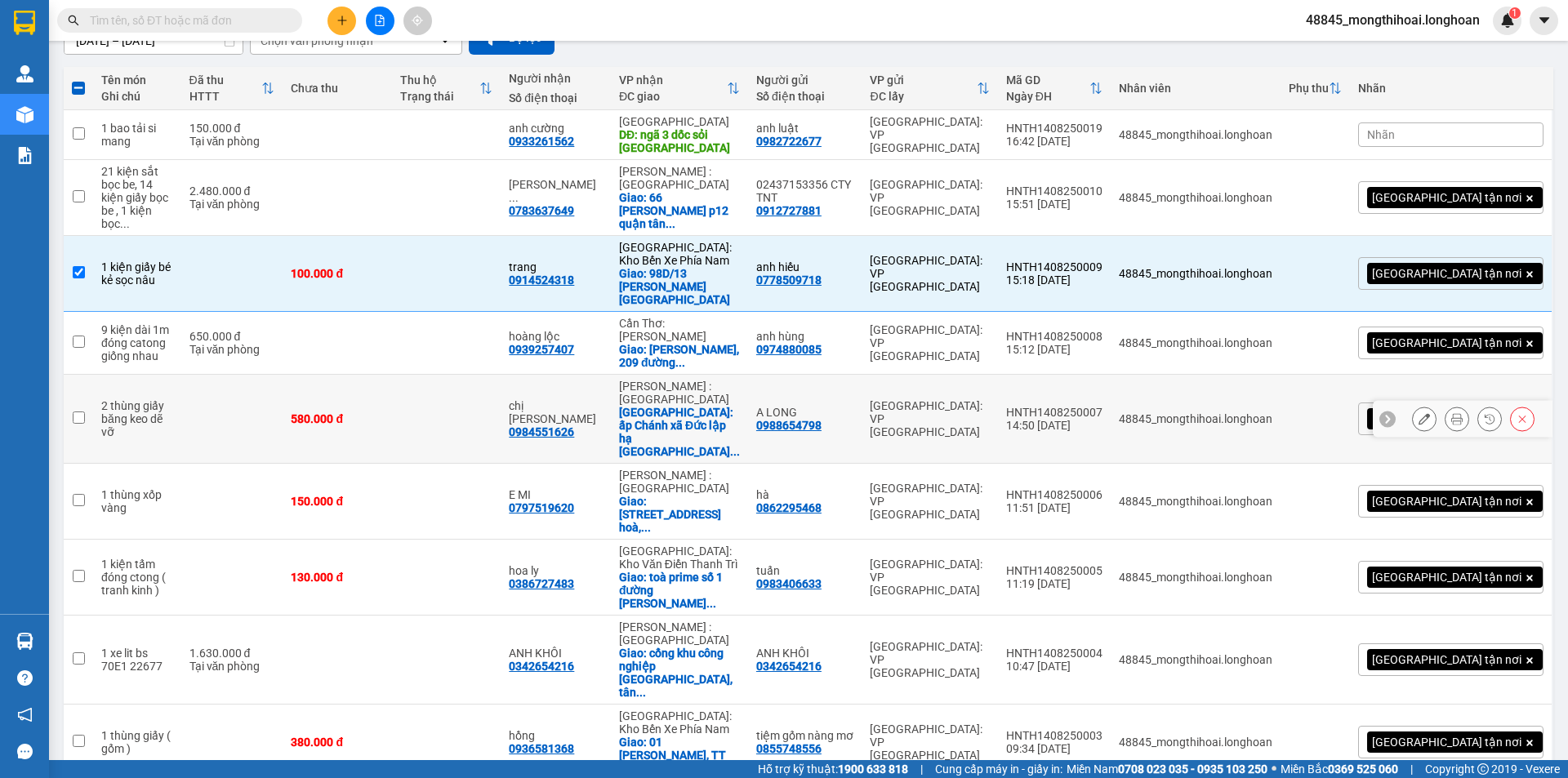
click at [80, 412] on input "checkbox" at bounding box center [79, 418] width 12 height 12
checkbox input "true"
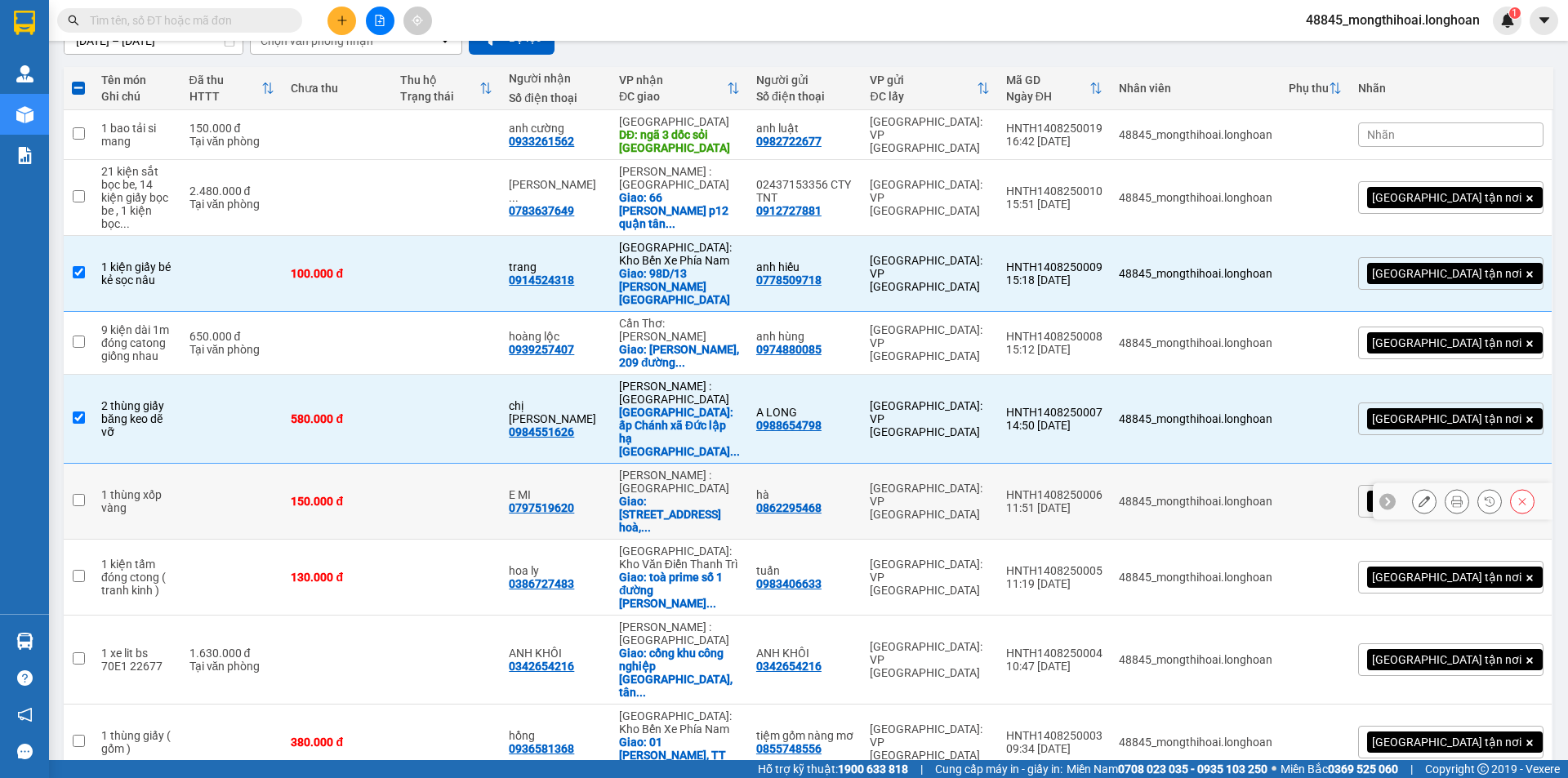
click at [79, 494] on input "checkbox" at bounding box center [79, 500] width 12 height 12
checkbox input "true"
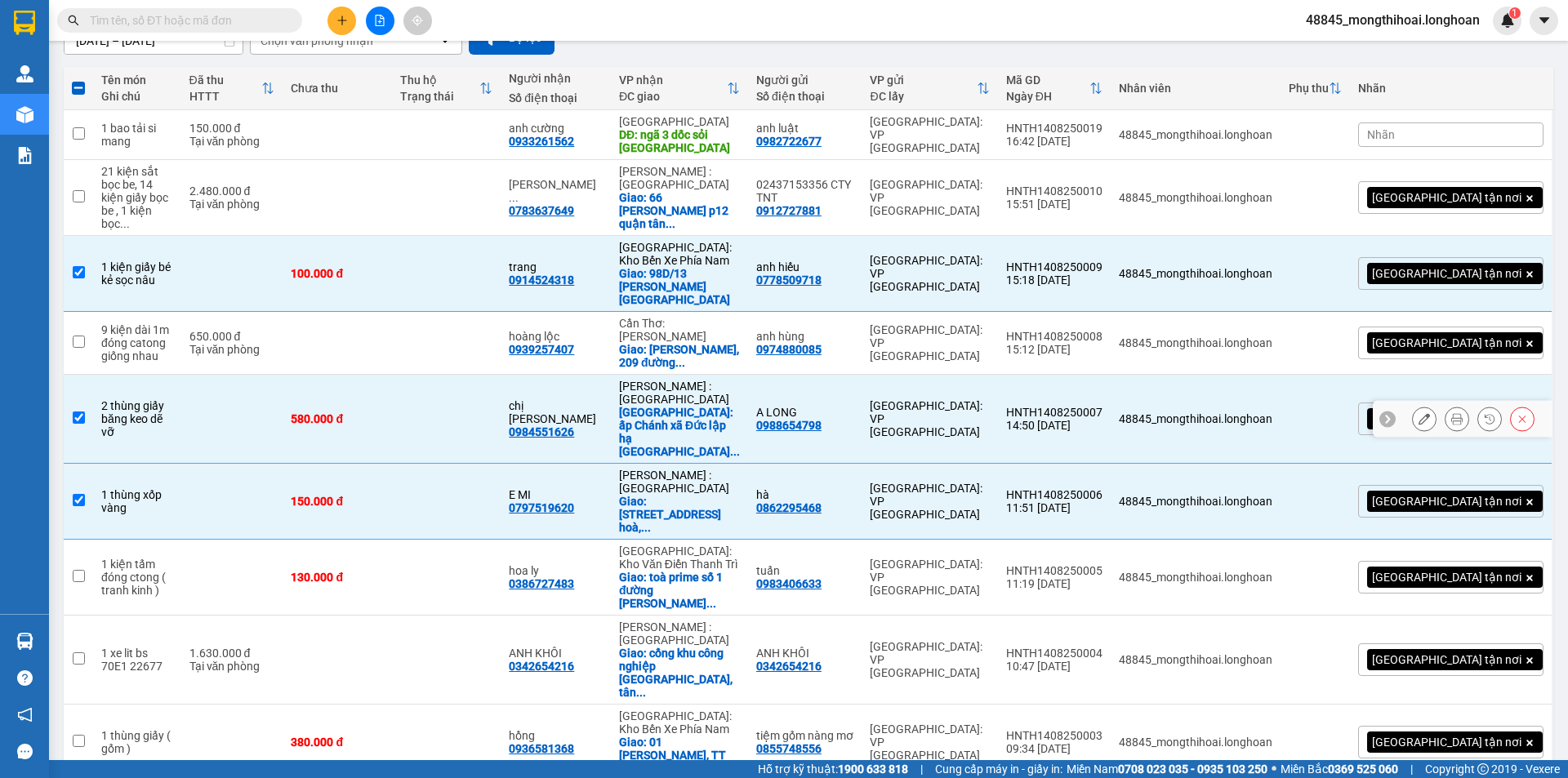
scroll to position [196, 0]
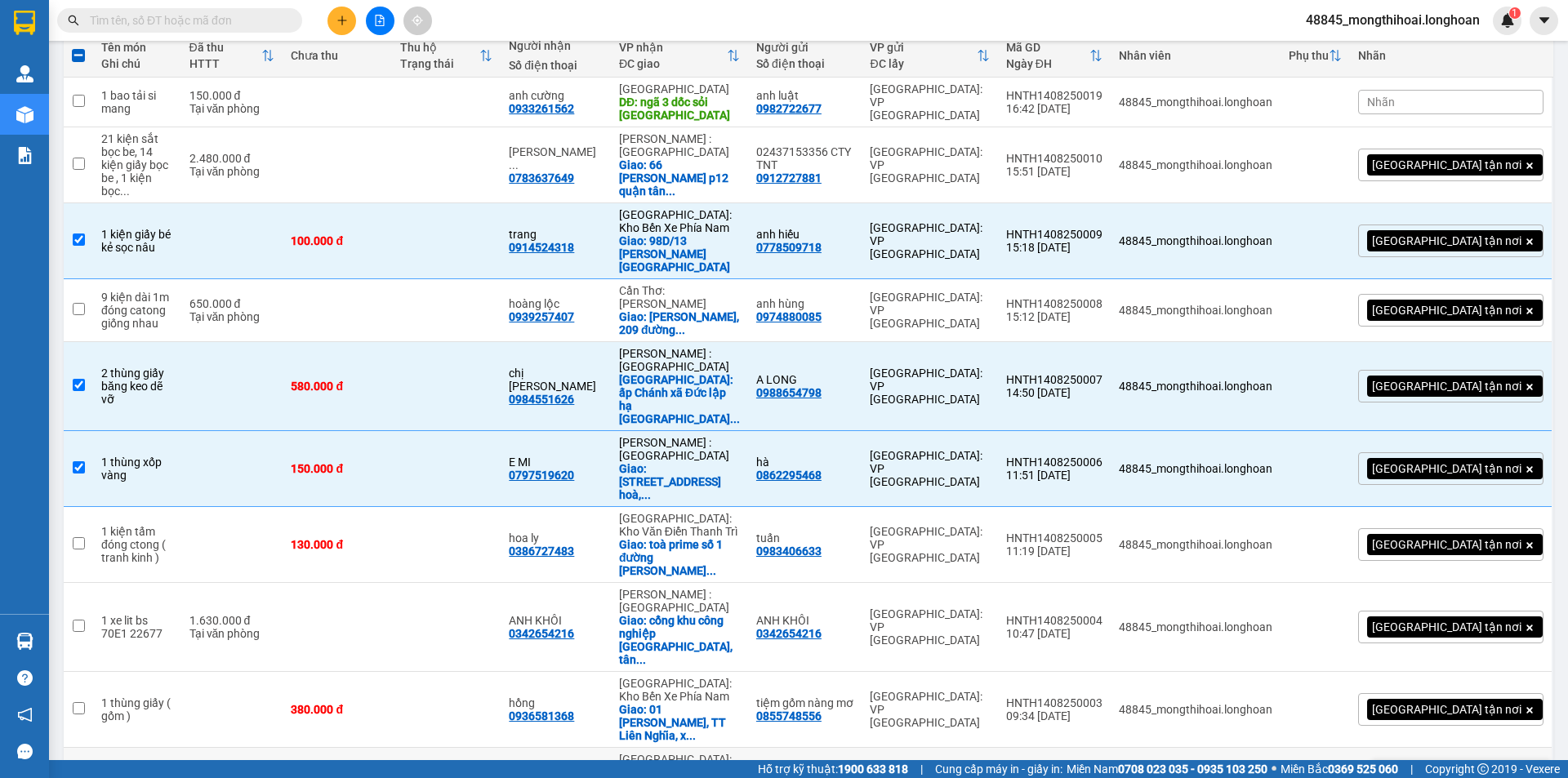
click at [83, 772] on input "checkbox" at bounding box center [79, 778] width 12 height 12
checkbox input "true"
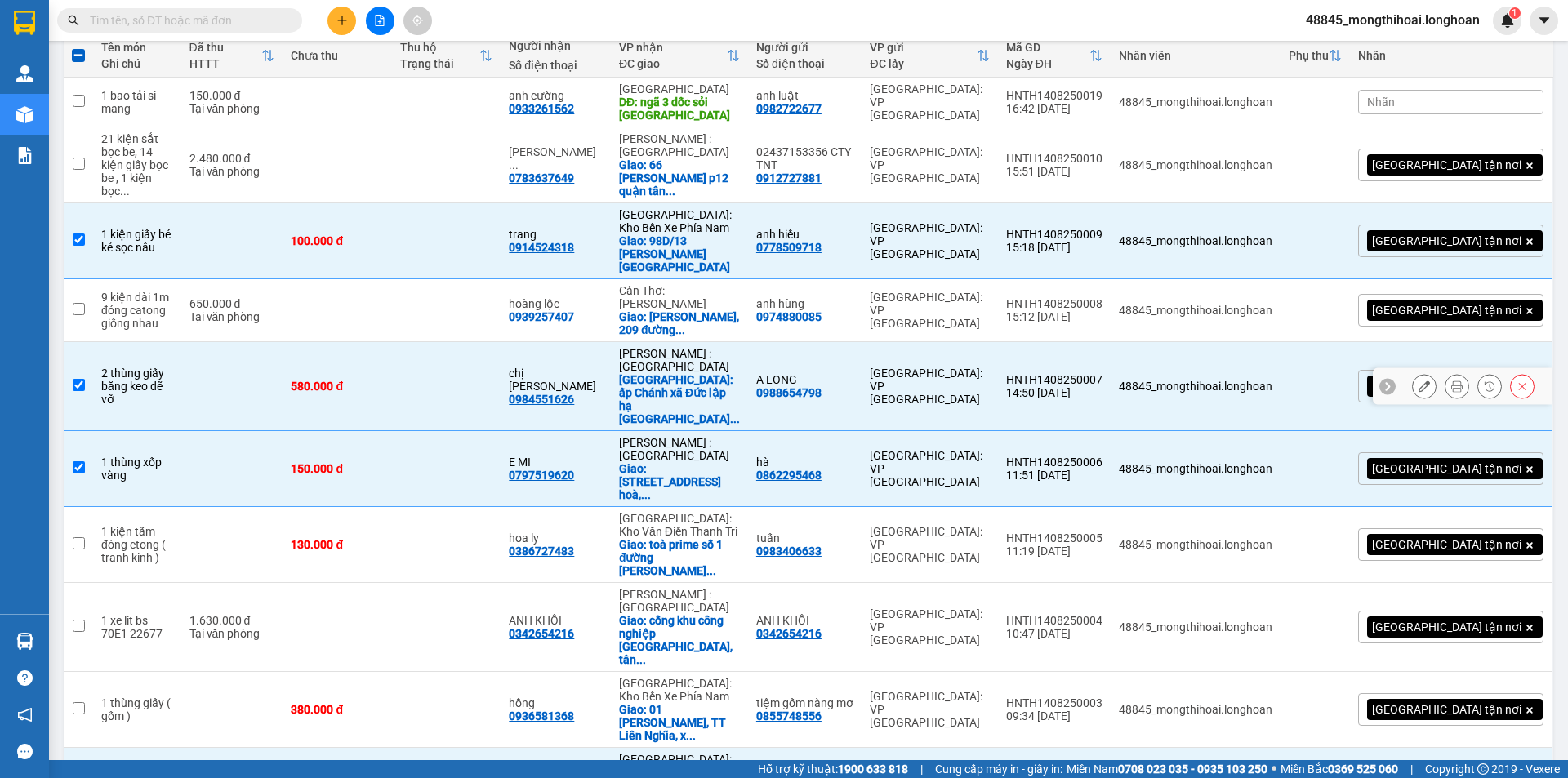
scroll to position [0, 0]
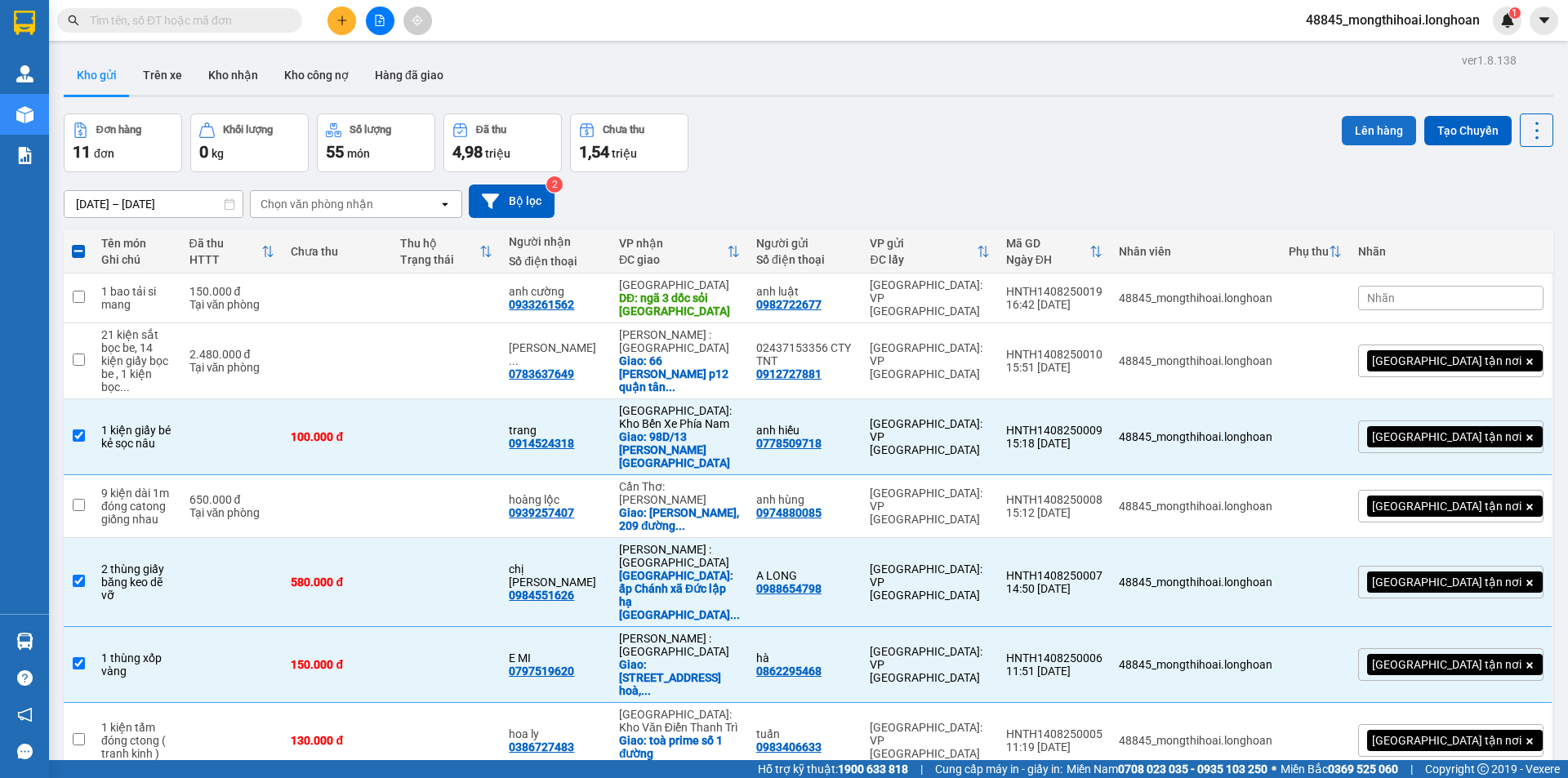
click at [1377, 128] on button "Lên hàng" at bounding box center [1379, 131] width 74 height 30
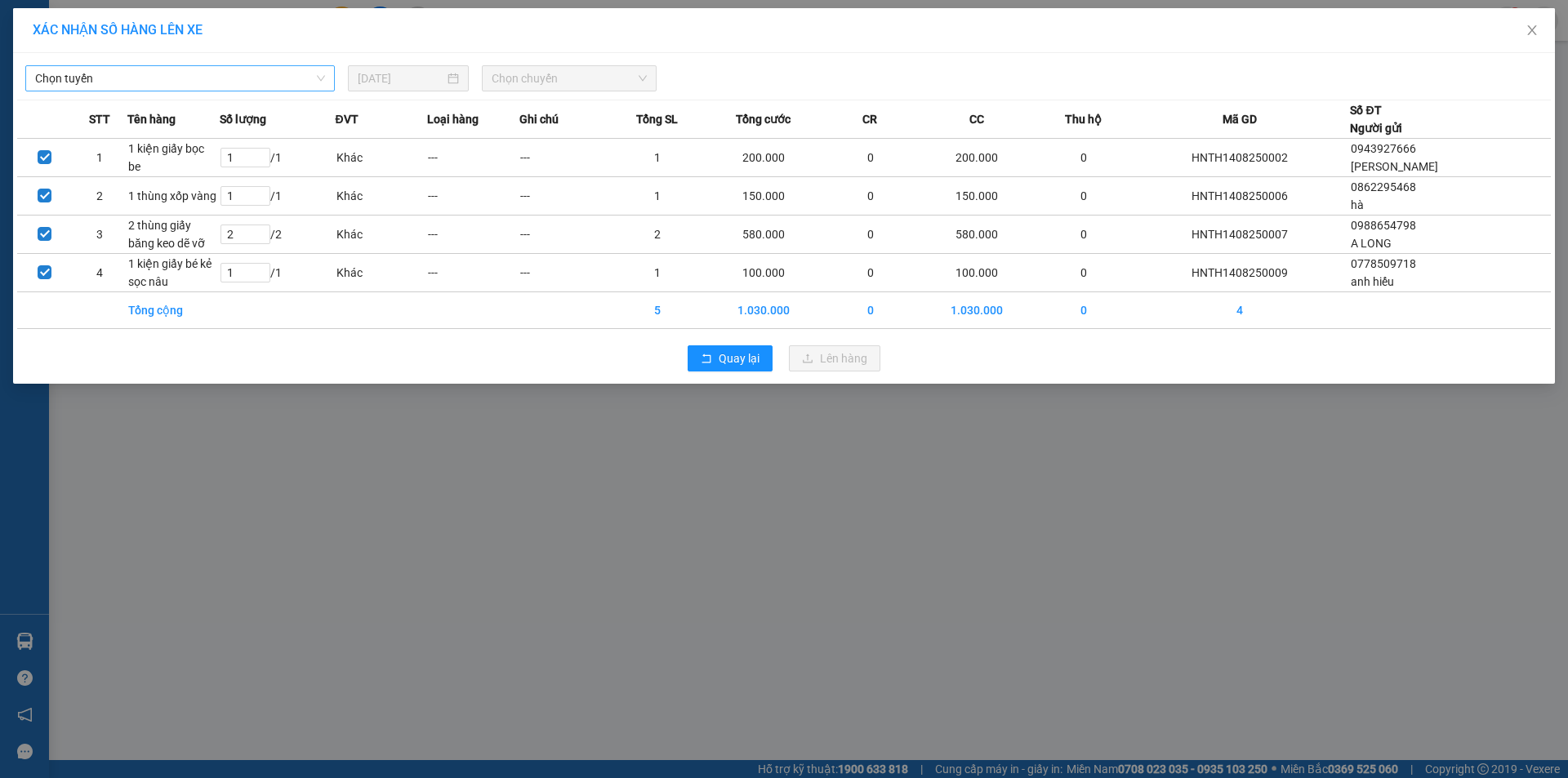
click at [243, 79] on span "Chọn tuyến" at bounding box center [179, 79] width 290 height 25
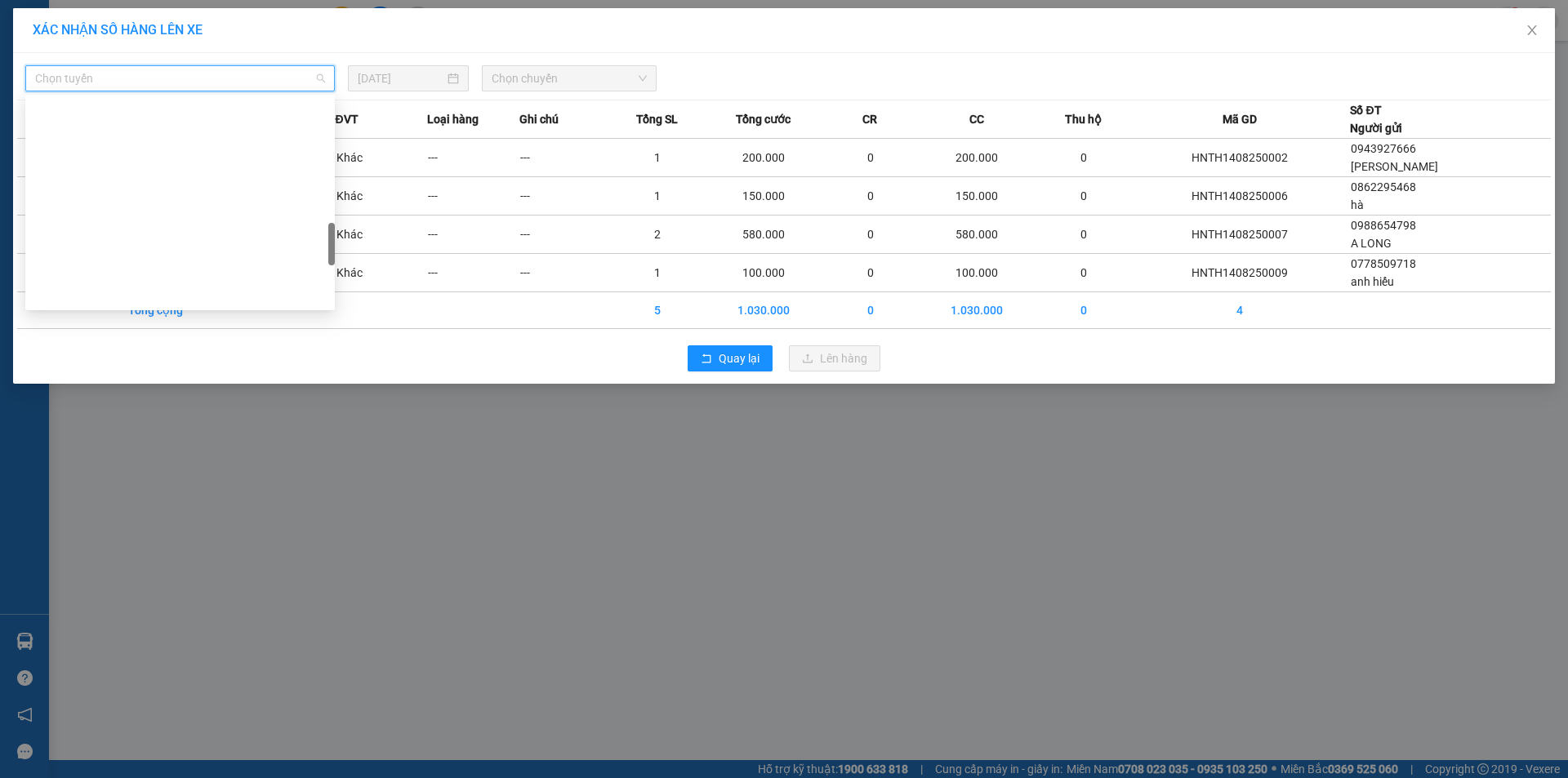
scroll to position [735, 0]
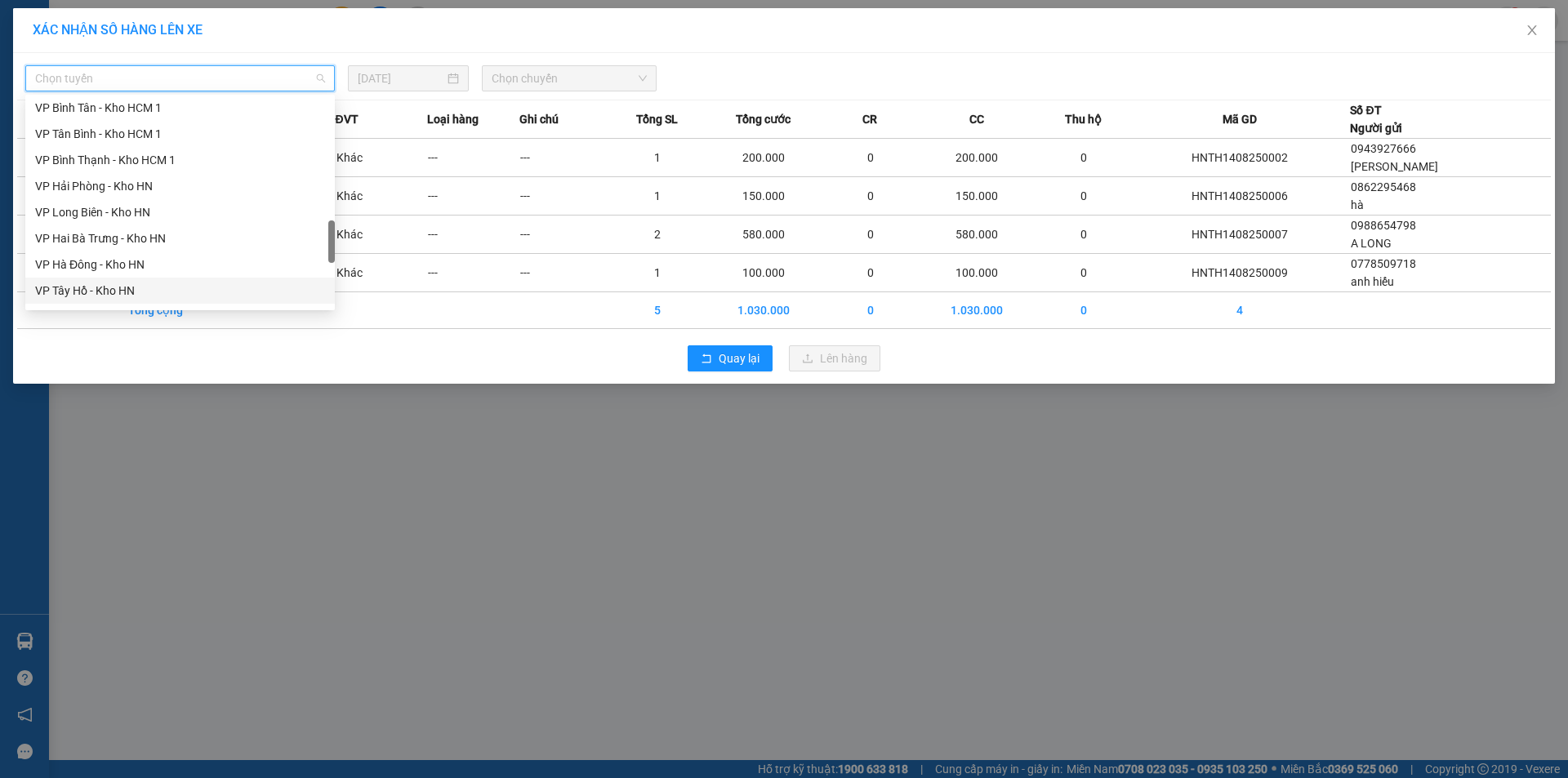
drag, startPoint x: 89, startPoint y: 285, endPoint x: 131, endPoint y: 223, distance: 74.9
click at [90, 285] on div "VP Tây Hồ - Kho HN" at bounding box center [179, 291] width 290 height 18
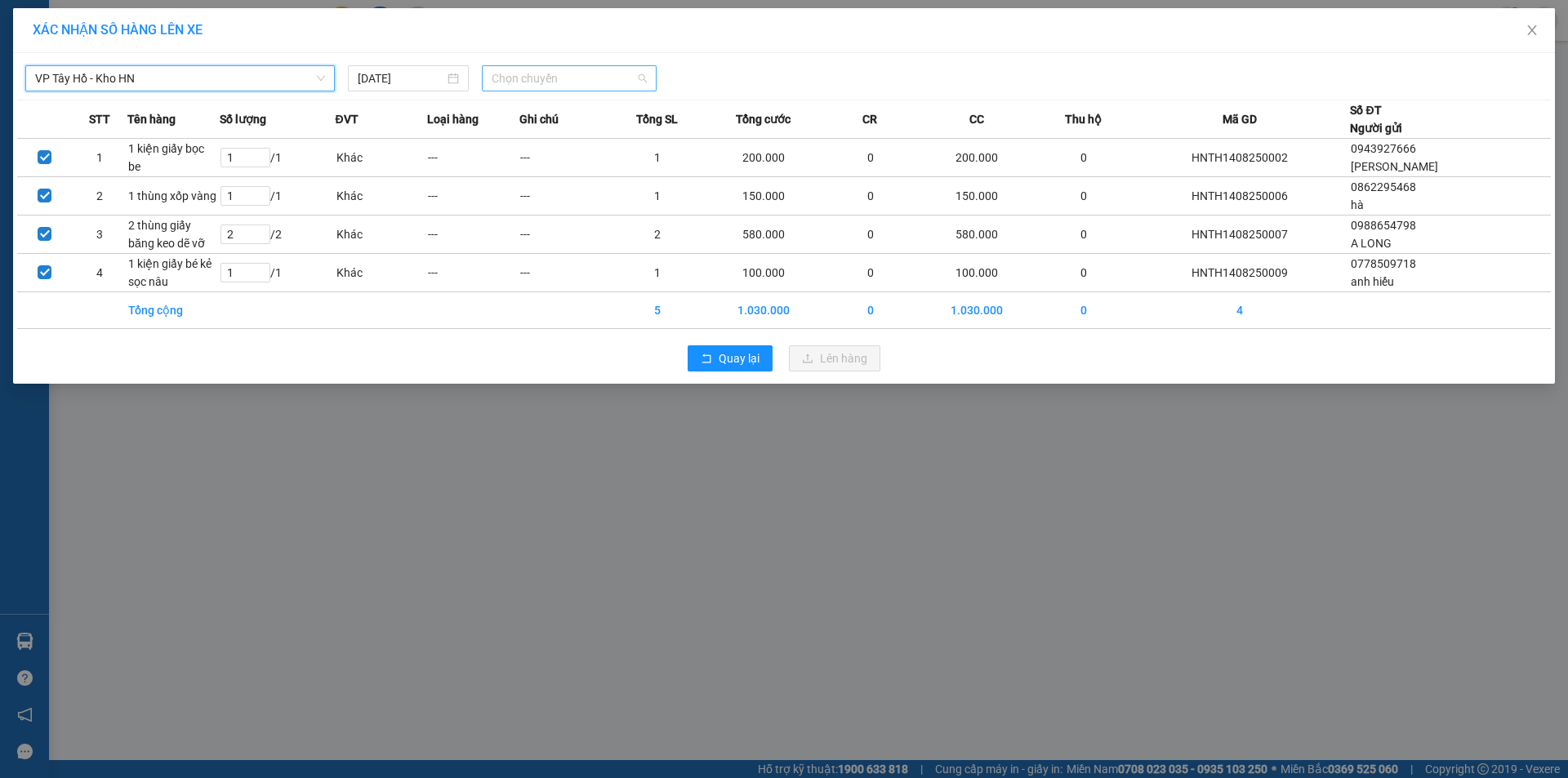
drag, startPoint x: 583, startPoint y: 82, endPoint x: 560, endPoint y: 121, distance: 45.3
click at [584, 82] on span "Chọn chuyến" at bounding box center [570, 79] width 155 height 25
click at [534, 135] on div "16:40 (TC) - 29E-121.45" at bounding box center [555, 137] width 127 height 18
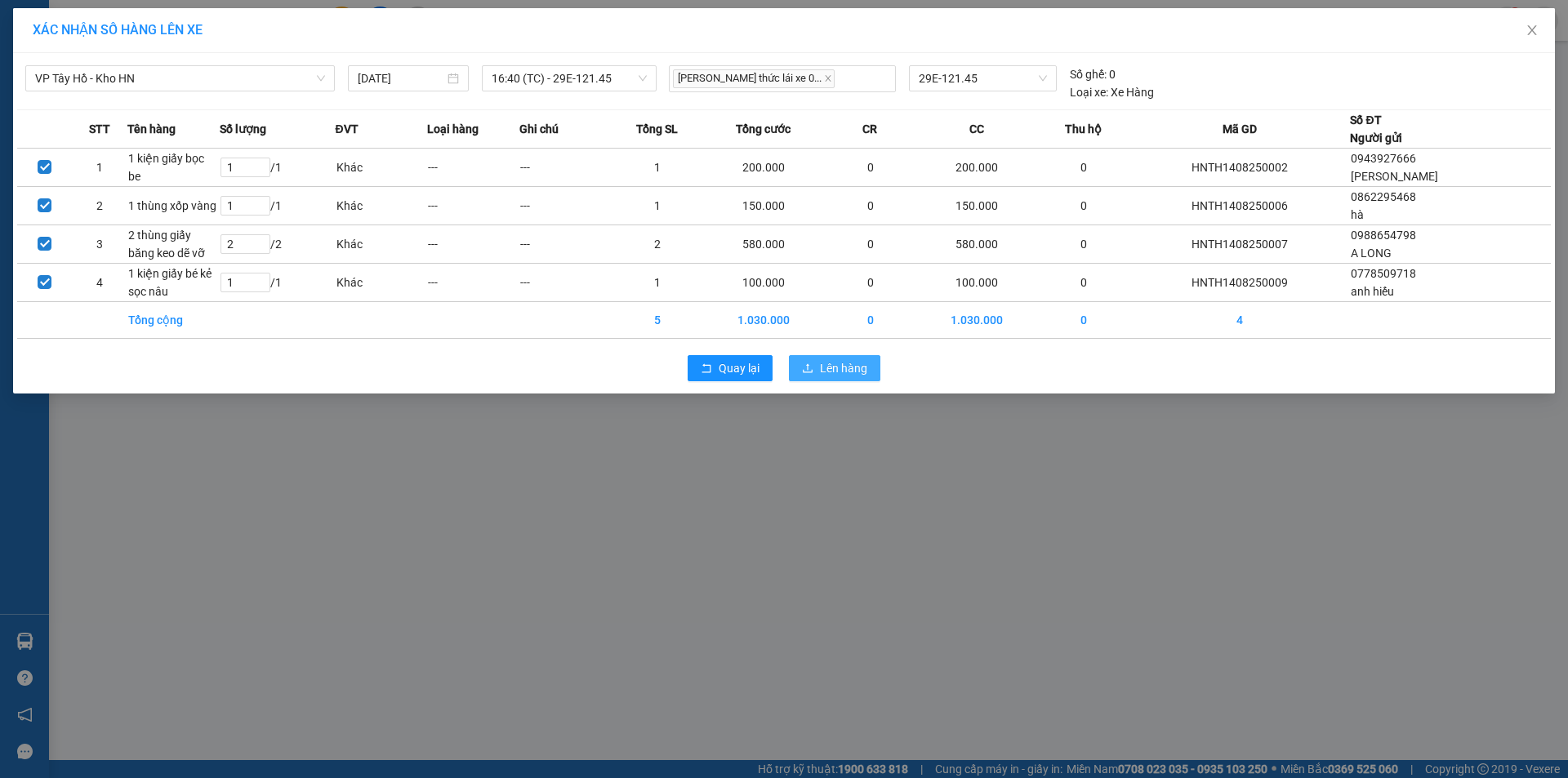
click at [836, 375] on span "Lên hàng" at bounding box center [843, 369] width 47 height 18
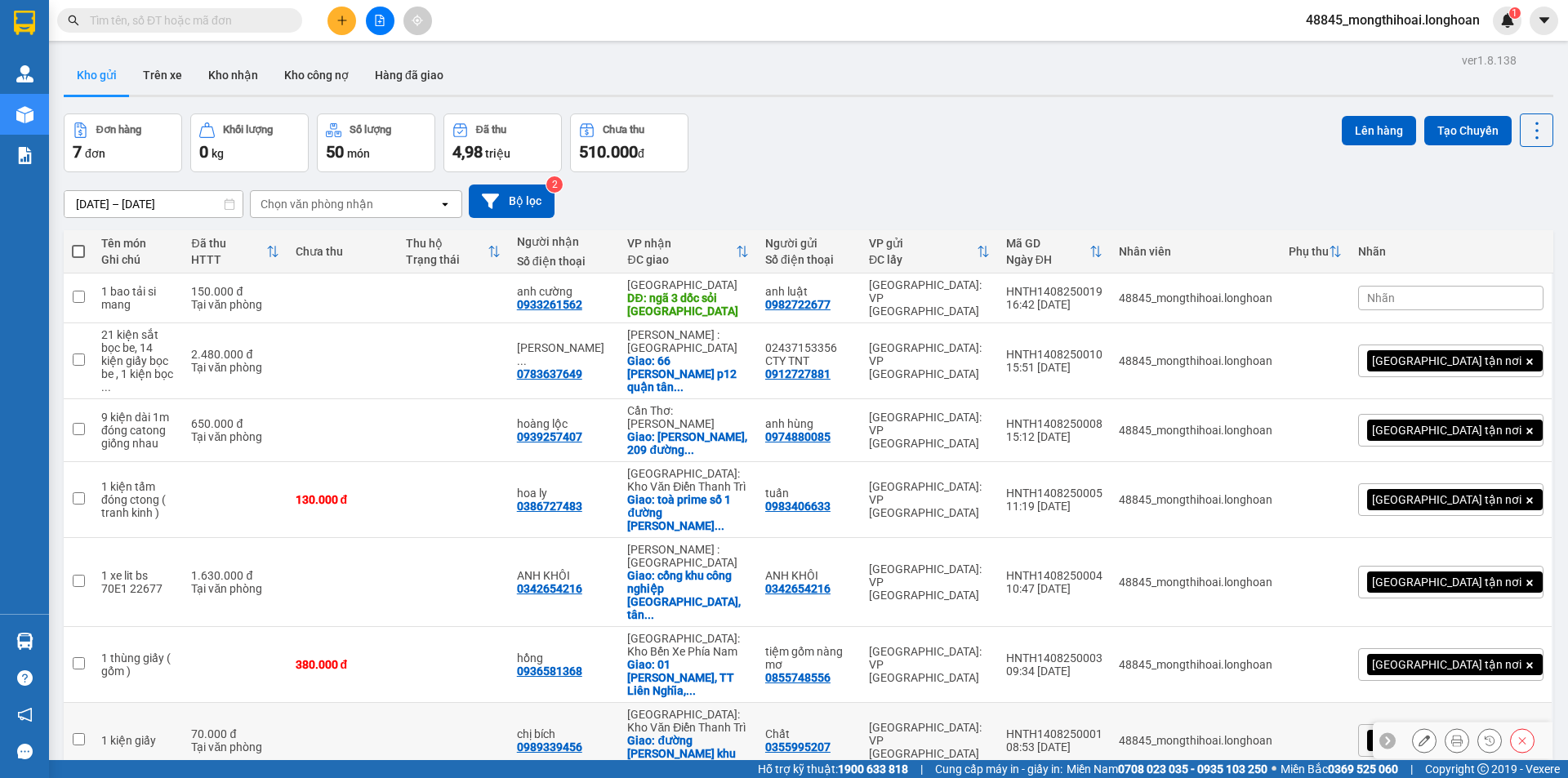
click at [74, 704] on td at bounding box center [79, 742] width 30 height 76
checkbox input "true"
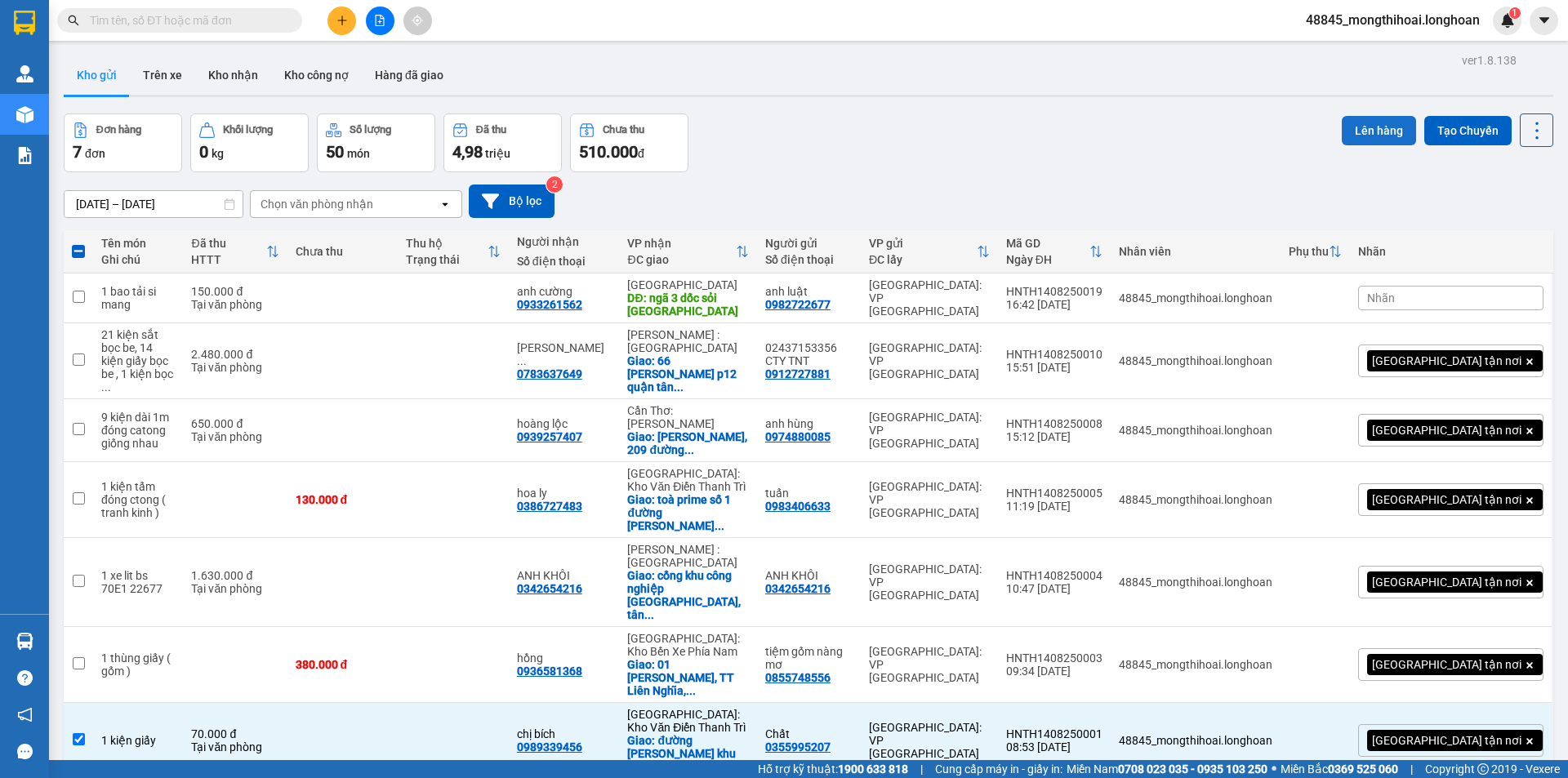
click at [1351, 132] on button "Lên hàng" at bounding box center [1379, 131] width 74 height 30
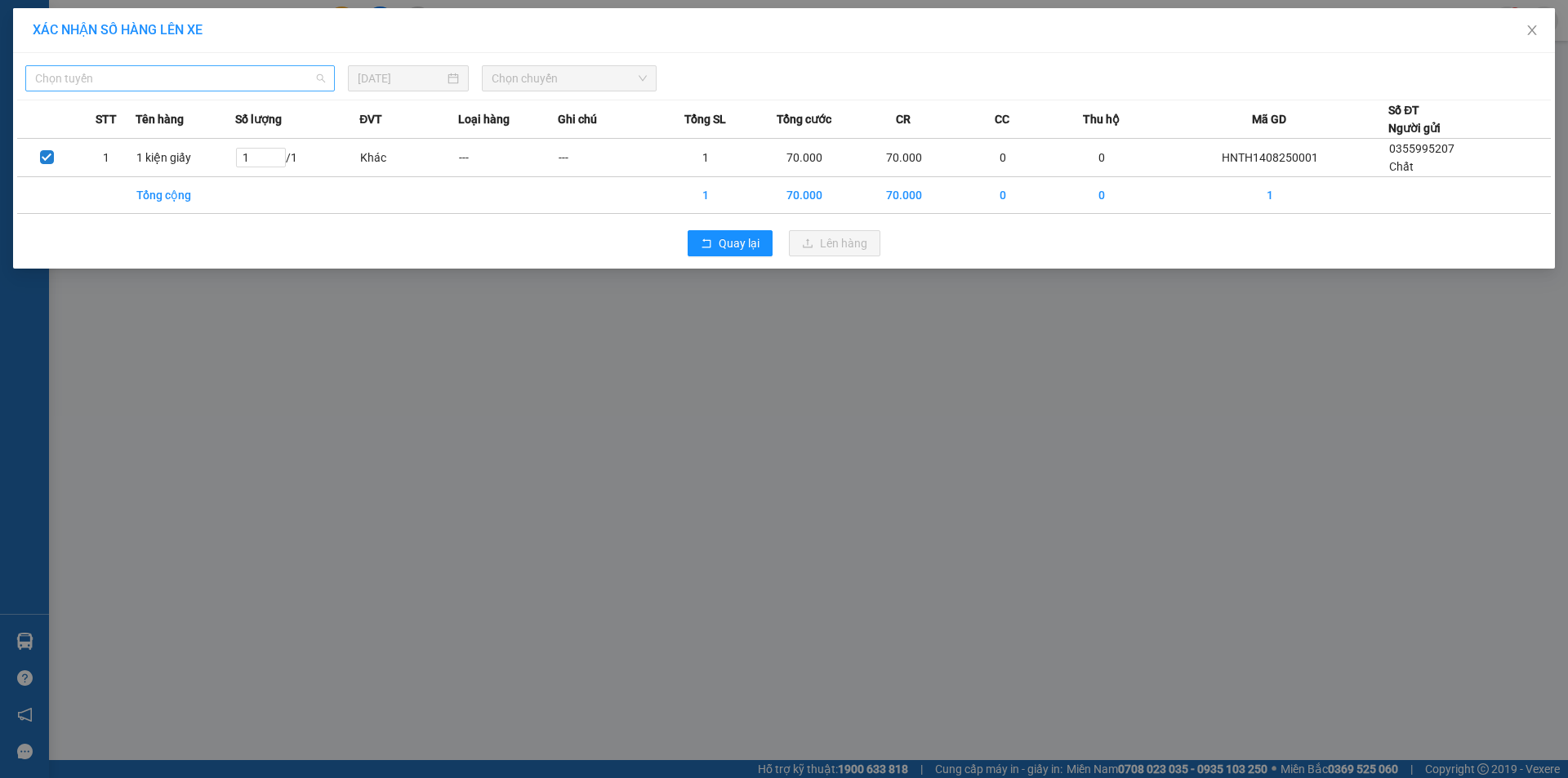
click at [287, 80] on span "Chọn tuyến" at bounding box center [179, 79] width 290 height 25
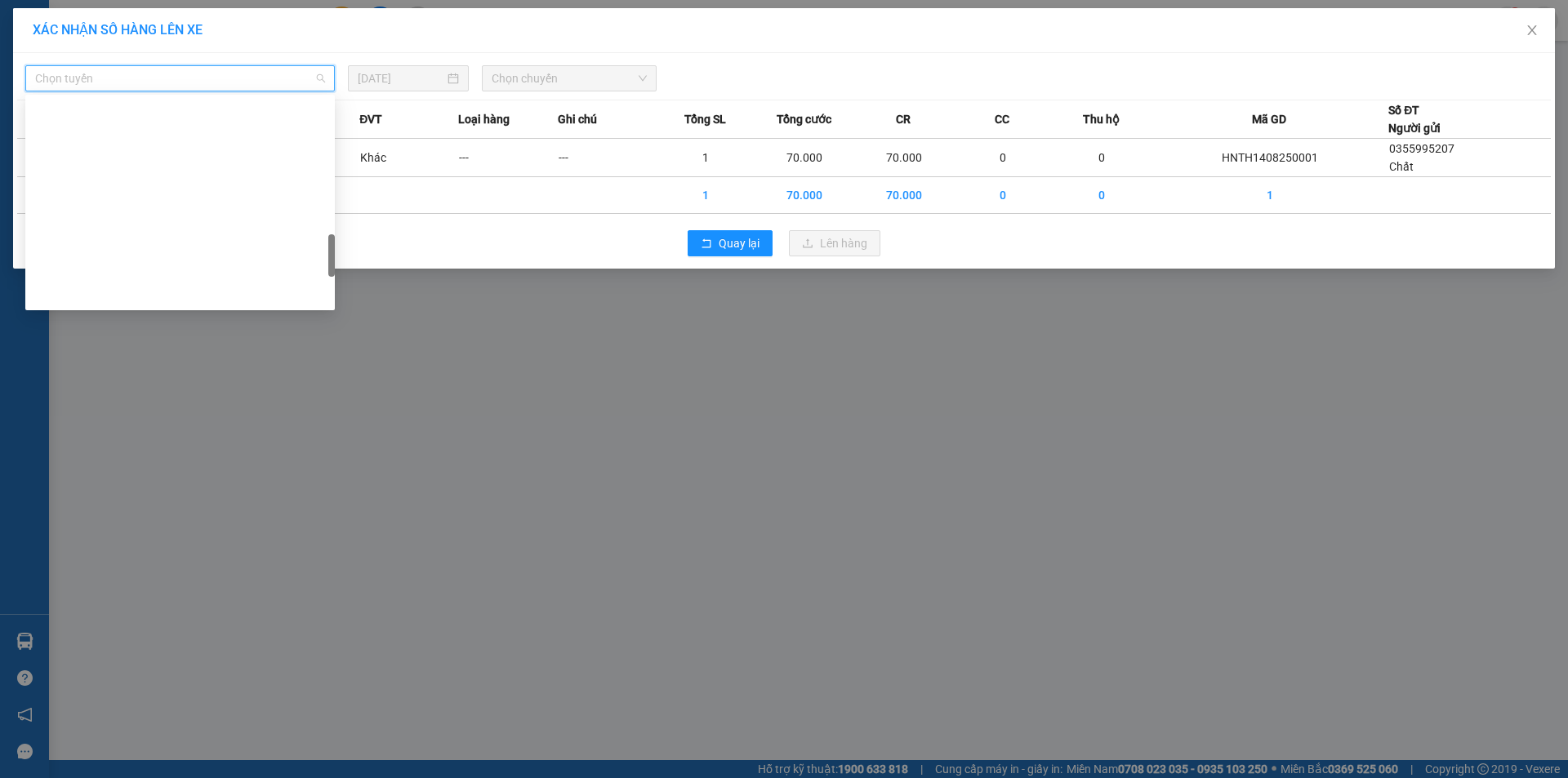
scroll to position [817, 0]
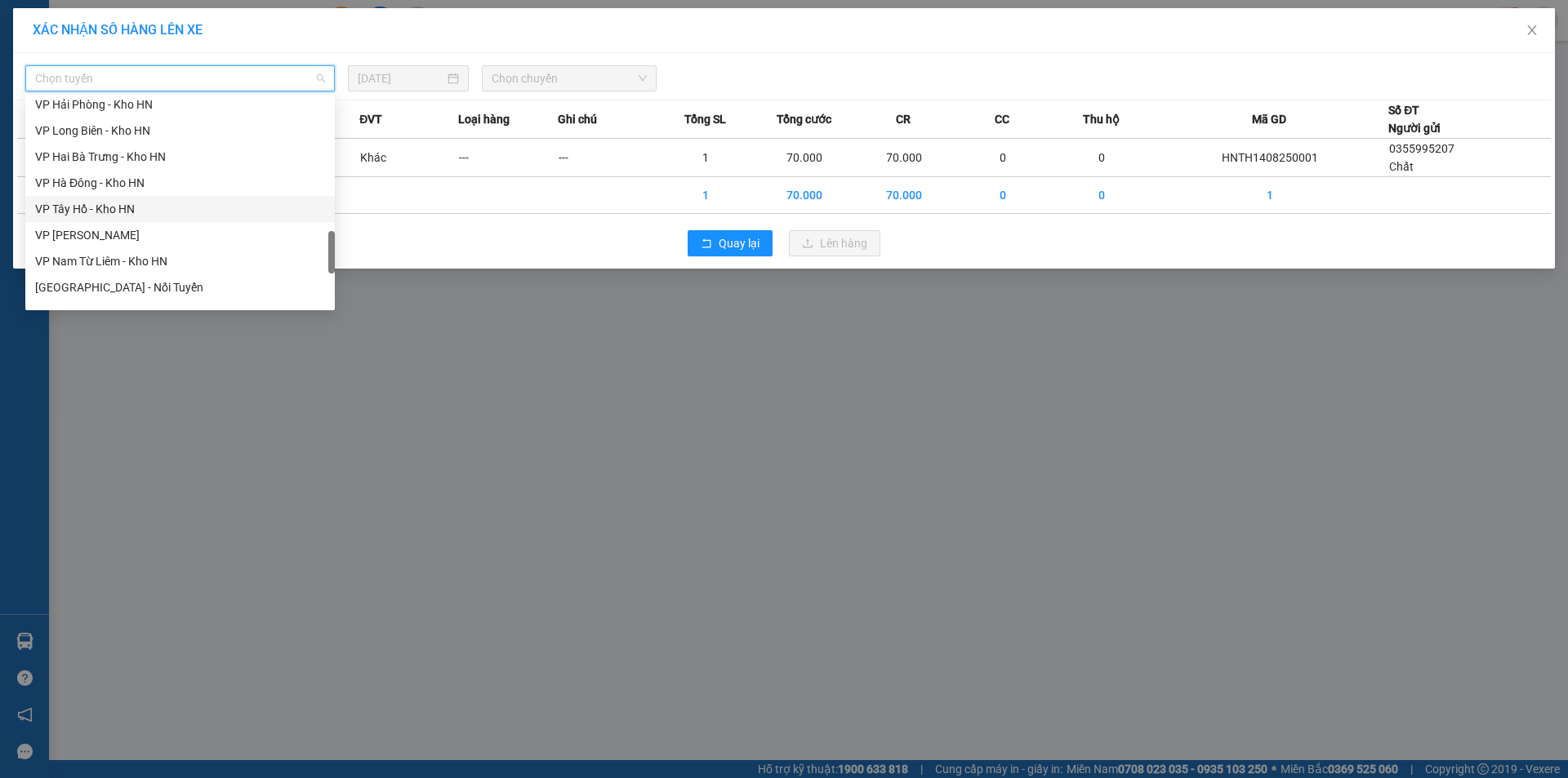
drag, startPoint x: 101, startPoint y: 203, endPoint x: 141, endPoint y: 191, distance: 41.8
click at [101, 203] on div "VP Tây Hồ - Kho HN" at bounding box center [179, 209] width 290 height 18
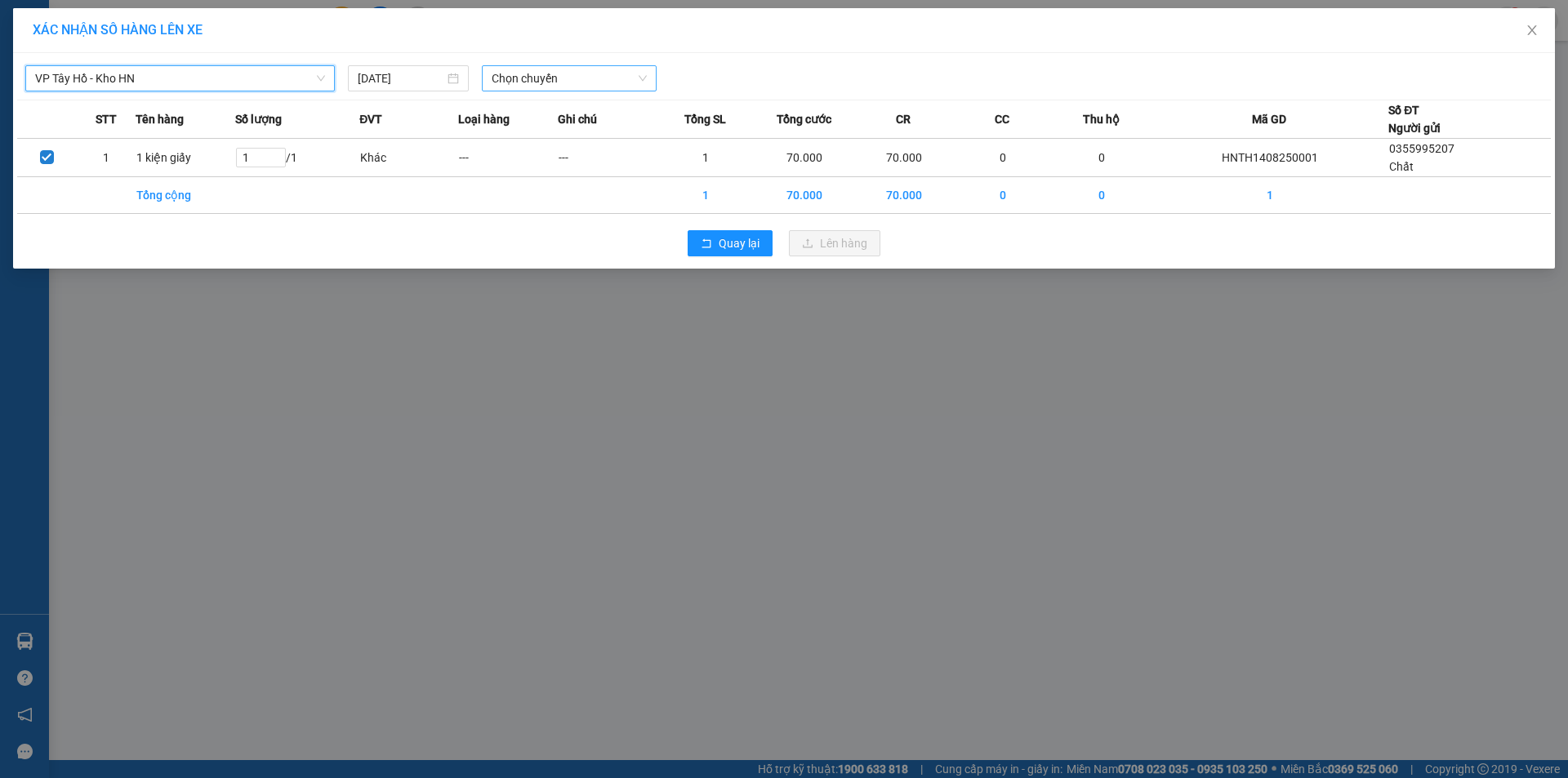
click at [589, 79] on span "Chọn chuyến" at bounding box center [570, 79] width 155 height 25
click at [533, 132] on div "16:40 (TC) - 29E-121.45" at bounding box center [555, 137] width 127 height 18
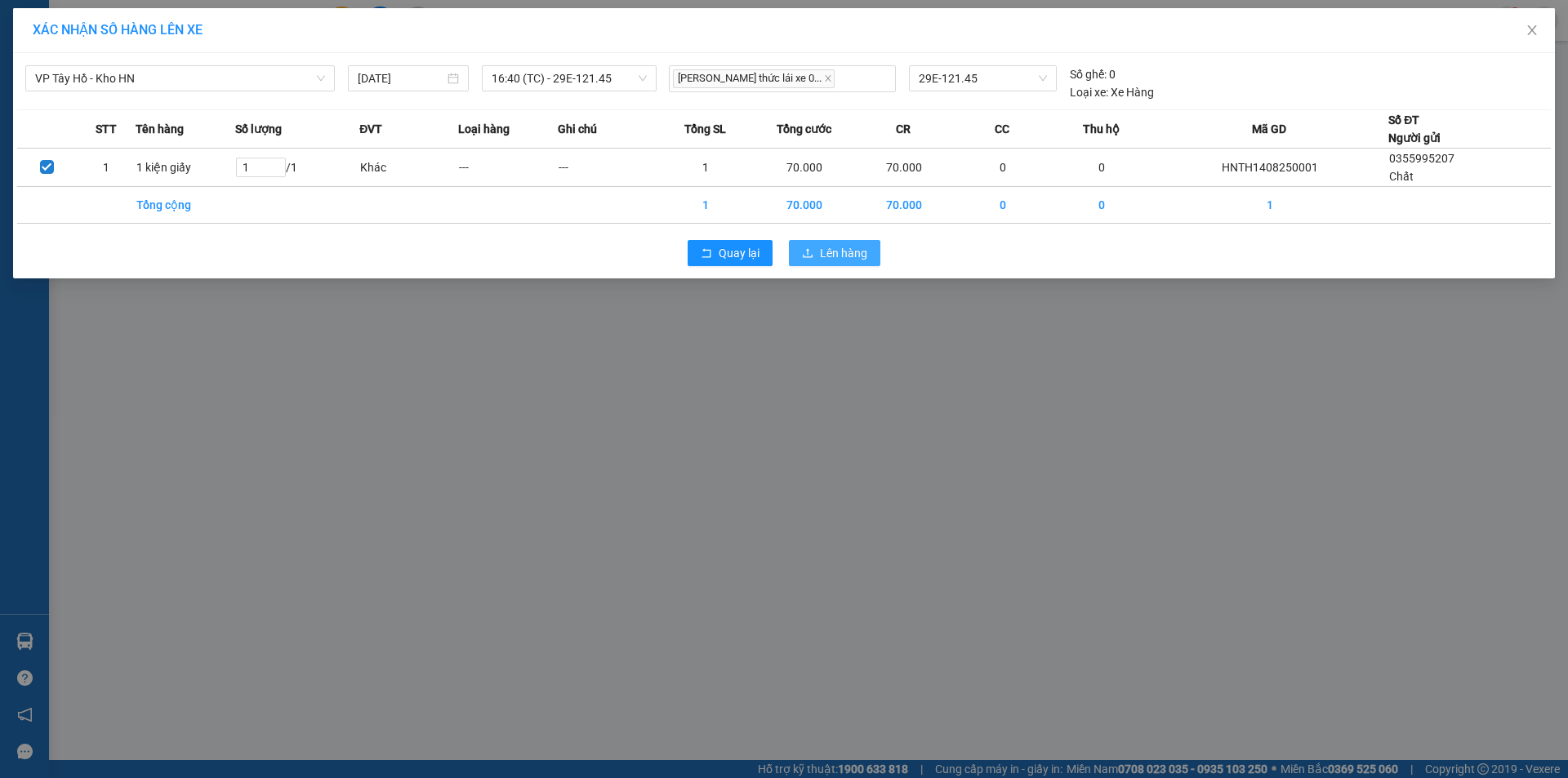
click at [817, 256] on button "Lên hàng" at bounding box center [834, 253] width 92 height 26
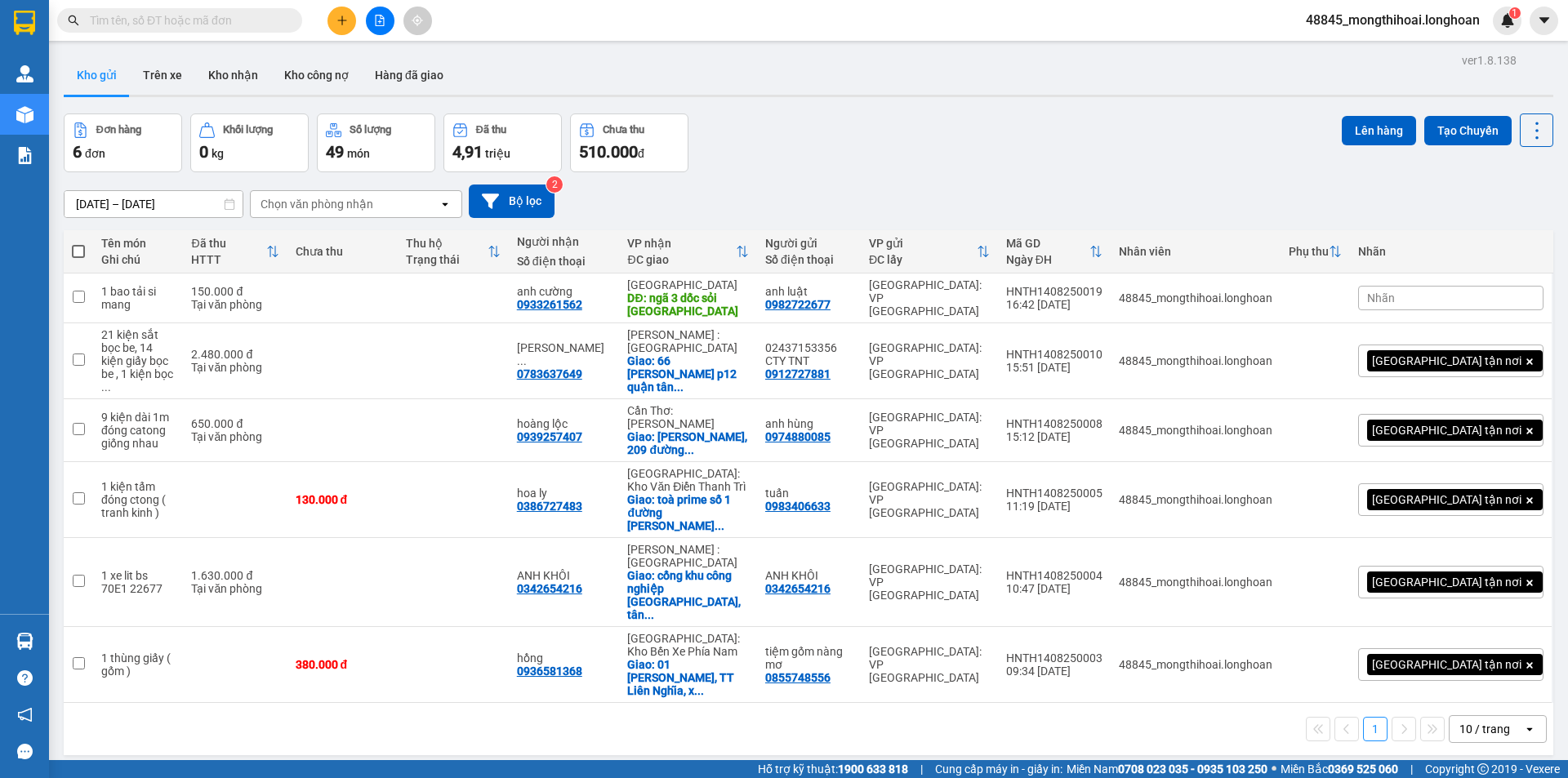
click at [370, 10] on button at bounding box center [380, 21] width 29 height 29
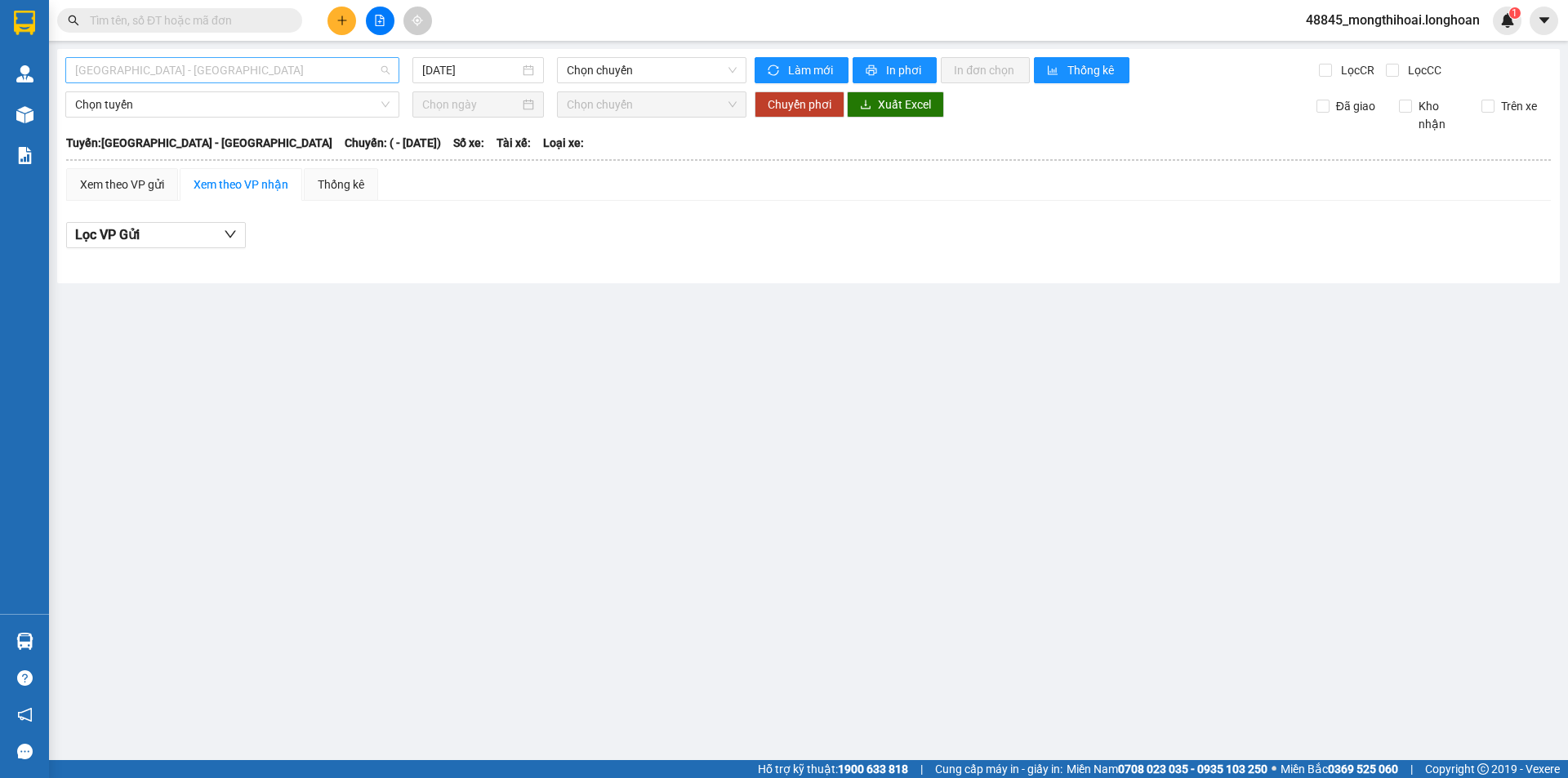
click at [349, 74] on span "Hải Phòng - Hà Nội" at bounding box center [232, 70] width 314 height 25
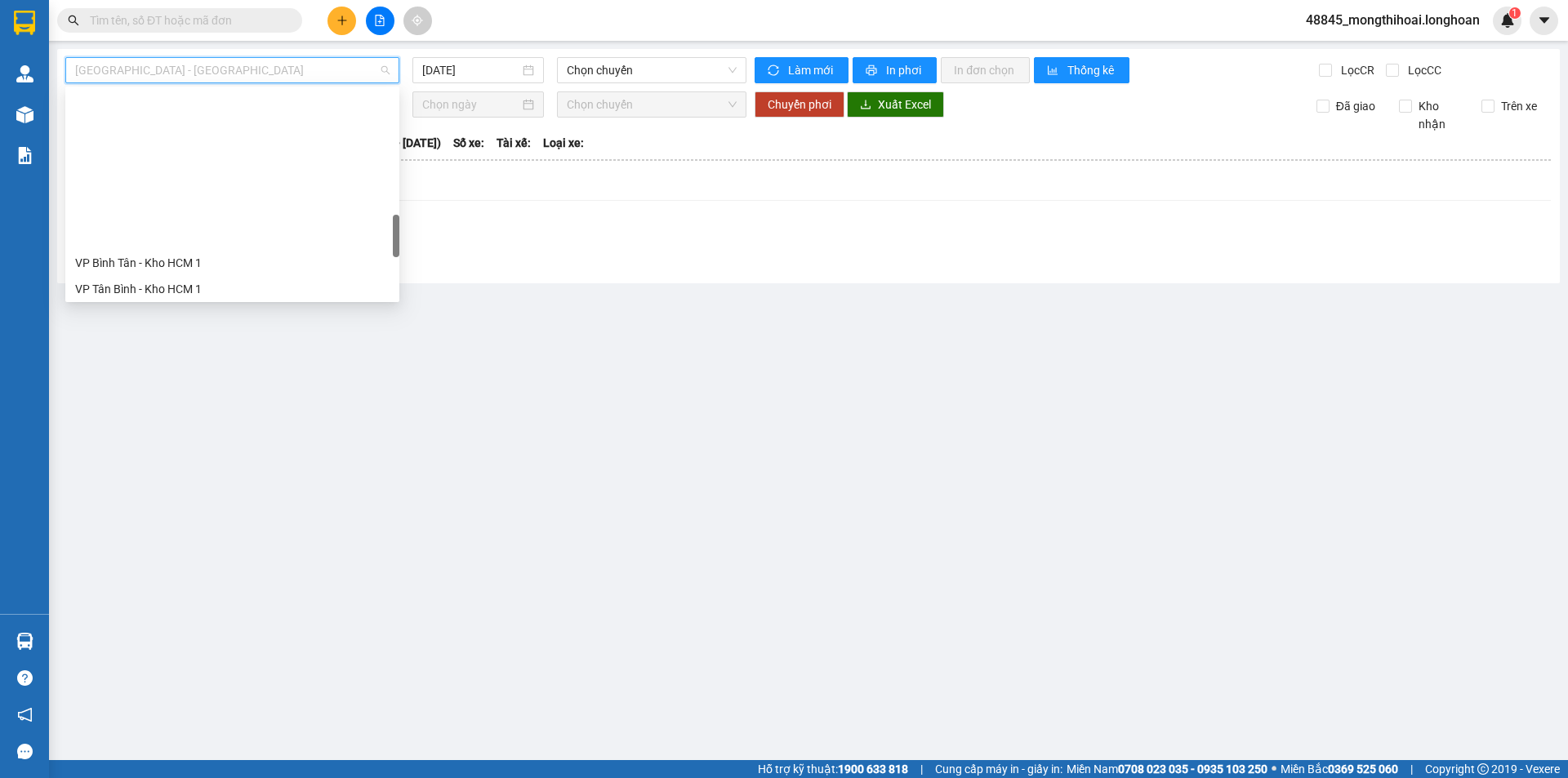
scroll to position [817, 0]
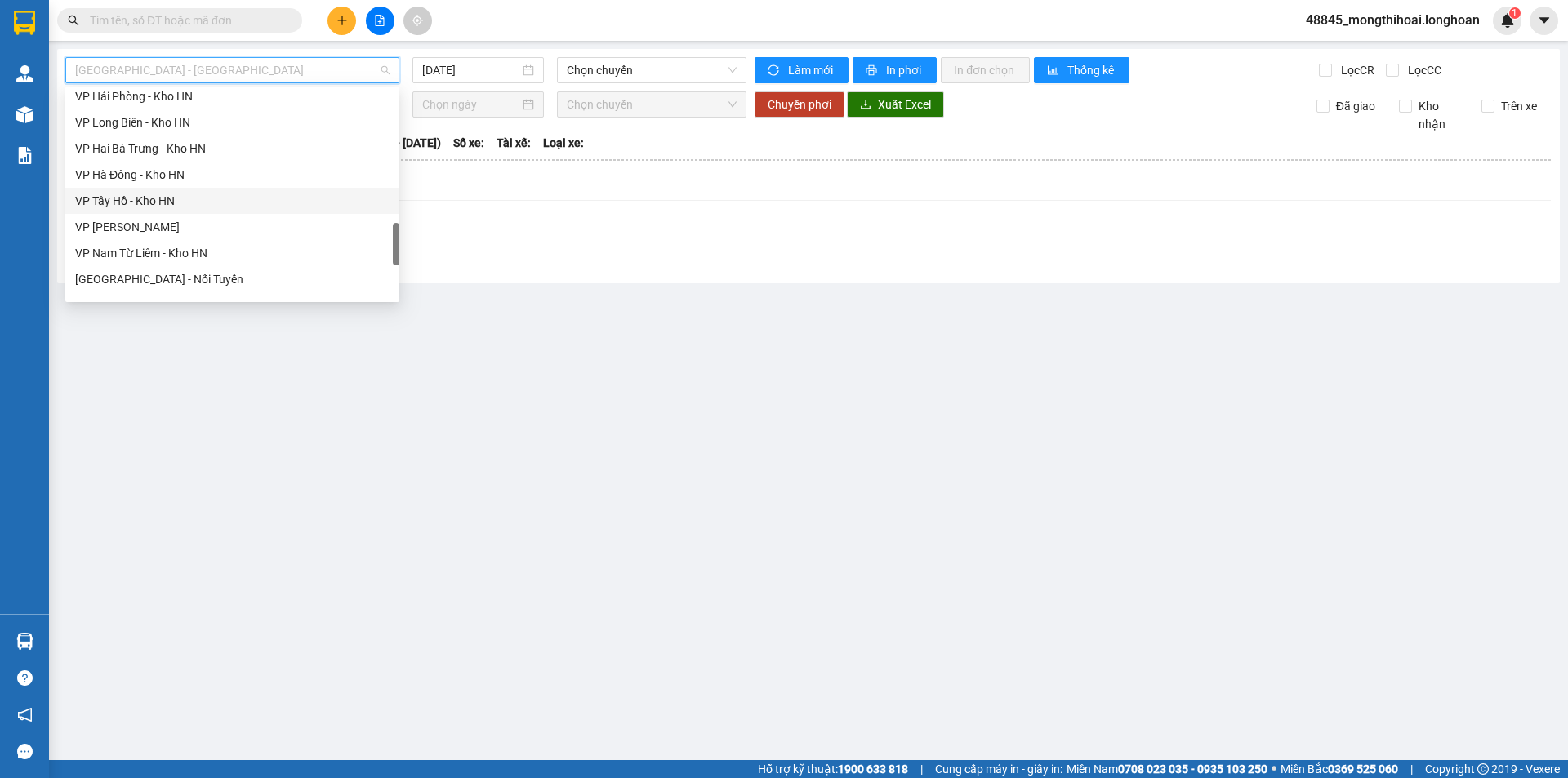
click at [145, 205] on div "VP Tây Hồ - Kho HN" at bounding box center [232, 201] width 314 height 18
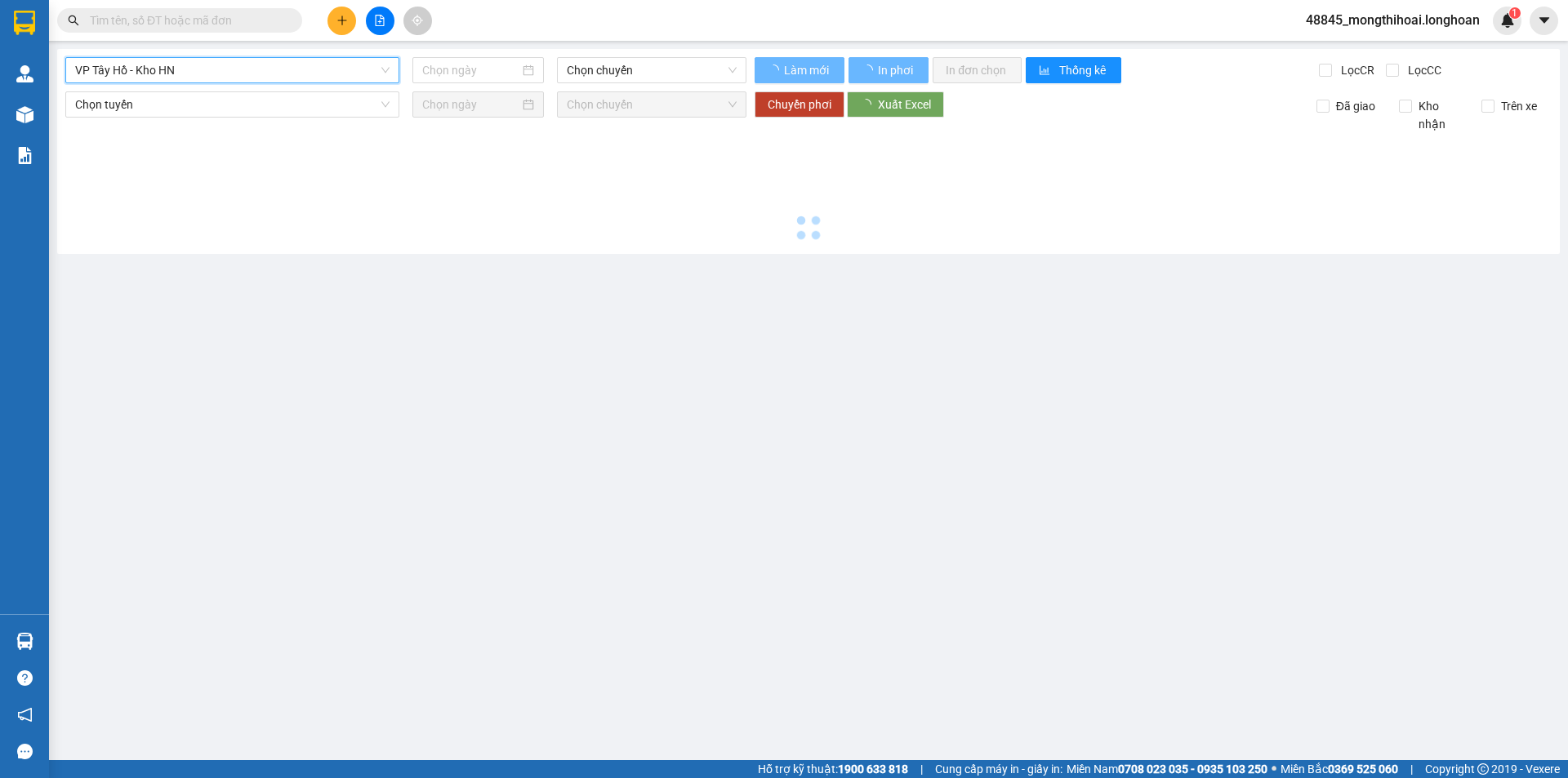
type input "14/08/2025"
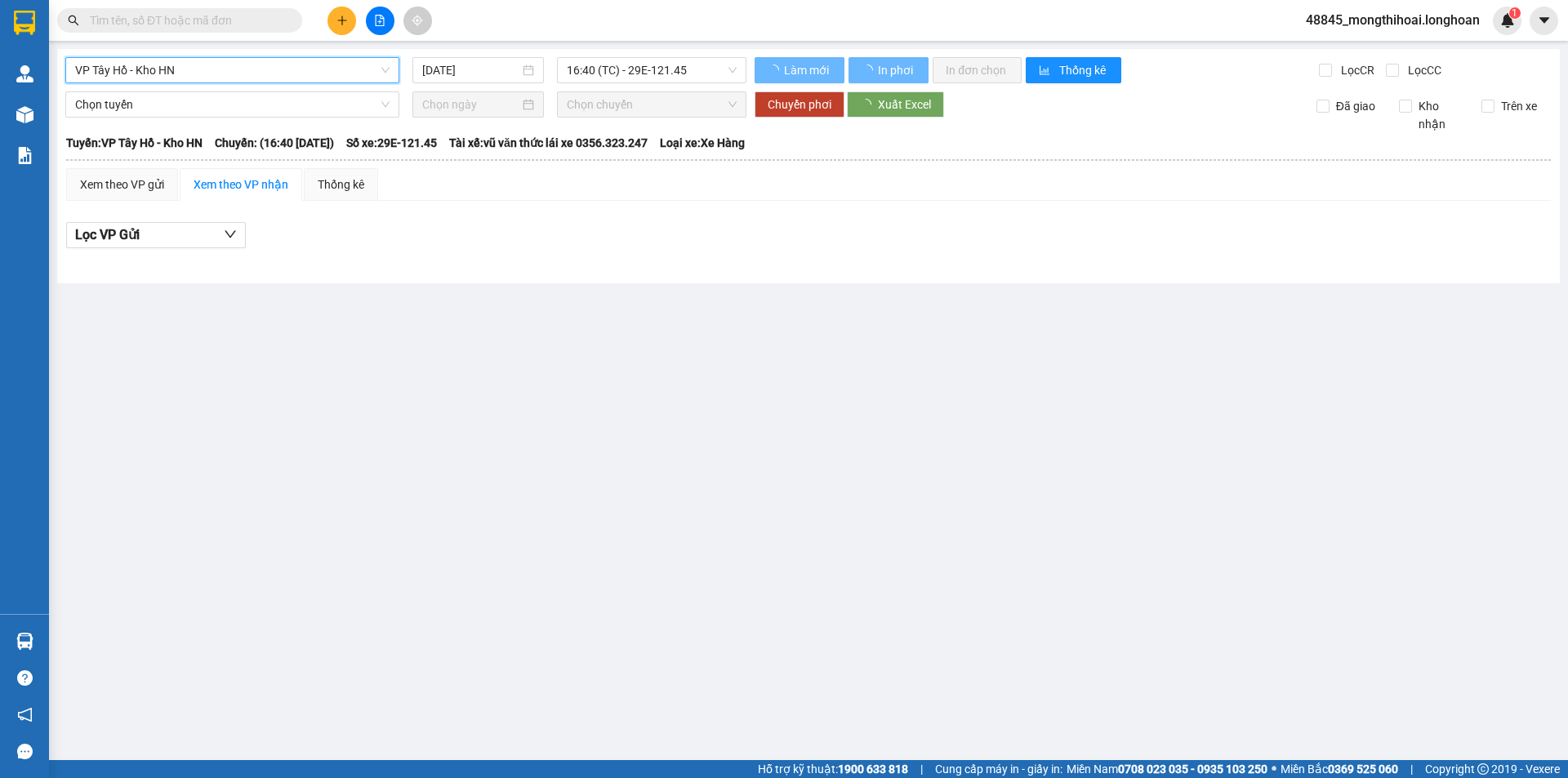
click at [674, 69] on span "16:40 (TC) - 29E-121.45" at bounding box center [651, 70] width 169 height 25
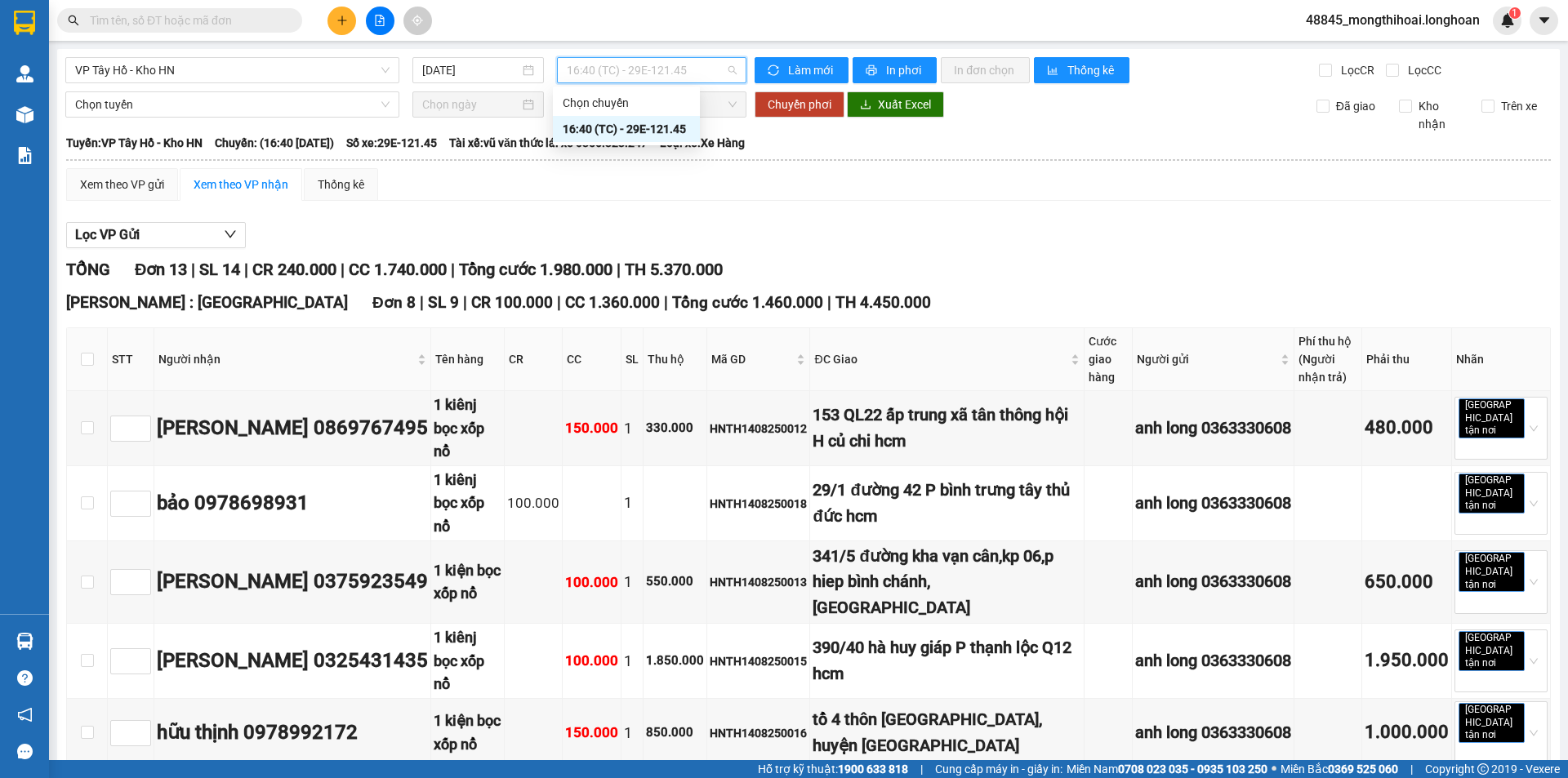
click at [886, 72] on span "In phơi" at bounding box center [904, 70] width 37 height 18
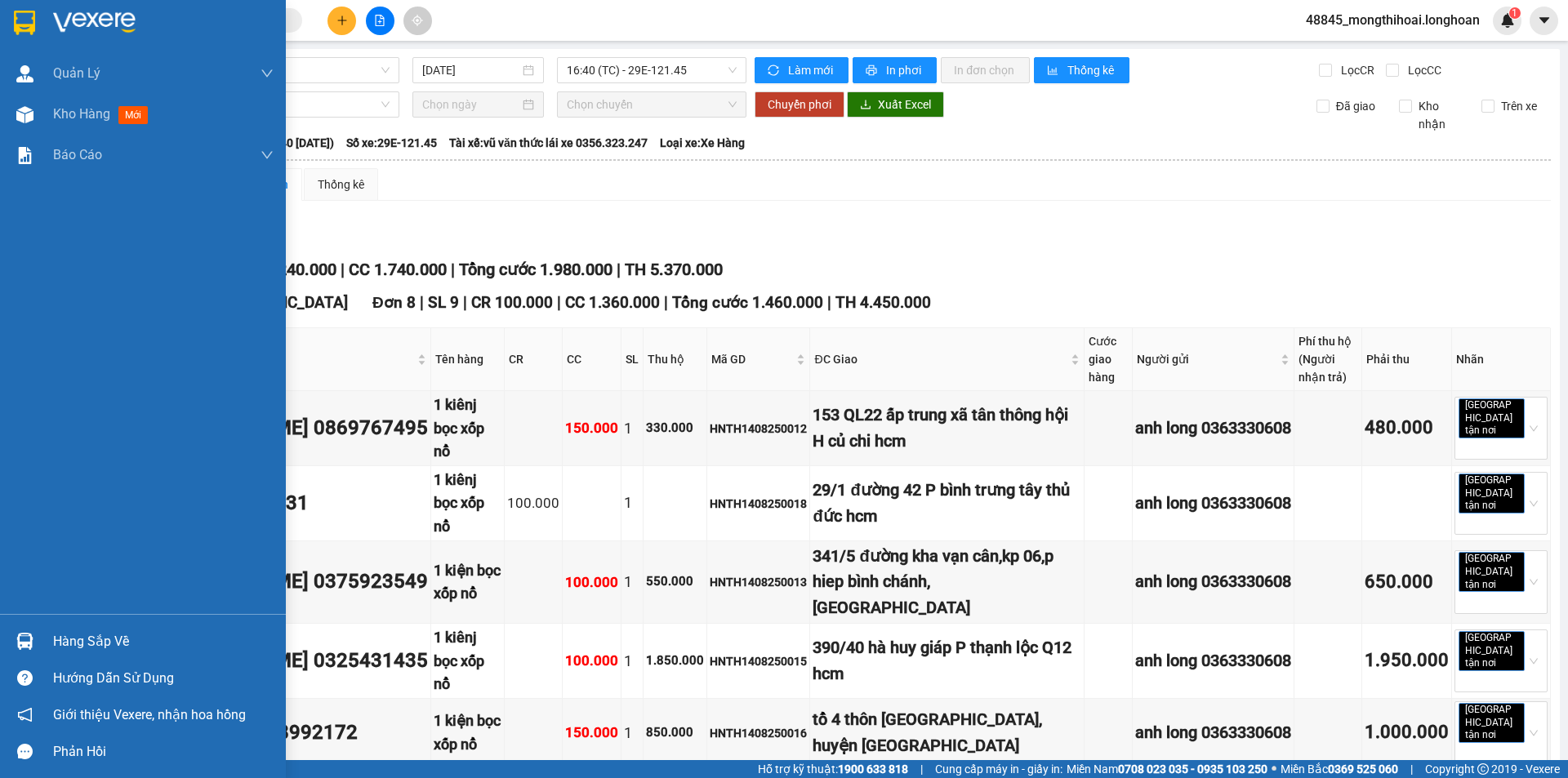
click at [2, 27] on div at bounding box center [143, 26] width 286 height 53
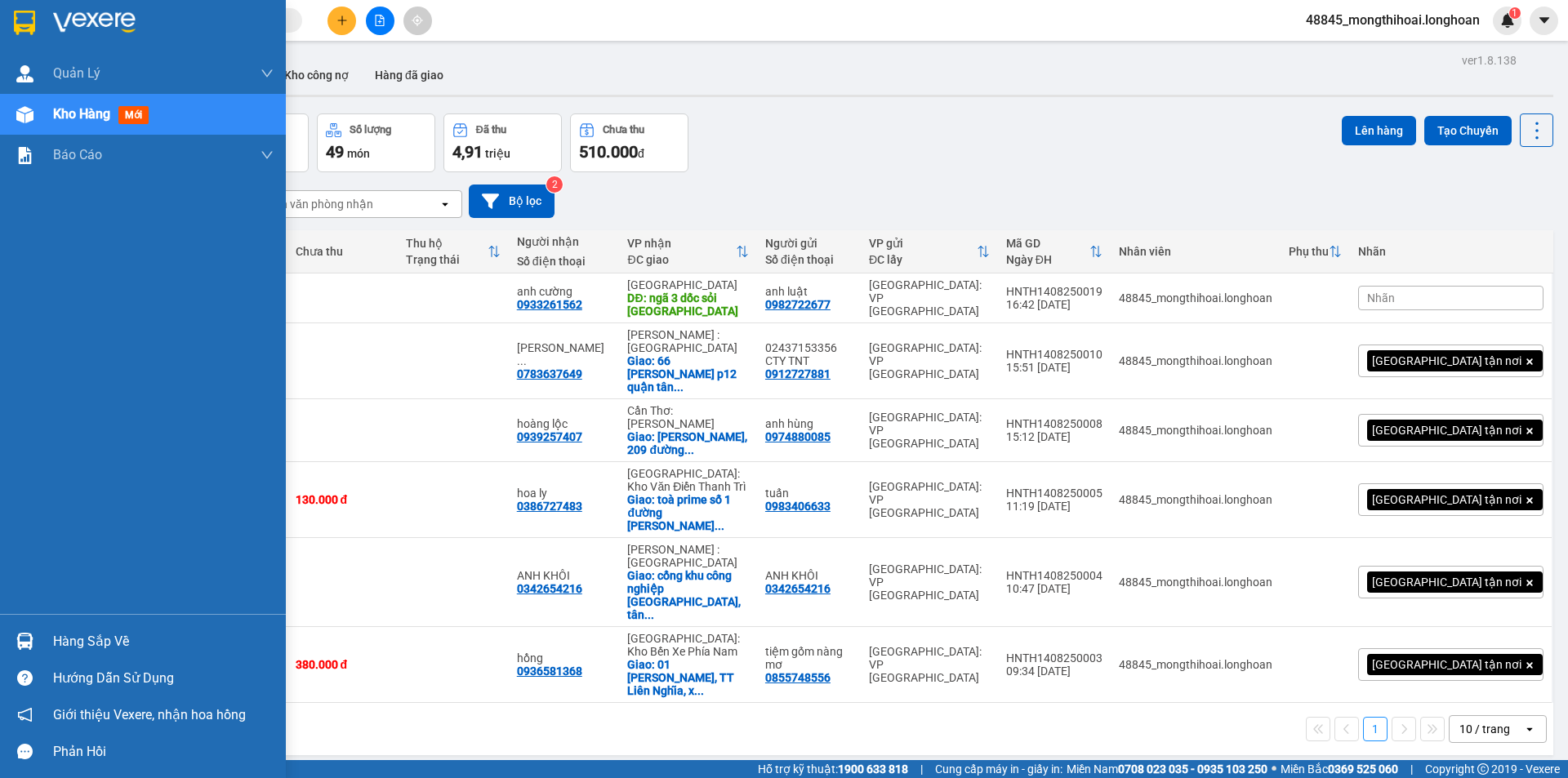
click at [23, 25] on img at bounding box center [25, 23] width 21 height 25
click at [11, 19] on div at bounding box center [25, 22] width 29 height 29
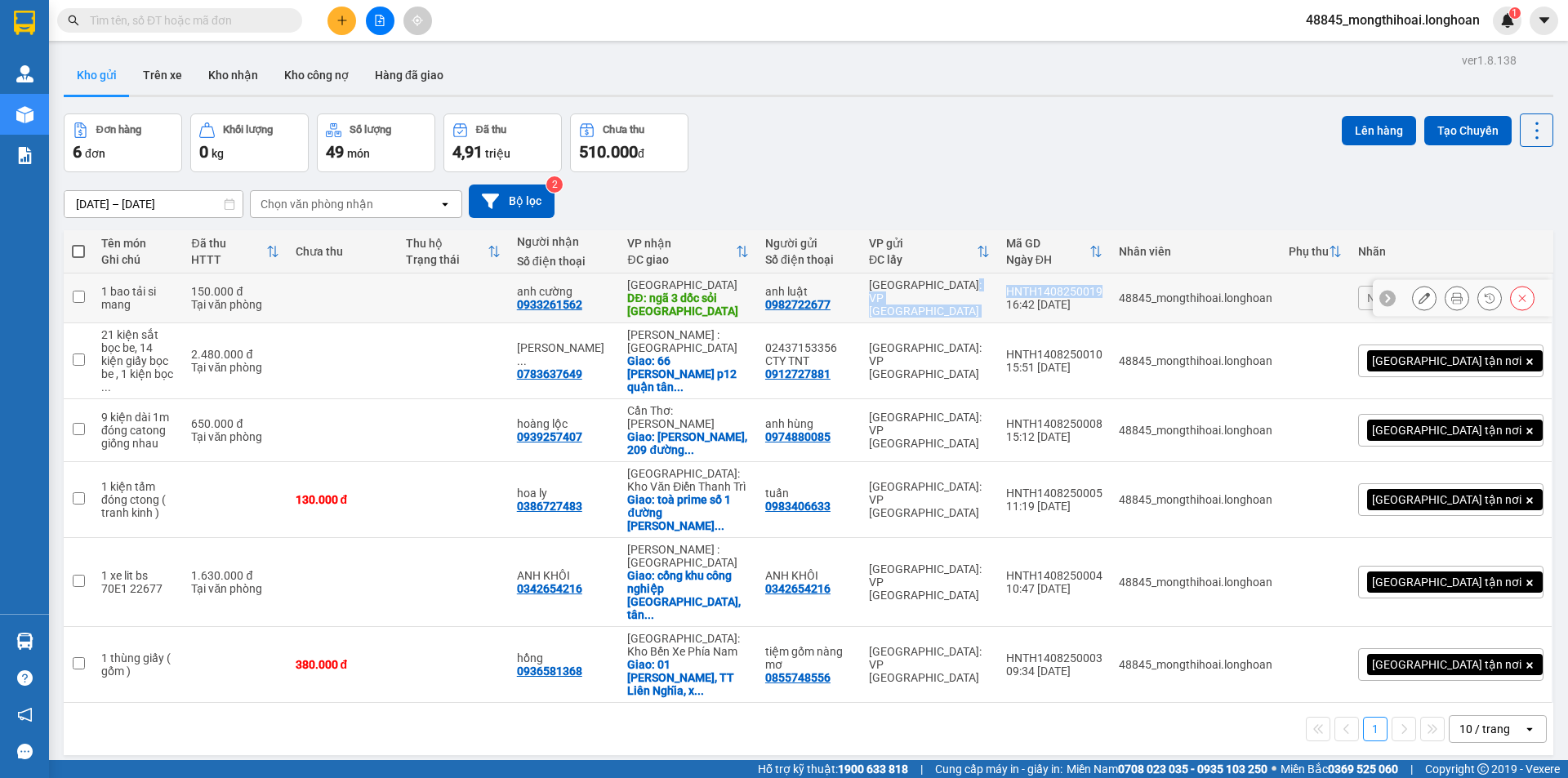
drag, startPoint x: 1076, startPoint y: 284, endPoint x: 1181, endPoint y: 295, distance: 105.6
click at [1181, 295] on tr "1 bao tải si mang 150.000 đ Tại văn phòng anh cường 0933261562 Quảng Ngãi DĐ: n…" at bounding box center [808, 298] width 1489 height 50
checkbox input "true"
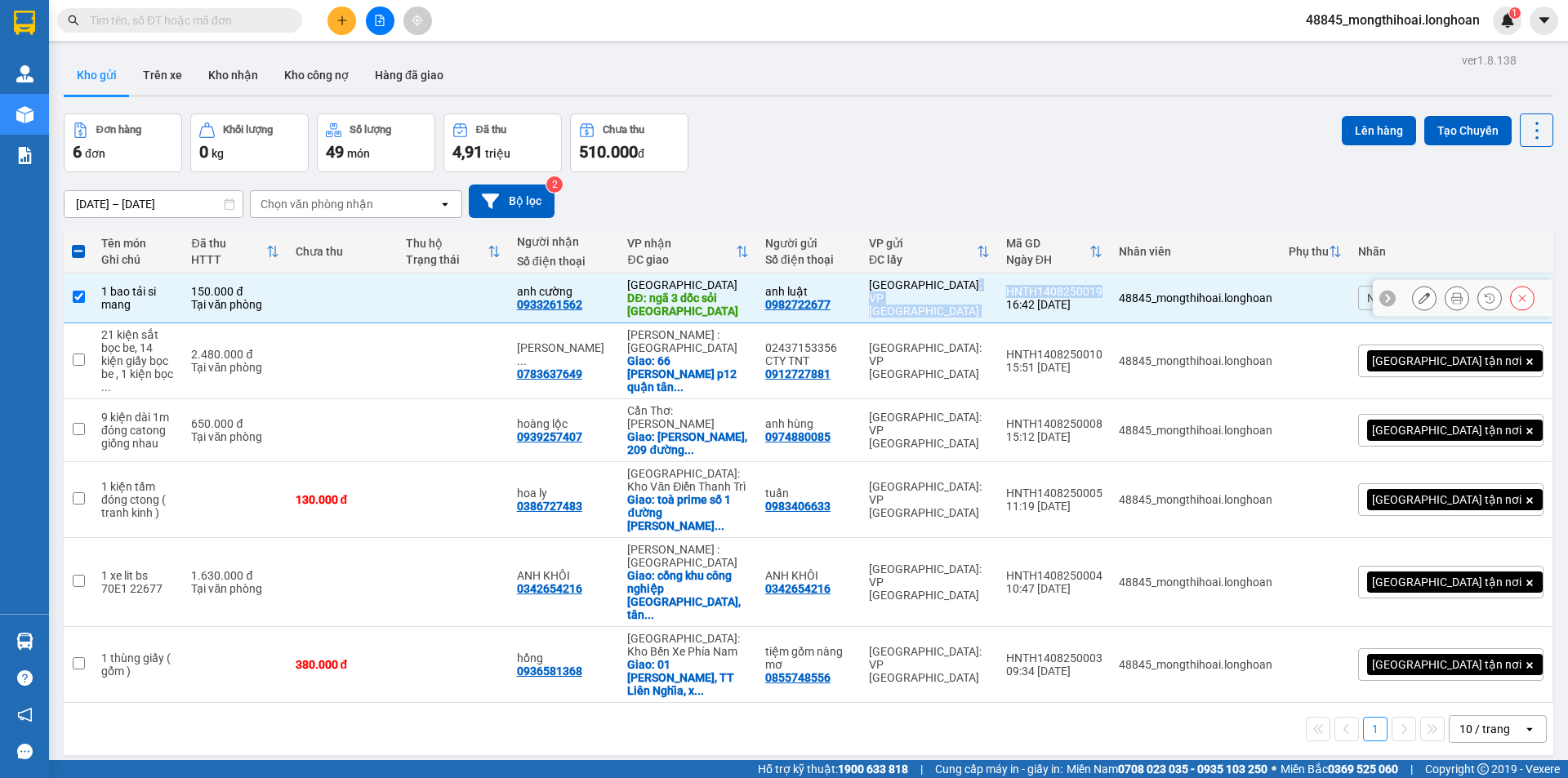
copy tr "Hà Nội: VP Tây Hồ HNTH1408250019"
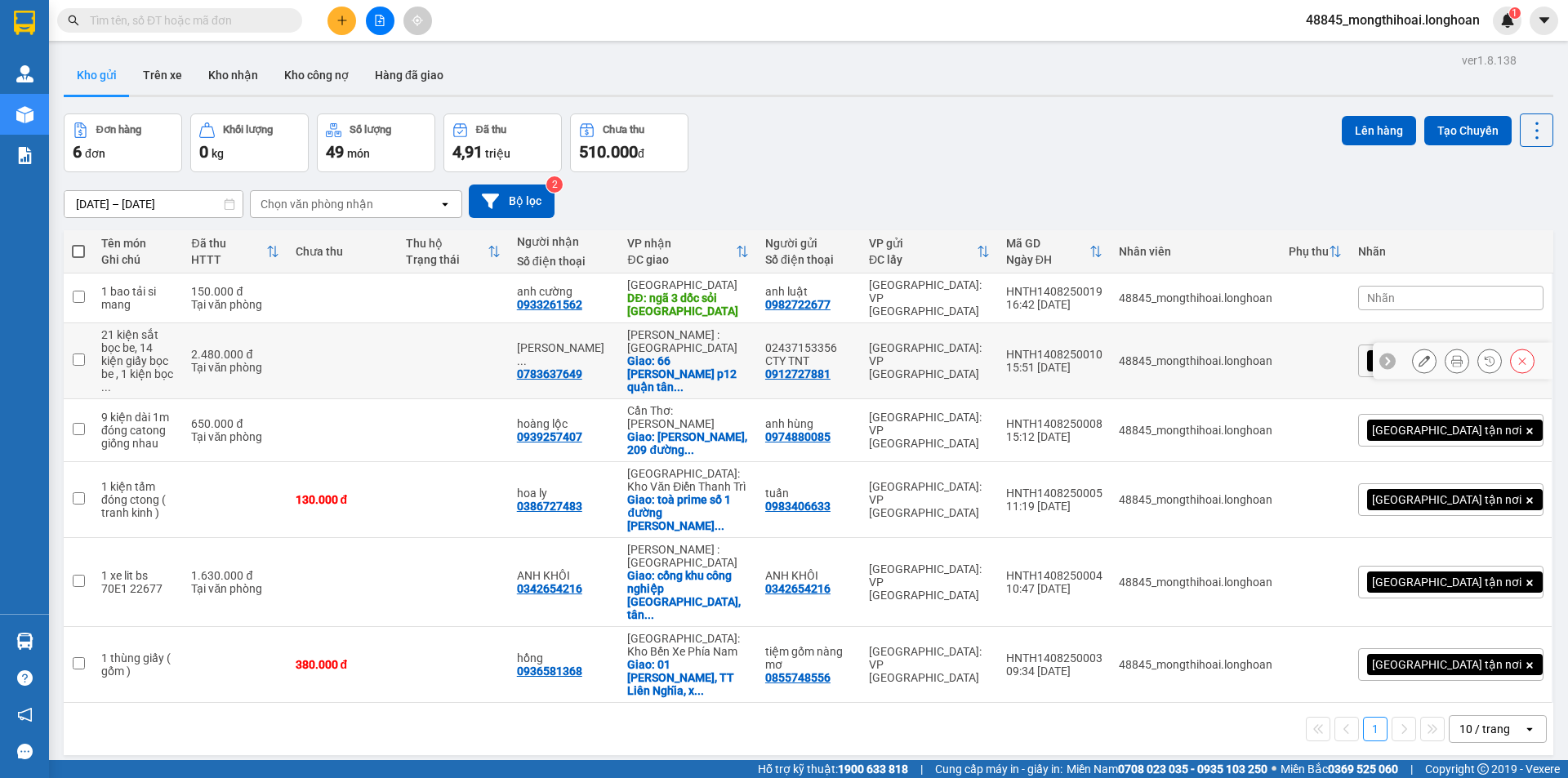
scroll to position [75, 0]
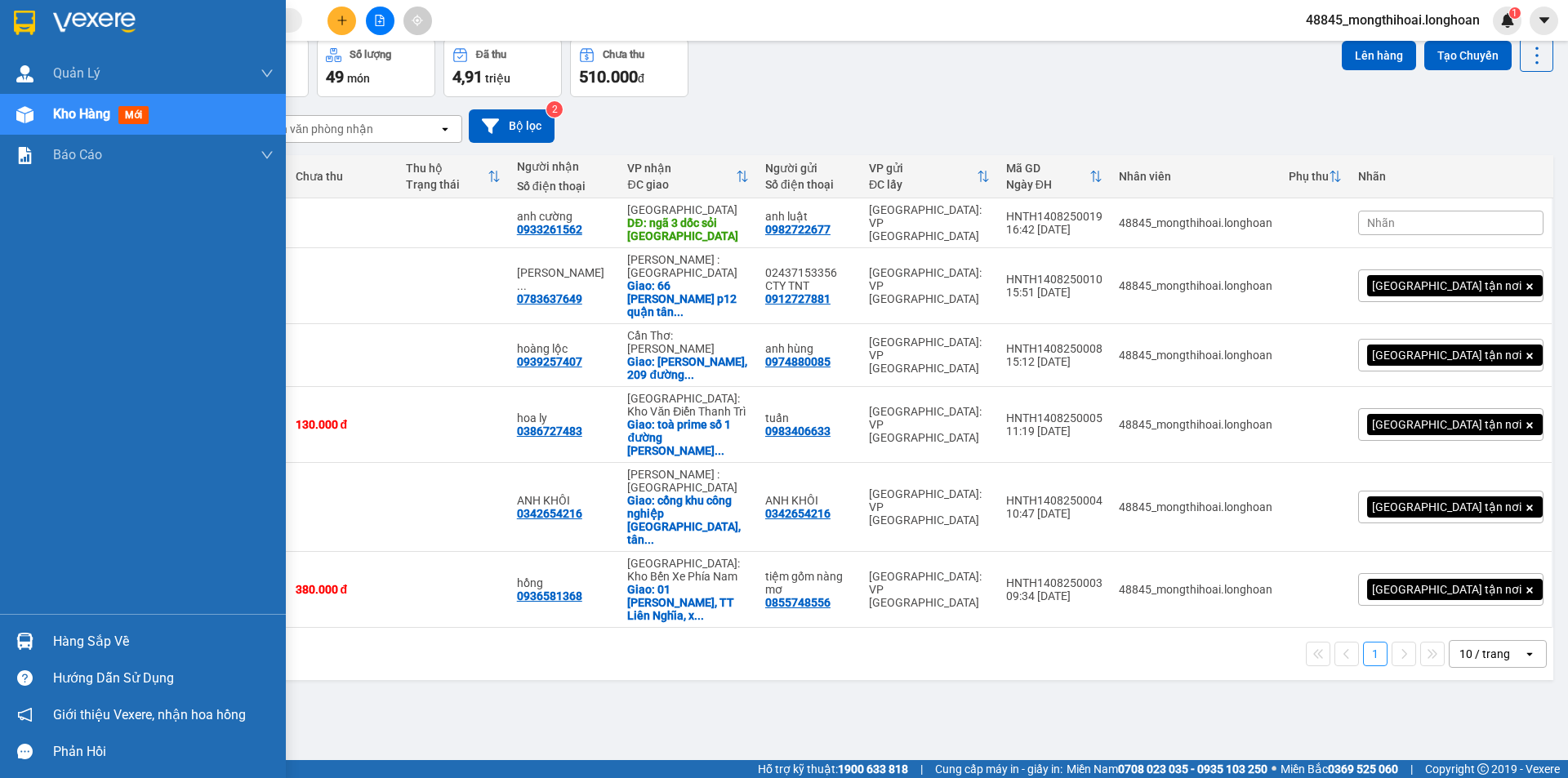
click at [20, 26] on img at bounding box center [25, 23] width 21 height 25
click at [3, 13] on div at bounding box center [143, 26] width 286 height 53
click at [14, 23] on img at bounding box center [25, 23] width 21 height 25
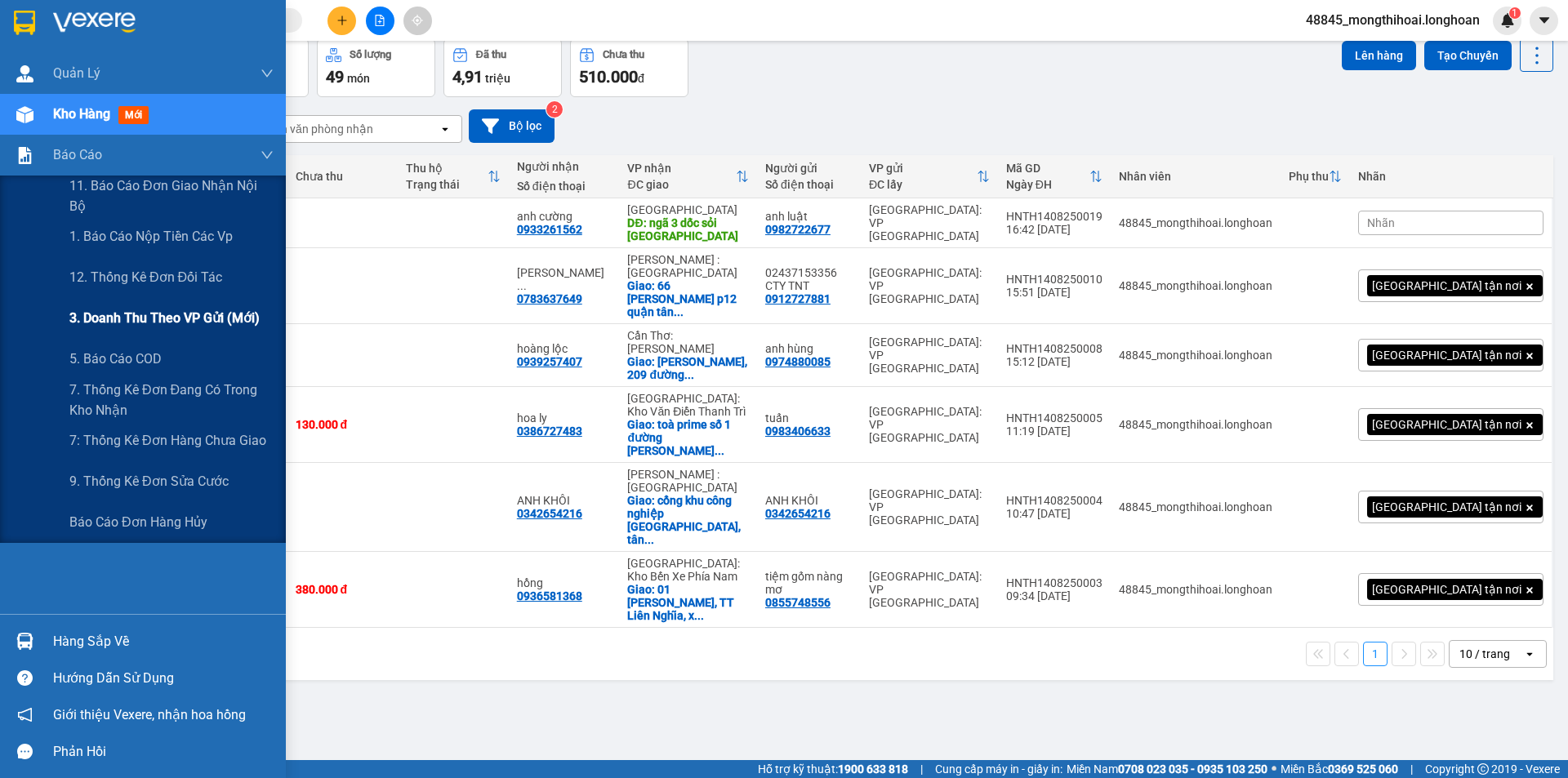
click at [122, 314] on span "3. Doanh Thu theo VP Gửi (mới)" at bounding box center [164, 317] width 190 height 21
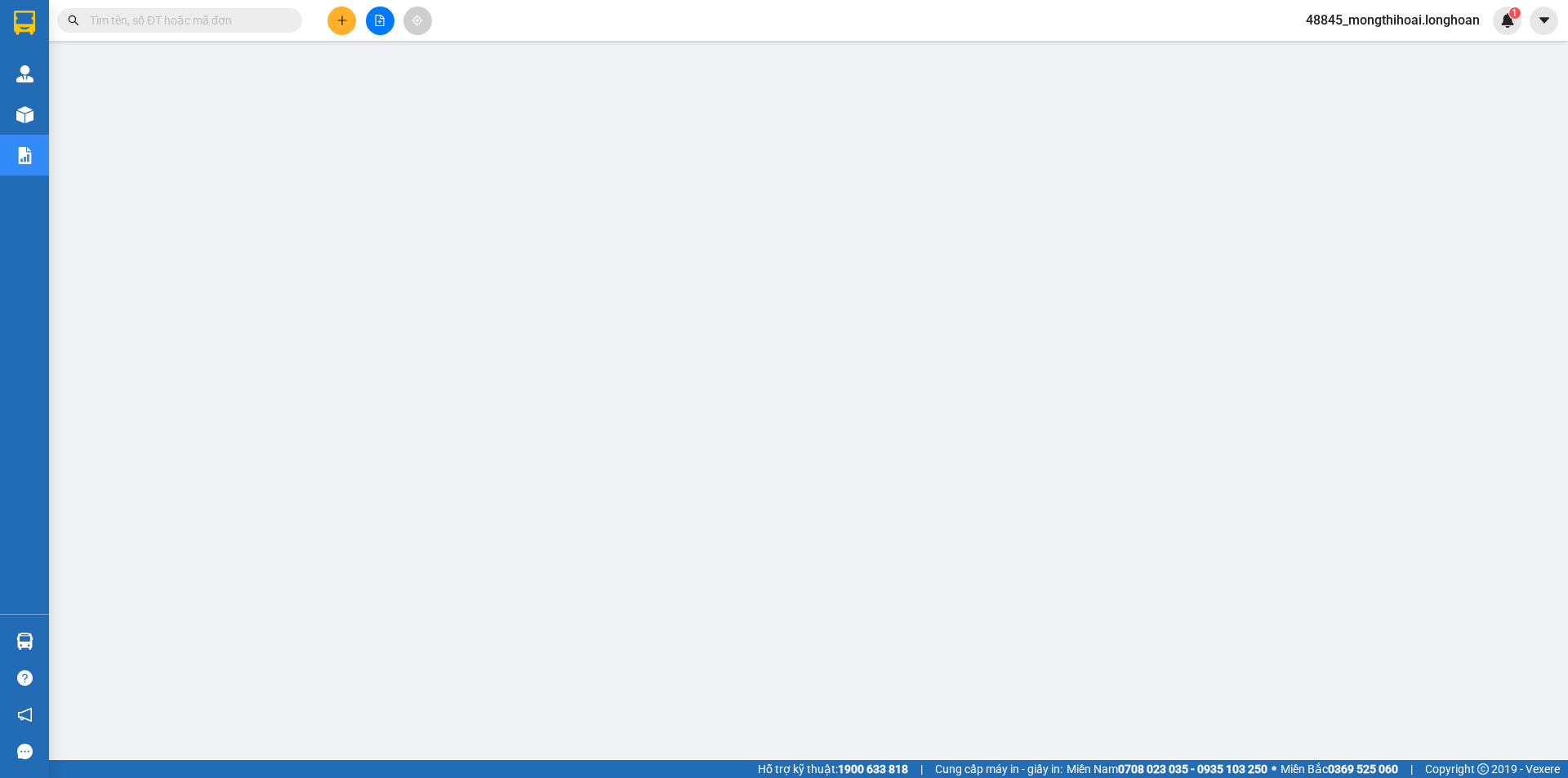
scroll to position [32, 0]
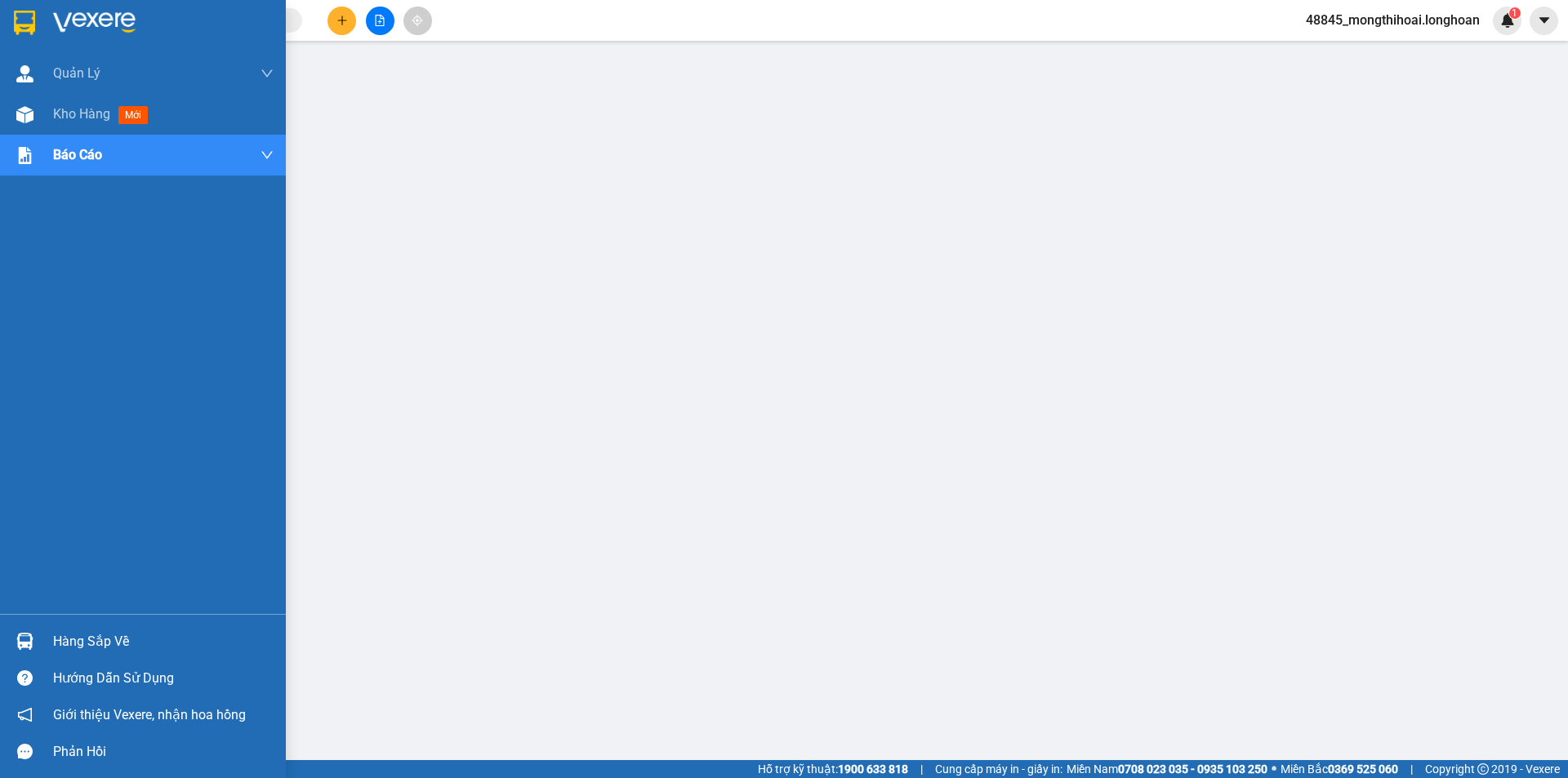
click at [17, 11] on img at bounding box center [25, 23] width 21 height 25
